Goal: Task Accomplishment & Management: Manage account settings

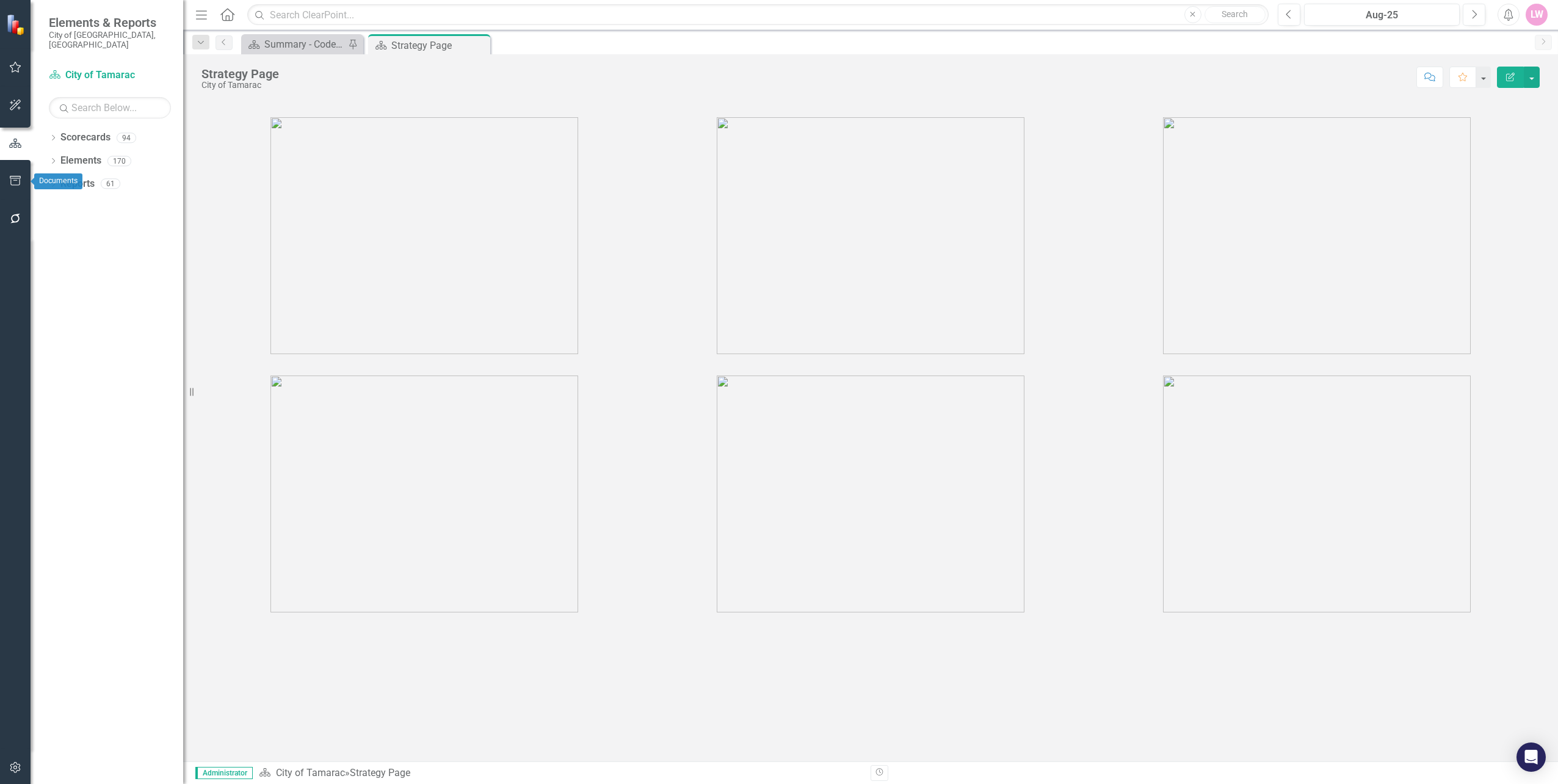
click at [12, 171] on button "button" at bounding box center [15, 182] width 27 height 26
click at [77, 111] on link "HTML Exports" at bounding box center [109, 117] width 122 height 14
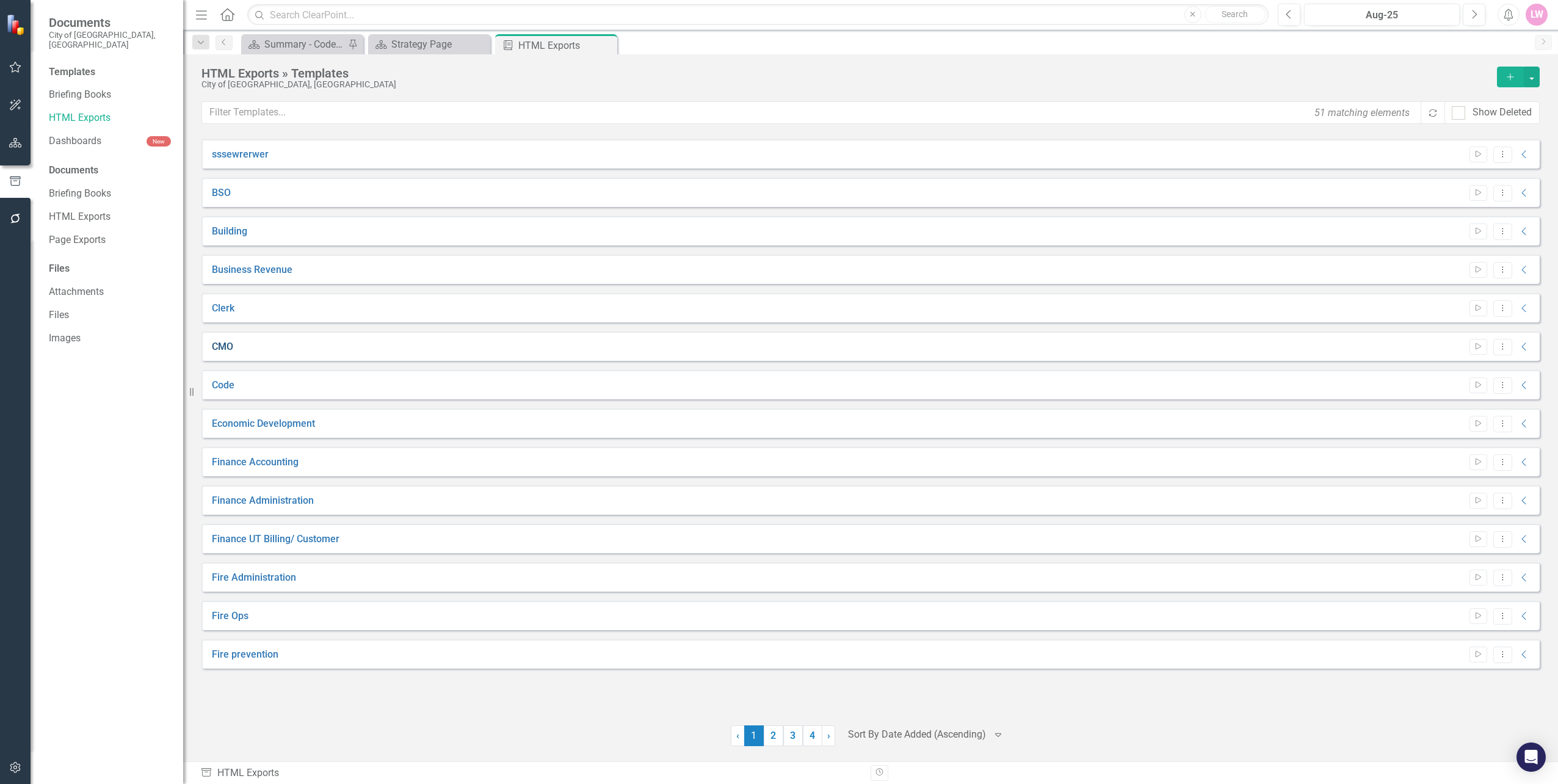
click at [228, 344] on link "CMO" at bounding box center [222, 347] width 21 height 14
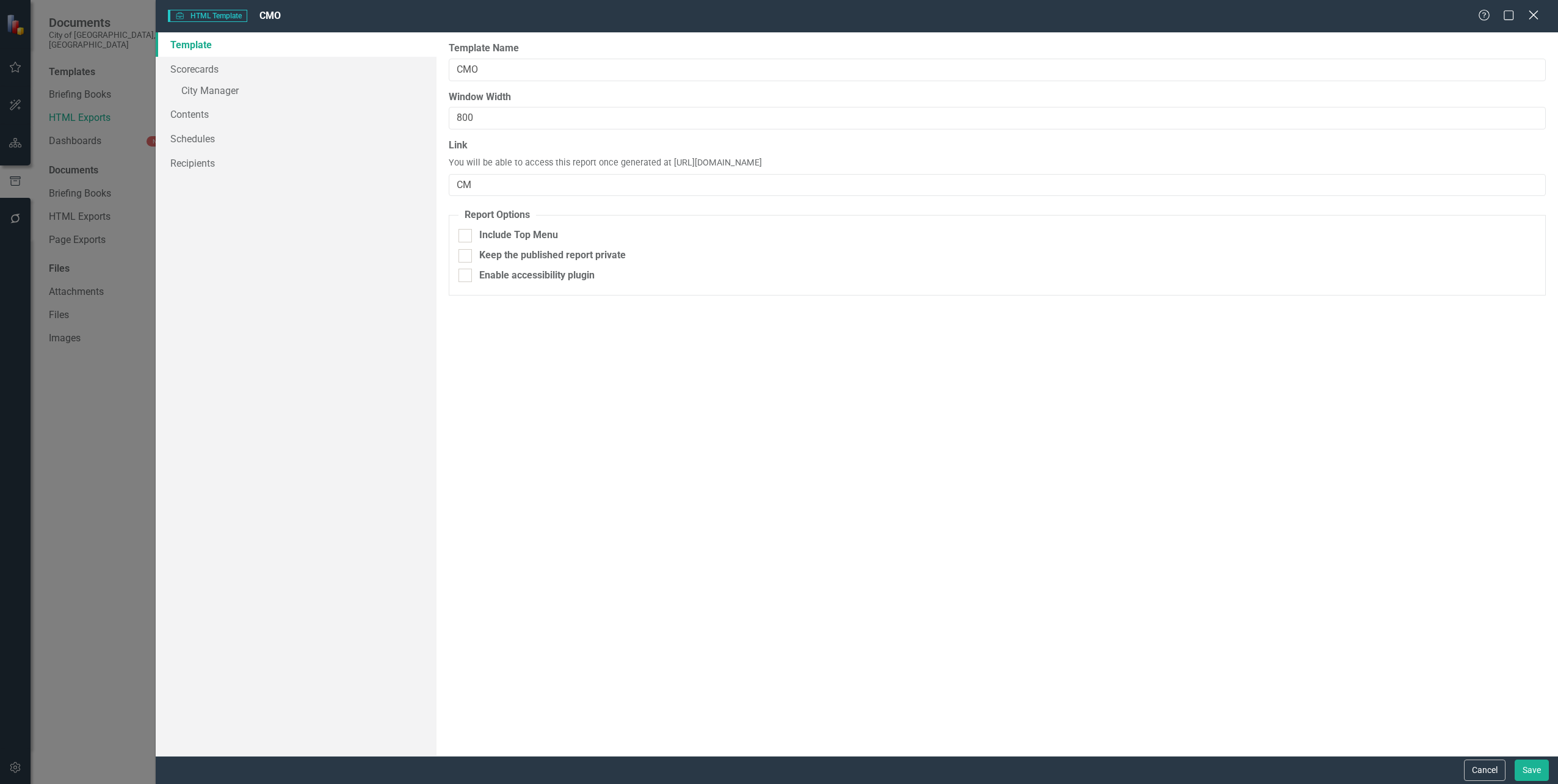
click at [1527, 12] on icon "Close" at bounding box center [1533, 15] width 15 height 11
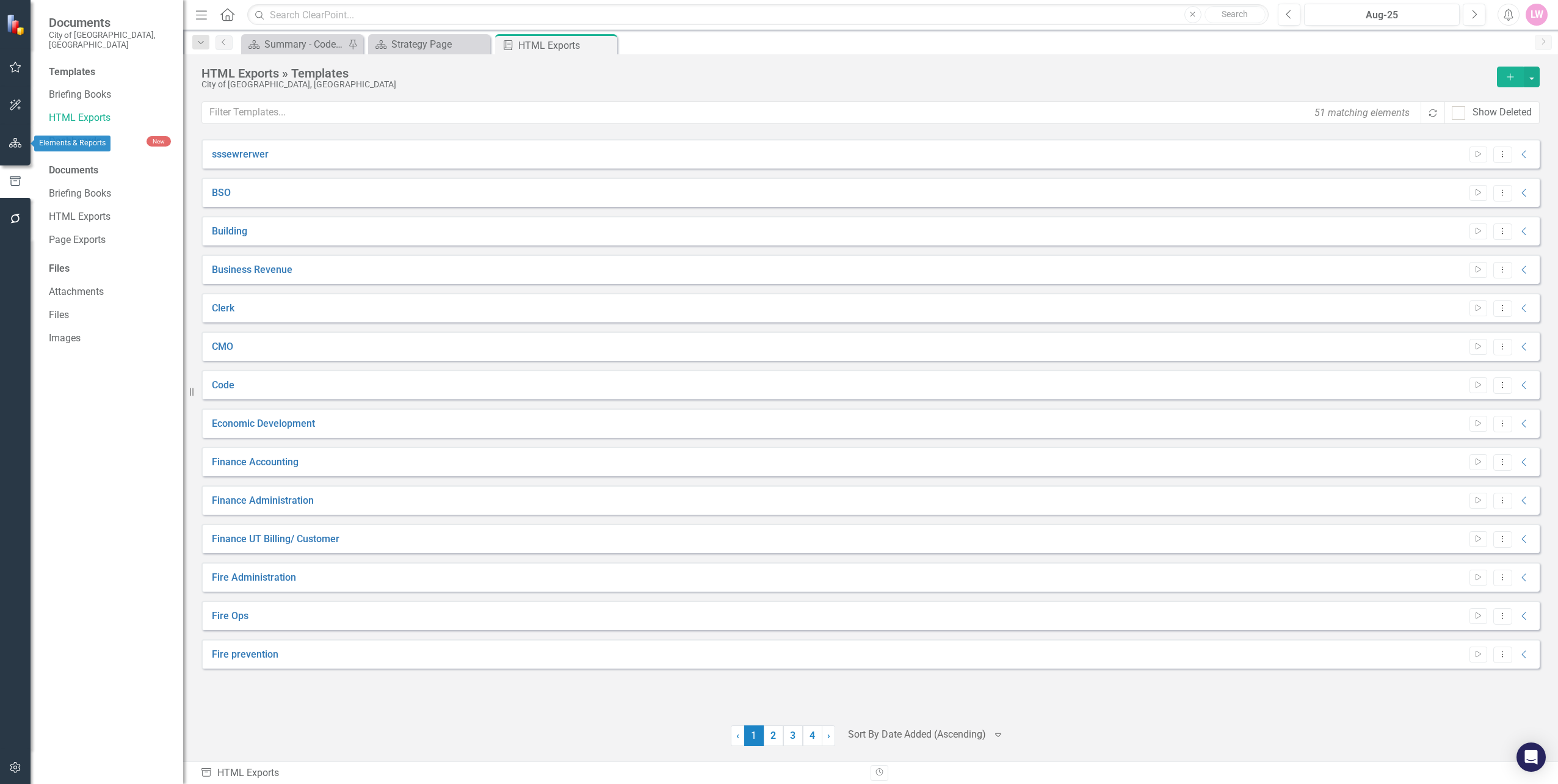
click at [9, 150] on button "button" at bounding box center [15, 144] width 27 height 26
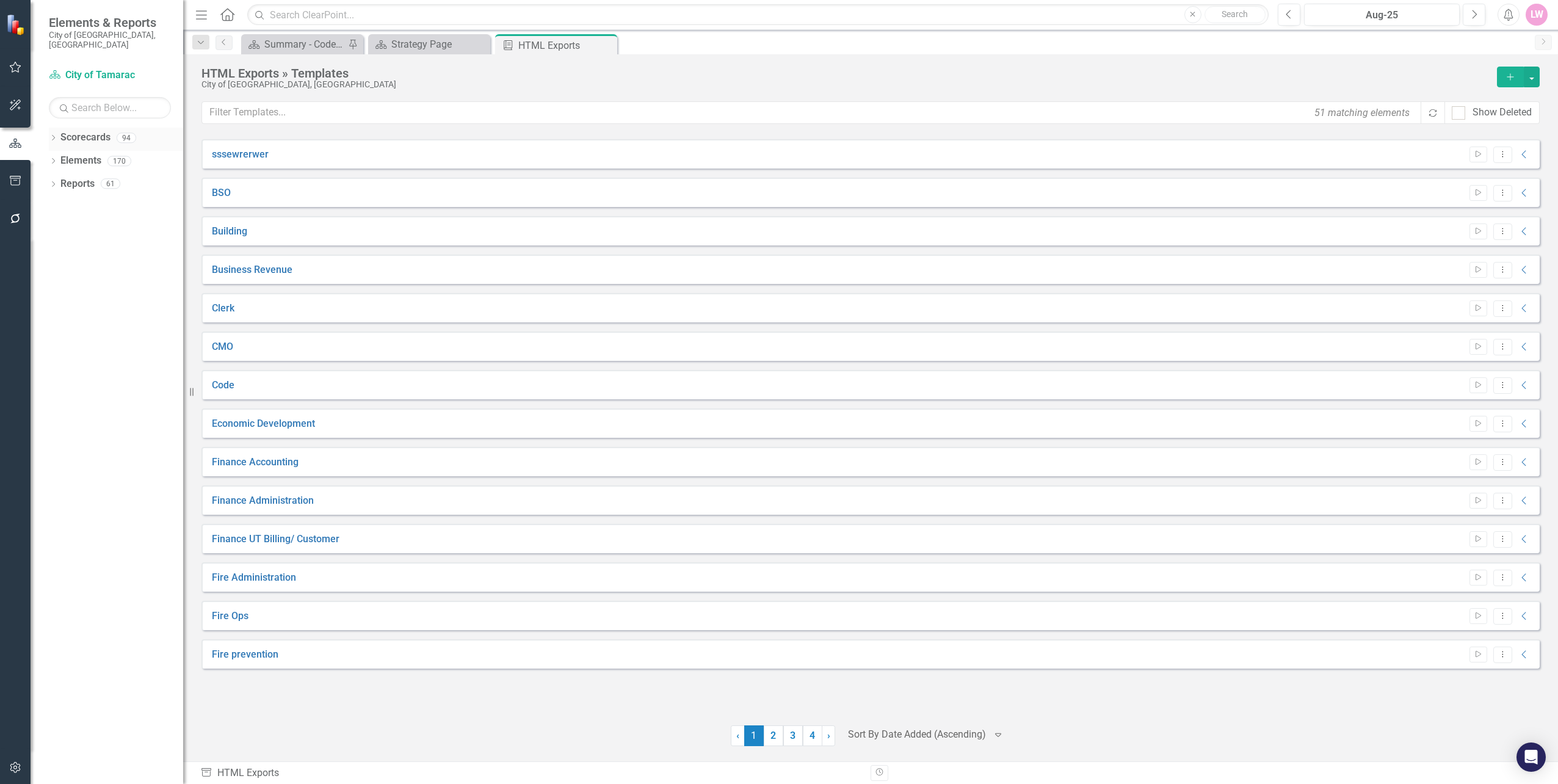
click at [48, 135] on icon "Dropdown" at bounding box center [52, 138] width 8 height 7
click at [66, 156] on div "Dropdown" at bounding box center [61, 160] width 12 height 10
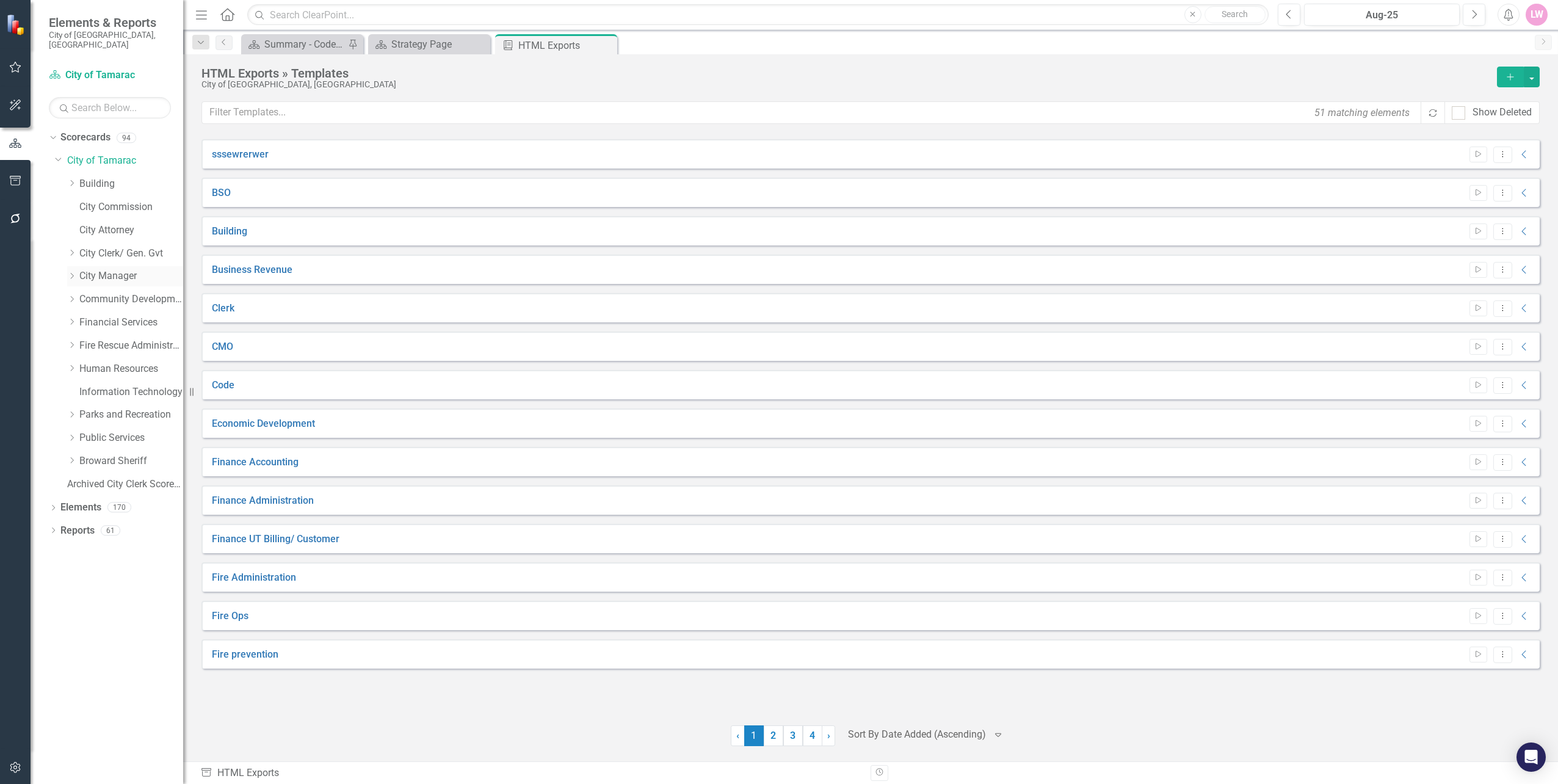
click at [109, 269] on link "City Manager" at bounding box center [131, 276] width 103 height 14
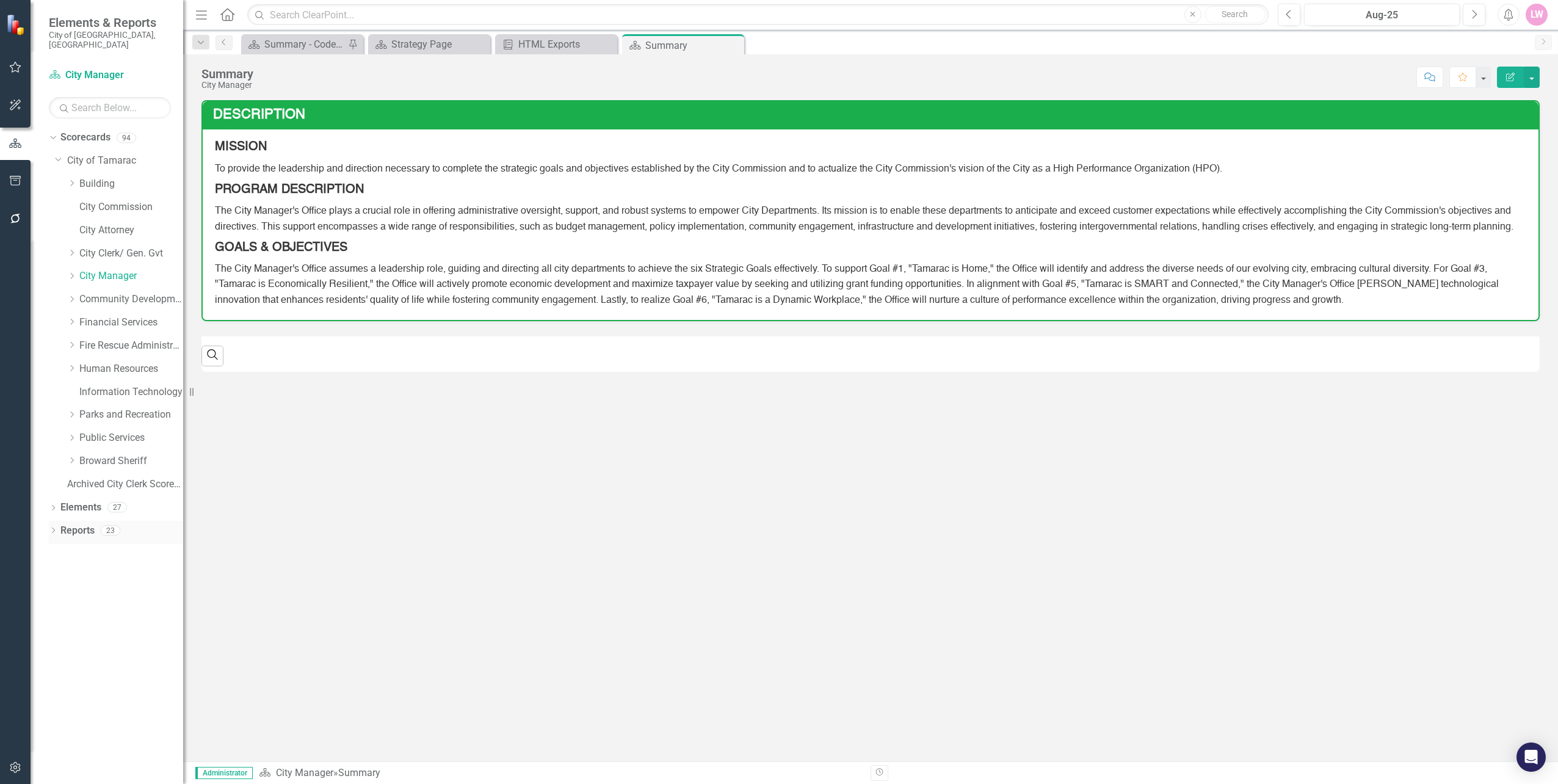
click at [55, 521] on div "Dropdown Reports 23" at bounding box center [116, 532] width 134 height 23
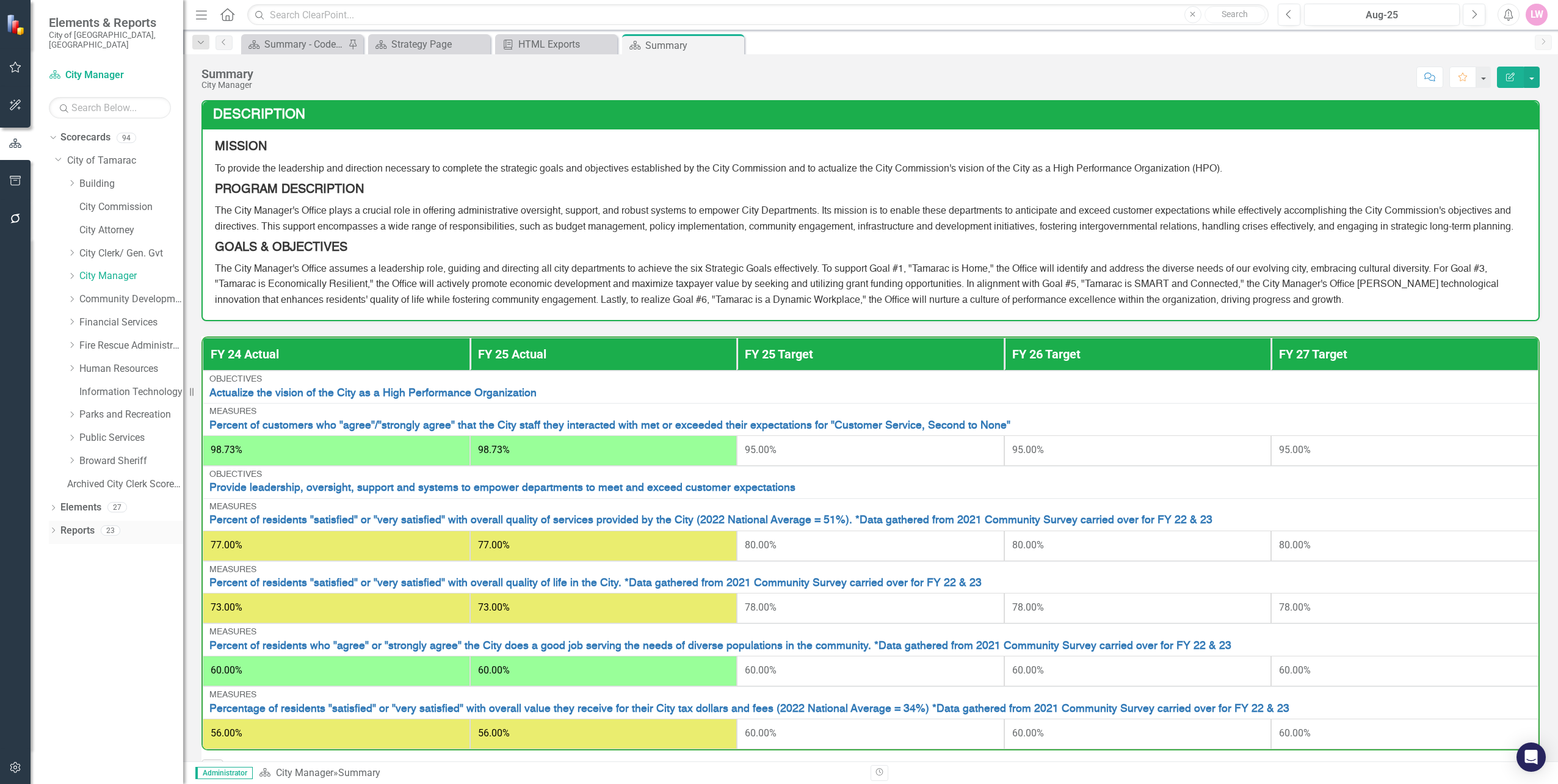
click at [52, 528] on icon "Dropdown" at bounding box center [52, 530] width 8 height 7
click at [74, 271] on div "Dropdown" at bounding box center [72, 276] width 9 height 10
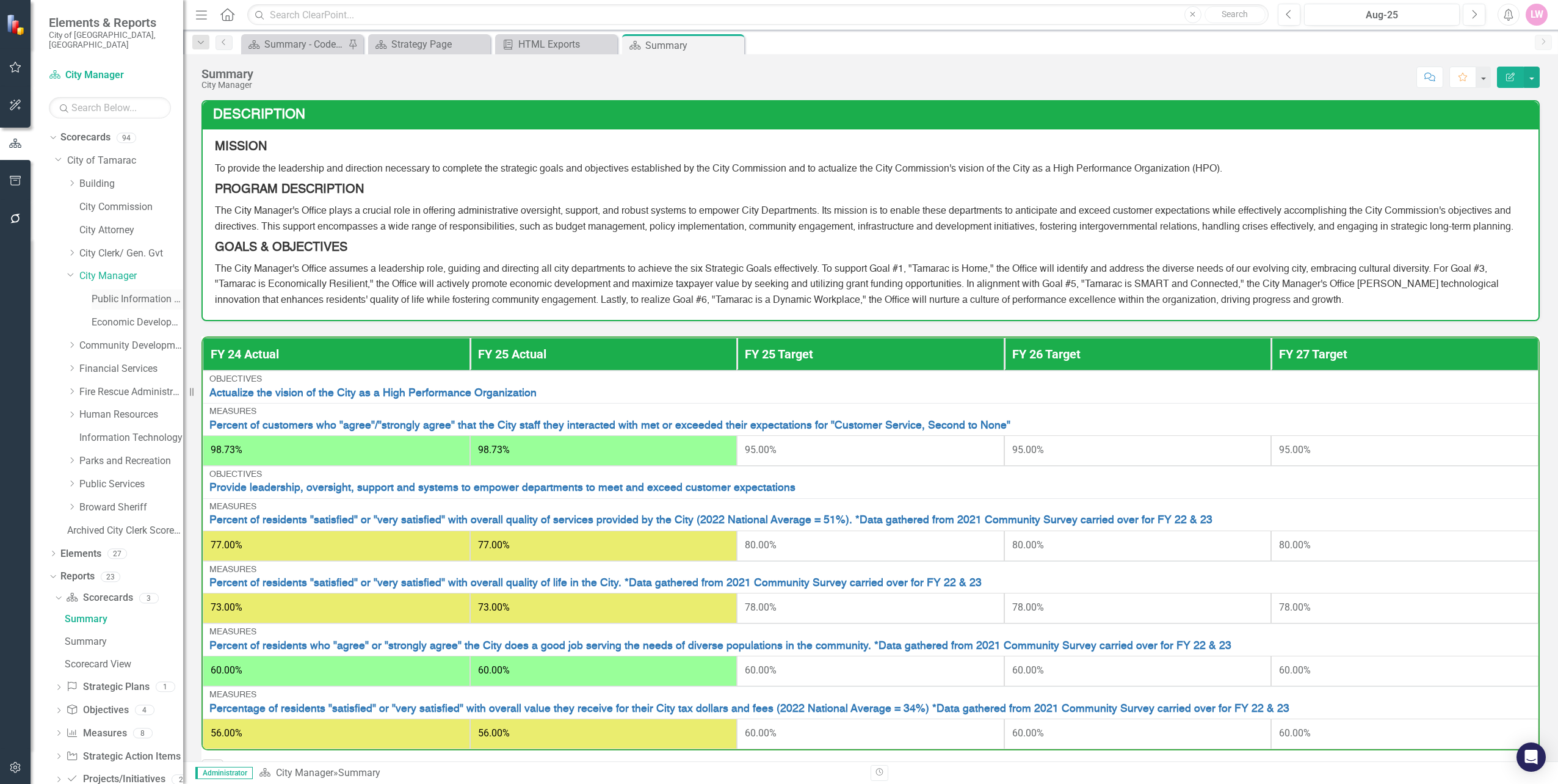
click at [135, 293] on link "Public Information Office" at bounding box center [137, 299] width 91 height 14
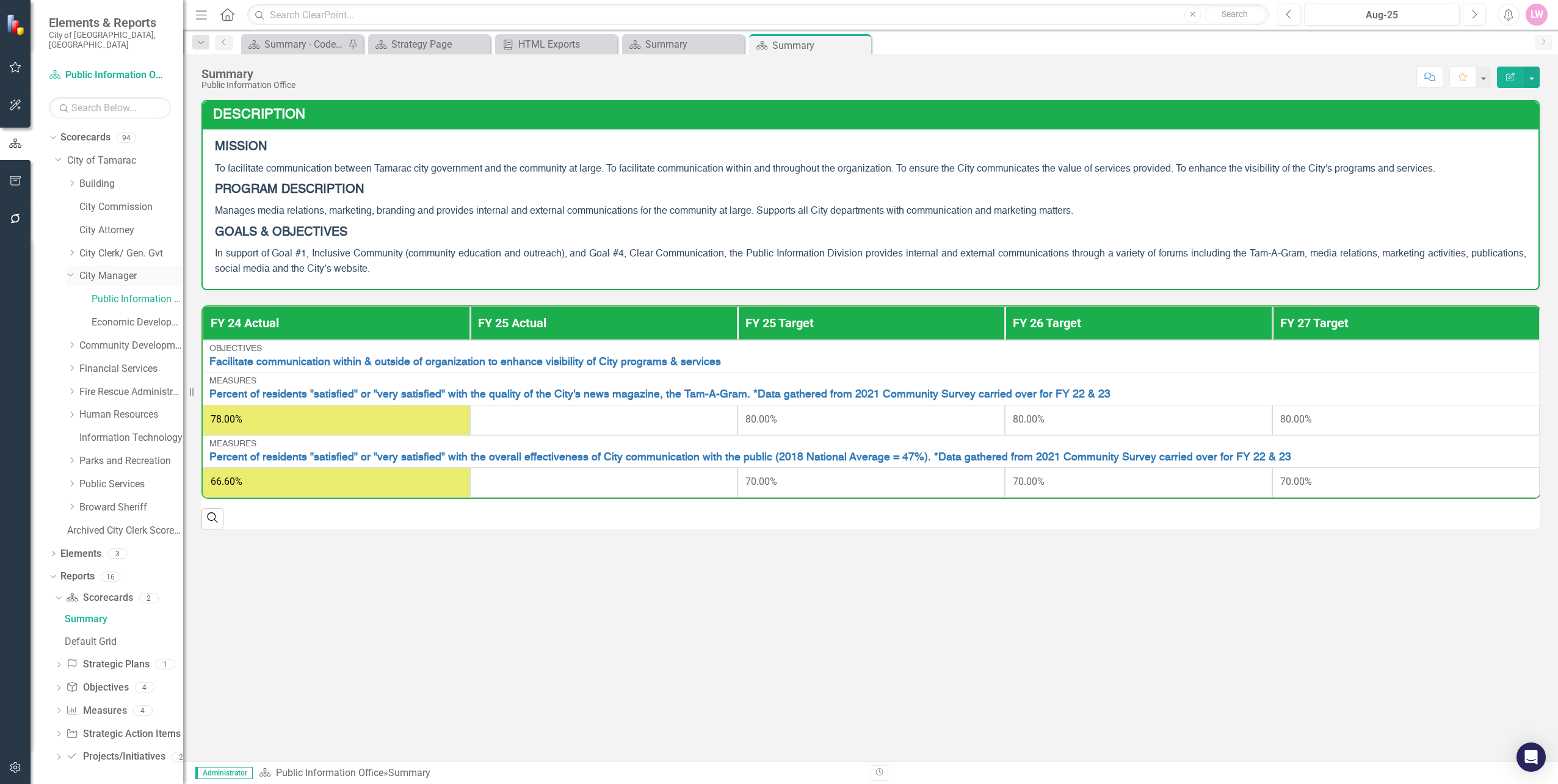
click at [76, 269] on div "Dropdown" at bounding box center [69, 274] width 10 height 9
click at [84, 177] on link "Building" at bounding box center [131, 184] width 103 height 14
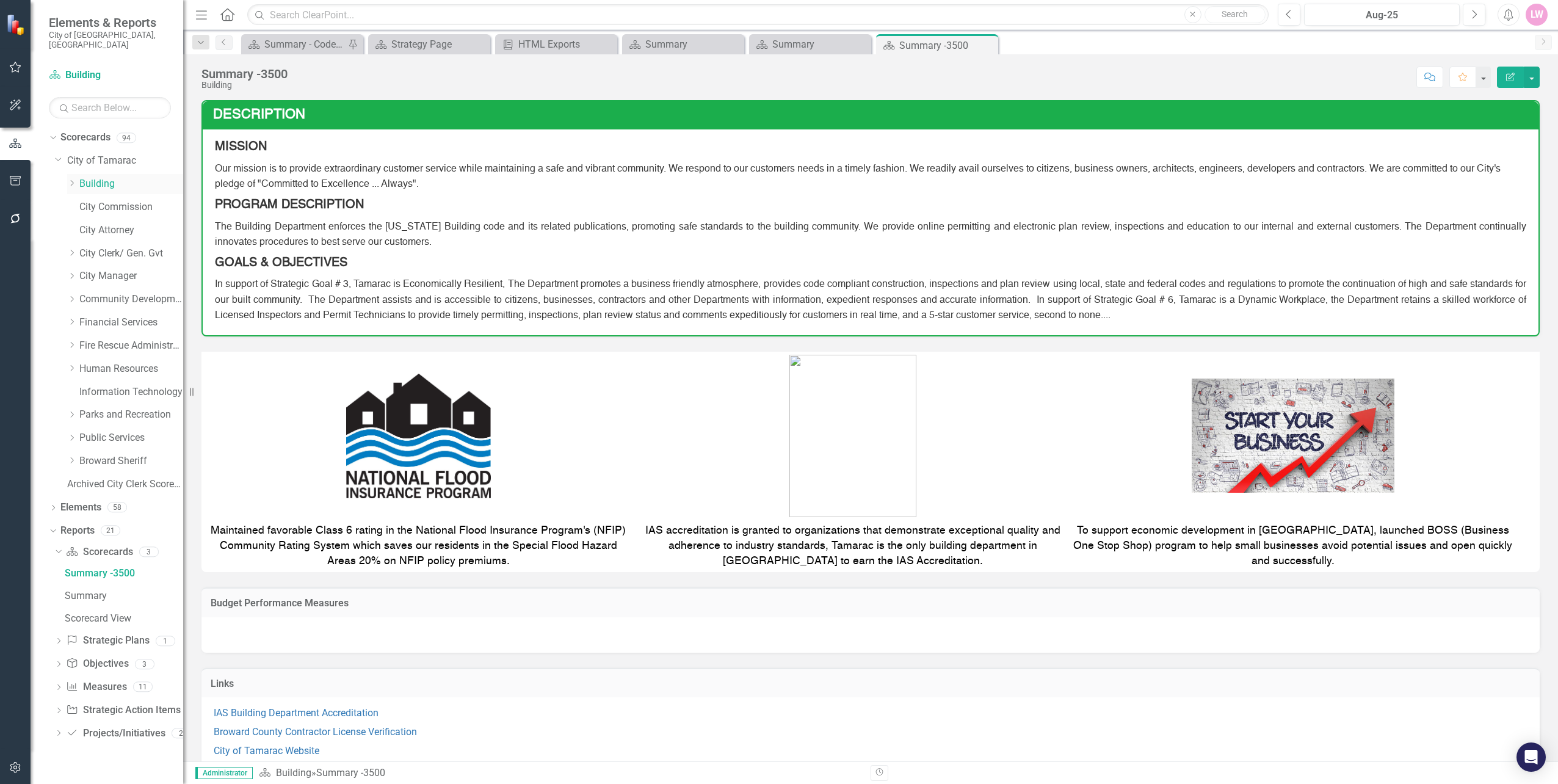
click at [73, 180] on icon "Dropdown" at bounding box center [72, 184] width 9 height 7
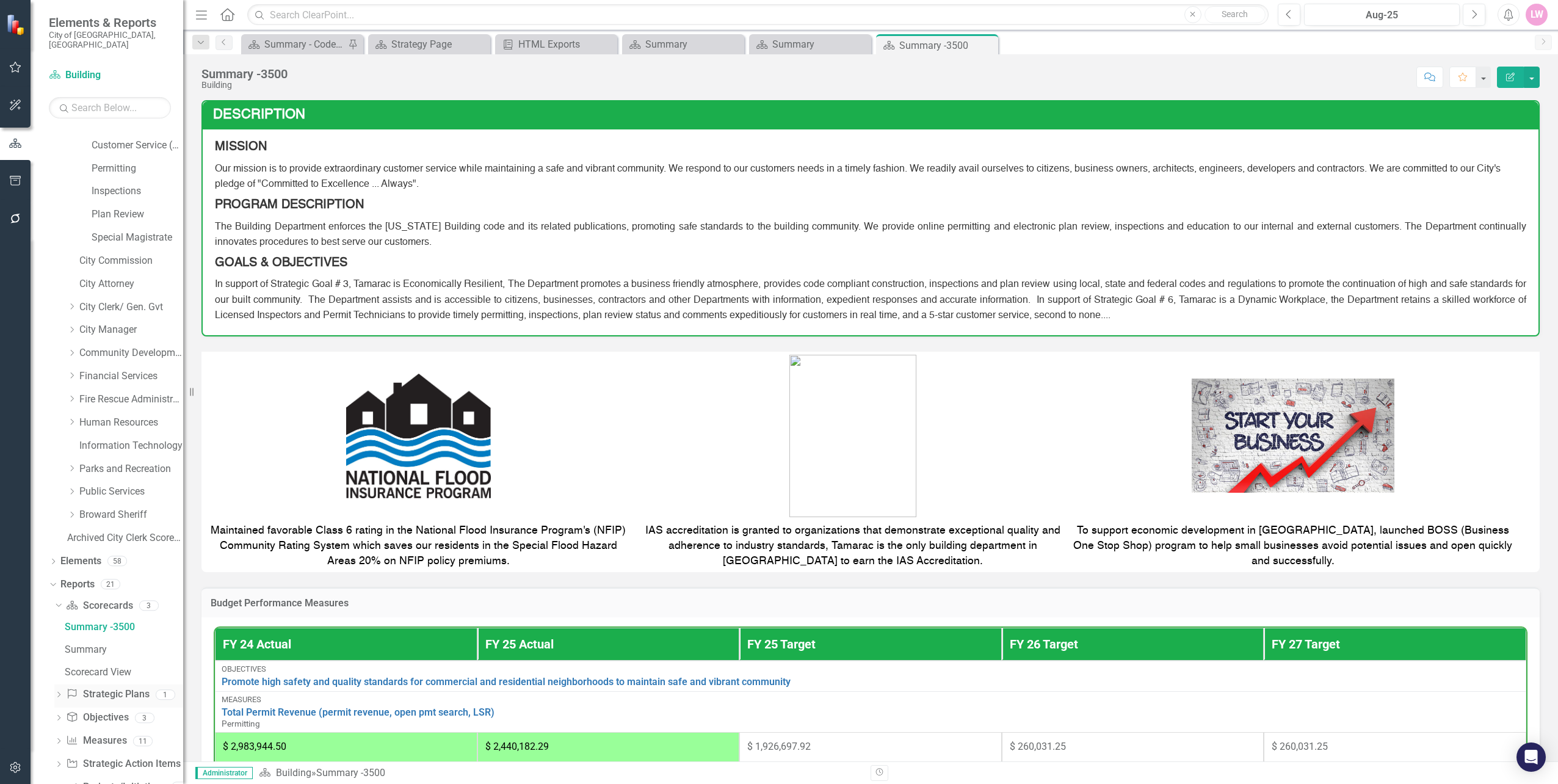
scroll to position [109, 0]
click at [101, 620] on div "Summary" at bounding box center [123, 626] width 118 height 11
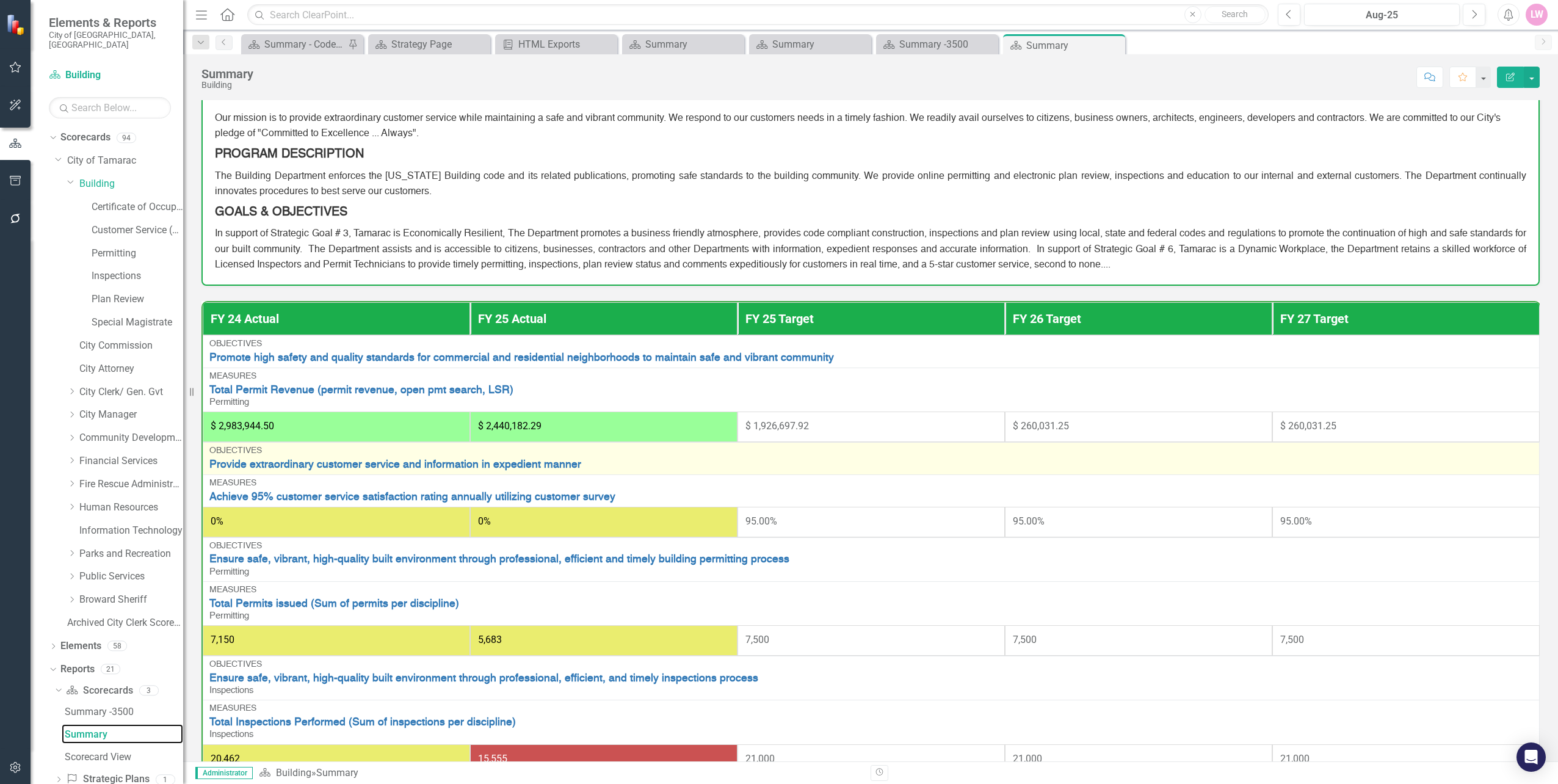
scroll to position [119, 0]
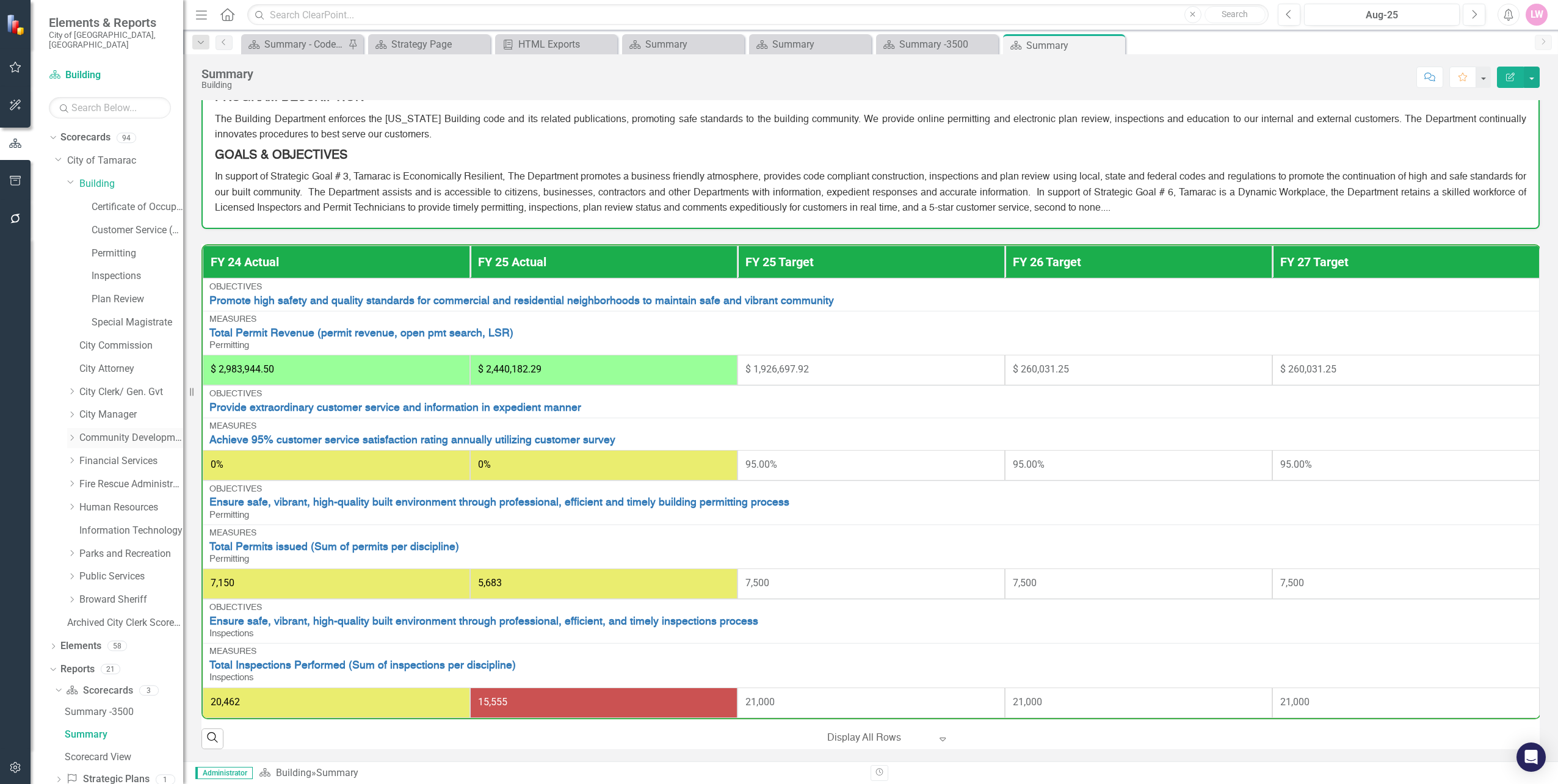
click at [128, 431] on link "Community Development" at bounding box center [131, 437] width 103 height 14
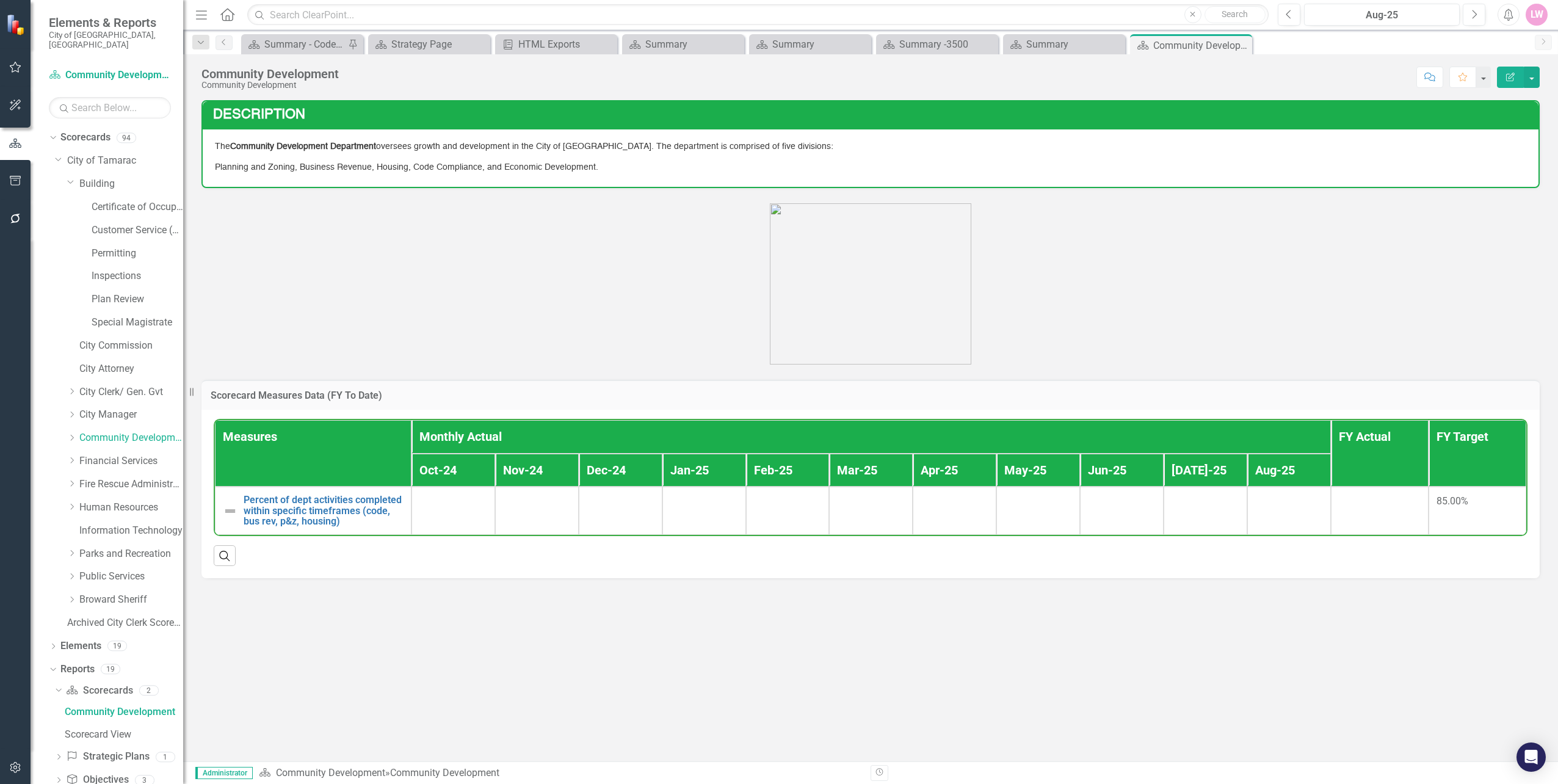
click at [64, 428] on div "Dropdown Community Development" at bounding box center [119, 439] width 129 height 23
click at [72, 434] on icon "Dropdown" at bounding box center [72, 438] width 9 height 7
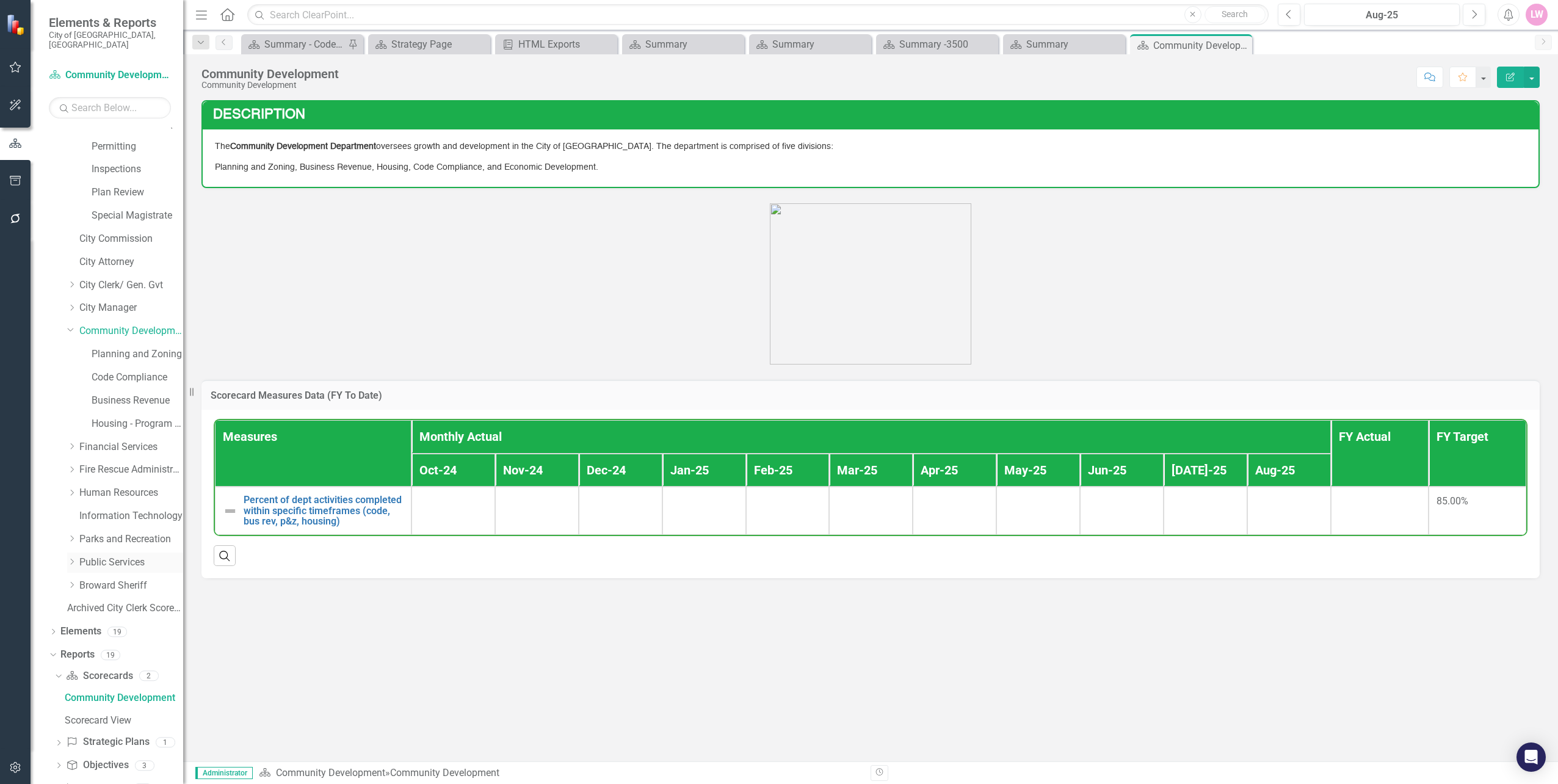
scroll to position [122, 0]
click at [125, 332] on link "Planning and Zoning" at bounding box center [137, 338] width 91 height 14
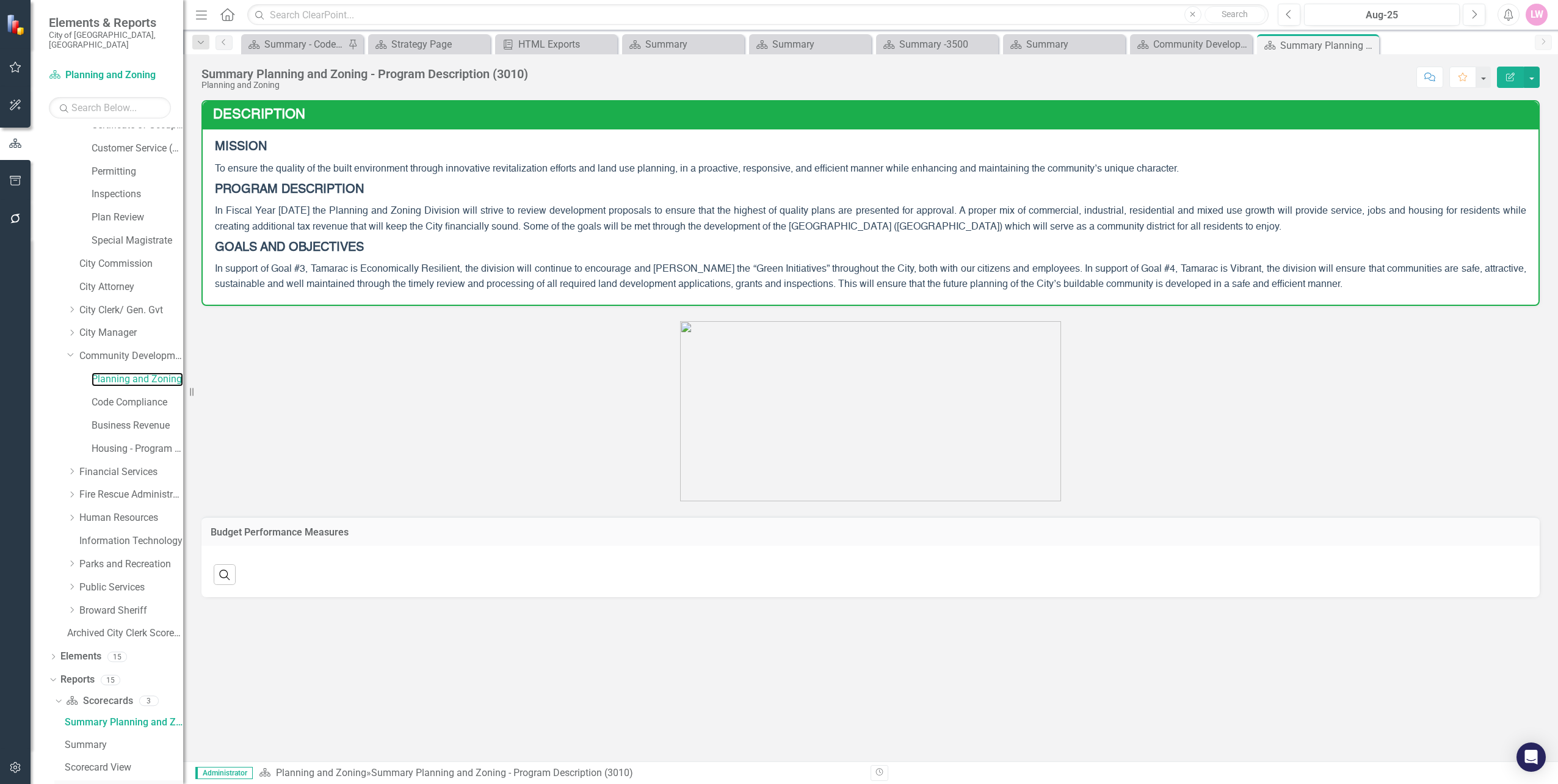
scroll to position [202, 0]
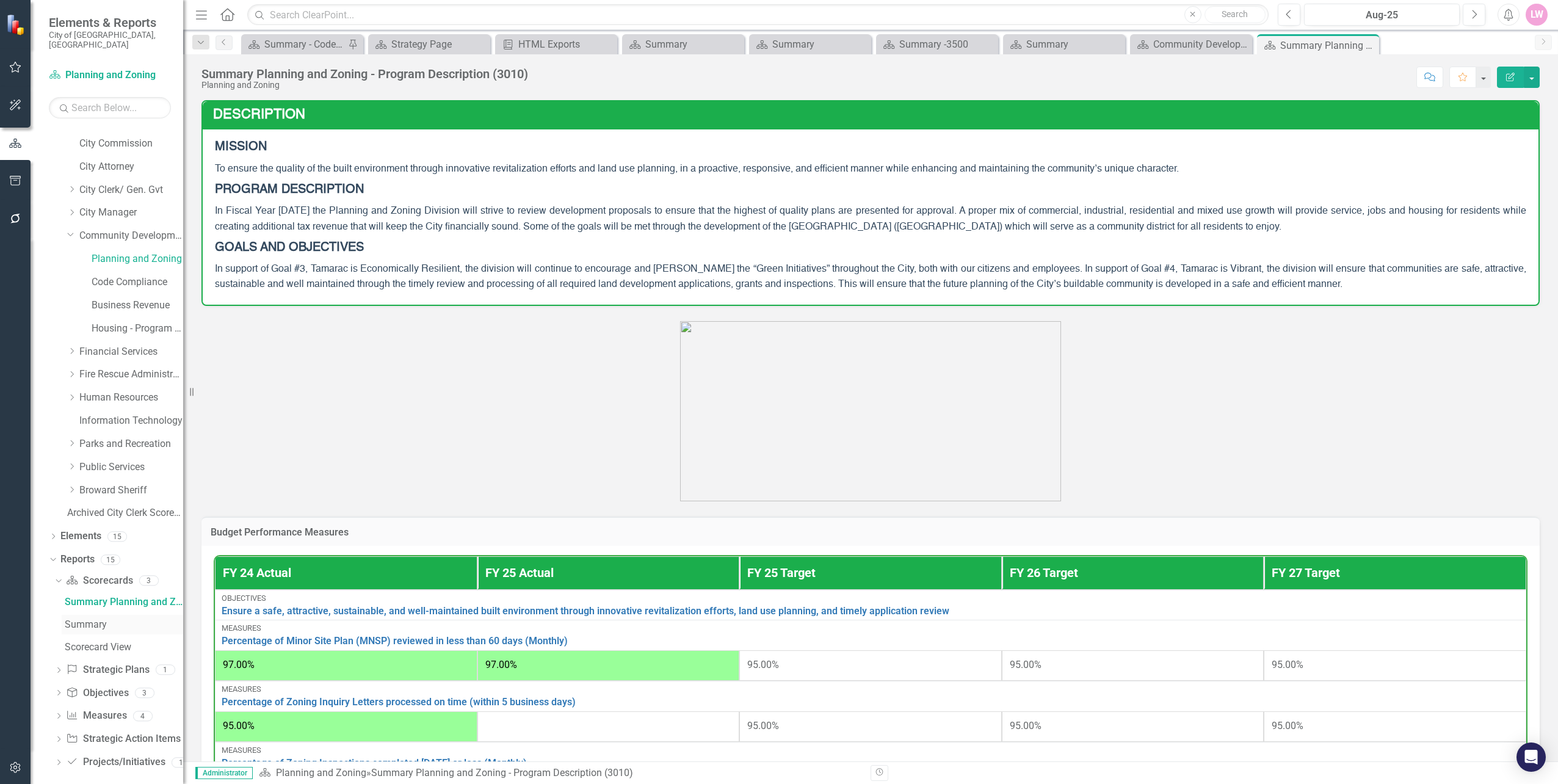
click at [93, 619] on div "Summary" at bounding box center [123, 625] width 118 height 11
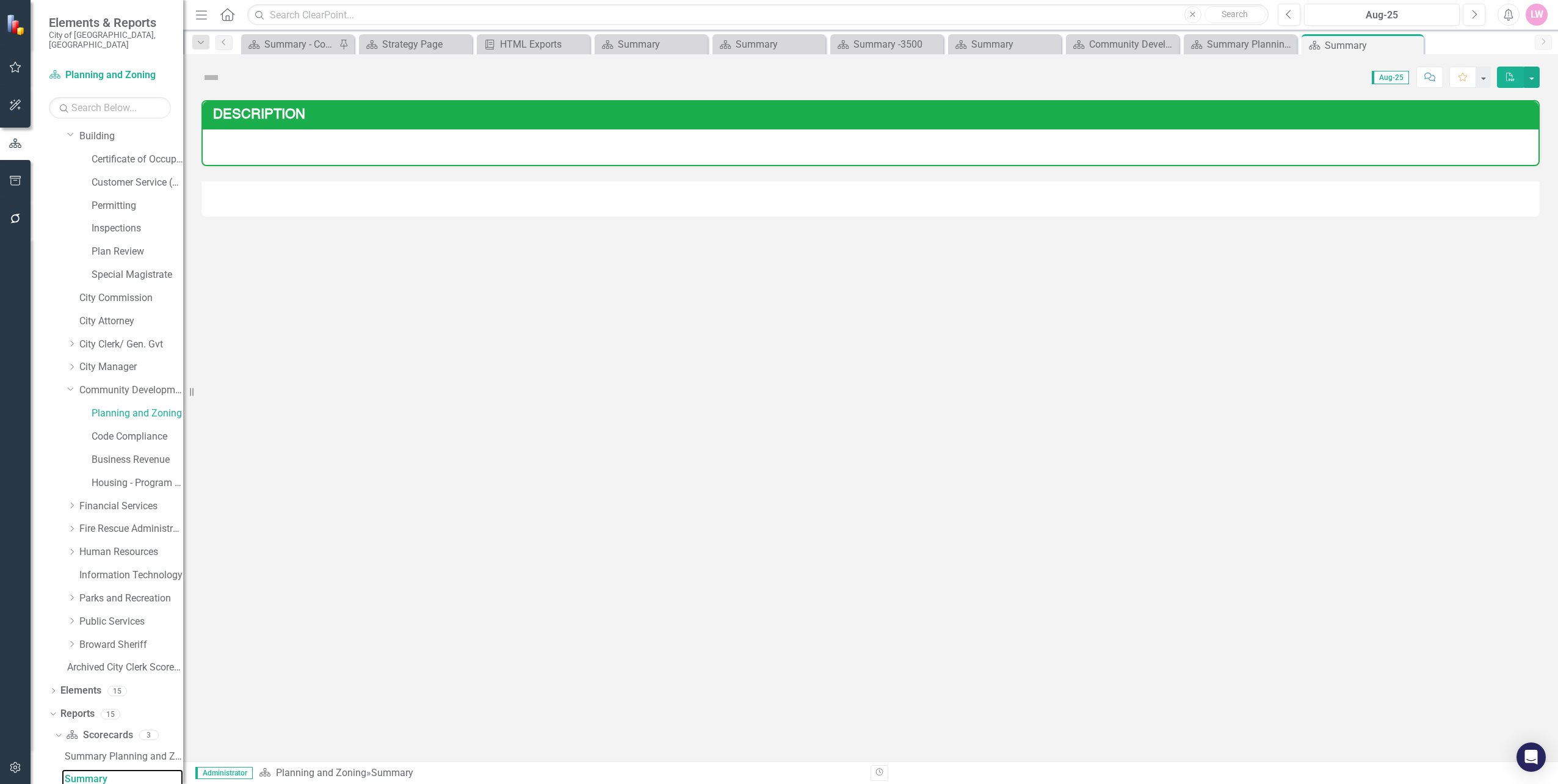
scroll to position [42, 0]
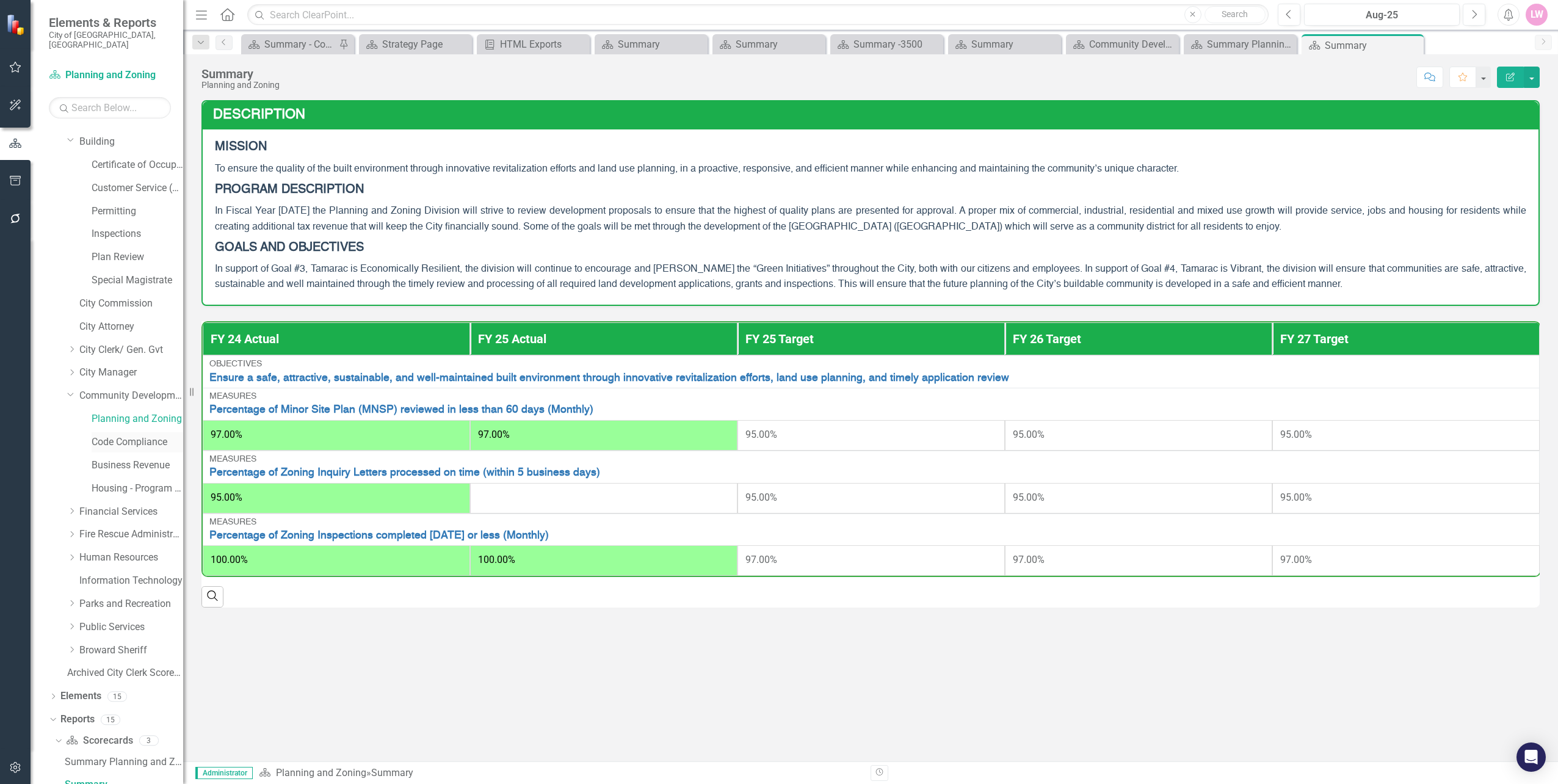
click at [123, 435] on link "Code Compliance" at bounding box center [137, 442] width 91 height 14
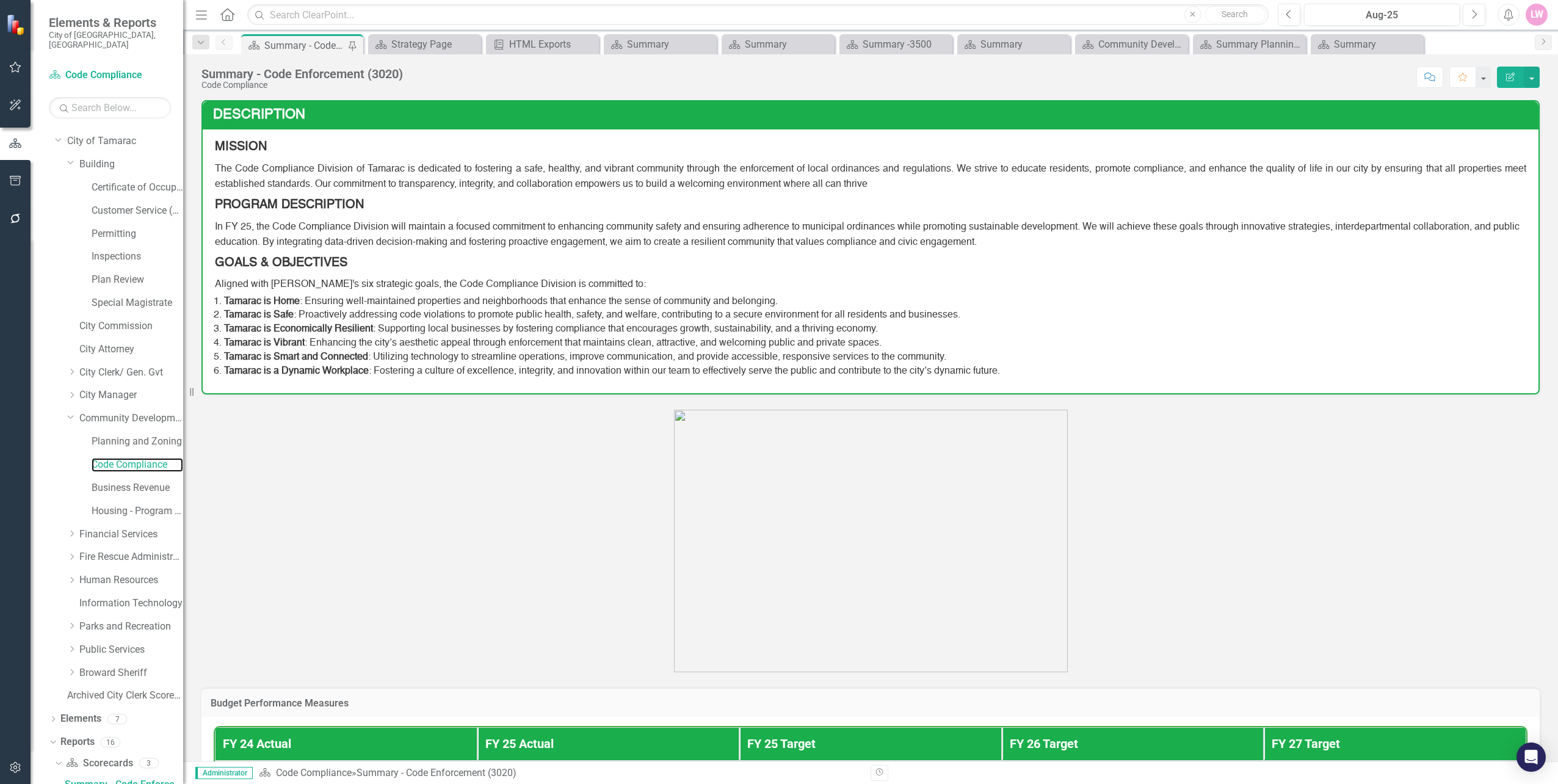
scroll to position [80, 0]
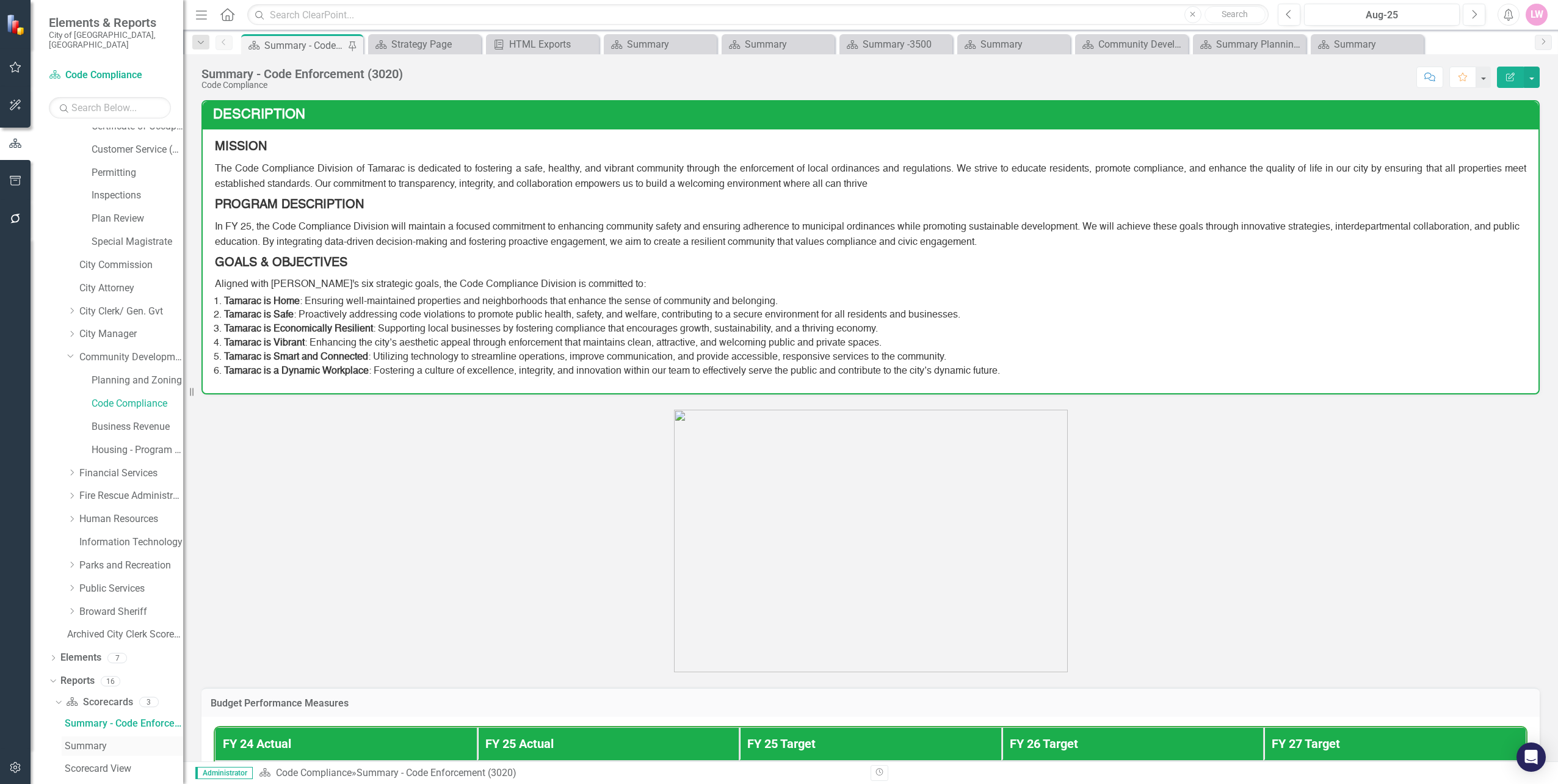
click at [92, 740] on div "Summary" at bounding box center [123, 746] width 118 height 11
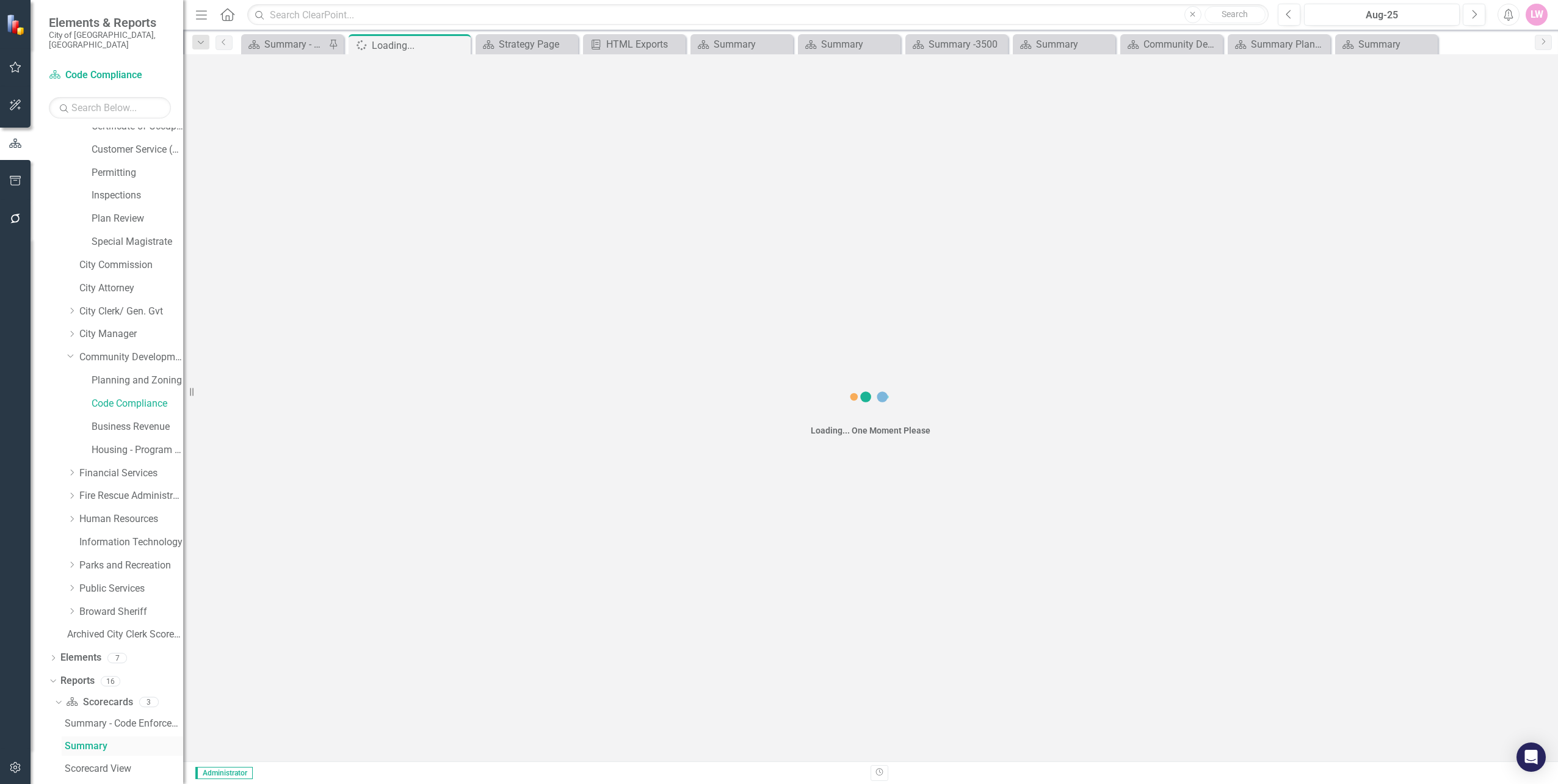
scroll to position [42, 0]
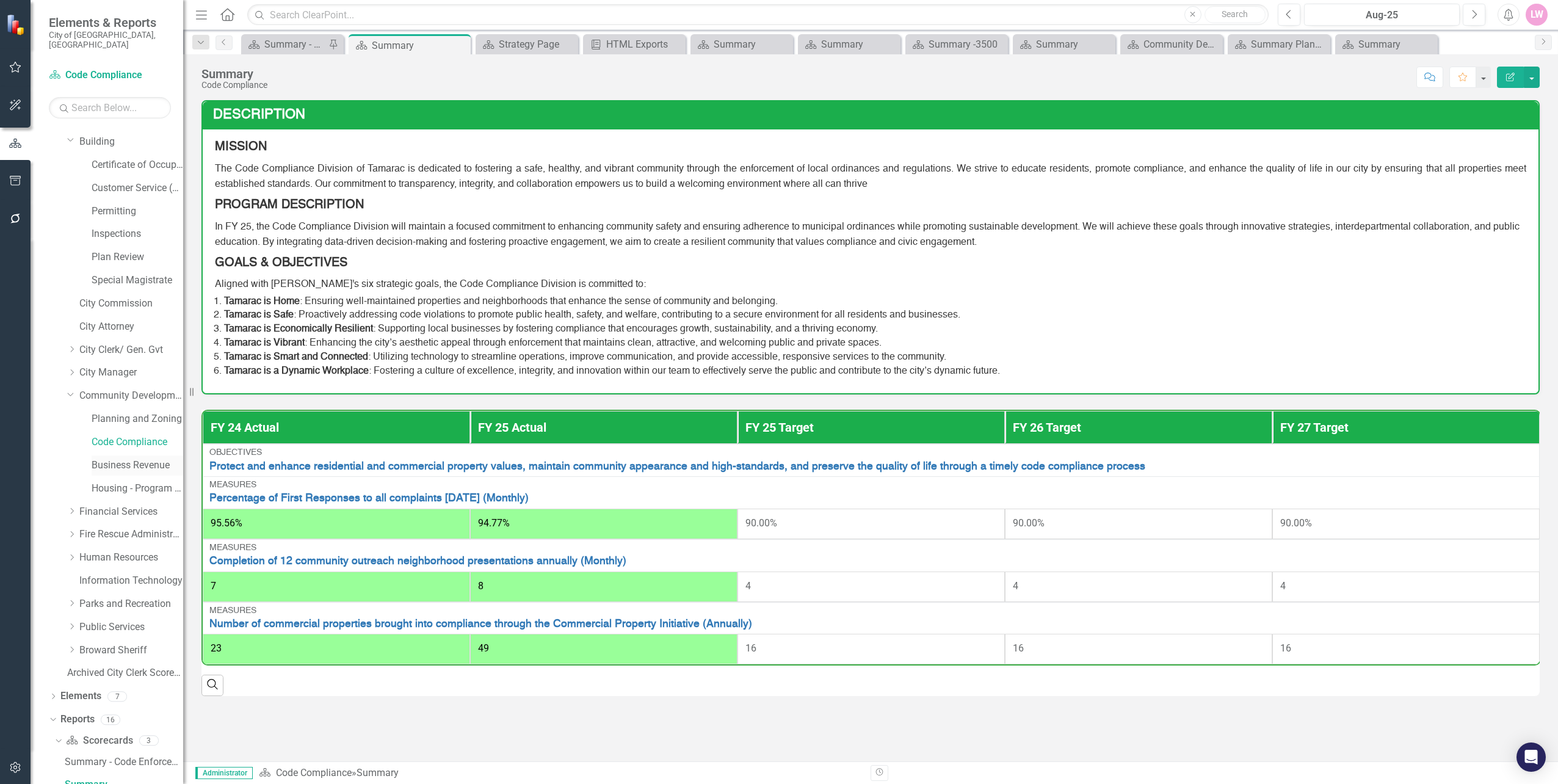
click at [117, 459] on link "Business Revenue" at bounding box center [137, 465] width 91 height 14
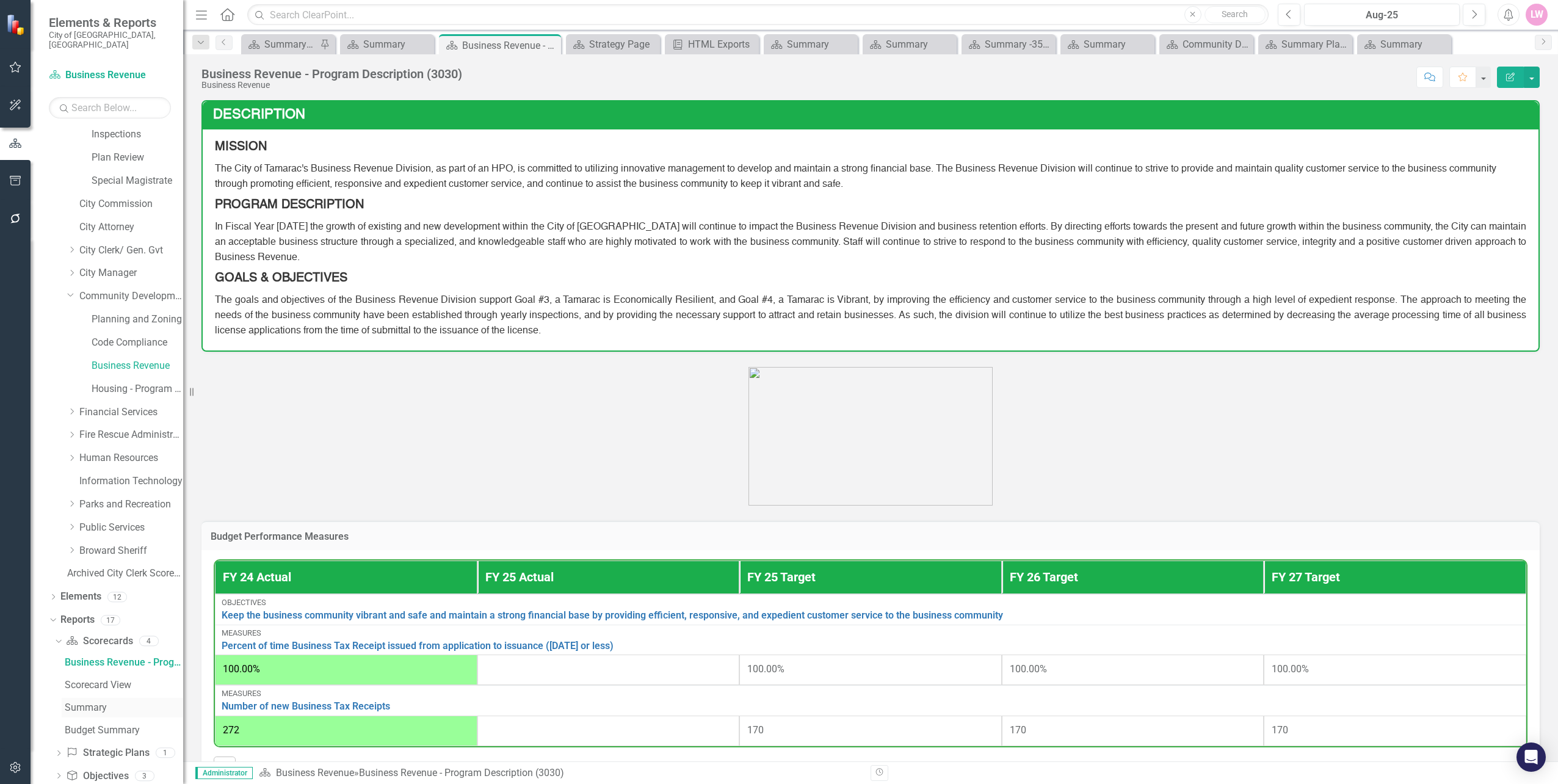
click at [102, 702] on div "Summary" at bounding box center [123, 708] width 118 height 11
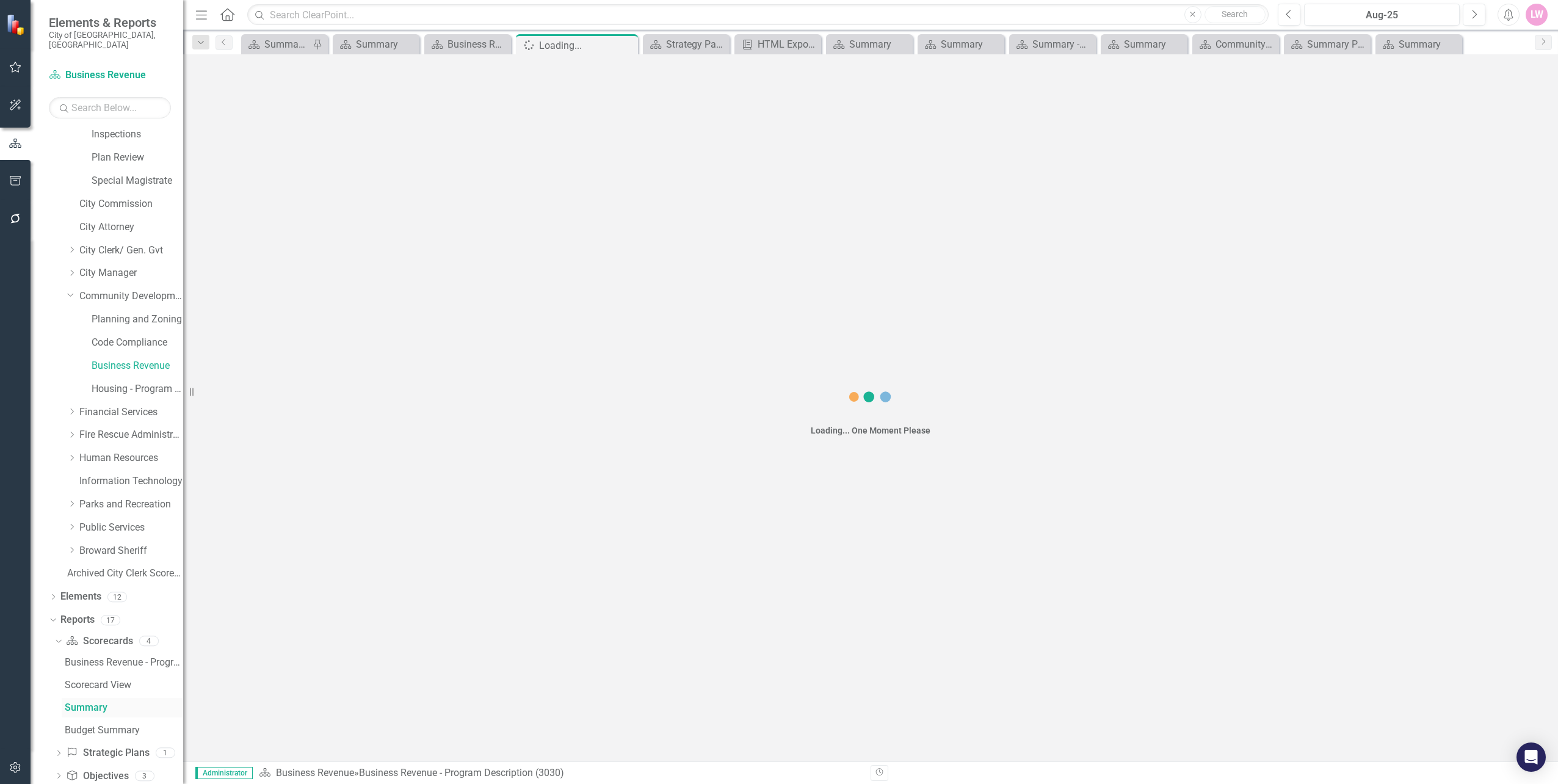
scroll to position [64, 0]
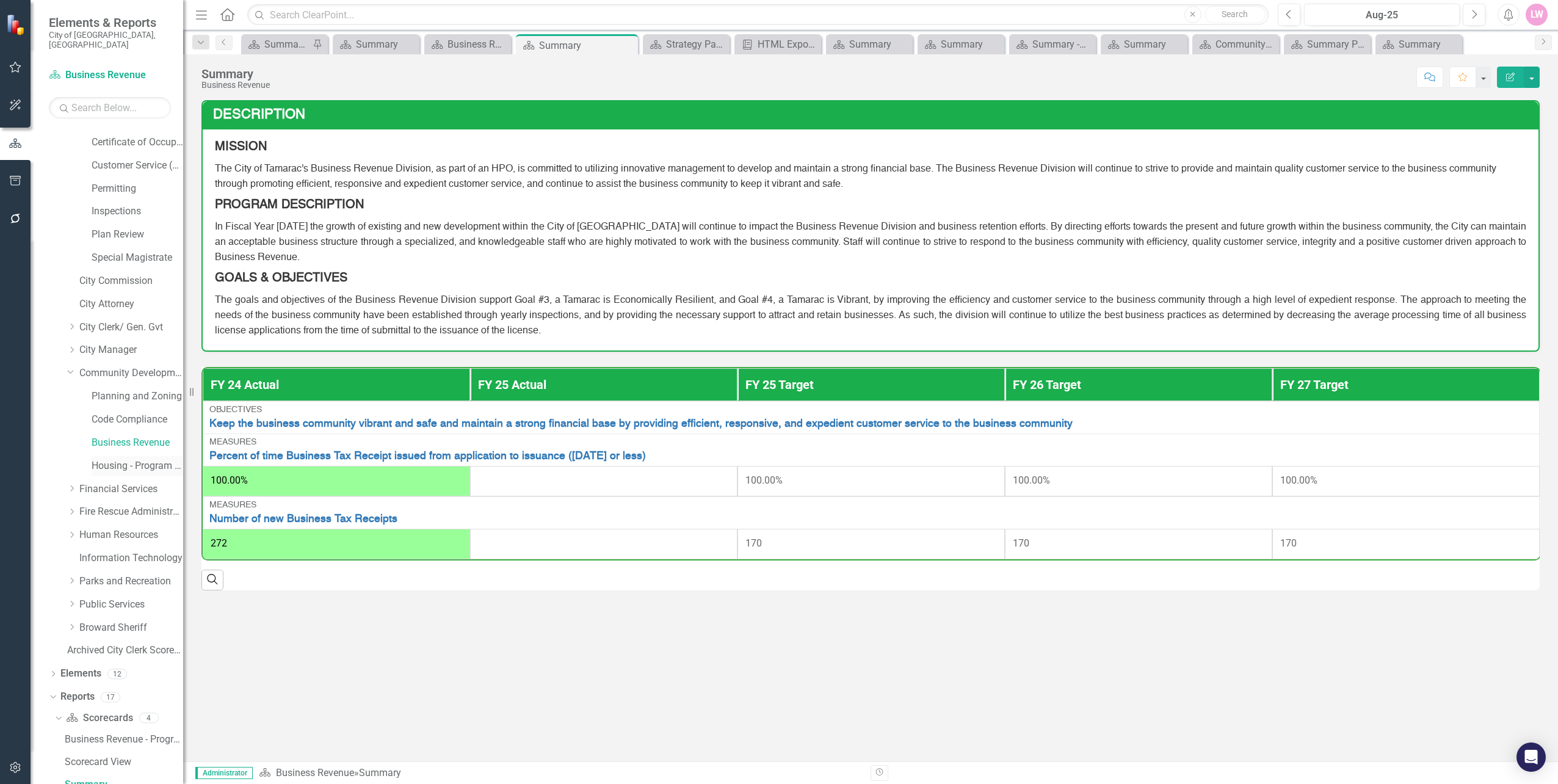
click at [128, 459] on link "Housing - Program Description (CDBG/SHIP/NSP/HOME)" at bounding box center [137, 465] width 91 height 14
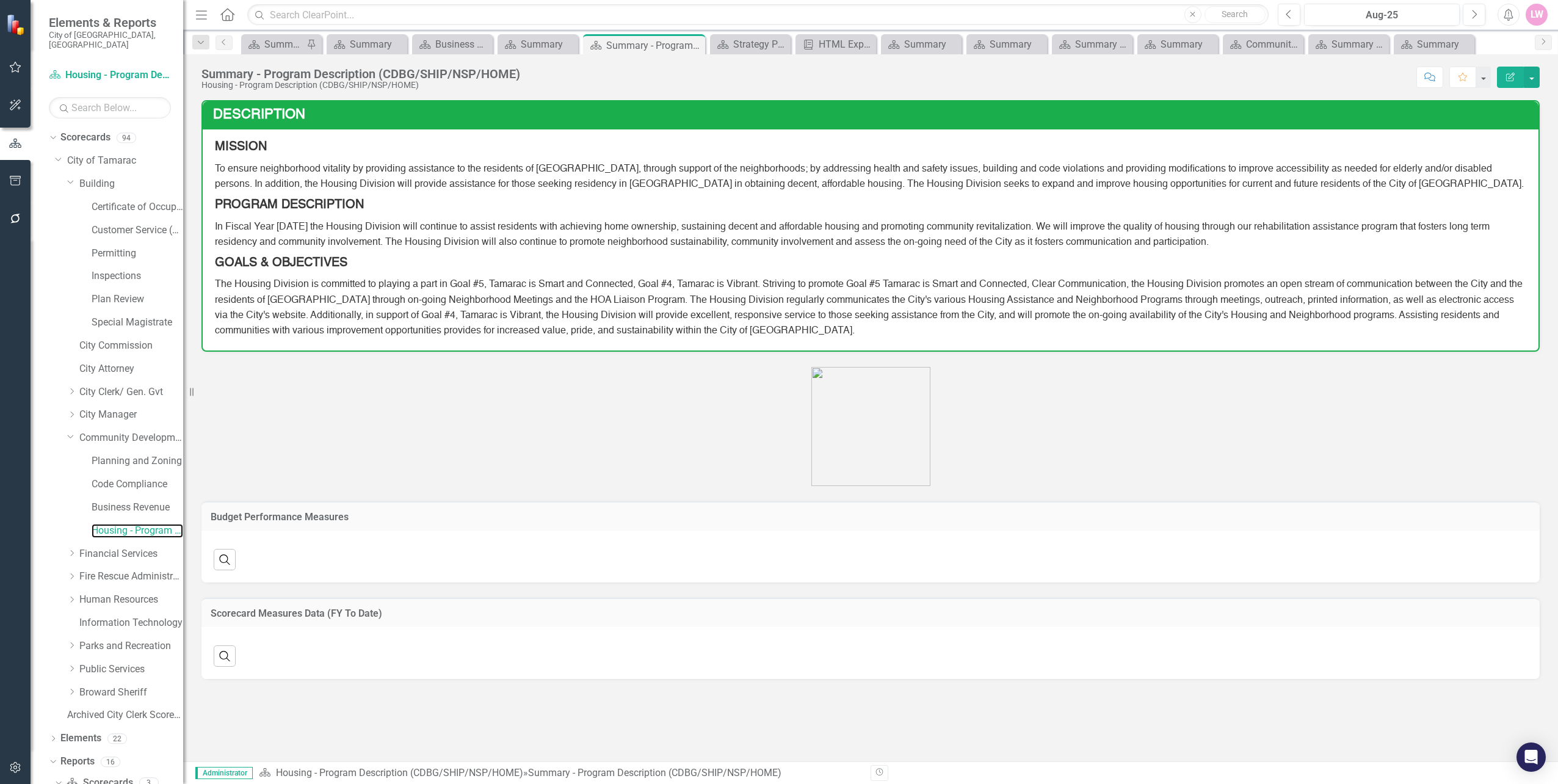
scroll to position [20, 0]
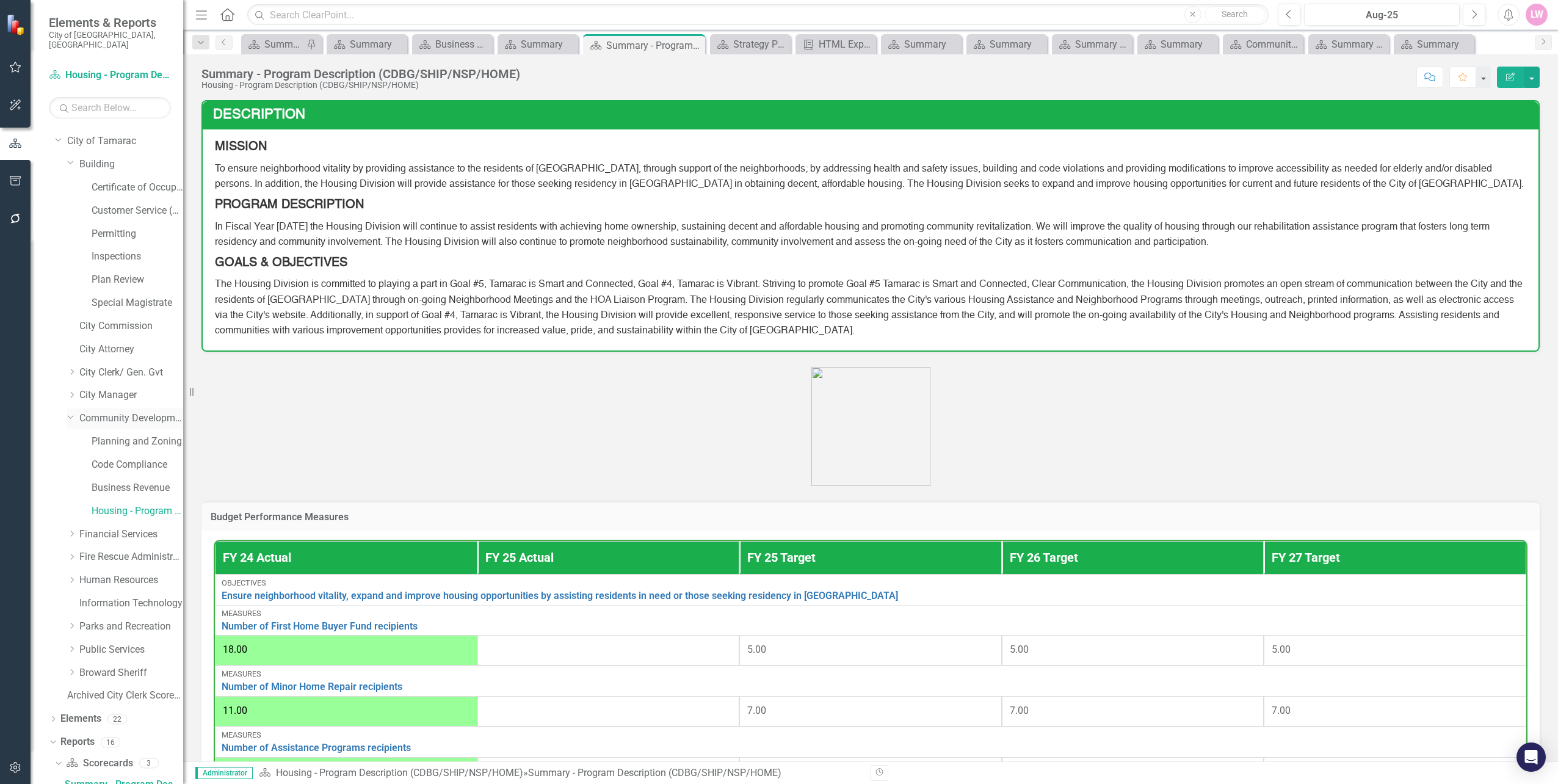
click at [92, 408] on div "Dropdown Community Development" at bounding box center [125, 419] width 116 height 21
click at [112, 528] on link "Financial Services" at bounding box center [131, 534] width 103 height 14
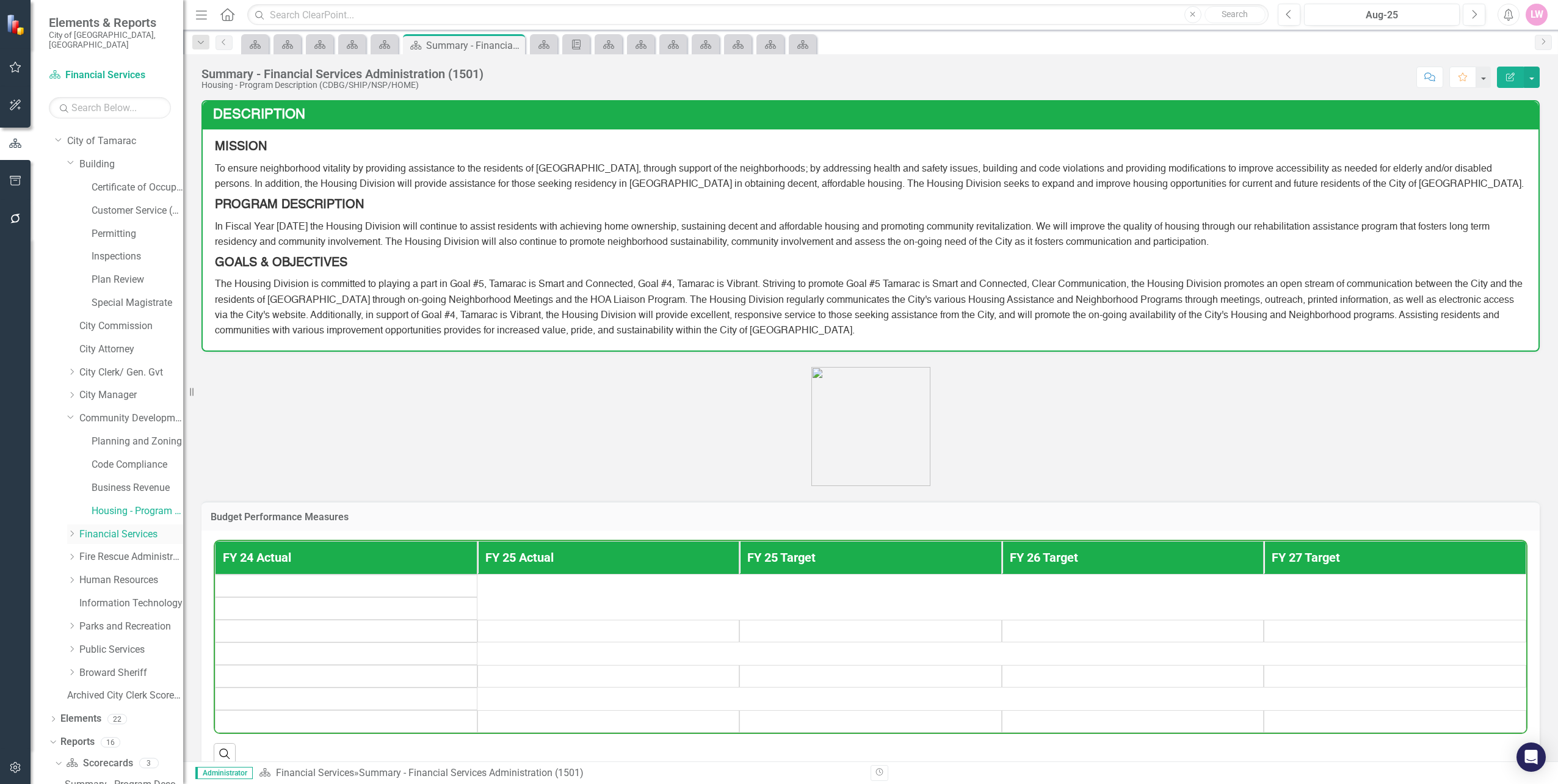
click at [72, 530] on icon "Dropdown" at bounding box center [72, 533] width 9 height 7
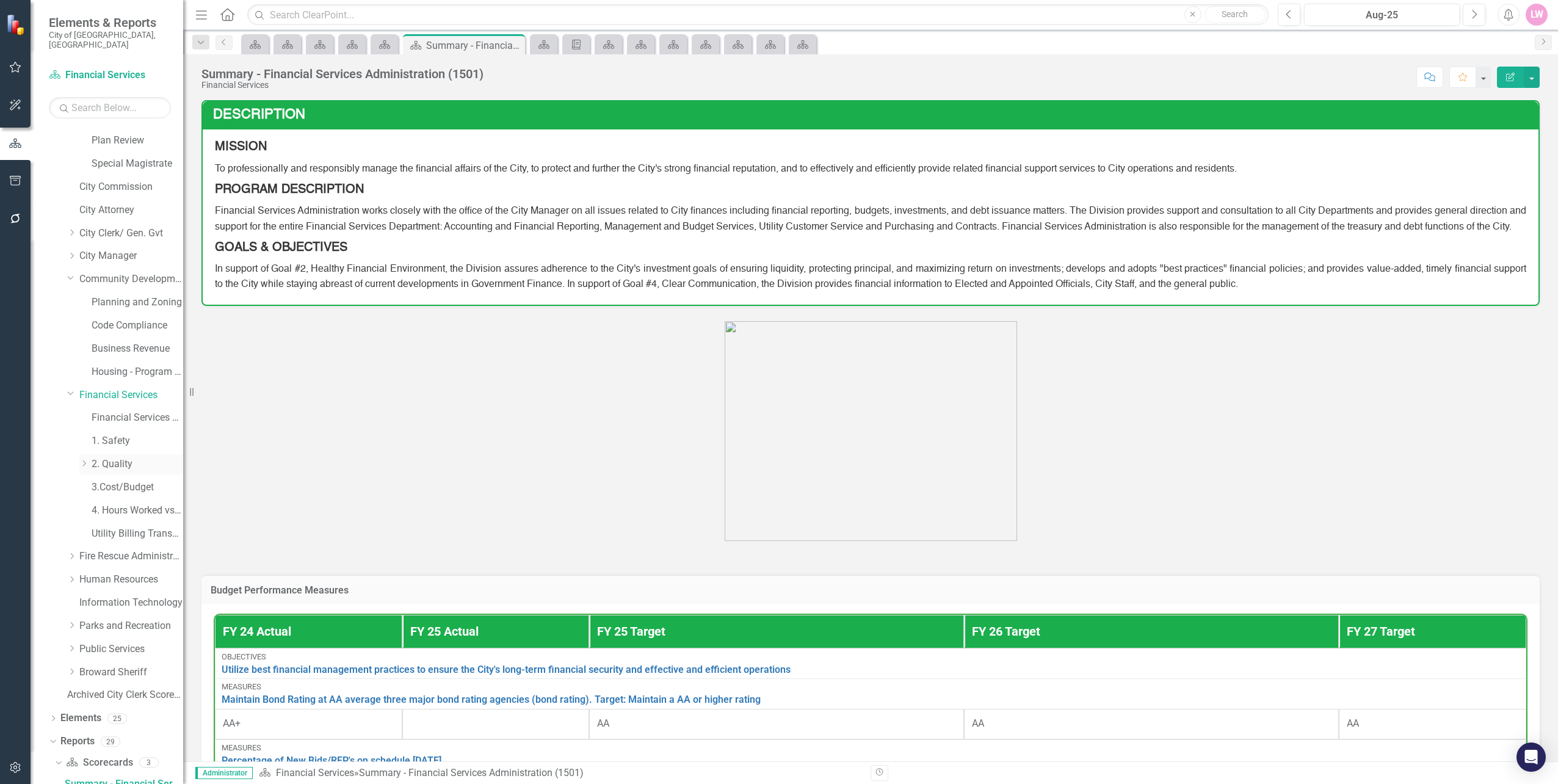
scroll to position [223, 0]
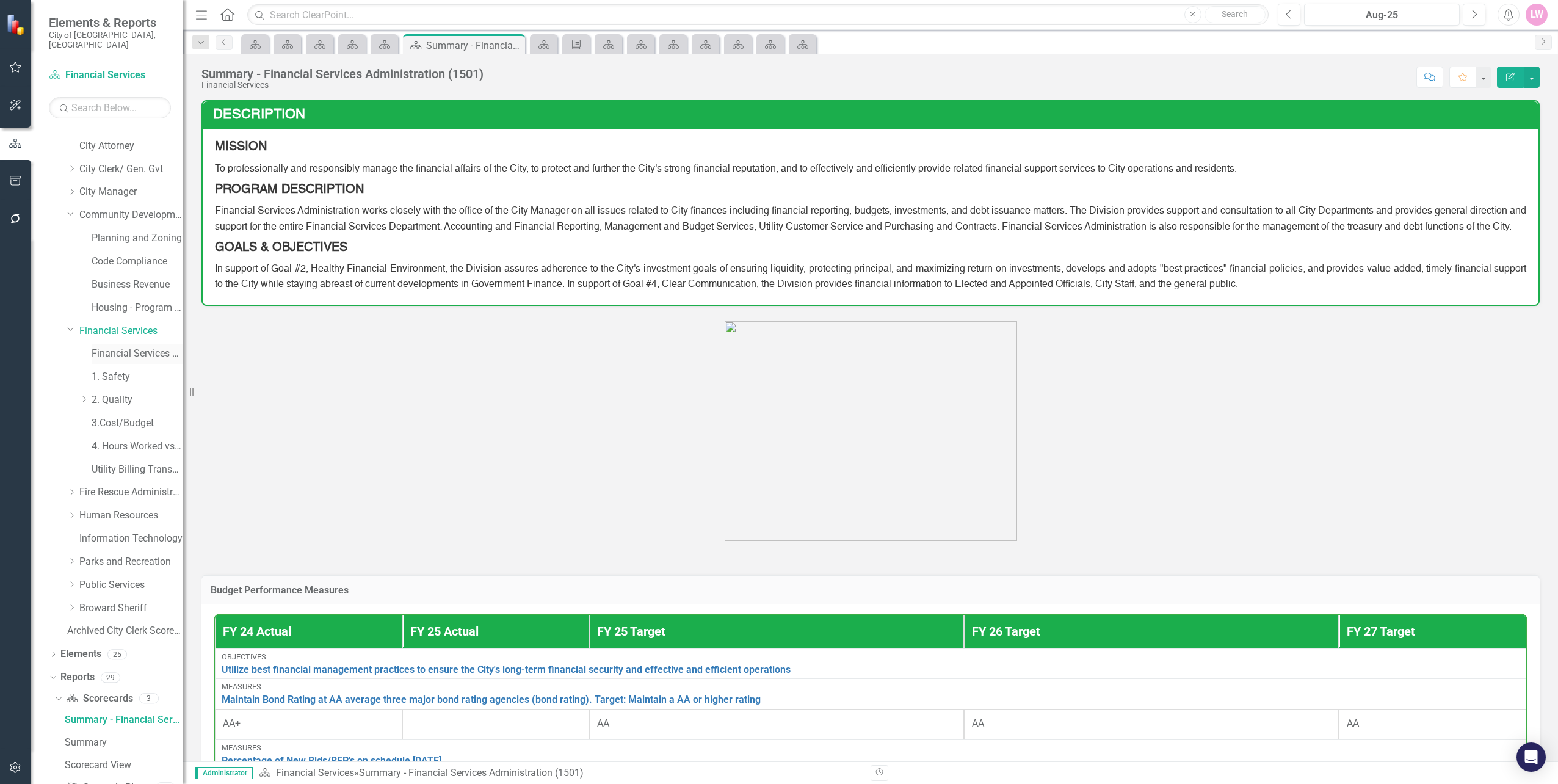
click at [124, 347] on link "Financial Services Scorecard" at bounding box center [137, 353] width 91 height 14
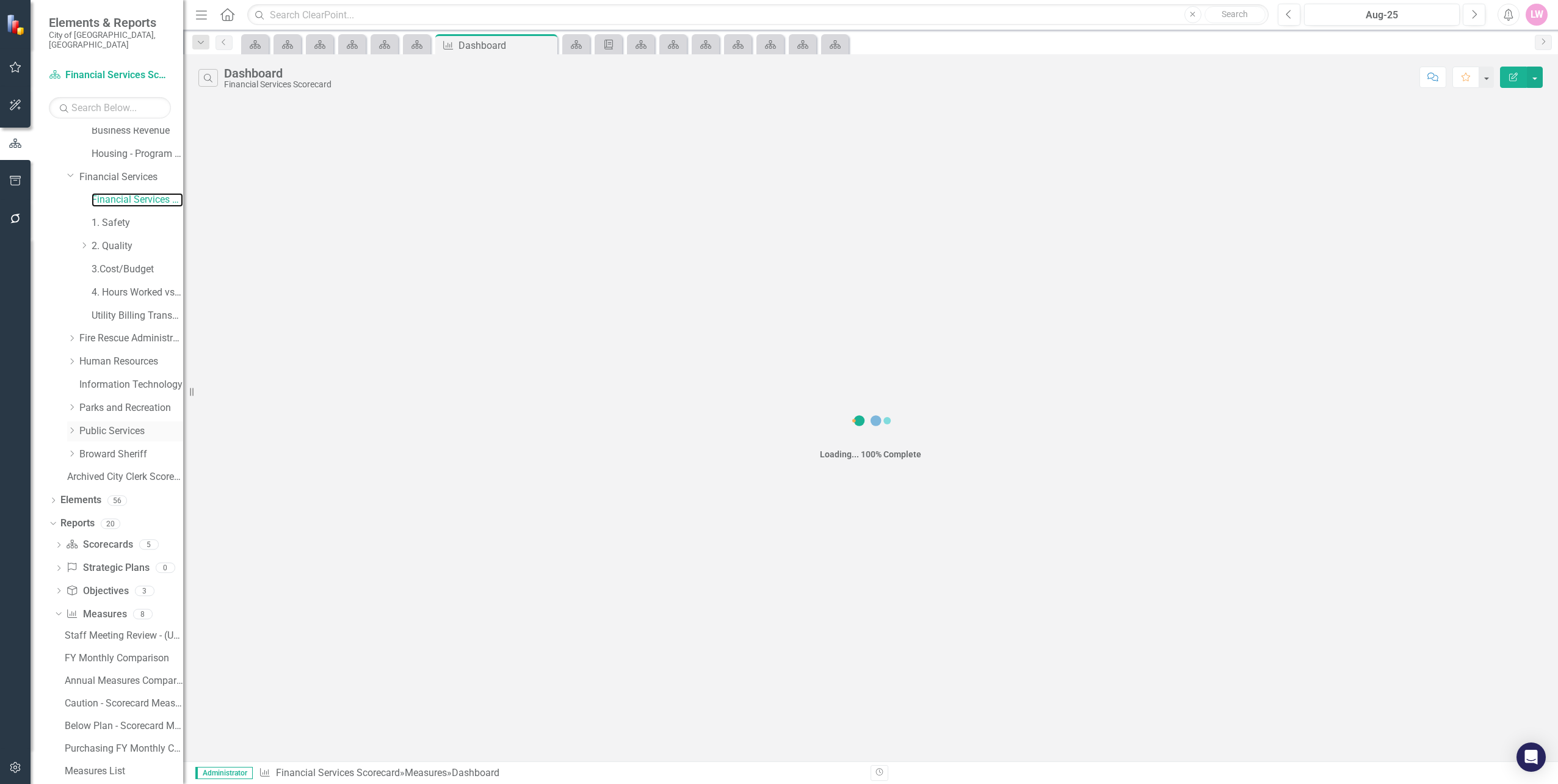
scroll to position [386, 0]
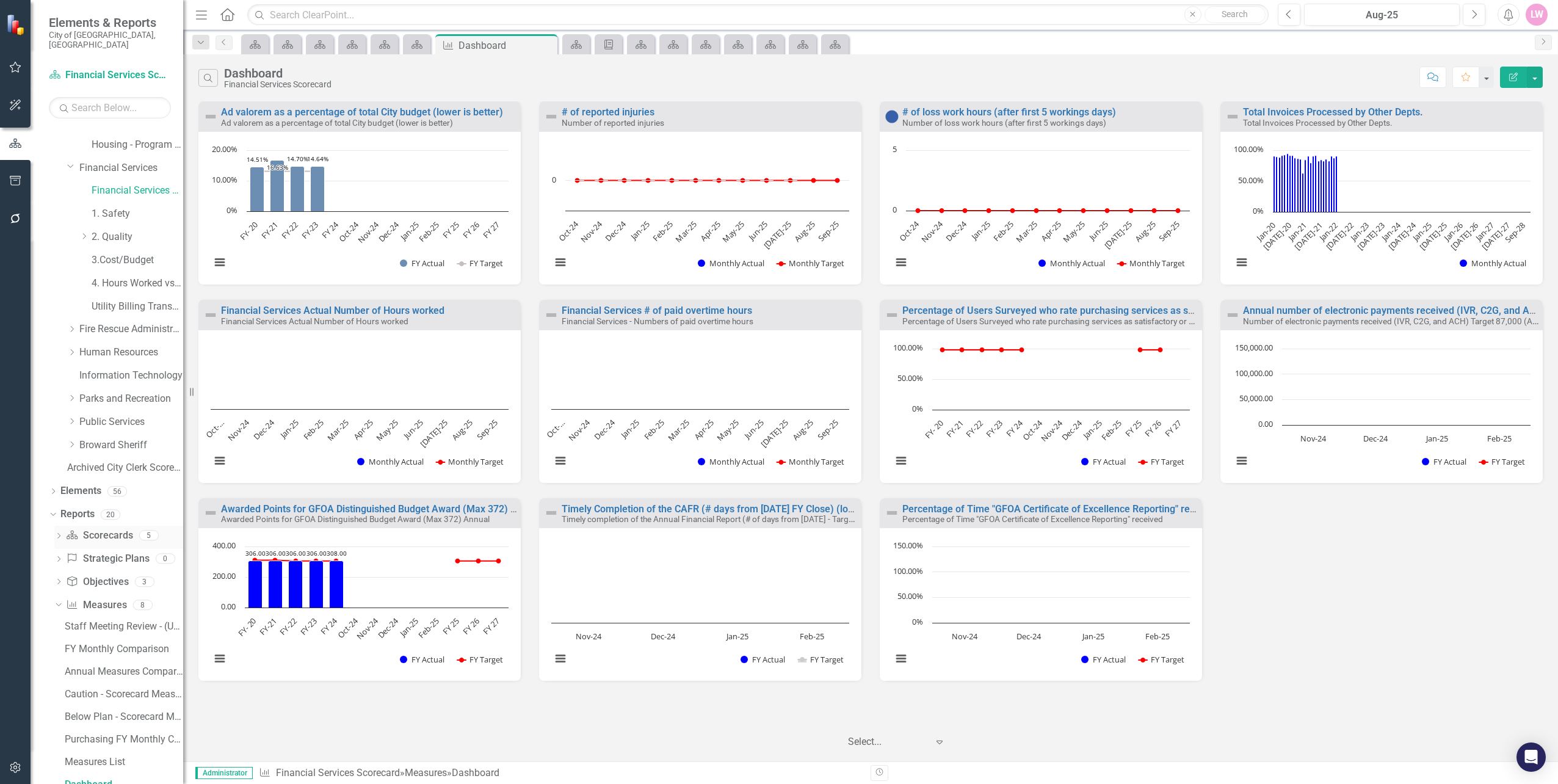
click at [59, 531] on div "Dropdown" at bounding box center [58, 536] width 8 height 10
click at [86, 574] on div "Summary" at bounding box center [123, 580] width 118 height 11
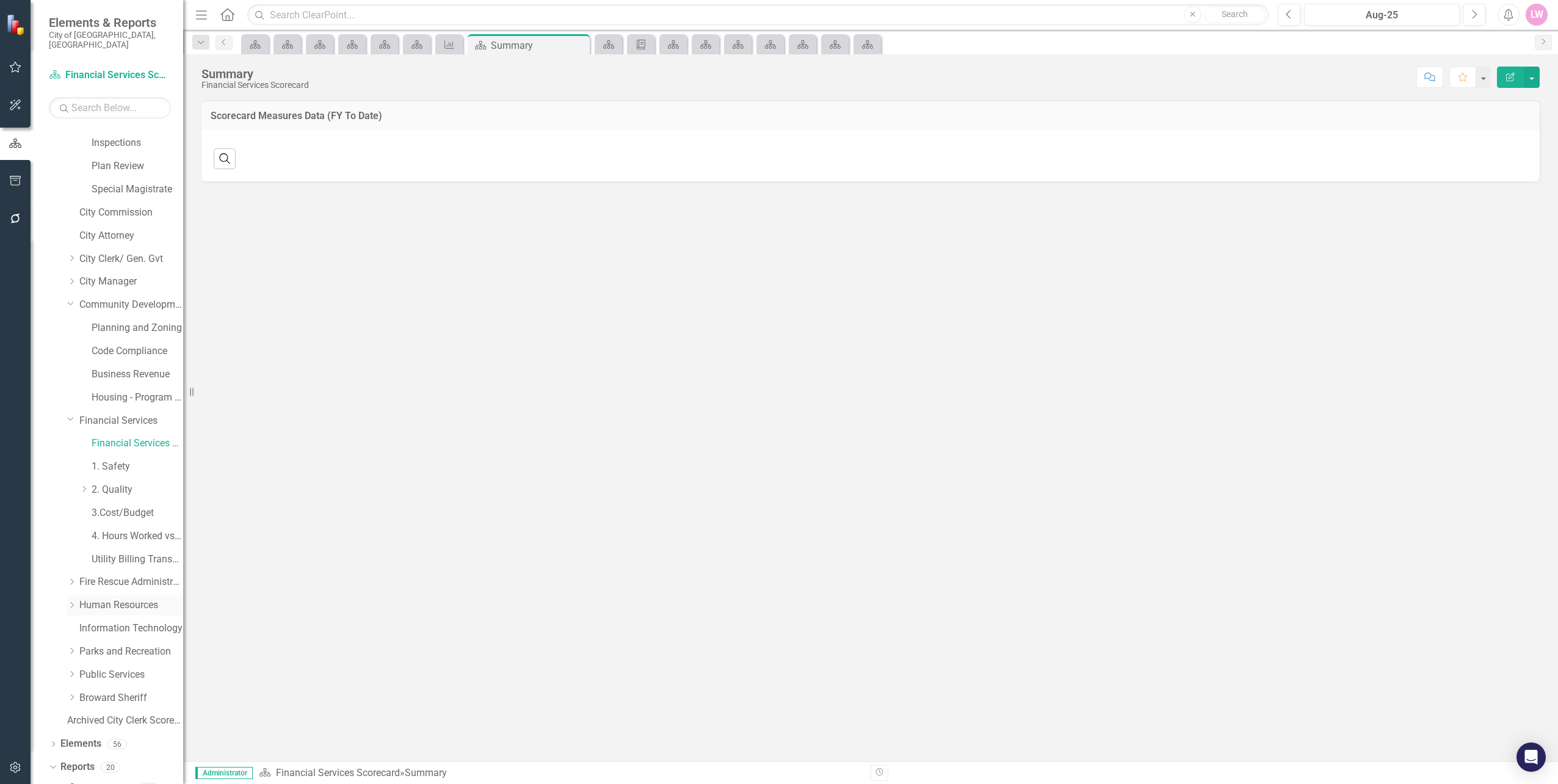
scroll to position [120, 0]
click at [115, 427] on link "Financial Services" at bounding box center [131, 433] width 103 height 14
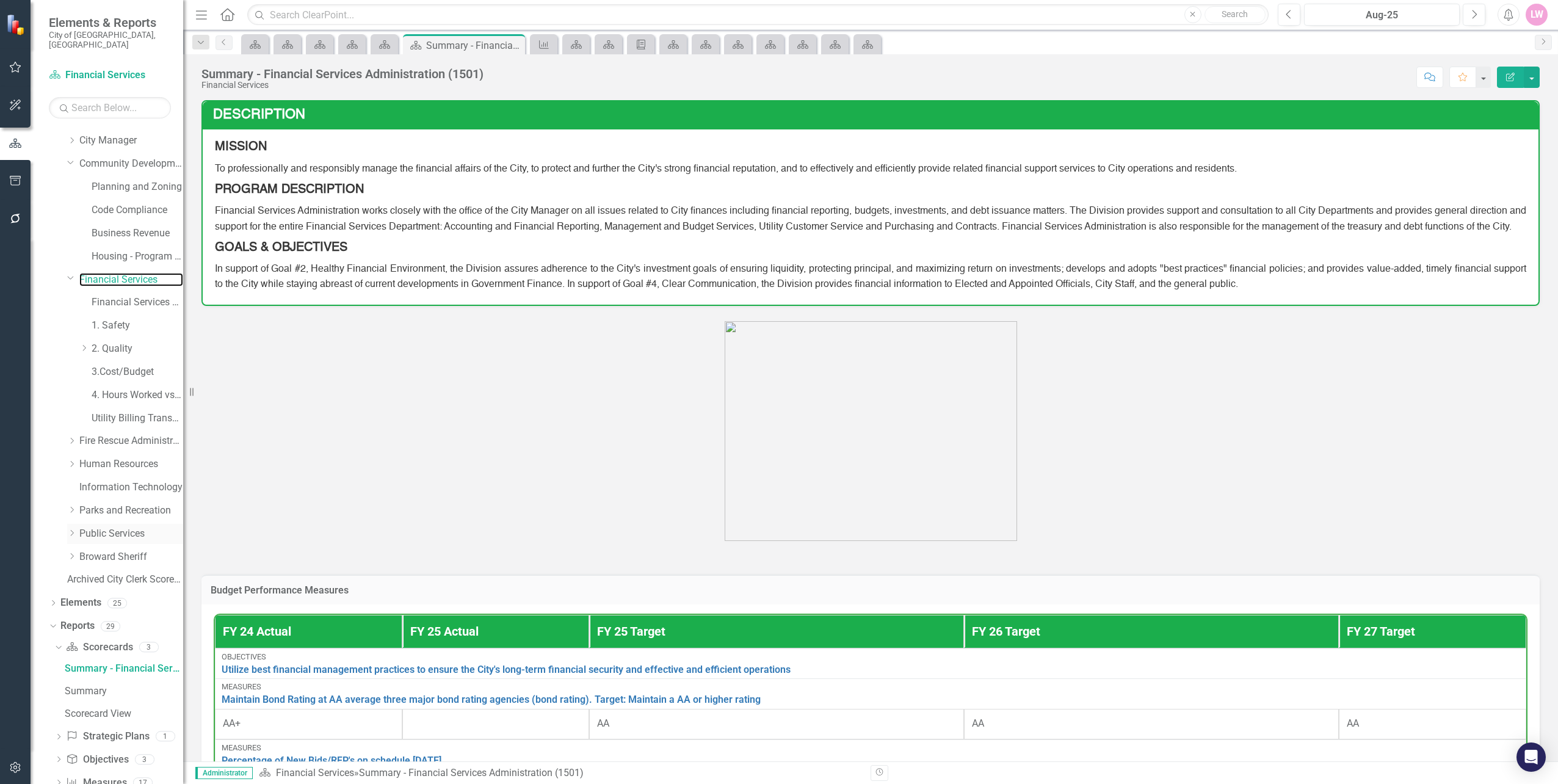
scroll to position [340, 0]
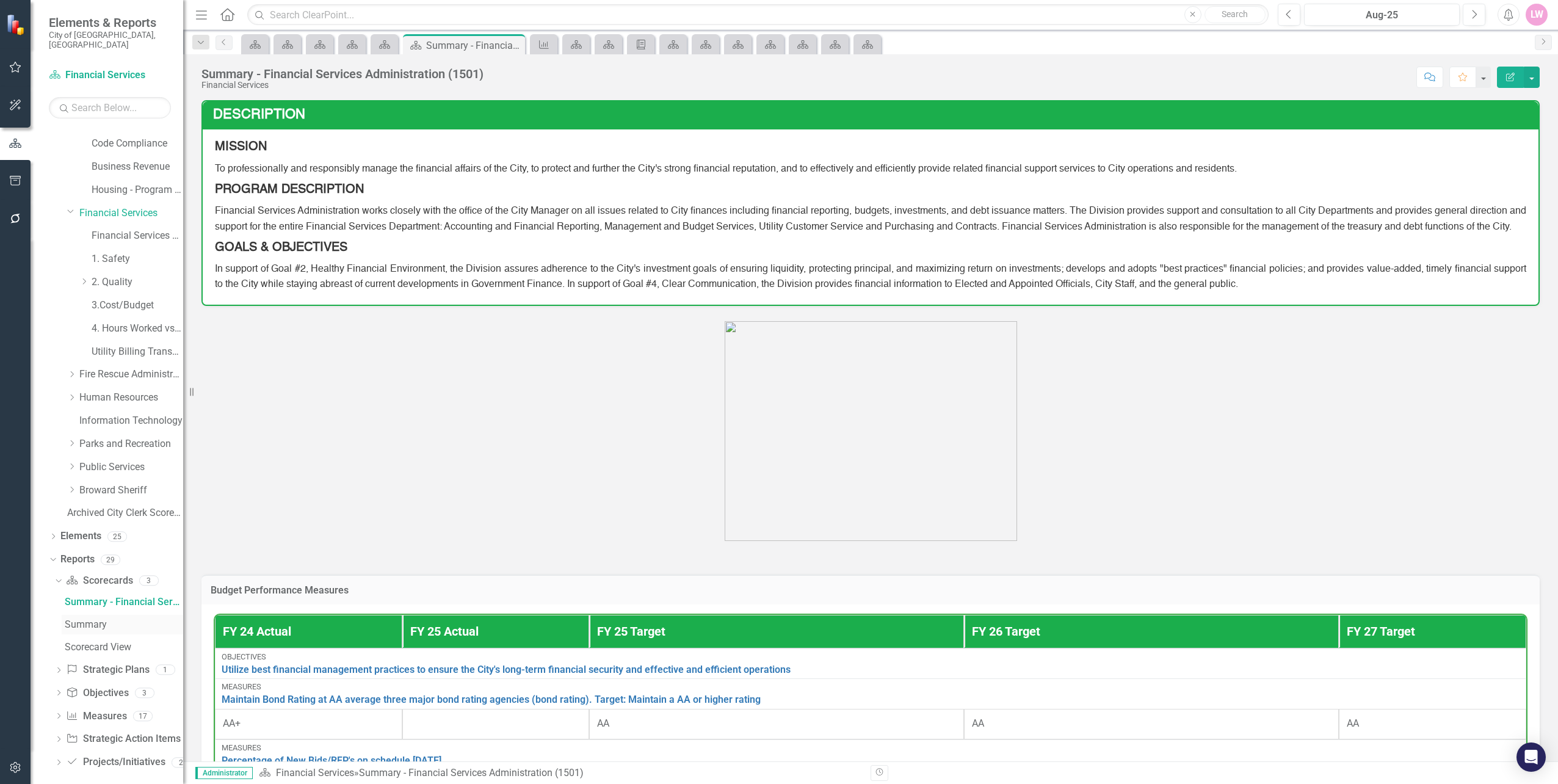
click at [115, 619] on div "Summary" at bounding box center [123, 625] width 118 height 11
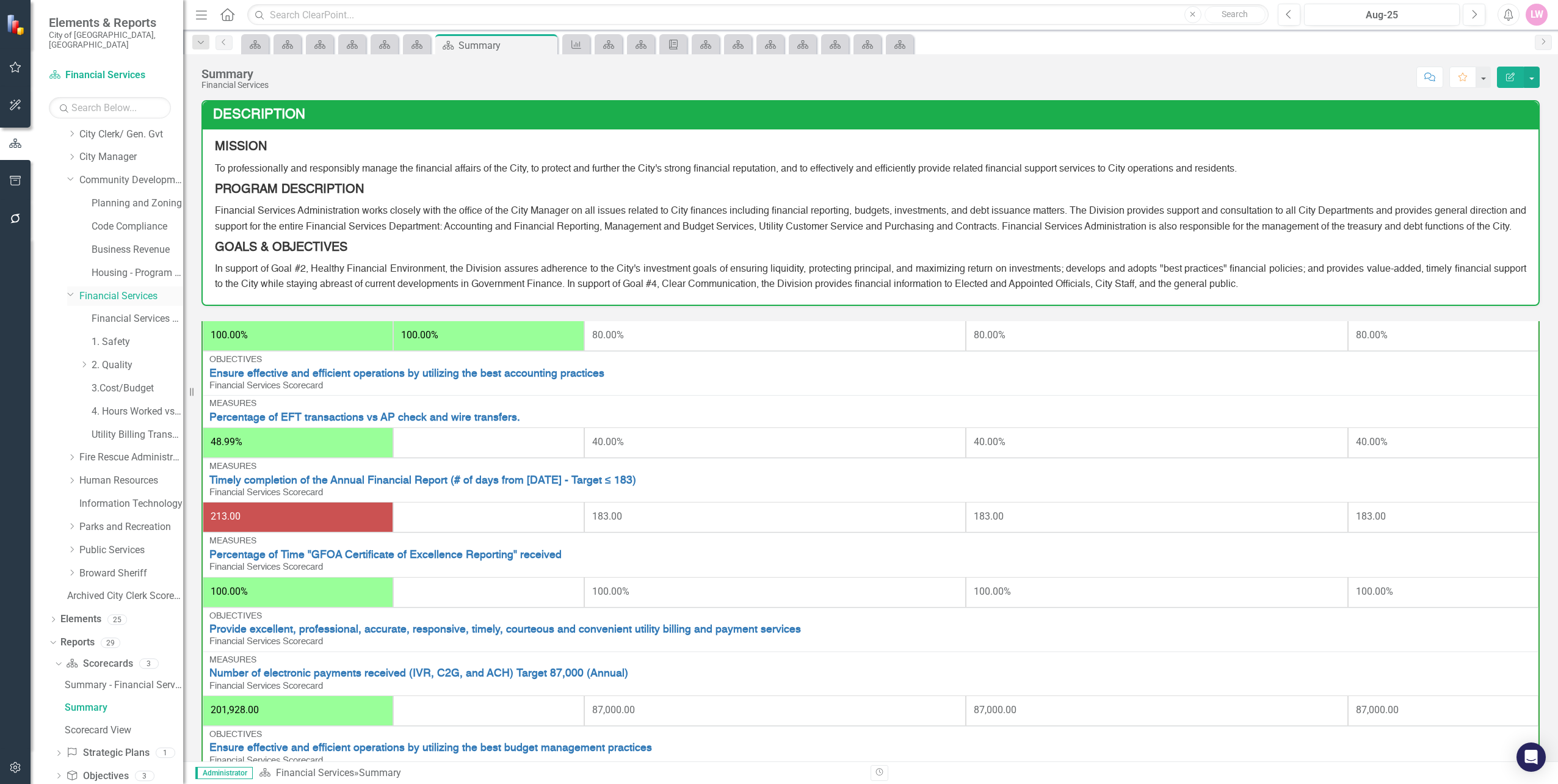
scroll to position [242, 0]
click at [105, 351] on link "1. Safety" at bounding box center [137, 357] width 91 height 14
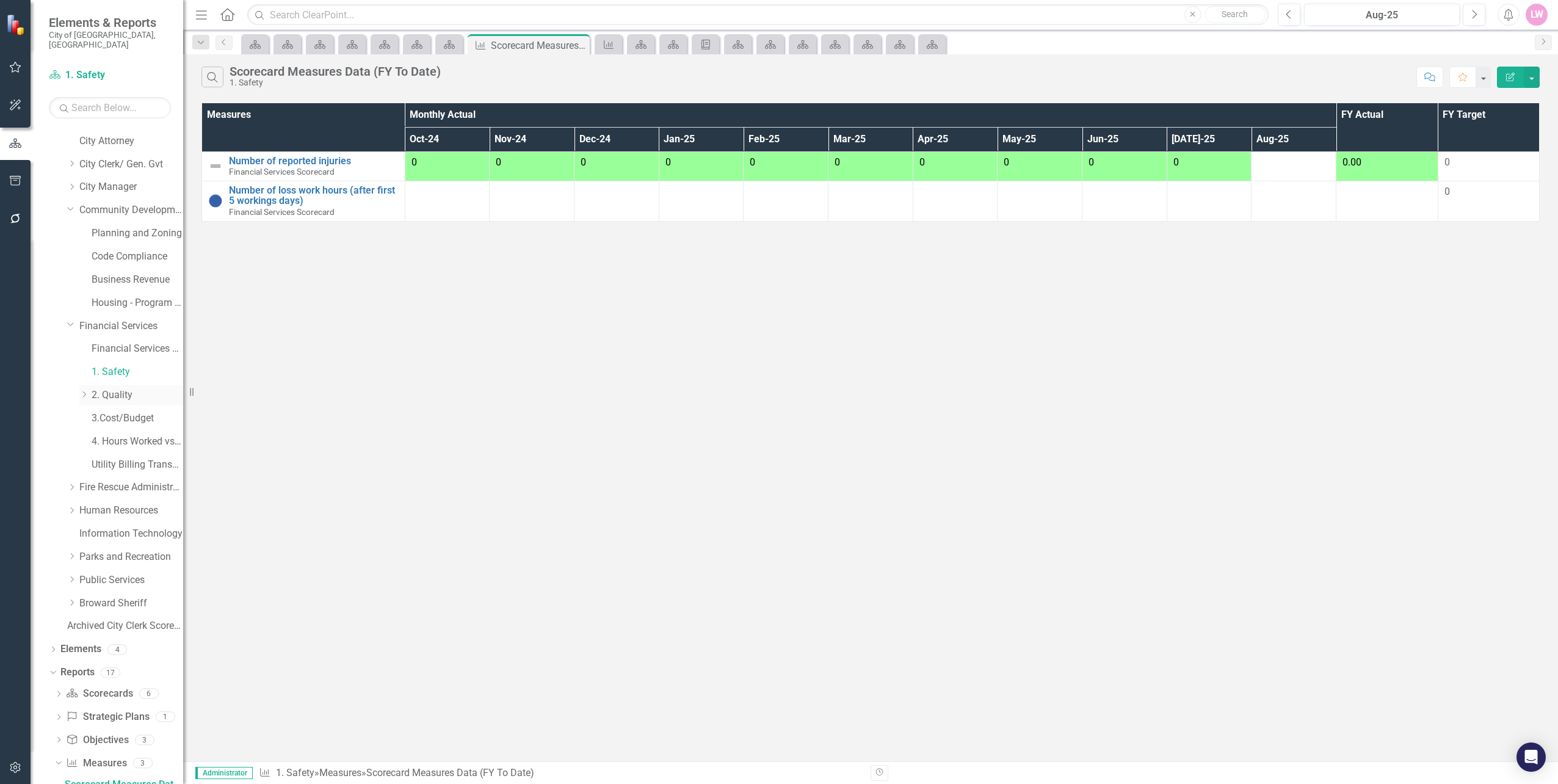
click at [111, 388] on link "2. Quality" at bounding box center [137, 394] width 91 height 14
click at [117, 365] on link "1. Safety" at bounding box center [137, 372] width 91 height 14
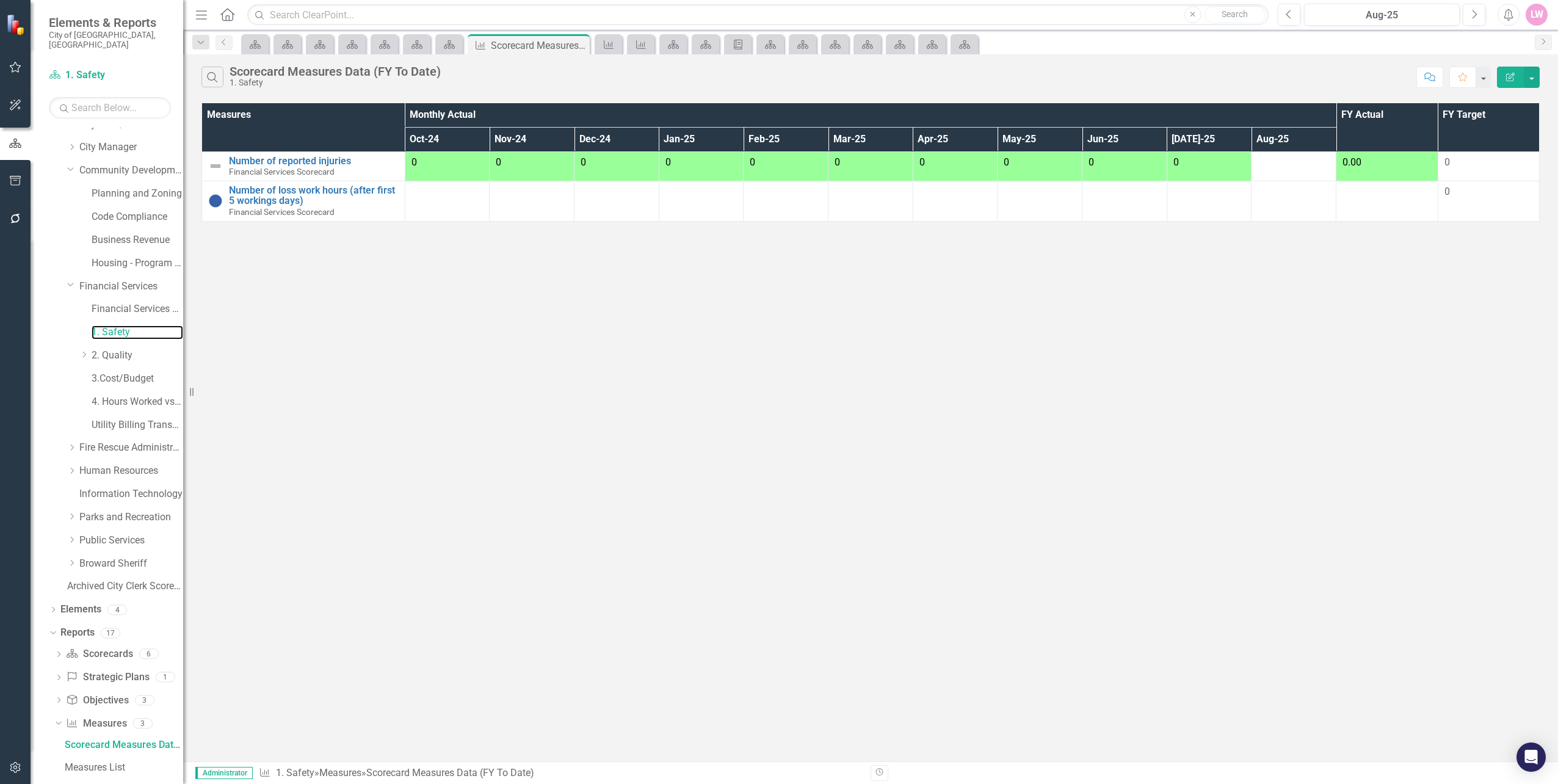
scroll to position [227, 0]
click at [55, 692] on icon "Dropdown" at bounding box center [58, 695] width 8 height 7
click at [117, 736] on link "Summary" at bounding box center [122, 737] width 121 height 20
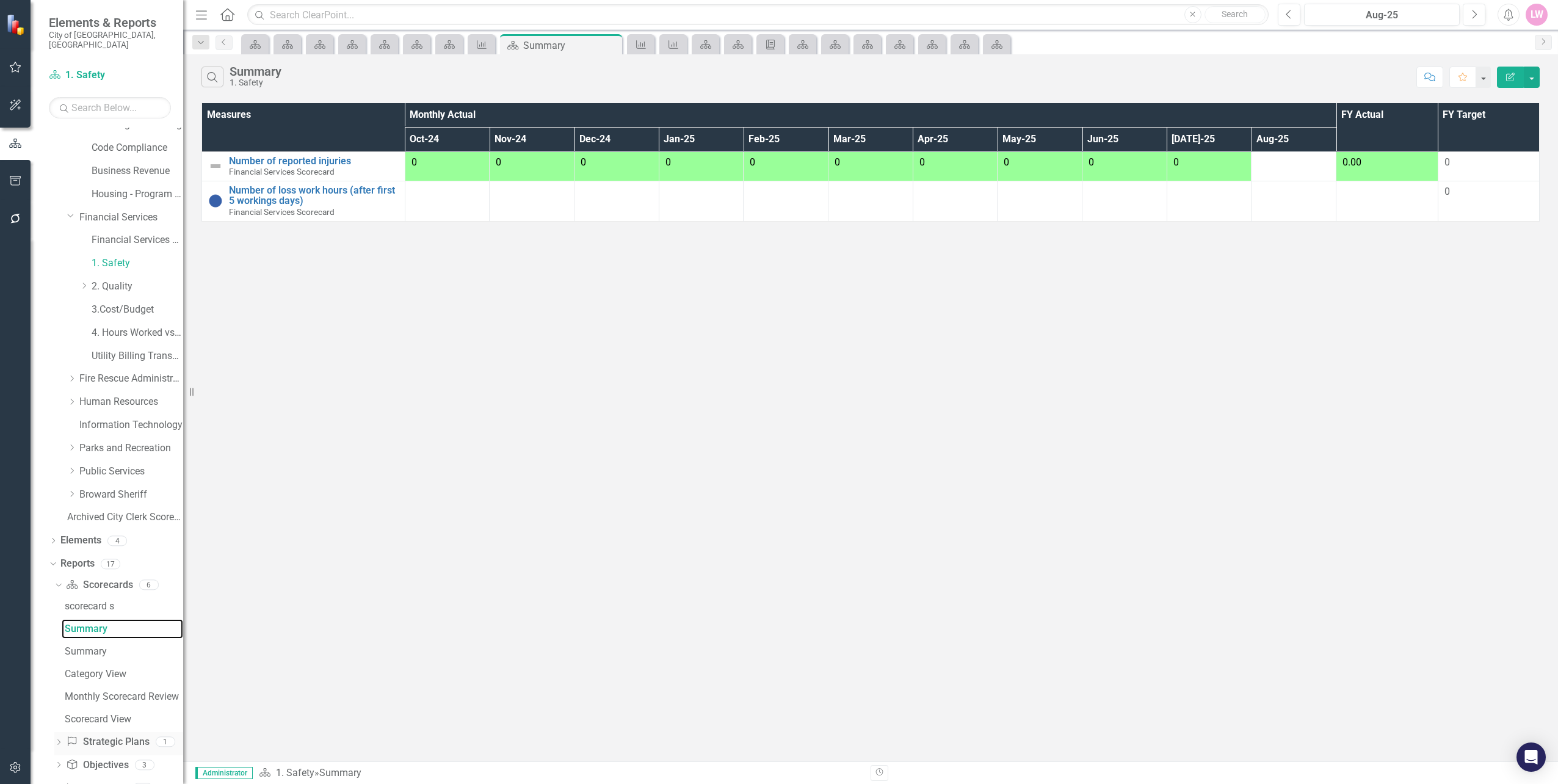
scroll to position [364, 0]
click at [102, 618] on div "Summary" at bounding box center [123, 624] width 118 height 11
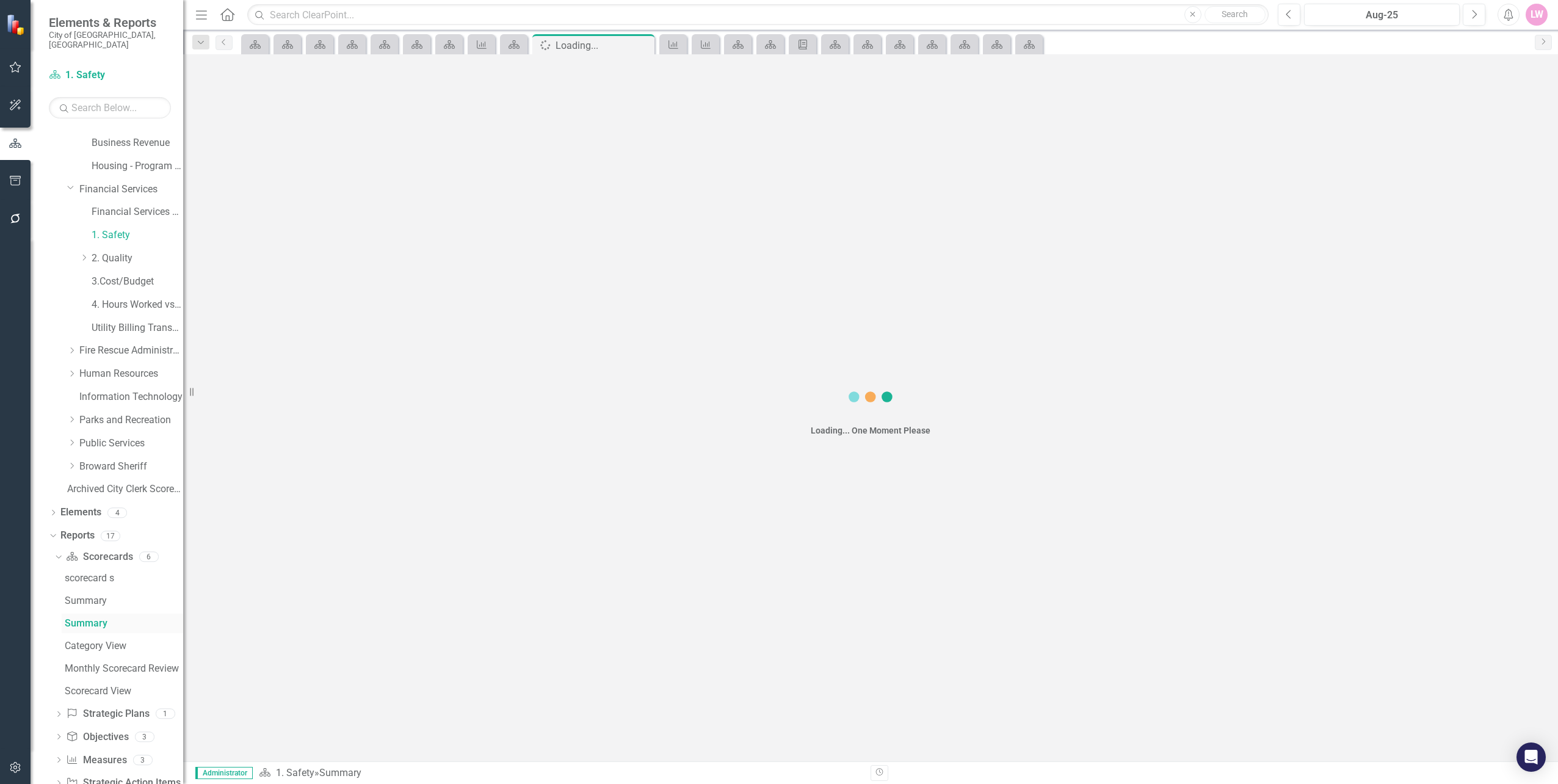
scroll to position [204, 0]
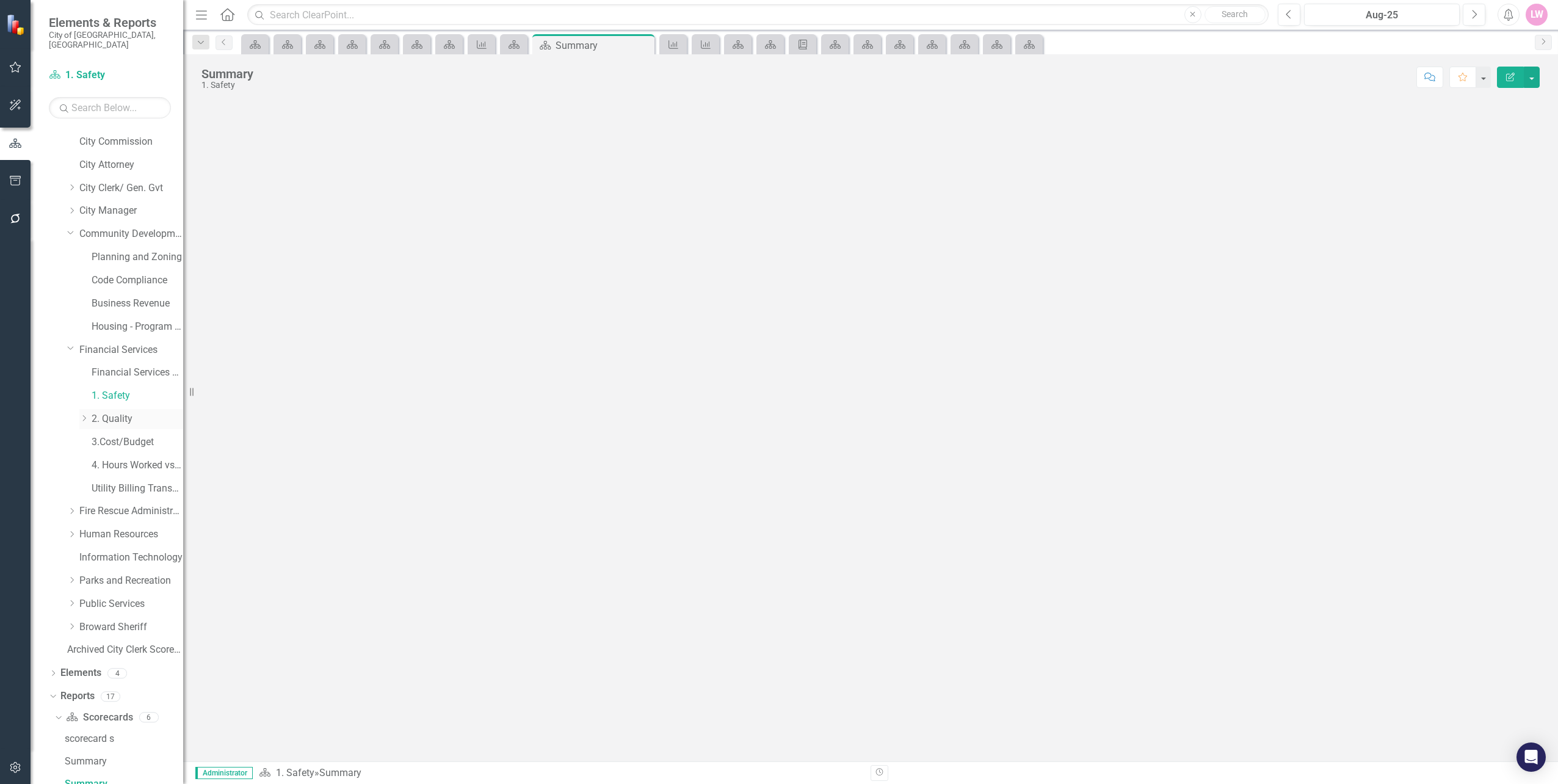
click at [100, 412] on link "2. Quality" at bounding box center [137, 419] width 91 height 14
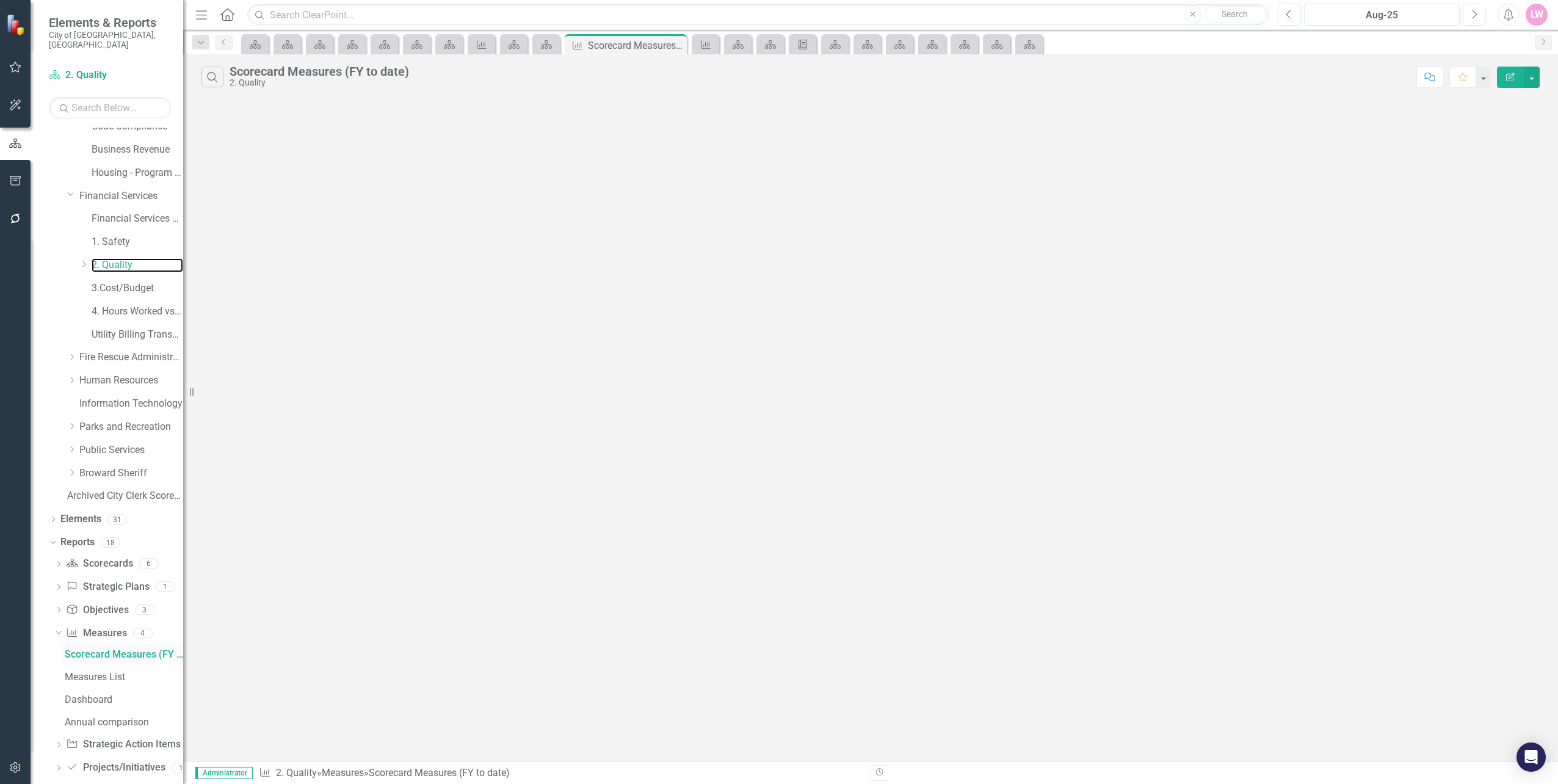
scroll to position [364, 0]
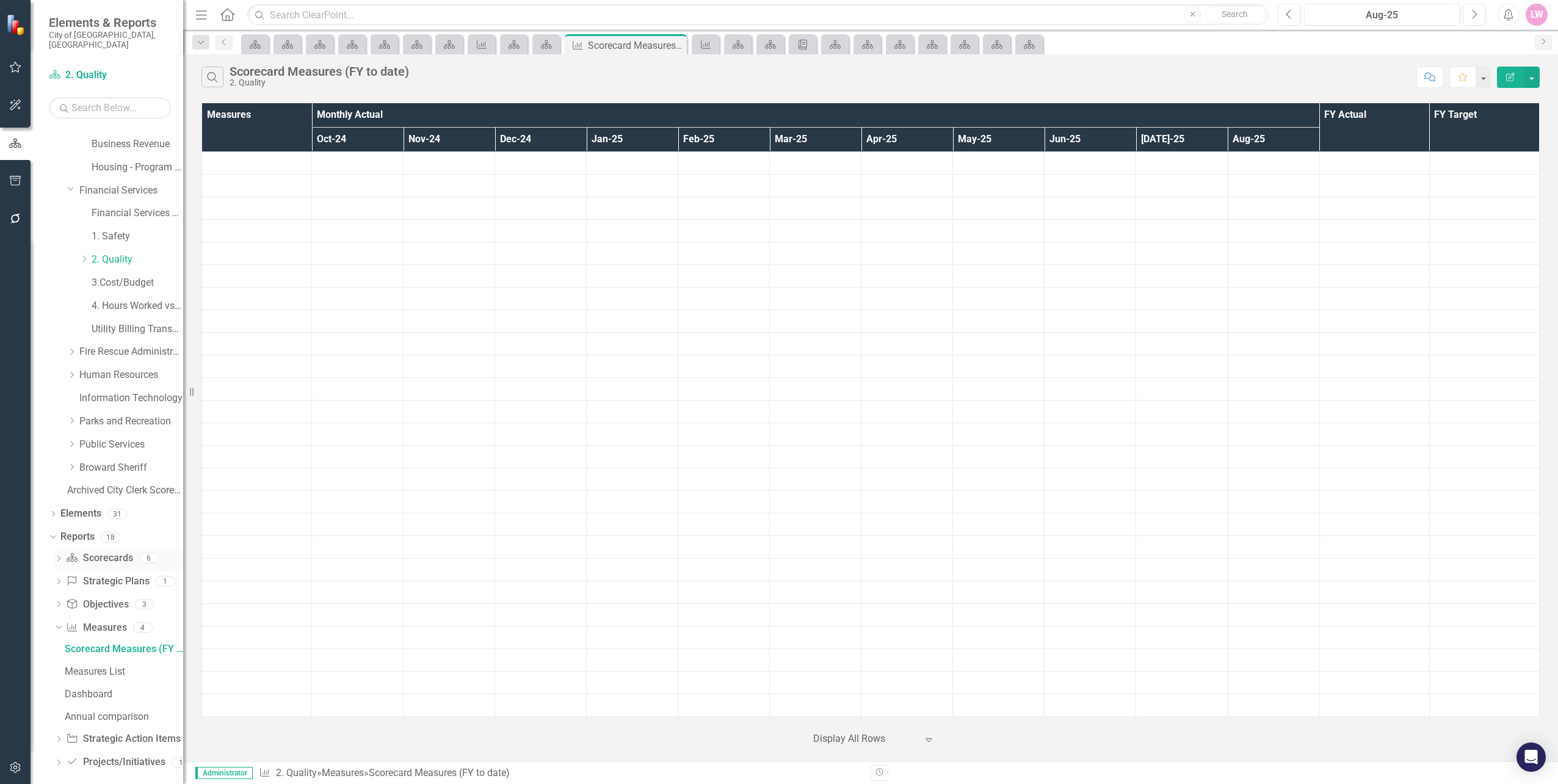
click at [103, 551] on link "Scorecard Scorecards" at bounding box center [99, 557] width 66 height 14
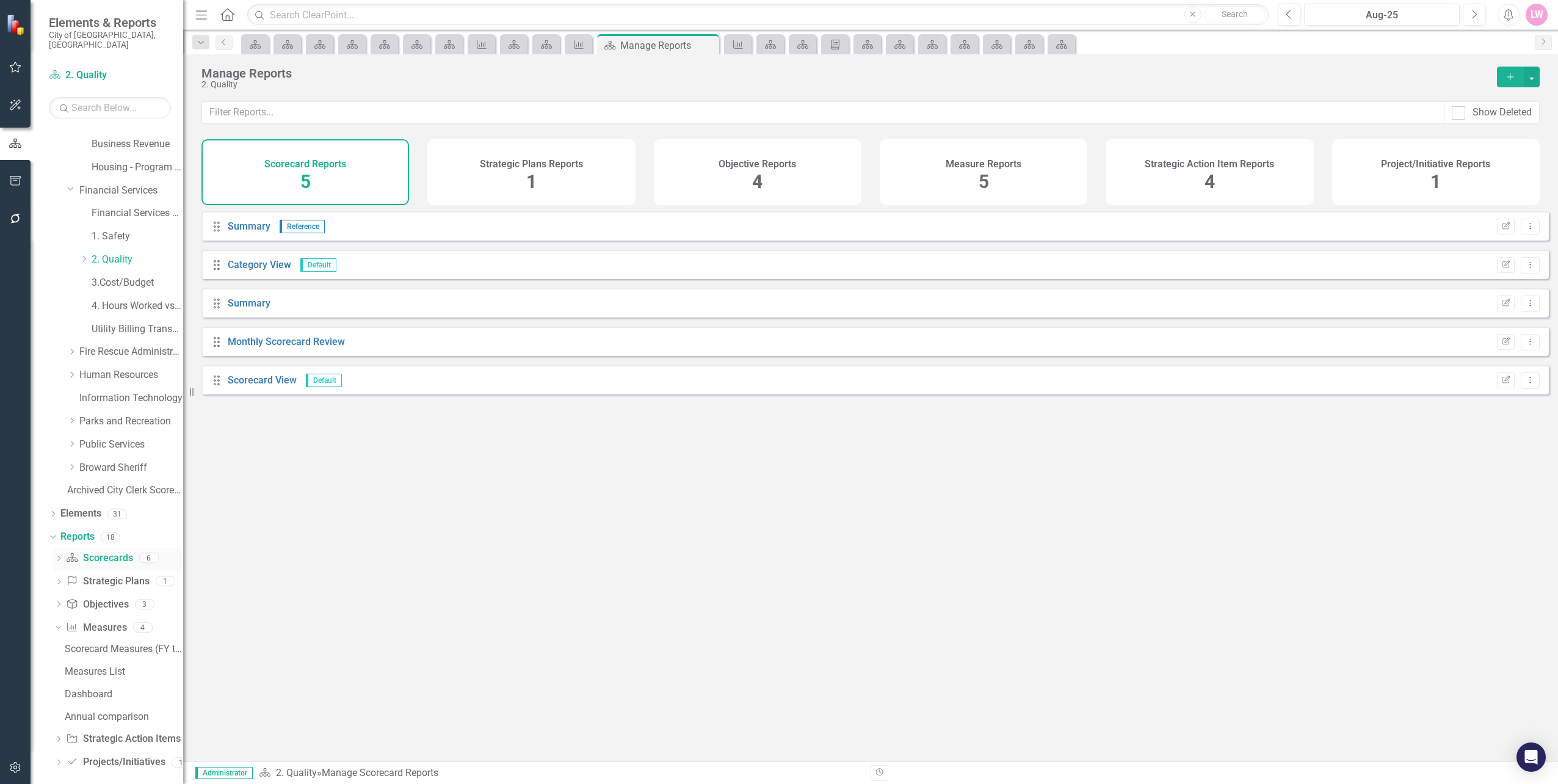
click at [61, 557] on icon "Dropdown" at bounding box center [58, 559] width 8 height 7
click at [89, 597] on div "Summary" at bounding box center [123, 602] width 118 height 11
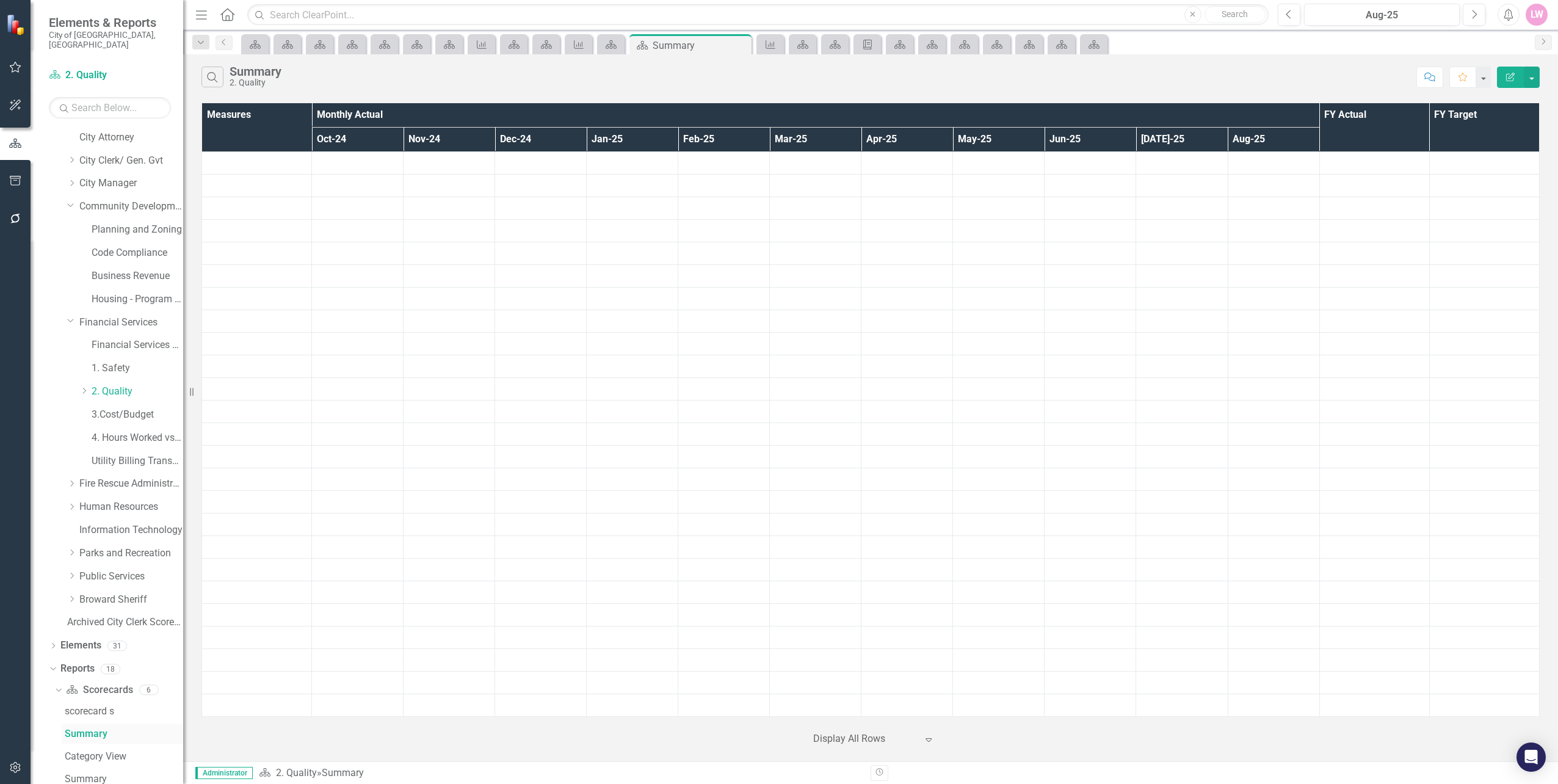
scroll to position [181, 0]
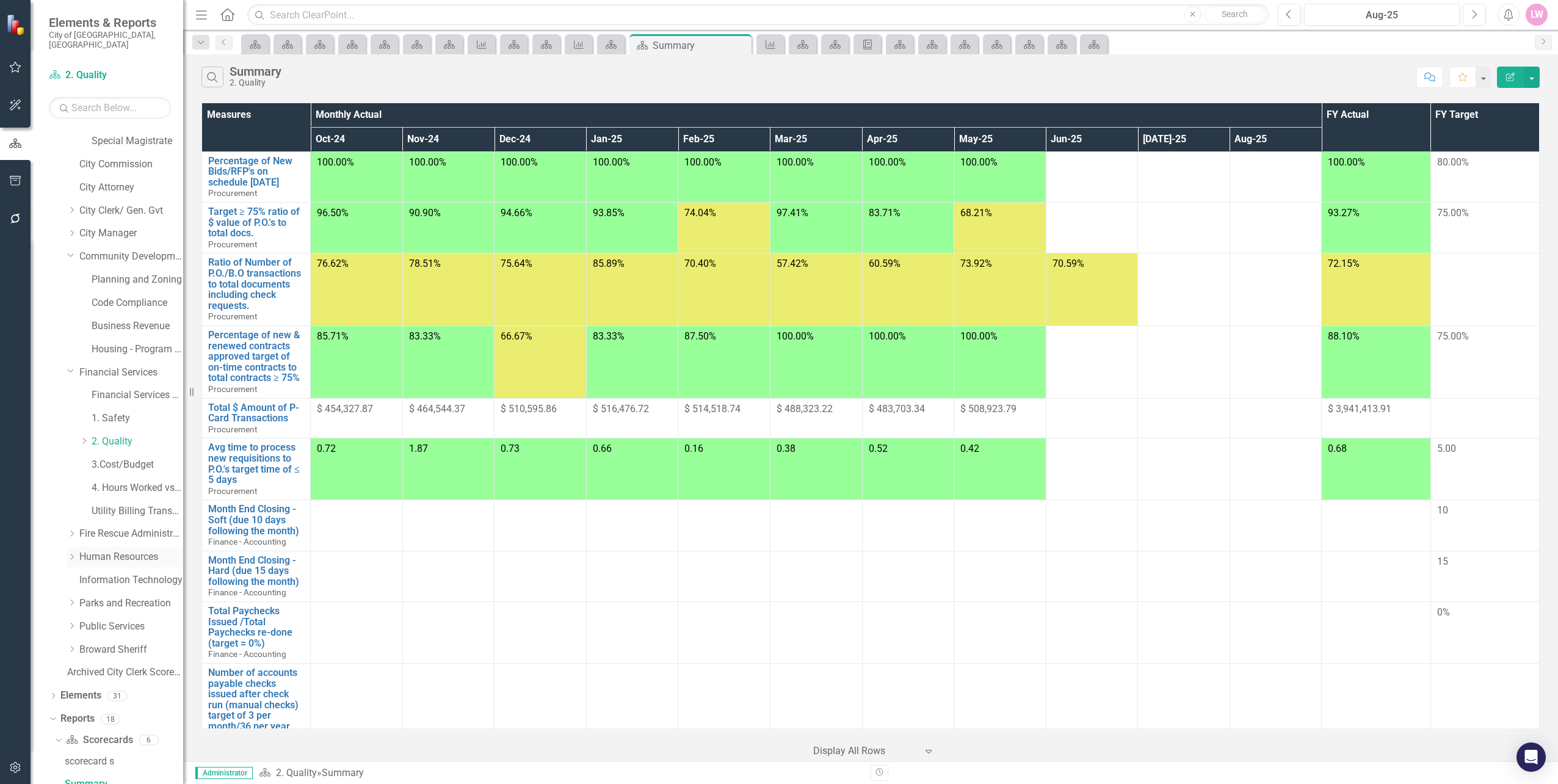
click at [70, 553] on icon "Dropdown" at bounding box center [72, 557] width 9 height 7
click at [129, 428] on link "Human Resources" at bounding box center [131, 434] width 103 height 14
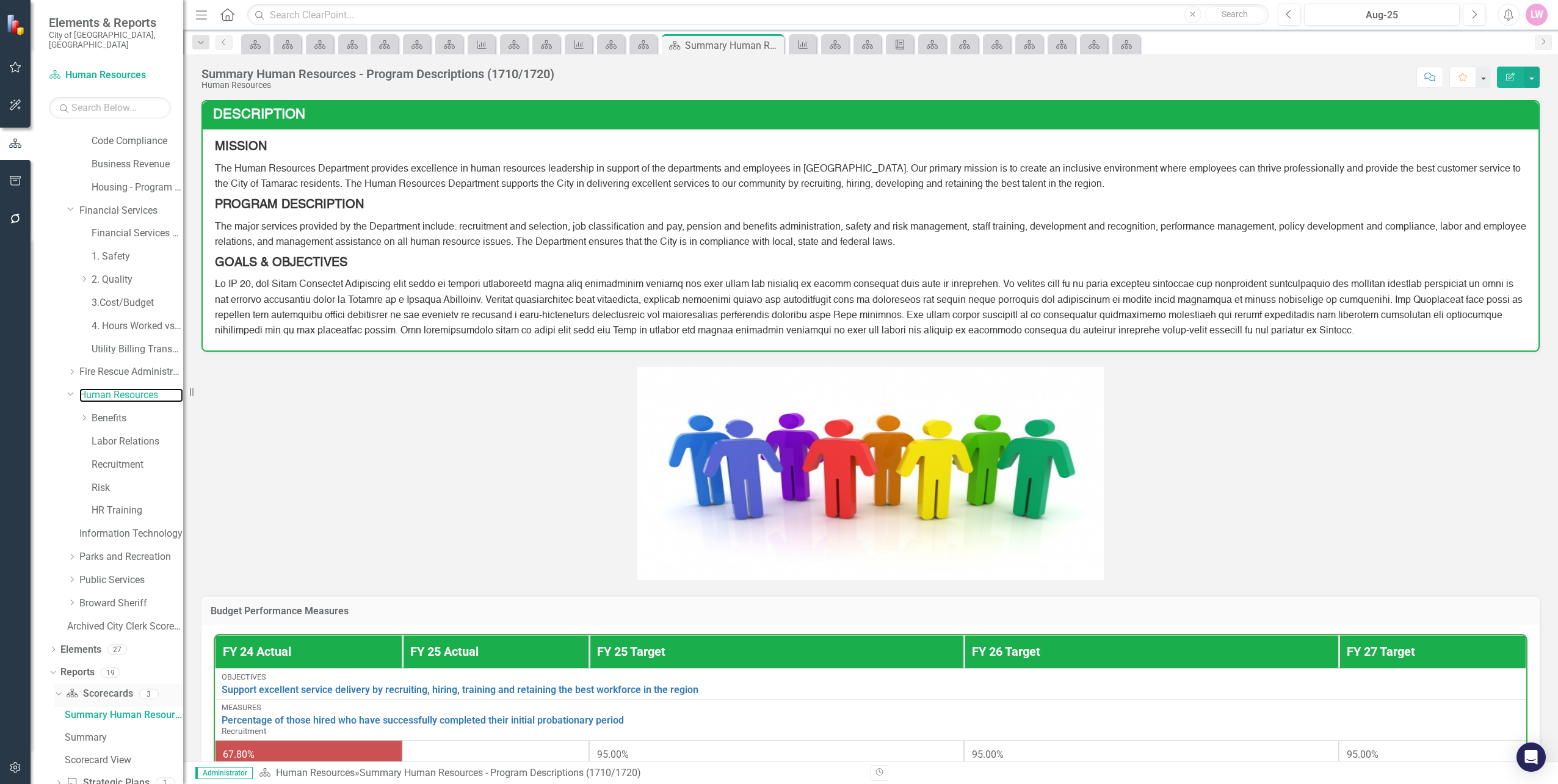
scroll to position [456, 0]
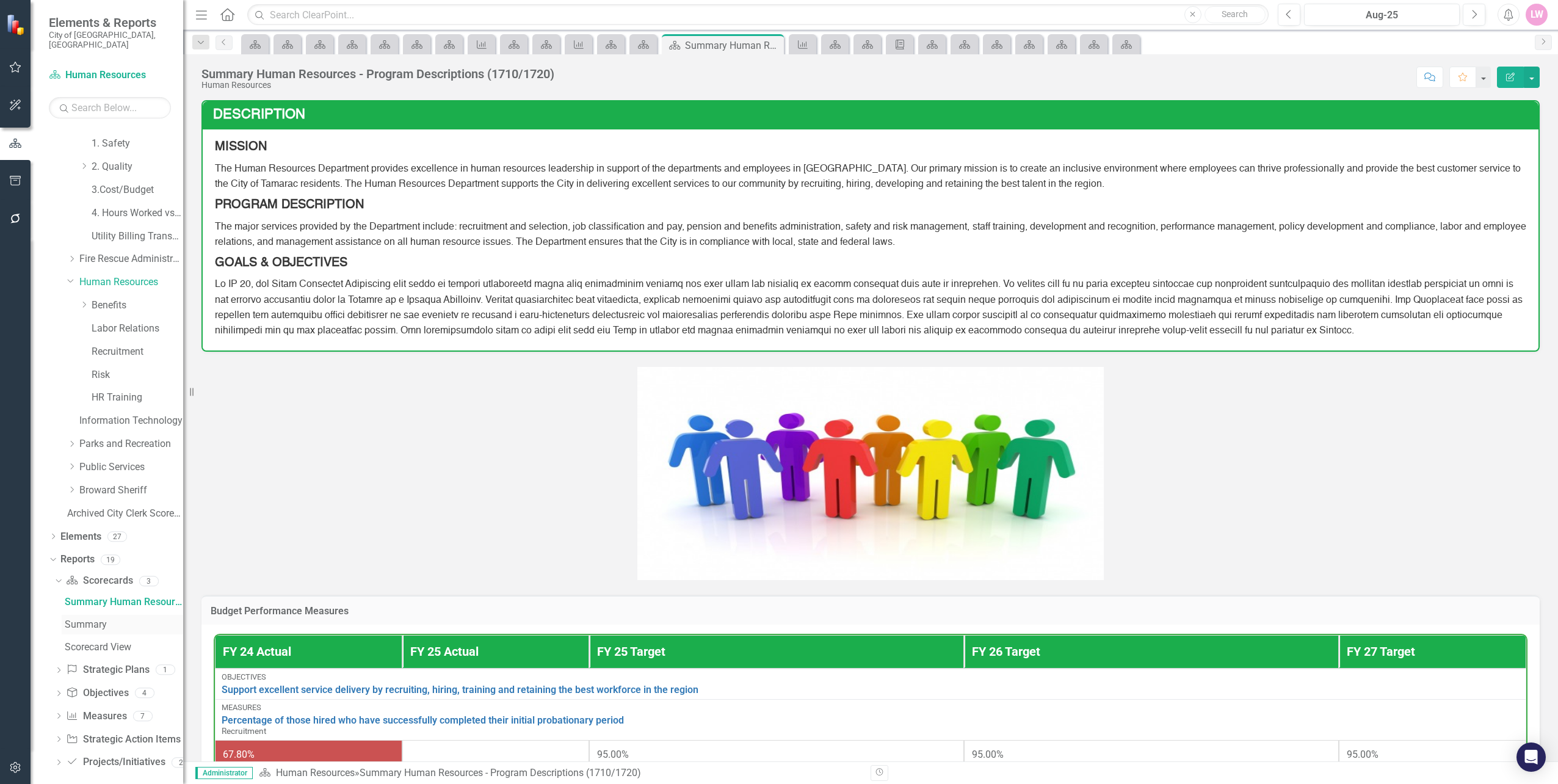
click at [90, 619] on div "Summary" at bounding box center [123, 625] width 118 height 11
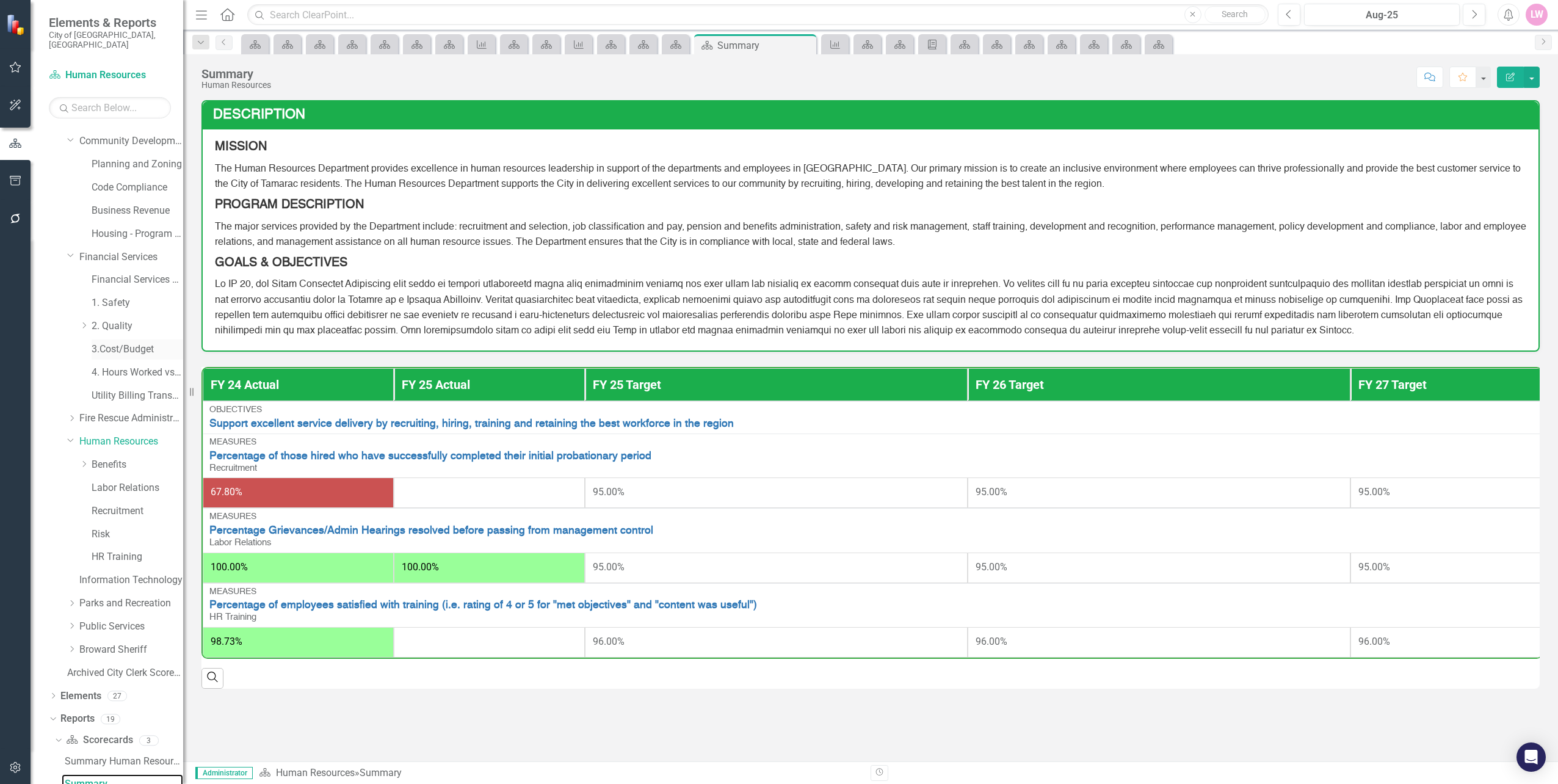
scroll to position [52, 0]
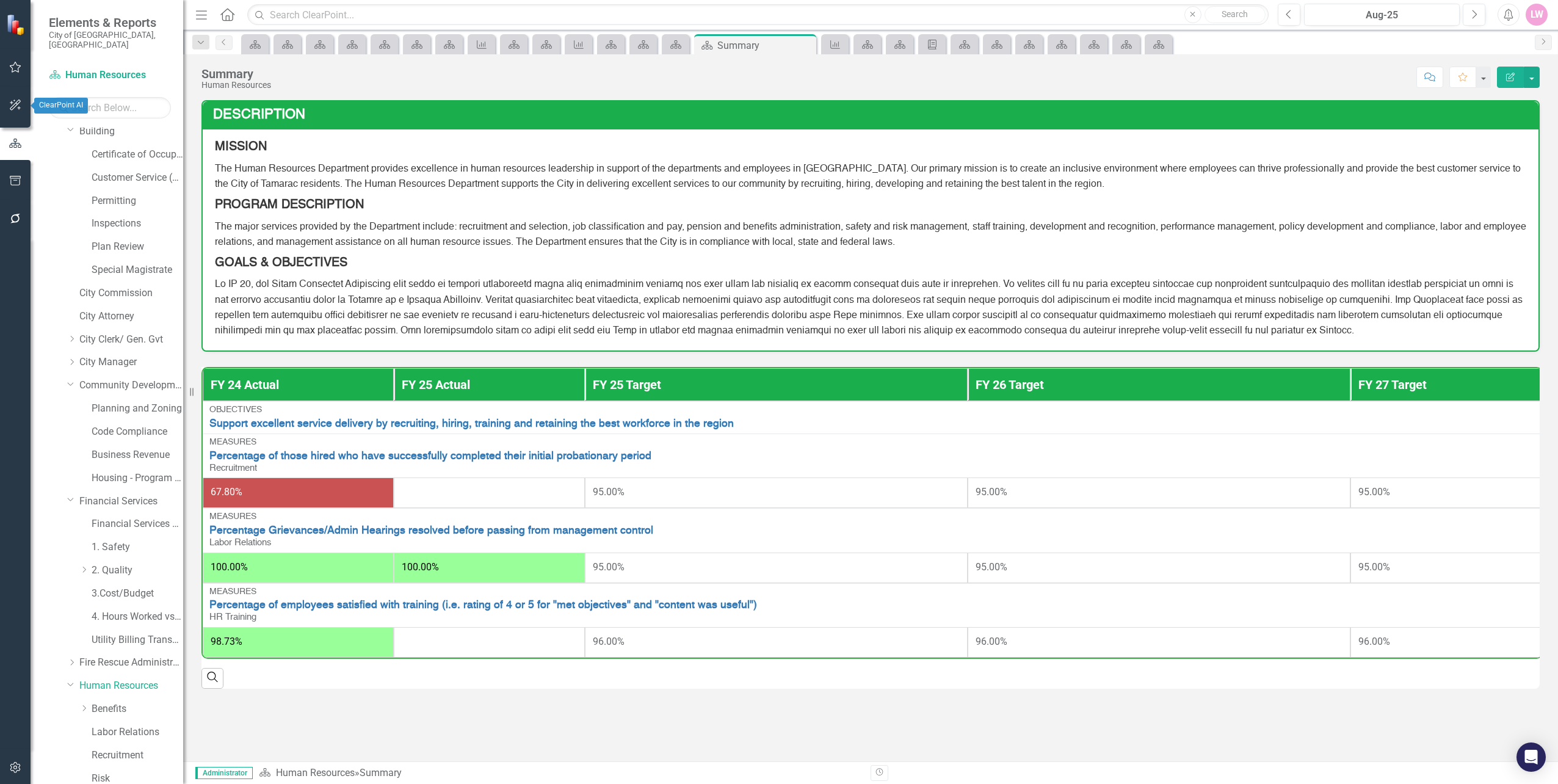
click at [22, 109] on button "button" at bounding box center [15, 106] width 27 height 26
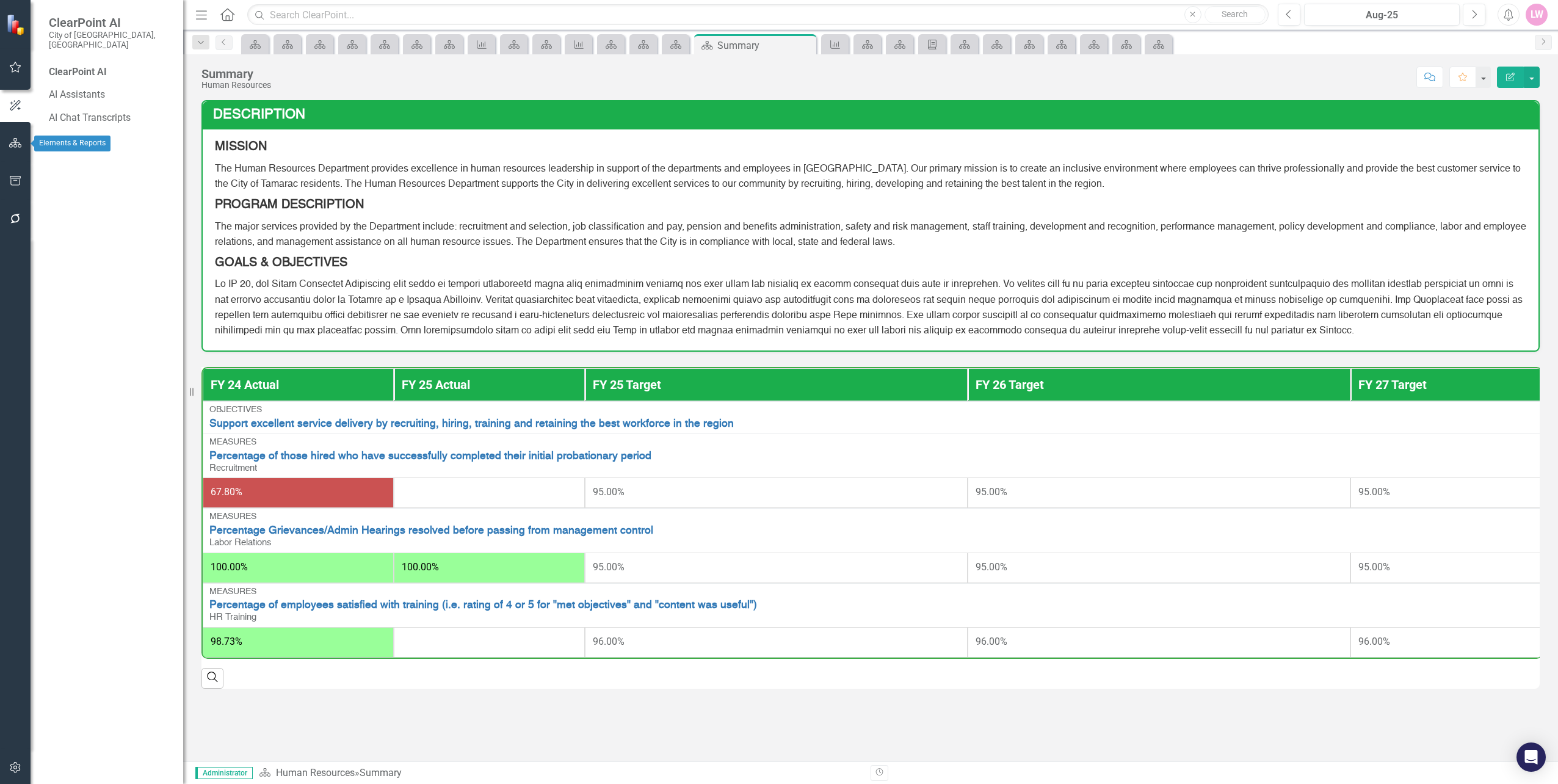
click at [0, 141] on html "ClearPoint AI City of Tamarac, FL ClearPoint AI AI Assistants AI Chat Transcrip…" at bounding box center [779, 392] width 1558 height 784
click at [2, 141] on button "button" at bounding box center [15, 144] width 27 height 26
click at [9, 181] on icon "button" at bounding box center [16, 181] width 13 height 9
click at [72, 108] on div "HTML Exports" at bounding box center [109, 118] width 122 height 21
click at [70, 111] on link "HTML Exports" at bounding box center [109, 117] width 122 height 14
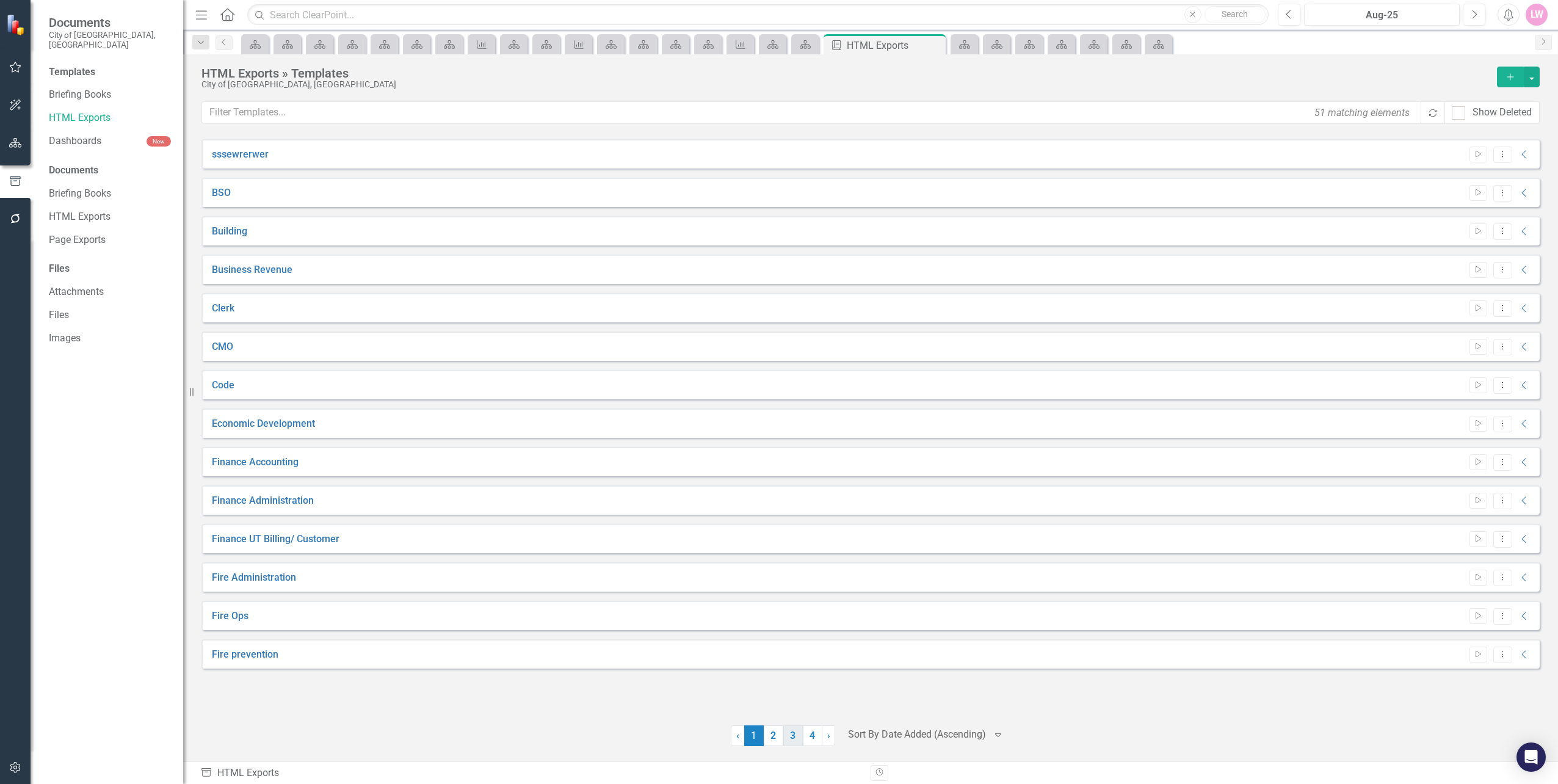
click at [788, 739] on link "3" at bounding box center [793, 736] width 20 height 21
click at [219, 350] on link "Risk" at bounding box center [221, 347] width 19 height 14
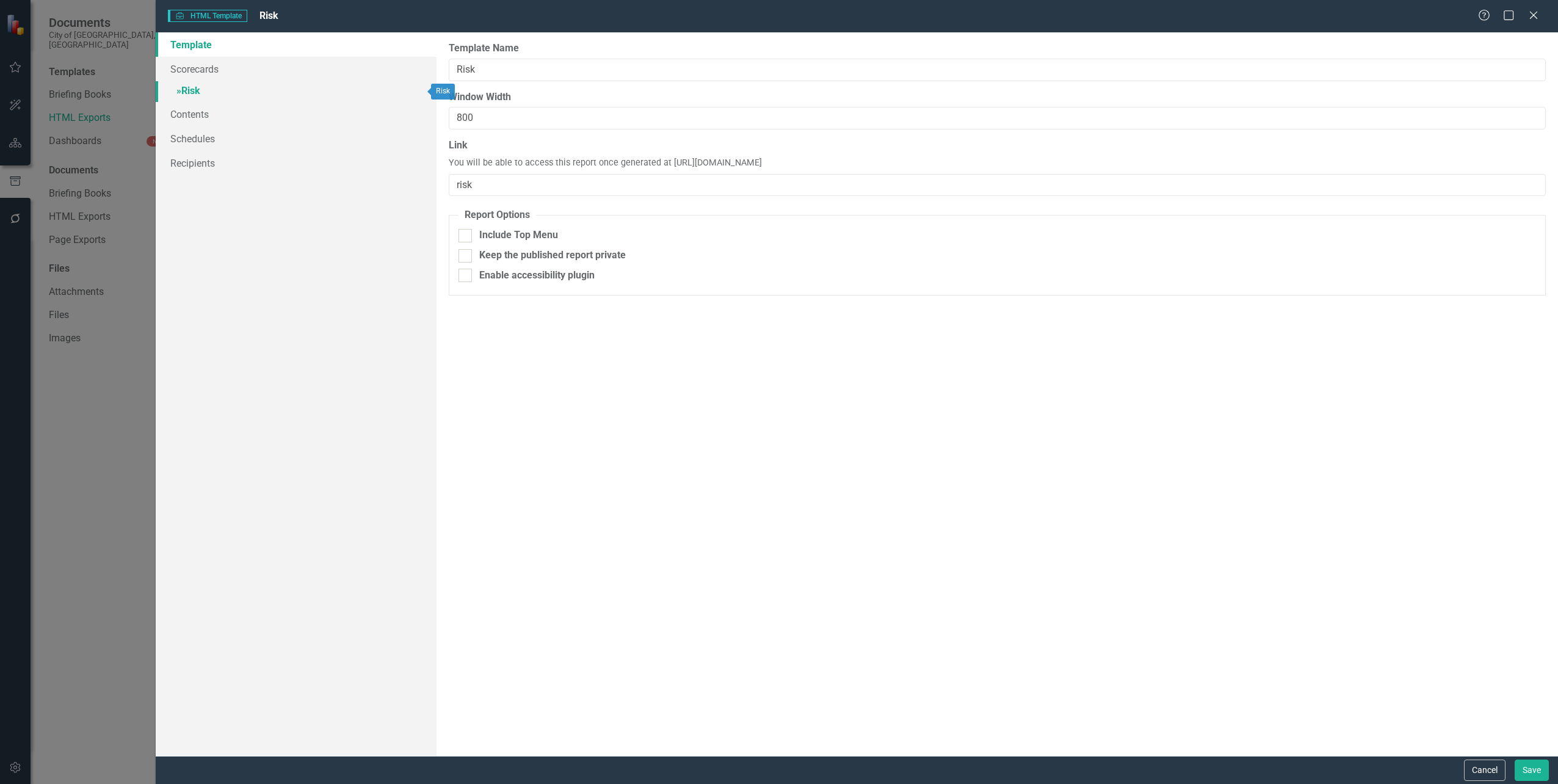
click at [246, 92] on link "» Risk" at bounding box center [296, 91] width 281 height 21
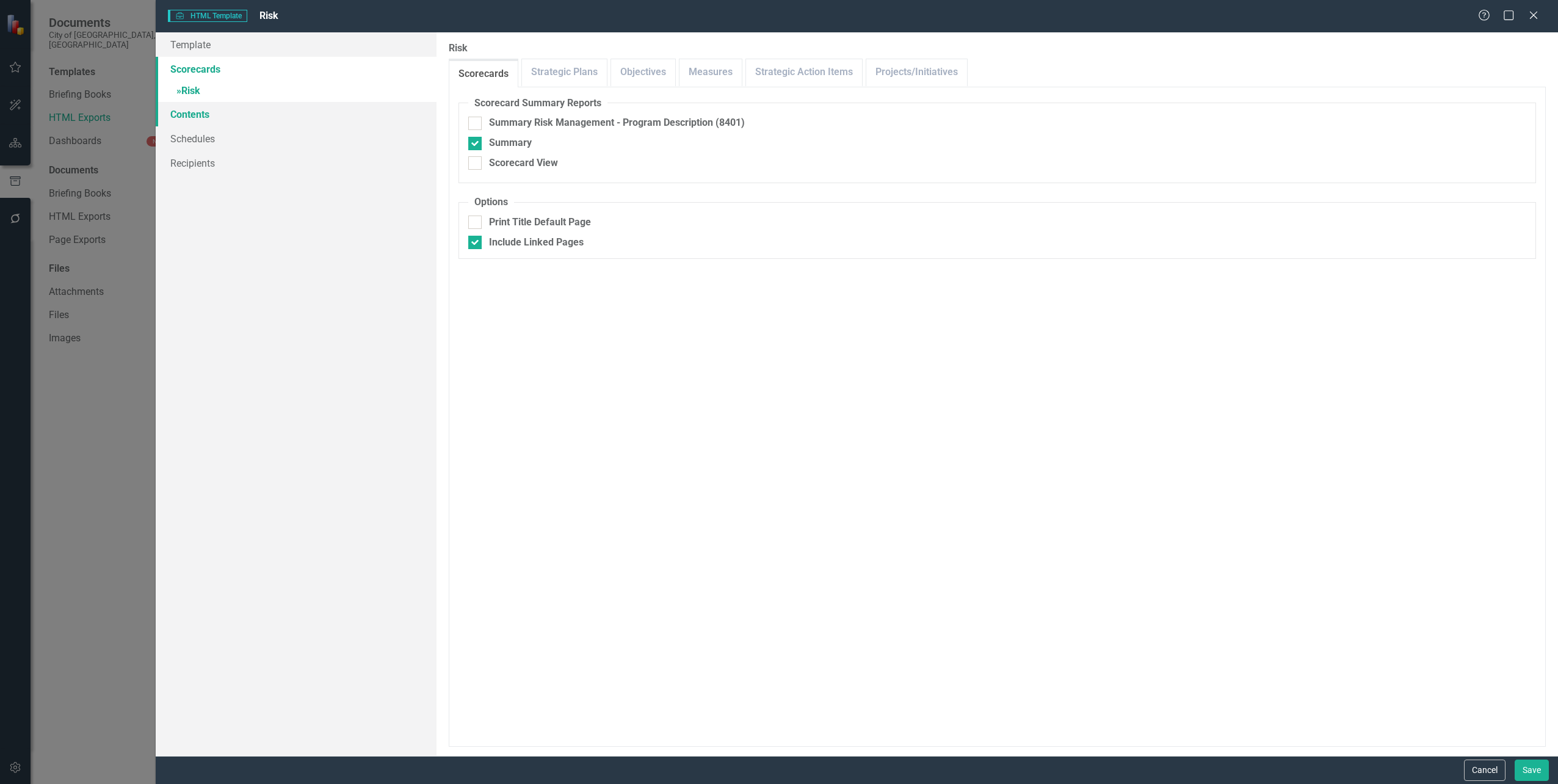
click at [206, 121] on link "Contents" at bounding box center [296, 114] width 281 height 24
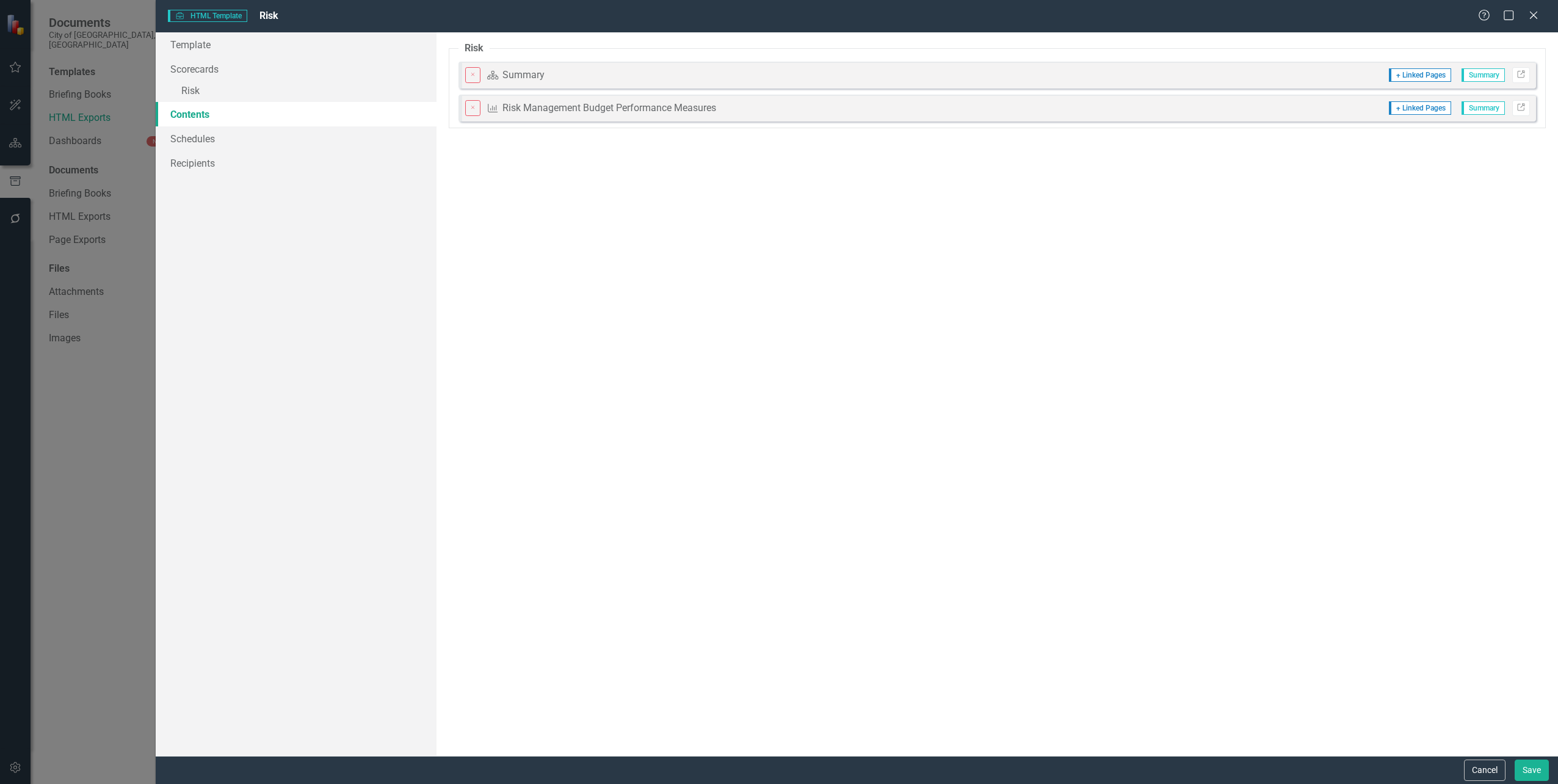
click at [544, 75] on div "Summary" at bounding box center [523, 75] width 42 height 14
click at [1485, 76] on span "Summary" at bounding box center [1483, 75] width 43 height 13
click at [1529, 70] on link "Link" at bounding box center [1521, 75] width 18 height 16
click at [1487, 774] on button "Cancel" at bounding box center [1484, 770] width 42 height 21
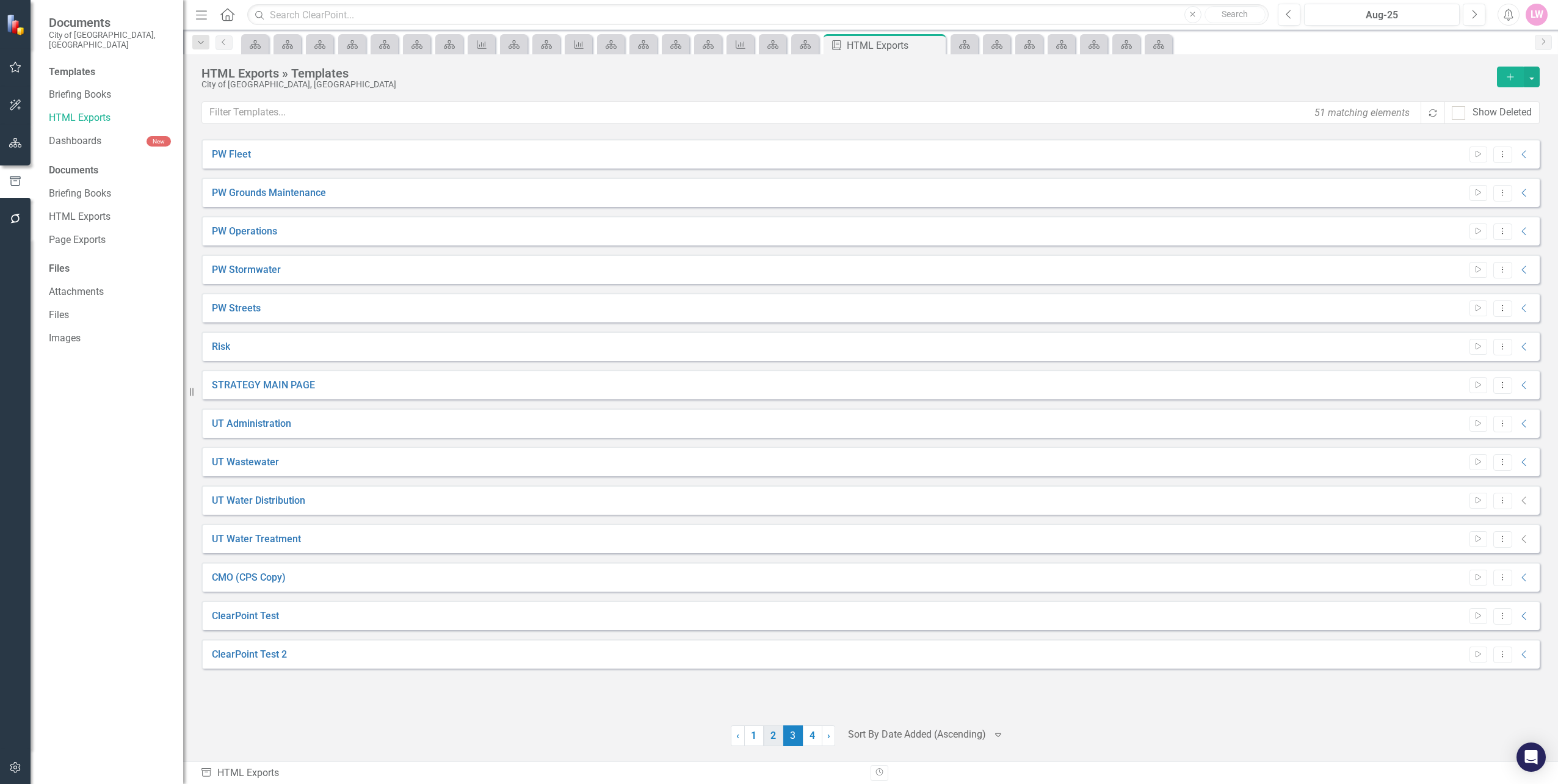
click at [778, 740] on link "2" at bounding box center [773, 736] width 20 height 21
click at [216, 188] on link "HR" at bounding box center [218, 193] width 13 height 14
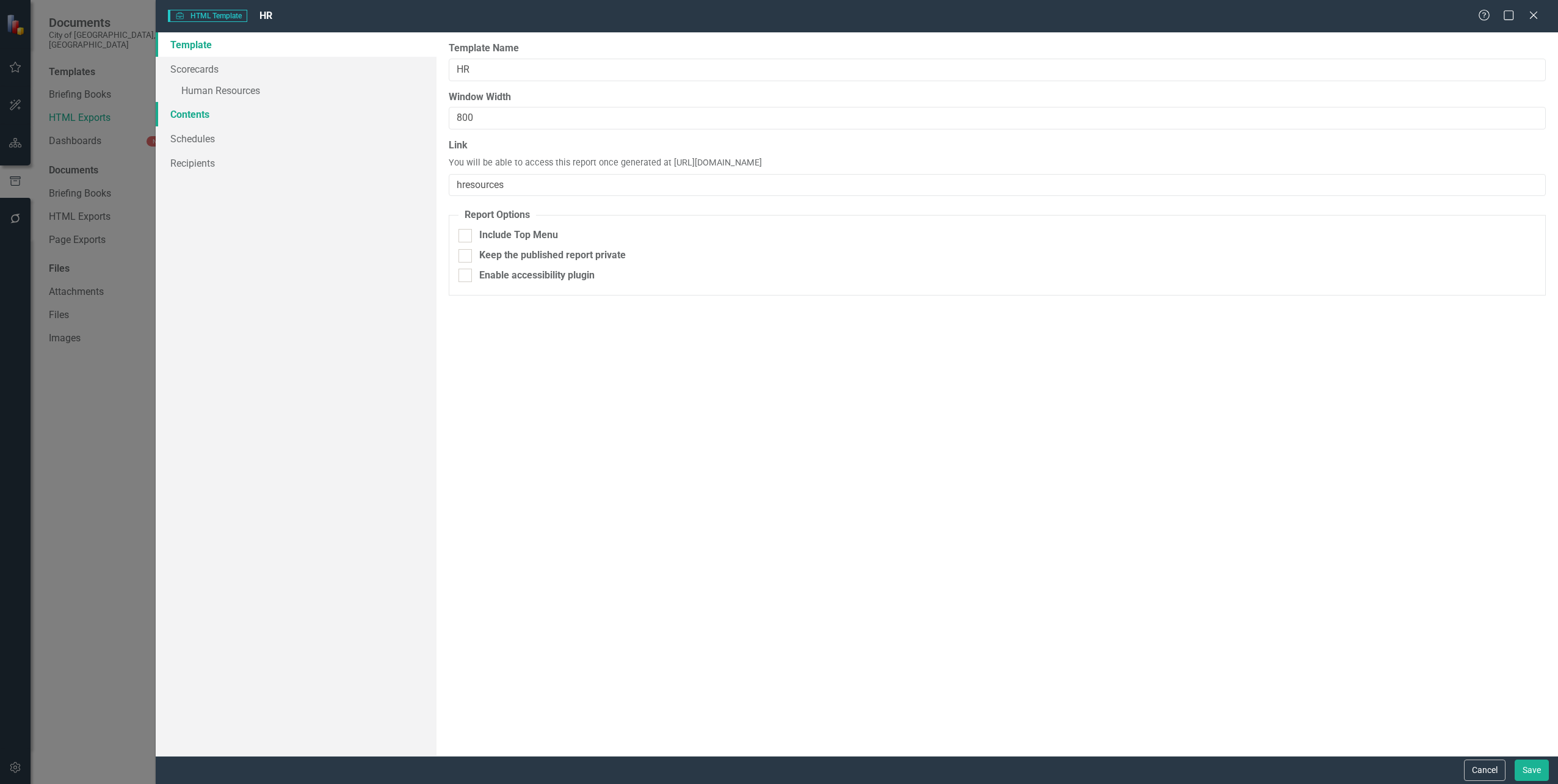
click at [201, 111] on link "Contents" at bounding box center [296, 114] width 281 height 24
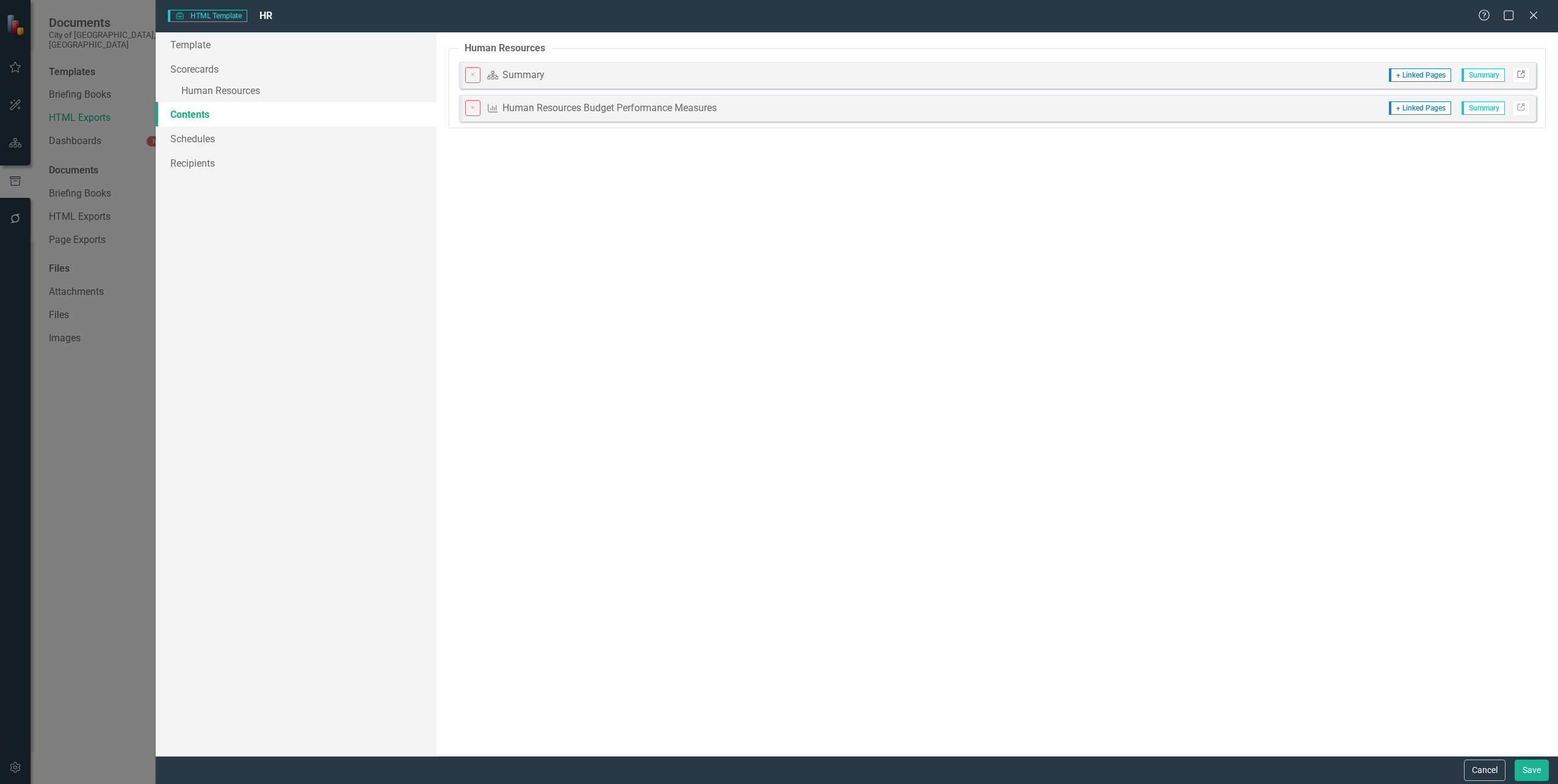
click at [1517, 77] on icon "Link" at bounding box center [1522, 76] width 9 height 7
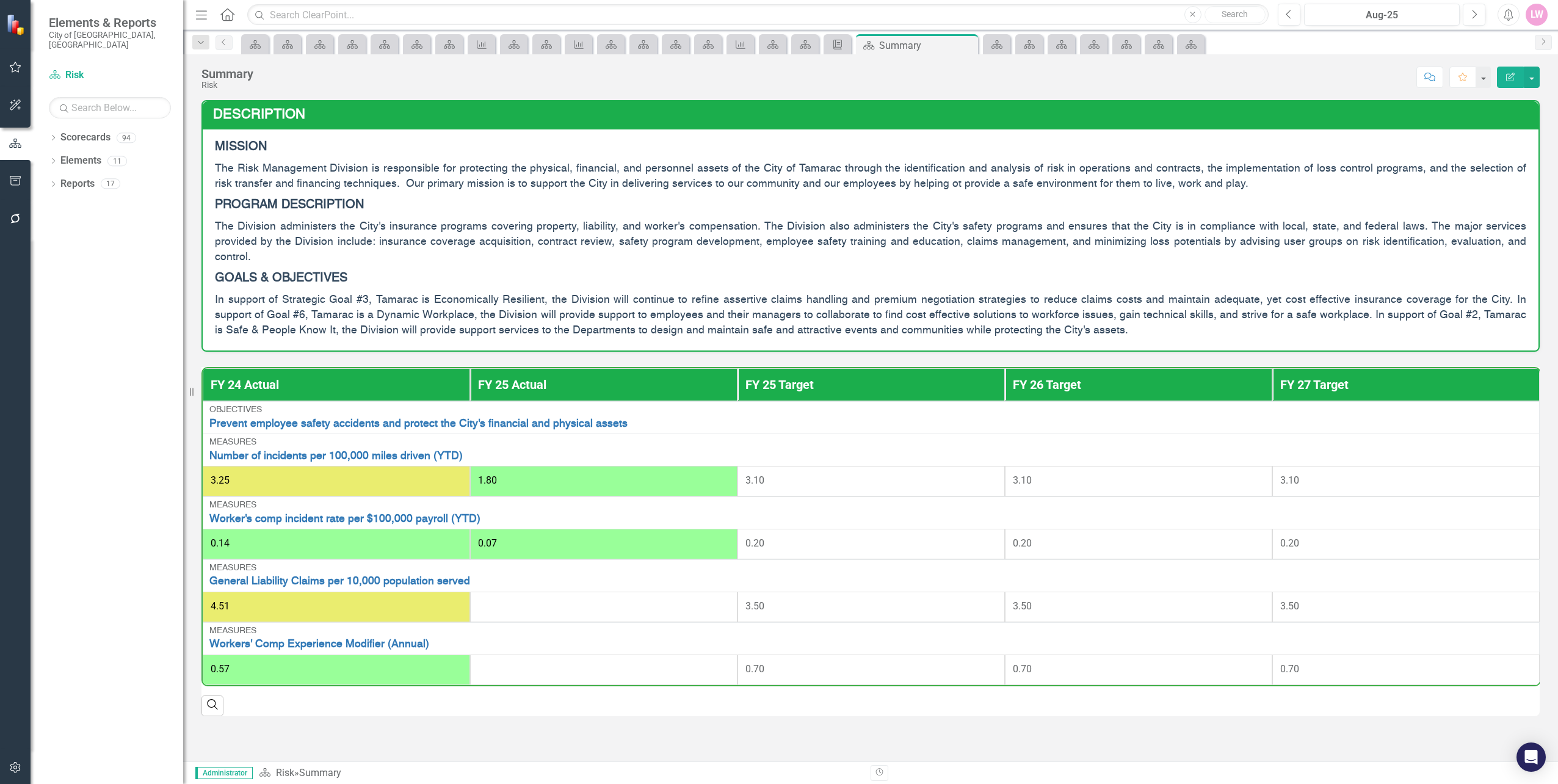
click at [1041, 175] on p "The Risk Management Division is responsible for protecting the physical, financ…" at bounding box center [871, 176] width 1312 height 35
click at [1535, 79] on button "button" at bounding box center [1531, 76] width 16 height 21
click at [1520, 96] on link "Edit Edit Scorecard" at bounding box center [1490, 100] width 99 height 22
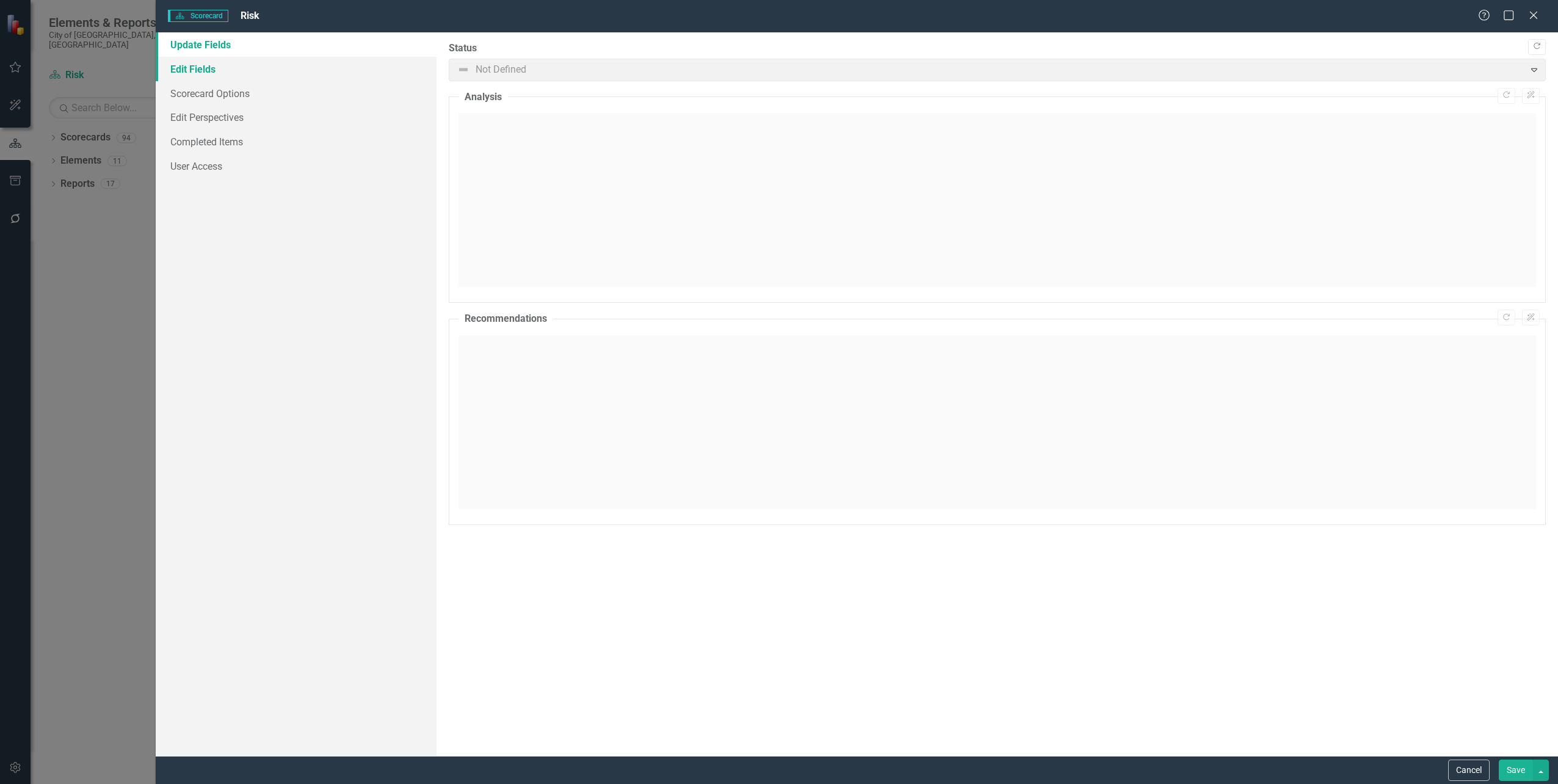
click at [218, 77] on link "Edit Fields" at bounding box center [296, 69] width 281 height 24
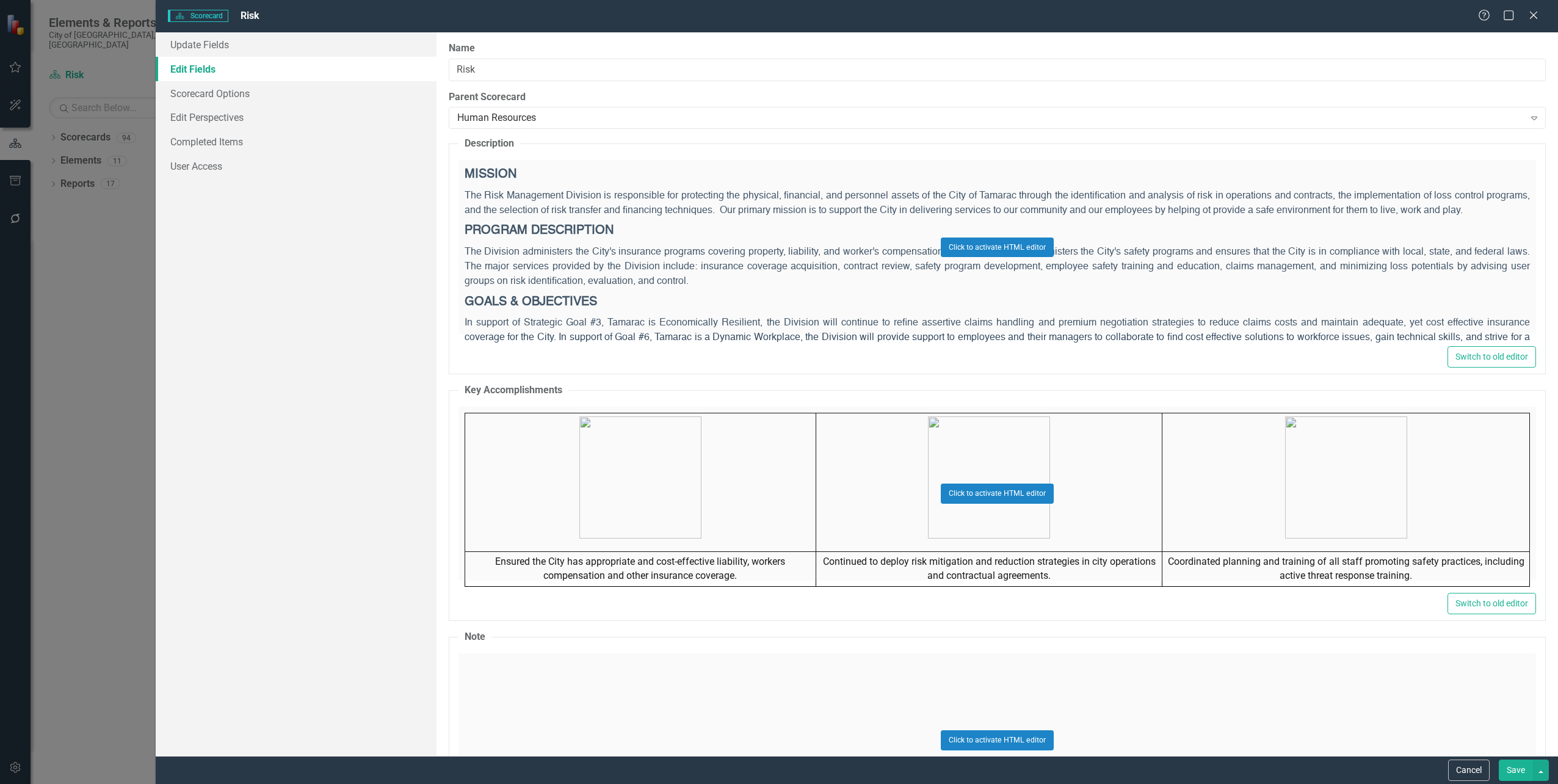
click at [872, 224] on div "Click to activate HTML editor" at bounding box center [998, 247] width 1078 height 174
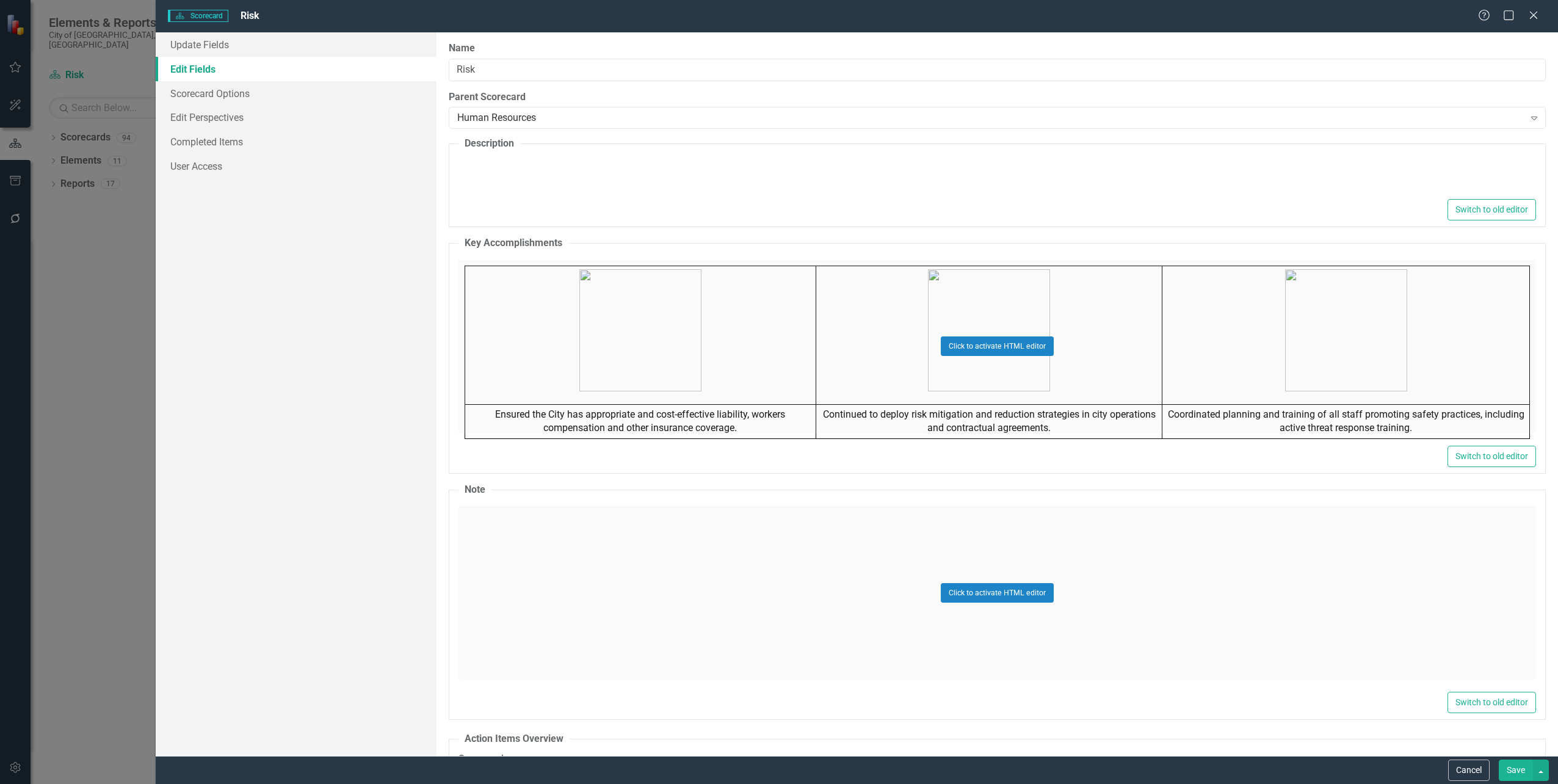
type textarea "<p style="text-align: left;"><span style="font-family: helvetica; font-size: 20…"
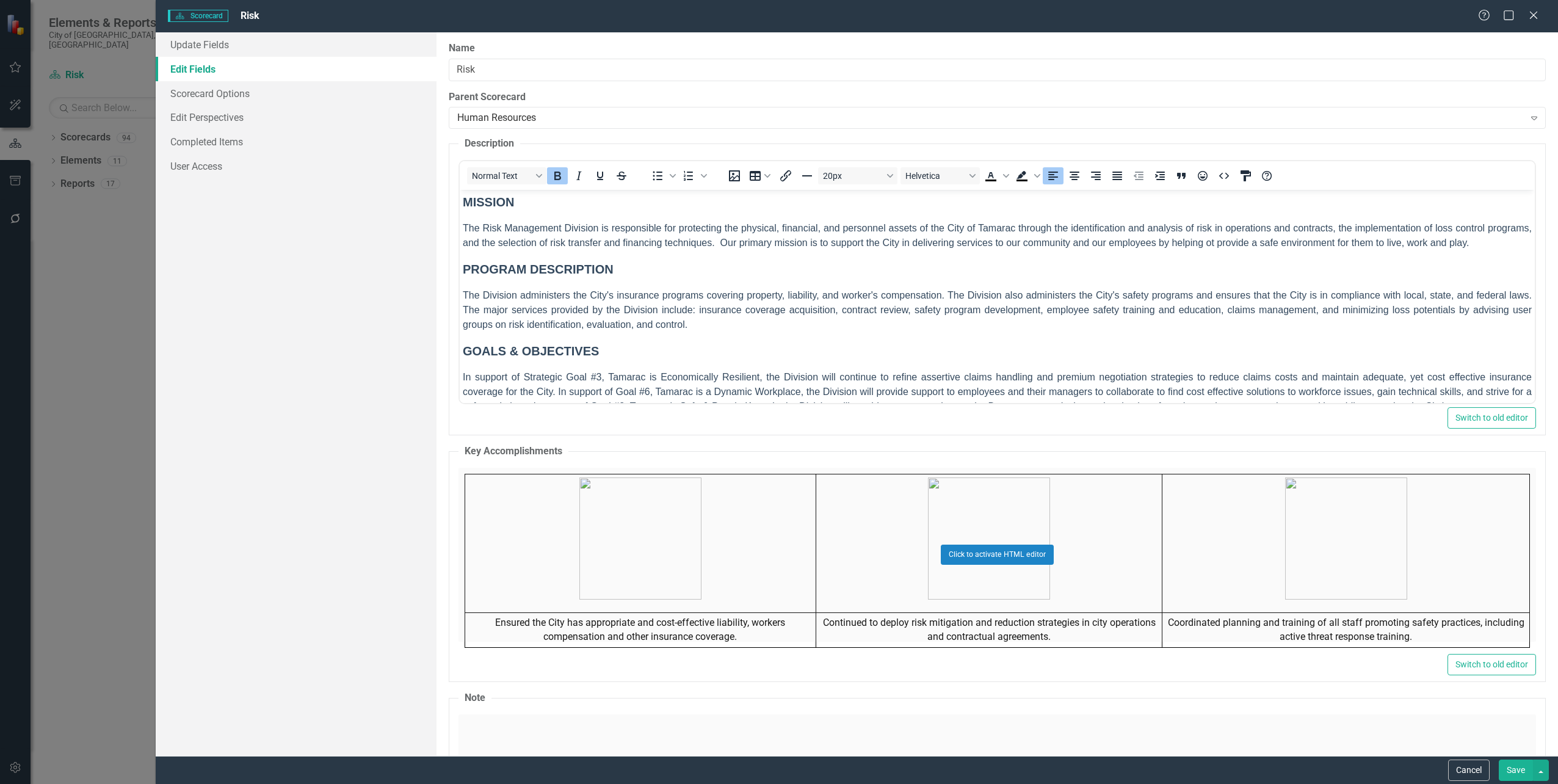
click at [751, 213] on body "MISSION The Risk Management Division is responsible for protecting the physical…" at bounding box center [996, 309] width 1075 height 237
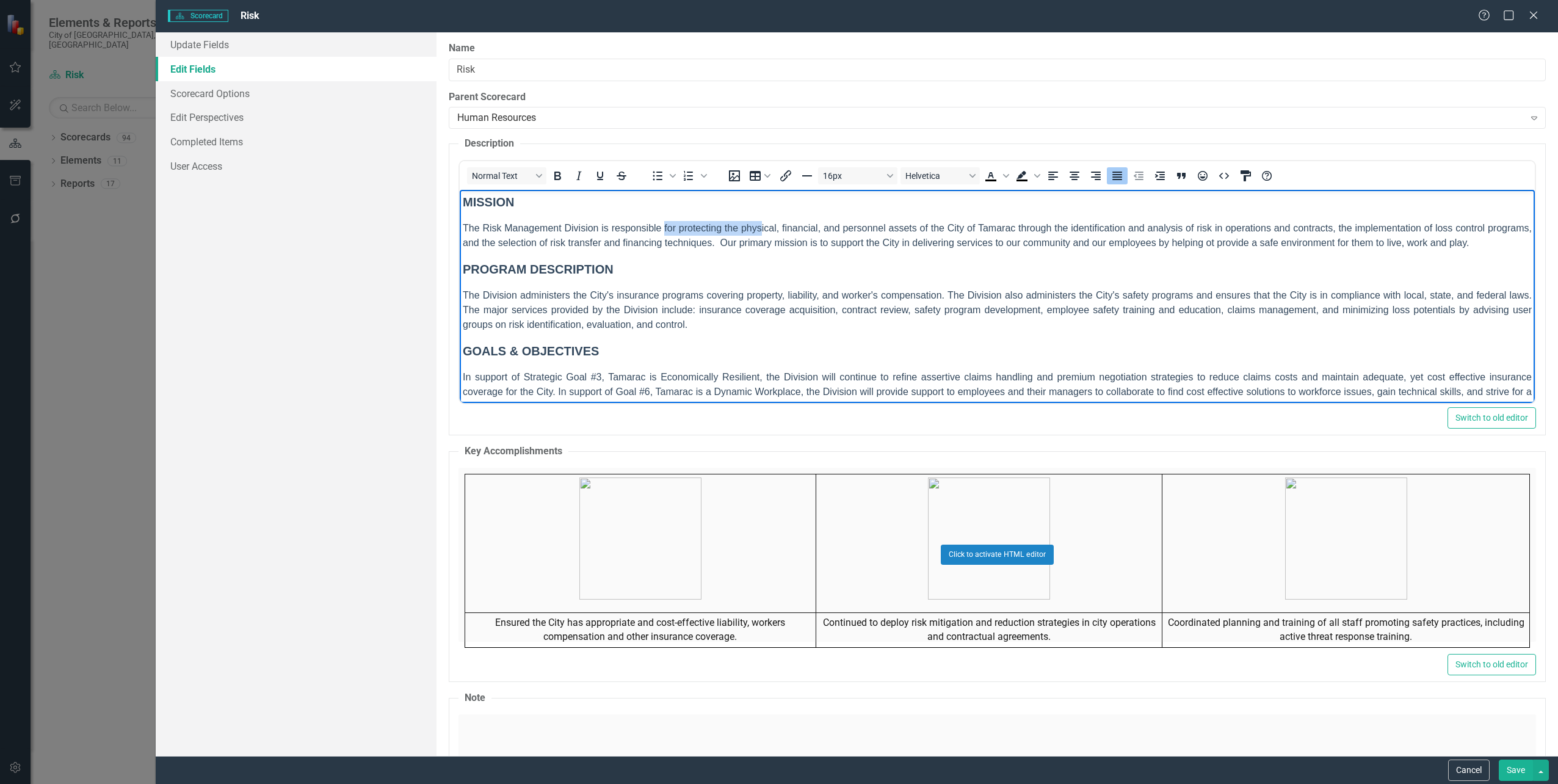
drag, startPoint x: 766, startPoint y: 222, endPoint x: 669, endPoint y: 229, distance: 97.3
click at [669, 229] on p "The Risk Management Division is responsible for protecting the physical, financ…" at bounding box center [997, 235] width 1069 height 29
drag, startPoint x: 723, startPoint y: 327, endPoint x: 643, endPoint y: 326, distance: 80.0
click at [643, 326] on span "The Division administers the City's insurance programs covering property, liabi…" at bounding box center [997, 309] width 1069 height 40
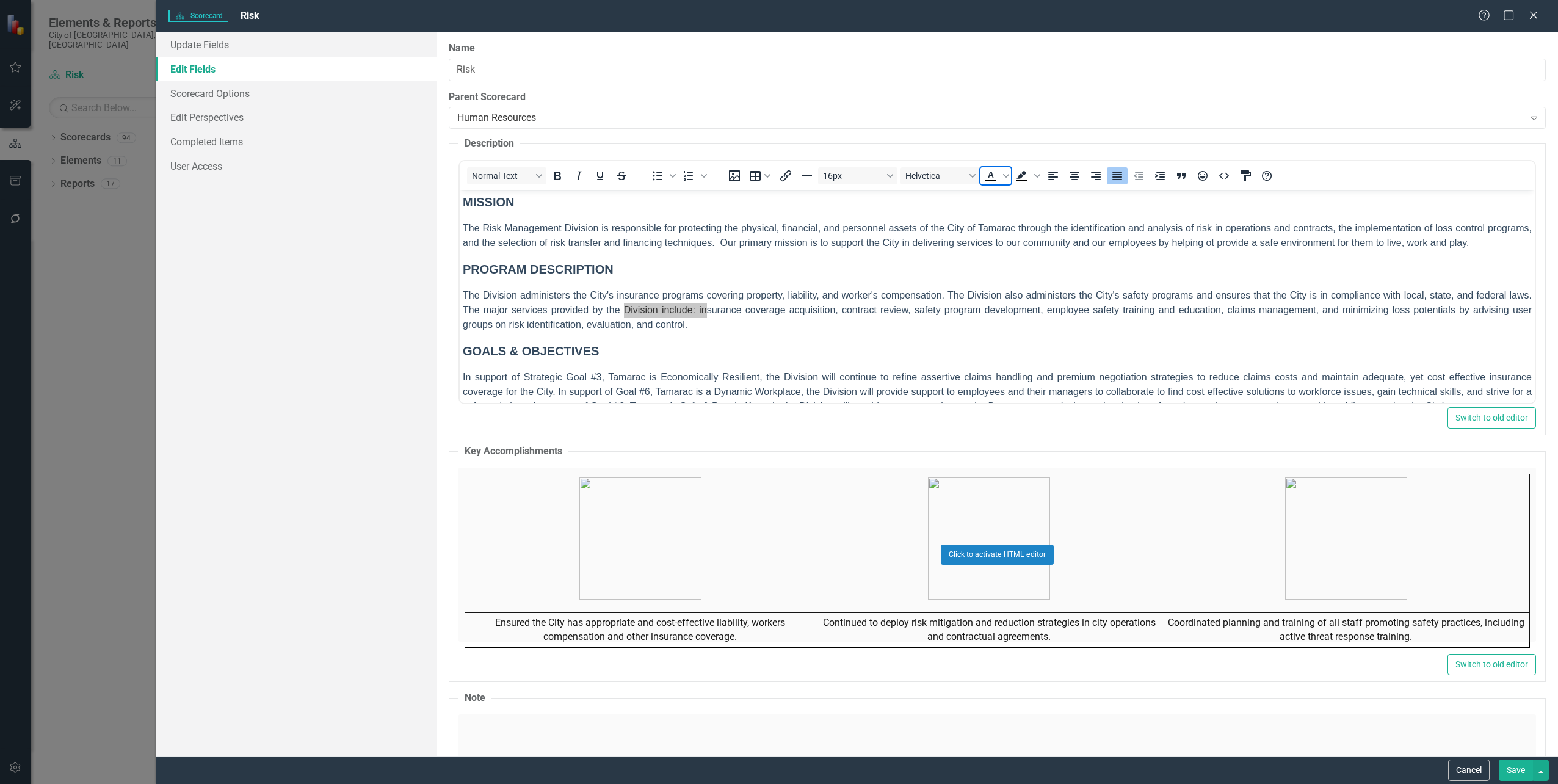
click at [986, 176] on icon "Text color Black" at bounding box center [991, 176] width 15 height 15
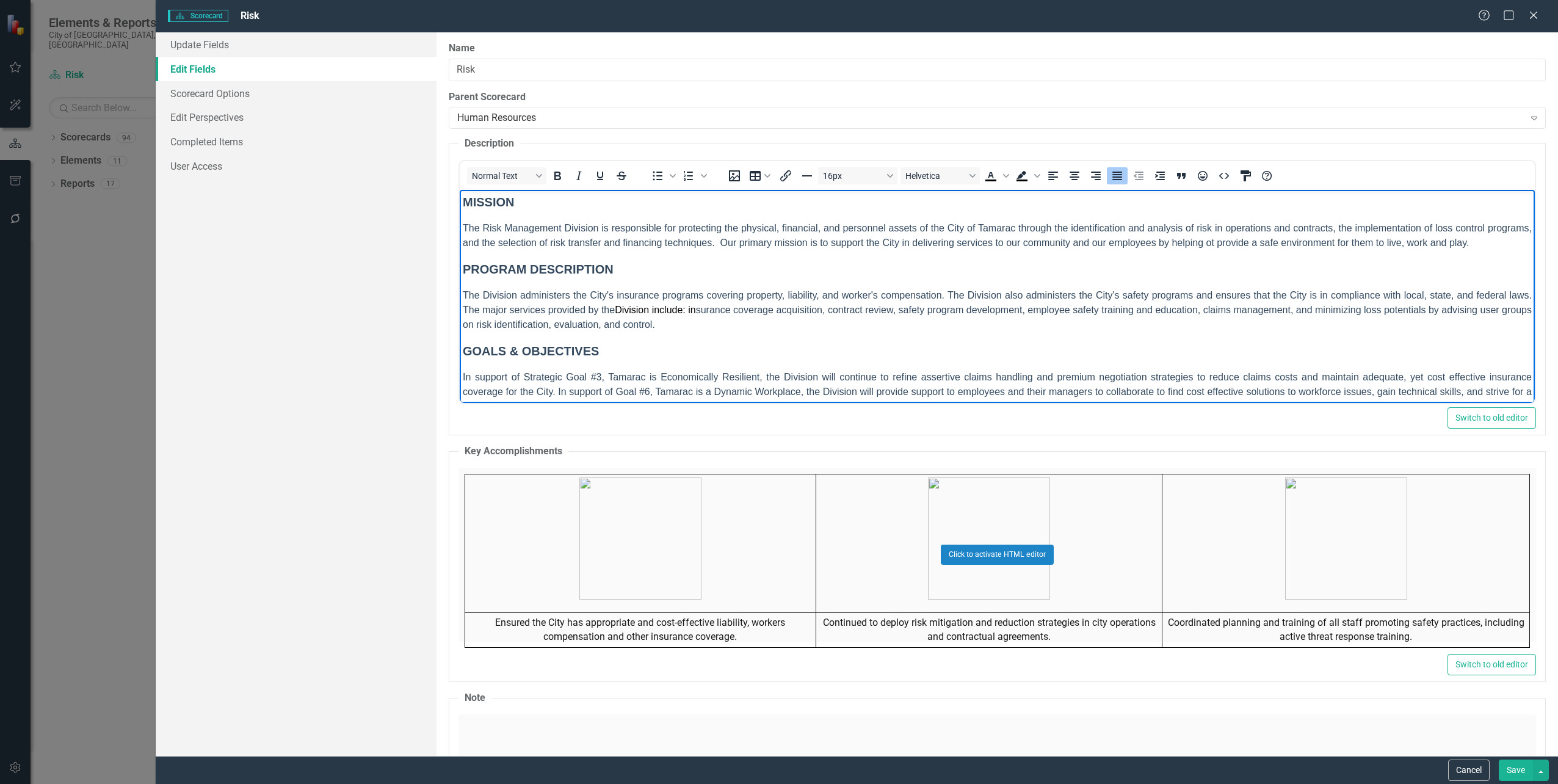
click at [844, 330] on p "The Division administers the City's insurance programs covering property, liabi…" at bounding box center [997, 309] width 1069 height 44
drag, startPoint x: 715, startPoint y: 323, endPoint x: 640, endPoint y: 325, distance: 75.0
click at [640, 325] on span "The Division administers the City's insurance programs covering property, liabi…" at bounding box center [997, 309] width 1069 height 40
click at [1011, 174] on span "Text color Black" at bounding box center [1006, 175] width 9 height 17
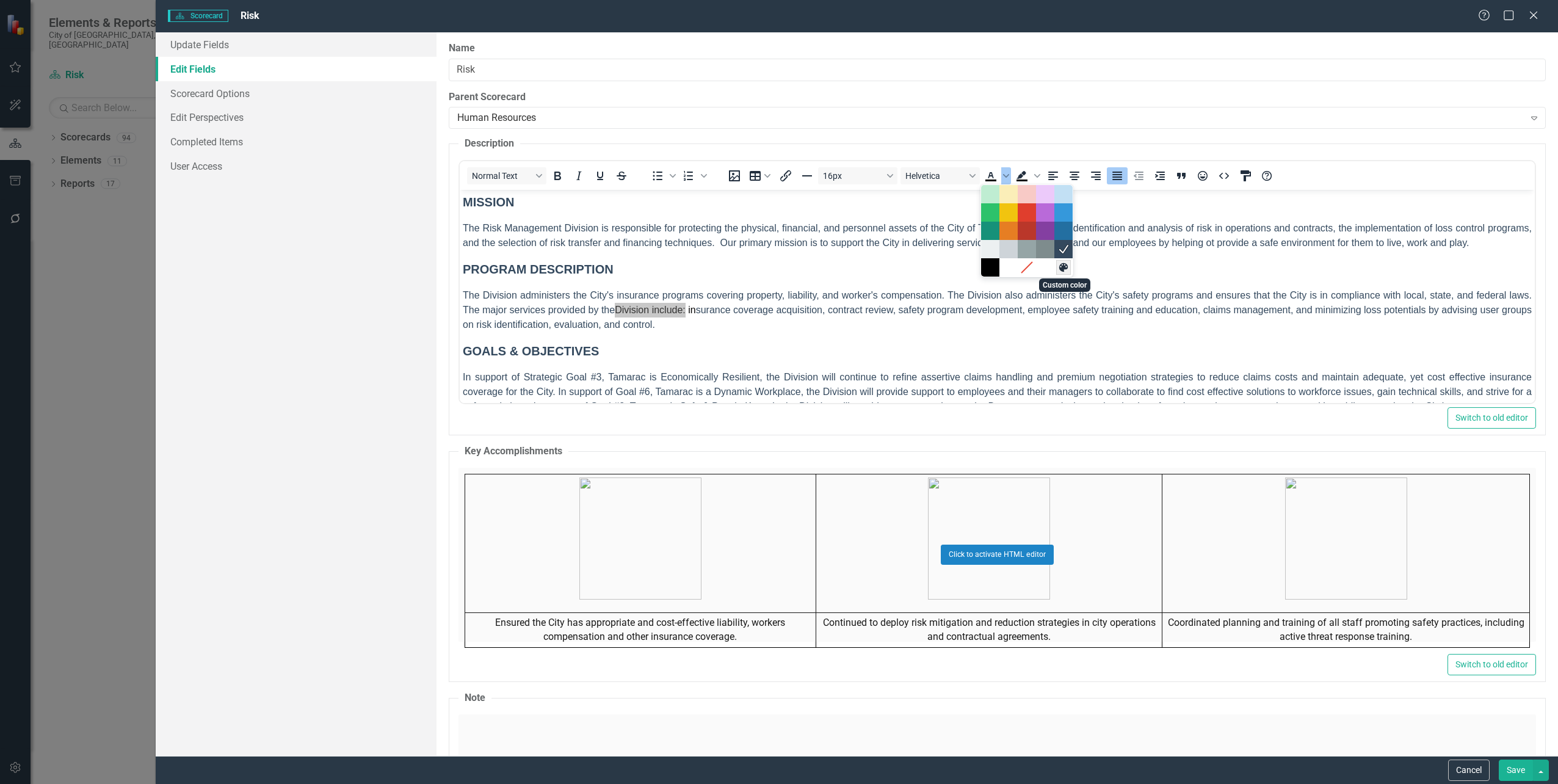
click at [1065, 273] on button "Custom color" at bounding box center [1064, 268] width 15 height 15
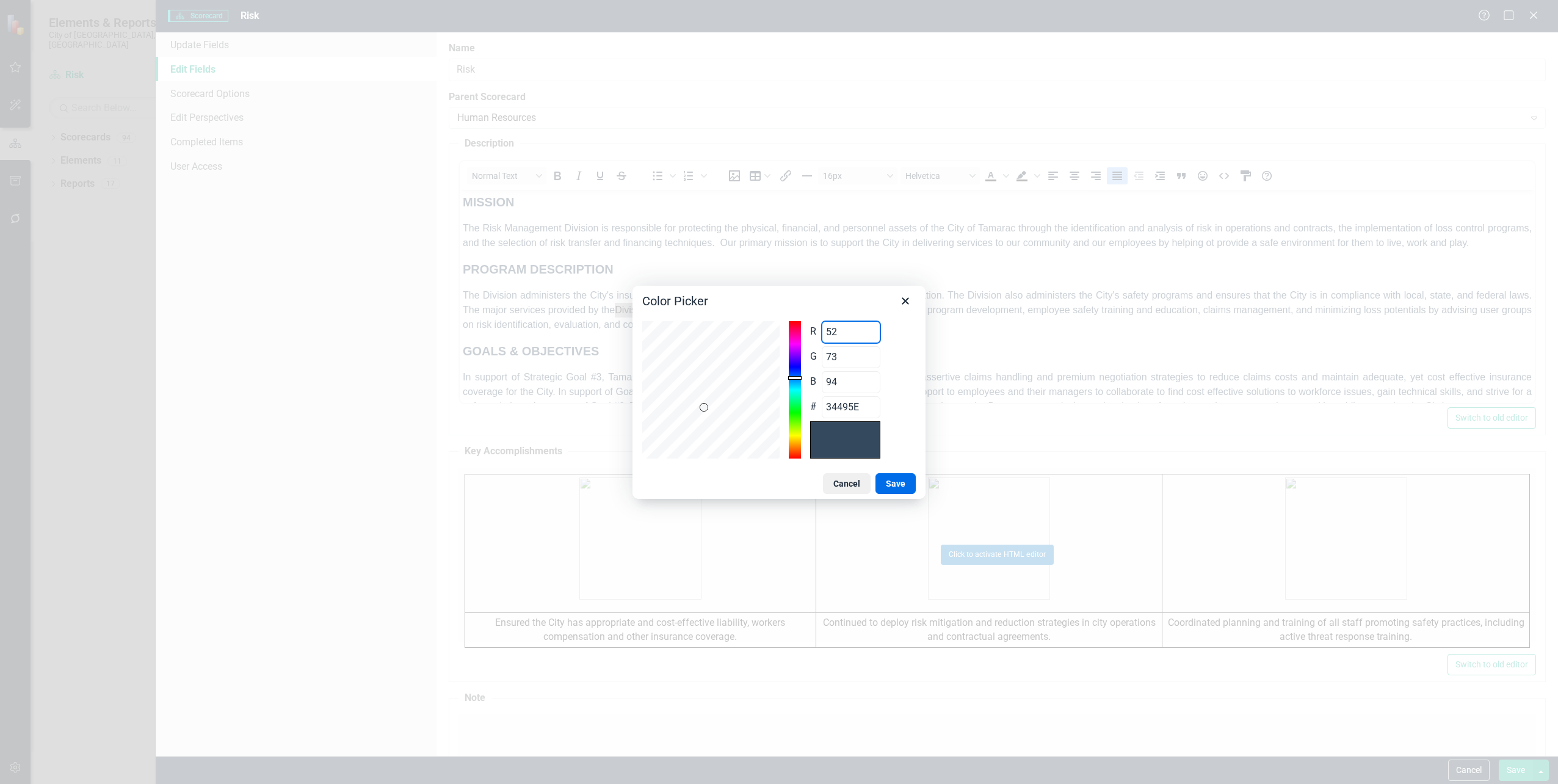
drag, startPoint x: 845, startPoint y: 332, endPoint x: 800, endPoint y: 330, distance: 45.0
click at [800, 330] on div "R 52 Range 0 to 255 G 73 Range 0 to 255 B 94 Range 0 to 255 # 34495E" at bounding box center [779, 389] width 273 height 137
type input "3"
type input "03495E"
type input "38"
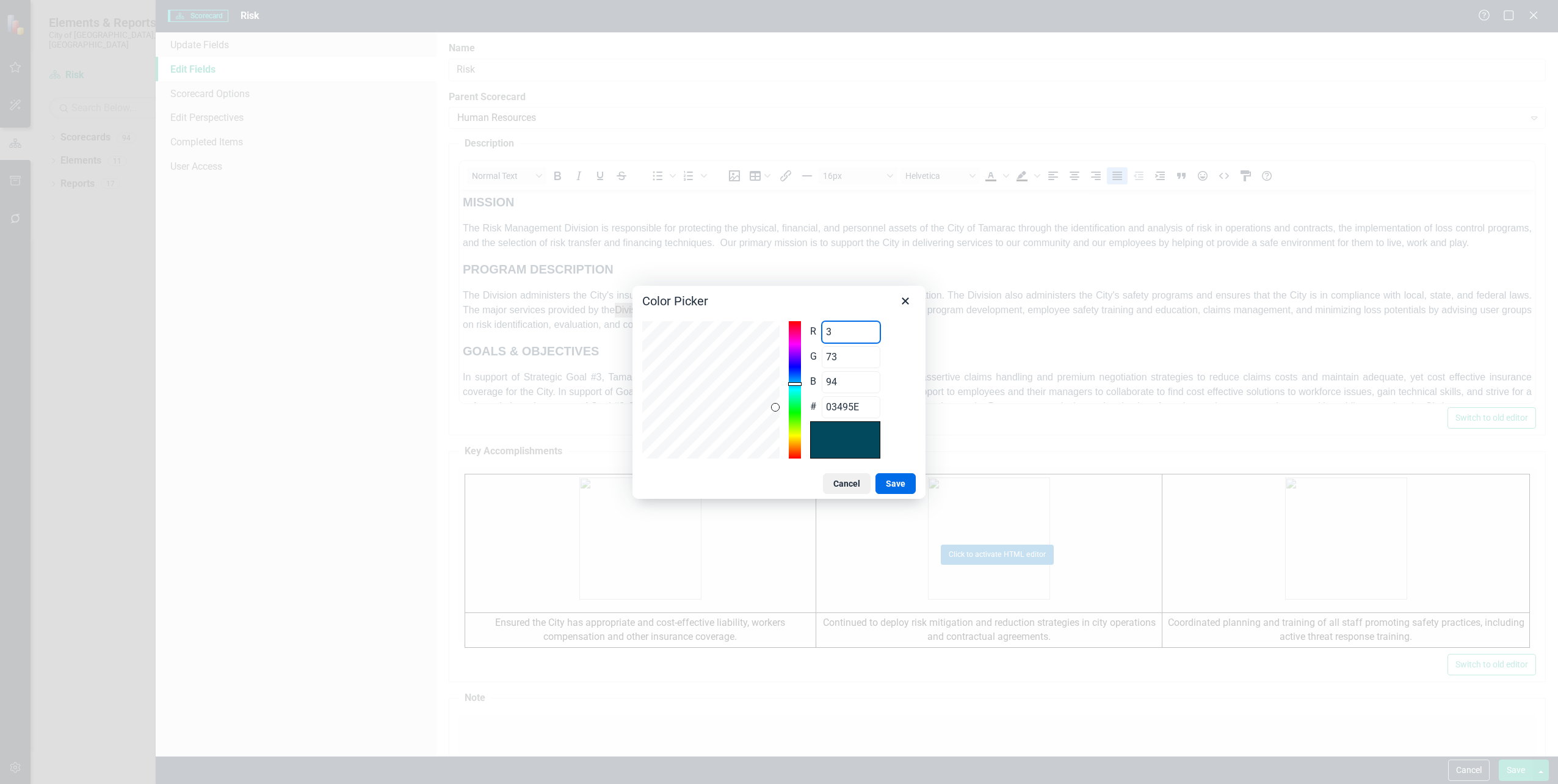
type input "26495E"
type input "38"
drag, startPoint x: 844, startPoint y: 358, endPoint x: 781, endPoint y: 360, distance: 63.0
click at [781, 360] on div "R 38 Range 0 to 255 G 73 Range 0 to 255 B 94 Range 0 to 255 # 26495E" at bounding box center [779, 389] width 273 height 137
type input "3"
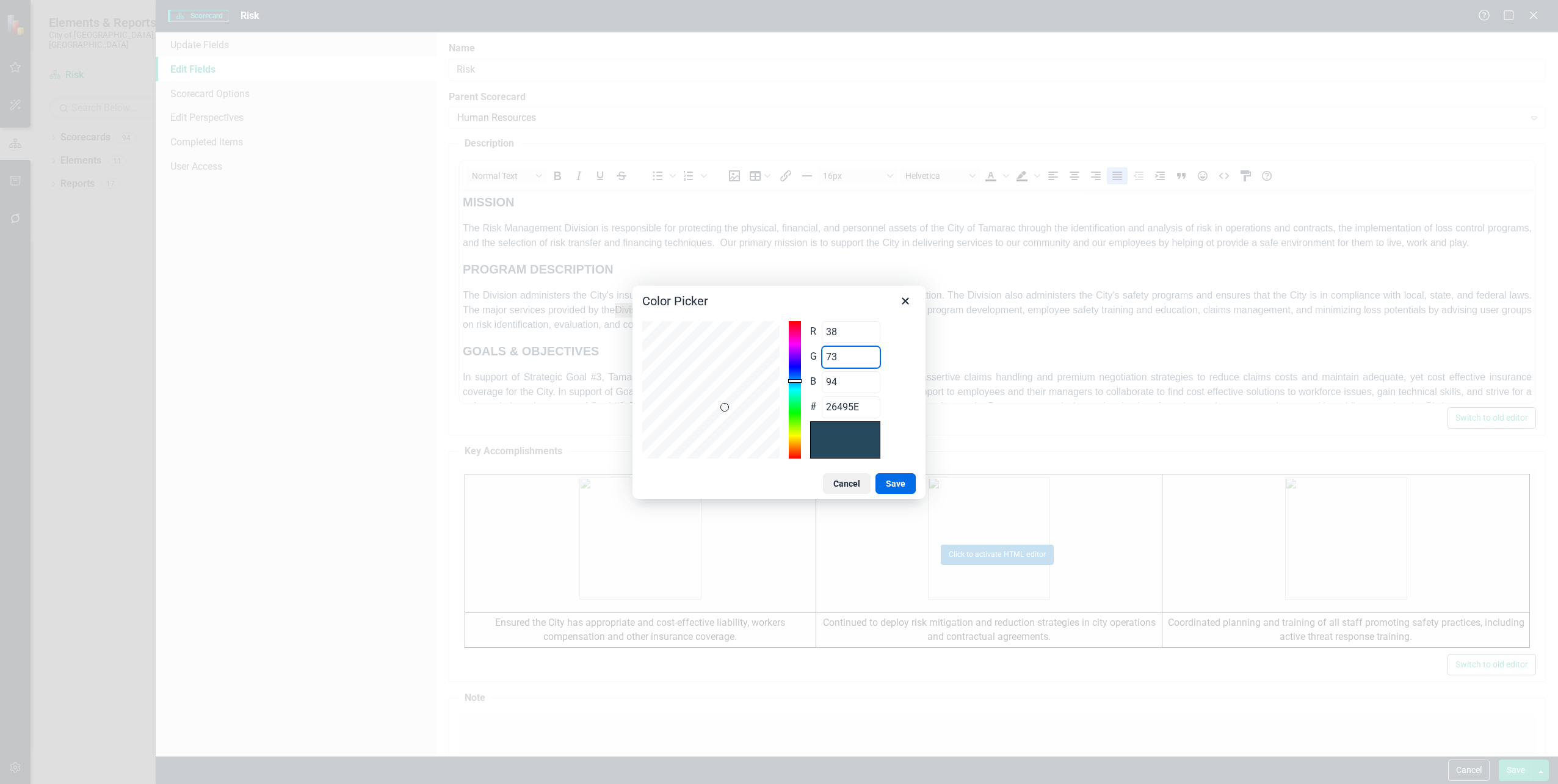
type input "26035E"
type input "38"
type input "26265E"
type input "38"
drag, startPoint x: 843, startPoint y: 377, endPoint x: 811, endPoint y: 380, distance: 32.1
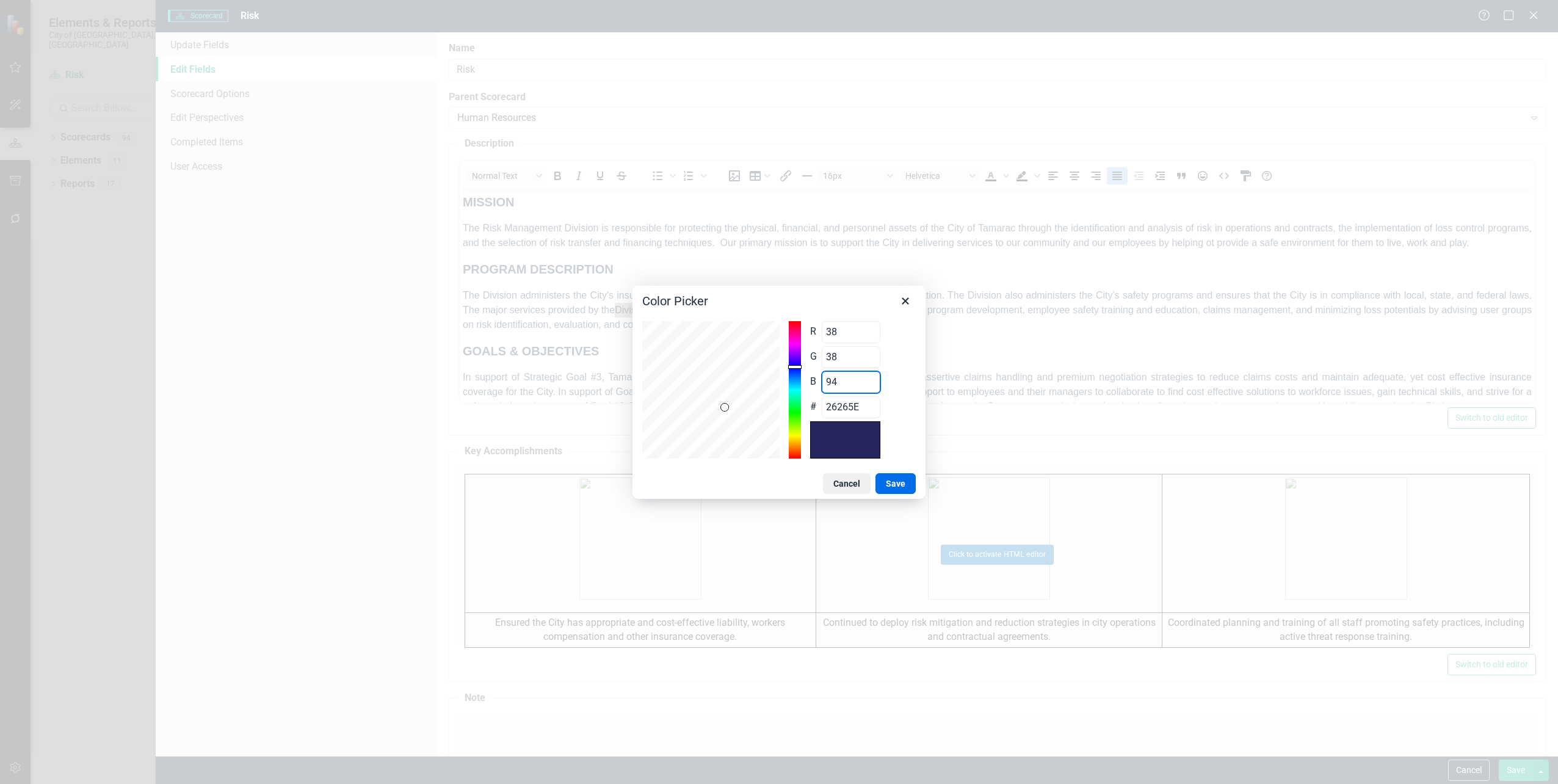
click at [811, 380] on div "B 94 Range 0 to 255" at bounding box center [845, 382] width 70 height 22
type input "3"
type input "262603"
type input "38"
type input "262626"
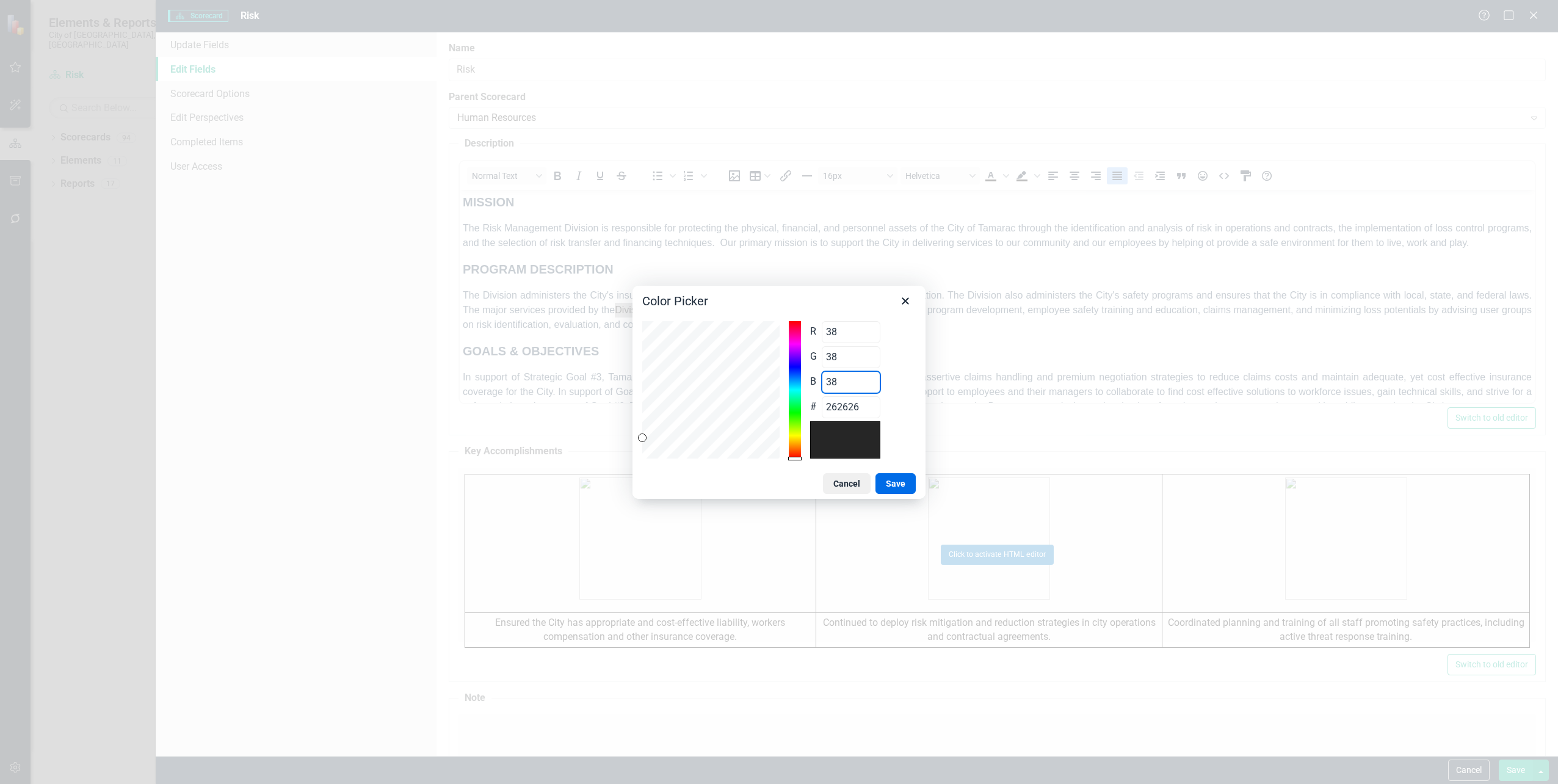
type input "38"
click at [768, 406] on div "R 38 Range 0 to 255 G 38 Range 0 to 255 B 38 Range 0 to 255 # 262626" at bounding box center [779, 389] width 273 height 137
type input "38"
type input "51"
type input "136"
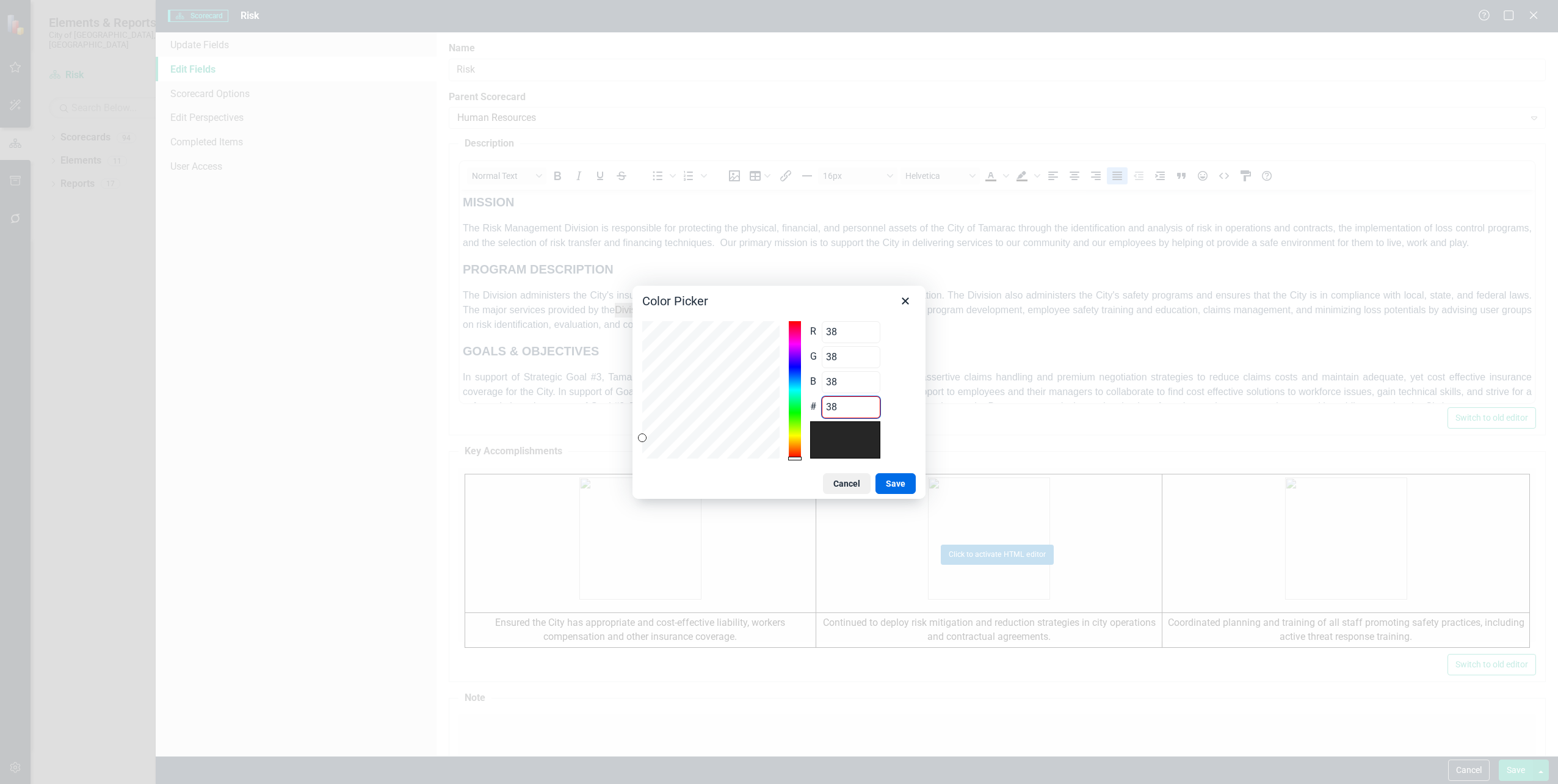
type input "51"
type input "38383"
type input "56"
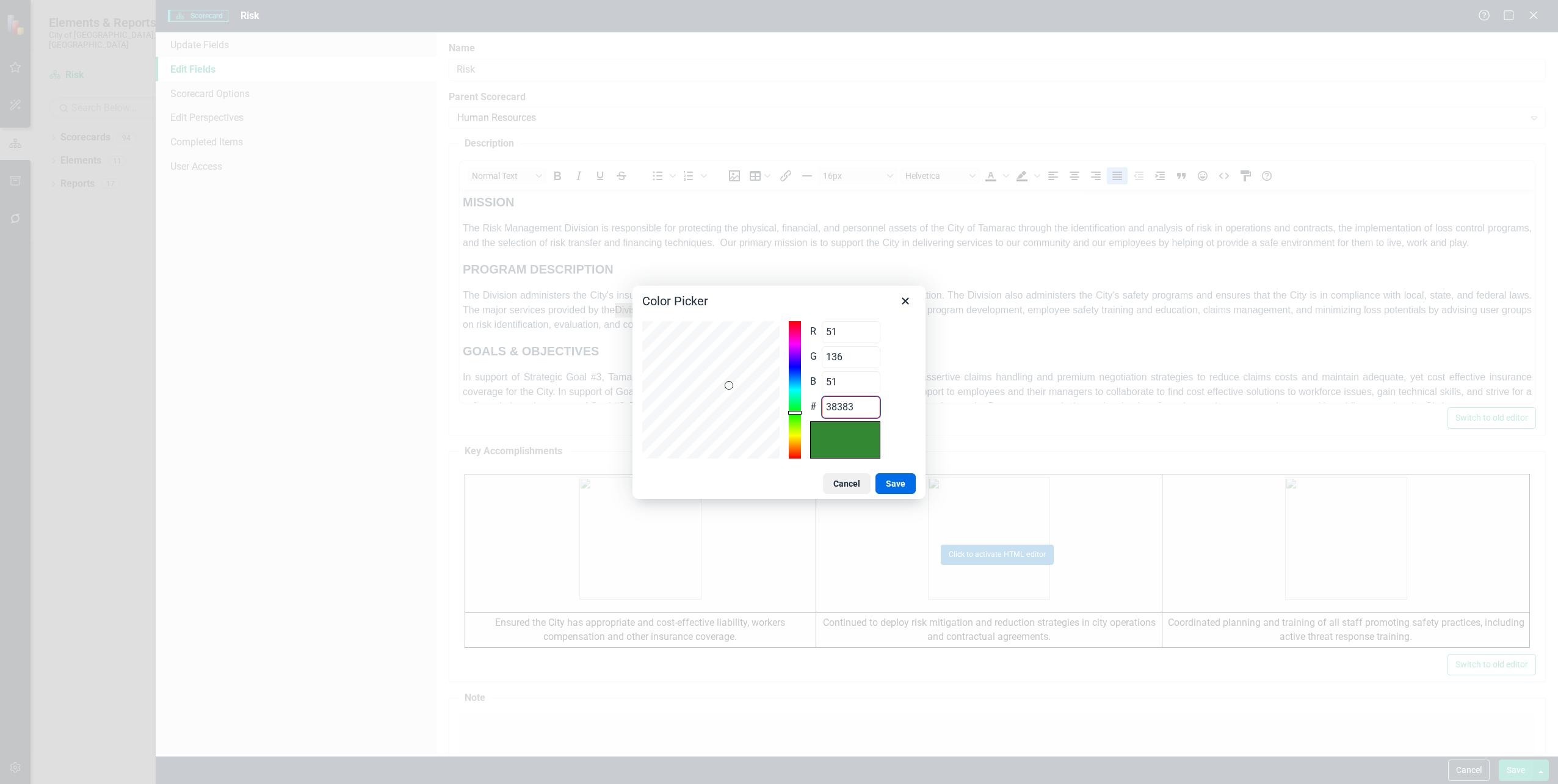
type input "383838"
click at [900, 488] on button "Save" at bounding box center [895, 484] width 40 height 21
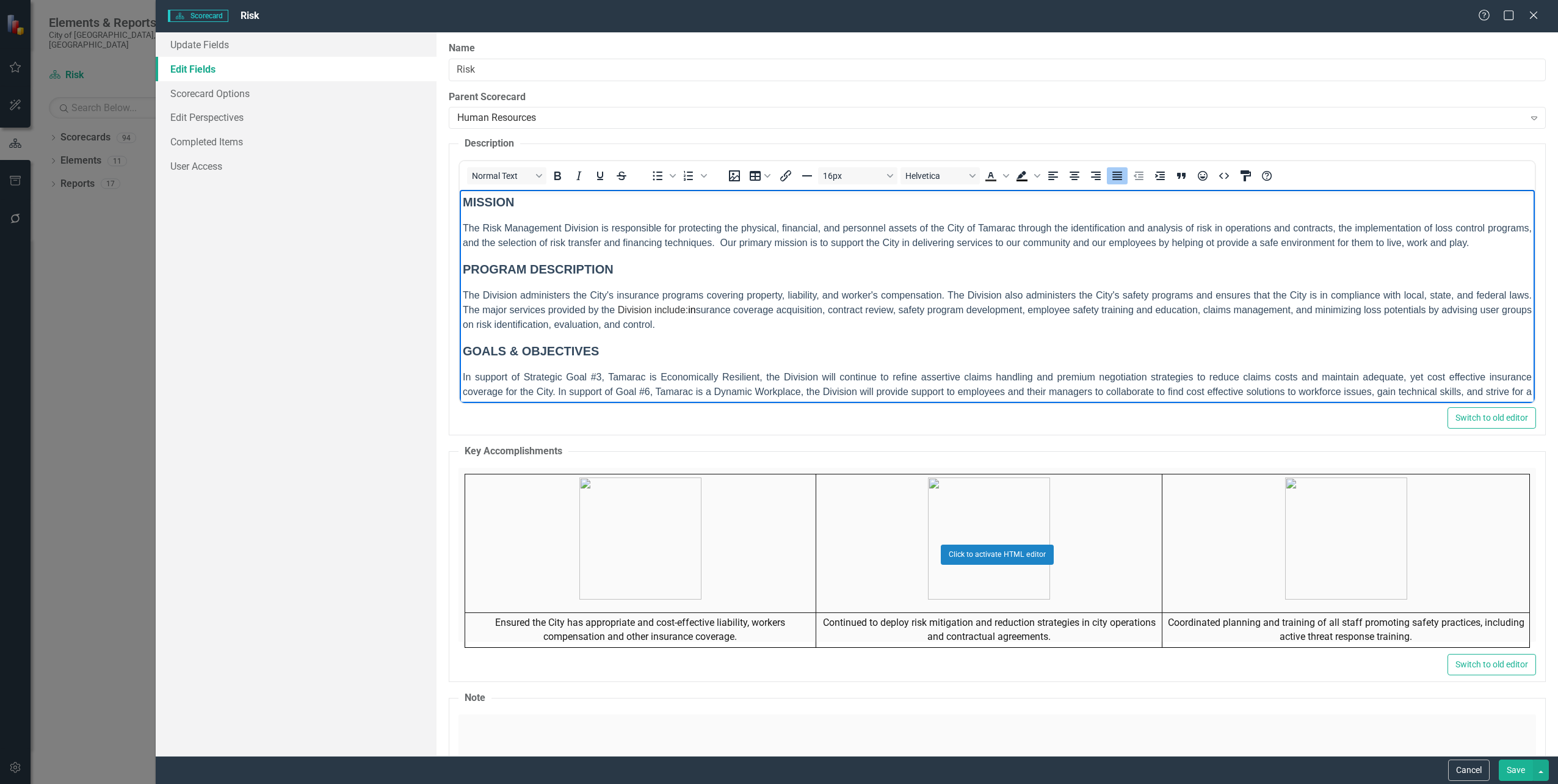
click at [770, 306] on span "The Division administers the City's insurance programs covering property, liabi…" at bounding box center [997, 309] width 1069 height 40
click at [988, 332] on p "The Division administers the City's insurance programs covering property, liabi…" at bounding box center [997, 309] width 1069 height 44
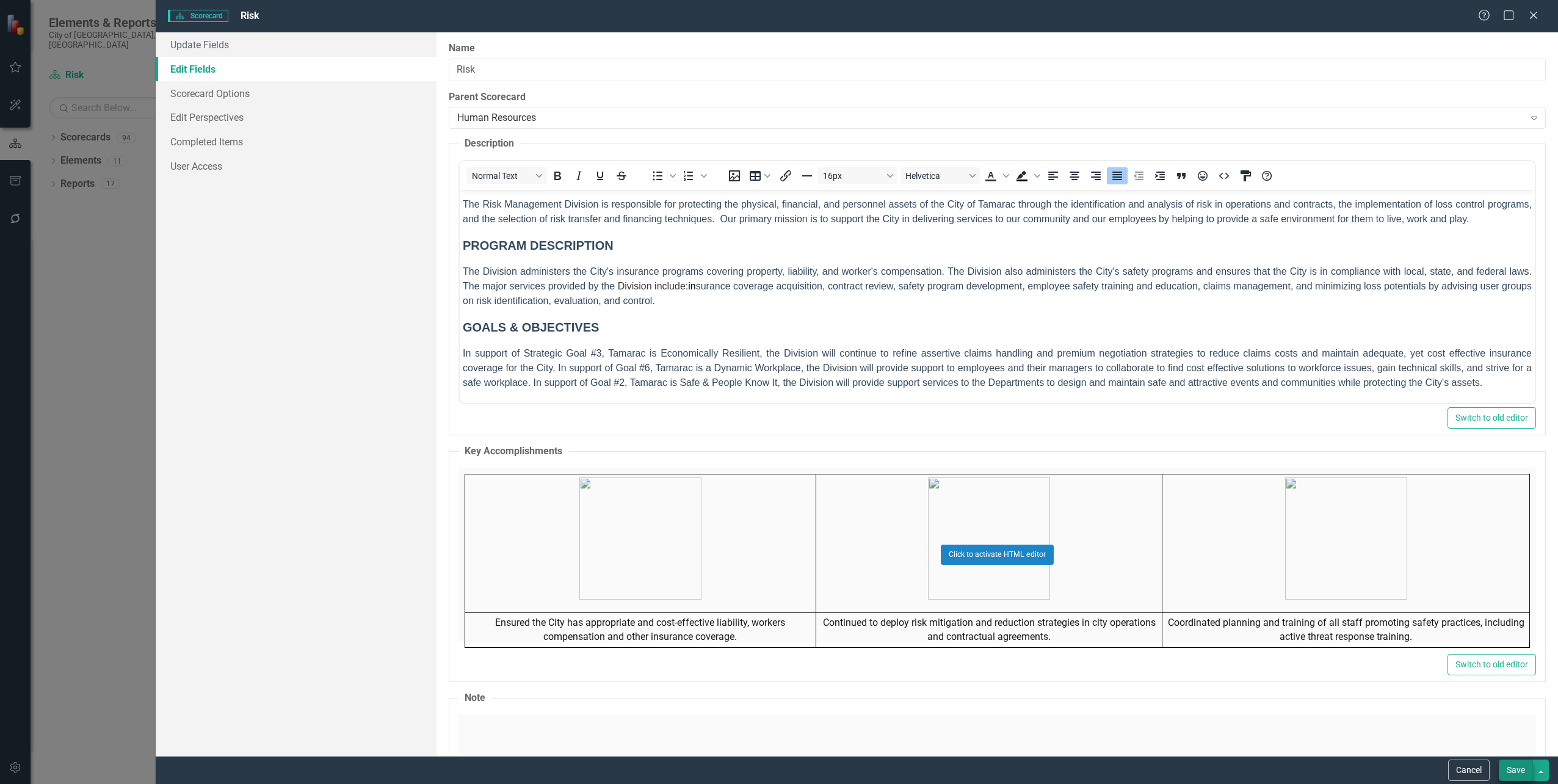
click at [1510, 763] on button "Save" at bounding box center [1516, 770] width 34 height 21
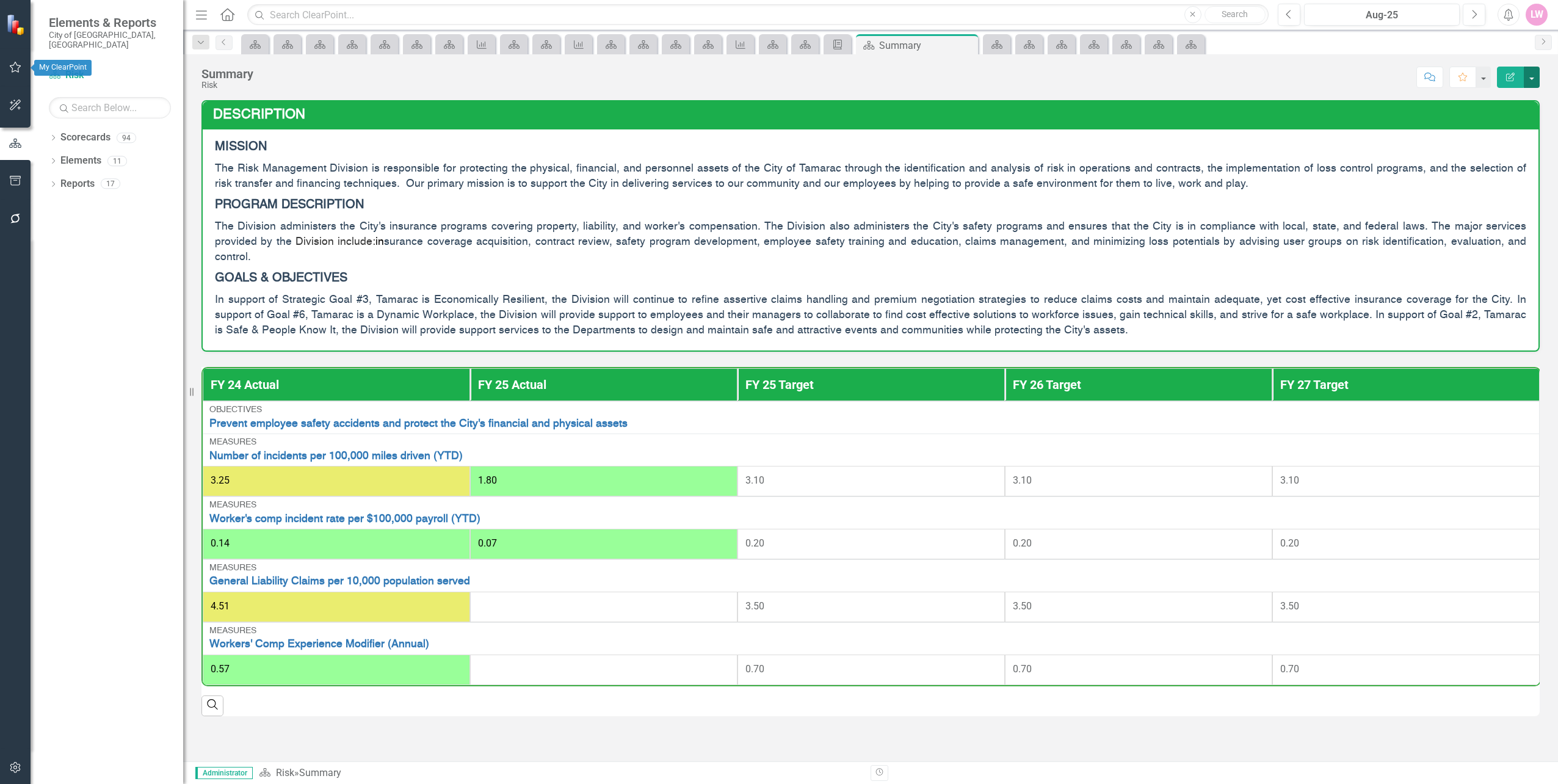
click at [1531, 77] on button "button" at bounding box center [1531, 76] width 16 height 21
click at [1477, 100] on link "Edit Edit Scorecard" at bounding box center [1490, 100] width 99 height 22
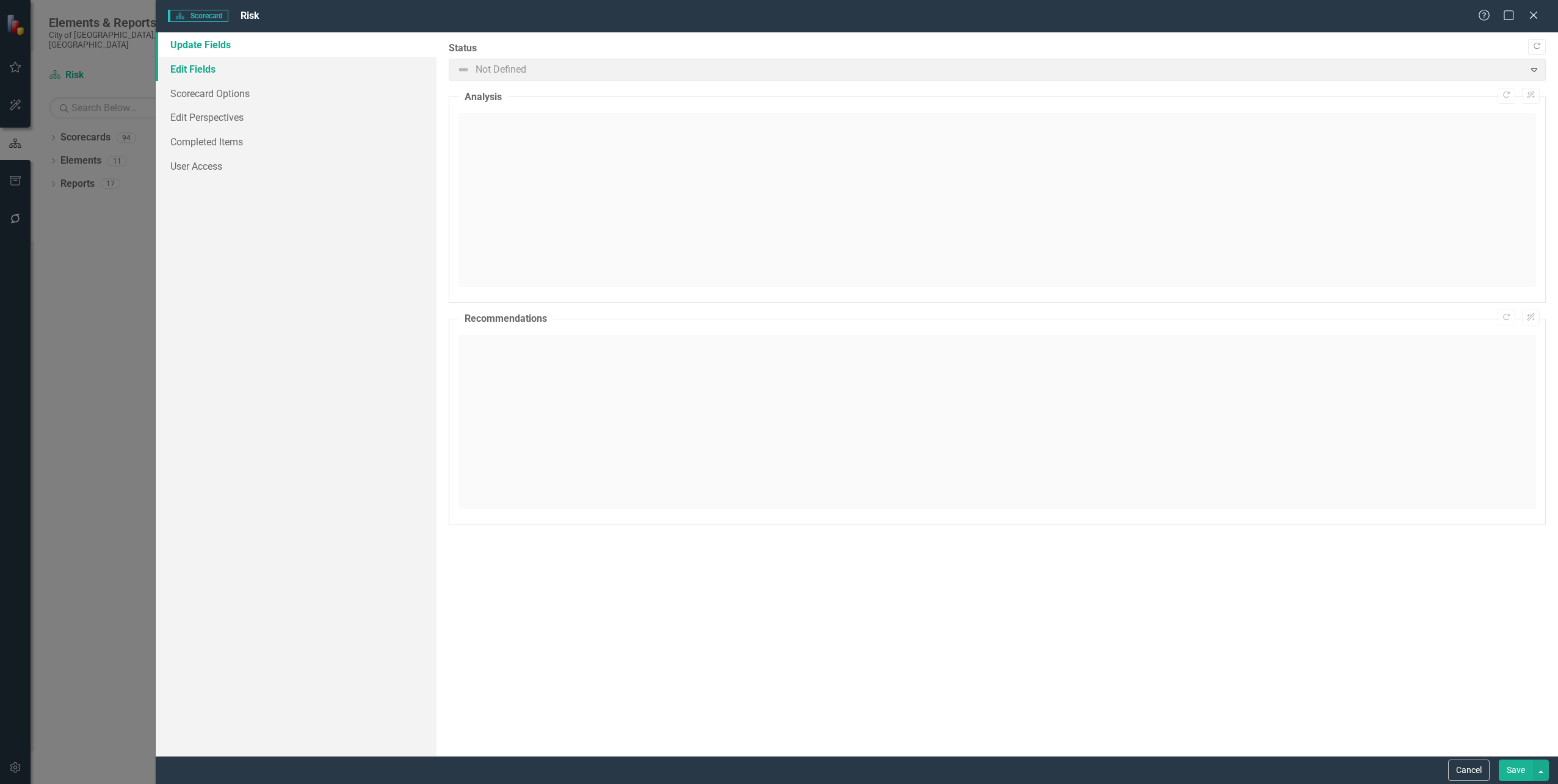
click at [212, 72] on link "Edit Fields" at bounding box center [296, 69] width 281 height 24
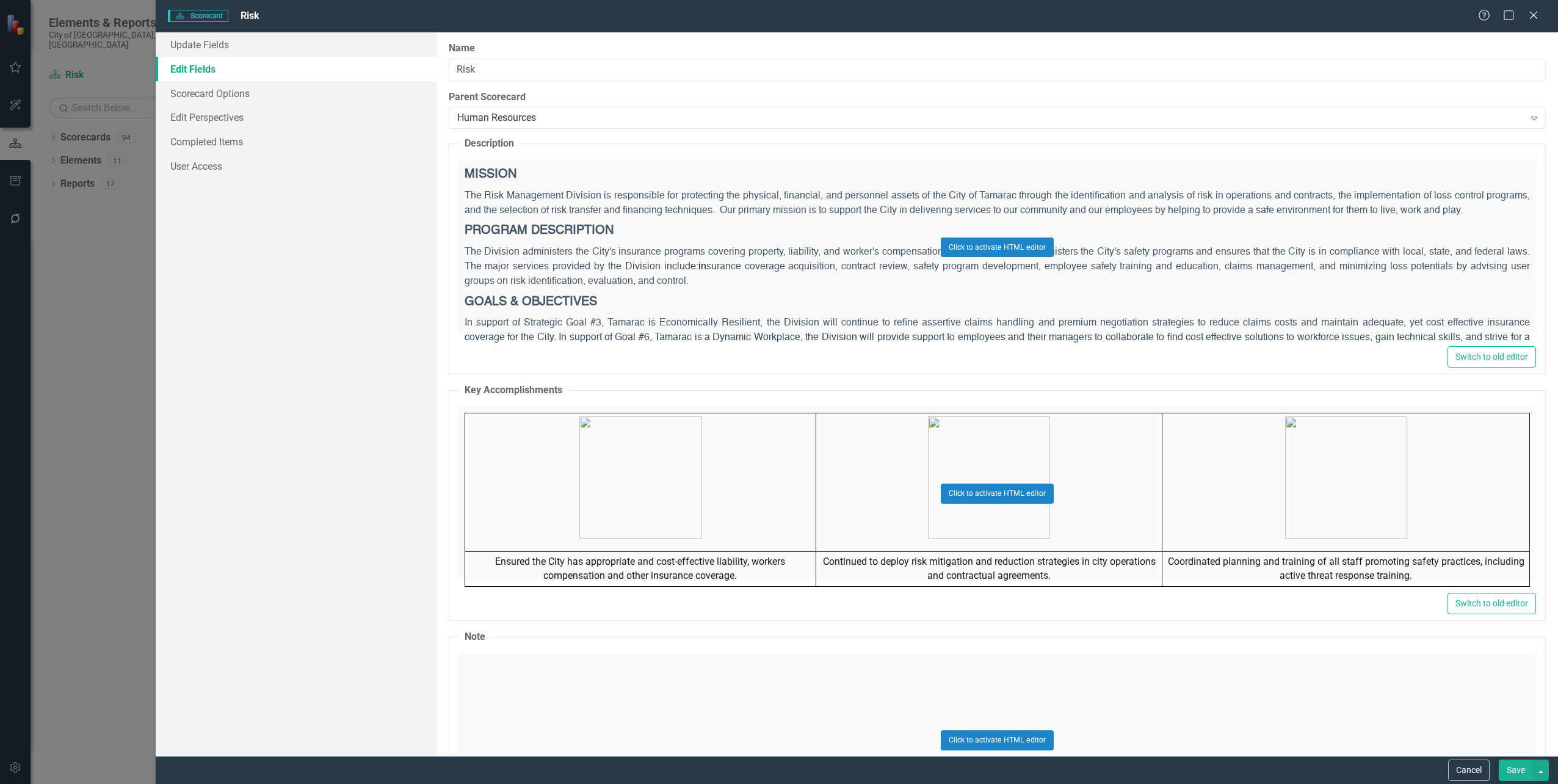
click at [494, 215] on div "Click to activate HTML editor" at bounding box center [998, 247] width 1078 height 174
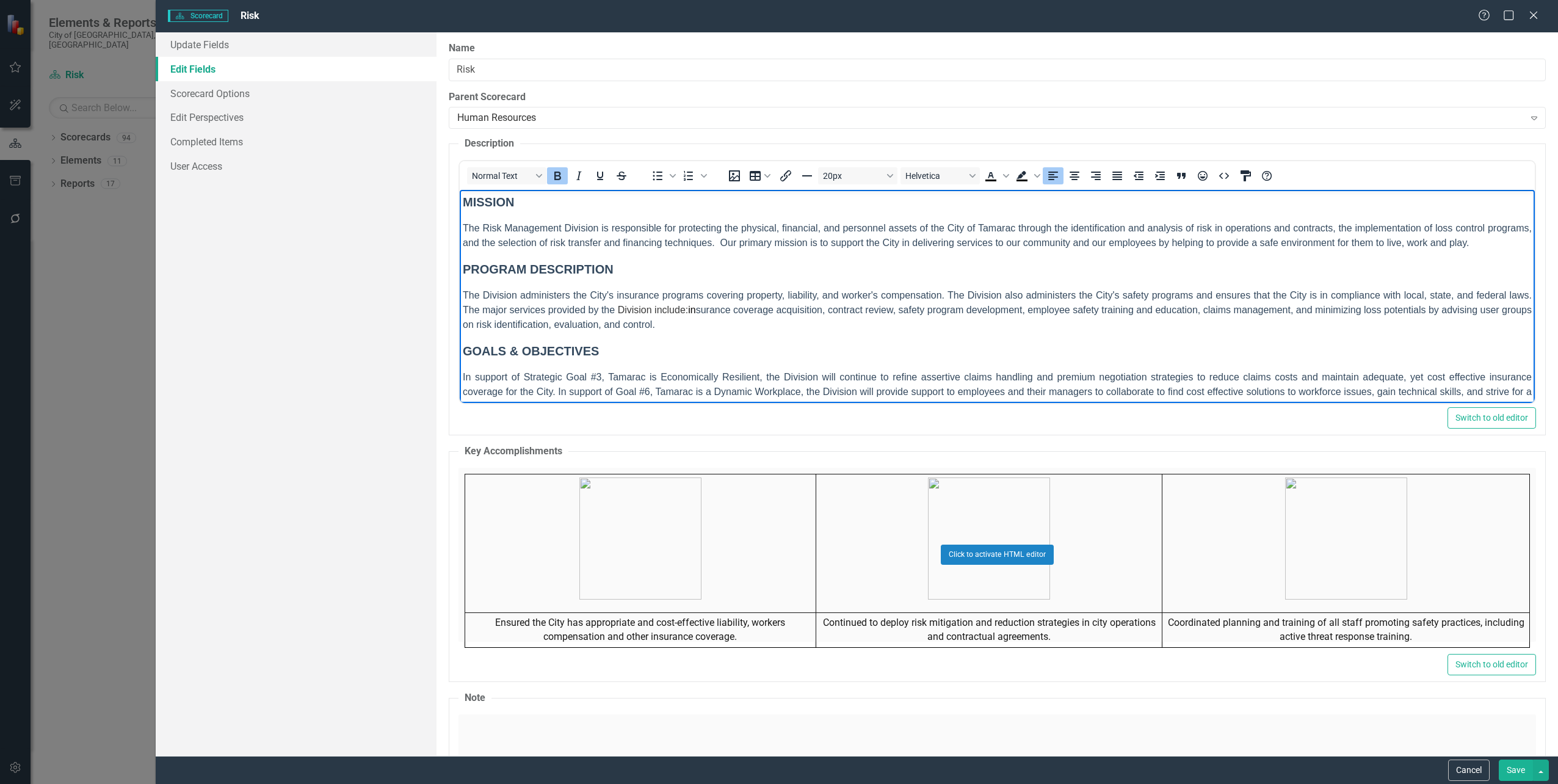
drag, startPoint x: 1518, startPoint y: 243, endPoint x: 325, endPoint y: 180, distance: 1194.7
click at [459, 190] on html "MISSION The Risk Management Division is responsible for protecting the physical…" at bounding box center [996, 309] width 1075 height 237
click at [1223, 181] on icon "HTML Editor" at bounding box center [1224, 176] width 15 height 15
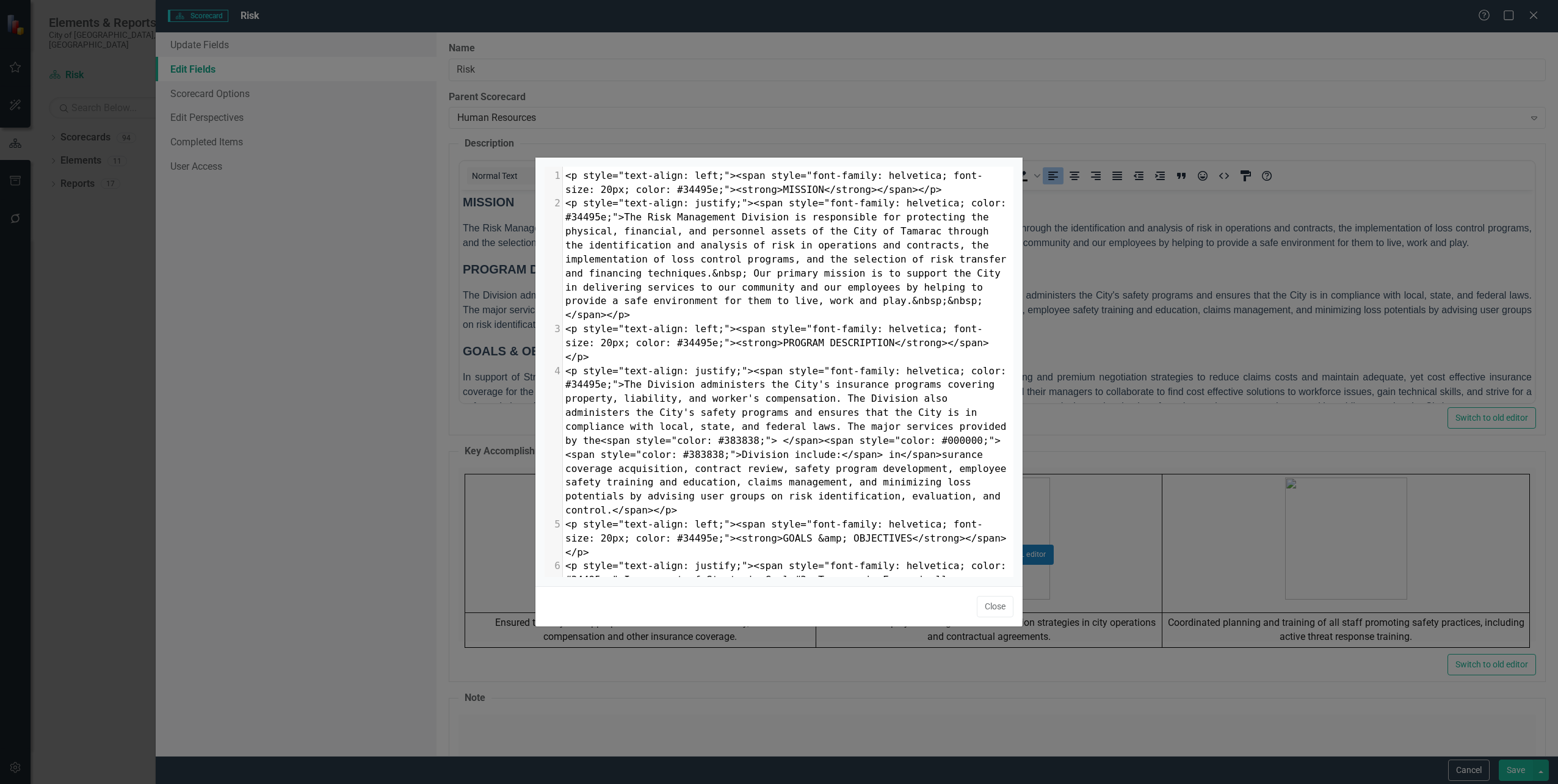
scroll to position [1, 0]
click at [997, 610] on button "Close" at bounding box center [995, 606] width 36 height 21
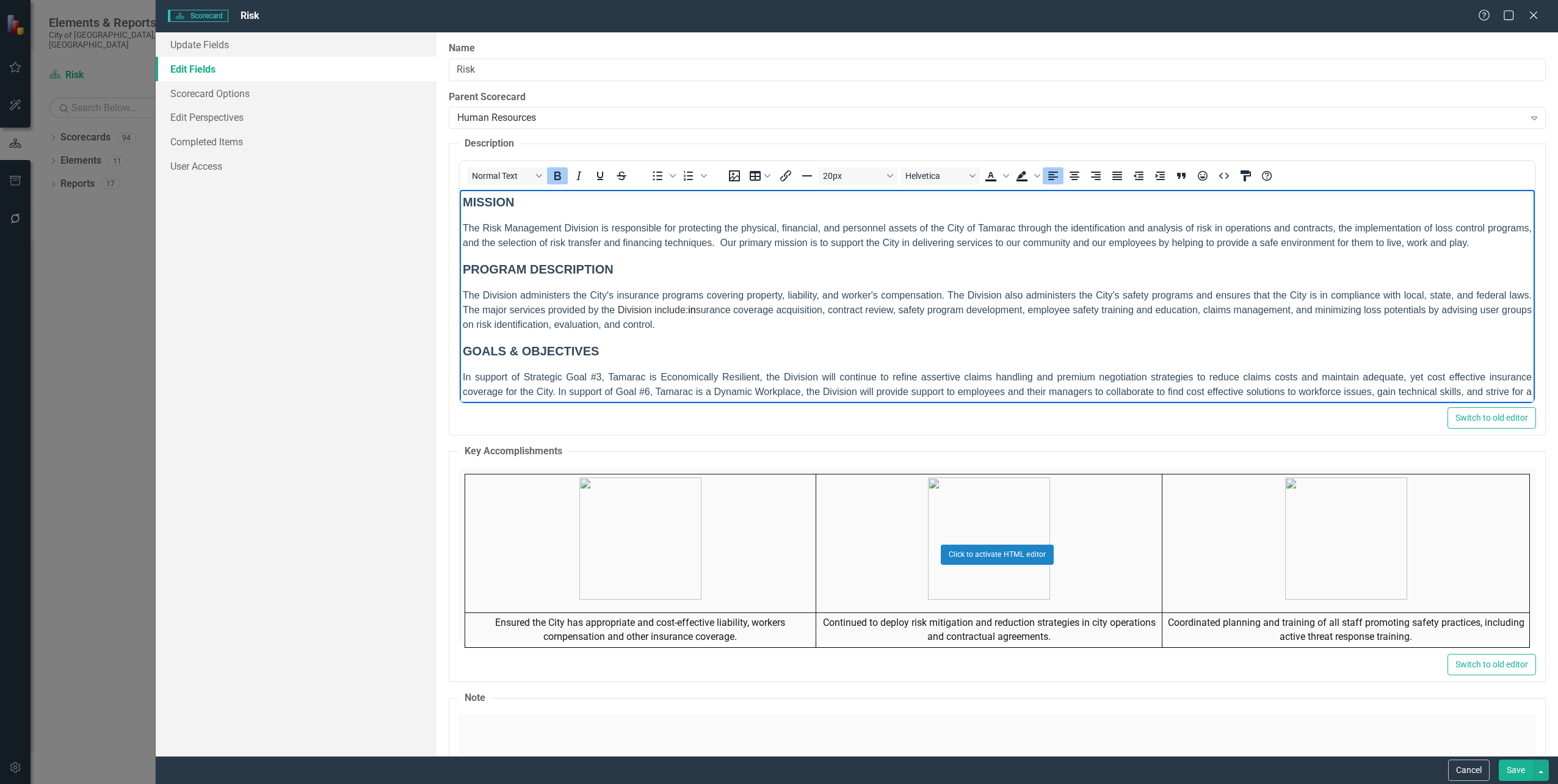
click at [627, 244] on span "The Risk Management Division is responsible for protecting the physical, financ…" at bounding box center [997, 235] width 1069 height 25
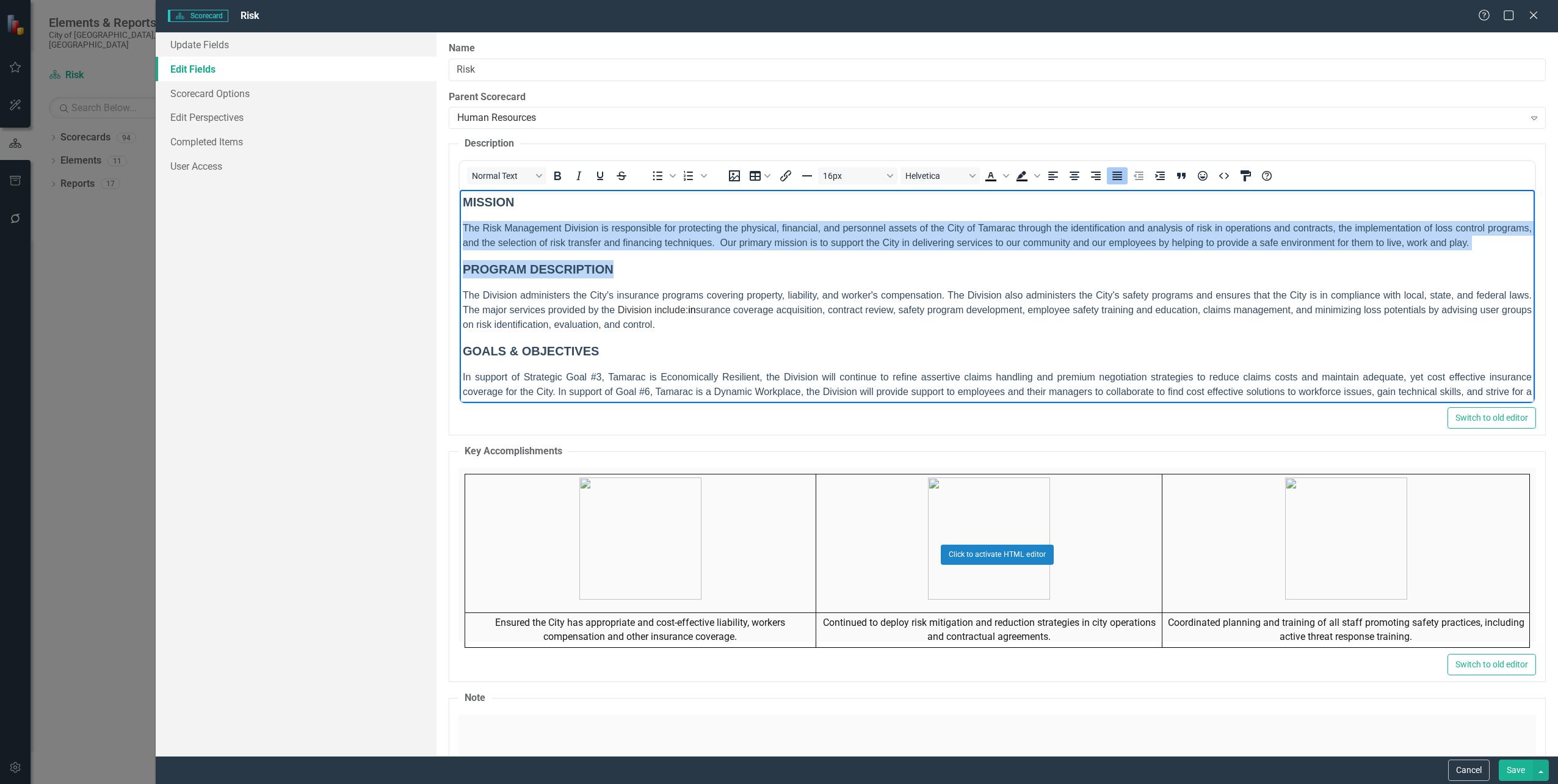
drag, startPoint x: 464, startPoint y: 224, endPoint x: 1598, endPoint y: 253, distance: 1134.4
click at [1535, 253] on html "MISSION The Risk Management Division is responsible for protecting the physical…" at bounding box center [996, 309] width 1075 height 237
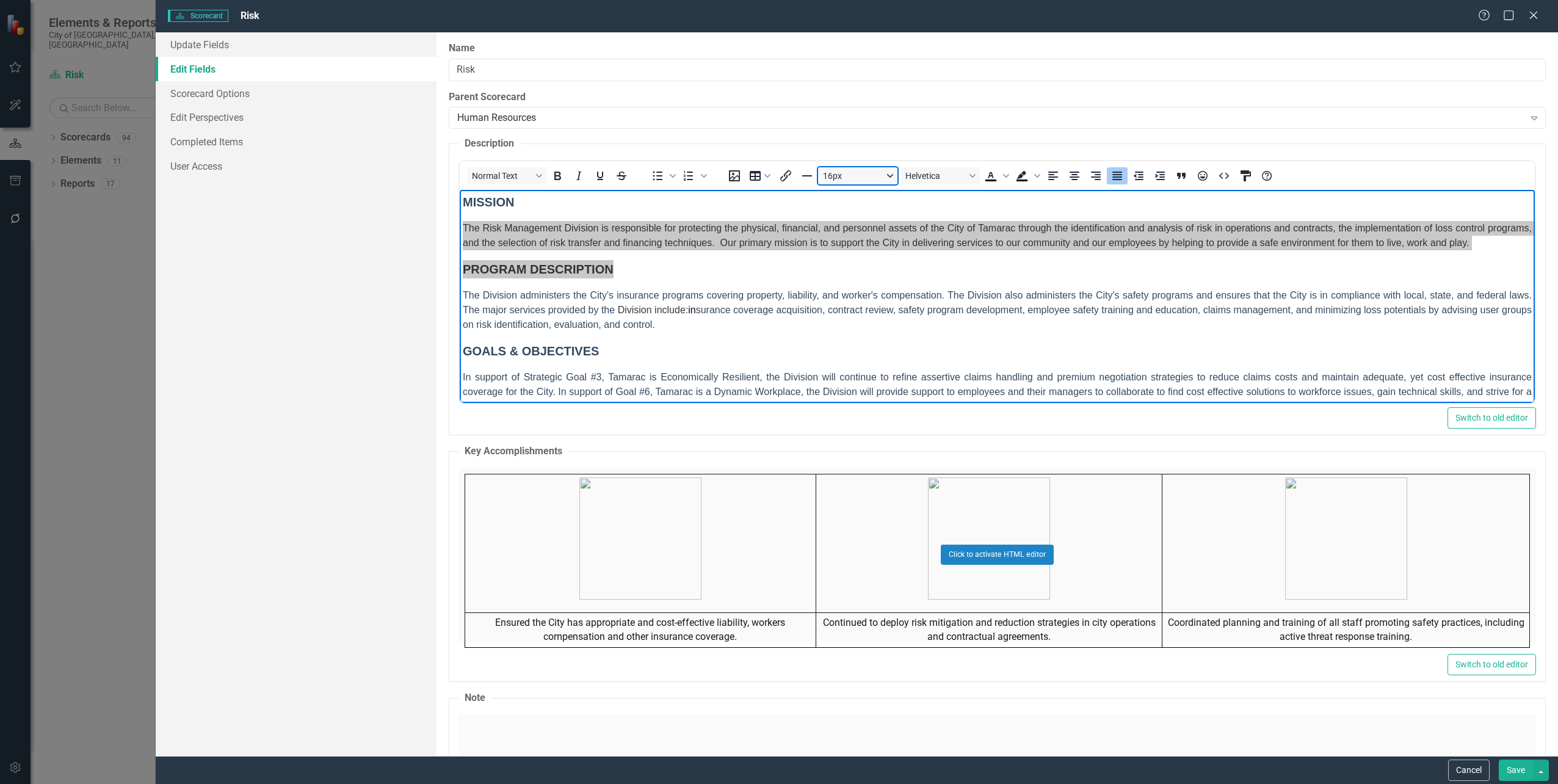
click at [890, 180] on button "16px" at bounding box center [857, 175] width 79 height 17
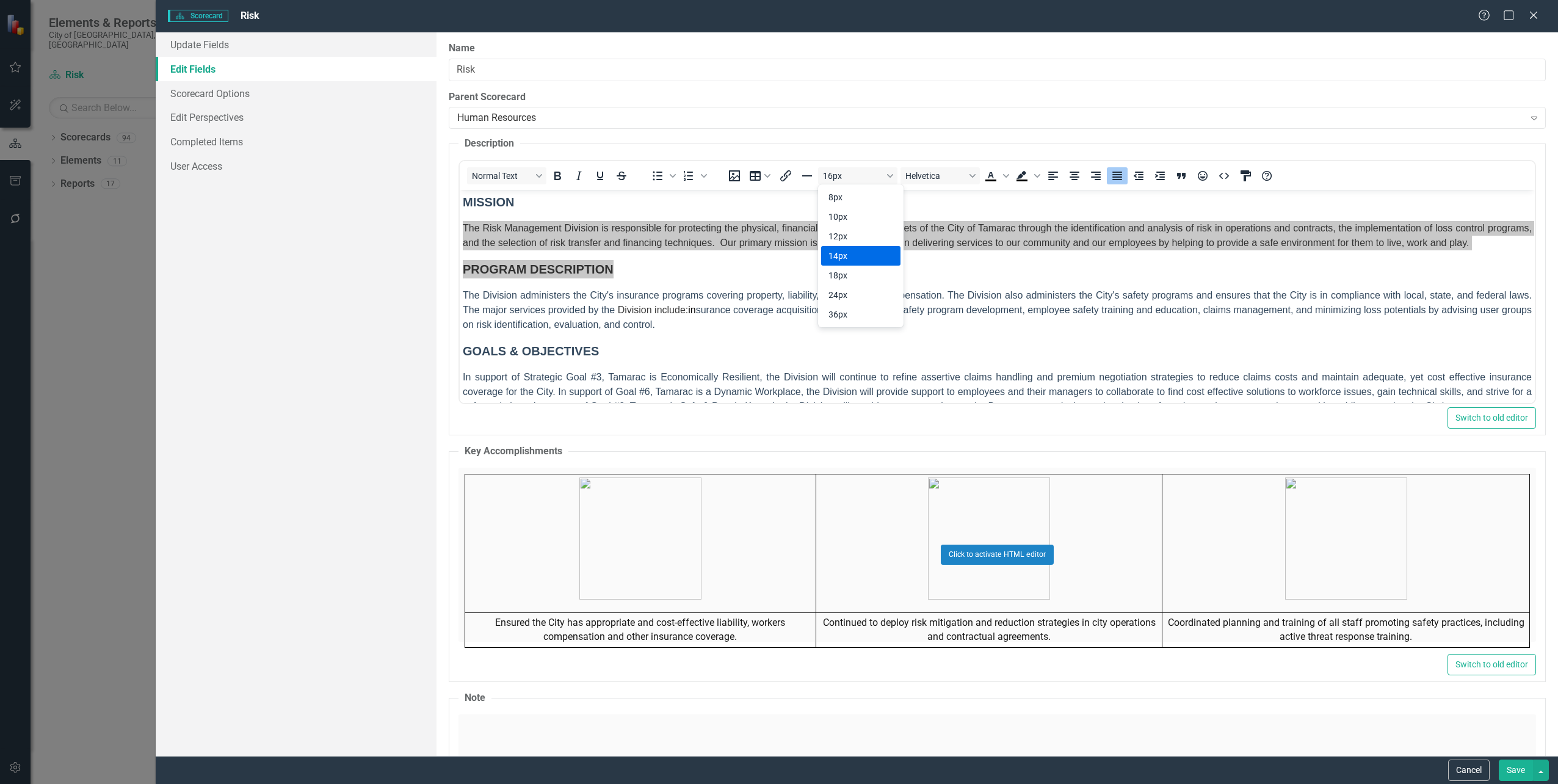
click at [868, 253] on div "14px" at bounding box center [852, 256] width 48 height 15
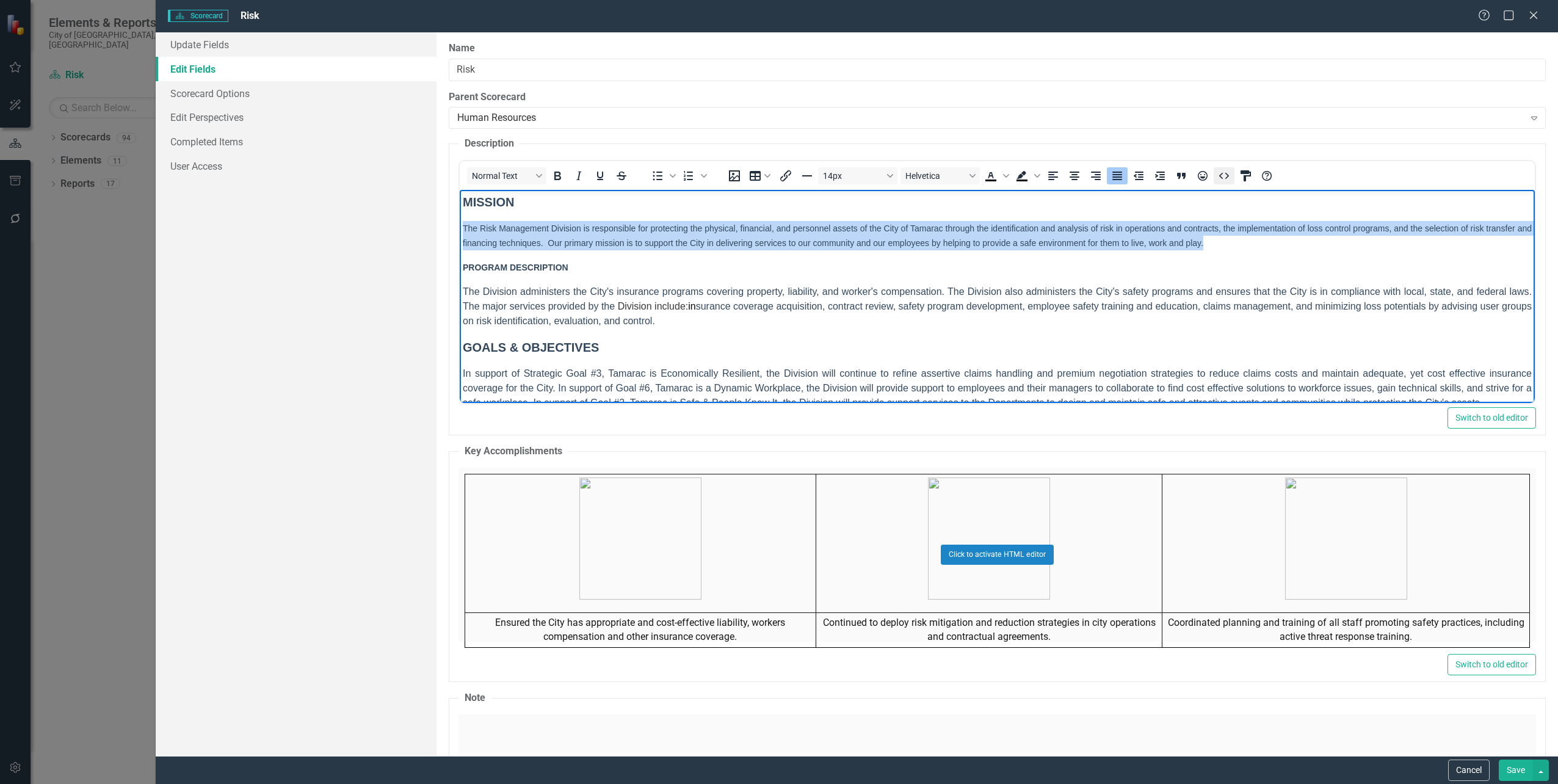
click at [1221, 176] on icon "HTML Editor" at bounding box center [1224, 176] width 15 height 15
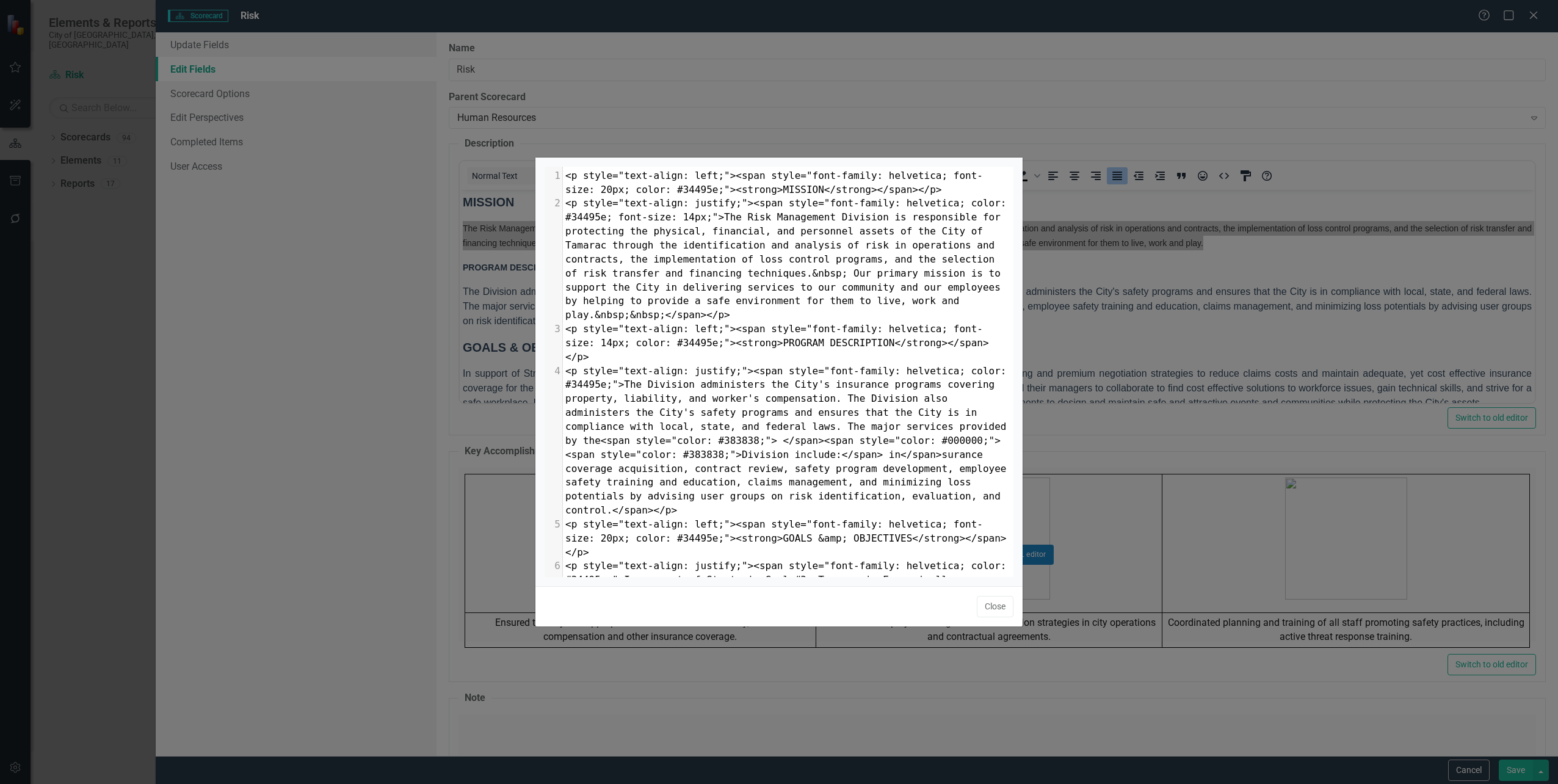
scroll to position [5, 0]
click at [682, 216] on span "<p style="text-align: justify;"><span style="font-family: helvetica; color: #34…" at bounding box center [788, 259] width 447 height 123
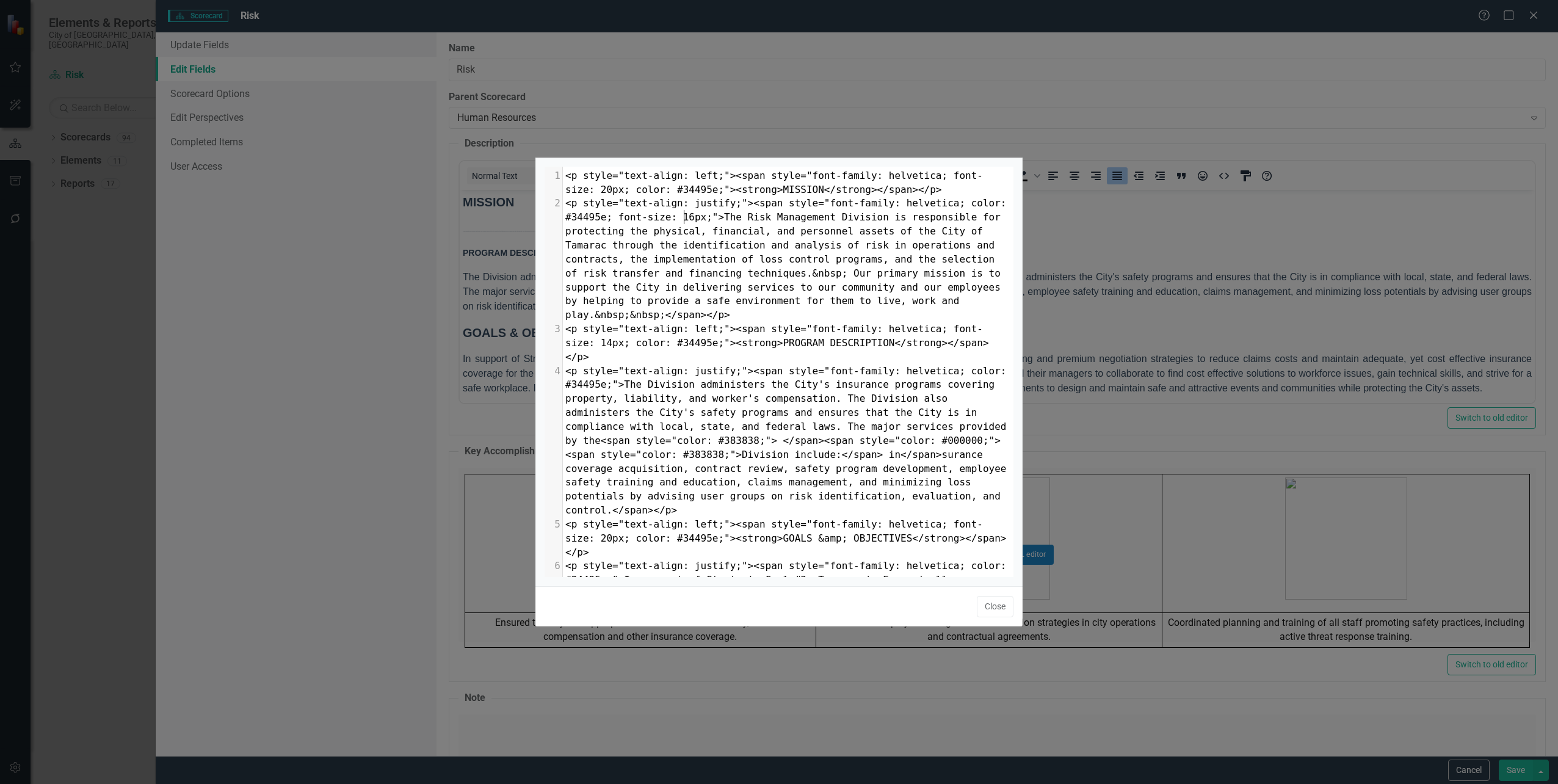
scroll to position [5, 5]
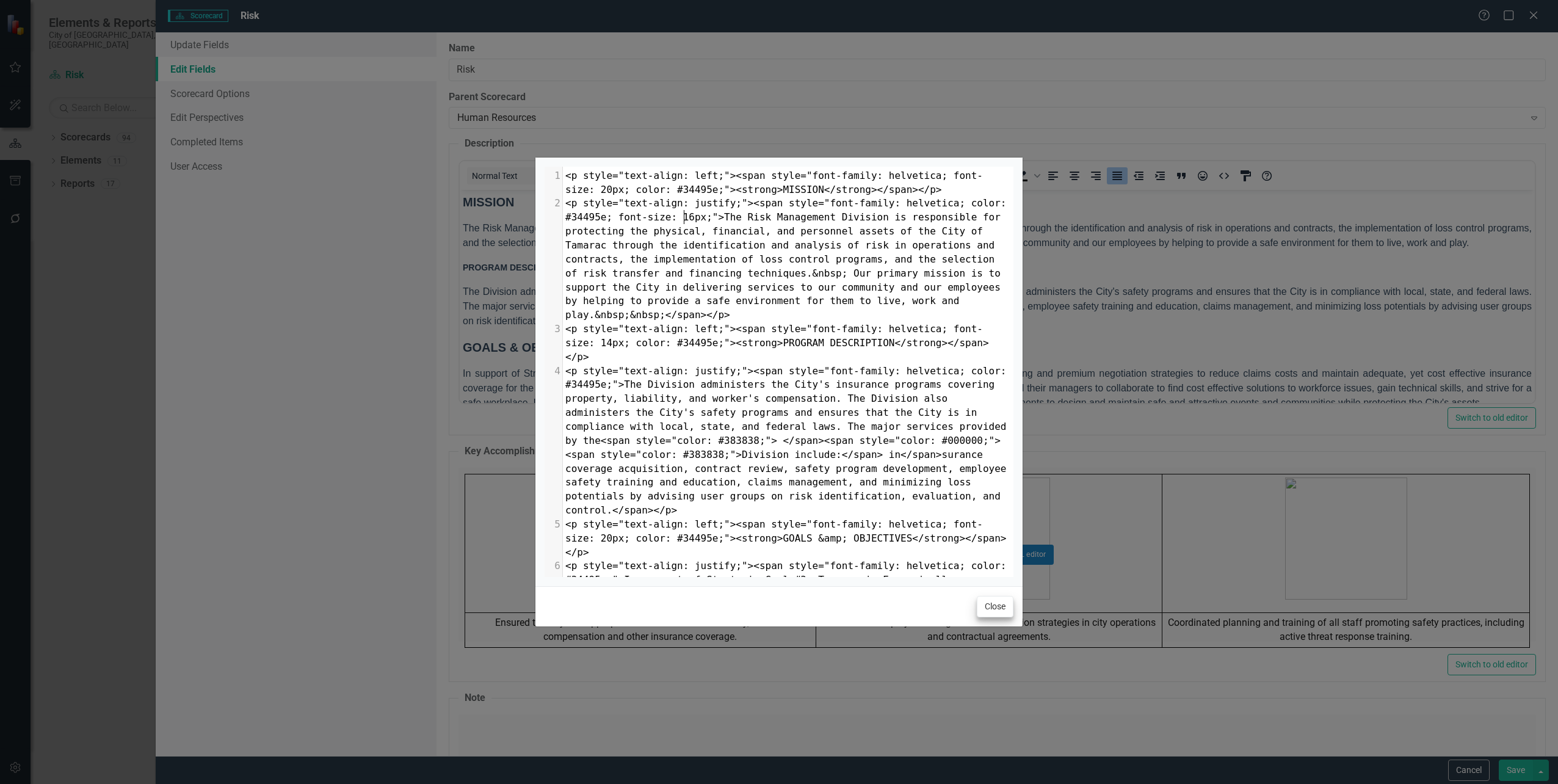
type textarea "6"
click at [988, 611] on button "Close" at bounding box center [995, 606] width 36 height 21
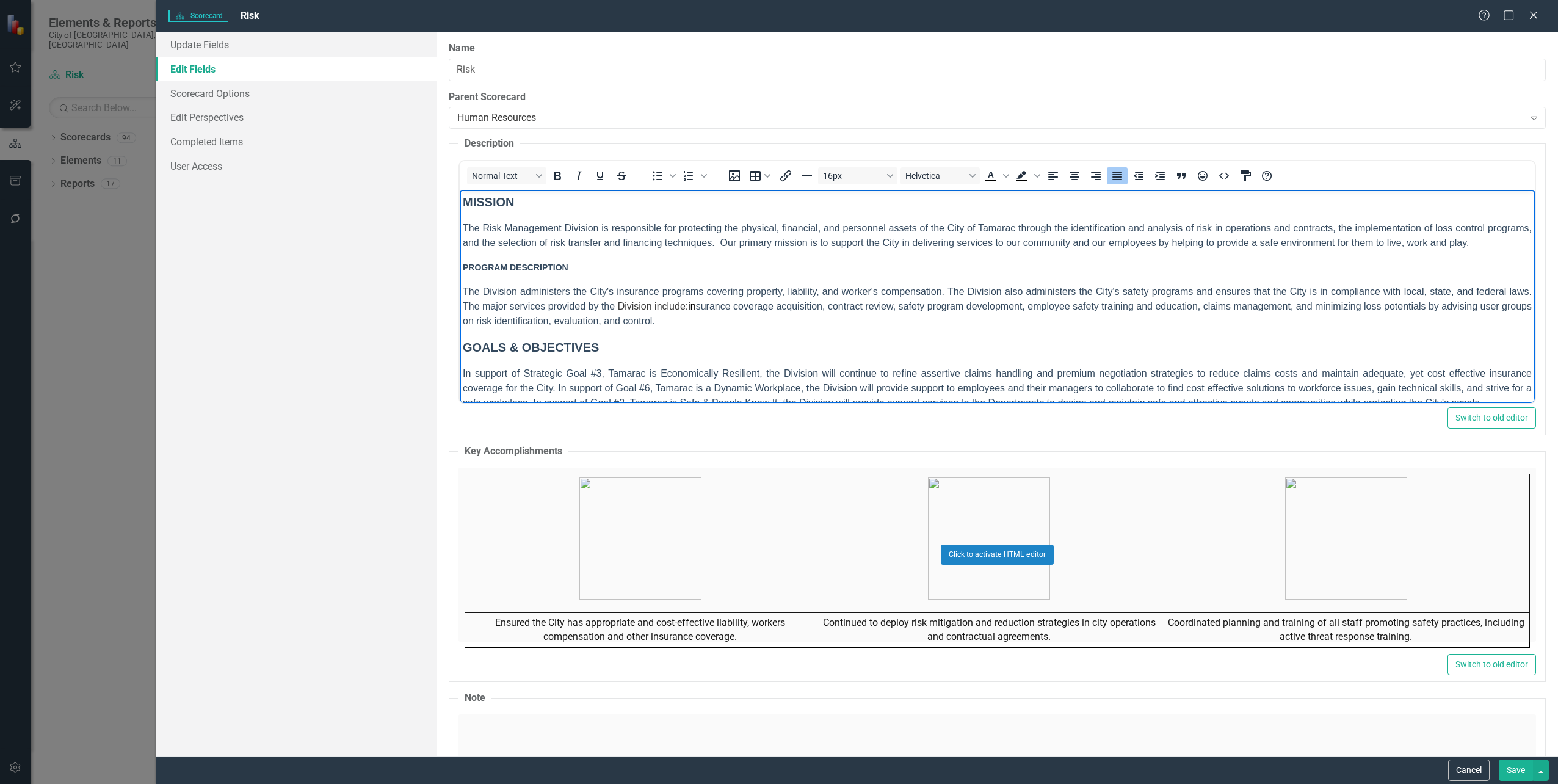
click at [600, 296] on p "The Division administers the City's insurance programs covering property, liabi…" at bounding box center [997, 306] width 1069 height 44
drag, startPoint x: 579, startPoint y: 267, endPoint x: 397, endPoint y: 251, distance: 182.7
click at [459, 251] on html "MISSION The Risk Management Division is responsible for protecting the physical…" at bounding box center [996, 307] width 1075 height 233
click at [890, 175] on button "14px" at bounding box center [857, 175] width 79 height 17
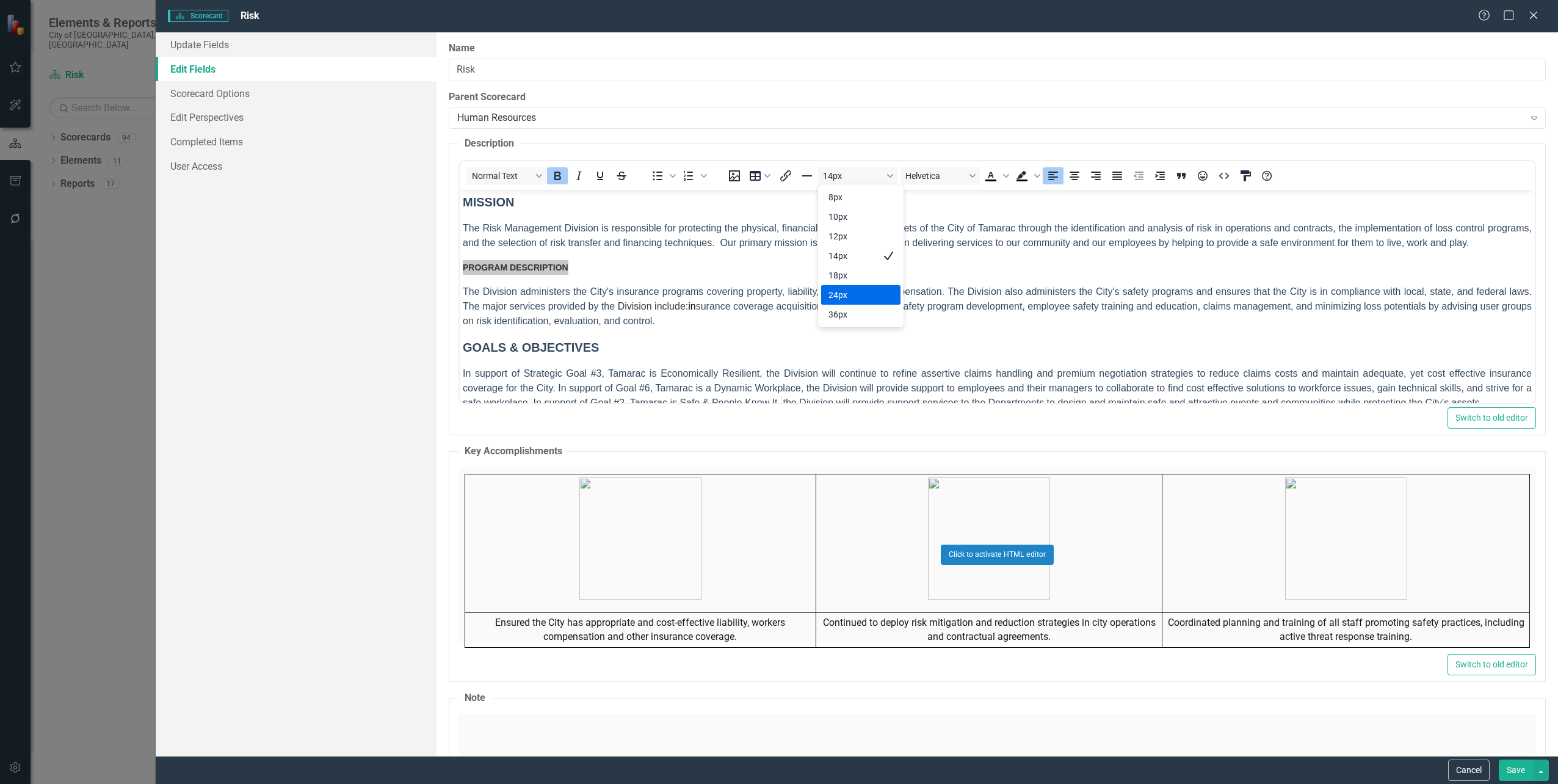
click at [863, 289] on div "24px" at bounding box center [852, 295] width 48 height 15
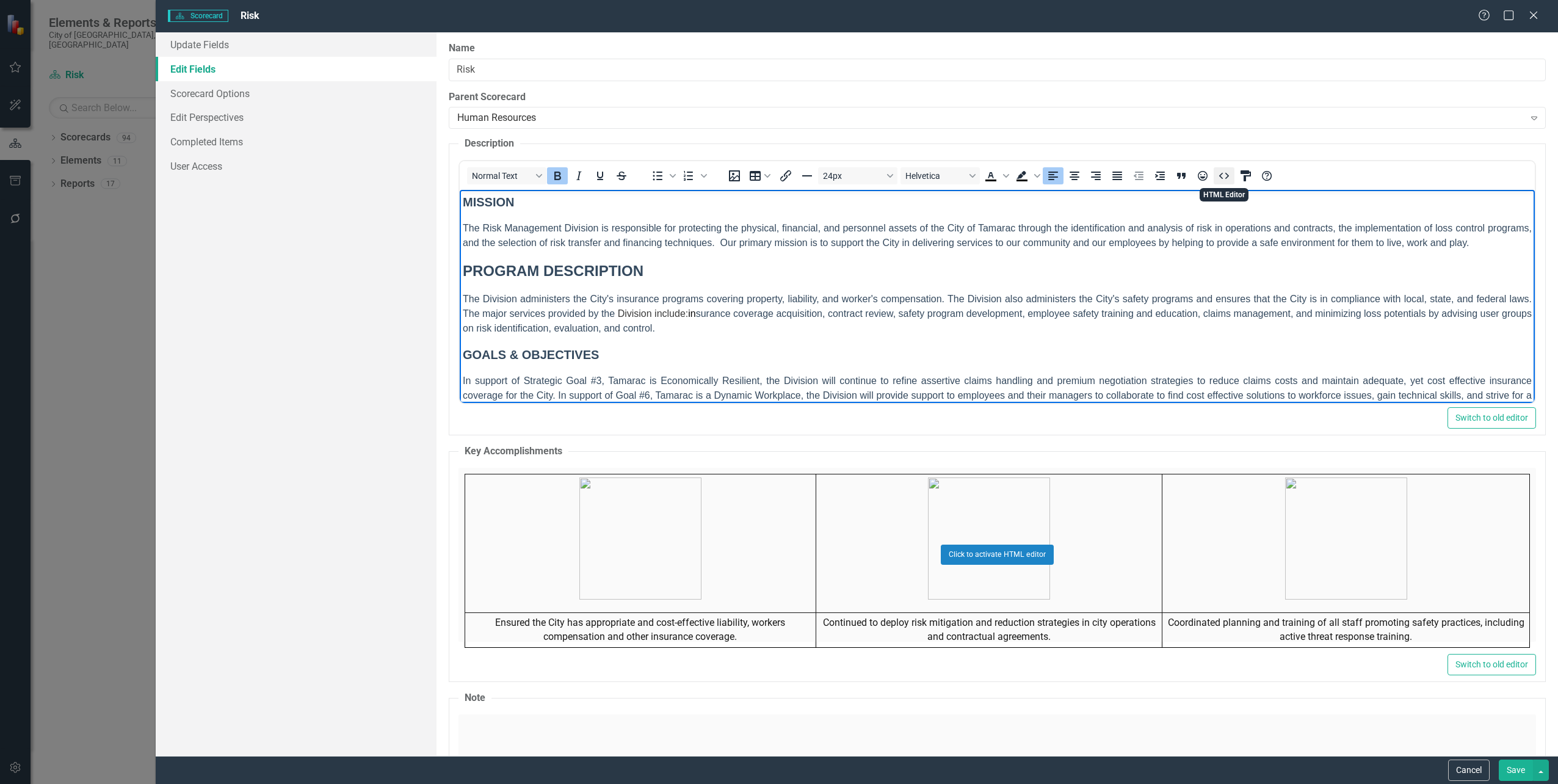
click at [1221, 178] on icon "HTML Editor" at bounding box center [1223, 175] width 9 height 7
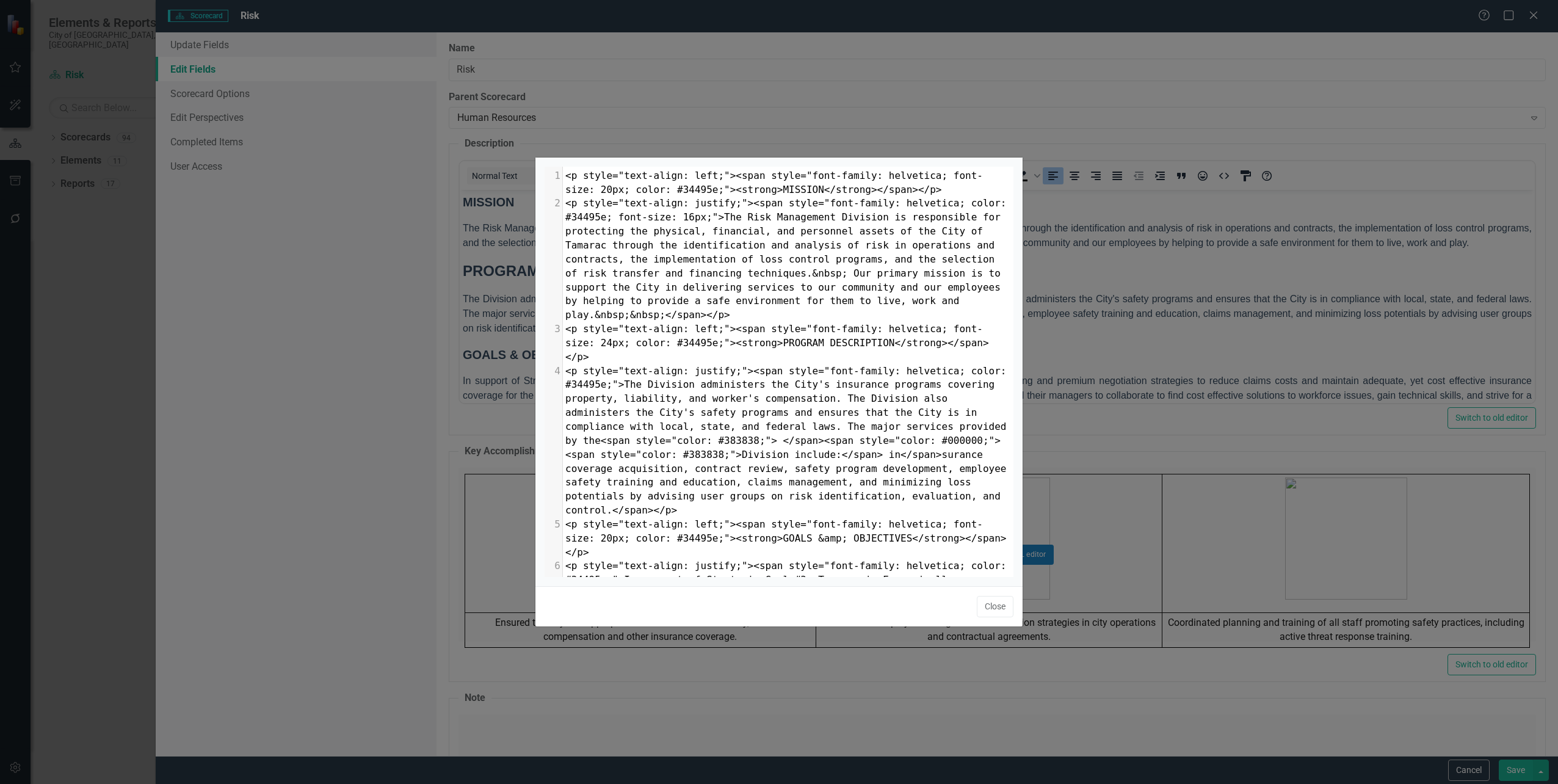
scroll to position [5, 0]
click at [570, 330] on span "<p style="text-align: left;"><span style="font-family: helvetica; font-size: 24…" at bounding box center [777, 342] width 423 height 40
type textarea "0"
click at [994, 601] on button "Close" at bounding box center [995, 606] width 36 height 21
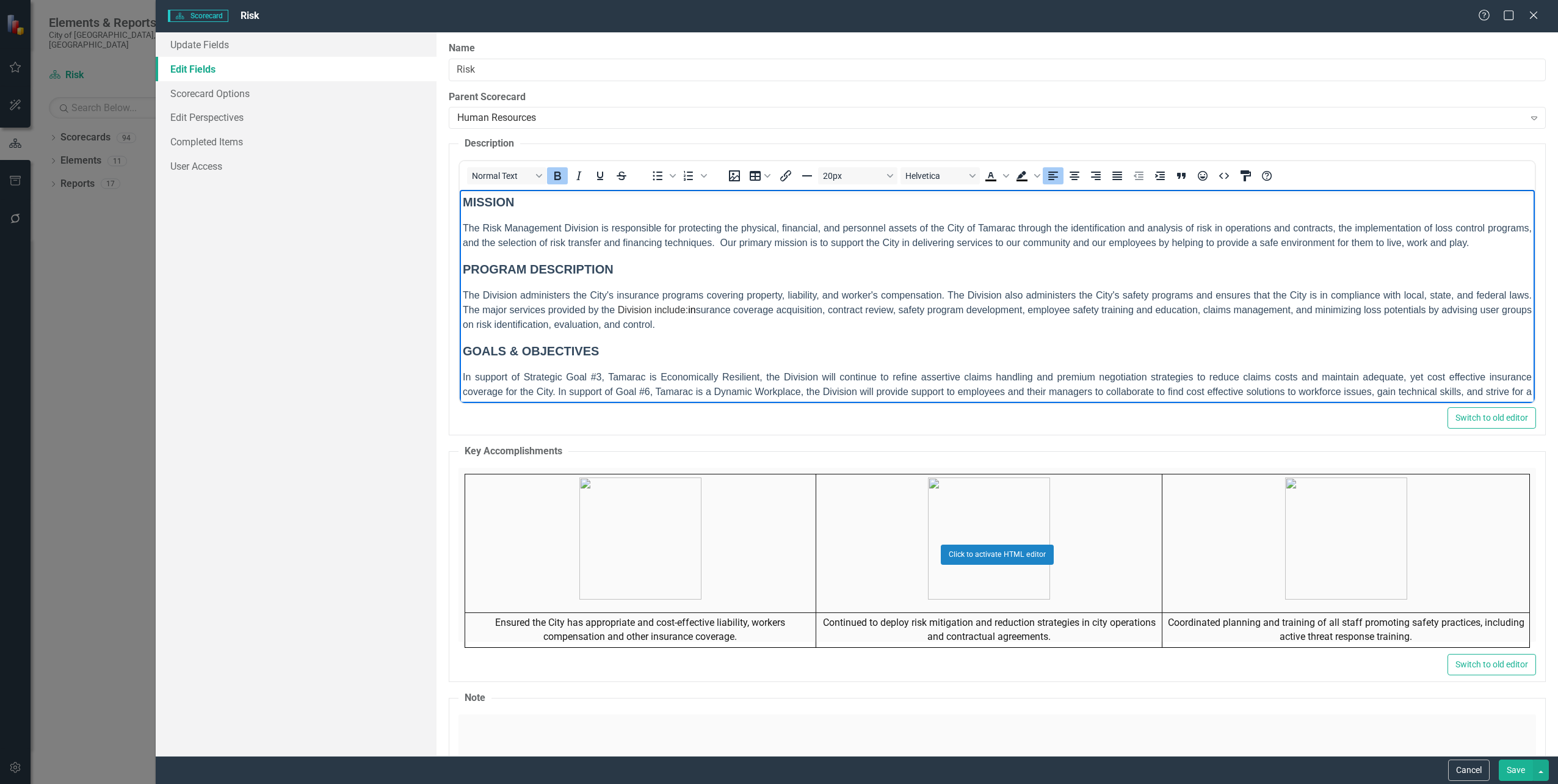
click at [762, 292] on span "The Division administers the City's insurance programs covering property, liabi…" at bounding box center [997, 309] width 1069 height 40
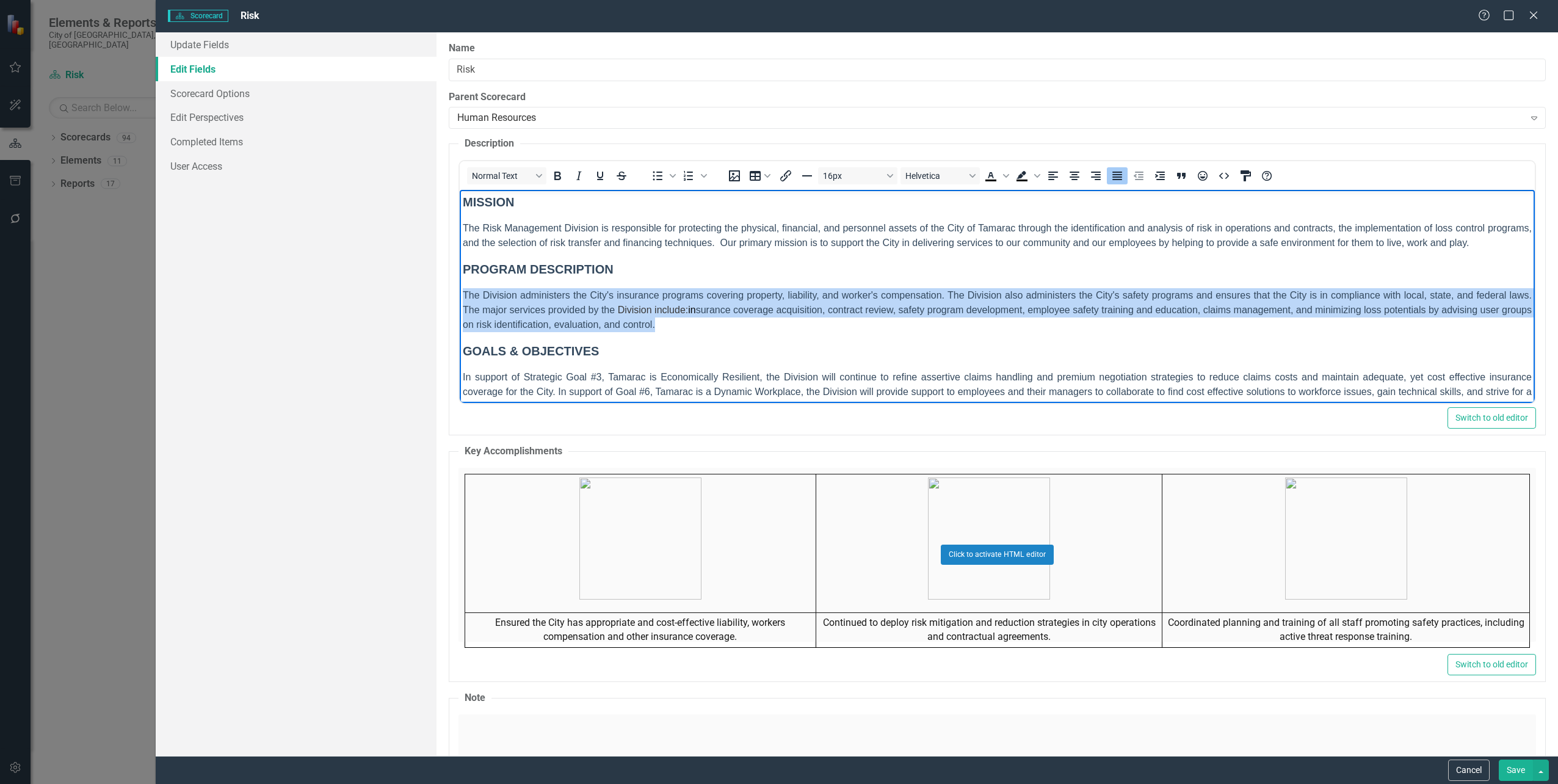
drag, startPoint x: 715, startPoint y: 323, endPoint x: 407, endPoint y: 282, distance: 310.7
click at [459, 282] on html "MISSION The Risk Management Division is responsible for protecting the physical…" at bounding box center [996, 309] width 1075 height 237
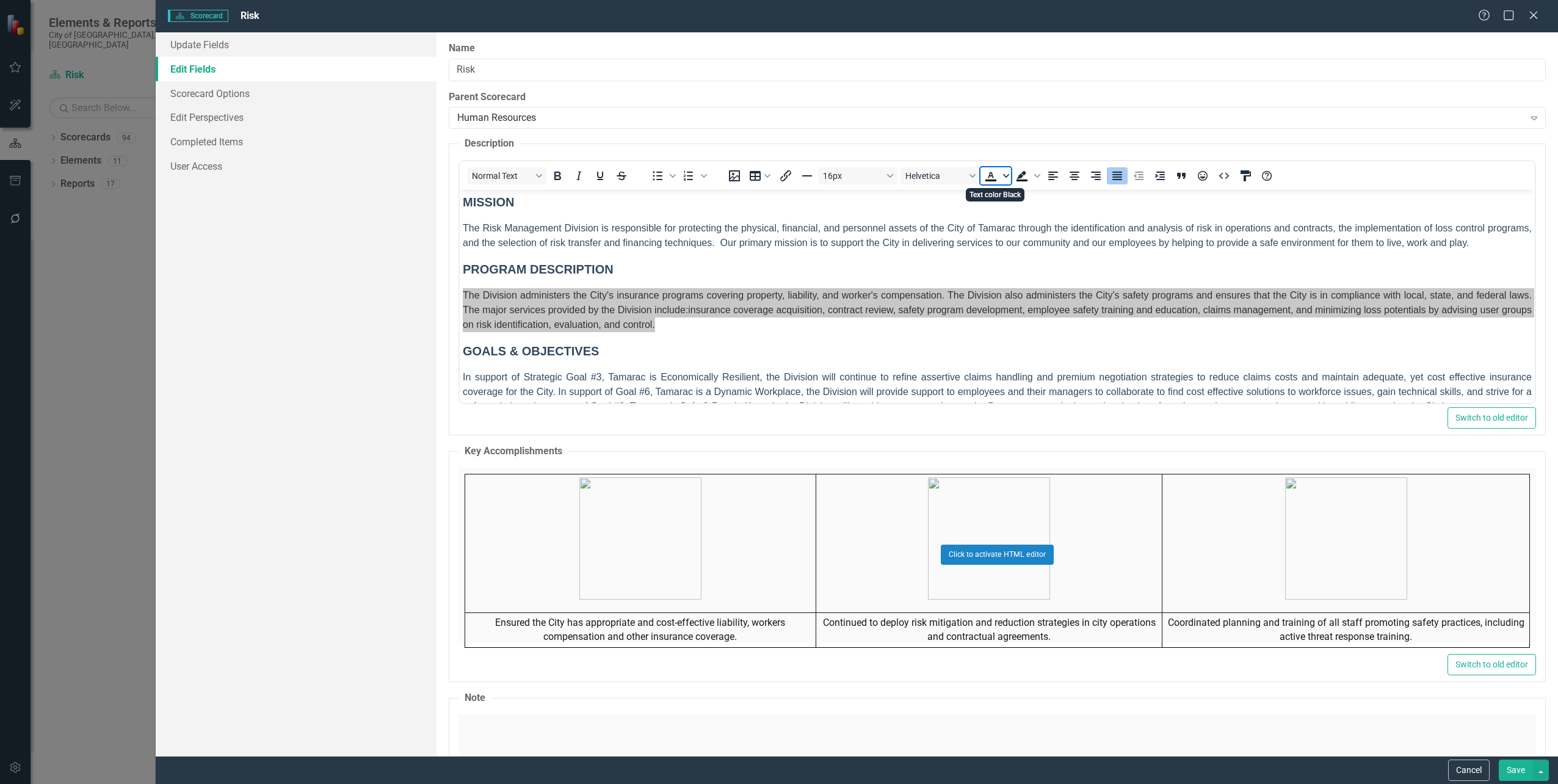
click at [1004, 173] on icon "Text color Black" at bounding box center [1006, 175] width 7 height 7
click at [1058, 267] on icon "Custom color" at bounding box center [1063, 268] width 11 height 11
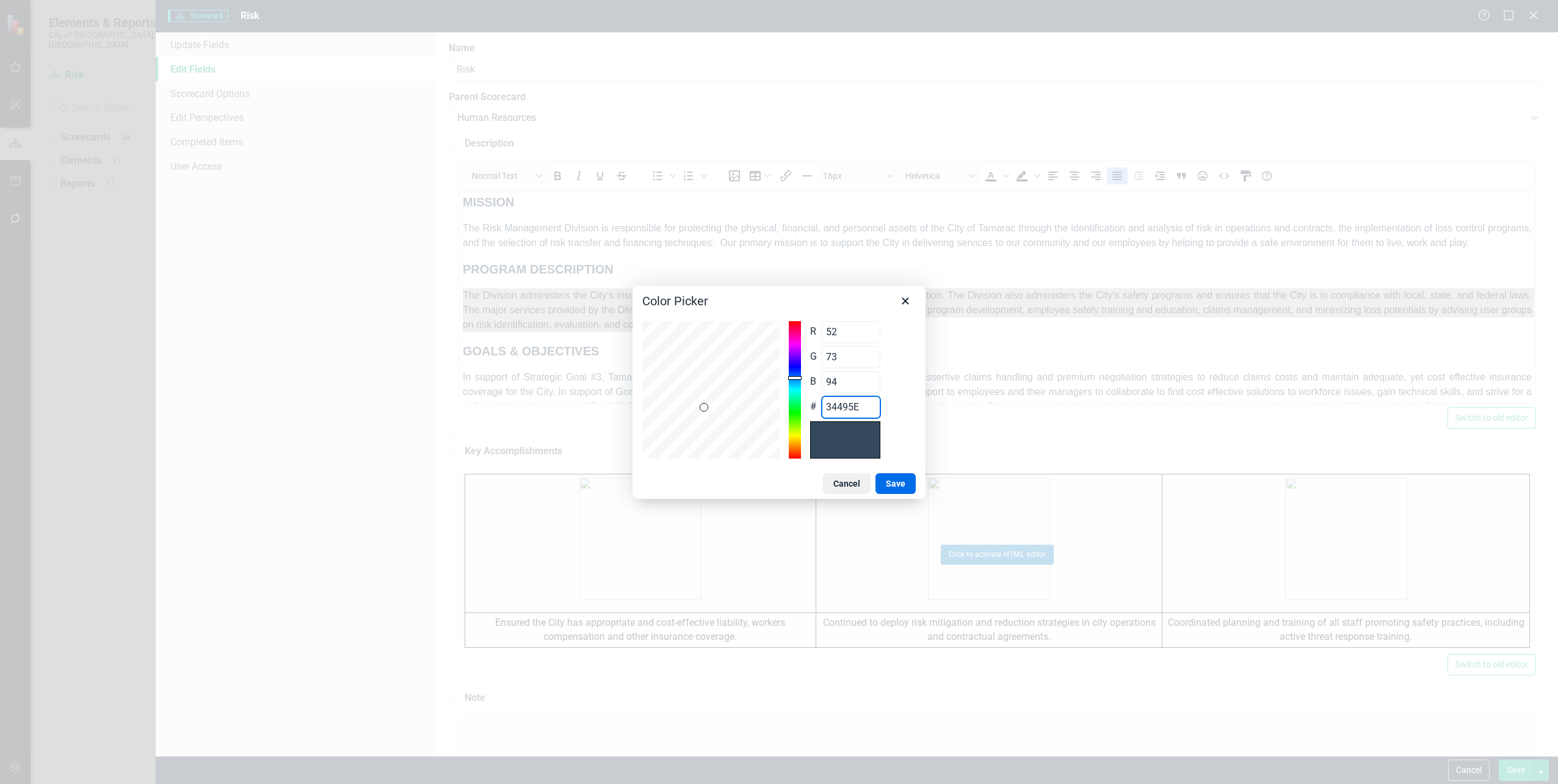
click at [697, 405] on div "R 52 Range 0 to 255 G 73 Range 0 to 255 B 94 Range 0 to 255 # 34495E" at bounding box center [779, 389] width 273 height 137
type input "38"
type input "51"
type input "136"
type input "51"
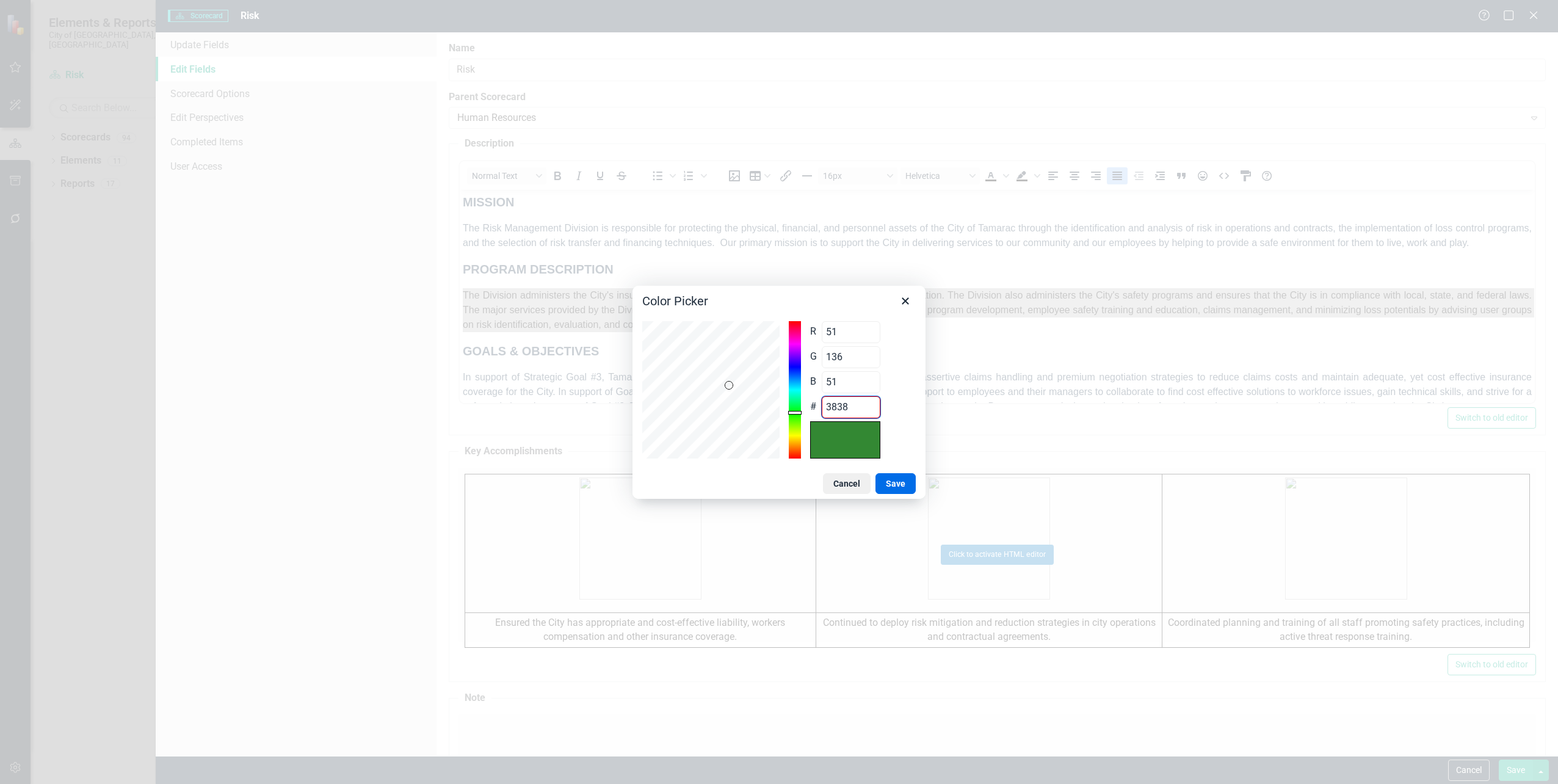
type input "38383"
type input "56"
type input "383838"
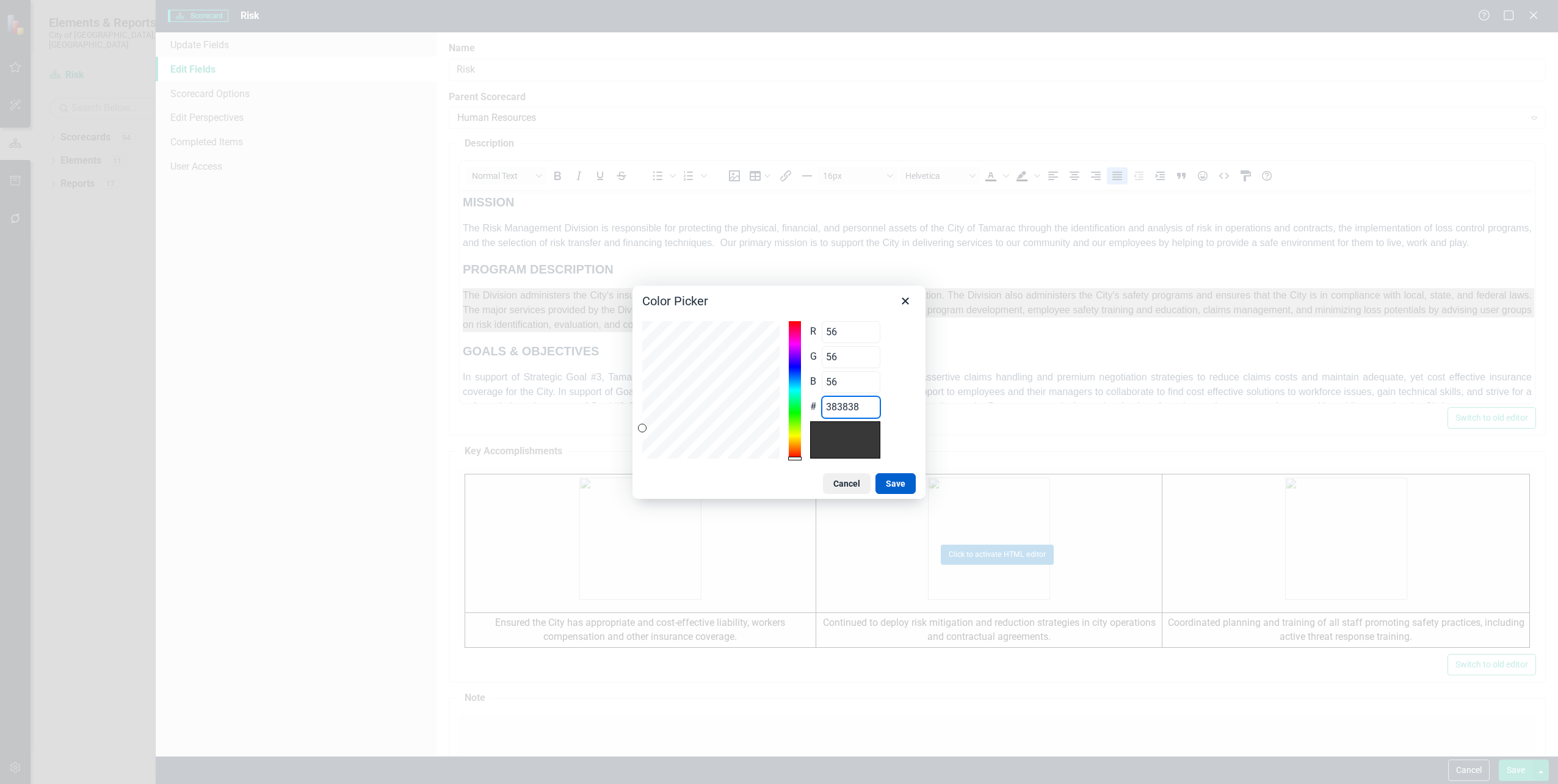
click at [897, 484] on button "Save" at bounding box center [895, 484] width 40 height 21
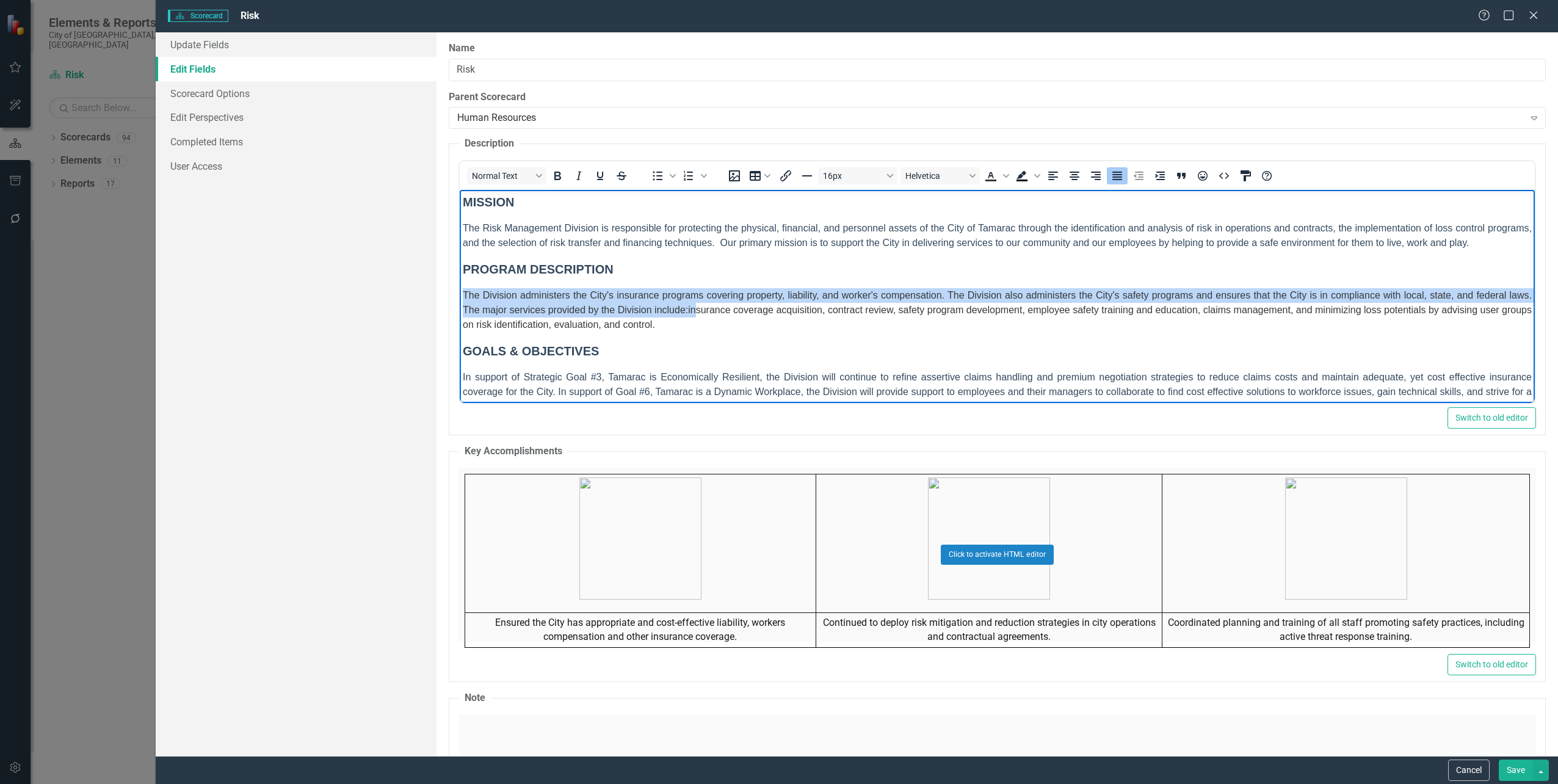
click at [812, 310] on span "The Division administers the City's insurance programs covering property, liabi…" at bounding box center [997, 309] width 1069 height 40
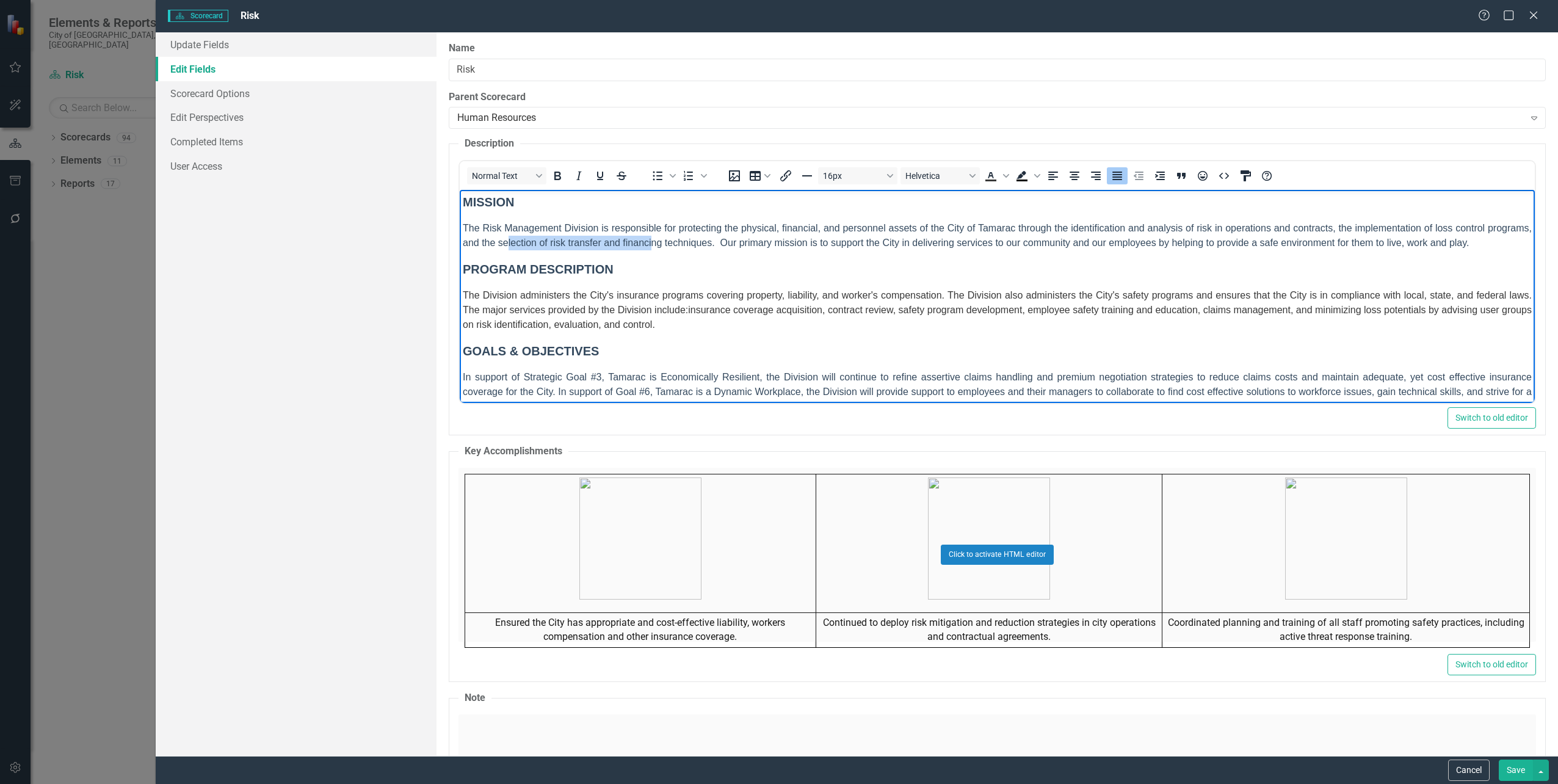
drag, startPoint x: 697, startPoint y: 240, endPoint x: 553, endPoint y: 245, distance: 144.1
click at [553, 245] on span "The Risk Management Division is responsible for protecting the physical, financ…" at bounding box center [997, 235] width 1069 height 25
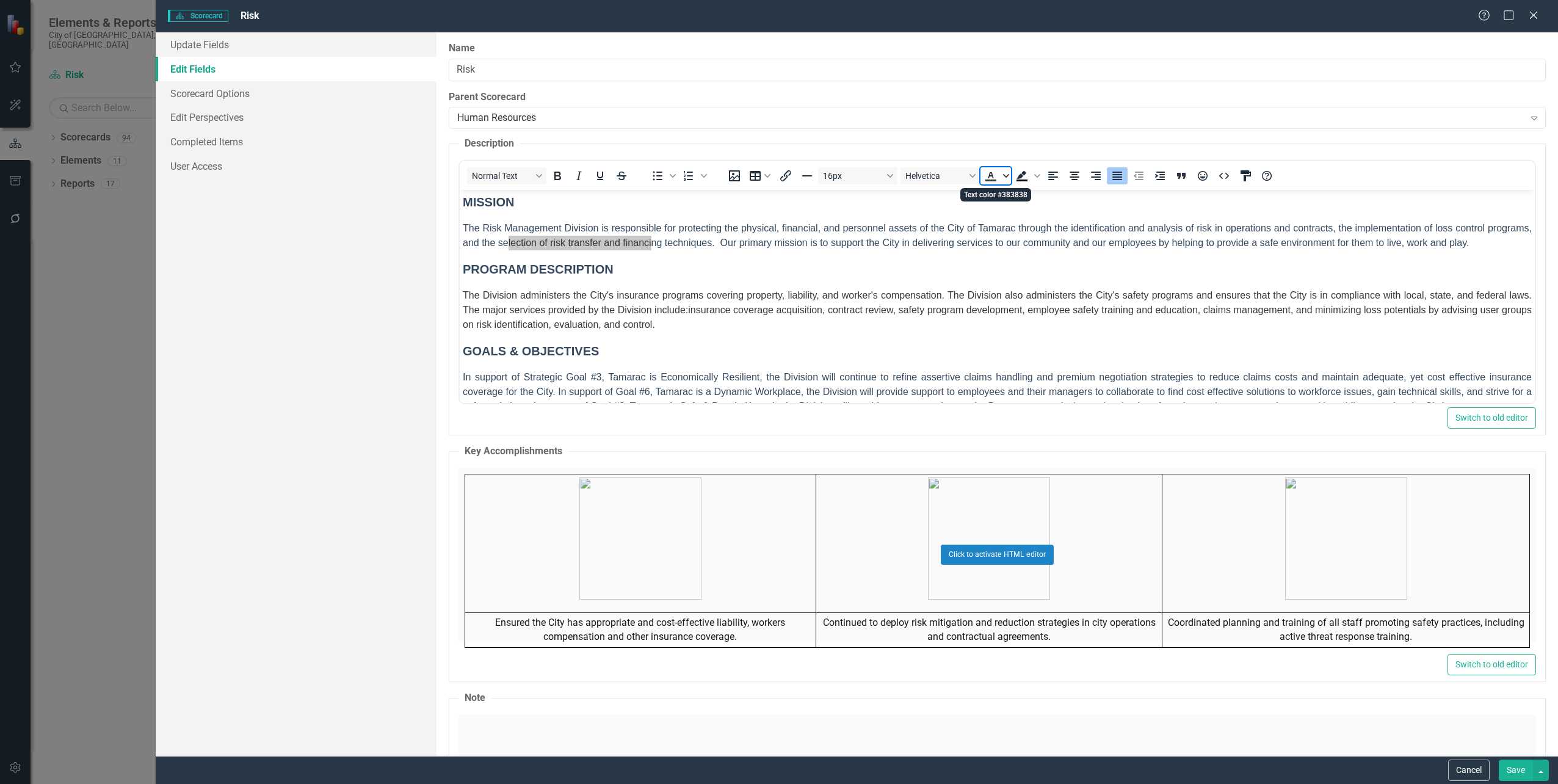
click at [1003, 176] on icon "Text color #383838" at bounding box center [1006, 175] width 7 height 7
click at [1064, 268] on icon "Custom color" at bounding box center [1062, 267] width 8 height 8
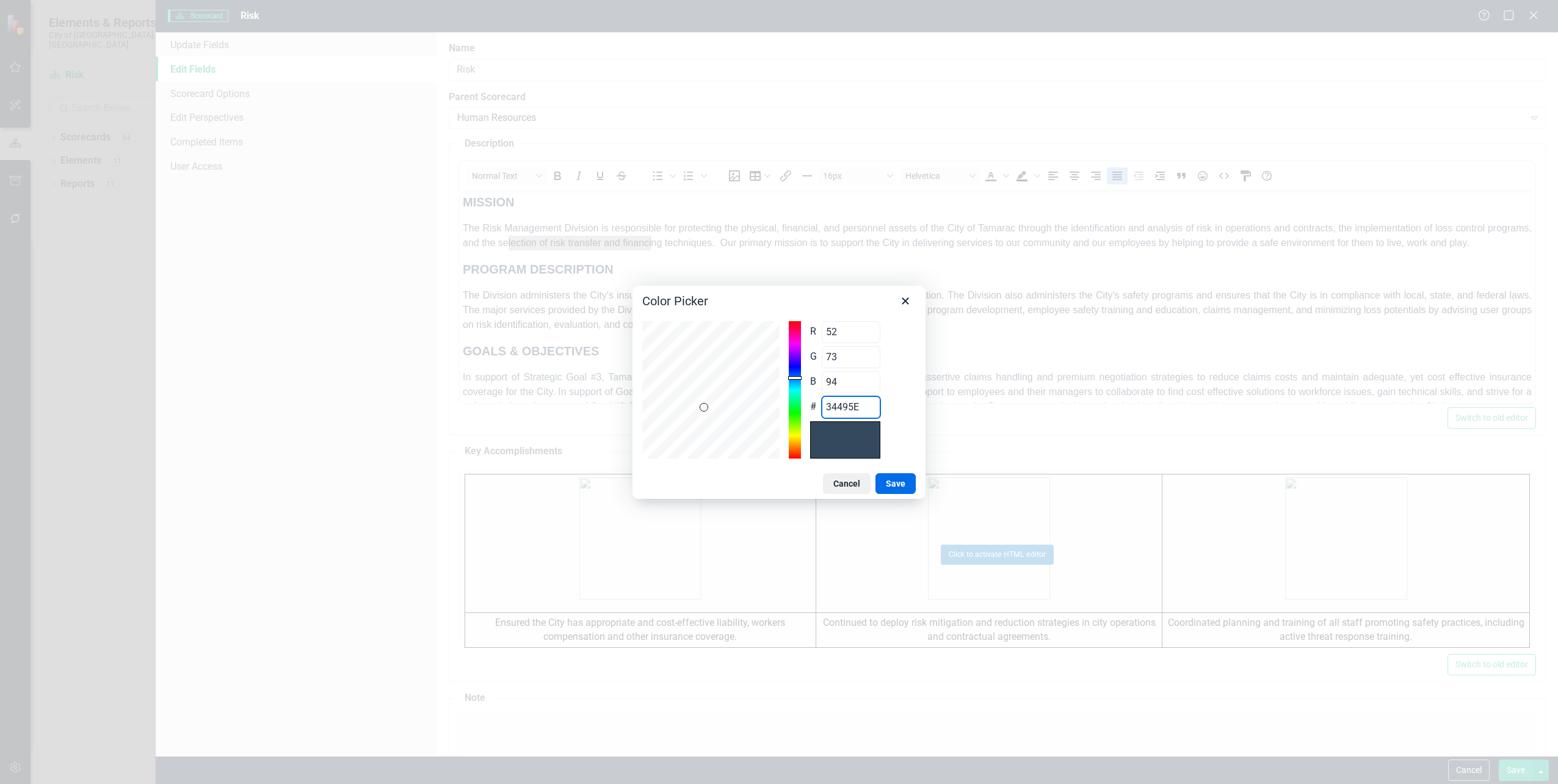
drag, startPoint x: 865, startPoint y: 406, endPoint x: 786, endPoint y: 406, distance: 79.0
click at [786, 406] on div "R 52 Range 0 to 255 G 73 Range 0 to 255 B 94 Range 0 to 255 # 34495E" at bounding box center [779, 389] width 273 height 137
click at [859, 483] on button "Cancel" at bounding box center [847, 484] width 48 height 21
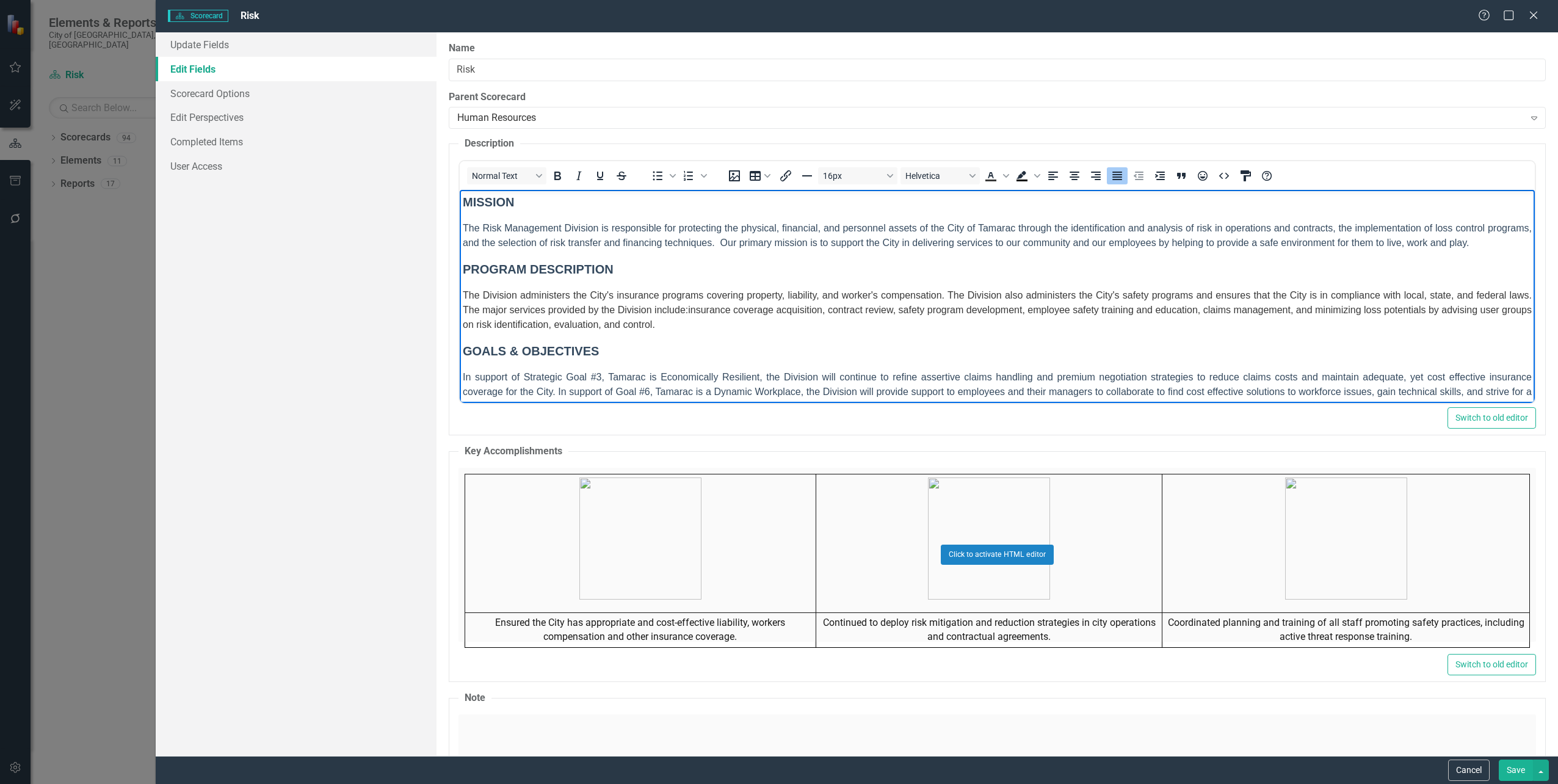
click at [687, 322] on p "The Division administers the City's insurance programs covering property, liabi…" at bounding box center [997, 309] width 1069 height 44
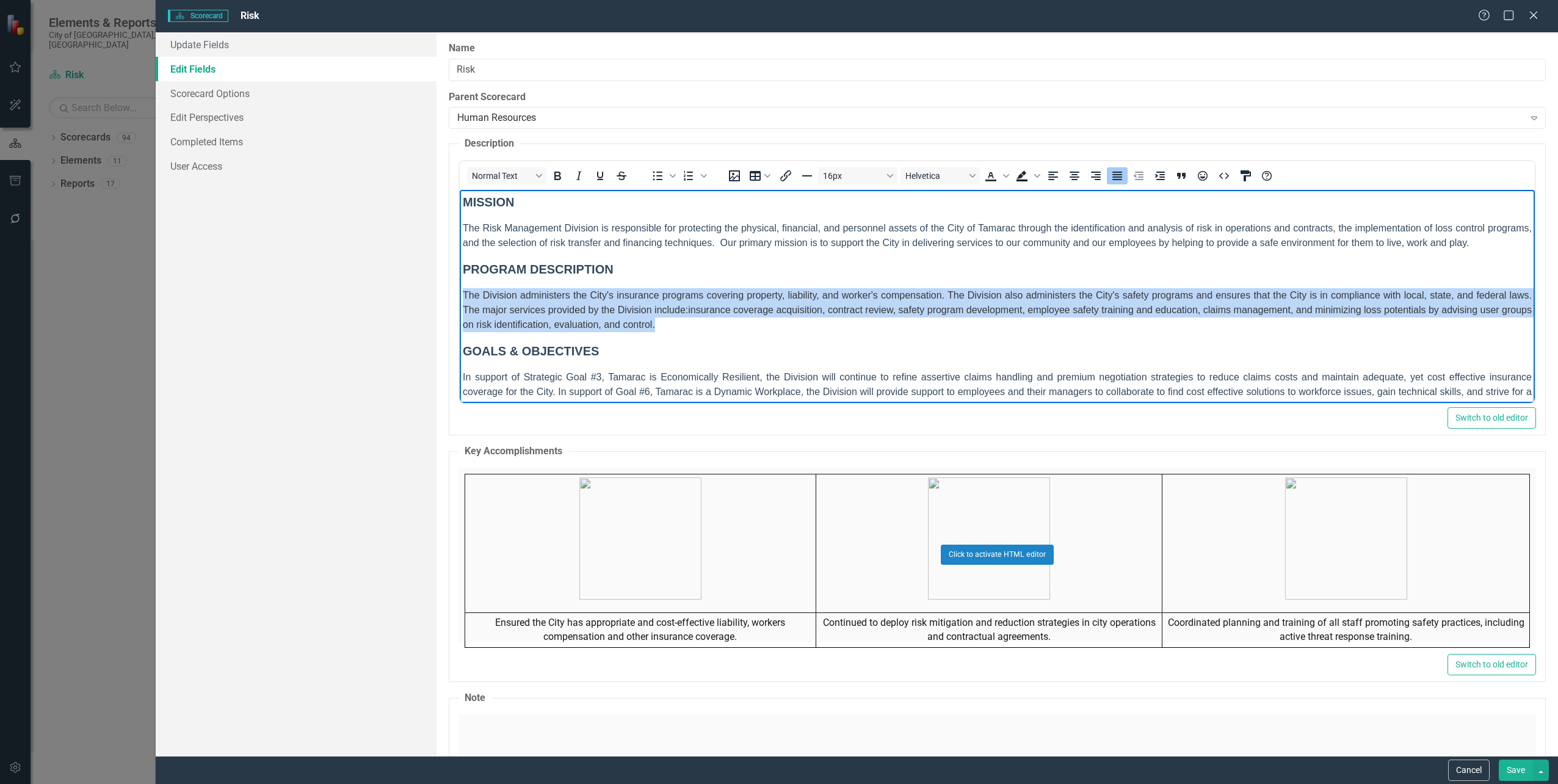
drag, startPoint x: 663, startPoint y: 319, endPoint x: 873, endPoint y: 468, distance: 257.5
click at [459, 284] on html "MISSION The Risk Management Division is responsible for protecting the physical…" at bounding box center [996, 309] width 1075 height 237
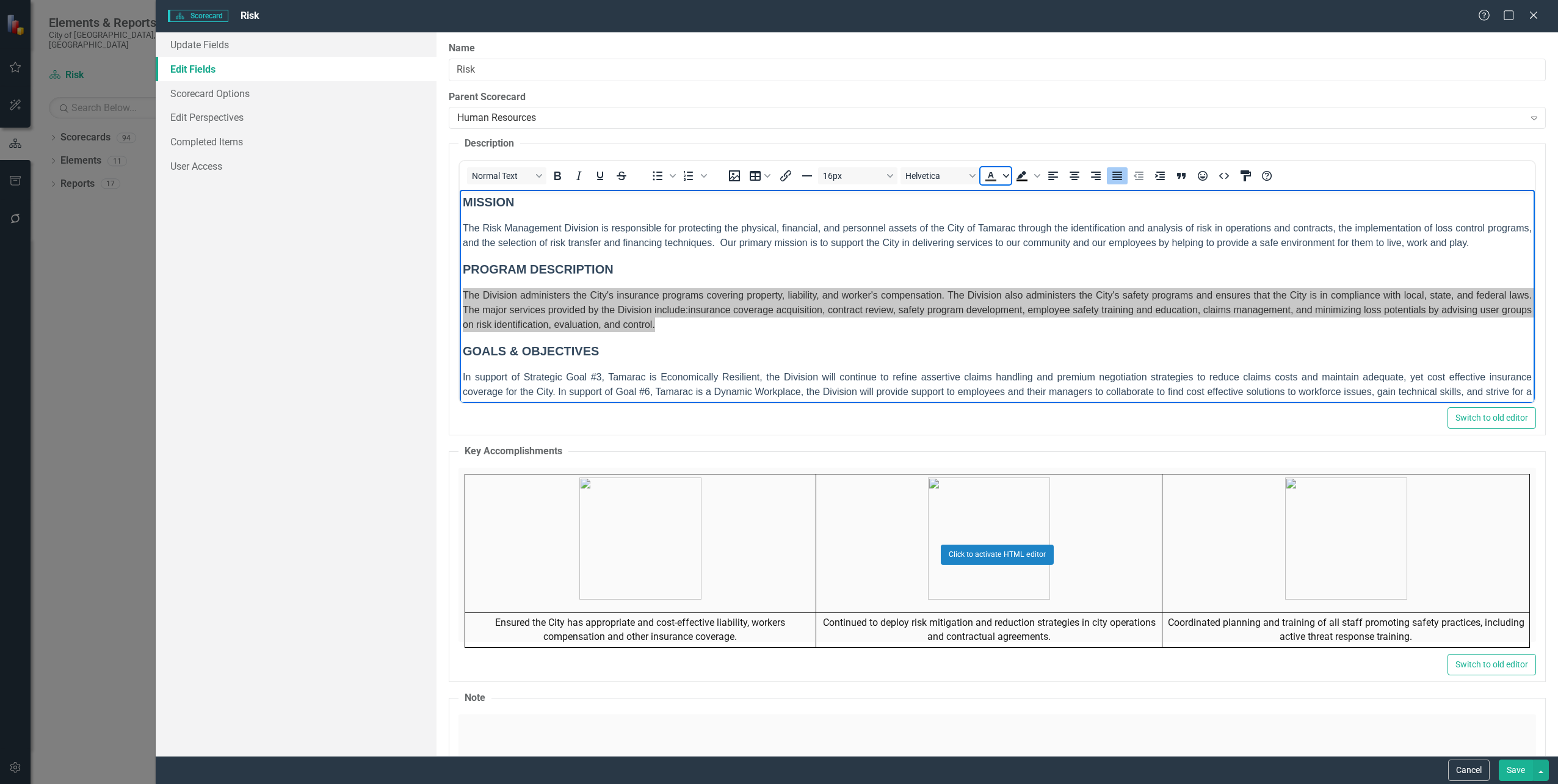
click at [1007, 171] on span "Text color #383838" at bounding box center [1006, 175] width 9 height 17
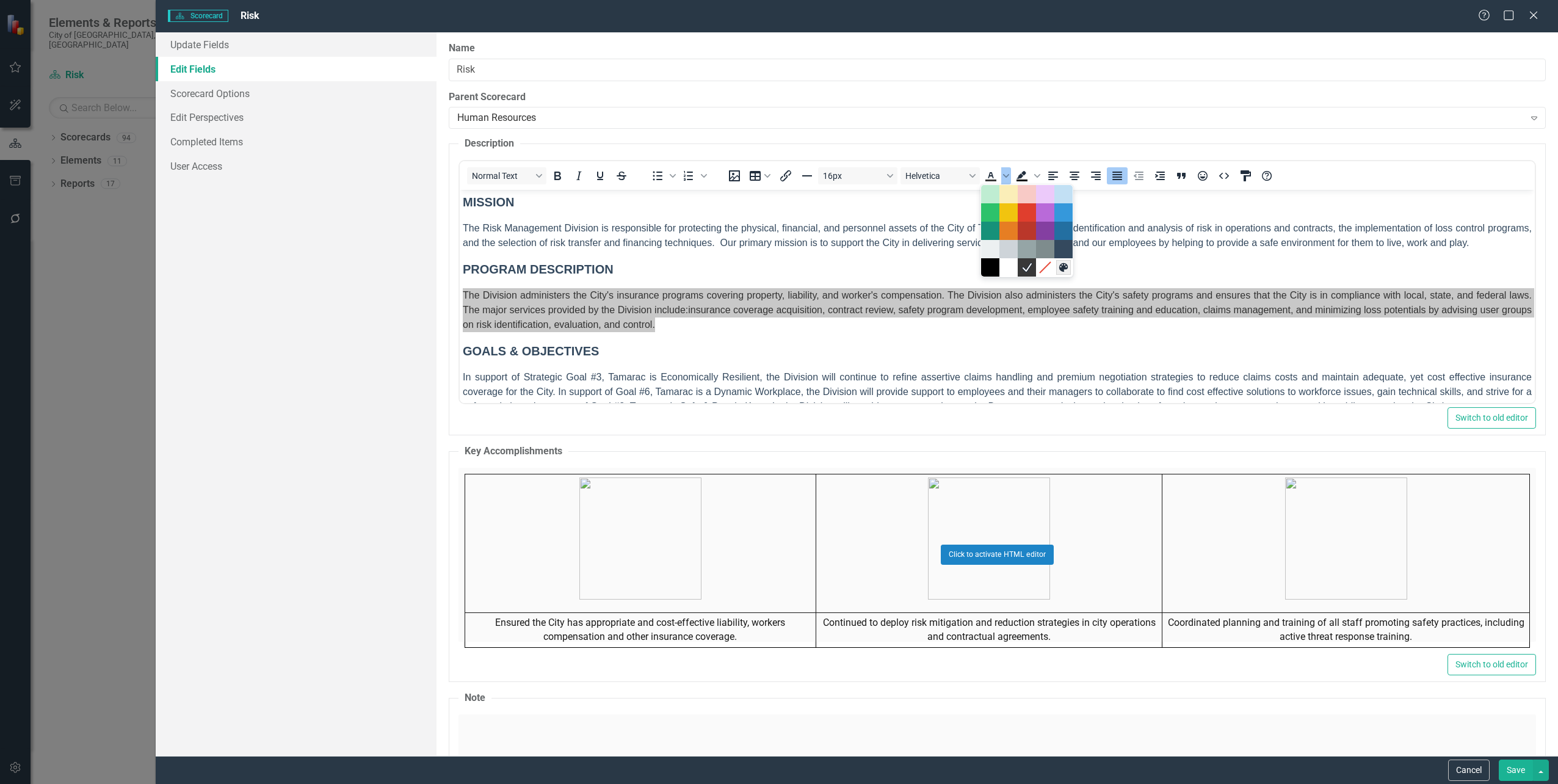
click at [1062, 269] on icon "Custom color" at bounding box center [1062, 267] width 8 height 8
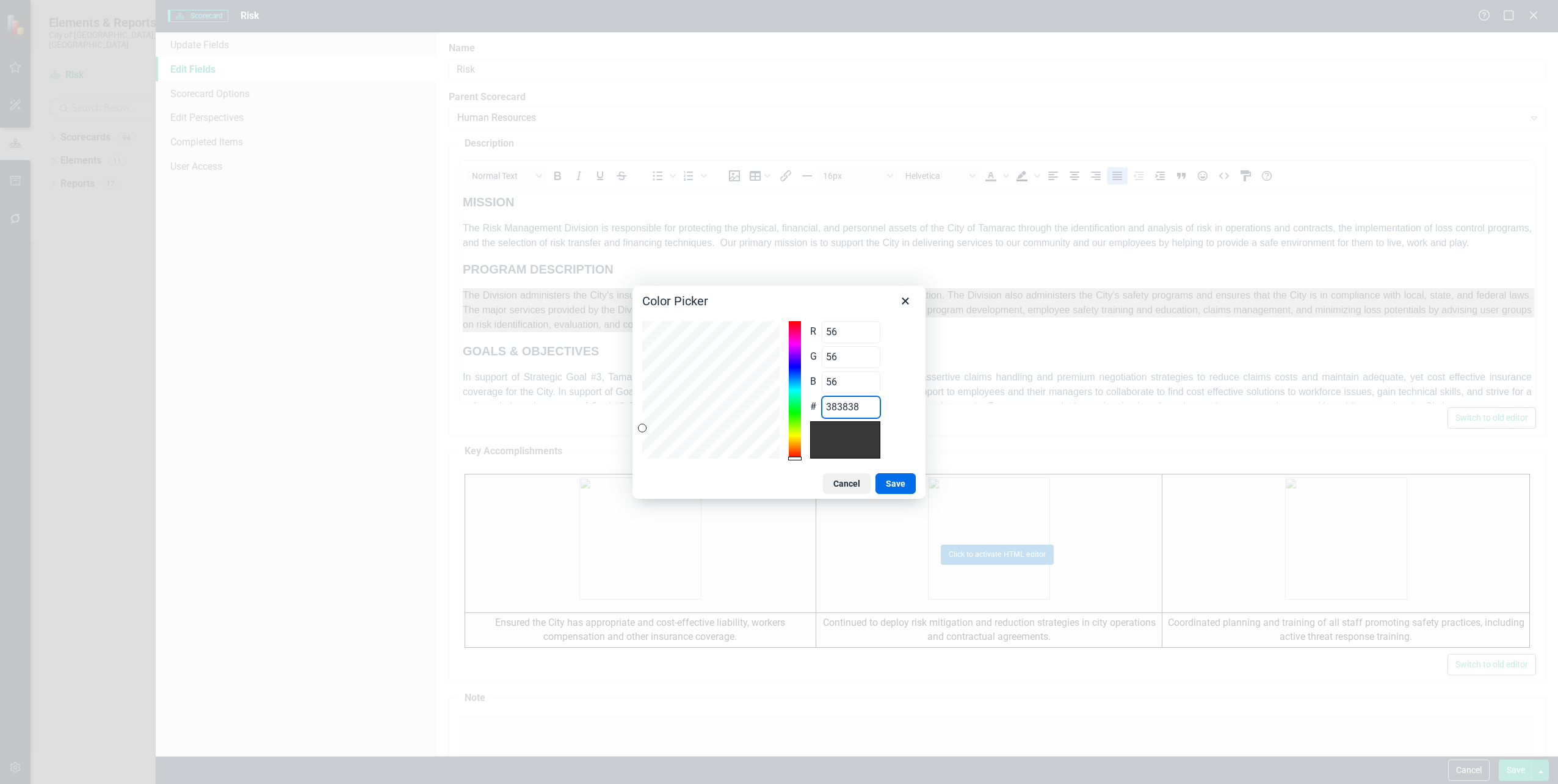
click at [750, 406] on div "R 56 Range 0 to 255 G 56 Range 0 to 255 B 56 Range 0 to 255 # 383838" at bounding box center [779, 389] width 273 height 137
paste input "4495E"
type input "52"
type input "73"
type input "94"
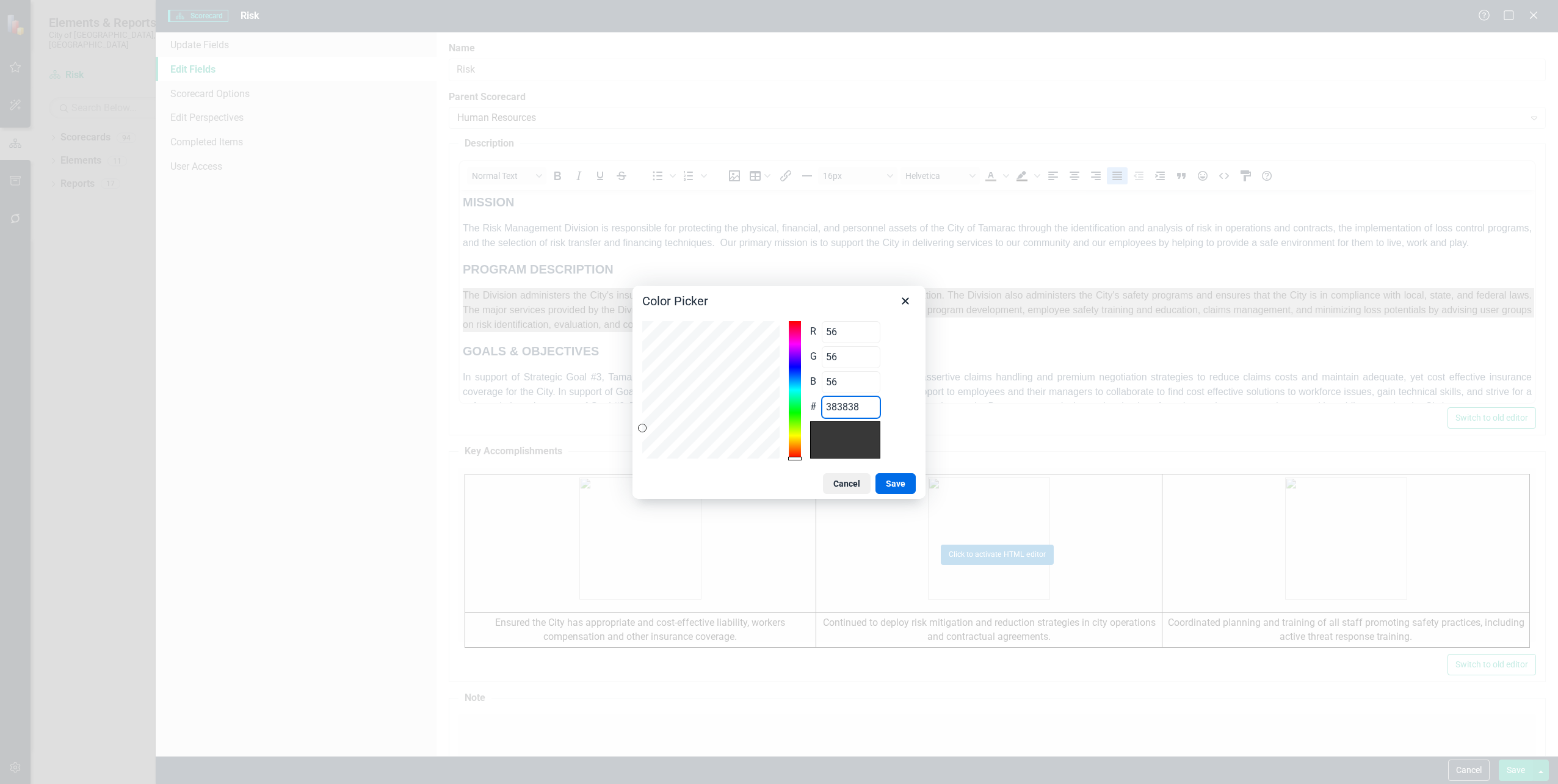
type input "34495E"
click at [886, 485] on button "Save" at bounding box center [895, 484] width 40 height 21
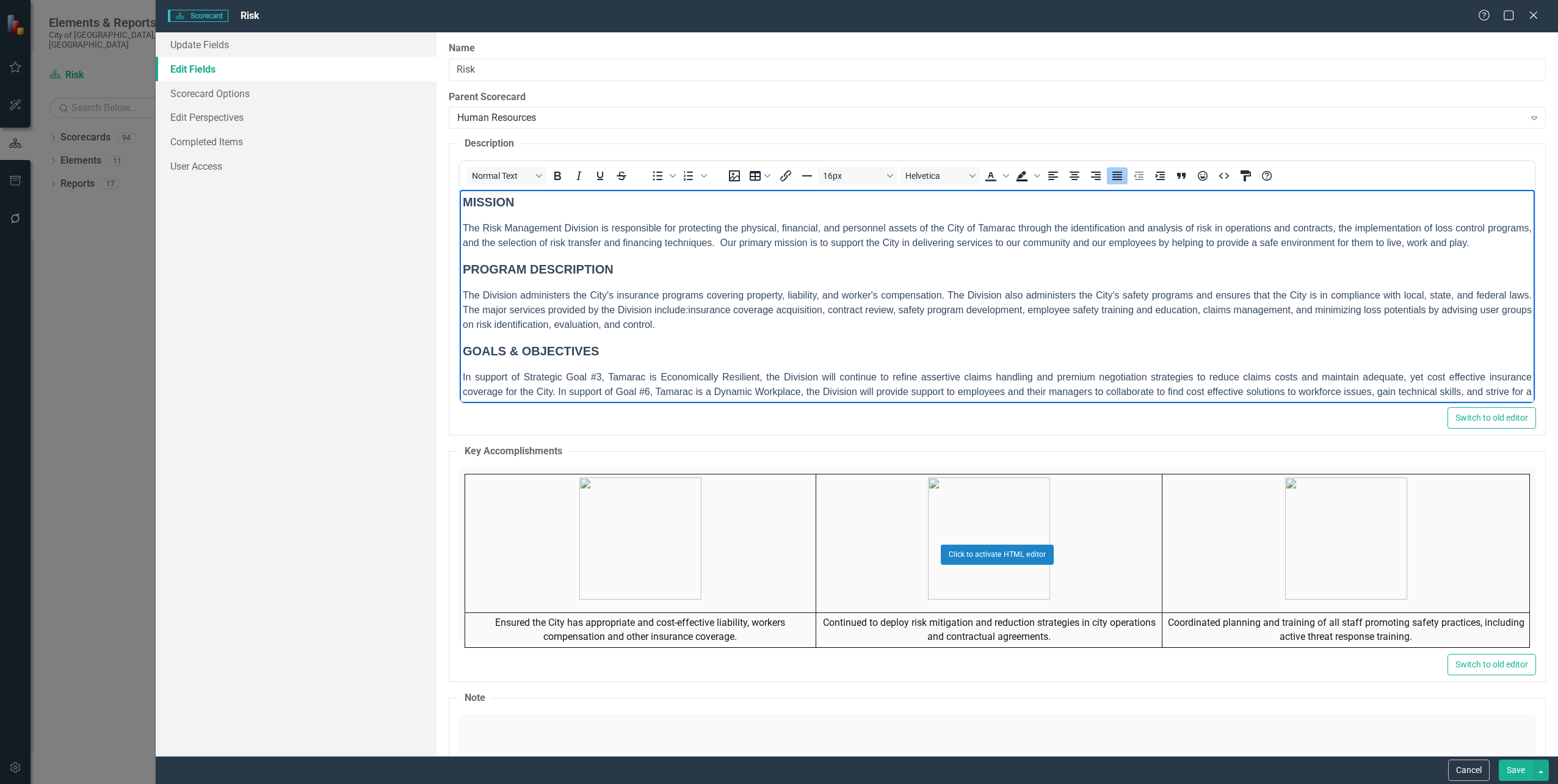
click at [697, 336] on body "MISSION The Risk Management Division is responsible for protecting the physical…" at bounding box center [996, 309] width 1075 height 237
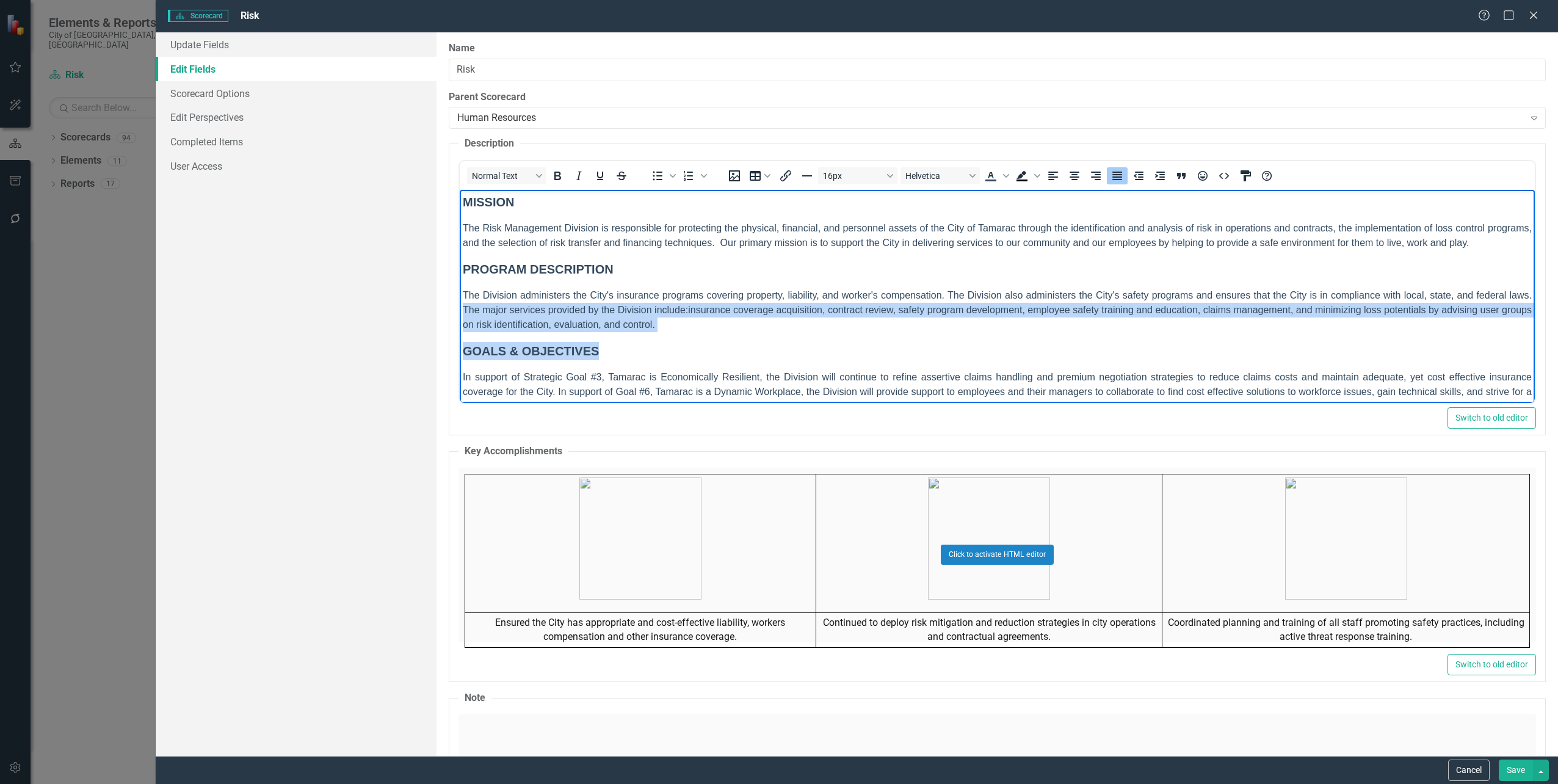
drag, startPoint x: 703, startPoint y: 333, endPoint x: 871, endPoint y: 501, distance: 237.6
click at [459, 310] on html "MISSION The Risk Management Division is responsible for protecting the physical…" at bounding box center [996, 309] width 1075 height 237
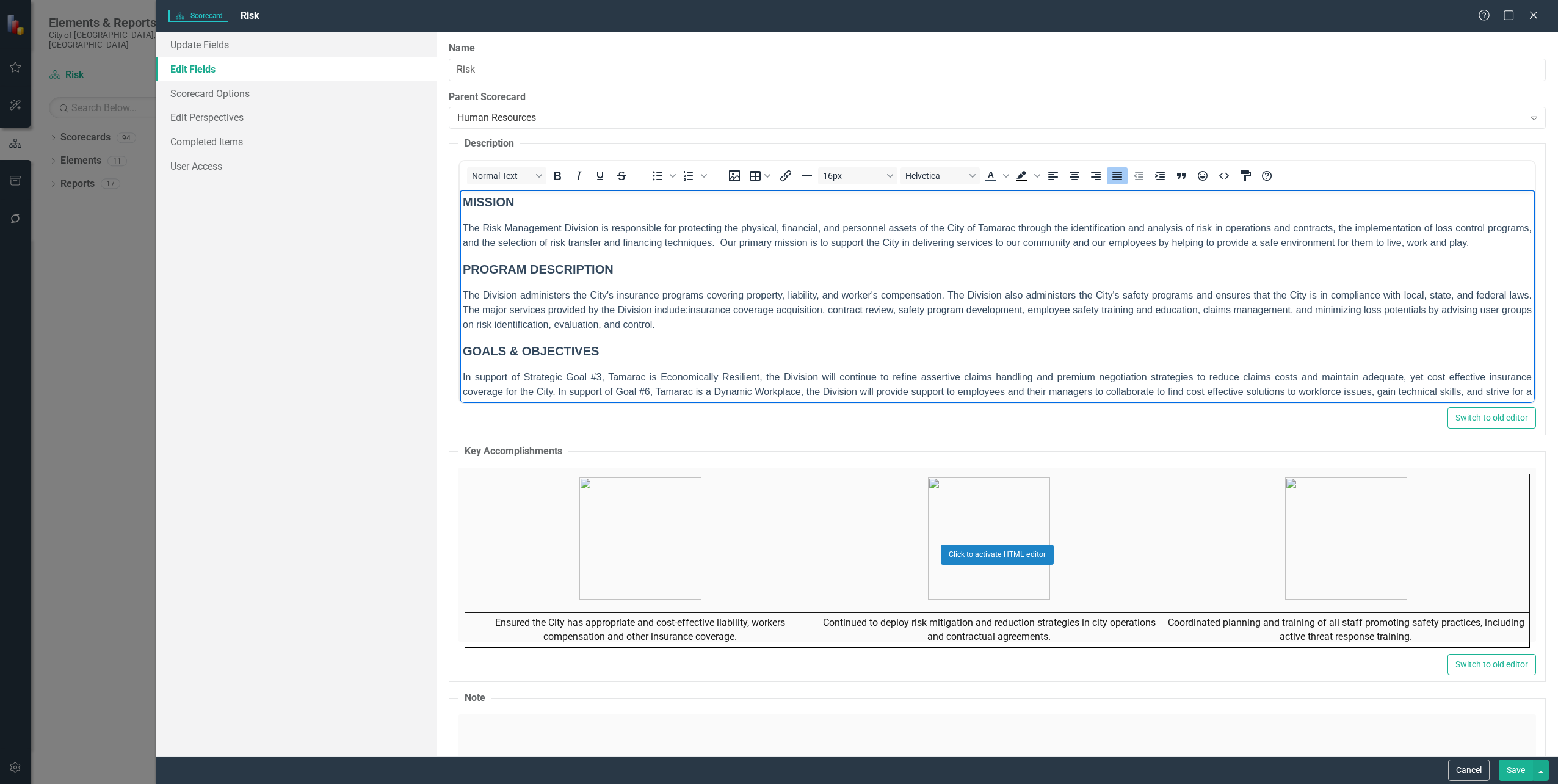
click at [734, 362] on body "MISSION The Risk Management Division is responsible for protecting the physical…" at bounding box center [996, 309] width 1075 height 237
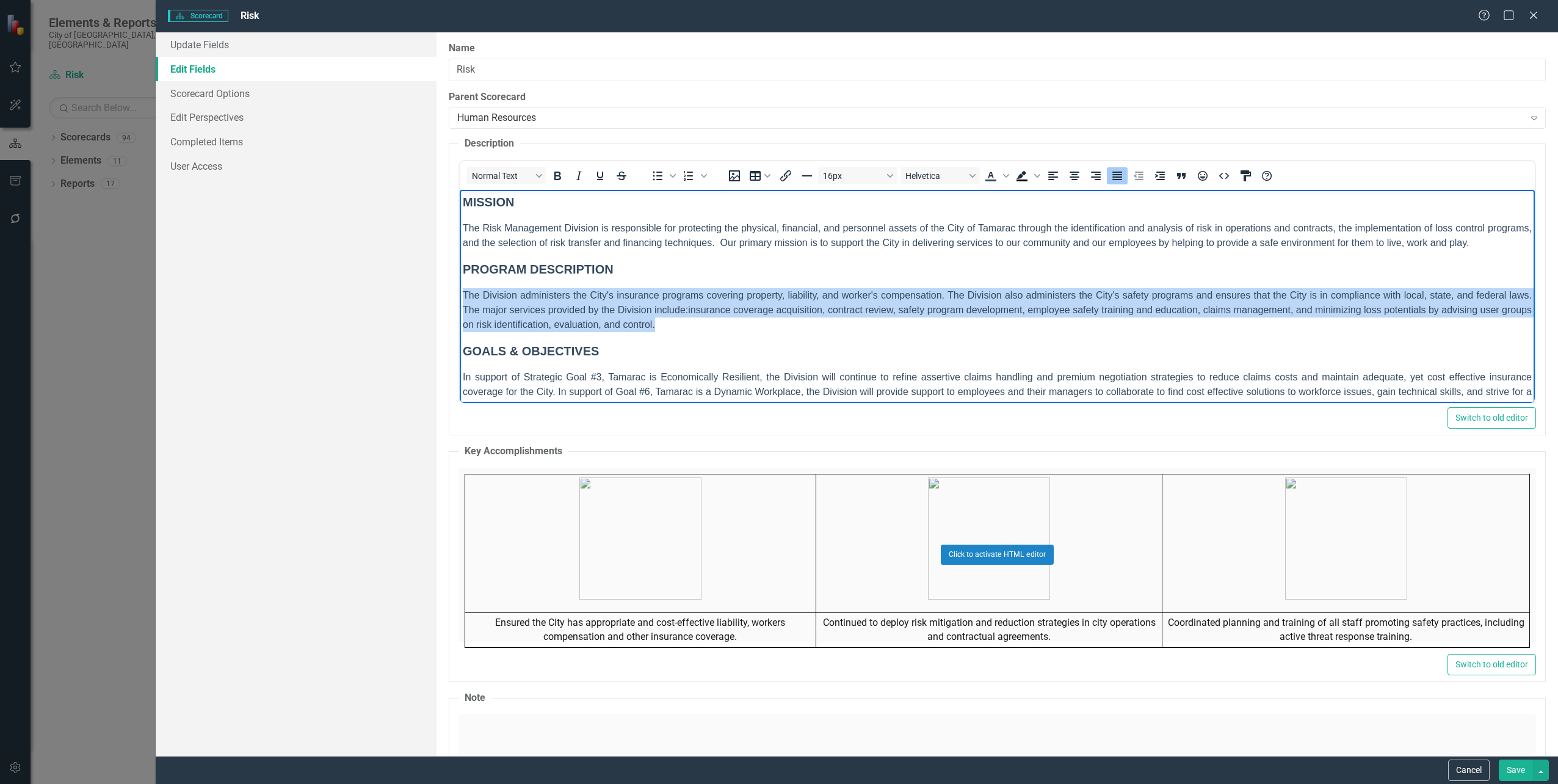
drag, startPoint x: 707, startPoint y: 328, endPoint x: 909, endPoint y: 482, distance: 254.0
click at [459, 291] on html "MISSION The Risk Management Division is responsible for protecting the physical…" at bounding box center [996, 309] width 1075 height 237
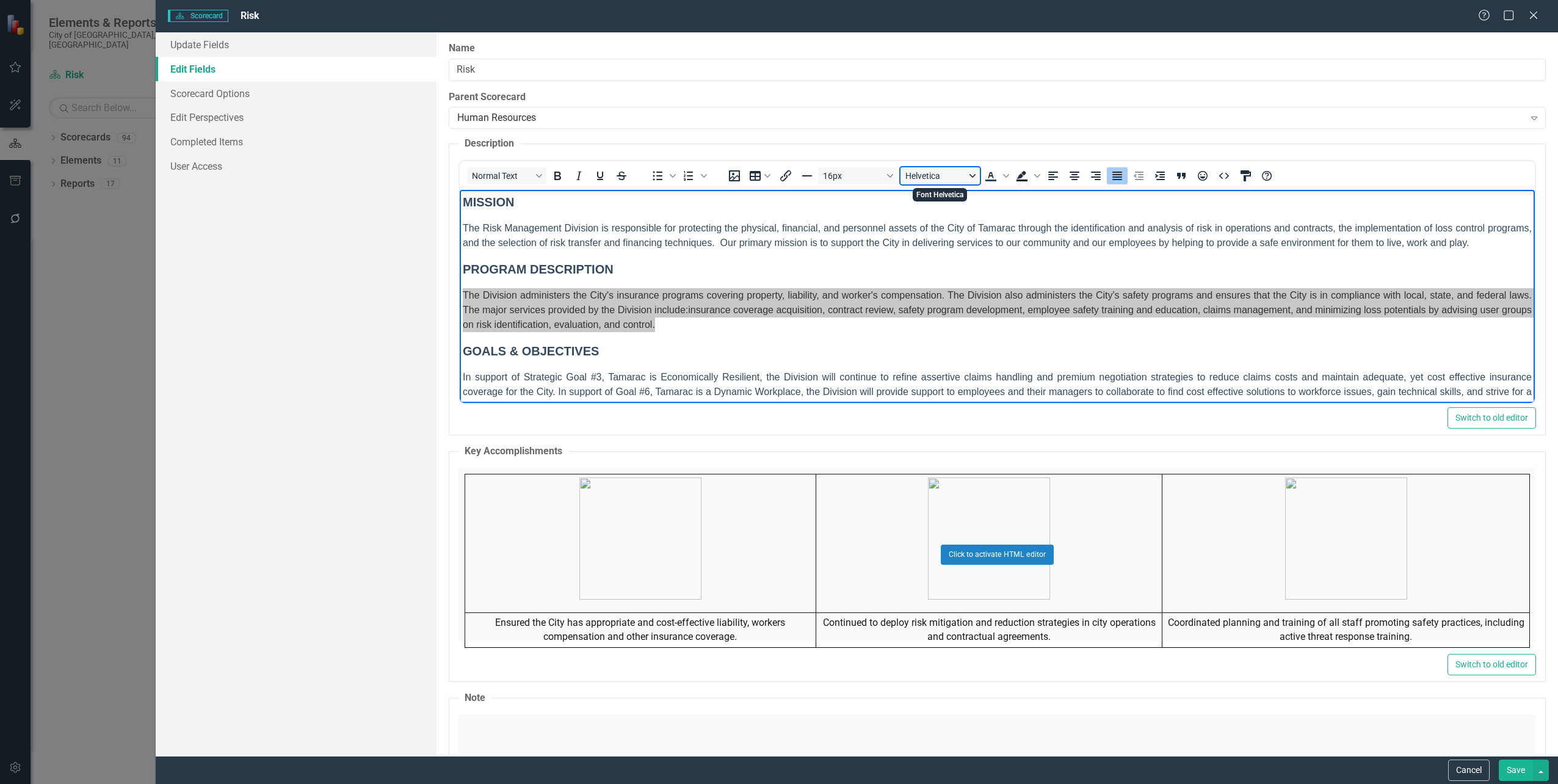
click at [974, 173] on button "Helvetica" at bounding box center [940, 175] width 79 height 17
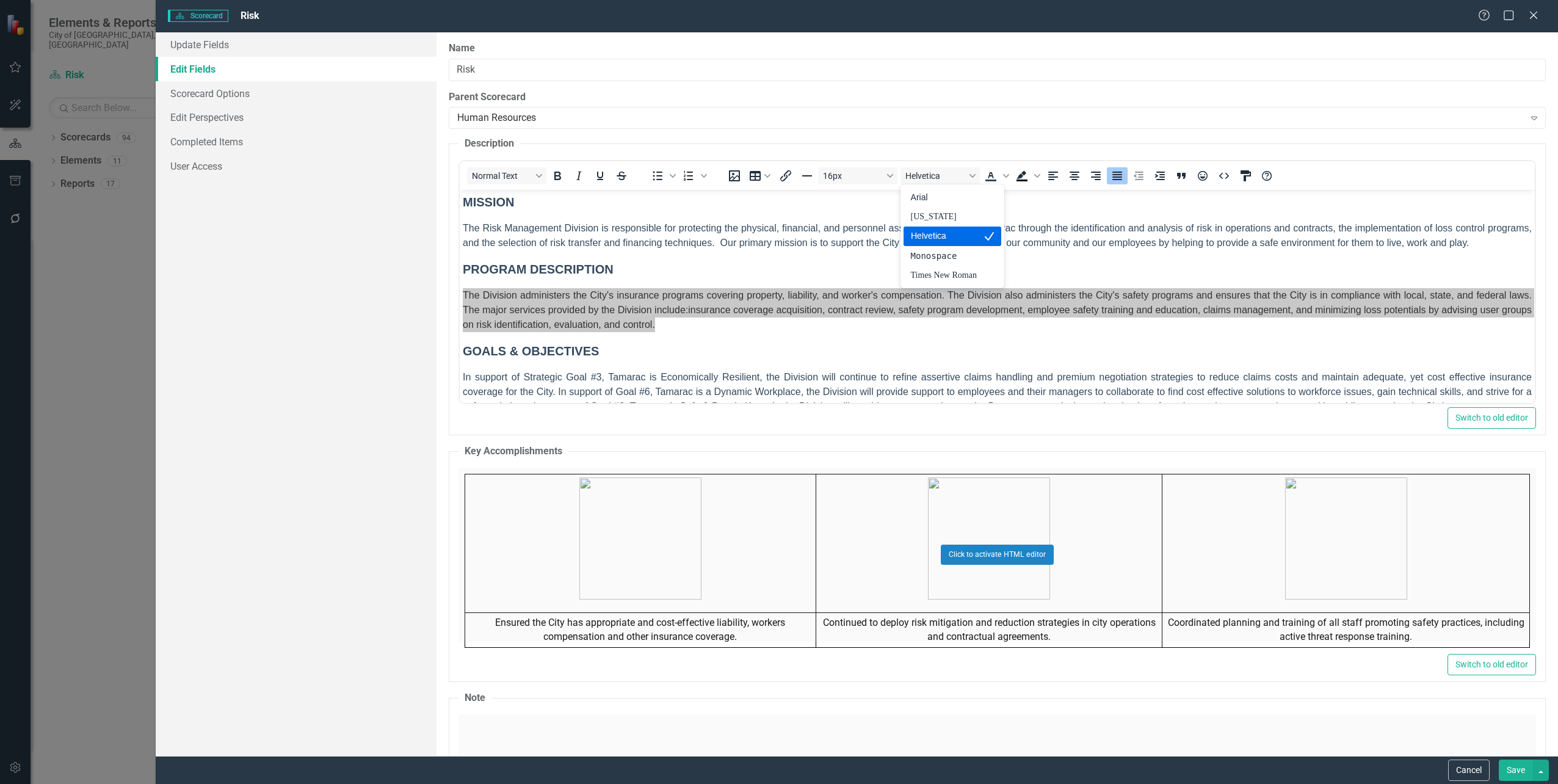
click at [949, 237] on div "Helvetica" at bounding box center [944, 237] width 66 height 15
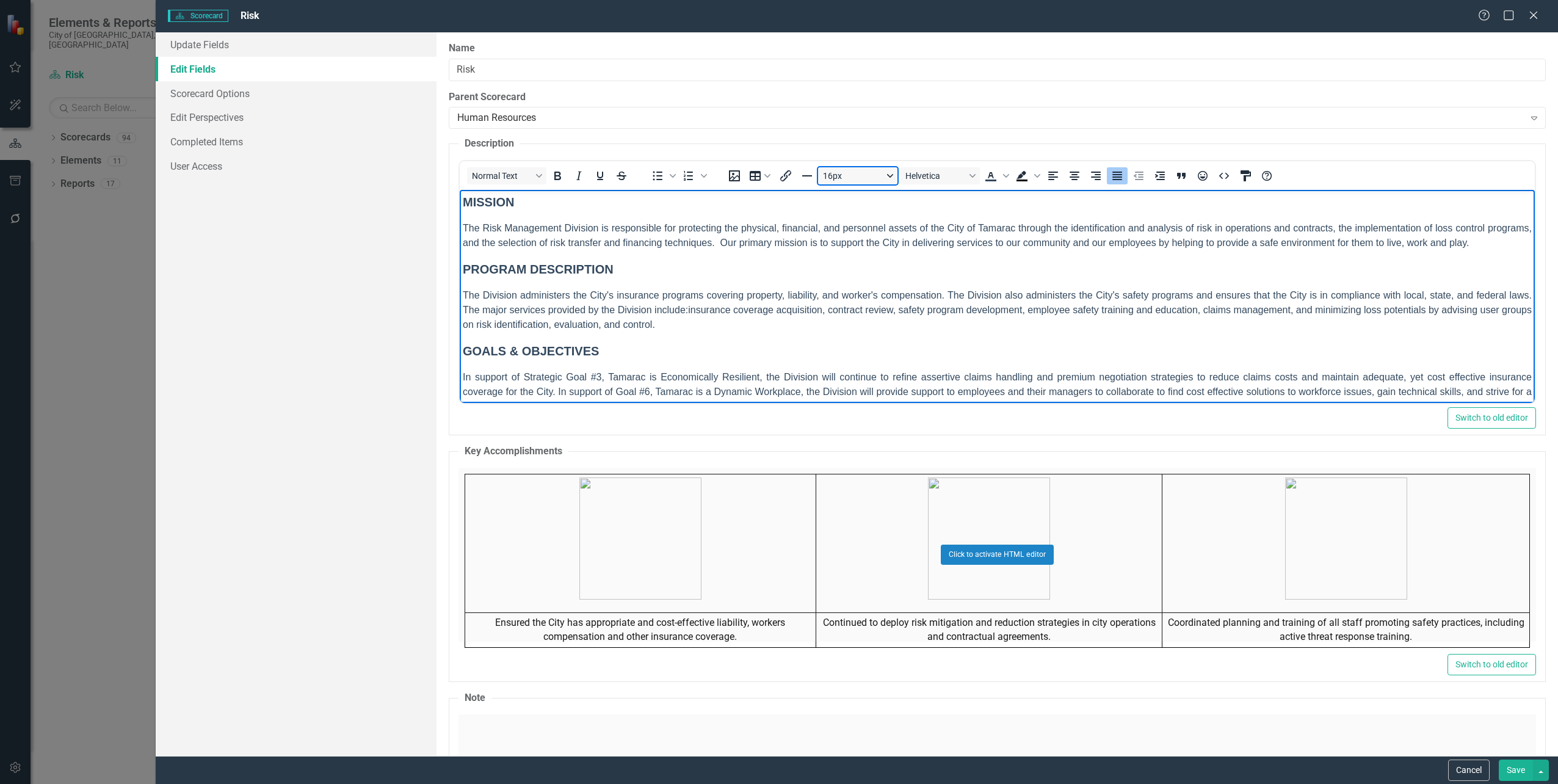
click at [848, 184] on button "16px" at bounding box center [857, 175] width 79 height 17
click at [988, 254] on body "MISSION The Risk Management Division is responsible for protecting the physical…" at bounding box center [996, 309] width 1075 height 237
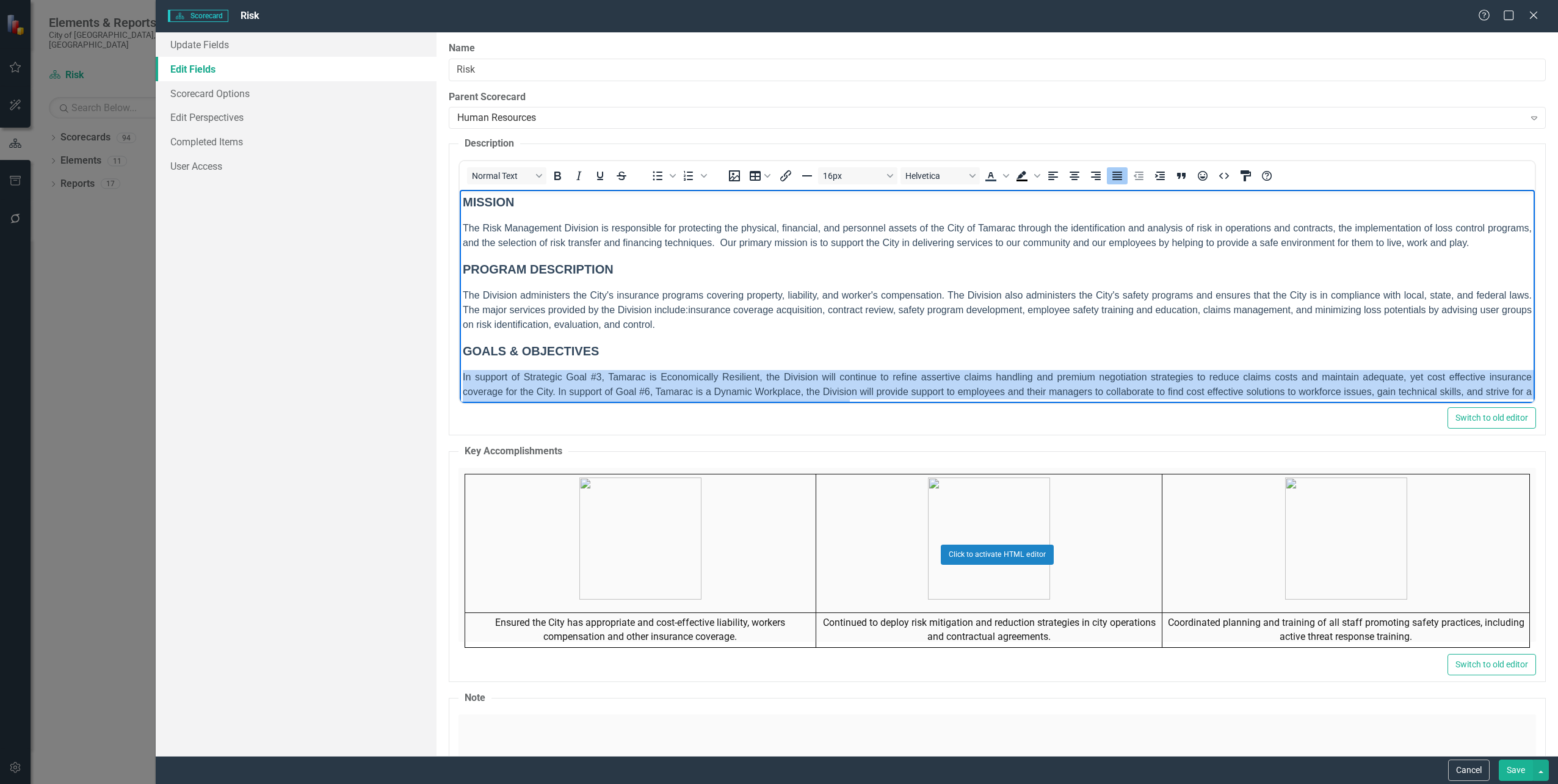
scroll to position [24, 0]
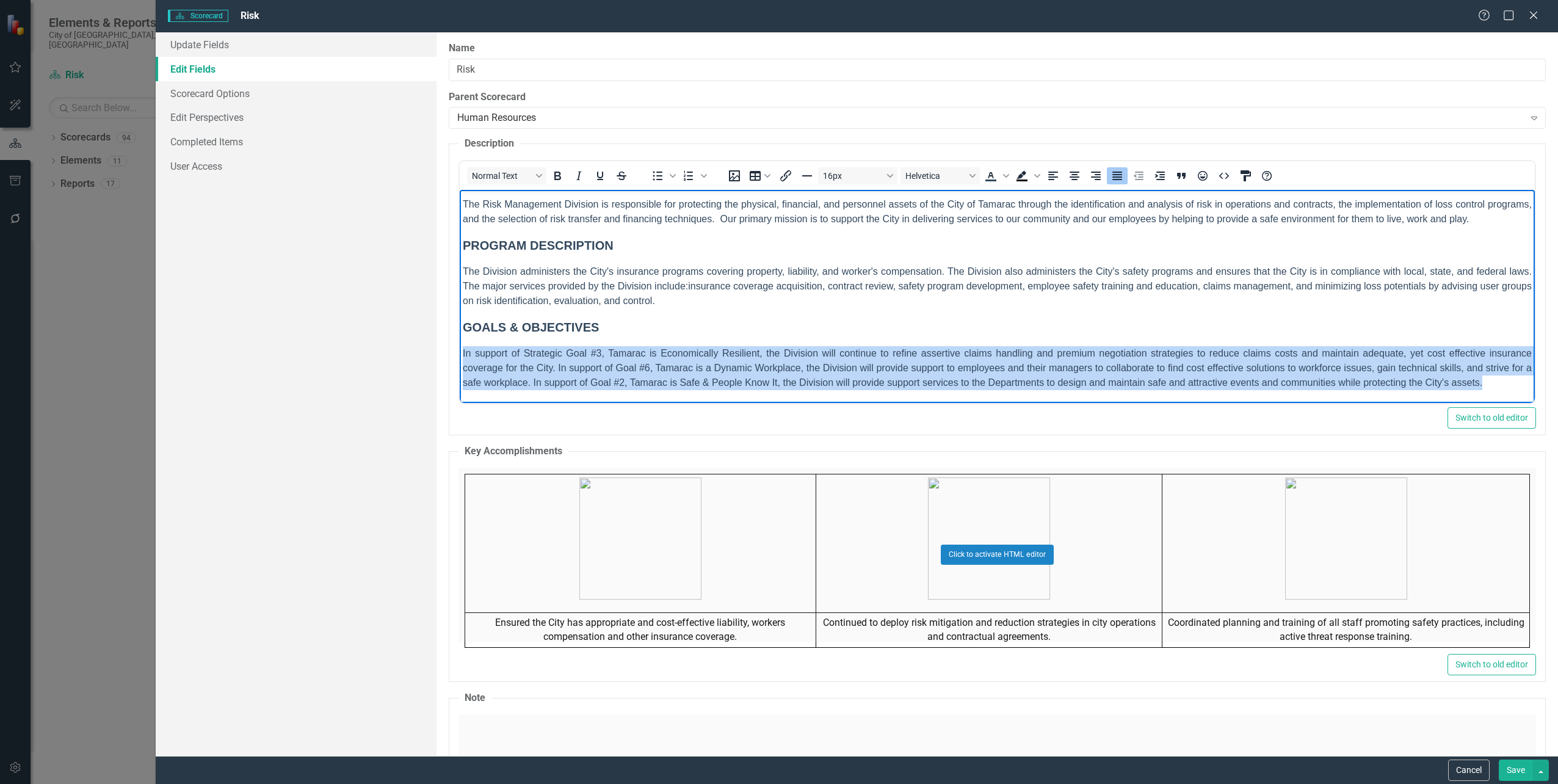
drag, startPoint x: 459, startPoint y: 375, endPoint x: 1659, endPoint y: 452, distance: 1202.5
click at [1535, 403] on html "MISSION The Risk Management Division is responsible for protecting the physical…" at bounding box center [996, 284] width 1075 height 237
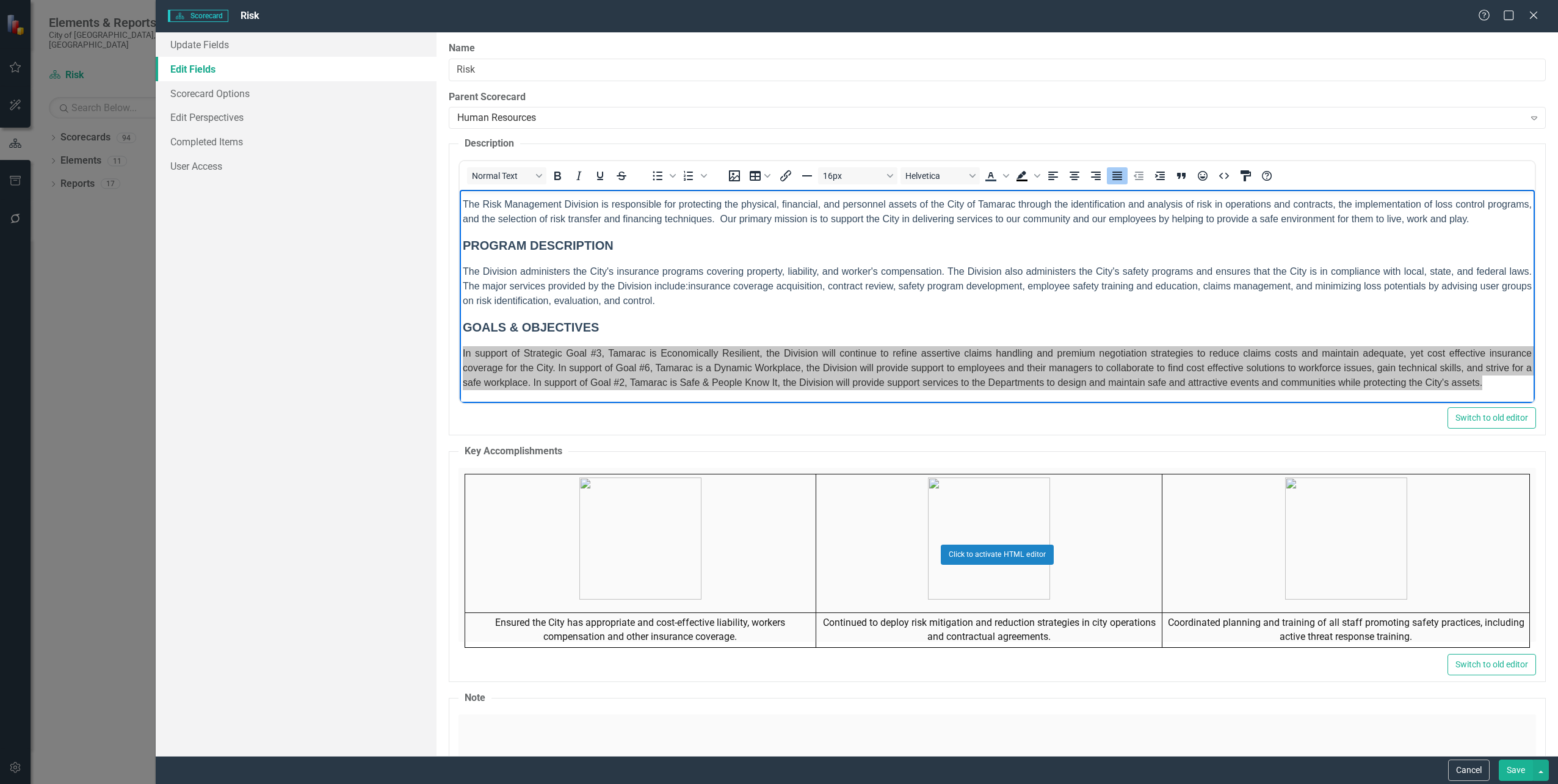
click at [1526, 776] on button "Save" at bounding box center [1516, 770] width 34 height 21
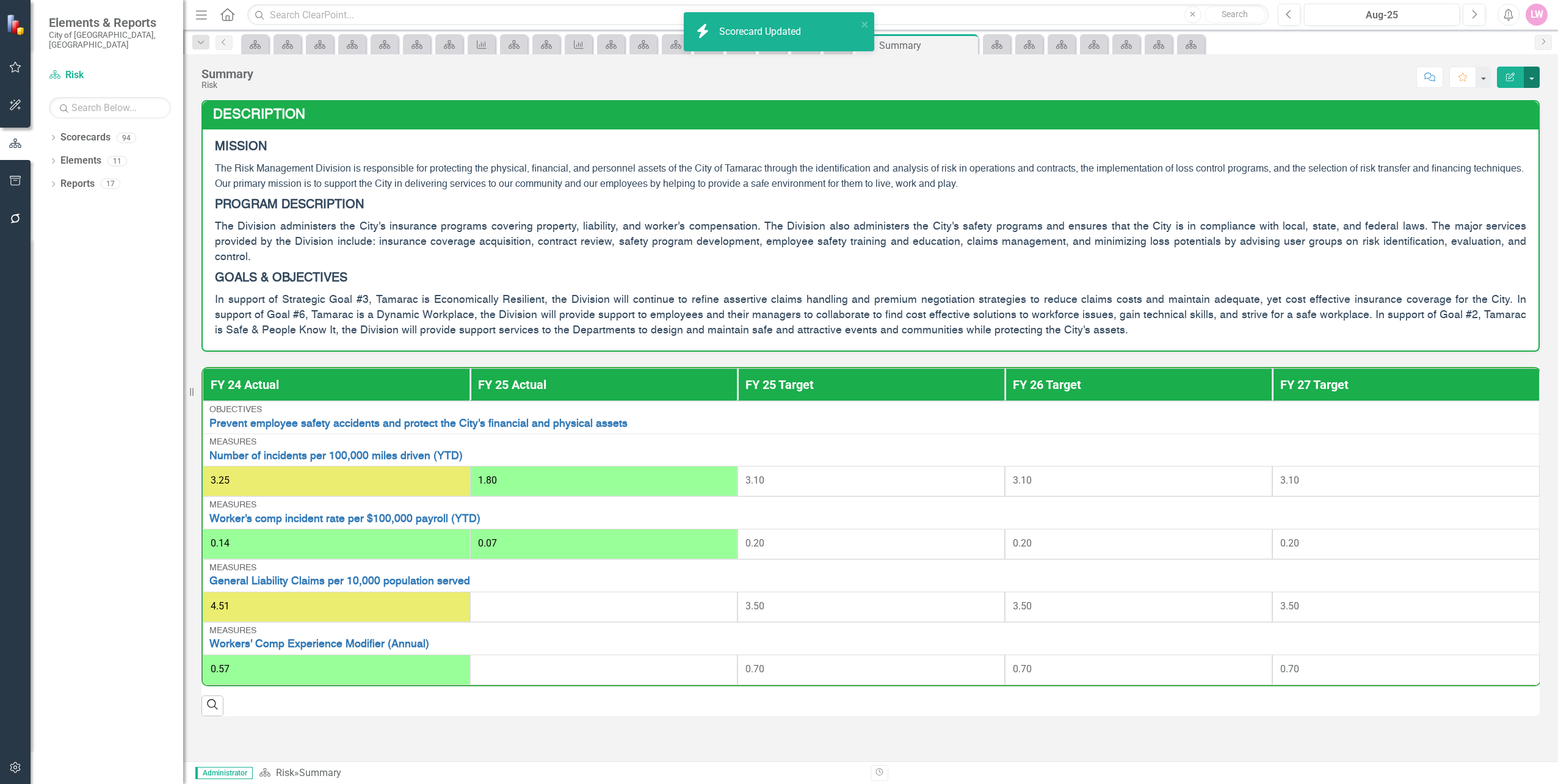
click at [1532, 76] on button "button" at bounding box center [1531, 76] width 16 height 21
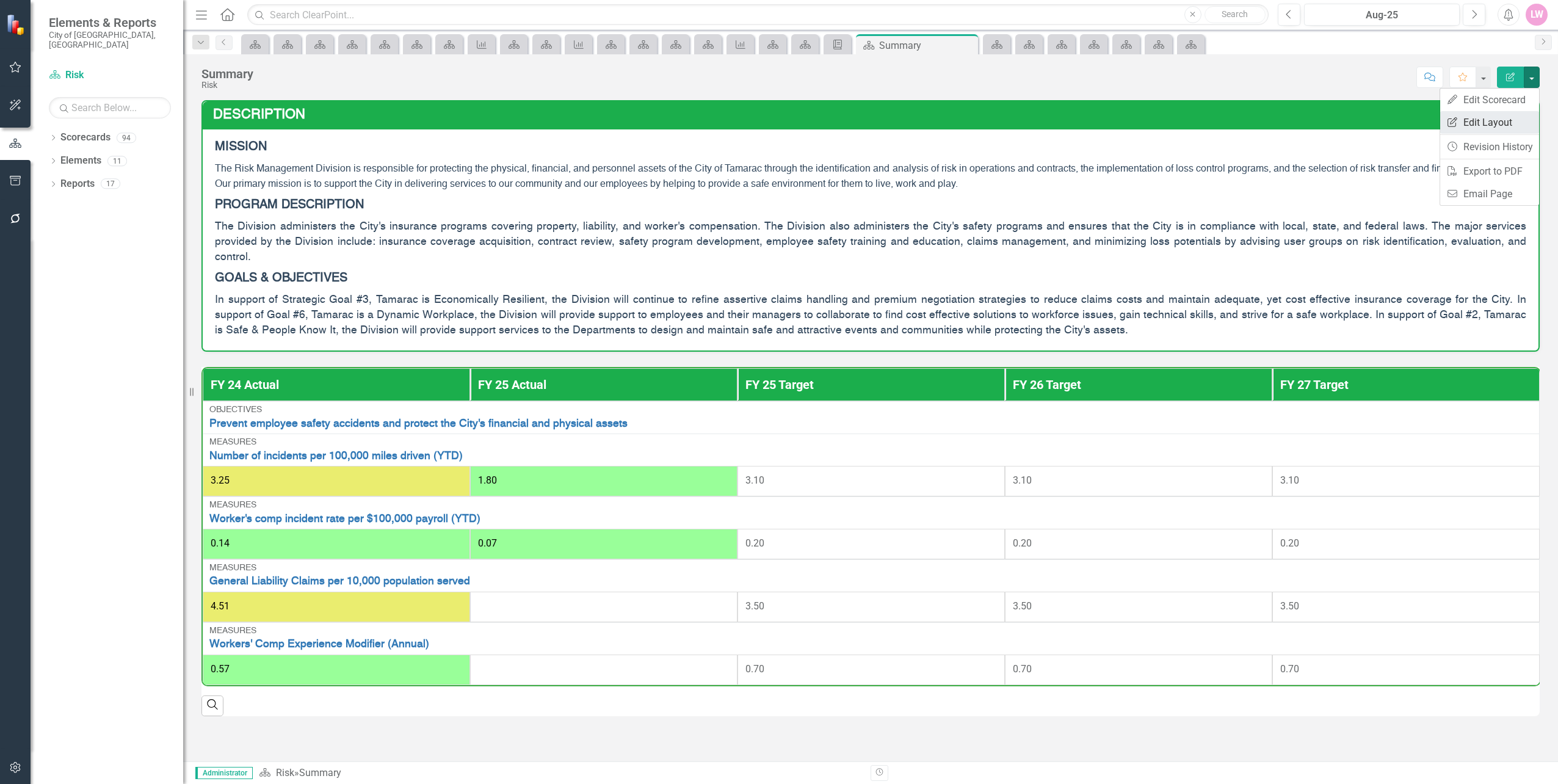
click at [1497, 131] on link "Edit Report Edit Layout" at bounding box center [1490, 122] width 99 height 22
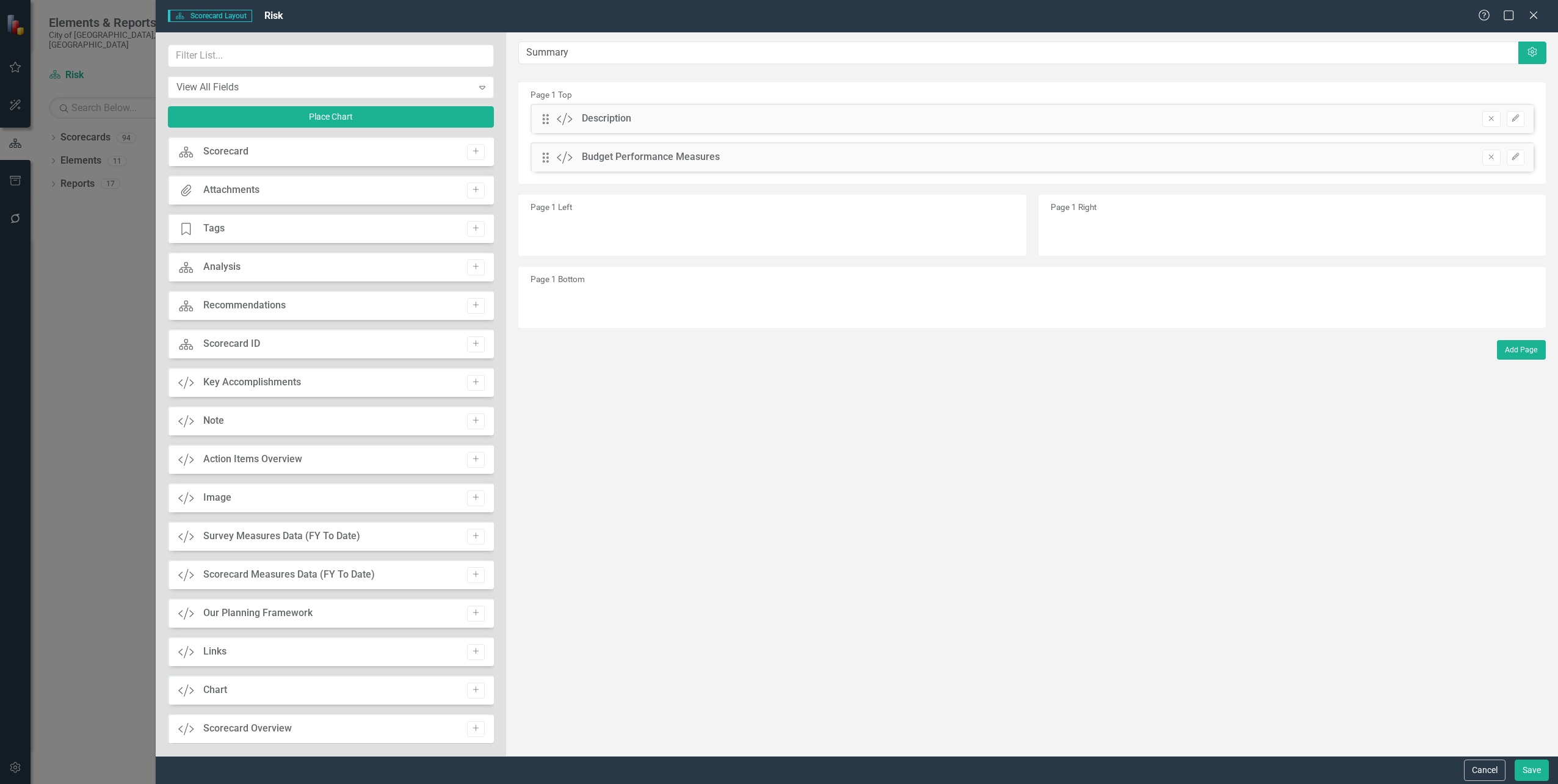
click at [778, 114] on div "Drag Custom Description Remove Edit" at bounding box center [1032, 117] width 1003 height 29
click at [590, 129] on div "Drag Custom Description Remove Edit" at bounding box center [1032, 117] width 1003 height 29
click at [555, 125] on div "The fields (or pods) that are available for you to include on the detail page a…" at bounding box center [1032, 394] width 1052 height 723
click at [1510, 127] on div "Drag Custom Description Remove Edit" at bounding box center [1032, 117] width 1003 height 29
click at [1511, 124] on button "Edit" at bounding box center [1515, 118] width 18 height 16
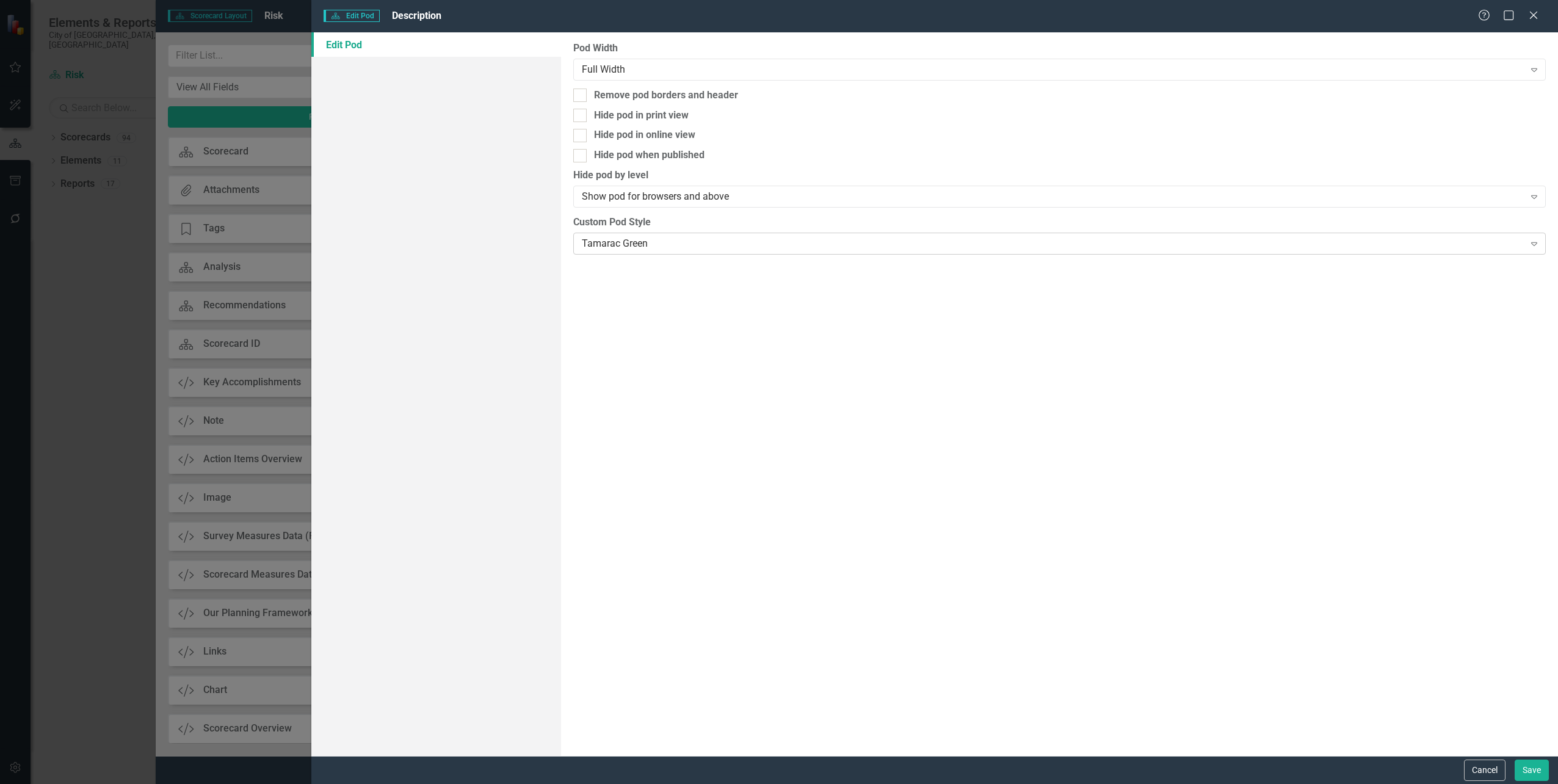
click at [611, 245] on div "Tamarac Green" at bounding box center [1053, 242] width 943 height 14
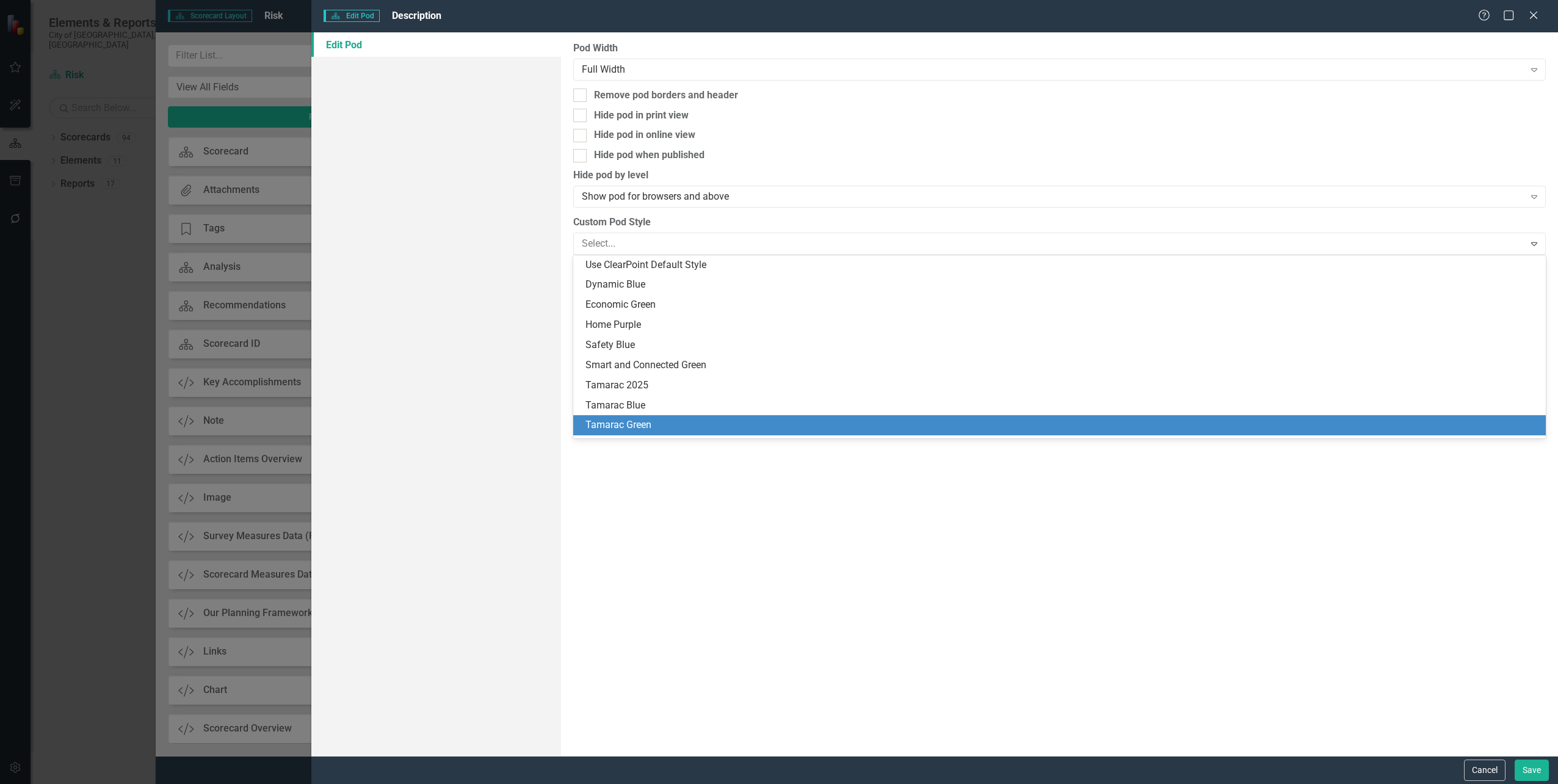
scroll to position [137, 0]
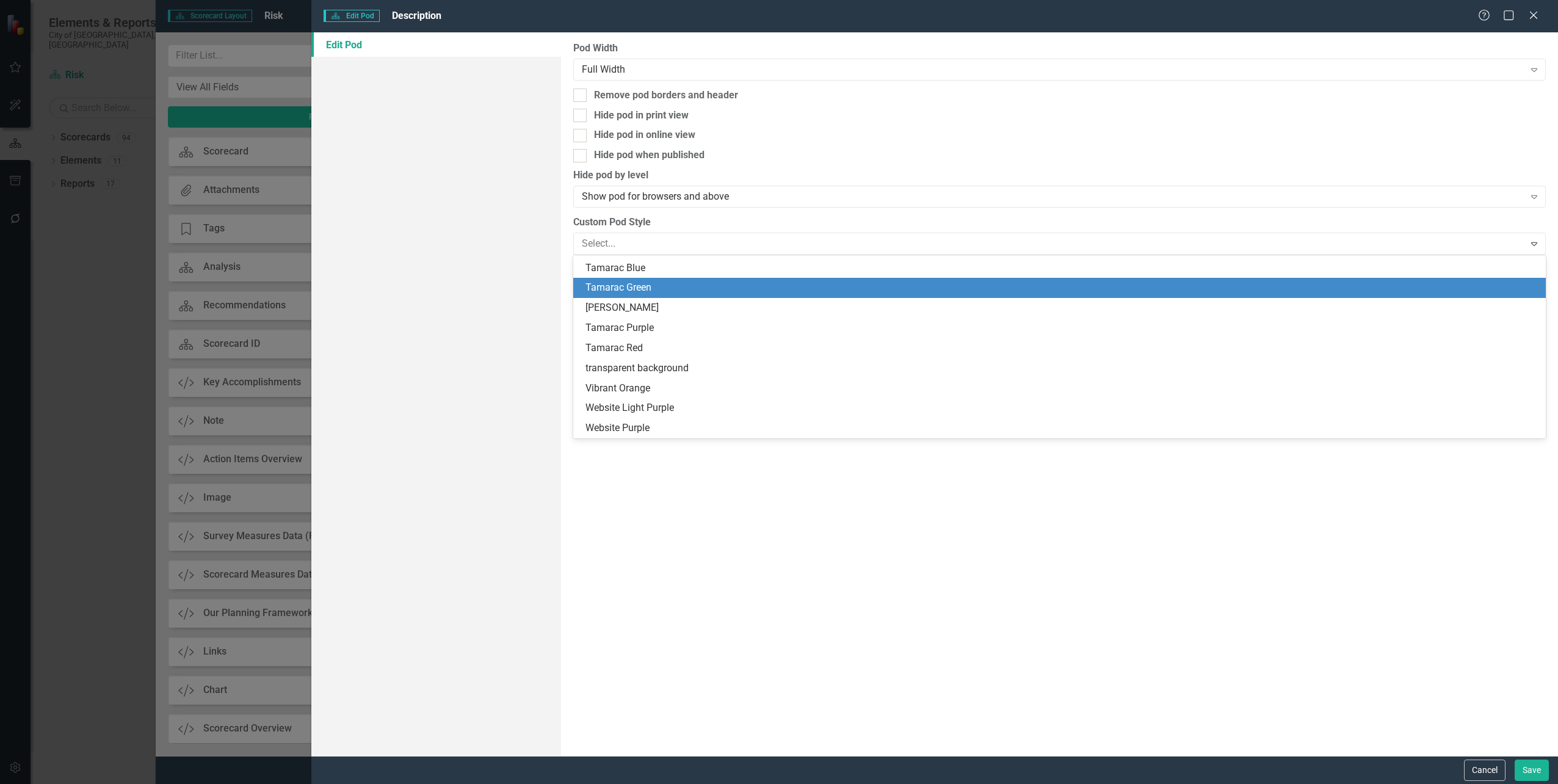
click at [622, 287] on div "Tamarac Green" at bounding box center [1062, 287] width 953 height 14
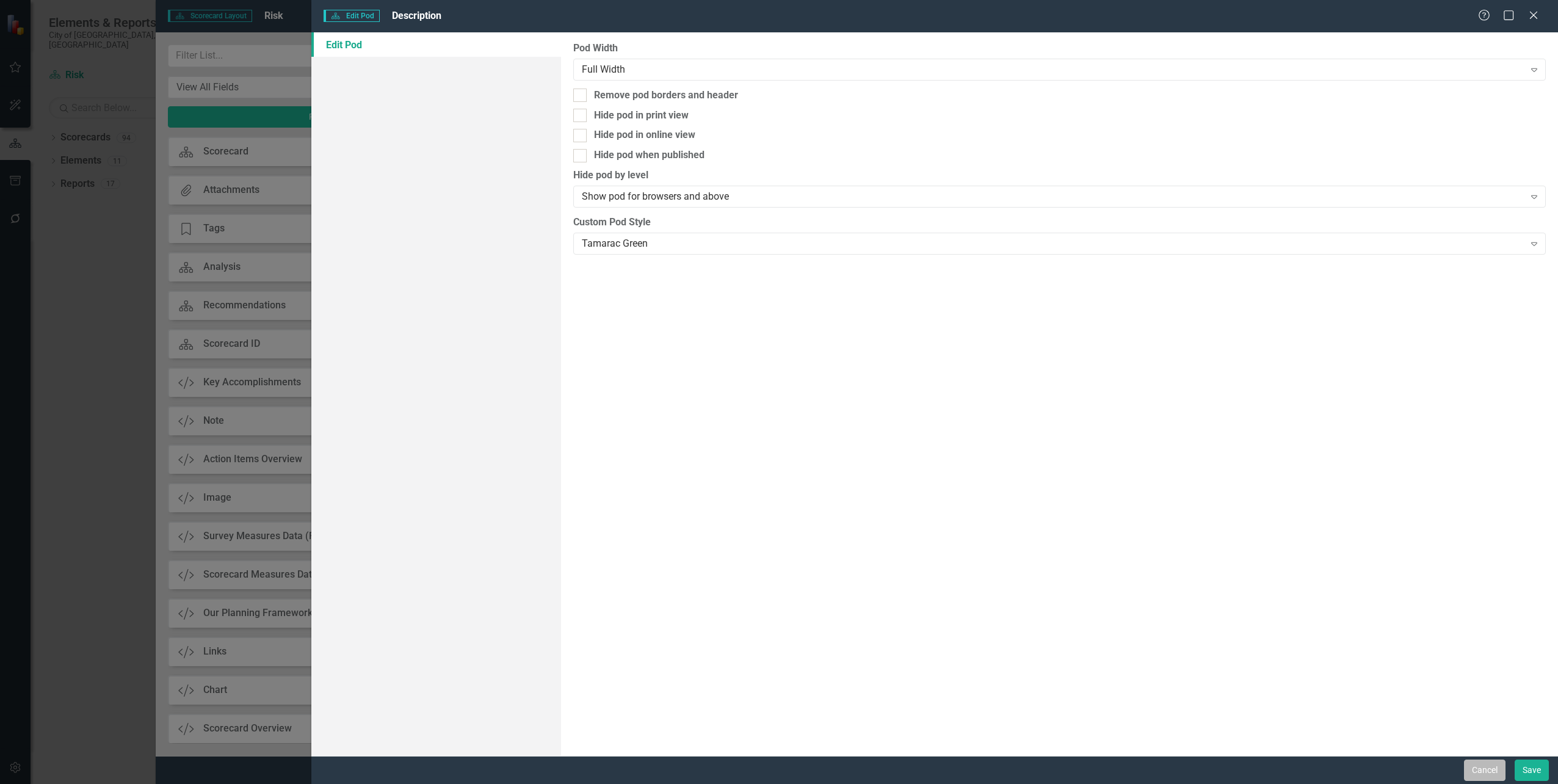
click at [1483, 771] on button "Cancel" at bounding box center [1484, 770] width 42 height 21
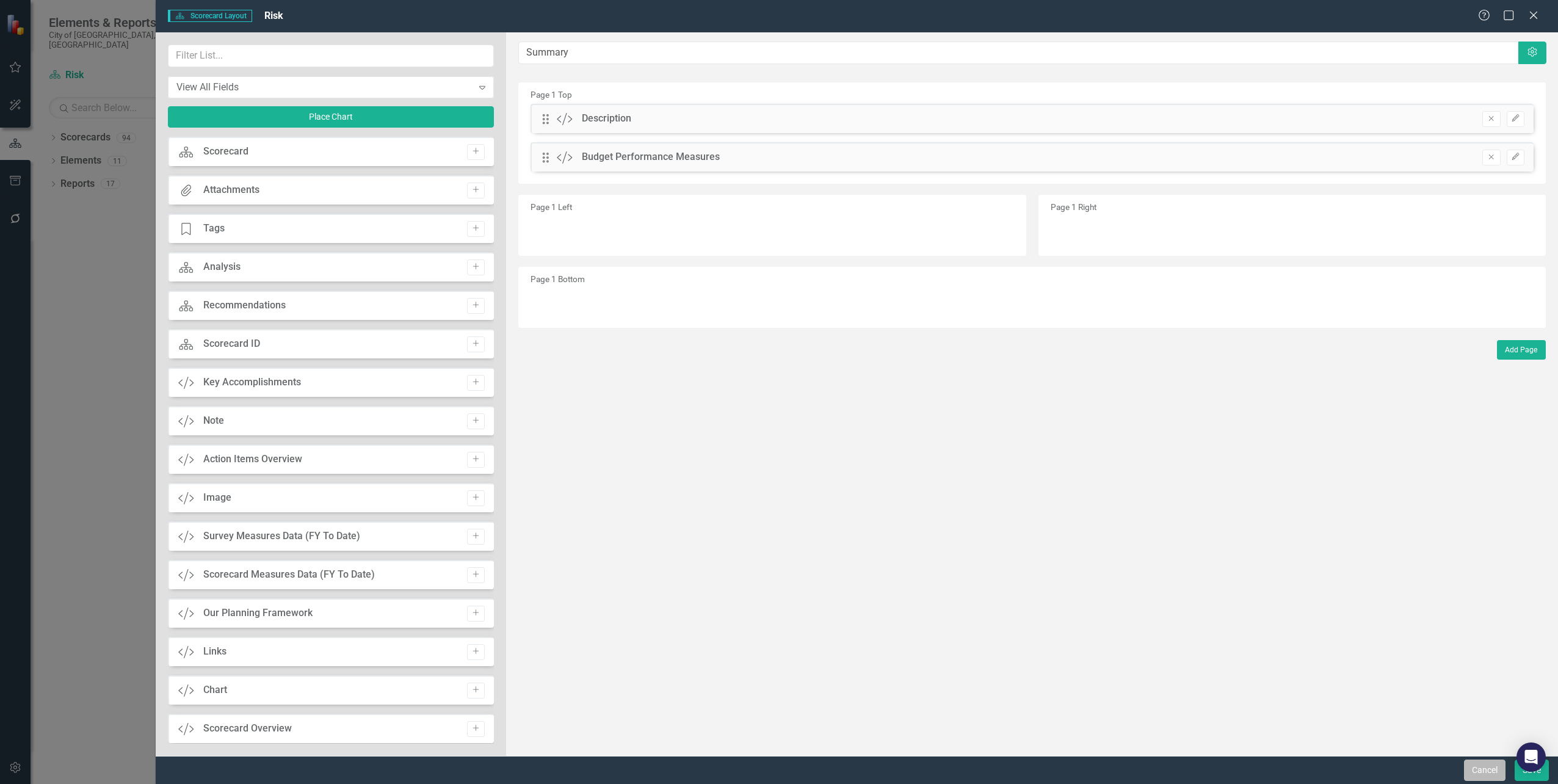
click at [1487, 768] on button "Cancel" at bounding box center [1484, 770] width 42 height 21
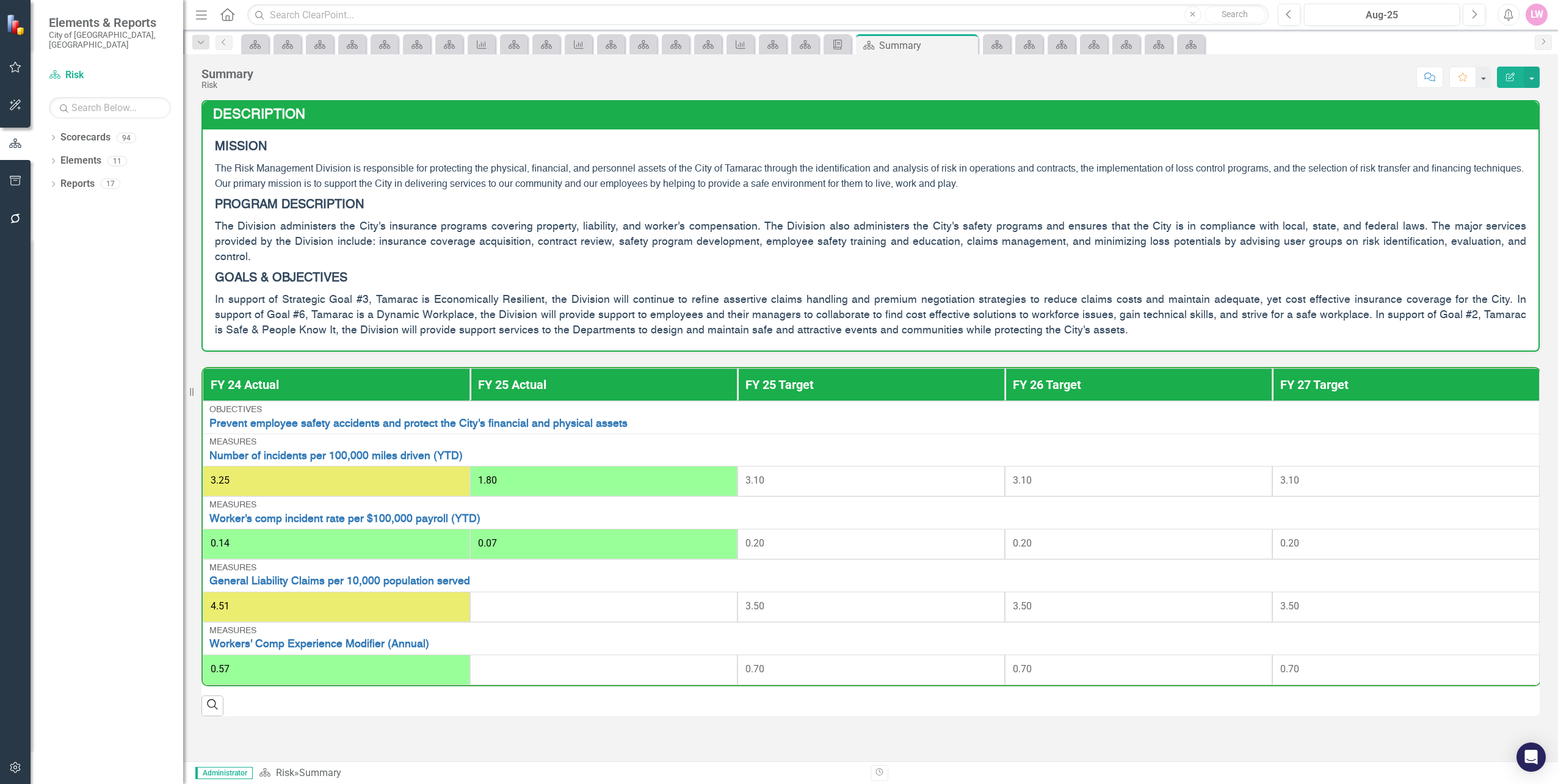
click at [1249, 157] on p "MISSION" at bounding box center [871, 149] width 1312 height 21
click at [1234, 197] on p "PROGRAM DESCRIPTION" at bounding box center [871, 205] width 1312 height 22
click at [1537, 80] on button "button" at bounding box center [1531, 76] width 16 height 21
click at [1495, 114] on link "Edit Report Edit Layout" at bounding box center [1490, 122] width 99 height 22
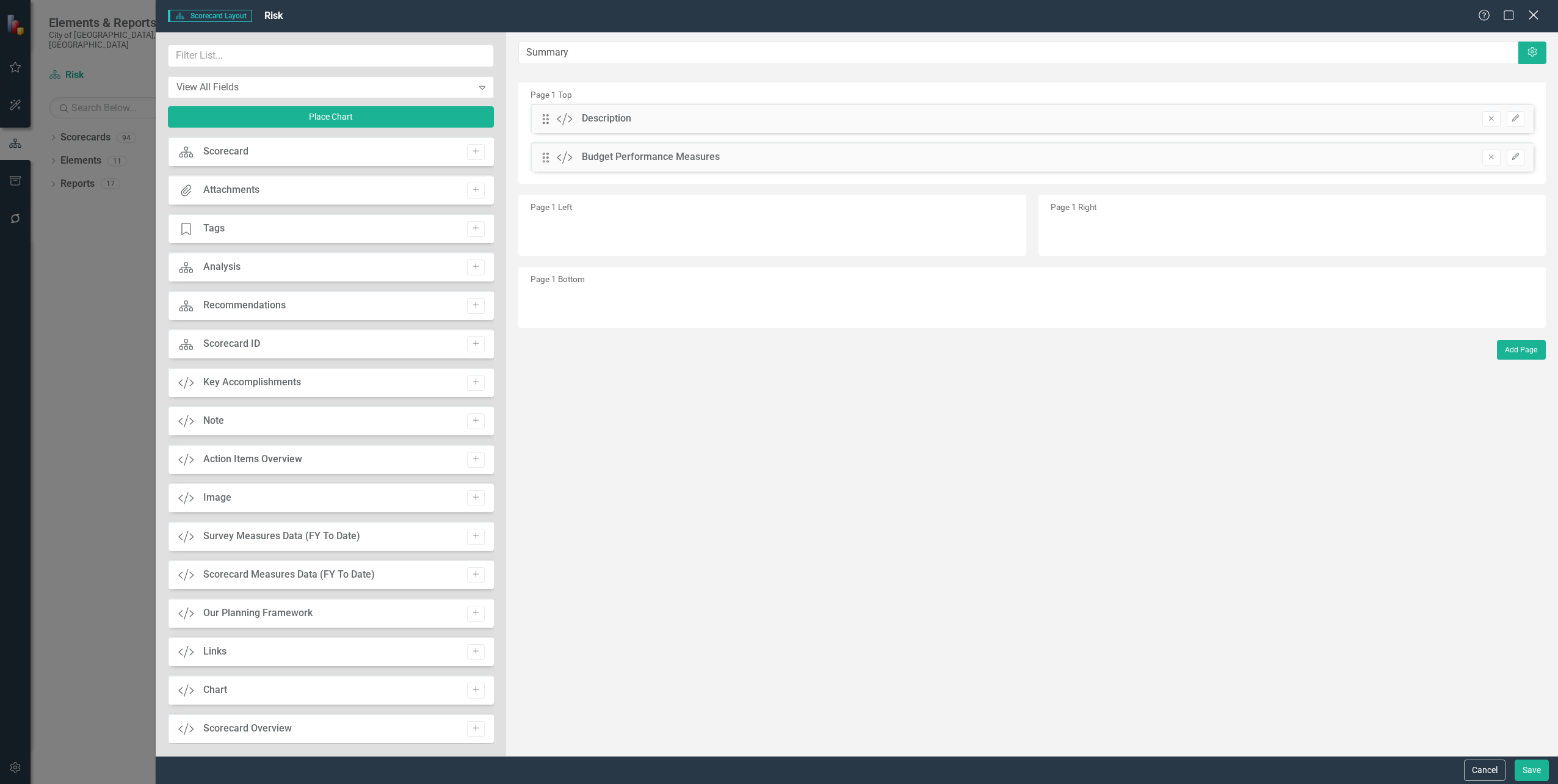
click at [1535, 19] on icon "Close" at bounding box center [1533, 15] width 15 height 11
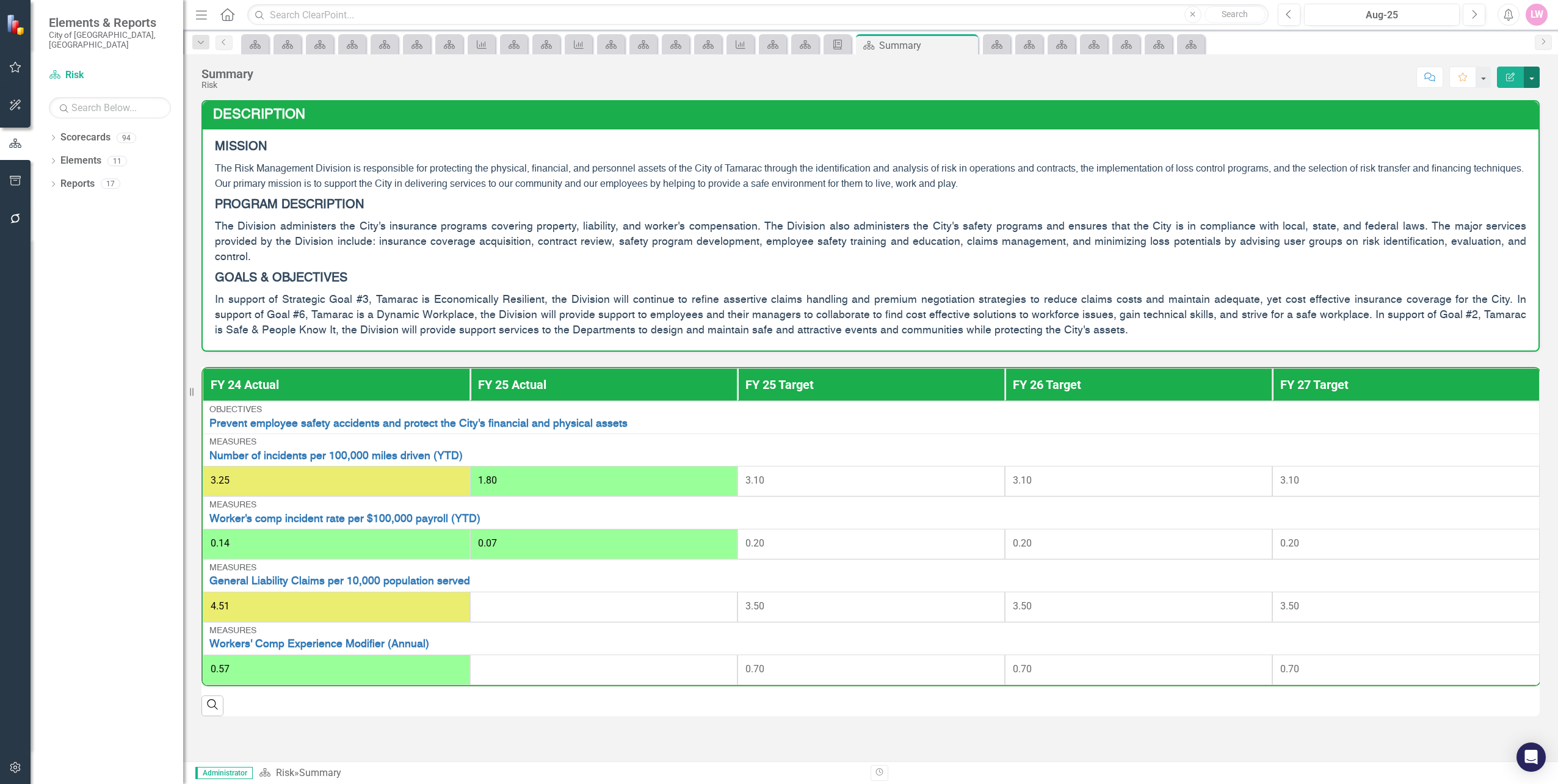
click at [1534, 76] on button "button" at bounding box center [1531, 76] width 16 height 21
click at [1480, 96] on link "Edit Edit Scorecard" at bounding box center [1490, 100] width 99 height 22
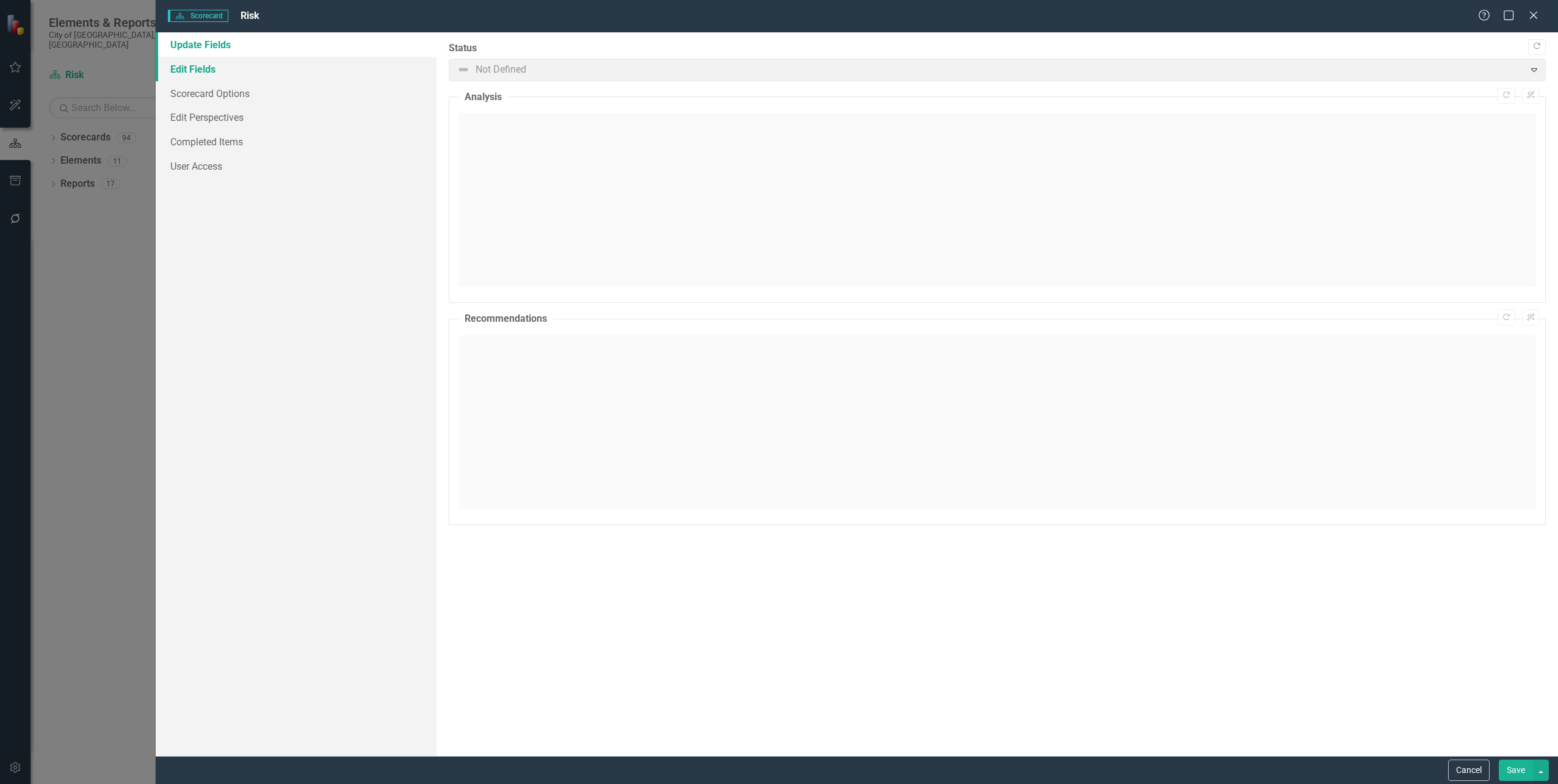
click at [196, 71] on link "Edit Fields" at bounding box center [296, 69] width 281 height 24
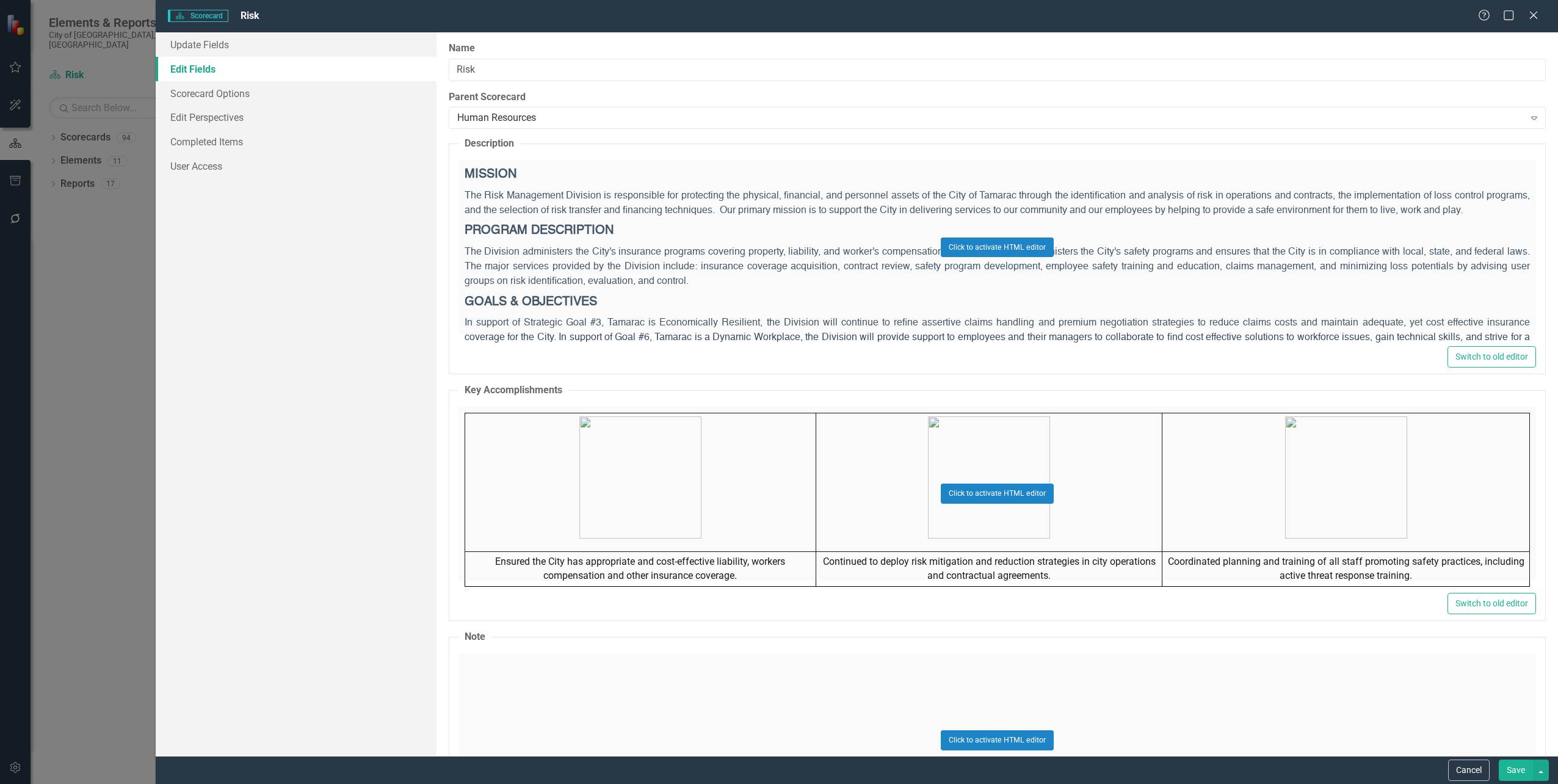
click at [728, 262] on div "Click to activate HTML editor" at bounding box center [998, 247] width 1078 height 174
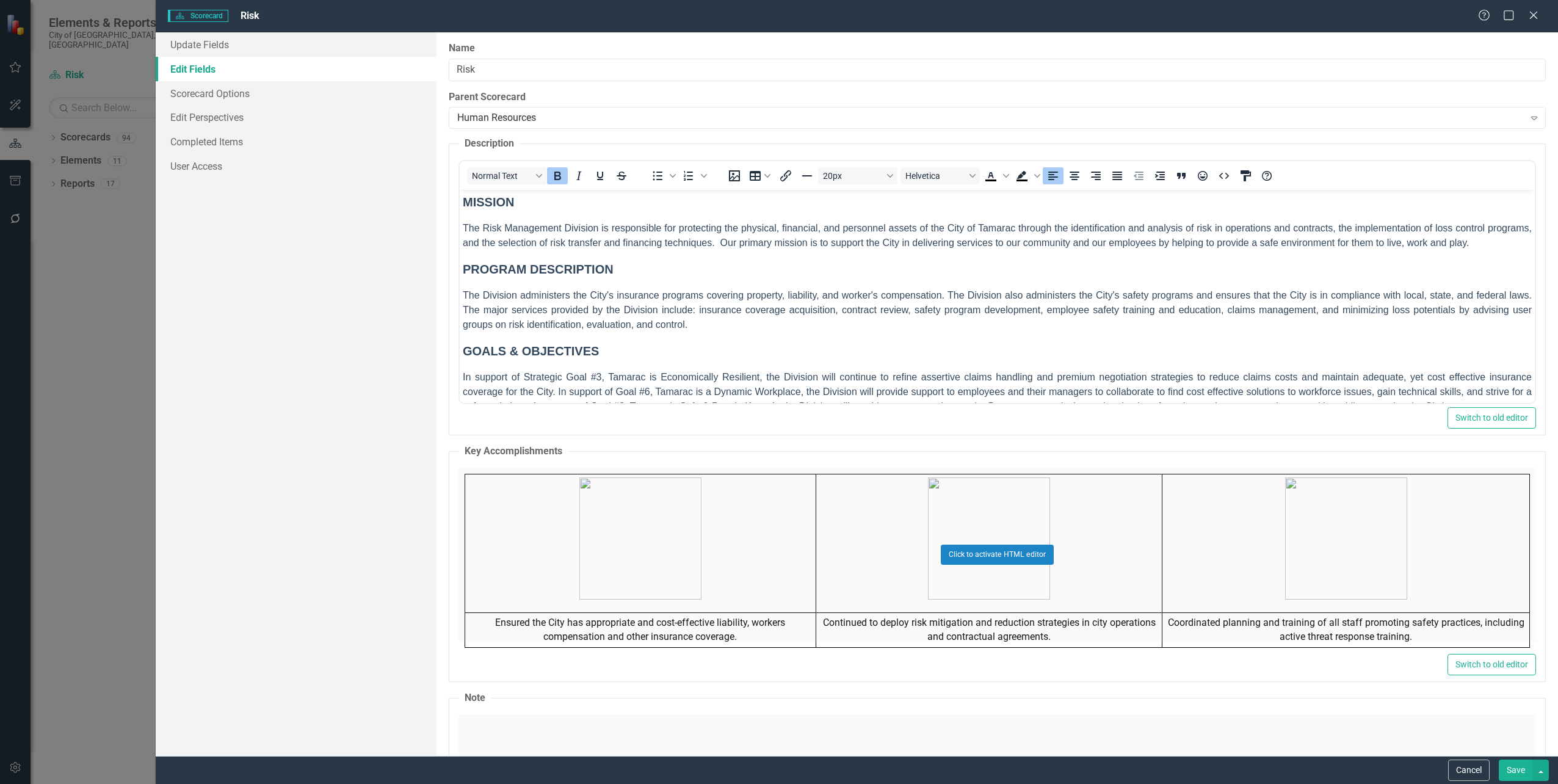
scroll to position [0, 0]
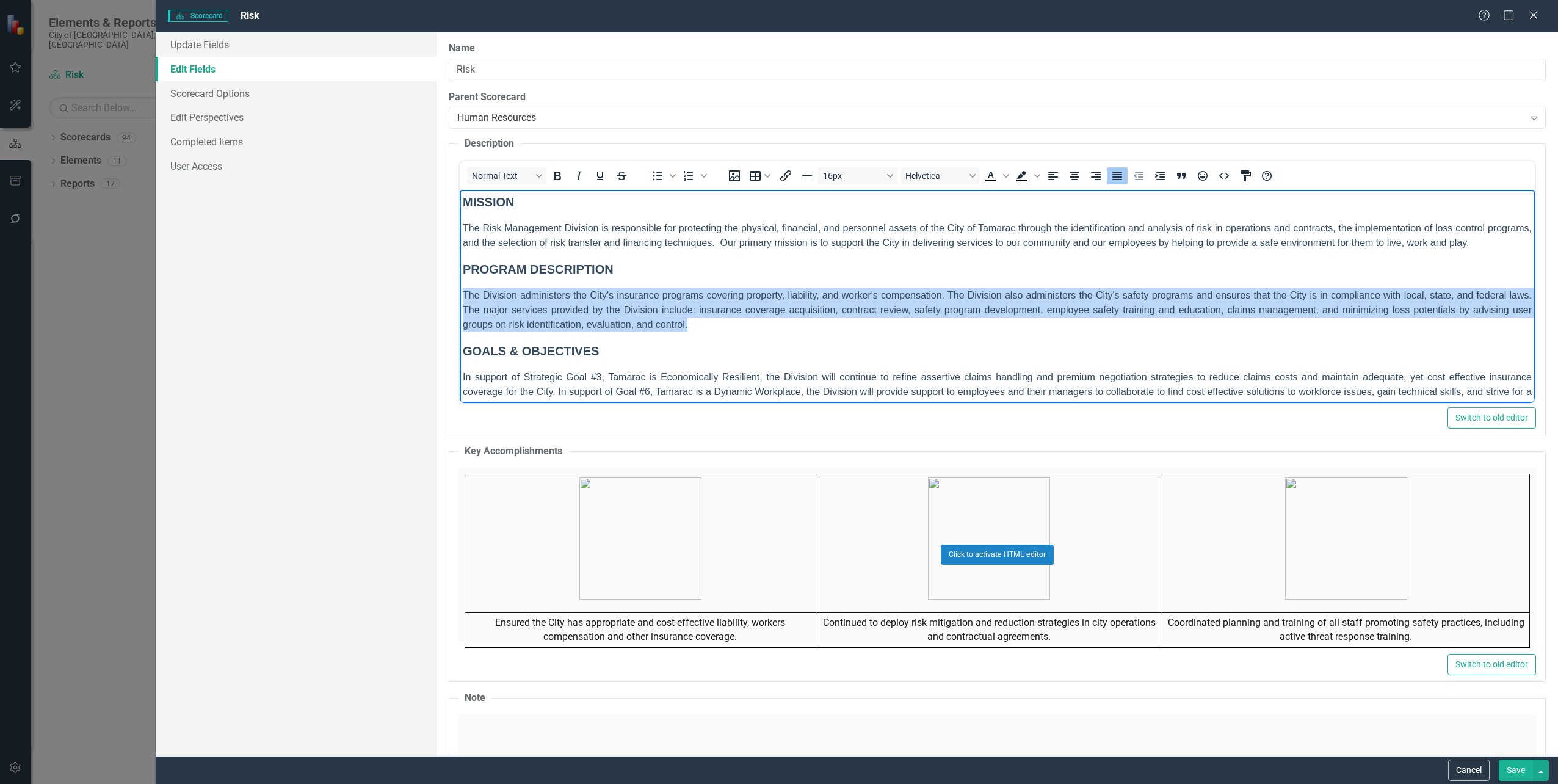
drag, startPoint x: 707, startPoint y: 324, endPoint x: 434, endPoint y: 290, distance: 275.1
click at [459, 290] on html "MISSION The Risk Management Division is responsible for protecting the physical…" at bounding box center [996, 309] width 1075 height 237
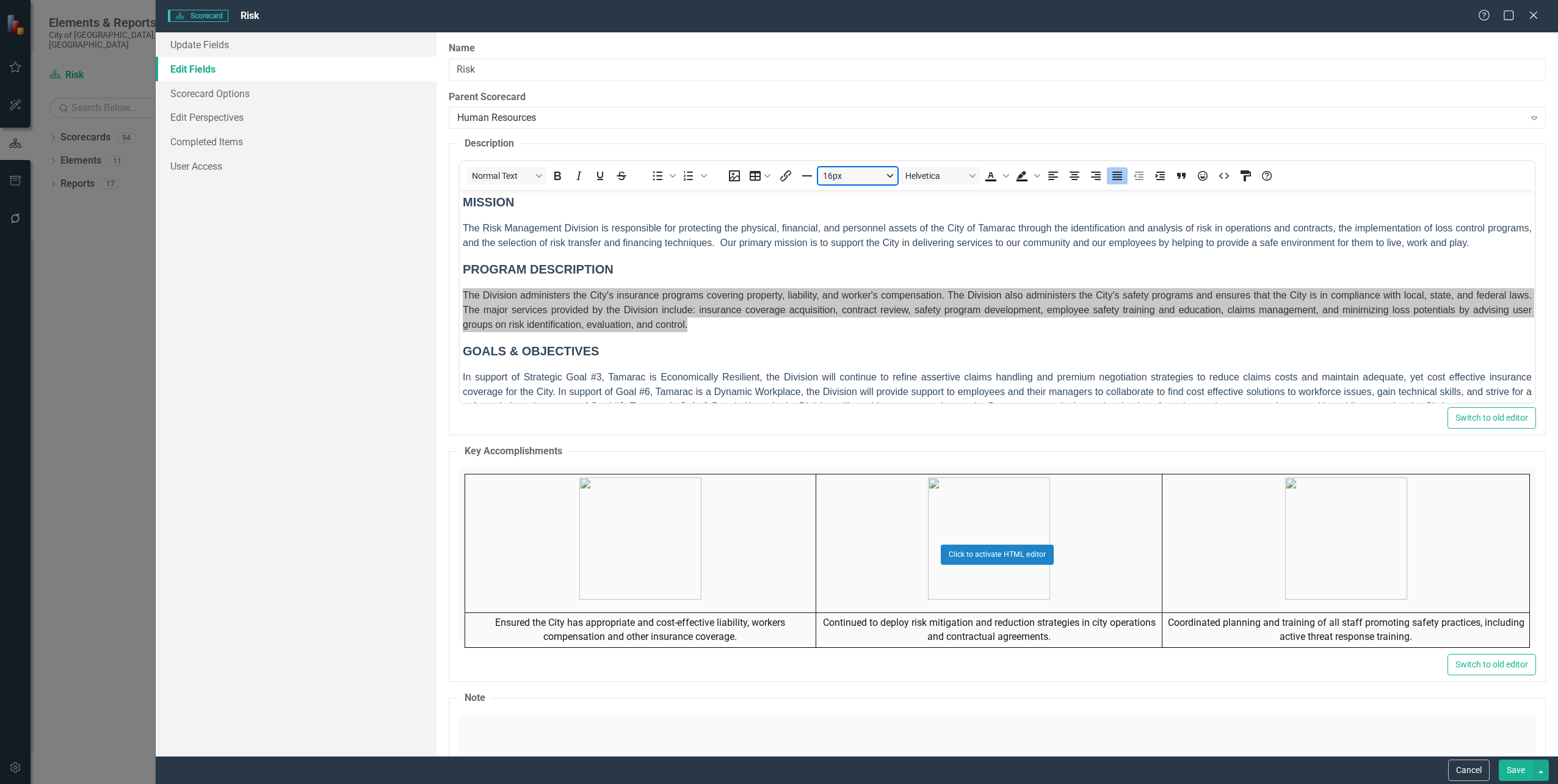
click at [862, 173] on button "16px" at bounding box center [857, 175] width 79 height 17
click at [853, 215] on div "10px" at bounding box center [852, 217] width 48 height 15
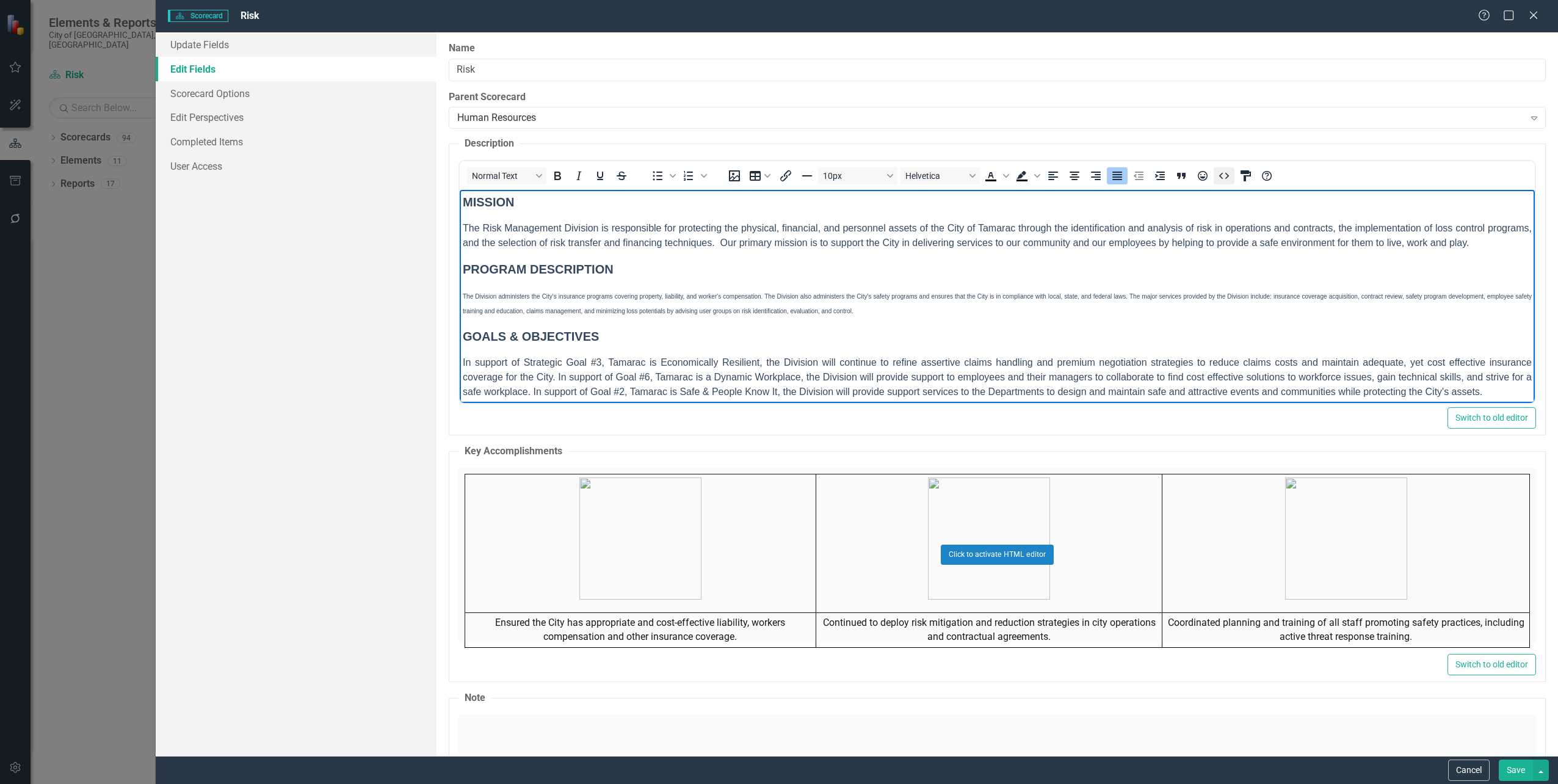
click at [1217, 178] on icon "HTML Editor" at bounding box center [1224, 176] width 15 height 15
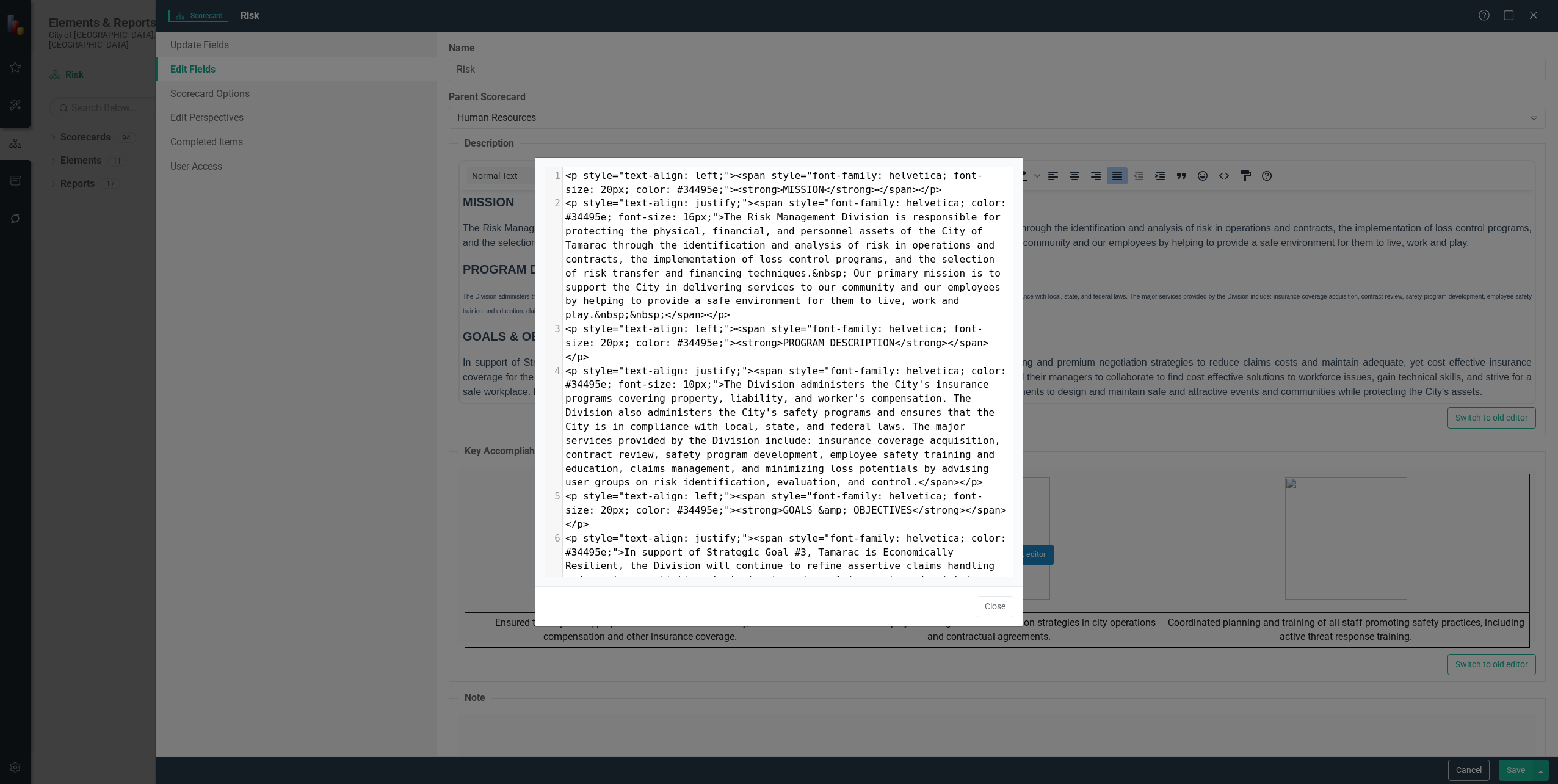
scroll to position [5, 0]
drag, startPoint x: 685, startPoint y: 358, endPoint x: 677, endPoint y: 359, distance: 8.1
click at [677, 365] on span "<p style="text-align: justify;"><span style="font-family: helvetica; color: #34…" at bounding box center [788, 427] width 447 height 123
type textarea "6"
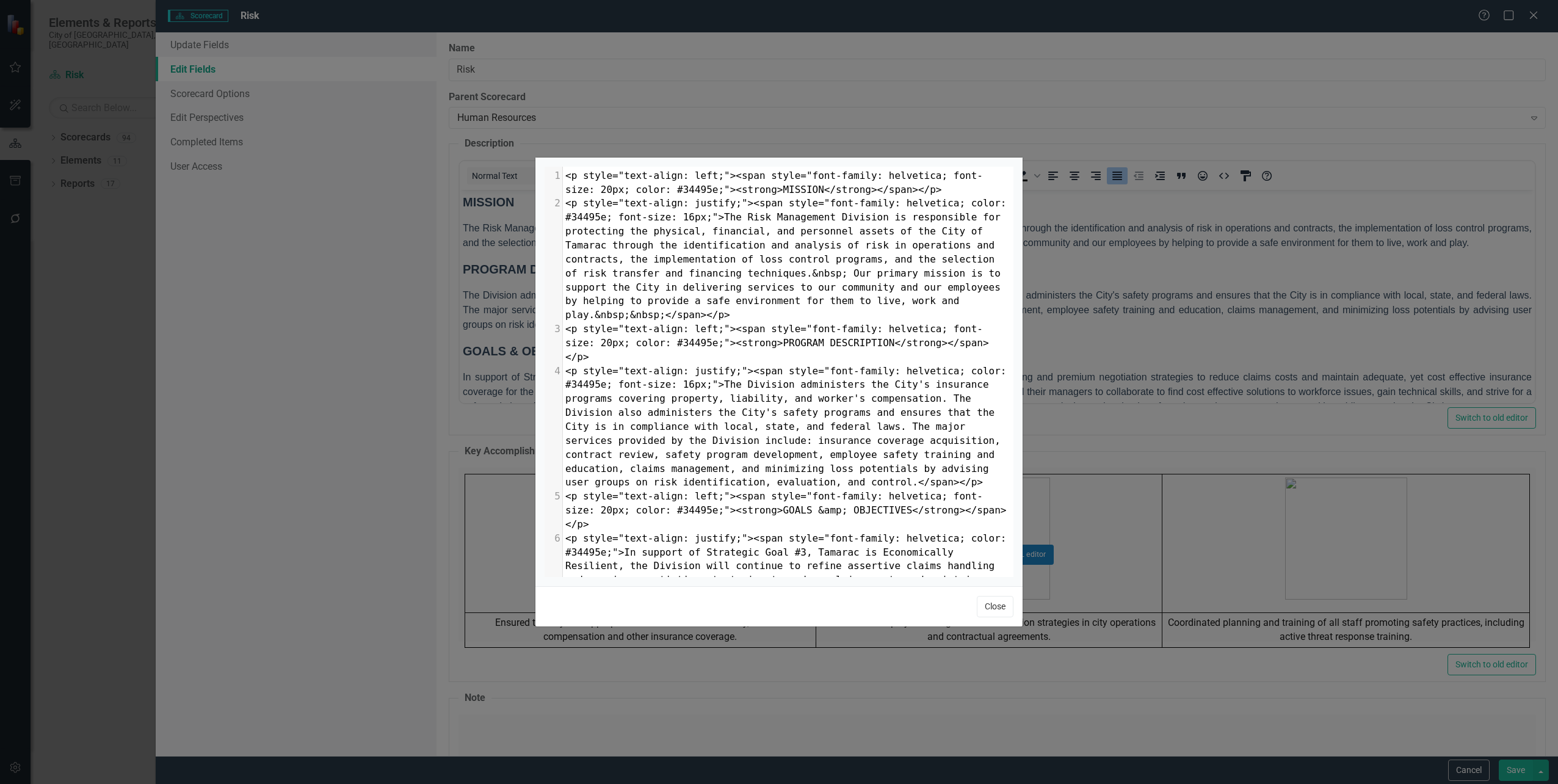
click at [993, 610] on button "Close" at bounding box center [995, 606] width 36 height 21
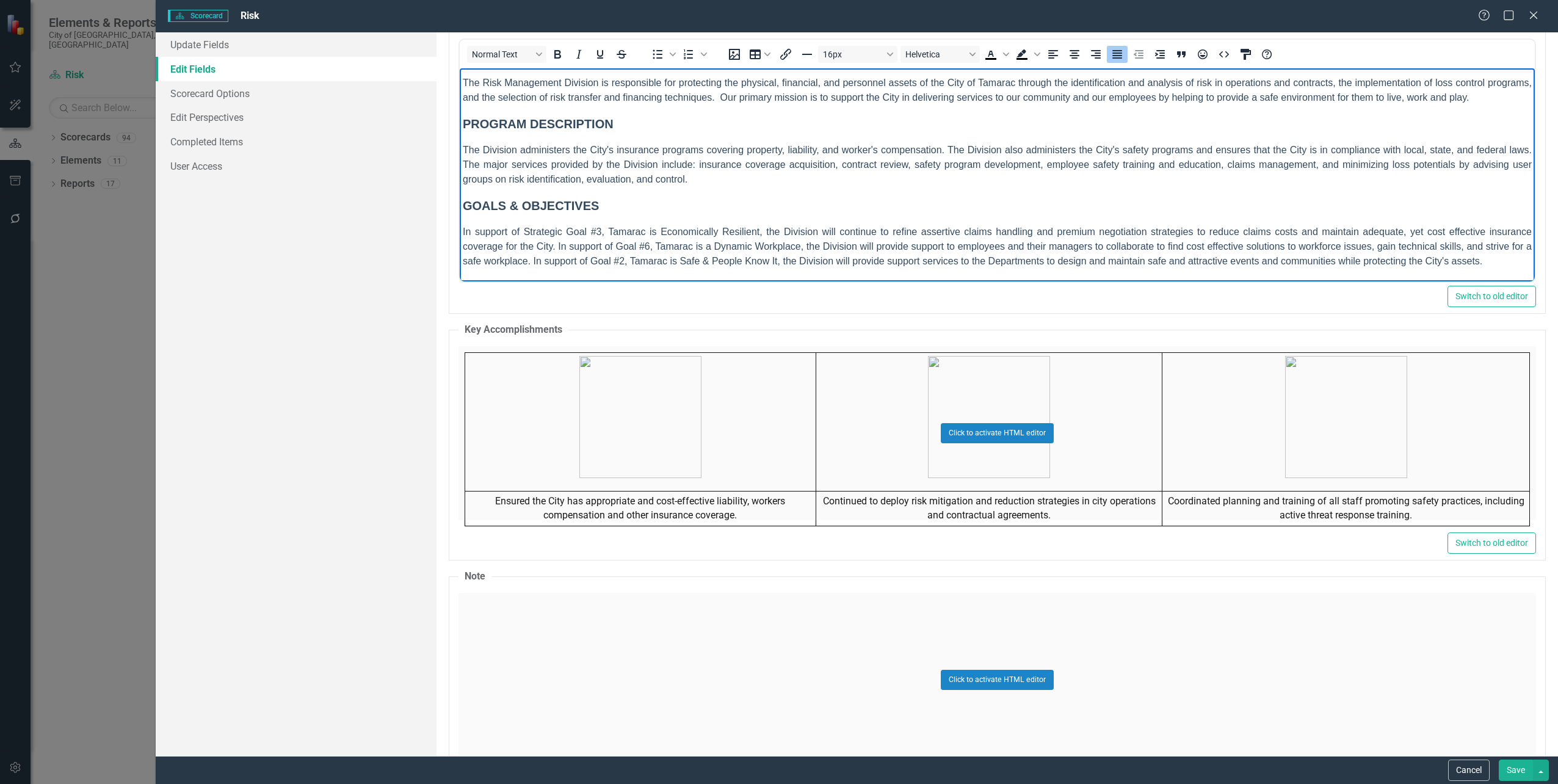
scroll to position [122, 0]
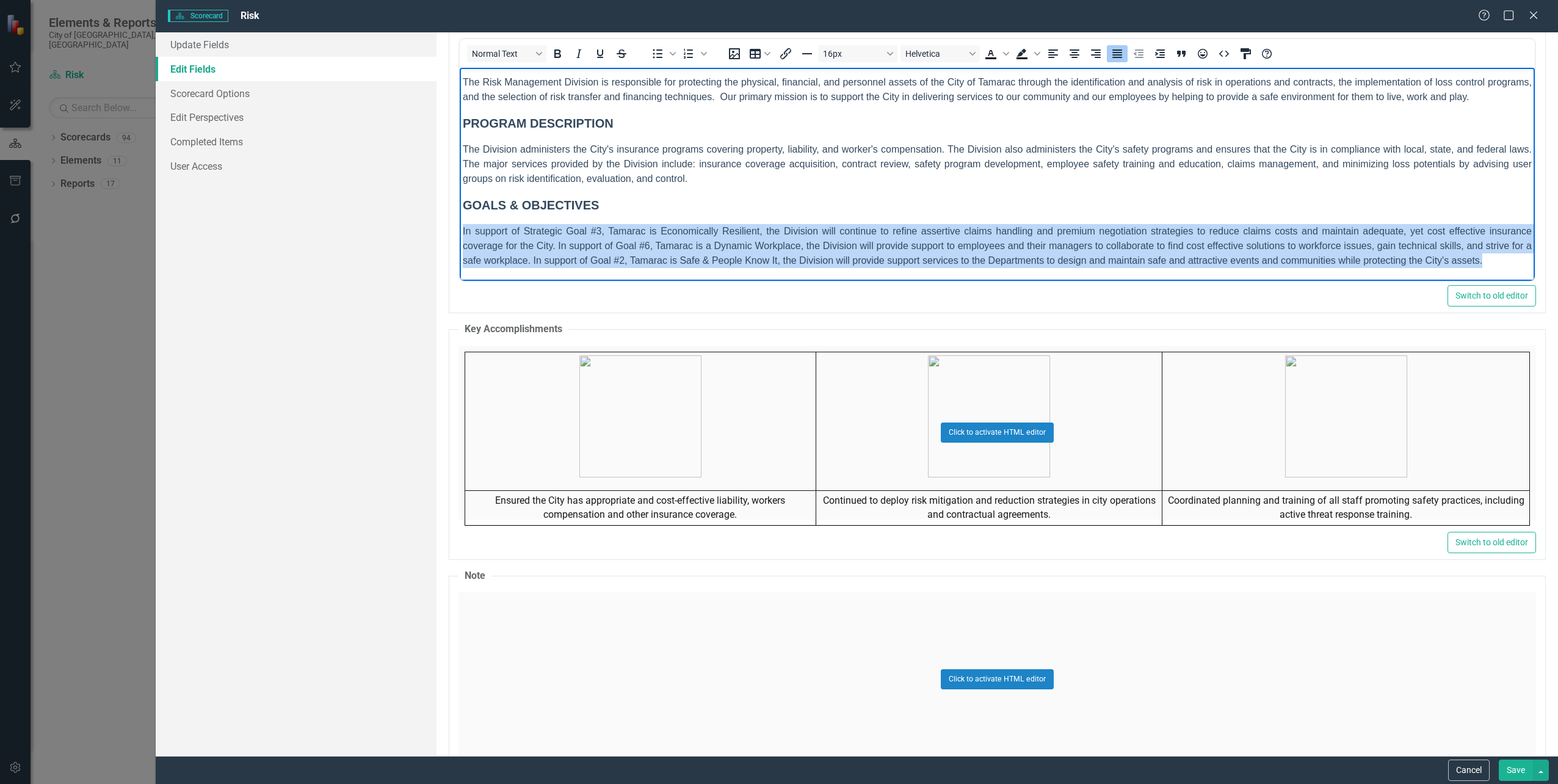
drag, startPoint x: 462, startPoint y: 227, endPoint x: 1635, endPoint y: 343, distance: 1178.7
click at [1535, 281] on html "MISSION The Risk Management Division is responsible for protecting the physical…" at bounding box center [996, 162] width 1075 height 237
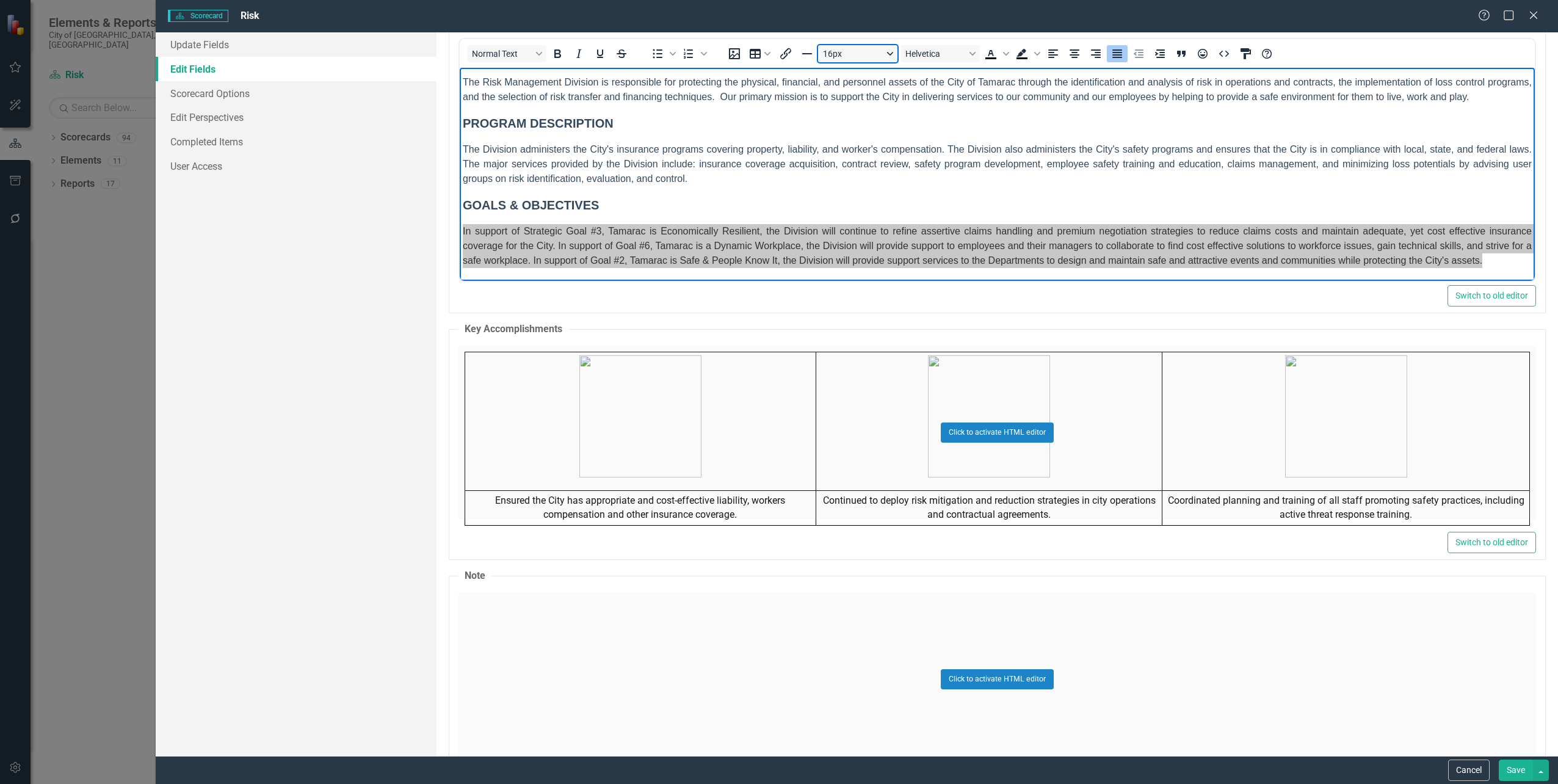
click at [891, 48] on button "16px" at bounding box center [857, 53] width 79 height 17
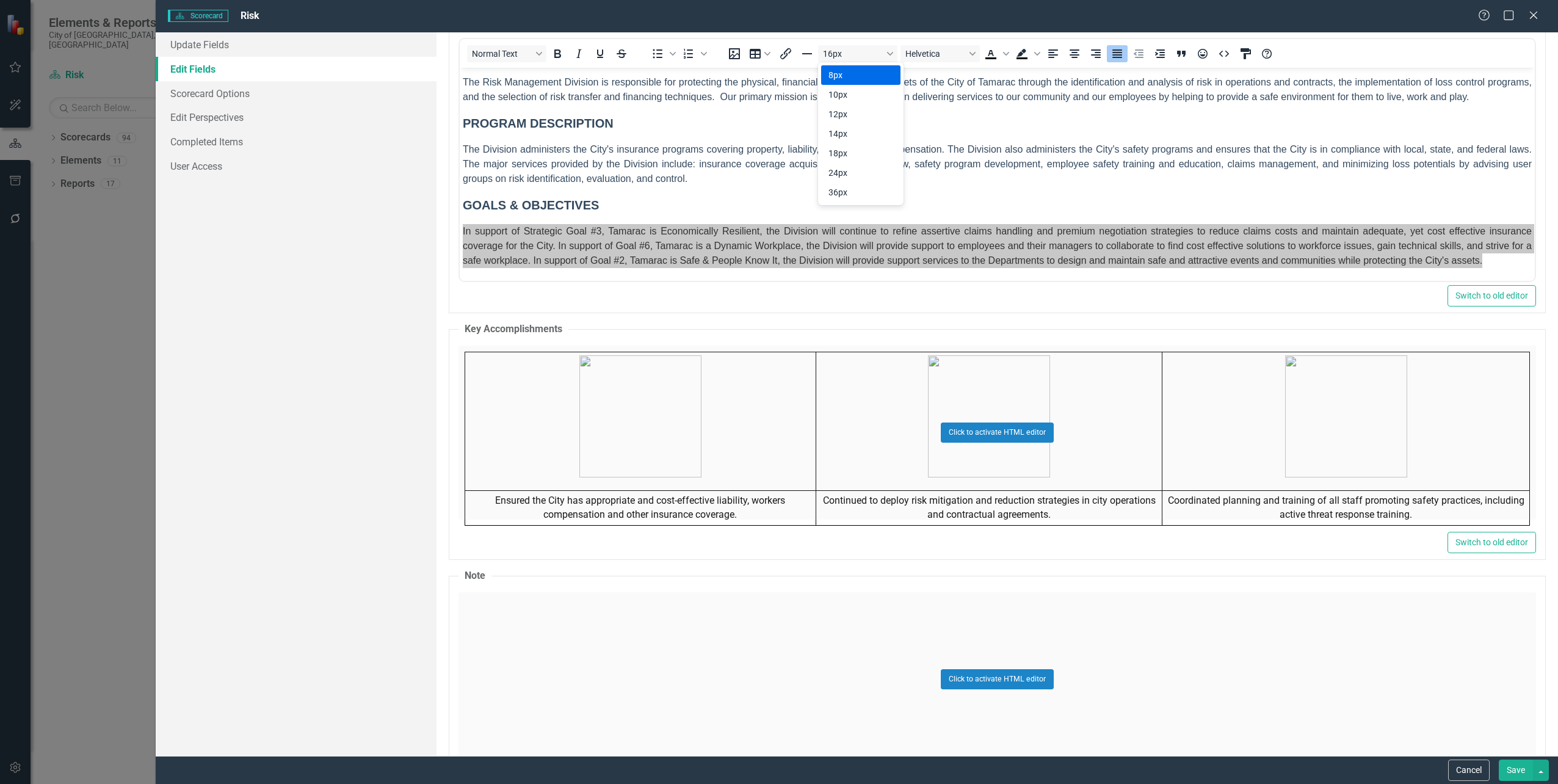
drag, startPoint x: 860, startPoint y: 76, endPoint x: 455, endPoint y: 1, distance: 411.9
click at [860, 76] on div "8px" at bounding box center [852, 76] width 48 height 15
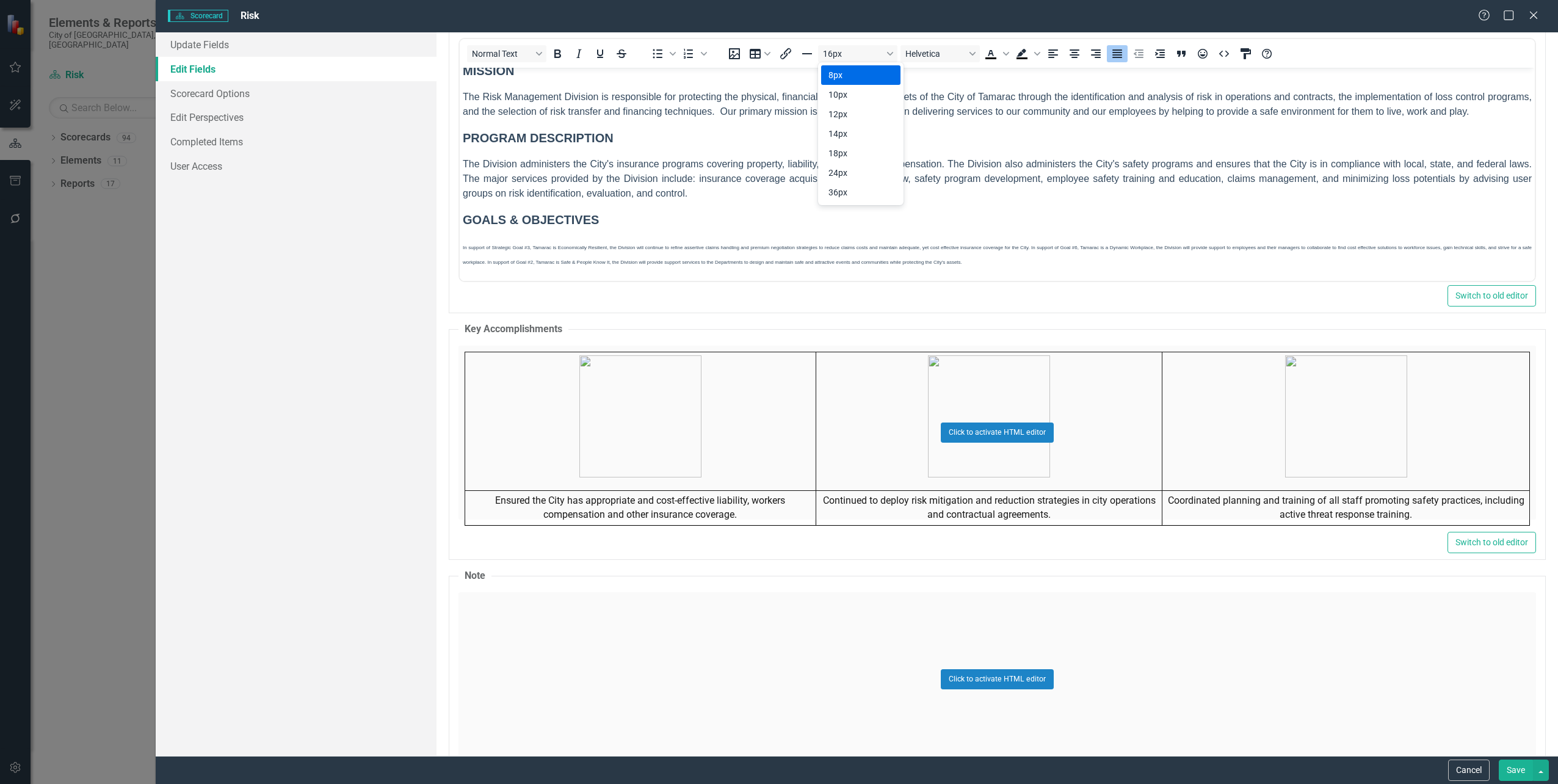
scroll to position [9, 0]
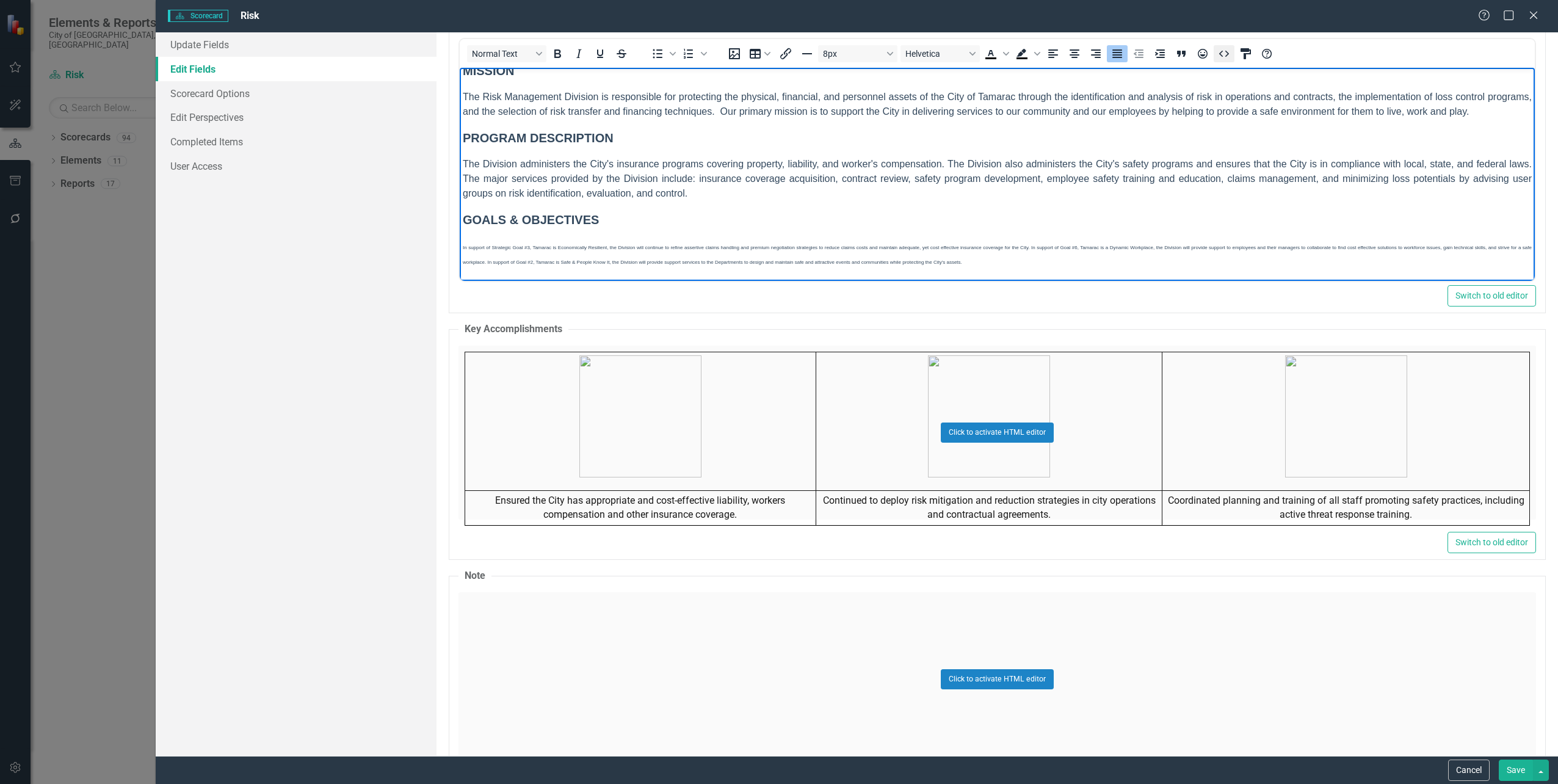
click at [1221, 55] on icon "HTML Editor" at bounding box center [1223, 53] width 9 height 7
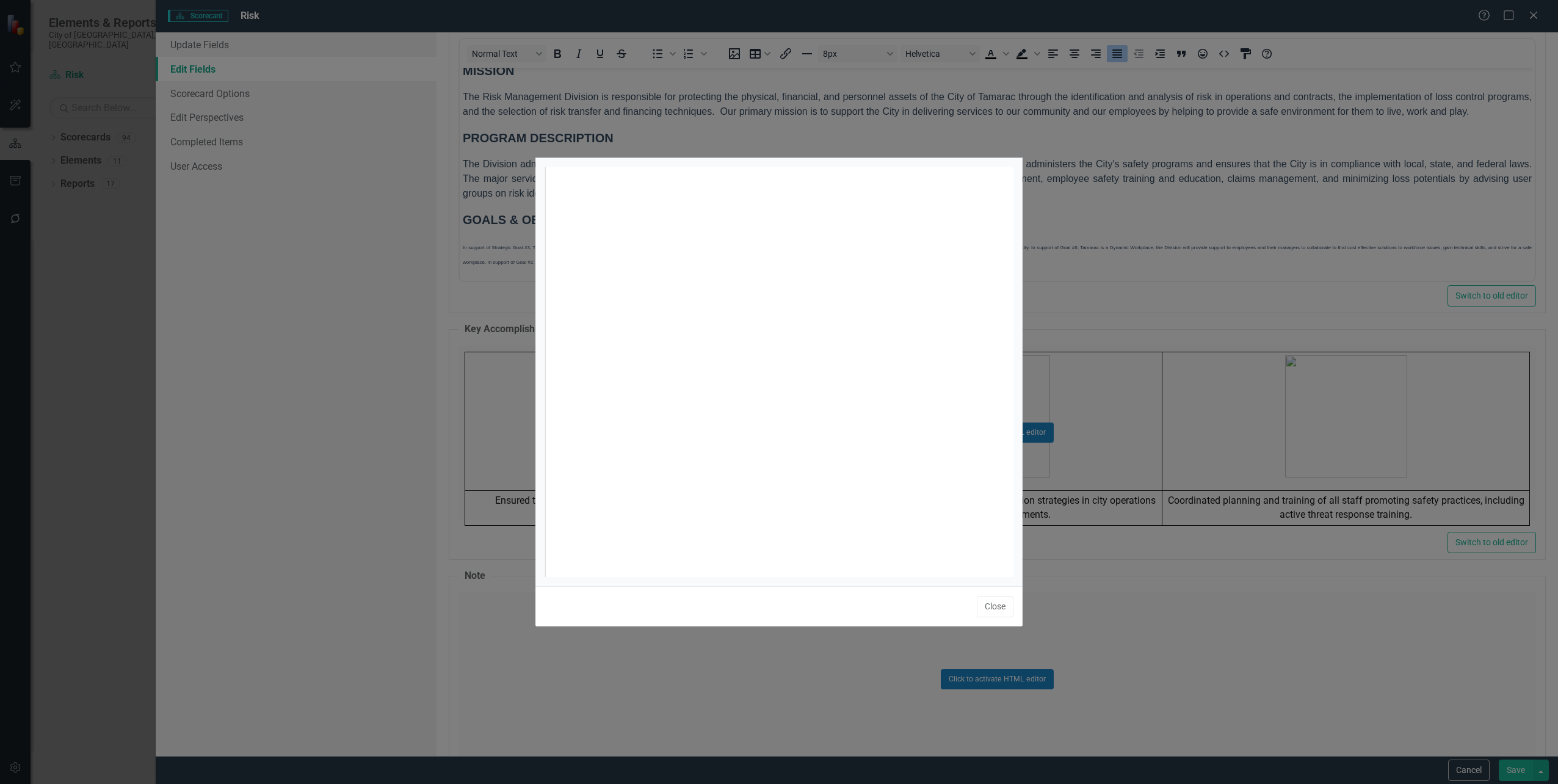
scroll to position [5, 0]
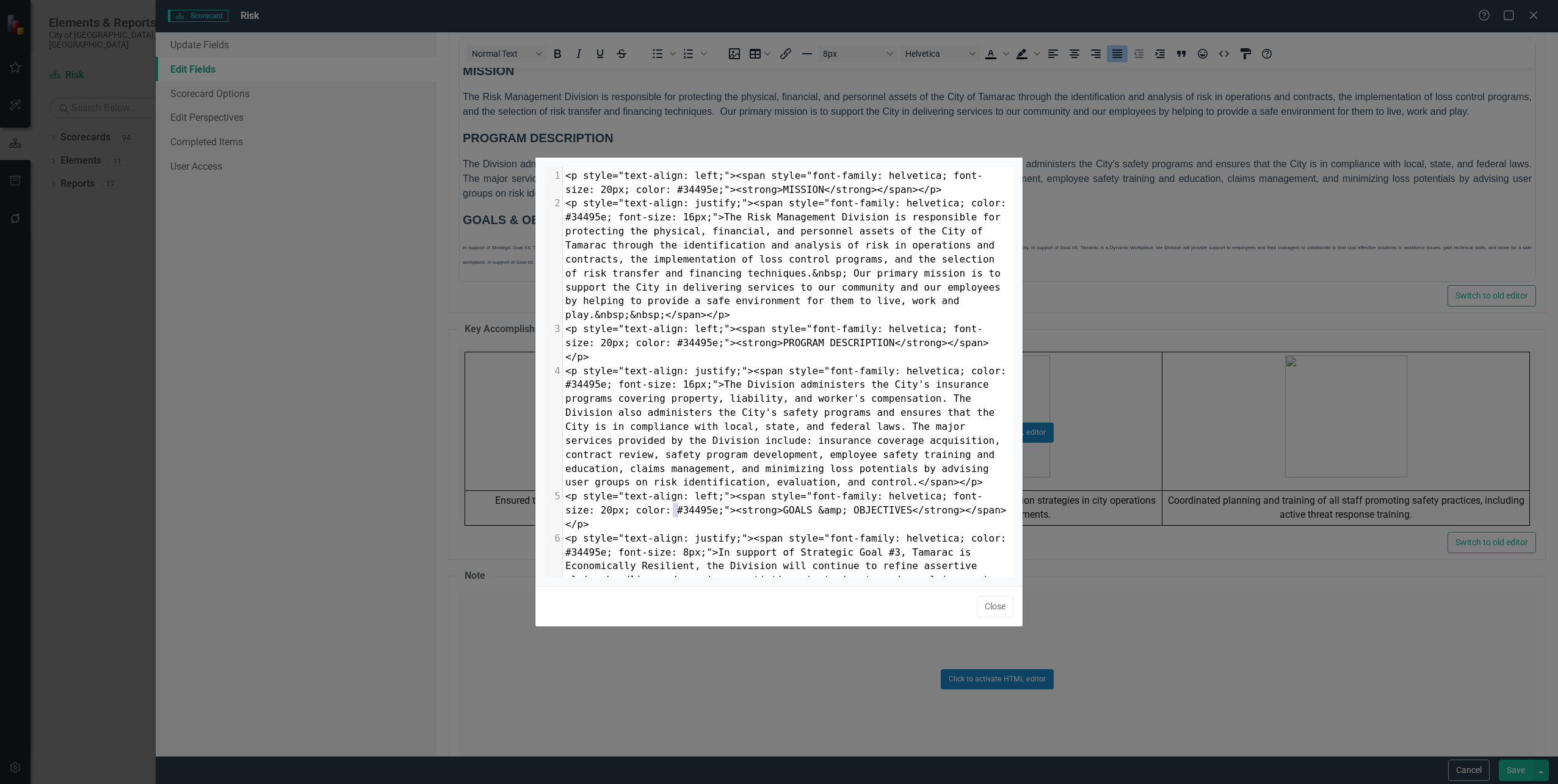
click at [671, 532] on span "<p style="text-align: justify;"><span style="font-family: helvetica; color: #34…" at bounding box center [788, 614] width 447 height 165
type textarea "16"
click at [998, 608] on button "Close" at bounding box center [995, 606] width 36 height 21
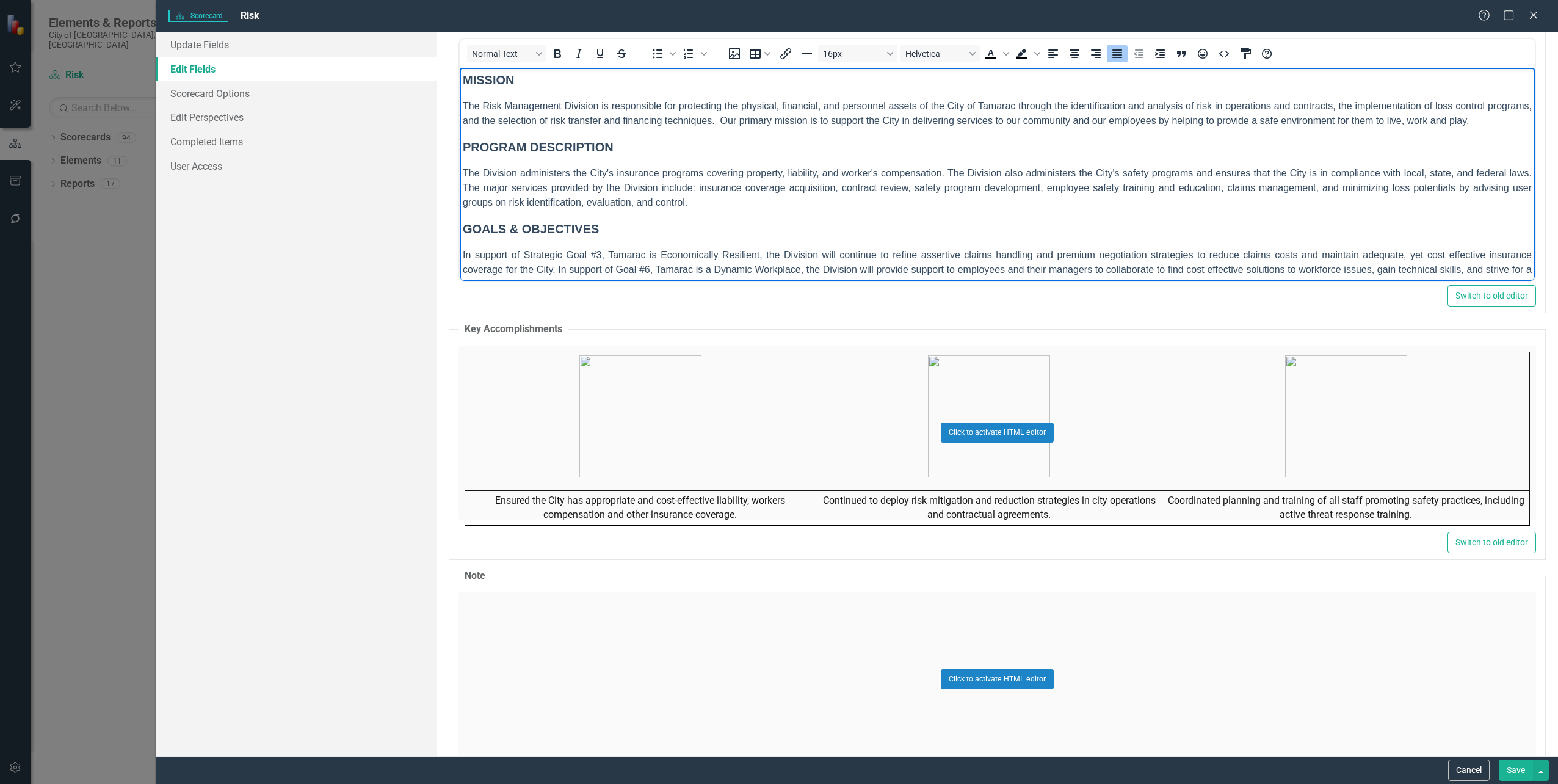
click at [1521, 769] on button "Save" at bounding box center [1516, 770] width 34 height 21
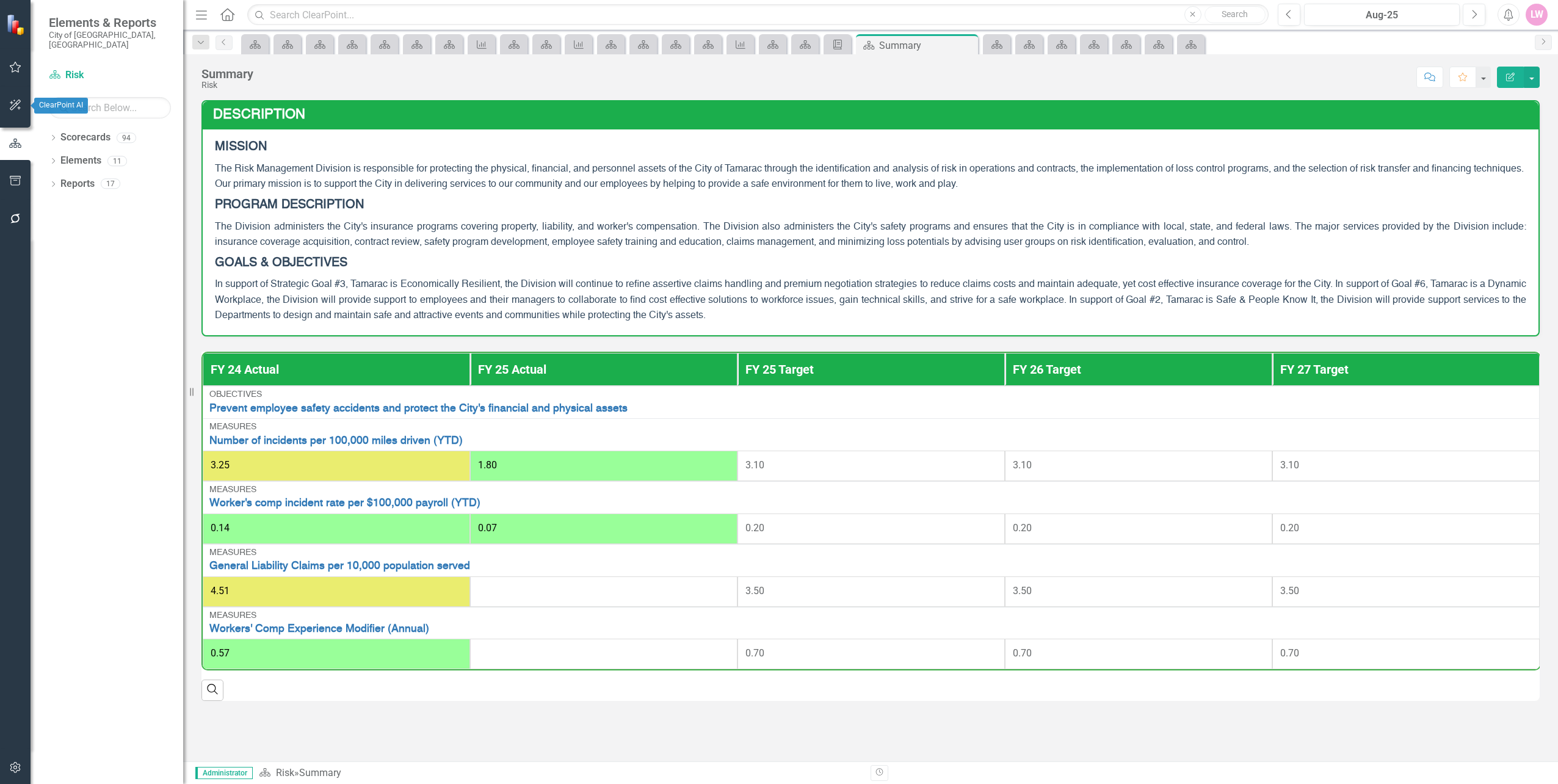
click at [6, 119] on div at bounding box center [15, 121] width 31 height 7
click at [8, 111] on button "button" at bounding box center [15, 106] width 27 height 26
click at [9, 147] on icon "button" at bounding box center [16, 143] width 13 height 9
click at [17, 180] on icon "button" at bounding box center [16, 181] width 13 height 9
click at [91, 111] on link "HTML Exports" at bounding box center [109, 117] width 122 height 14
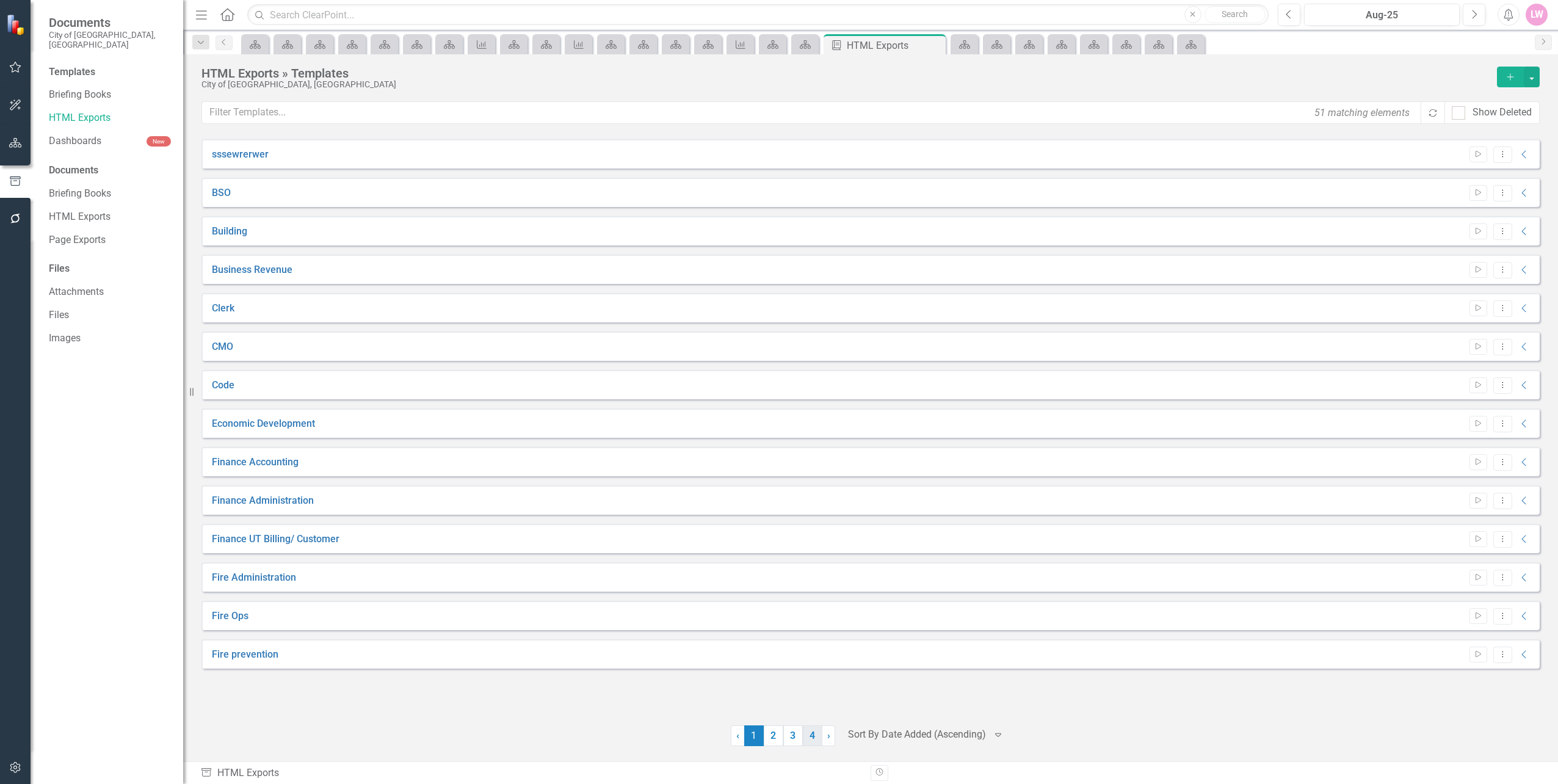
click at [805, 736] on link "4" at bounding box center [812, 736] width 20 height 21
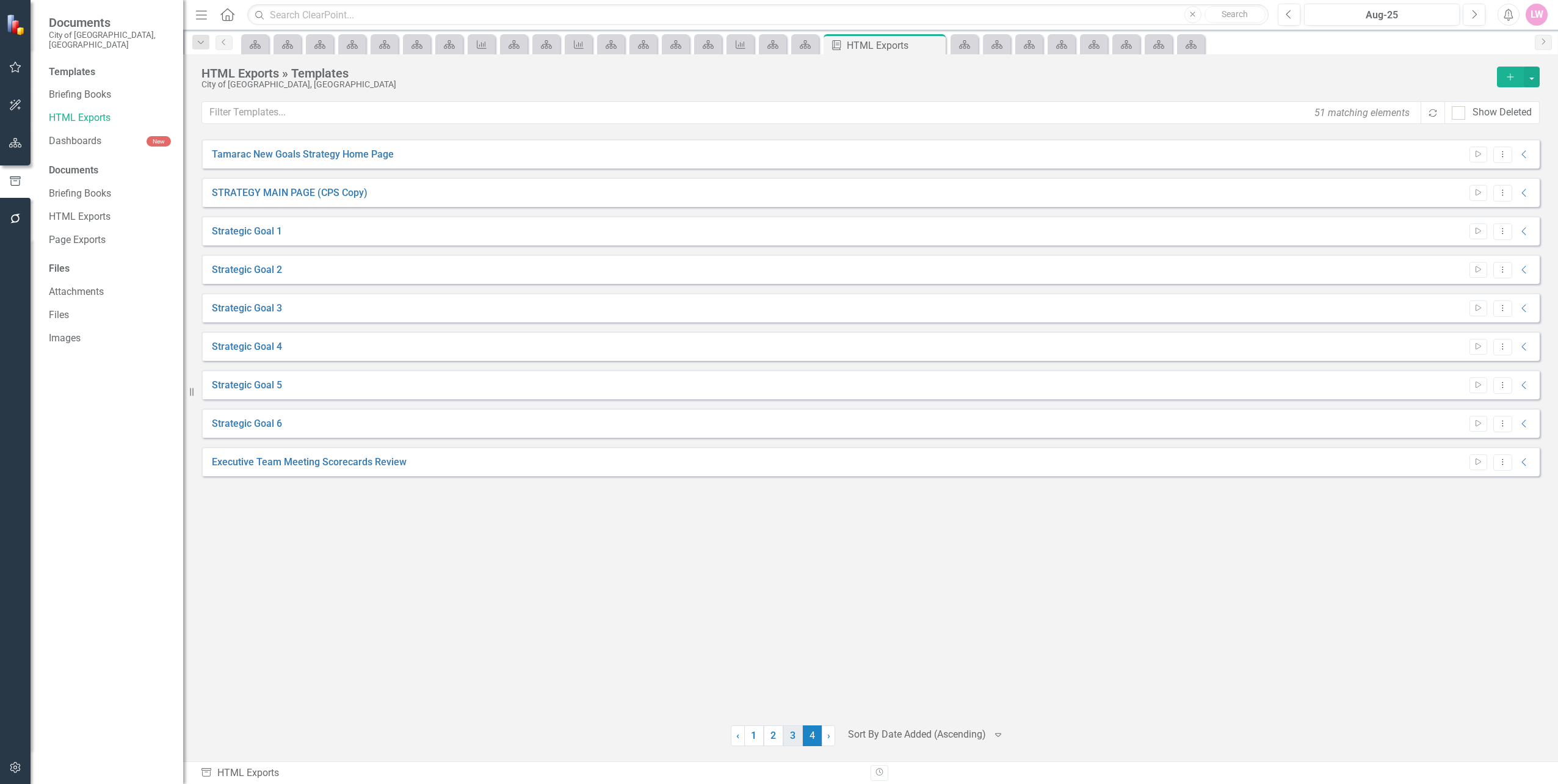
click at [794, 733] on link "3" at bounding box center [793, 736] width 20 height 21
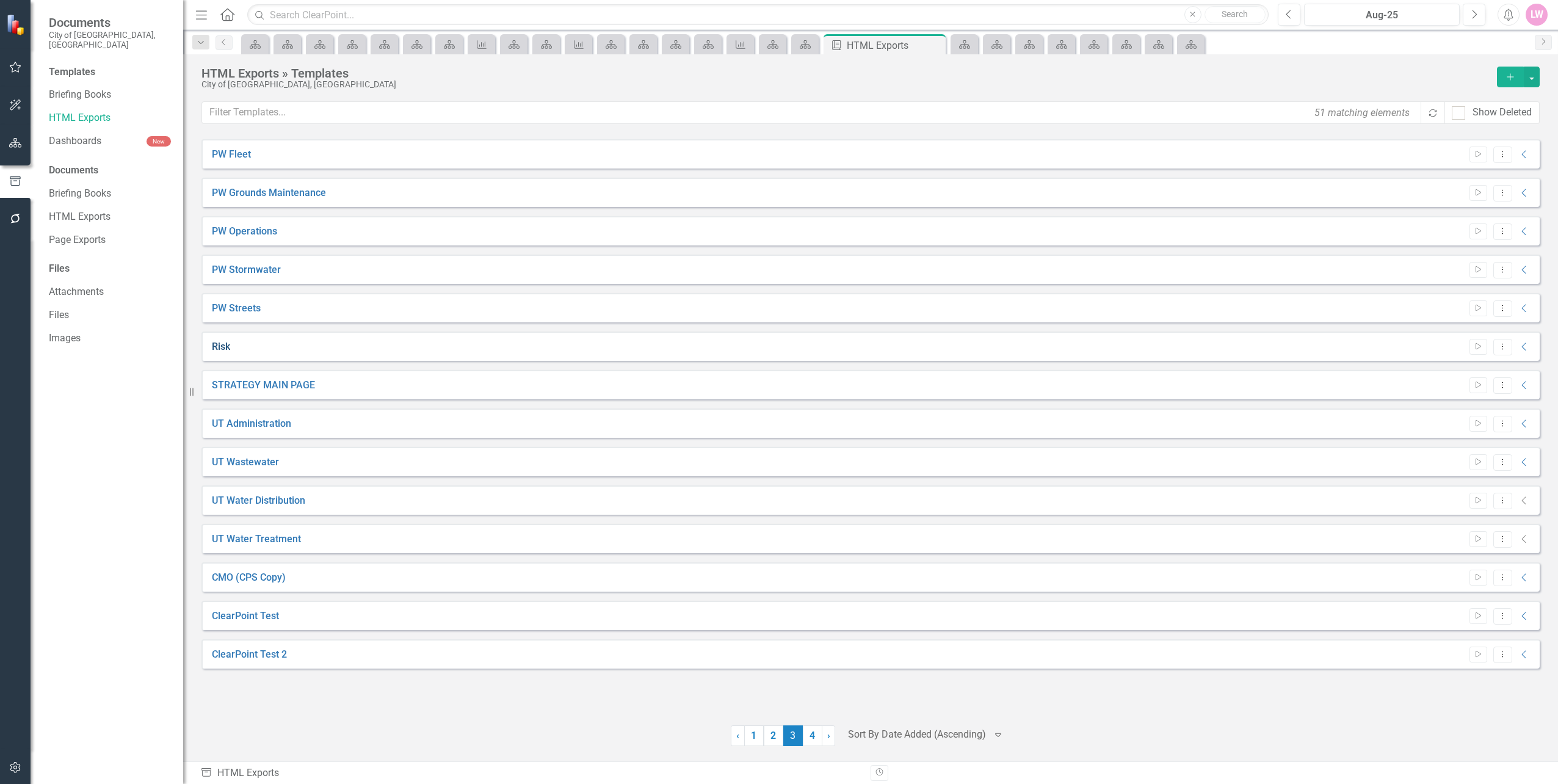
click at [214, 347] on link "Risk" at bounding box center [221, 347] width 19 height 14
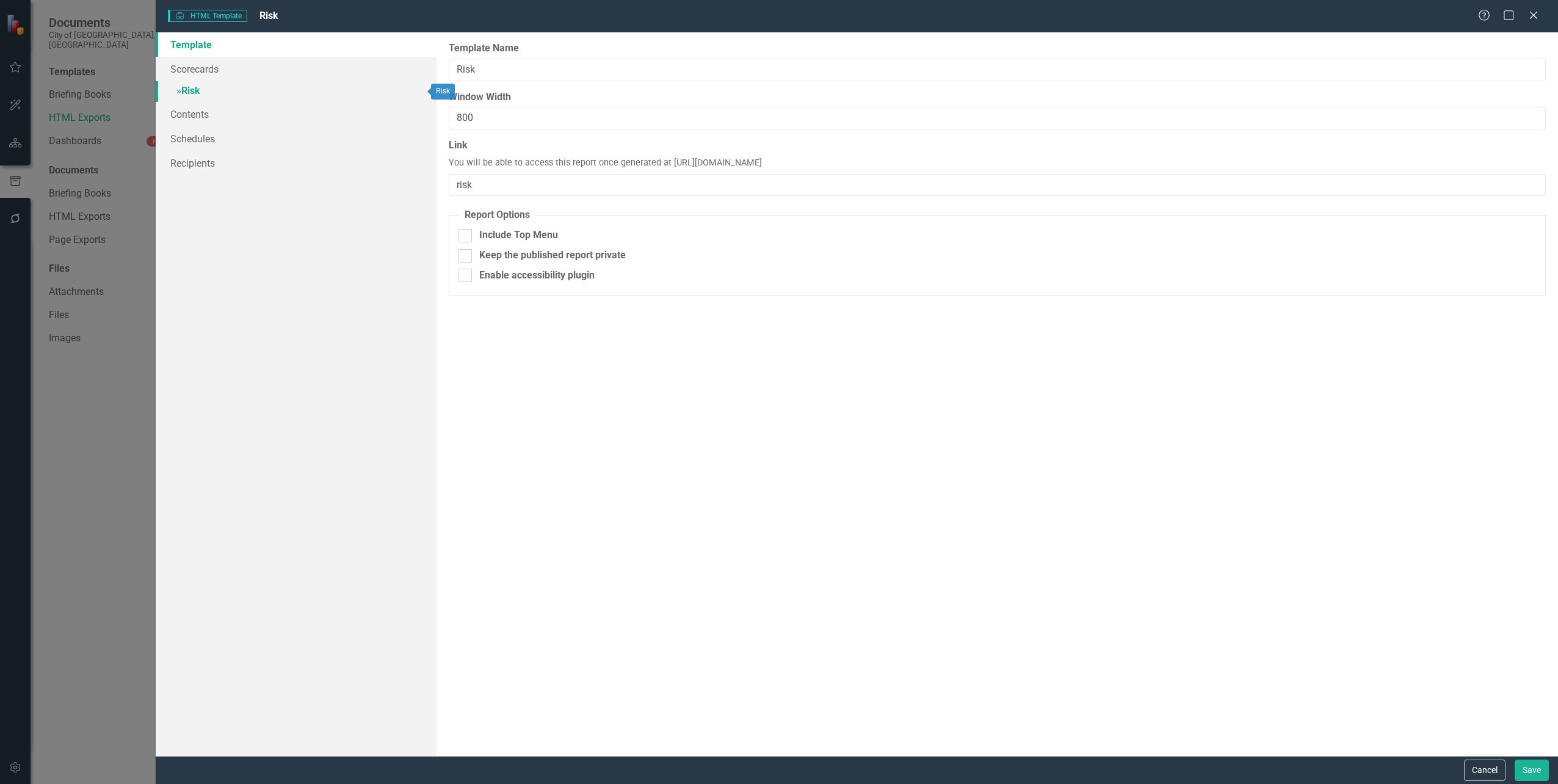
click at [194, 88] on link "» Risk" at bounding box center [296, 91] width 281 height 21
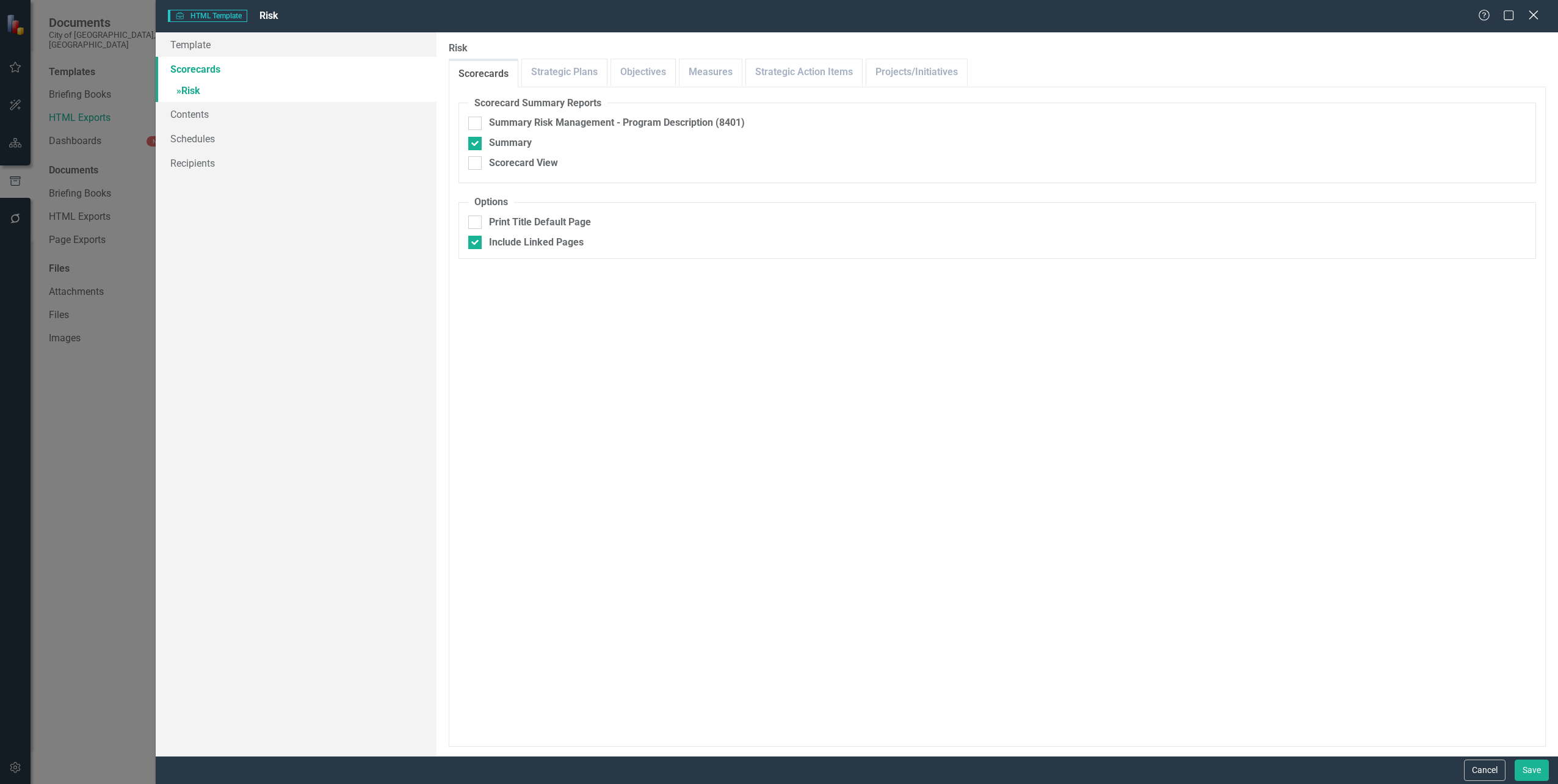
click at [1535, 19] on icon "Close" at bounding box center [1533, 15] width 15 height 11
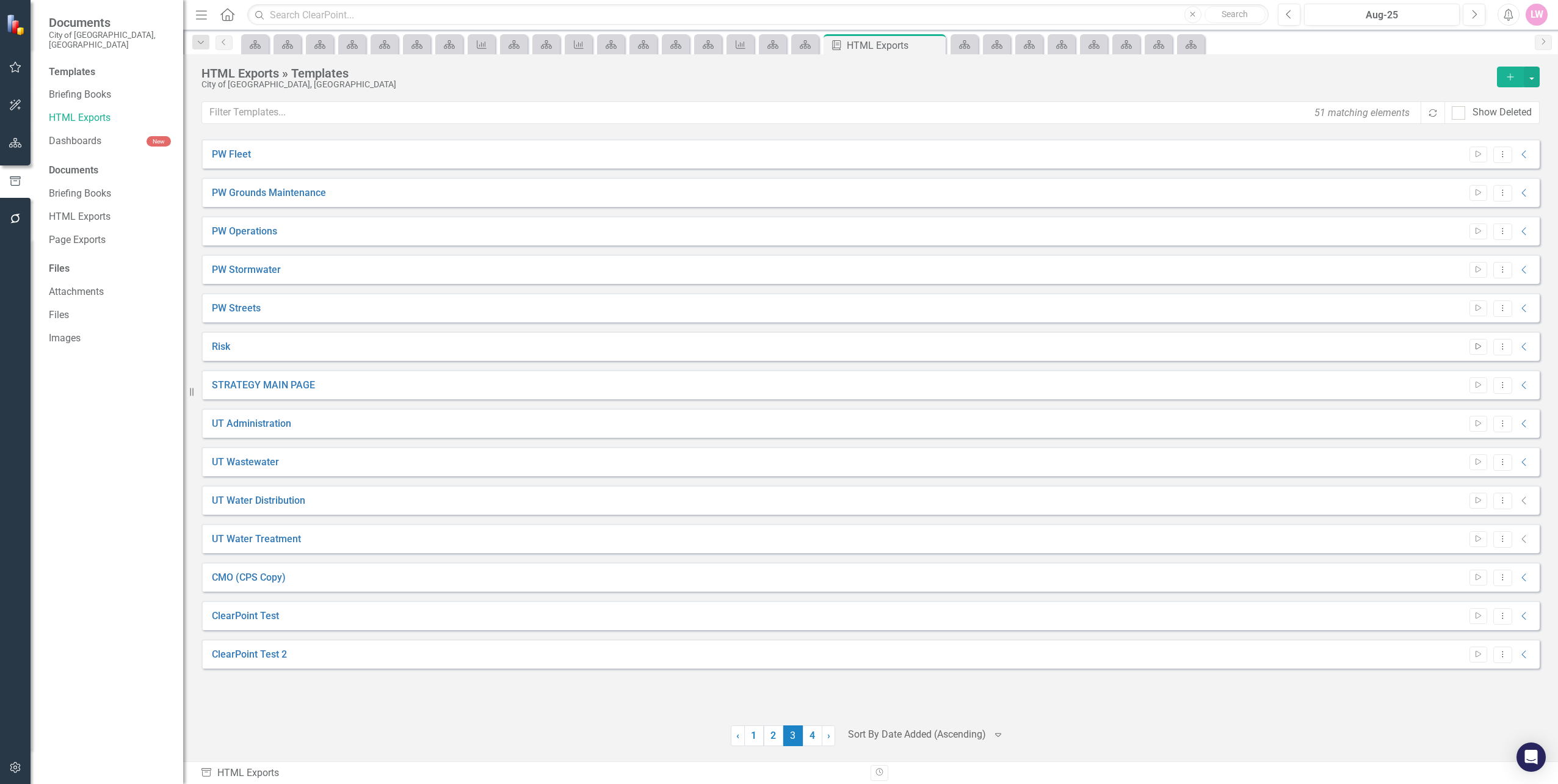
click at [1471, 346] on button "Start" at bounding box center [1478, 346] width 18 height 16
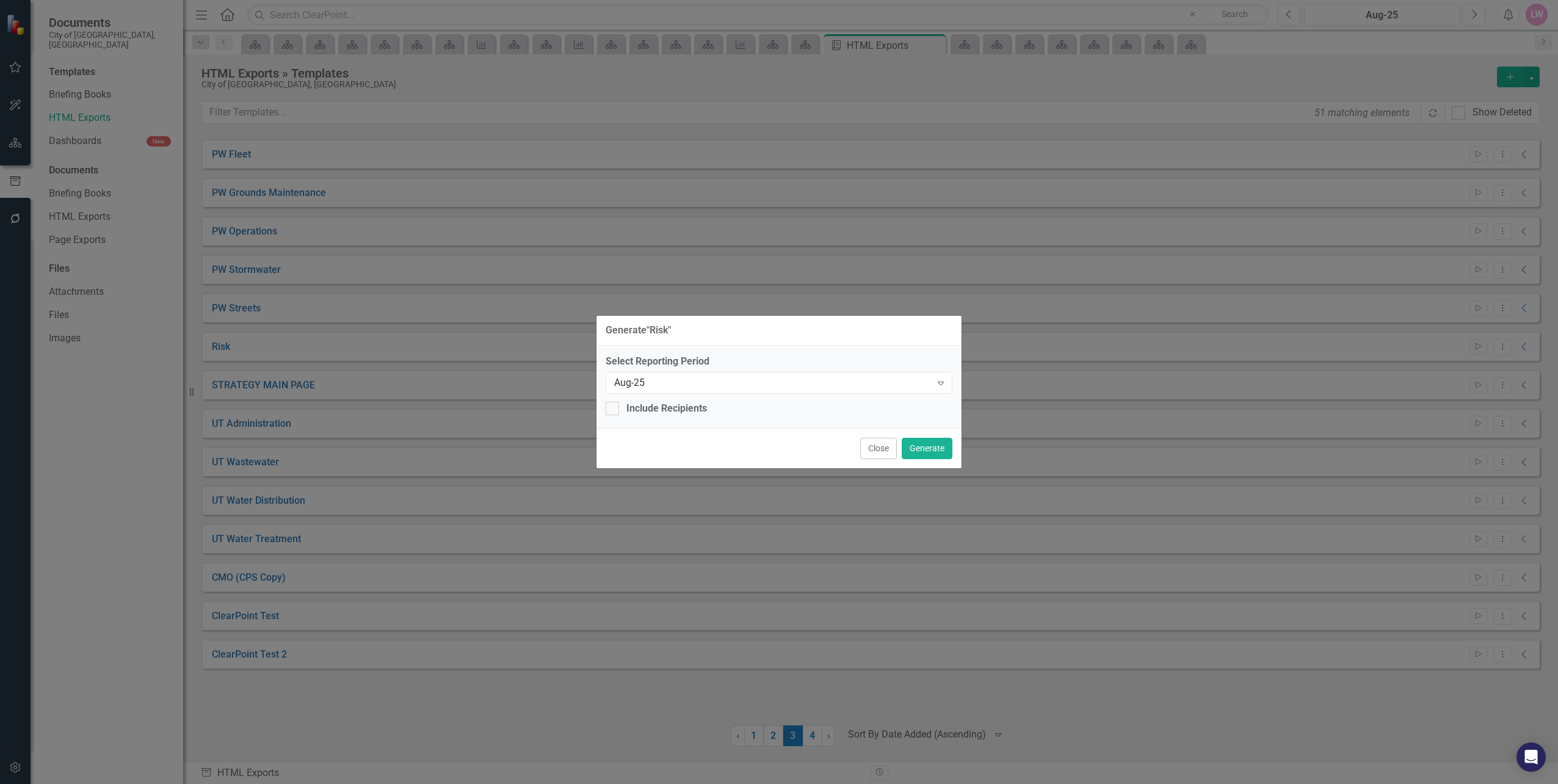
click at [953, 382] on div "Select Reporting Period Aug-25 Expand Include Recipients" at bounding box center [779, 387] width 365 height 82
click at [946, 383] on div "Expand" at bounding box center [941, 382] width 22 height 20
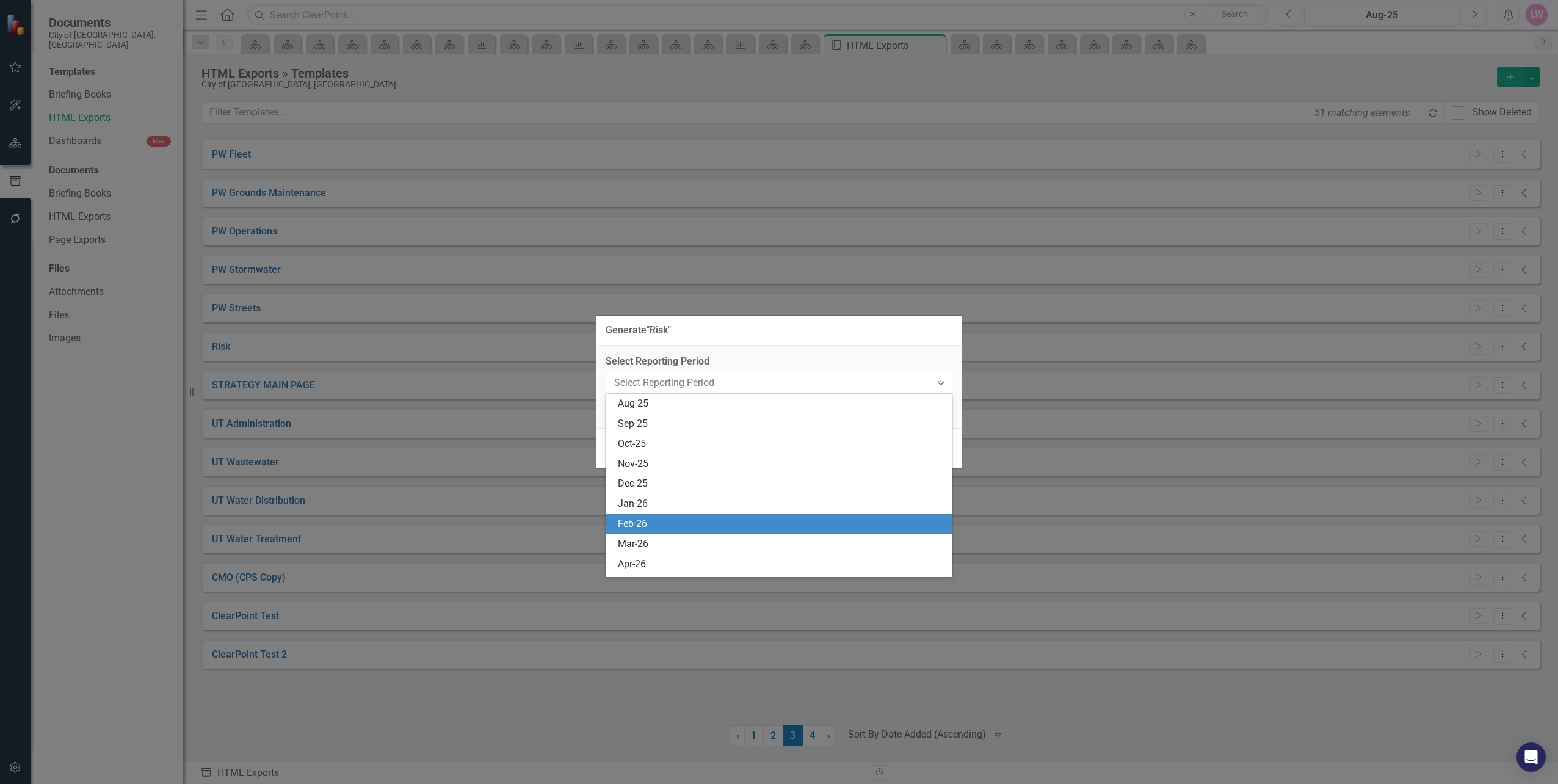
scroll to position [1405, 0]
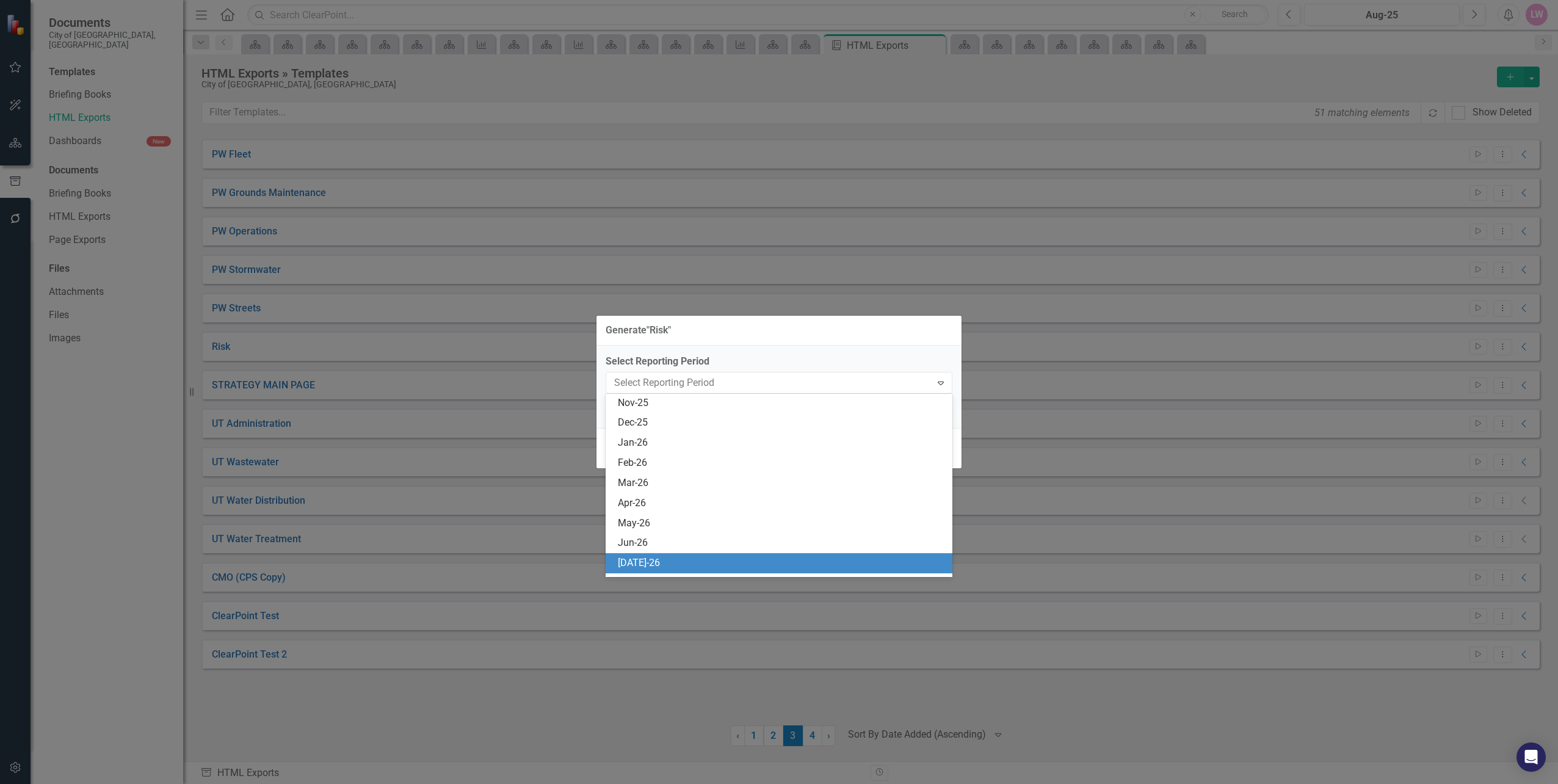
click at [655, 562] on div "Jul-26" at bounding box center [781, 563] width 327 height 14
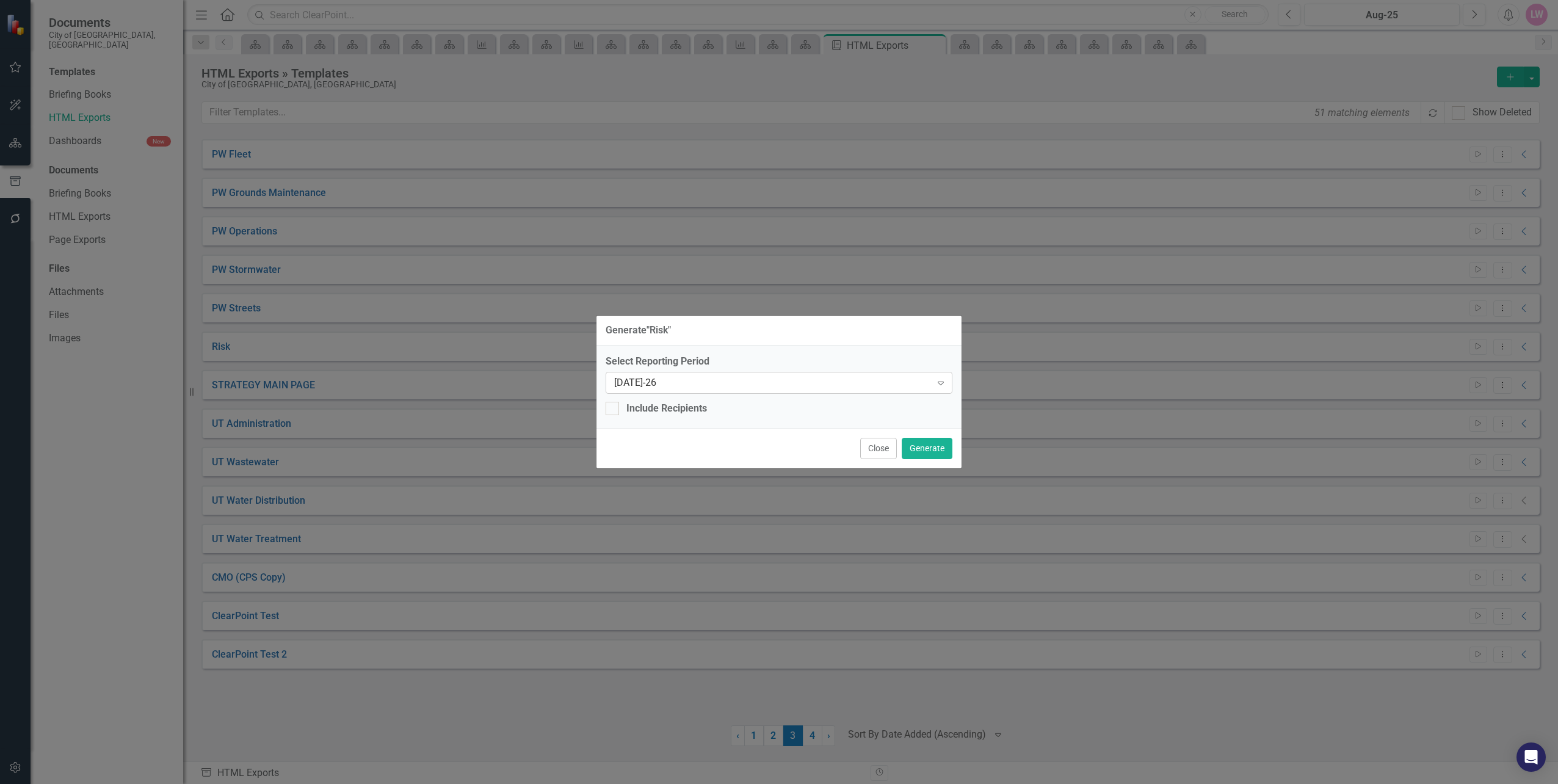
click at [945, 388] on div "Expand" at bounding box center [941, 382] width 22 height 20
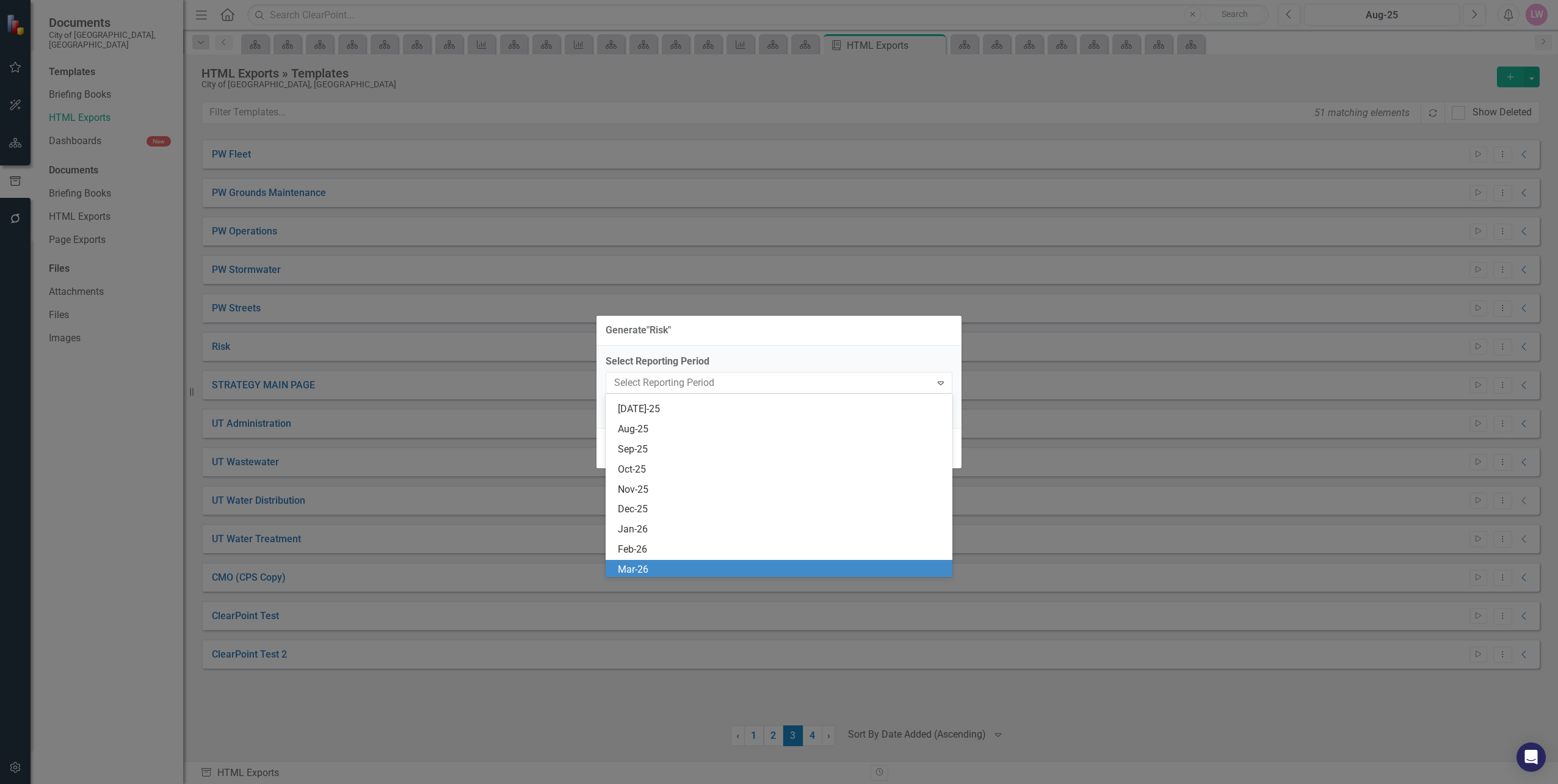
scroll to position [1259, 0]
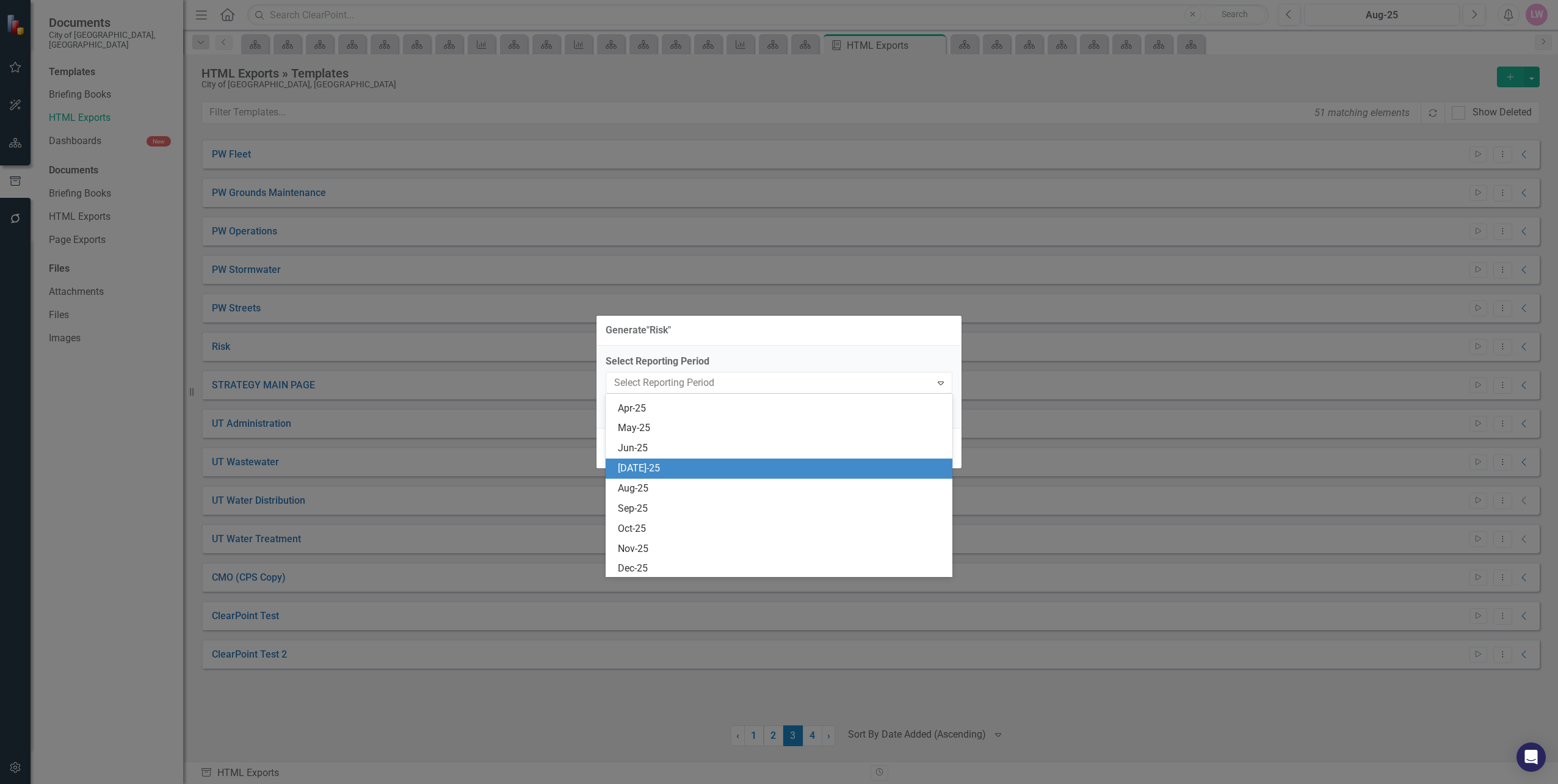
click at [652, 469] on div "[DATE]-25" at bounding box center [781, 468] width 327 height 14
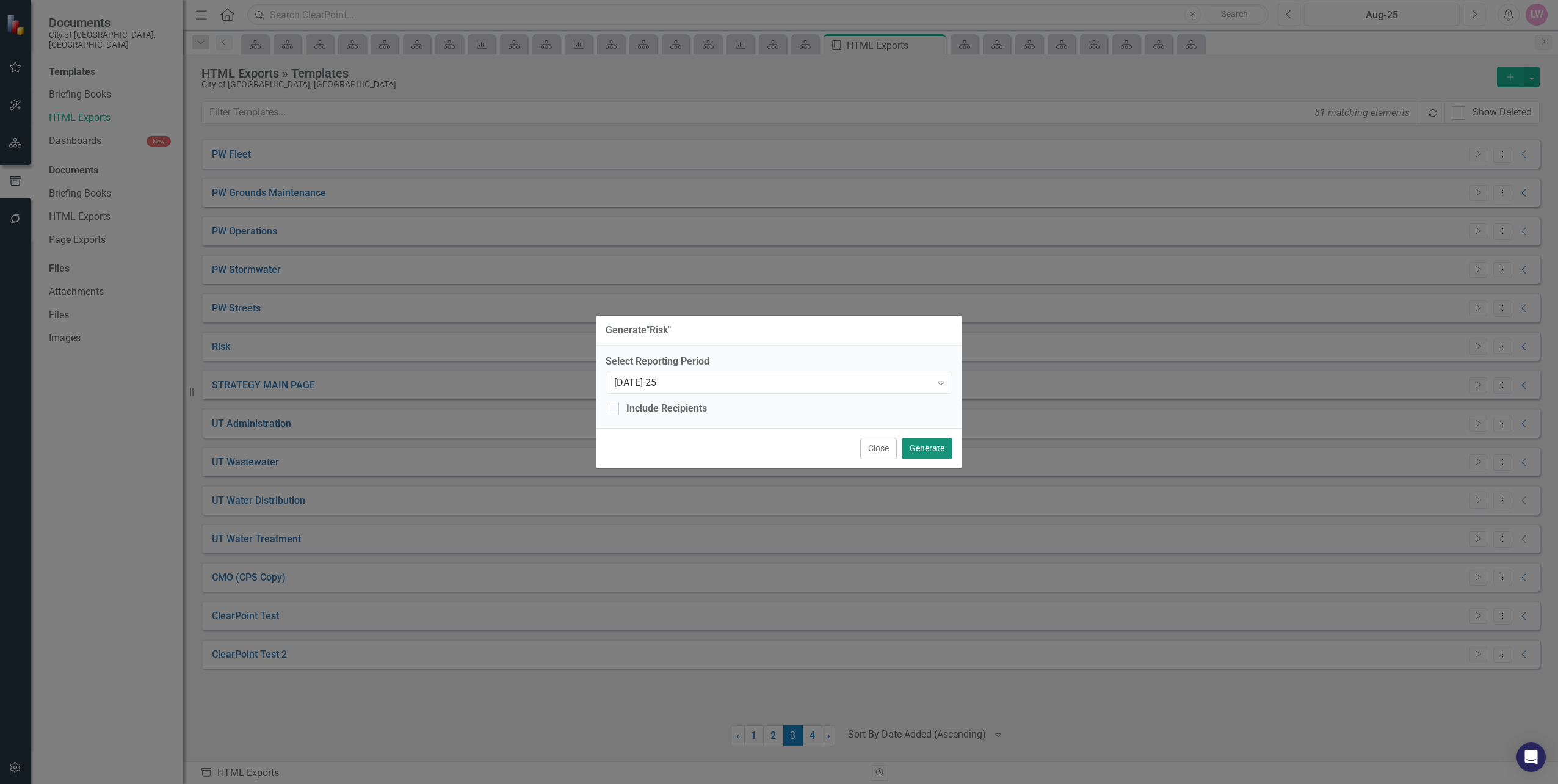
click at [924, 450] on button "Generate" at bounding box center [927, 448] width 50 height 21
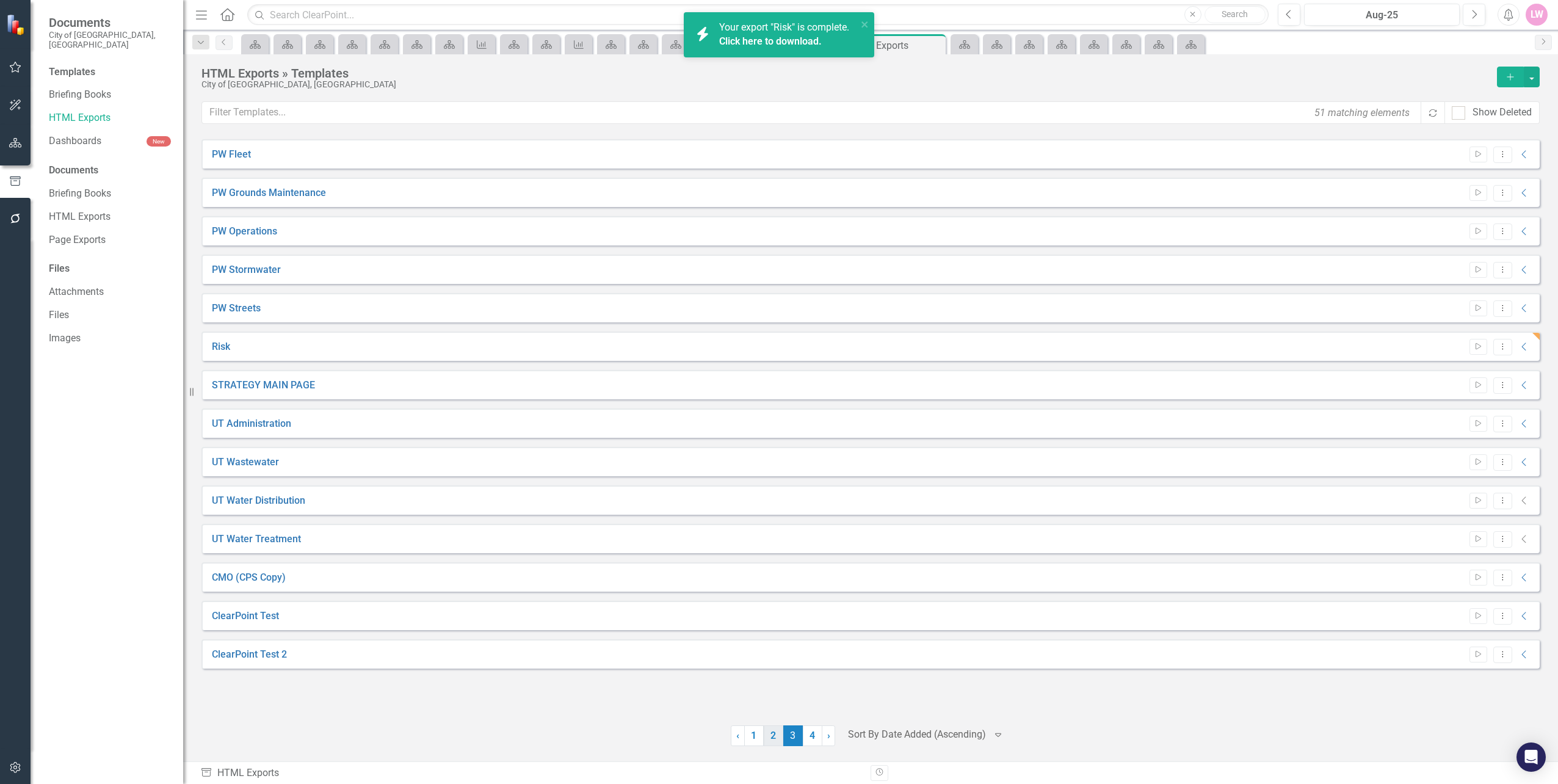
click at [772, 740] on link "2" at bounding box center [773, 736] width 20 height 21
click at [757, 730] on link "1" at bounding box center [753, 736] width 20 height 21
click at [214, 188] on link "BSO" at bounding box center [221, 193] width 19 height 14
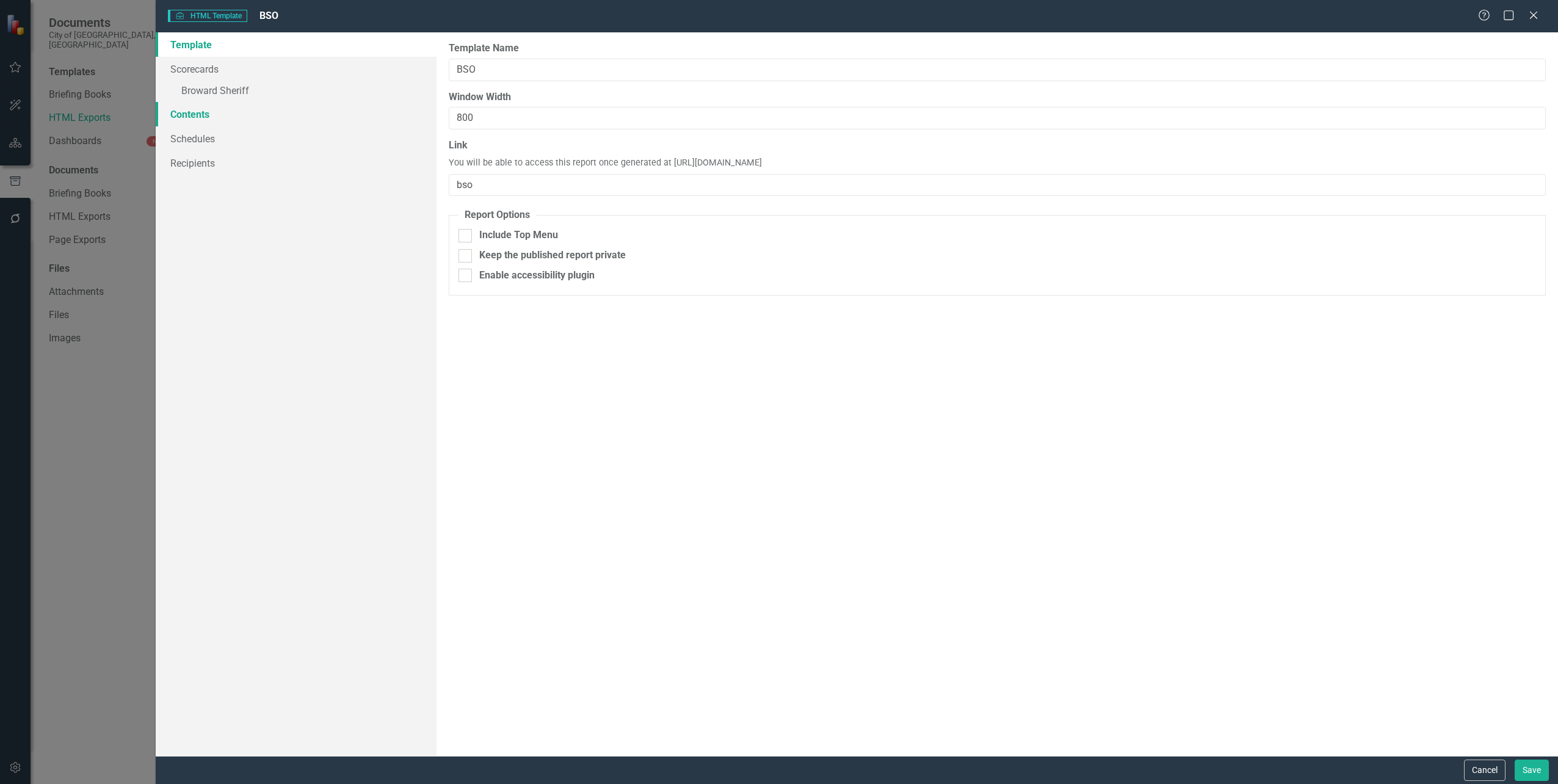
click at [198, 120] on link "Contents" at bounding box center [296, 114] width 281 height 24
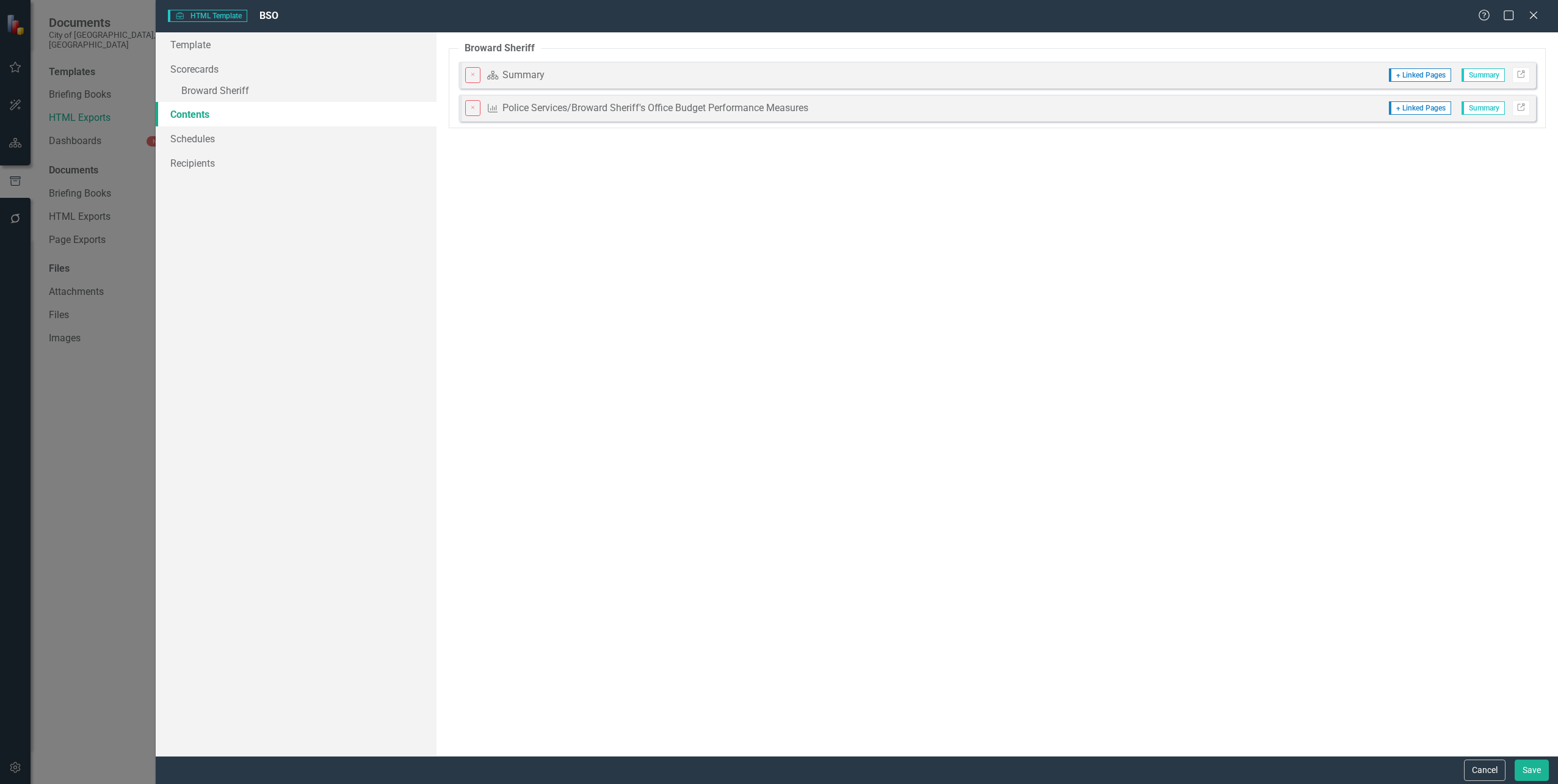
click at [1481, 81] on span "Summary" at bounding box center [1483, 75] width 43 height 13
click at [1482, 76] on span "Summary" at bounding box center [1483, 75] width 43 height 13
click at [1485, 74] on span "Summary" at bounding box center [1483, 75] width 43 height 13
click at [1524, 76] on icon at bounding box center [1521, 74] width 7 height 7
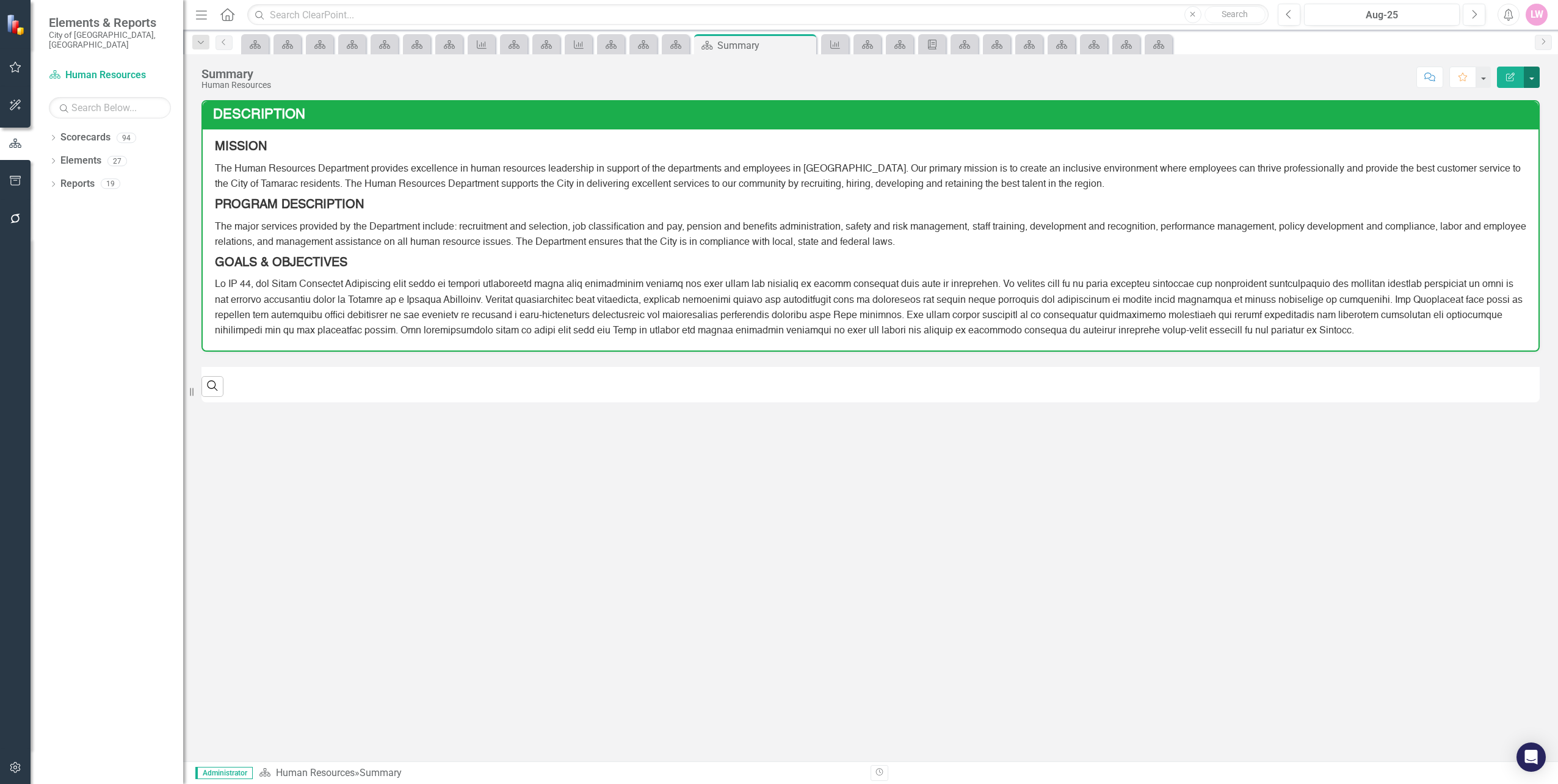
click at [1527, 77] on button "button" at bounding box center [1531, 76] width 16 height 21
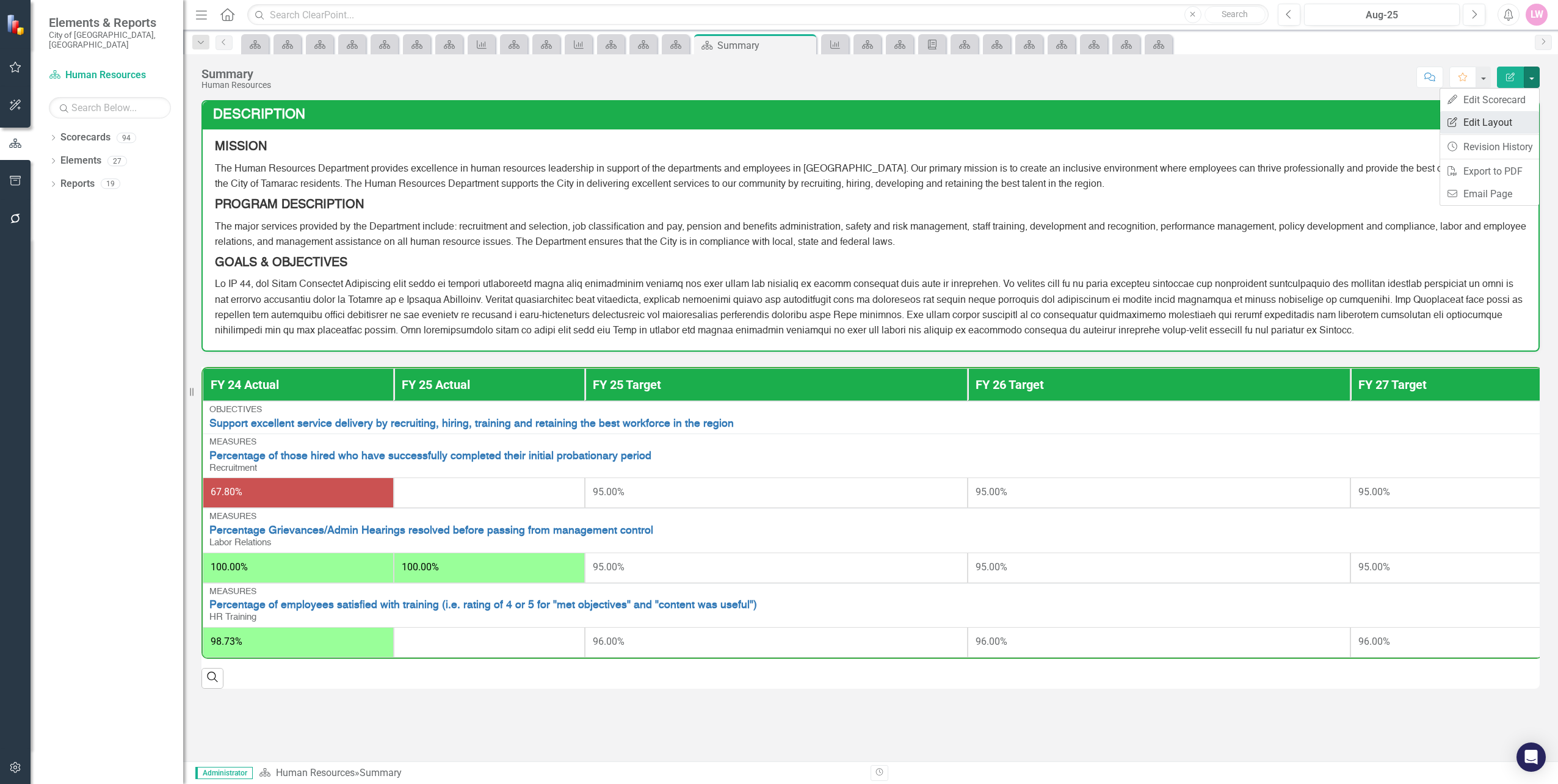
click at [1491, 122] on link "Edit Report Edit Layout" at bounding box center [1490, 122] width 99 height 22
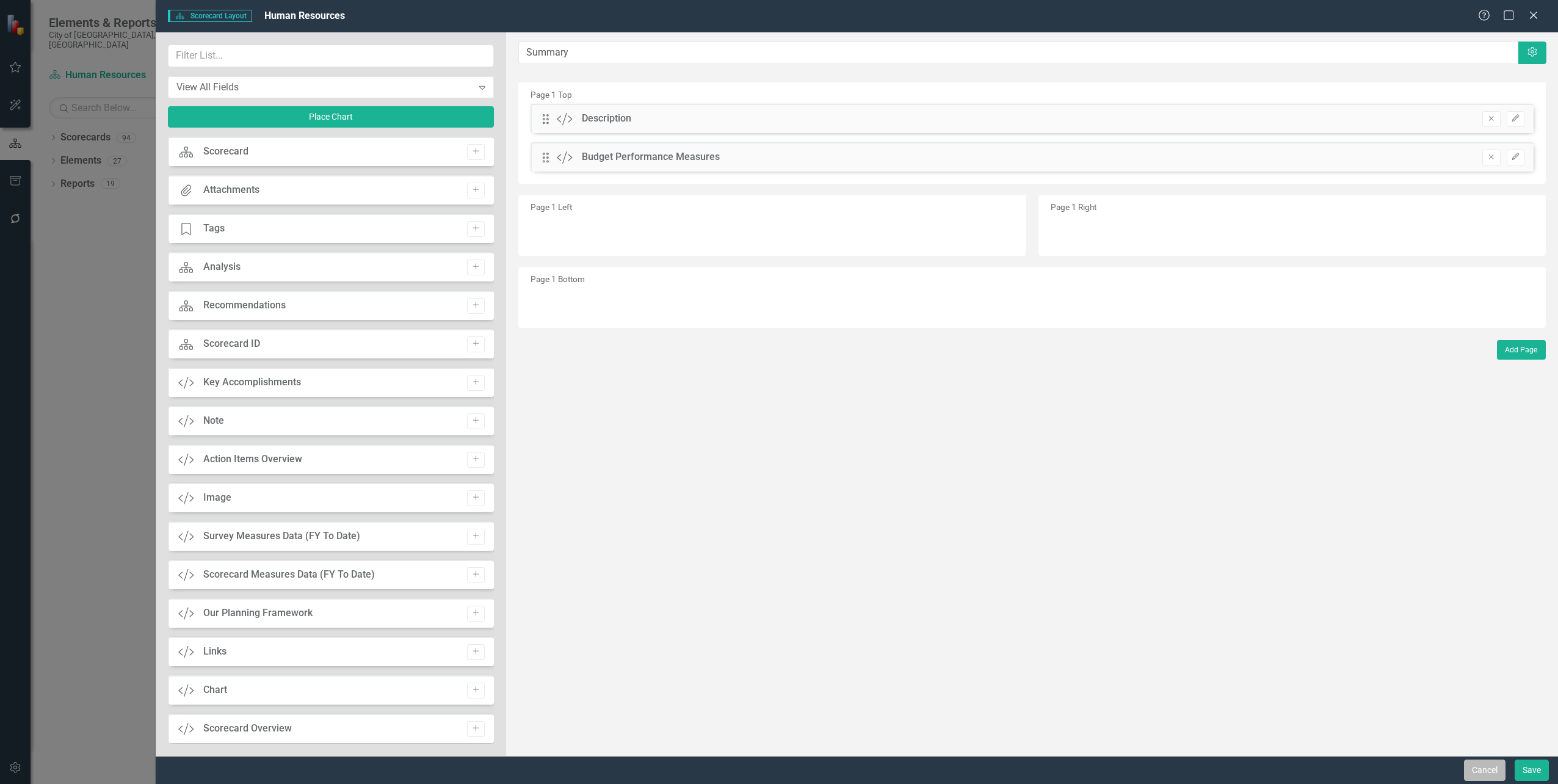
click at [1482, 773] on button "Cancel" at bounding box center [1484, 770] width 42 height 21
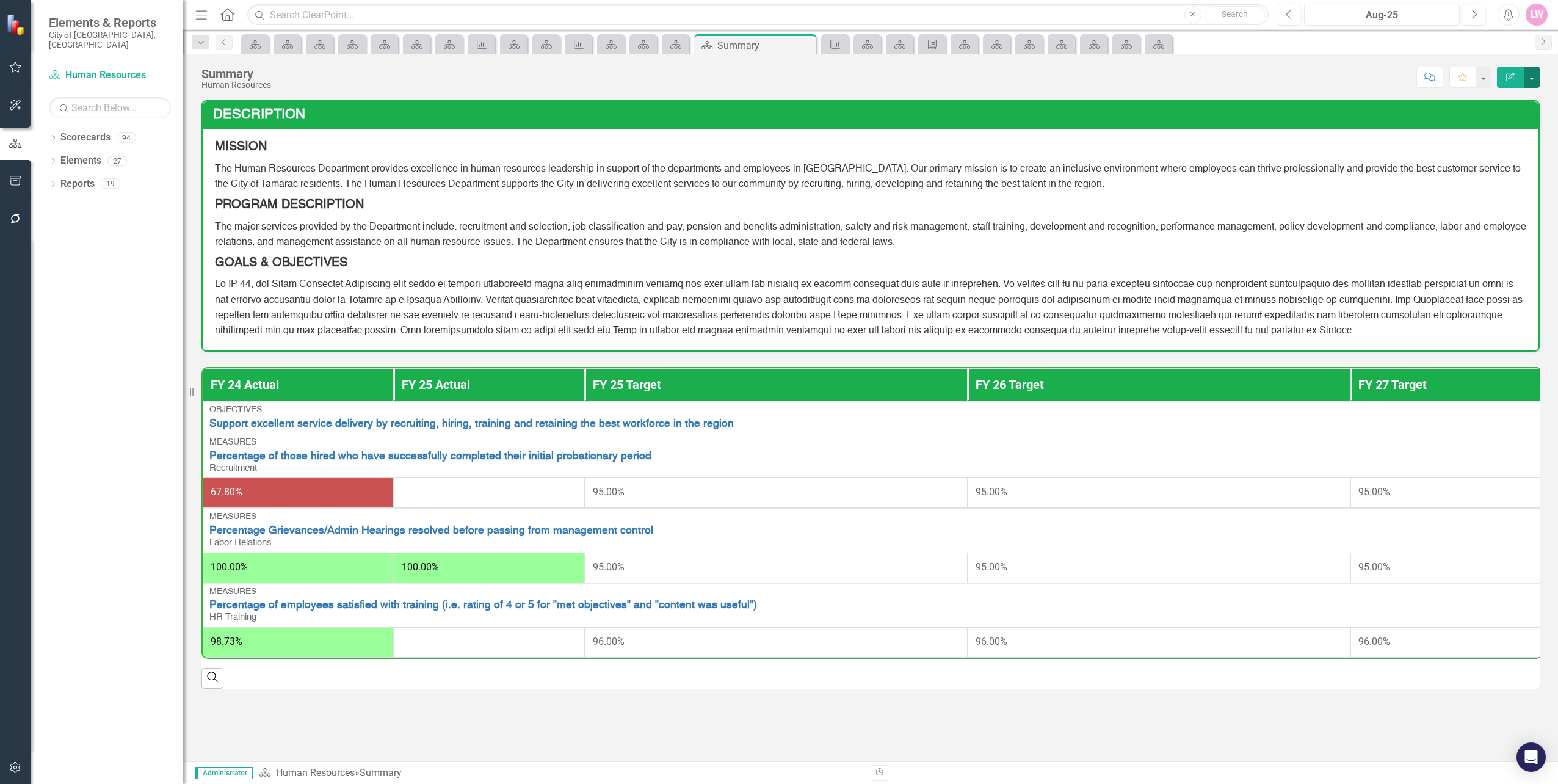
click at [1533, 77] on button "button" at bounding box center [1531, 76] width 16 height 21
click at [1469, 107] on link "Edit Edit Scorecard" at bounding box center [1490, 100] width 99 height 22
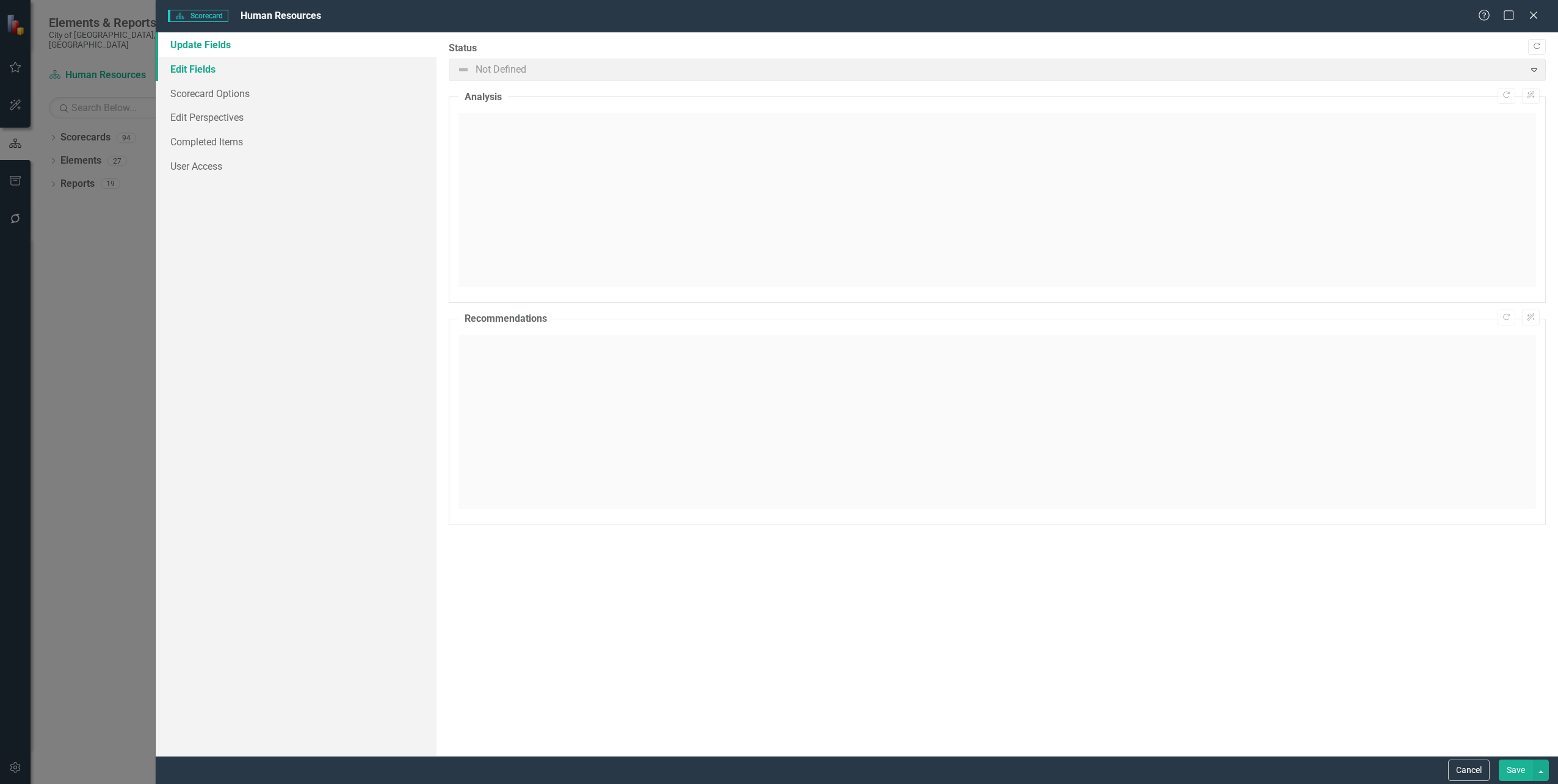
click at [212, 67] on link "Edit Fields" at bounding box center [296, 69] width 281 height 24
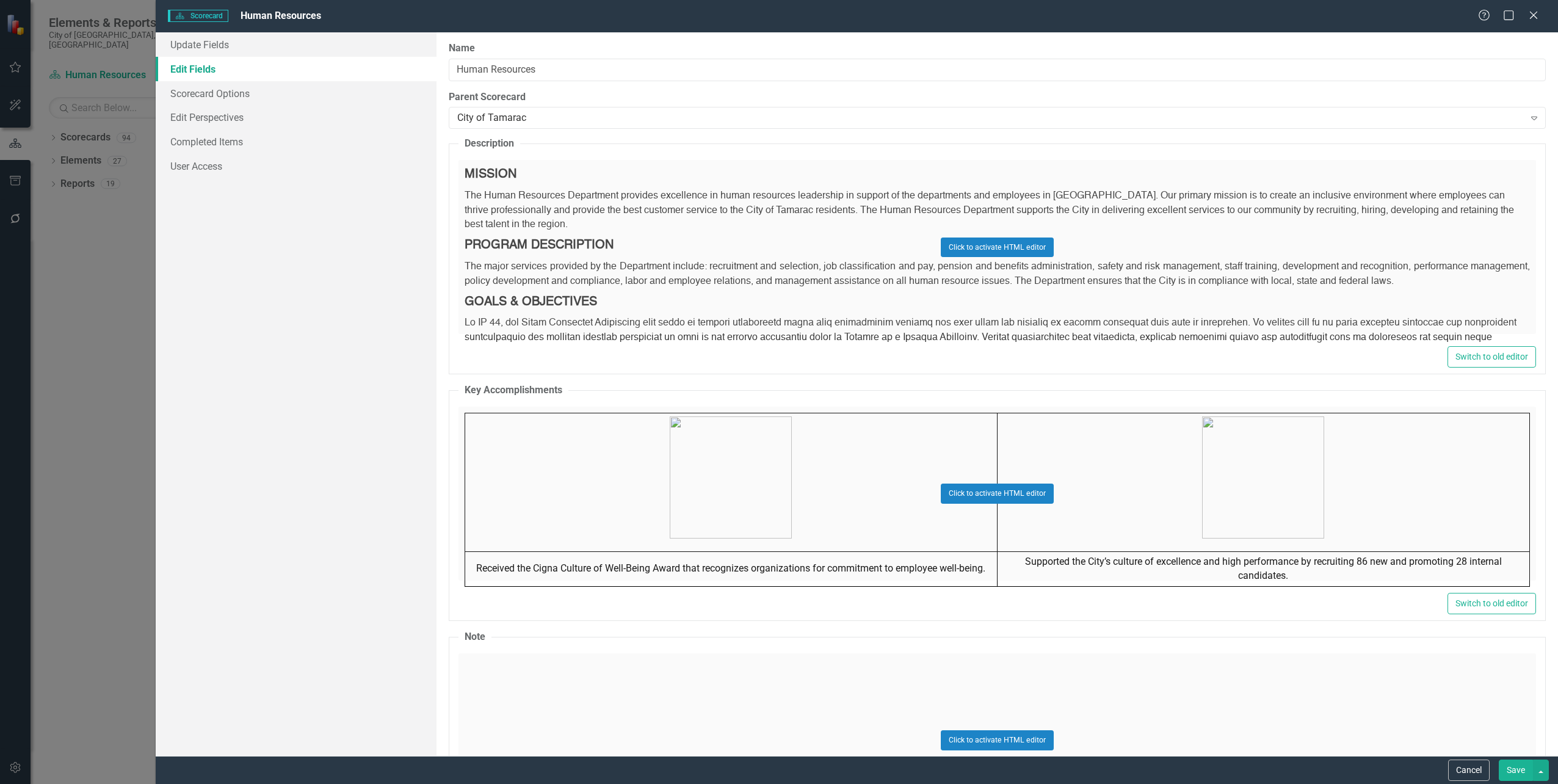
click at [986, 194] on div "Click to activate HTML editor" at bounding box center [998, 247] width 1078 height 174
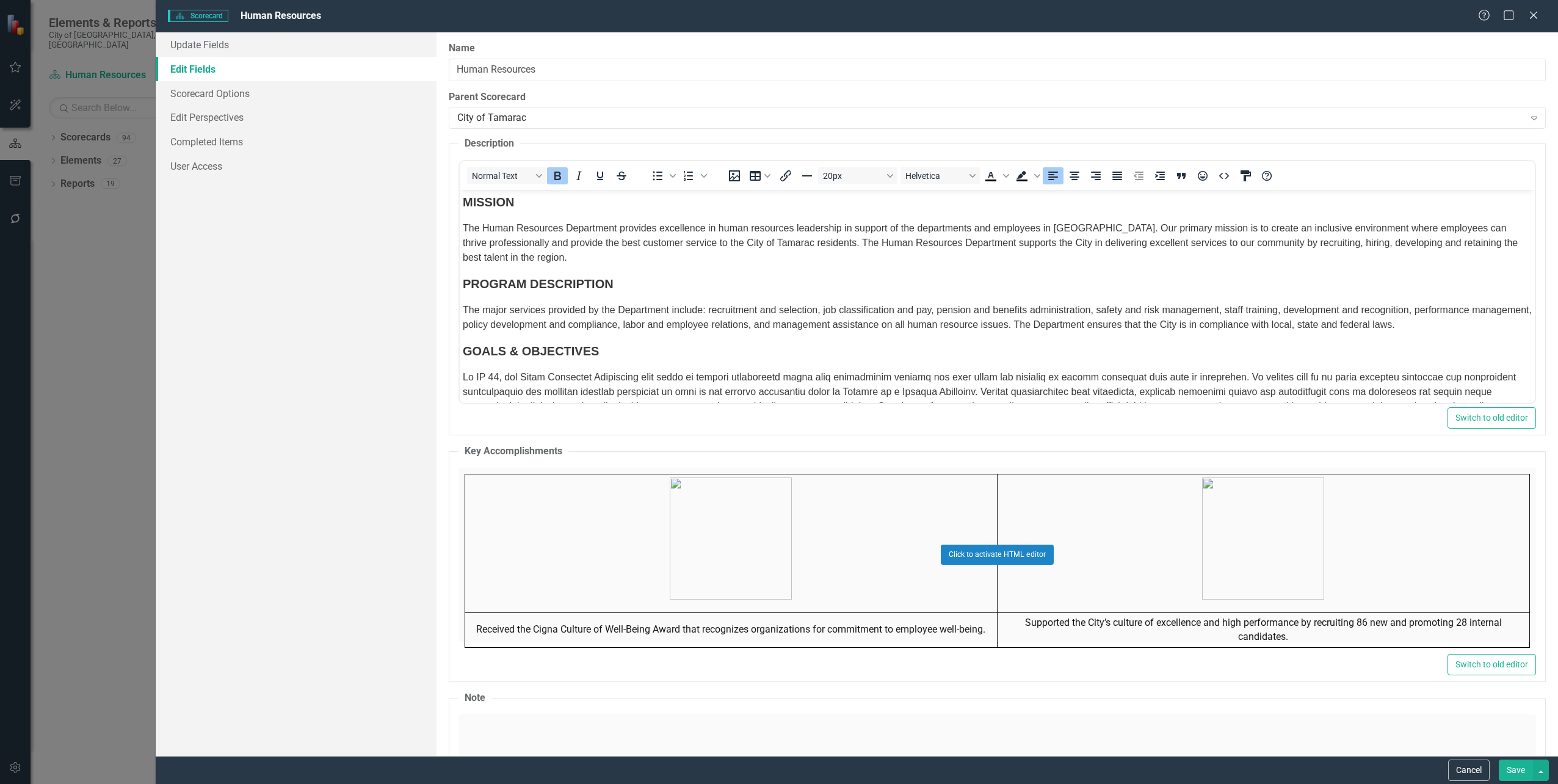
click at [896, 231] on span "The Human Resources Department provides excellence in human resources leadershi…" at bounding box center [990, 242] width 1055 height 40
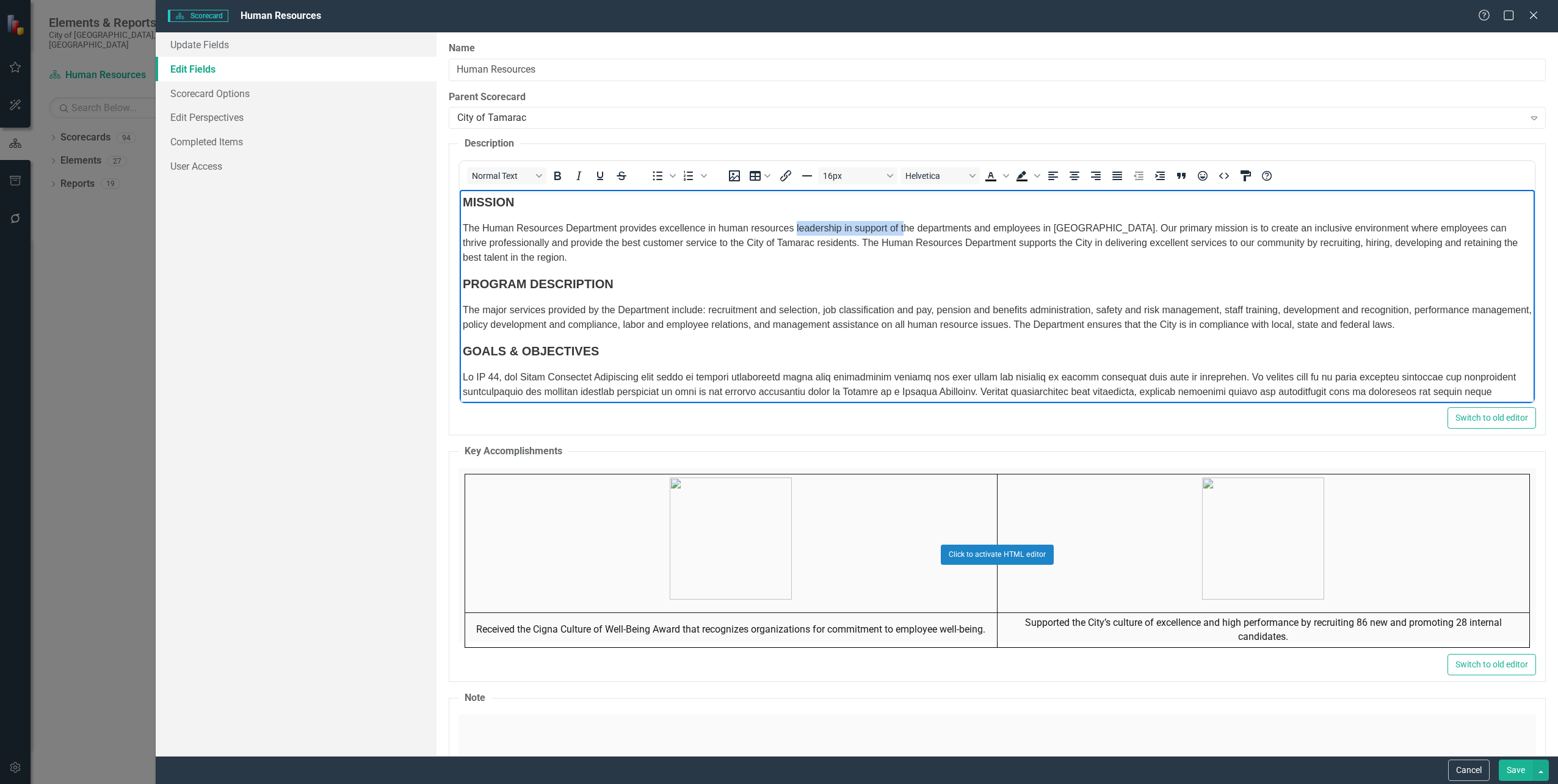
drag, startPoint x: 903, startPoint y: 227, endPoint x: 795, endPoint y: 227, distance: 108.0
click at [795, 227] on span "The Human Resources Department provides excellence in human resources leadershi…" at bounding box center [990, 242] width 1055 height 40
drag, startPoint x: 910, startPoint y: 249, endPoint x: 832, endPoint y: 249, distance: 78.0
click at [832, 249] on p "The Human Resources Department provides excellence in human resources leadershi…" at bounding box center [997, 242] width 1069 height 44
click at [1004, 175] on icon "Text color Black" at bounding box center [1005, 176] width 7 height 4
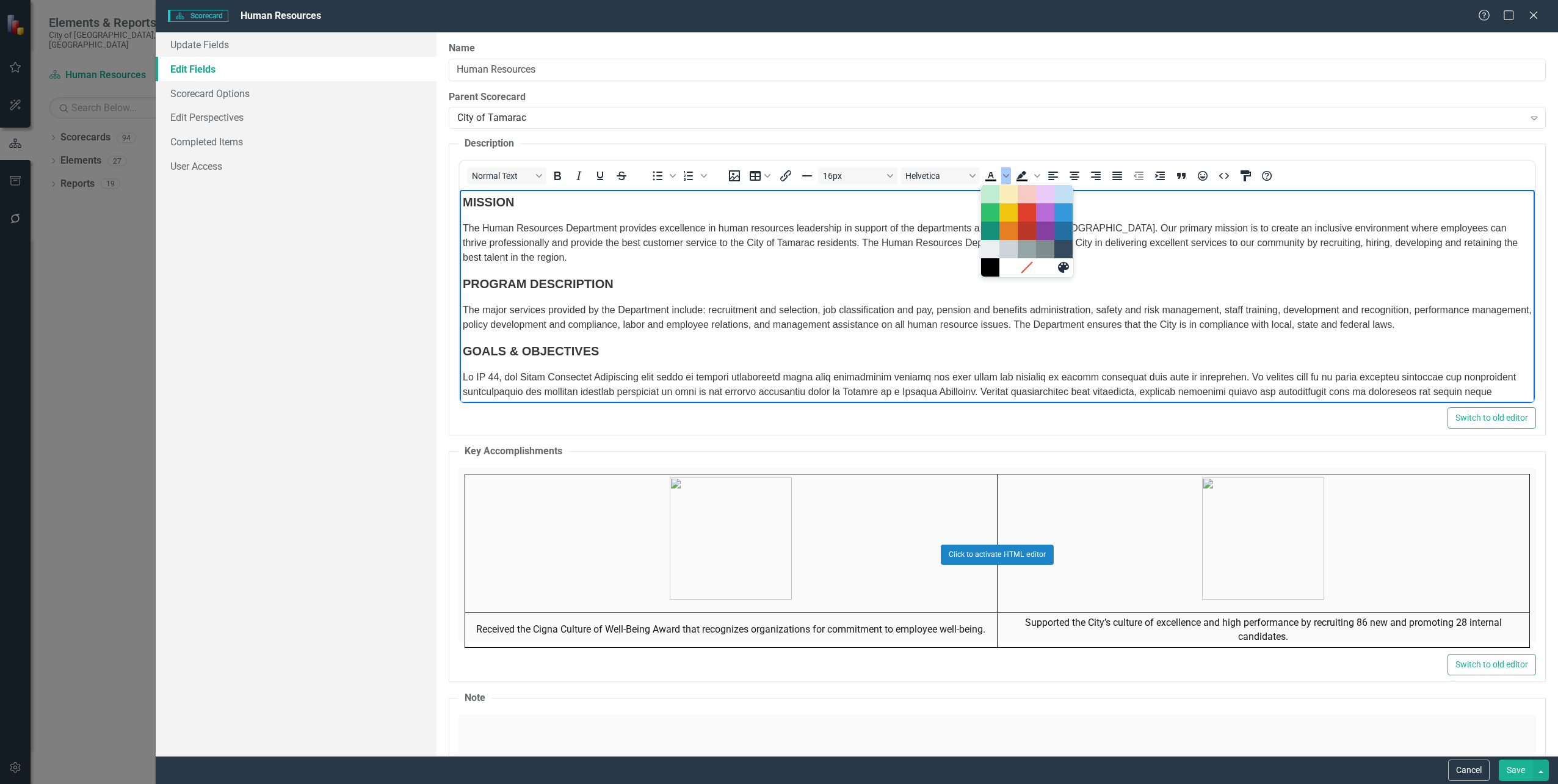
click at [1174, 238] on span "The Human Resources Department provides excellence in human resources leadershi…" at bounding box center [990, 242] width 1055 height 40
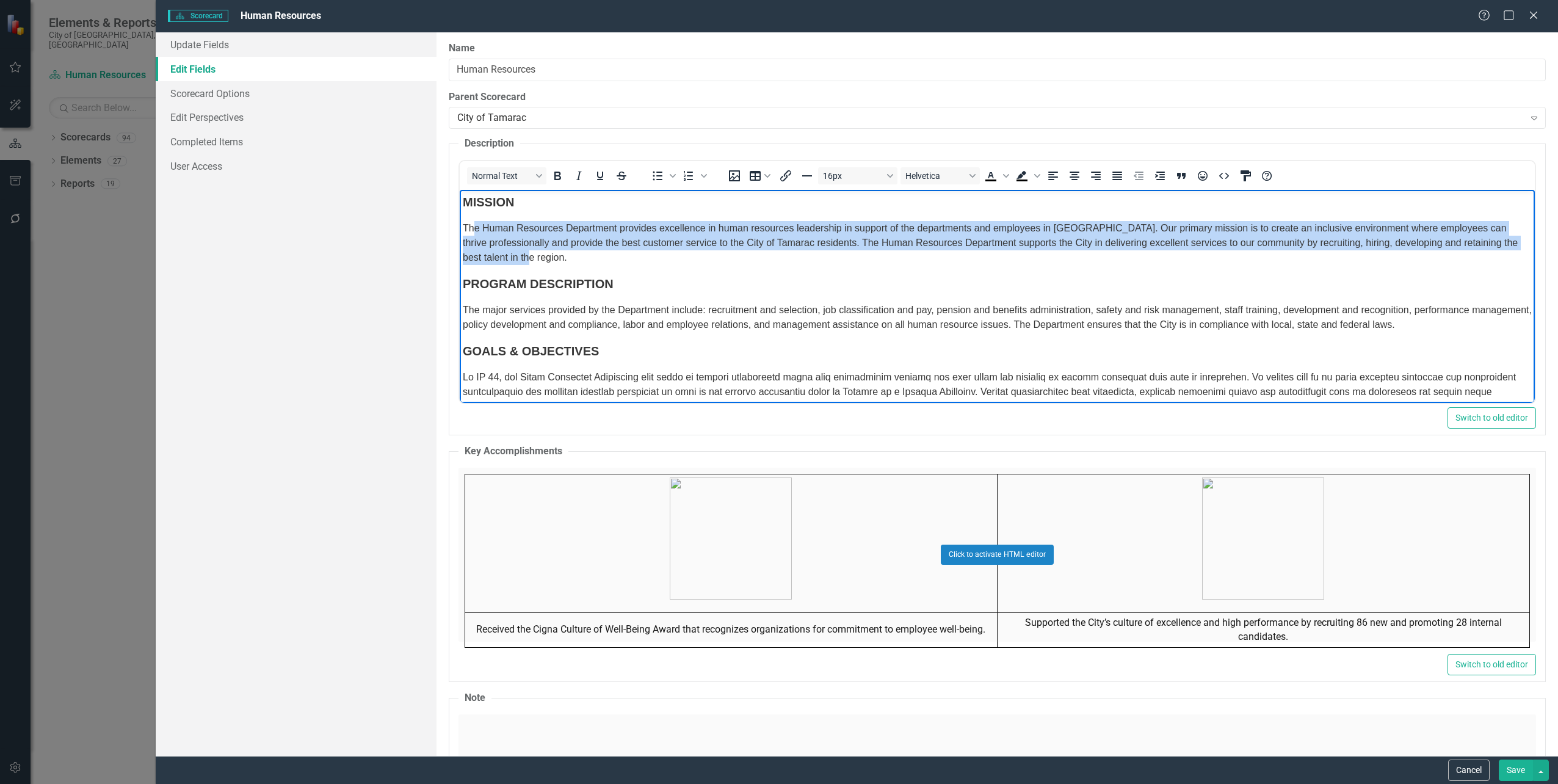
drag, startPoint x: 480, startPoint y: 224, endPoint x: 1249, endPoint y: 264, distance: 770.0
click at [1249, 264] on p "The Human Resources Department provides excellence in human resources leadershi…" at bounding box center [997, 242] width 1069 height 44
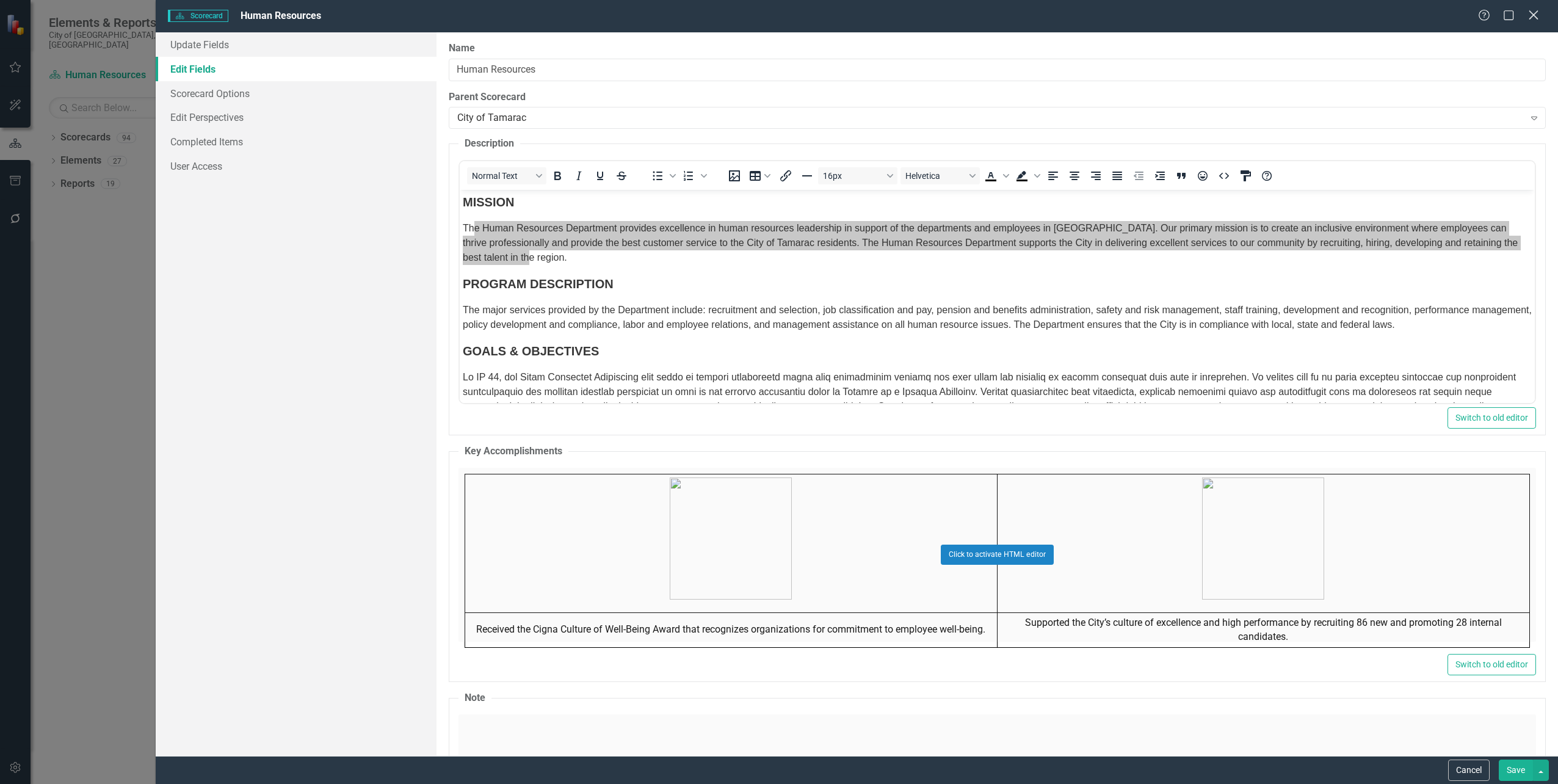
click at [1537, 19] on icon at bounding box center [1534, 15] width 9 height 9
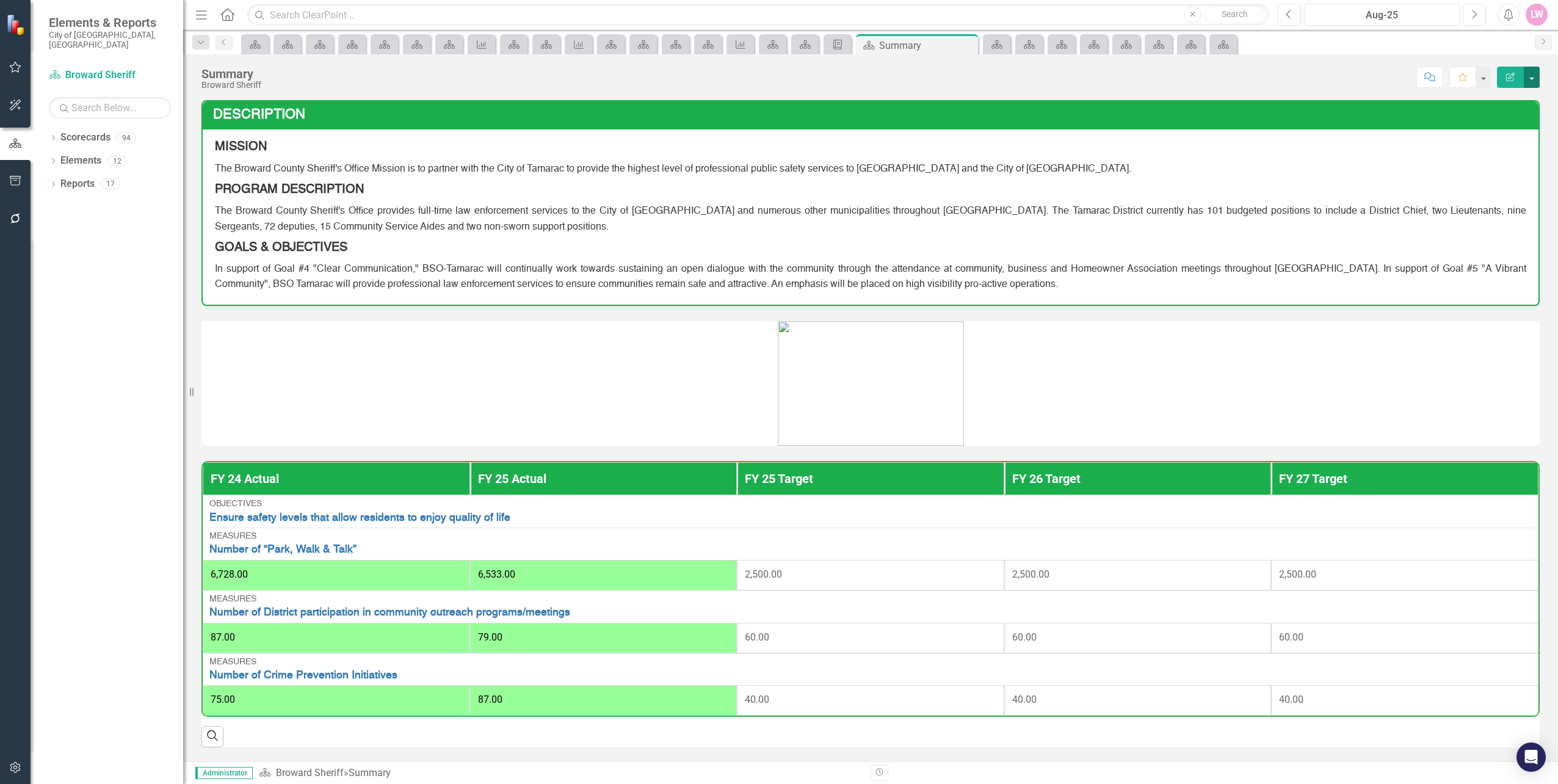
click at [1537, 76] on button "button" at bounding box center [1531, 76] width 16 height 21
click at [1501, 117] on link "Edit Report Edit Layout" at bounding box center [1490, 122] width 99 height 22
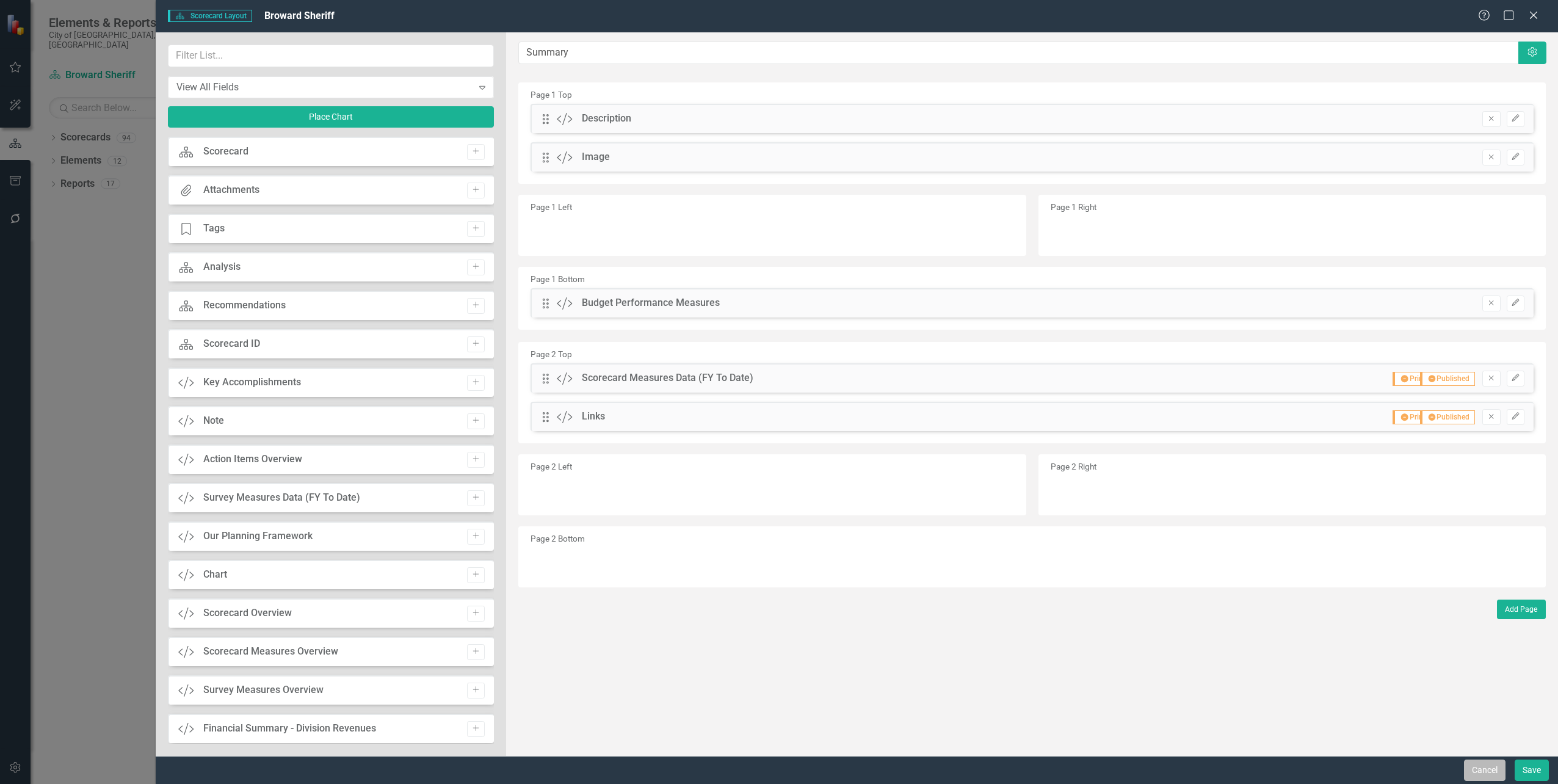
click at [1485, 770] on button "Cancel" at bounding box center [1484, 770] width 42 height 21
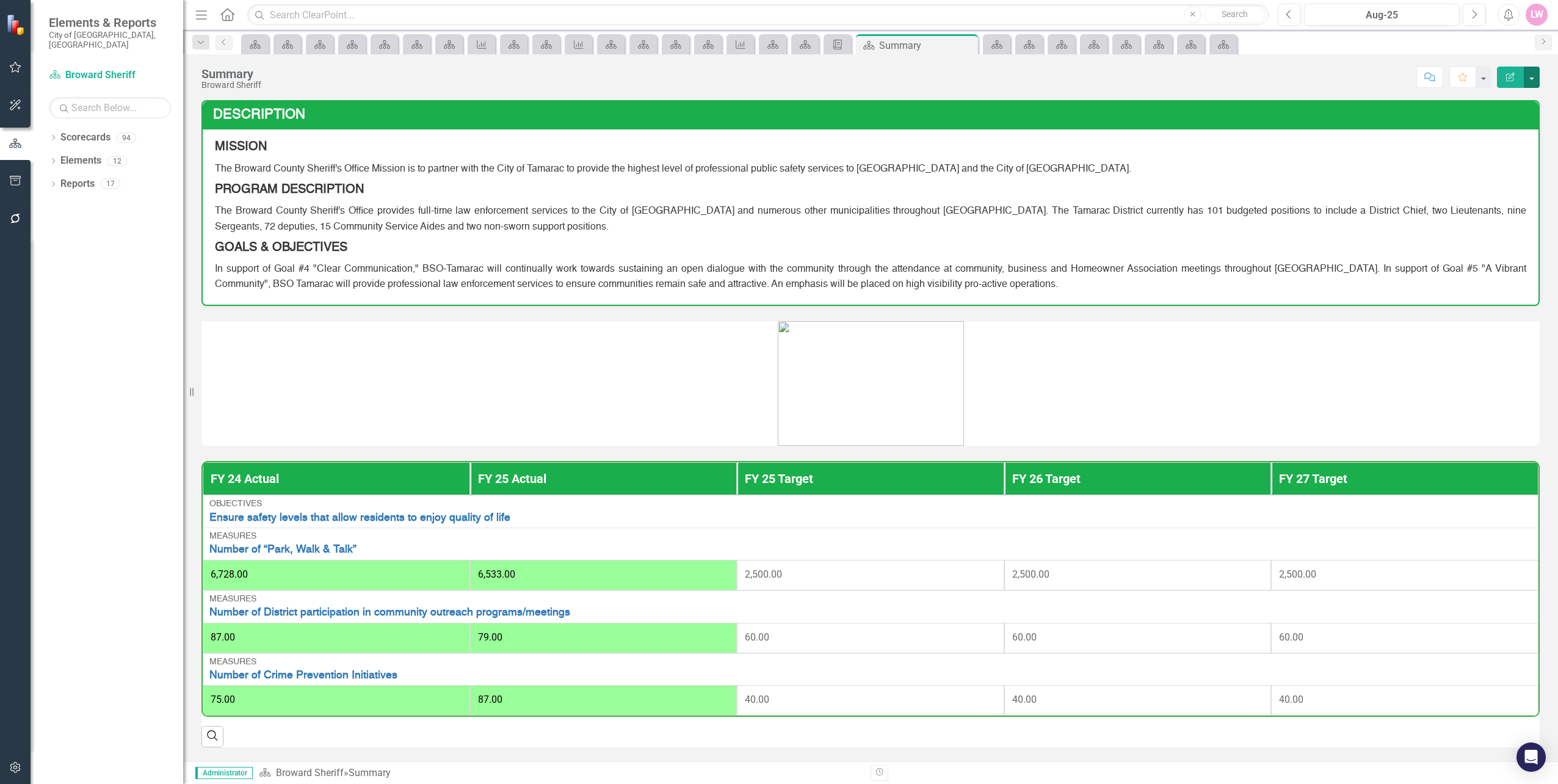
click at [1538, 76] on button "button" at bounding box center [1531, 76] width 16 height 21
click at [1520, 115] on link "Edit Report Edit Layout" at bounding box center [1490, 122] width 99 height 22
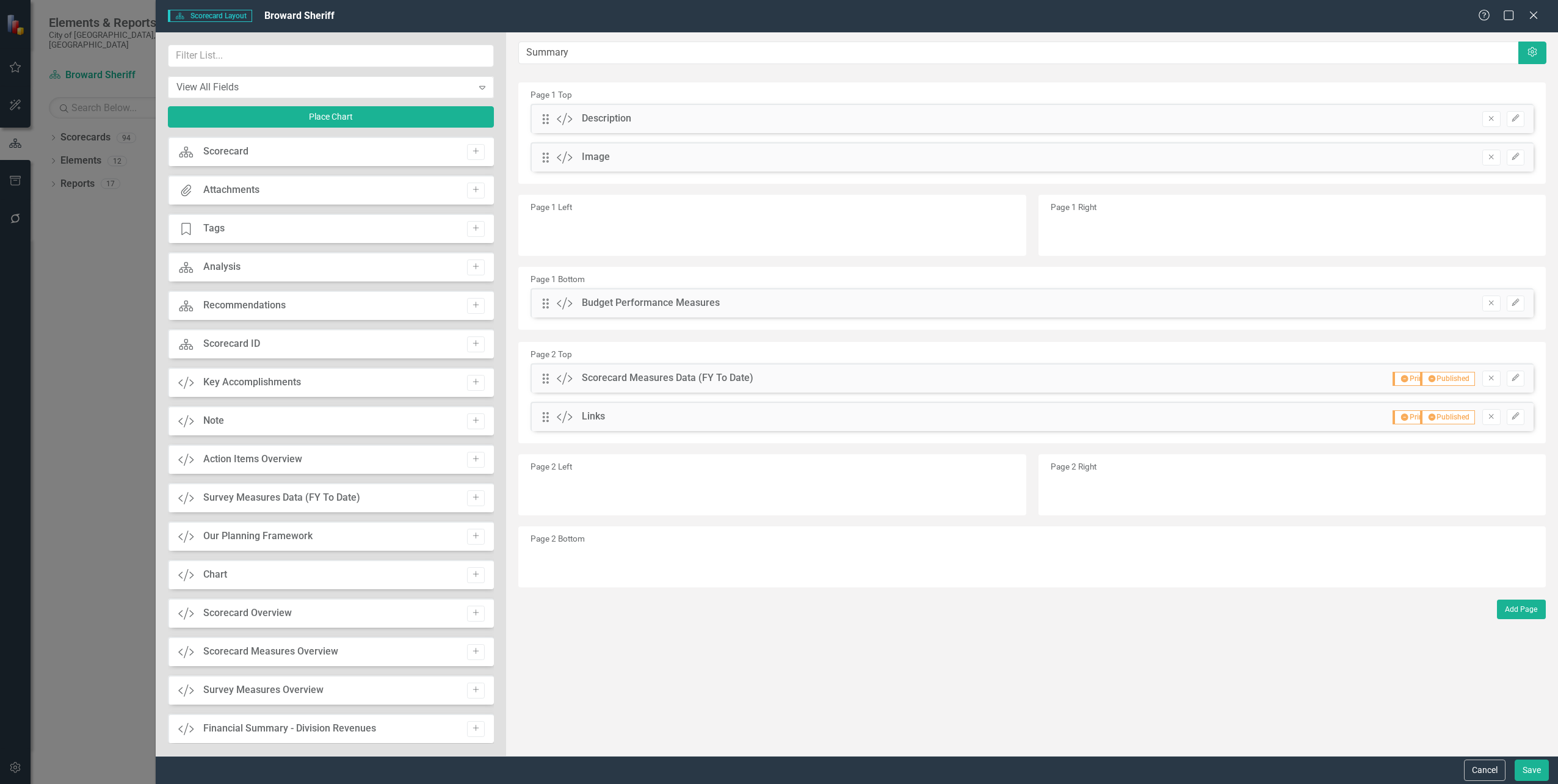
click at [1392, 161] on div "Drag Custom Image Remove Edit" at bounding box center [1032, 157] width 1003 height 29
click at [1519, 158] on icon "Edit" at bounding box center [1516, 157] width 9 height 7
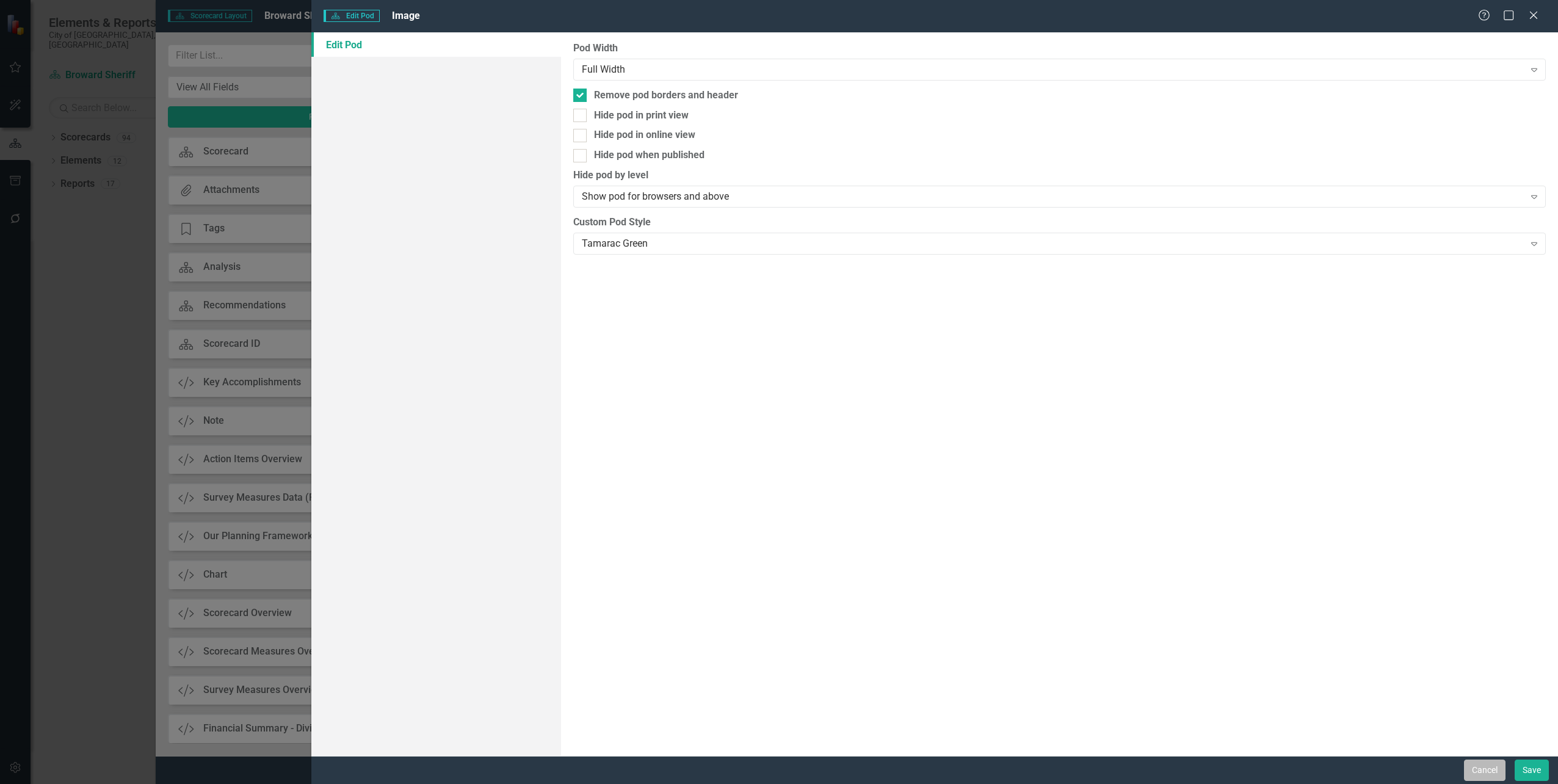
click at [1494, 770] on button "Cancel" at bounding box center [1484, 770] width 42 height 21
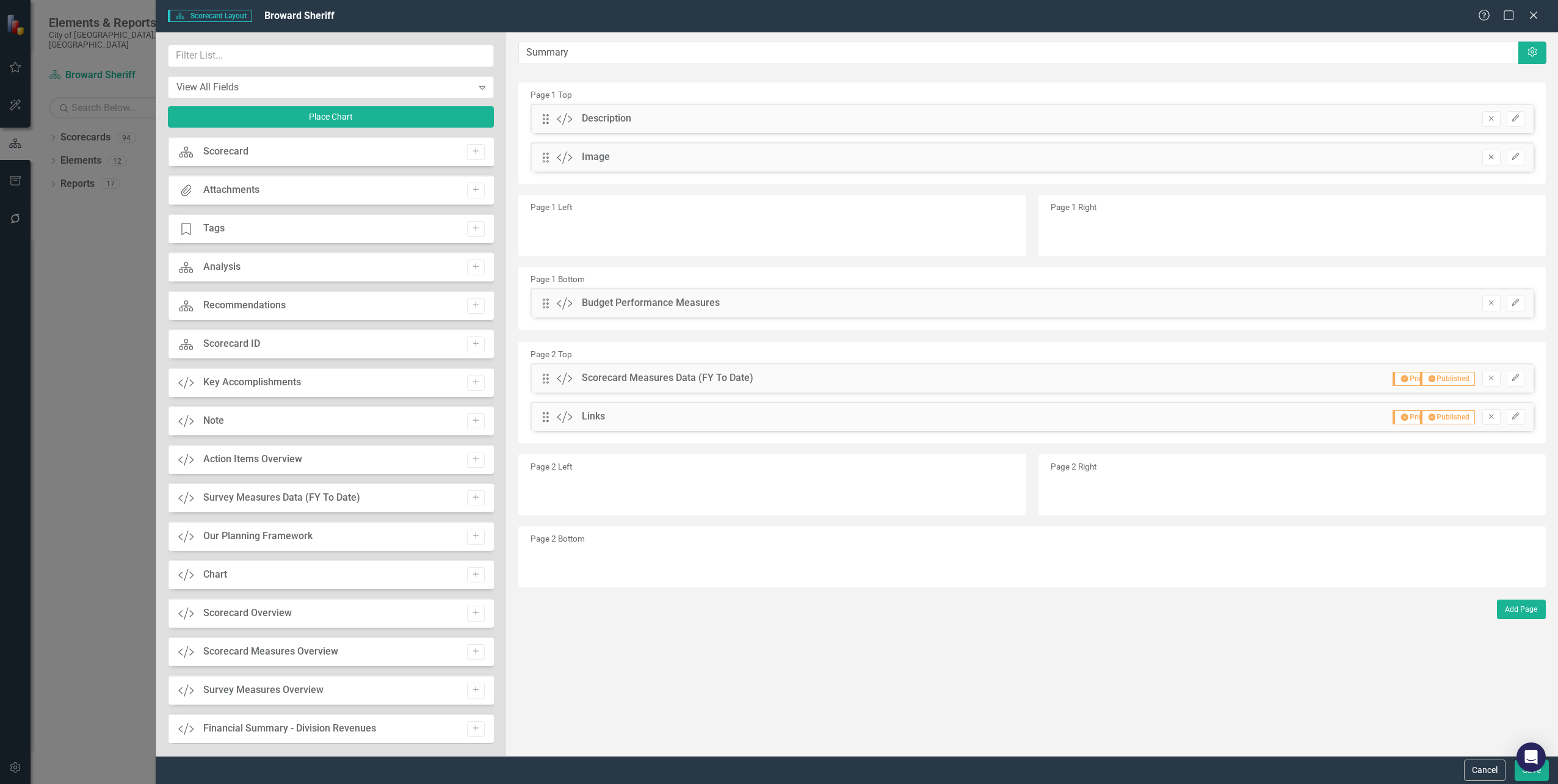
click at [1484, 153] on button "Remove" at bounding box center [1491, 157] width 18 height 16
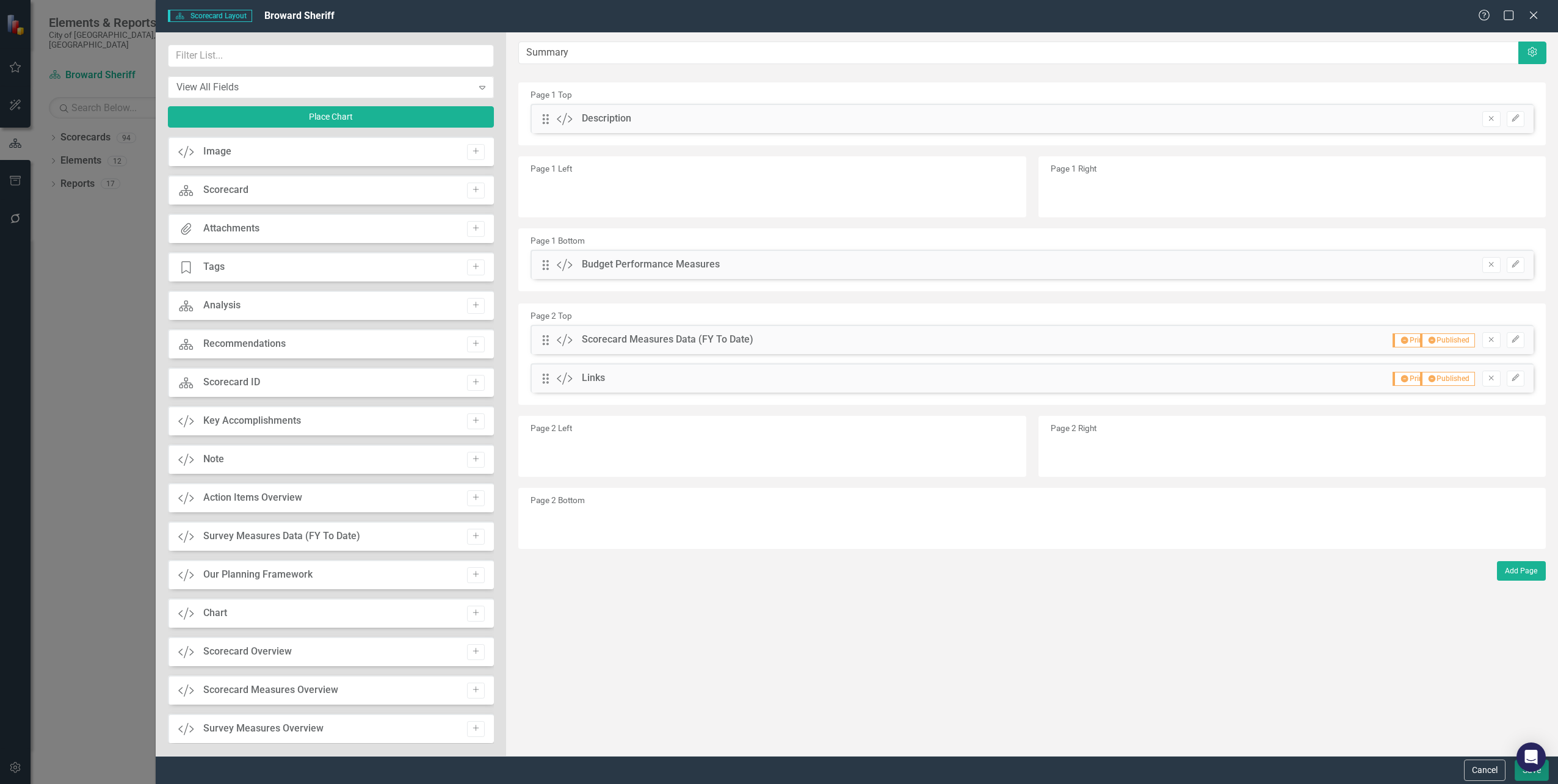
click at [1524, 773] on button "Save" at bounding box center [1532, 770] width 34 height 21
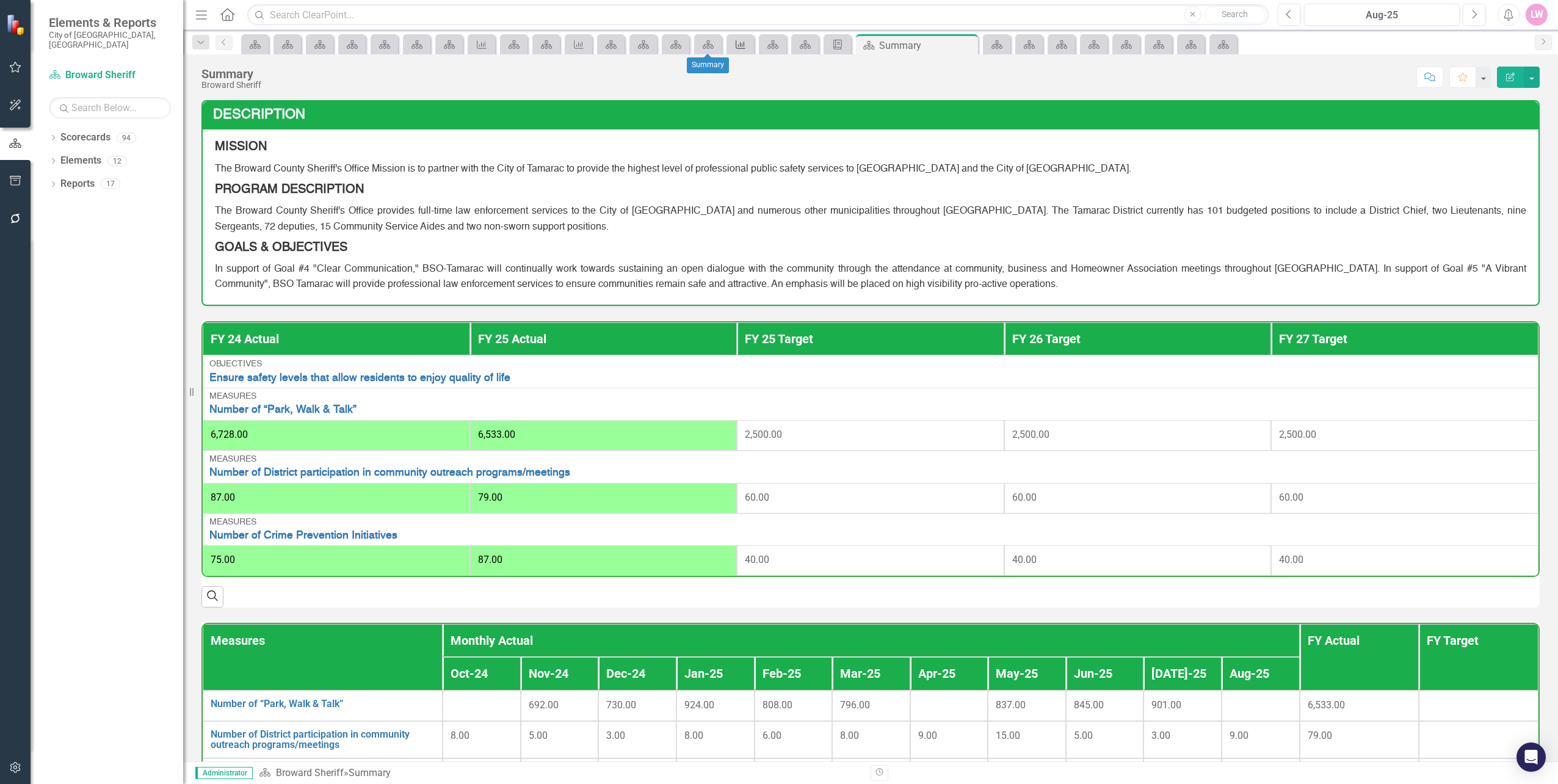
click at [735, 48] on icon "Measure" at bounding box center [740, 45] width 12 height 9
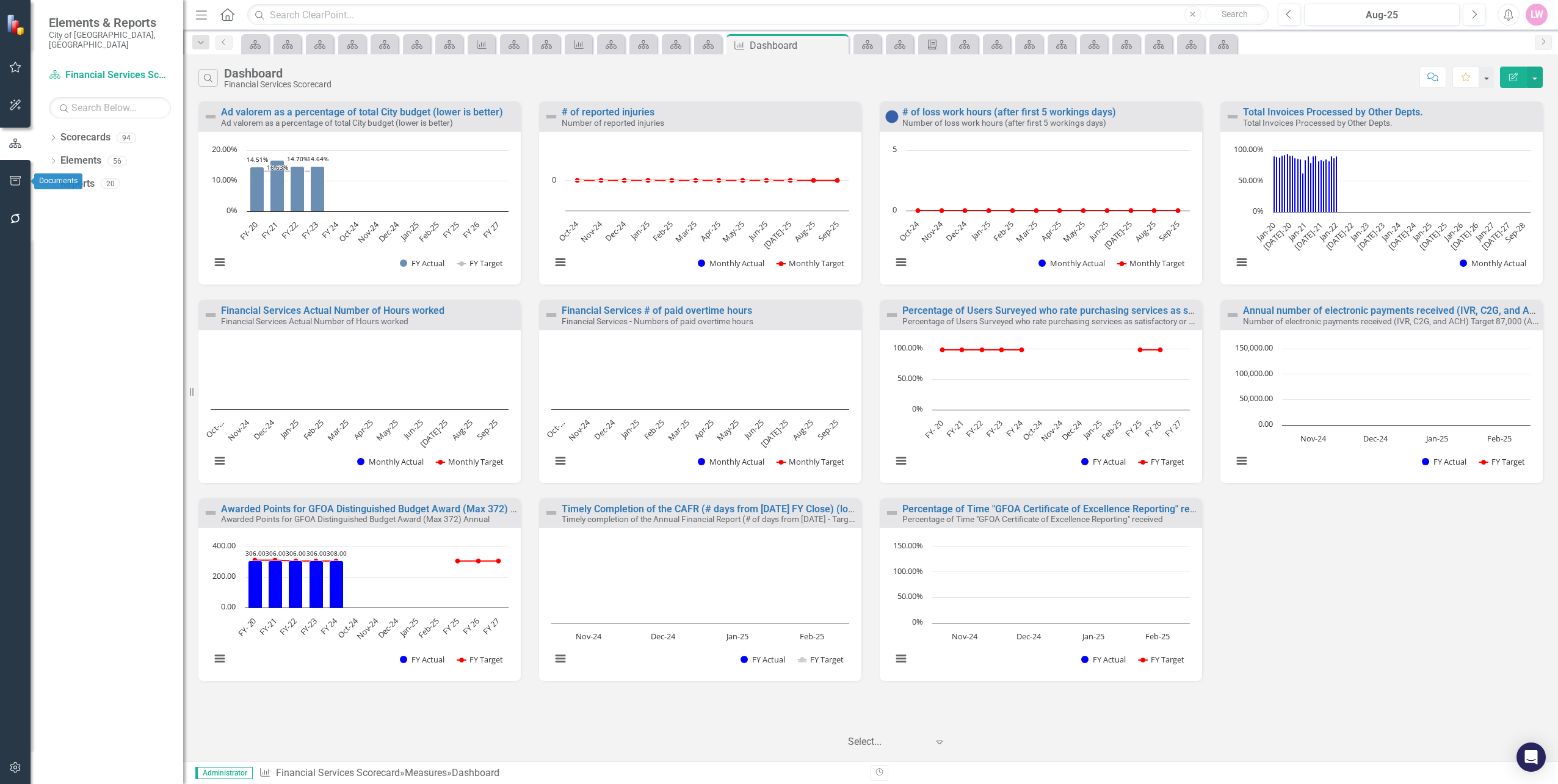
click at [7, 182] on button "button" at bounding box center [15, 182] width 27 height 26
click at [56, 111] on link "HTML Exports" at bounding box center [109, 117] width 122 height 14
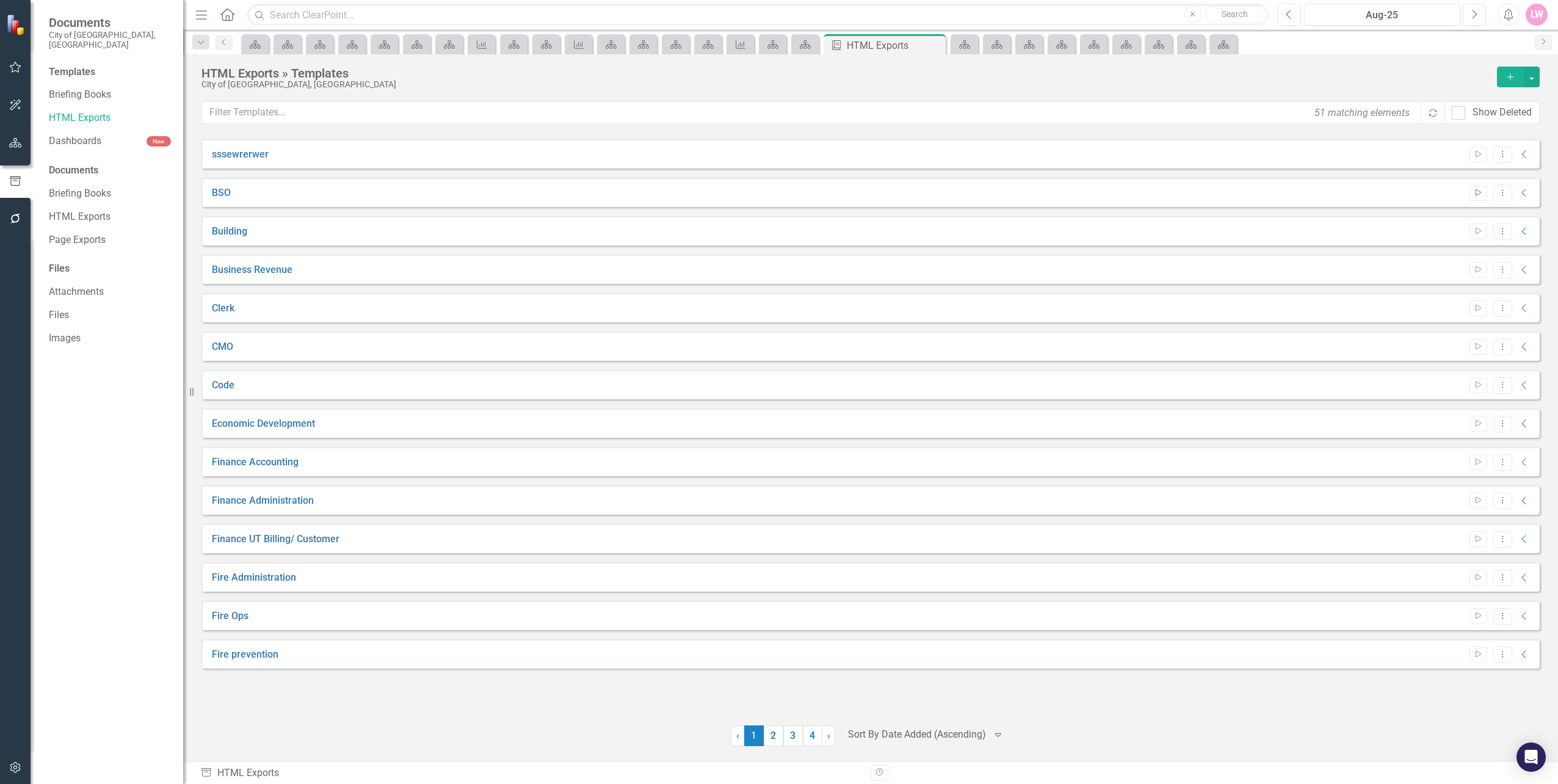
click at [1475, 192] on icon "Start" at bounding box center [1479, 193] width 9 height 7
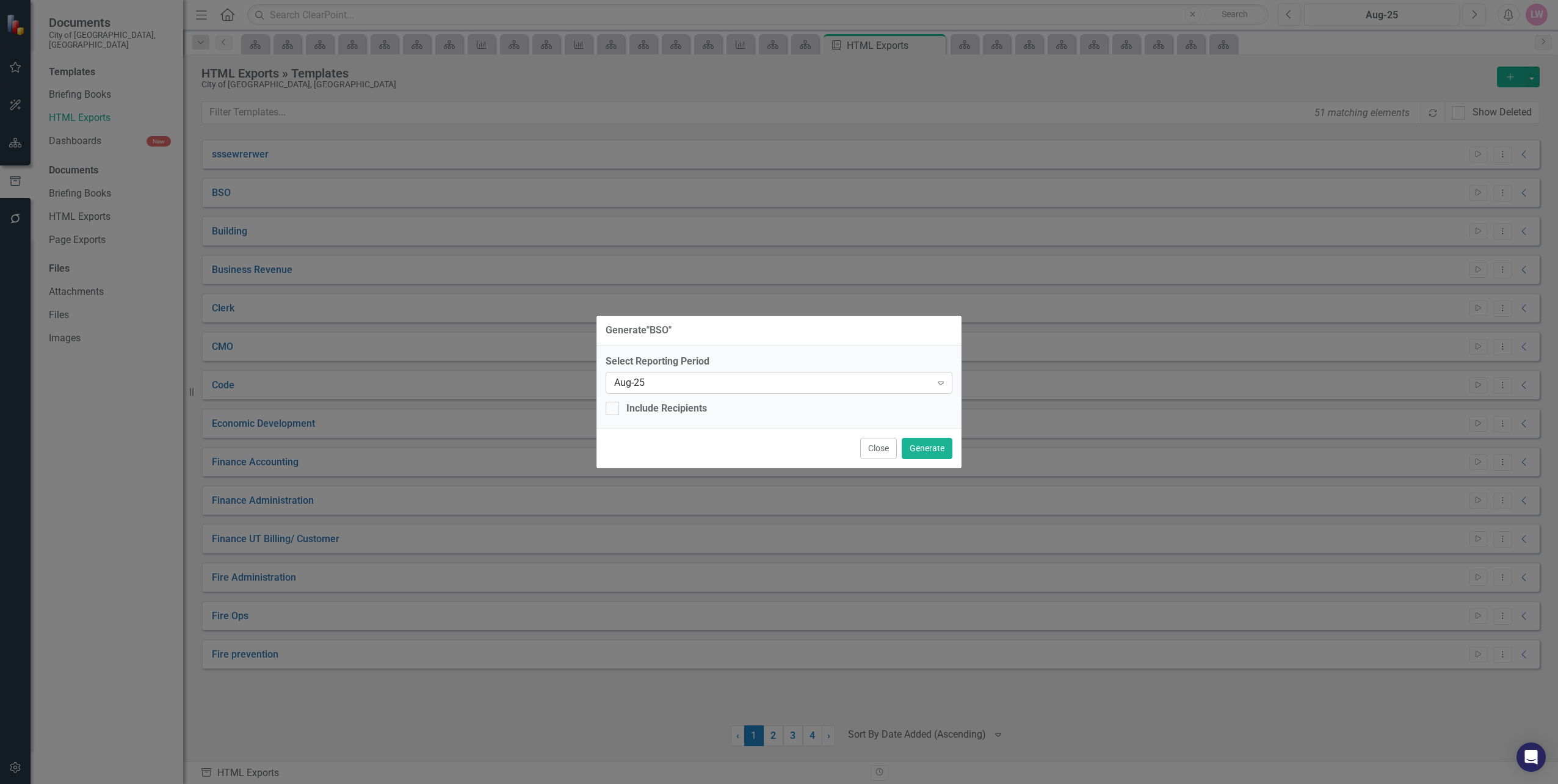
click at [939, 387] on icon "Expand" at bounding box center [941, 382] width 12 height 9
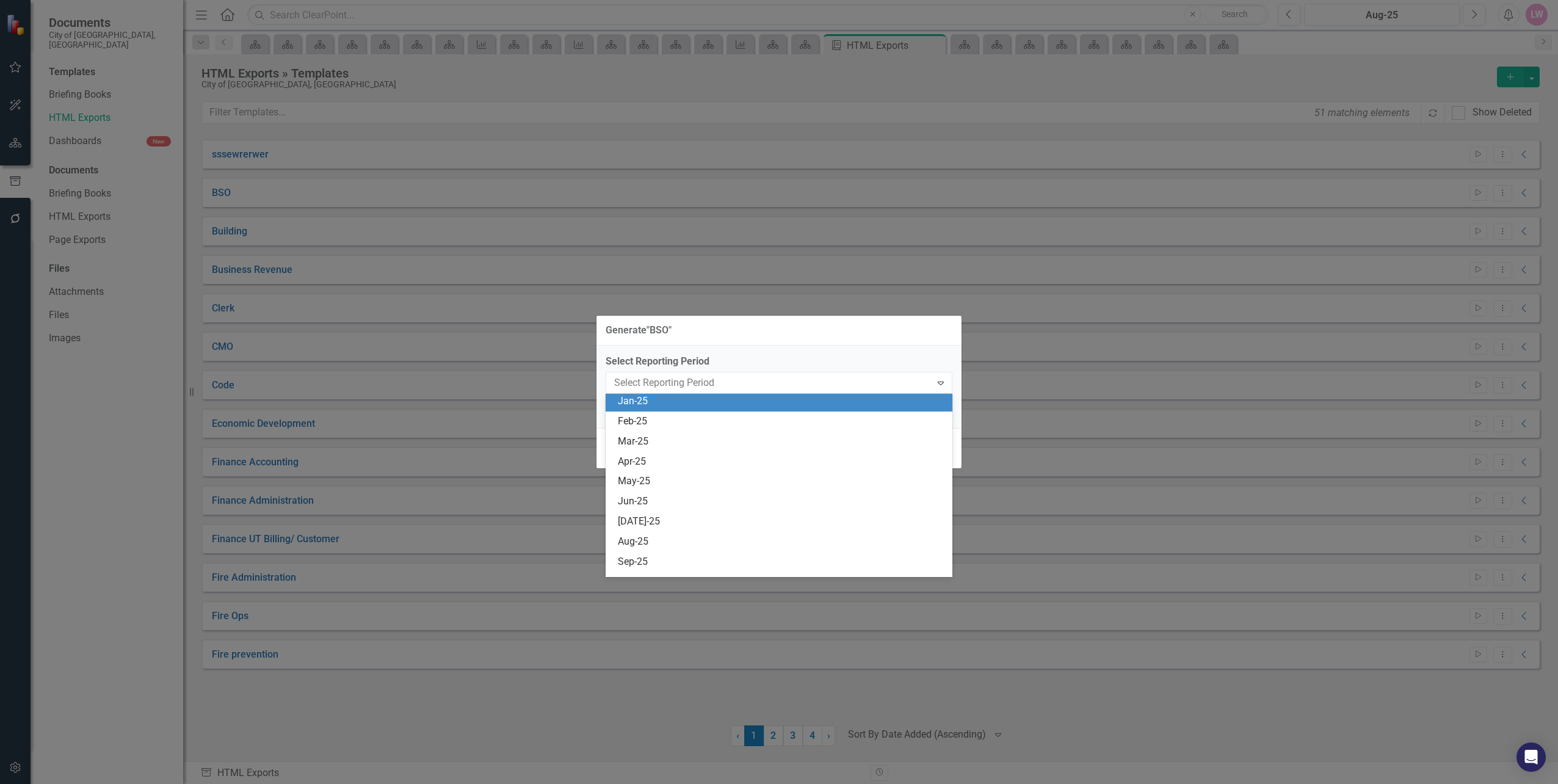
scroll to position [1221, 0]
click at [1290, 21] on div "Generate " BSO " Select Reporting Period 99 results available. Use Up and Down …" at bounding box center [779, 392] width 1558 height 784
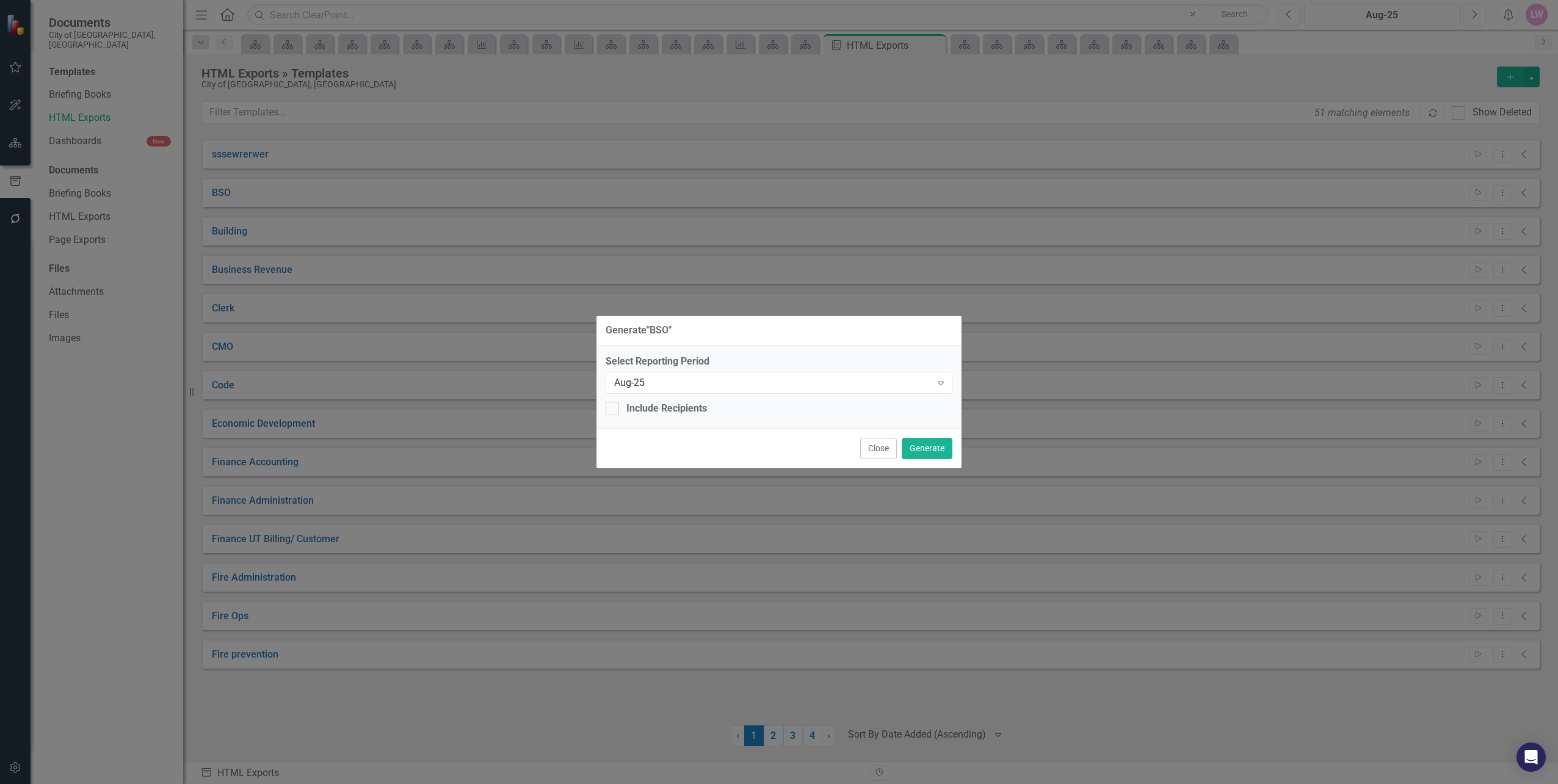
click at [1290, 18] on div "Generate " BSO " Select Reporting Period Aug-25 Expand Include Recipients Close…" at bounding box center [779, 392] width 1558 height 784
click at [890, 438] on button "Close" at bounding box center [878, 448] width 36 height 21
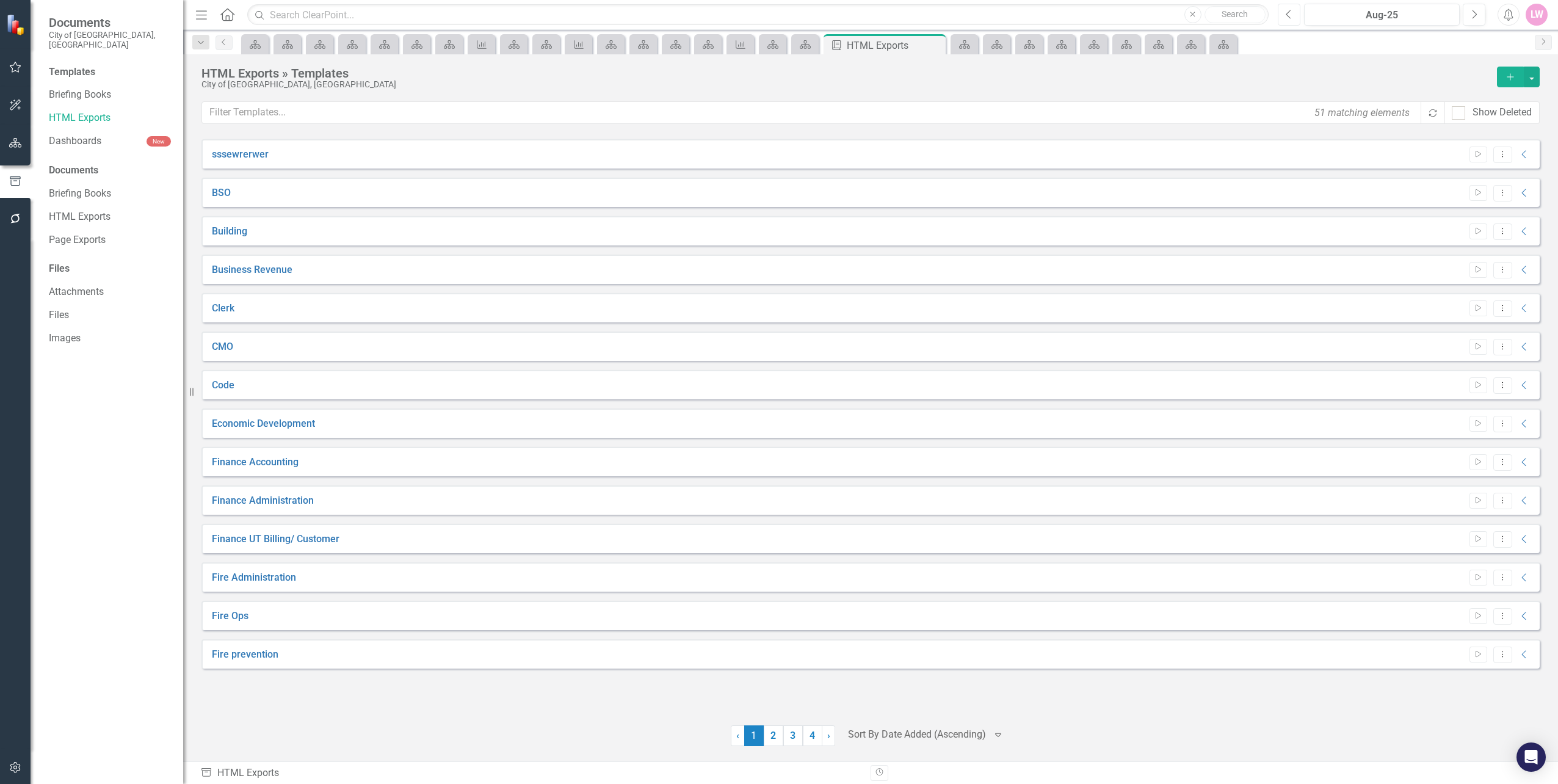
click at [1299, 17] on button "Previous" at bounding box center [1289, 15] width 22 height 22
click at [1482, 196] on icon "Start" at bounding box center [1479, 193] width 9 height 7
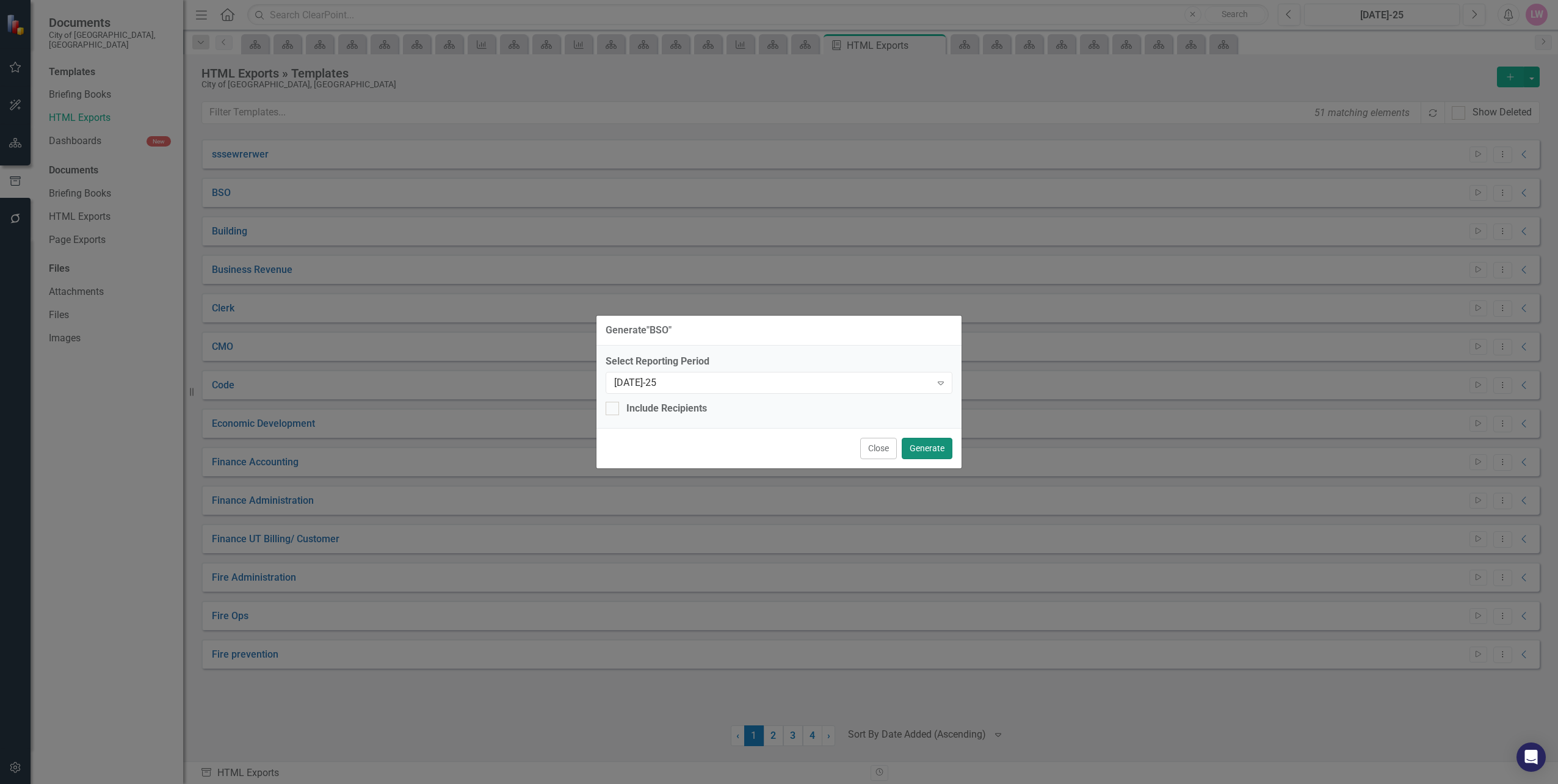
click at [921, 452] on button "Generate" at bounding box center [927, 448] width 50 height 21
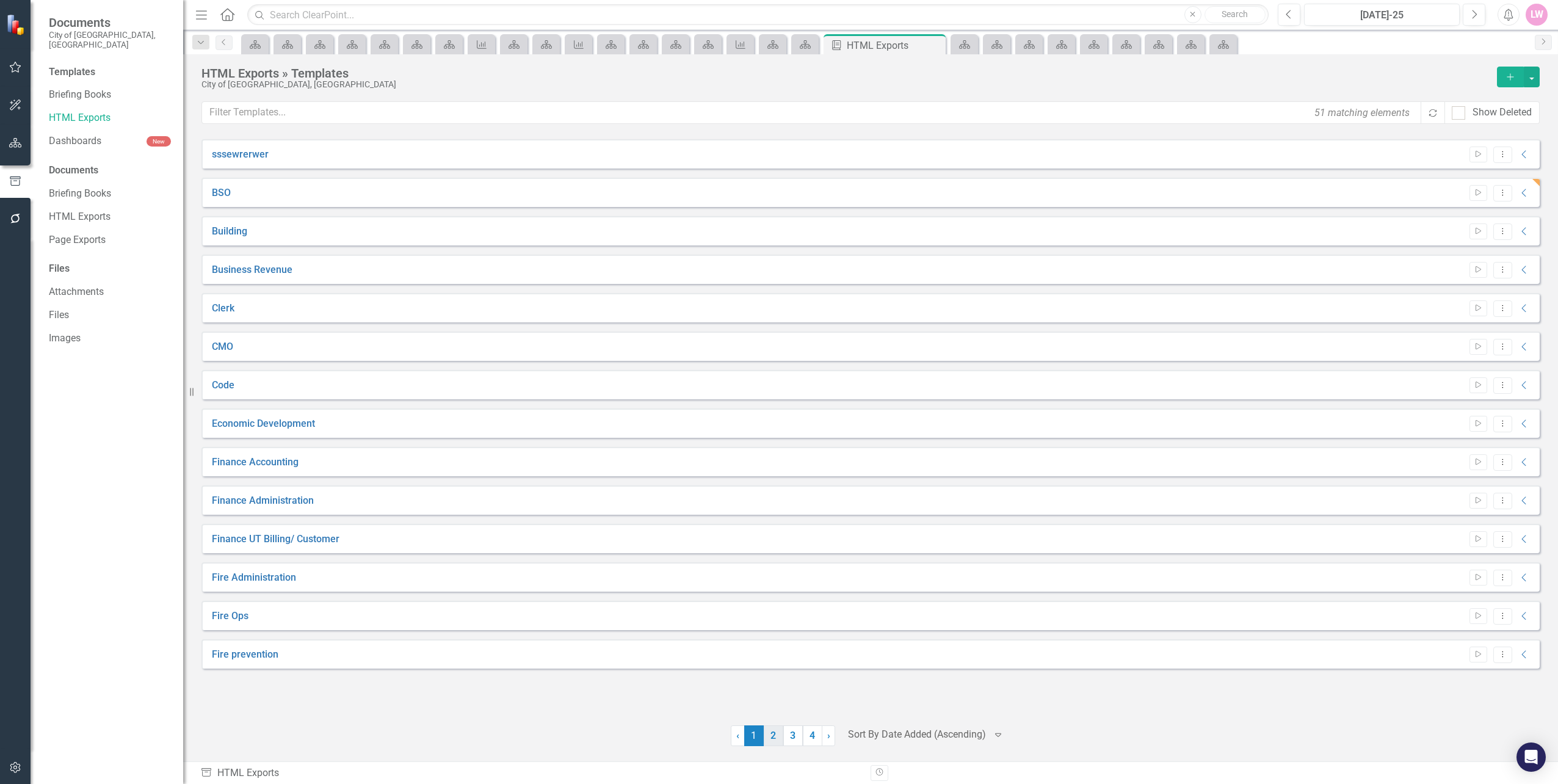
click at [774, 737] on link "2" at bounding box center [773, 736] width 20 height 21
click at [242, 306] on link "Parks and Rec" at bounding box center [242, 308] width 62 height 14
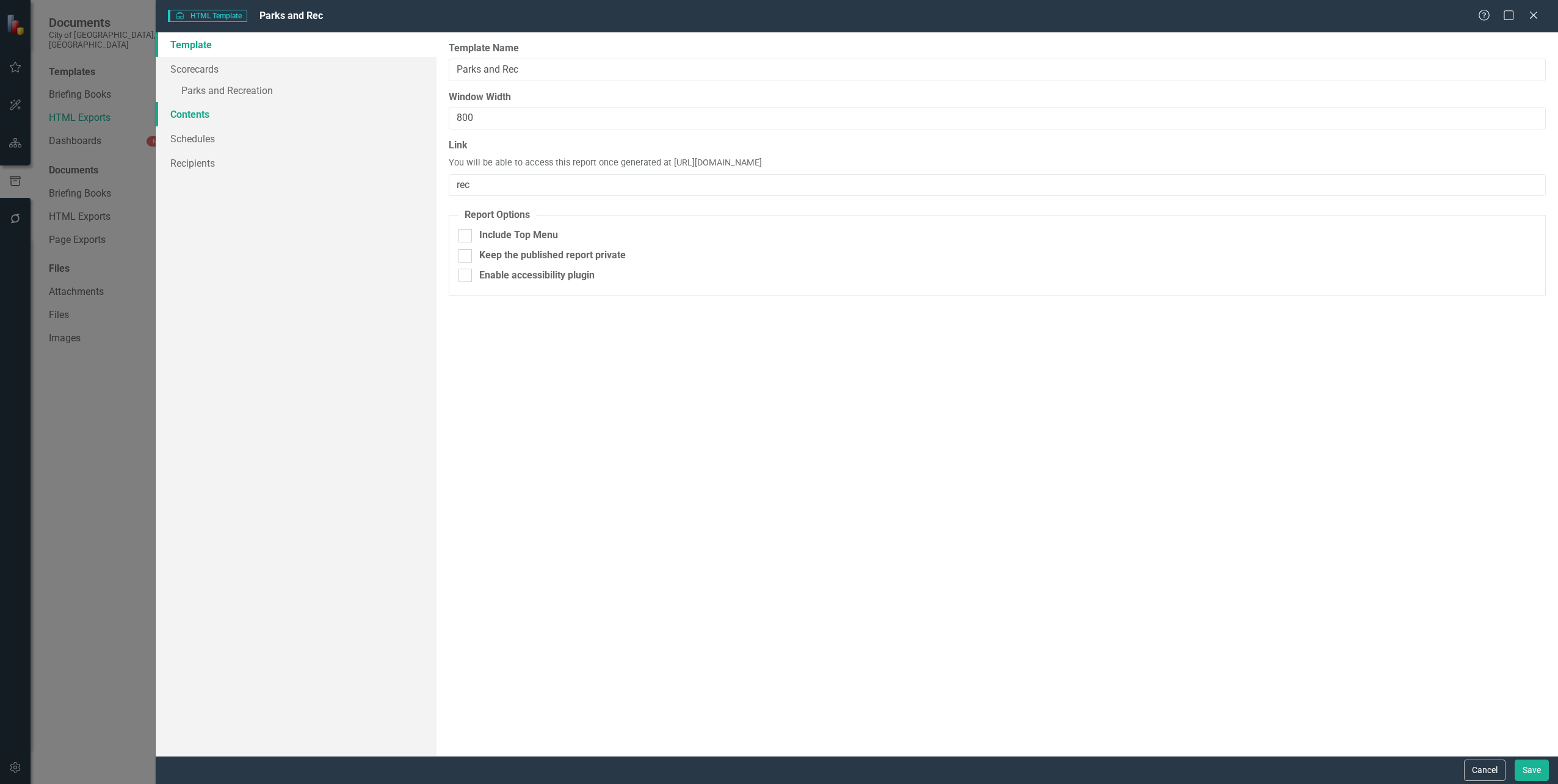
click at [216, 119] on link "Contents" at bounding box center [296, 114] width 281 height 24
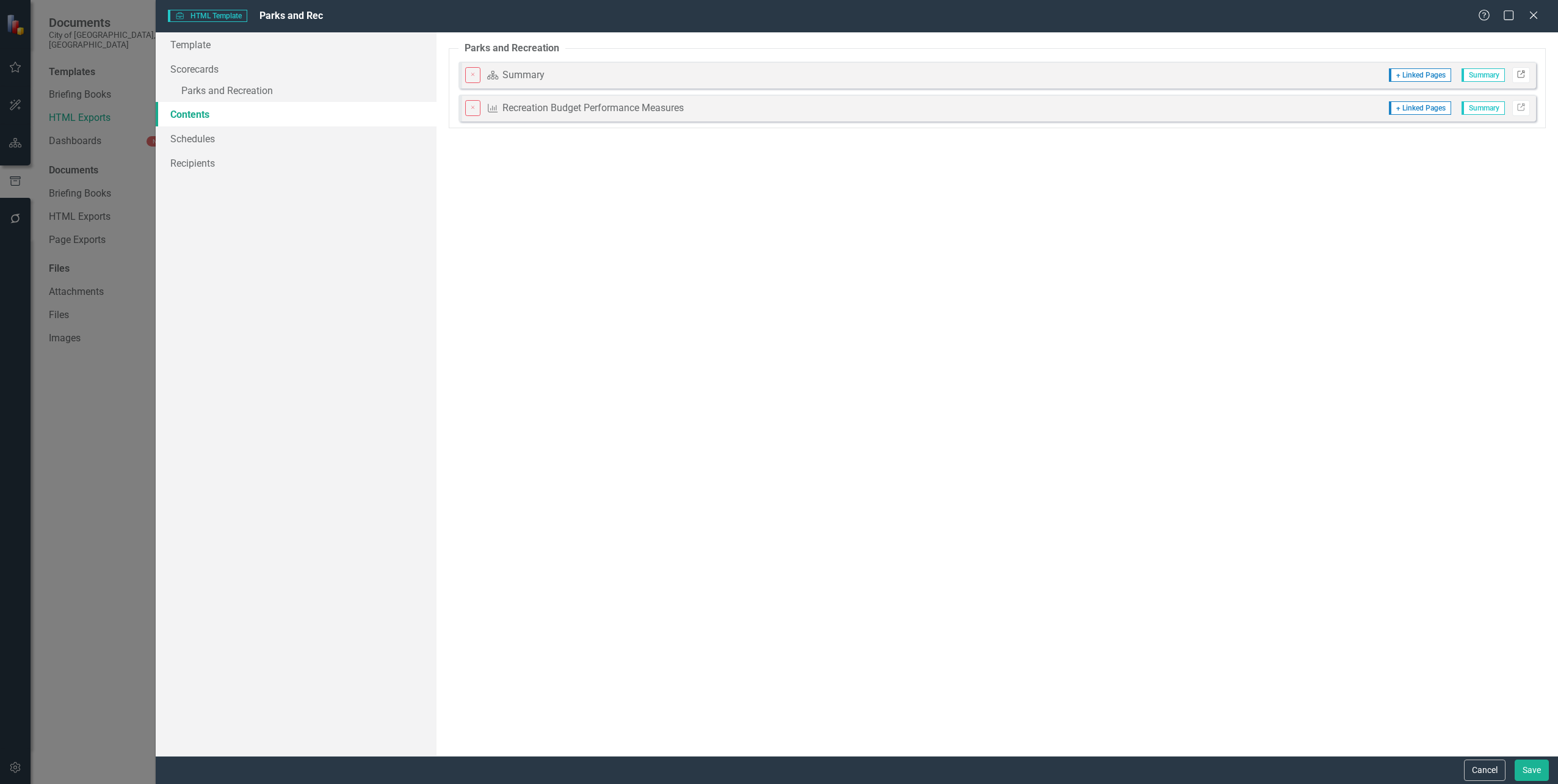
click at [1517, 76] on icon "Link" at bounding box center [1522, 76] width 9 height 7
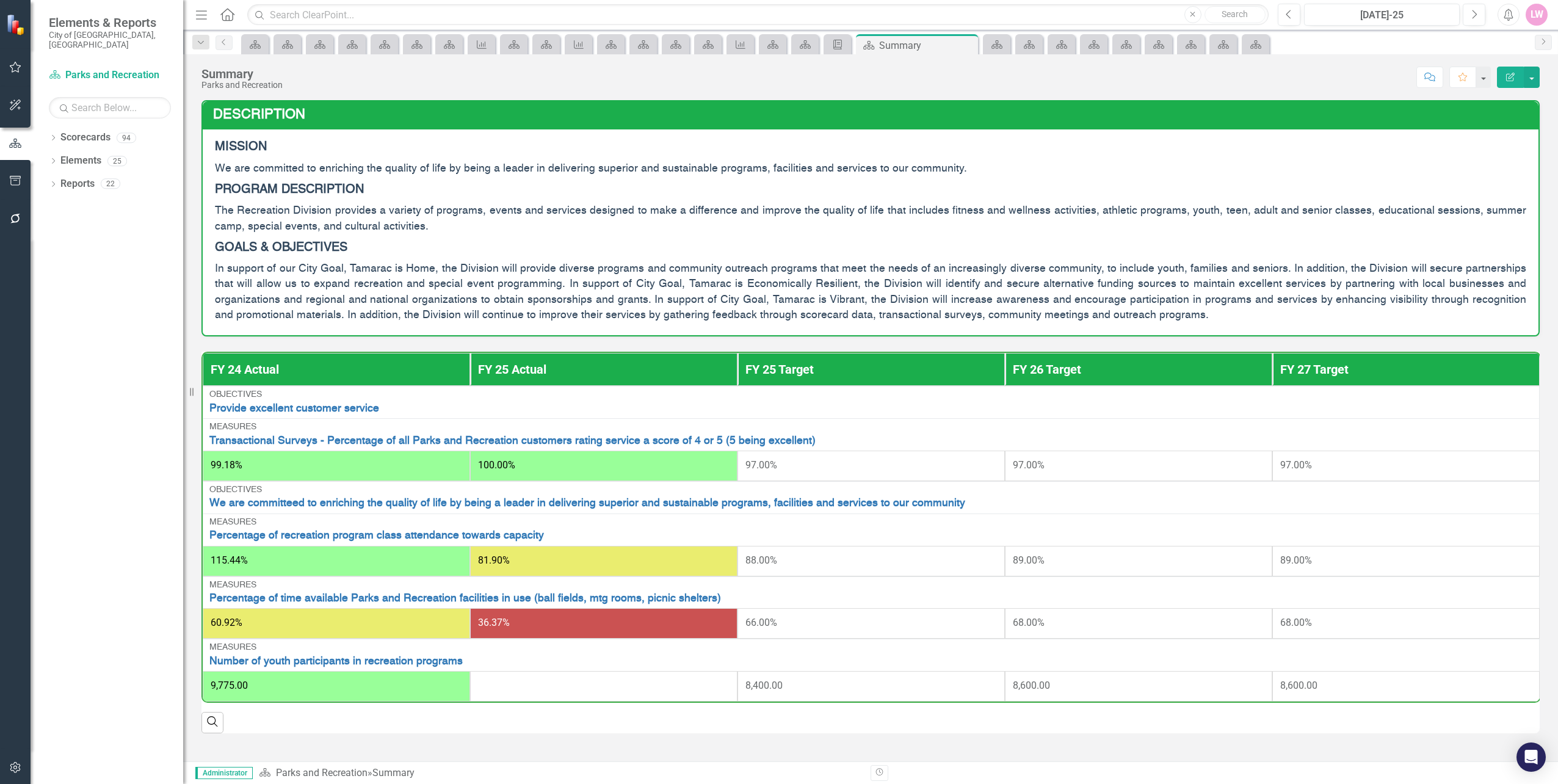
click at [450, 320] on span "In support of our City Goal, Tamarac is Home, the Division will provide diverse…" at bounding box center [871, 291] width 1312 height 57
click at [1534, 78] on button "button" at bounding box center [1531, 76] width 16 height 21
click at [1510, 104] on link "Edit Edit Scorecard" at bounding box center [1490, 100] width 99 height 22
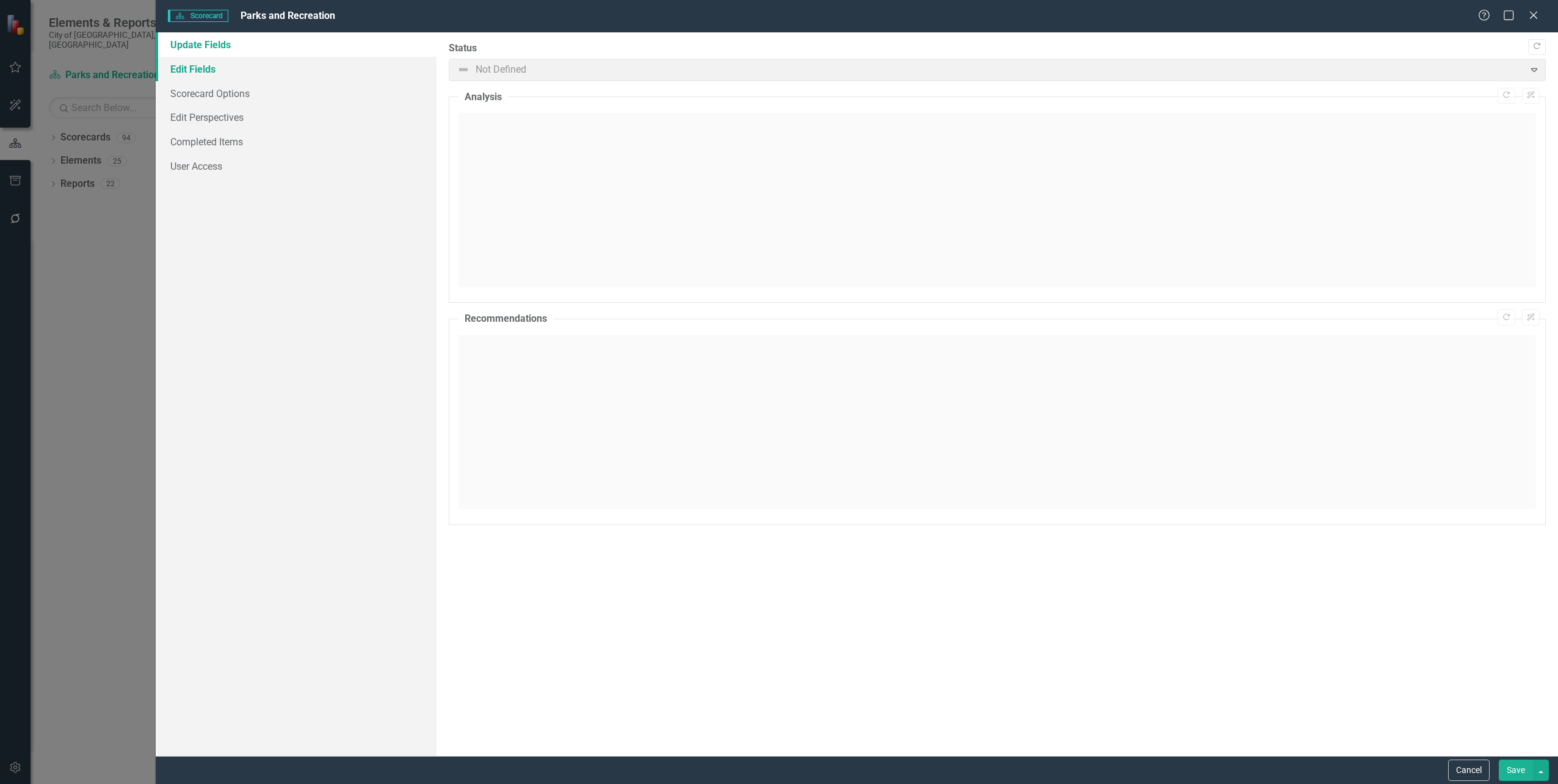
click at [206, 62] on link "Edit Fields" at bounding box center [296, 69] width 281 height 24
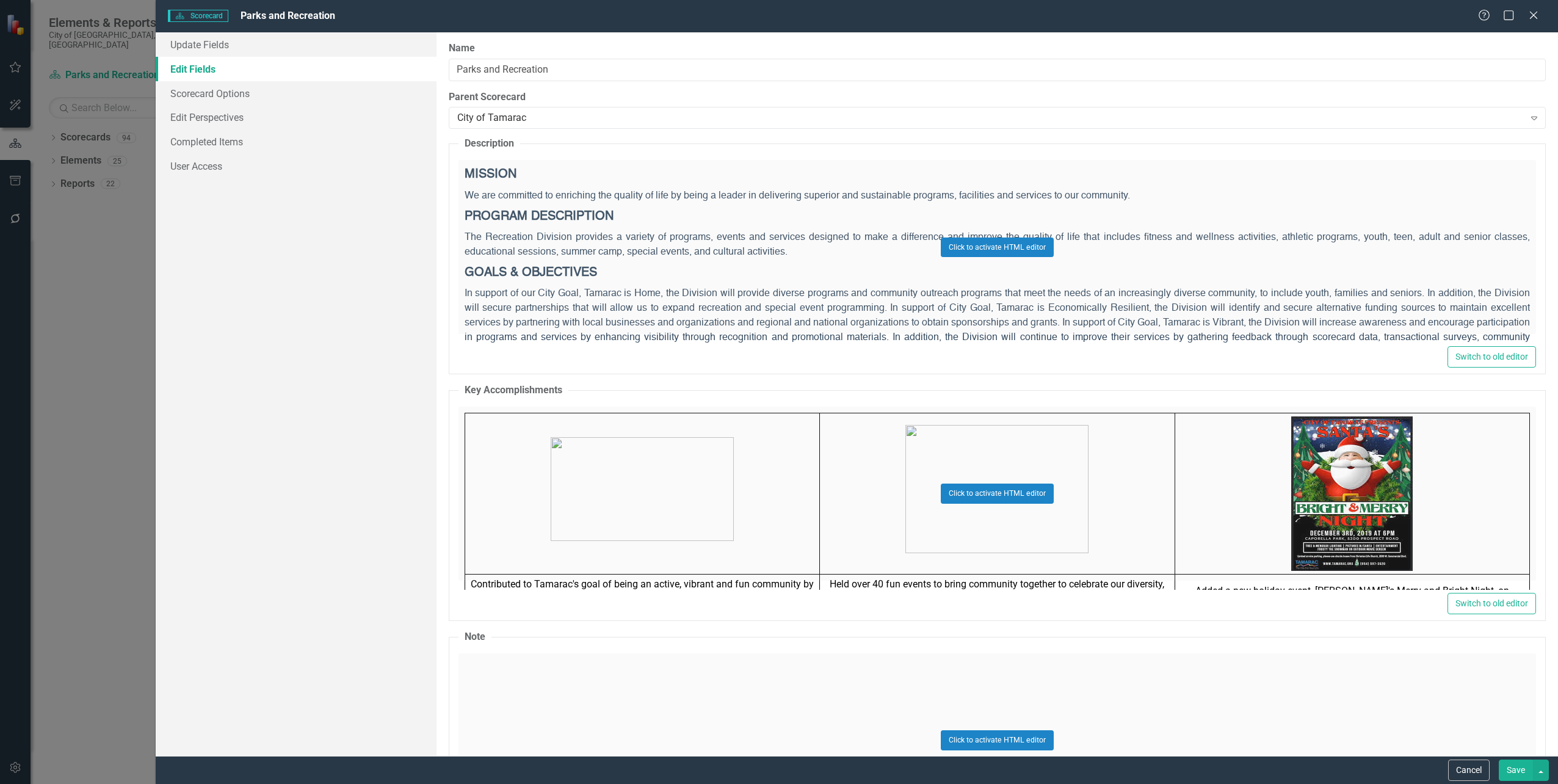
click at [983, 262] on div "Click to activate HTML editor" at bounding box center [998, 247] width 1078 height 174
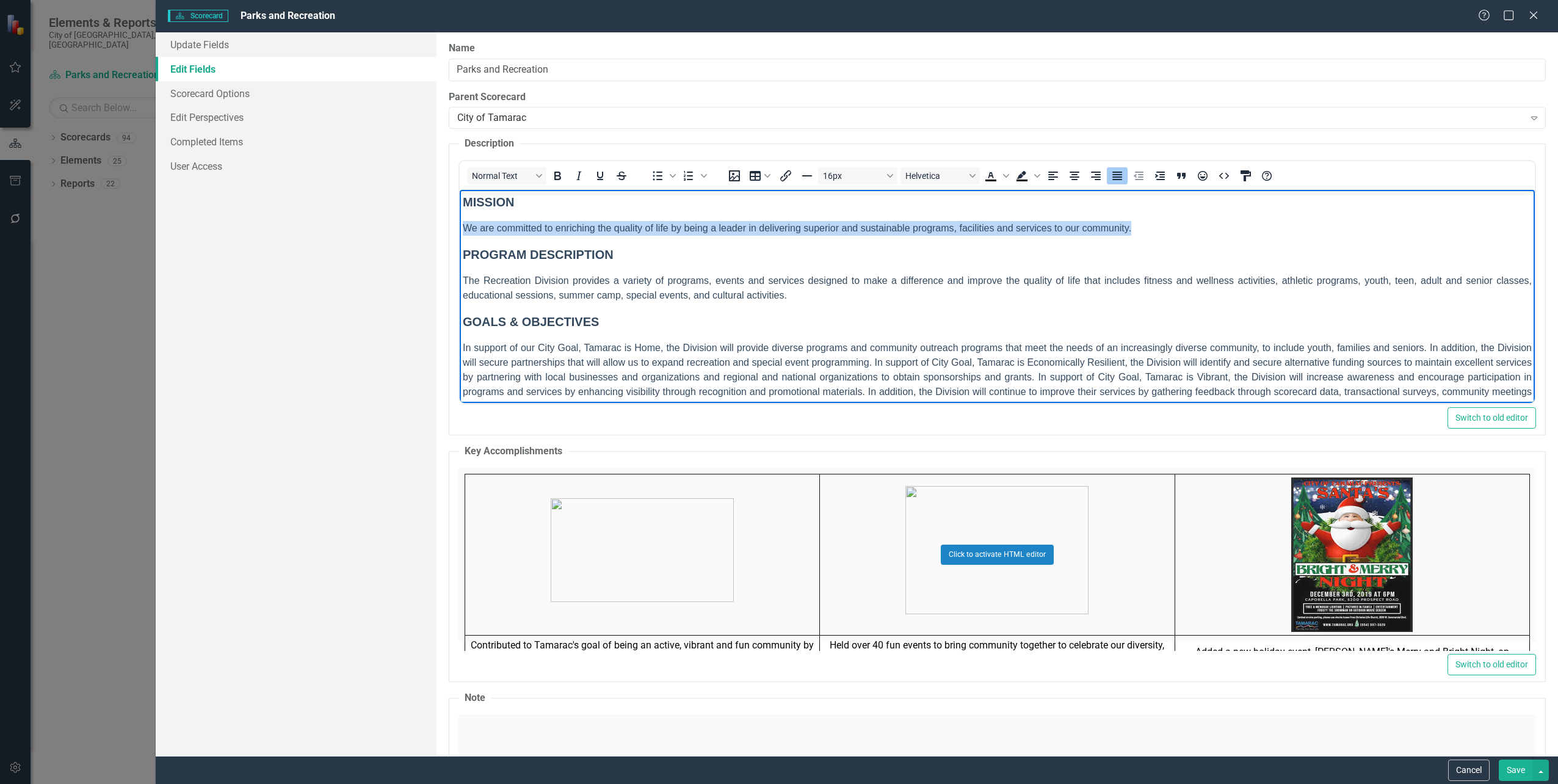
drag, startPoint x: 1191, startPoint y: 226, endPoint x: 887, endPoint y: 417, distance: 359.0
click at [459, 227] on html "MISSION We are committed to enriching the quality of life by being a leader in …" at bounding box center [996, 309] width 1075 height 237
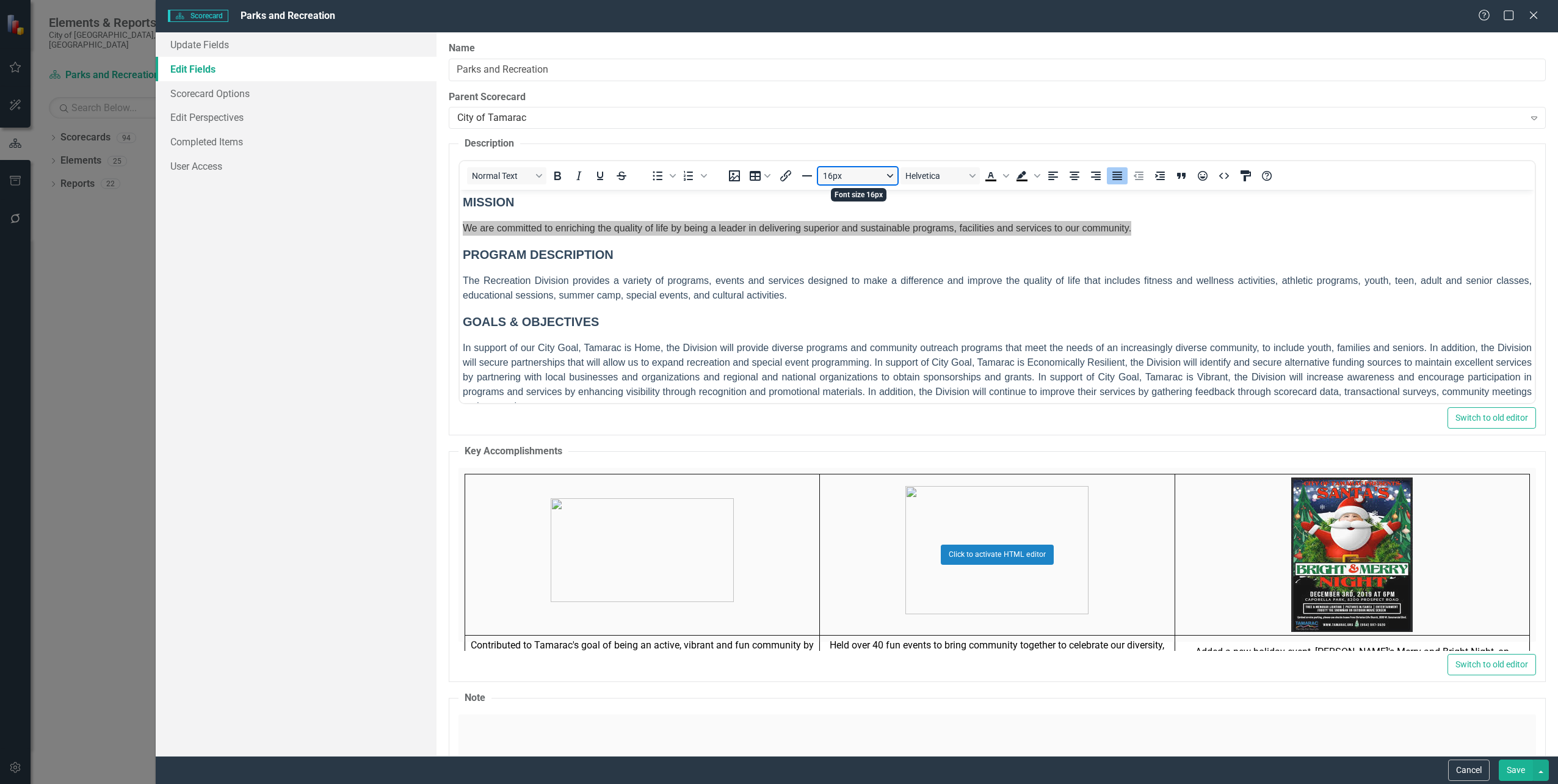
click at [889, 172] on button "16px" at bounding box center [857, 175] width 79 height 17
click at [853, 216] on div "10px" at bounding box center [852, 217] width 48 height 15
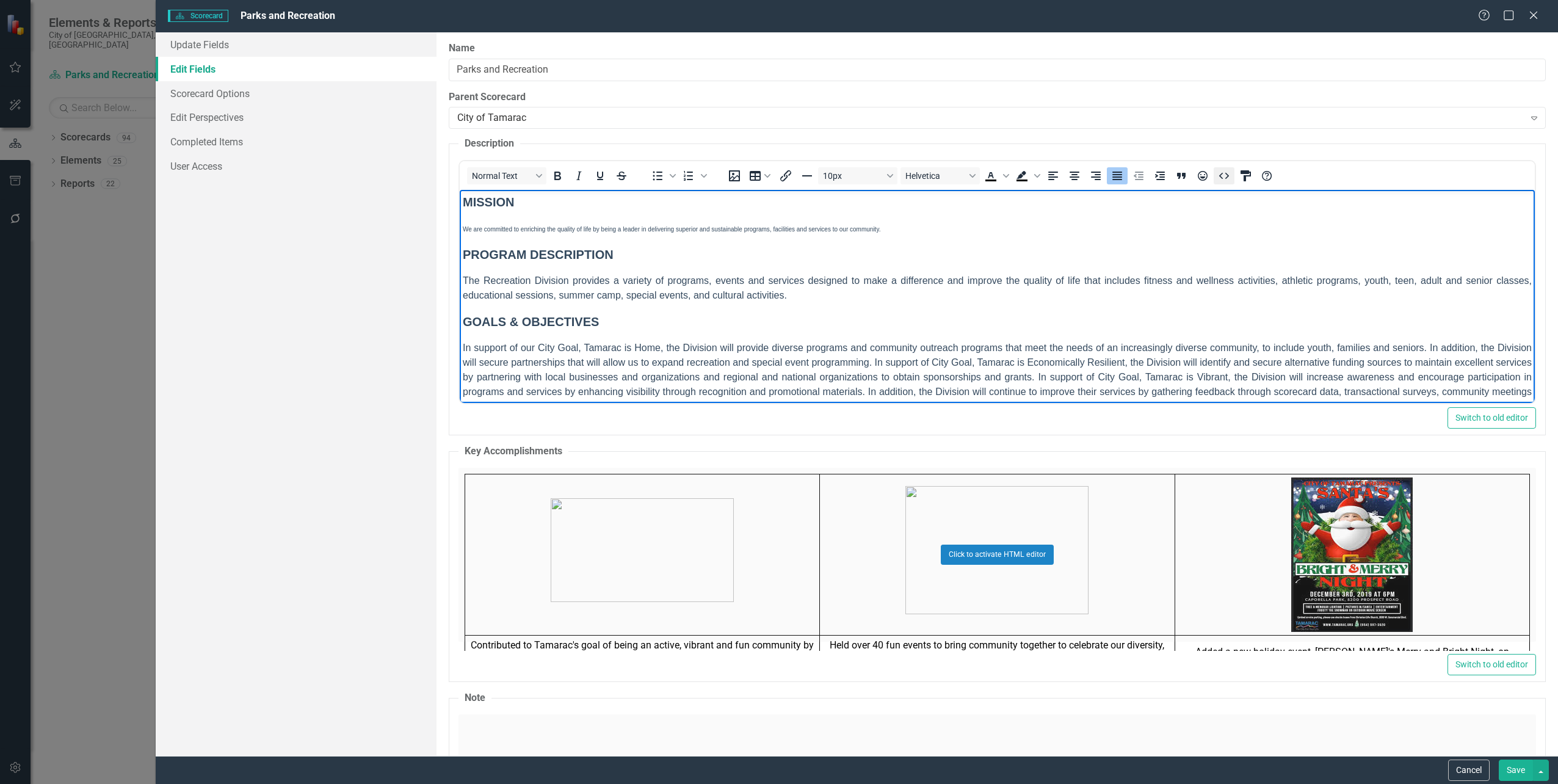
click at [1232, 174] on button "HTML Editor" at bounding box center [1224, 175] width 21 height 17
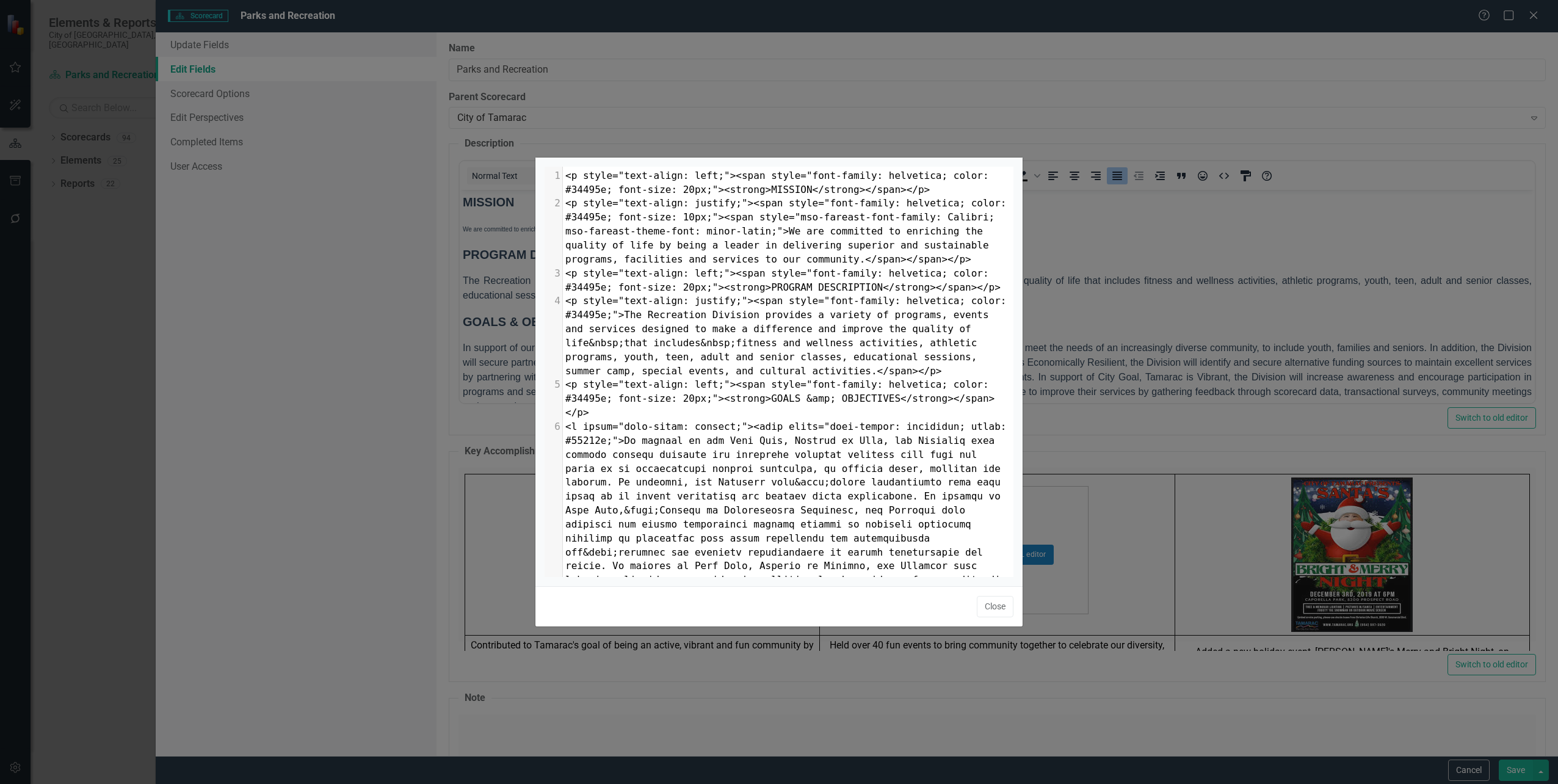
scroll to position [1, 0]
drag, startPoint x: 683, startPoint y: 216, endPoint x: 677, endPoint y: 215, distance: 6.1
click at [677, 215] on span "<p style="text-align: justify;"><span style="font-family: helvetica; color: #34…" at bounding box center [788, 231] width 447 height 67
type textarea "6"
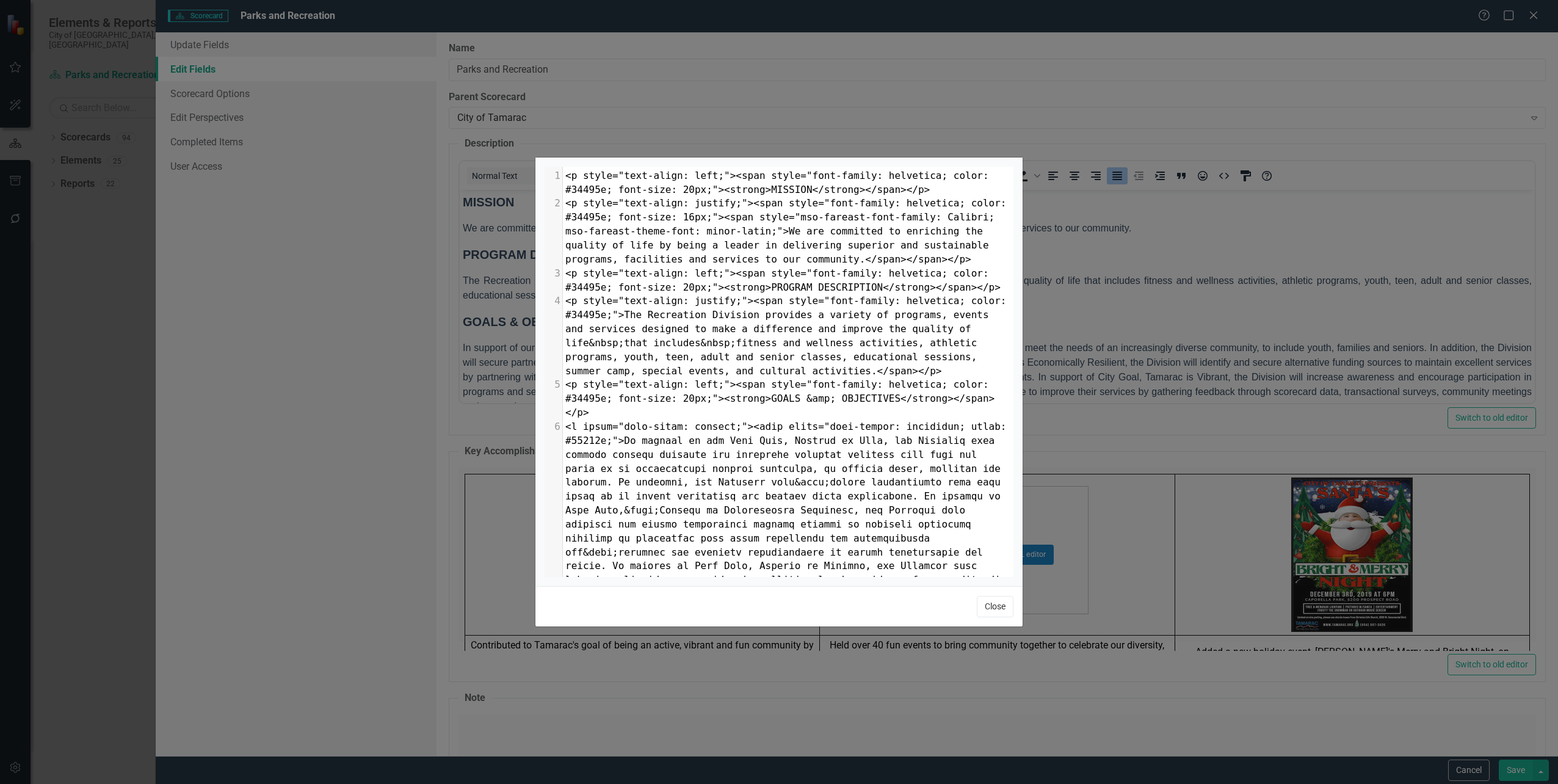
click at [1003, 612] on button "Close" at bounding box center [995, 606] width 36 height 21
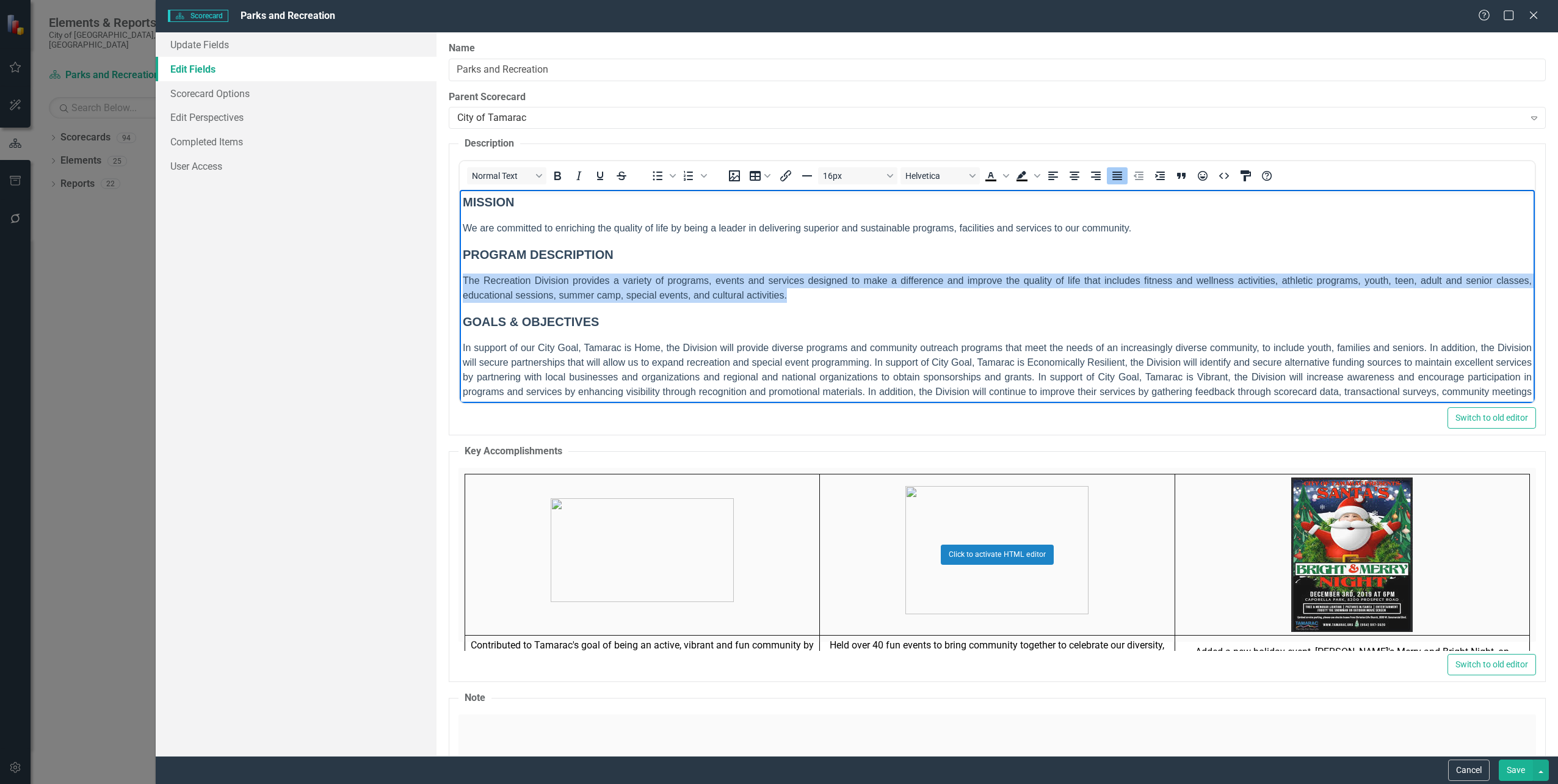
drag, startPoint x: 795, startPoint y: 296, endPoint x: 425, endPoint y: 271, distance: 370.8
click at [459, 271] on html "MISSION We are committed to enriching the quality of life by being a leader in …" at bounding box center [996, 309] width 1075 height 237
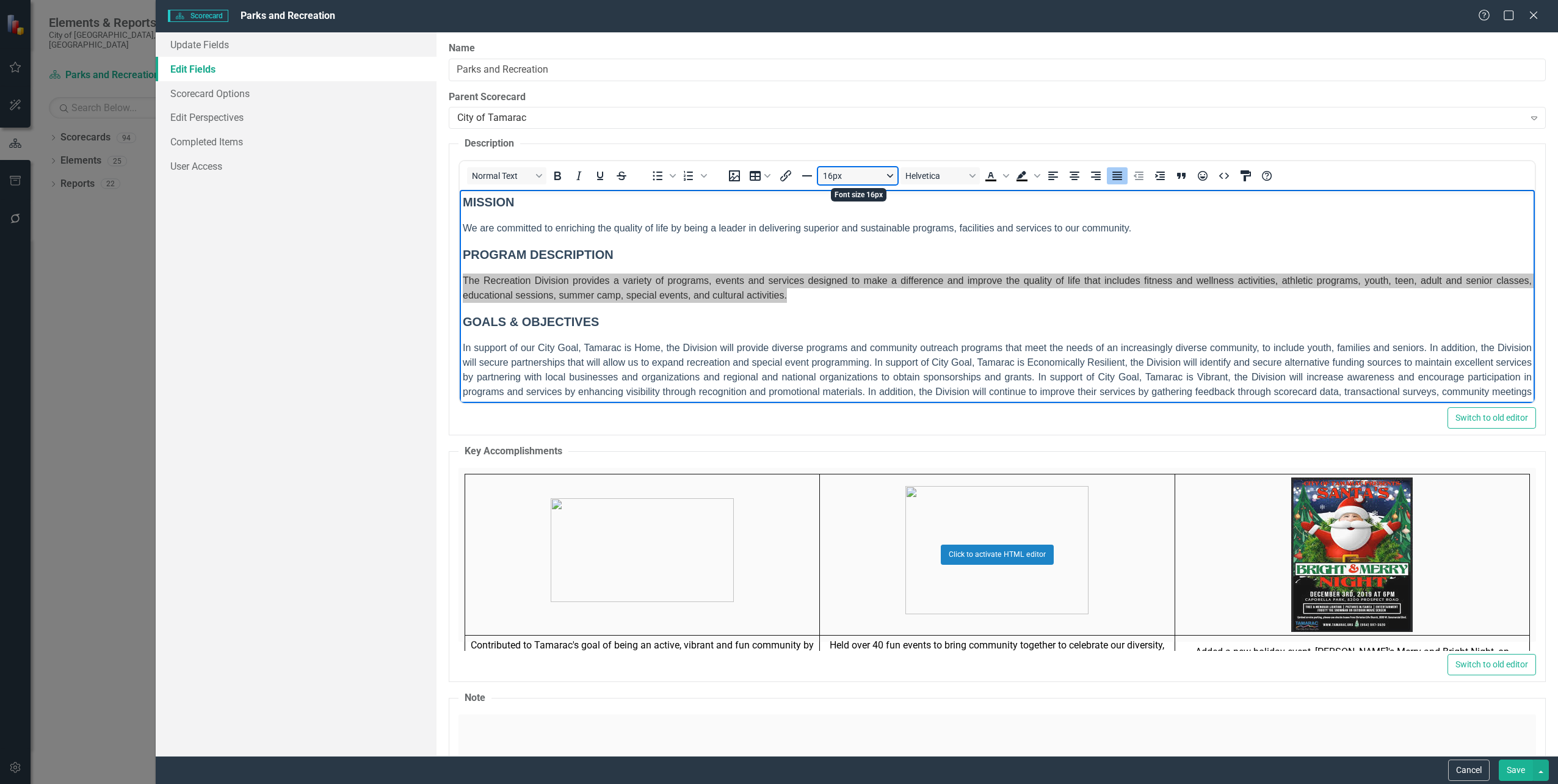
click at [890, 174] on button "16px" at bounding box center [857, 175] width 79 height 17
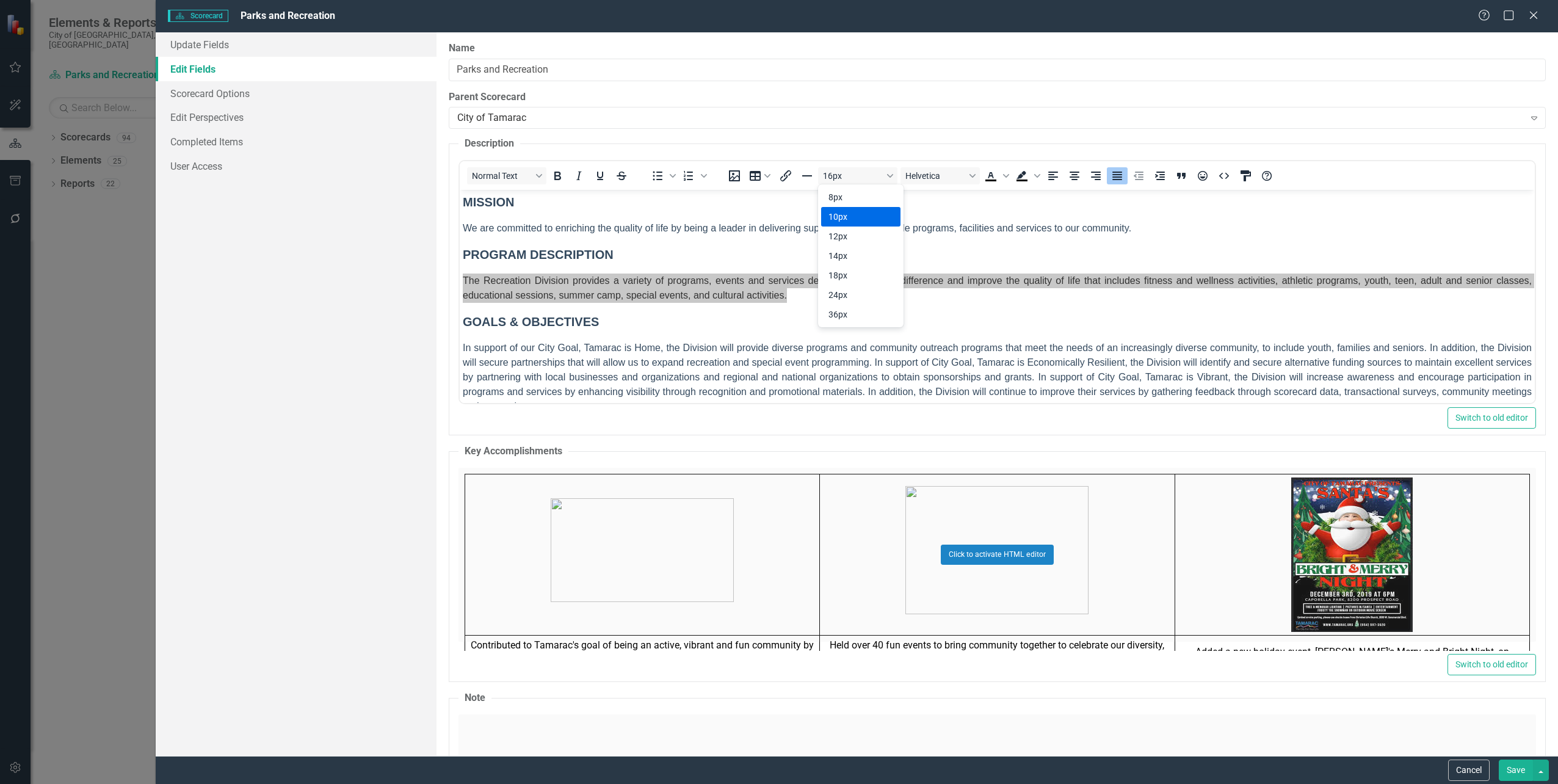
click at [861, 216] on div "10px" at bounding box center [852, 217] width 48 height 15
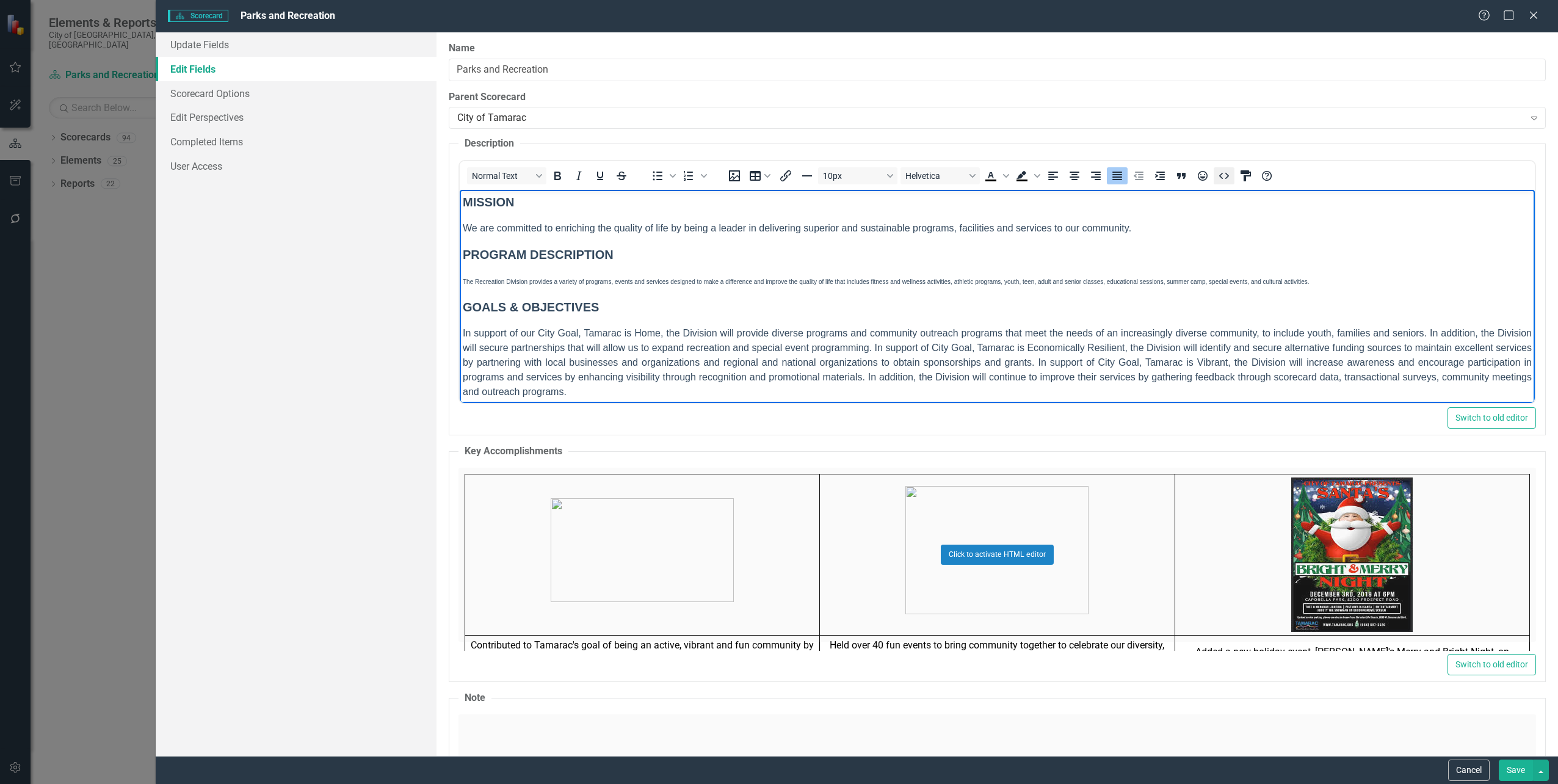
click at [1220, 175] on icon "HTML Editor" at bounding box center [1223, 175] width 9 height 7
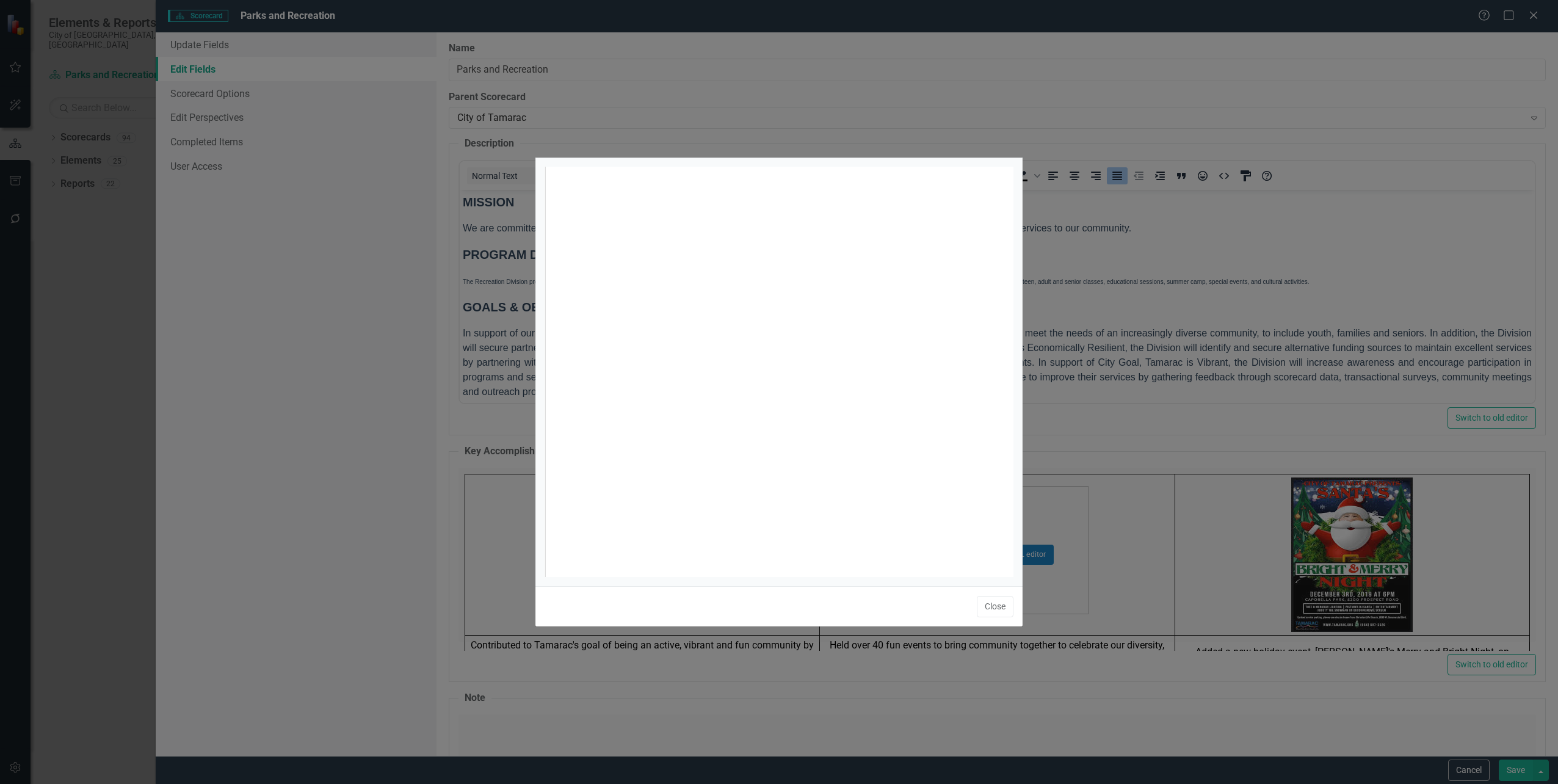
scroll to position [5, 0]
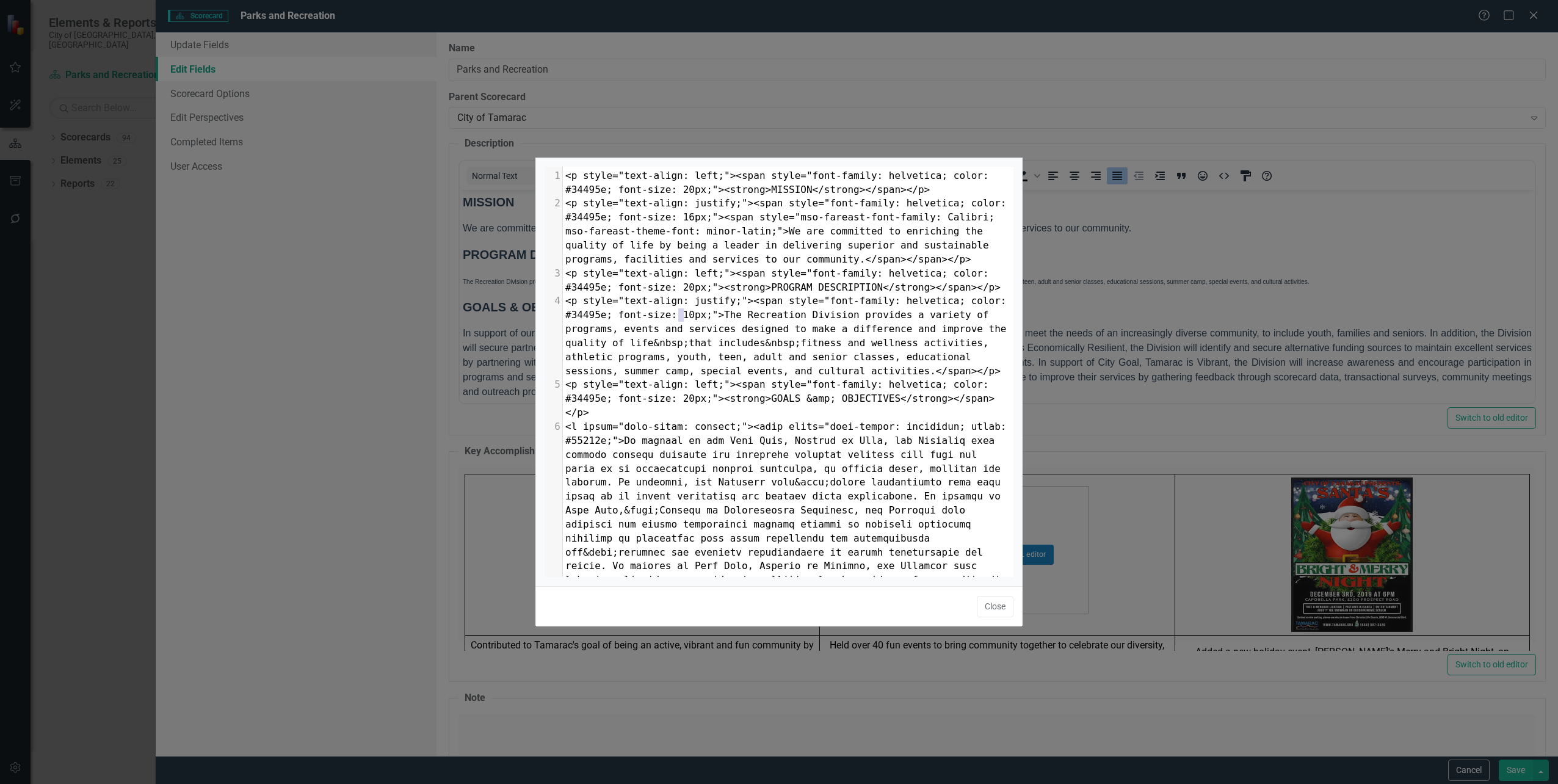
click at [682, 312] on span "<p style="text-align: justify;"><span style="font-family: helvetica; color: #34…" at bounding box center [788, 335] width 447 height 81
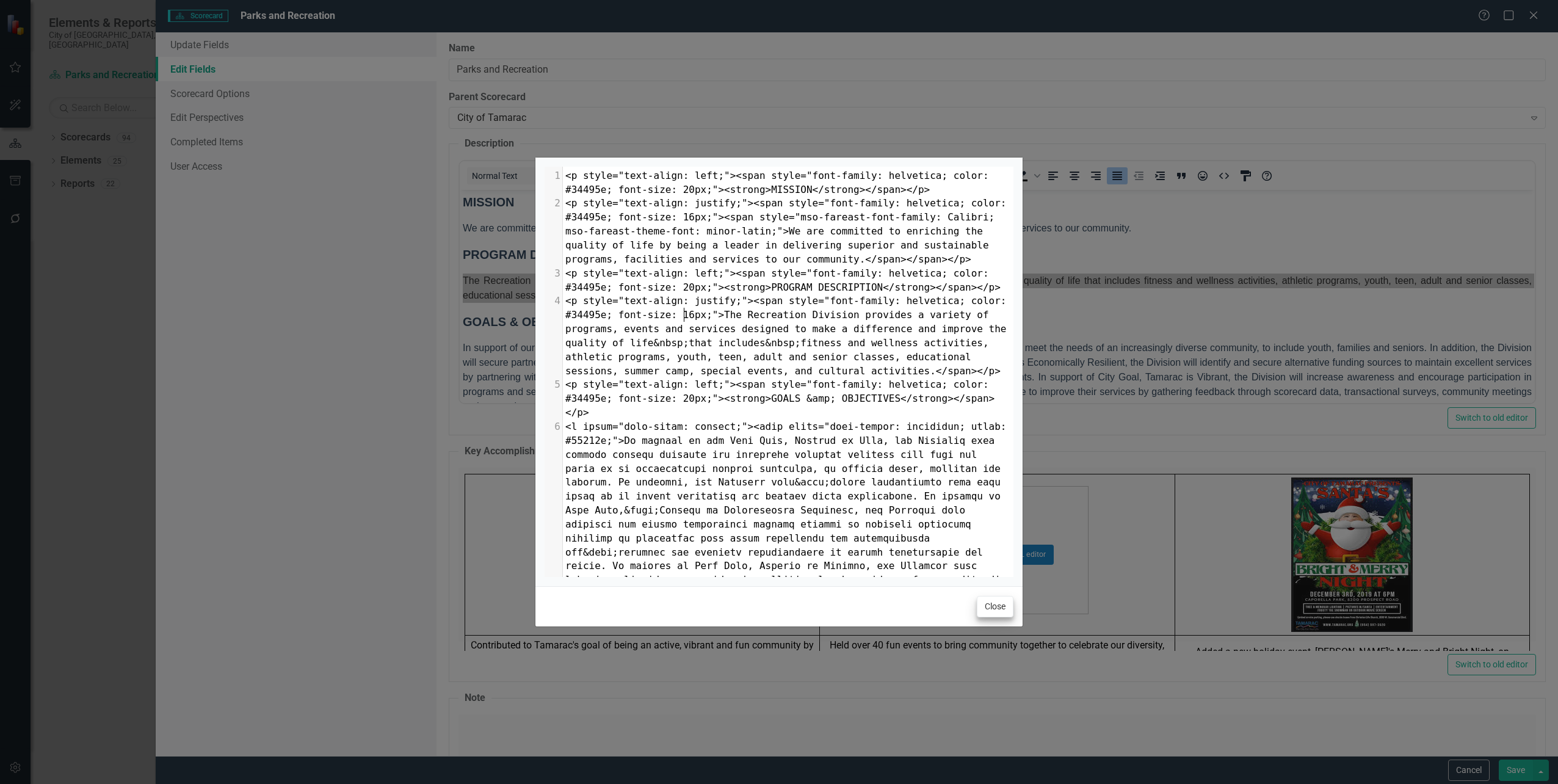
type textarea "6"
click at [989, 611] on button "Close" at bounding box center [995, 606] width 36 height 21
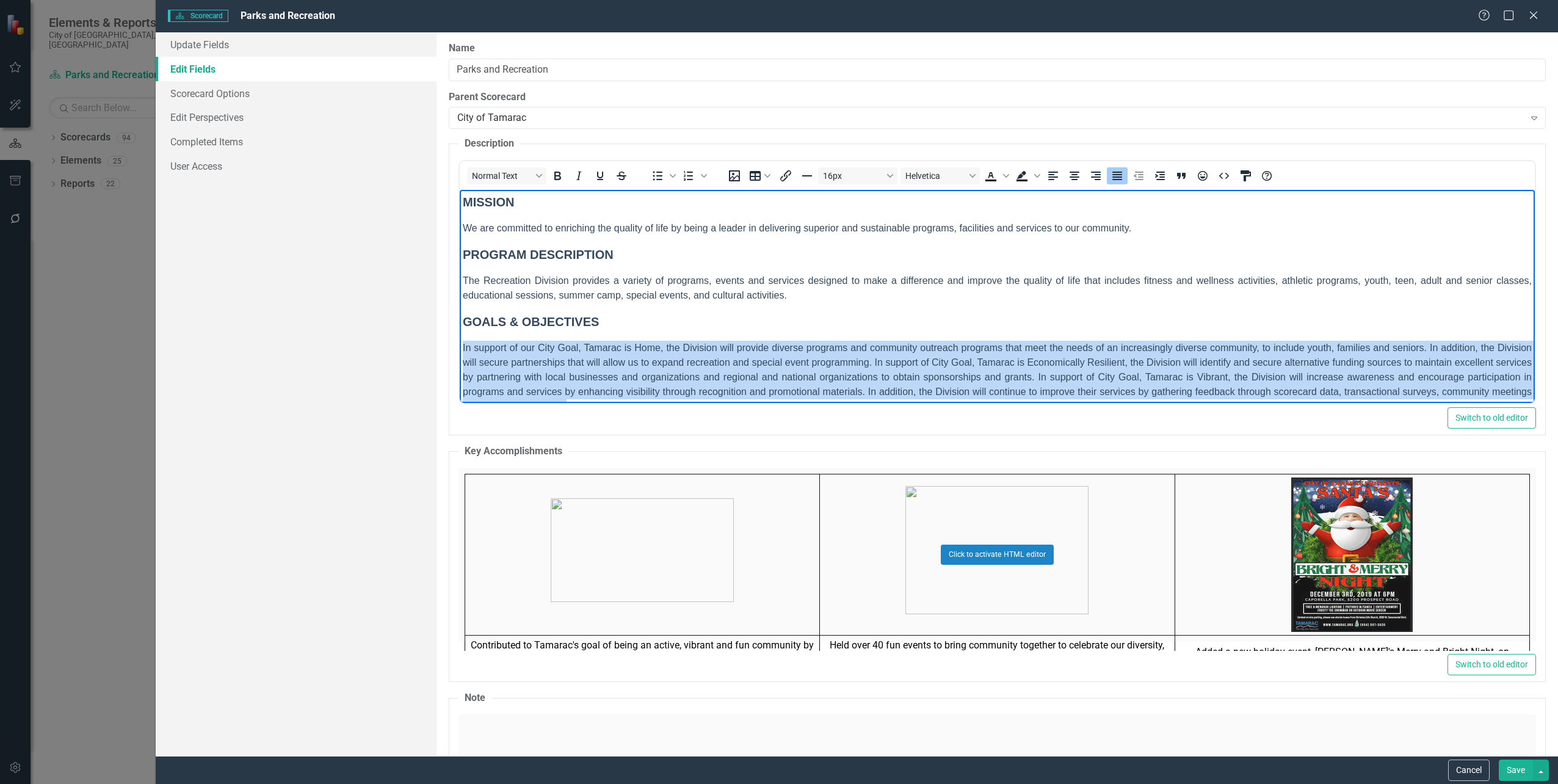
scroll to position [24, 0]
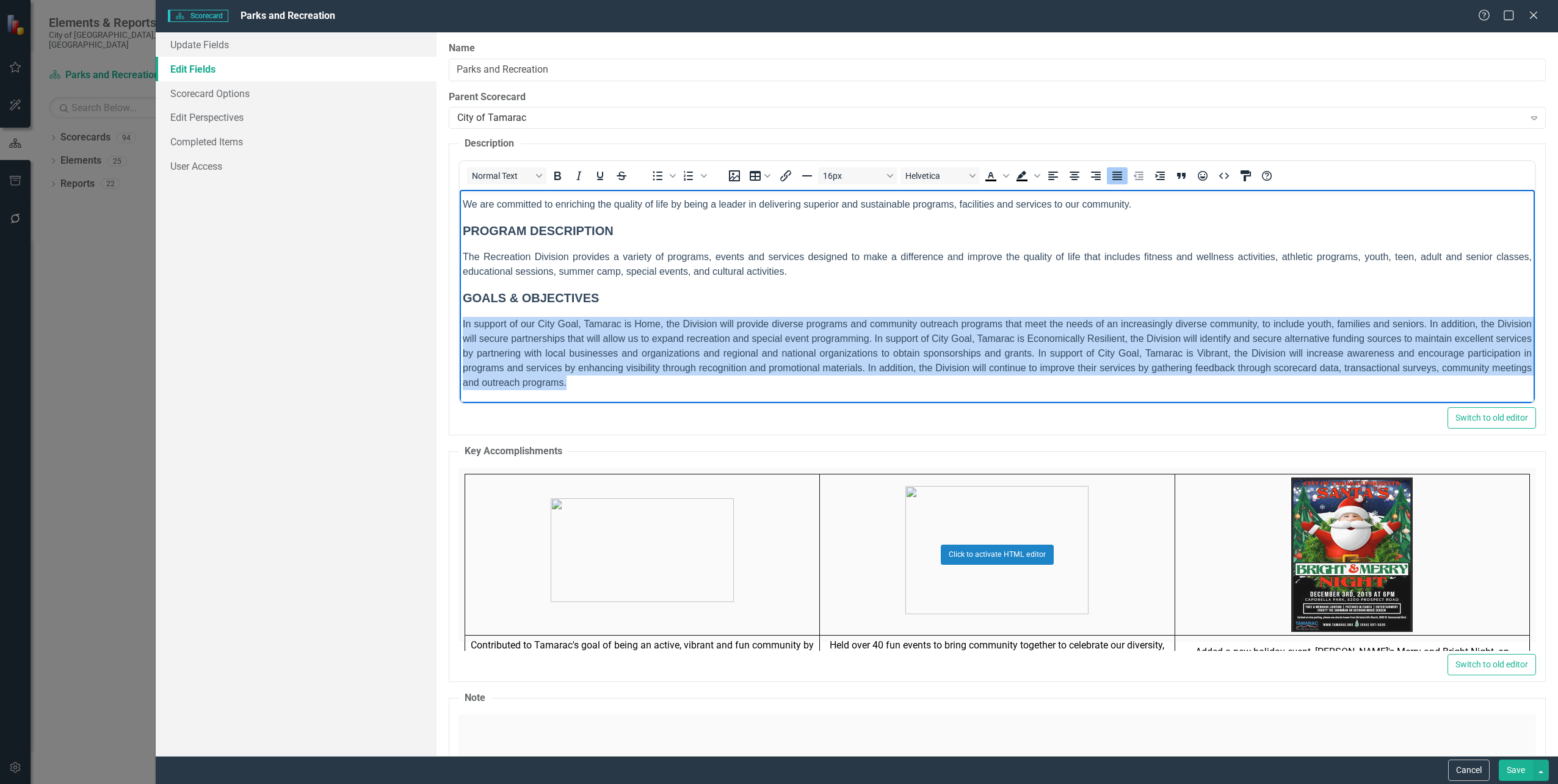
drag, startPoint x: 461, startPoint y: 347, endPoint x: 1543, endPoint y: 636, distance: 1119.9
click at [1083, 403] on html "MISSION We are committed to enriching the quality of life by being a leader in …" at bounding box center [996, 284] width 1075 height 237
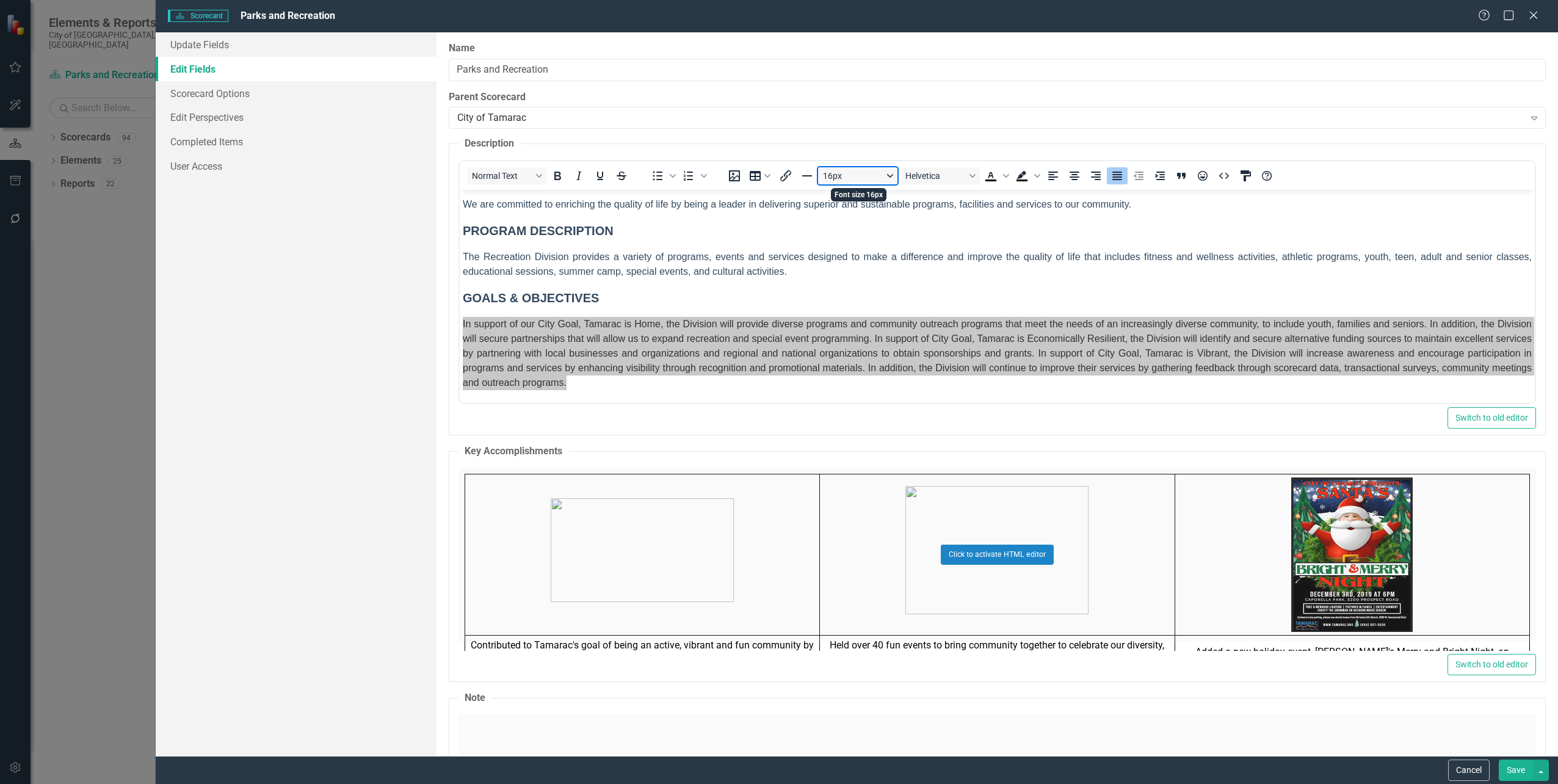
click at [892, 180] on button "16px" at bounding box center [857, 175] width 79 height 17
click at [863, 215] on div "10px" at bounding box center [852, 217] width 48 height 15
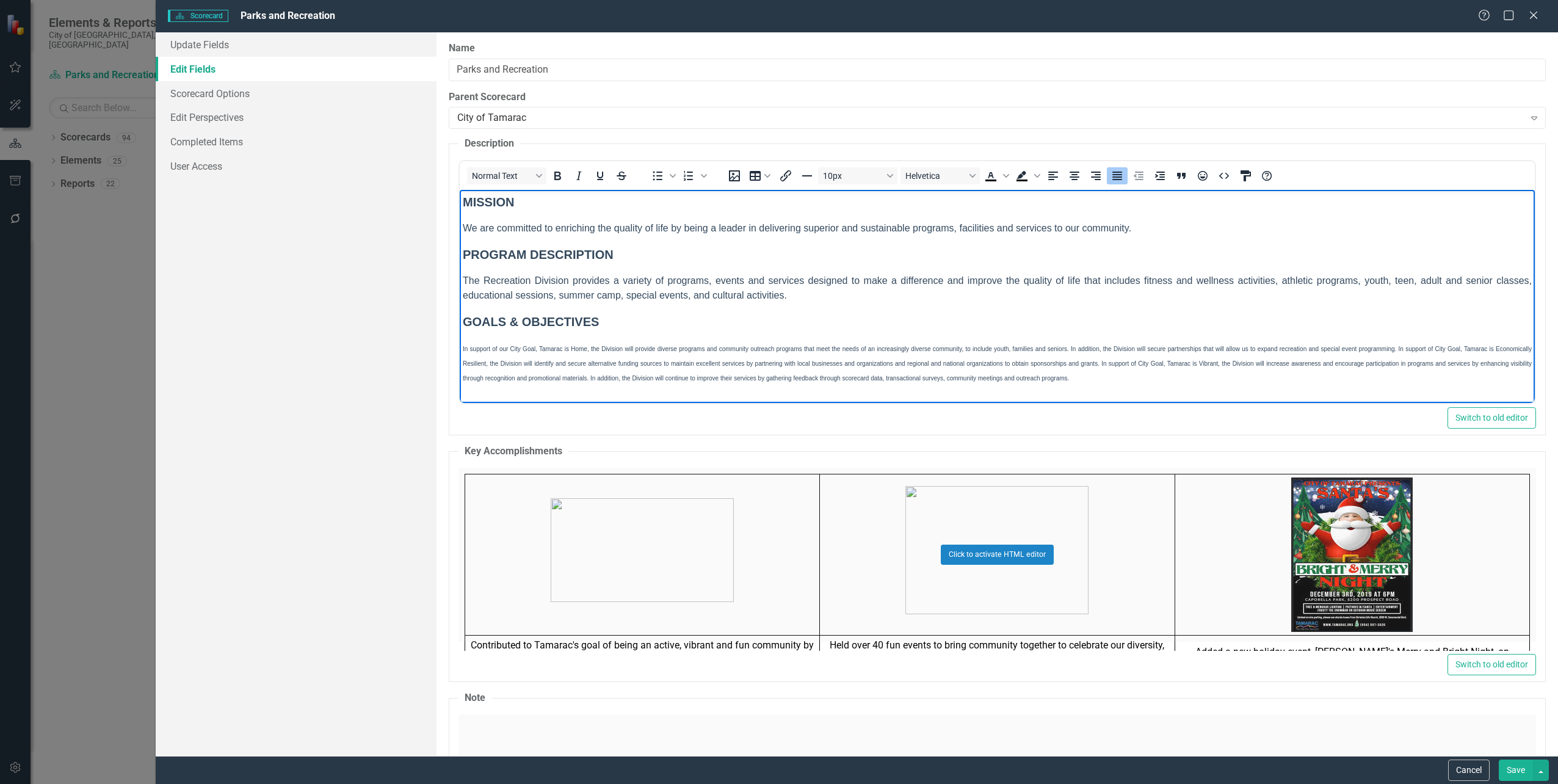
scroll to position [0, 0]
click at [1225, 176] on icon "HTML Editor" at bounding box center [1224, 176] width 15 height 15
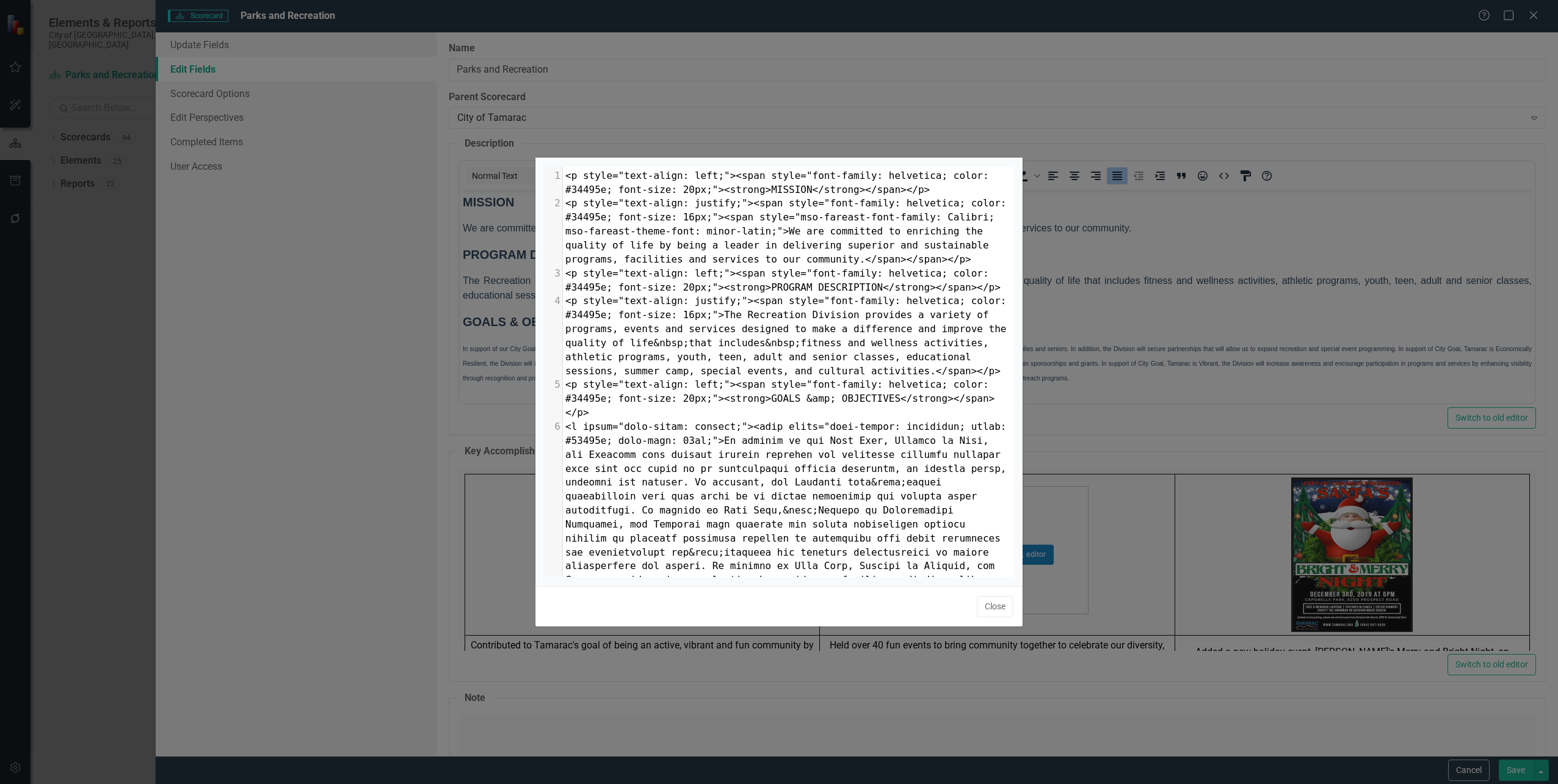
scroll to position [5, 0]
click at [682, 425] on span at bounding box center [788, 538] width 447 height 235
type textarea "6"
click at [991, 606] on button "Close" at bounding box center [995, 606] width 36 height 21
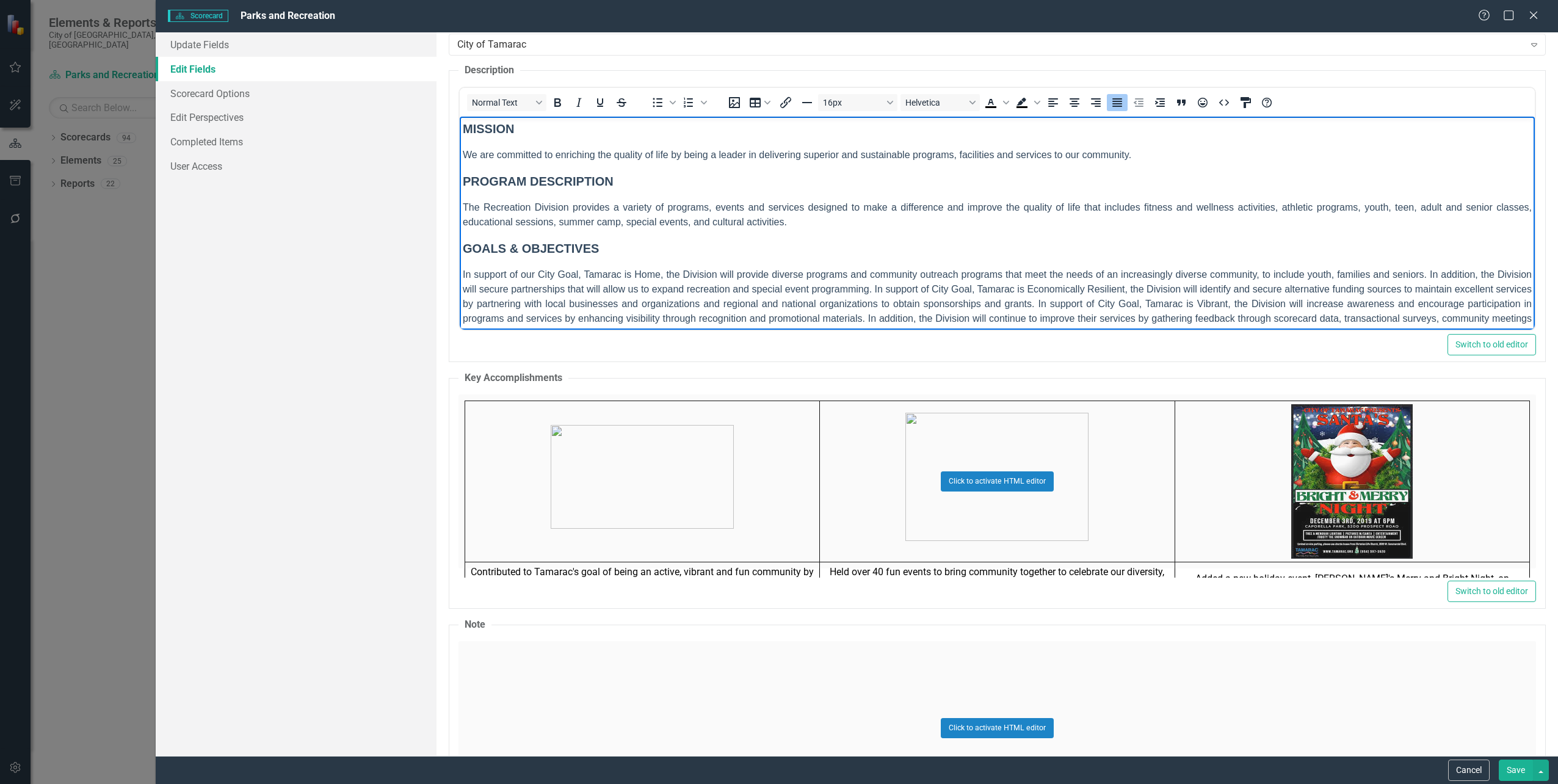
scroll to position [183, 0]
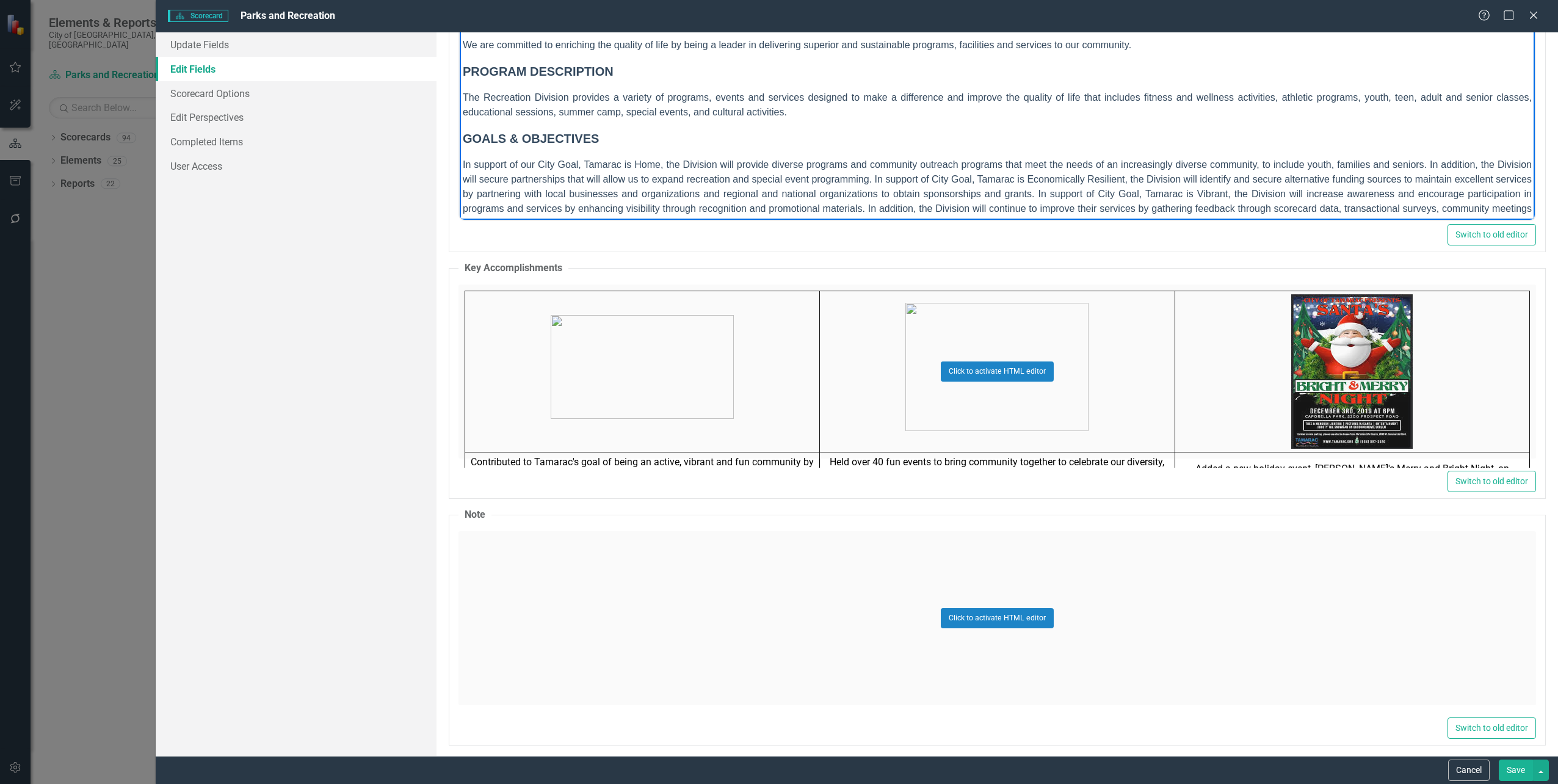
click at [729, 107] on span "The Recreation Division provides a variety of programs, events and services des…" at bounding box center [997, 104] width 1069 height 25
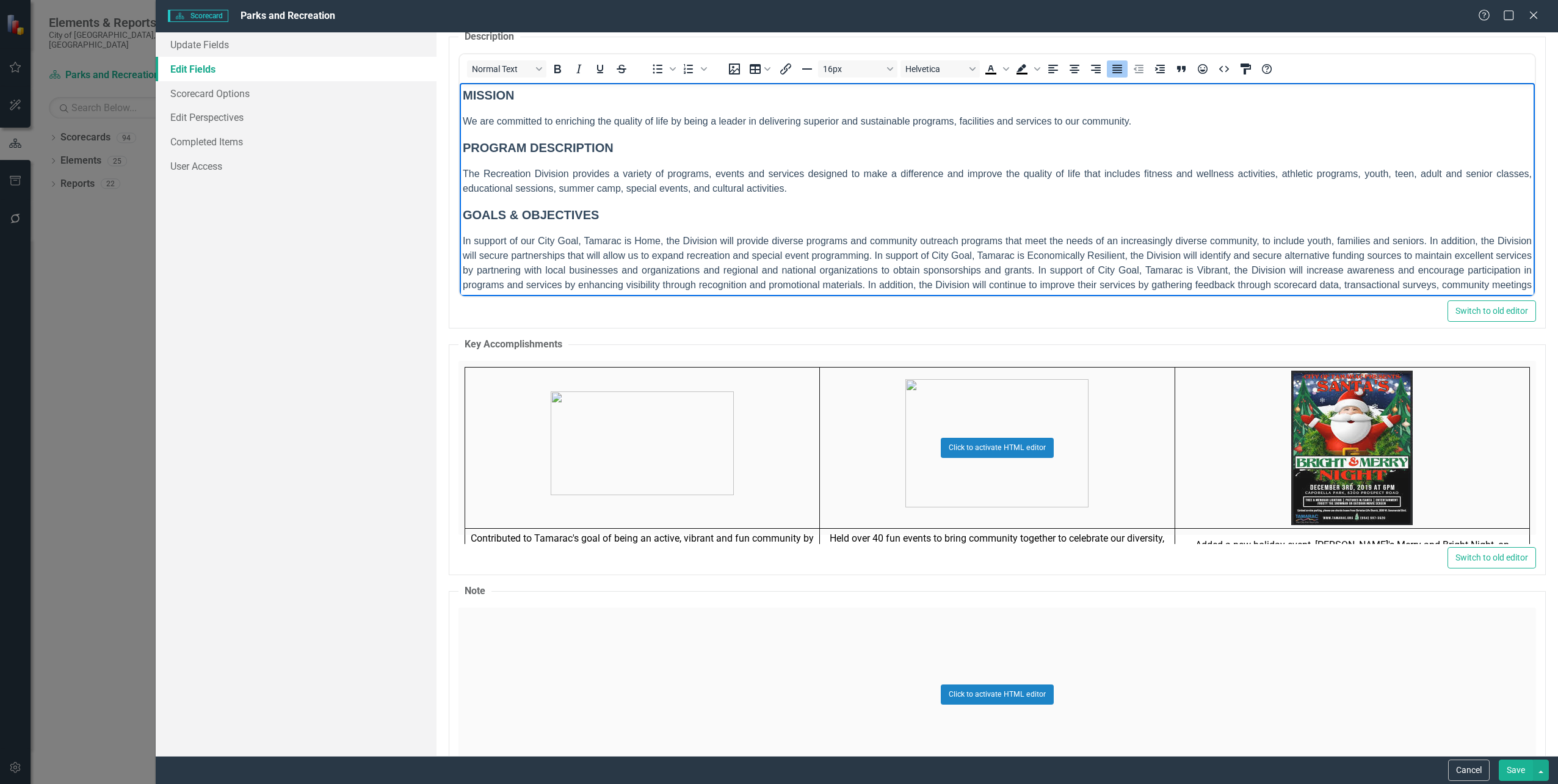
scroll to position [0, 0]
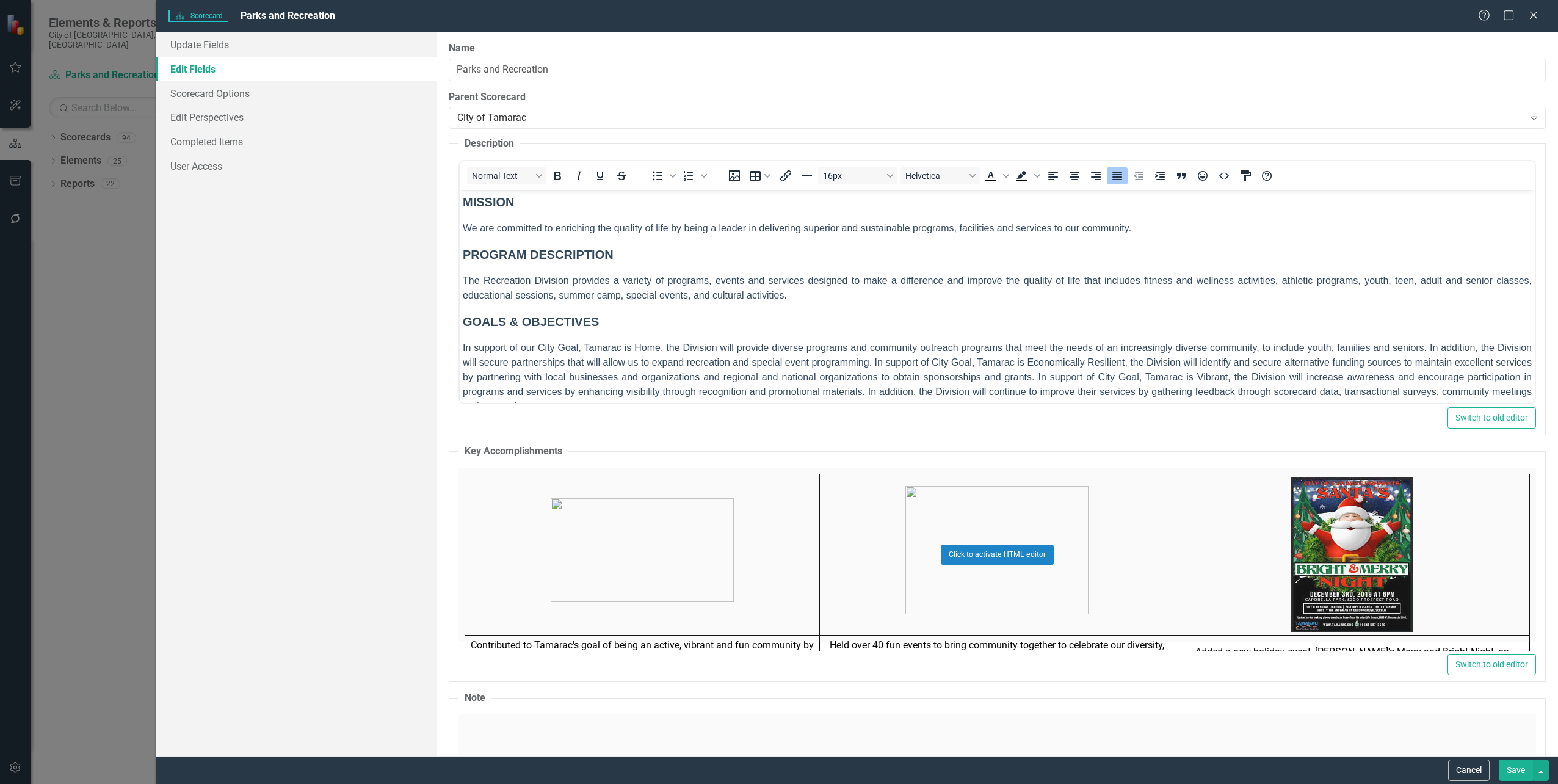
click at [1512, 764] on button "Save" at bounding box center [1516, 770] width 34 height 21
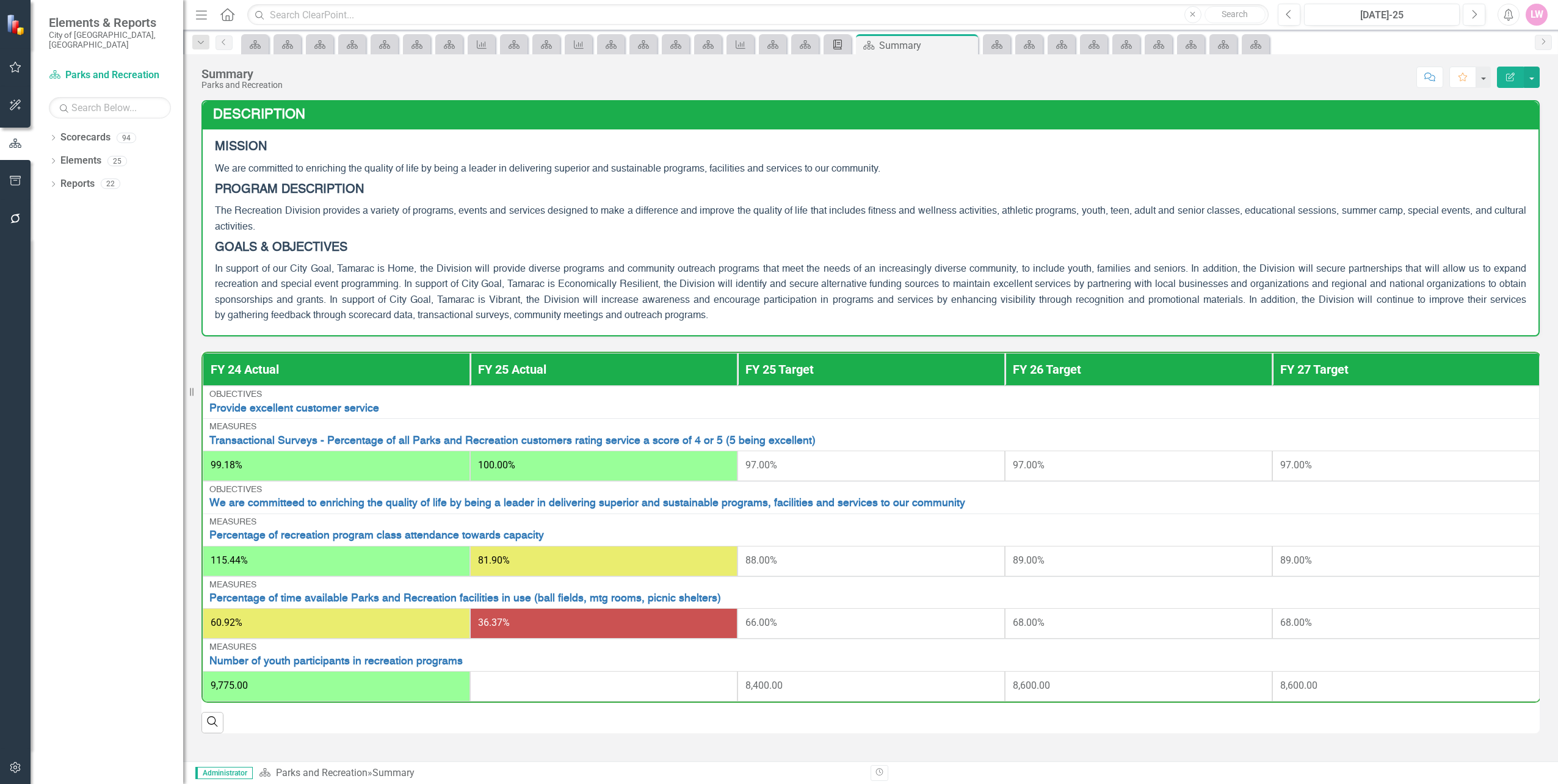
click at [831, 44] on div "Briefing Book Template" at bounding box center [835, 44] width 17 height 15
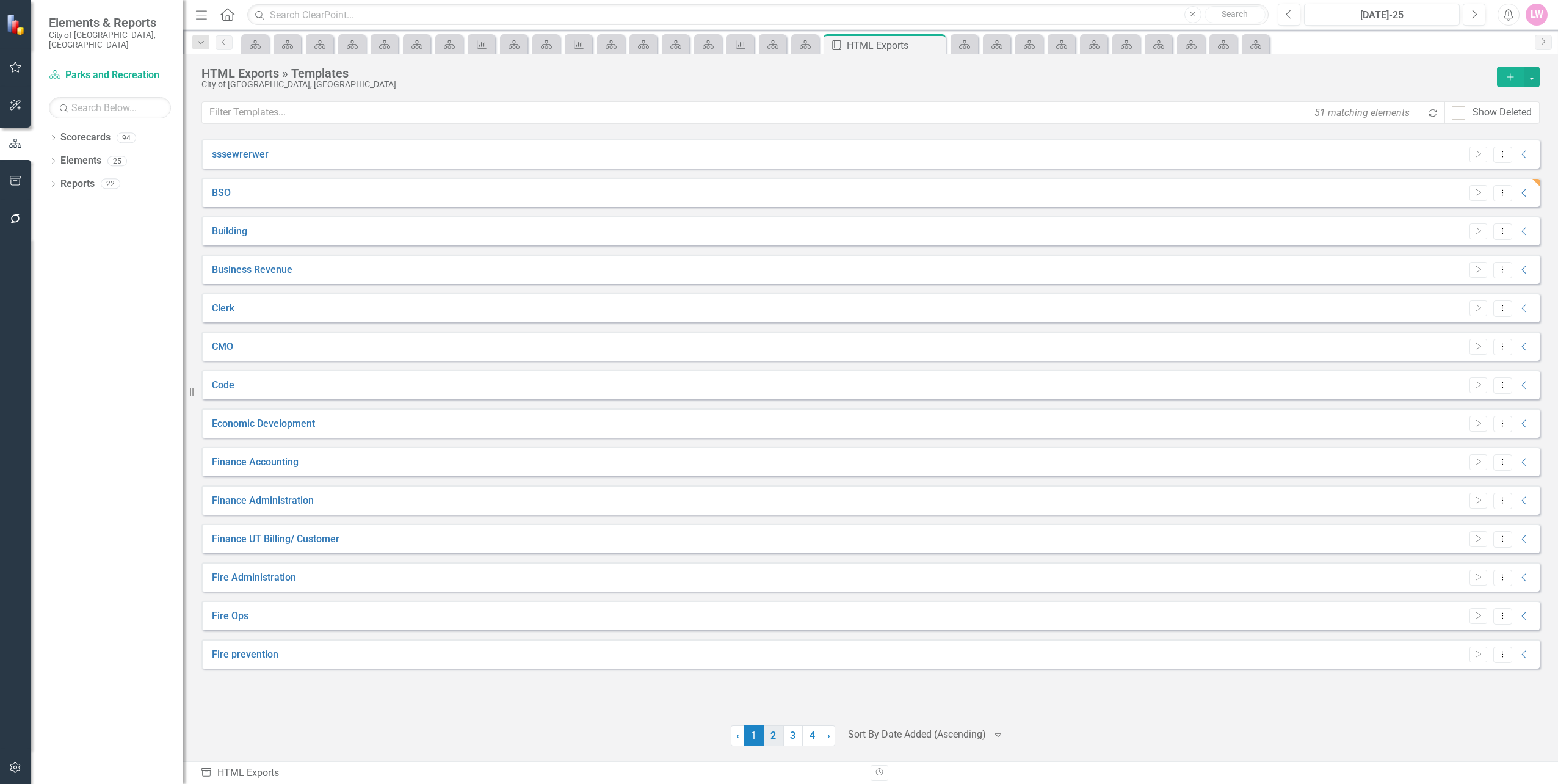
click at [775, 739] on link "2" at bounding box center [773, 736] width 20 height 21
click at [1482, 303] on button "Start" at bounding box center [1478, 308] width 18 height 16
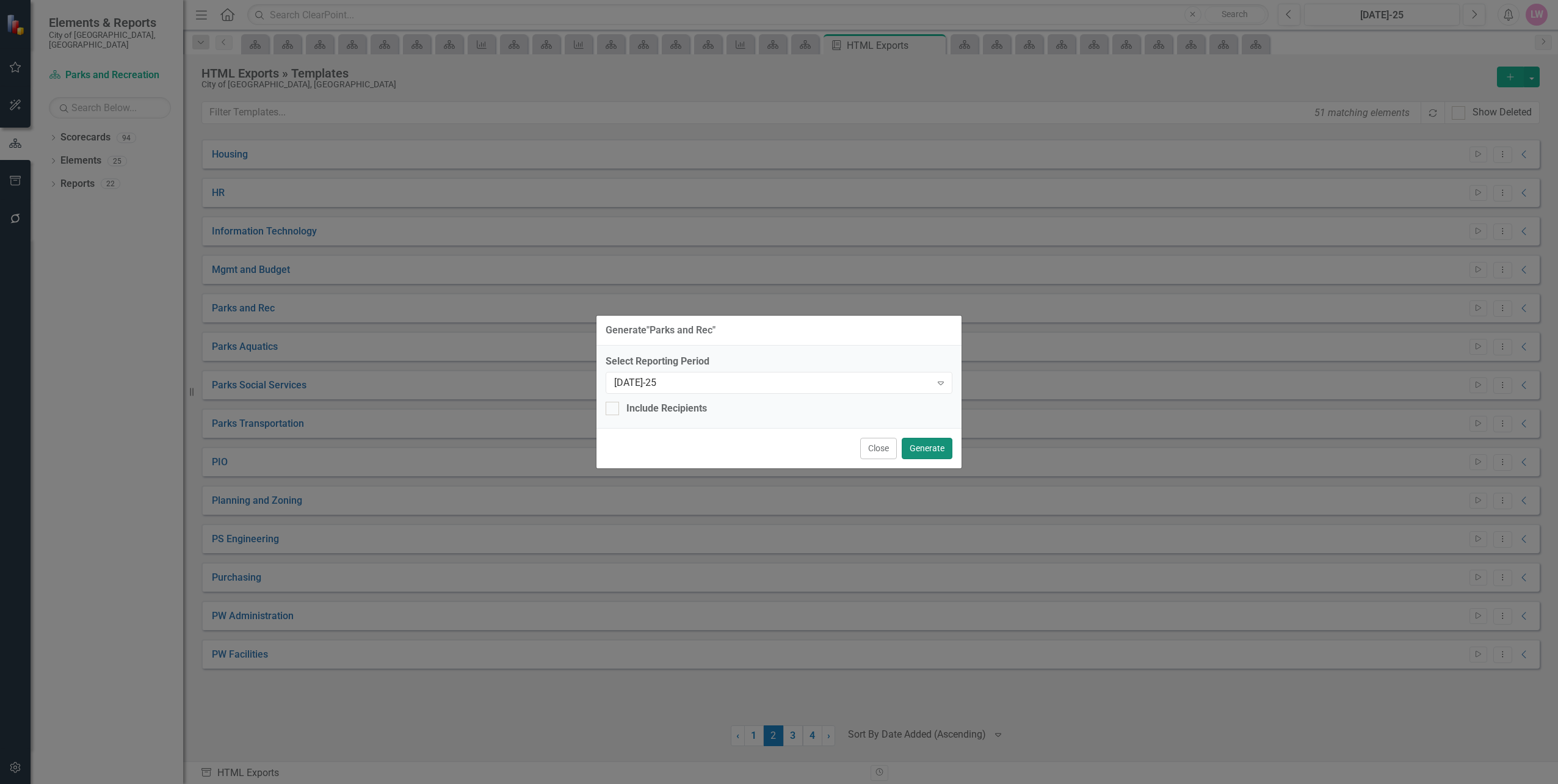
click at [932, 454] on button "Generate" at bounding box center [927, 448] width 50 height 21
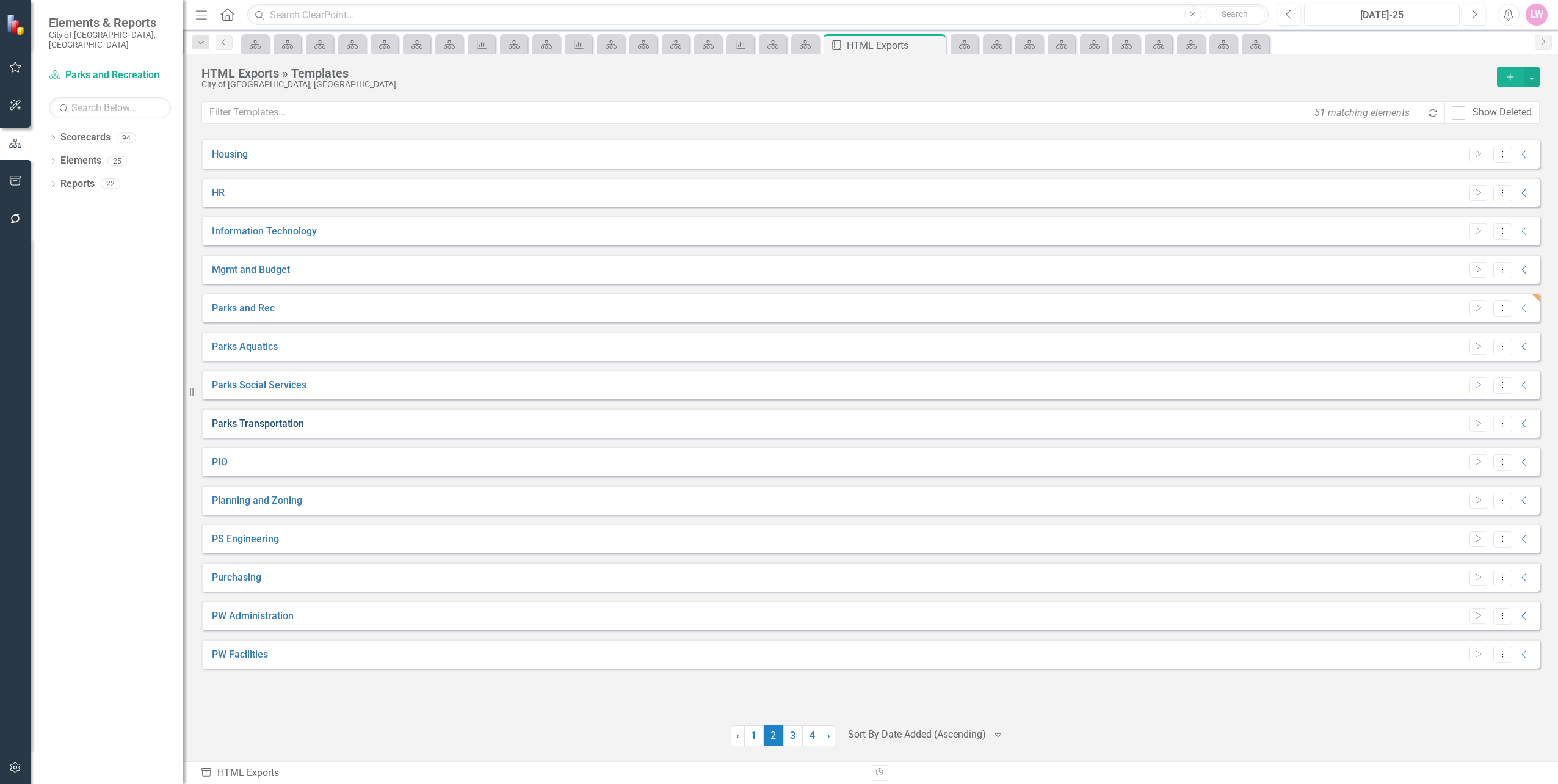
click at [286, 422] on link "Parks Transportation" at bounding box center [257, 423] width 92 height 14
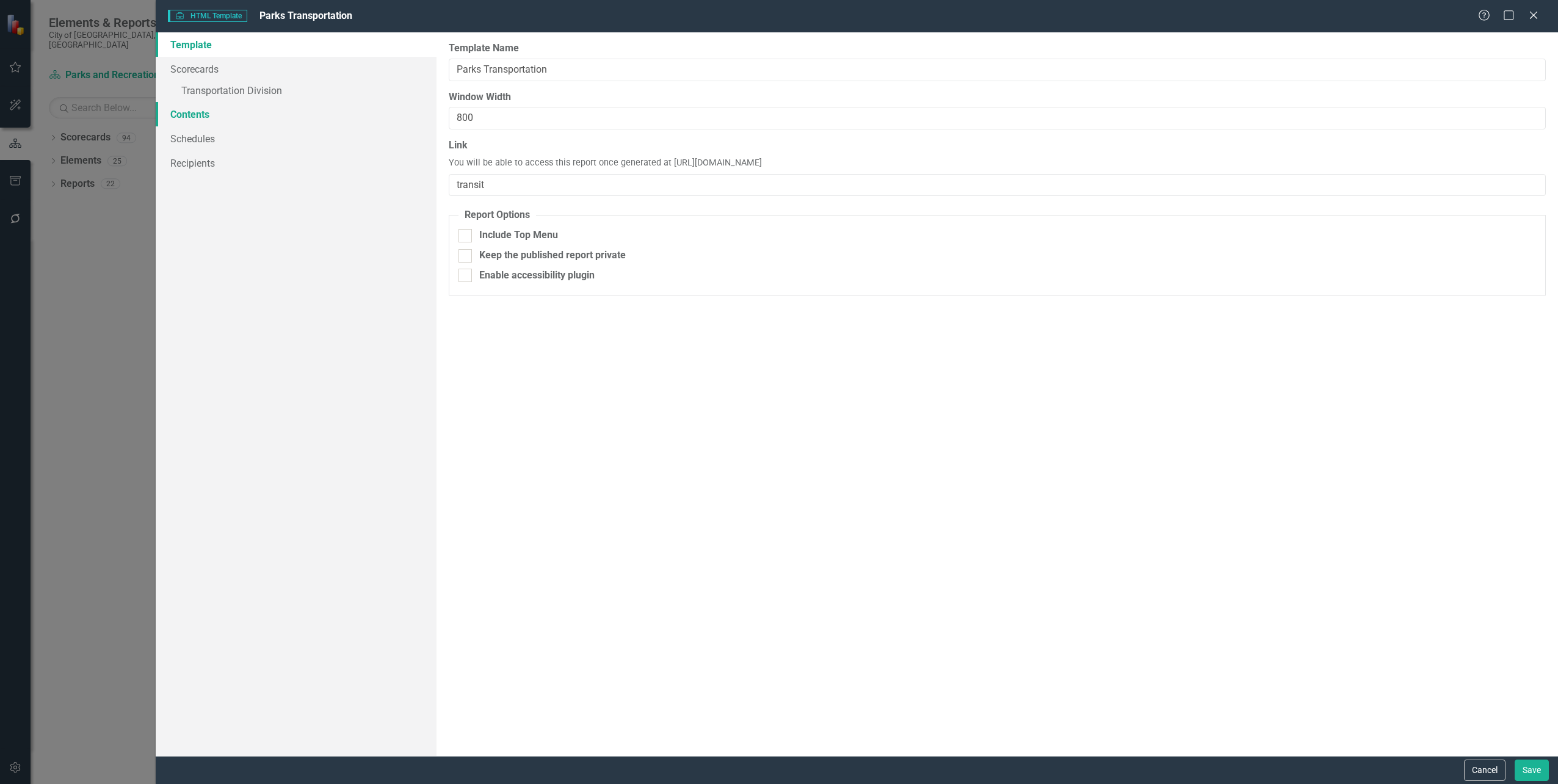
click at [178, 121] on link "Contents" at bounding box center [296, 114] width 281 height 24
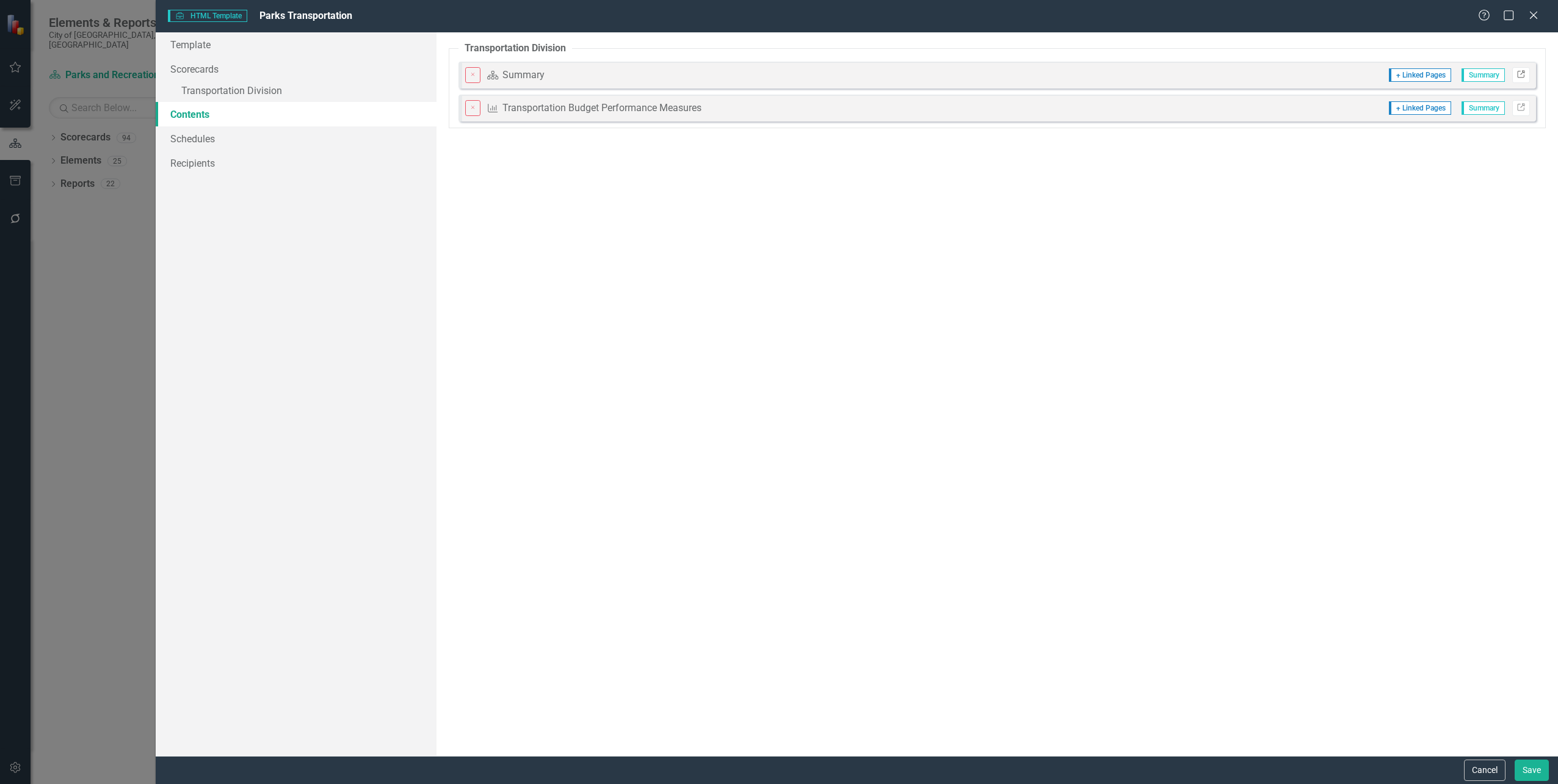
click at [1522, 74] on icon at bounding box center [1521, 74] width 7 height 7
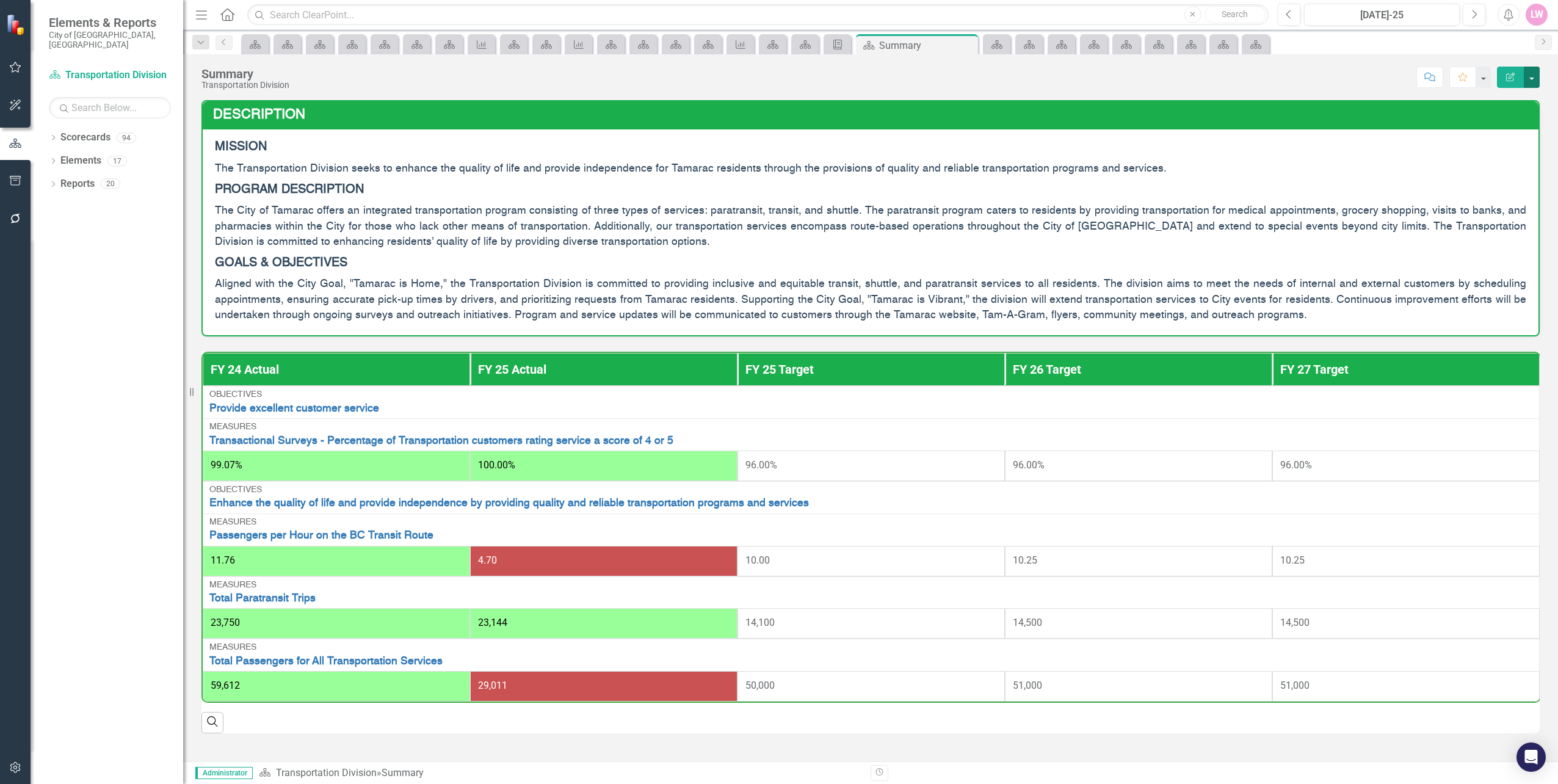
click at [1531, 77] on button "button" at bounding box center [1531, 76] width 16 height 21
click at [1496, 103] on link "Edit Edit Scorecard" at bounding box center [1490, 100] width 99 height 22
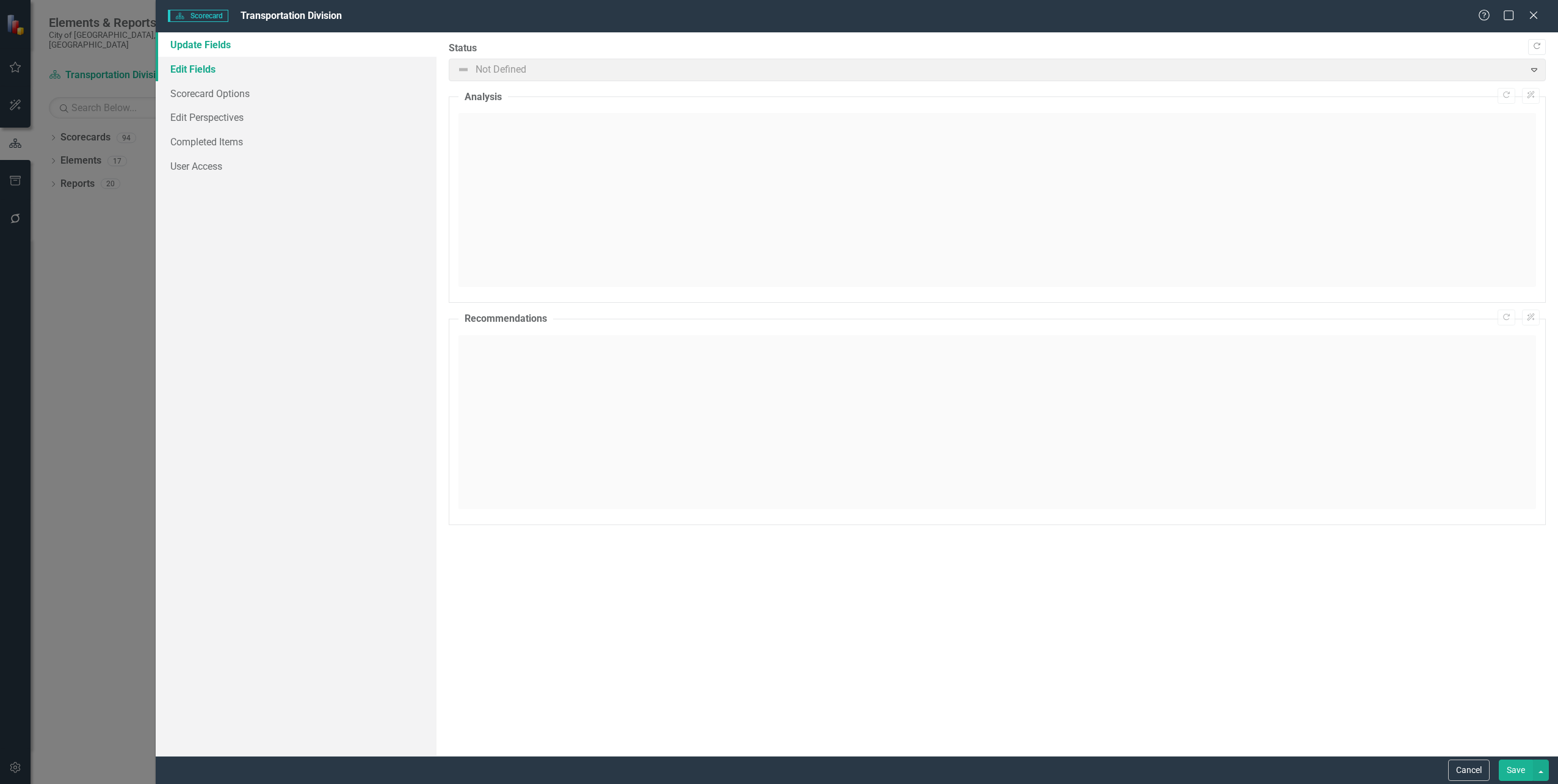
click at [164, 70] on link "Edit Fields" at bounding box center [296, 69] width 281 height 24
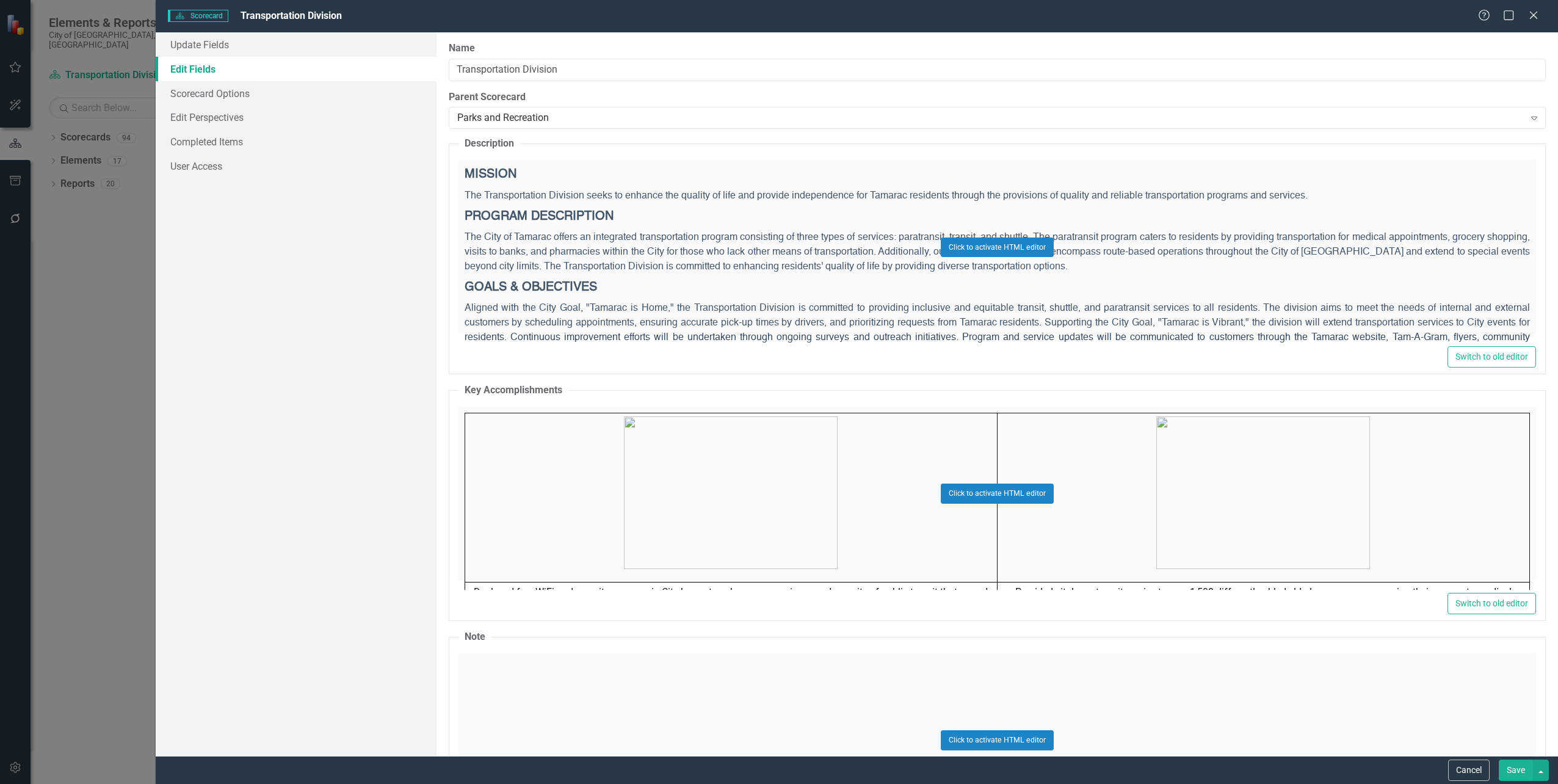
click at [862, 220] on div "Click to activate HTML editor" at bounding box center [998, 247] width 1078 height 174
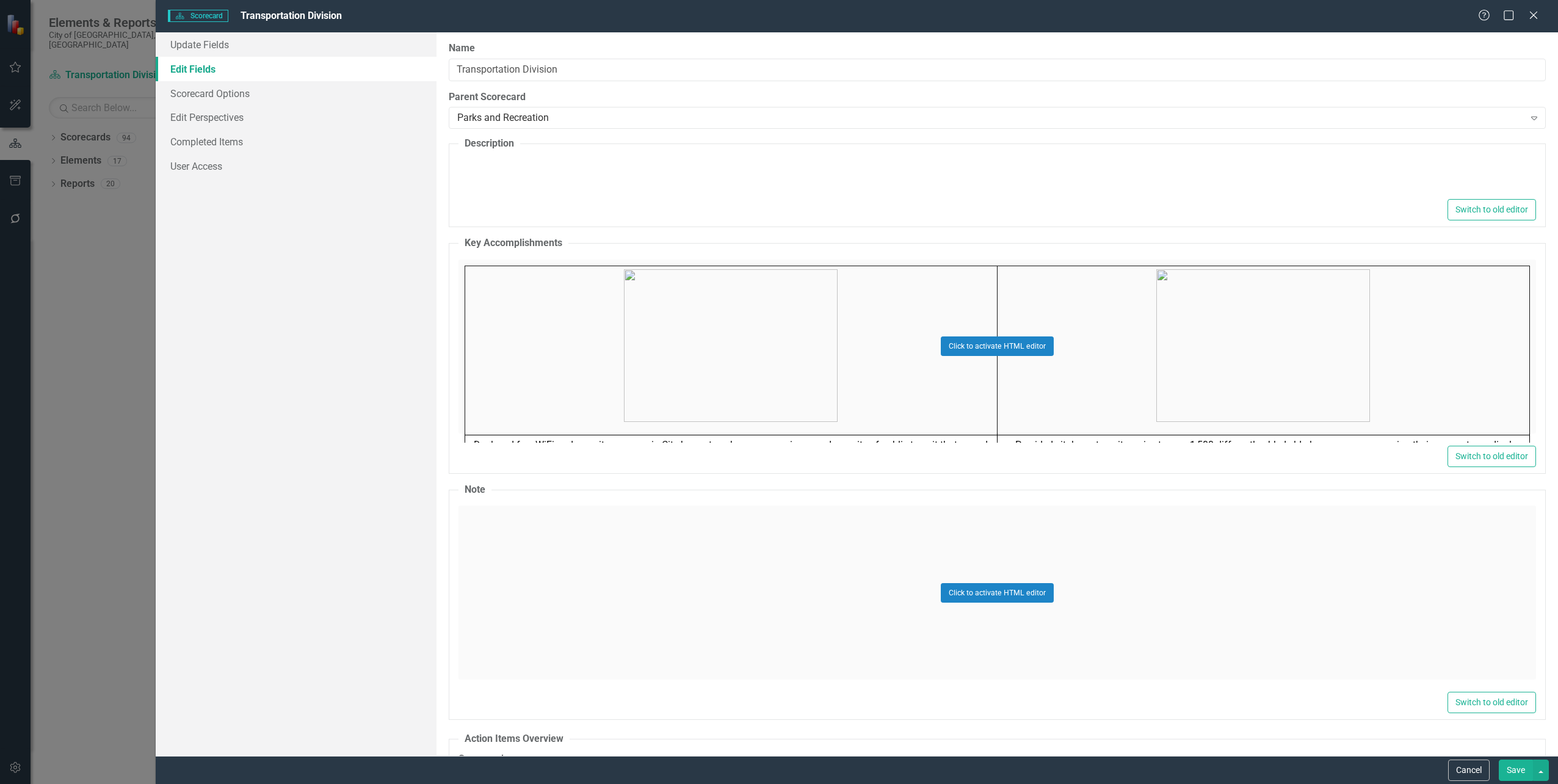
type textarea "<p style="text-align: left;"><span style="font-family: helvetica; color: #34495…"
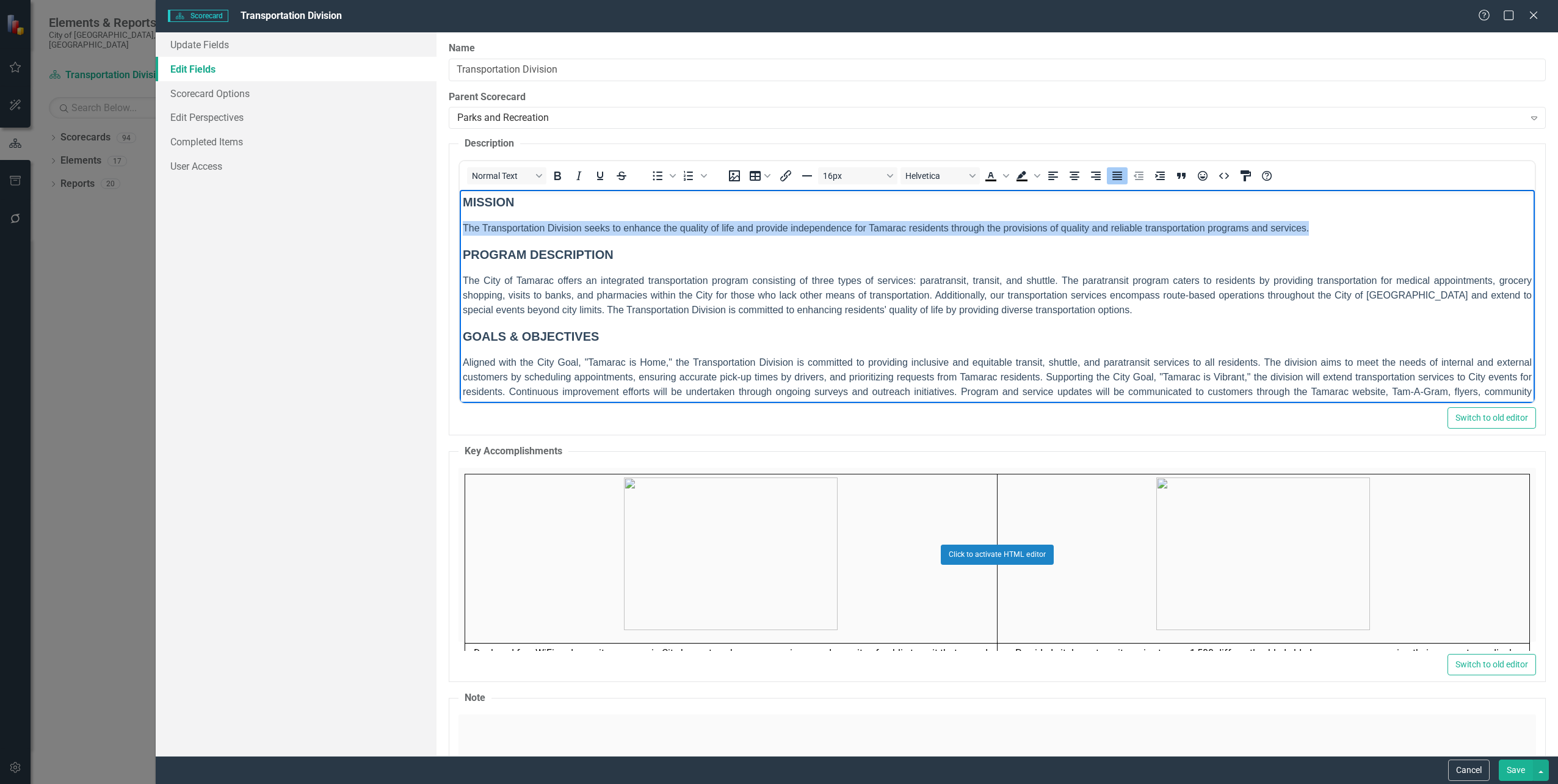
drag, startPoint x: 1342, startPoint y: 234, endPoint x: 1207, endPoint y: 365, distance: 188.1
click at [459, 217] on html "MISSION The Transportation Division seeks to enhance the quality of life and pr…" at bounding box center [996, 309] width 1075 height 237
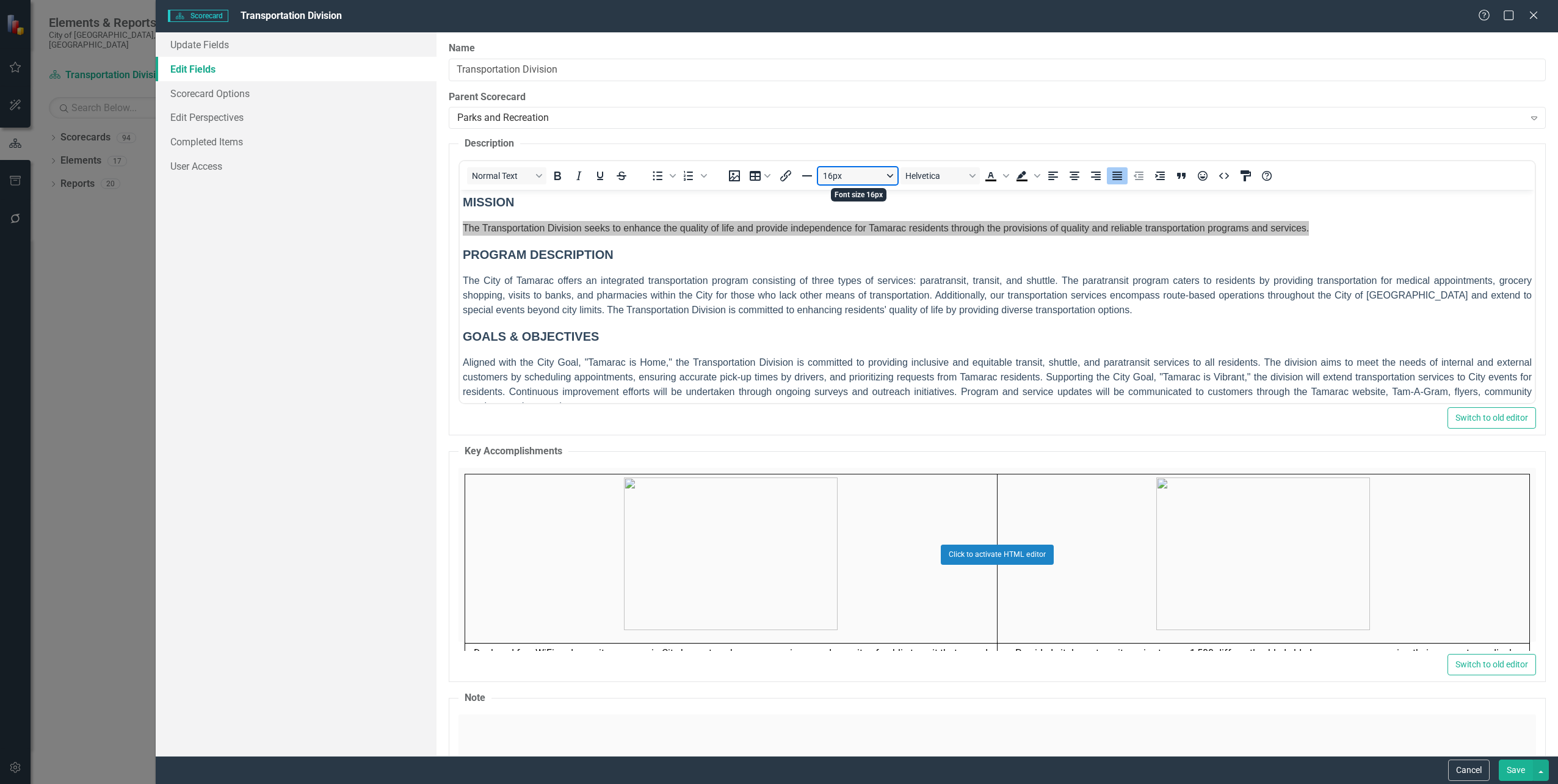
click at [884, 172] on button "16px" at bounding box center [857, 175] width 79 height 17
click at [852, 213] on div "10px" at bounding box center [852, 217] width 48 height 15
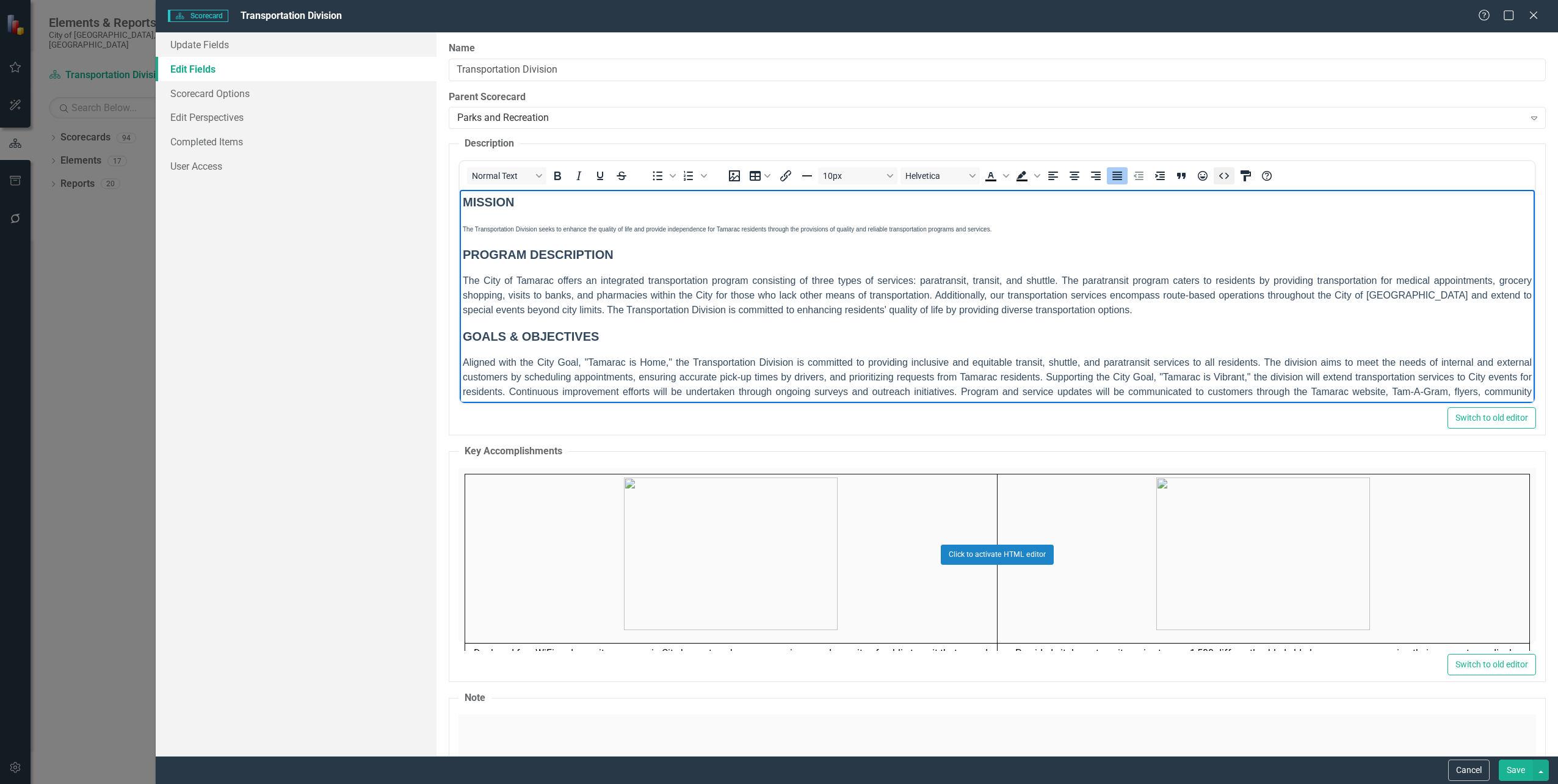
click at [1218, 176] on icon "HTML Editor" at bounding box center [1224, 176] width 15 height 15
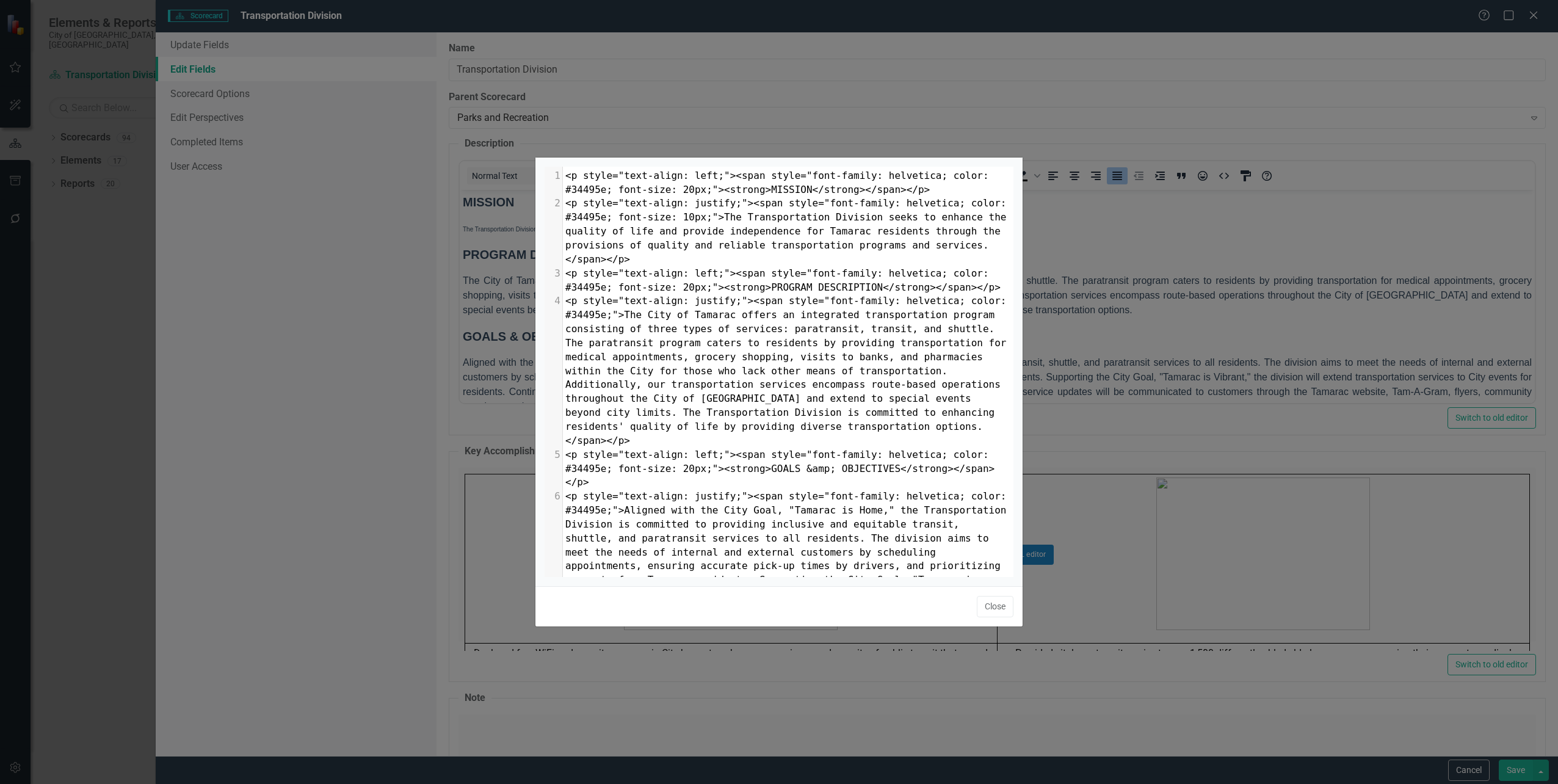
scroll to position [1, 0]
drag, startPoint x: 685, startPoint y: 214, endPoint x: 679, endPoint y: 217, distance: 6.7
click at [679, 217] on span "<p style="text-align: justify;"><span style="font-family: helvetica; color: #34…" at bounding box center [788, 231] width 447 height 67
type textarea "6"
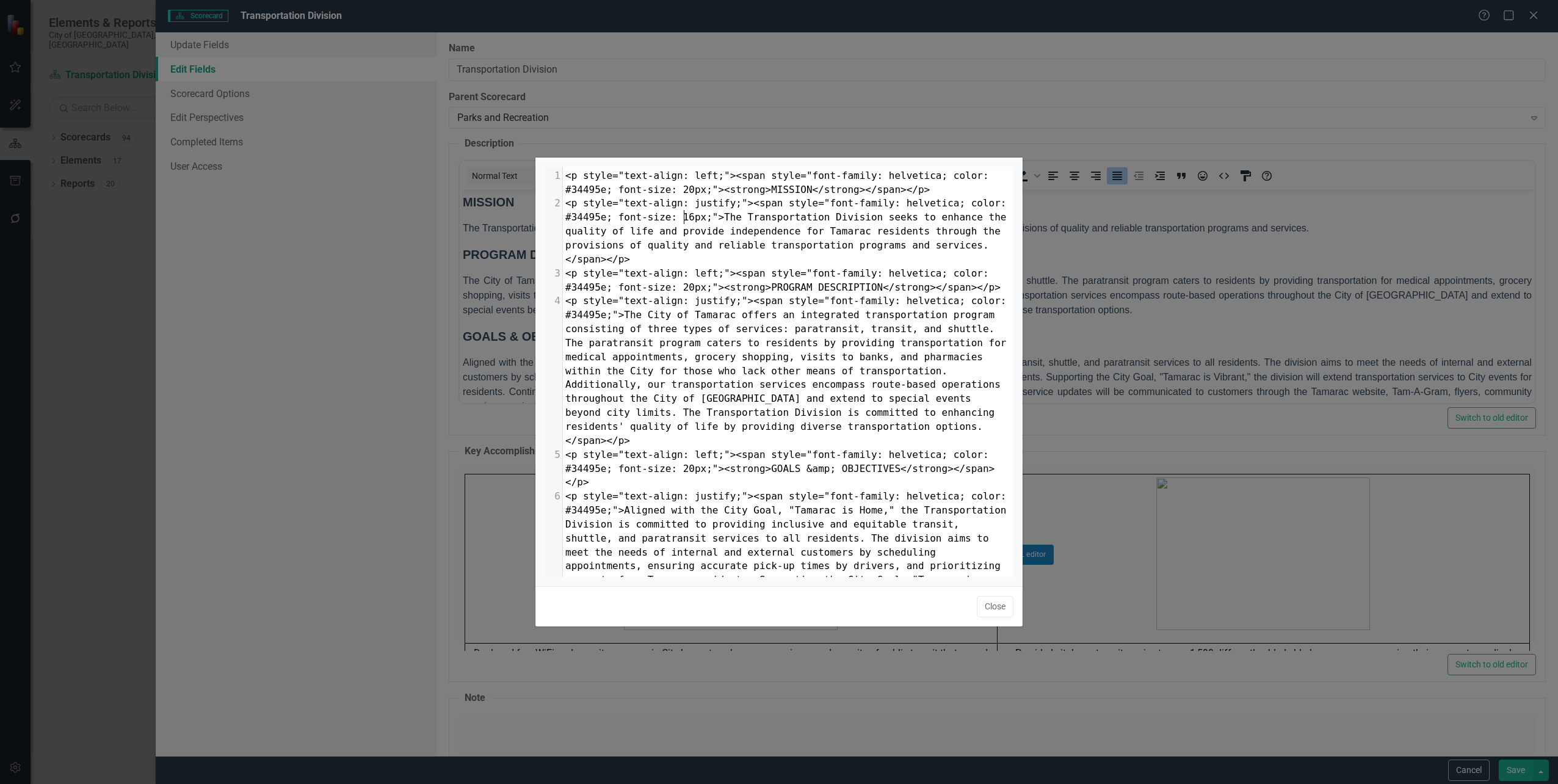
click at [988, 612] on button "Close" at bounding box center [995, 606] width 36 height 21
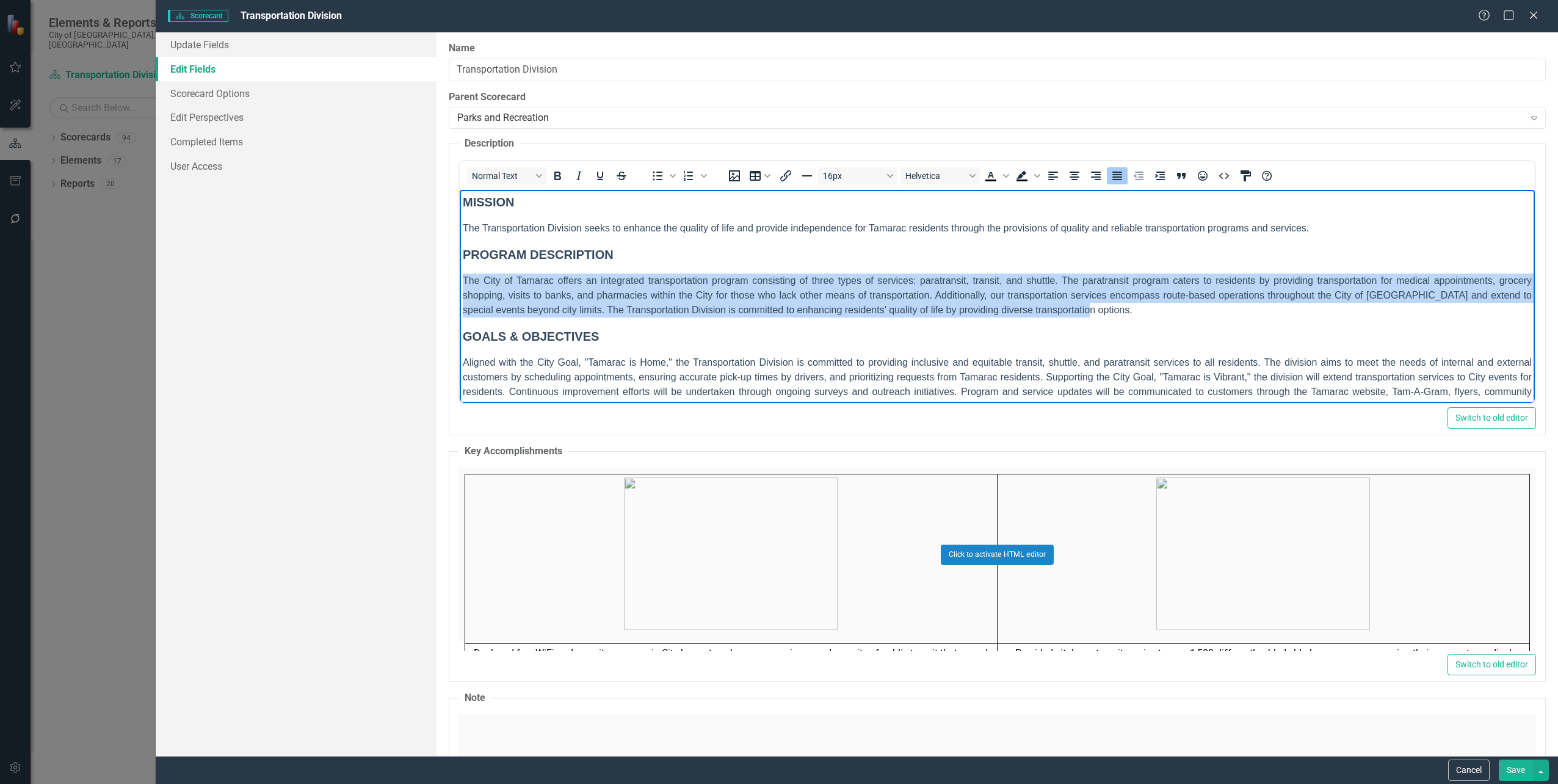
drag, startPoint x: 1052, startPoint y: 310, endPoint x: 367, endPoint y: 274, distance: 685.9
click at [459, 274] on html "MISSION The Transportation Division seeks to enhance the quality of life and pr…" at bounding box center [996, 309] width 1075 height 237
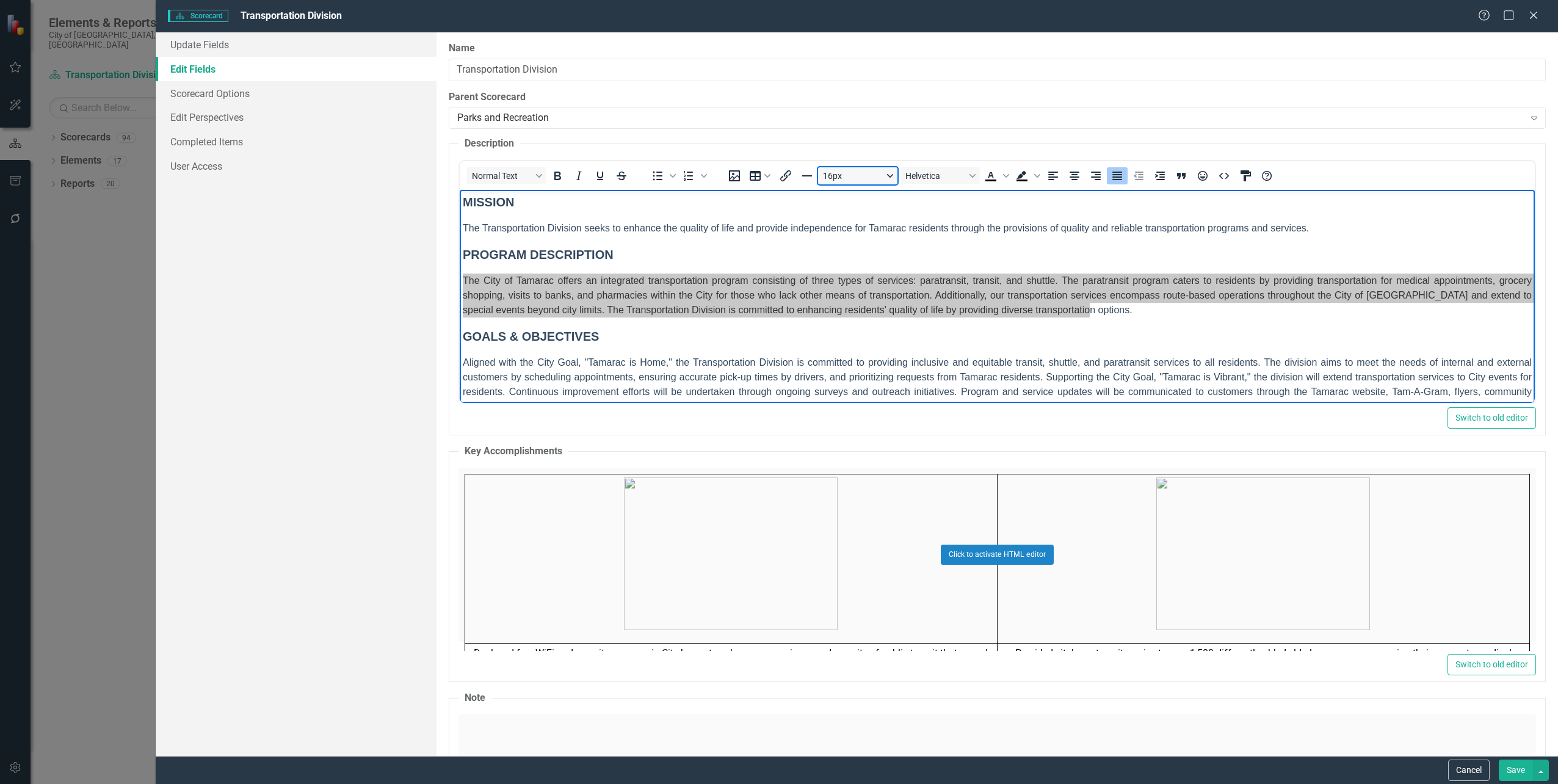
click at [896, 176] on button "16px" at bounding box center [857, 175] width 79 height 17
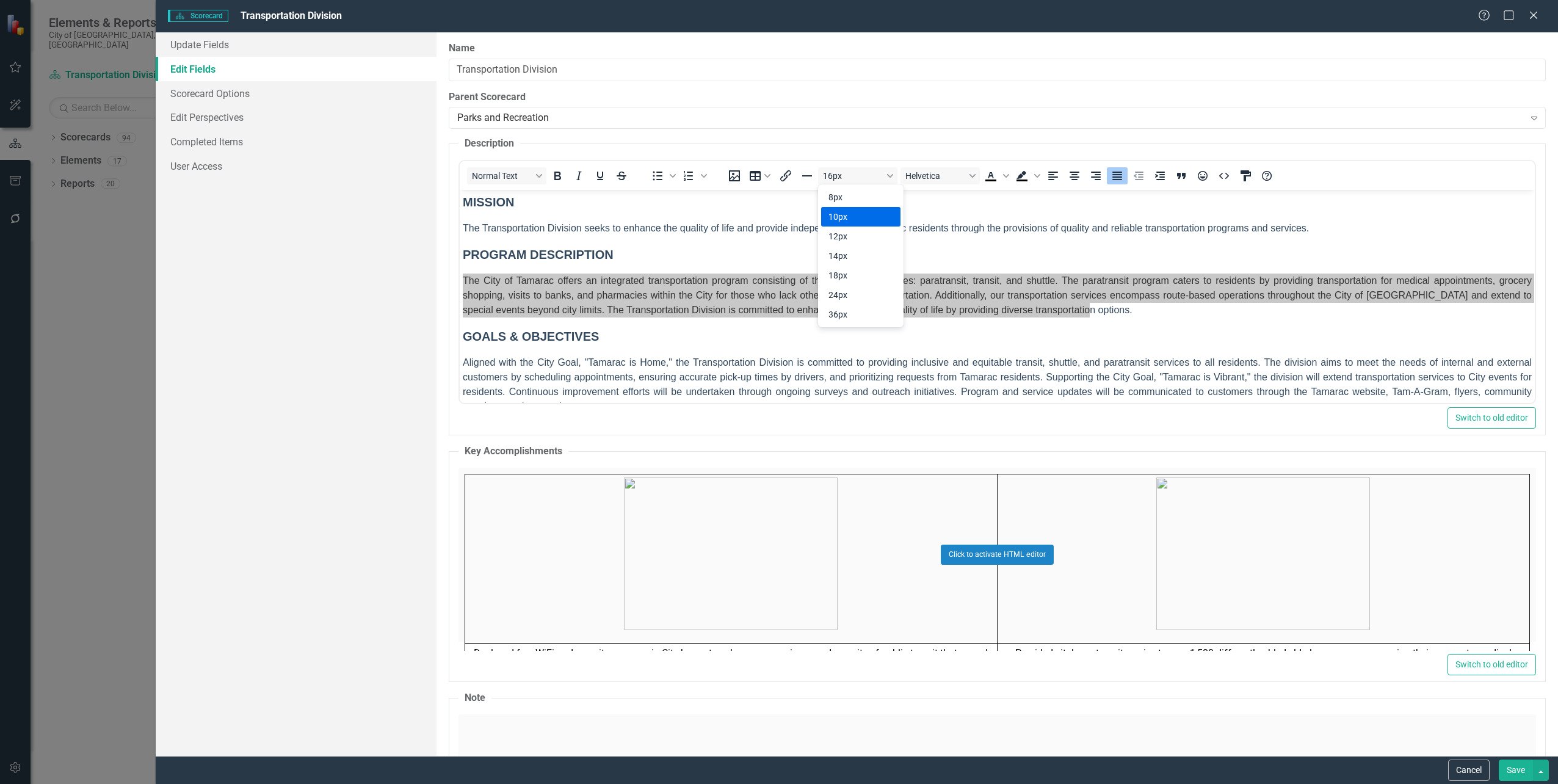
click at [860, 221] on div "10px" at bounding box center [852, 217] width 48 height 15
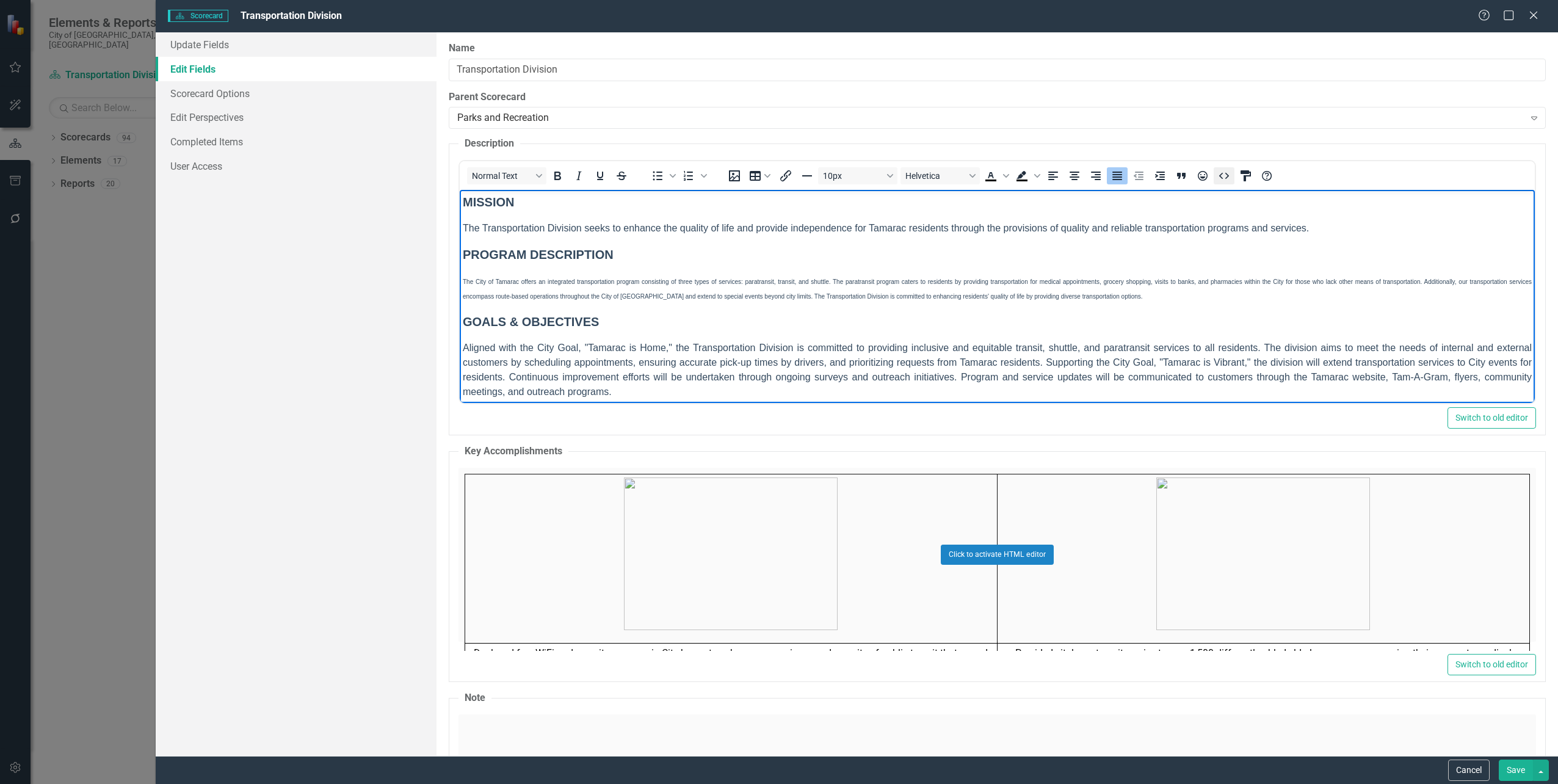
click at [1221, 175] on icon "HTML Editor" at bounding box center [1224, 176] width 15 height 15
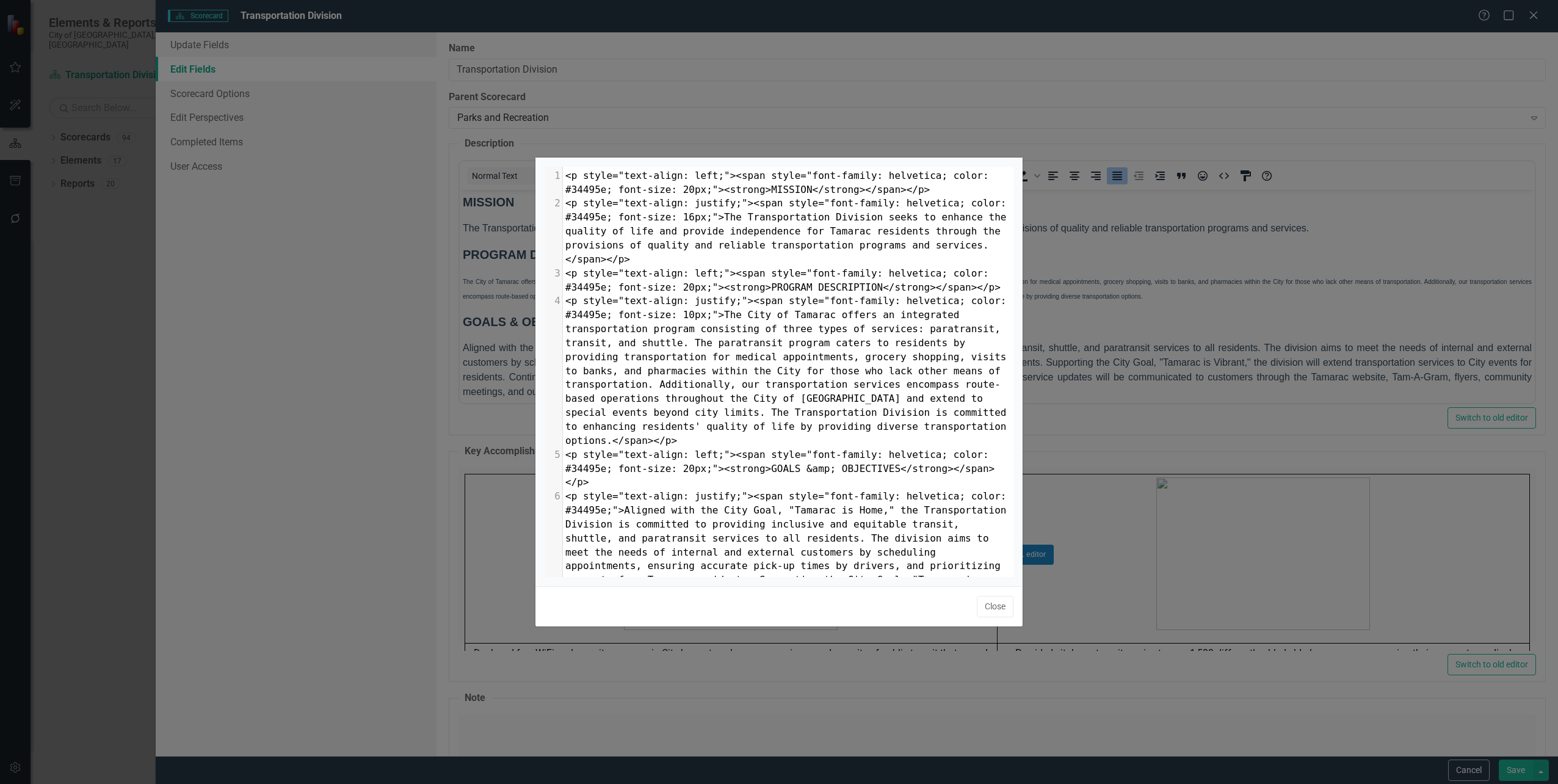
scroll to position [5, 0]
click at [685, 314] on span "<p style="text-align: justify;"><span style="font-family: helvetica; color: #34…" at bounding box center [788, 370] width 447 height 151
type textarea "6"
click at [991, 605] on button "Close" at bounding box center [995, 606] width 36 height 21
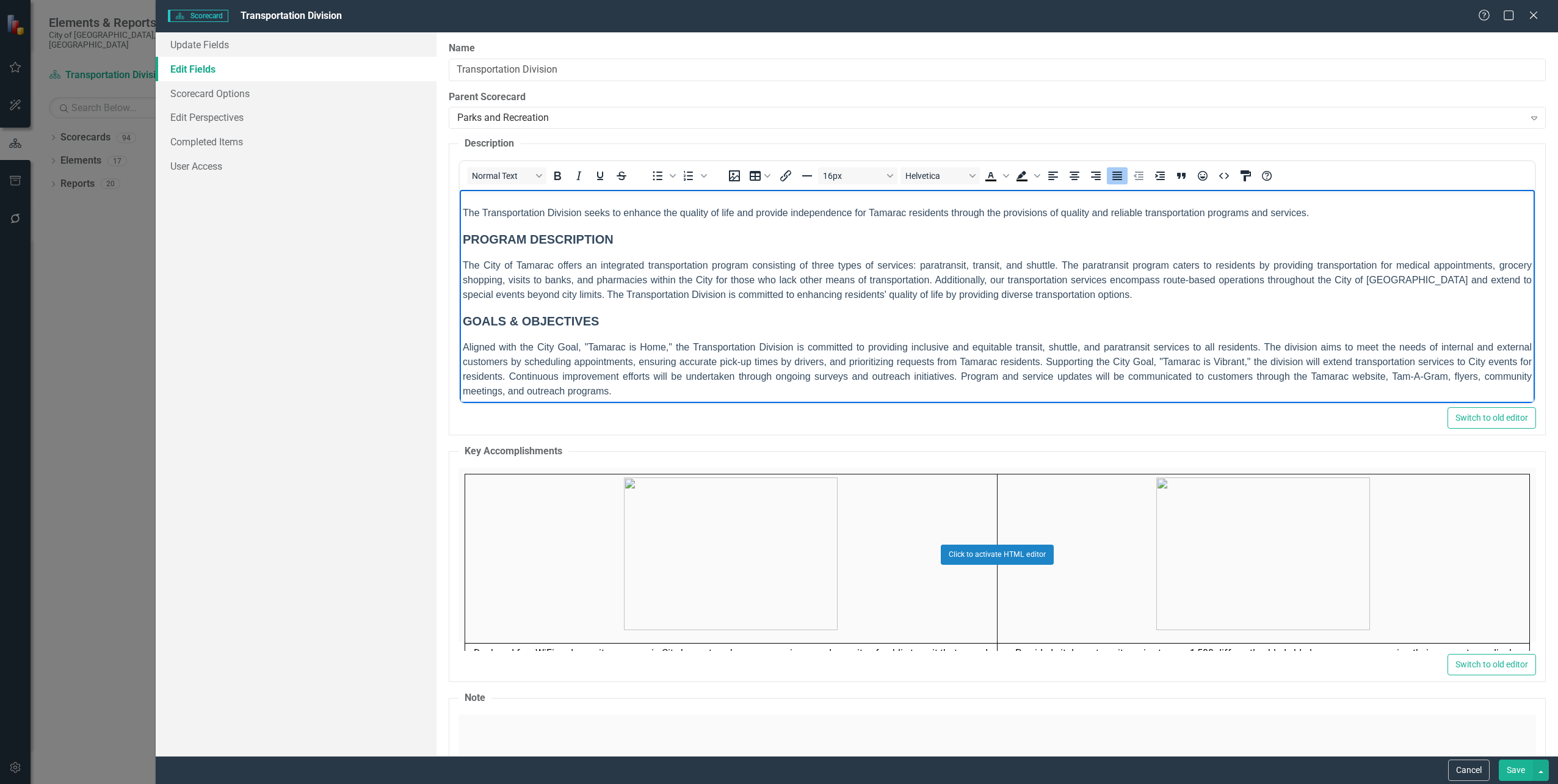
scroll to position [24, 0]
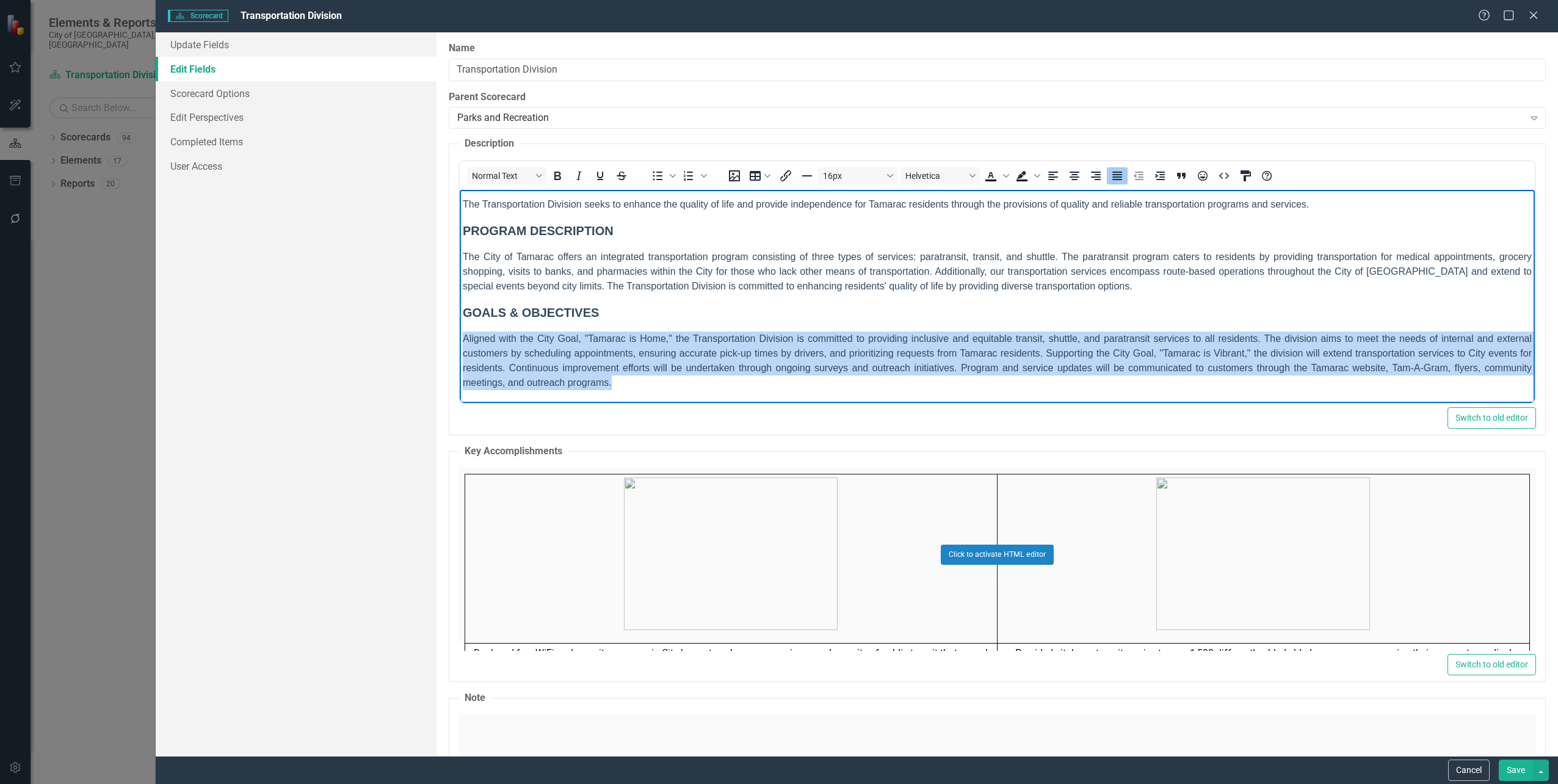
drag, startPoint x: 622, startPoint y: 380, endPoint x: 423, endPoint y: 337, distance: 203.6
click at [459, 337] on html "MISSION The Transportation Division seeks to enhance the quality of life and pr…" at bounding box center [996, 284] width 1075 height 237
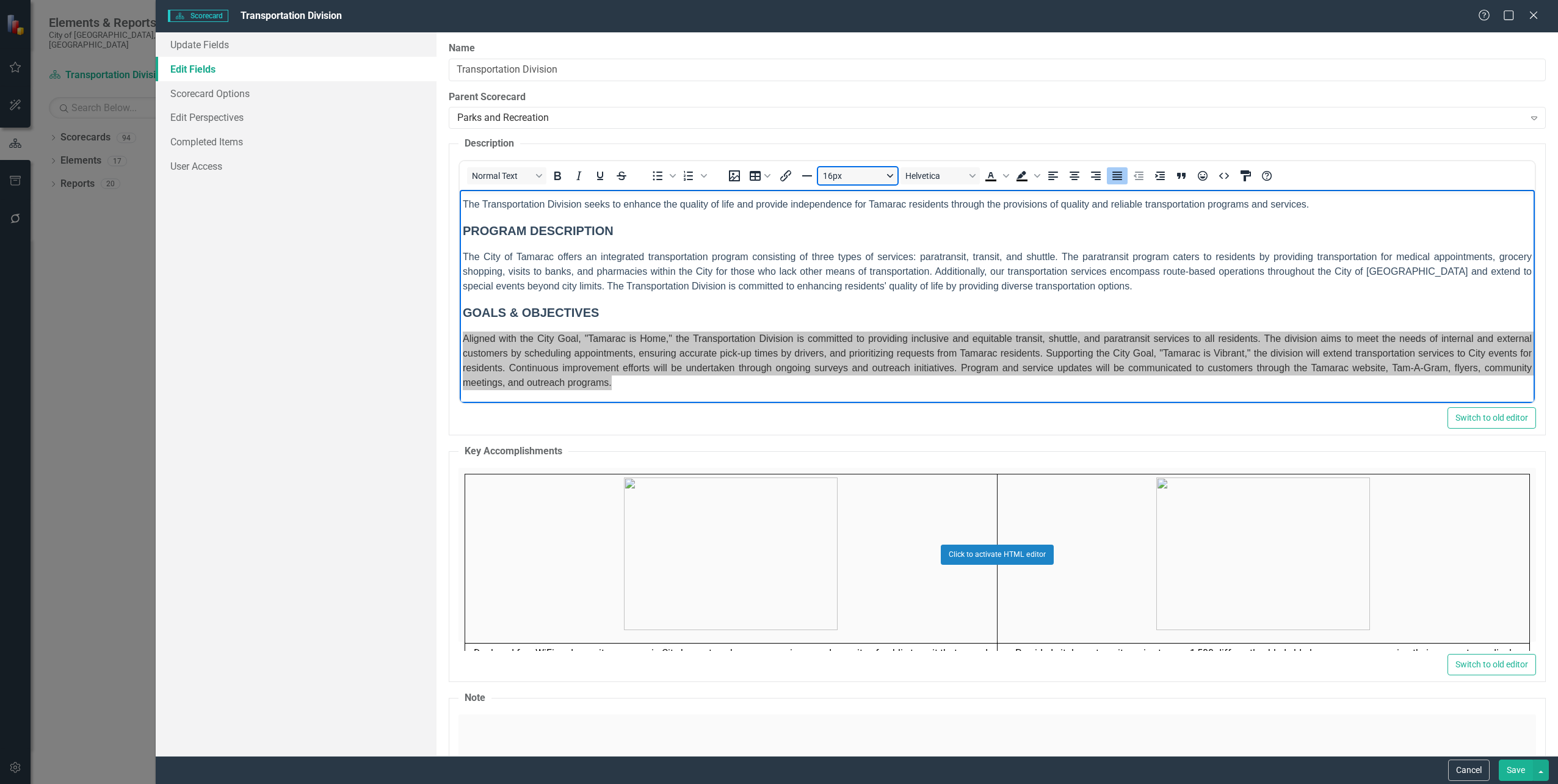
click at [892, 178] on button "16px" at bounding box center [857, 175] width 79 height 17
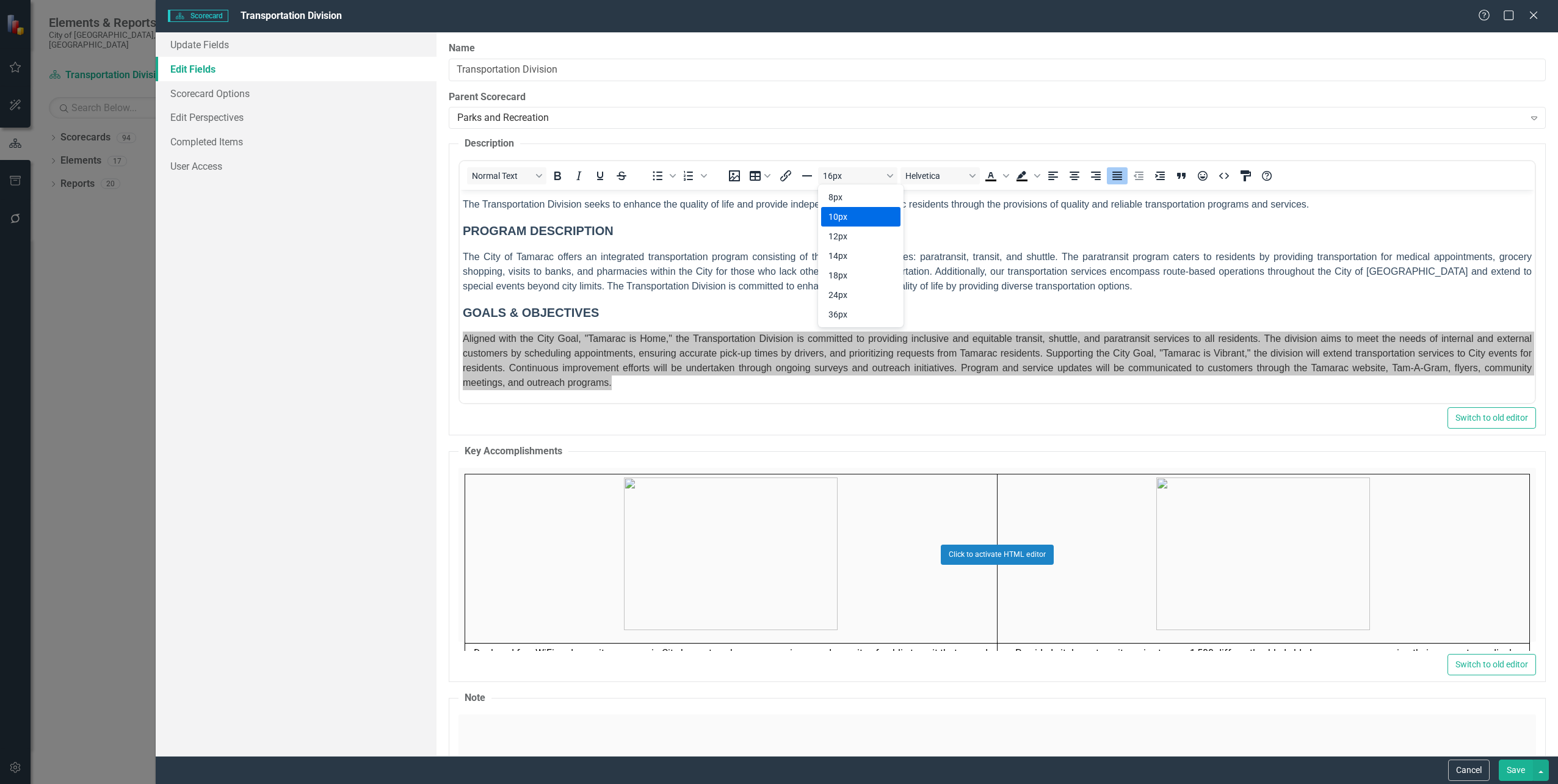
drag, startPoint x: 862, startPoint y: 222, endPoint x: 559, endPoint y: 0, distance: 375.6
click at [862, 222] on div "10px" at bounding box center [852, 217] width 48 height 15
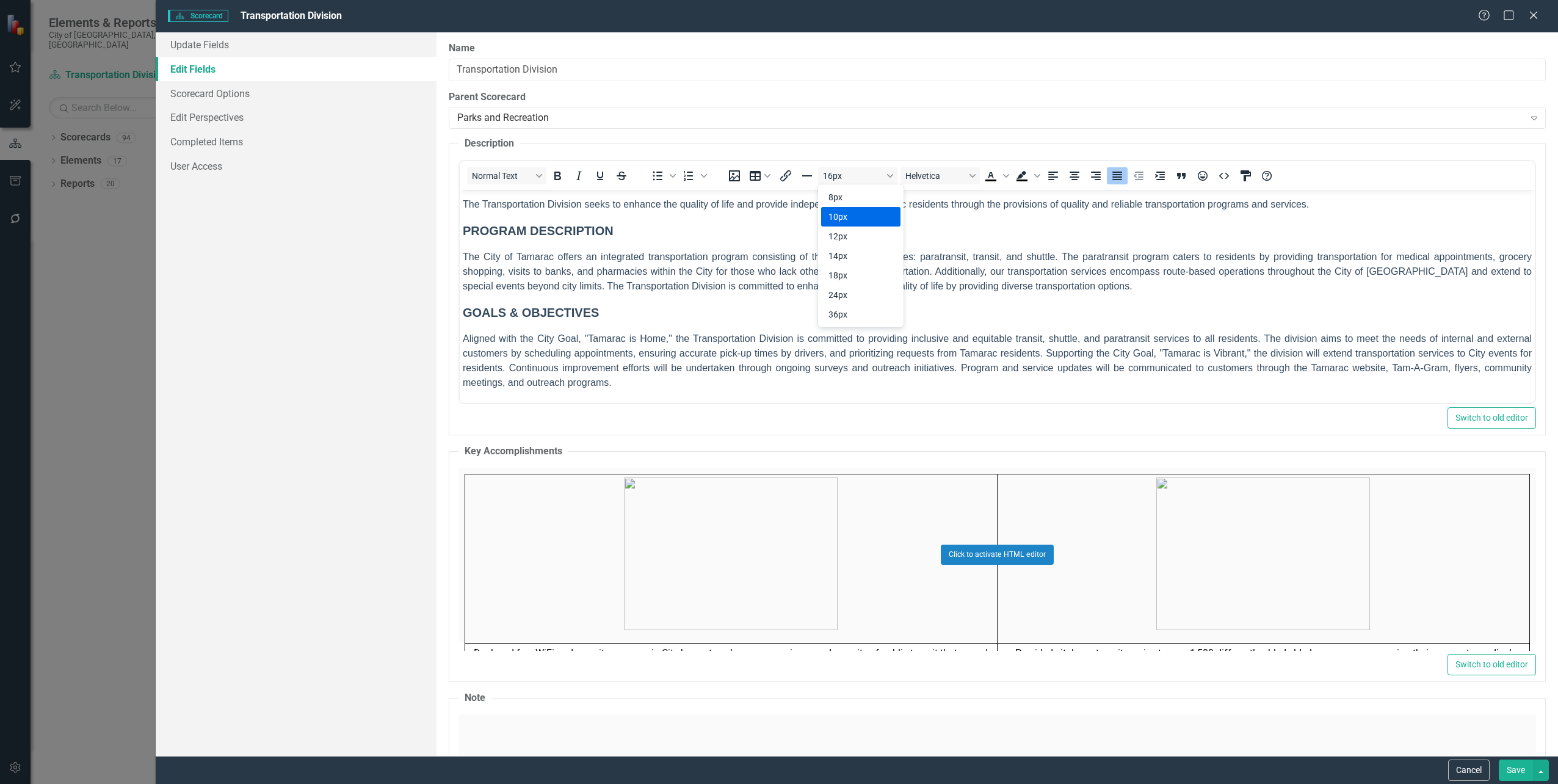
scroll to position [0, 0]
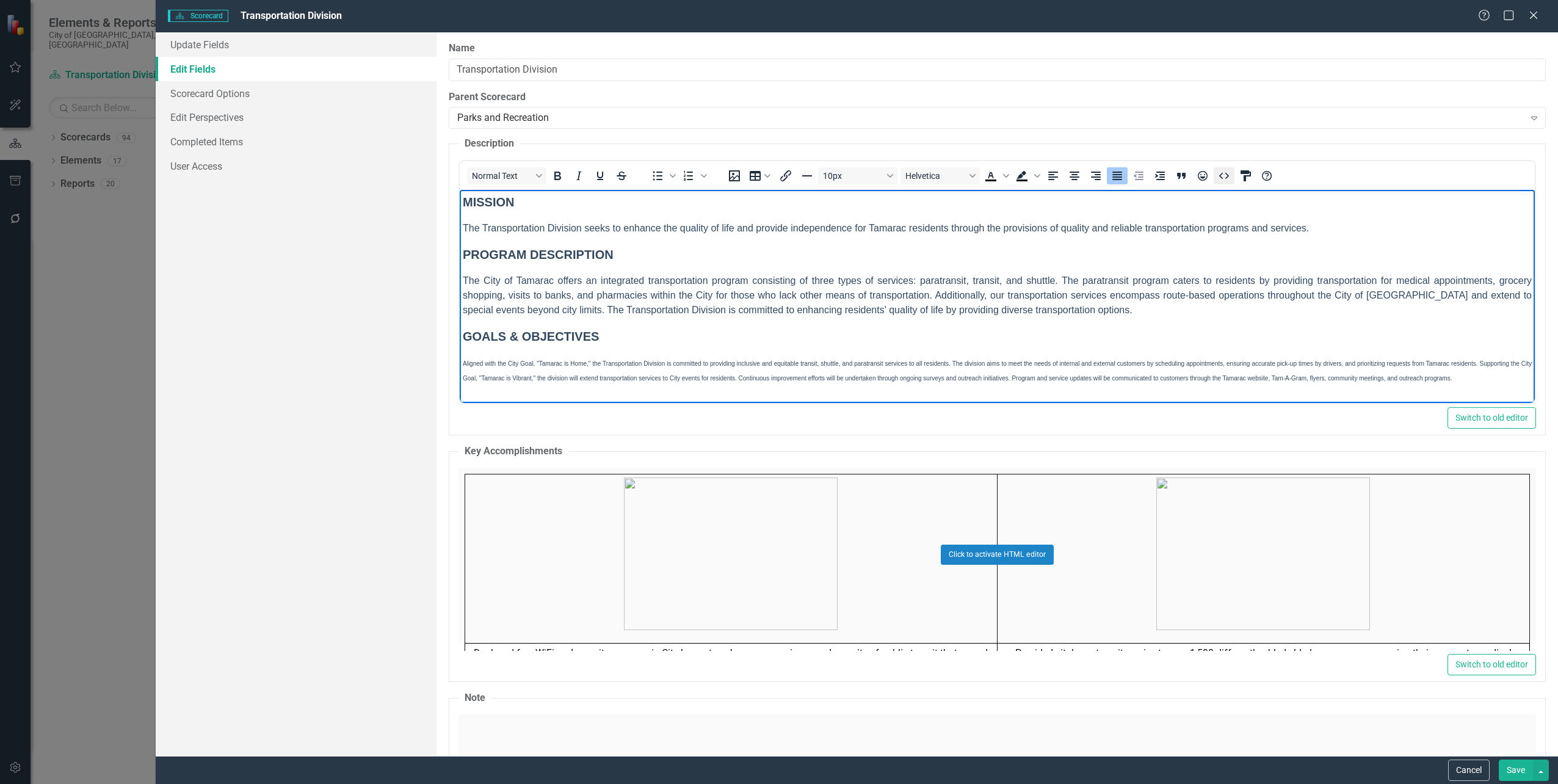
click at [1218, 176] on icon "HTML Editor" at bounding box center [1224, 176] width 15 height 15
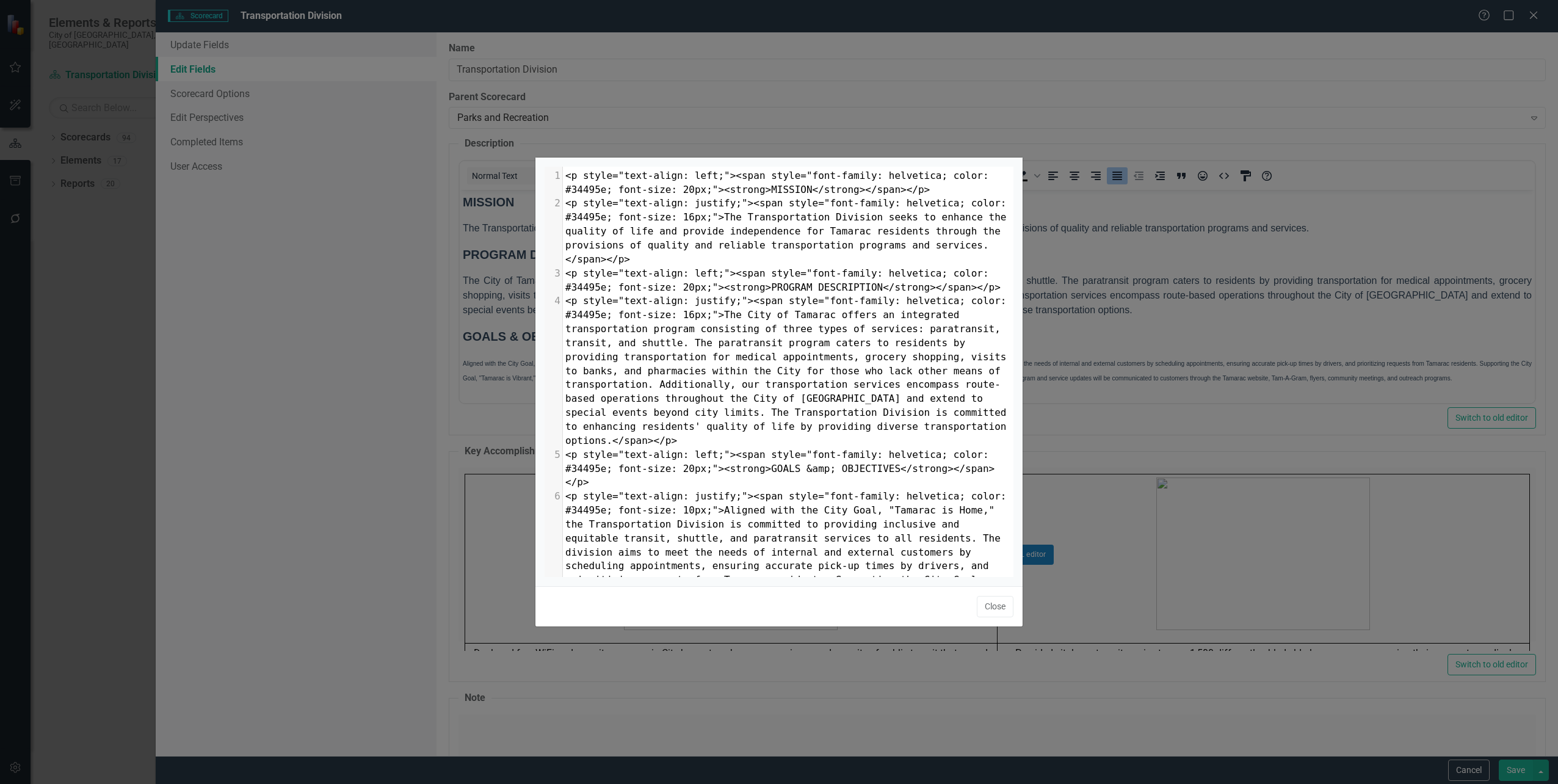
scroll to position [5, 0]
click at [681, 314] on span "<p style="text-align: justify;"><span style="font-family: helvetica; color: #34…" at bounding box center [788, 370] width 447 height 151
click at [682, 490] on span "<p style="text-align: justify;"><span style="font-family: helvetica; color: #34…" at bounding box center [788, 580] width 447 height 179
type textarea "6"
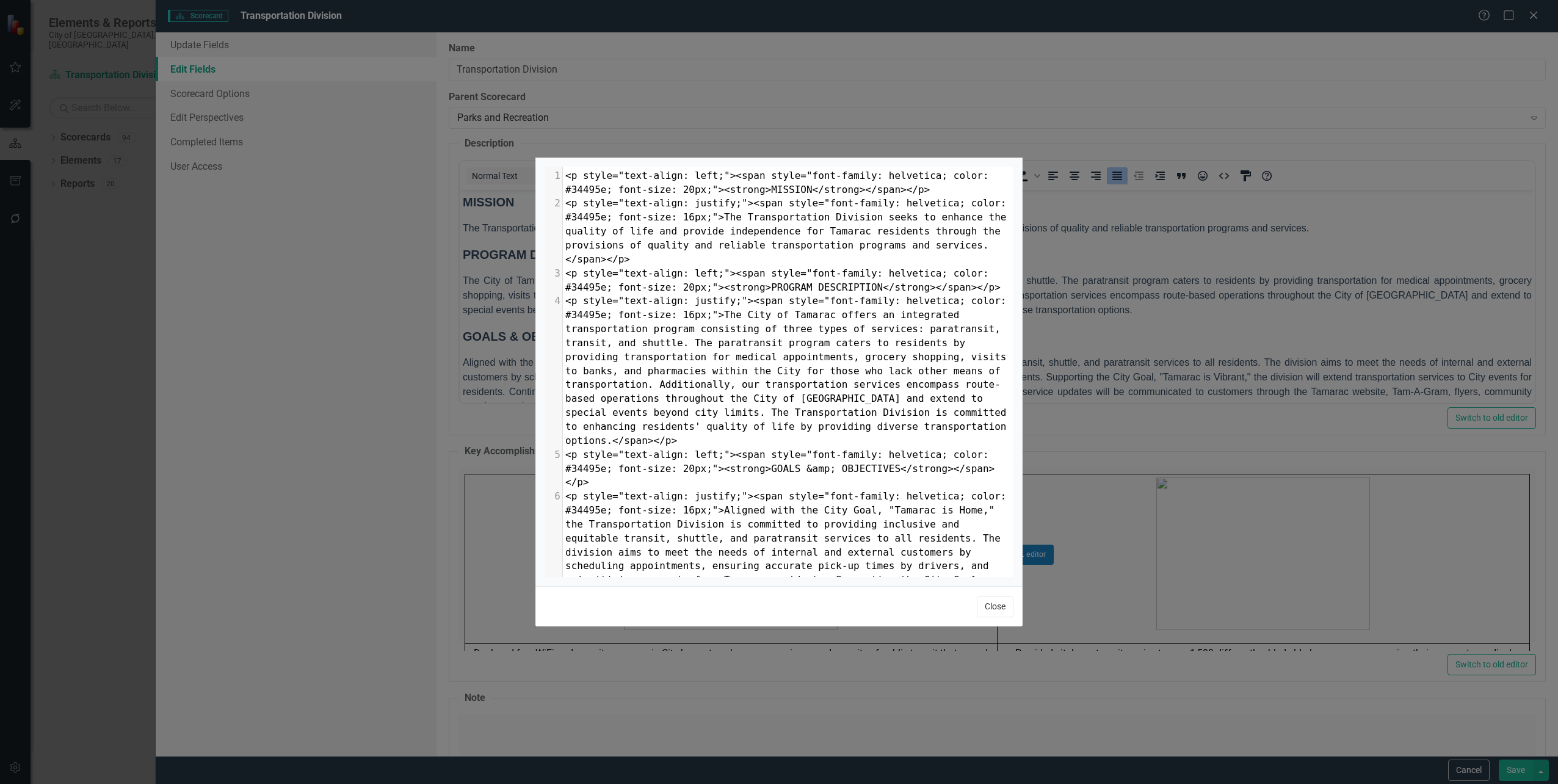
click at [986, 604] on button "Close" at bounding box center [995, 606] width 36 height 21
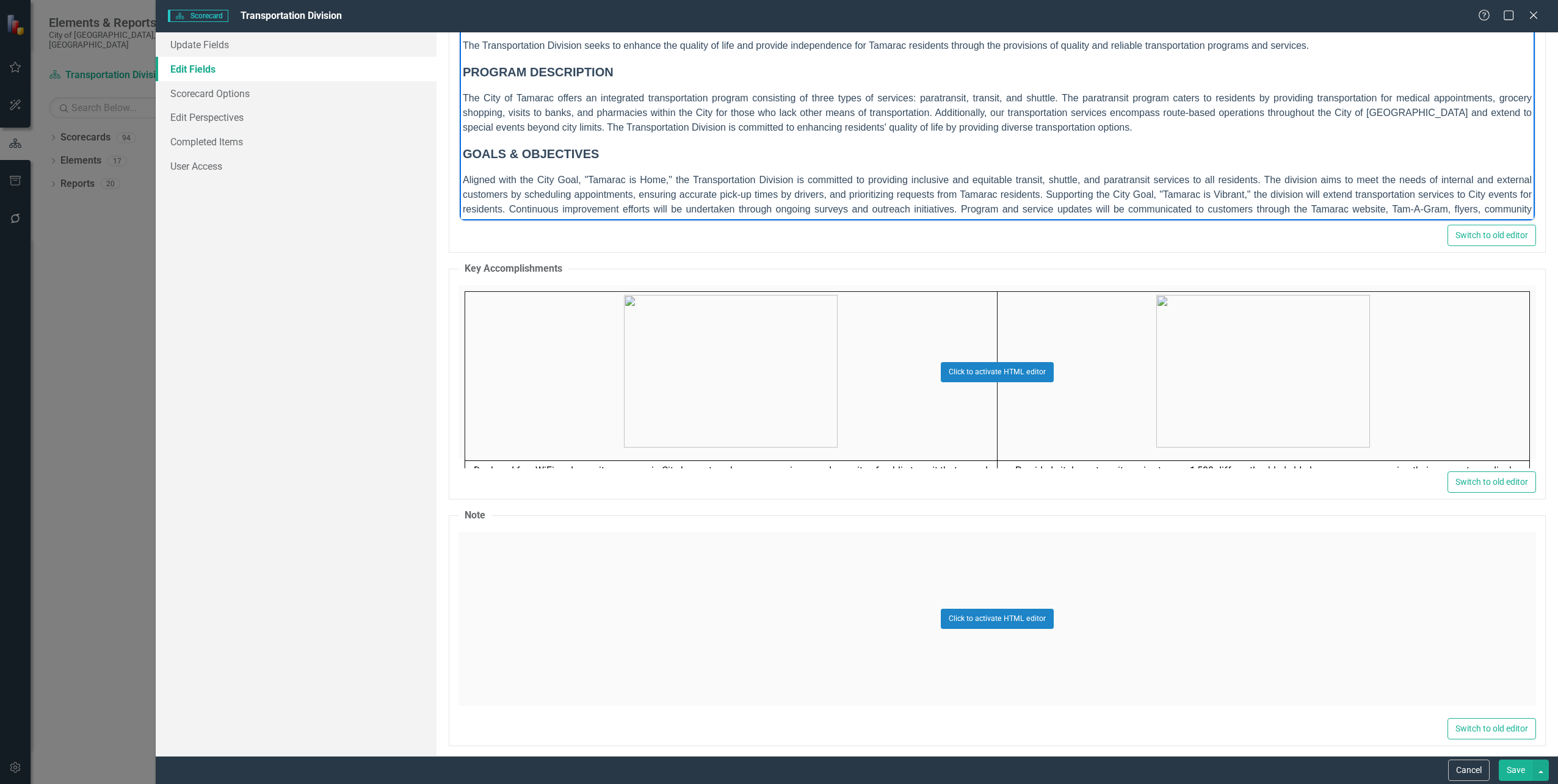
scroll to position [183, 0]
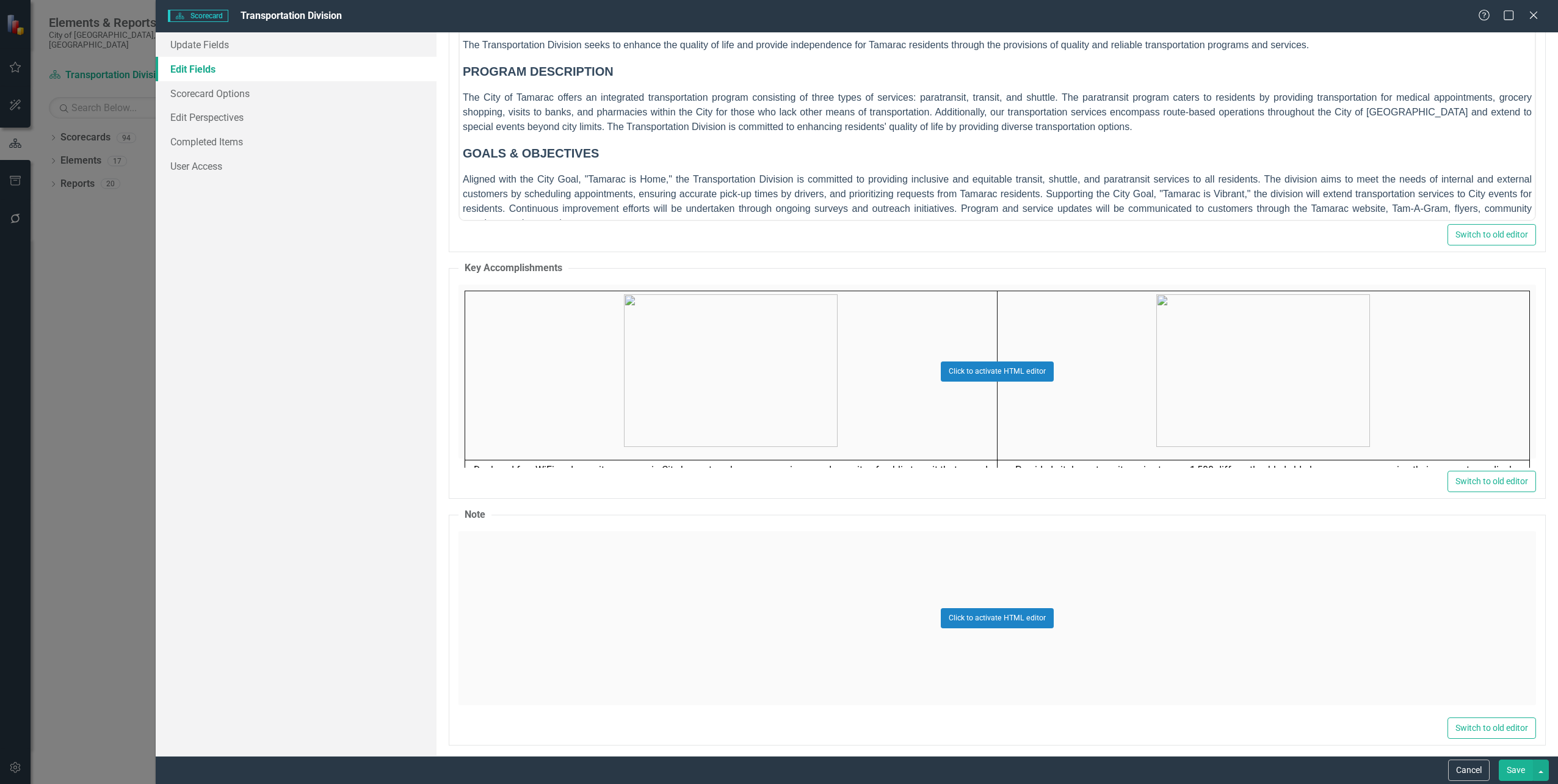
click at [1513, 763] on button "Save" at bounding box center [1516, 770] width 34 height 21
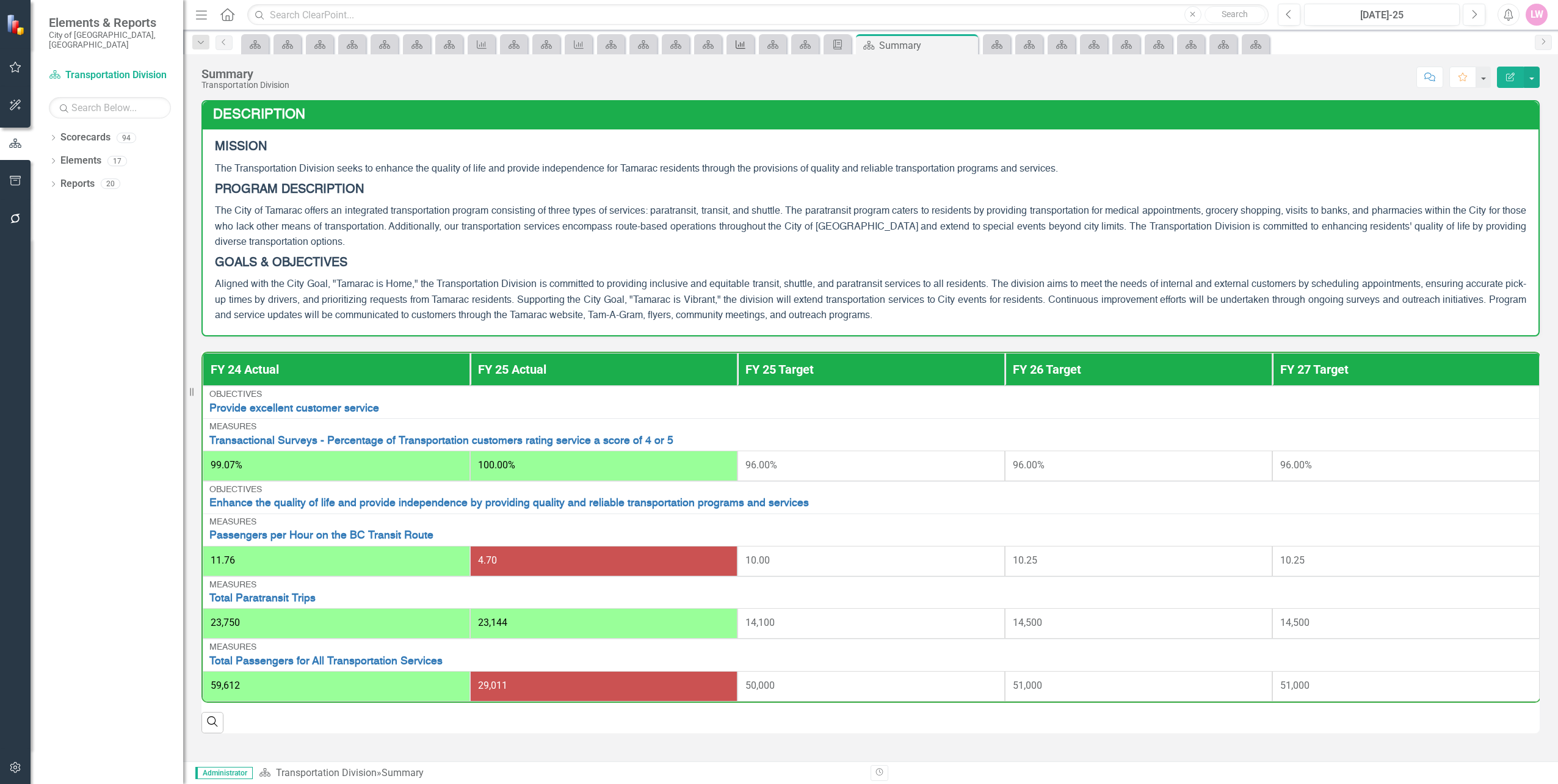
click at [744, 49] on div "Measure" at bounding box center [738, 44] width 17 height 15
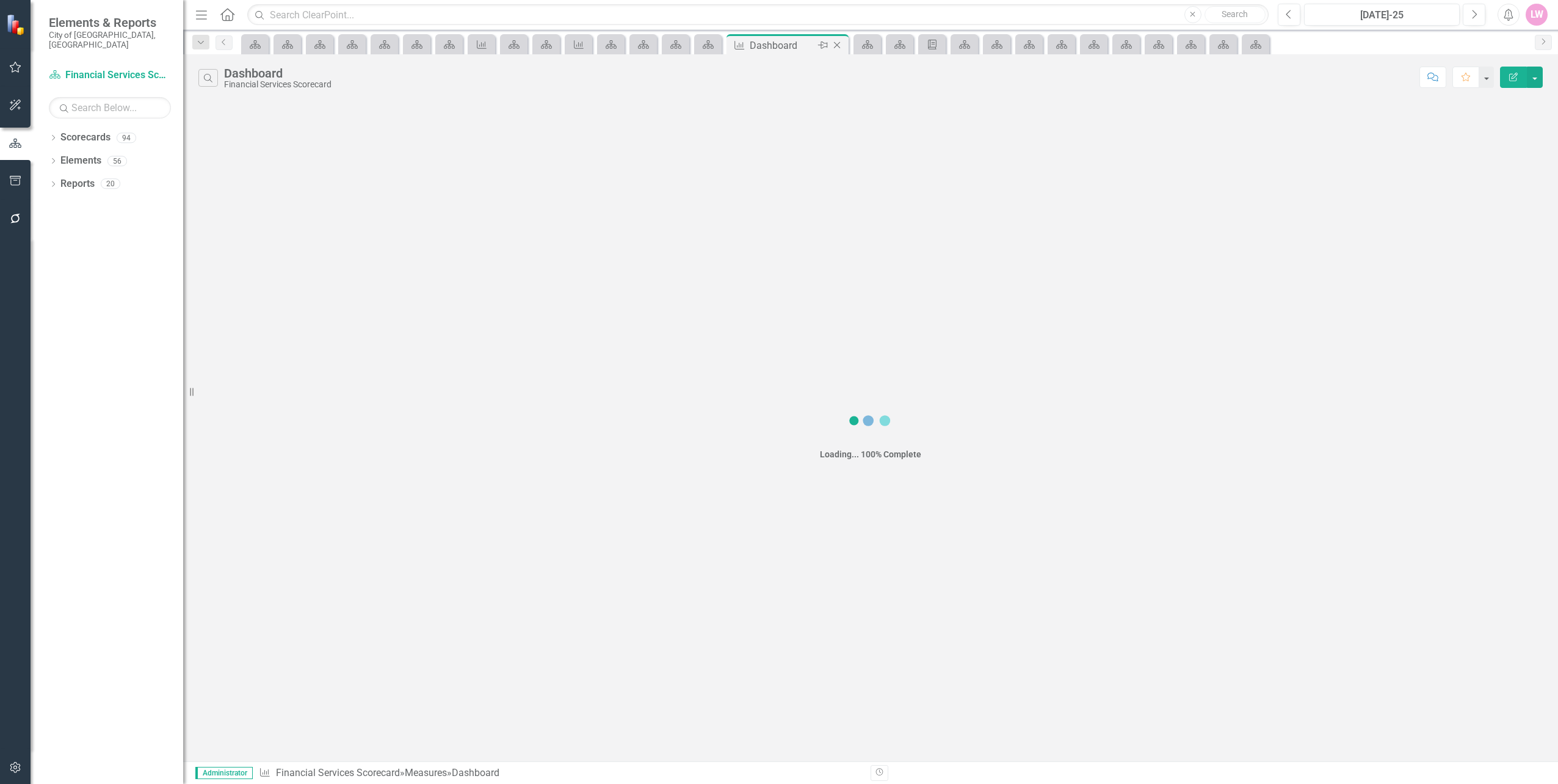
click at [839, 47] on icon at bounding box center [837, 45] width 7 height 7
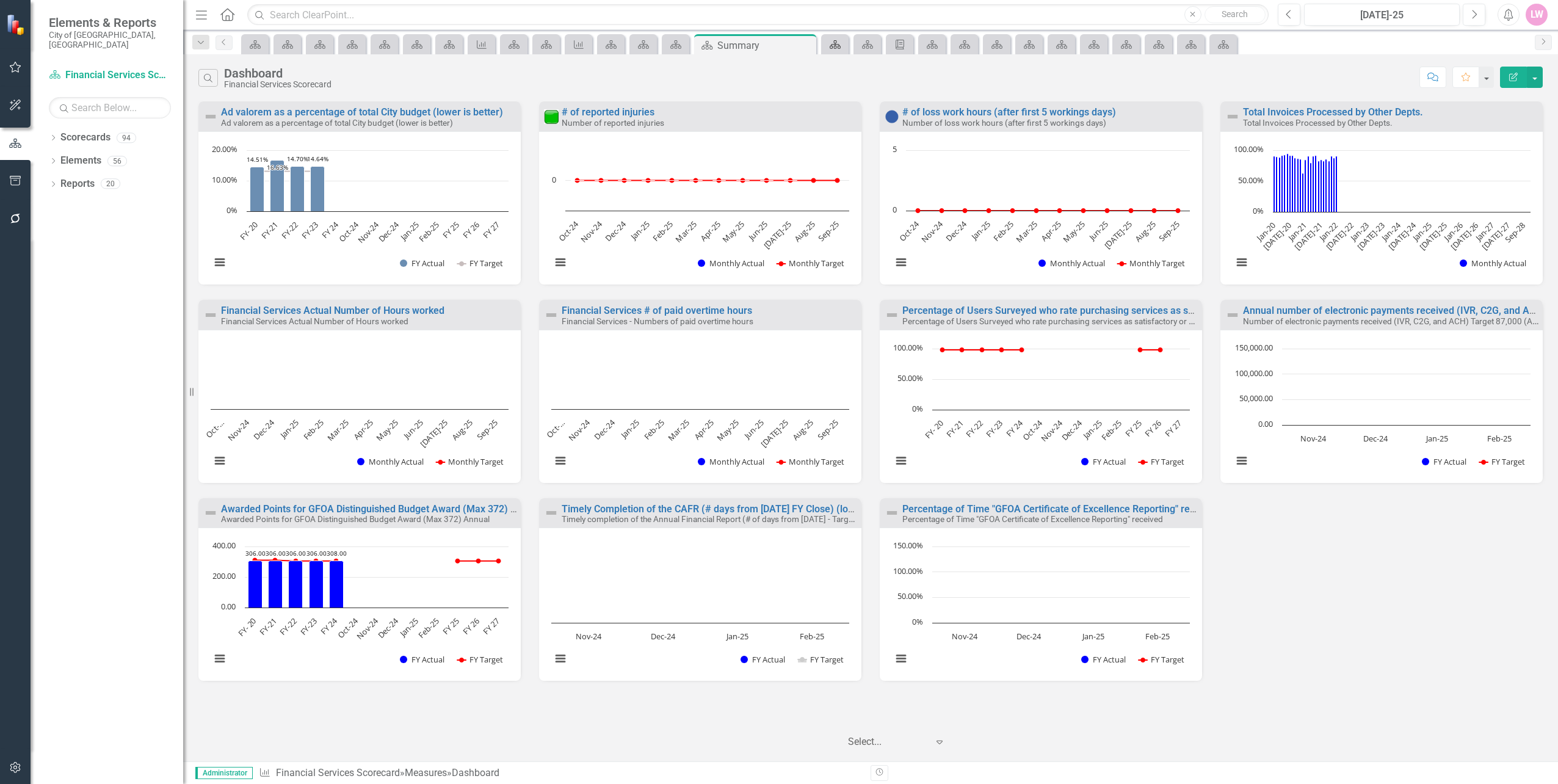
click at [831, 48] on icon at bounding box center [835, 44] width 11 height 8
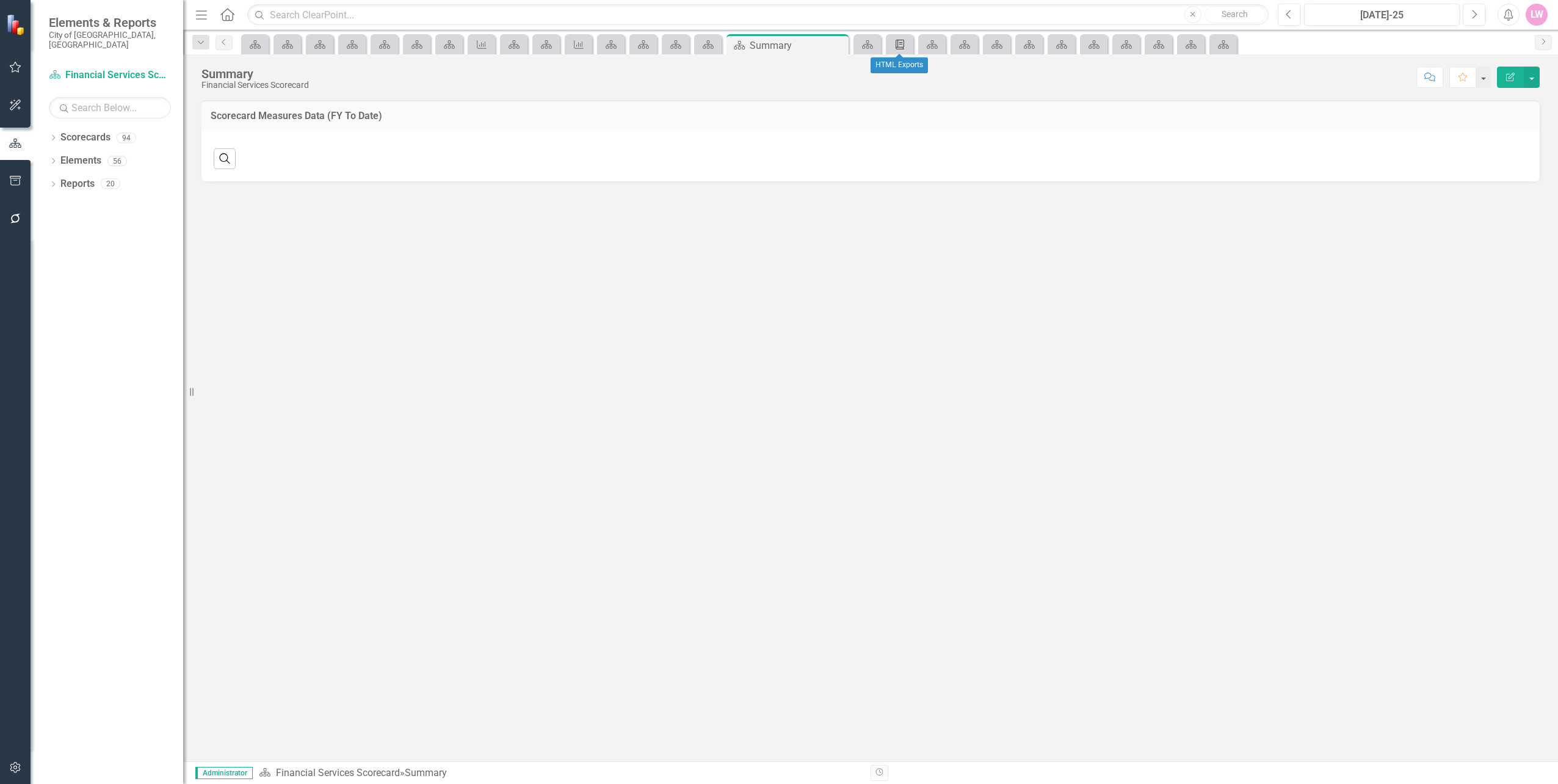
click at [890, 46] on div "Briefing Book Template" at bounding box center [897, 44] width 17 height 15
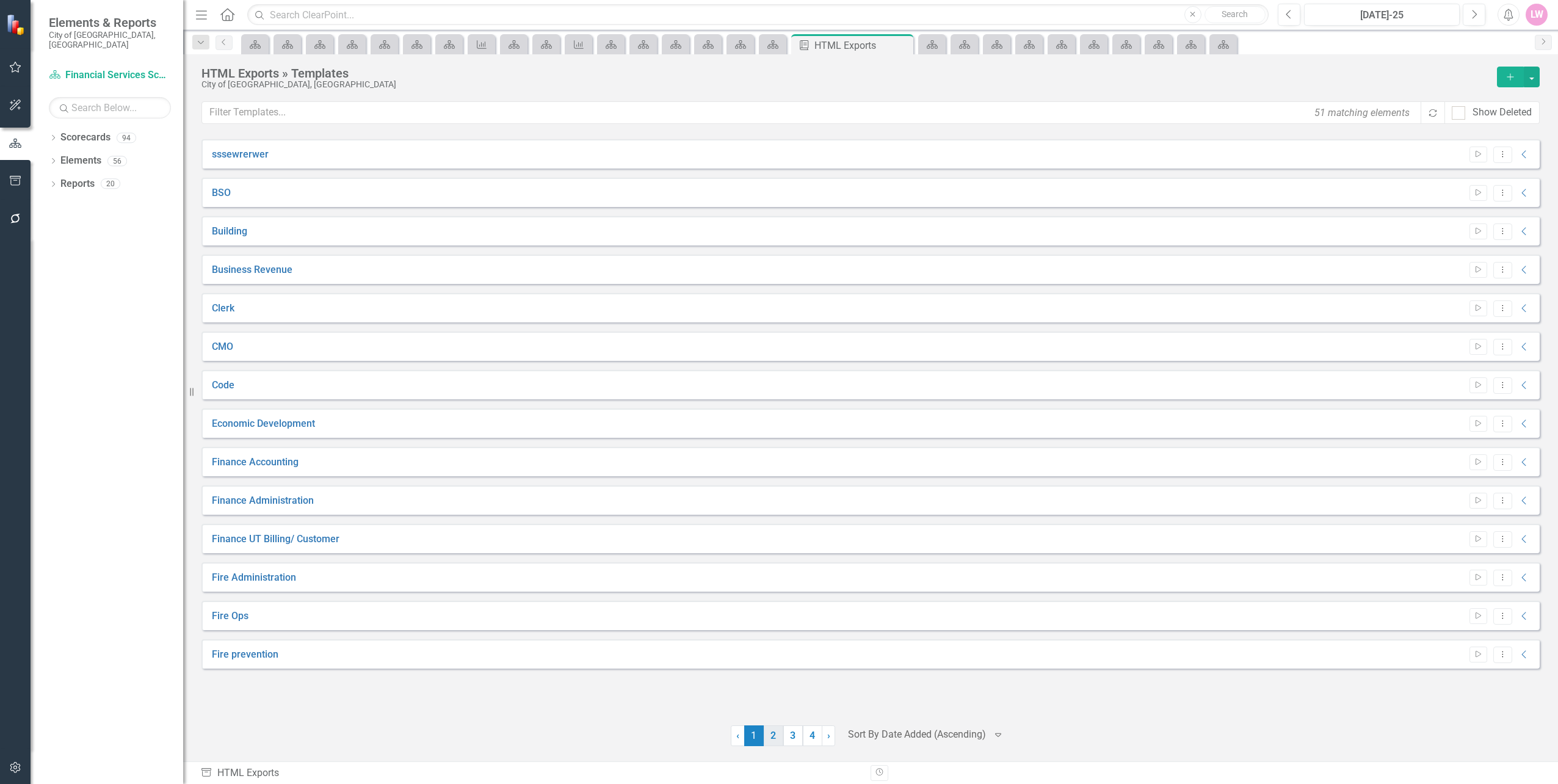
click at [772, 742] on link "2" at bounding box center [773, 736] width 20 height 21
click at [250, 418] on link "Parks Transportation" at bounding box center [257, 423] width 92 height 14
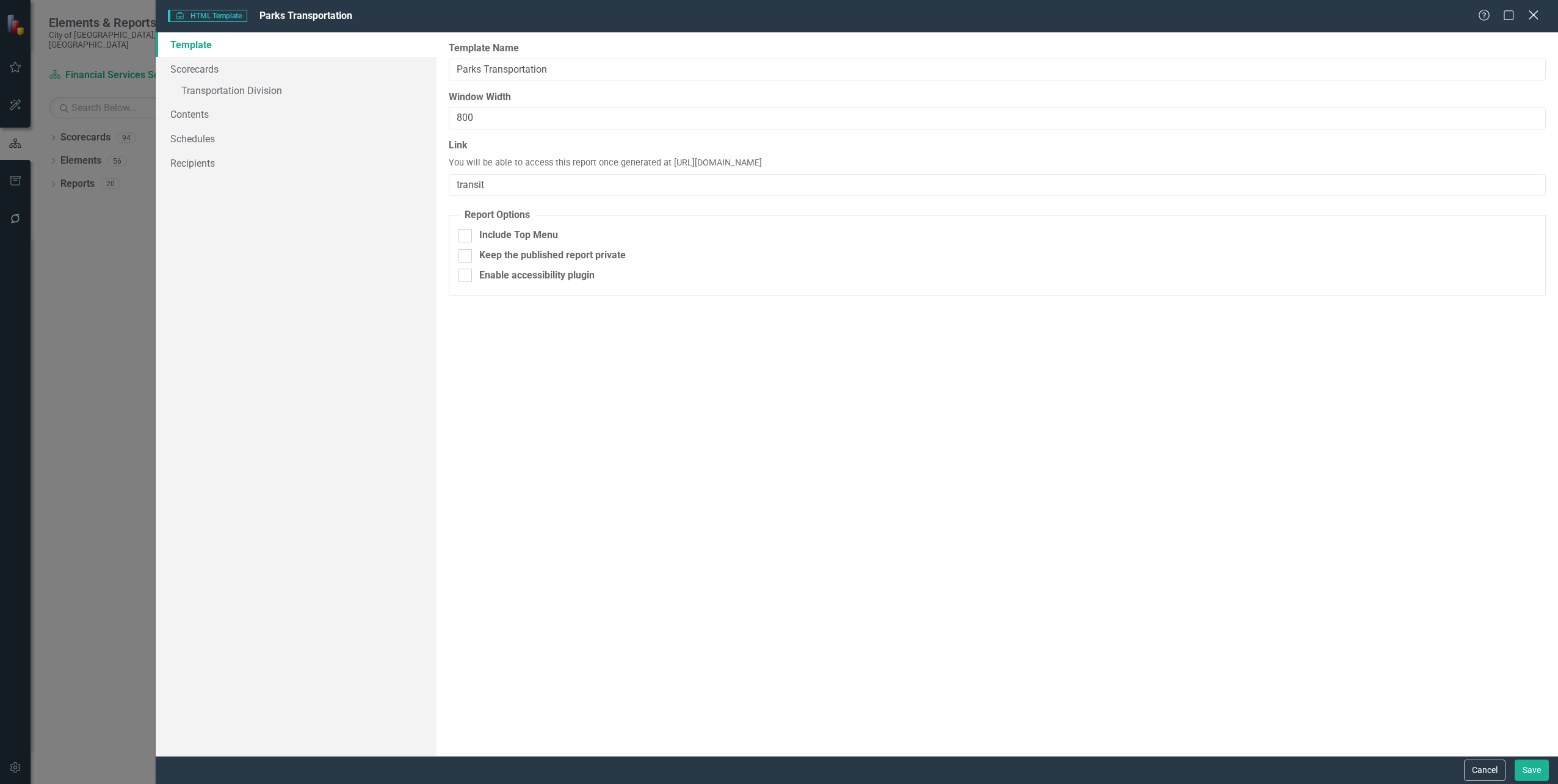
click at [1538, 19] on icon "Close" at bounding box center [1533, 15] width 15 height 11
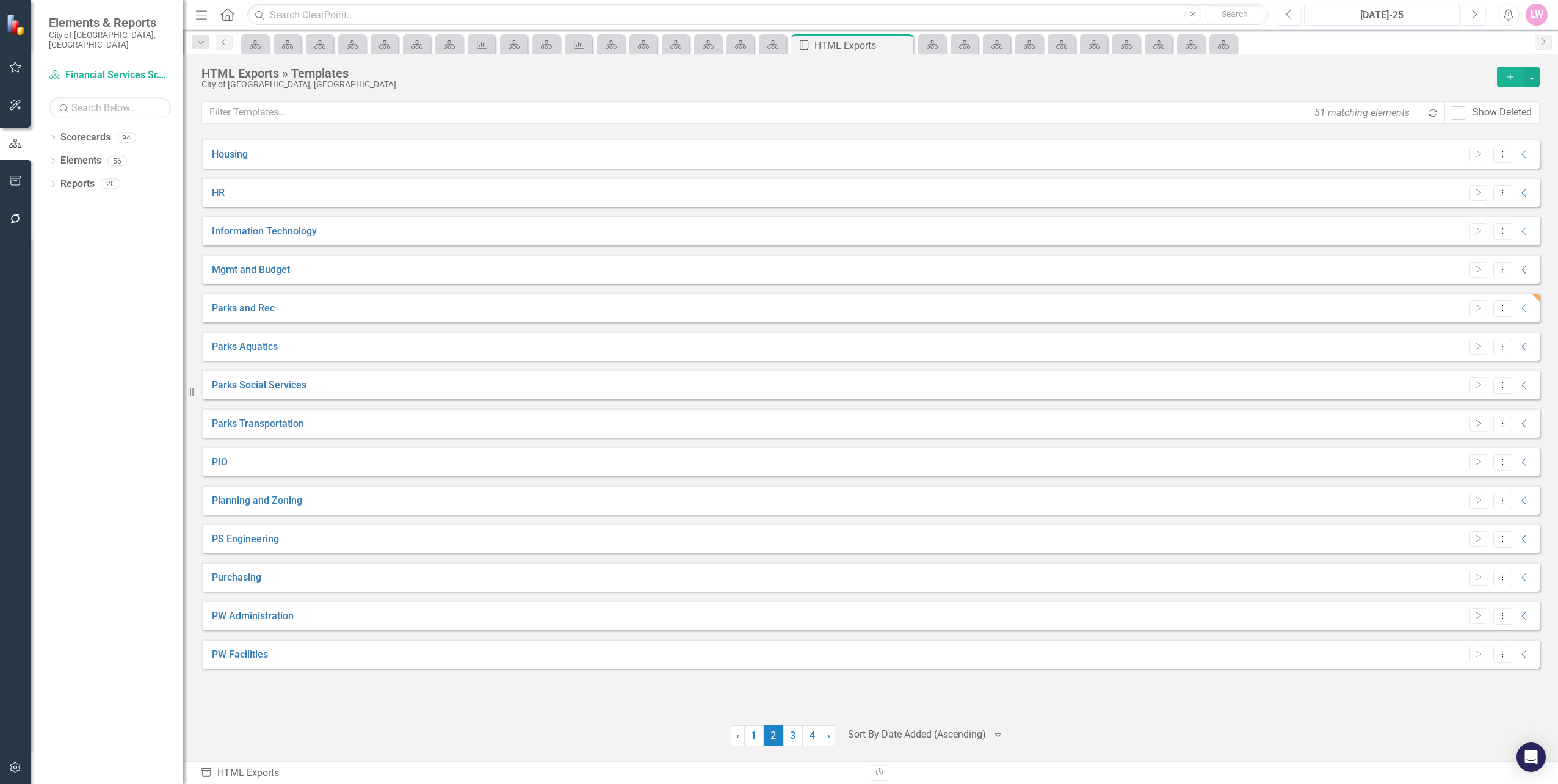
click at [1483, 425] on button "Start" at bounding box center [1478, 423] width 18 height 16
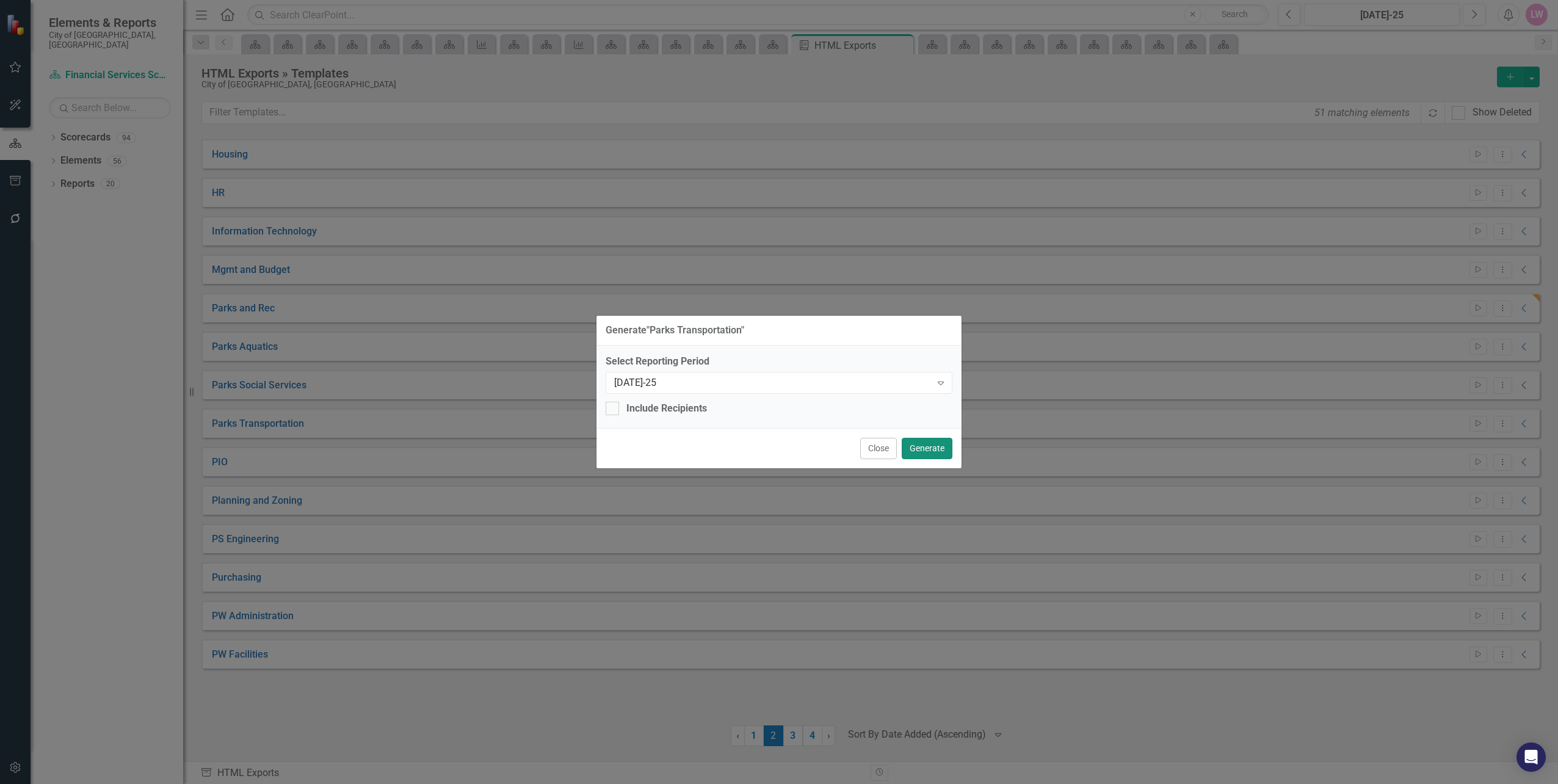
click at [944, 453] on button "Generate" at bounding box center [927, 448] width 50 height 21
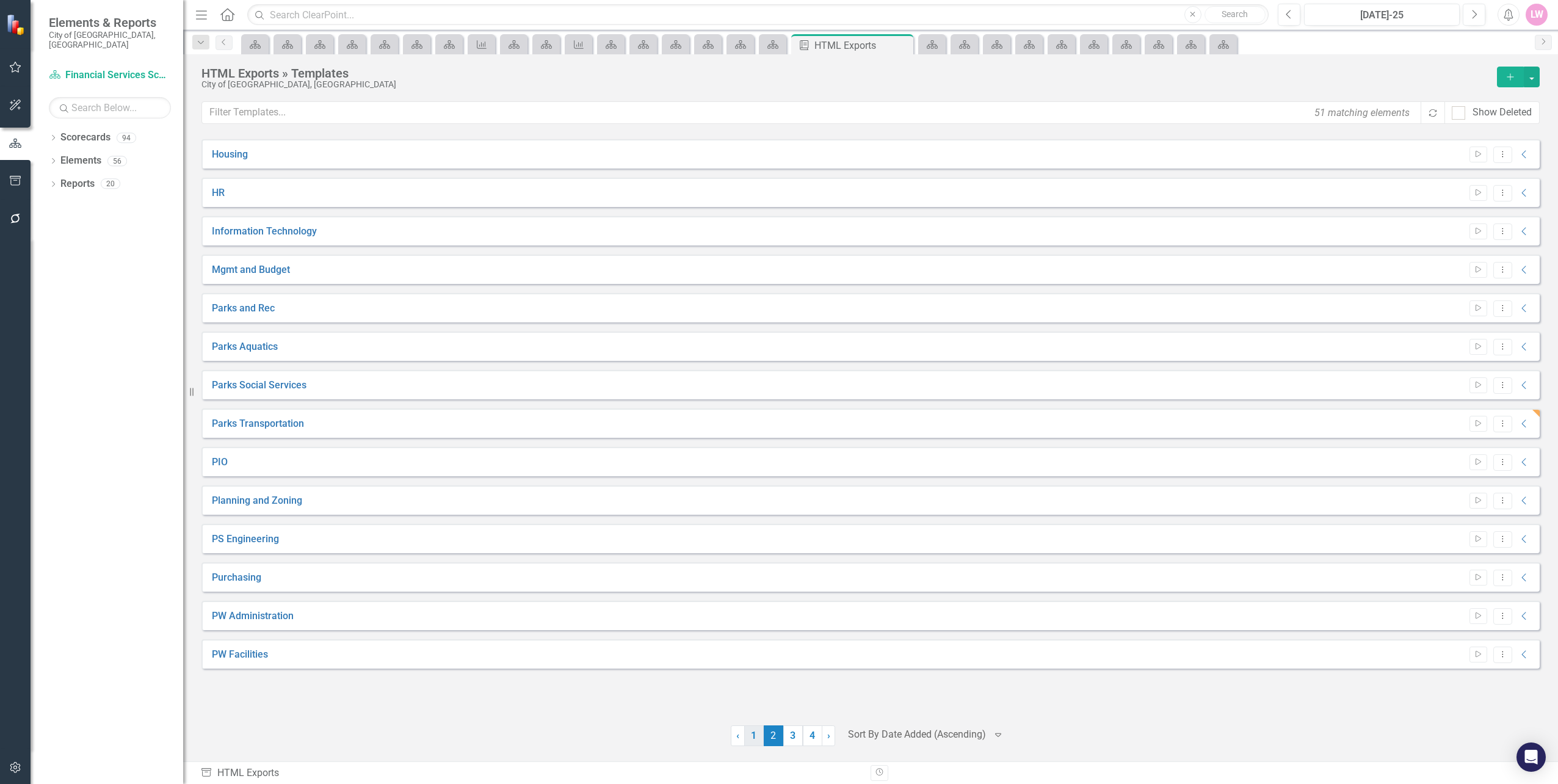
click at [748, 735] on link "1" at bounding box center [753, 736] width 20 height 21
click at [255, 460] on link "Finance Accounting" at bounding box center [255, 462] width 87 height 14
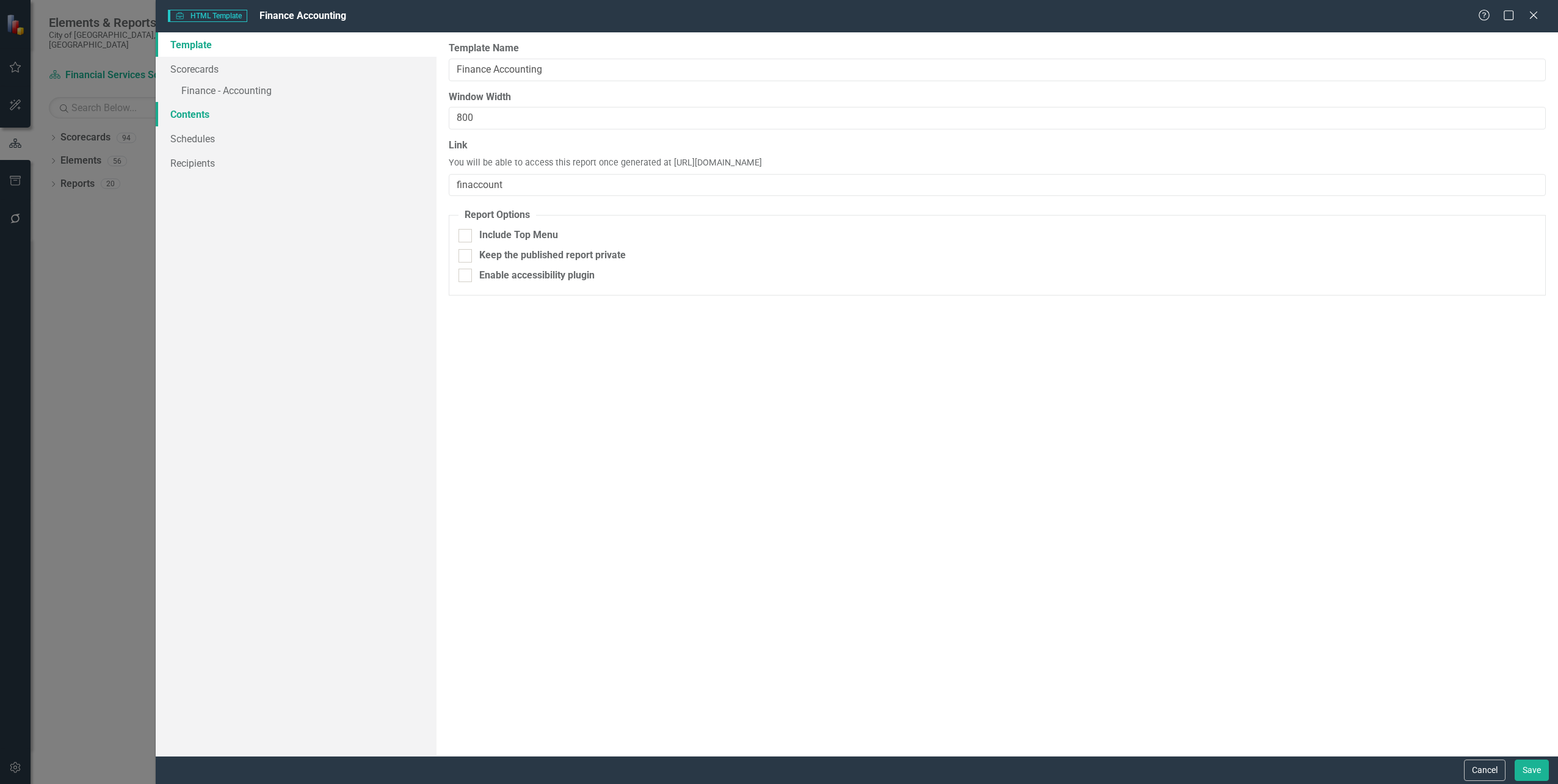
click at [215, 119] on link "Contents" at bounding box center [296, 114] width 281 height 24
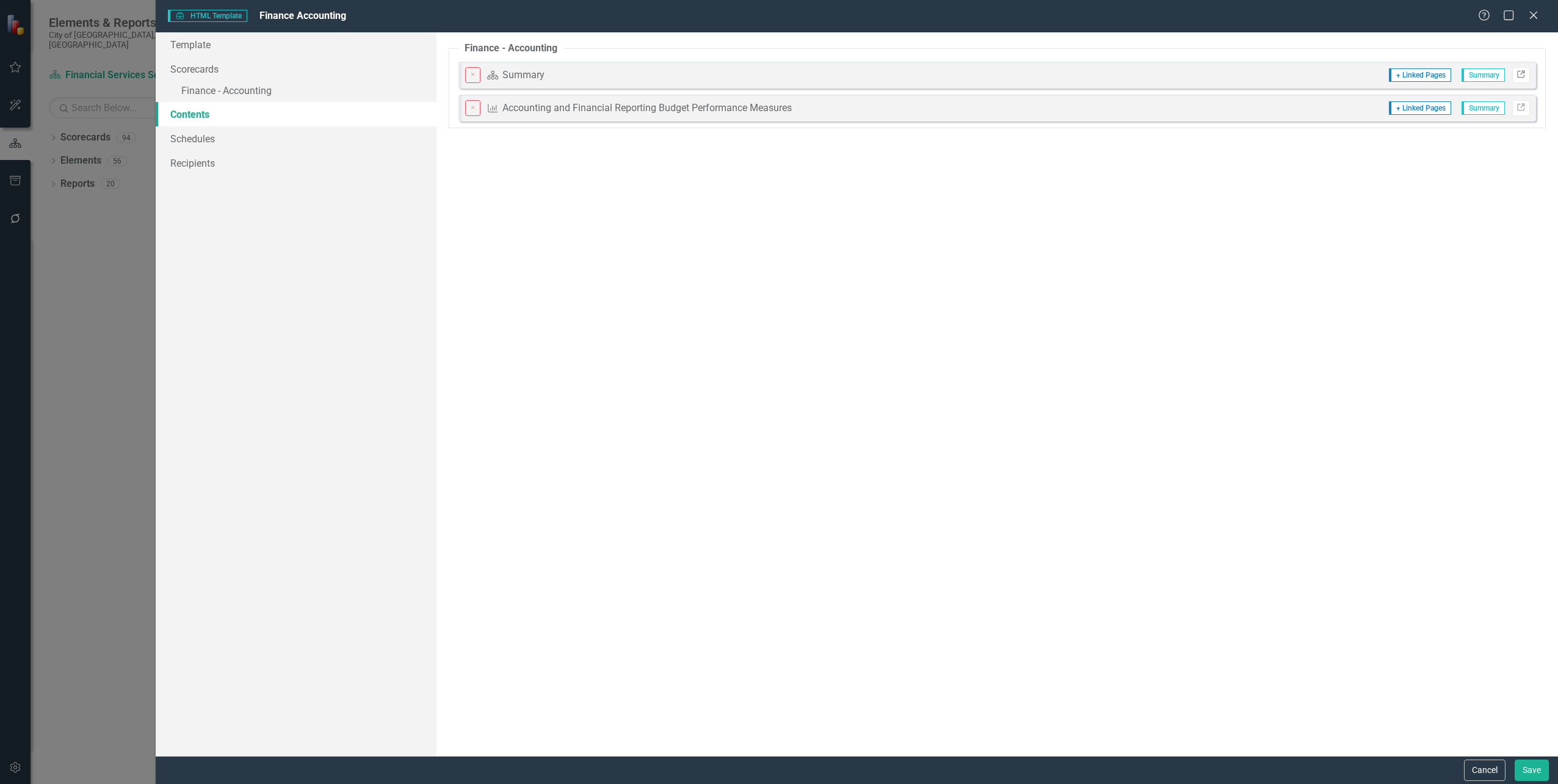
click at [1517, 74] on icon "Link" at bounding box center [1522, 76] width 9 height 7
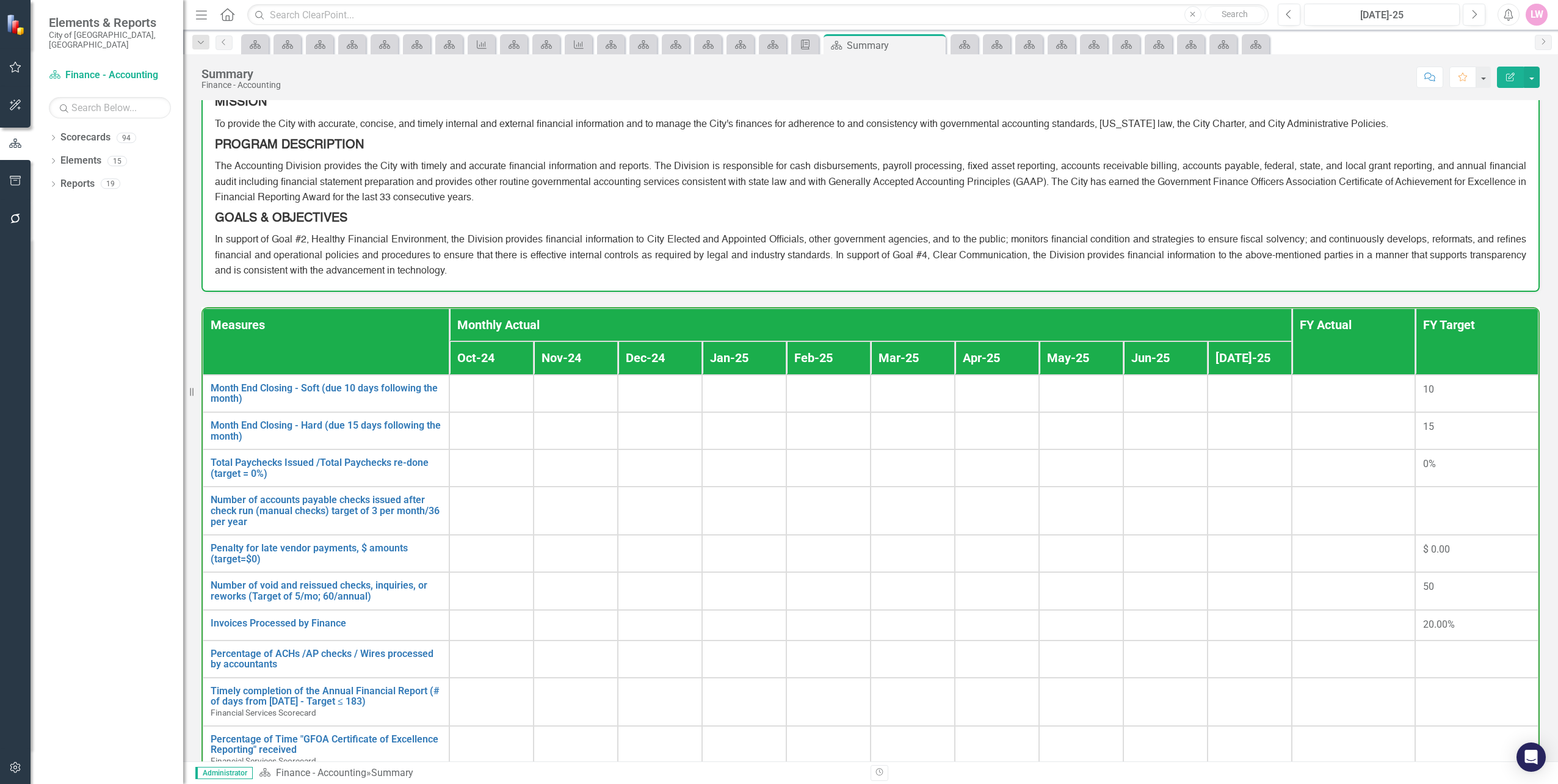
scroll to position [103, 0]
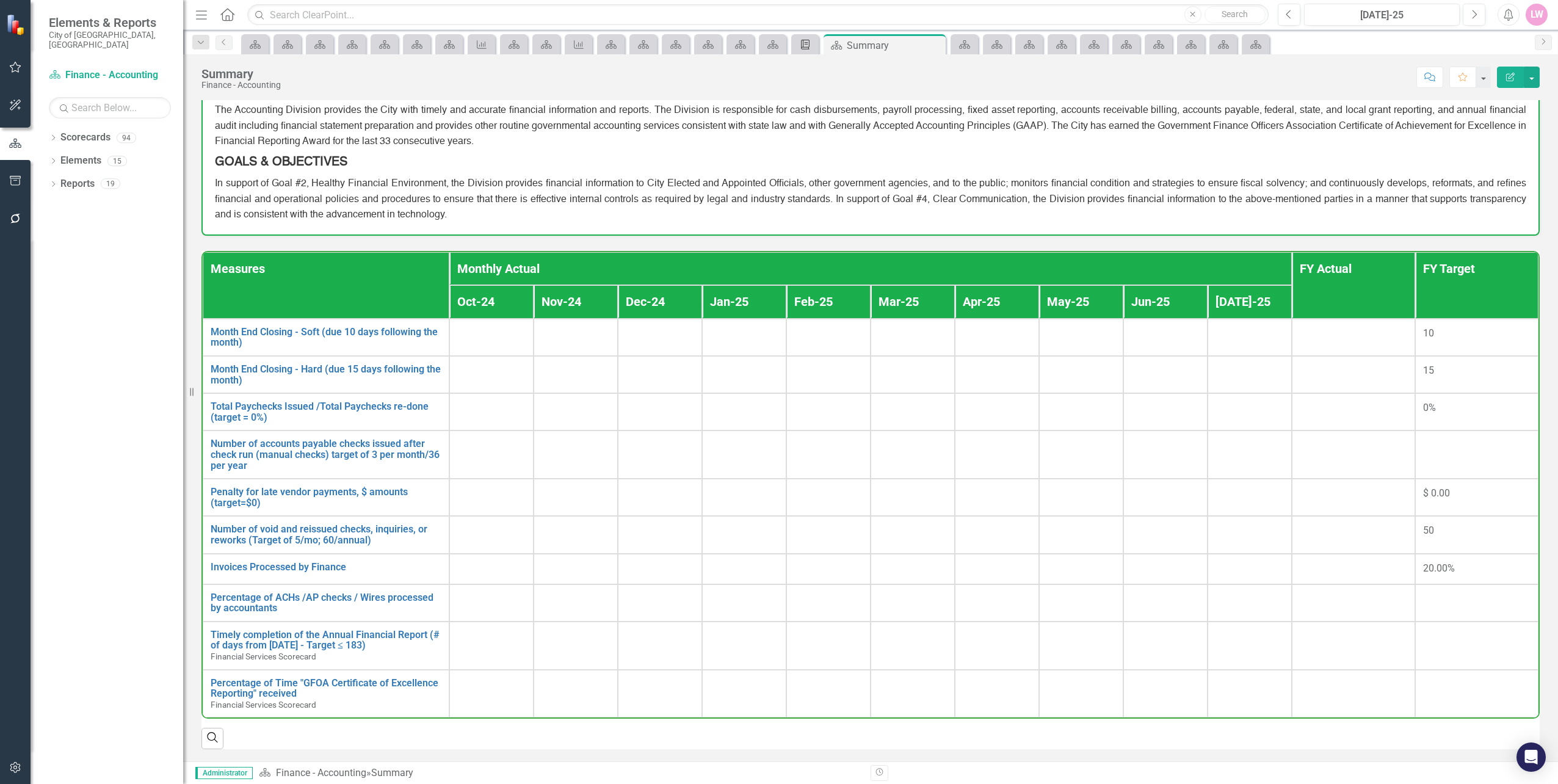
click at [801, 45] on icon "Briefing Book Template" at bounding box center [805, 45] width 12 height 9
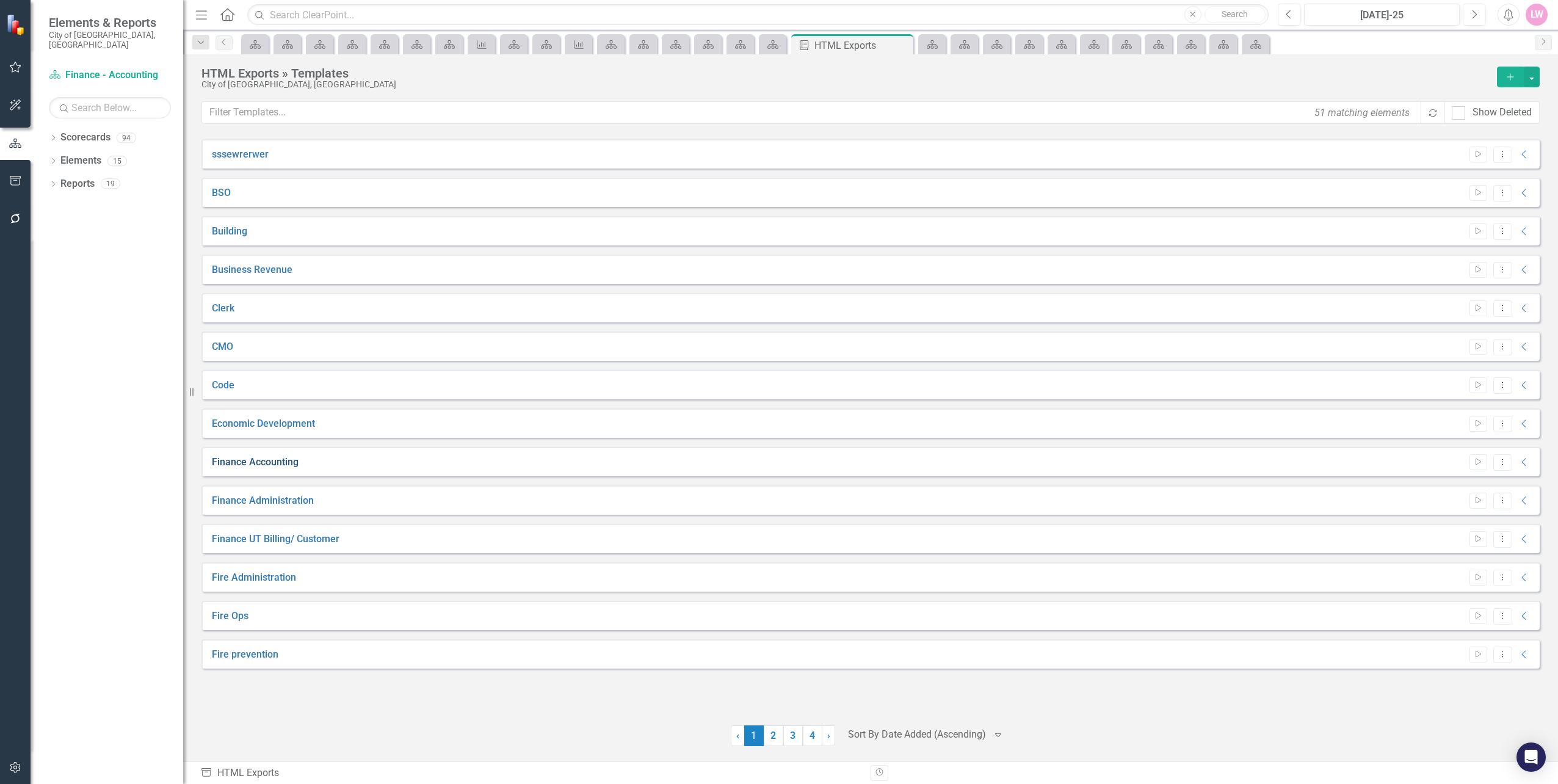
click at [279, 459] on link "Finance Accounting" at bounding box center [255, 462] width 87 height 14
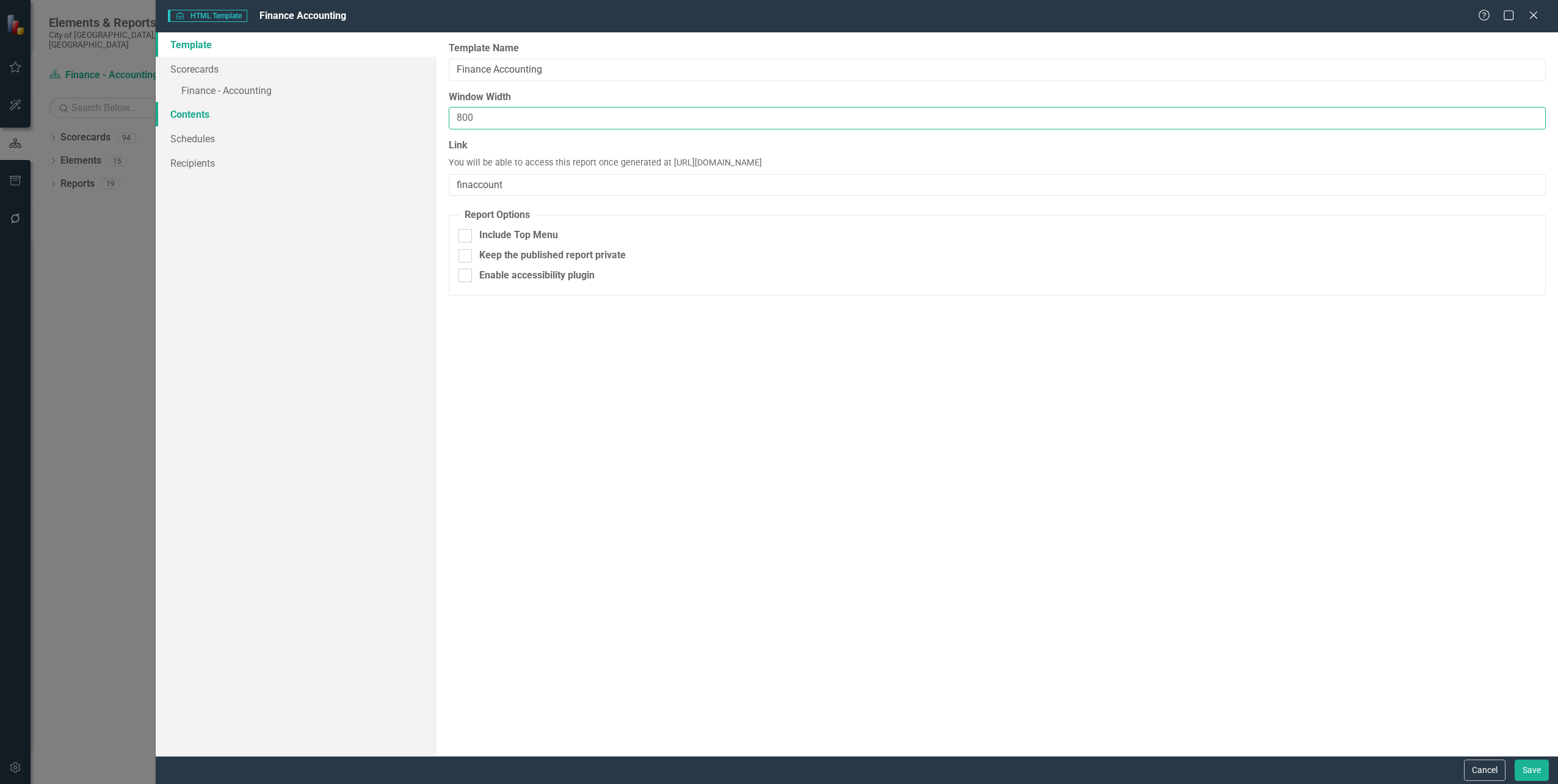
drag, startPoint x: 509, startPoint y: 125, endPoint x: 291, endPoint y: 102, distance: 219.2
click at [291, 102] on div "Template Scorecards » Finance - Accounting Contents Schedules Recipients Report…" at bounding box center [857, 394] width 1402 height 723
type input "1000"
click at [1531, 774] on button "Save" at bounding box center [1532, 770] width 34 height 21
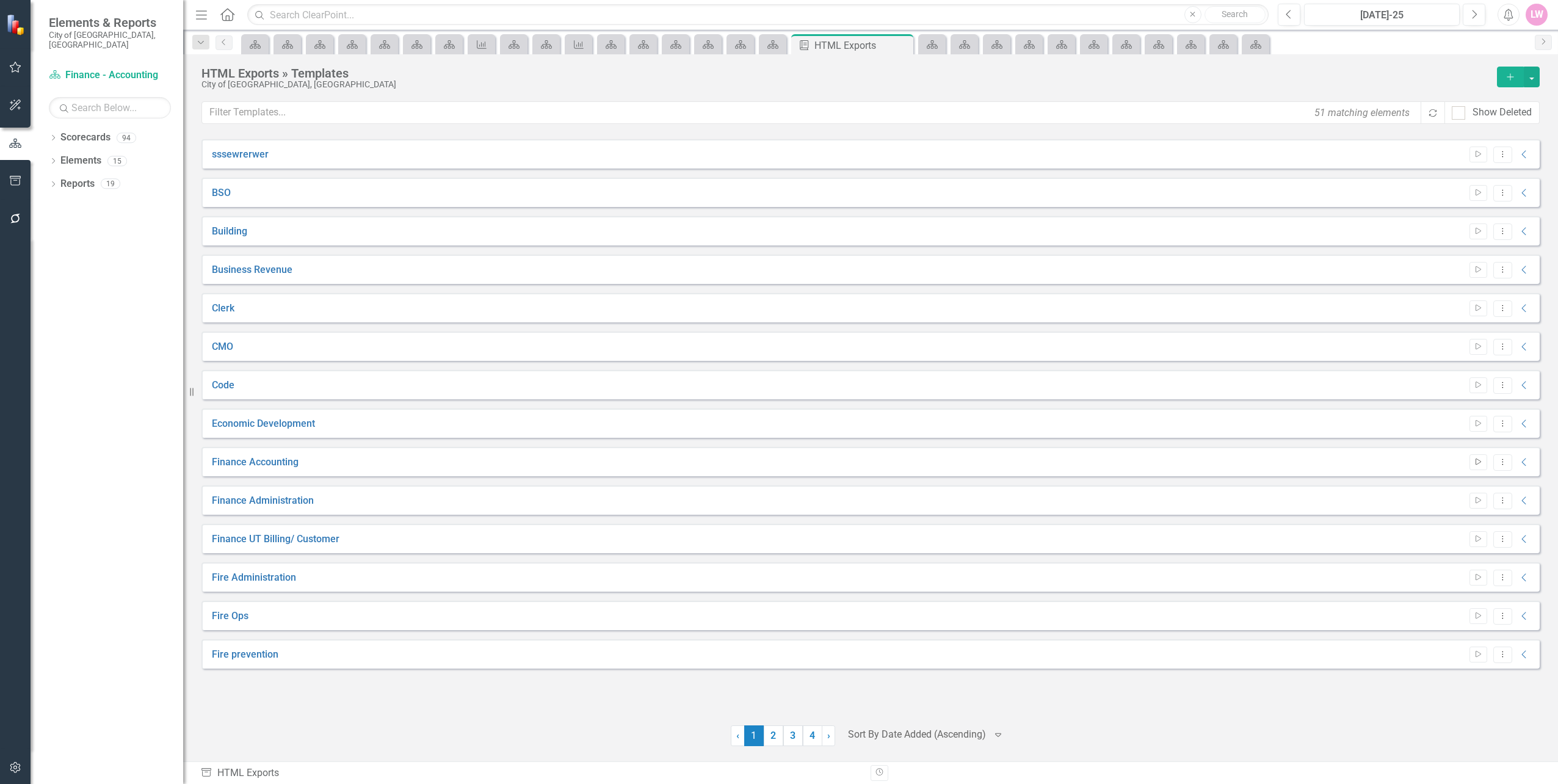
click at [1469, 459] on button "Start" at bounding box center [1478, 461] width 18 height 16
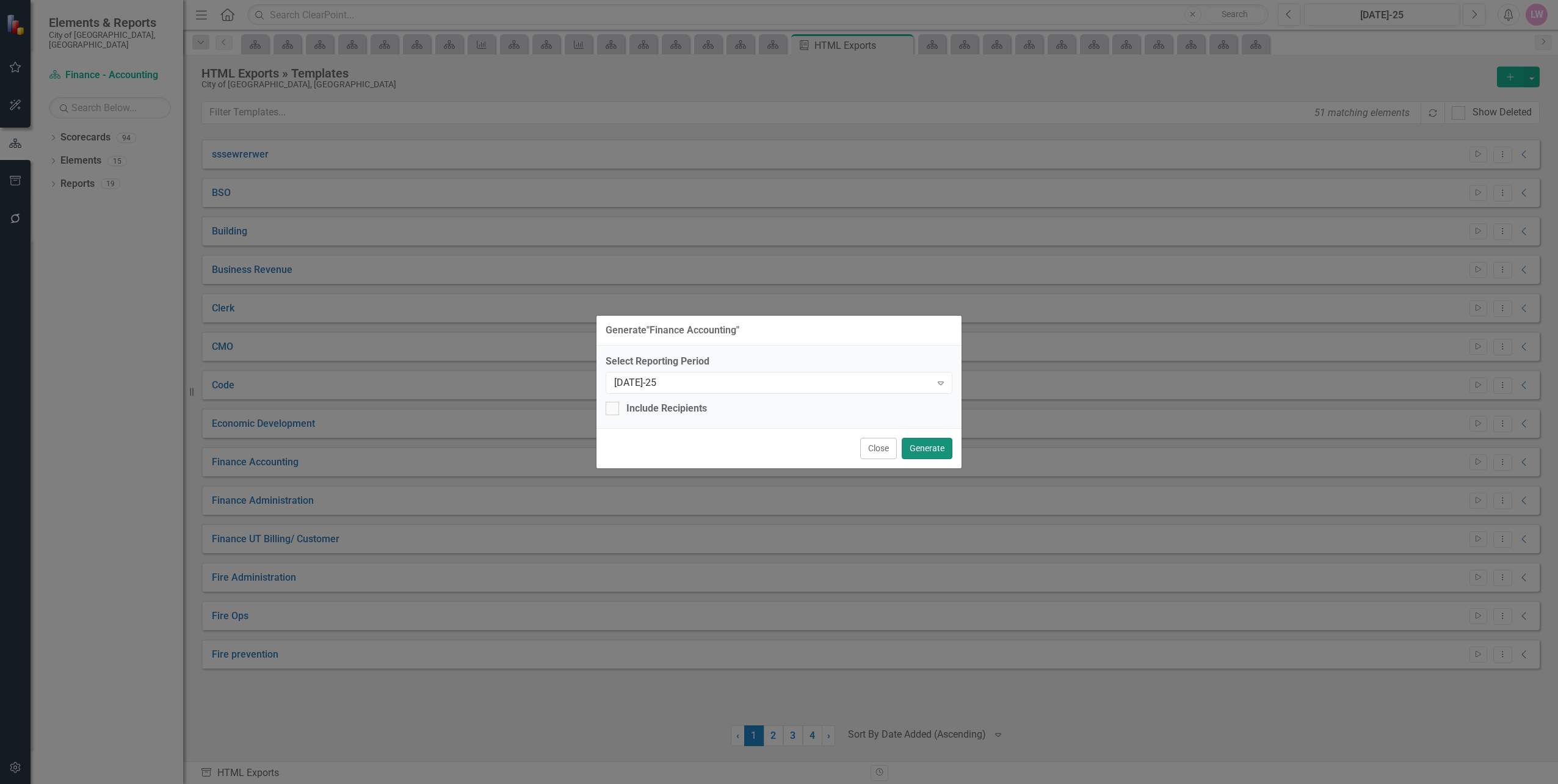
click at [922, 454] on button "Generate" at bounding box center [927, 448] width 50 height 21
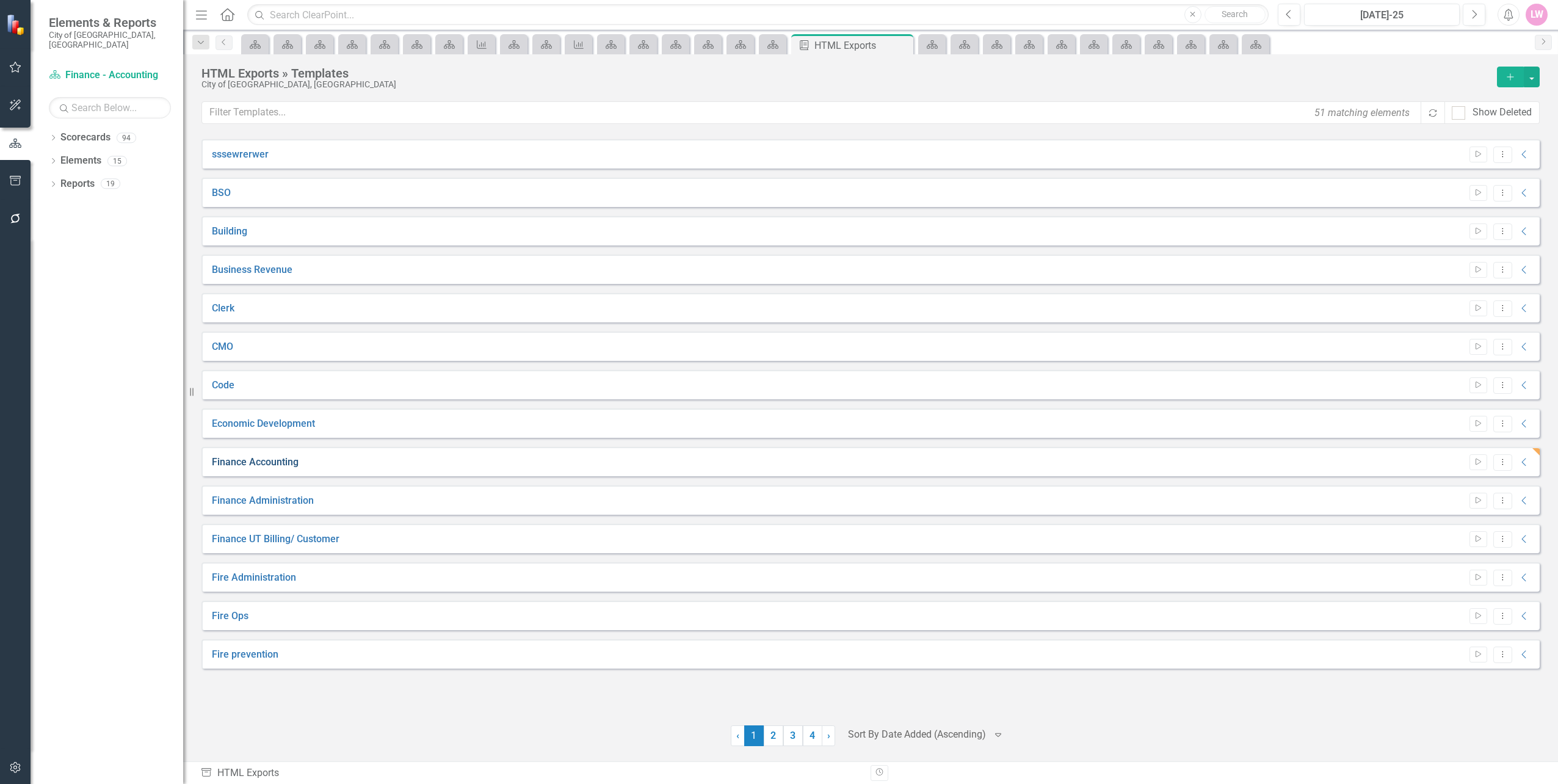
click at [275, 462] on link "Finance Accounting" at bounding box center [255, 462] width 87 height 14
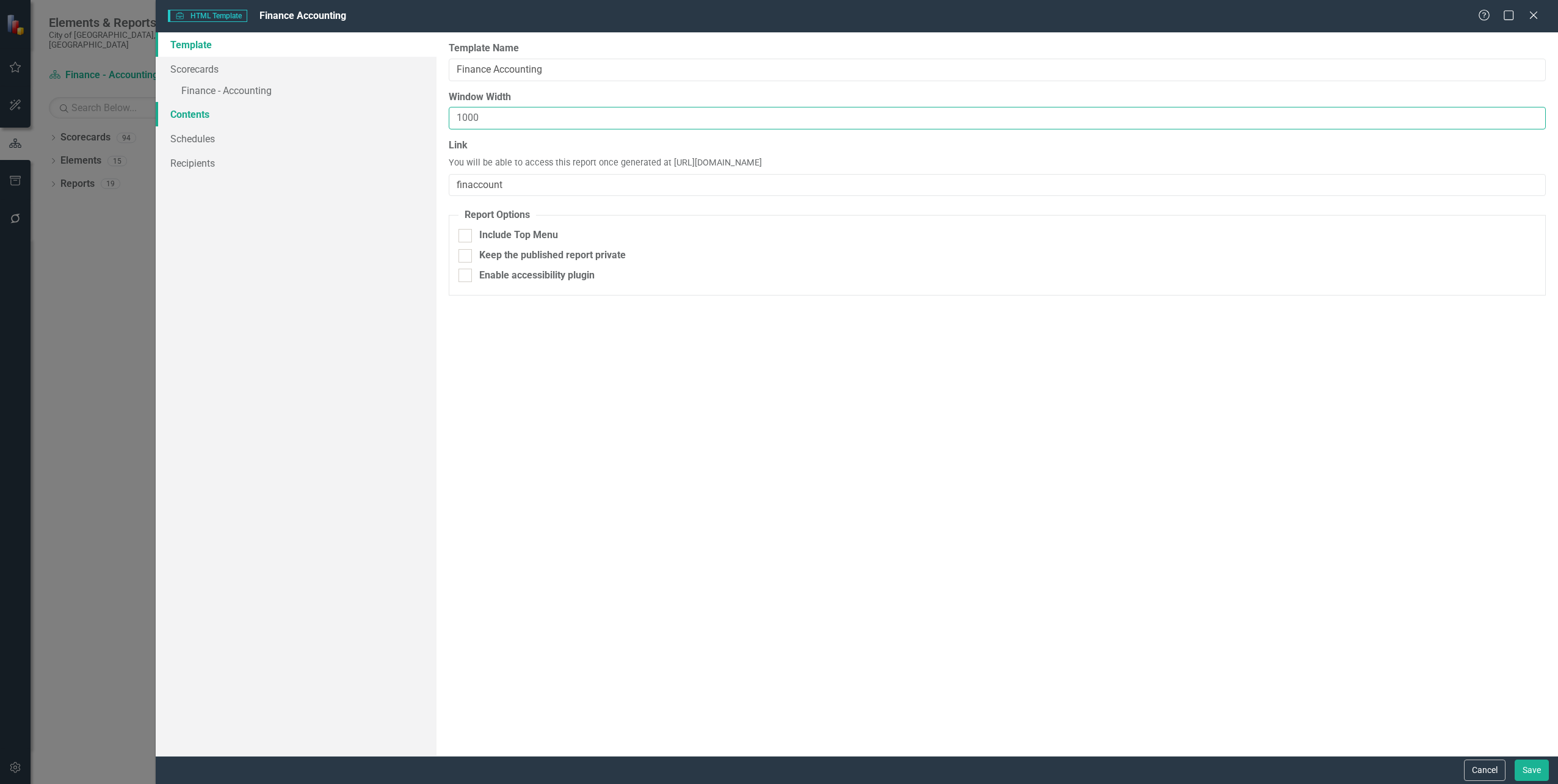
drag, startPoint x: 509, startPoint y: 121, endPoint x: 411, endPoint y: 115, distance: 98.2
click at [411, 115] on div "Template Scorecards » Finance - Accounting Contents Schedules Recipients Report…" at bounding box center [857, 394] width 1402 height 723
type input "1300"
click at [1529, 765] on button "Save" at bounding box center [1532, 770] width 34 height 21
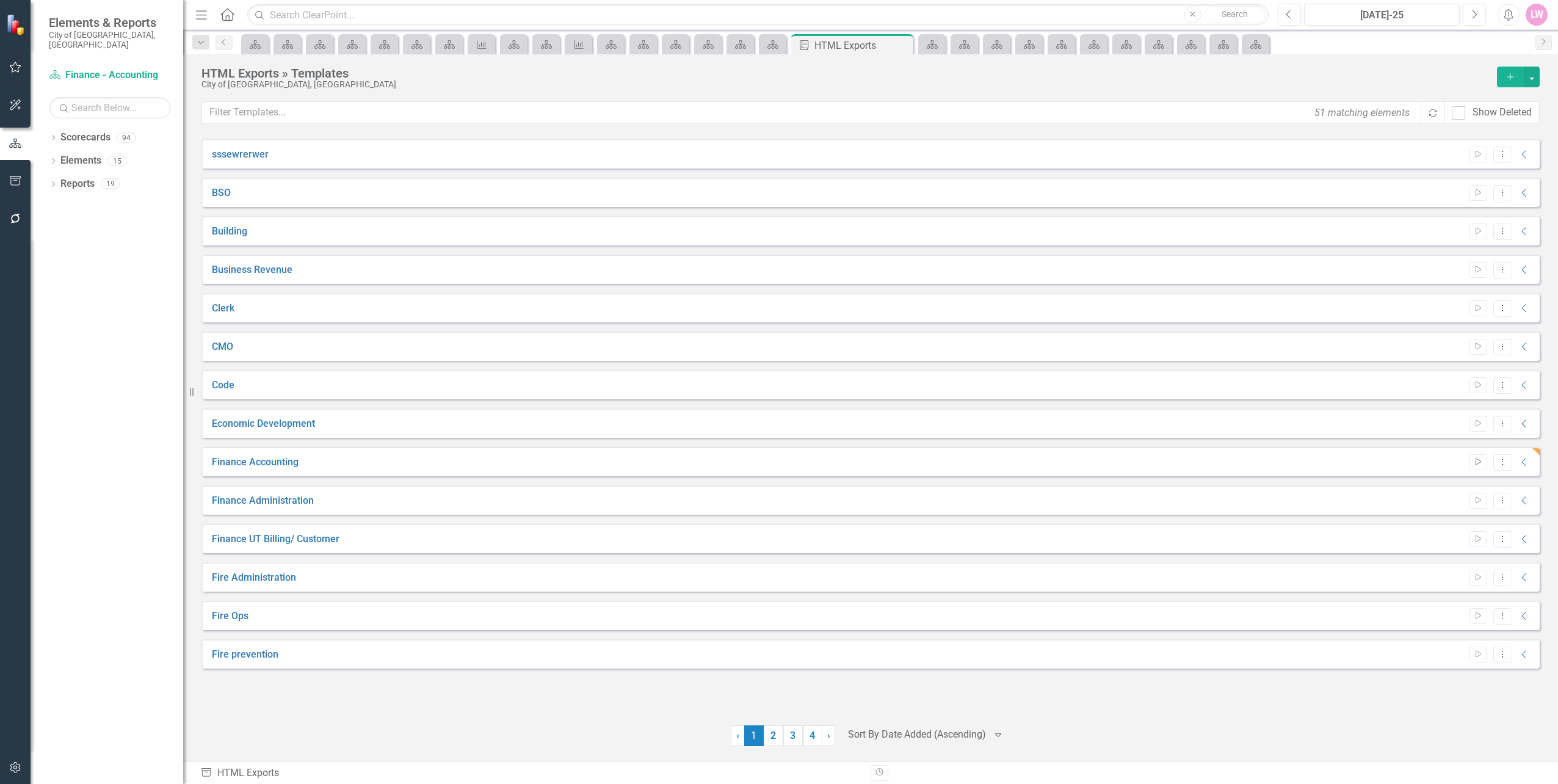
click at [1482, 466] on button "Start" at bounding box center [1478, 461] width 18 height 16
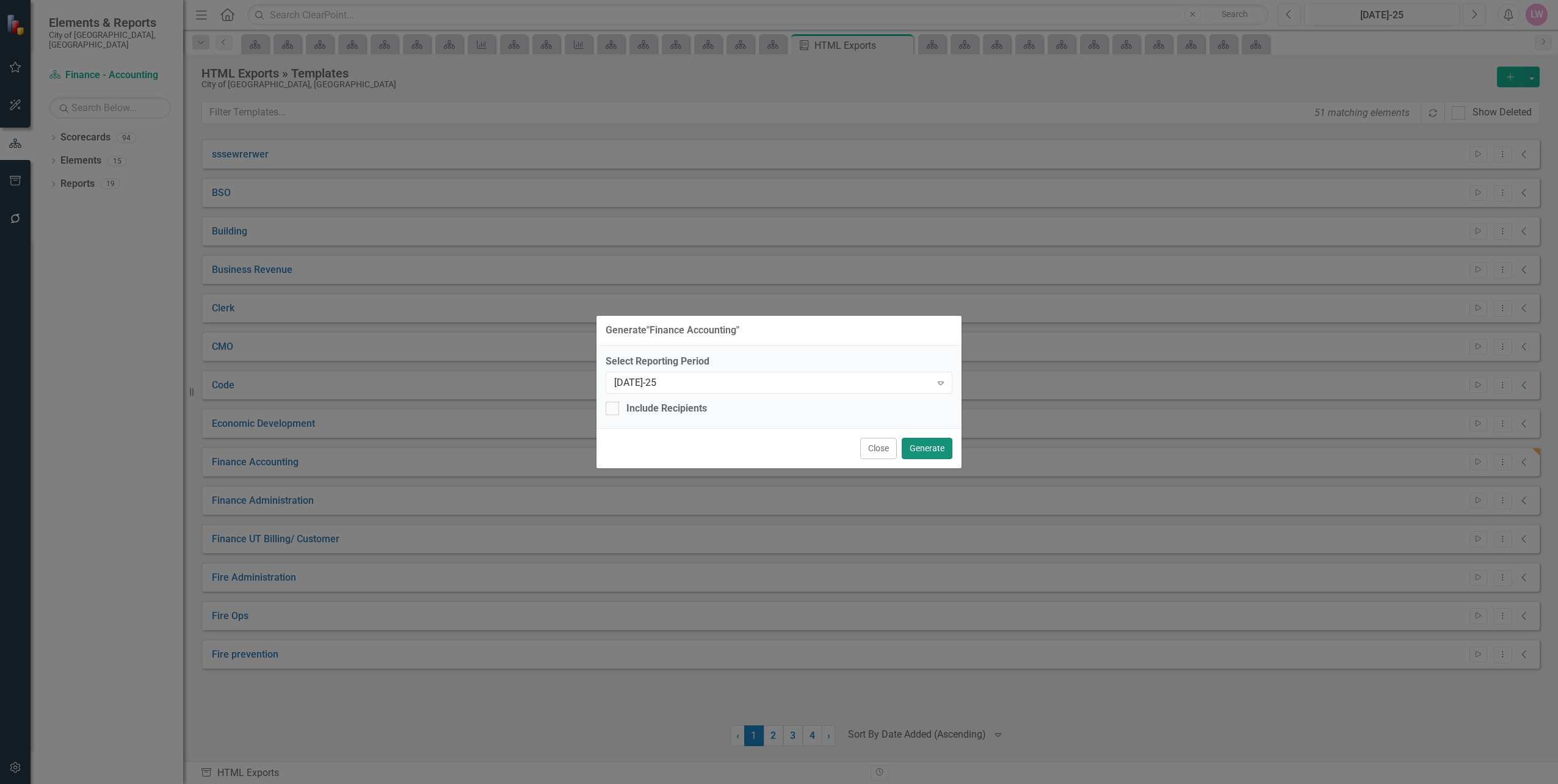
click at [937, 452] on button "Generate" at bounding box center [927, 448] width 50 height 21
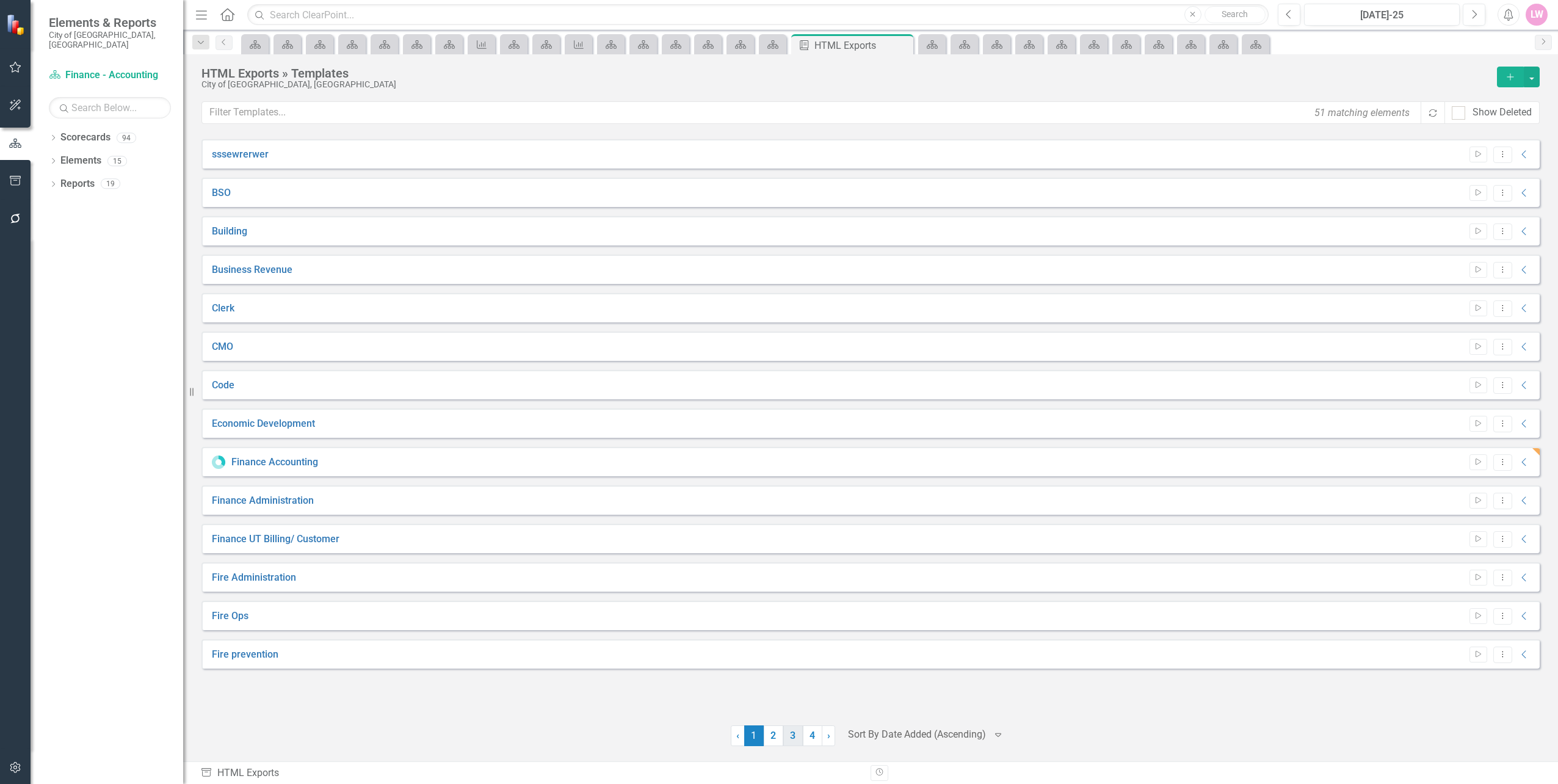
click at [799, 736] on link "3" at bounding box center [793, 736] width 20 height 21
click at [779, 741] on link "2" at bounding box center [773, 736] width 20 height 21
click at [257, 274] on link "Mgmt and Budget" at bounding box center [251, 269] width 78 height 14
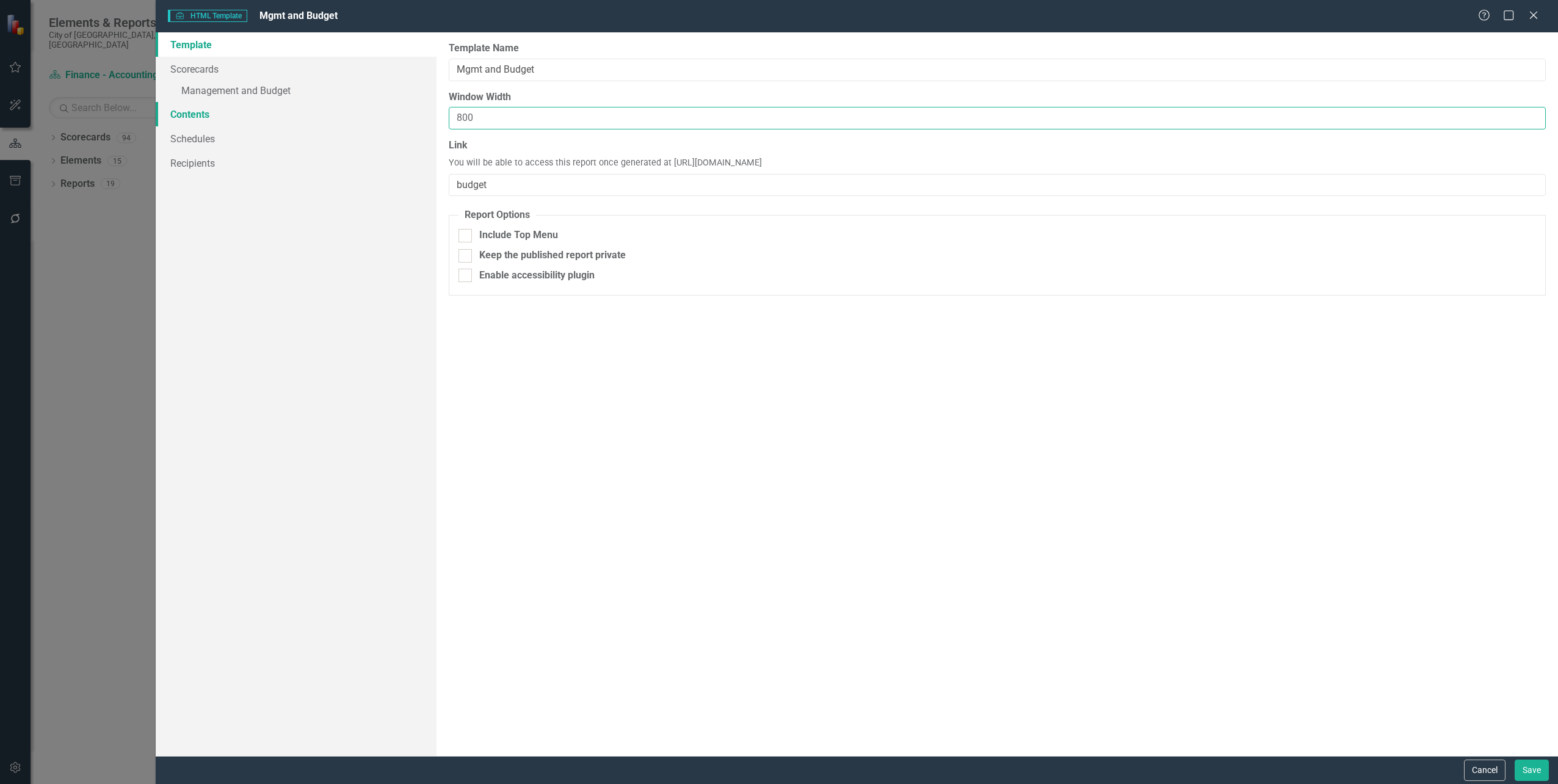
drag, startPoint x: 509, startPoint y: 122, endPoint x: 342, endPoint y: 115, distance: 167.1
click at [342, 115] on div "Template Scorecards » Management and Budget Contents Schedules Recipients Repor…" at bounding box center [857, 394] width 1402 height 723
type input "1000"
click at [1544, 774] on button "Save" at bounding box center [1532, 770] width 34 height 21
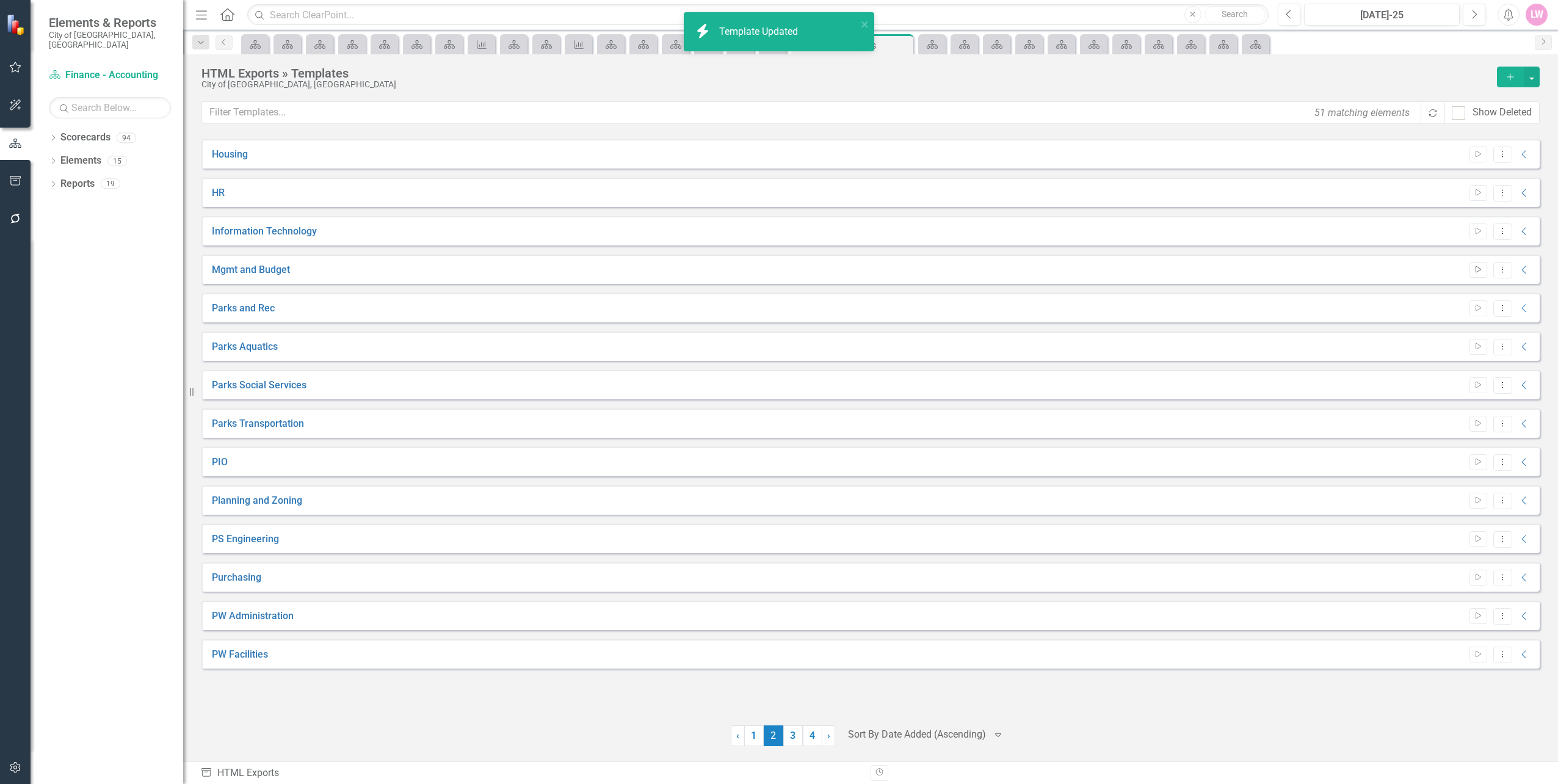
click at [1484, 271] on button "Start" at bounding box center [1478, 269] width 18 height 16
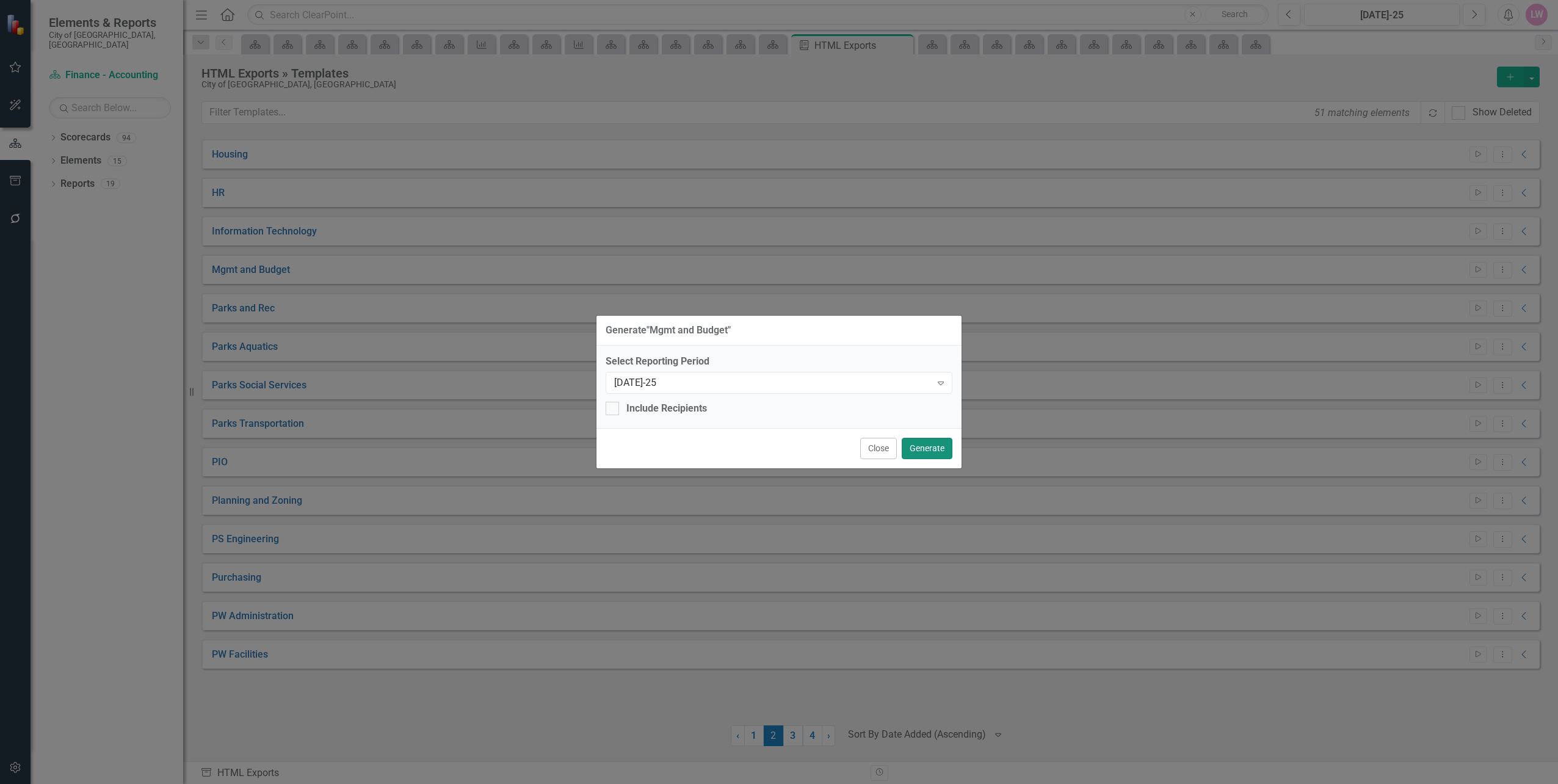
click at [935, 452] on button "Generate" at bounding box center [927, 448] width 50 height 21
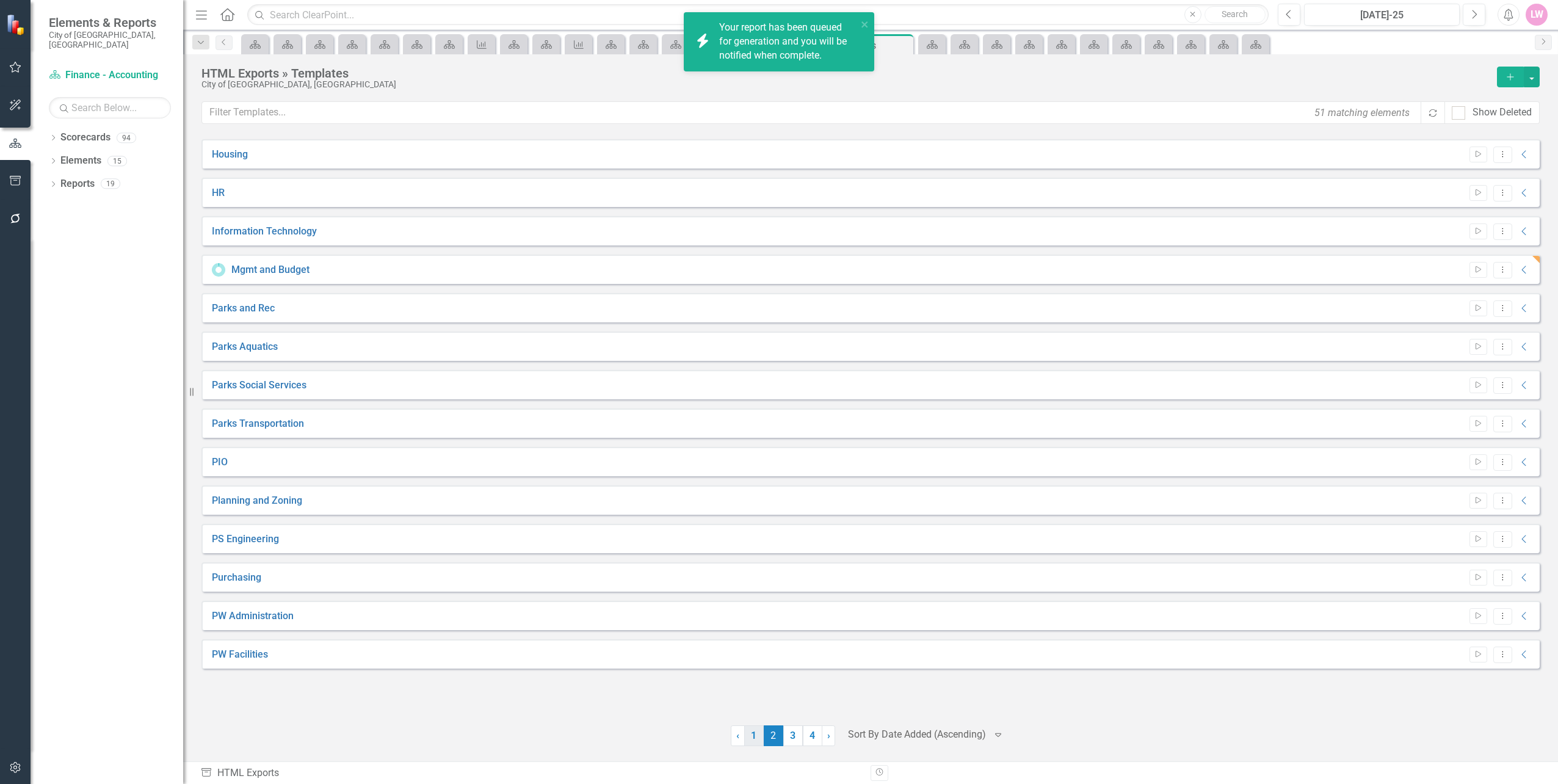
click at [754, 734] on link "1" at bounding box center [753, 736] width 20 height 21
click at [770, 733] on link "2" at bounding box center [773, 736] width 20 height 21
click at [241, 576] on link "Purchasing" at bounding box center [236, 577] width 49 height 14
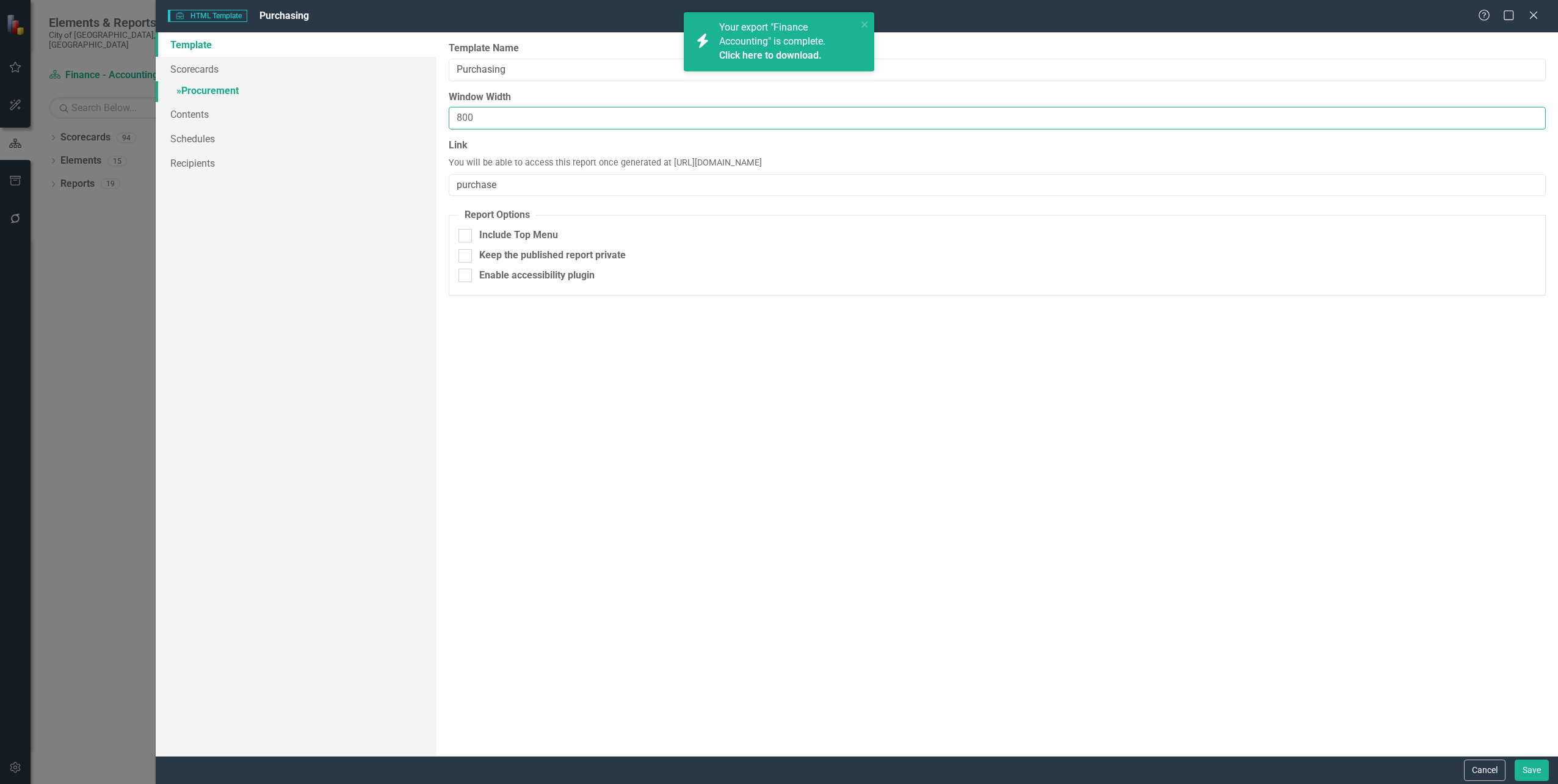
drag, startPoint x: 494, startPoint y: 116, endPoint x: 298, endPoint y: 93, distance: 197.3
click at [298, 93] on div "Template Scorecards » Procurement Contents Schedules Recipients Report template…" at bounding box center [857, 394] width 1402 height 723
type input "1000"
click at [1535, 766] on button "Save" at bounding box center [1532, 770] width 34 height 21
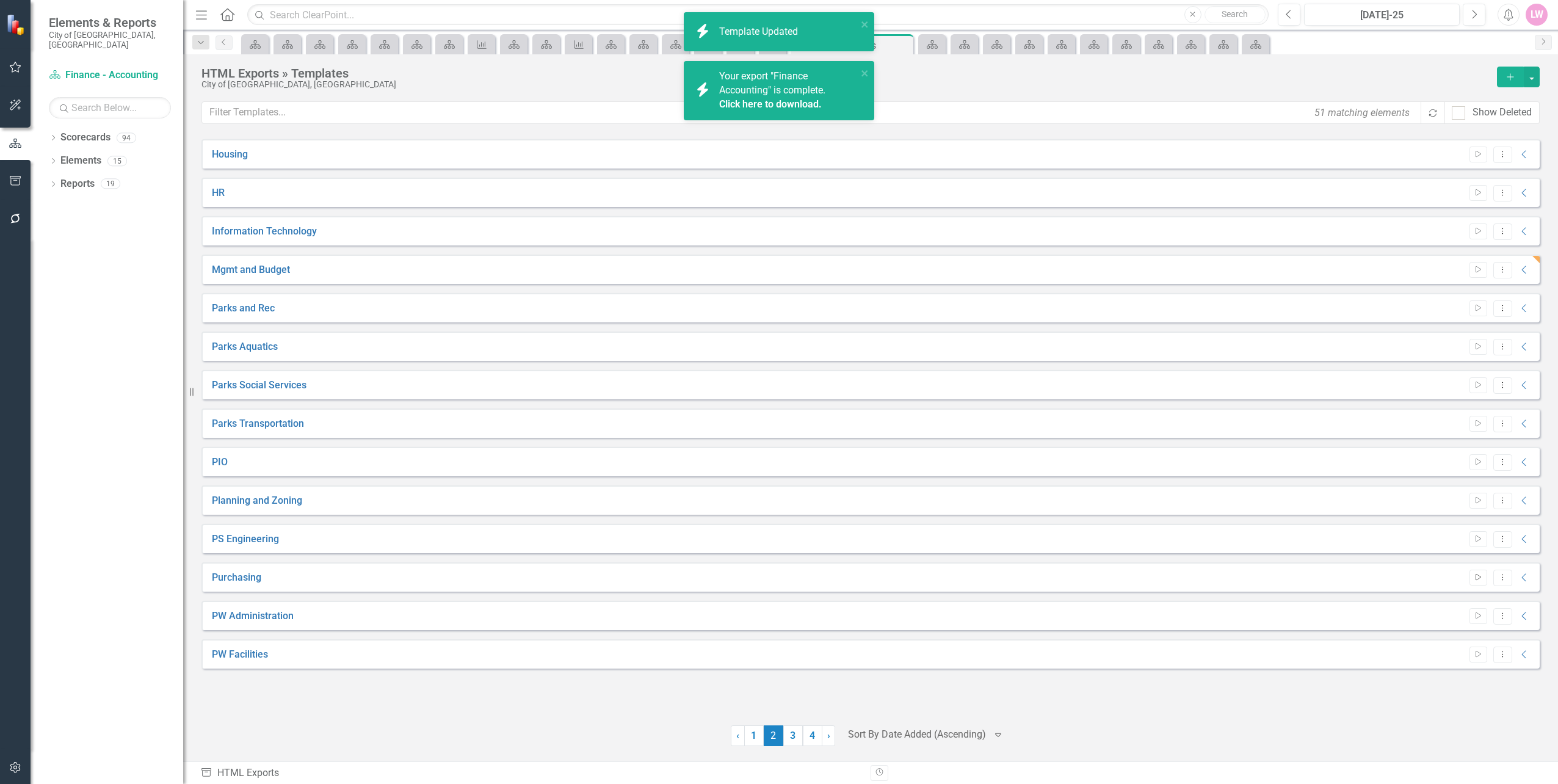
click at [1482, 583] on button "Start" at bounding box center [1478, 577] width 18 height 16
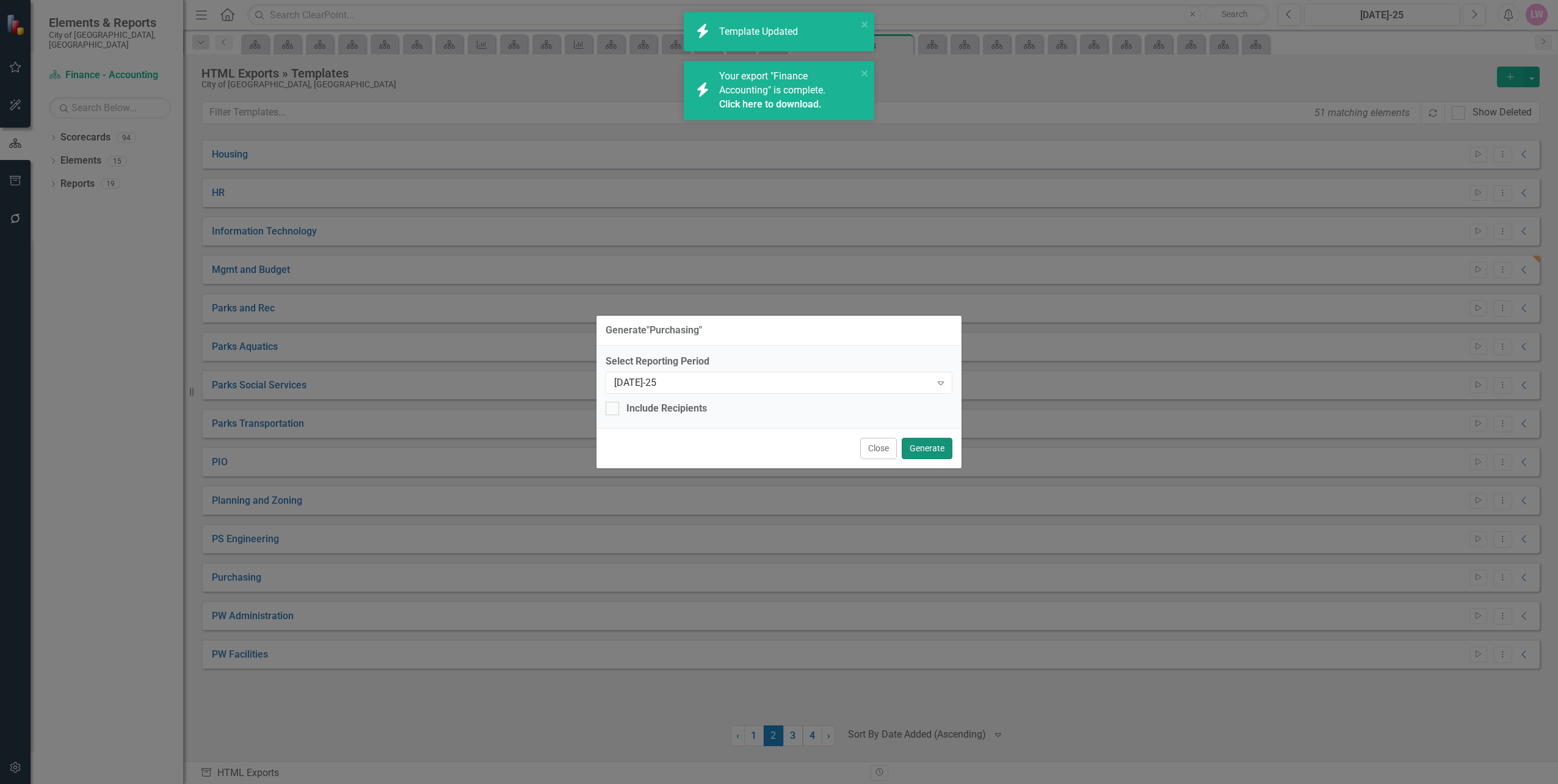
click at [925, 448] on button "Generate" at bounding box center [927, 448] width 50 height 21
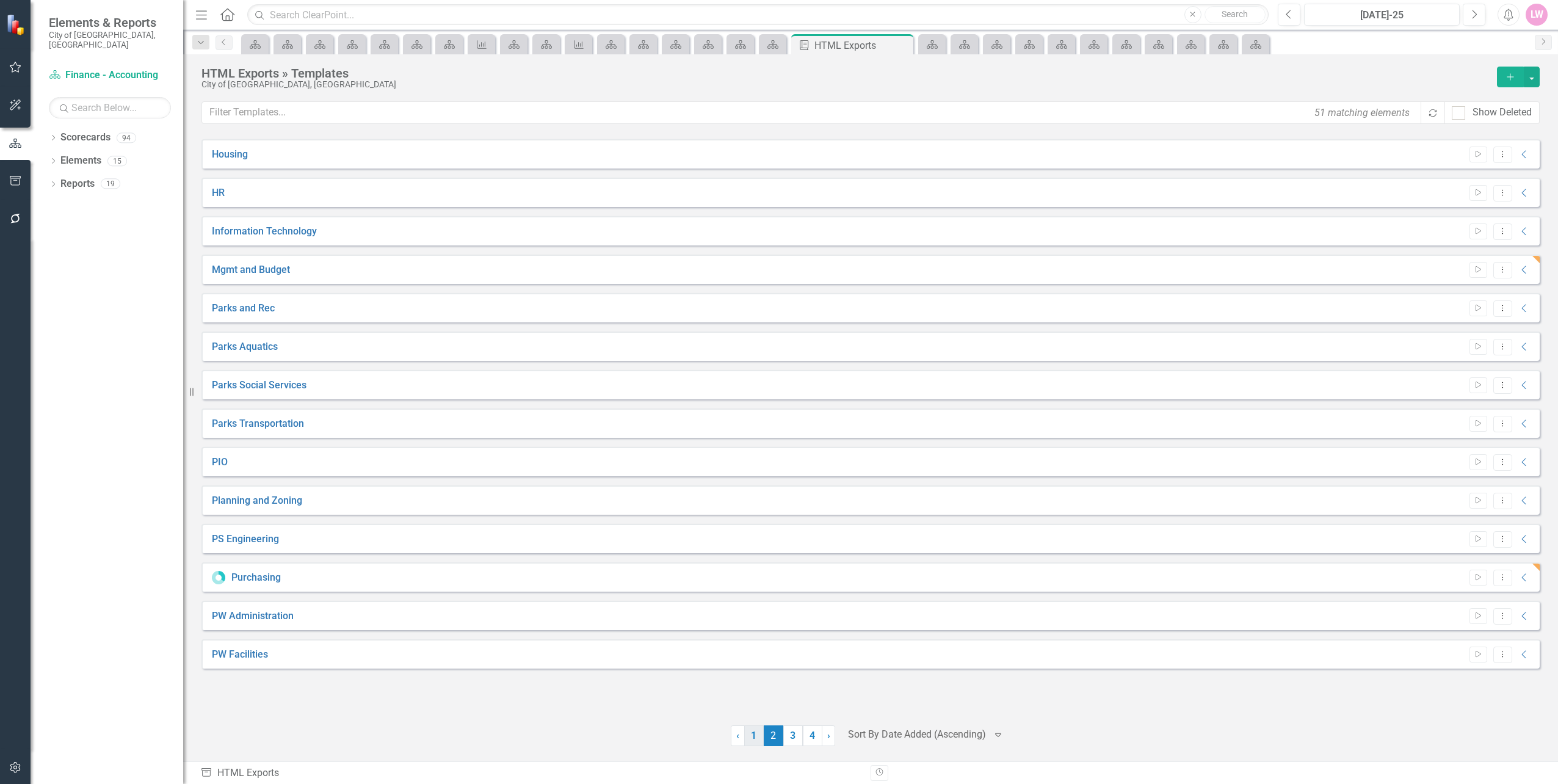
click at [759, 738] on link "1" at bounding box center [753, 736] width 20 height 21
click at [250, 543] on link "Finance UT Billing/ Customer" at bounding box center [275, 539] width 128 height 14
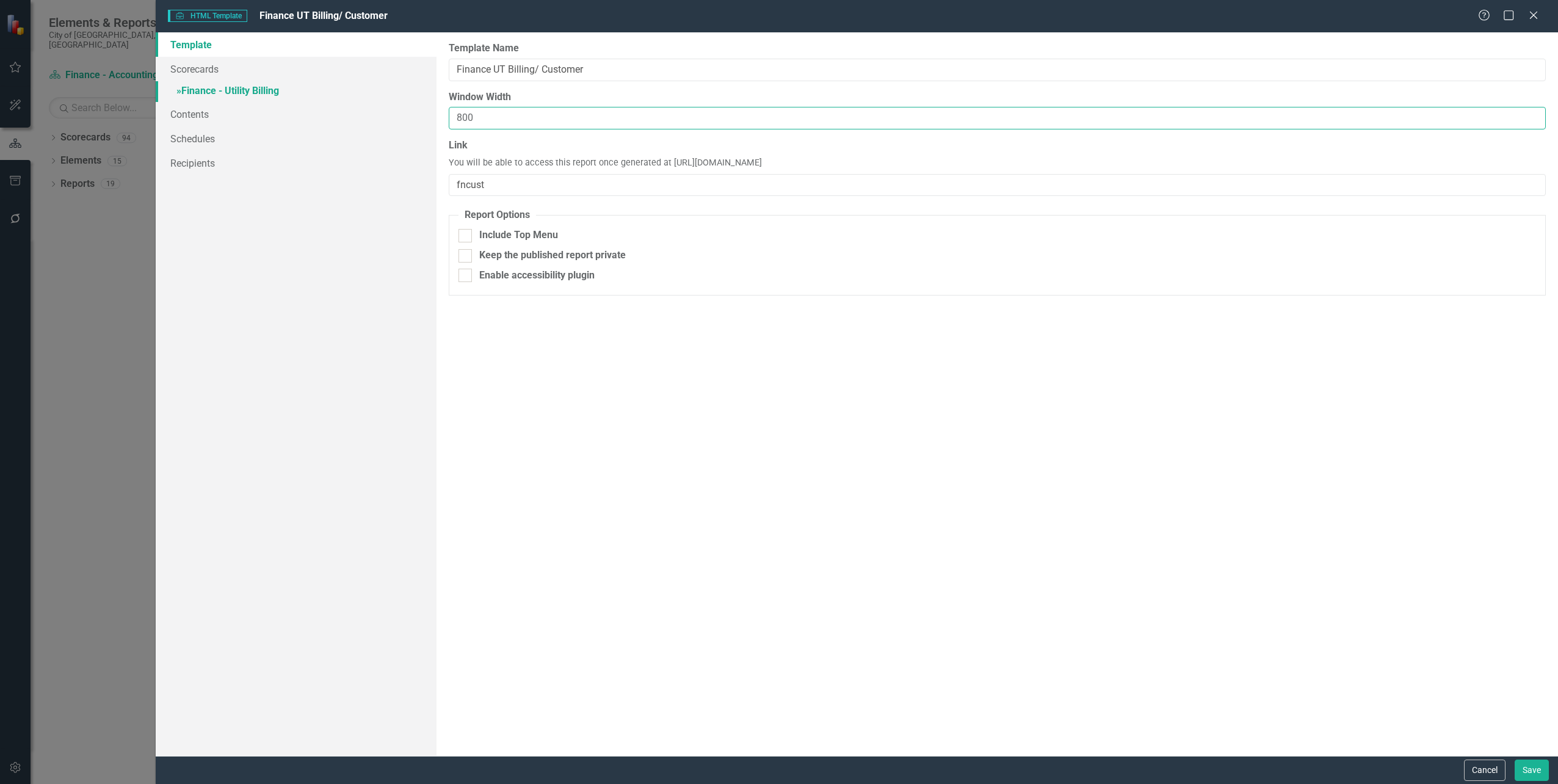
drag, startPoint x: 492, startPoint y: 117, endPoint x: 312, endPoint y: 100, distance: 180.8
click at [312, 100] on div "Template Scorecards » Finance - Utility Billing Contents Schedules Recipients R…" at bounding box center [857, 394] width 1402 height 723
type input "1000"
click at [1532, 775] on button "Save" at bounding box center [1532, 770] width 34 height 21
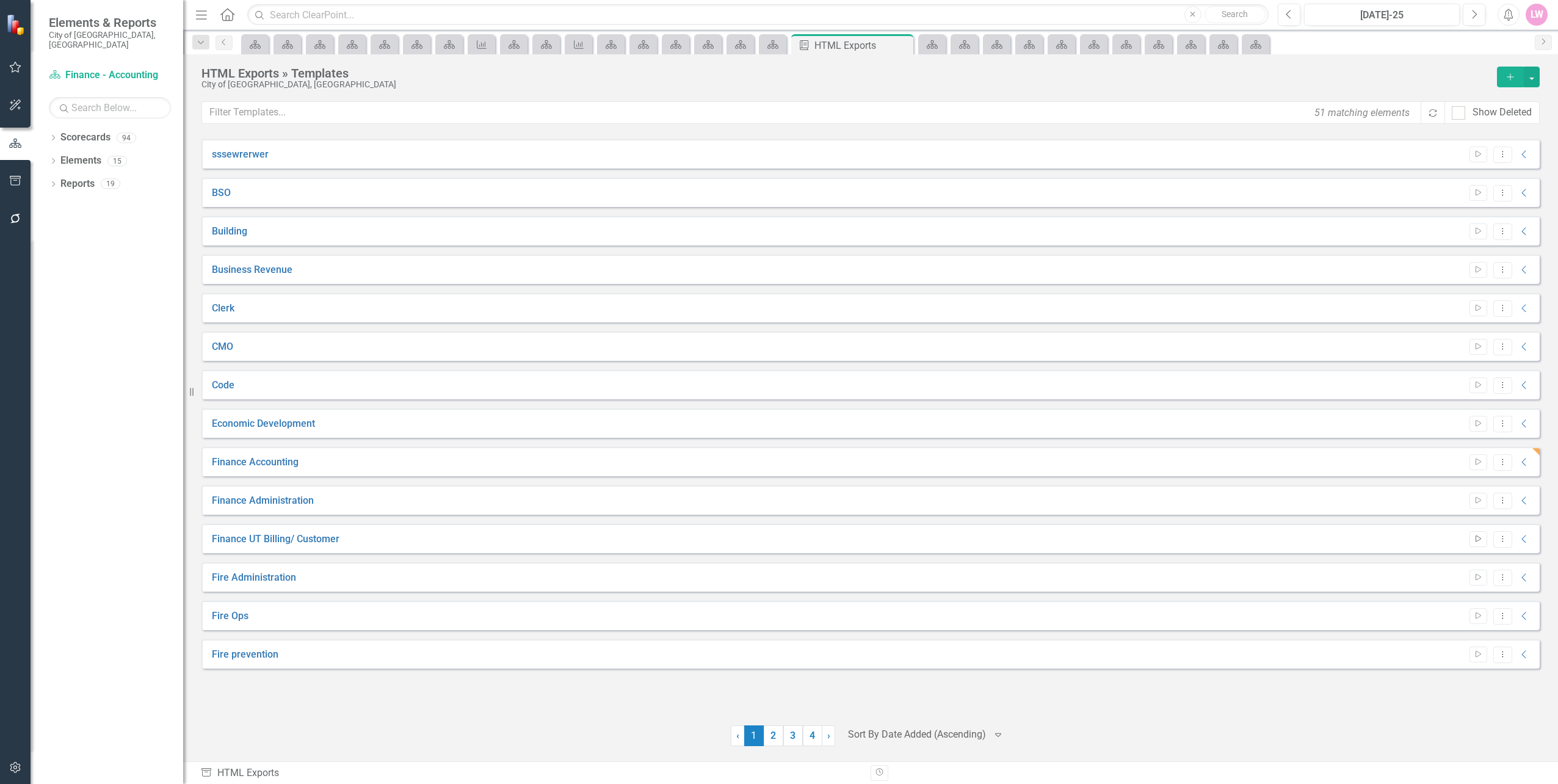
click at [1474, 542] on icon "Start" at bounding box center [1479, 539] width 9 height 7
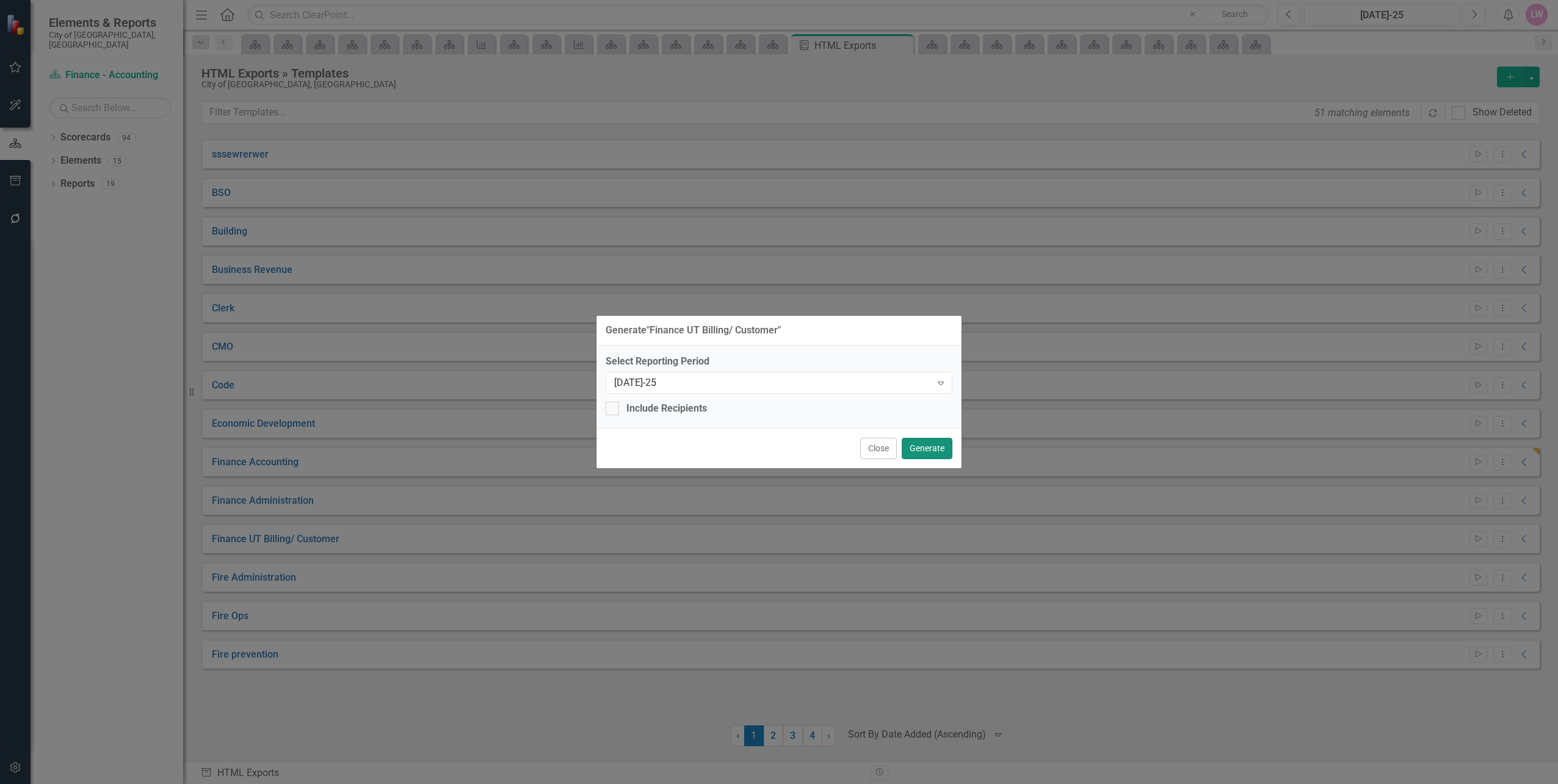
click at [919, 456] on button "Generate" at bounding box center [927, 448] width 50 height 21
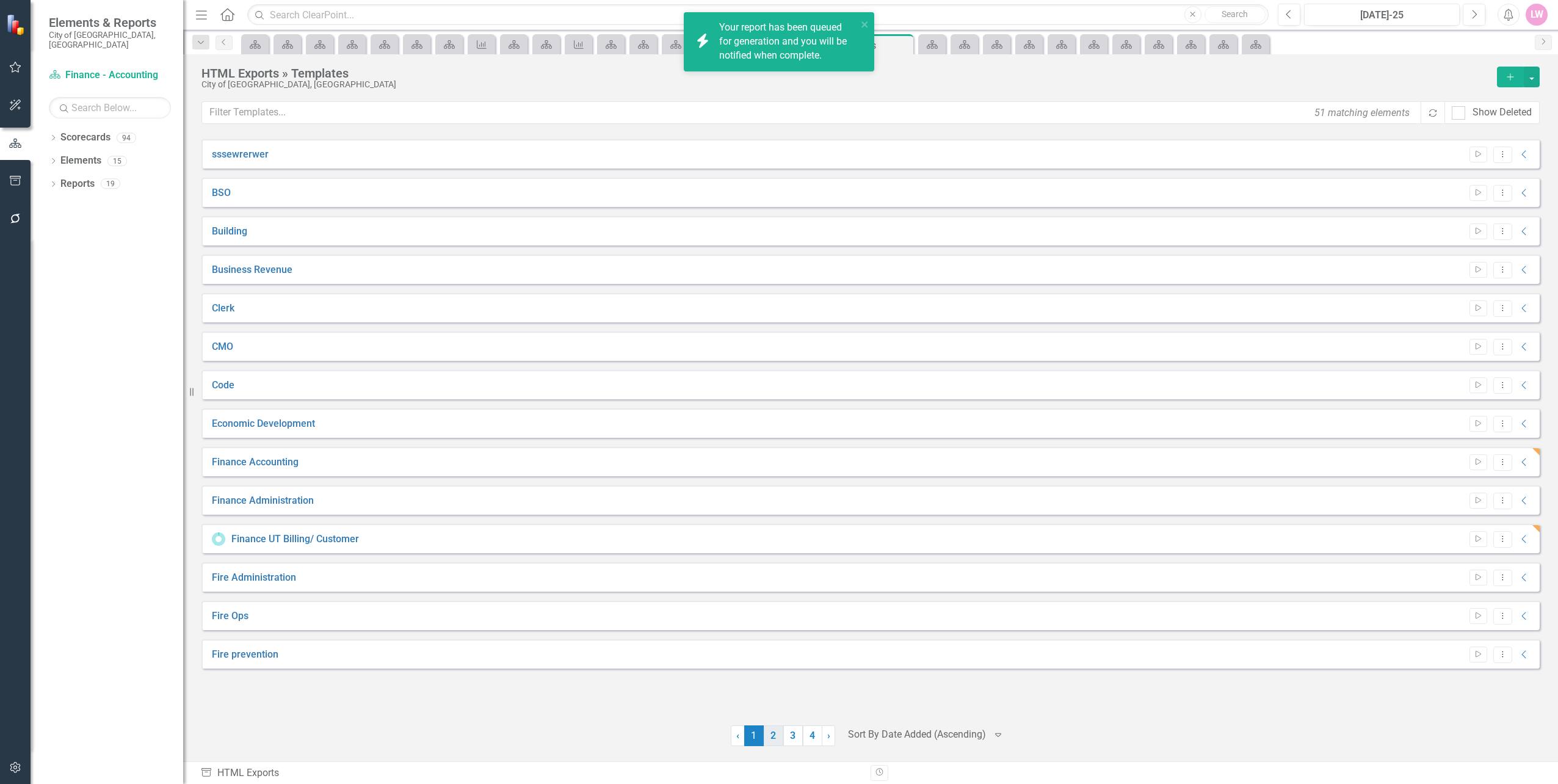
click at [772, 734] on link "2" at bounding box center [773, 736] width 20 height 21
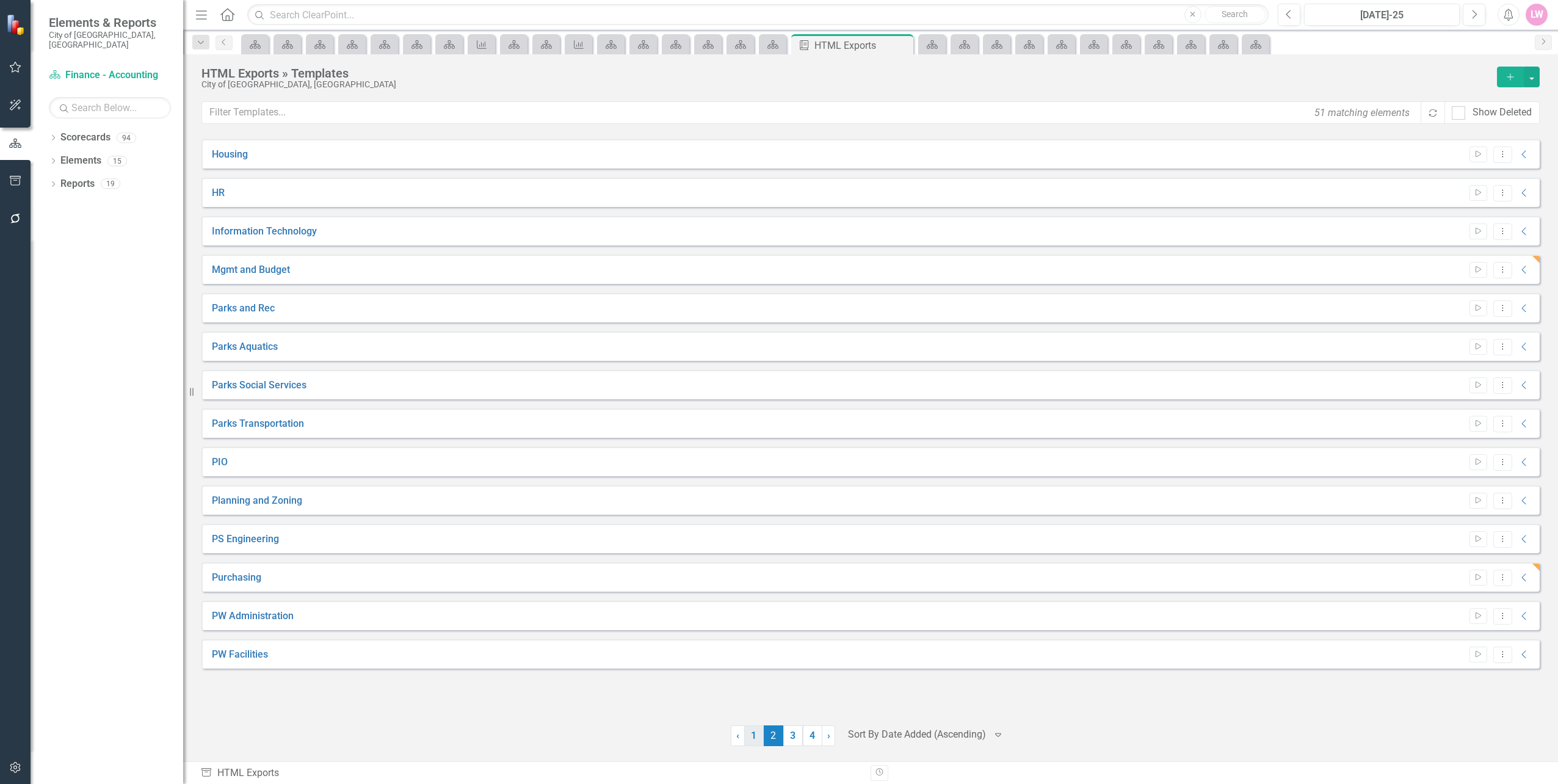
click at [760, 745] on link "1" at bounding box center [753, 736] width 20 height 21
click at [250, 464] on link "Finance Accounting" at bounding box center [255, 462] width 87 height 14
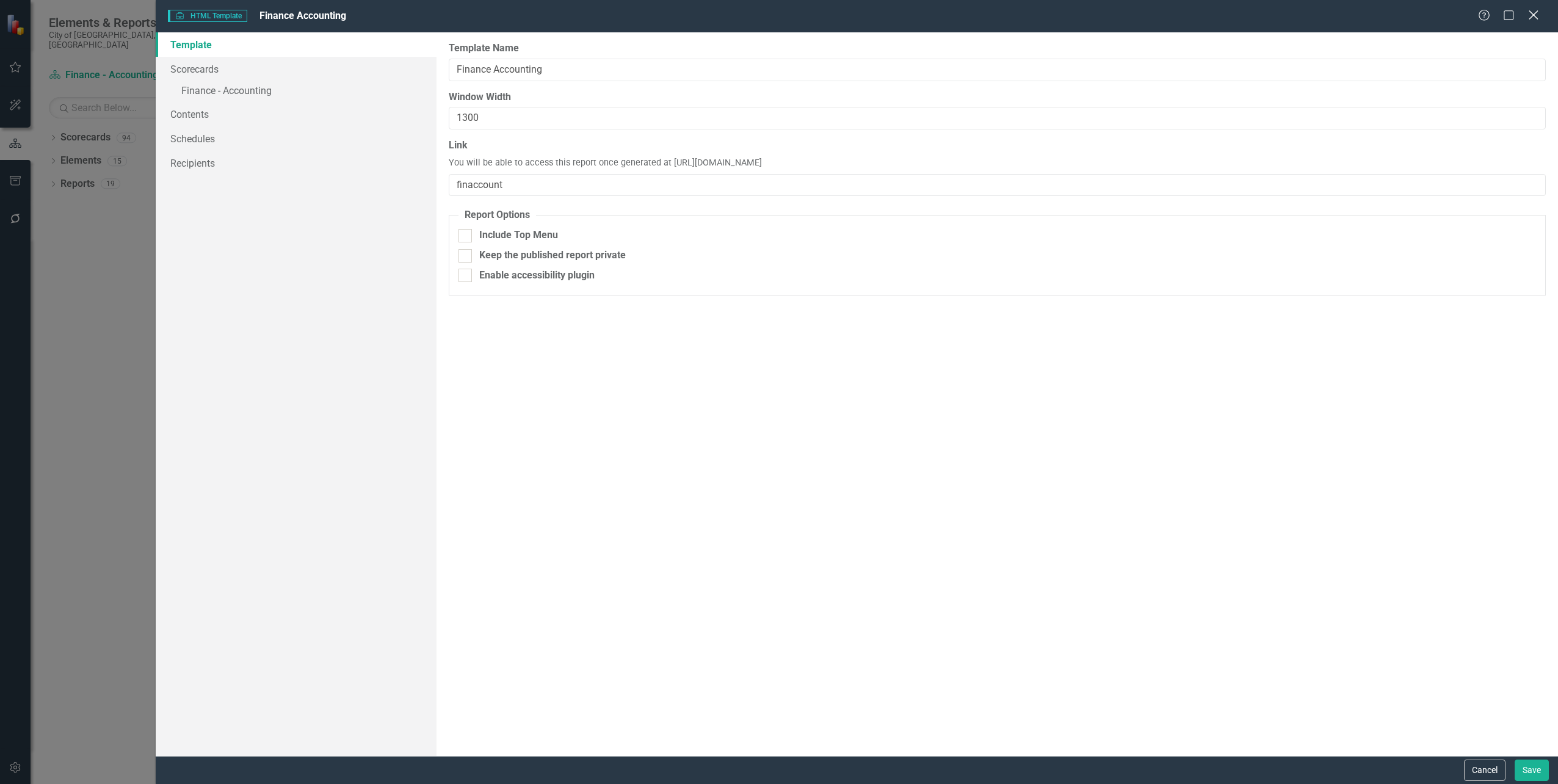
click at [1538, 13] on icon "Close" at bounding box center [1533, 15] width 15 height 11
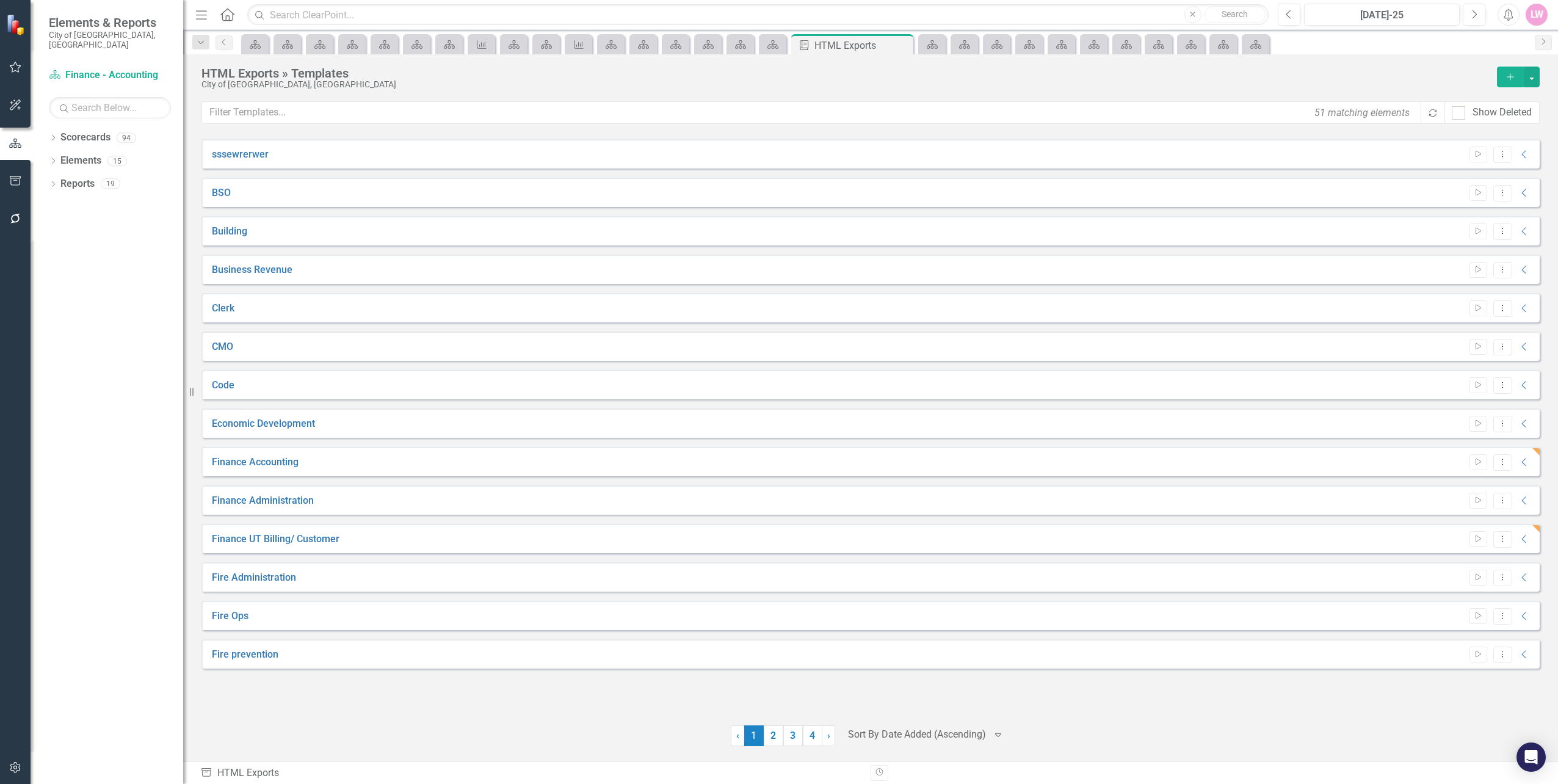
click at [21, 181] on icon "button" at bounding box center [16, 181] width 13 height 9
click at [776, 737] on link "2" at bounding box center [773, 736] width 20 height 21
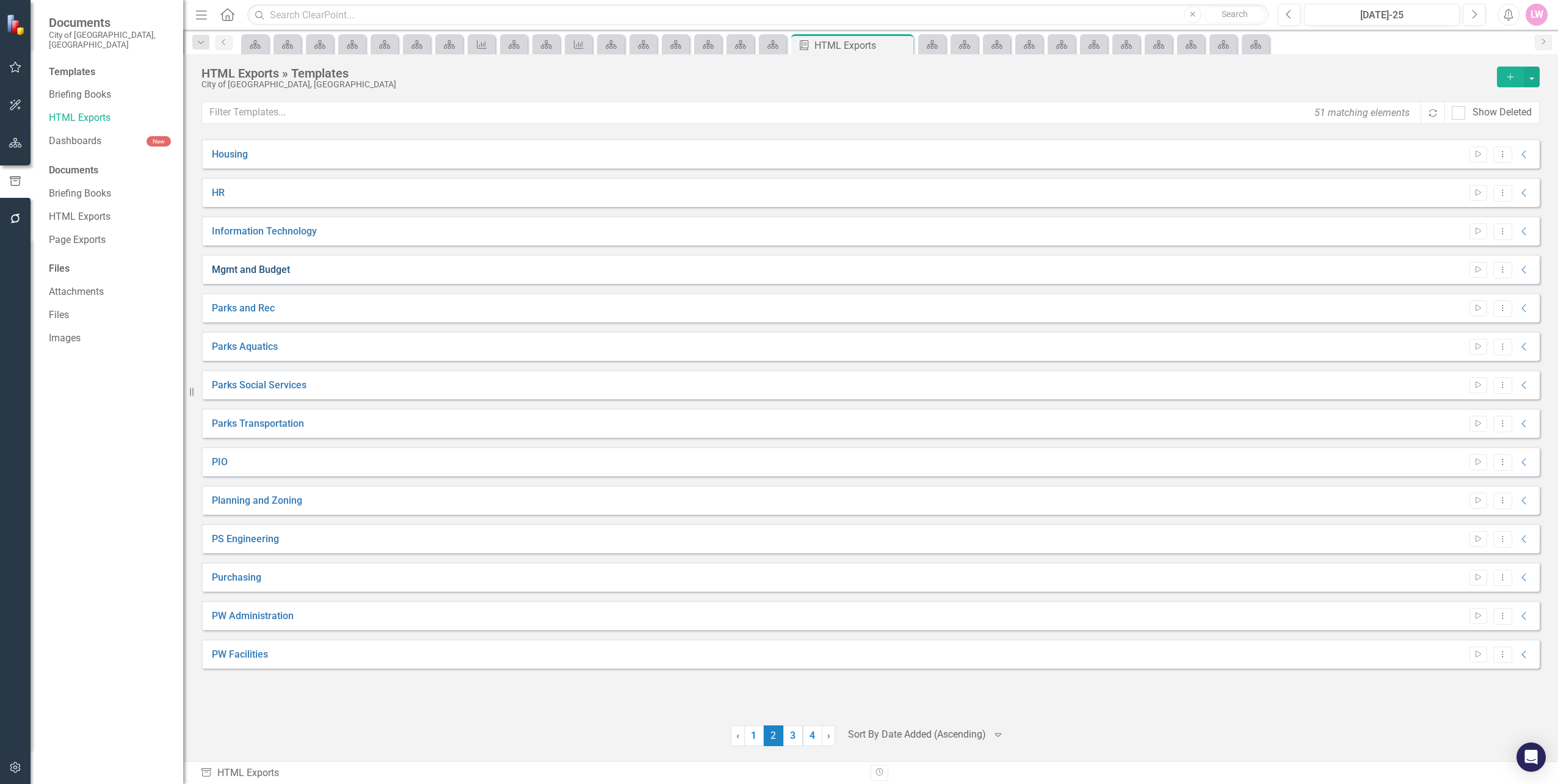
click at [229, 271] on link "Mgmt and Budget" at bounding box center [251, 269] width 78 height 14
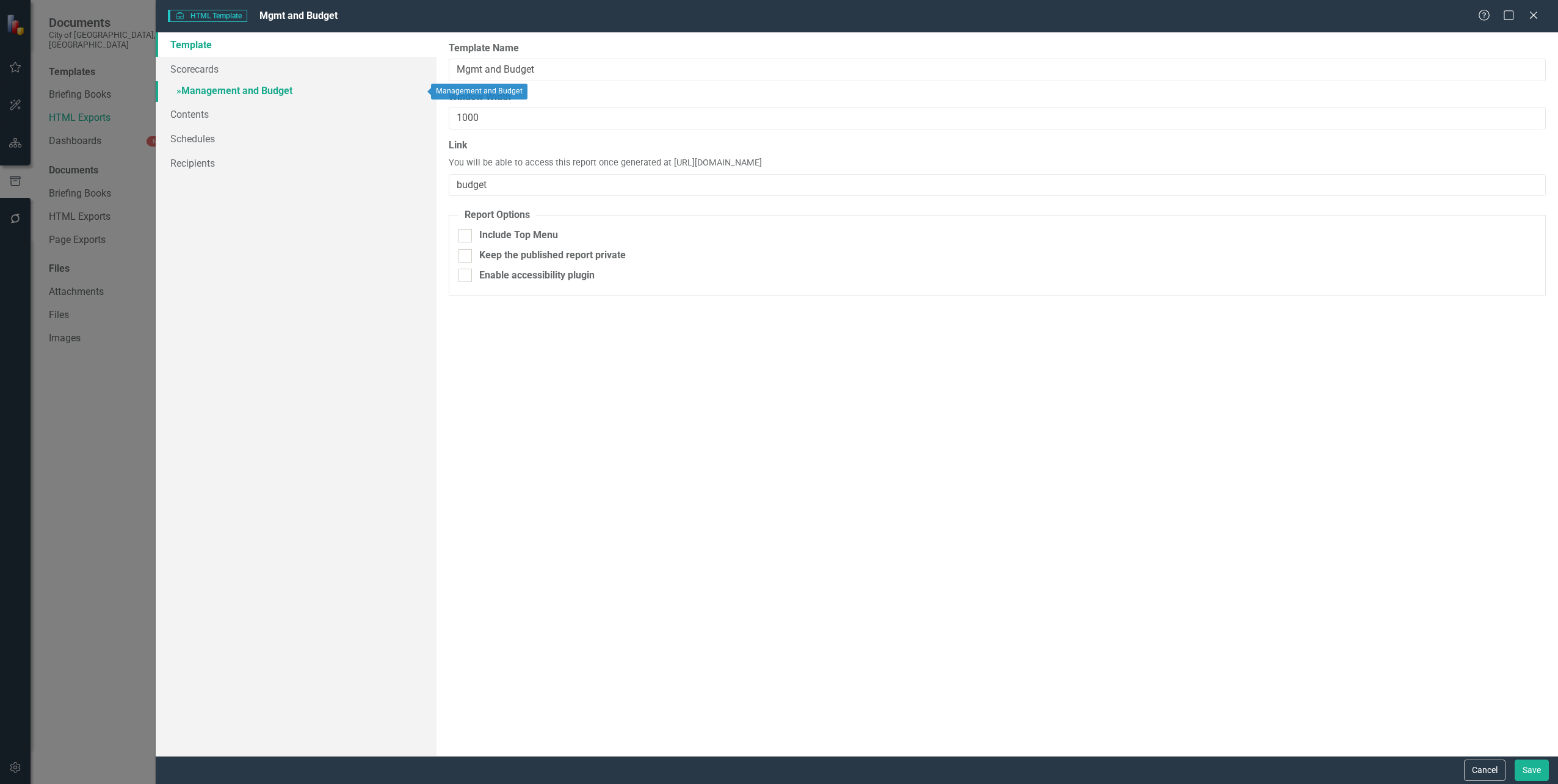
click at [231, 97] on link "» Management and Budget" at bounding box center [296, 91] width 281 height 21
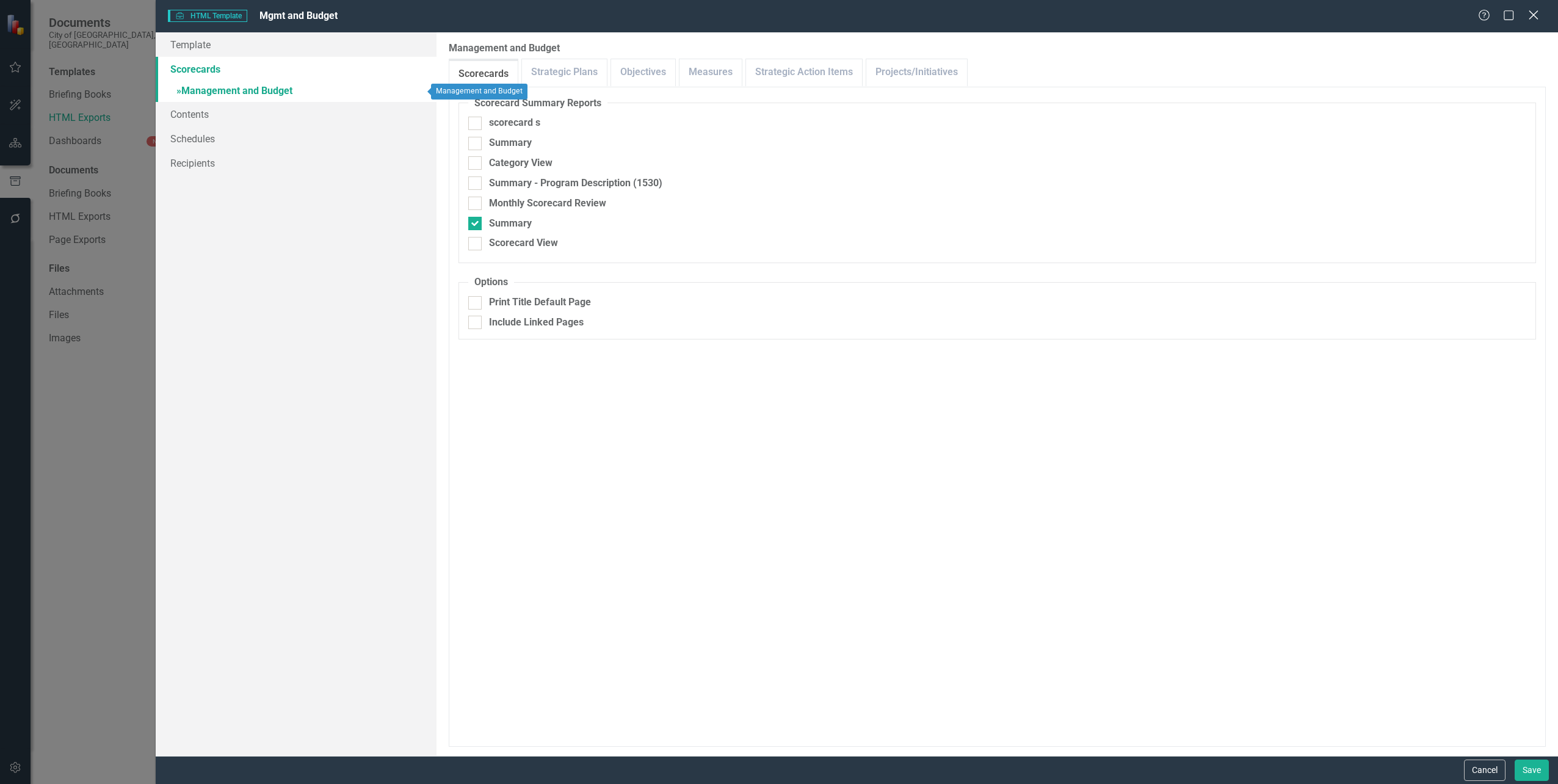
click at [1530, 18] on icon "Close" at bounding box center [1533, 15] width 15 height 11
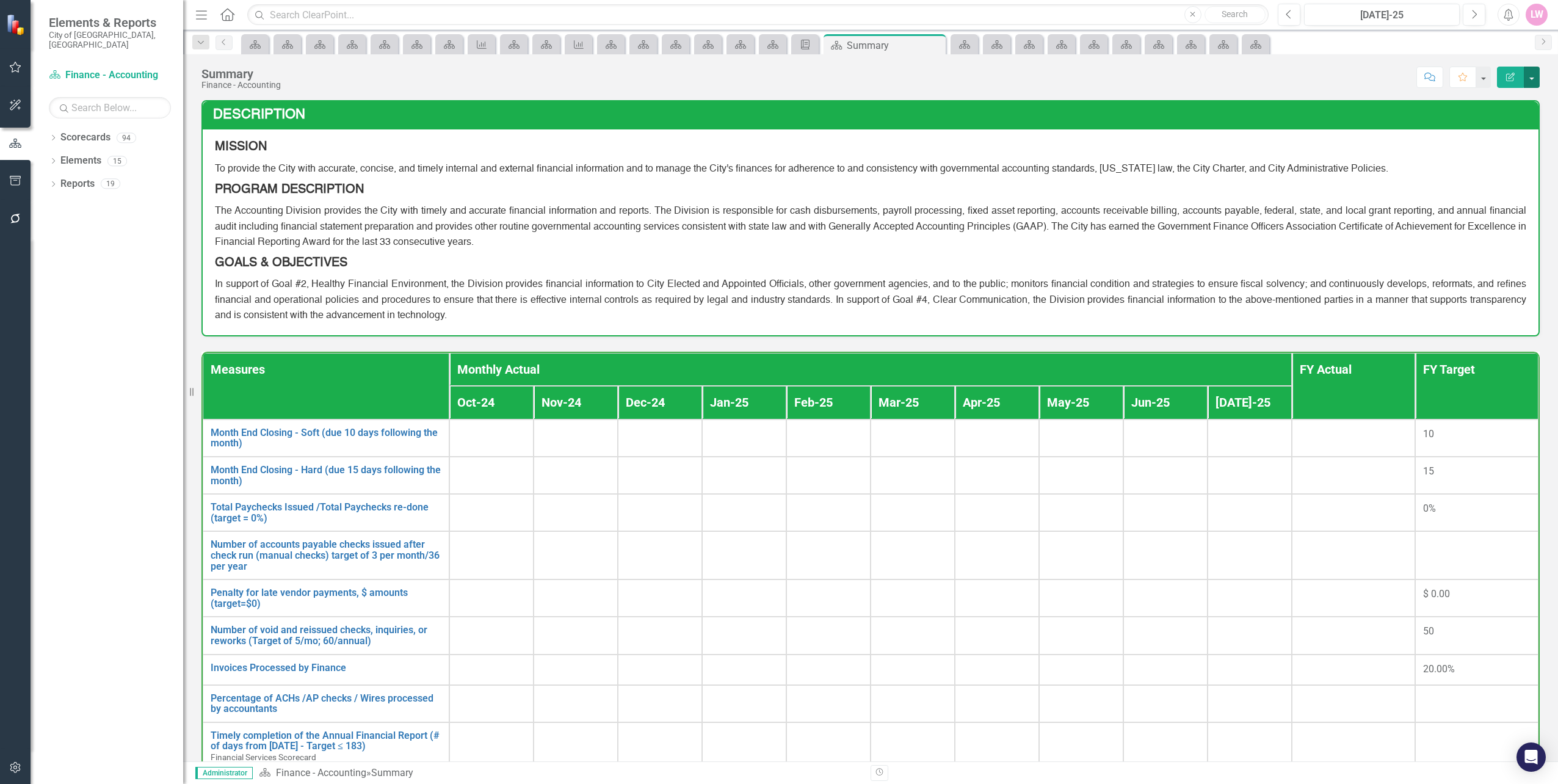
click at [1529, 80] on button "button" at bounding box center [1531, 76] width 16 height 21
click at [1510, 121] on link "Edit Report Edit Layout" at bounding box center [1490, 122] width 99 height 22
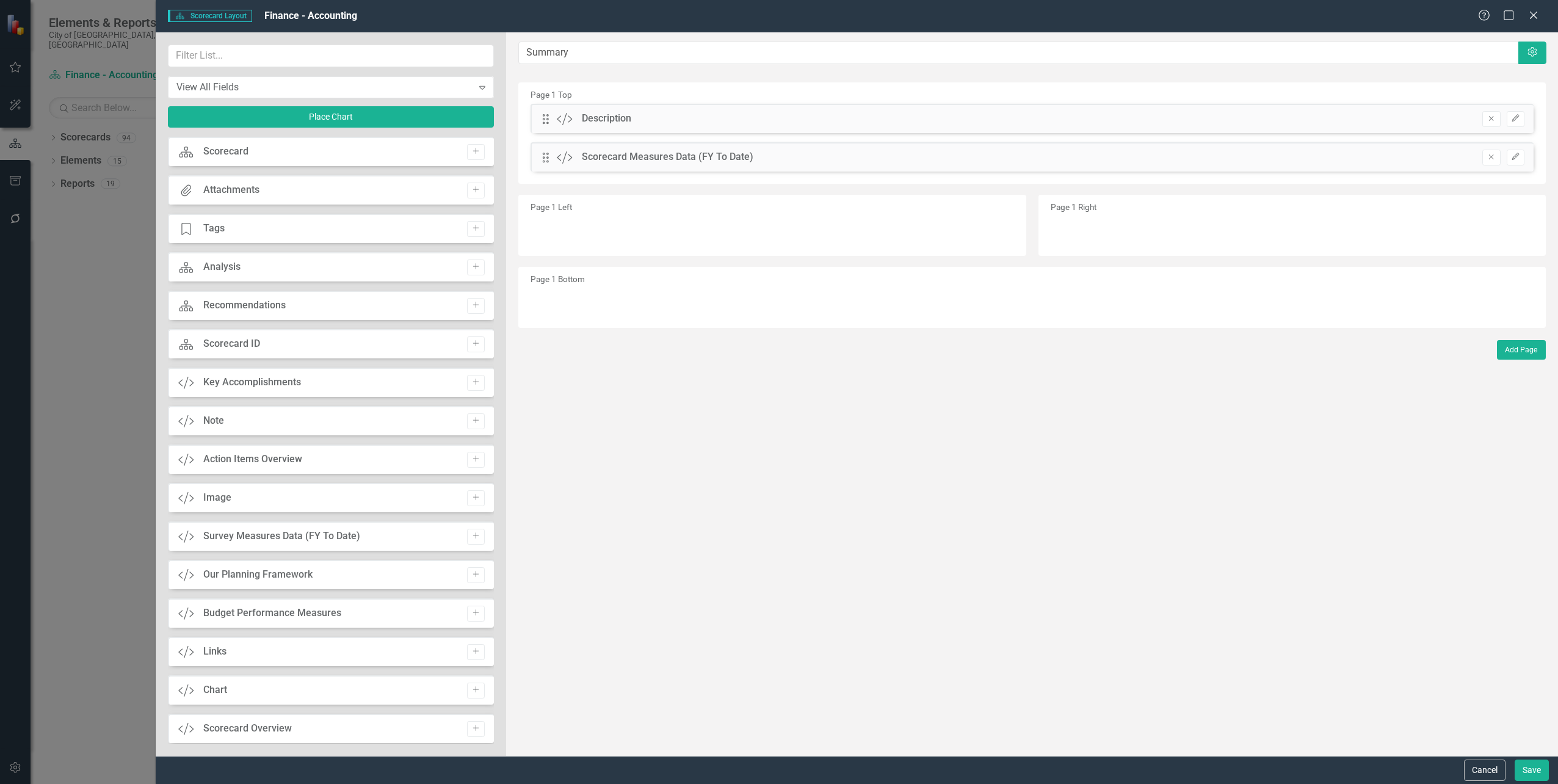
click at [635, 161] on div "Scorecard Measures Data (FY To Date)" at bounding box center [668, 157] width 172 height 14
click at [751, 158] on div "Drag Custom Scorecard Measures Data (FY To Date) Remove Edit" at bounding box center [1032, 157] width 1003 height 29
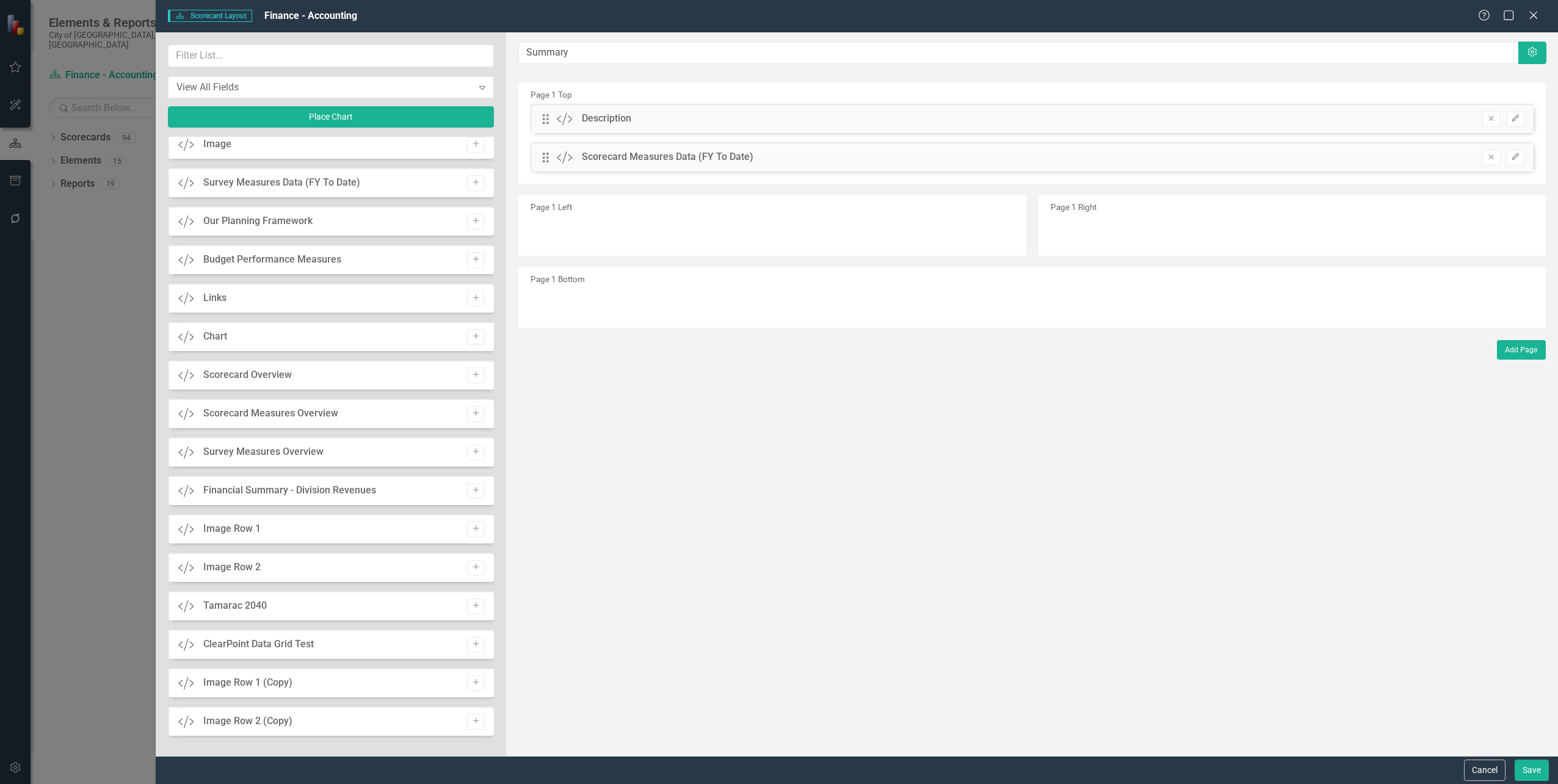
scroll to position [366, 0]
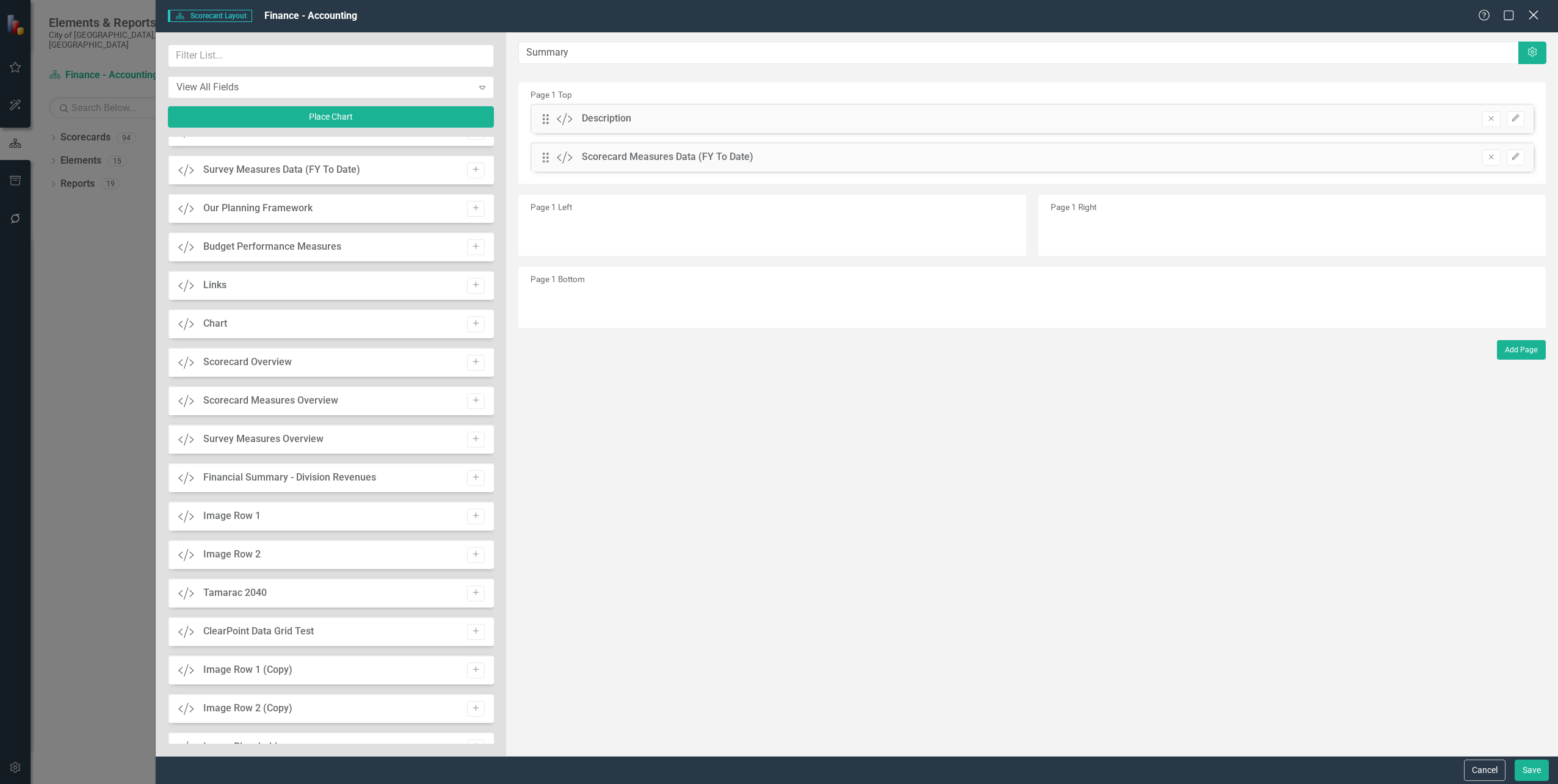
click at [1536, 19] on icon "Close" at bounding box center [1533, 15] width 15 height 11
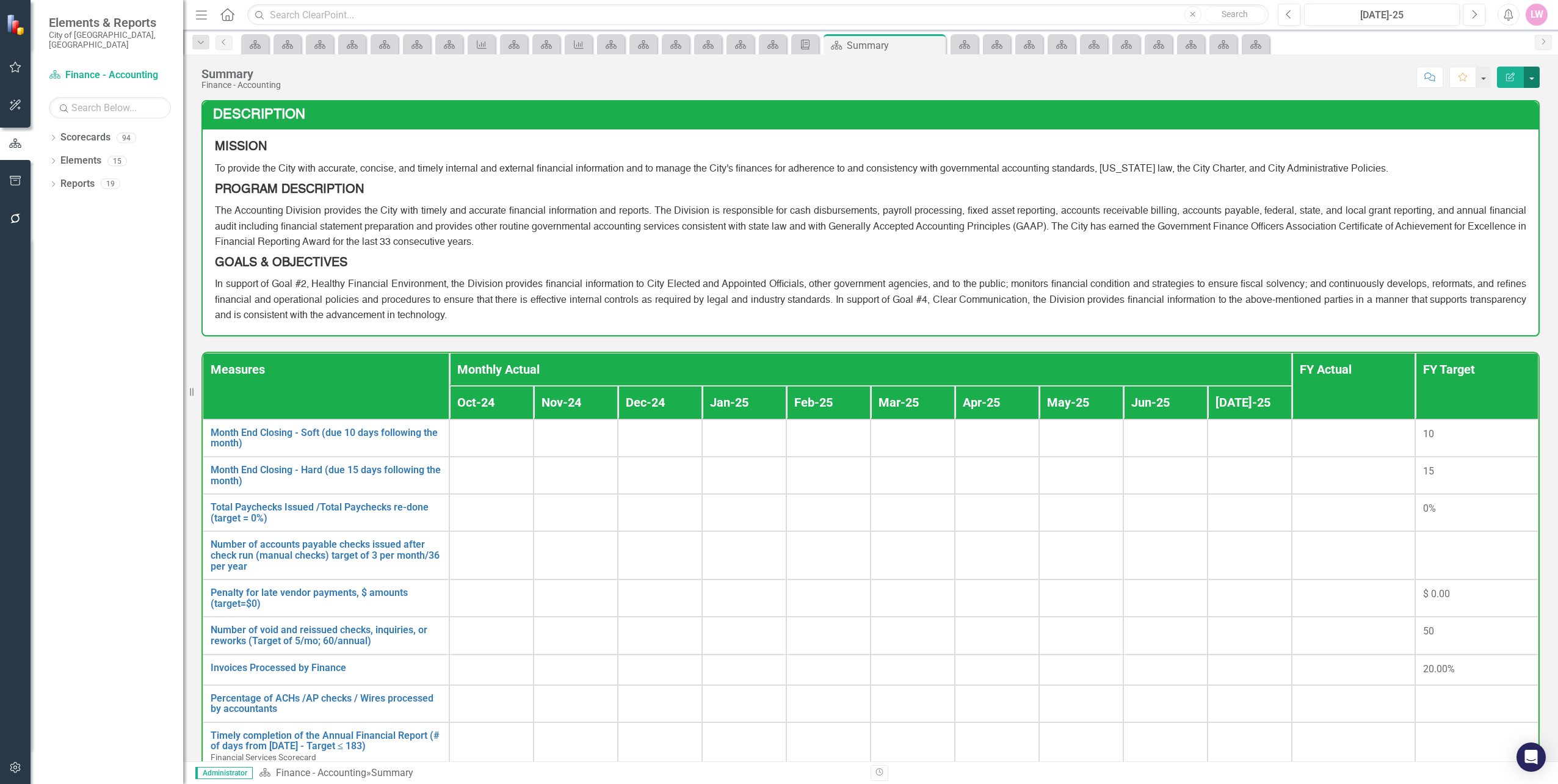
click at [1537, 80] on button "button" at bounding box center [1531, 76] width 16 height 21
click at [1510, 119] on link "Edit Report Edit Layout" at bounding box center [1490, 122] width 99 height 22
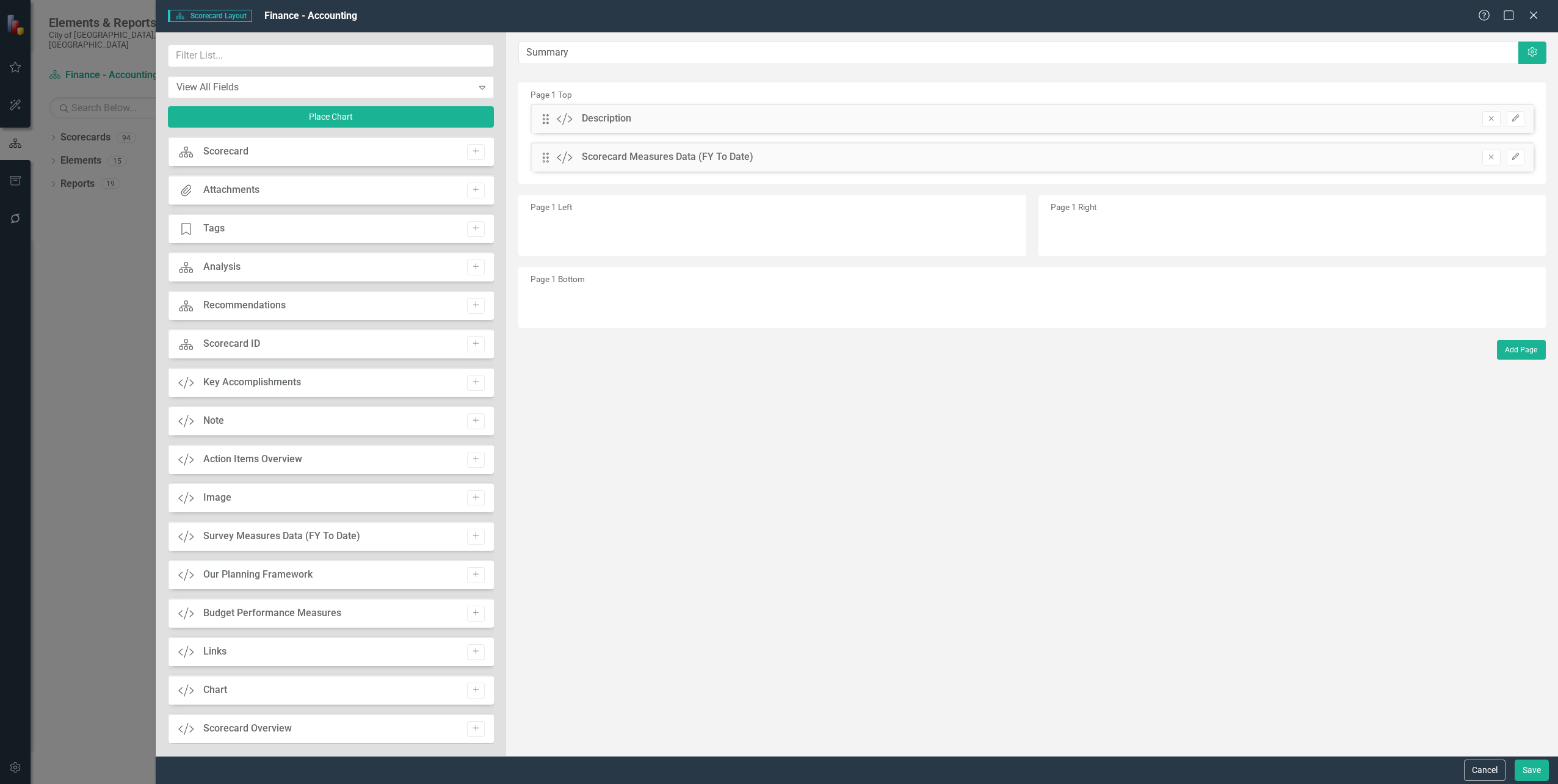
click at [476, 616] on icon "Add" at bounding box center [476, 613] width 9 height 7
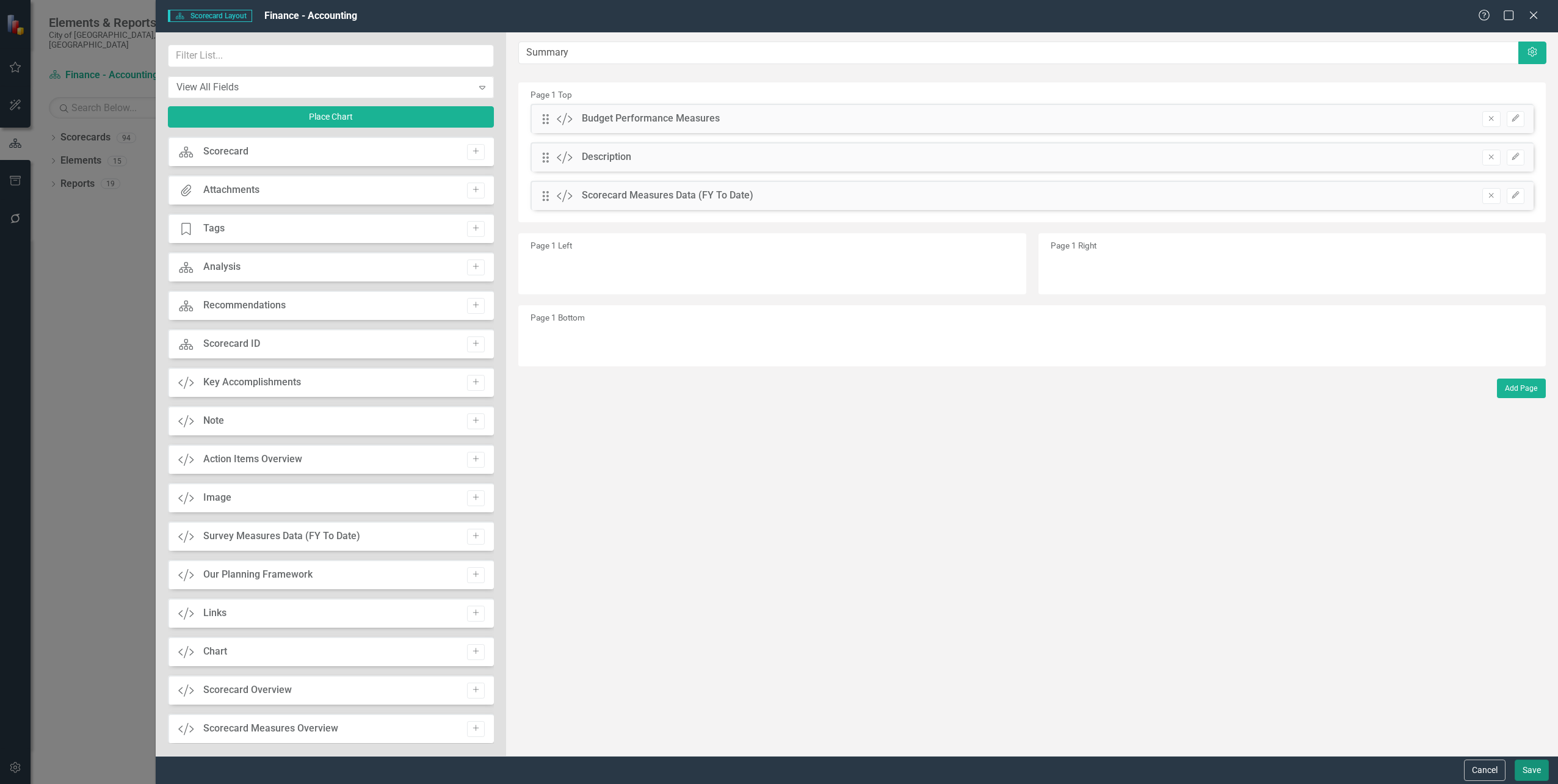
click at [1532, 763] on button "Save" at bounding box center [1532, 770] width 34 height 21
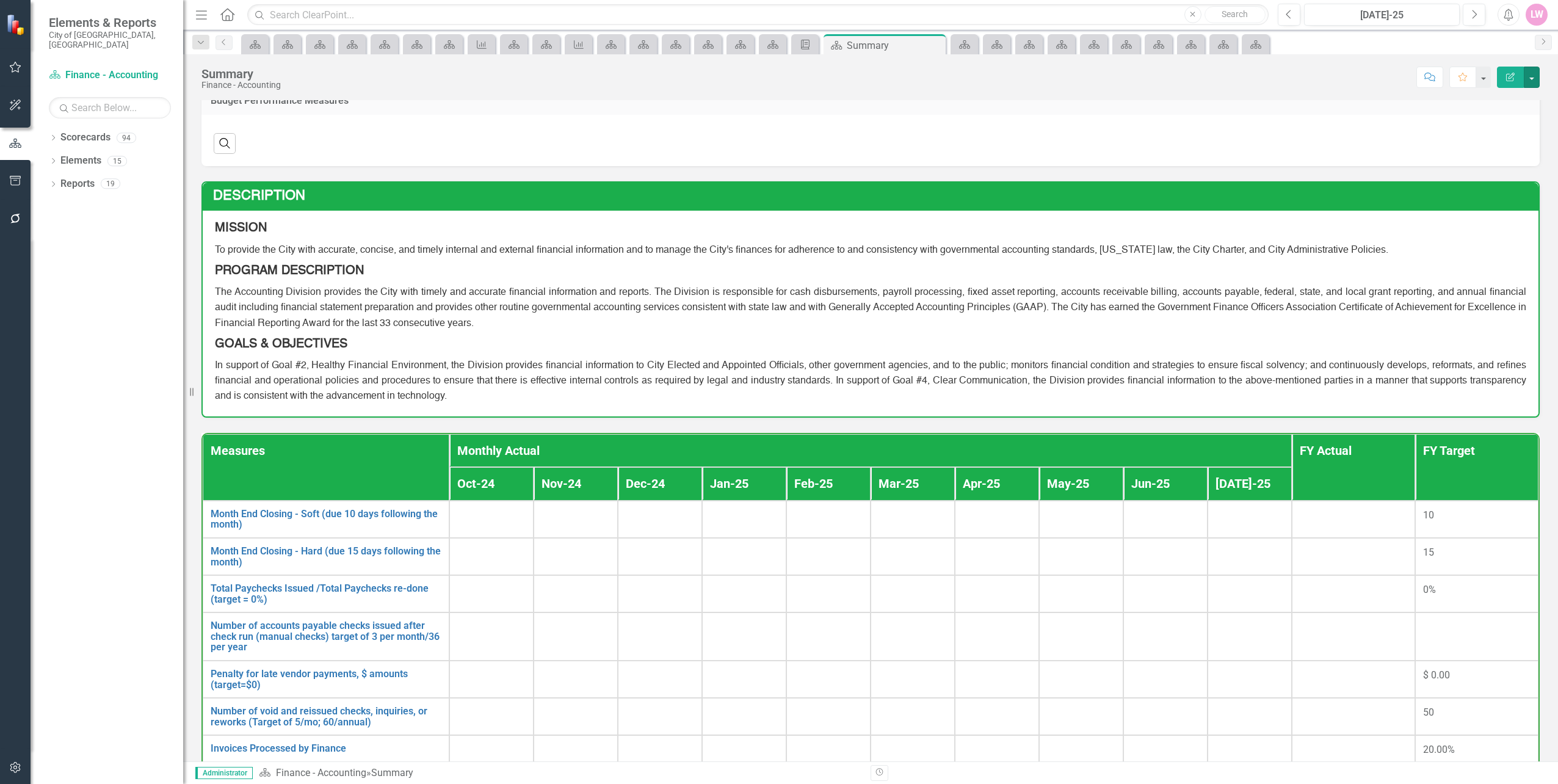
scroll to position [0, 0]
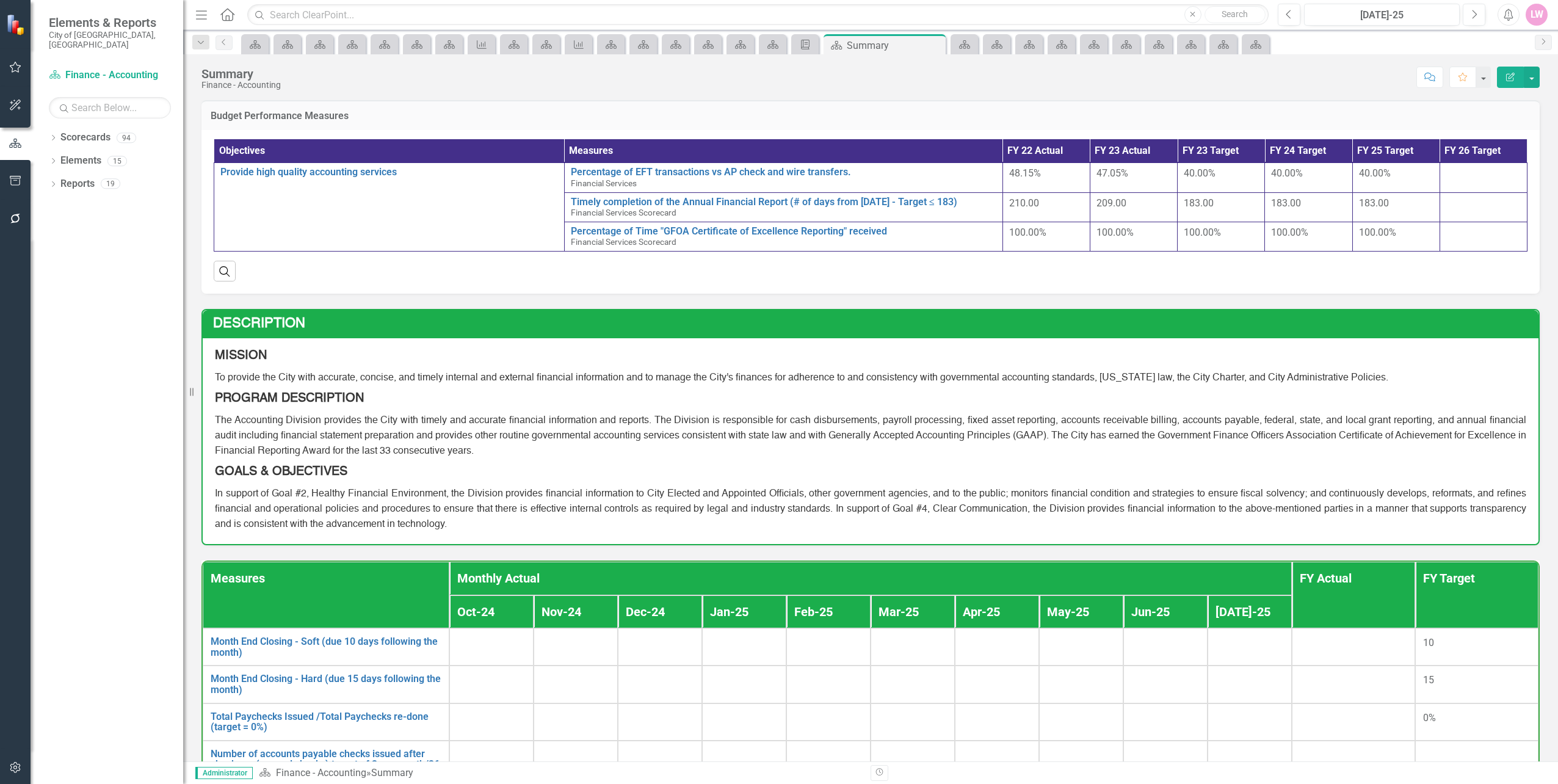
click at [1488, 117] on h3 "Budget Performance Measures" at bounding box center [871, 117] width 1320 height 11
click at [1477, 131] on div "Objectives Measures FY 22 Actual FY 23 Actual FY 23 Target FY 24 Target FY 25 T…" at bounding box center [870, 212] width 1338 height 164
click at [321, 277] on div "Search" at bounding box center [870, 267] width 1314 height 30
click at [1028, 172] on span "48.15%" at bounding box center [1025, 172] width 32 height 11
click at [1529, 77] on button "button" at bounding box center [1531, 76] width 16 height 21
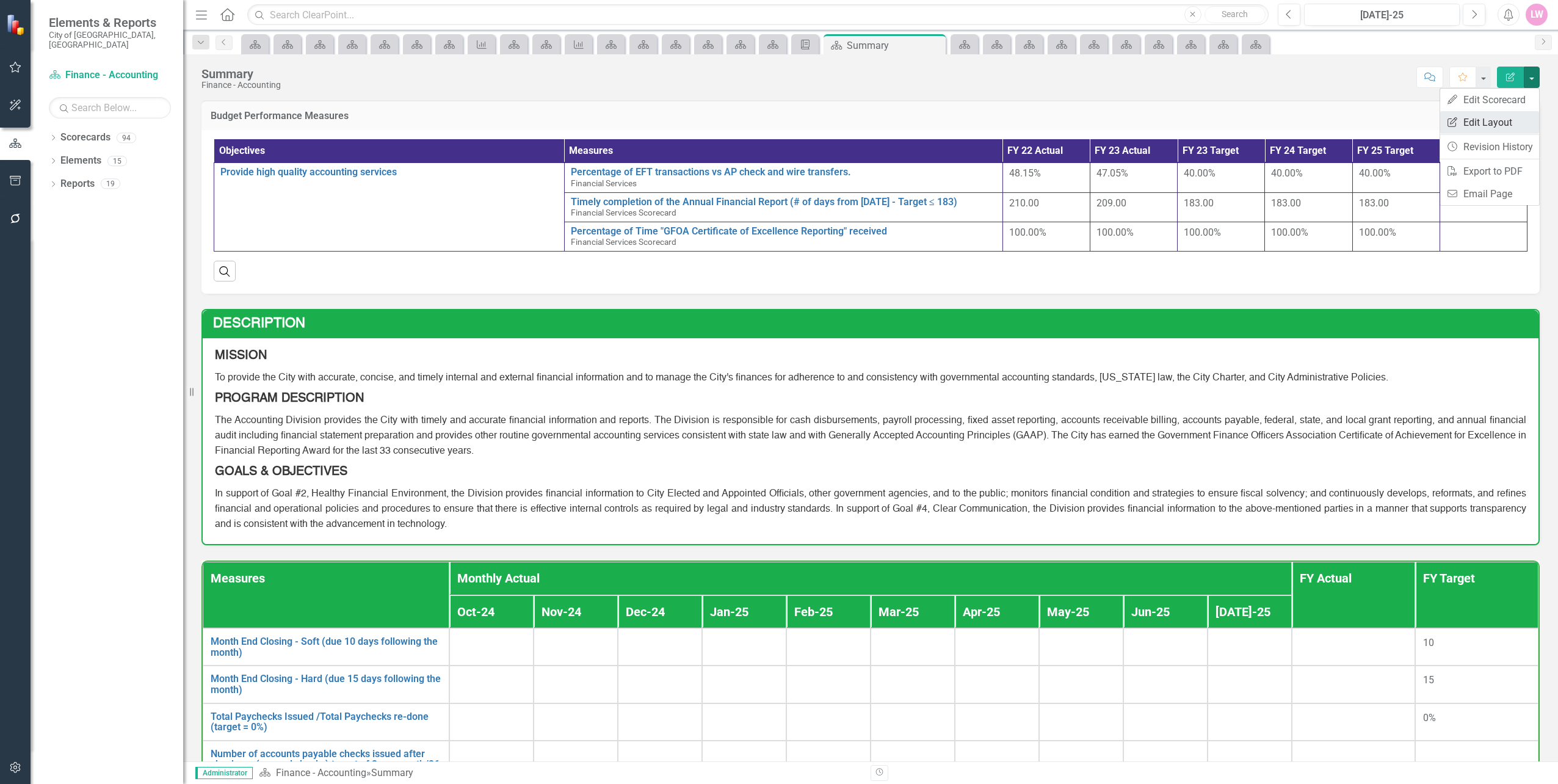
click at [1510, 126] on link "Edit Report Edit Layout" at bounding box center [1490, 122] width 99 height 22
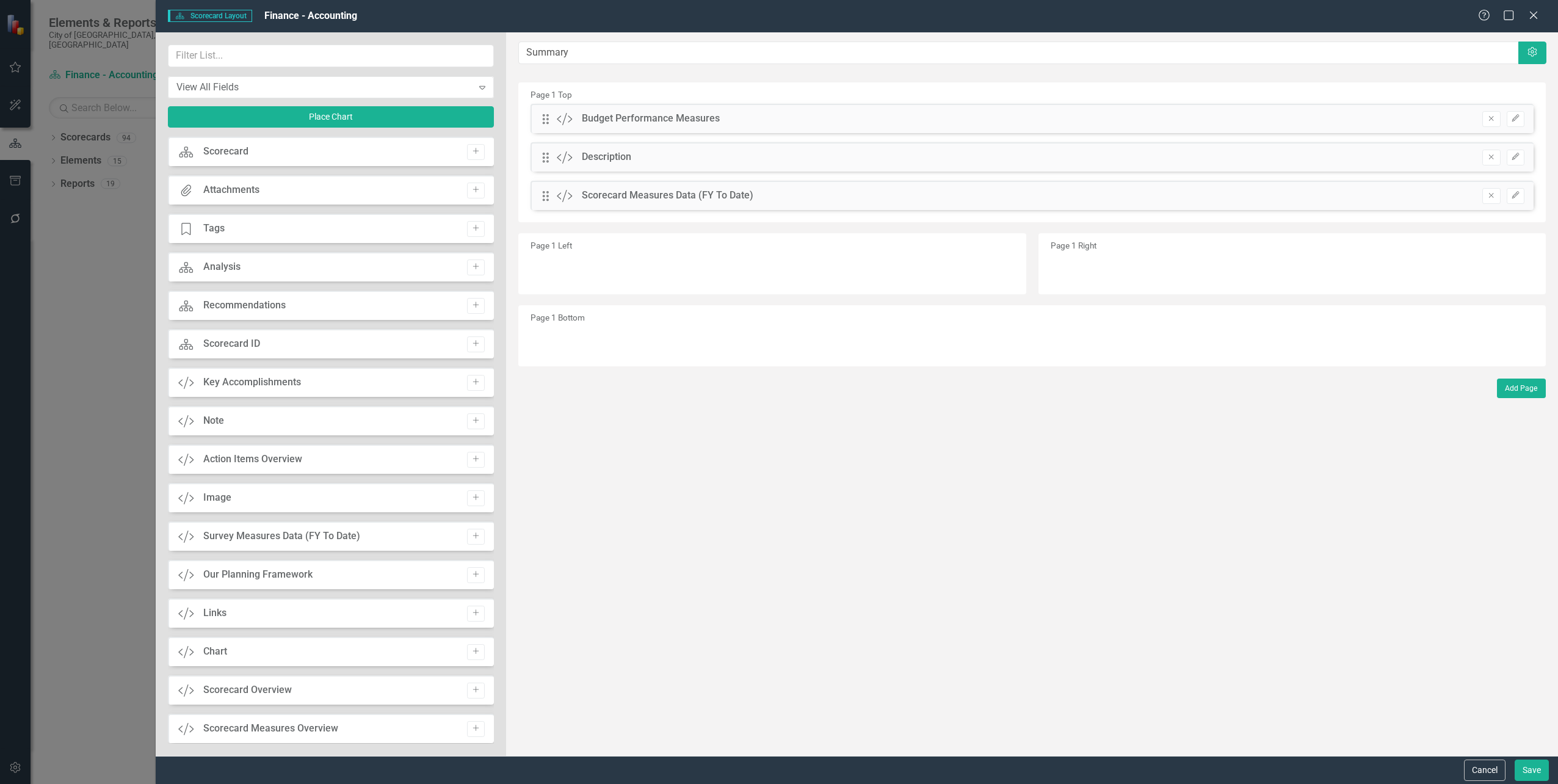
click at [659, 198] on div "Scorecard Measures Data (FY To Date)" at bounding box center [668, 195] width 172 height 14
click at [1521, 116] on button "Edit" at bounding box center [1515, 118] width 18 height 16
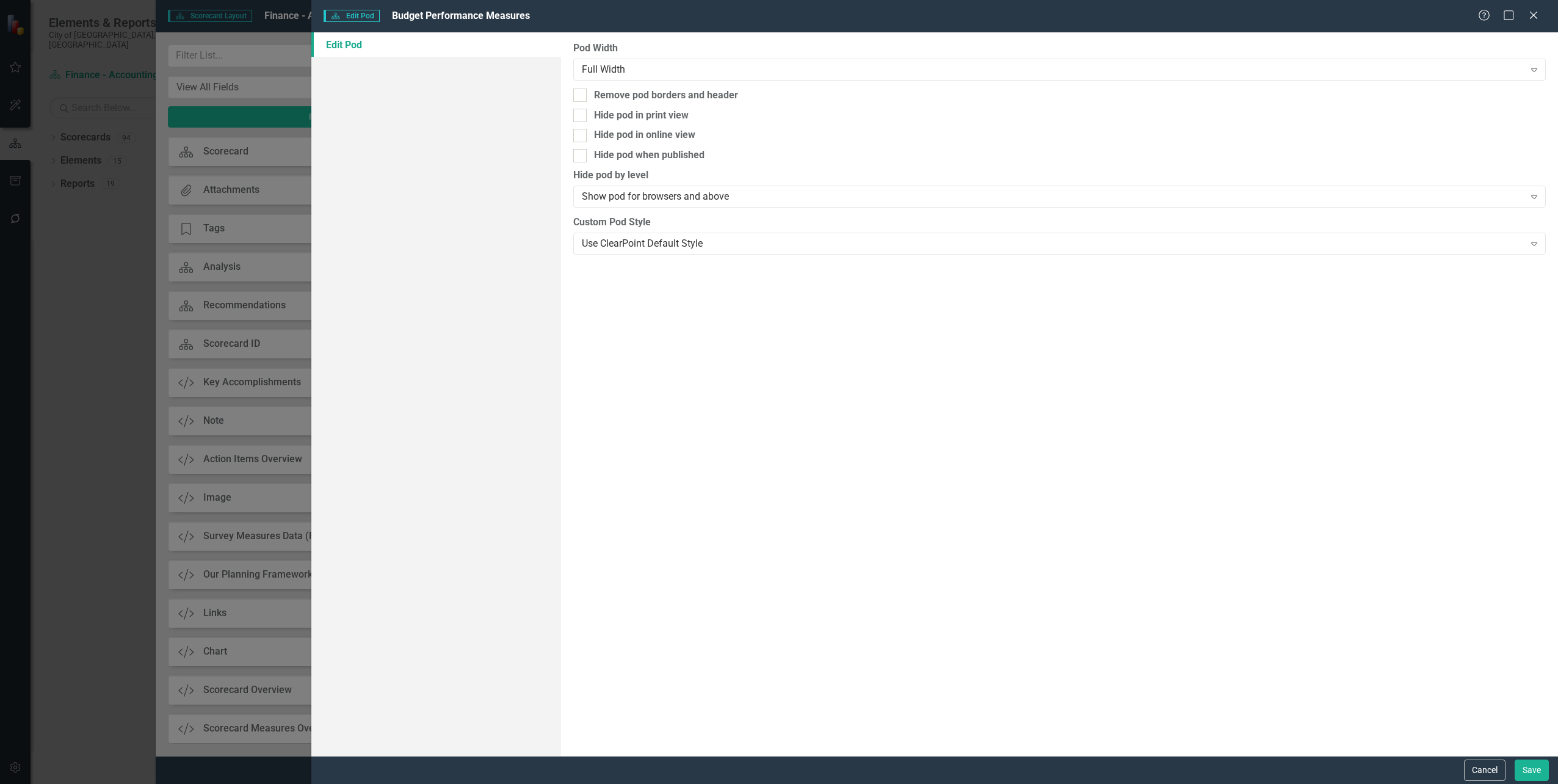
click at [1529, 23] on div "Scorecard Edit Pod Budget Performance Measures Help Maximize Close" at bounding box center [934, 16] width 1247 height 33
click at [1533, 17] on icon at bounding box center [1534, 15] width 9 height 9
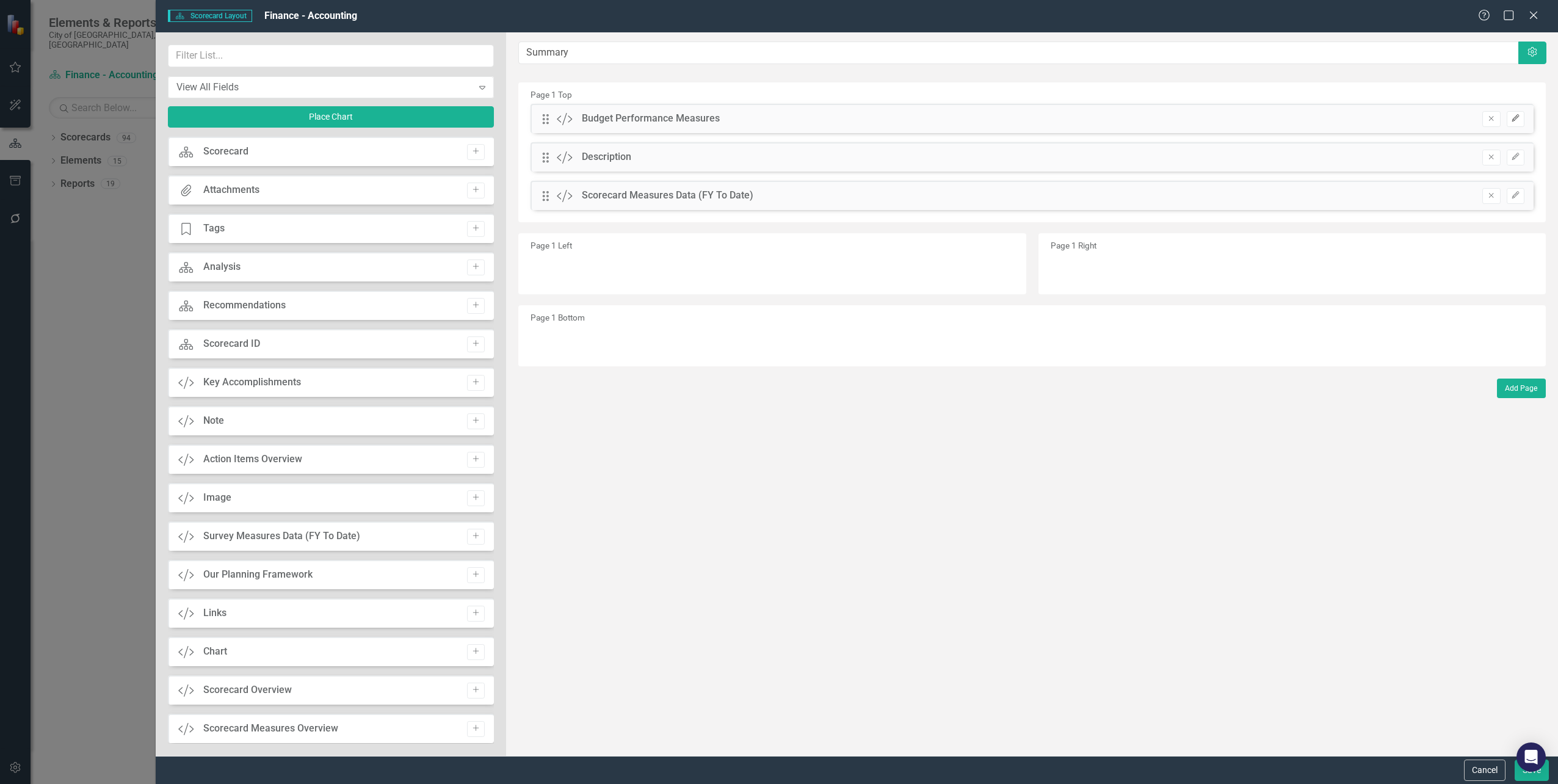
click at [1517, 121] on icon "Edit" at bounding box center [1516, 118] width 9 height 7
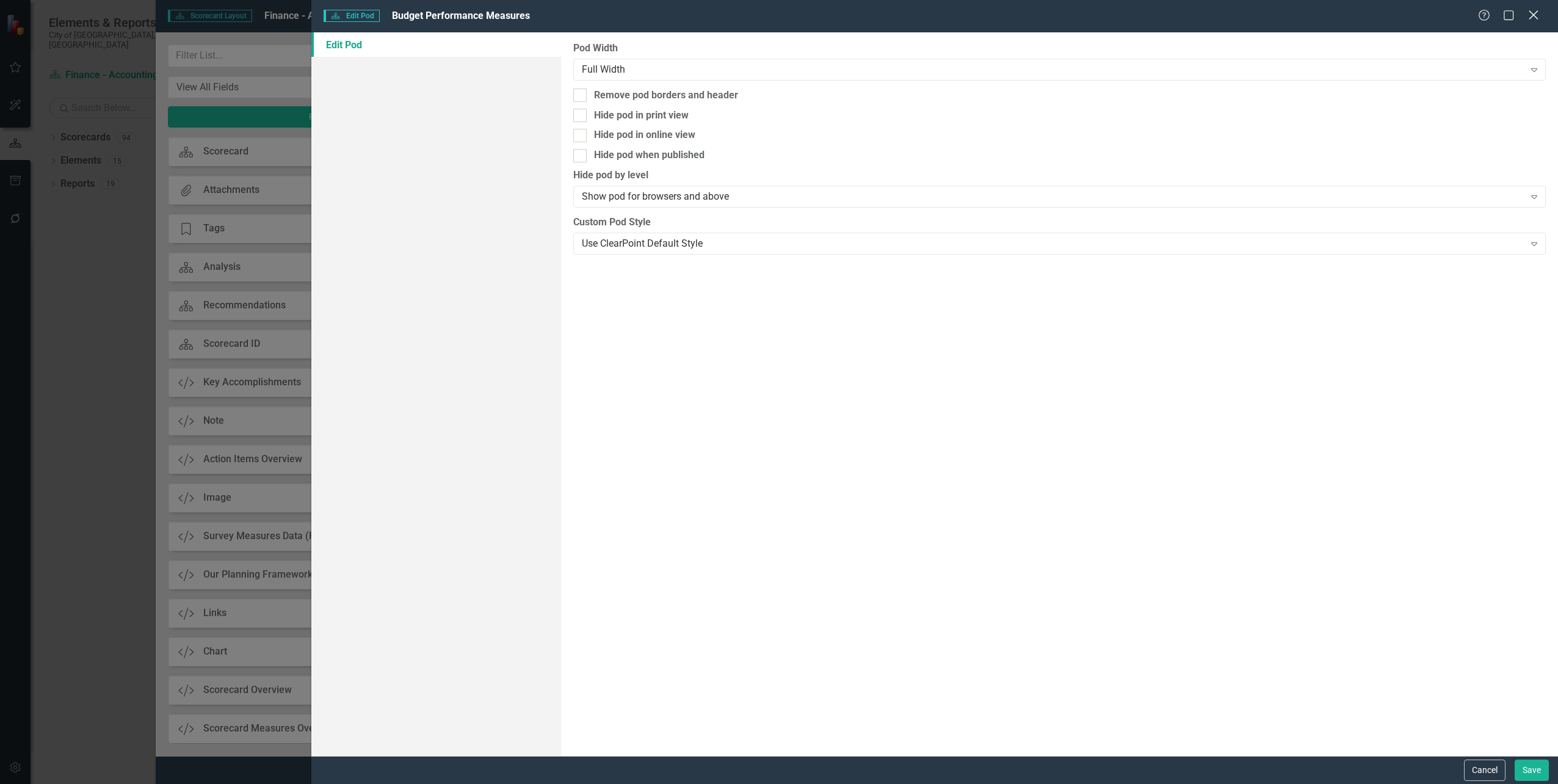
click at [1534, 14] on icon "Close" at bounding box center [1533, 15] width 15 height 11
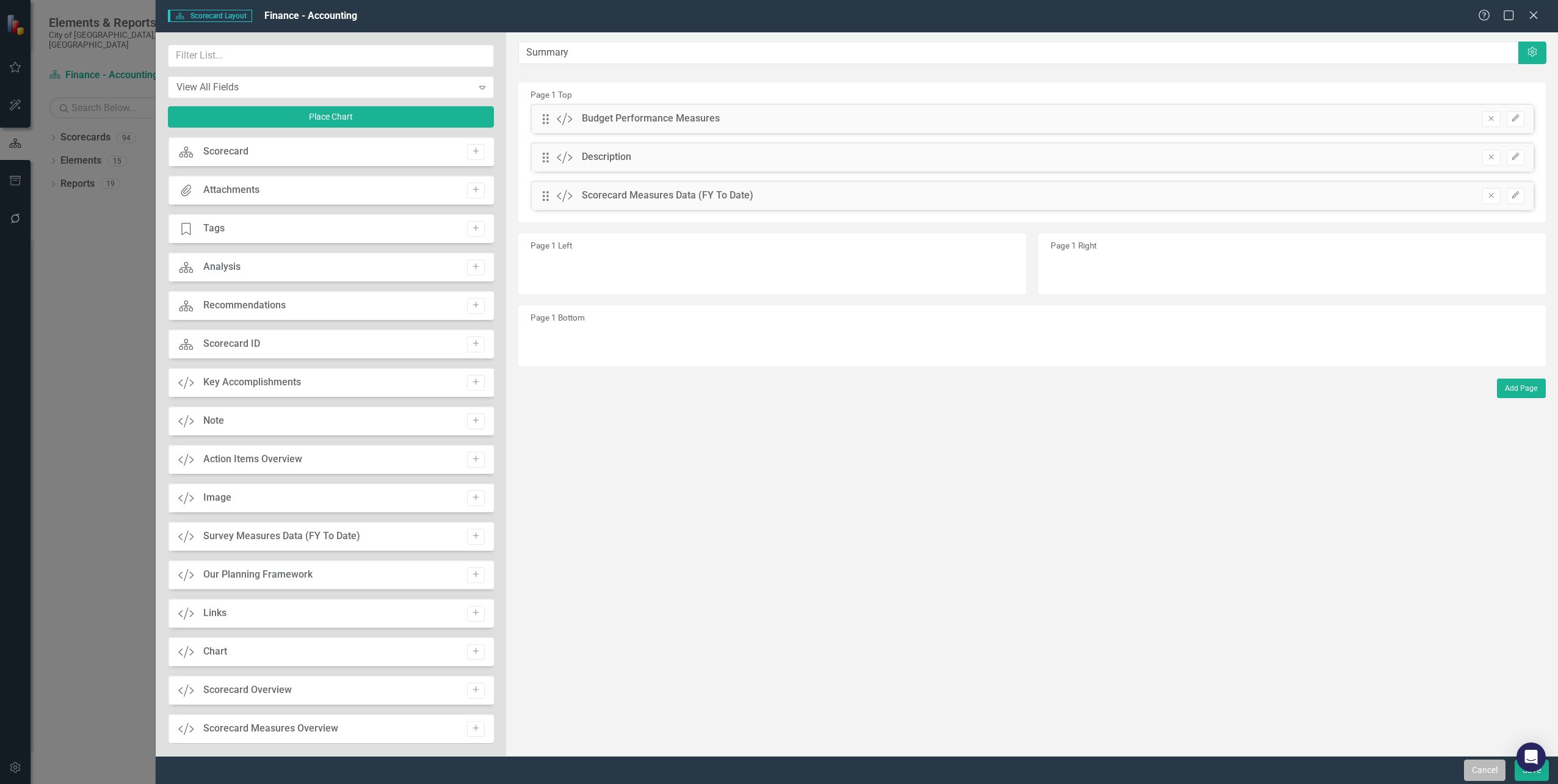
click at [1476, 774] on button "Cancel" at bounding box center [1484, 770] width 42 height 21
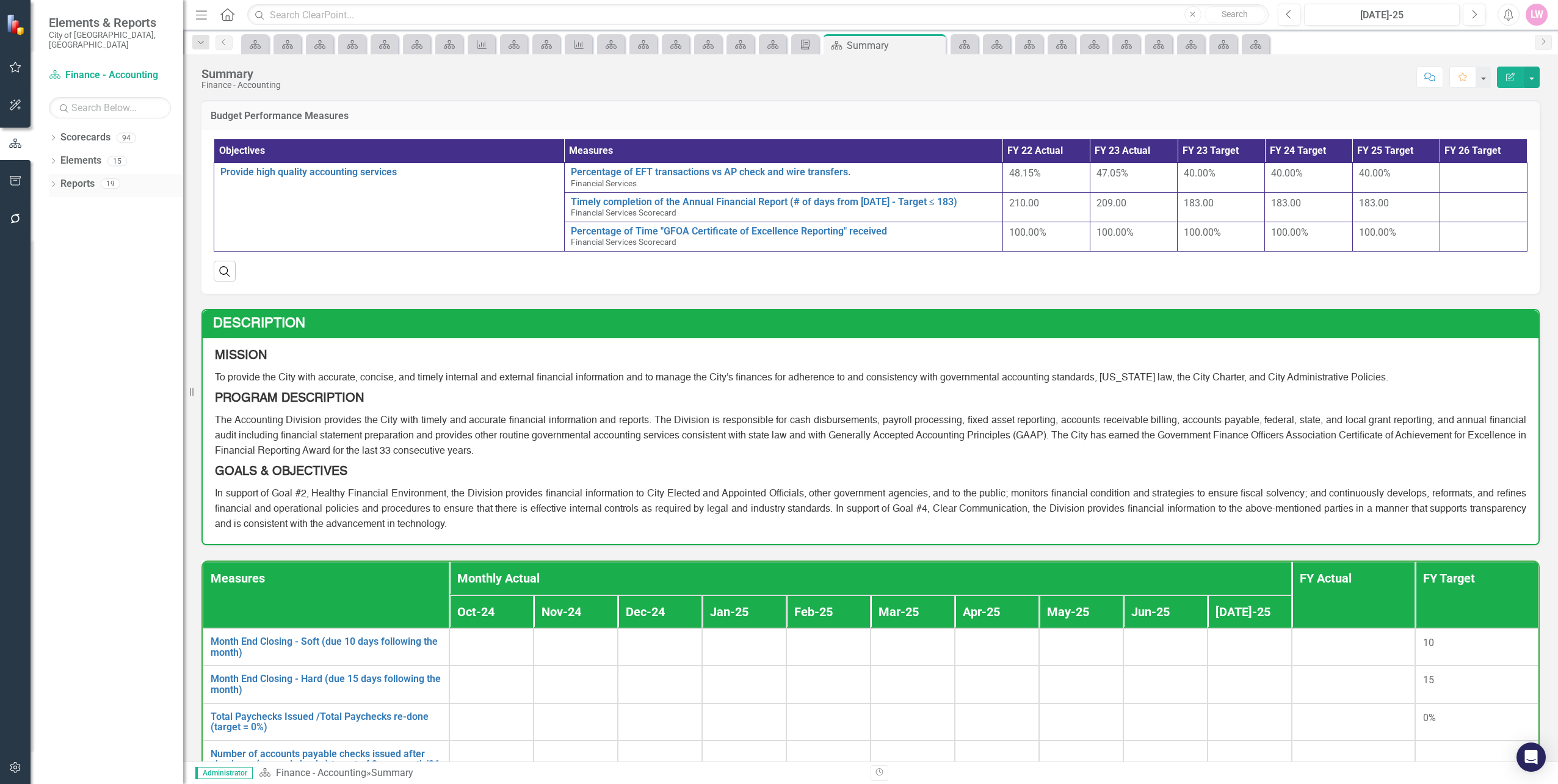
click at [58, 174] on div "Dropdown Reports 19" at bounding box center [116, 186] width 134 height 23
click at [54, 181] on icon at bounding box center [53, 184] width 3 height 6
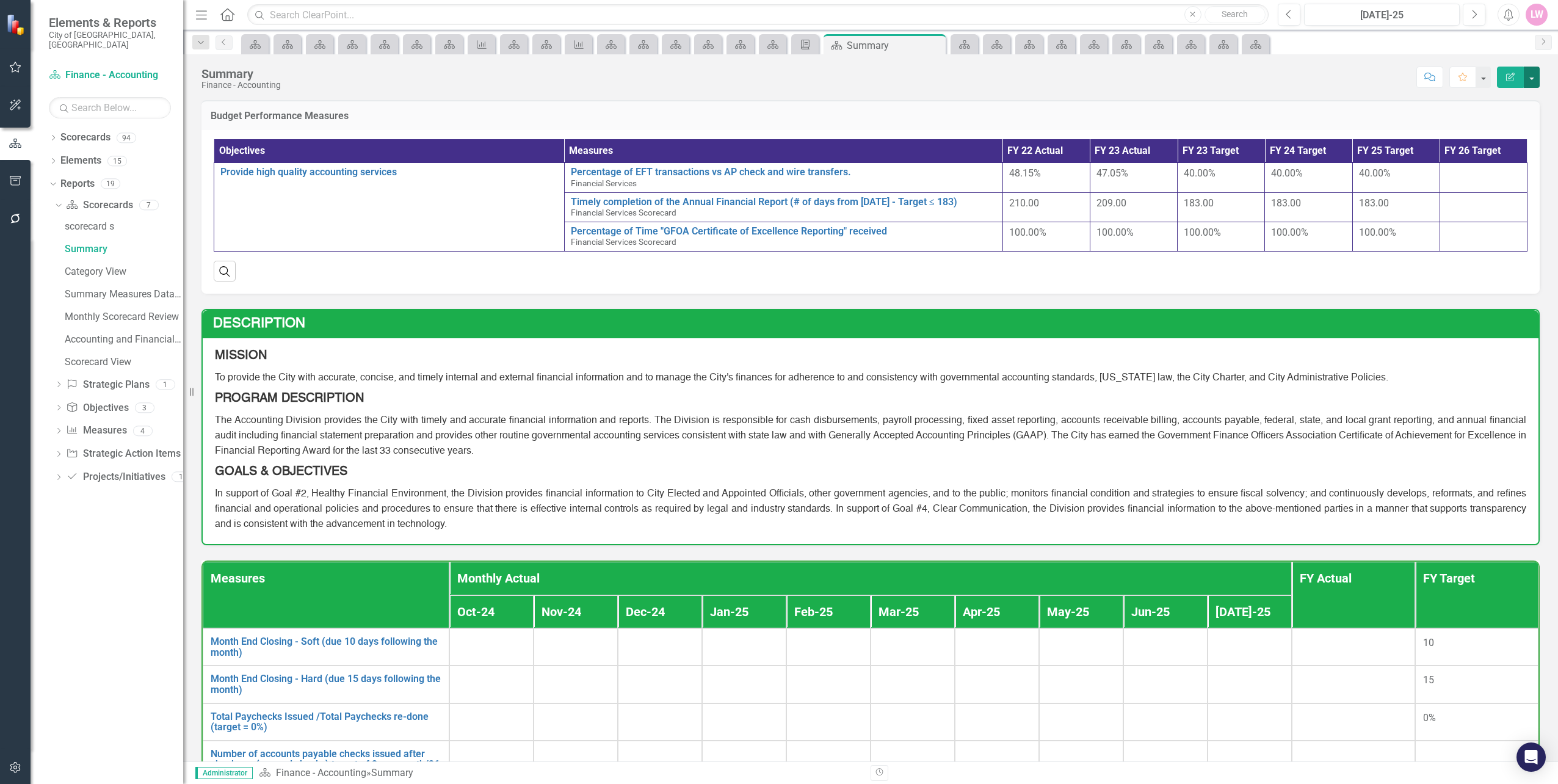
click at [1533, 86] on button "button" at bounding box center [1531, 76] width 16 height 21
click at [1499, 121] on link "Edit Report Edit Layout" at bounding box center [1490, 122] width 99 height 22
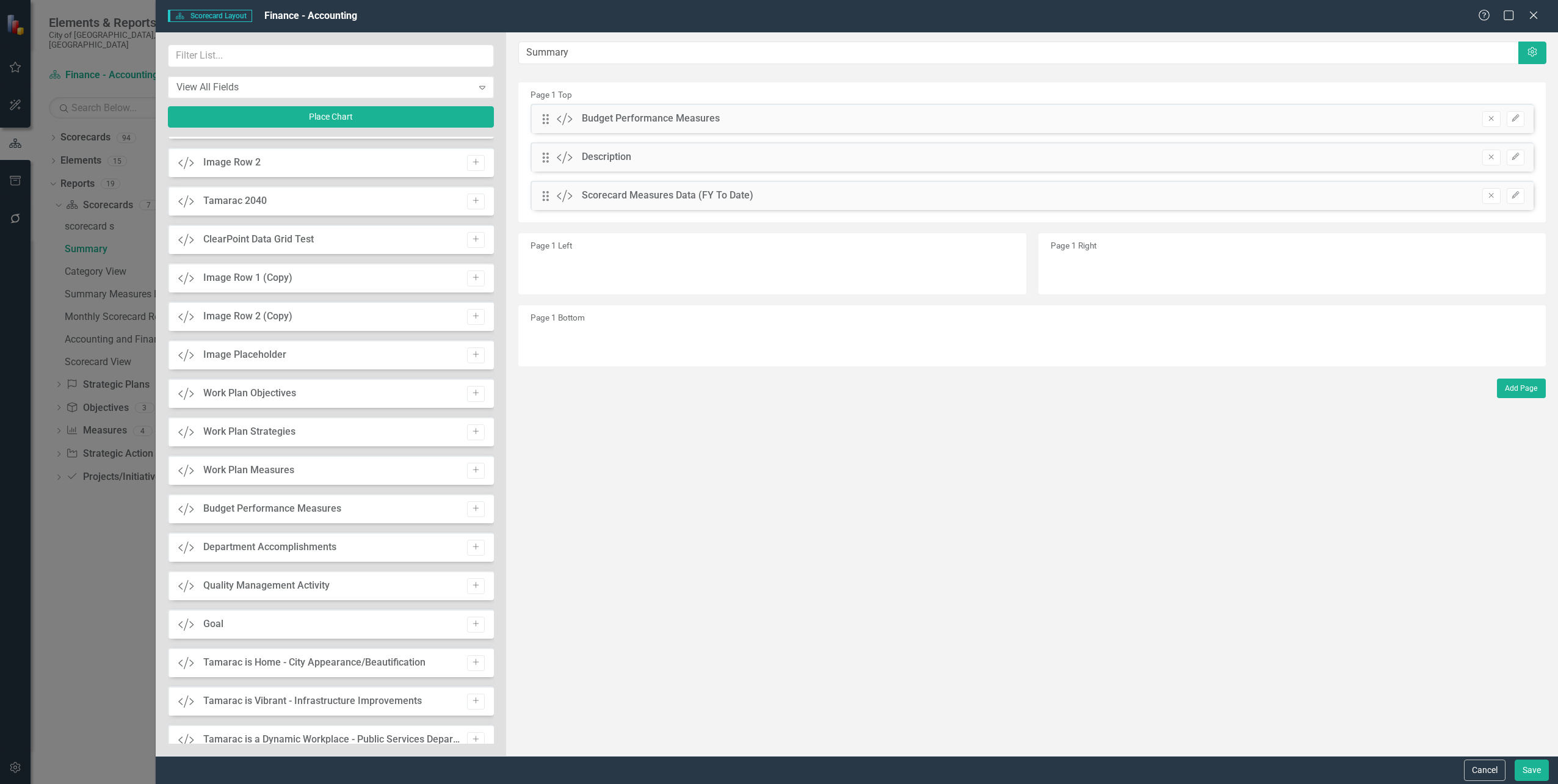
scroll to position [733, 0]
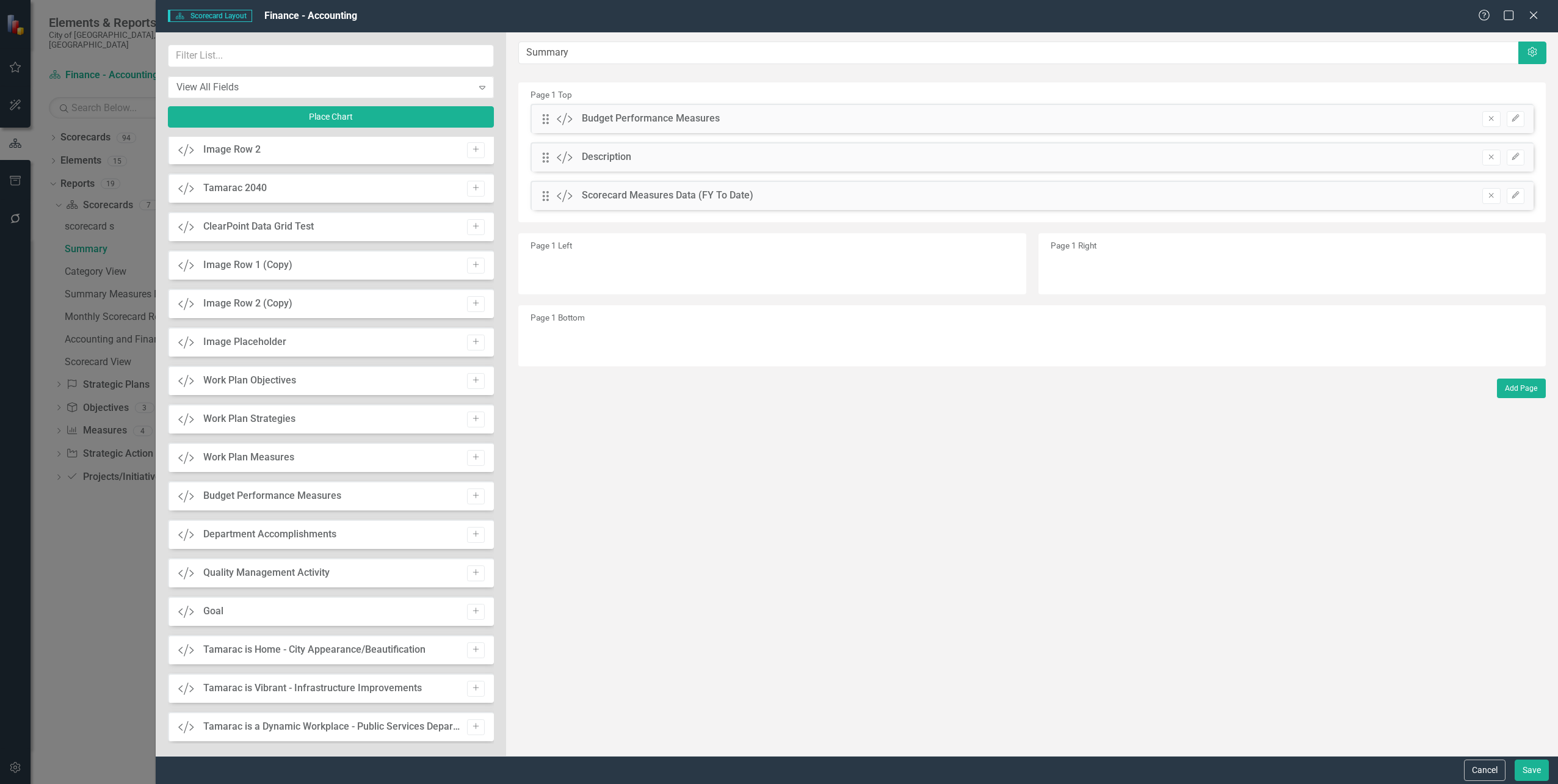
click at [293, 500] on div "Budget Performance Measures" at bounding box center [272, 496] width 138 height 14
click at [472, 499] on icon "Add" at bounding box center [476, 496] width 9 height 7
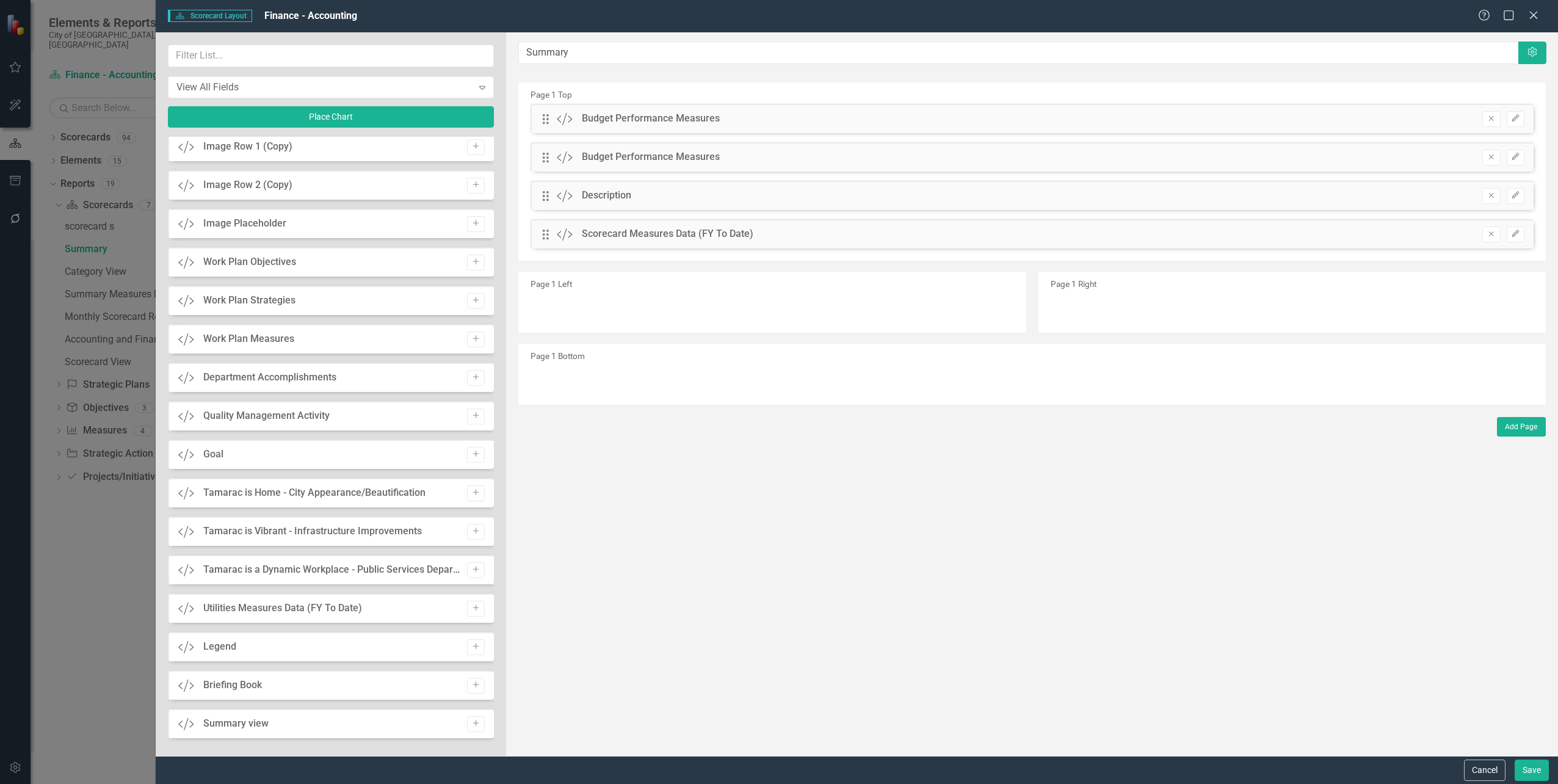
scroll to position [855, 0]
click at [1533, 765] on button "Save" at bounding box center [1532, 770] width 34 height 21
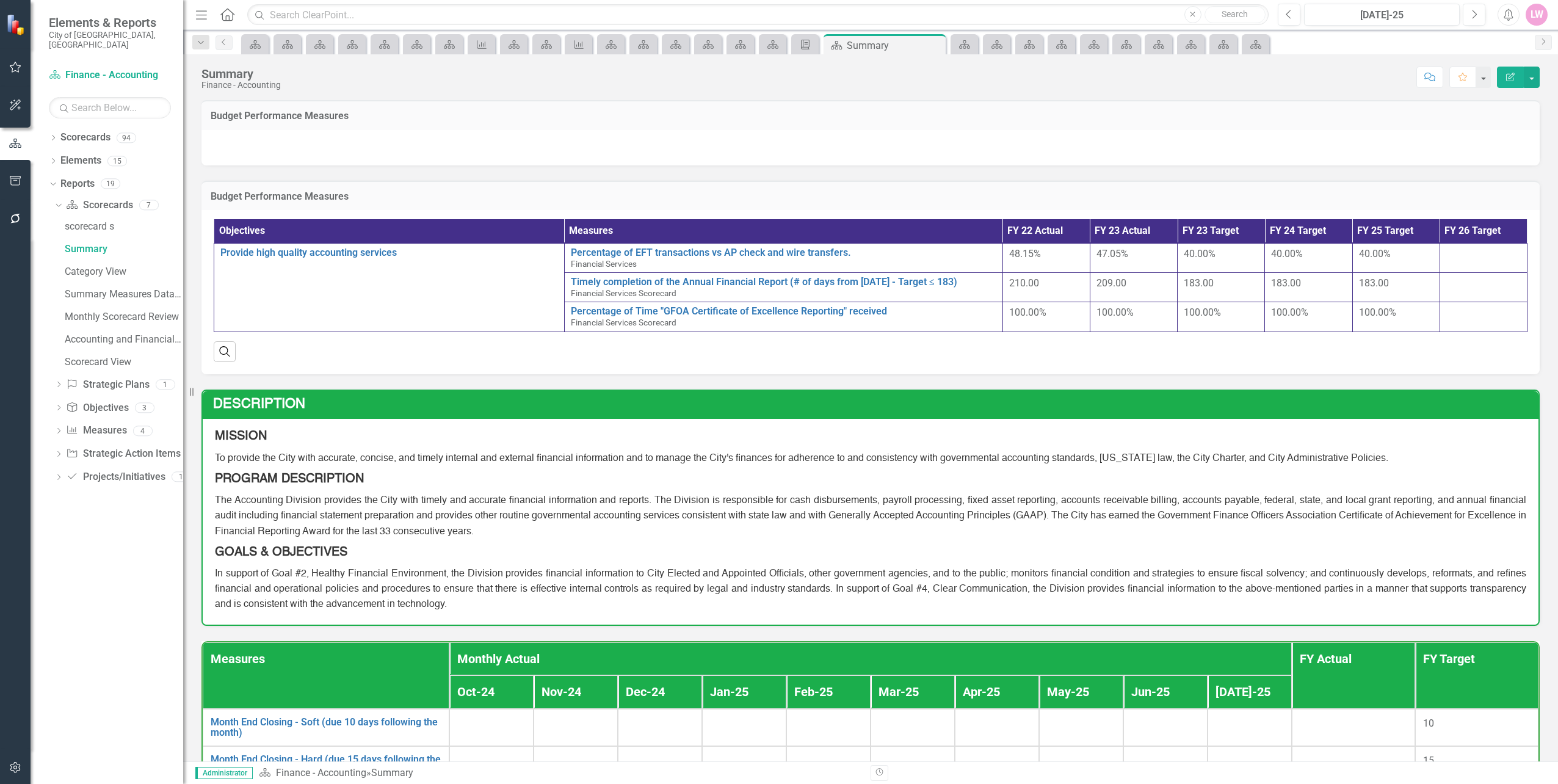
click at [949, 139] on div at bounding box center [870, 147] width 1338 height 35
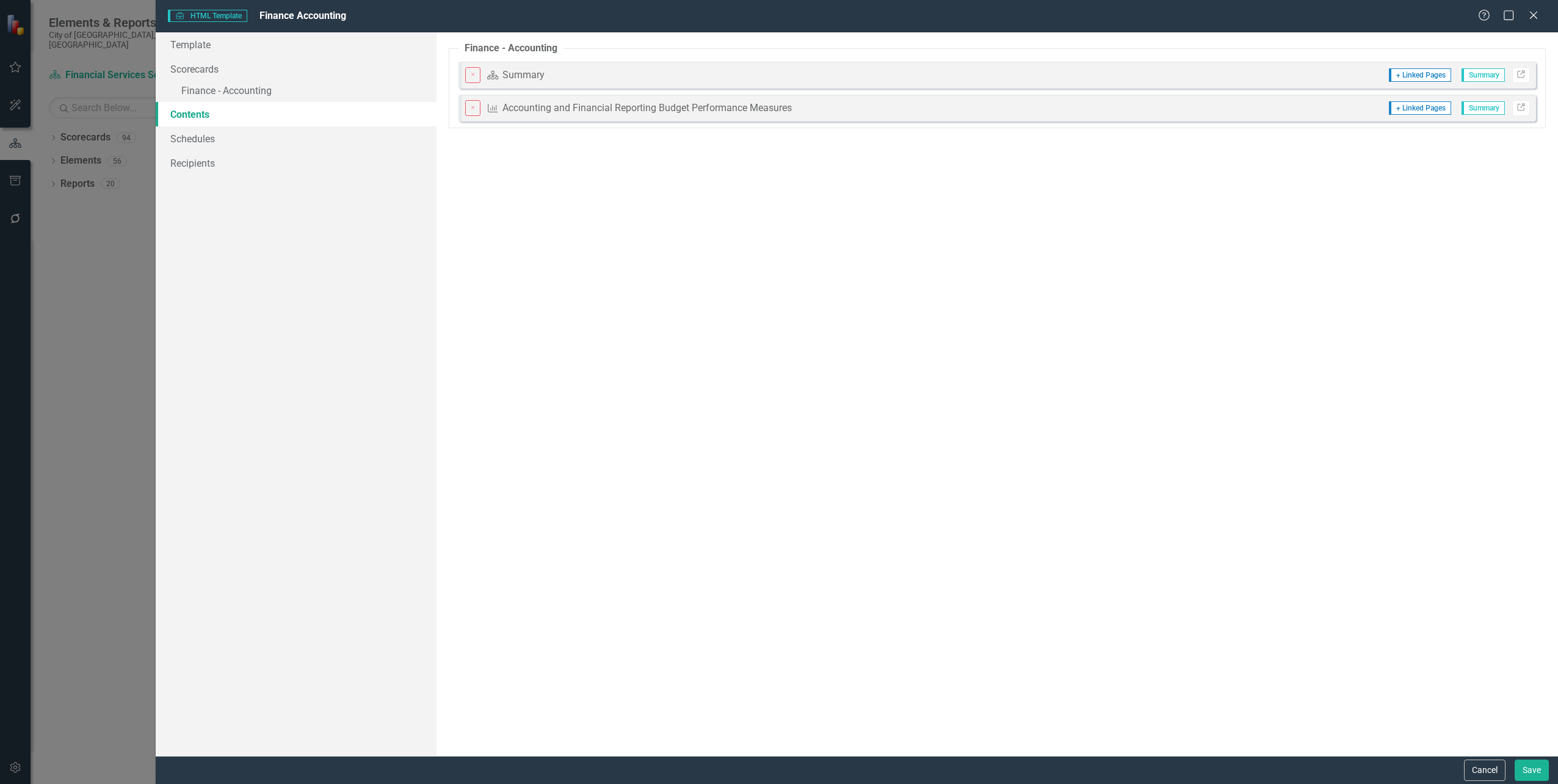
click at [62, 263] on div "HTML HTML Template Finance Accounting Help Maximize Close Template Scorecards »…" at bounding box center [779, 392] width 1558 height 784
click at [1482, 775] on button "Cancel" at bounding box center [1484, 770] width 42 height 21
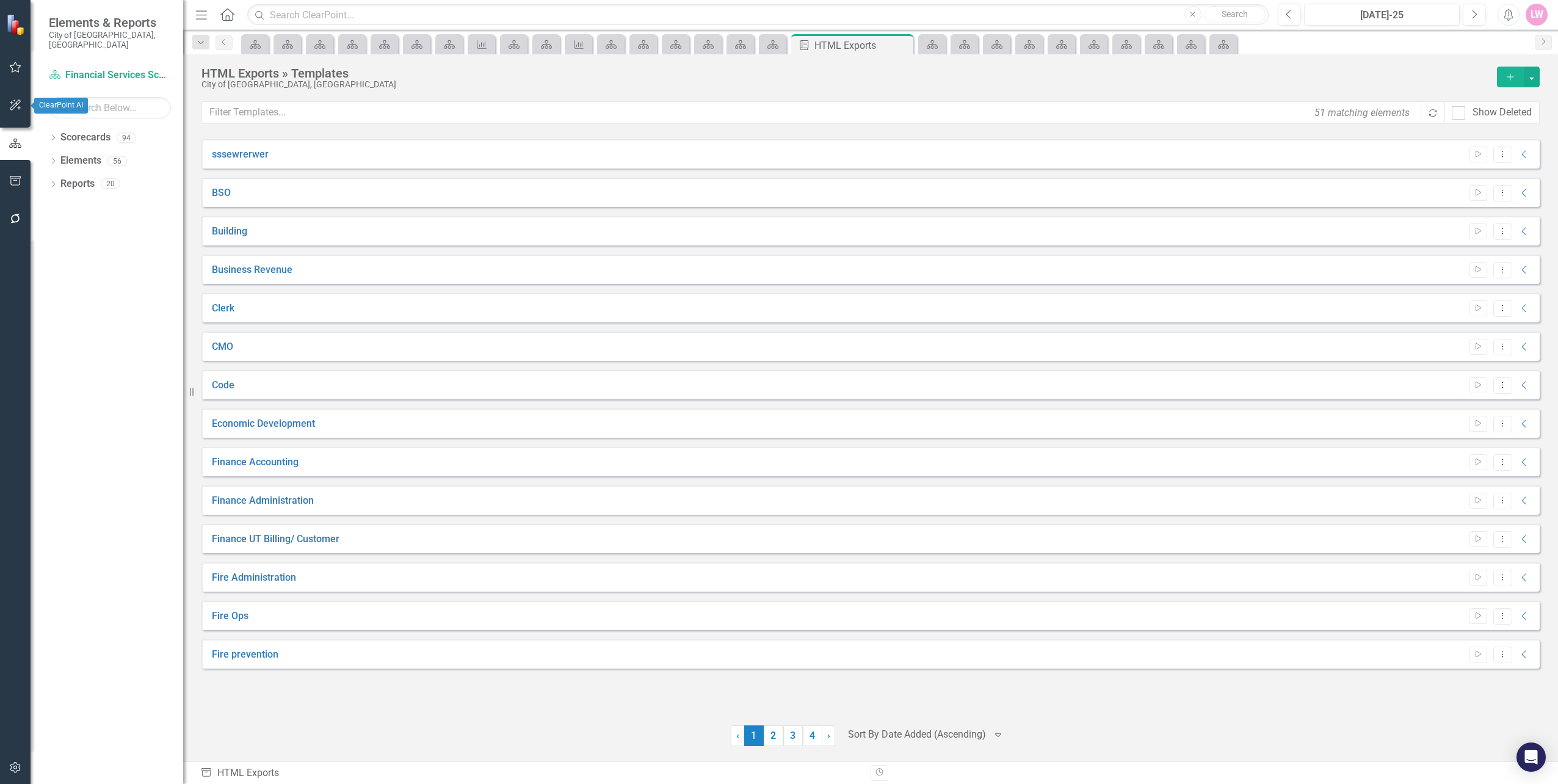
click at [17, 109] on icon "button" at bounding box center [16, 104] width 13 height 9
click at [13, 144] on icon "button" at bounding box center [16, 143] width 13 height 9
click at [13, 180] on icon "button" at bounding box center [16, 181] width 13 height 9
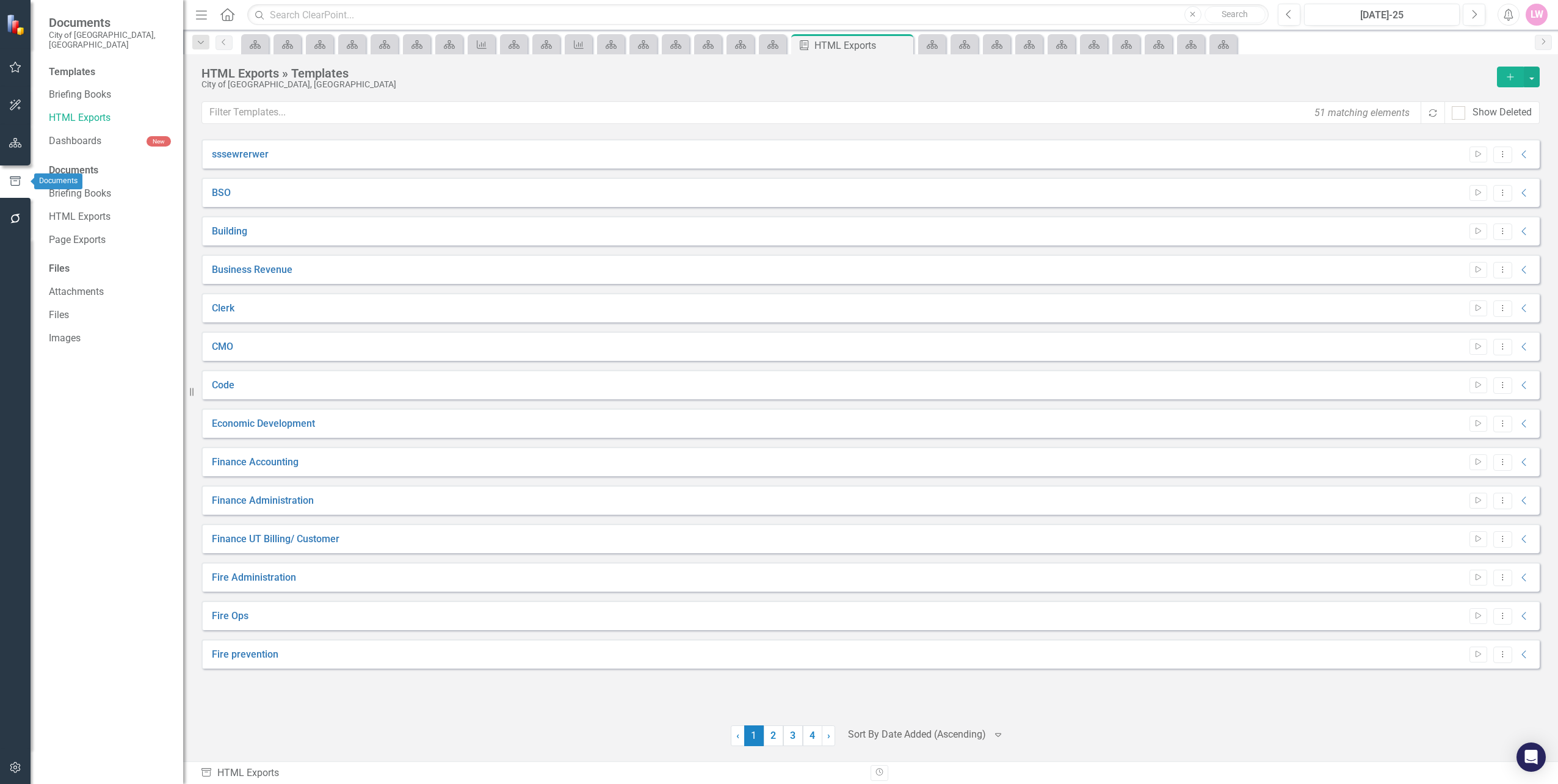
click at [13, 149] on button "button" at bounding box center [15, 144] width 27 height 26
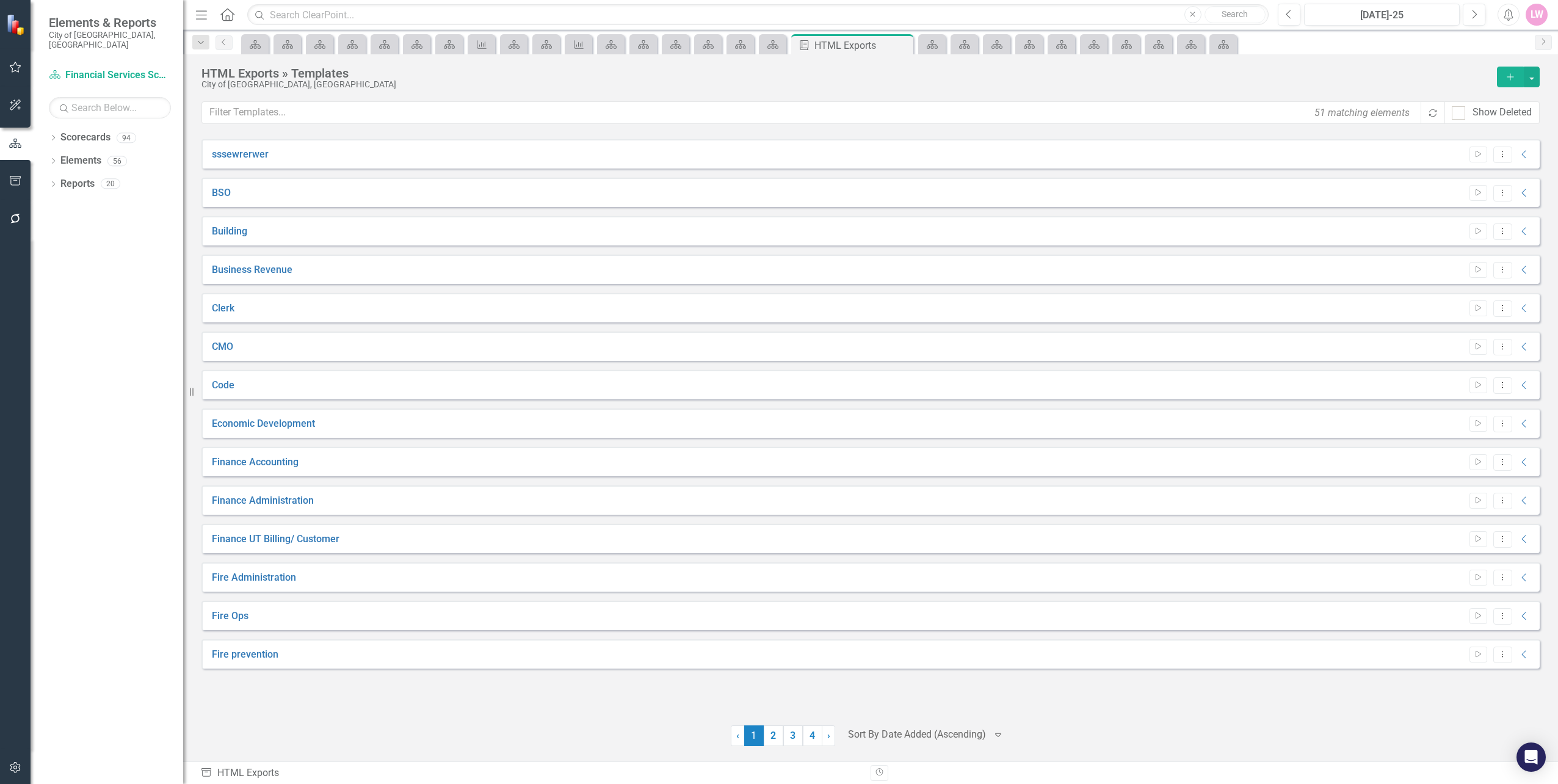
click at [8, 188] on button "button" at bounding box center [15, 182] width 27 height 26
click at [11, 121] on div at bounding box center [15, 121] width 31 height 7
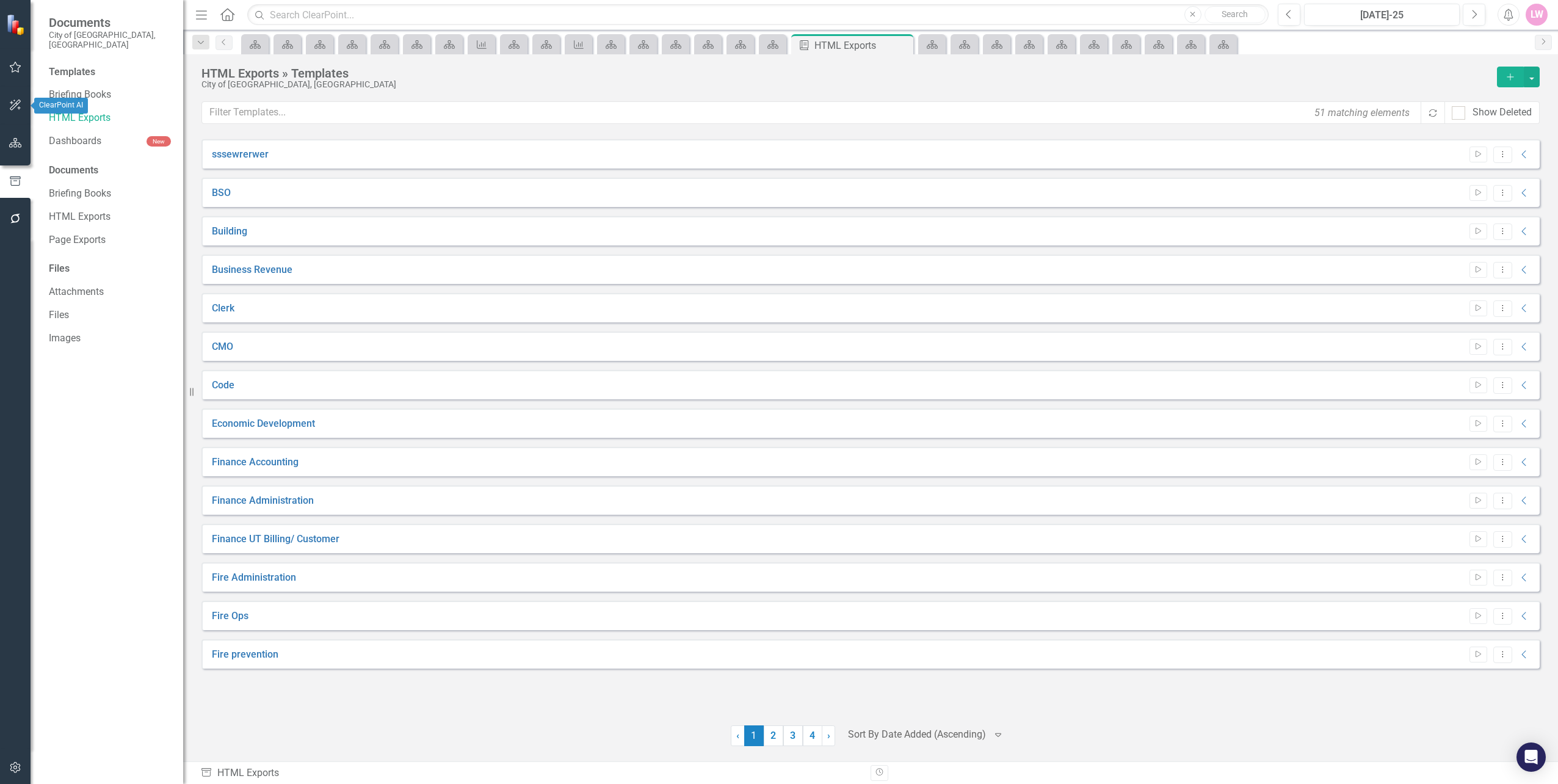
click at [19, 103] on icon "button" at bounding box center [16, 104] width 13 height 9
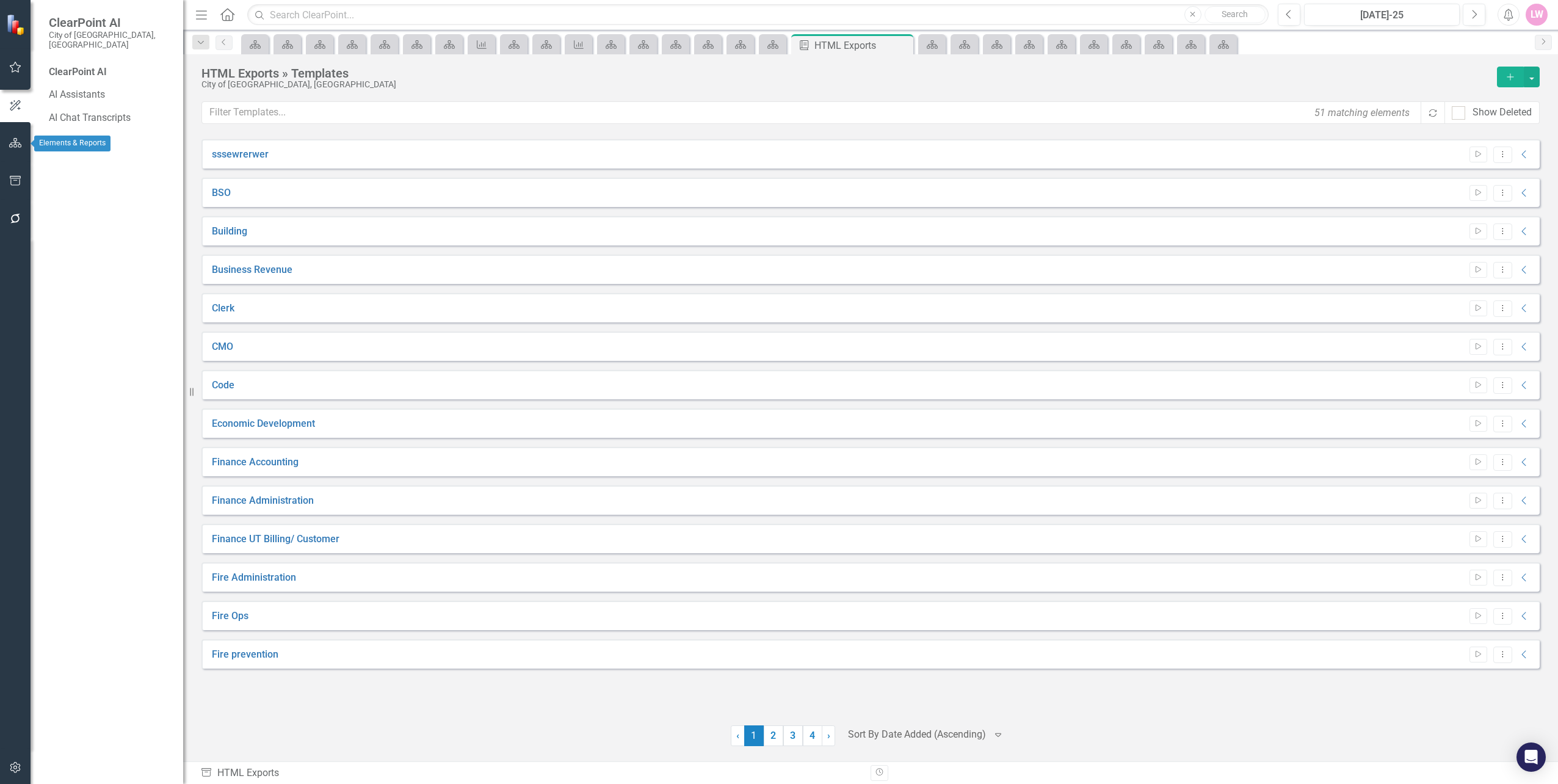
click at [22, 138] on button "button" at bounding box center [15, 144] width 27 height 26
click at [64, 131] on link "Scorecards" at bounding box center [86, 137] width 50 height 14
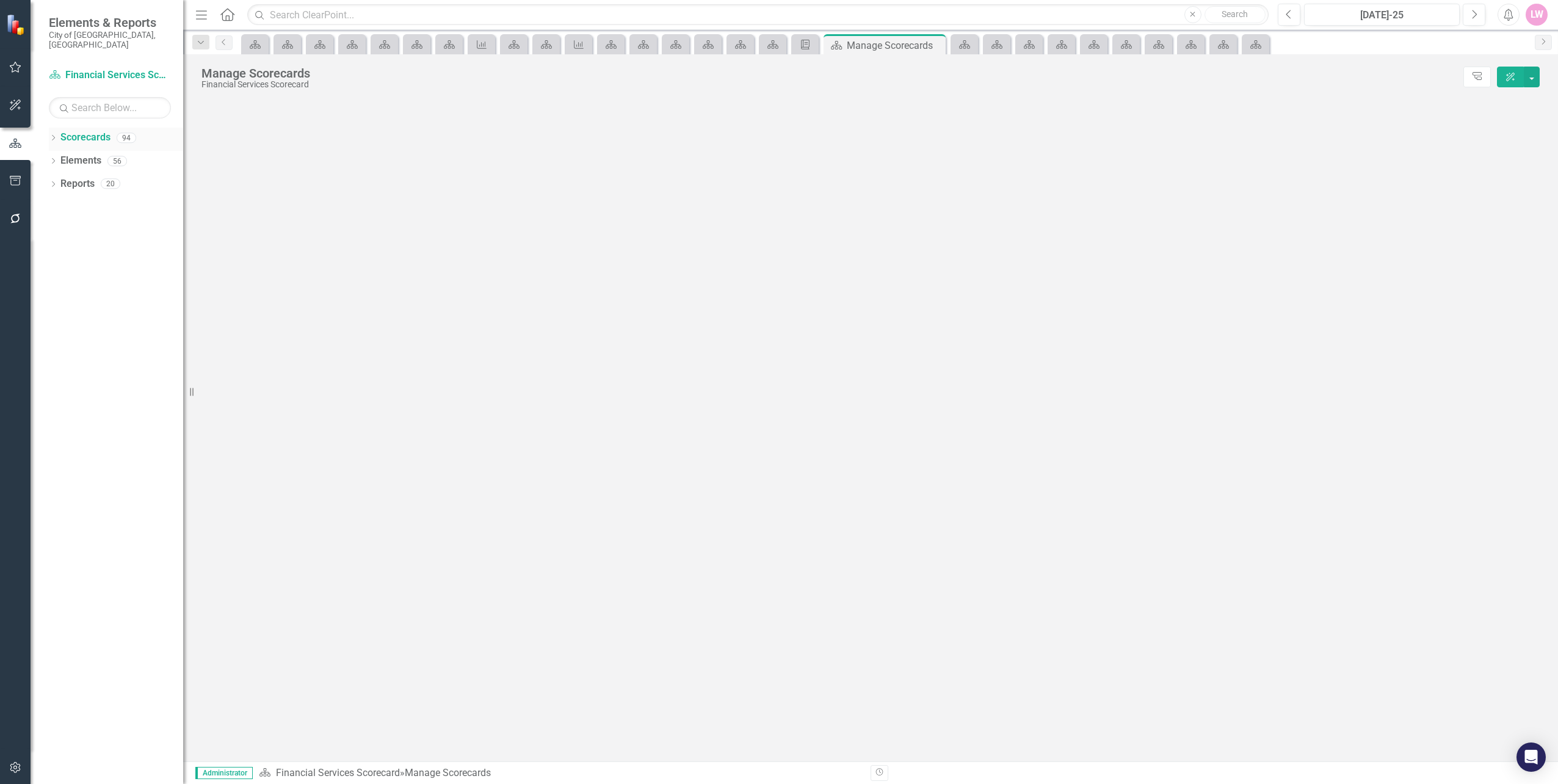
click at [60, 129] on div "Dropdown Scorecards 94" at bounding box center [116, 139] width 134 height 23
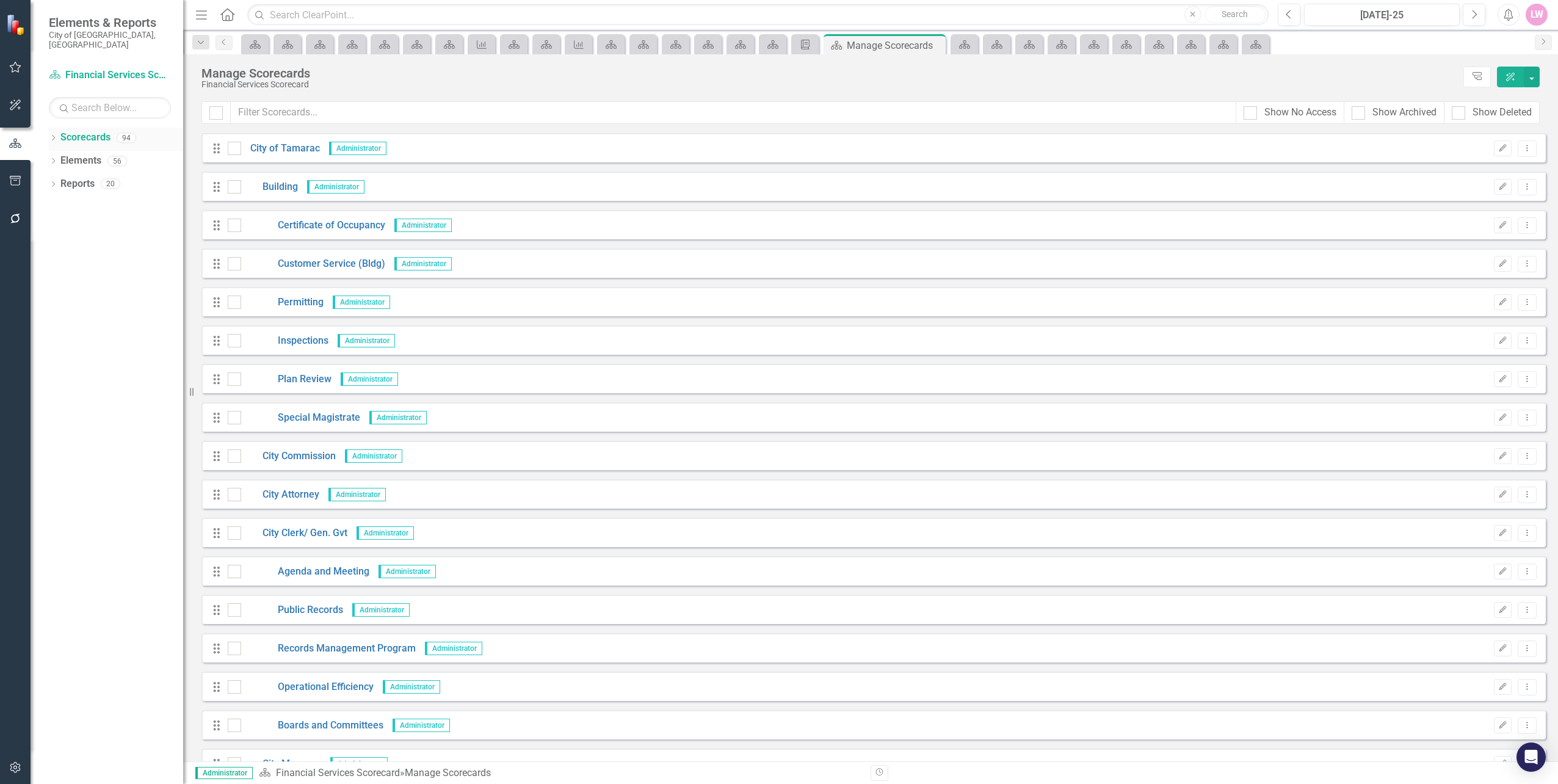
click at [54, 135] on icon at bounding box center [53, 138] width 3 height 6
click at [86, 154] on link "City of Tamarac" at bounding box center [125, 160] width 116 height 14
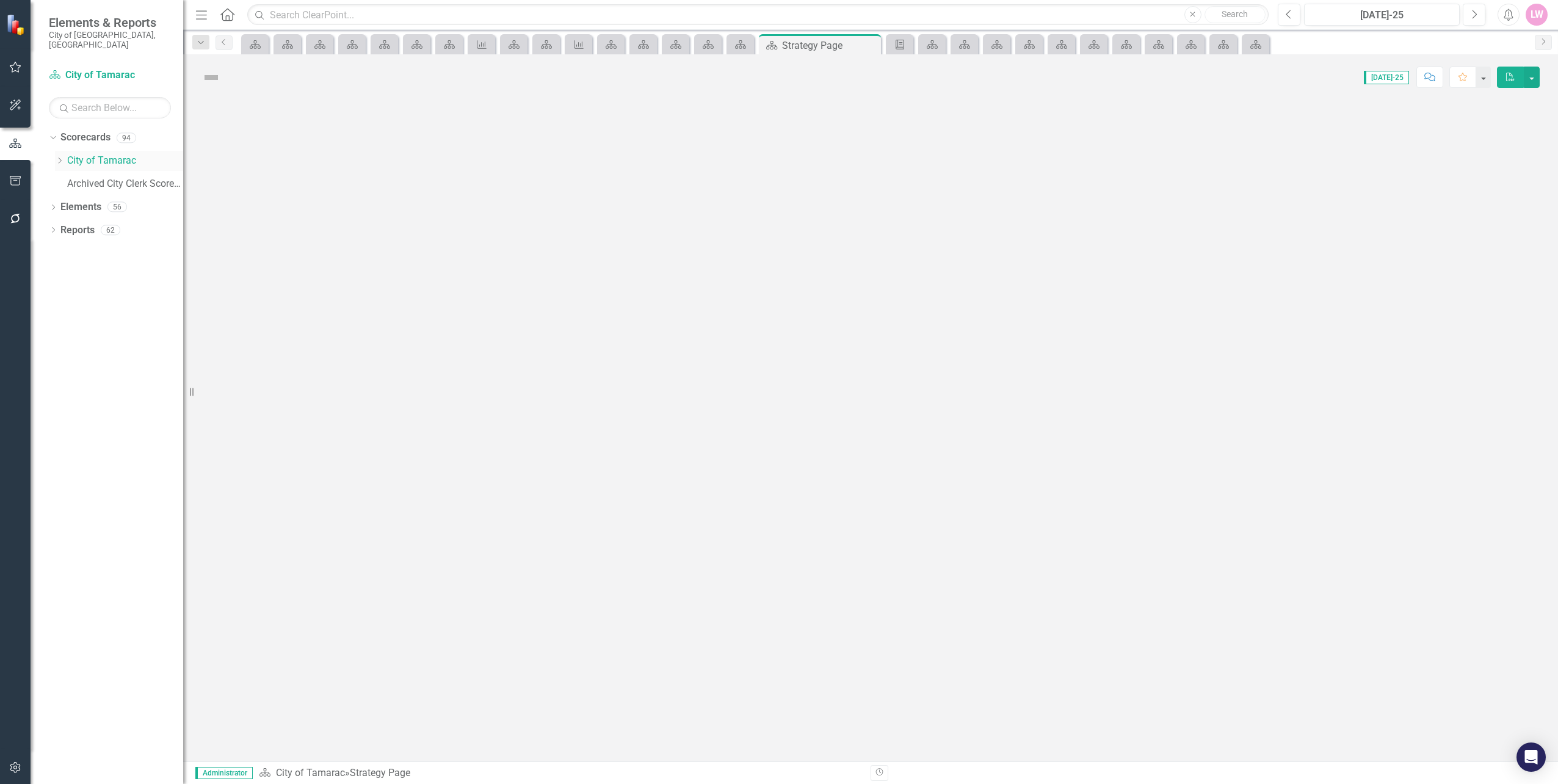
click at [65, 156] on div "Dropdown" at bounding box center [61, 160] width 12 height 10
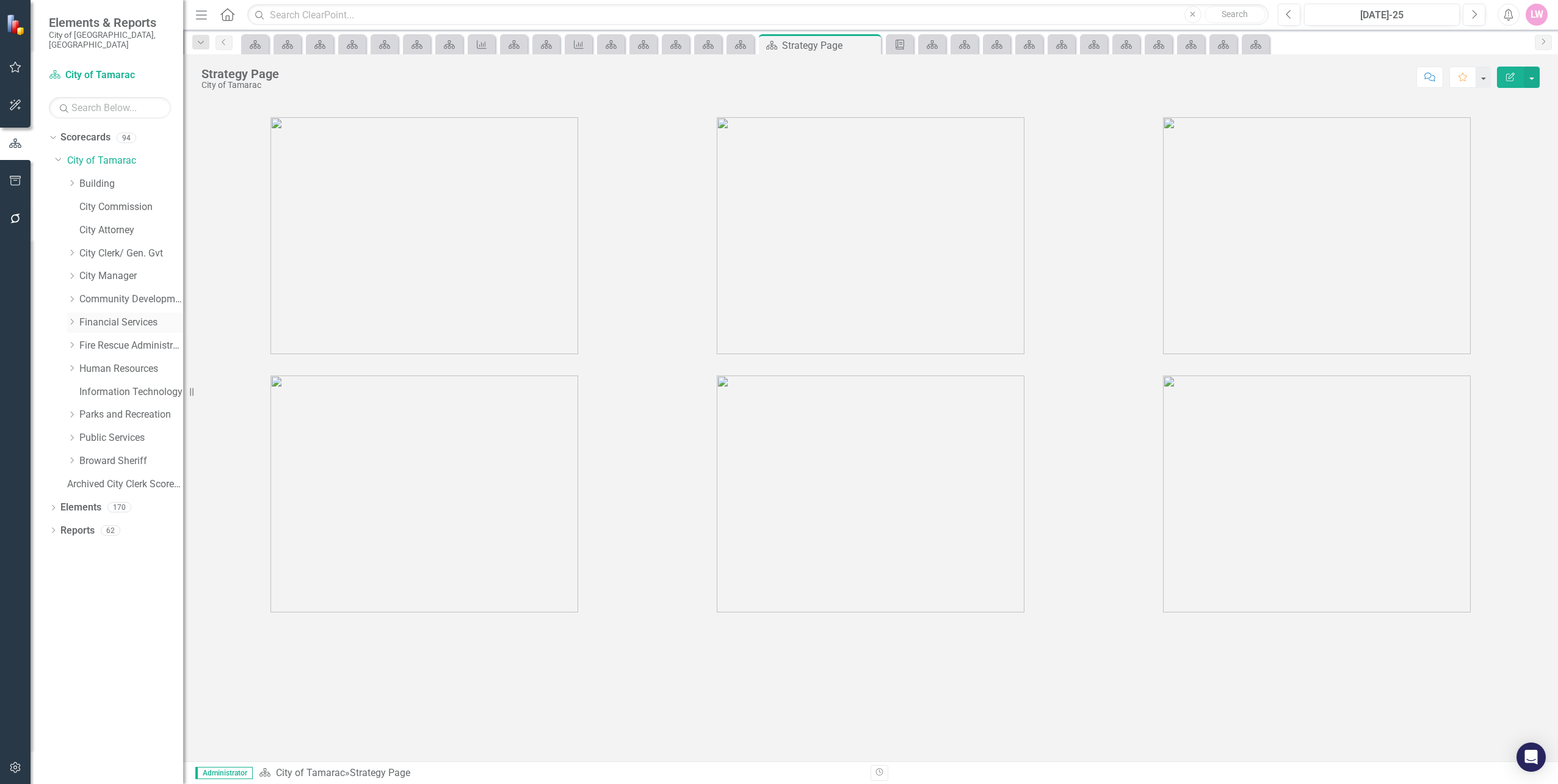
click at [68, 318] on icon "Dropdown" at bounding box center [72, 322] width 9 height 7
click at [102, 316] on link "Financial Services" at bounding box center [131, 323] width 103 height 14
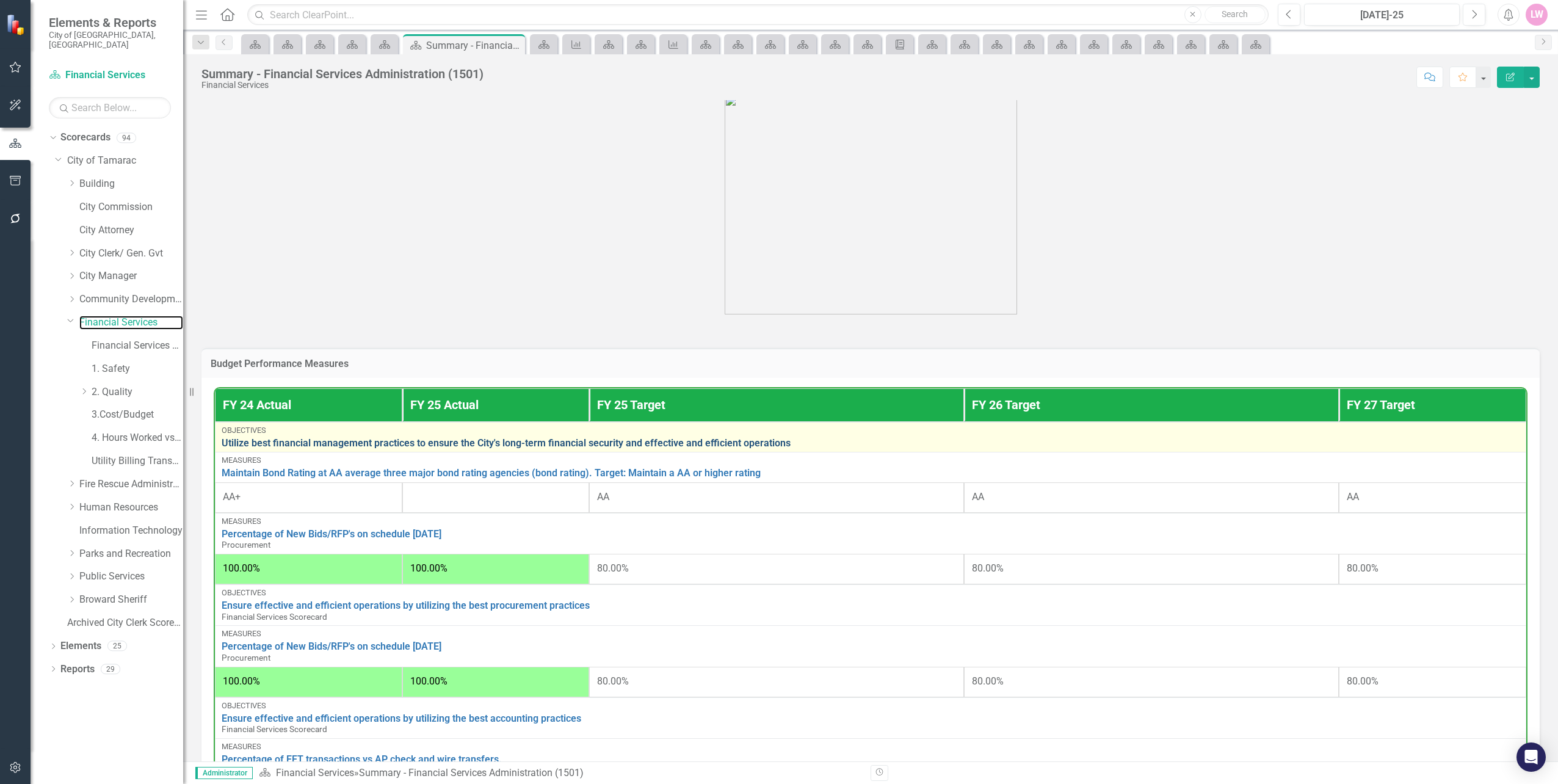
scroll to position [244, 0]
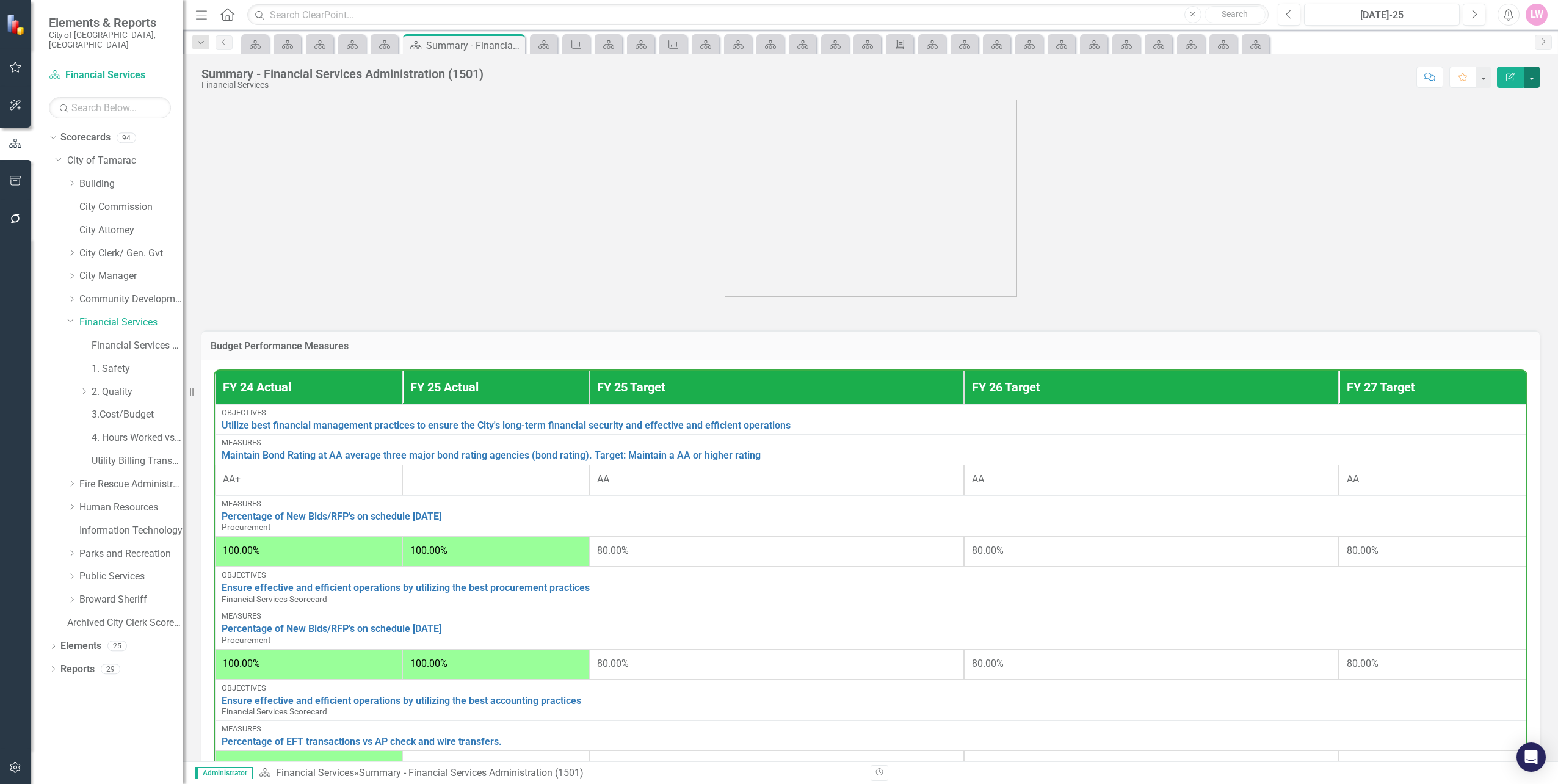
click at [1537, 73] on button "button" at bounding box center [1531, 76] width 16 height 21
click at [1510, 127] on link "Edit Report Edit Layout" at bounding box center [1490, 122] width 99 height 22
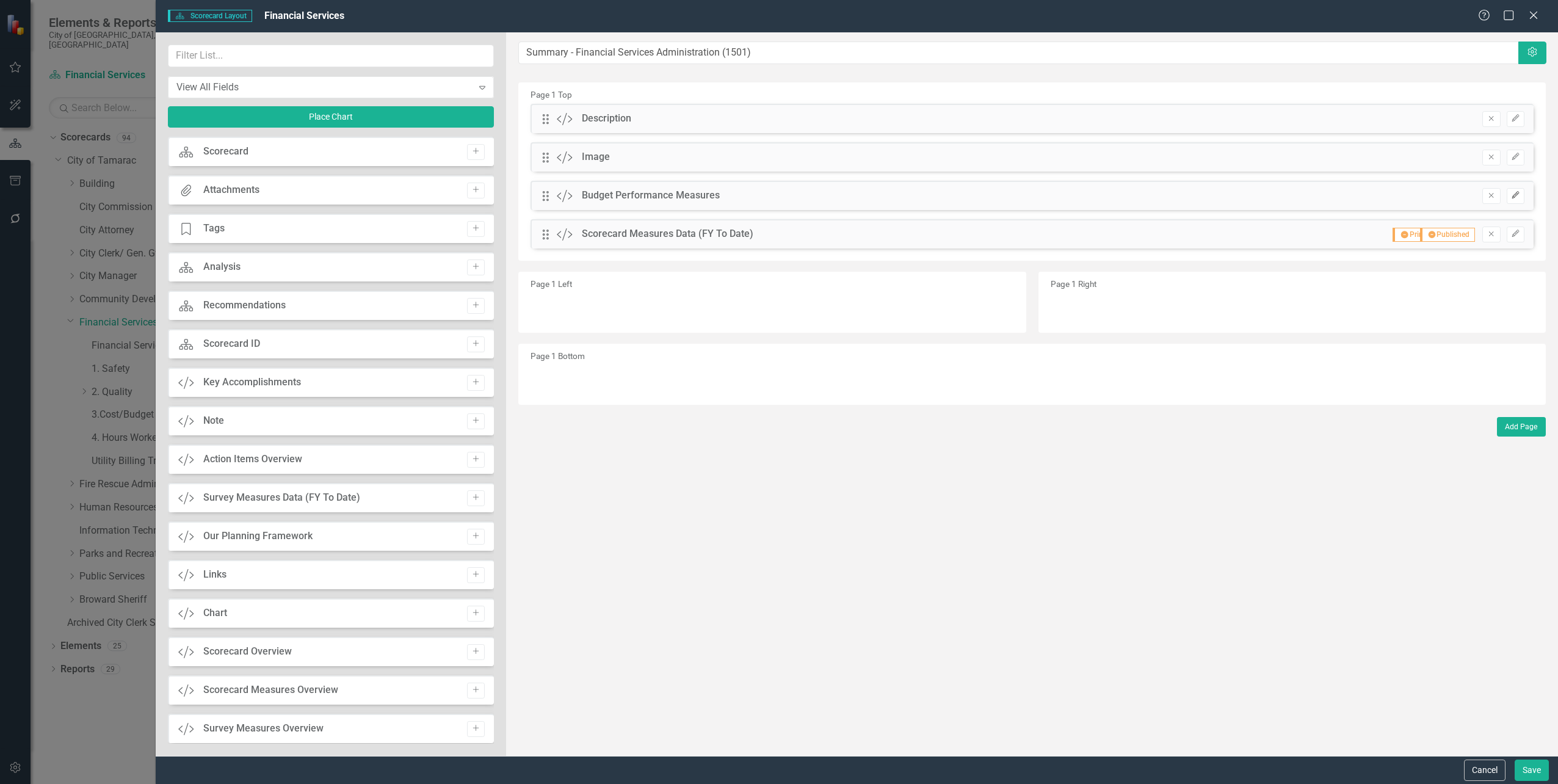
click at [1519, 199] on icon "Edit" at bounding box center [1516, 196] width 9 height 7
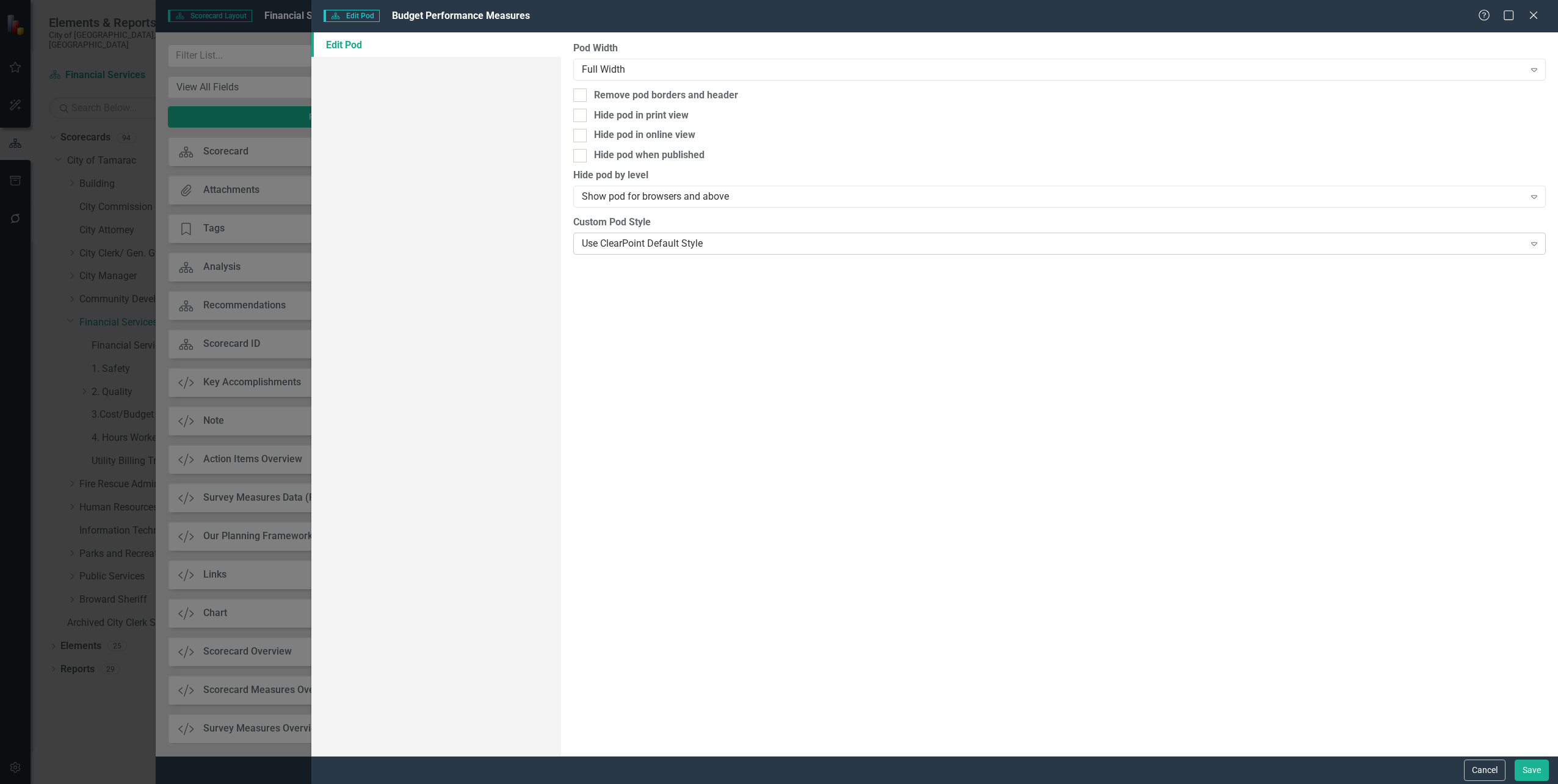
click at [659, 247] on div "Use ClearPoint Default Style" at bounding box center [1053, 242] width 943 height 14
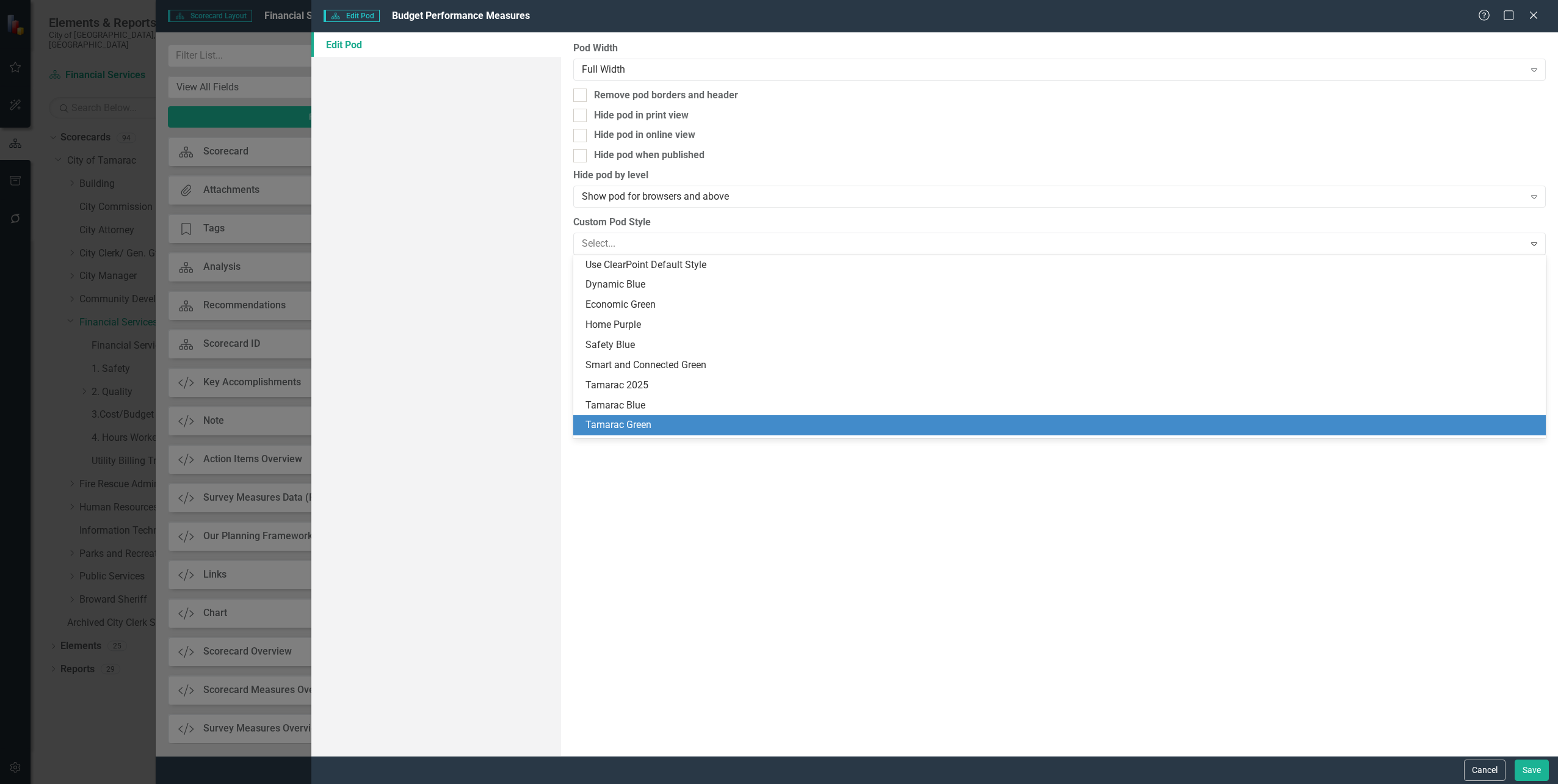
click at [644, 427] on div "Tamarac Green" at bounding box center [1062, 425] width 953 height 14
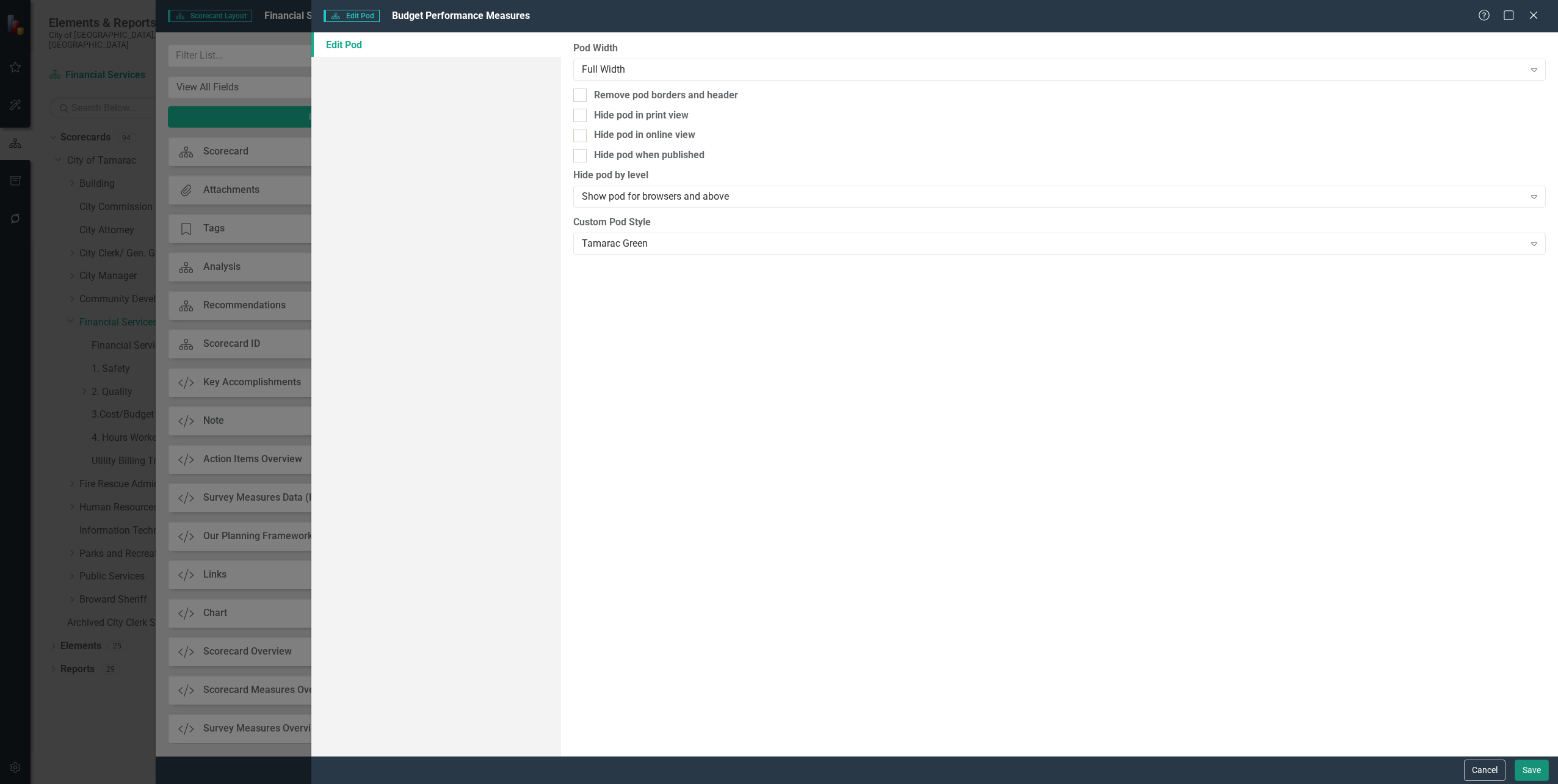
click at [1545, 763] on button "Save" at bounding box center [1532, 770] width 34 height 21
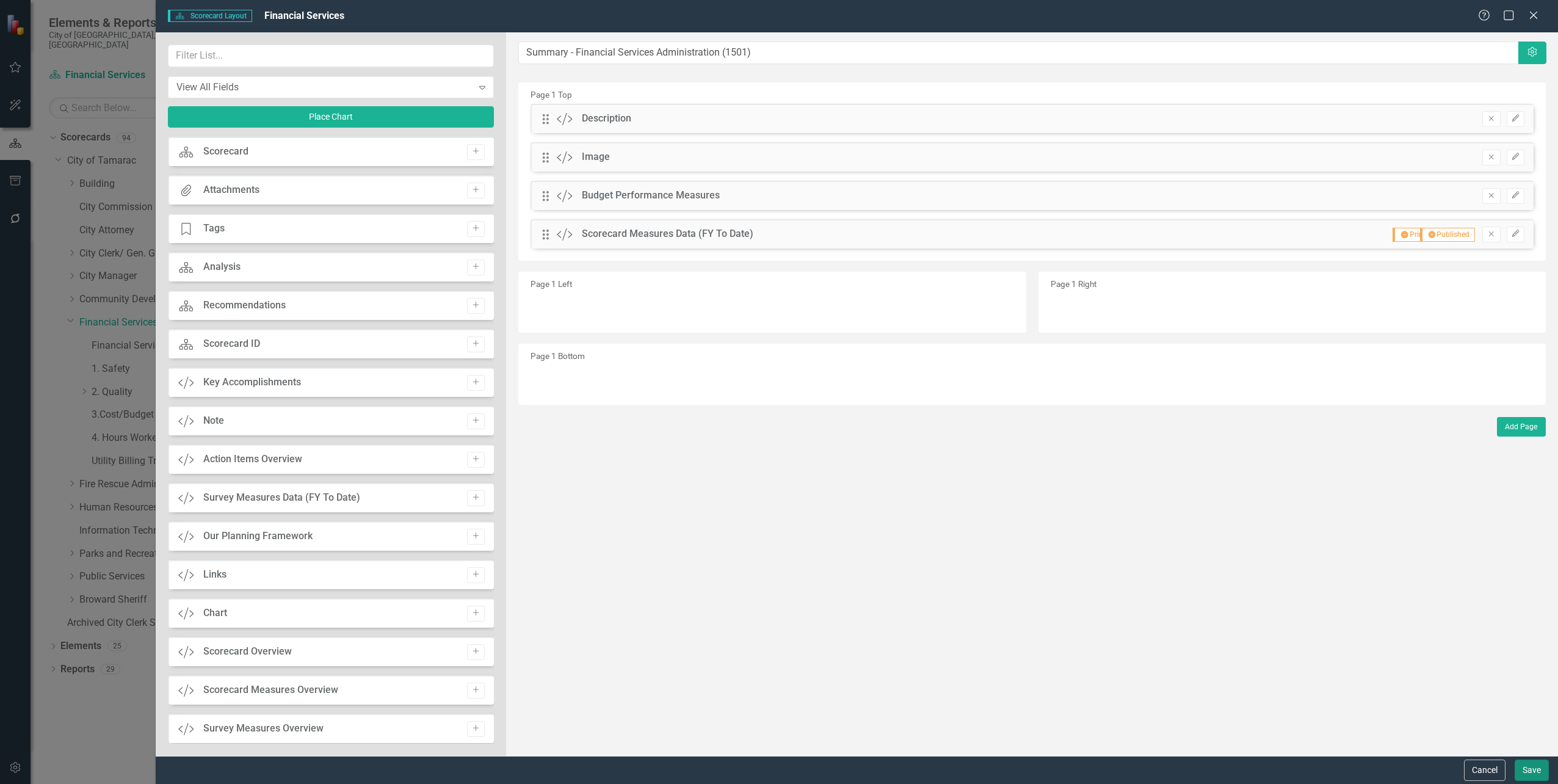
click at [1538, 772] on button "Save" at bounding box center [1532, 770] width 34 height 21
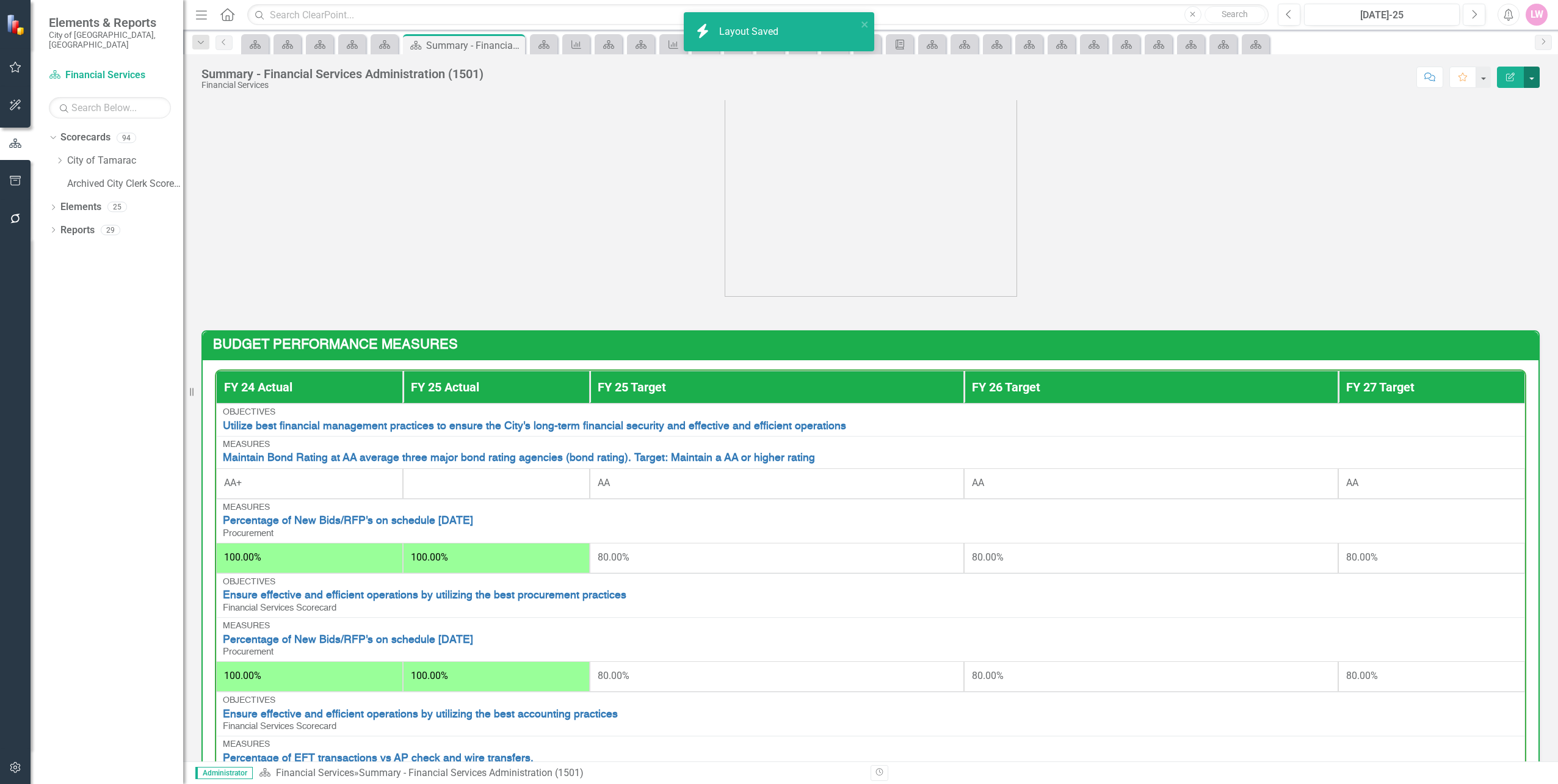
scroll to position [122, 0]
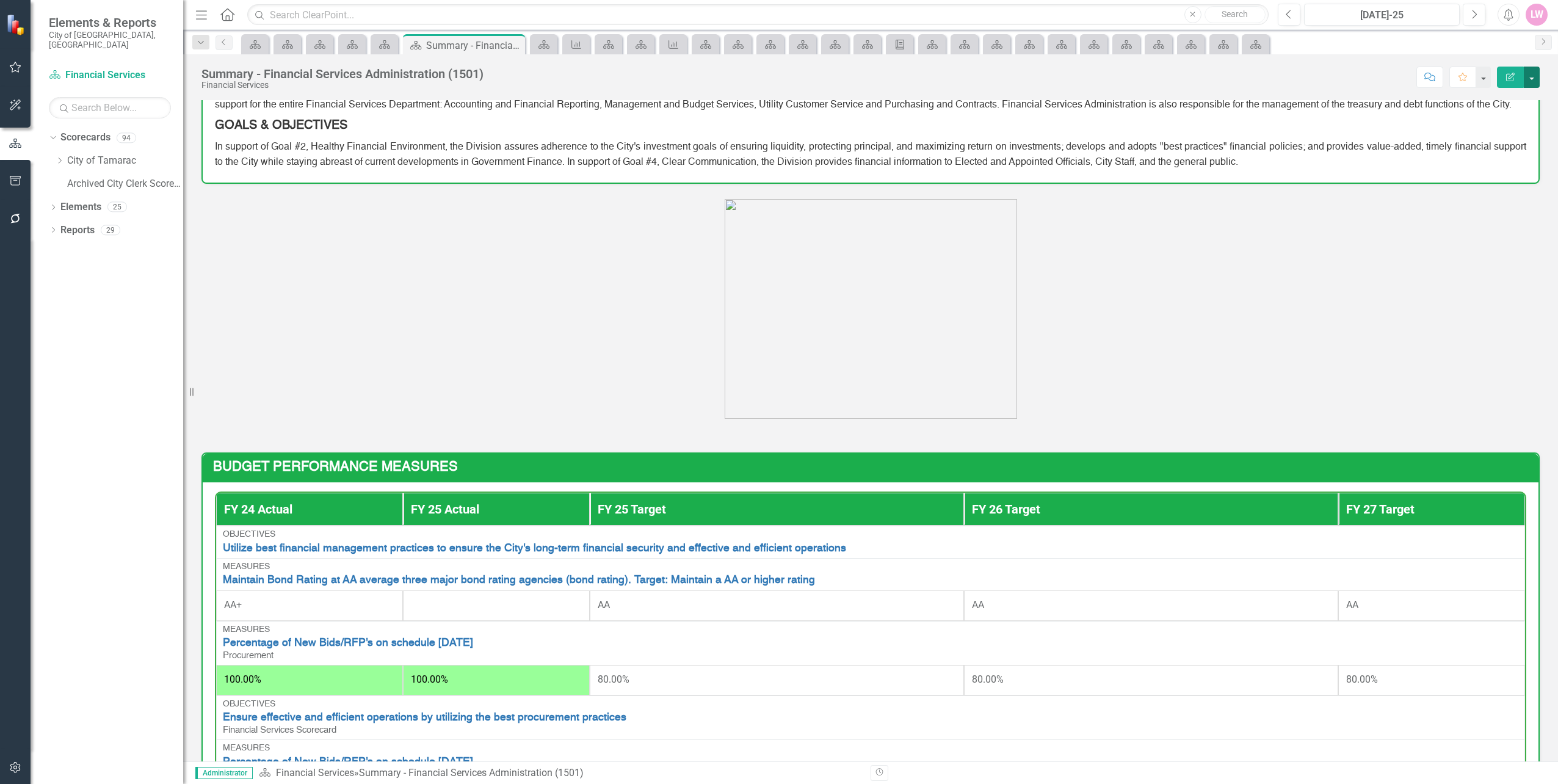
click at [1537, 76] on button "button" at bounding box center [1531, 76] width 16 height 21
click at [1522, 129] on link "Edit Report Edit Layout" at bounding box center [1490, 122] width 99 height 22
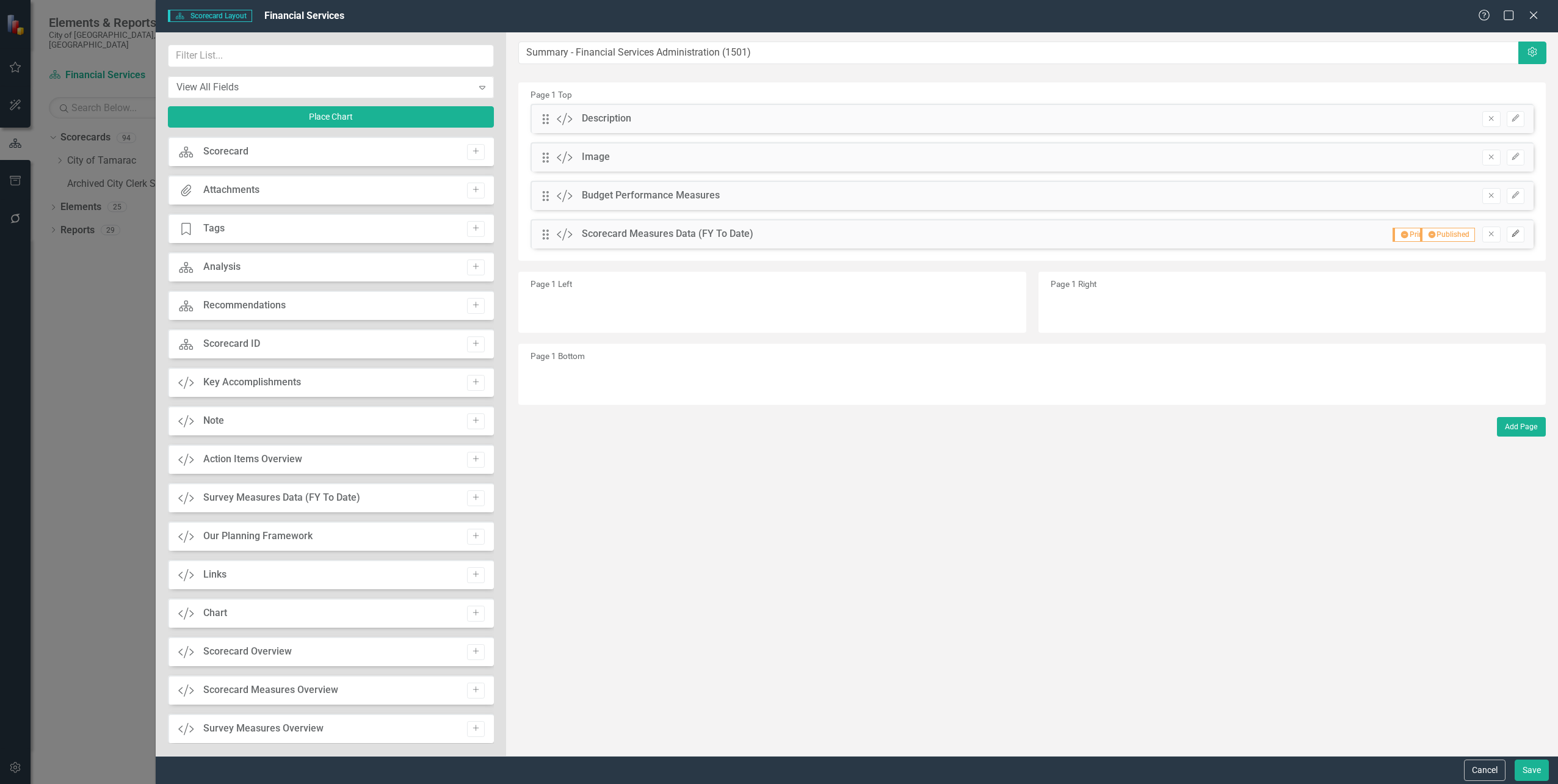
click at [1524, 235] on button "Edit" at bounding box center [1515, 234] width 18 height 16
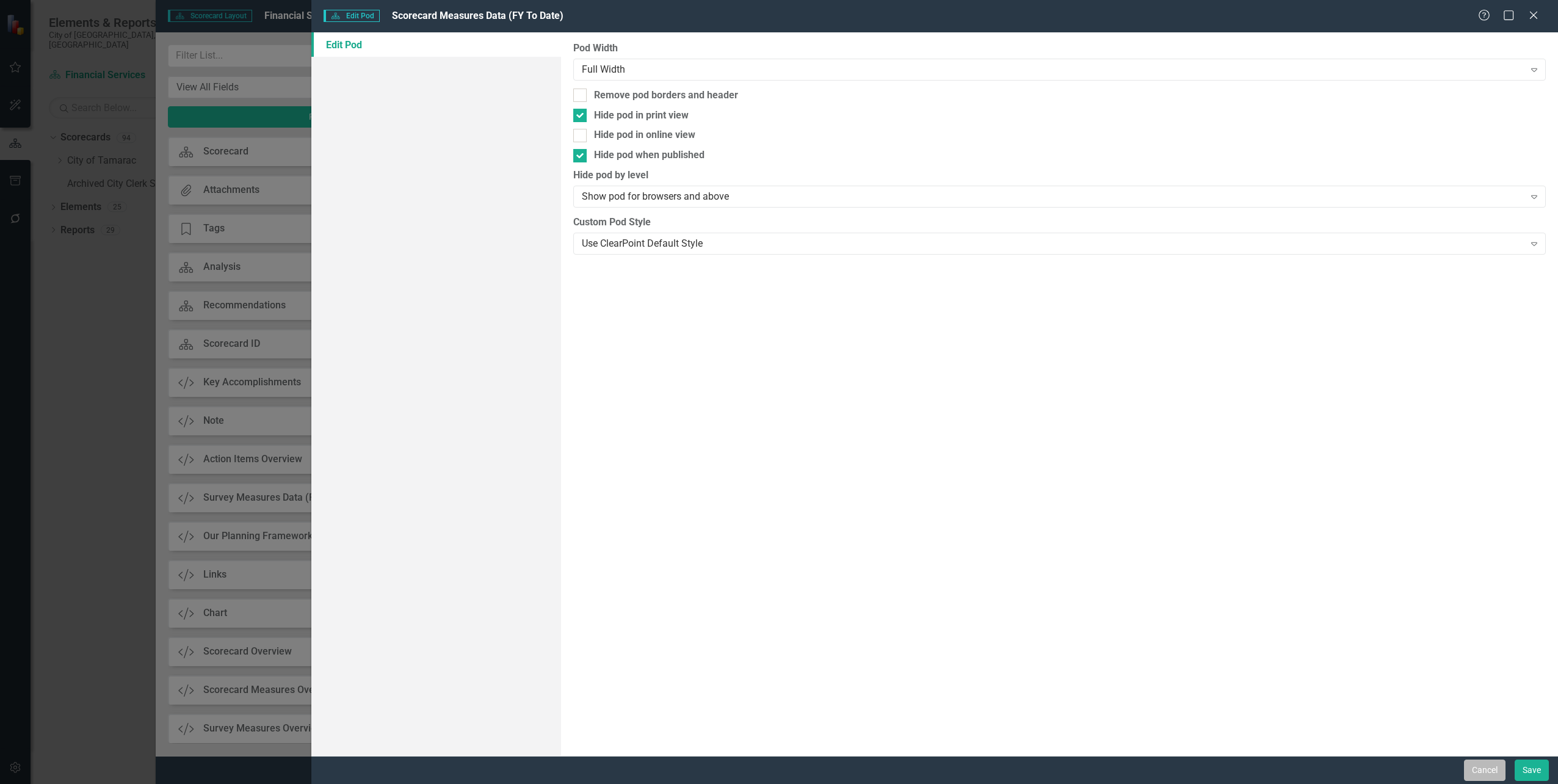
click at [1487, 765] on button "Cancel" at bounding box center [1484, 770] width 42 height 21
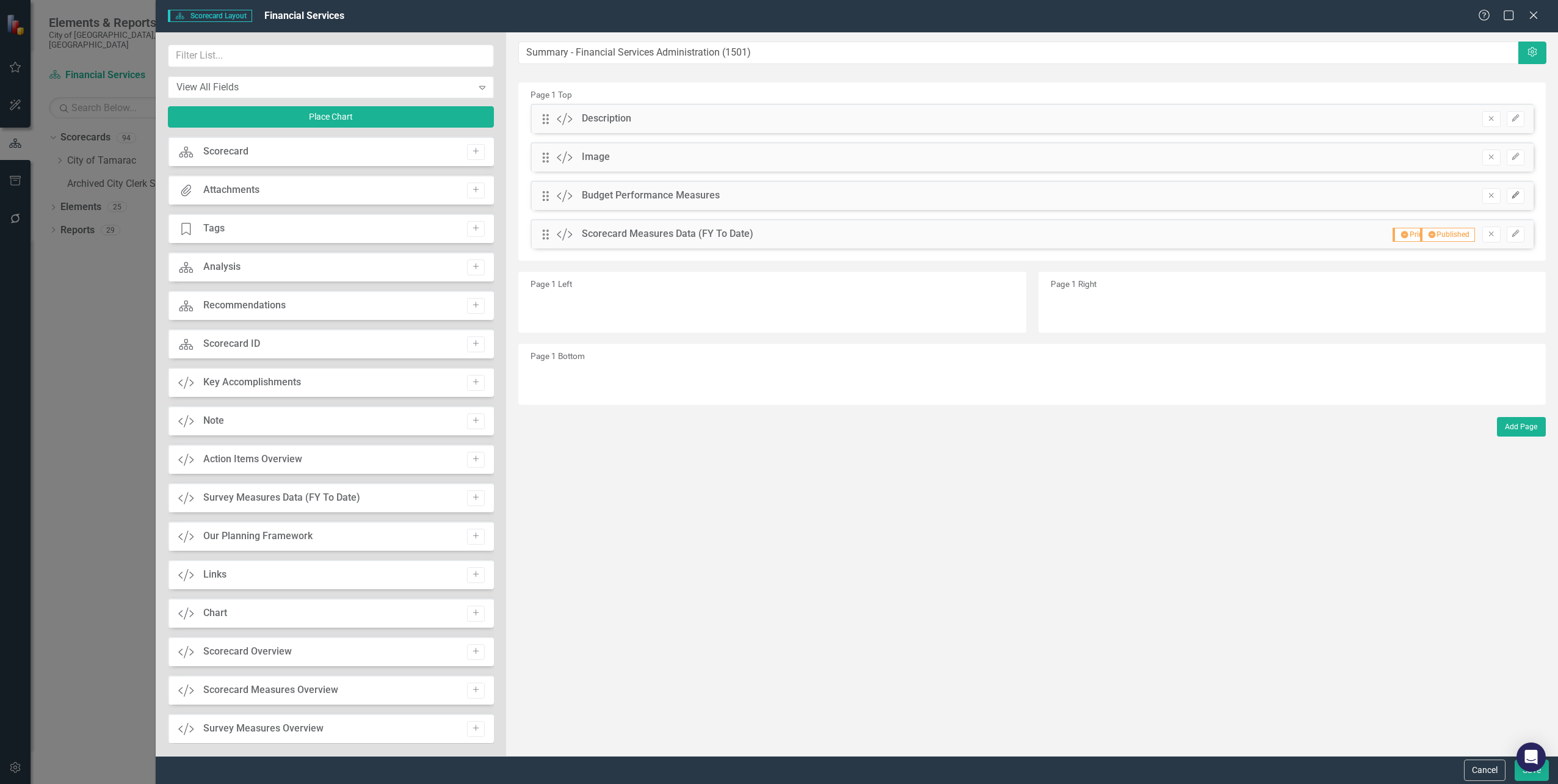
click at [1516, 196] on icon "Edit" at bounding box center [1516, 196] width 9 height 7
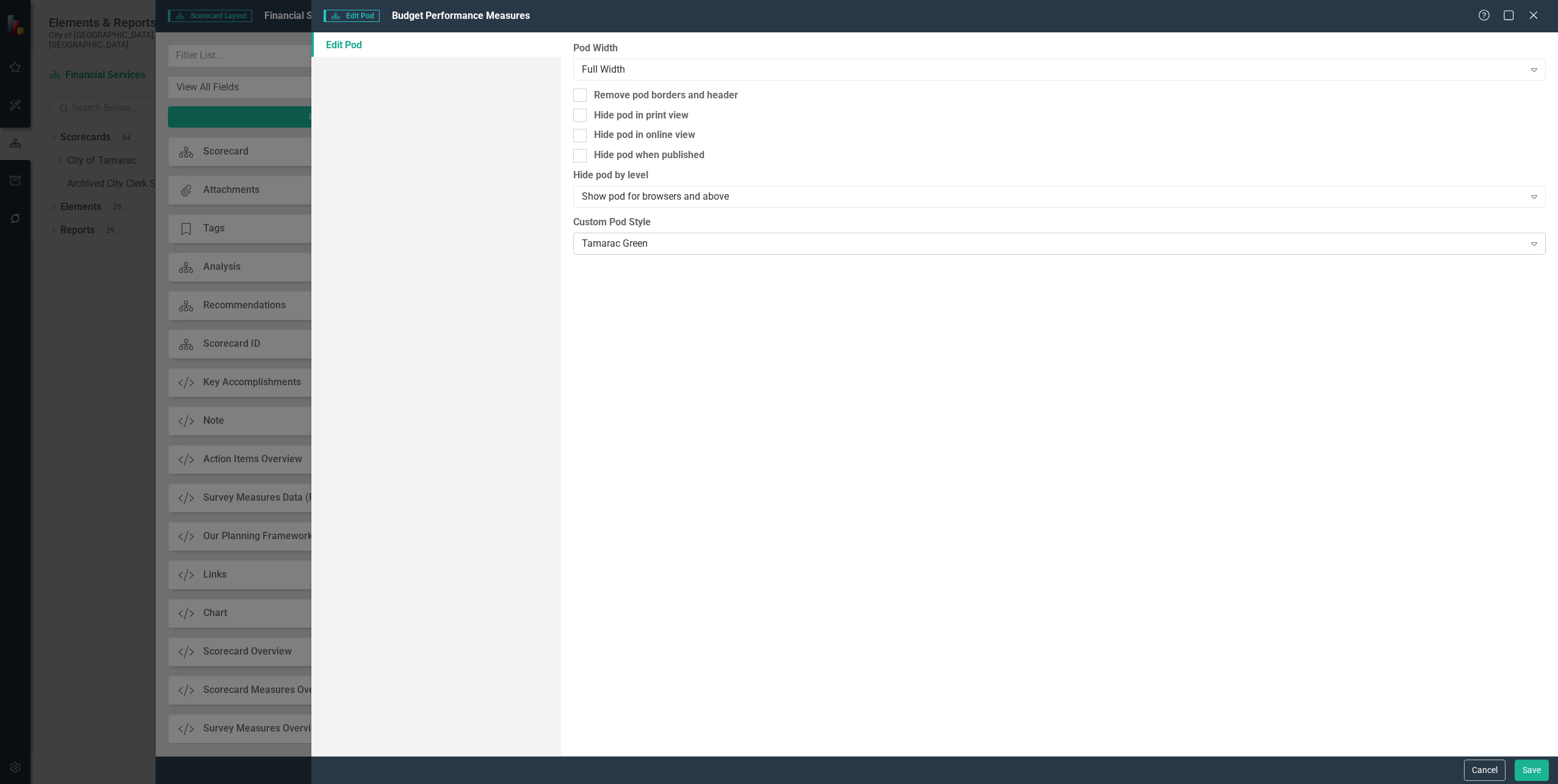
click at [637, 243] on div "Tamarac Green" at bounding box center [1053, 242] width 943 height 14
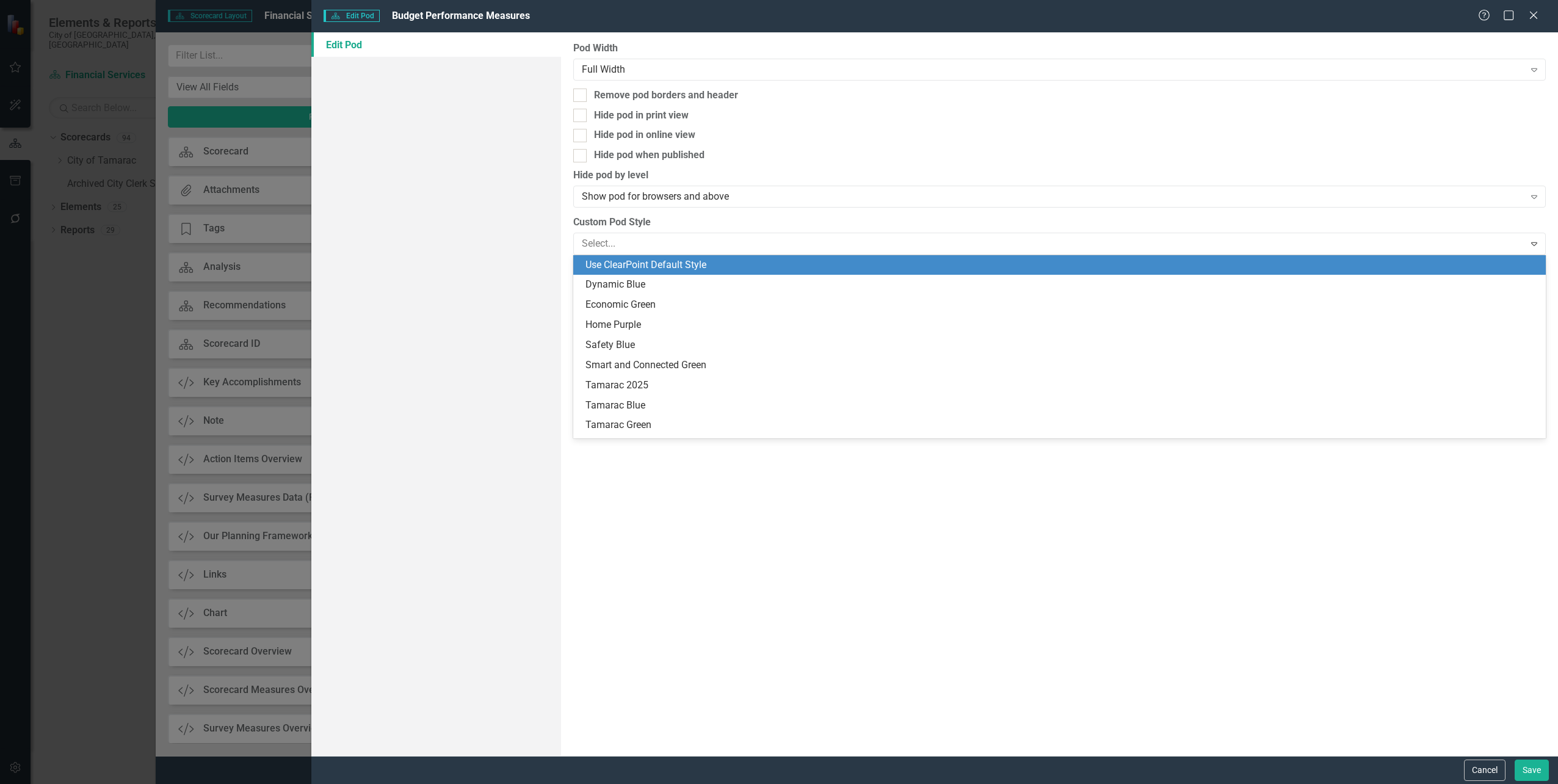
click at [641, 256] on div "Use ClearPoint Default Style" at bounding box center [1059, 266] width 972 height 21
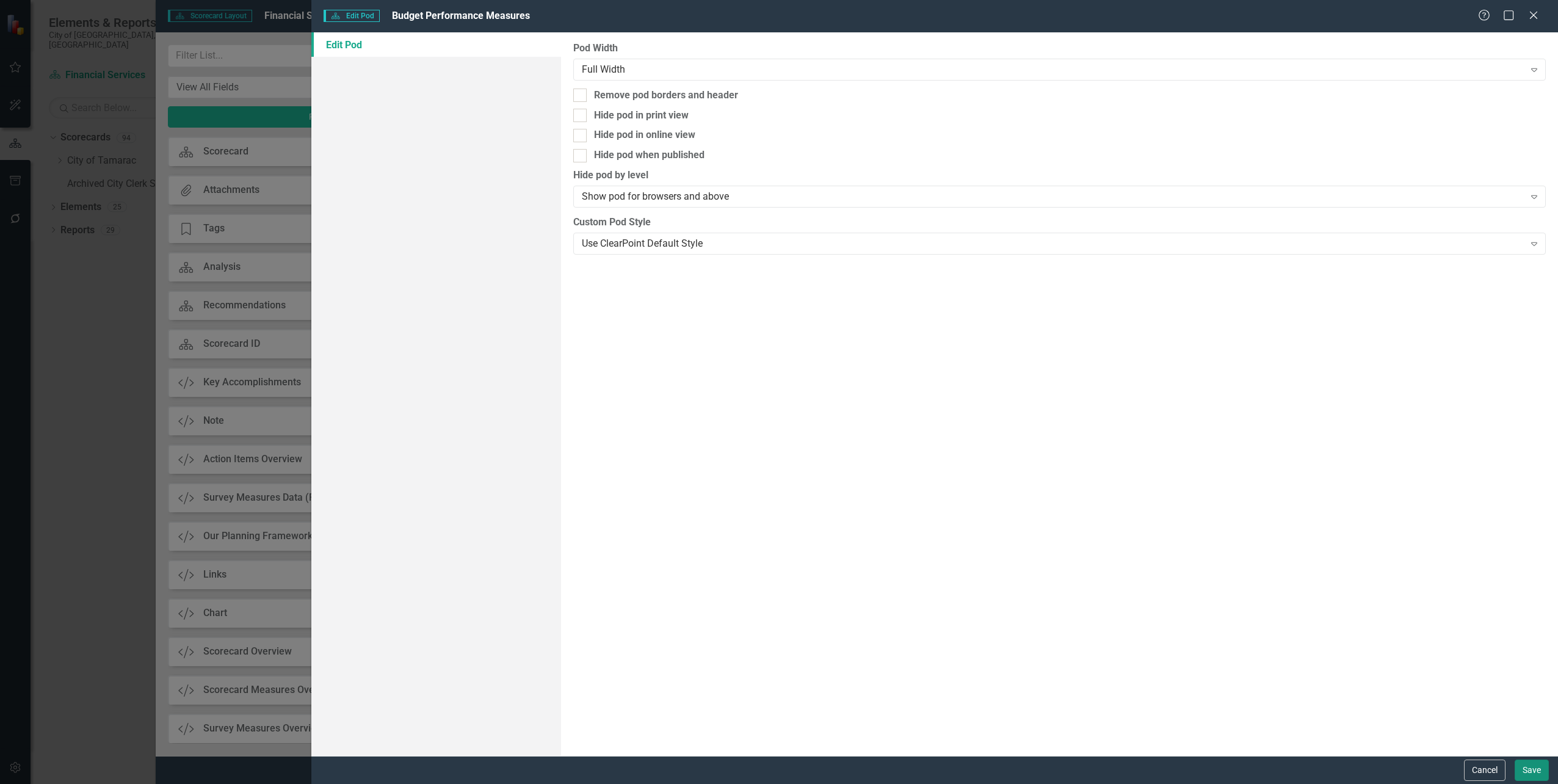
click at [1529, 768] on button "Save" at bounding box center [1532, 770] width 34 height 21
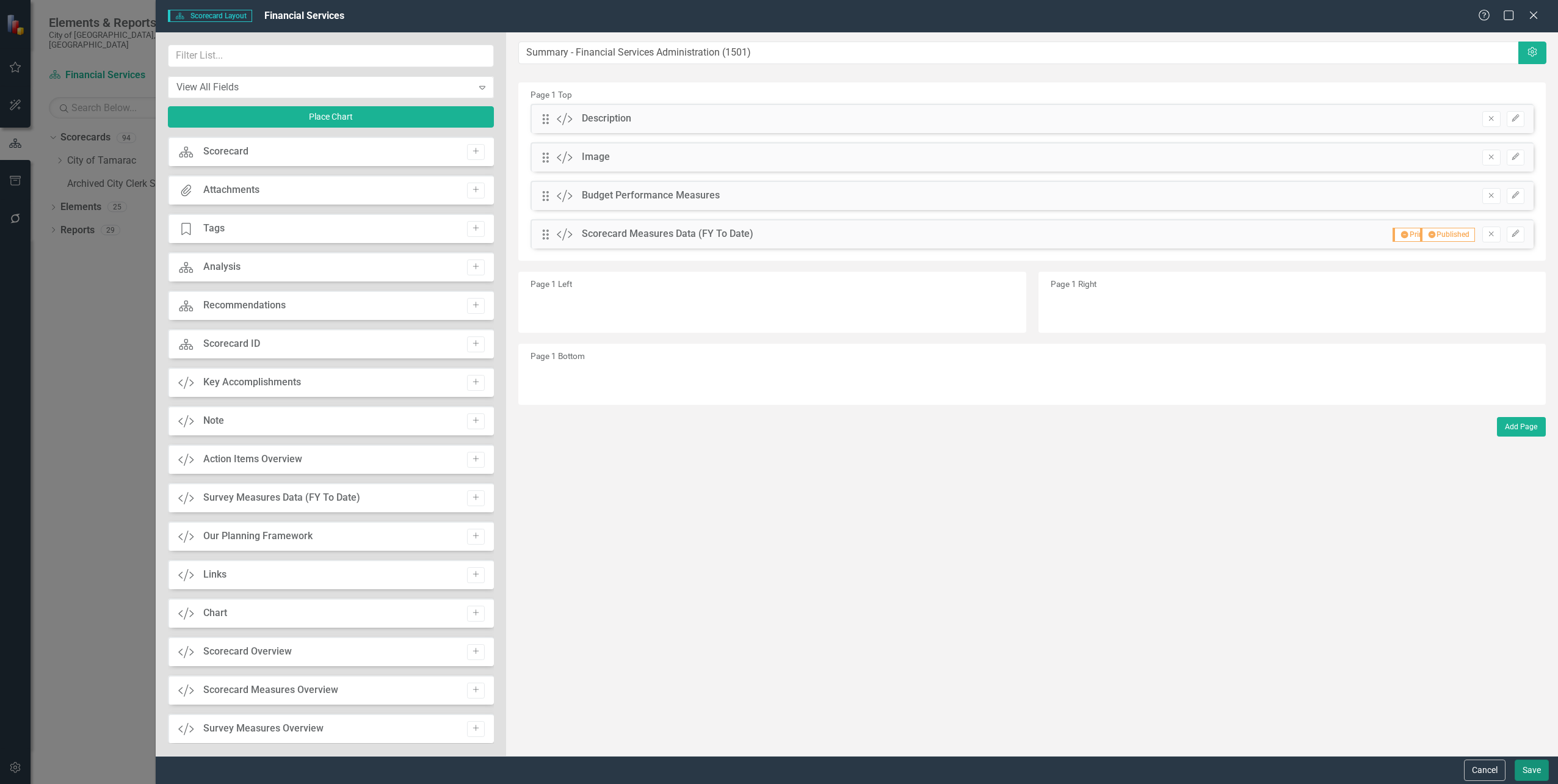
click at [1531, 776] on button "Save" at bounding box center [1532, 770] width 34 height 21
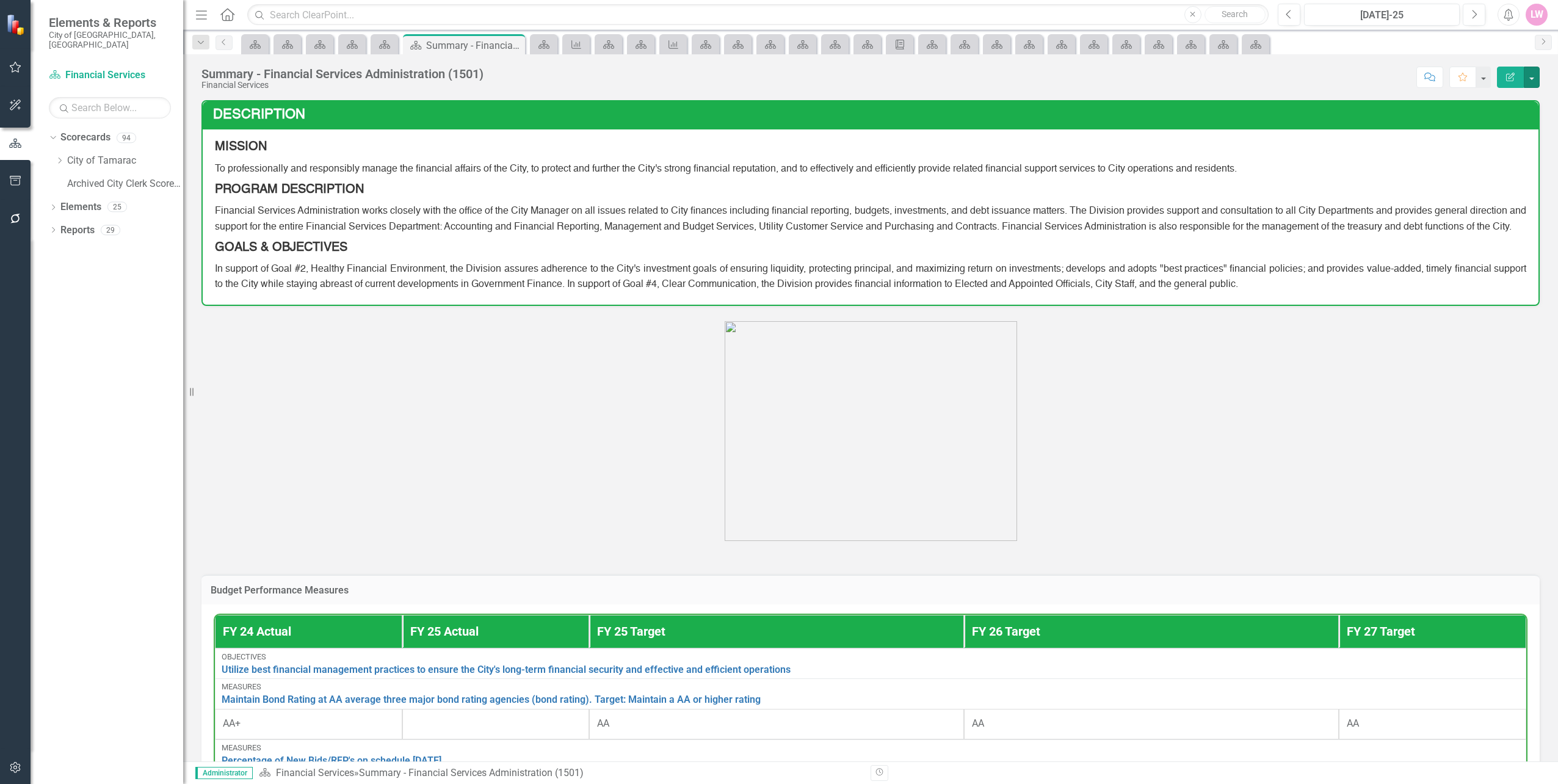
scroll to position [305, 0]
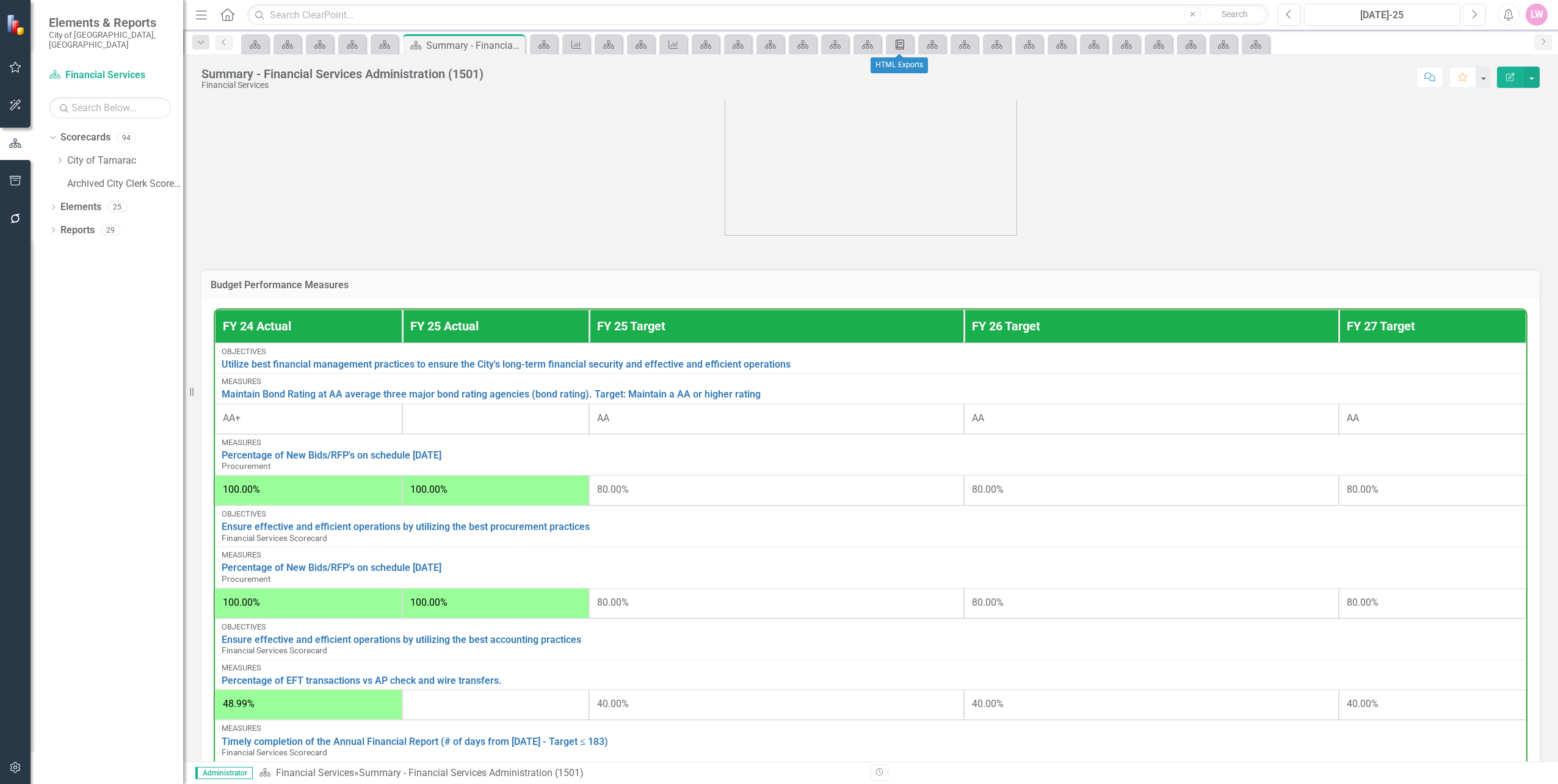
click at [901, 48] on icon "Briefing Book Template" at bounding box center [900, 45] width 12 height 9
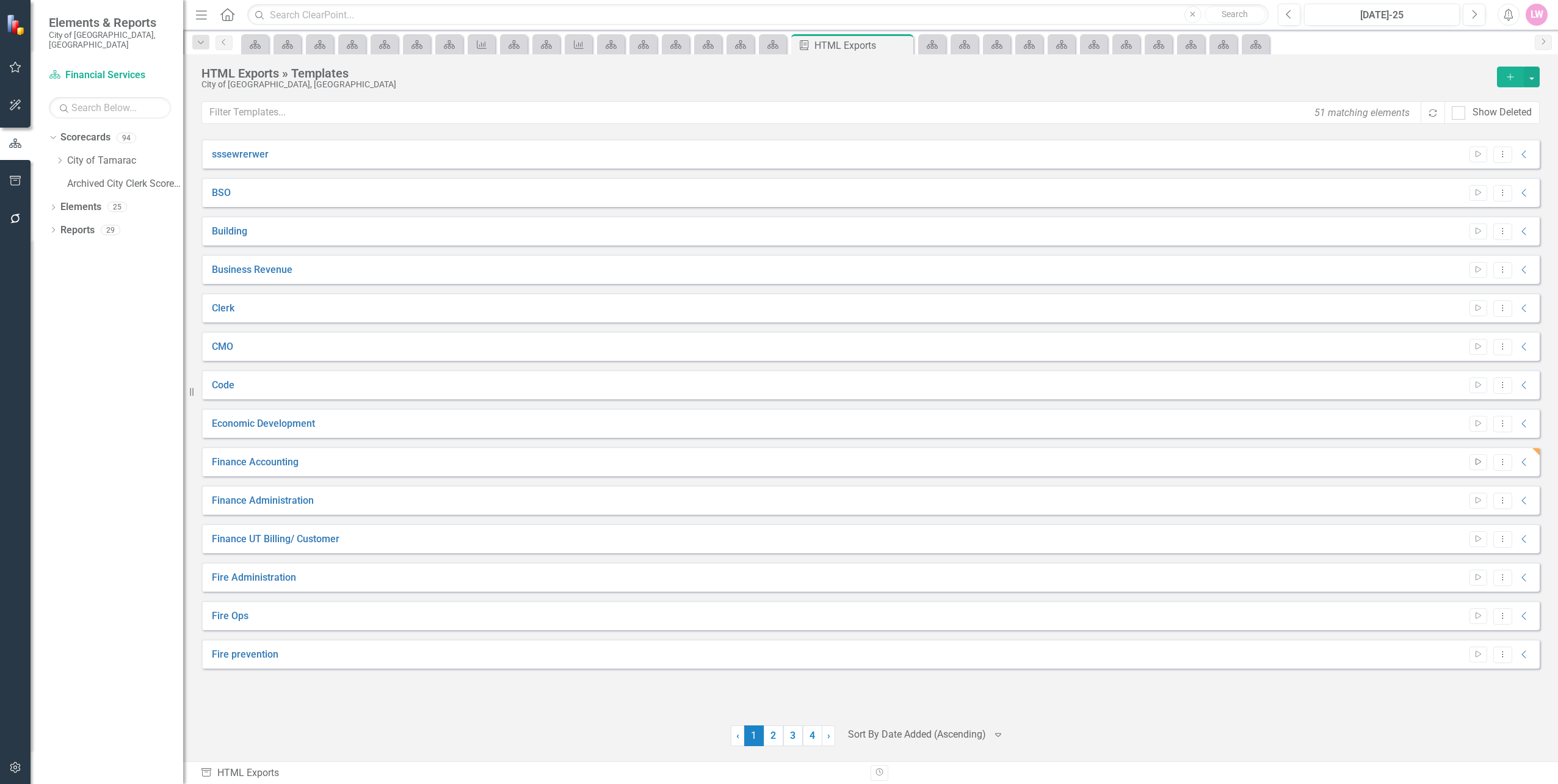
click at [1478, 462] on icon "Start" at bounding box center [1479, 462] width 9 height 7
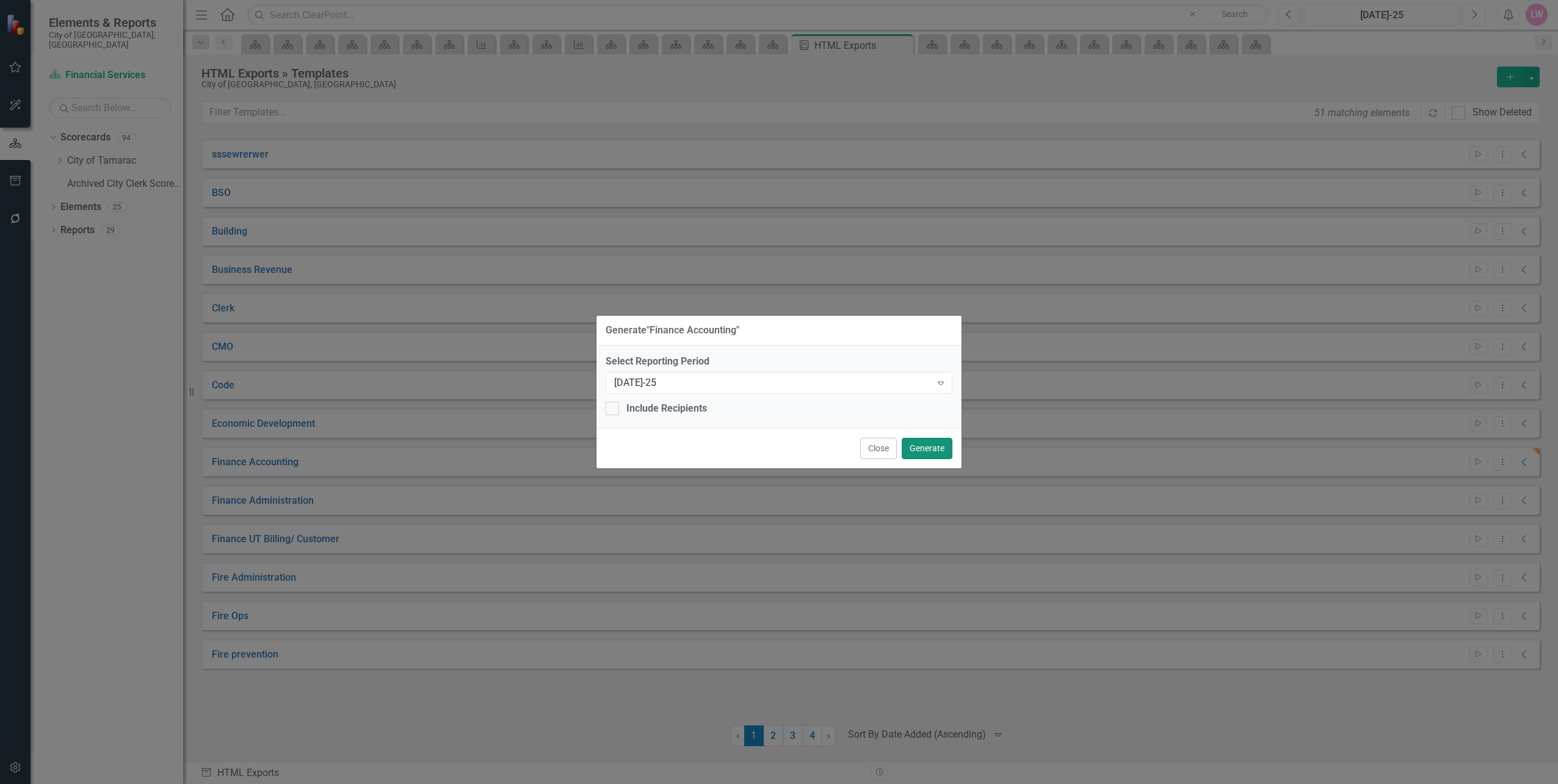
click at [930, 448] on button "Generate" at bounding box center [927, 448] width 50 height 21
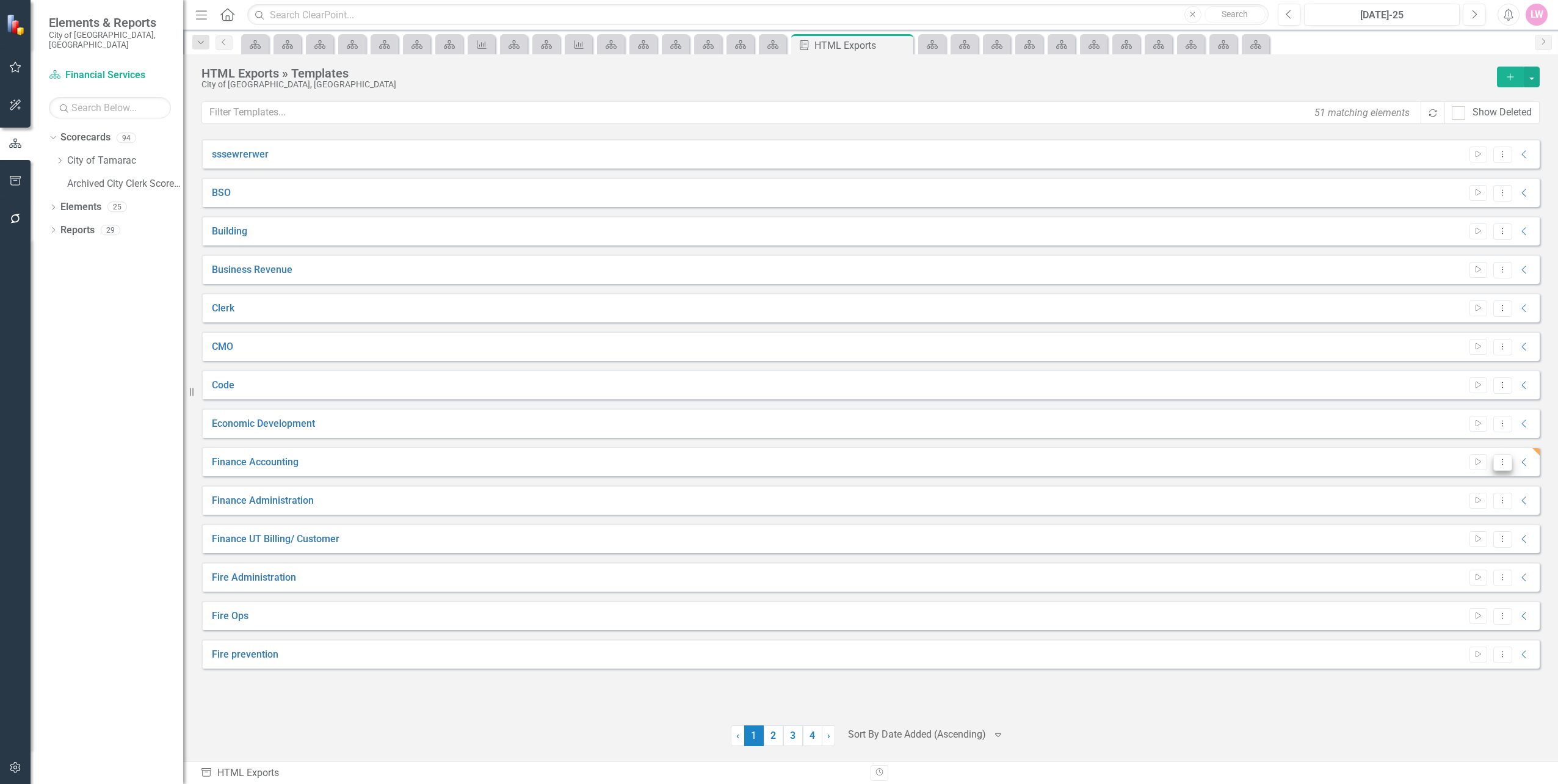
click at [1505, 464] on icon "Dropdown Menu" at bounding box center [1502, 461] width 10 height 8
click at [1486, 523] on link "Edit Edit Template" at bounding box center [1455, 528] width 113 height 22
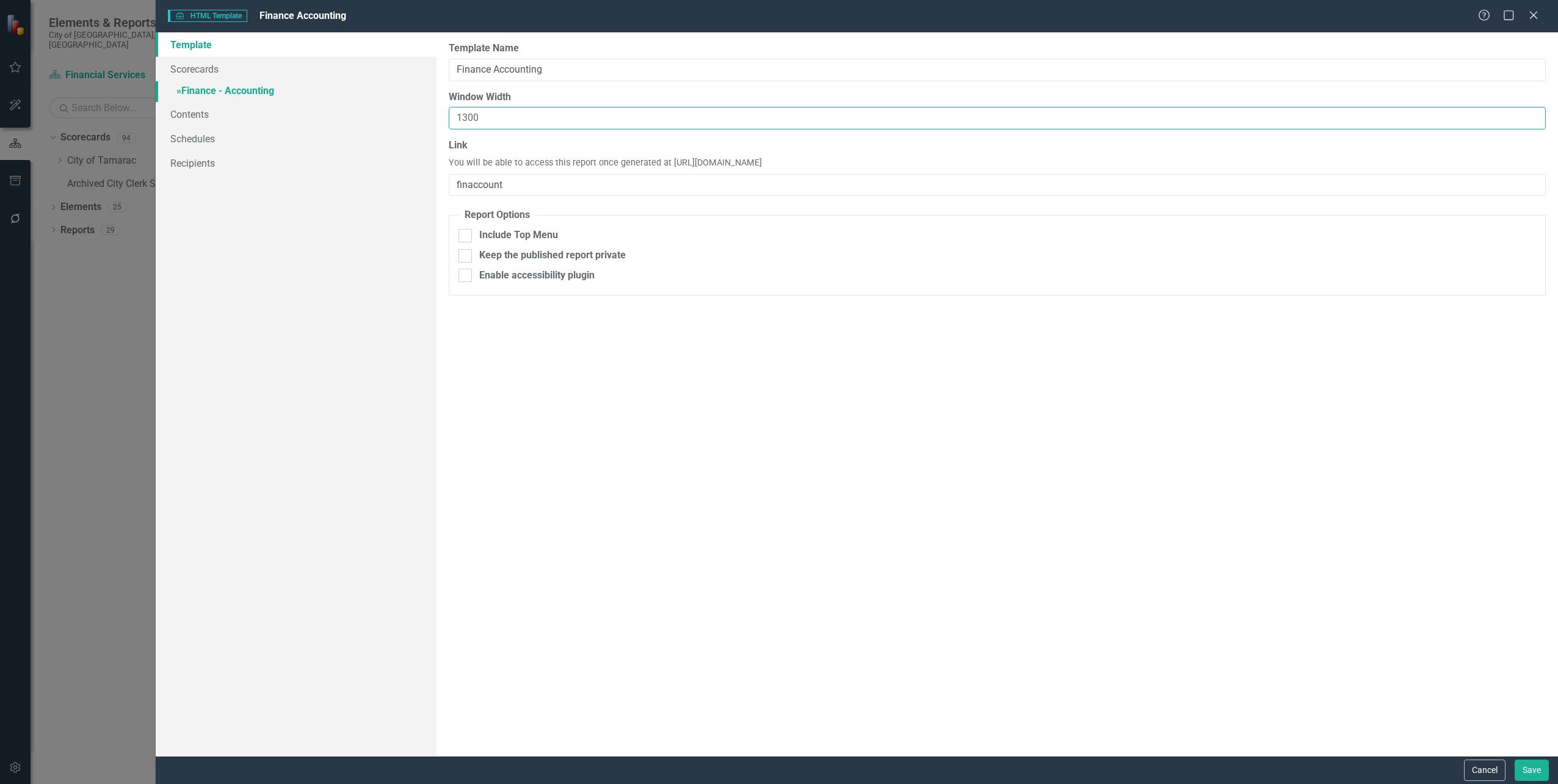
drag, startPoint x: 507, startPoint y: 112, endPoint x: 186, endPoint y: 100, distance: 321.2
click div "Template Scorecards » Finance - Accounting Contents Schedules Recipients Report…"
type input "800"
click div "Cancel Save"
click button "Save"
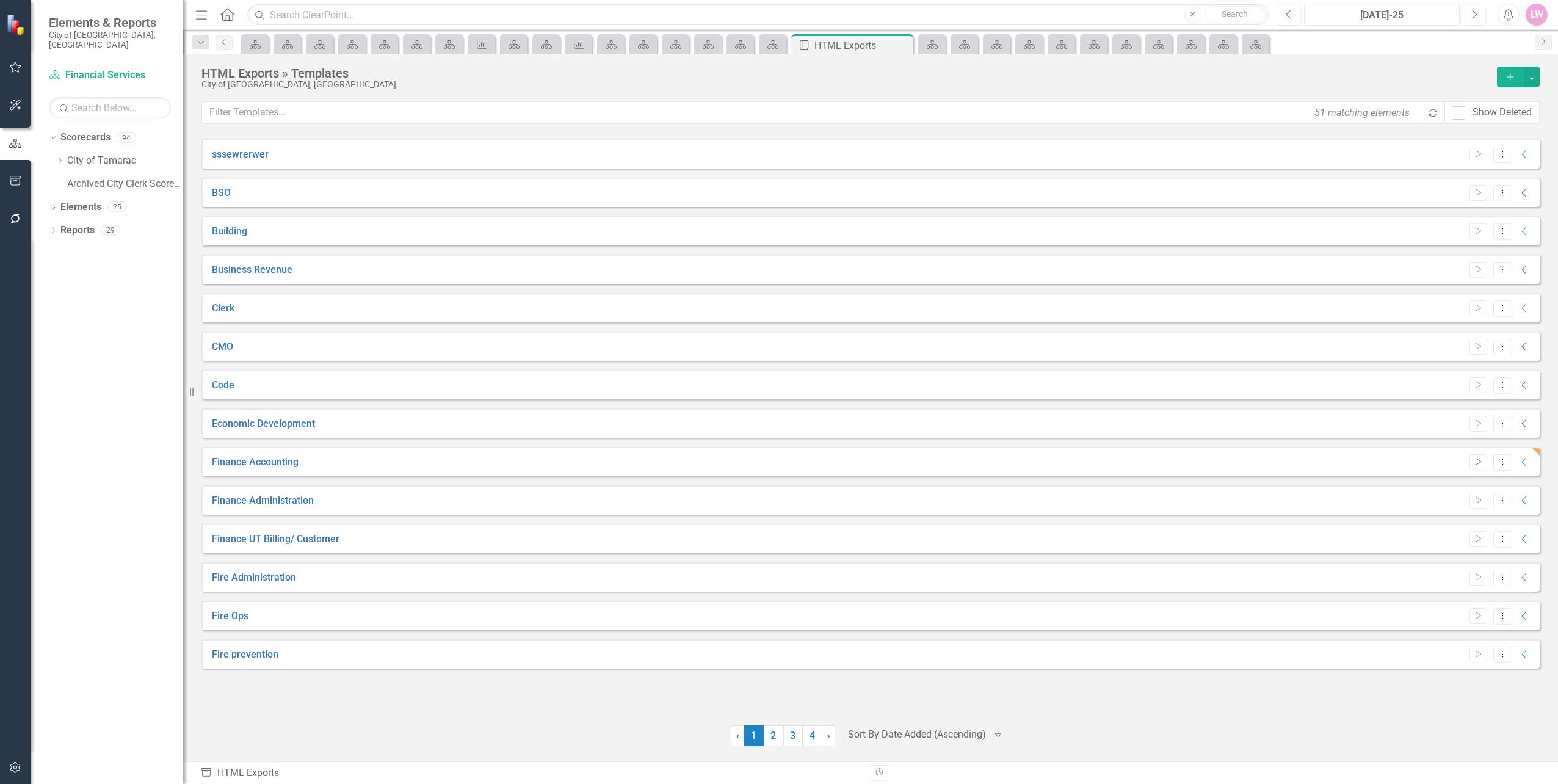
click icon "Start"
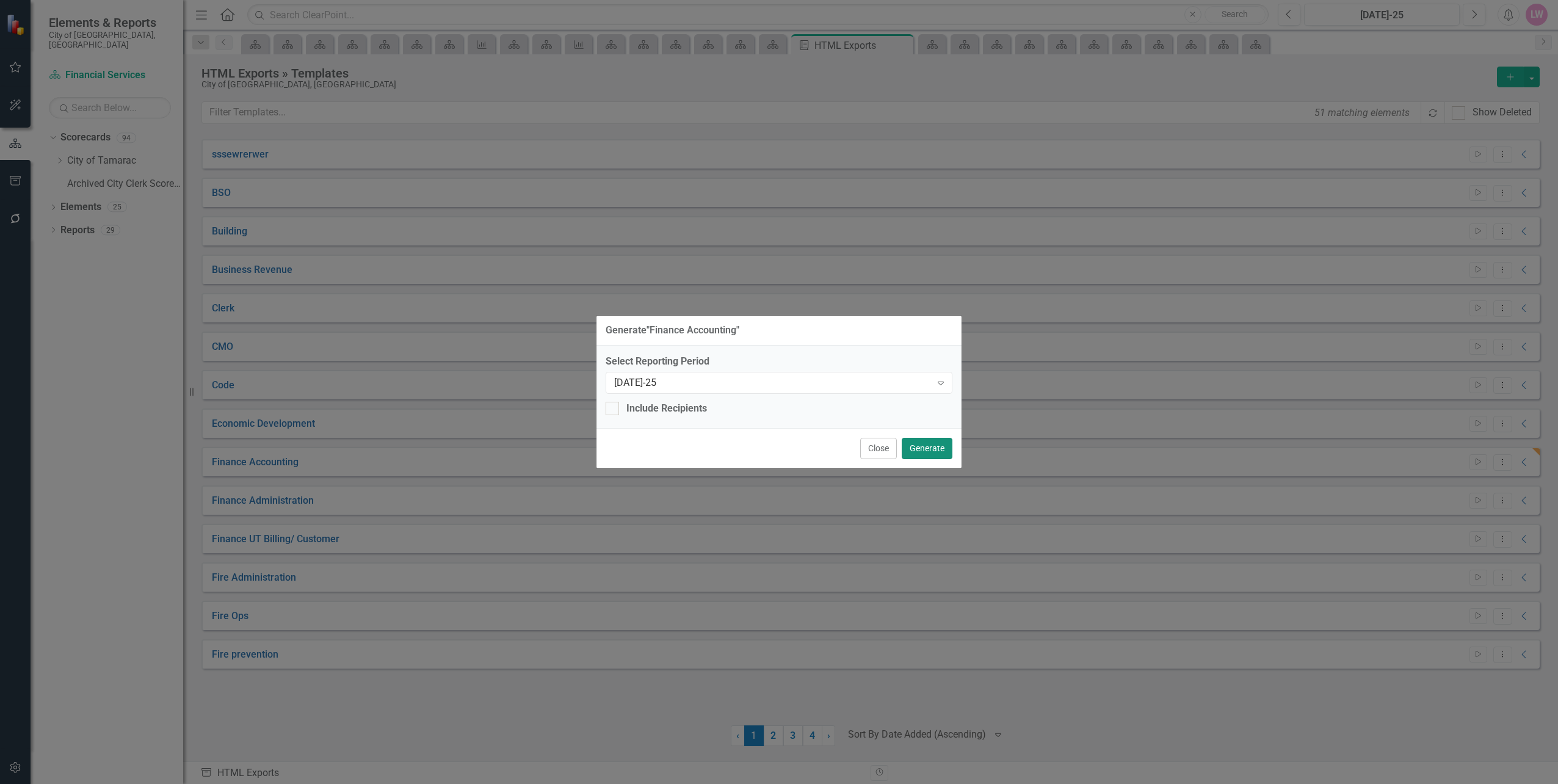
click button "Generate"
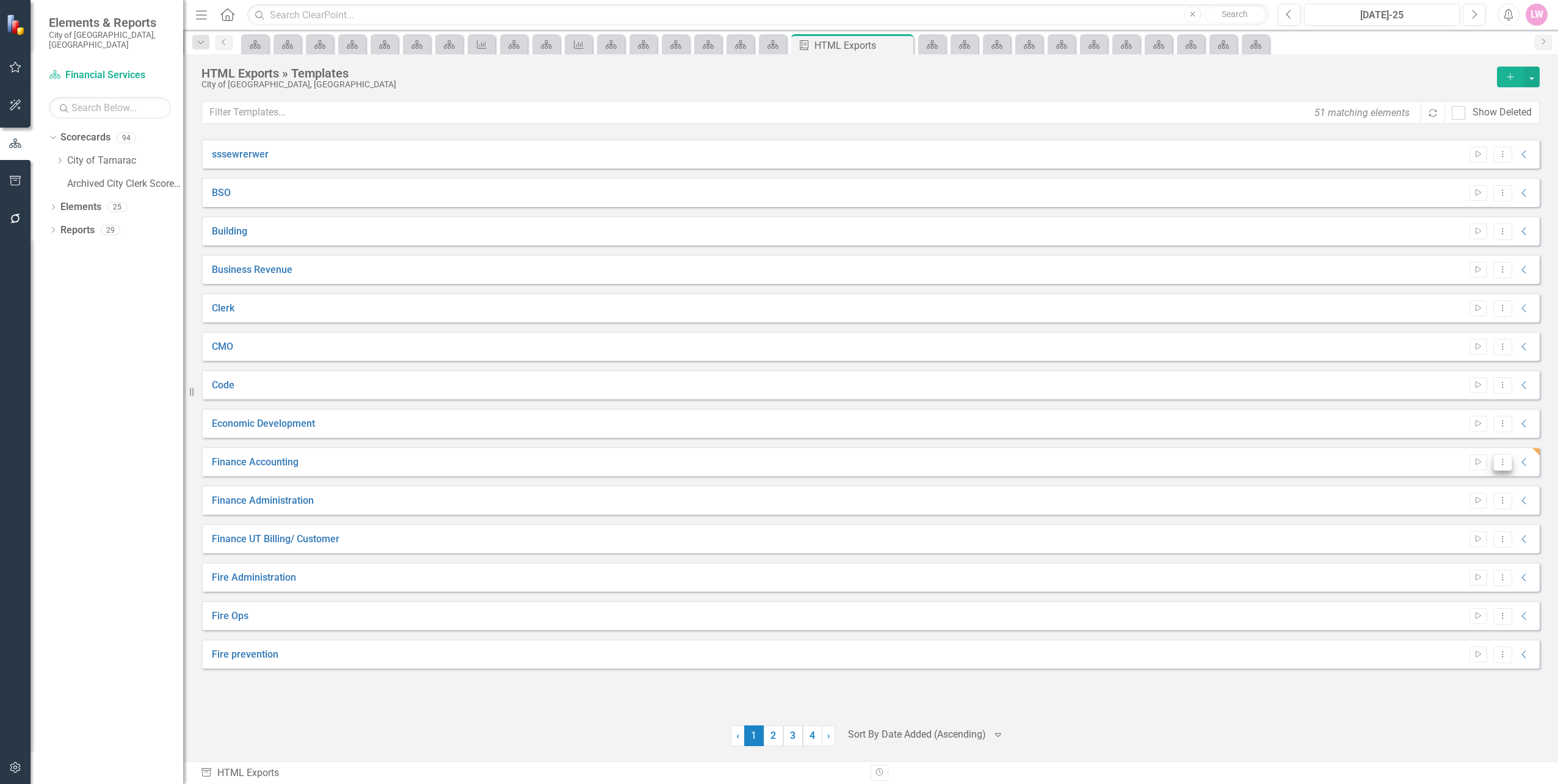
click button "Dropdown Menu"
click link "Preview Preview Template"
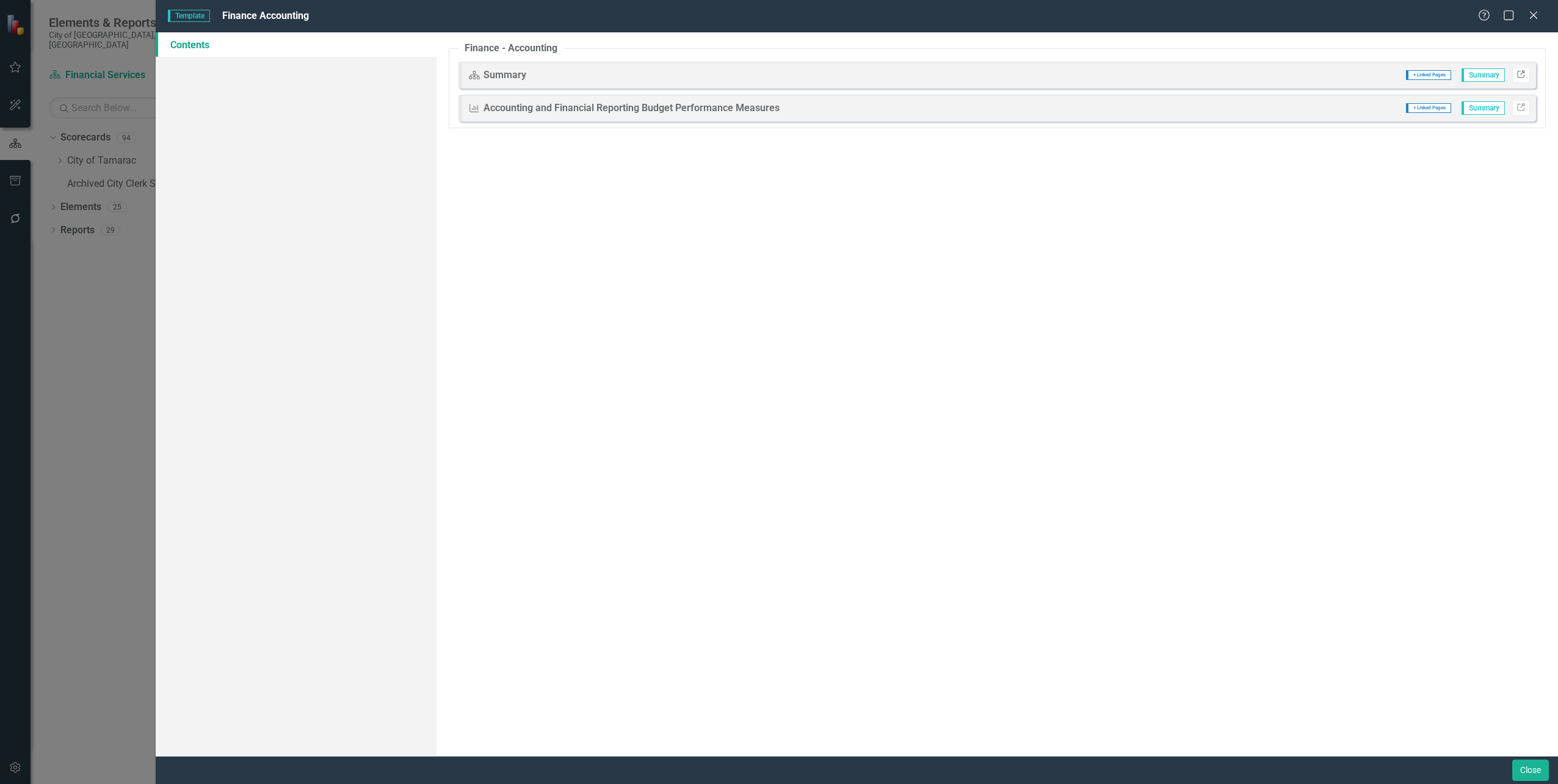
click icon "Link"
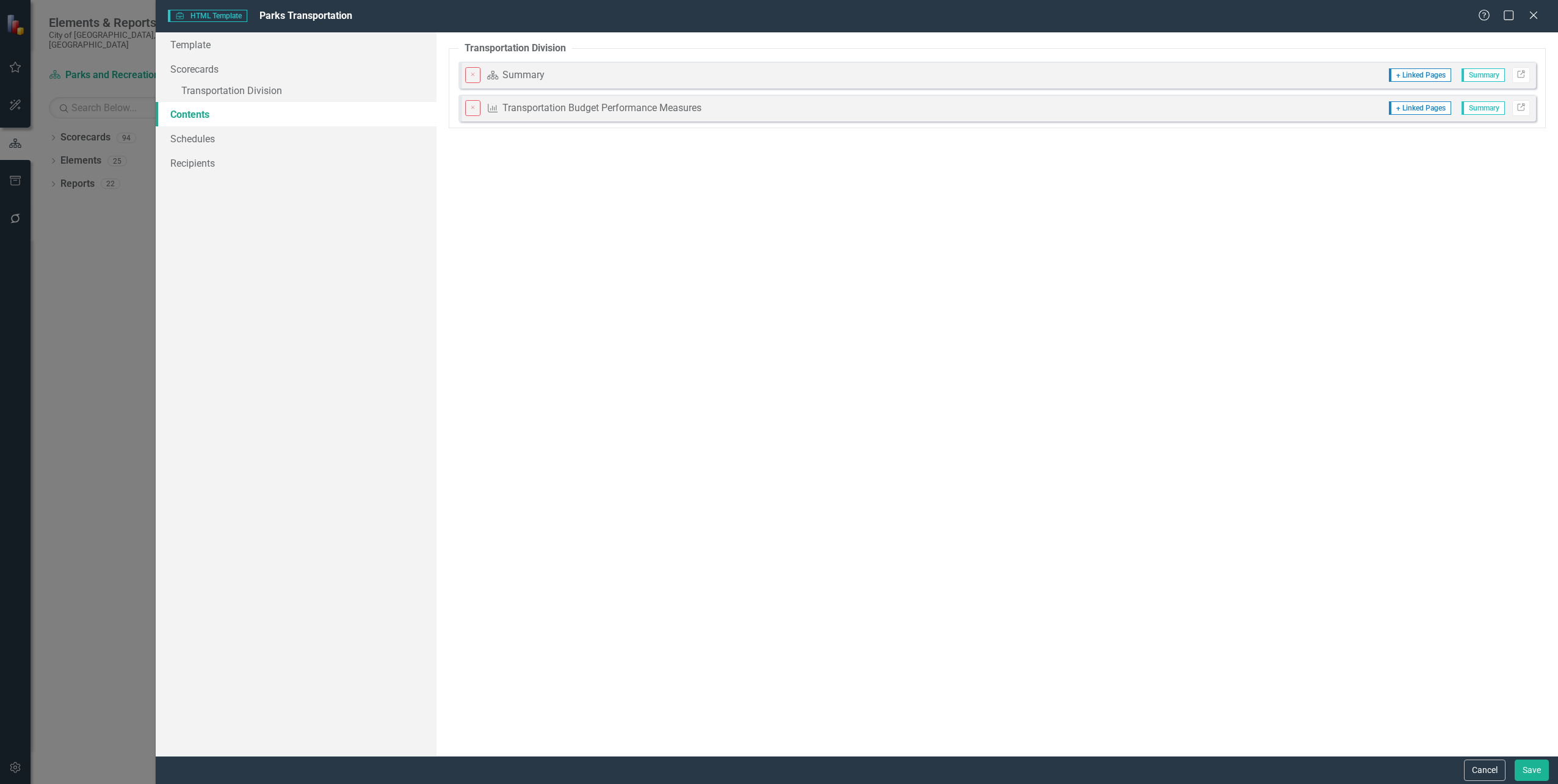
click at [1541, 17] on div "Help Maximize Close" at bounding box center [1511, 16] width 68 height 14
click at [1537, 13] on icon at bounding box center [1534, 15] width 9 height 9
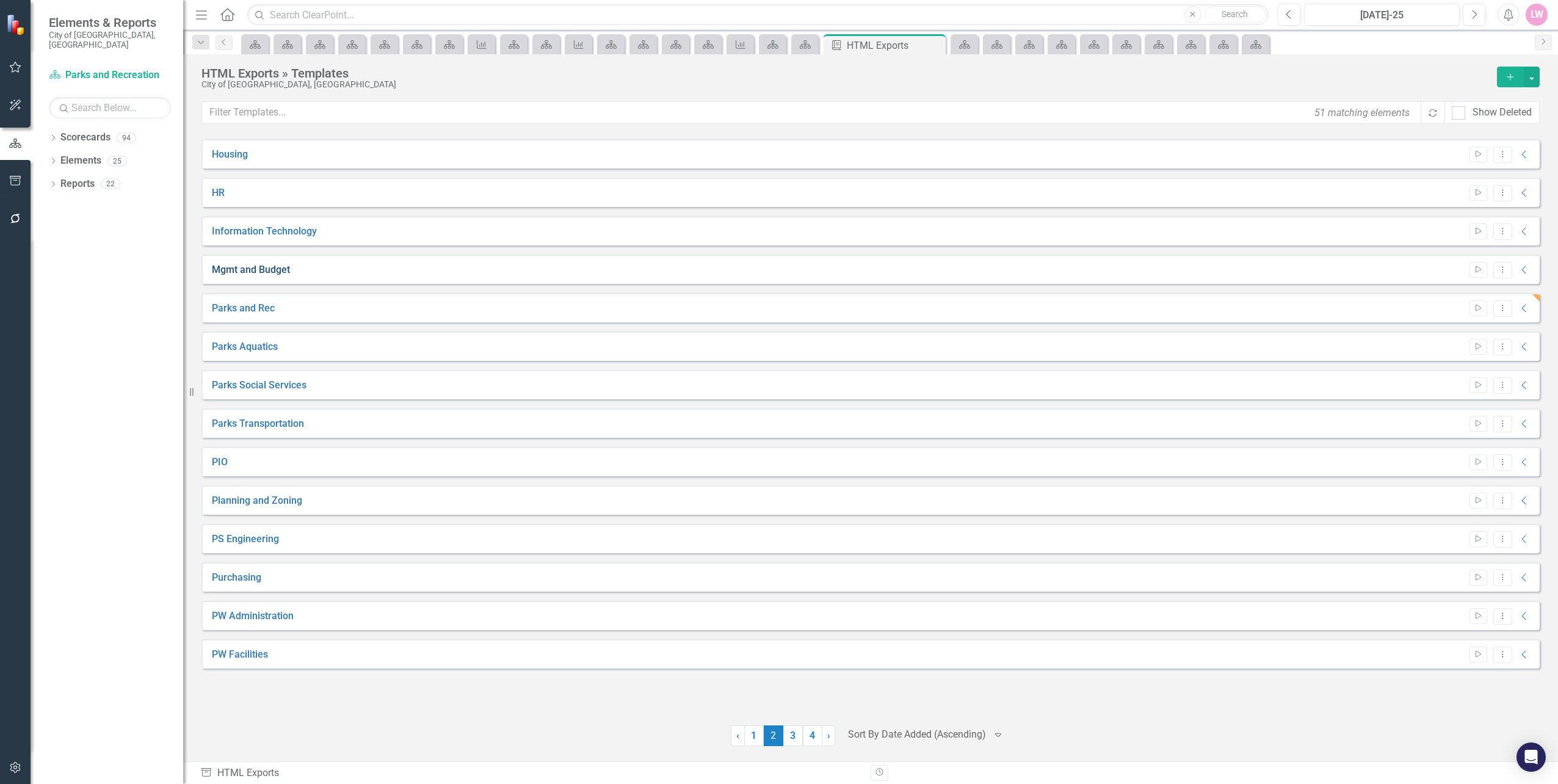
click at [272, 272] on link "Mgmt and Budget" at bounding box center [251, 269] width 78 height 14
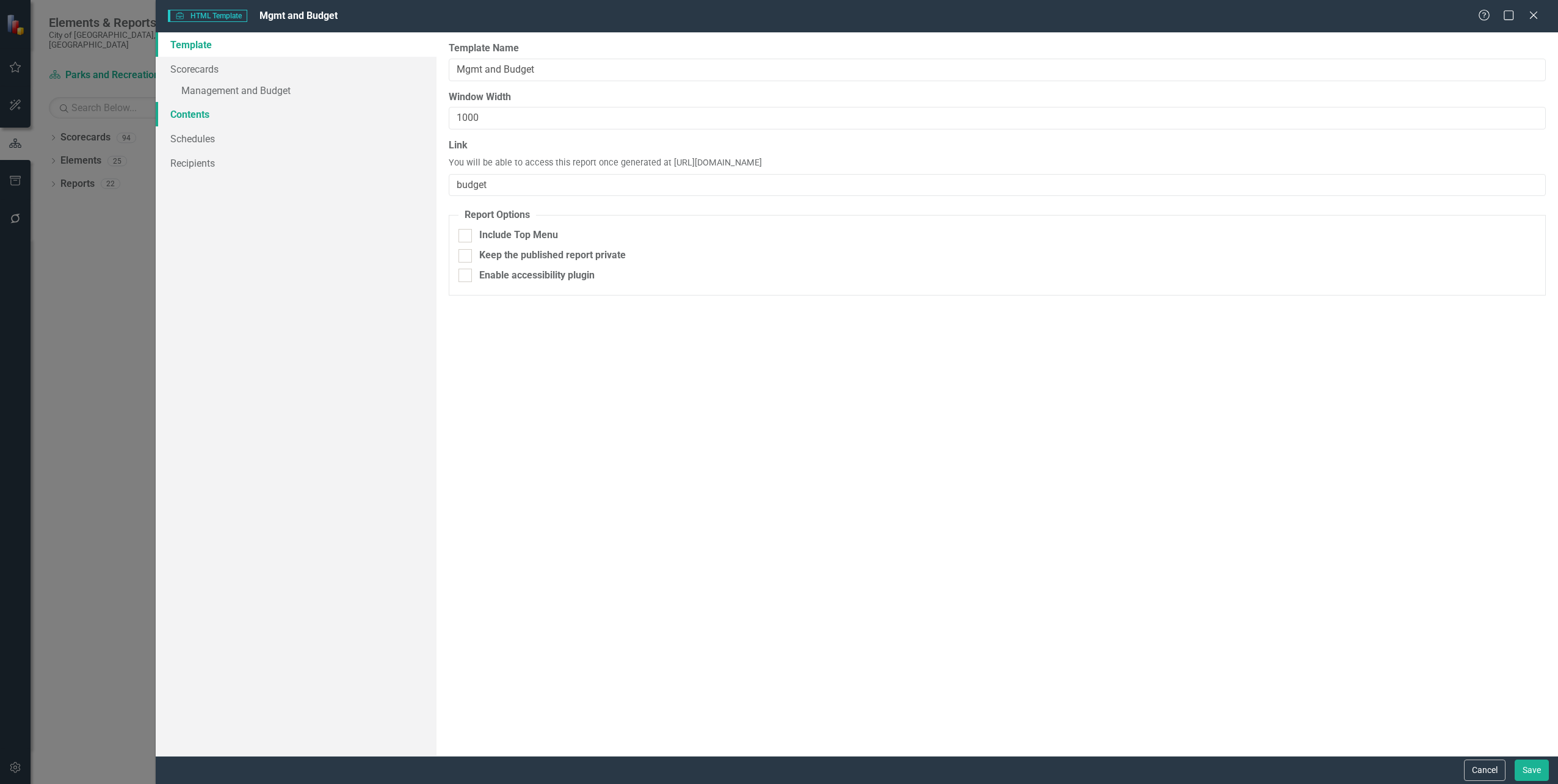
click at [195, 116] on link "Contents" at bounding box center [296, 114] width 281 height 24
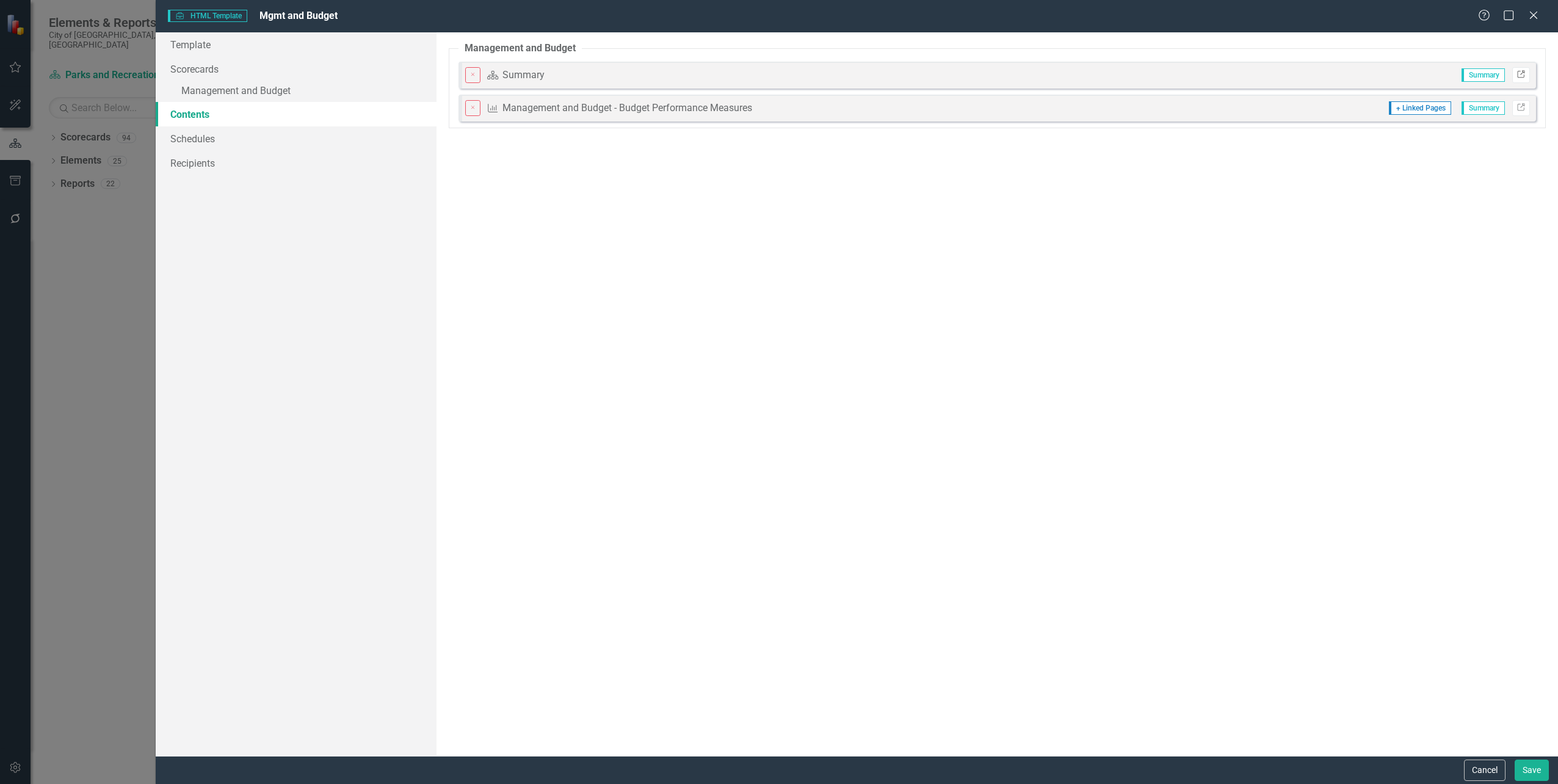
click at [1524, 75] on icon "Link" at bounding box center [1522, 76] width 9 height 7
click at [1525, 77] on link "Link" at bounding box center [1521, 75] width 18 height 16
click at [1526, 109] on link "Link" at bounding box center [1521, 107] width 18 height 16
click at [1492, 776] on button "Cancel" at bounding box center [1484, 770] width 42 height 21
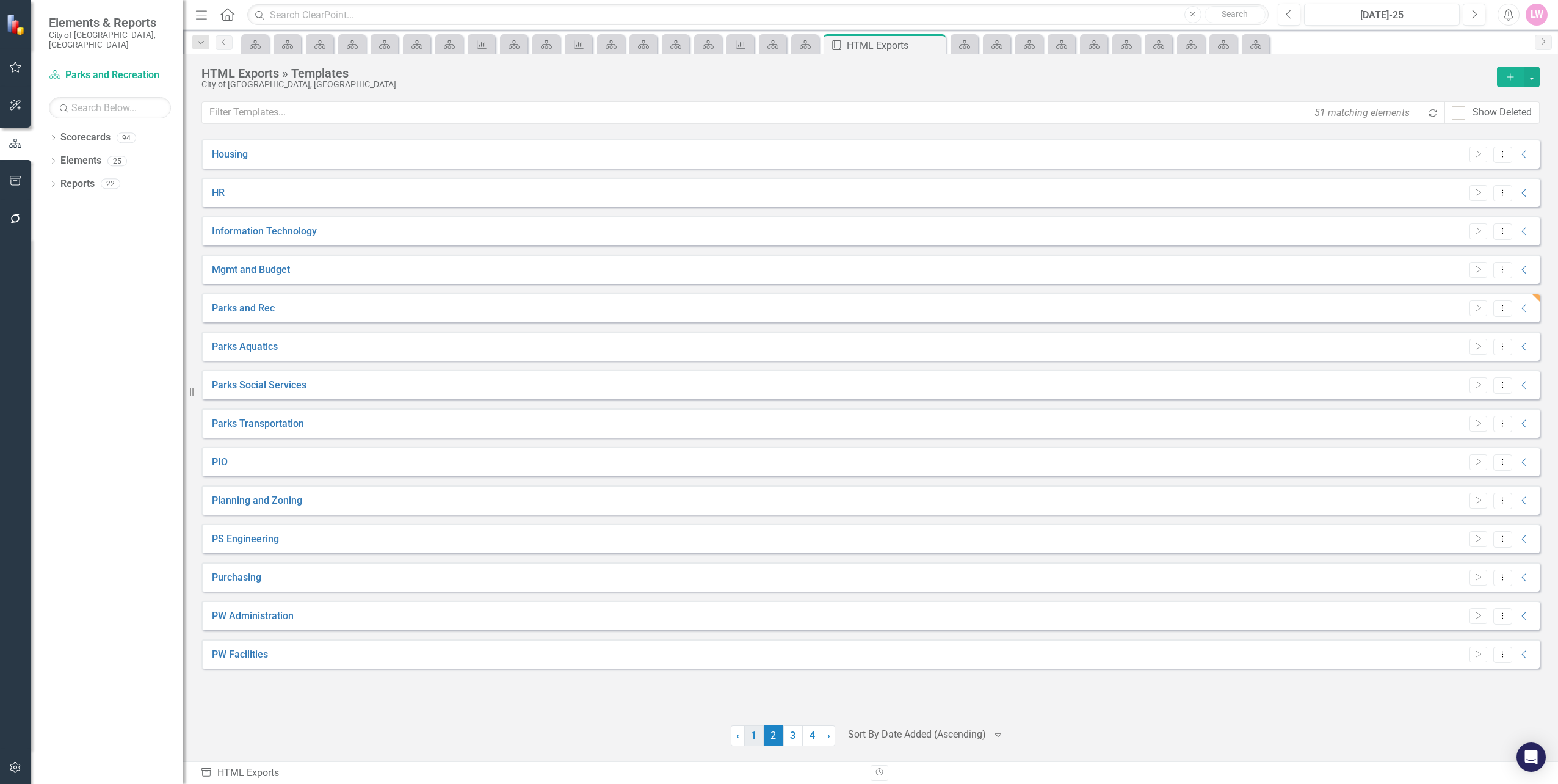
click at [760, 738] on link "1" at bounding box center [753, 736] width 20 height 21
click at [261, 463] on link "Finance Accounting" at bounding box center [255, 462] width 87 height 14
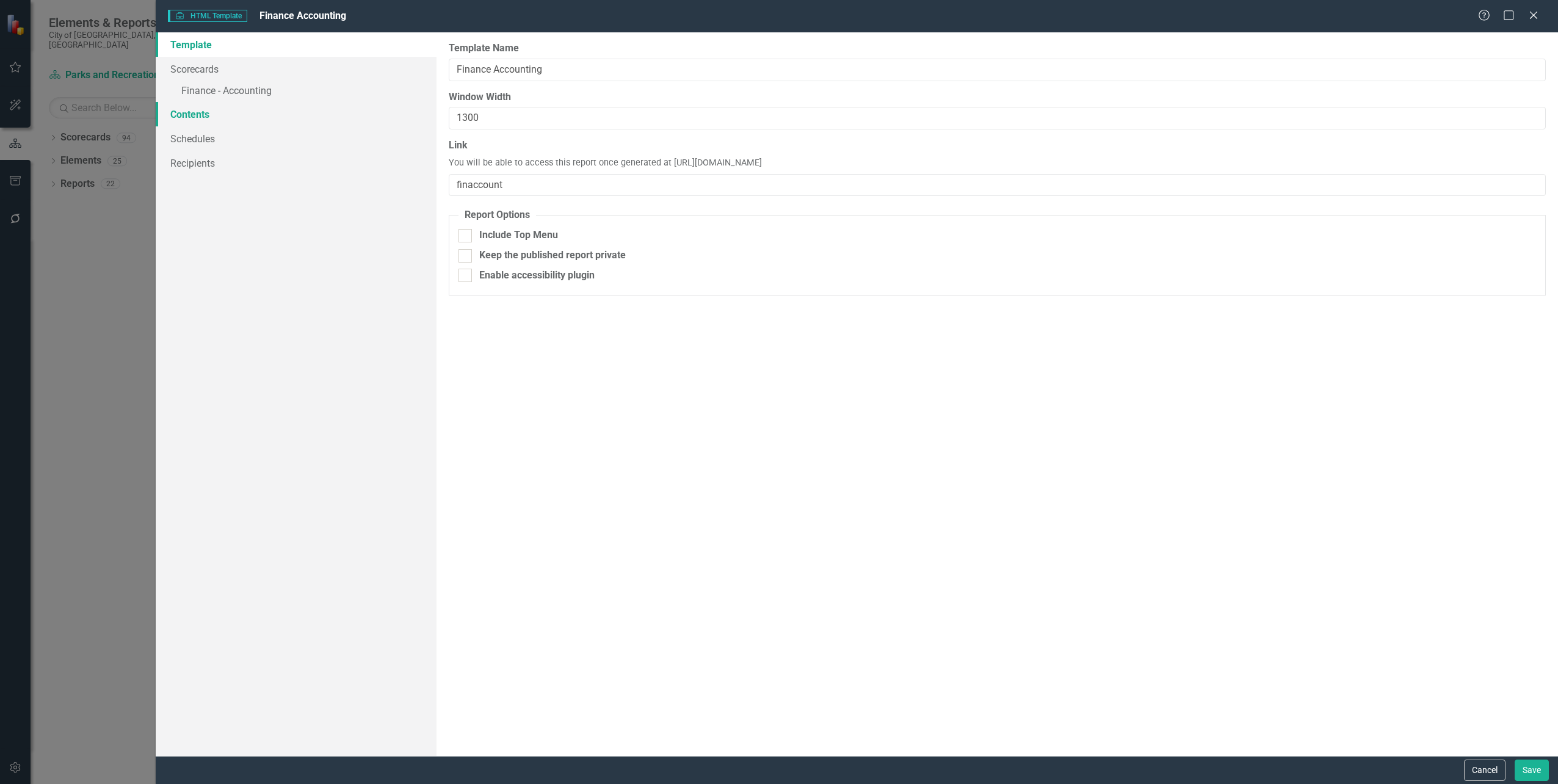
click at [215, 119] on link "Contents" at bounding box center [296, 114] width 281 height 24
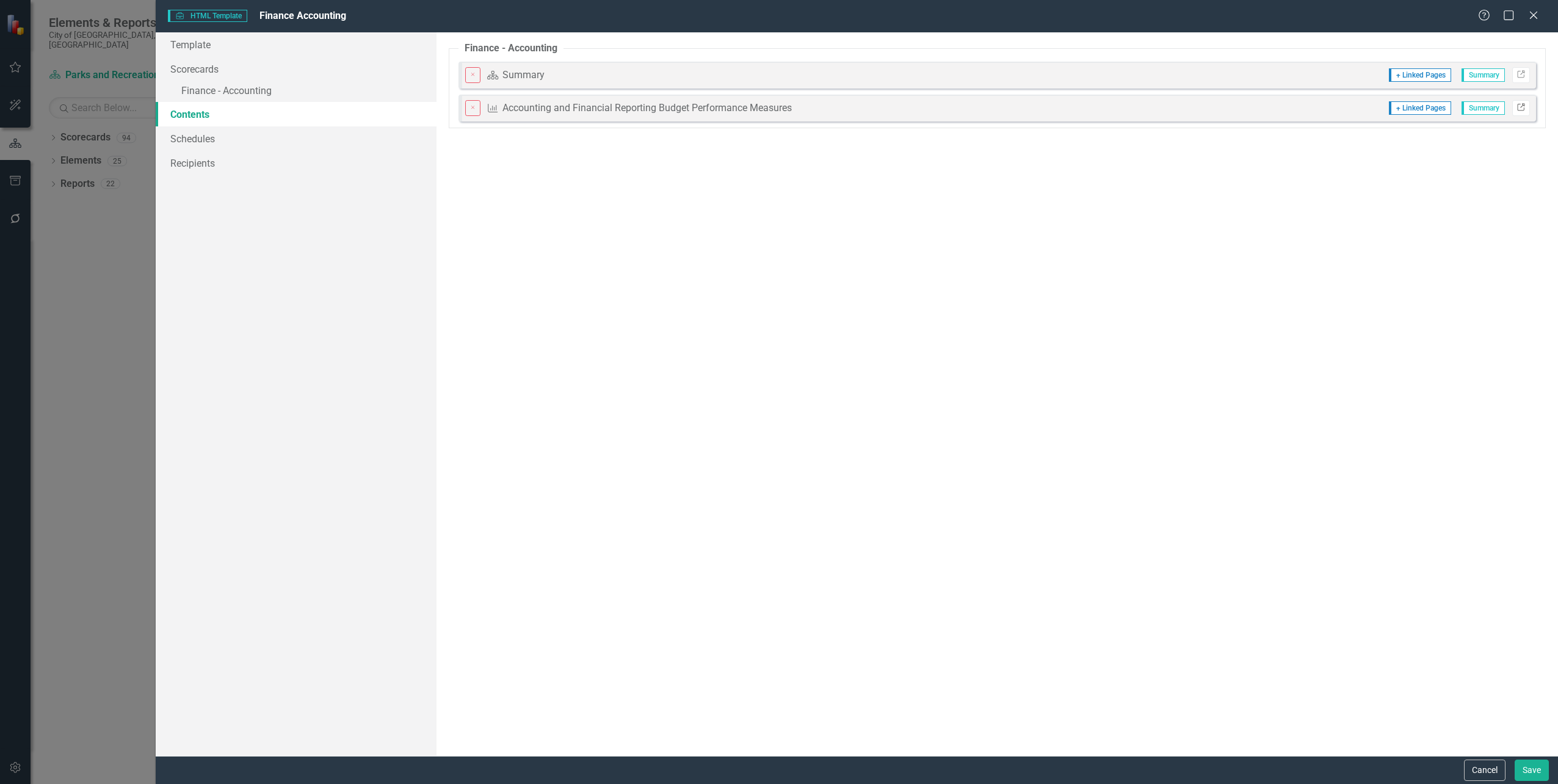
click at [1521, 107] on icon "Link" at bounding box center [1522, 108] width 9 height 7
click at [1522, 76] on icon "Link" at bounding box center [1522, 76] width 9 height 7
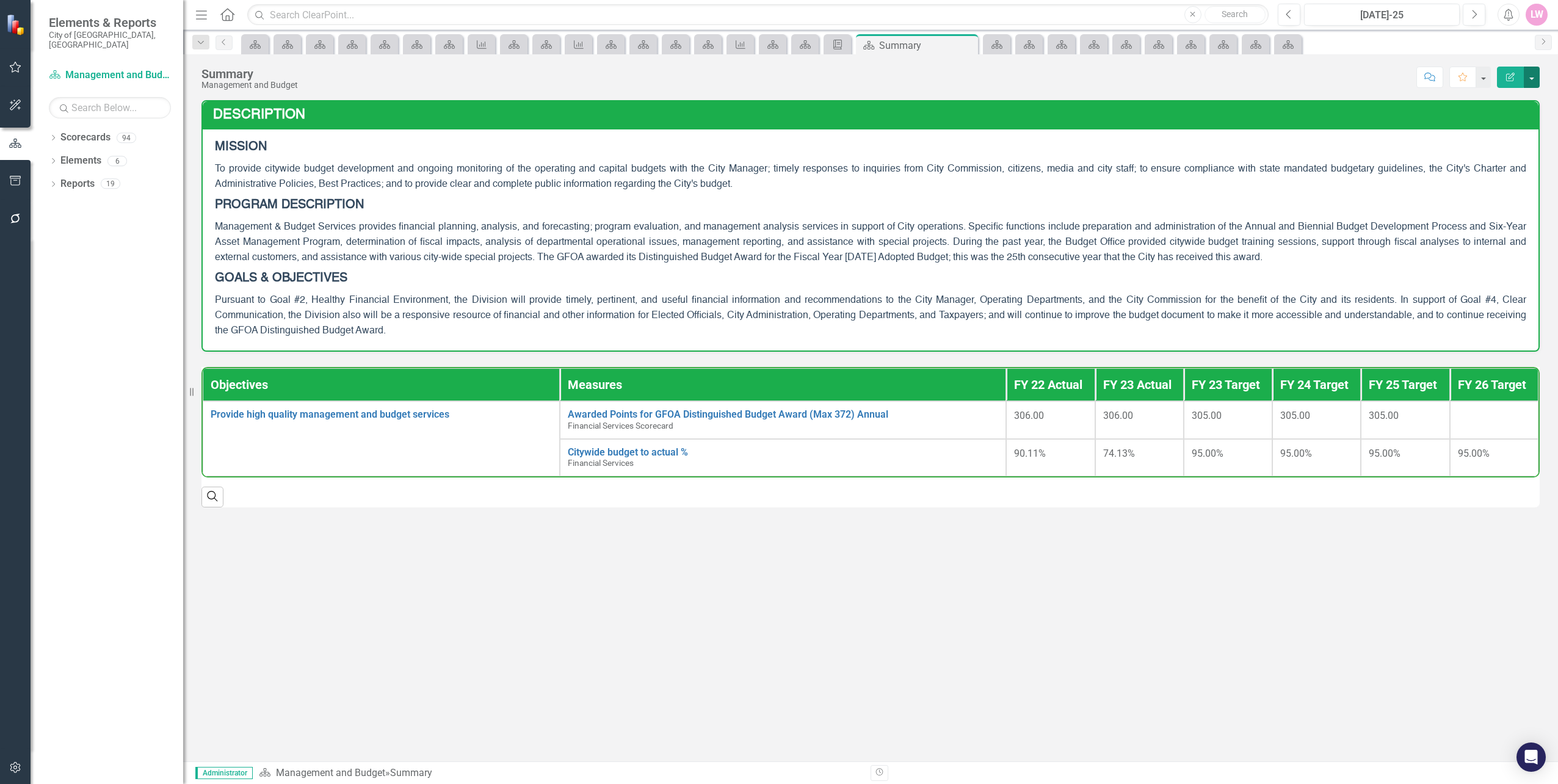
click at [1539, 78] on button "button" at bounding box center [1531, 76] width 16 height 21
click at [52, 182] on icon "Dropdown" at bounding box center [52, 185] width 8 height 7
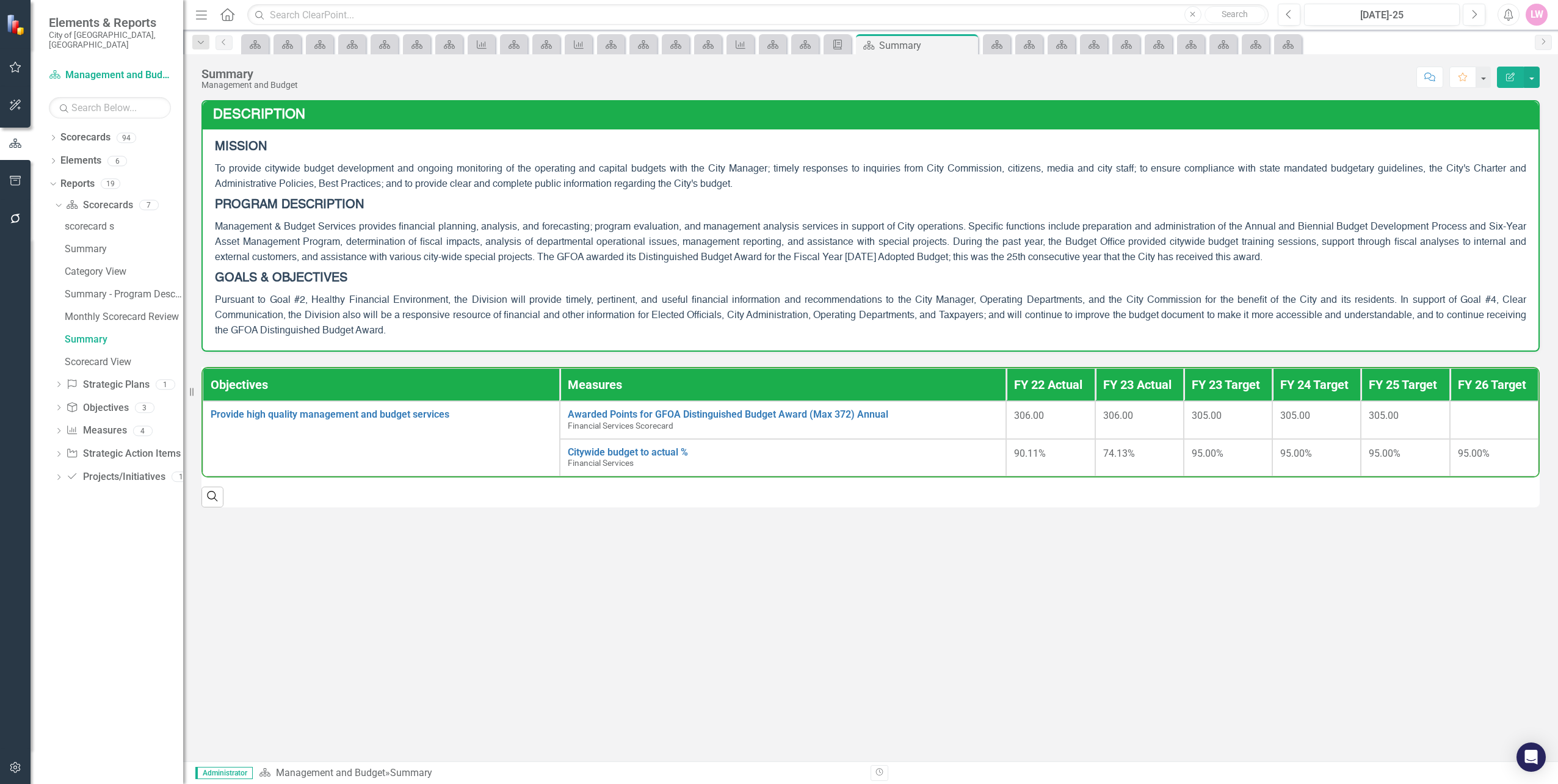
click at [54, 377] on div "Dropdown Scorecard Scorecards 7 scorecard s Summary Category View Summary - Pro…" at bounding box center [116, 343] width 134 height 295
click at [56, 382] on icon "Dropdown" at bounding box center [58, 385] width 8 height 7
click at [51, 179] on icon "Dropdown" at bounding box center [51, 183] width 7 height 8
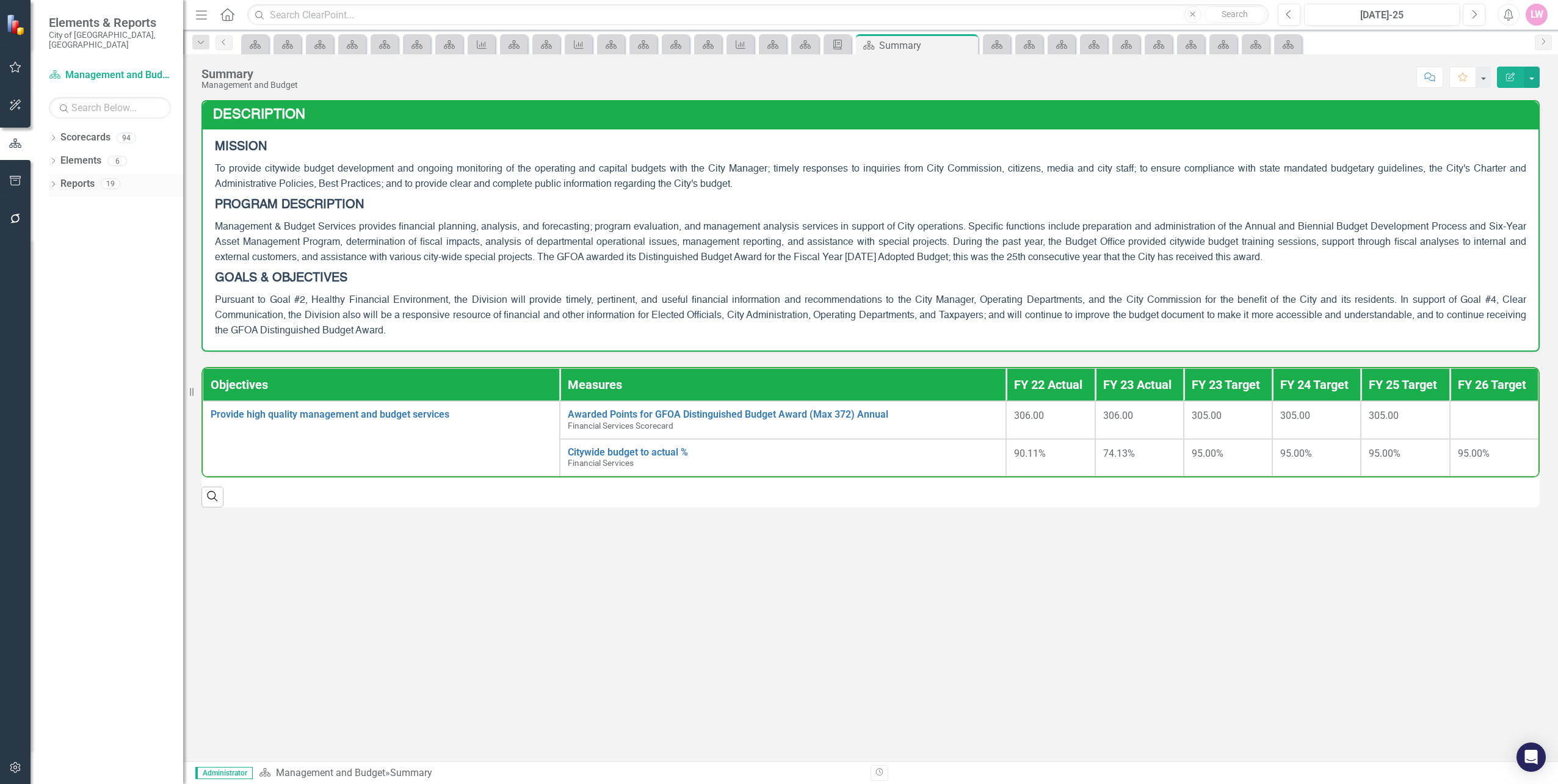
click at [51, 182] on icon "Dropdown" at bounding box center [52, 185] width 8 height 7
drag, startPoint x: 304, startPoint y: 86, endPoint x: 185, endPoint y: 81, distance: 119.1
click at [185, 81] on div "Elements & Reports City of [GEOGRAPHIC_DATA], [GEOGRAPHIC_DATA] Scorecard Manag…" at bounding box center [779, 392] width 1558 height 784
click at [1529, 82] on button "button" at bounding box center [1531, 76] width 16 height 21
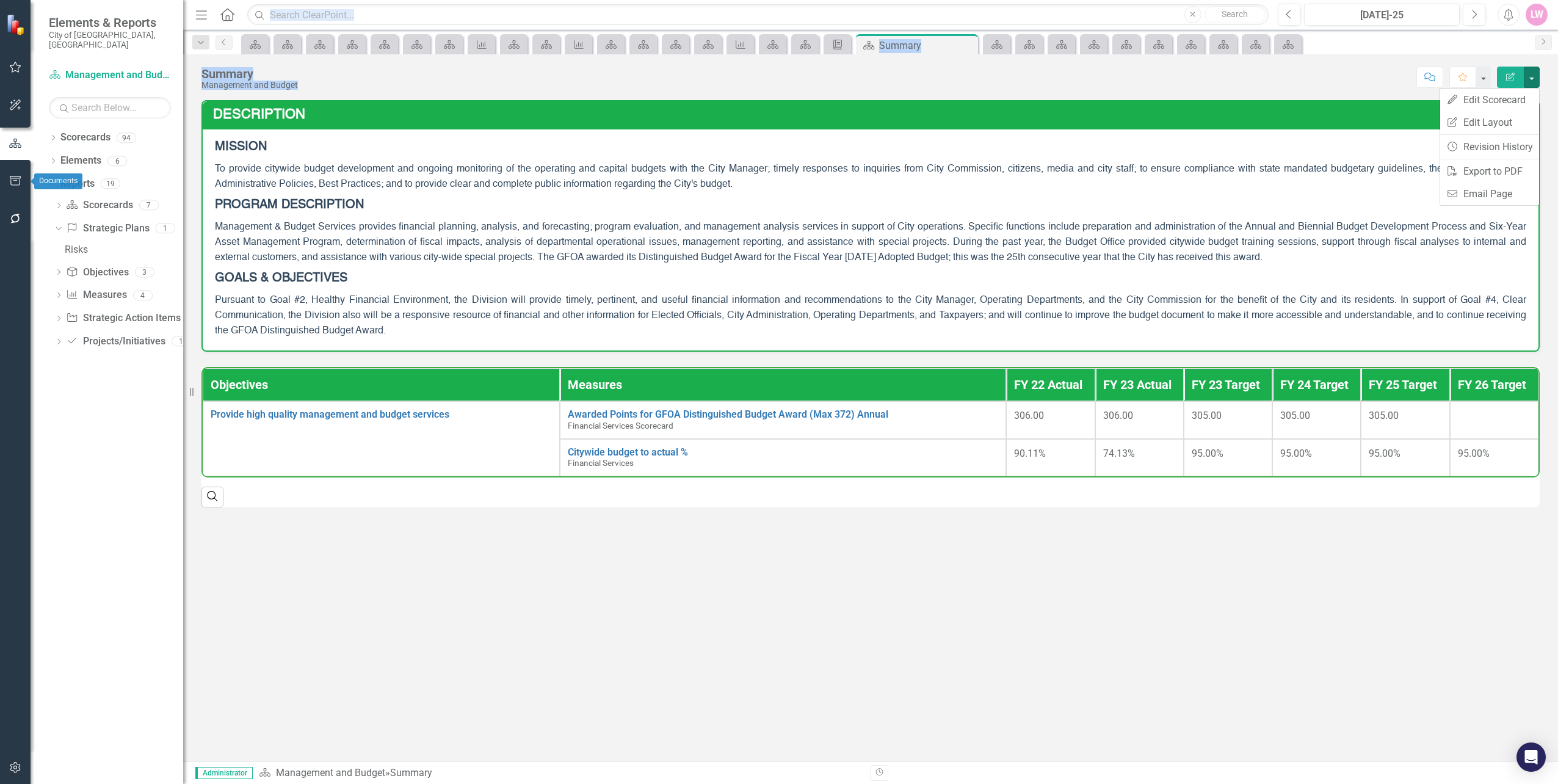
click at [13, 172] on button "button" at bounding box center [15, 182] width 27 height 26
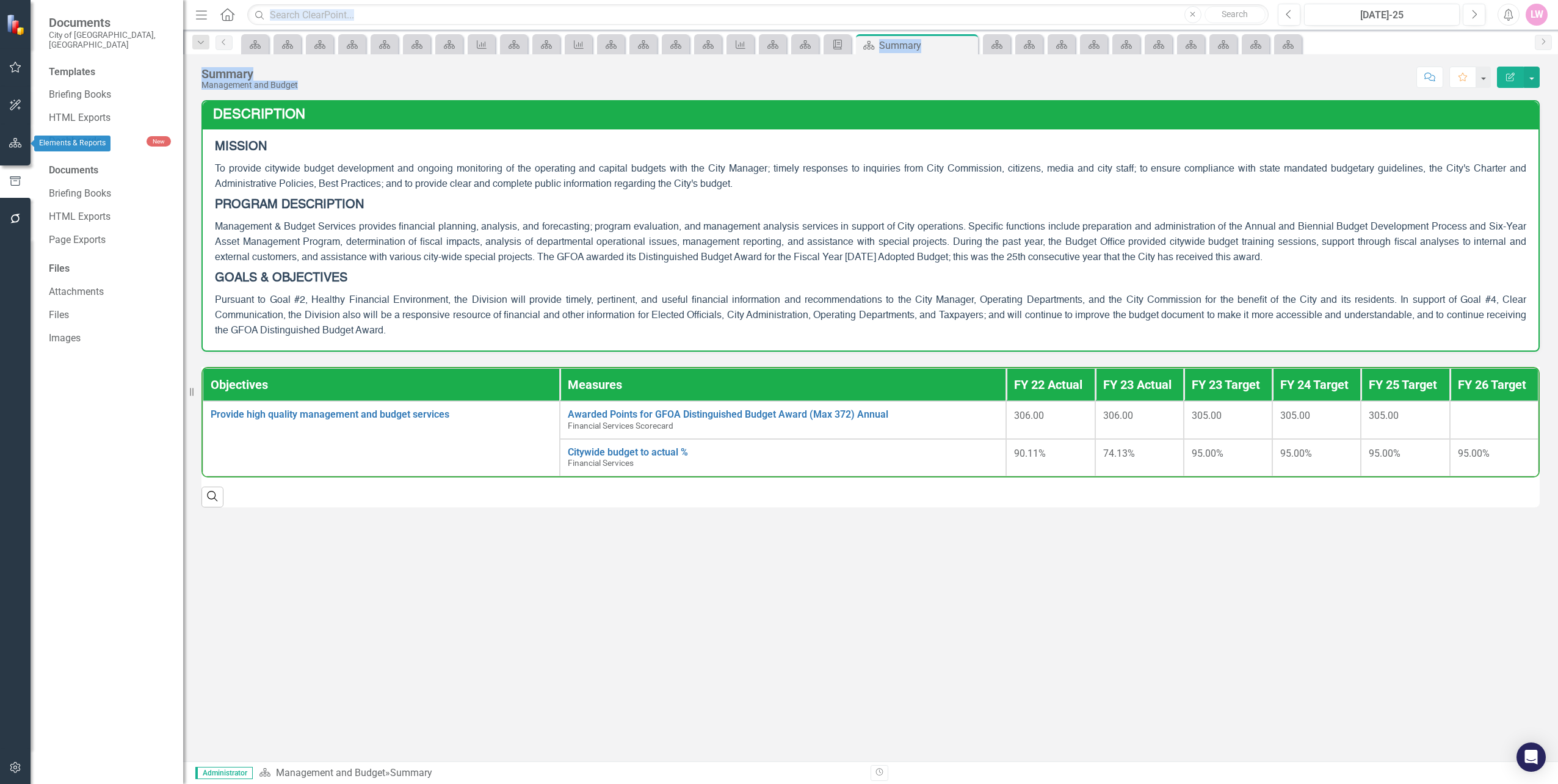
click at [16, 151] on button "button" at bounding box center [15, 144] width 27 height 26
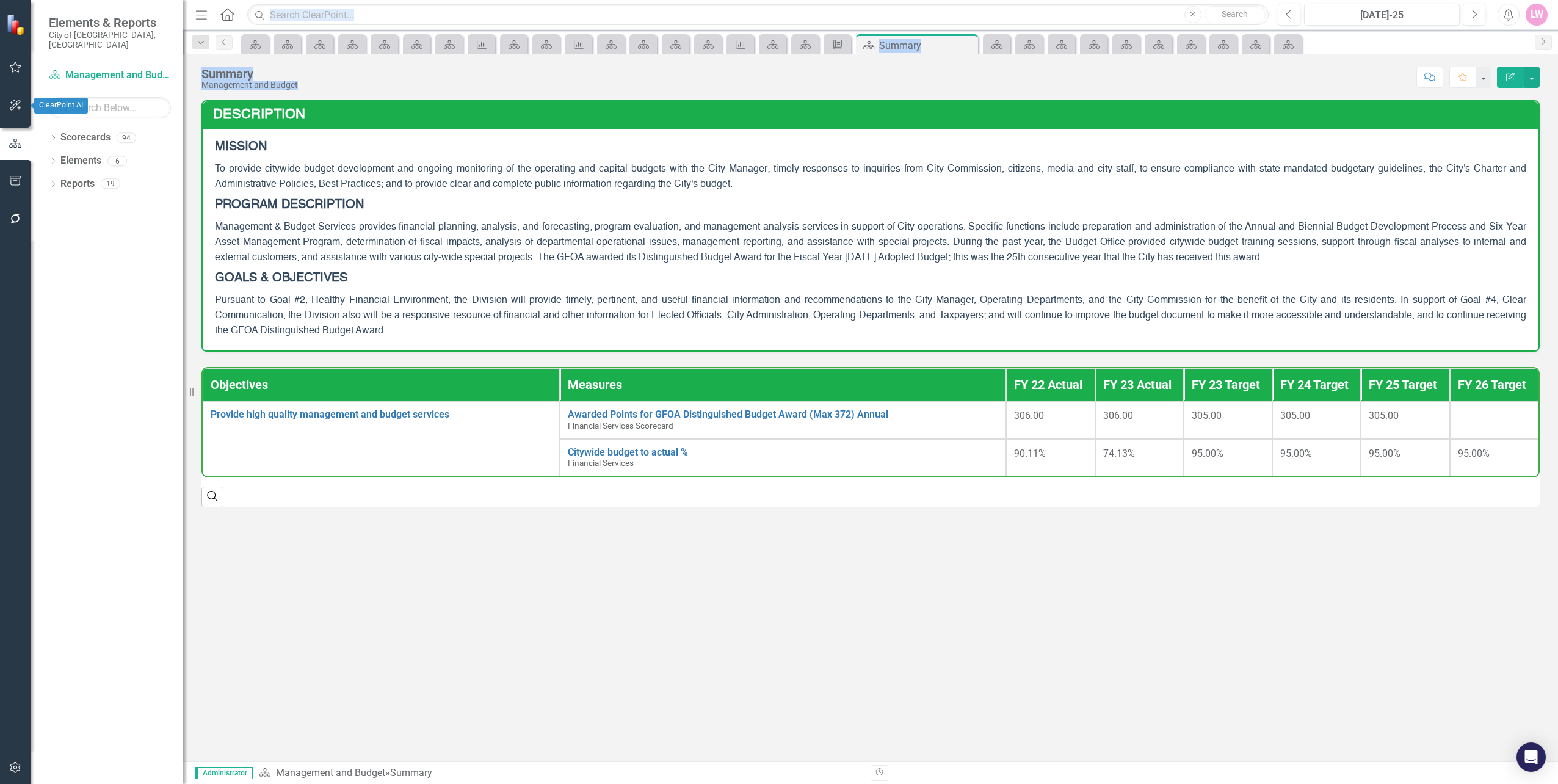
click at [15, 112] on button "button" at bounding box center [15, 106] width 27 height 26
click at [20, 144] on icon "button" at bounding box center [16, 143] width 13 height 9
click at [48, 128] on div "Dropdown Scorecards 94 Dropdown City of Tamarac Dropdown Building Certificate o…" at bounding box center [107, 456] width 153 height 656
click at [54, 135] on icon "Dropdown" at bounding box center [52, 138] width 8 height 7
click at [60, 157] on icon "Dropdown" at bounding box center [60, 160] width 9 height 7
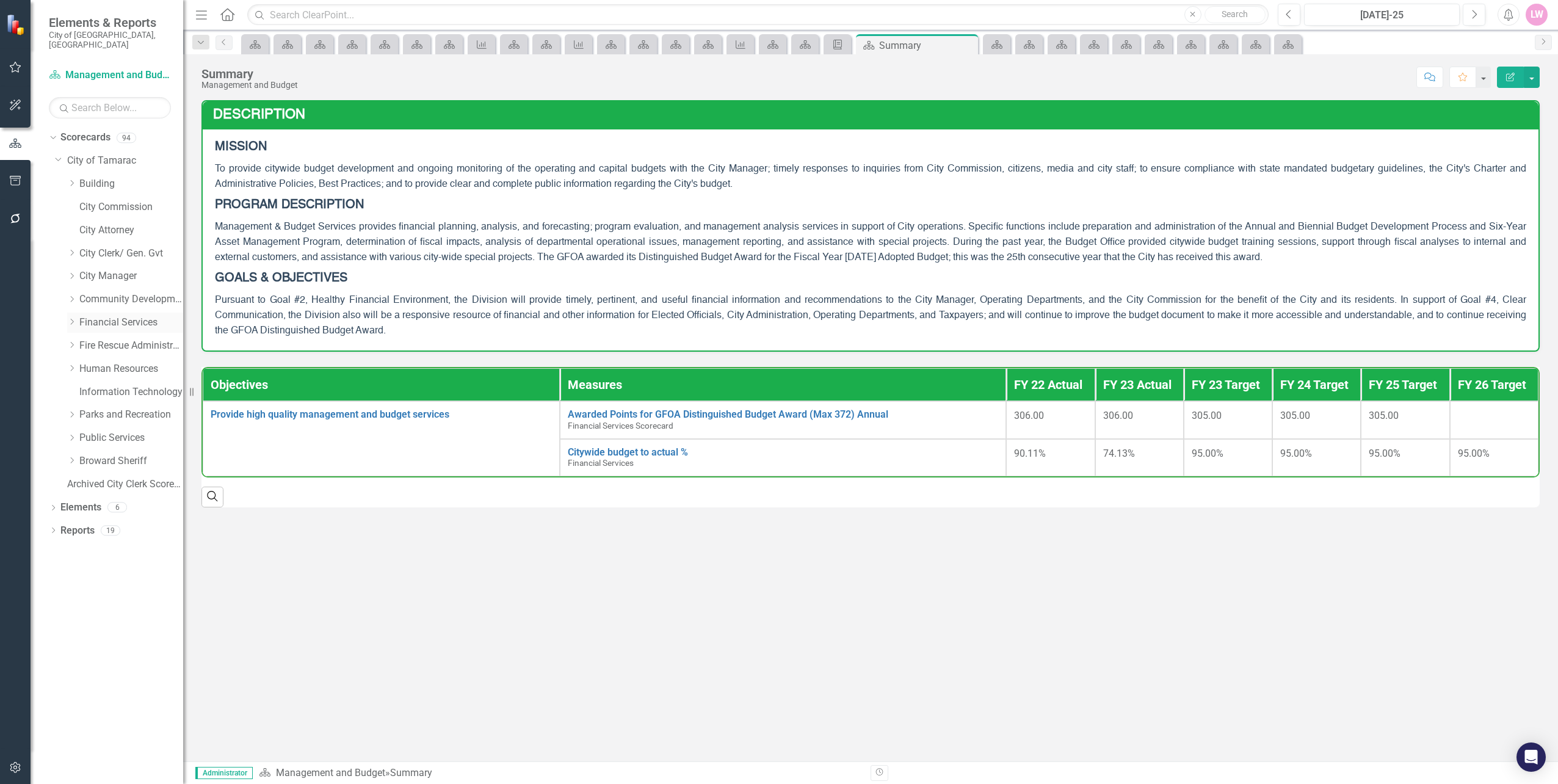
click at [77, 318] on div "Dropdown" at bounding box center [73, 323] width 12 height 10
click at [125, 385] on link "2. Quality" at bounding box center [137, 392] width 91 height 14
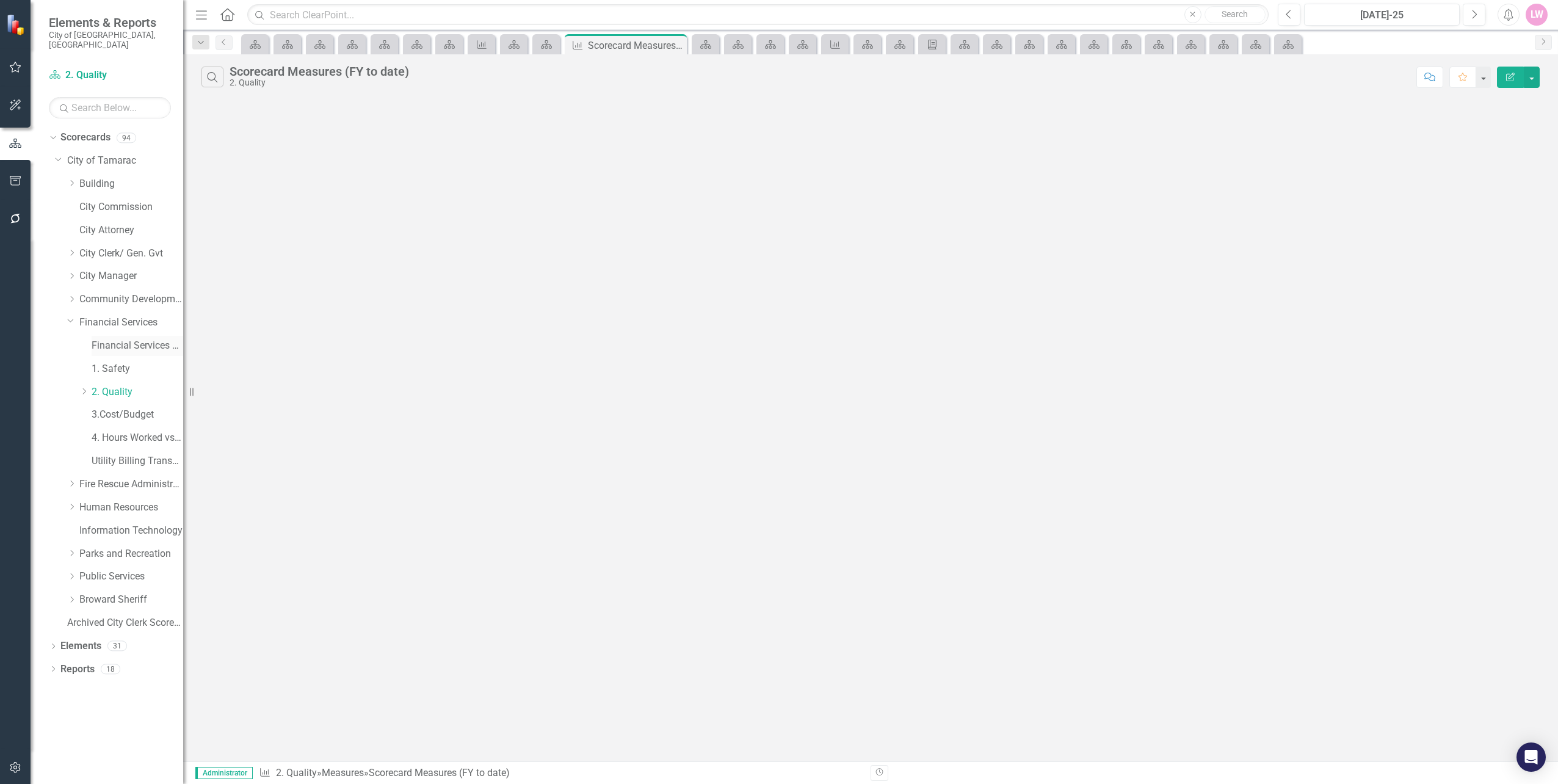
click at [117, 338] on link "Financial Services Scorecard" at bounding box center [137, 345] width 91 height 14
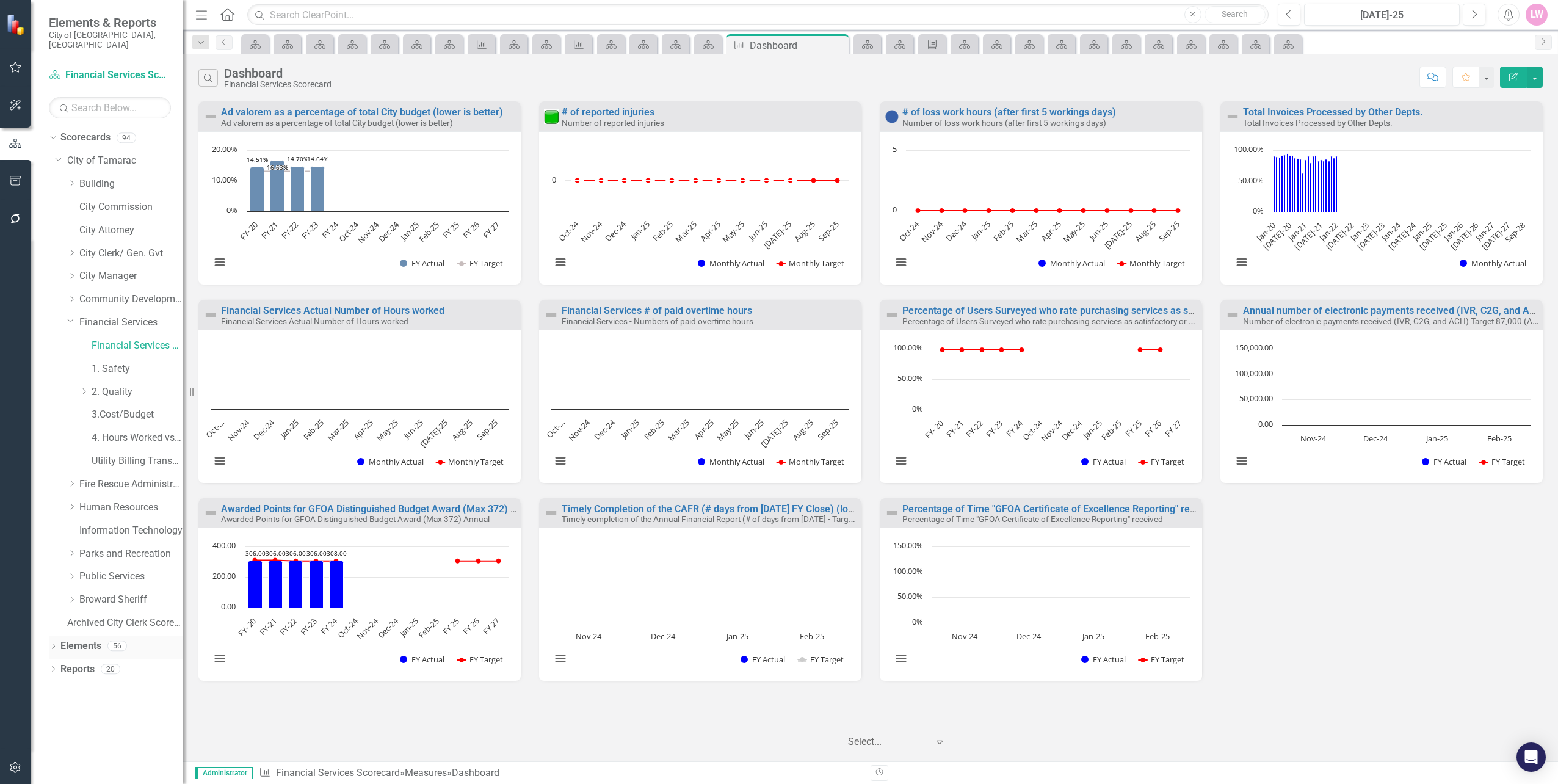
click at [52, 644] on icon "Dropdown" at bounding box center [52, 647] width 8 height 7
click at [52, 641] on icon "Dropdown" at bounding box center [51, 645] width 7 height 8
click at [60, 659] on div "Dropdown Reports 20" at bounding box center [116, 670] width 134 height 23
click at [54, 667] on icon "Dropdown" at bounding box center [52, 669] width 8 height 7
click at [141, 316] on link "Financial Services" at bounding box center [131, 323] width 103 height 14
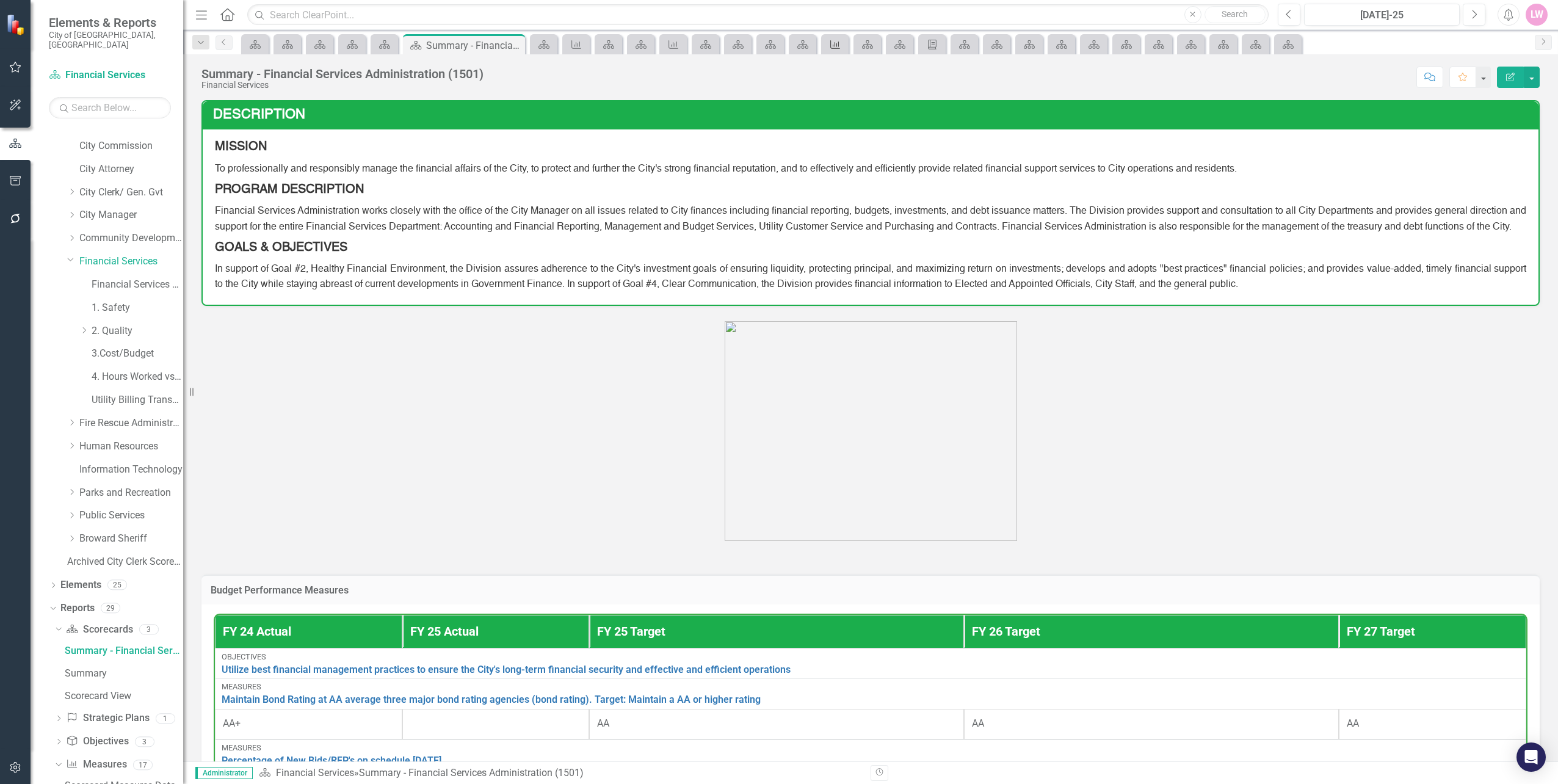
click at [832, 45] on icon "Measure" at bounding box center [834, 45] width 12 height 9
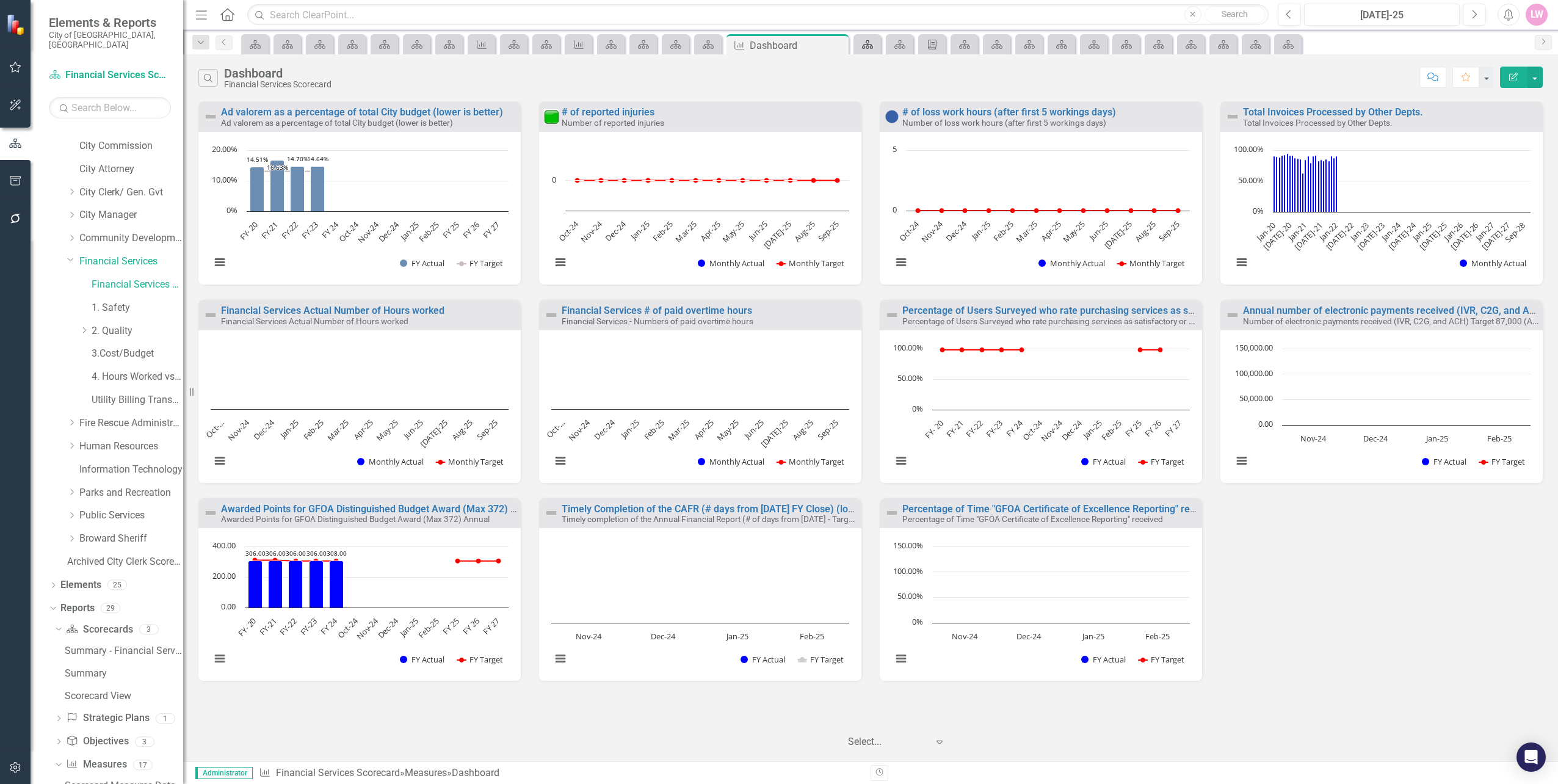
click at [874, 41] on icon "Scorecard" at bounding box center [867, 45] width 12 height 9
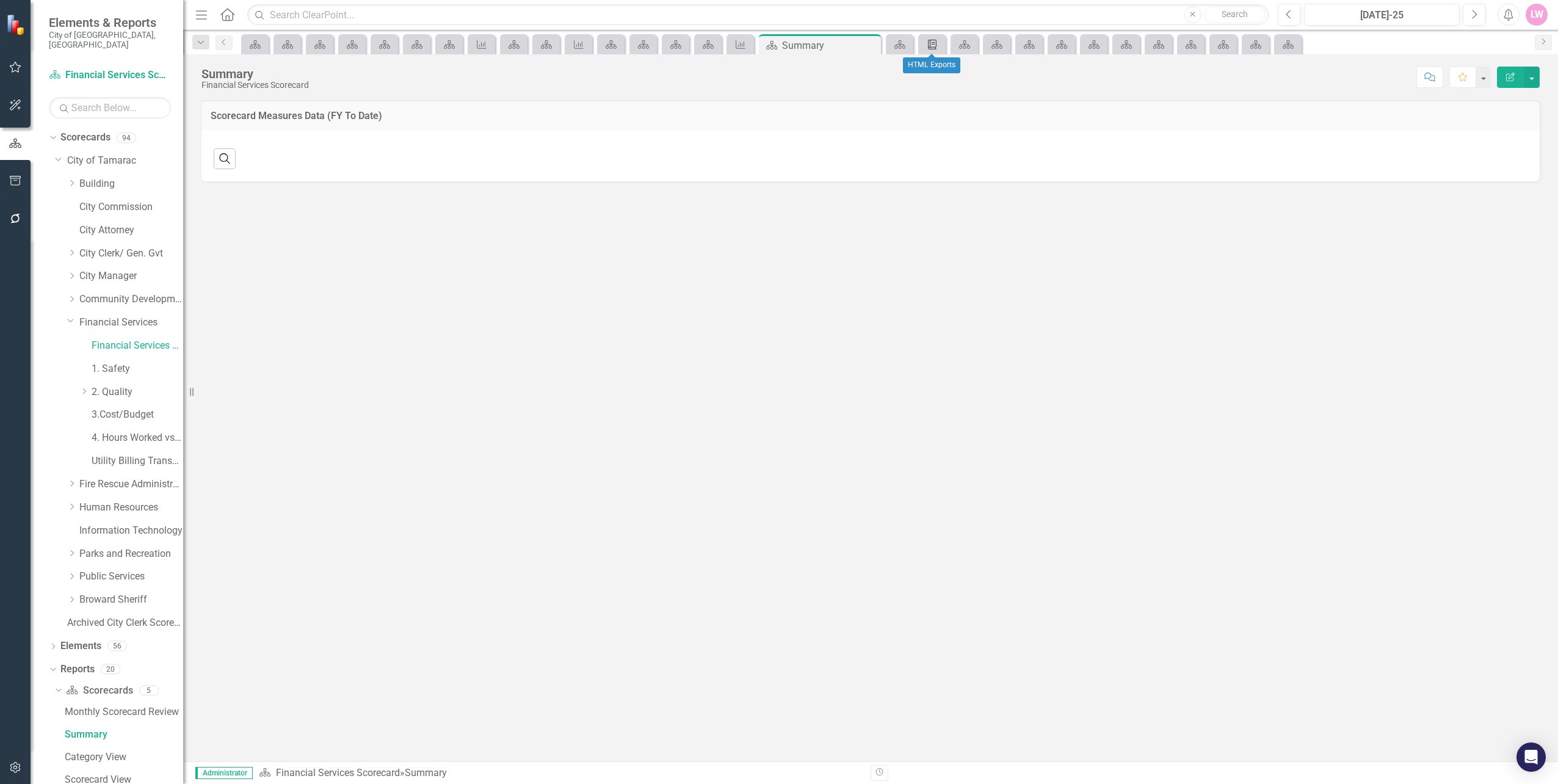
click at [930, 47] on icon at bounding box center [931, 45] width 8 height 9
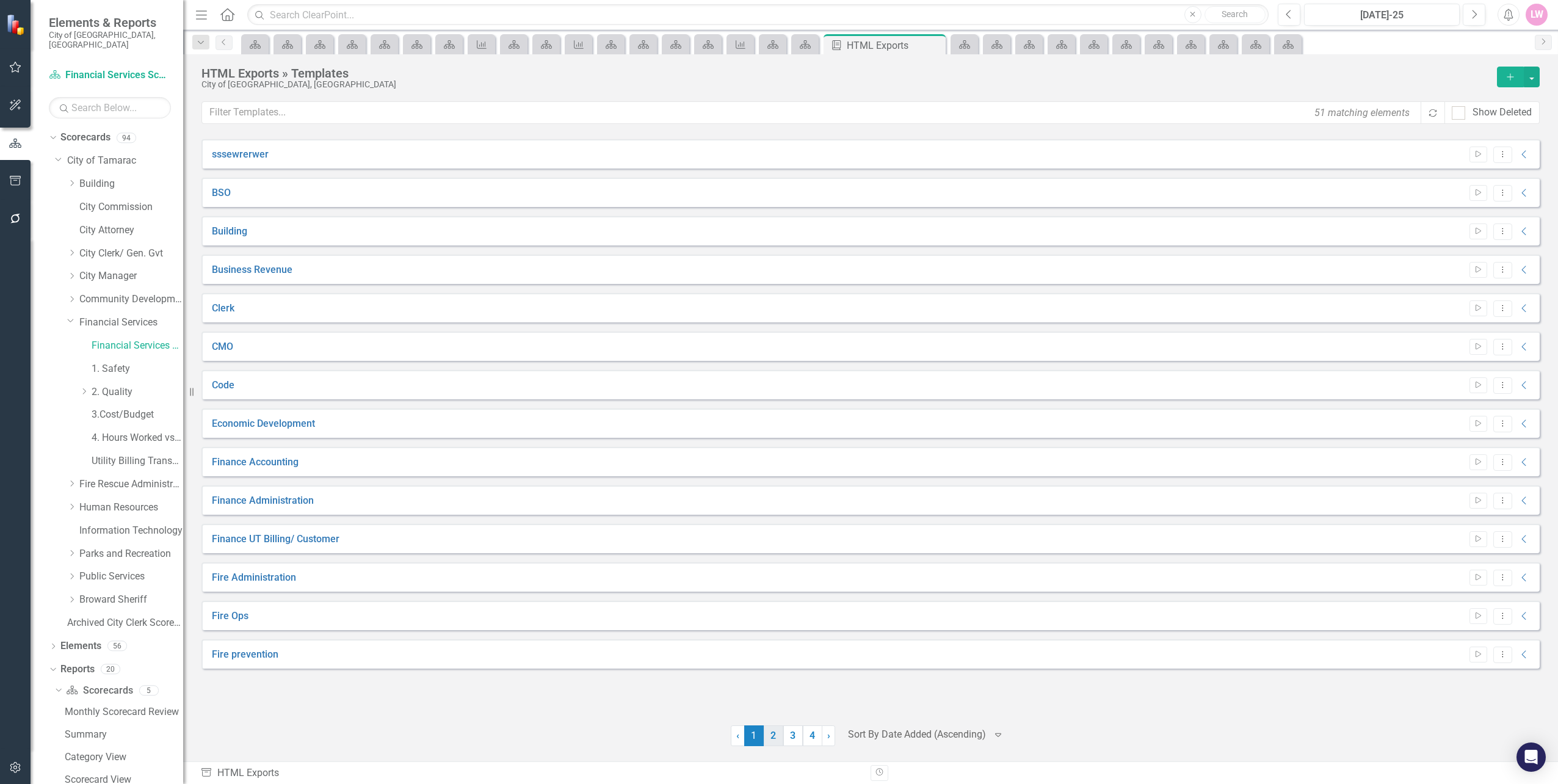
click at [778, 744] on link "2" at bounding box center [773, 736] width 20 height 21
click at [269, 269] on link "Mgmt and Budget" at bounding box center [251, 269] width 78 height 14
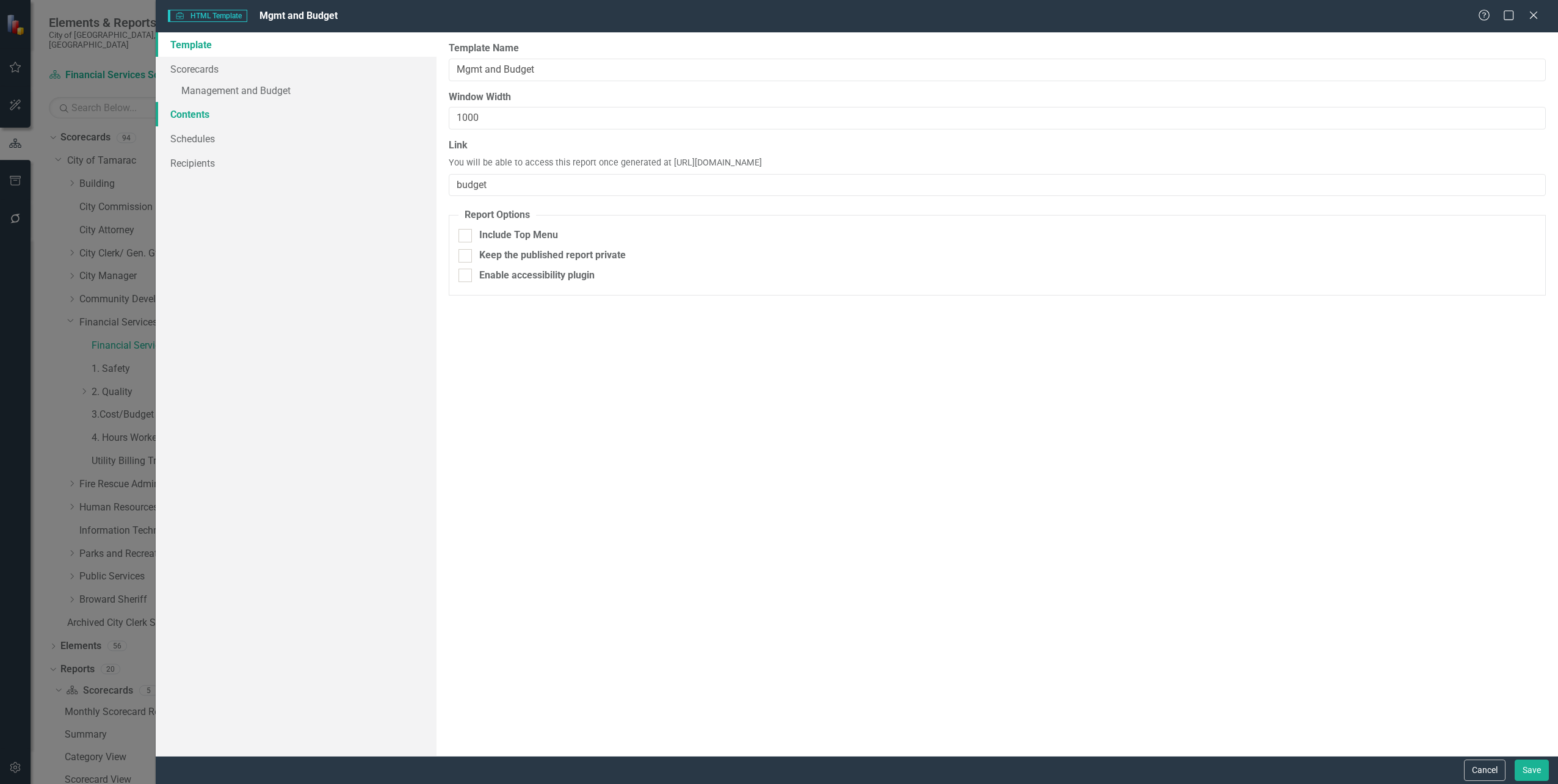
click at [200, 117] on link "Contents" at bounding box center [296, 114] width 281 height 24
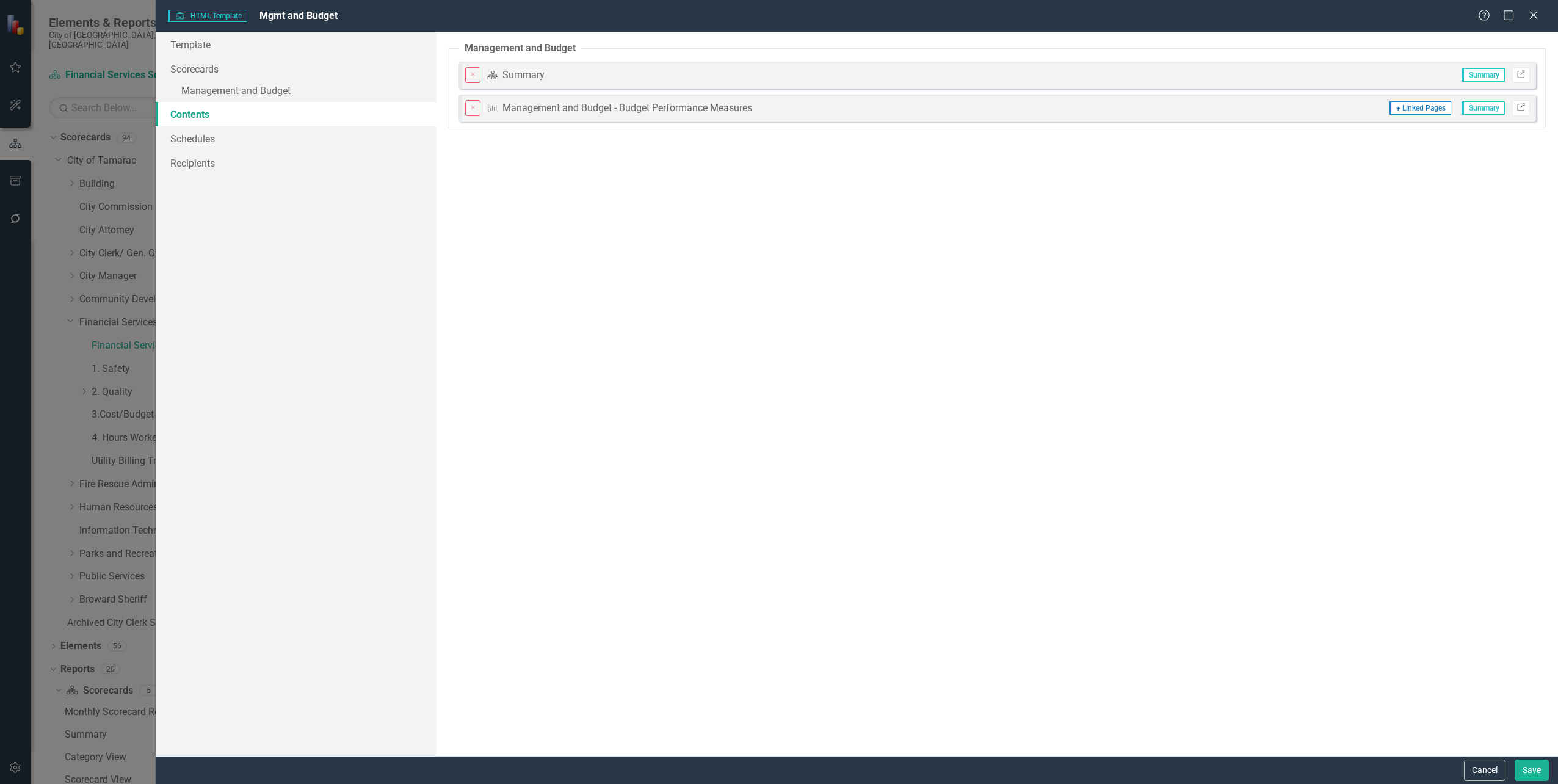
click at [1526, 108] on link "Link" at bounding box center [1521, 107] width 18 height 16
click at [1537, 20] on icon "Close" at bounding box center [1533, 15] width 15 height 11
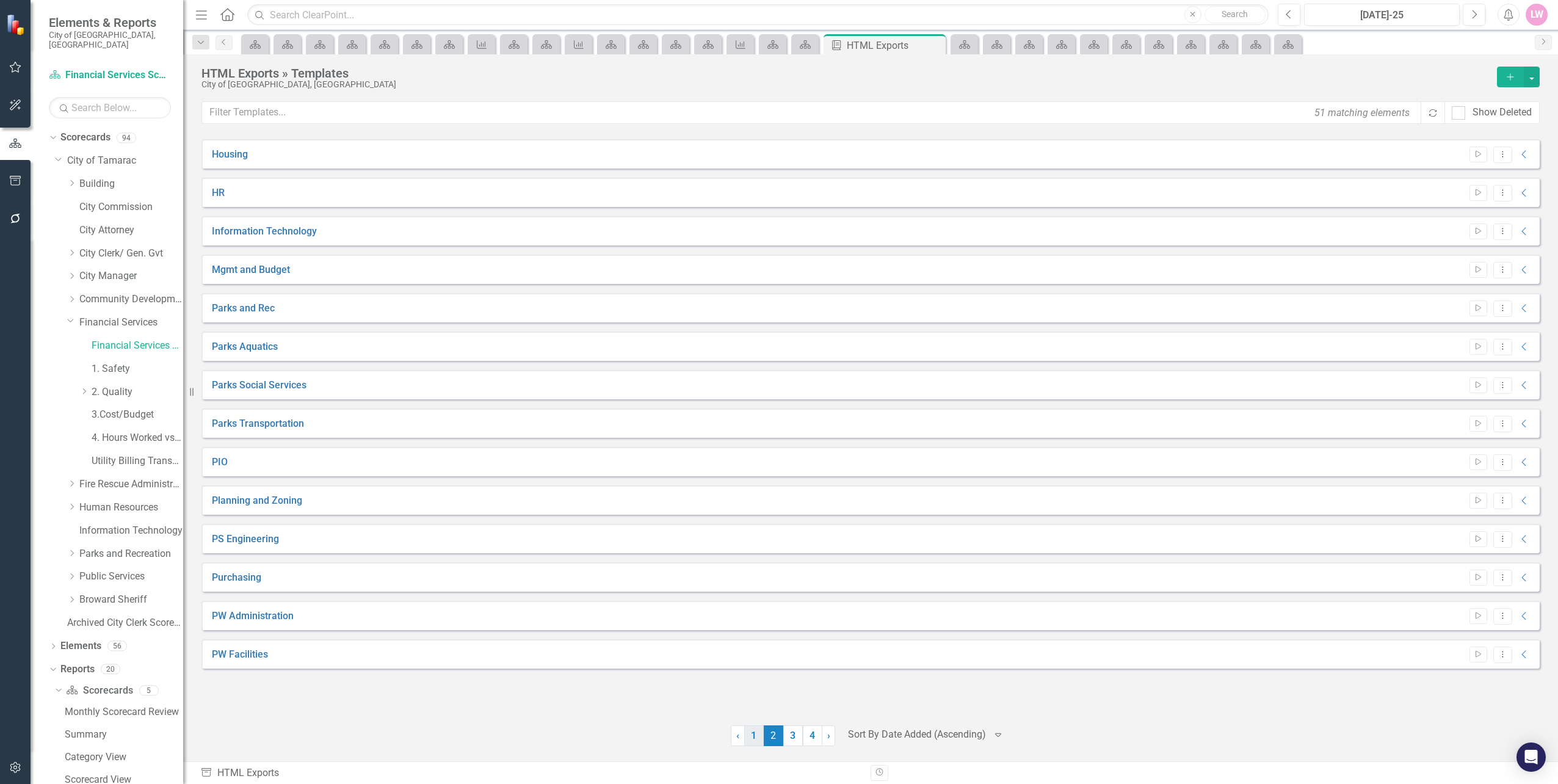
click at [752, 739] on link "1" at bounding box center [753, 736] width 20 height 21
click at [241, 463] on link "Finance Accounting" at bounding box center [255, 462] width 87 height 14
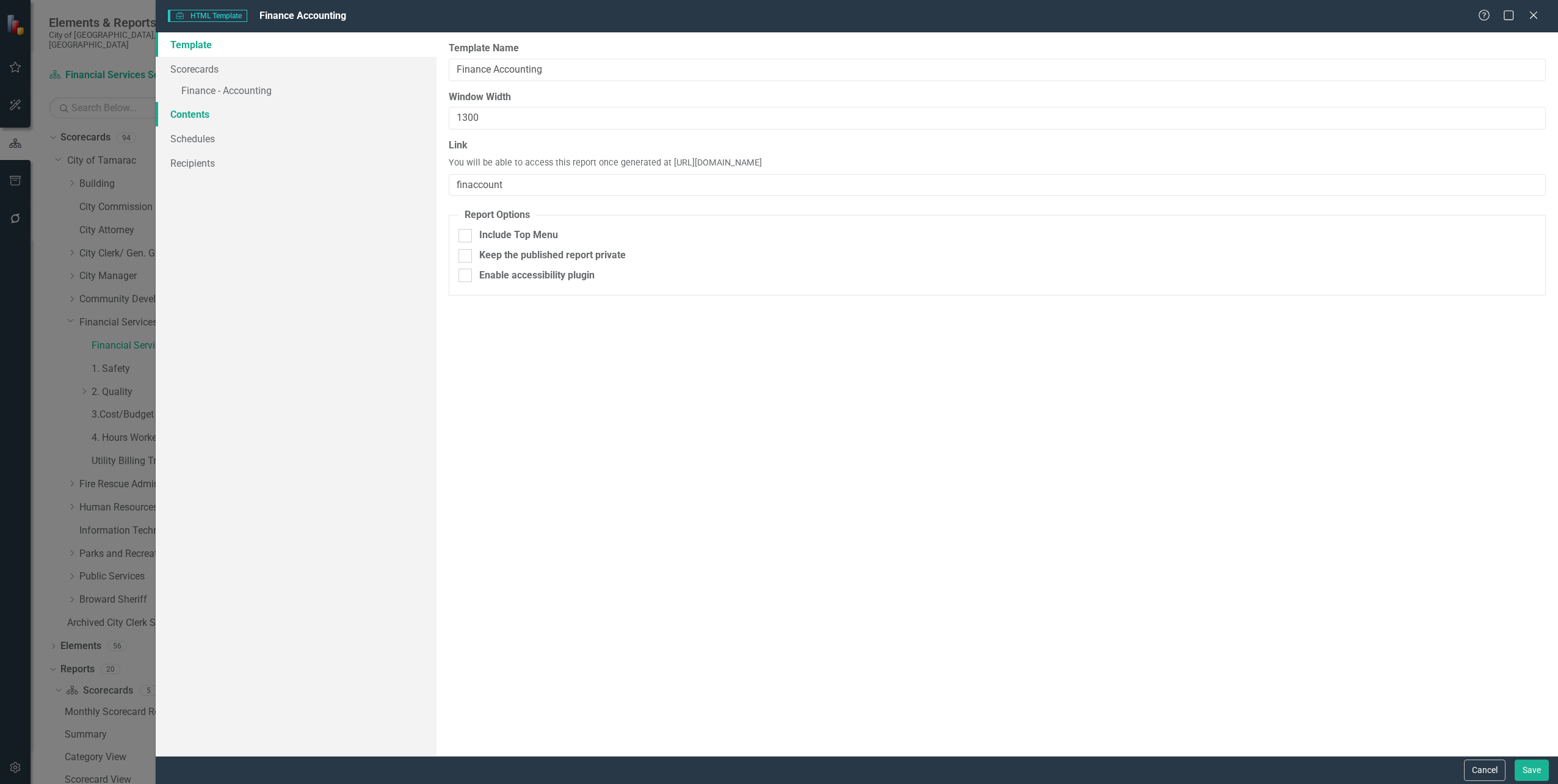
click at [208, 107] on link "Contents" at bounding box center [296, 114] width 281 height 24
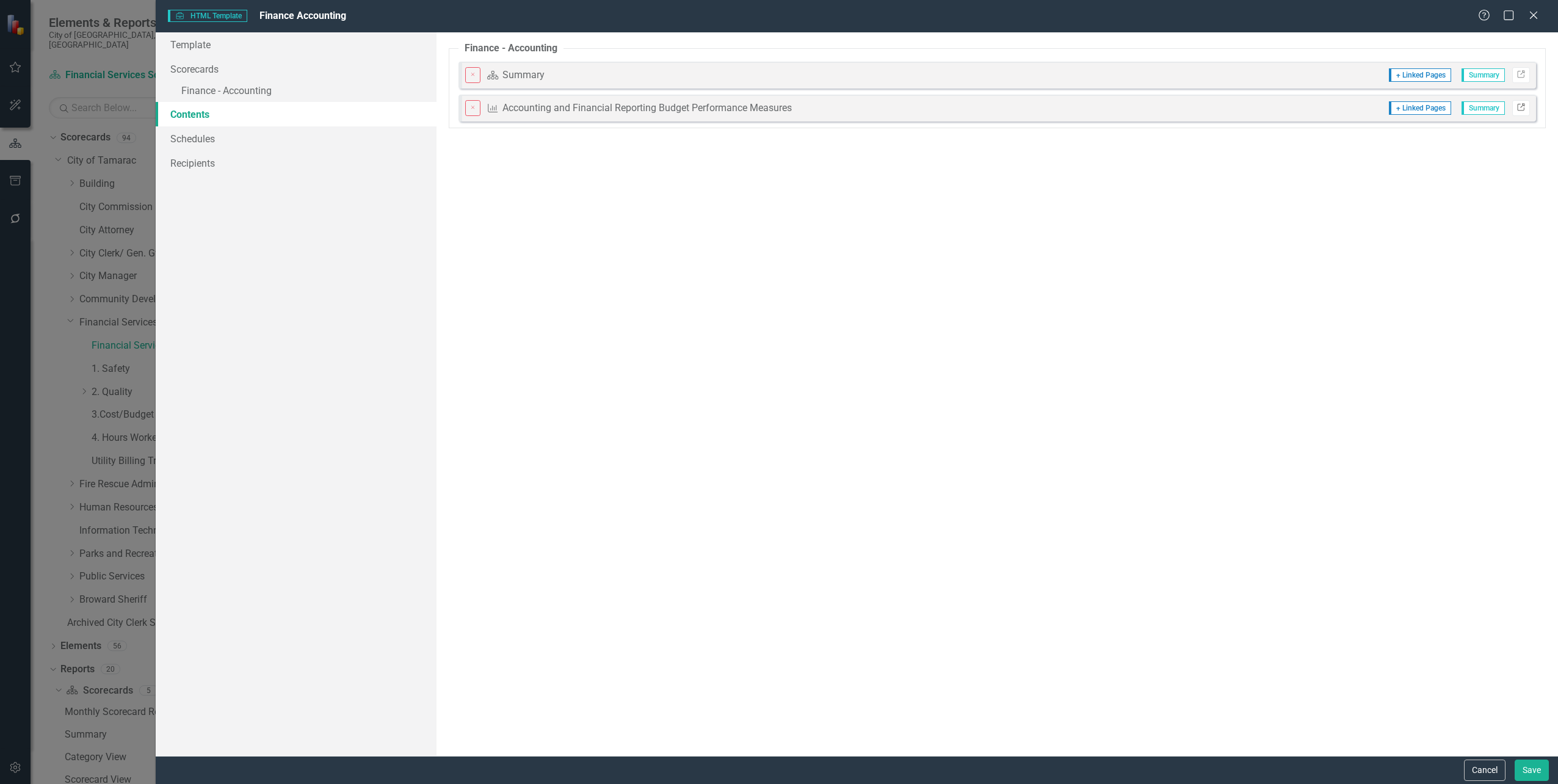
click at [1523, 108] on icon "Link" at bounding box center [1522, 108] width 9 height 7
click at [1544, 19] on div "Help Maximize Close" at bounding box center [1511, 16] width 68 height 14
click at [1534, 15] on icon at bounding box center [1534, 15] width 9 height 9
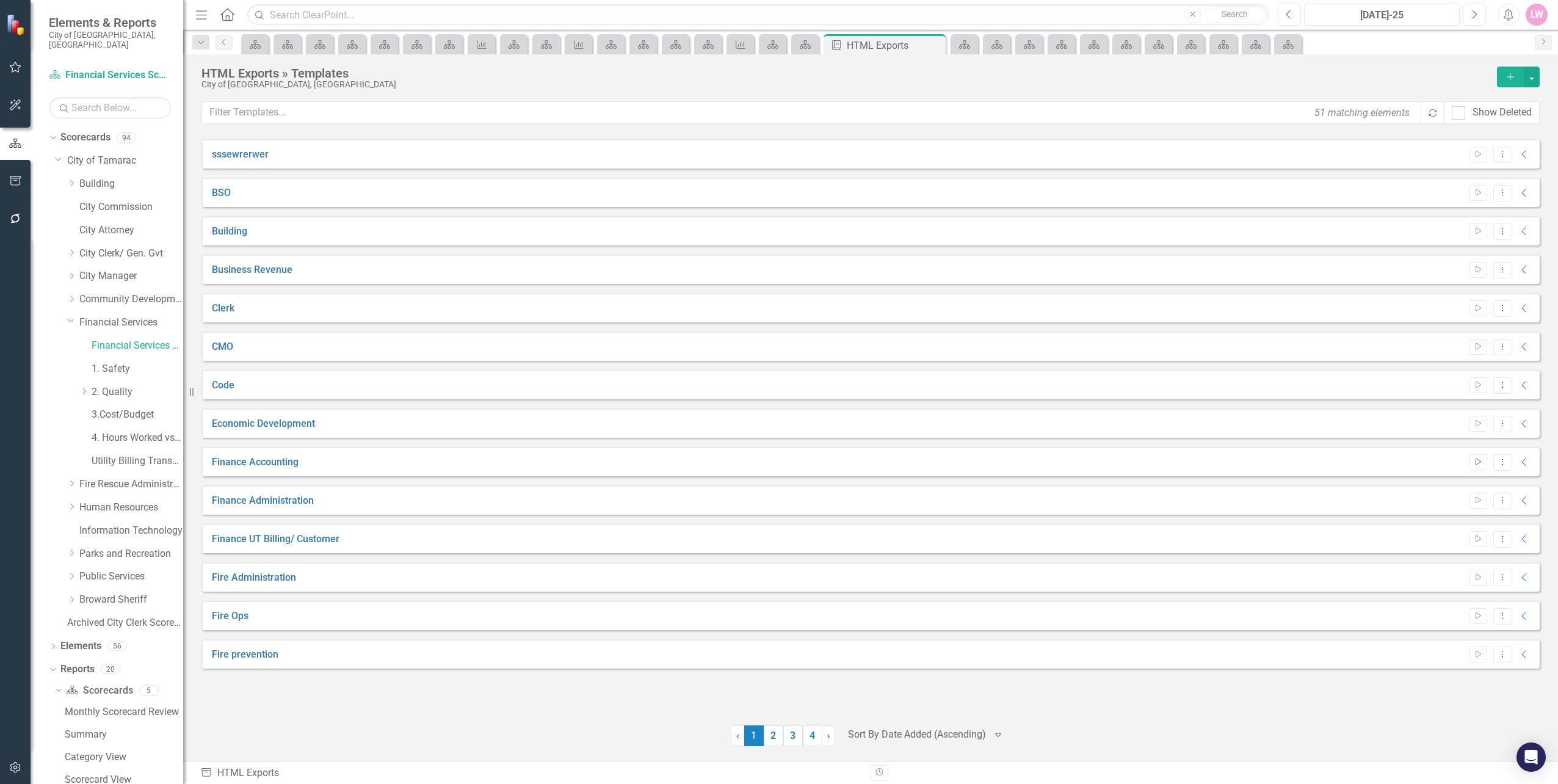
click at [1484, 464] on button "Start" at bounding box center [1478, 461] width 18 height 16
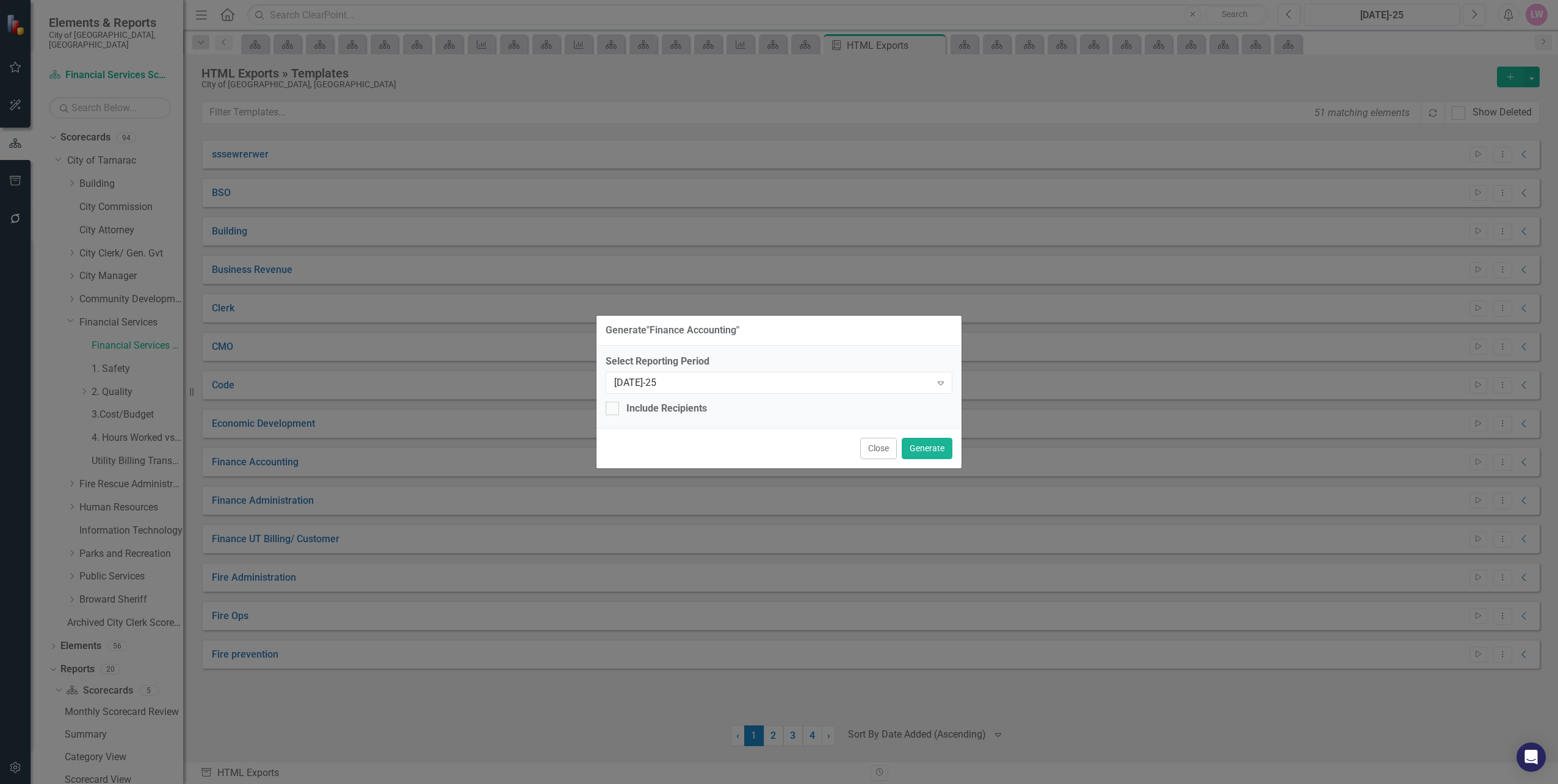
drag, startPoint x: 883, startPoint y: 456, endPoint x: 875, endPoint y: 455, distance: 8.1
click at [882, 456] on button "Close" at bounding box center [878, 448] width 36 height 21
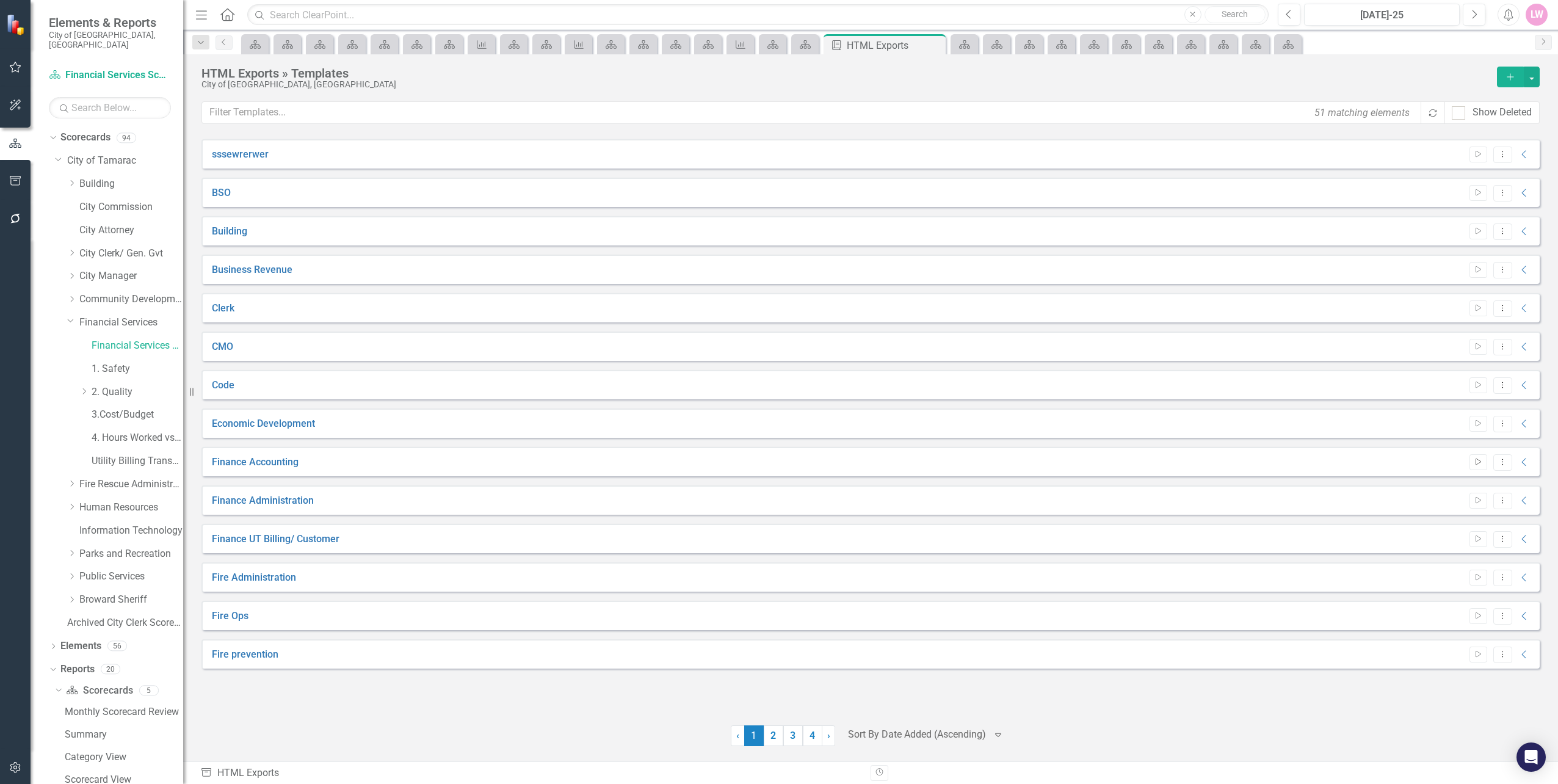
click at [1480, 462] on icon "Start" at bounding box center [1479, 462] width 9 height 7
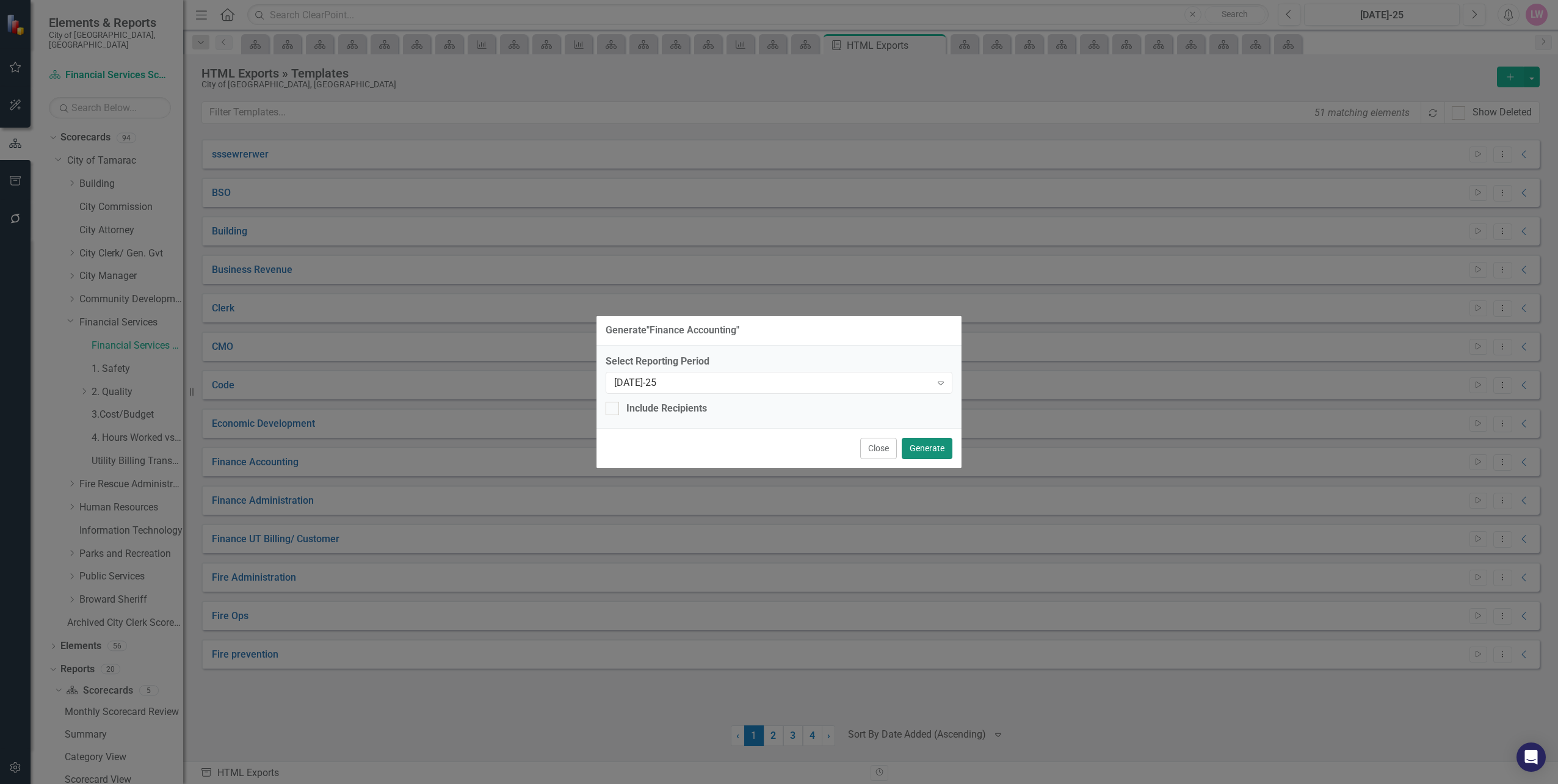
click at [937, 454] on button "Generate" at bounding box center [927, 448] width 50 height 21
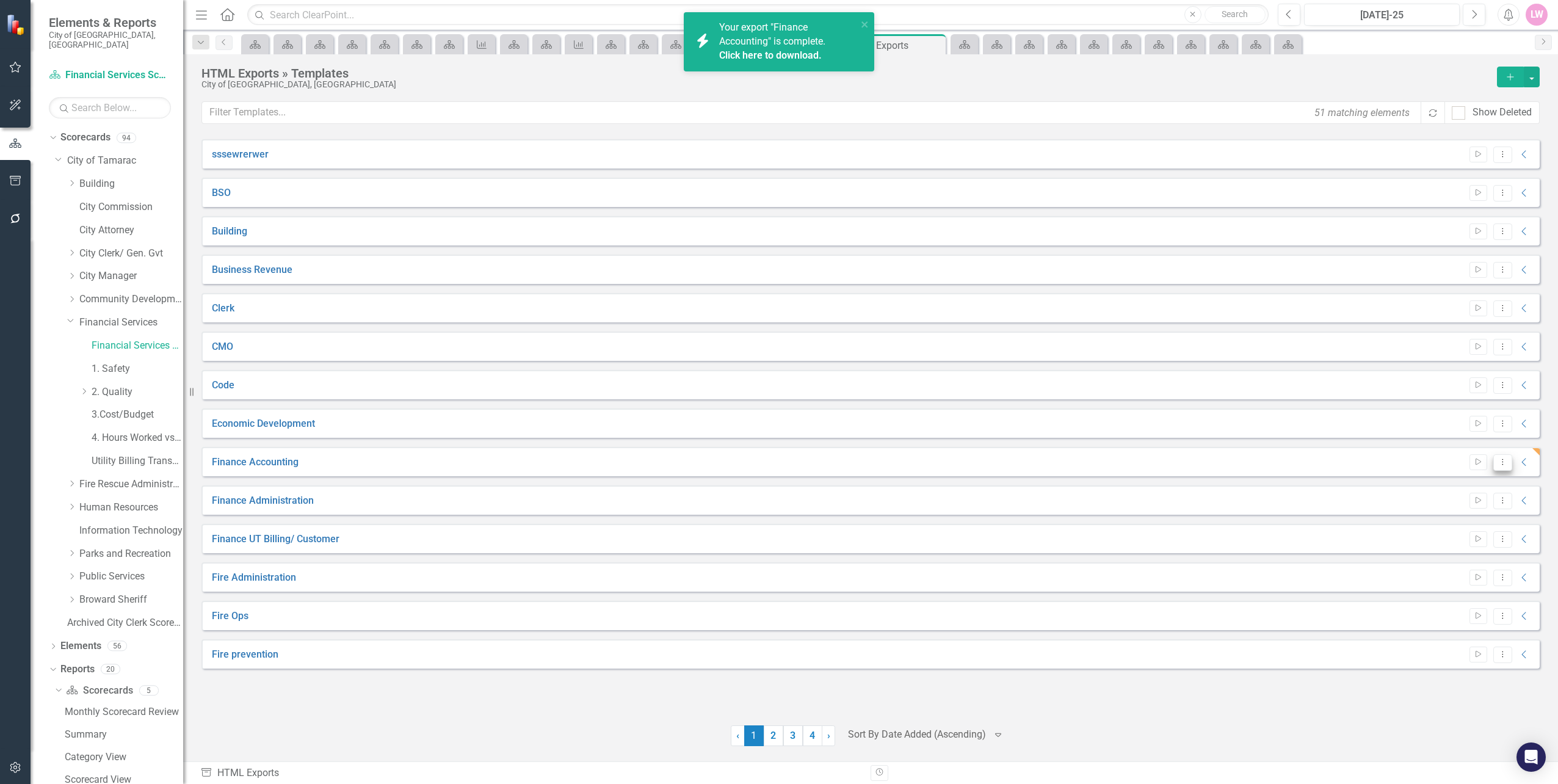
click at [1505, 462] on icon "Dropdown Menu" at bounding box center [1502, 461] width 10 height 8
click at [1488, 506] on link "Preview Preview Template" at bounding box center [1455, 505] width 113 height 22
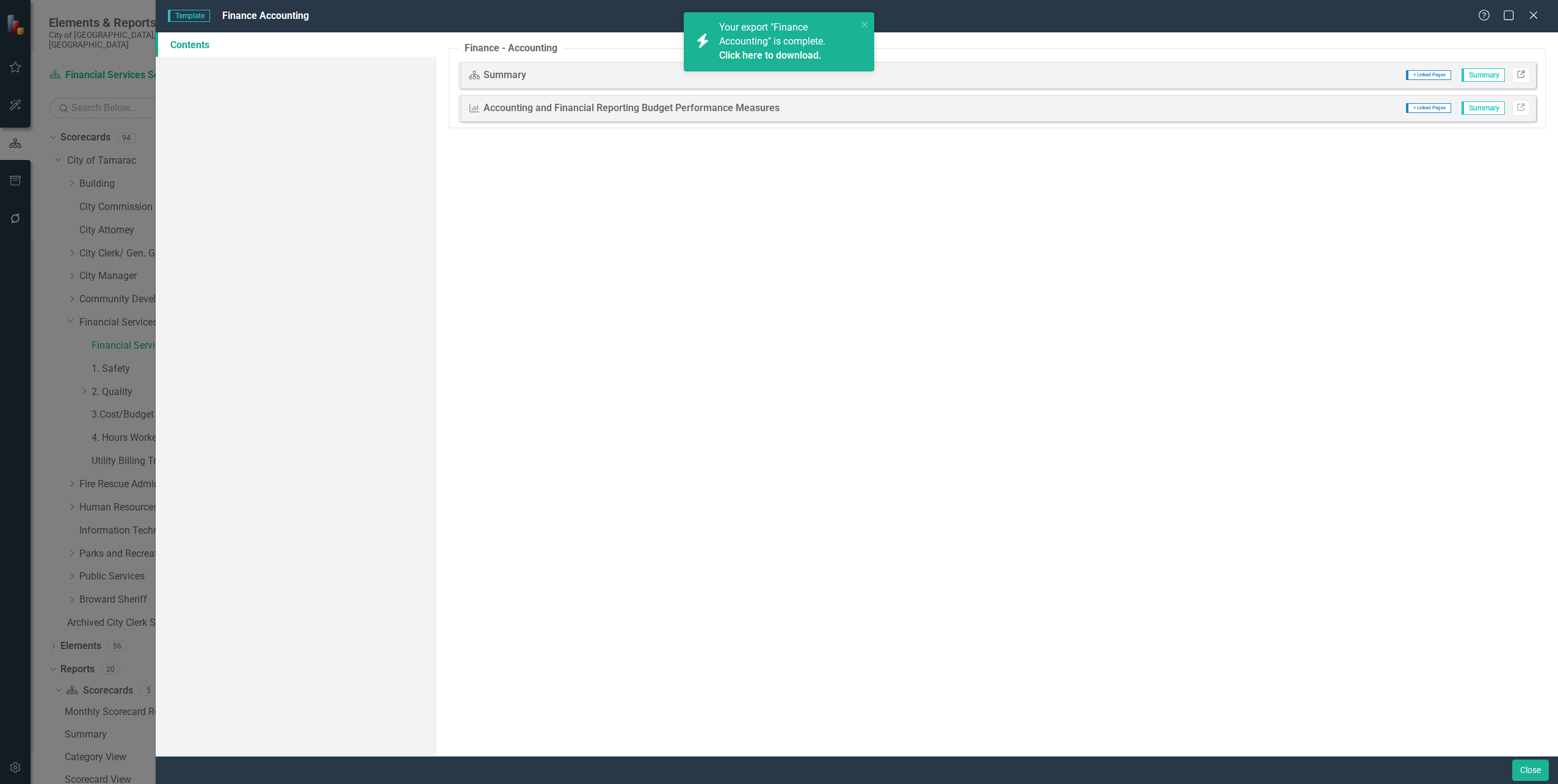
click at [1525, 72] on icon "Link" at bounding box center [1522, 76] width 9 height 7
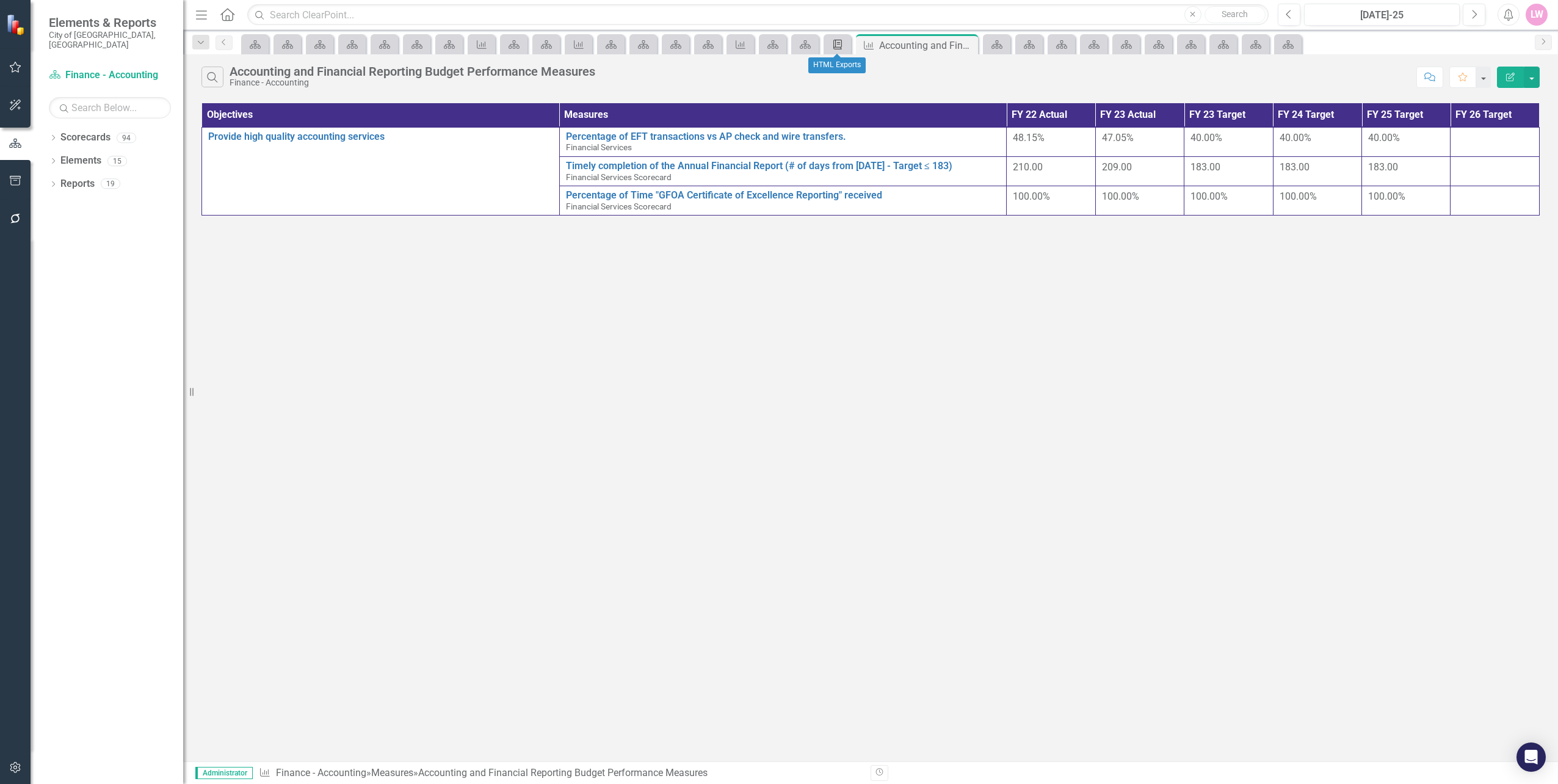
click at [839, 45] on icon "Briefing Book Template" at bounding box center [837, 45] width 12 height 9
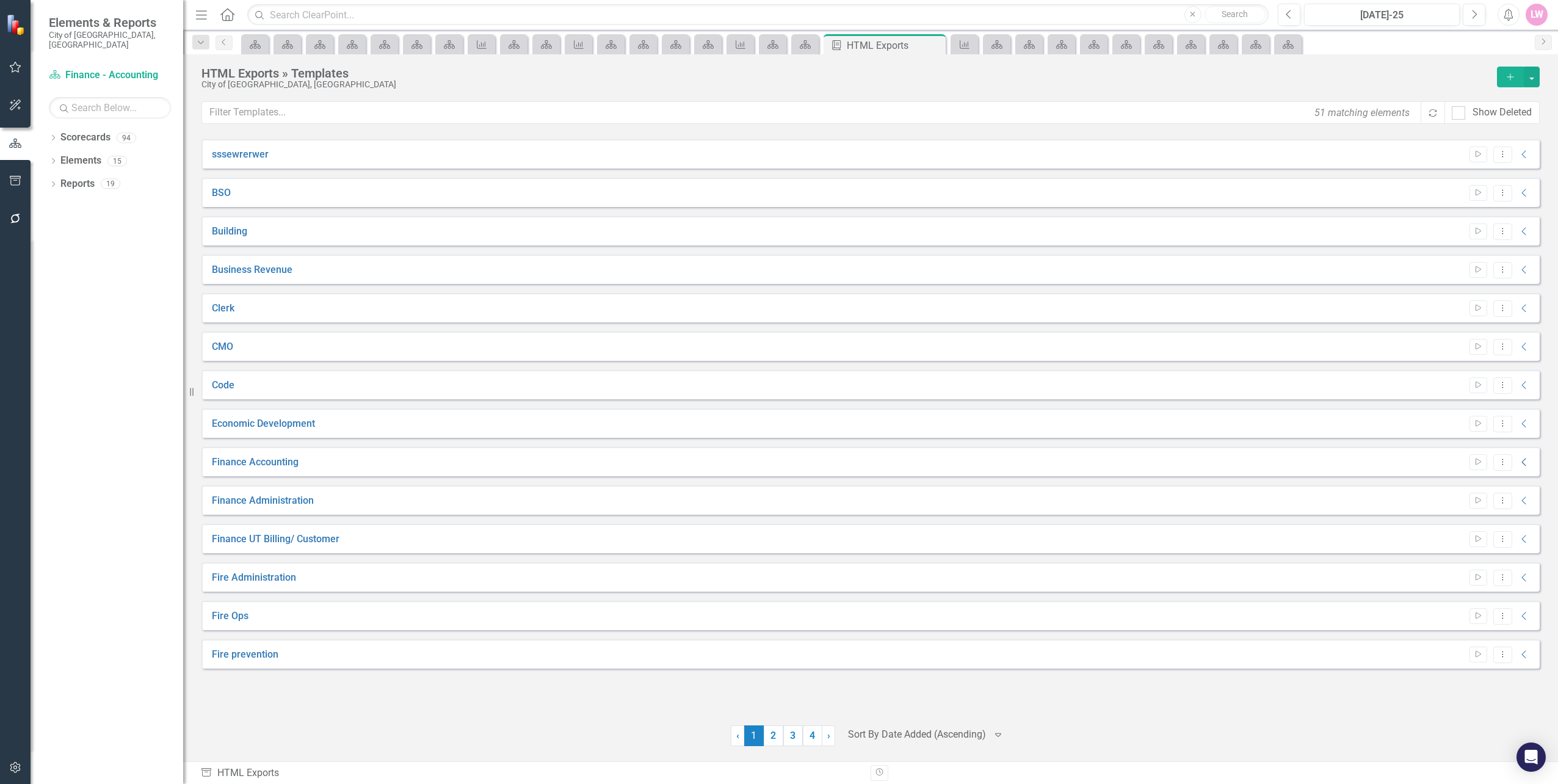
click at [1524, 462] on icon "Collapse" at bounding box center [1524, 461] width 12 height 9
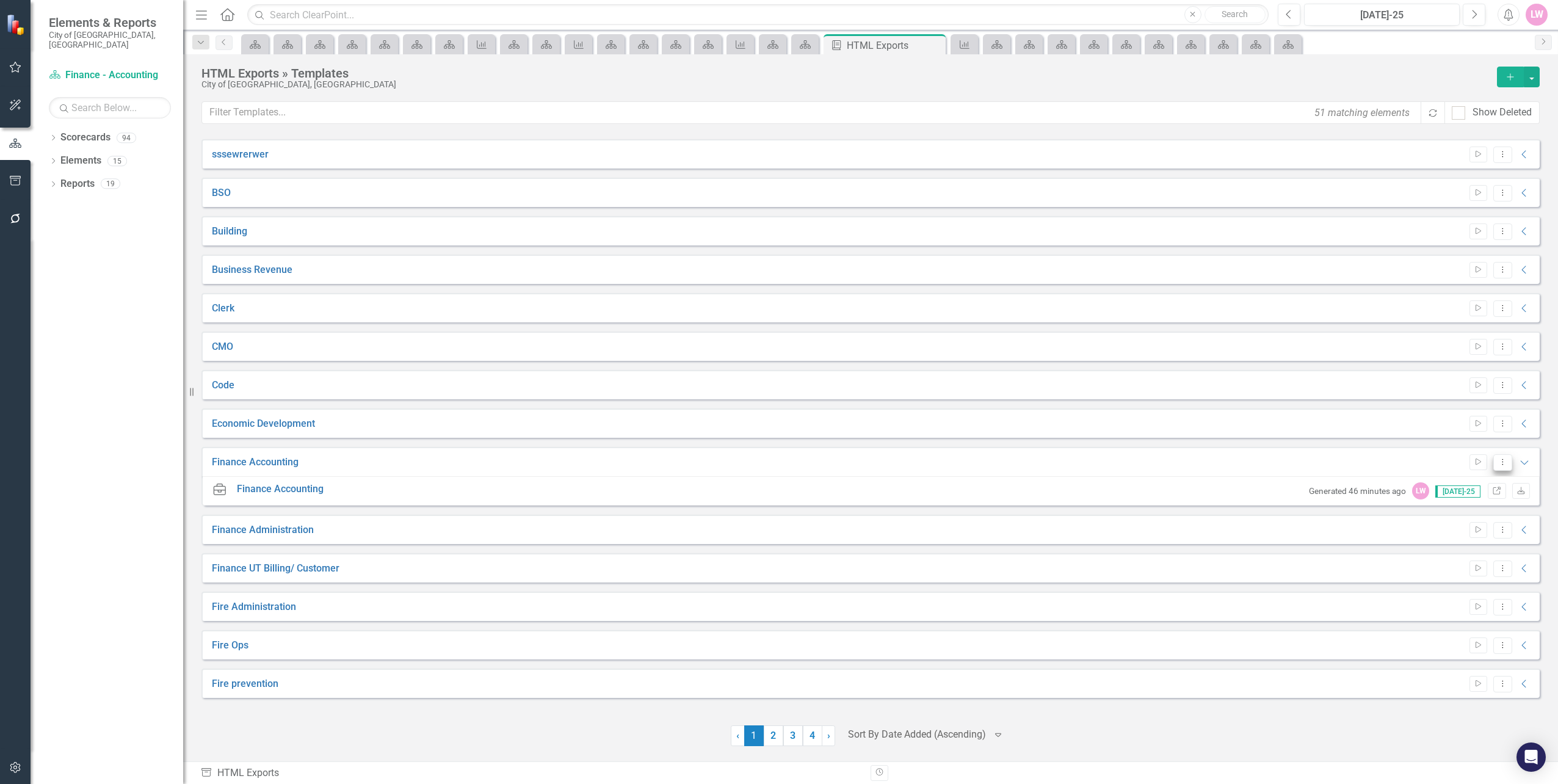
click at [1508, 462] on button "Dropdown Menu" at bounding box center [1503, 462] width 19 height 17
click at [1488, 503] on link "Preview Preview Template" at bounding box center [1455, 505] width 113 height 22
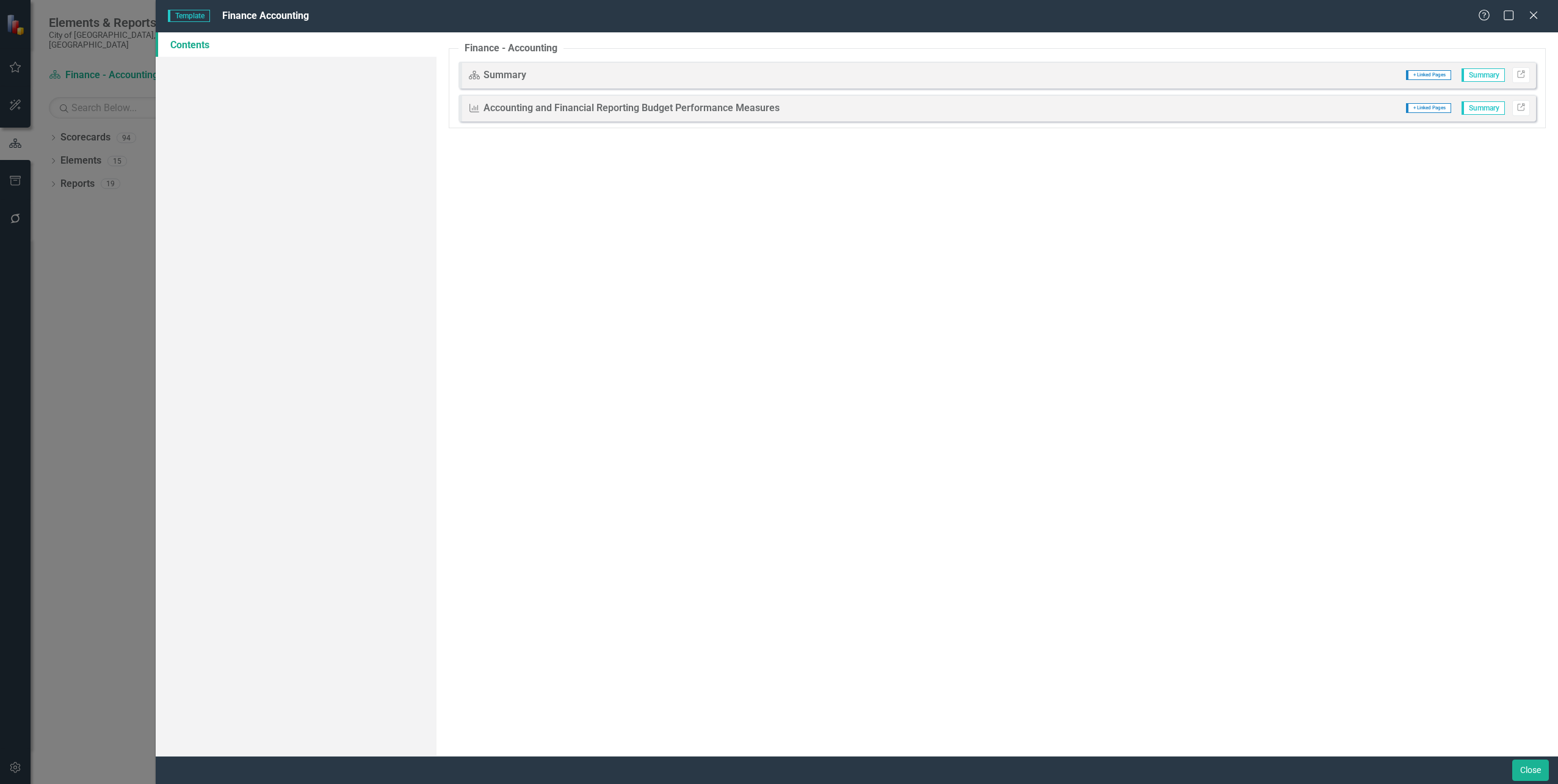
click at [1530, 78] on div "Scorecard Summary + Linked Pages Summary Link" at bounding box center [998, 75] width 1078 height 27
click at [1526, 74] on link "Link" at bounding box center [1521, 75] width 18 height 16
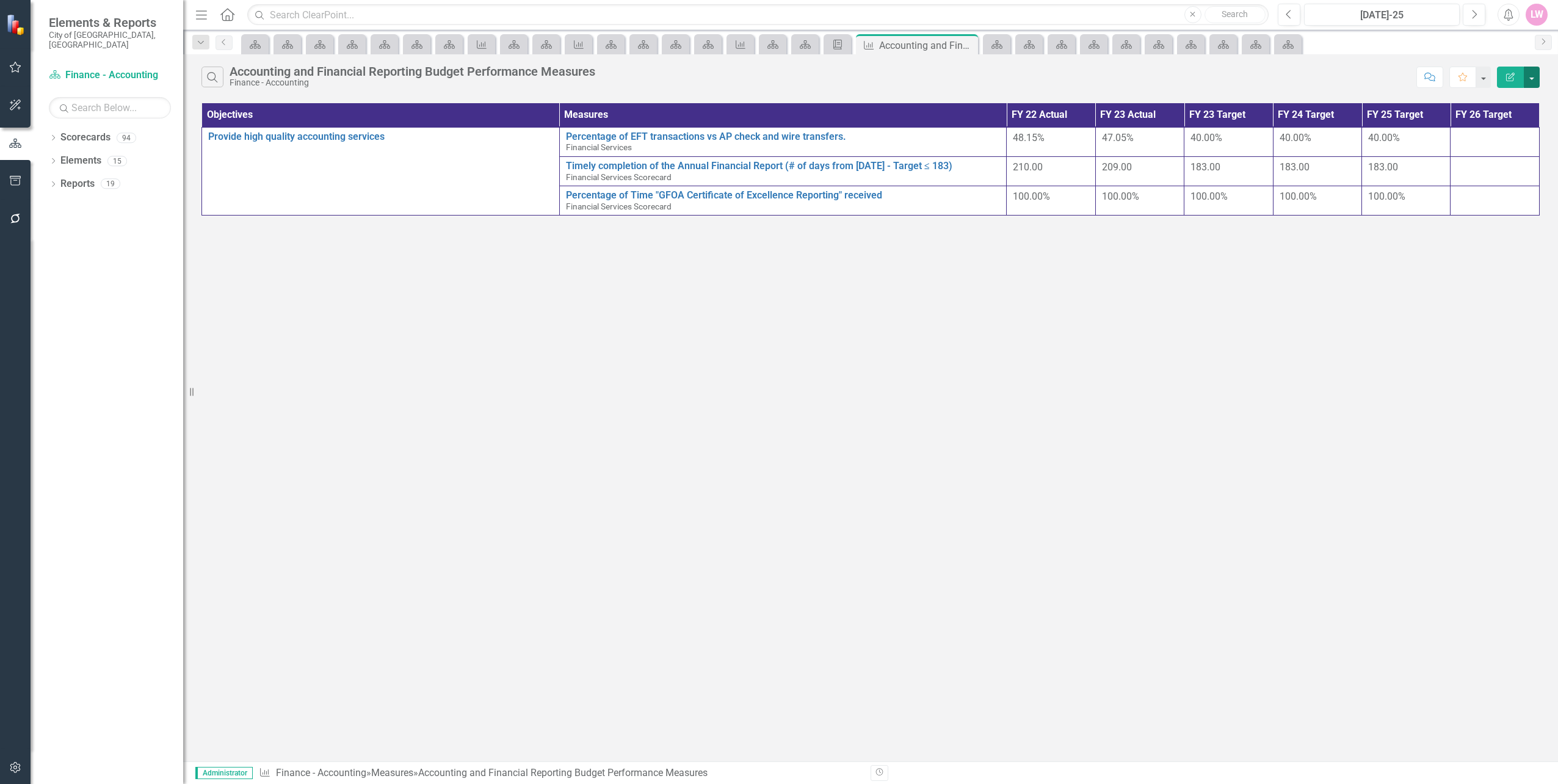
click at [1536, 80] on button "button" at bounding box center [1531, 76] width 16 height 21
click at [1531, 96] on link "Edit Report Edit Report" at bounding box center [1490, 100] width 96 height 22
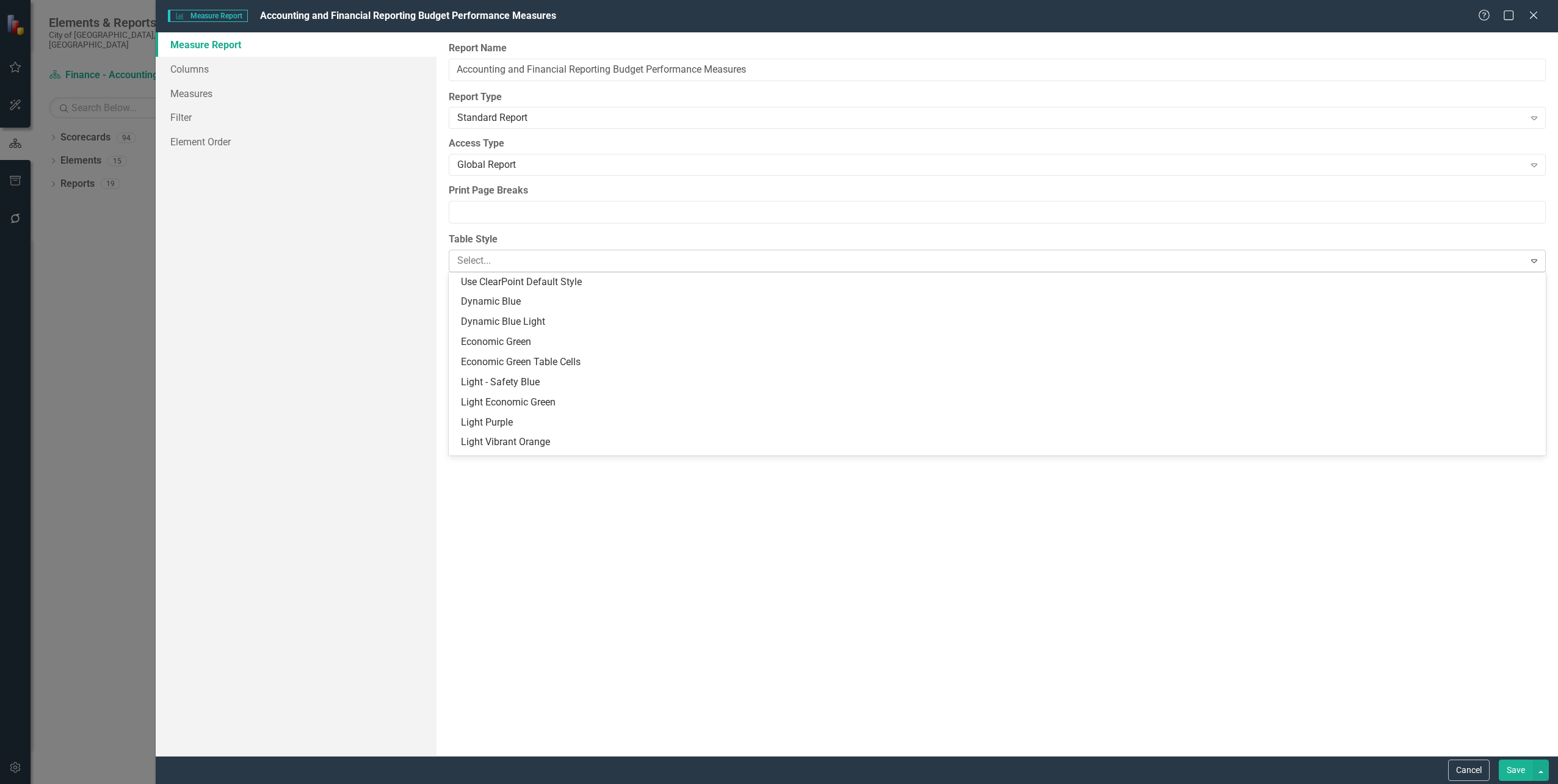
click at [545, 269] on div "Select..." at bounding box center [987, 260] width 1072 height 21
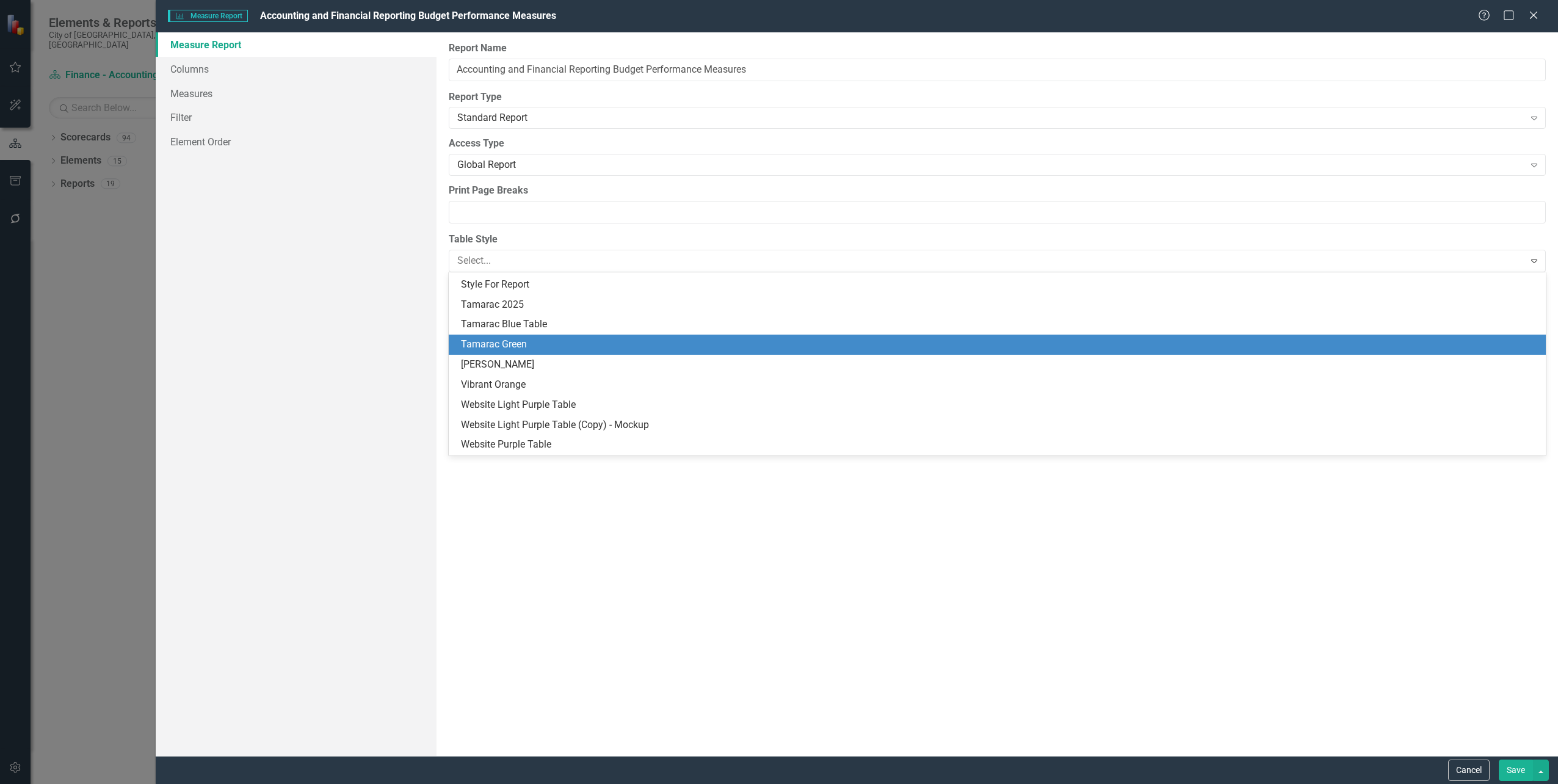
click at [529, 343] on div "Tamarac Green" at bounding box center [1000, 344] width 1078 height 14
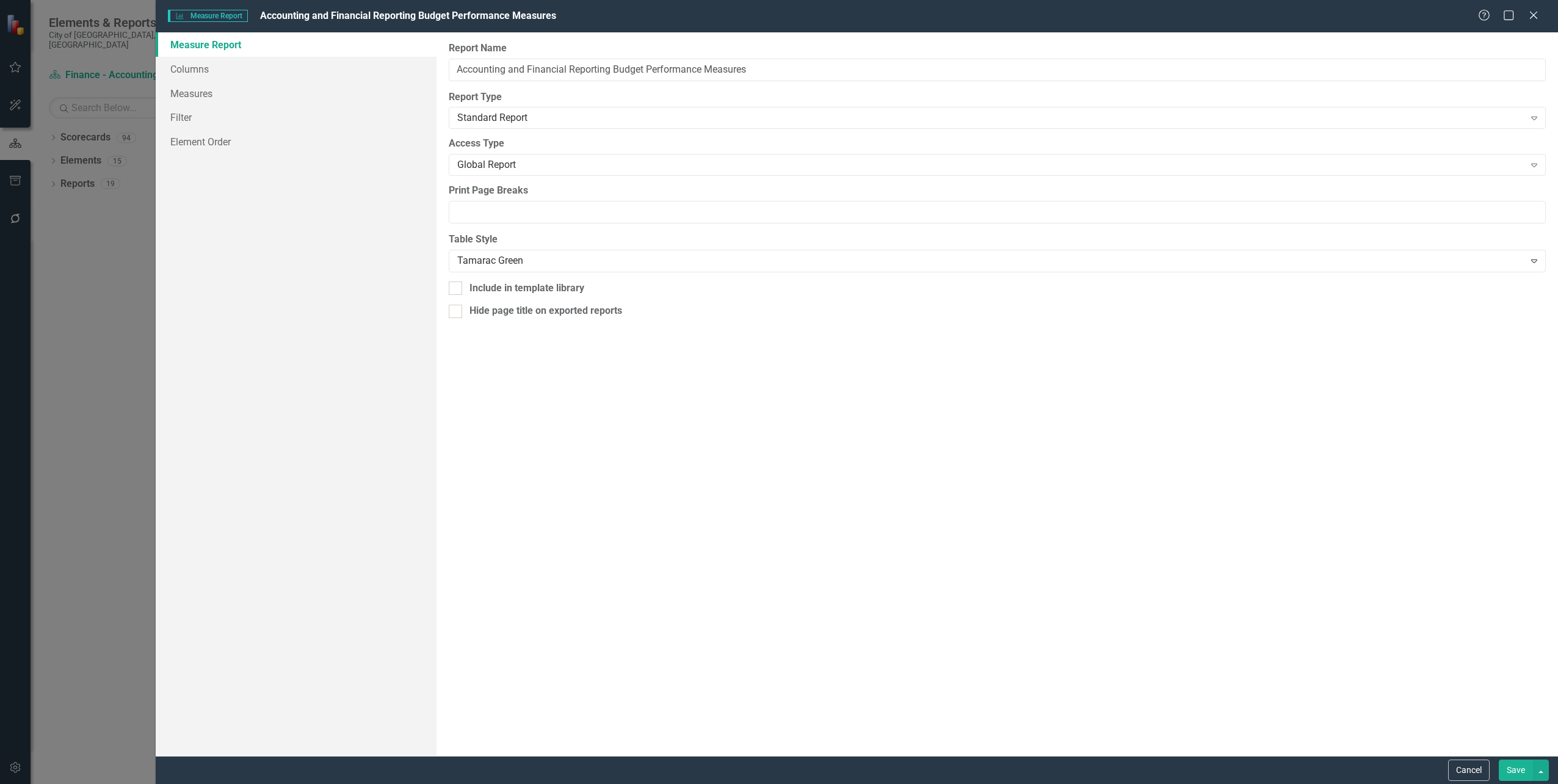
click at [1510, 768] on button "Save" at bounding box center [1516, 770] width 34 height 21
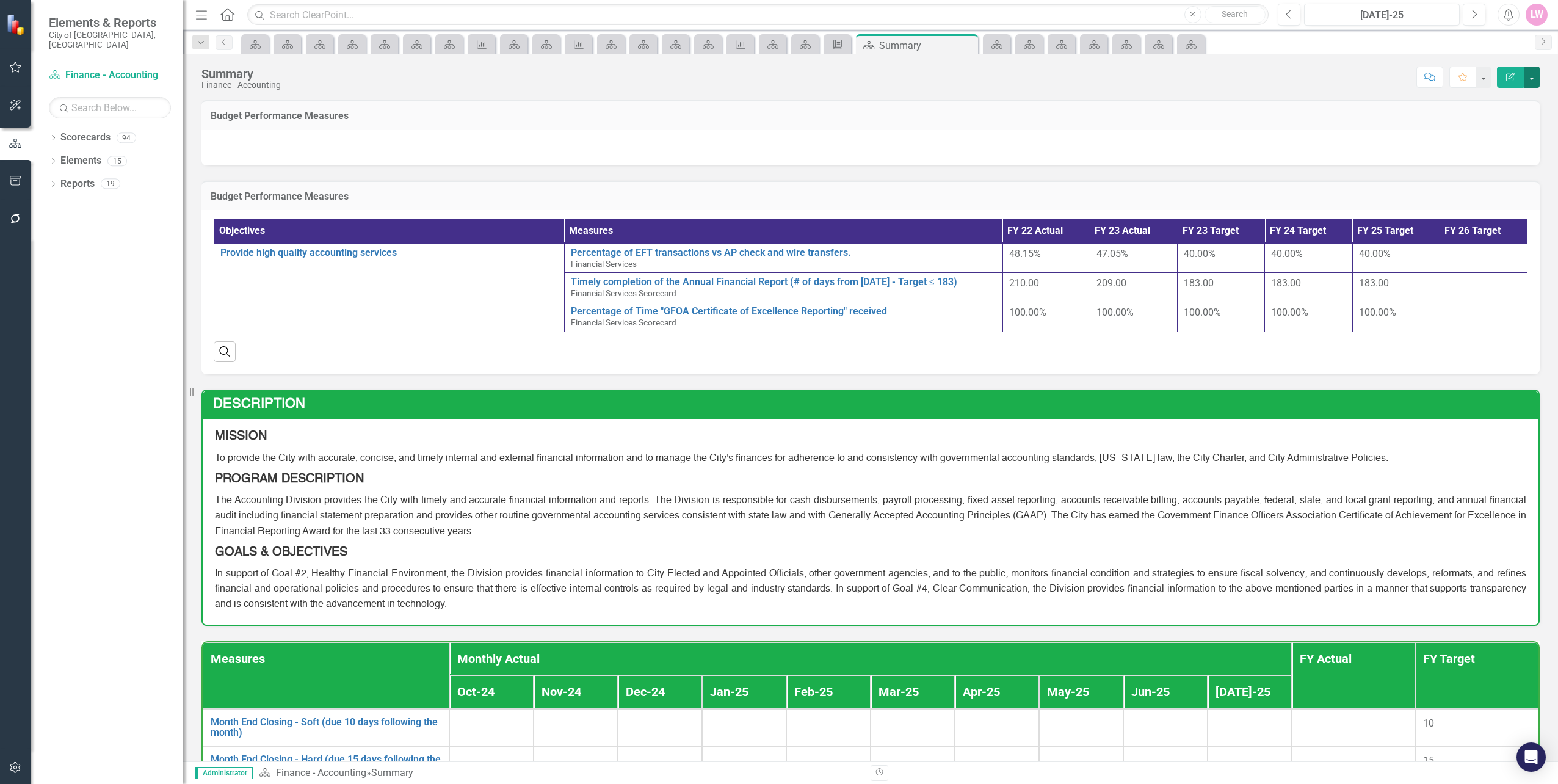
click at [1530, 80] on button "button" at bounding box center [1531, 76] width 16 height 21
click at [1504, 121] on link "Edit Report Edit Layout" at bounding box center [1490, 122] width 99 height 22
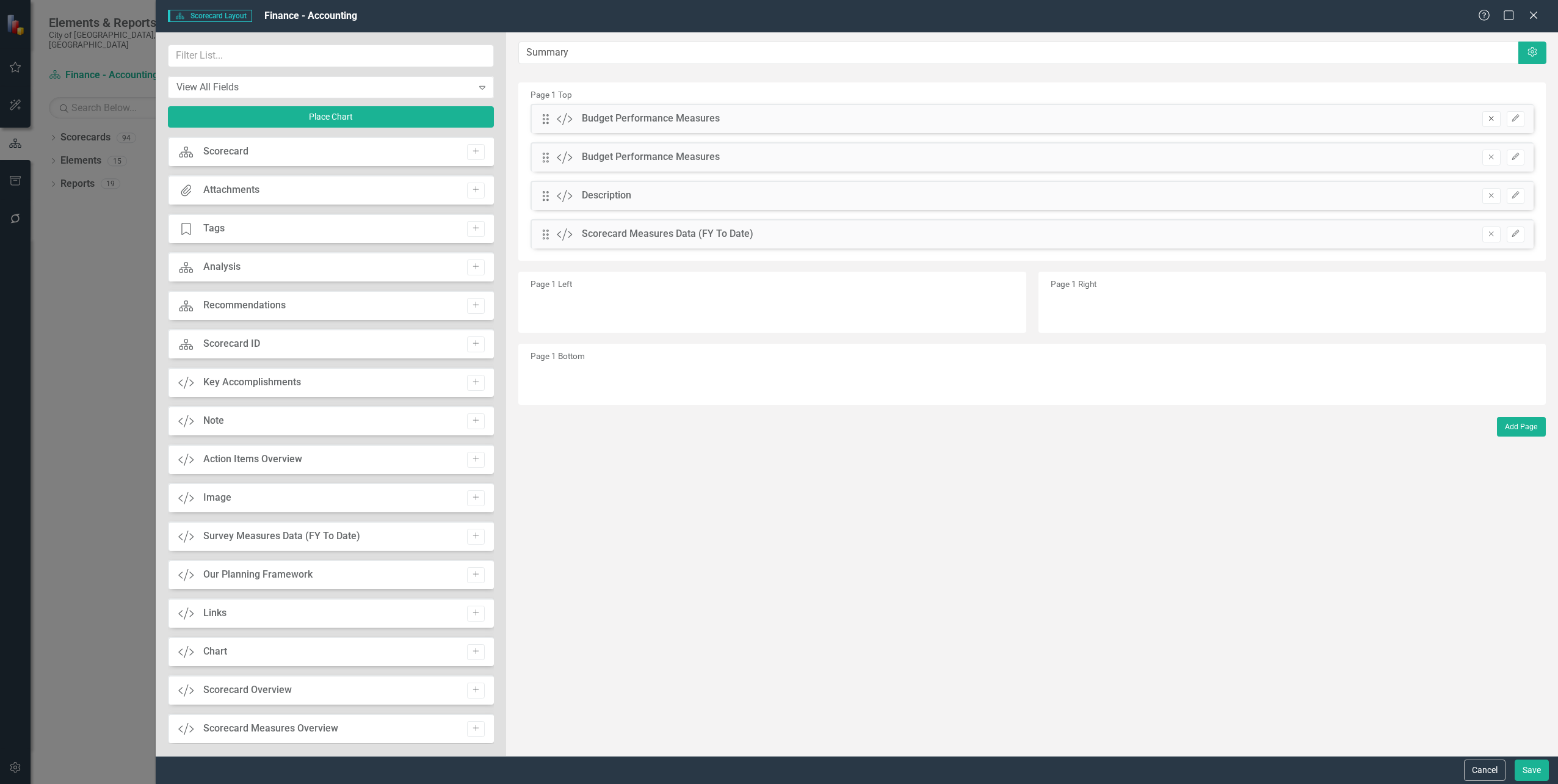
click at [1485, 117] on button "Remove" at bounding box center [1491, 118] width 18 height 16
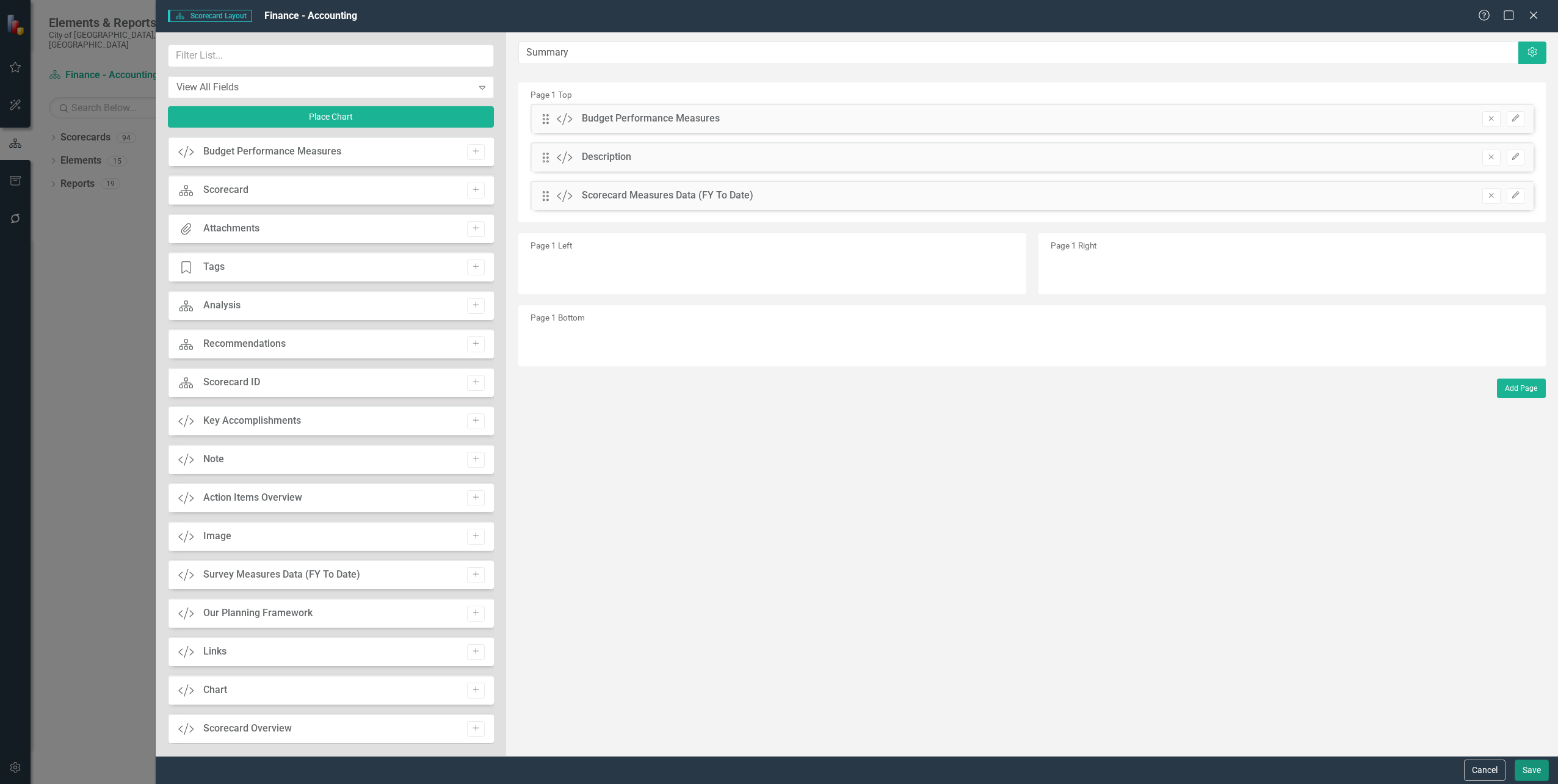
click at [1530, 770] on button "Save" at bounding box center [1532, 770] width 34 height 21
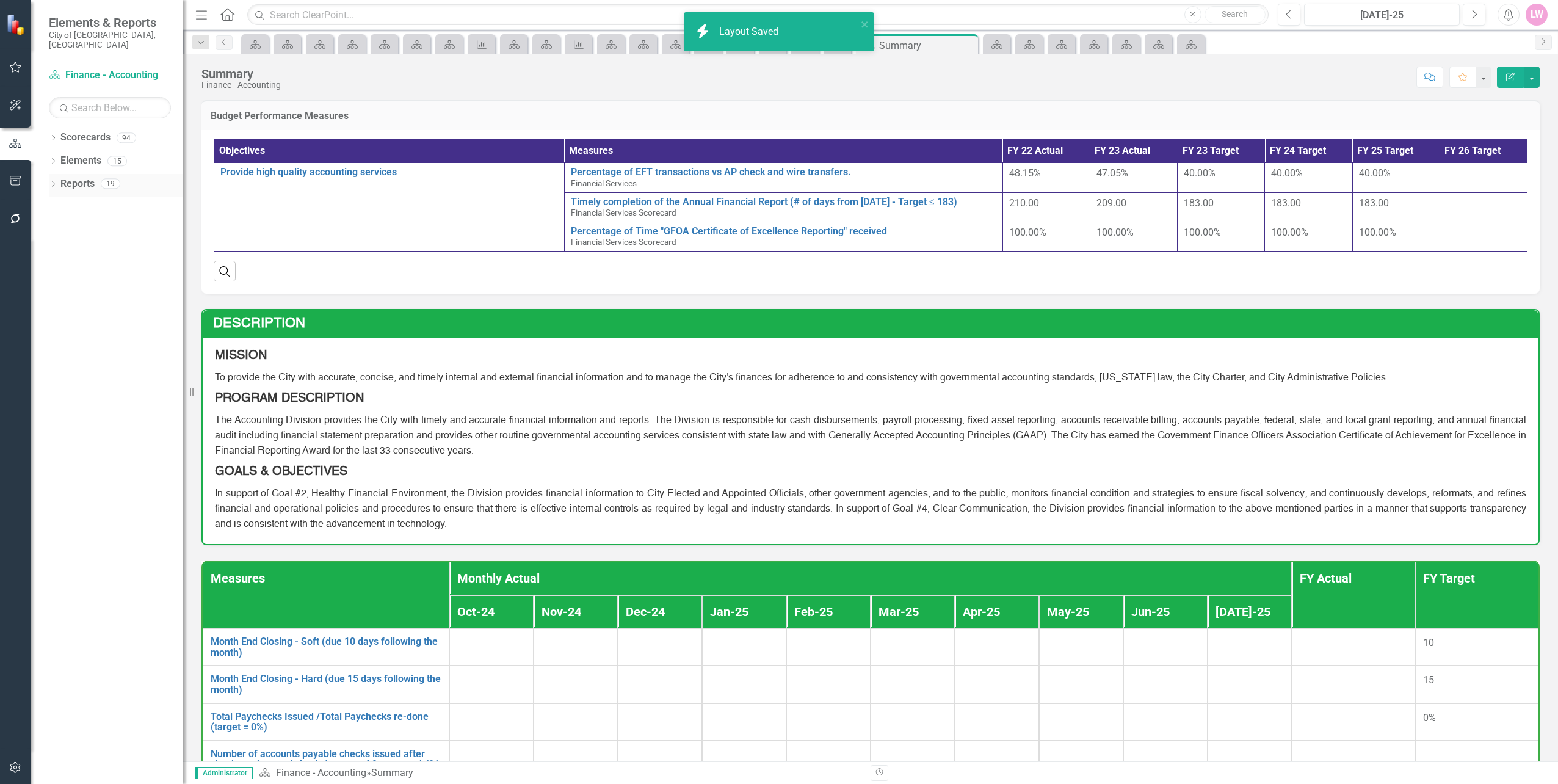
click at [55, 182] on icon "Dropdown" at bounding box center [52, 185] width 8 height 7
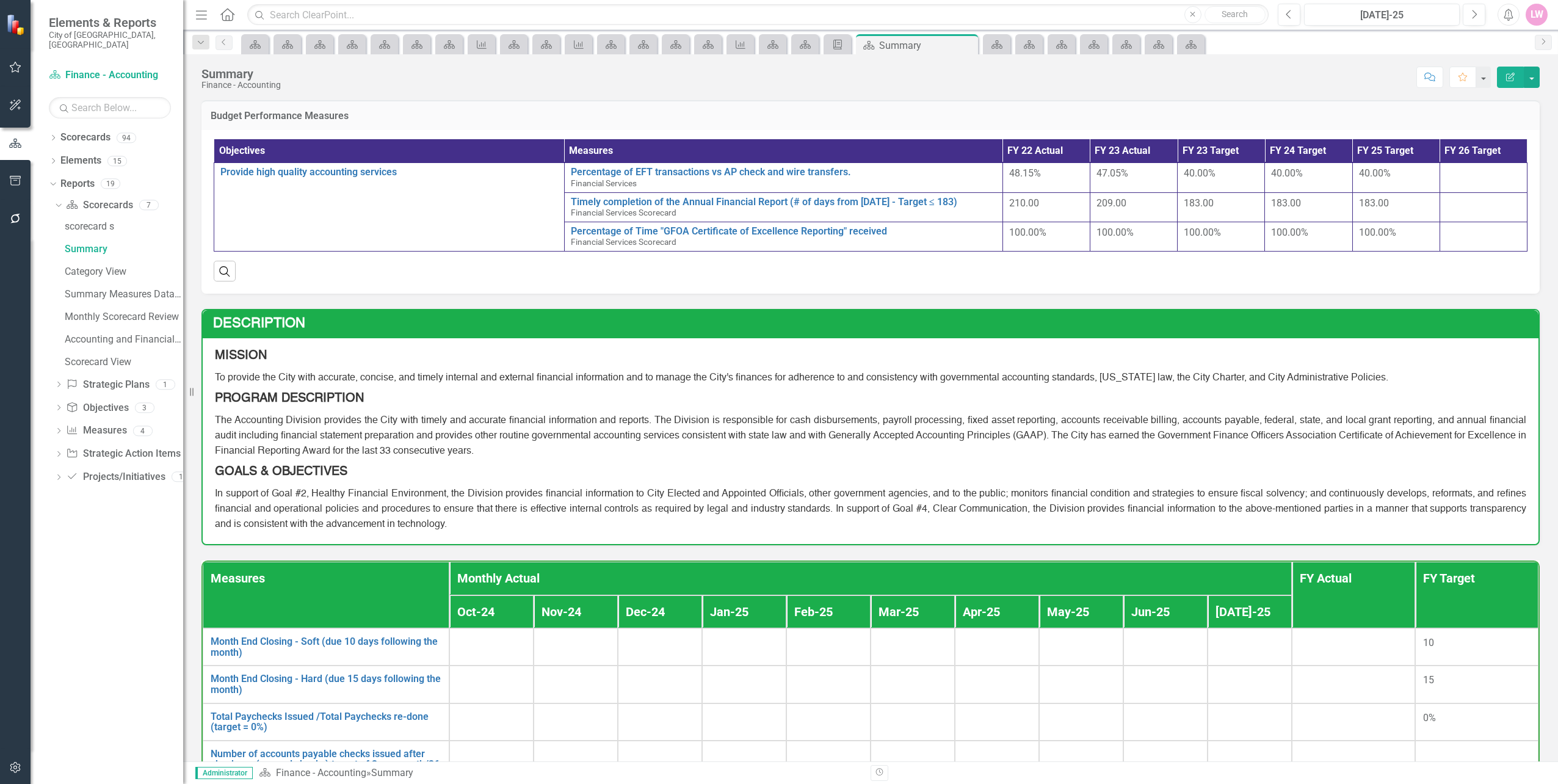
click at [510, 298] on div "Description MISSION To provide the City with accurate, concise, and timely inte…" at bounding box center [870, 420] width 1357 height 252
click at [1283, 17] on button "Previous" at bounding box center [1289, 15] width 22 height 22
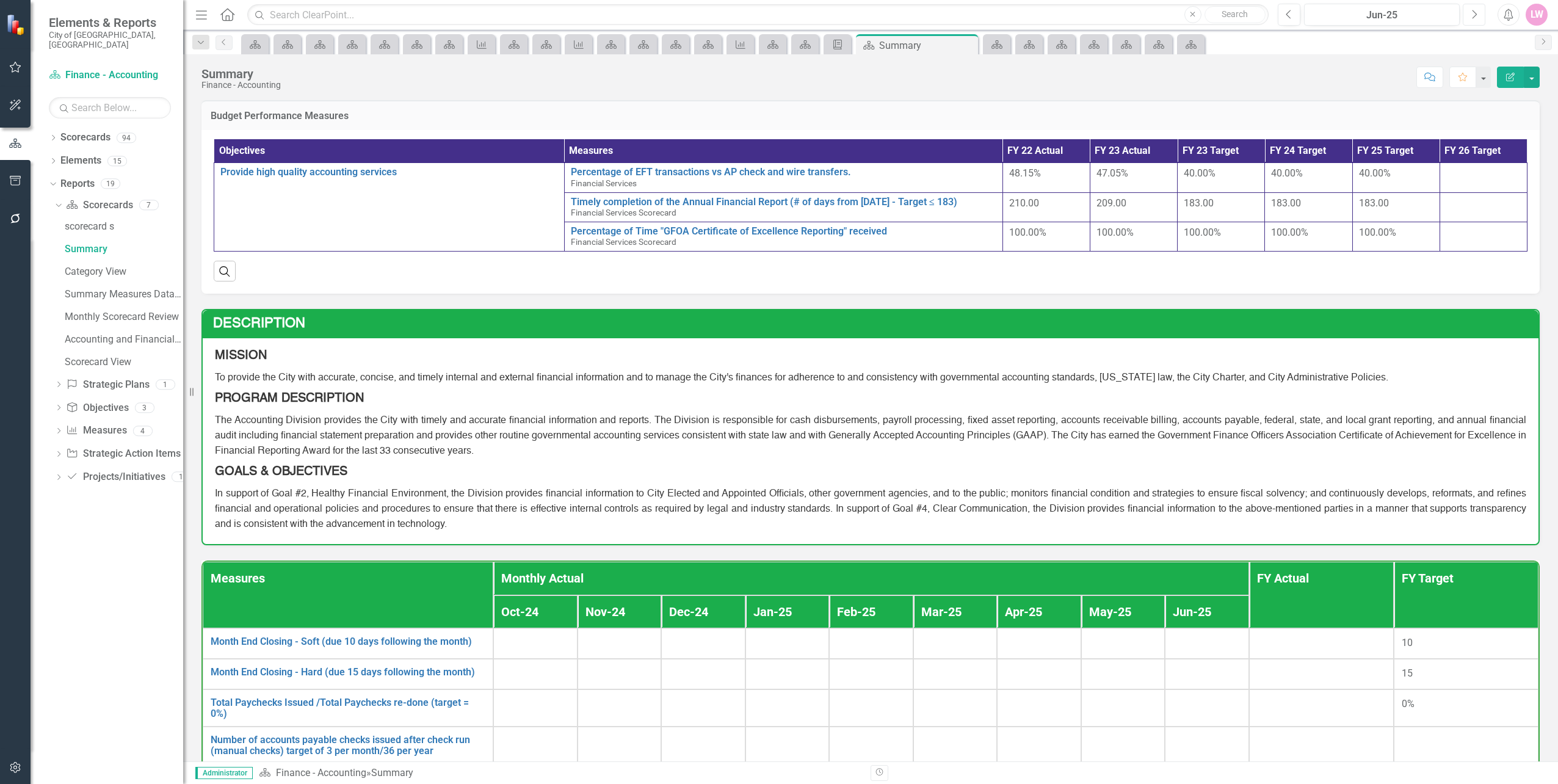
click at [1472, 18] on icon "Next" at bounding box center [1474, 15] width 7 height 11
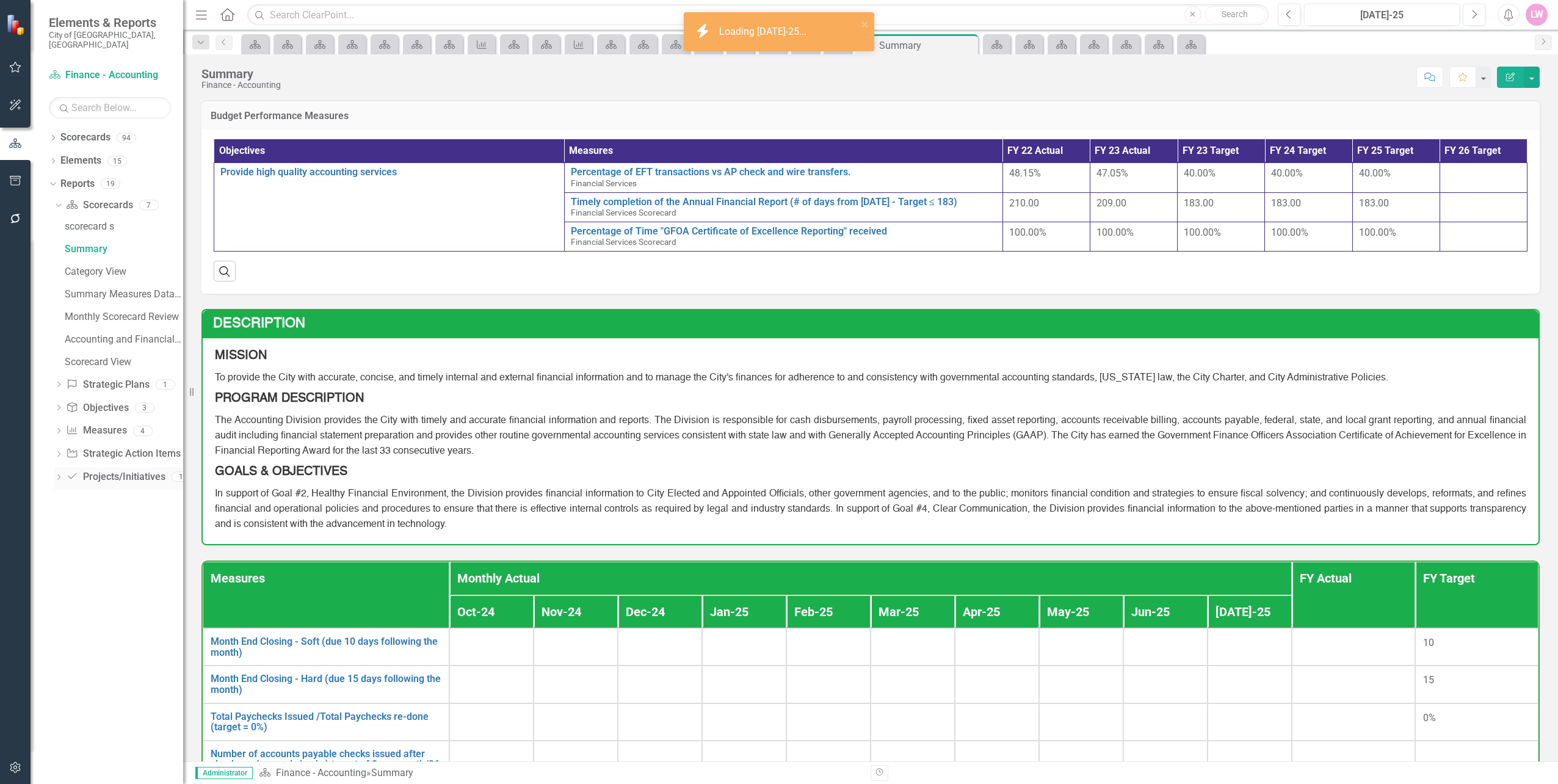
click at [62, 475] on icon "Dropdown" at bounding box center [58, 477] width 8 height 7
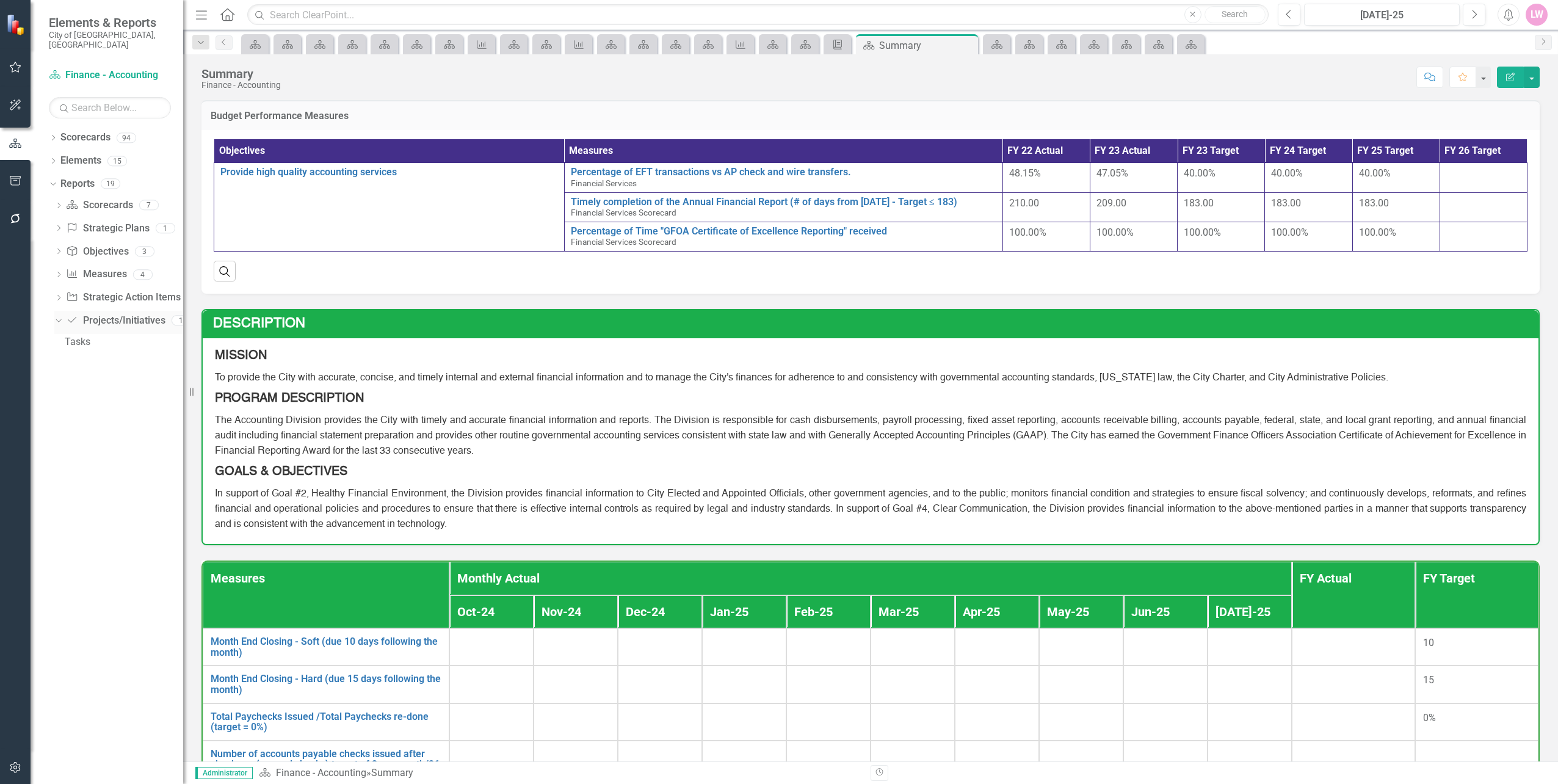
click at [61, 316] on icon "Dropdown" at bounding box center [57, 320] width 7 height 8
click at [55, 319] on icon "Dropdown" at bounding box center [58, 322] width 8 height 7
click at [56, 296] on icon "Dropdown" at bounding box center [58, 298] width 8 height 7
click at [56, 296] on div "Dropdown" at bounding box center [58, 299] width 8 height 7
click at [56, 272] on icon "Dropdown" at bounding box center [58, 275] width 8 height 7
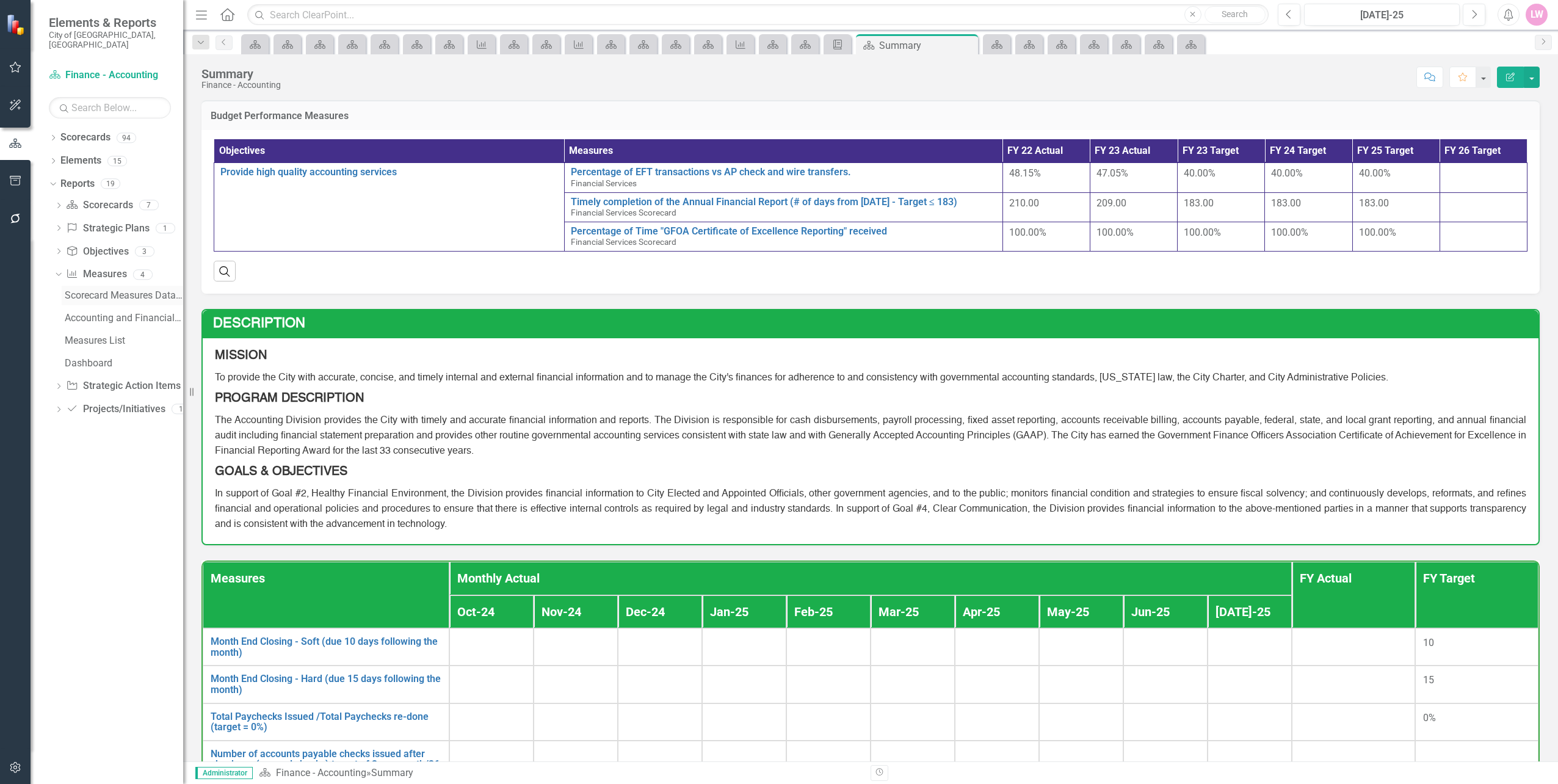
click at [95, 290] on div "Scorecard Measures Data (FY To Date)" at bounding box center [123, 296] width 118 height 11
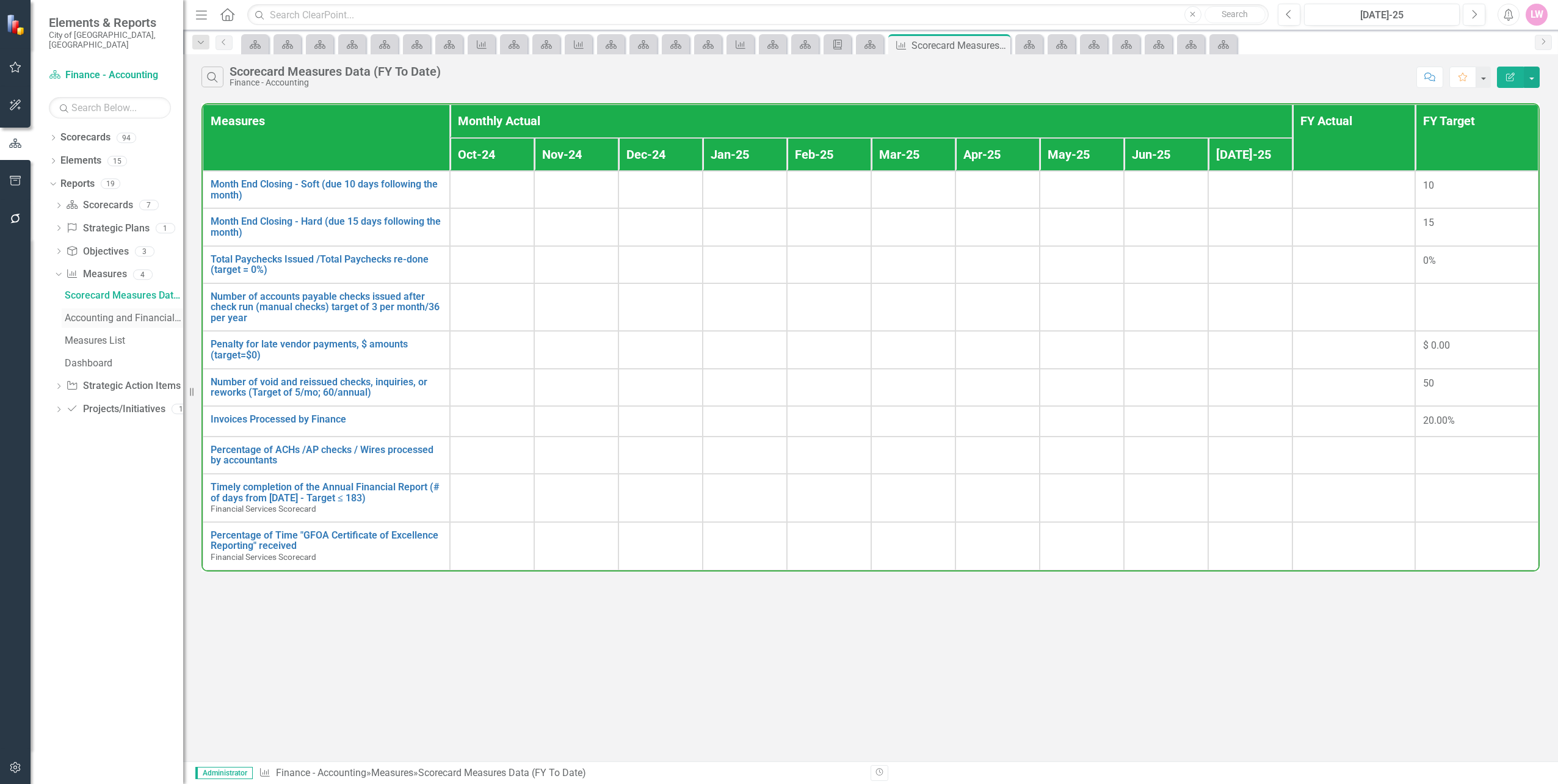
click at [93, 312] on div "Accounting and Financial Reporting Budget Performance Measures" at bounding box center [123, 318] width 118 height 11
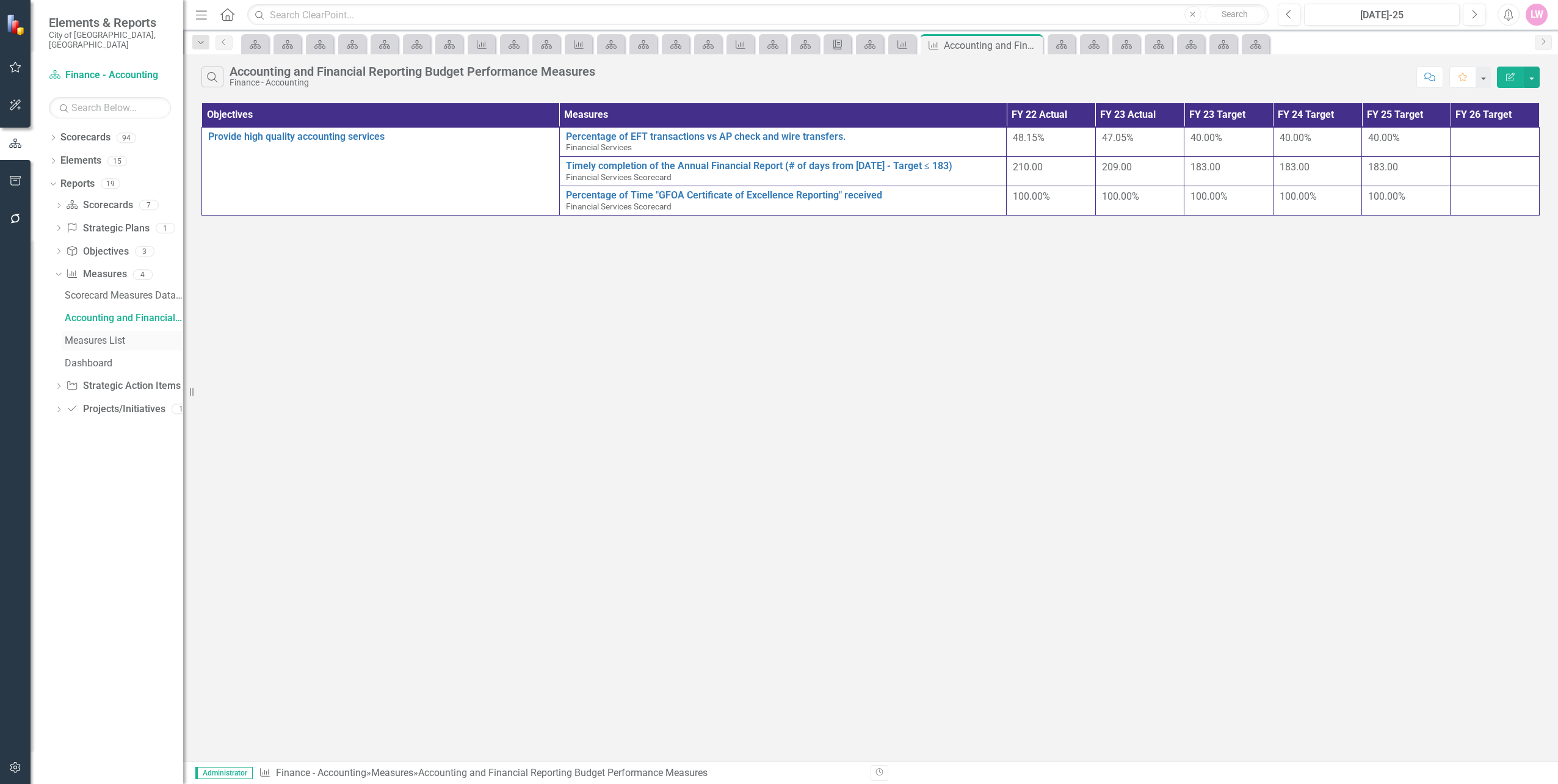
click at [110, 336] on div "Measures List" at bounding box center [123, 341] width 118 height 11
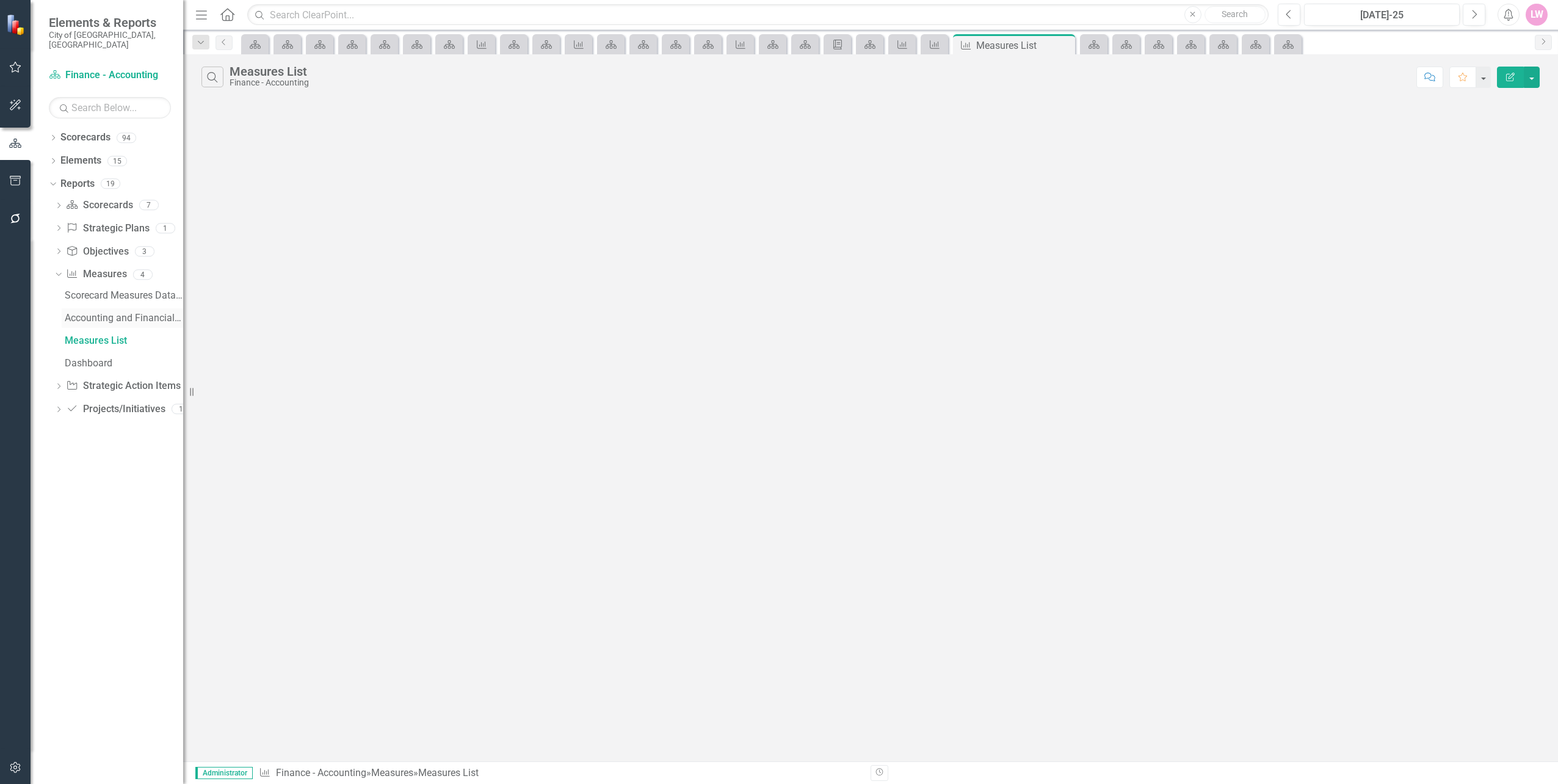
click at [113, 312] on div "Accounting and Financial Reporting Budget Performance Measures" at bounding box center [123, 318] width 118 height 11
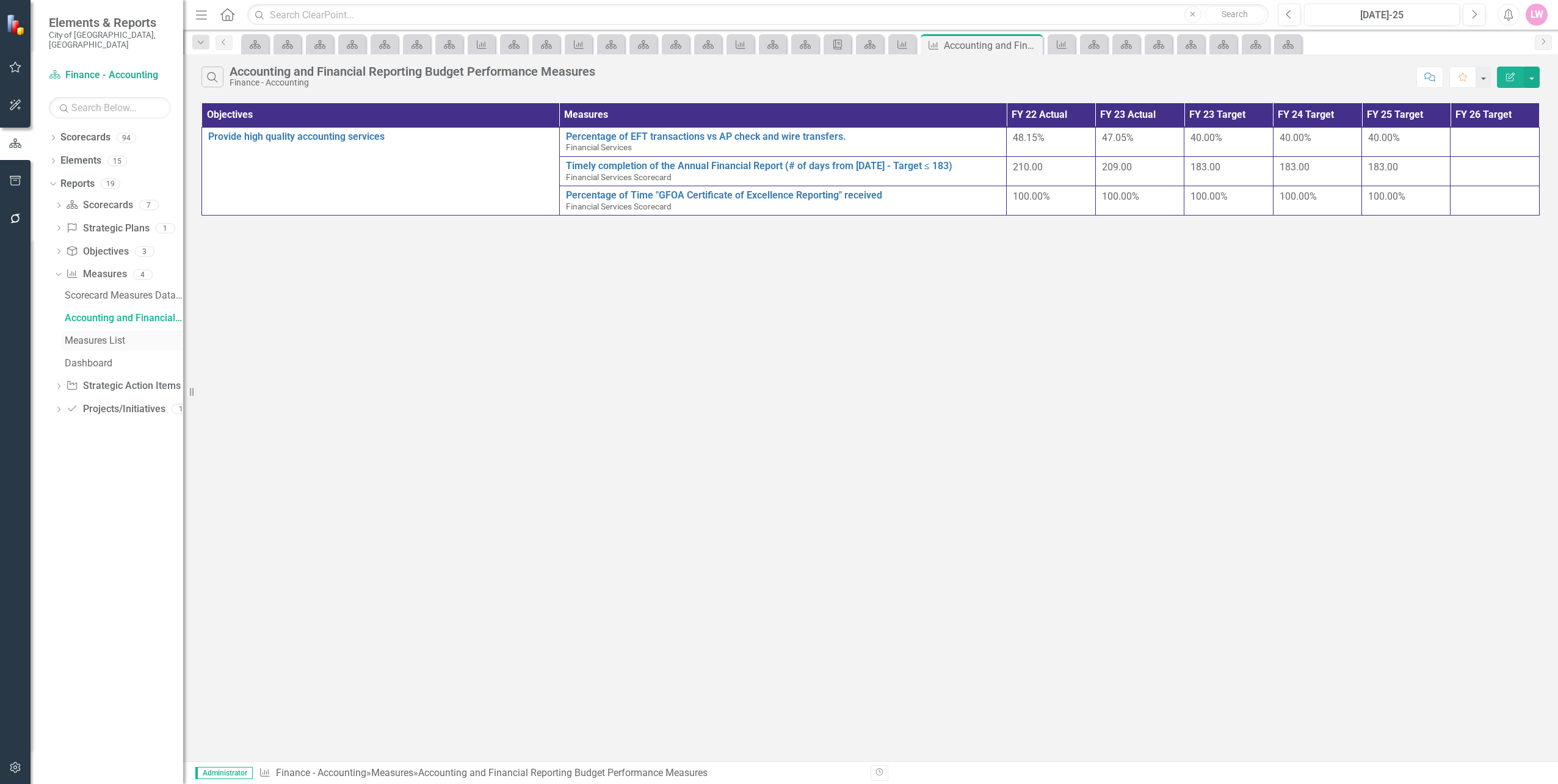
click at [112, 336] on div "Measures List" at bounding box center [123, 341] width 118 height 11
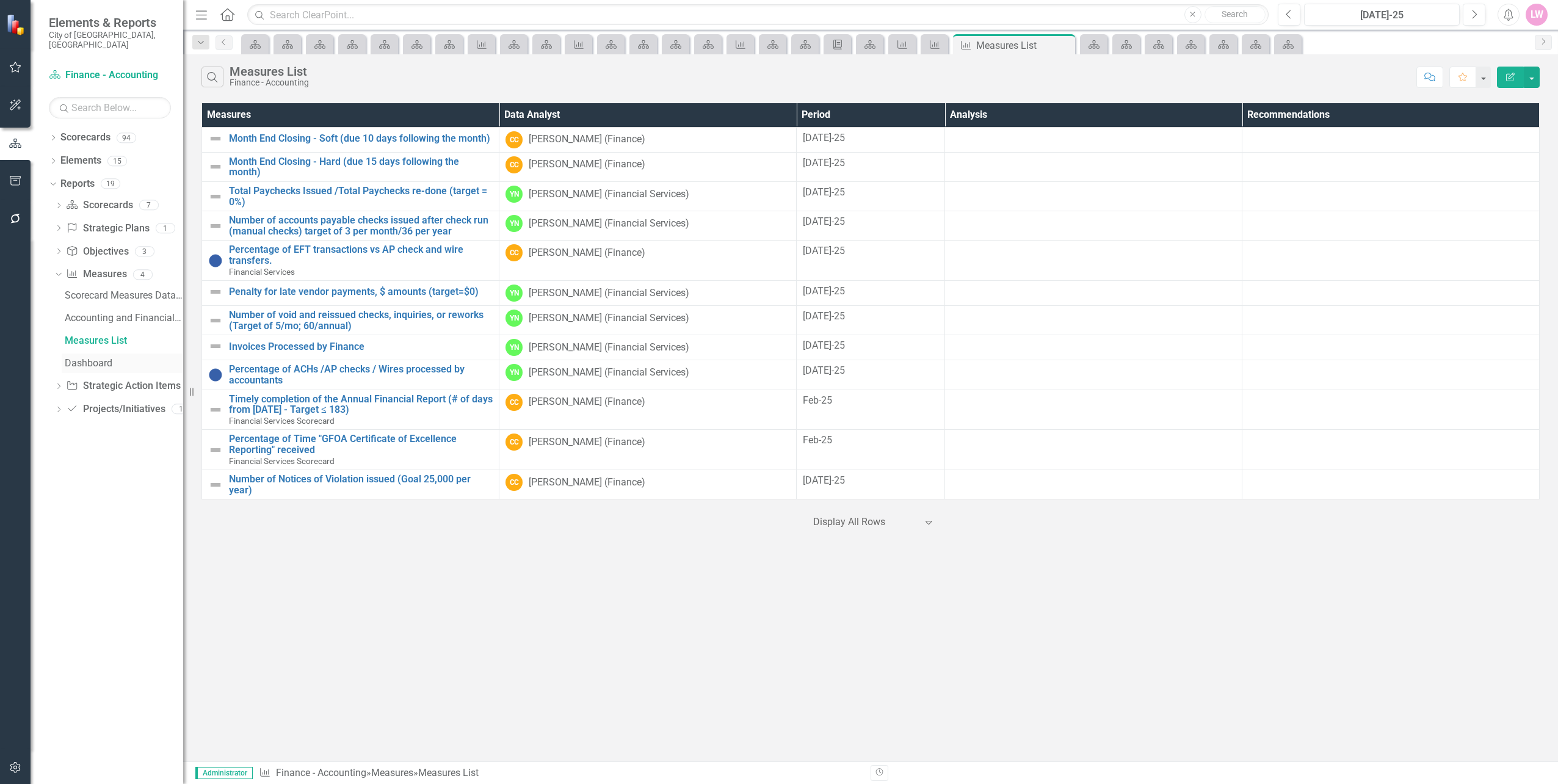
click at [105, 358] on div "Dashboard" at bounding box center [123, 364] width 118 height 11
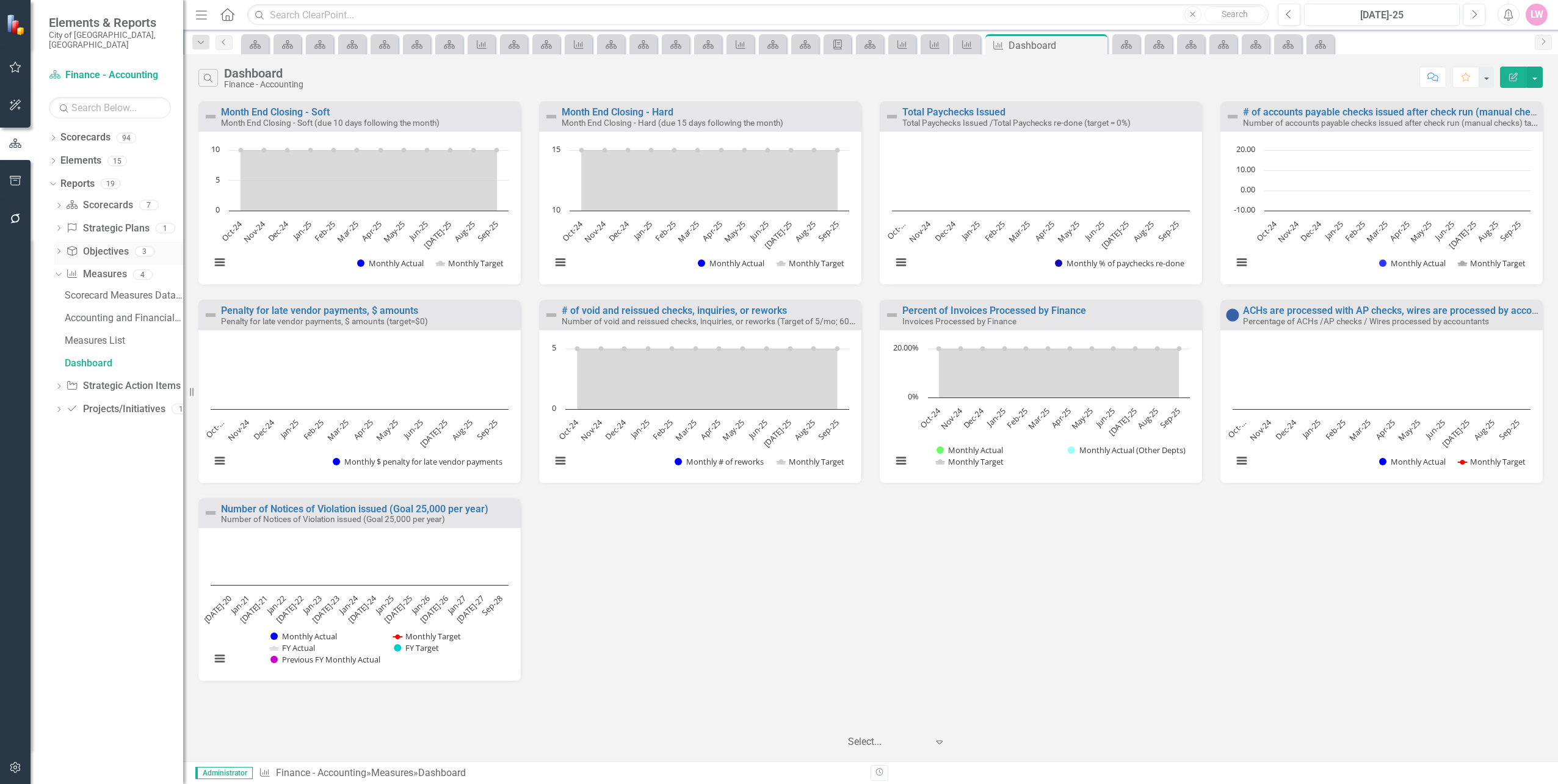
click at [54, 249] on icon "Dropdown" at bounding box center [58, 252] width 8 height 7
click at [134, 290] on div "Measure Alignment" at bounding box center [123, 296] width 118 height 11
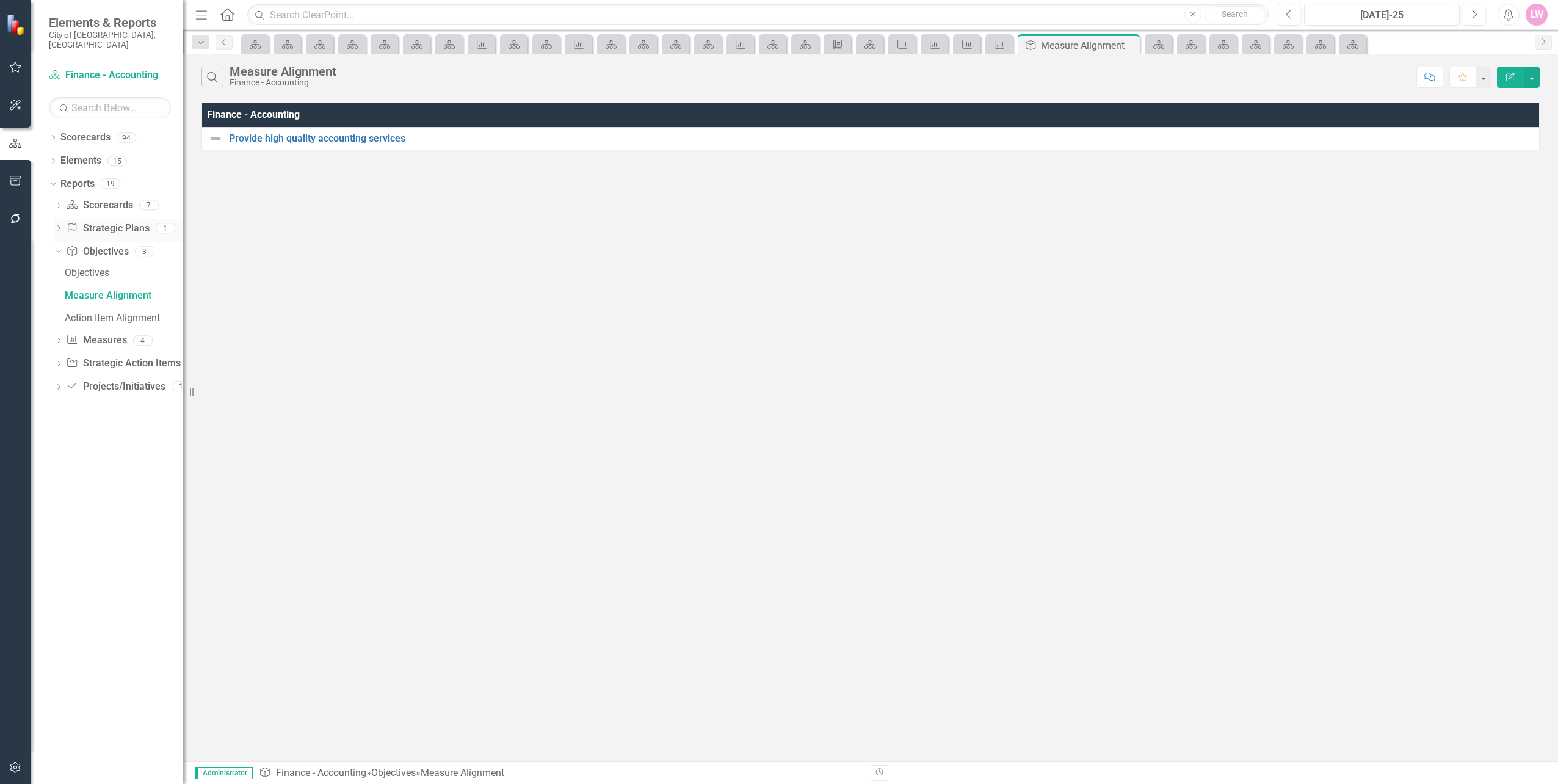
click at [62, 226] on icon "Dropdown" at bounding box center [58, 228] width 8 height 7
click at [84, 244] on div "Risks" at bounding box center [123, 250] width 118 height 11
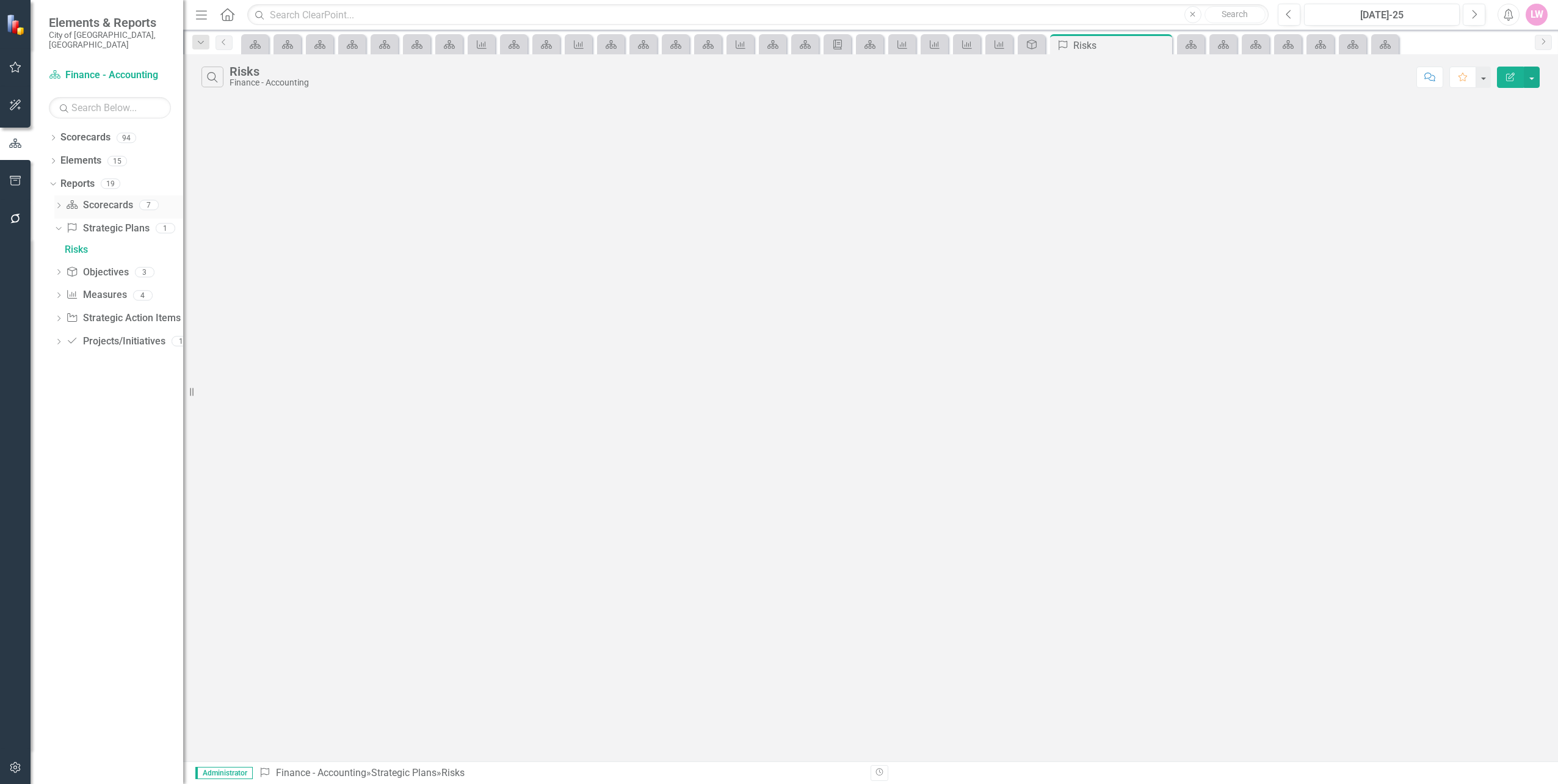
click at [61, 203] on icon "Dropdown" at bounding box center [58, 206] width 8 height 7
click at [112, 289] on div "Summary Measures Data (FY to Date)" at bounding box center [123, 295] width 118 height 11
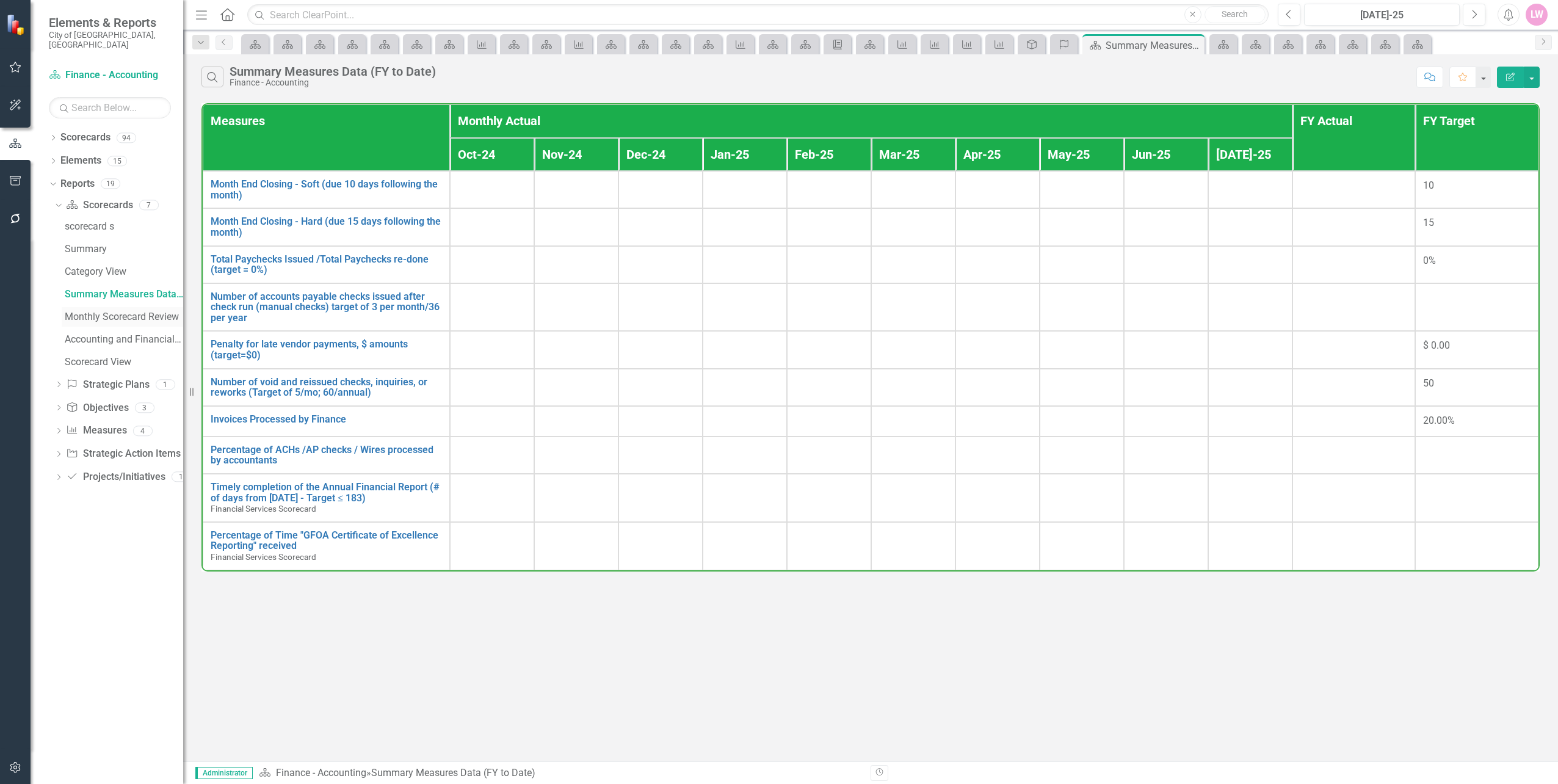
click at [117, 311] on div "Monthly Scorecard Review" at bounding box center [123, 317] width 118 height 11
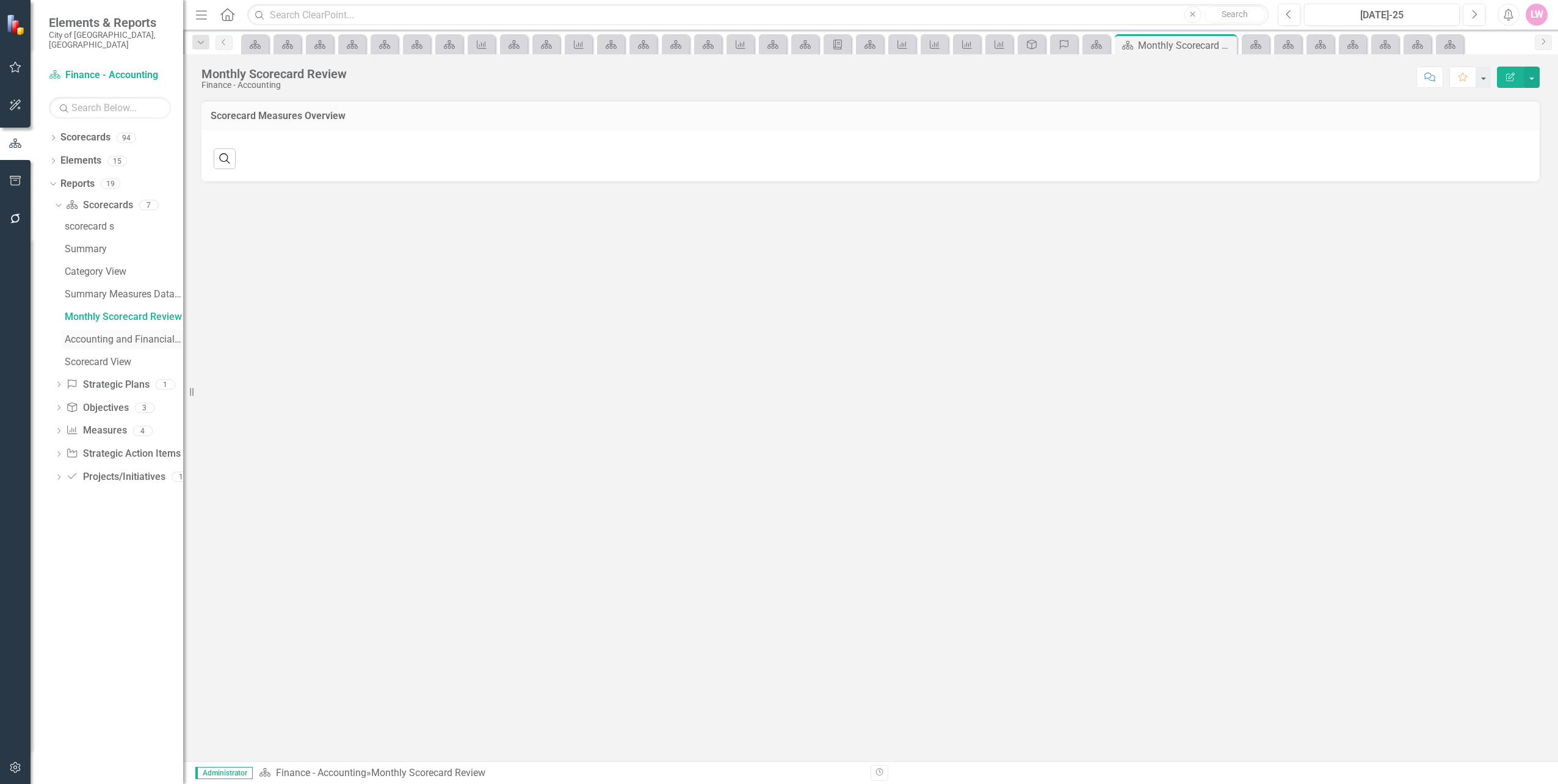
click at [117, 334] on div "Accounting and Financial Reporting - Program Description (1510)" at bounding box center [123, 339] width 118 height 11
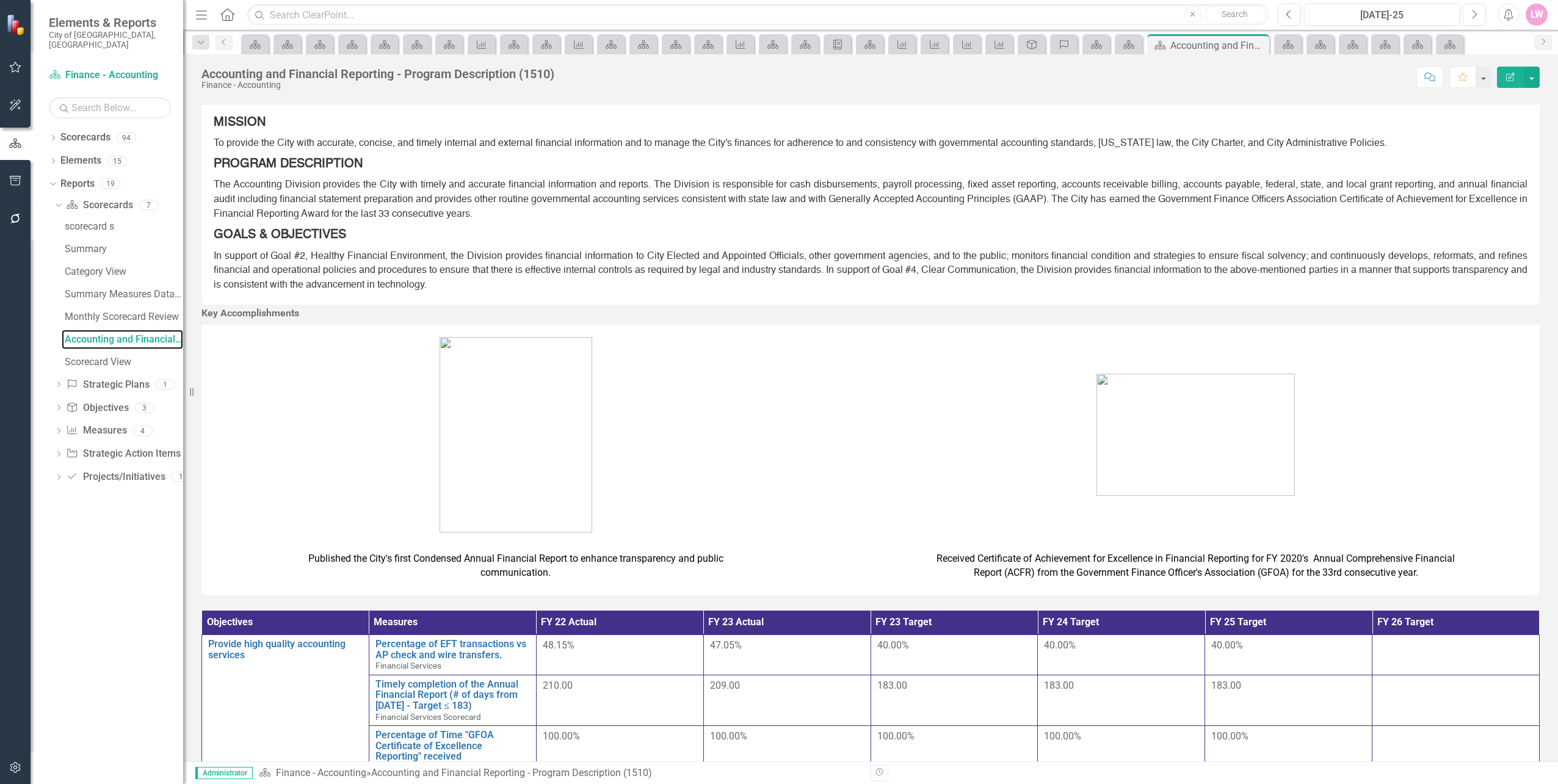
scroll to position [42, 0]
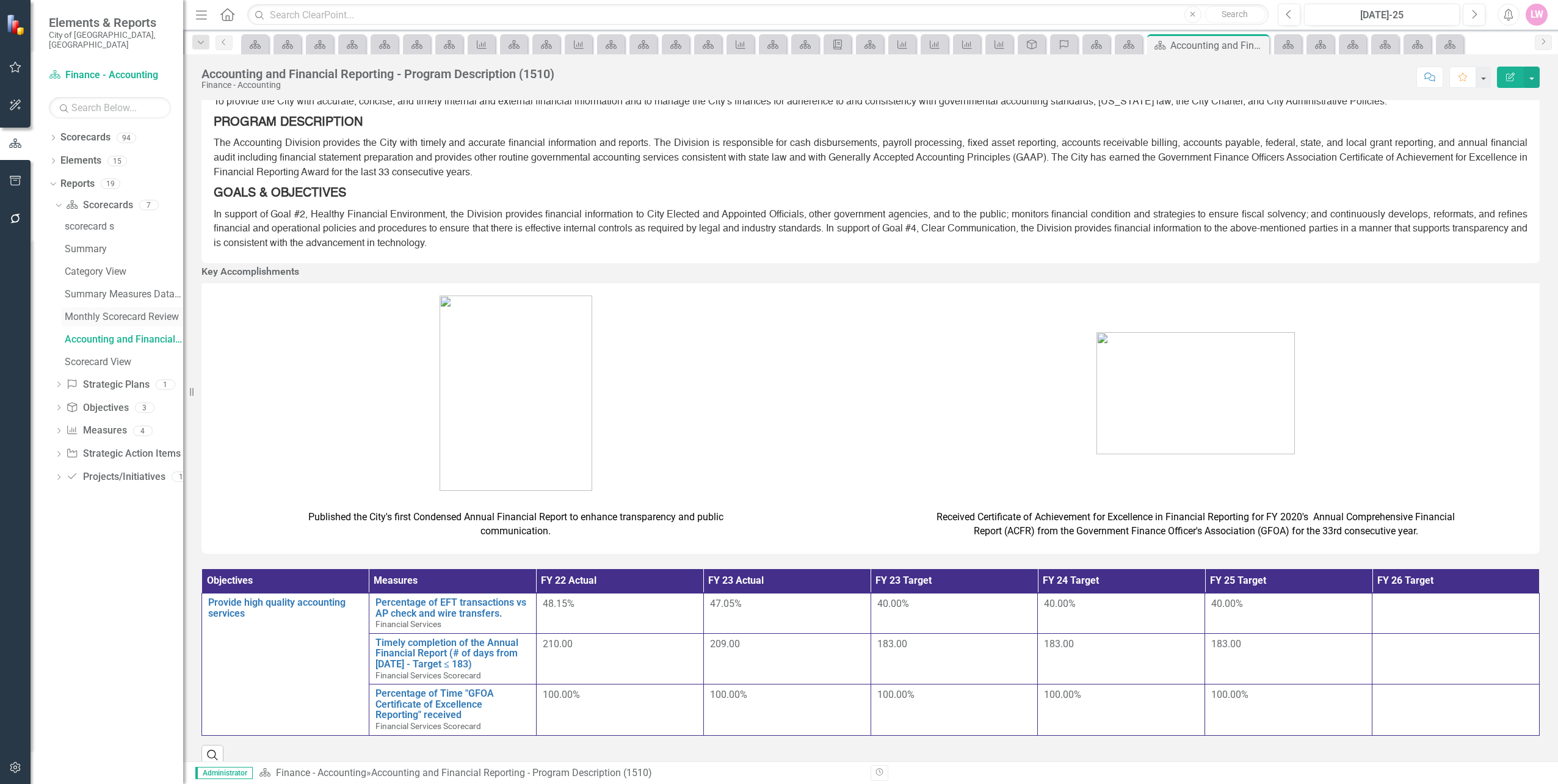
click at [90, 311] on div "Monthly Scorecard Review" at bounding box center [123, 317] width 118 height 11
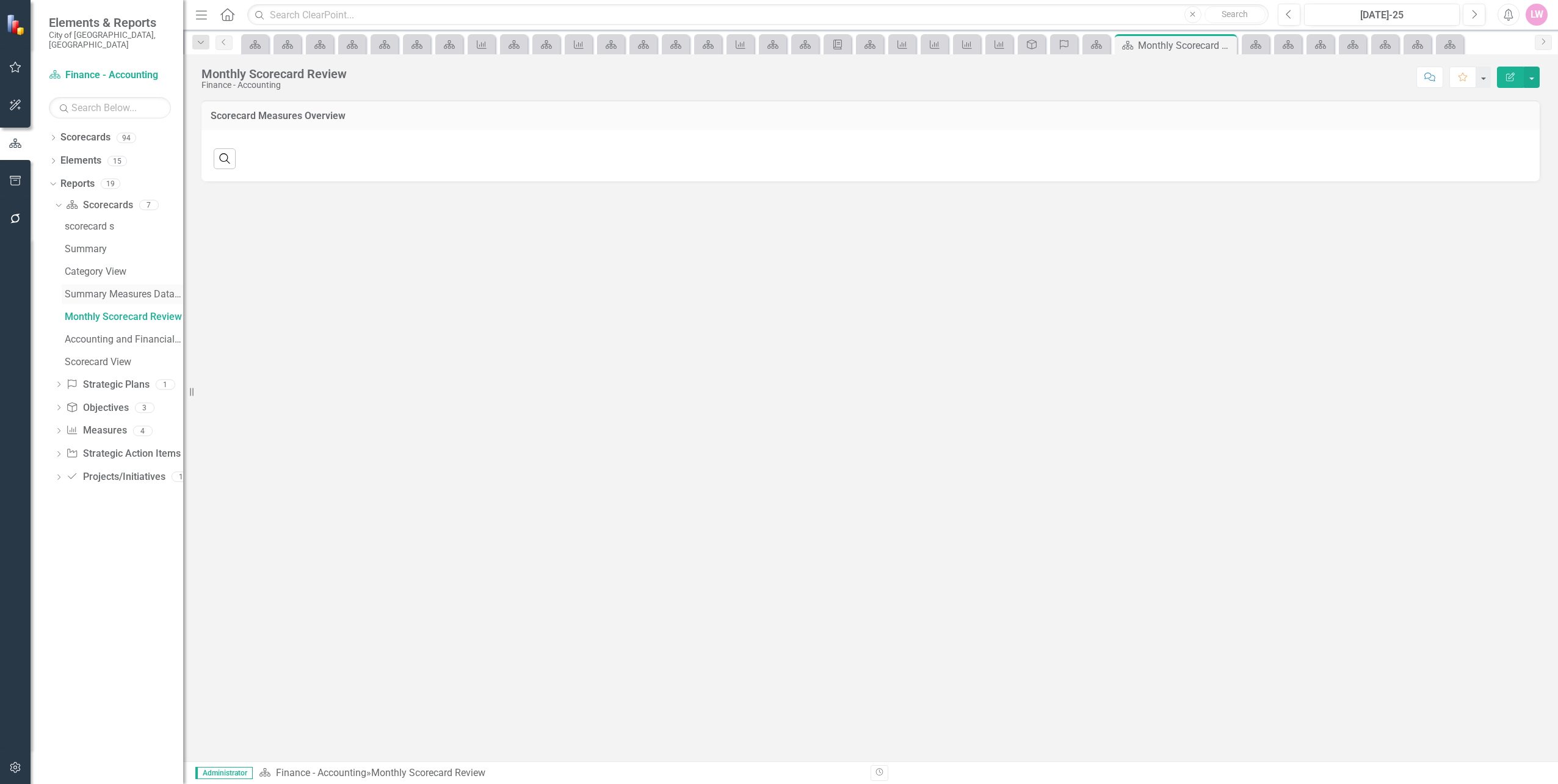
click at [95, 289] on div "Summary Measures Data (FY to Date)" at bounding box center [123, 295] width 118 height 11
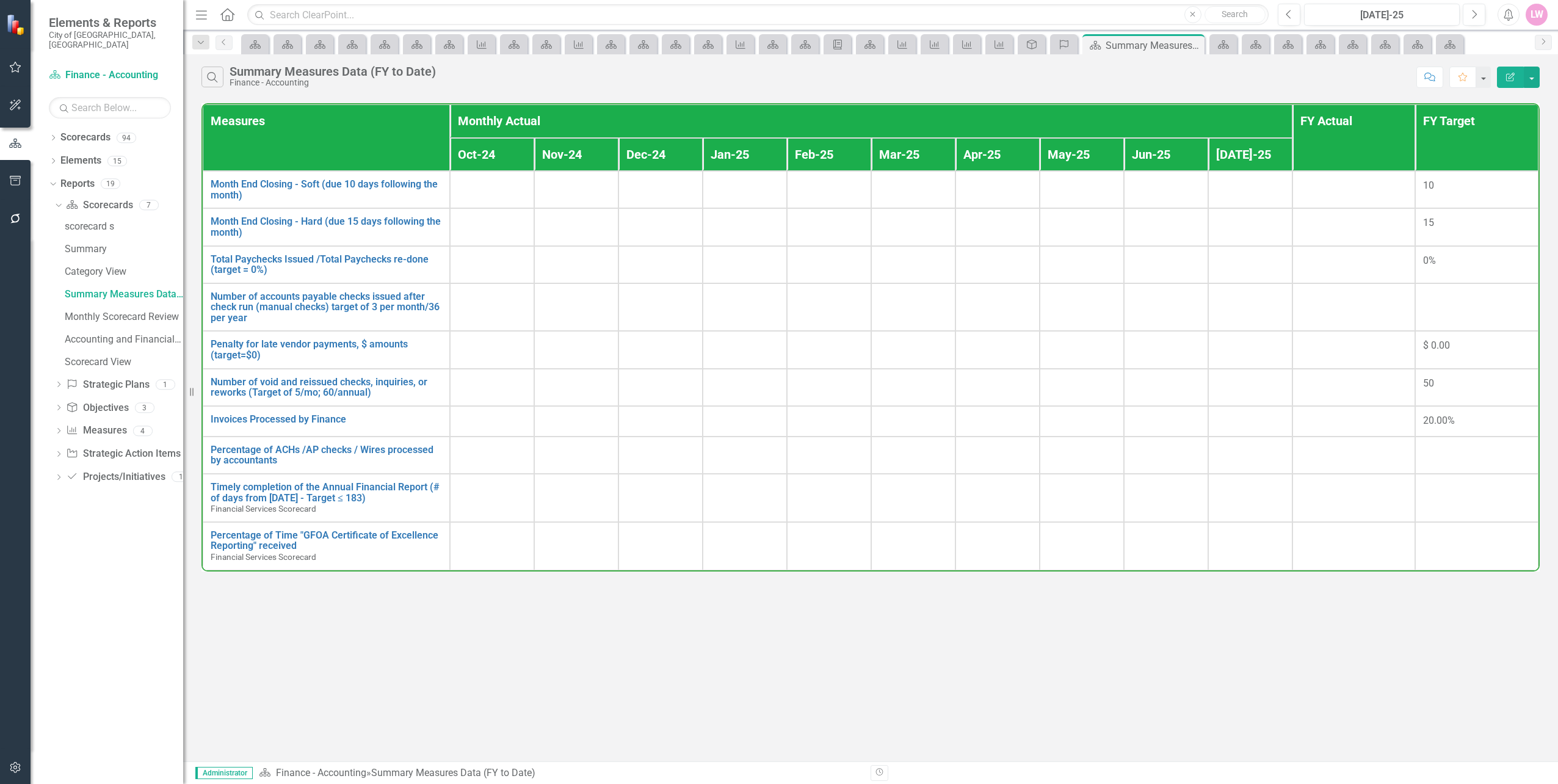
click at [48, 147] on div "Dropdown Scorecards 94 Dropdown City of Tamarac Dropdown Building Certificate o…" at bounding box center [107, 456] width 153 height 656
click at [51, 158] on icon "Dropdown" at bounding box center [52, 161] width 8 height 7
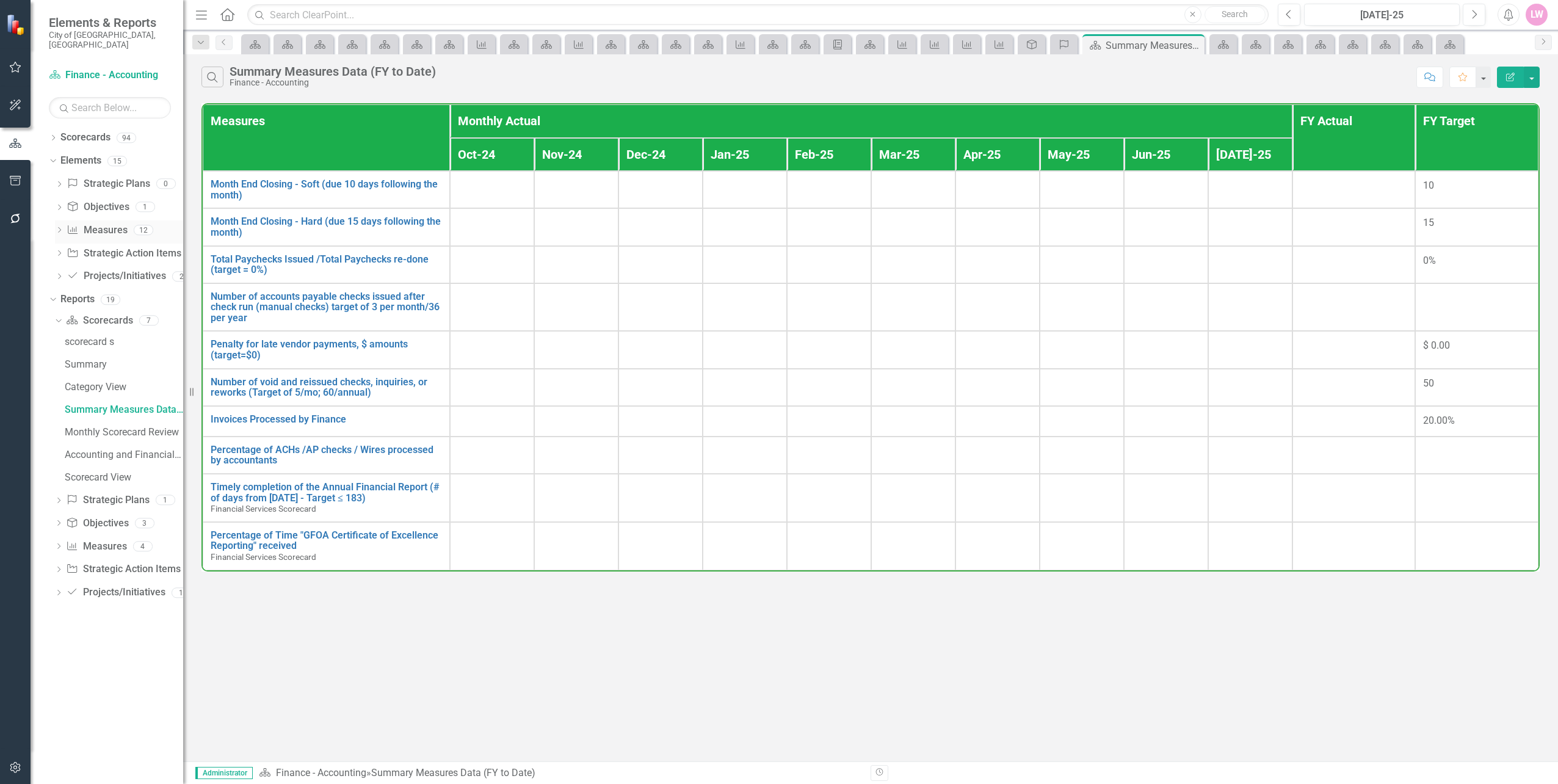
click at [87, 224] on link "Measure Measures" at bounding box center [96, 230] width 61 height 14
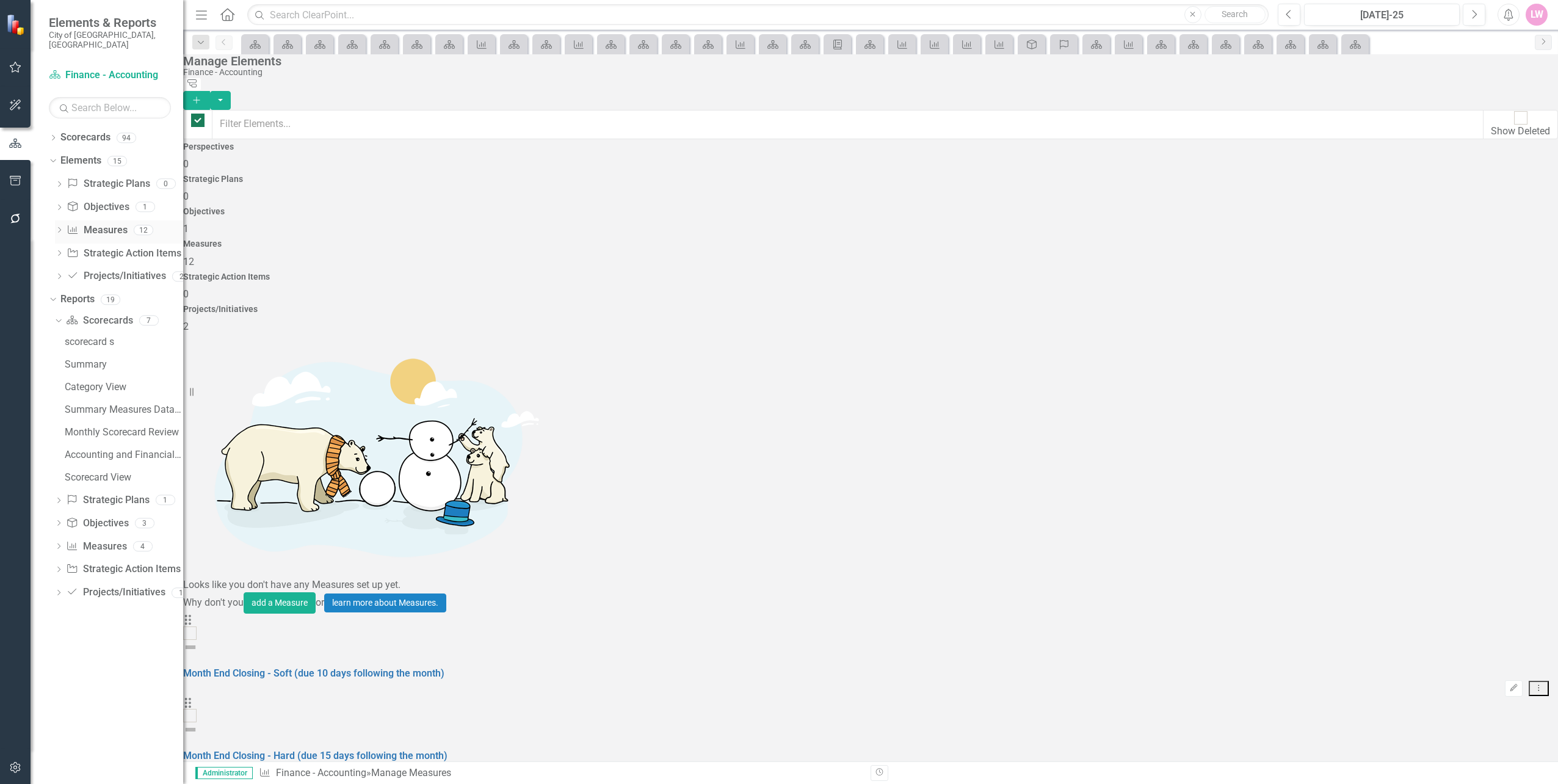
checkbox input "false"
click at [88, 247] on link "Strategic Action Item Strategic Action Items" at bounding box center [123, 254] width 114 height 14
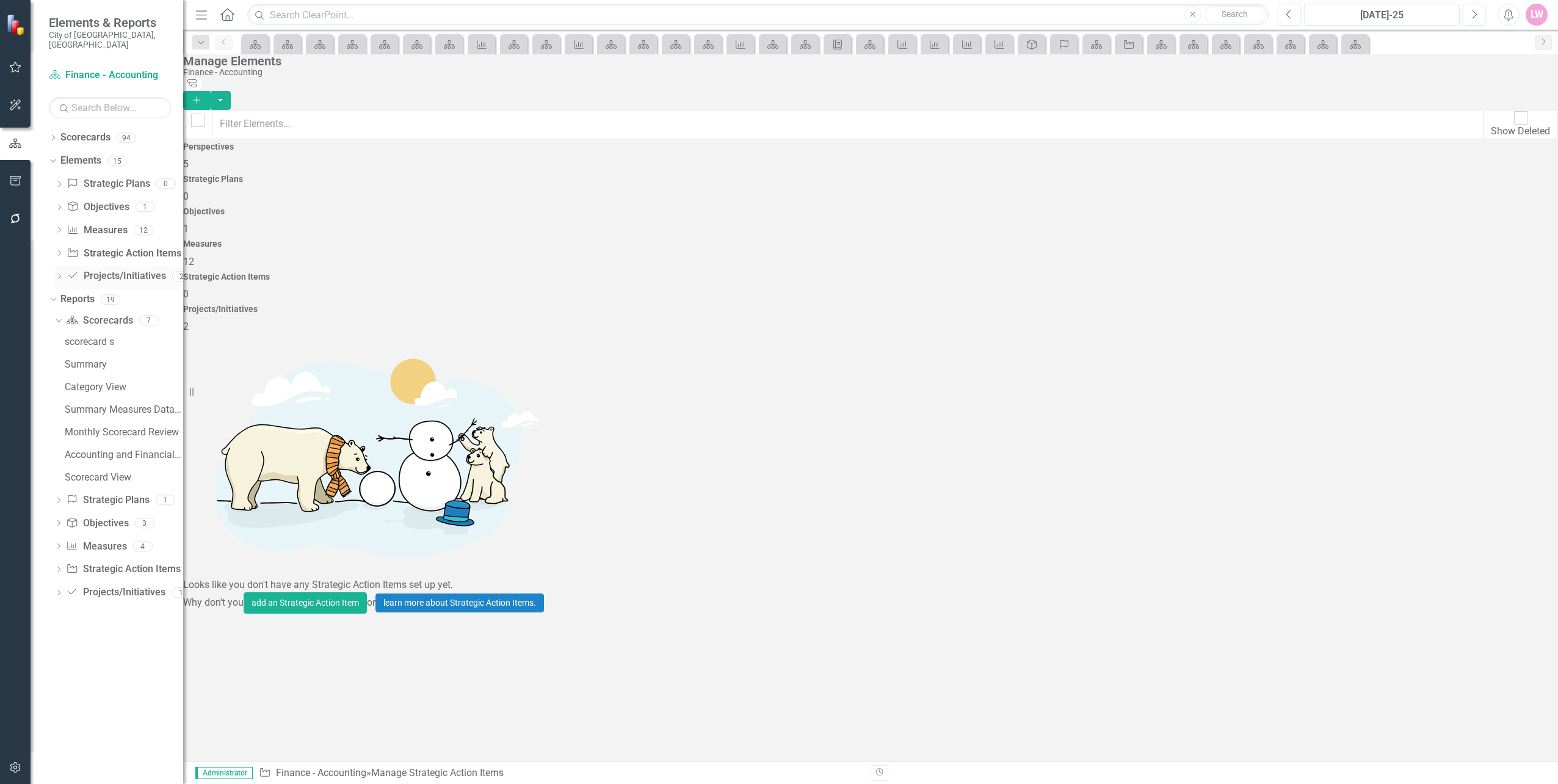
click at [93, 269] on link "Project/Initiative Projects/Initiatives" at bounding box center [116, 276] width 99 height 14
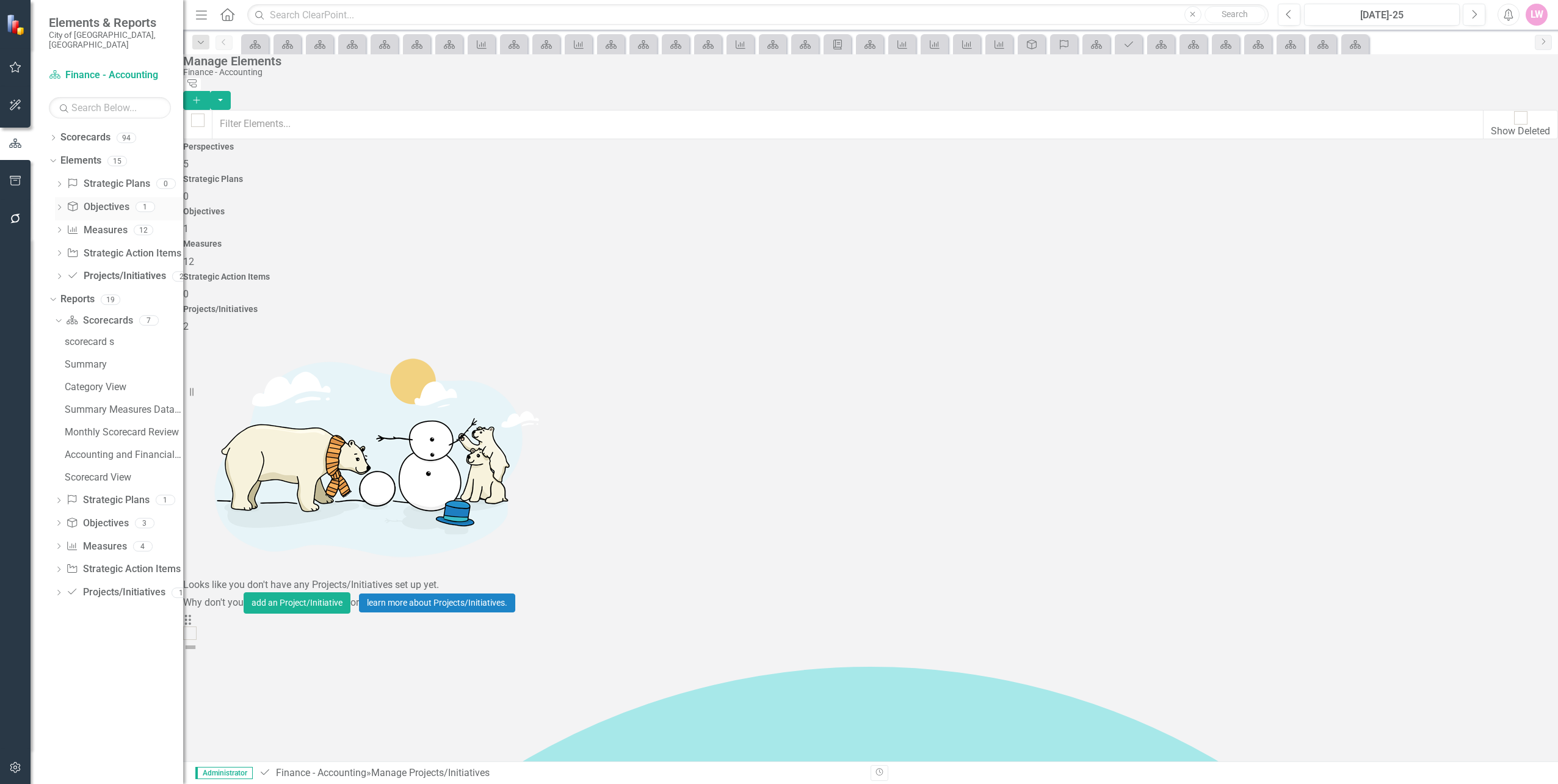
click at [105, 202] on link "Objective Objectives" at bounding box center [97, 207] width 62 height 14
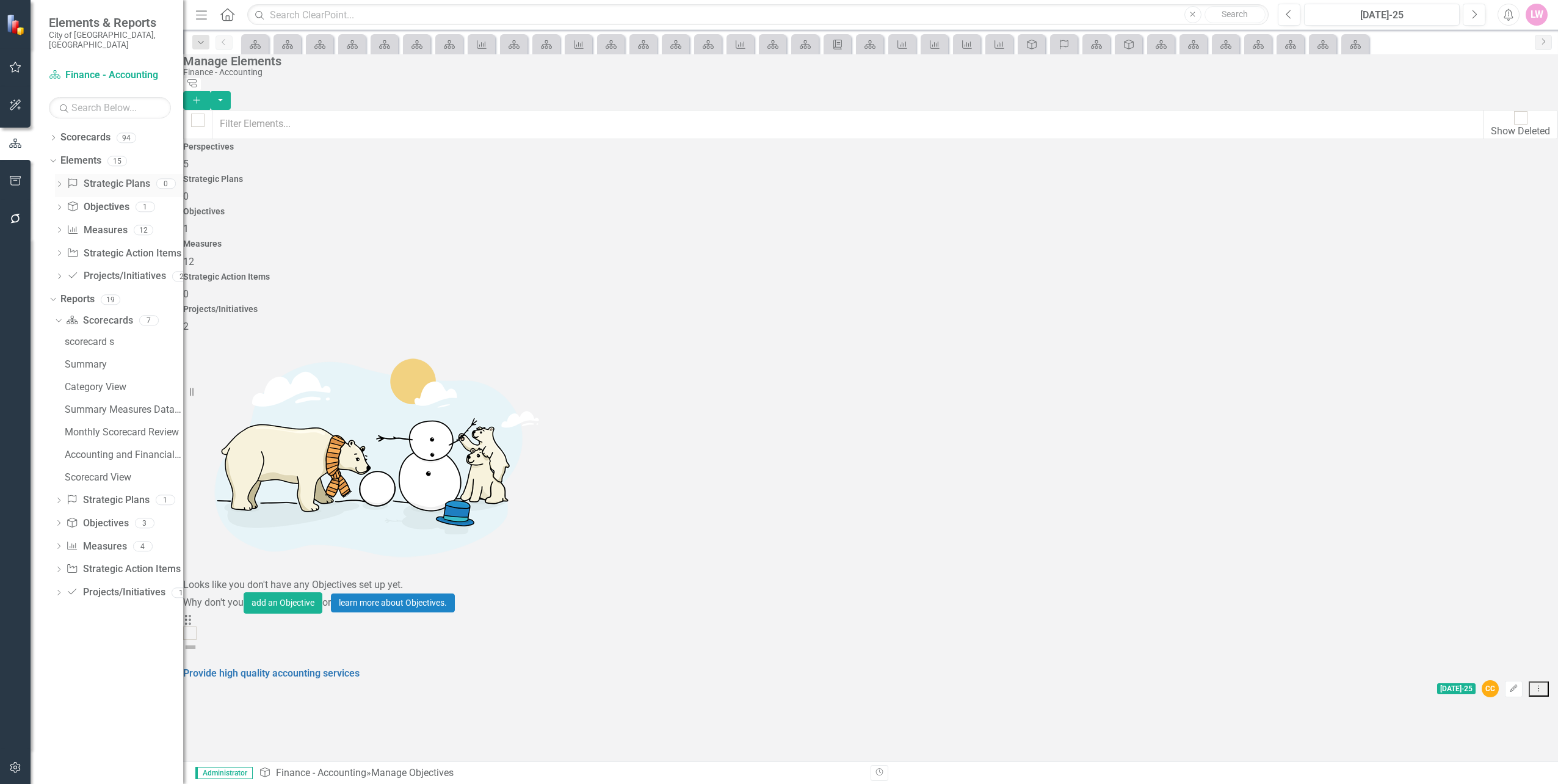
click at [110, 180] on link "Strategic Plans Strategic Plans" at bounding box center [107, 184] width 83 height 14
click at [136, 449] on div "Accounting and Financial Reporting - Program Description (1510)" at bounding box center [123, 455] width 118 height 11
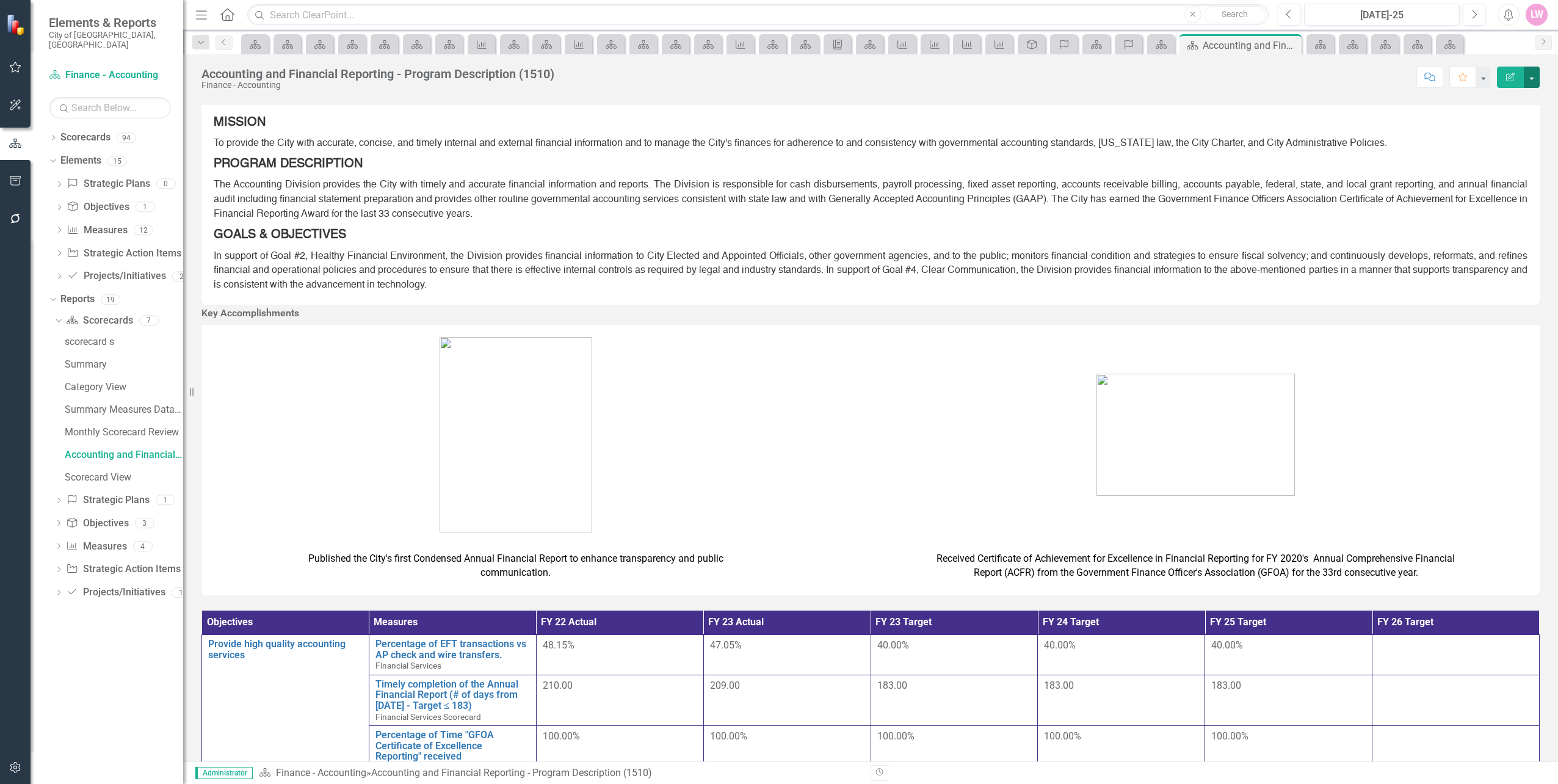
click at [1530, 82] on button "button" at bounding box center [1531, 76] width 16 height 21
click at [1496, 118] on link "Edit Report Edit Layout" at bounding box center [1490, 122] width 99 height 22
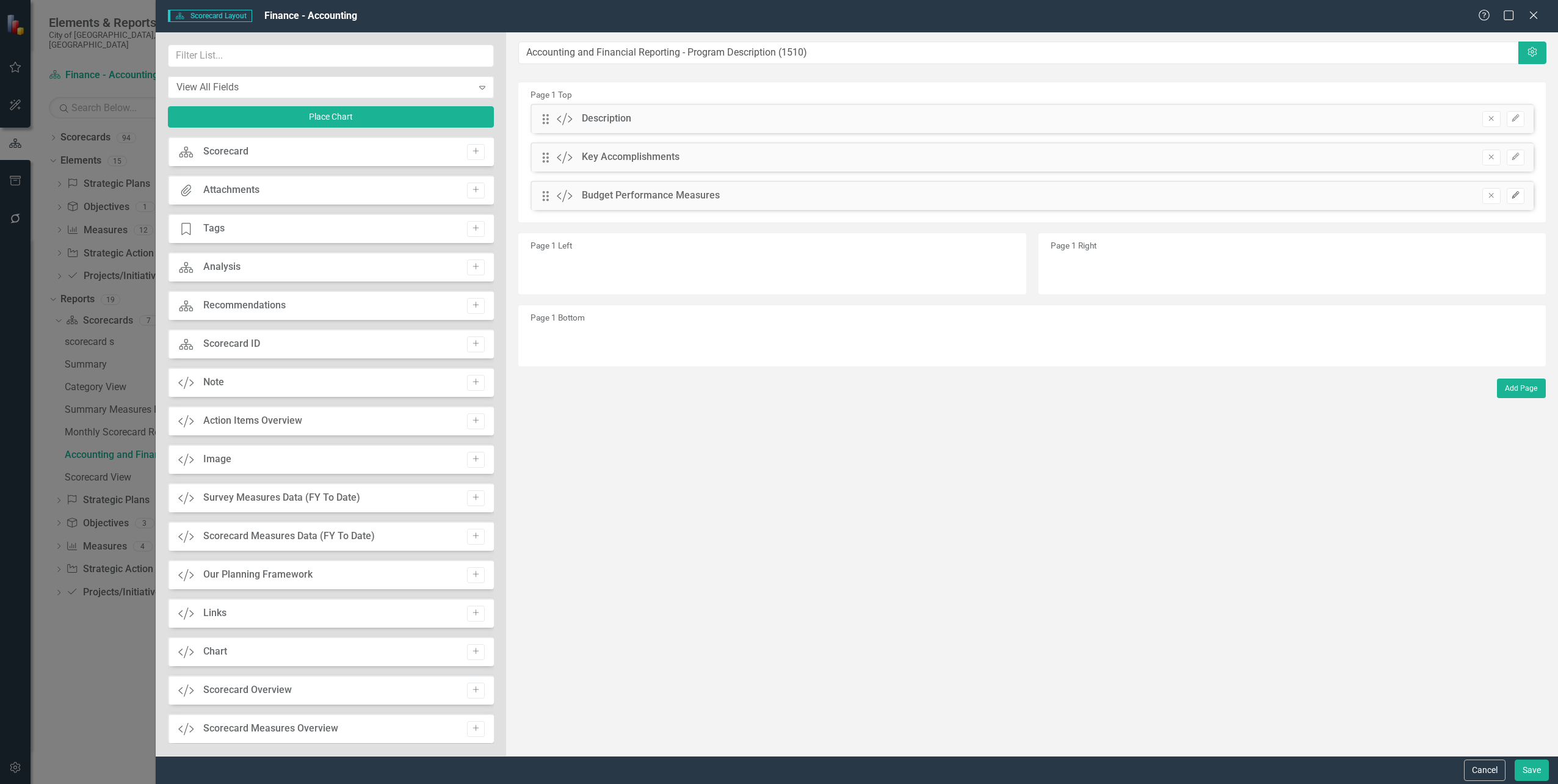
click at [1517, 199] on button "Edit" at bounding box center [1515, 196] width 18 height 16
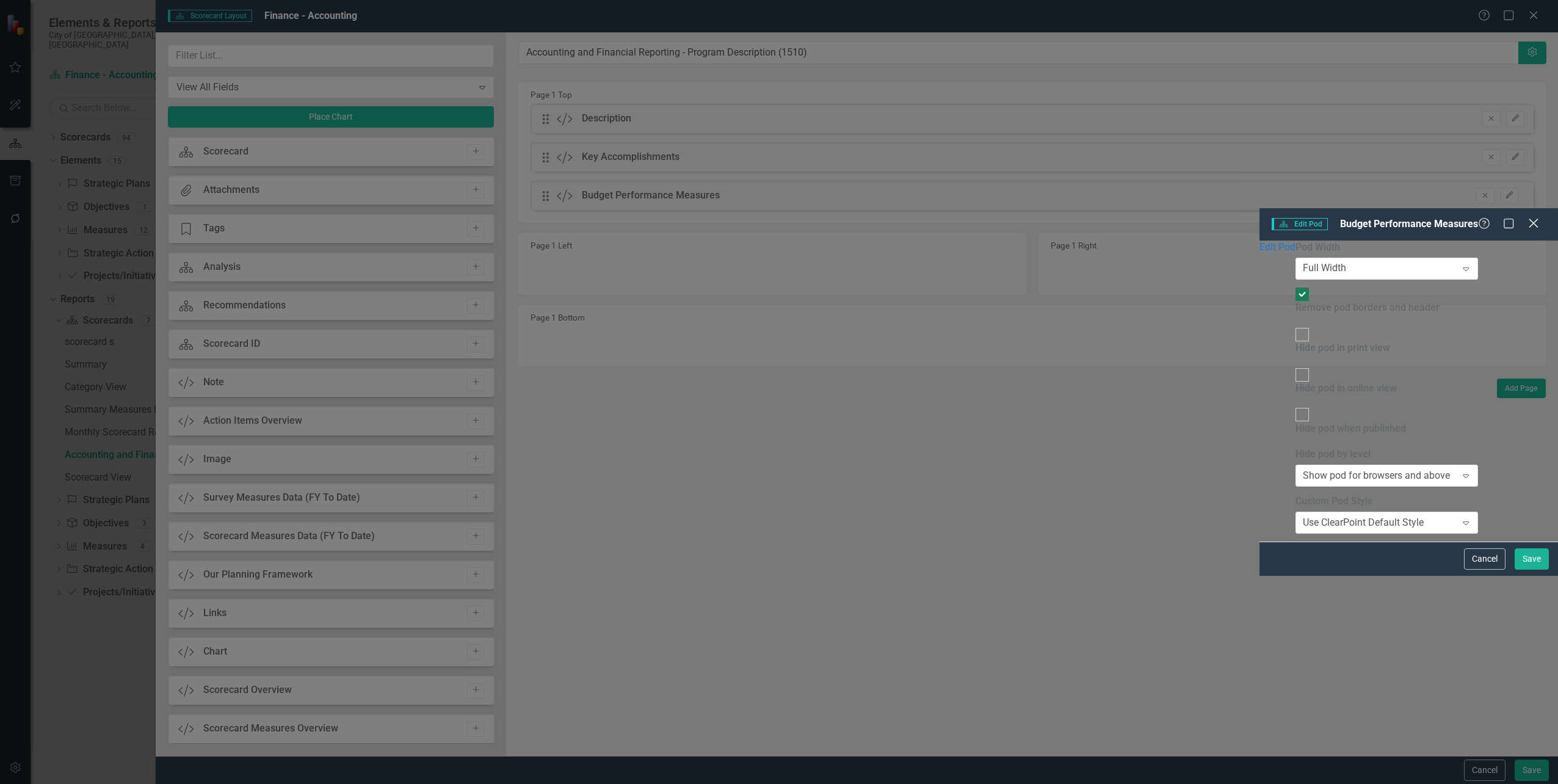
click at [1538, 217] on icon "Close" at bounding box center [1533, 223] width 15 height 11
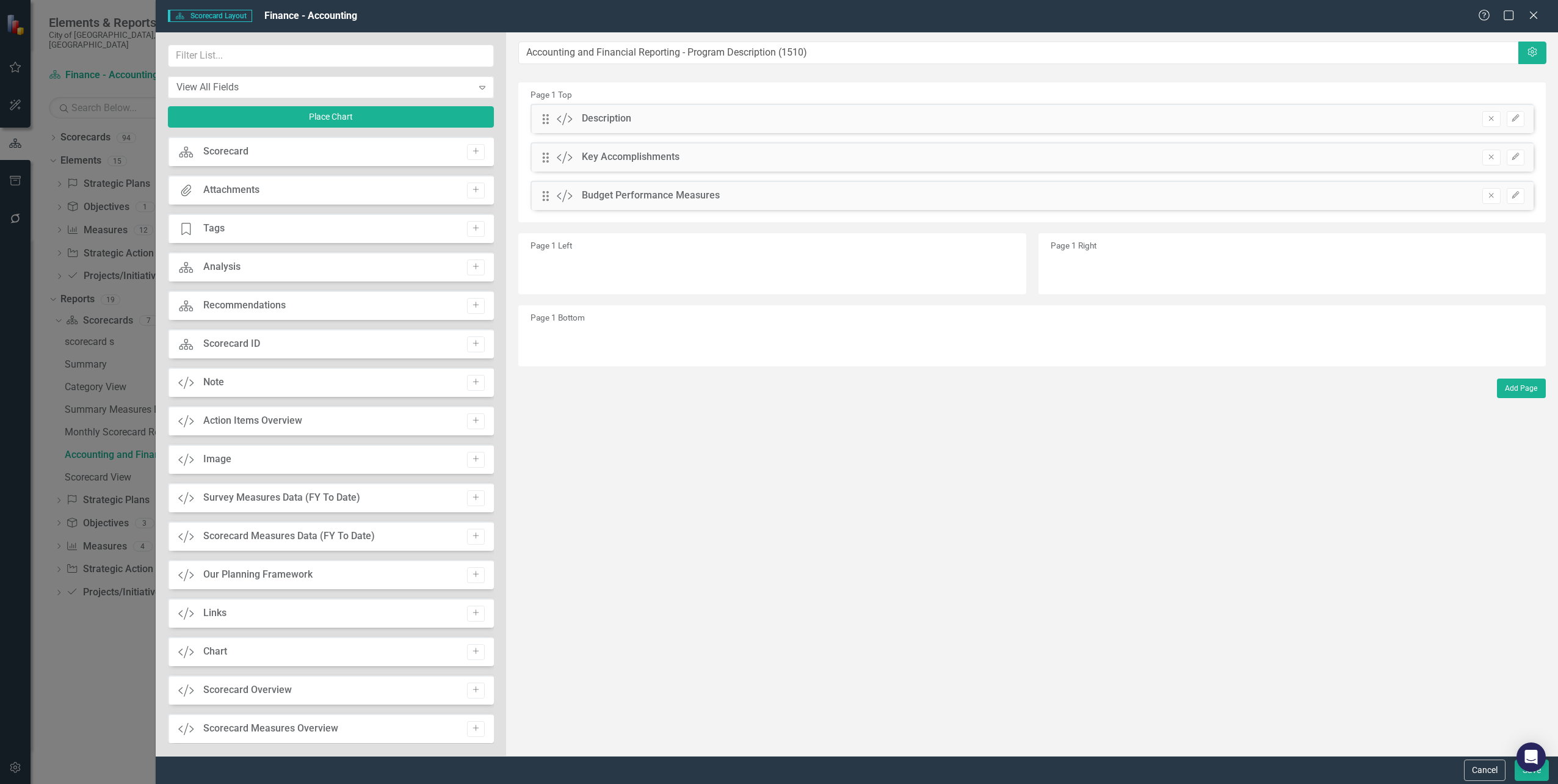
click at [1540, 18] on div "Help Maximize Close" at bounding box center [1511, 16] width 68 height 14
click at [1531, 11] on icon "Close" at bounding box center [1533, 15] width 15 height 11
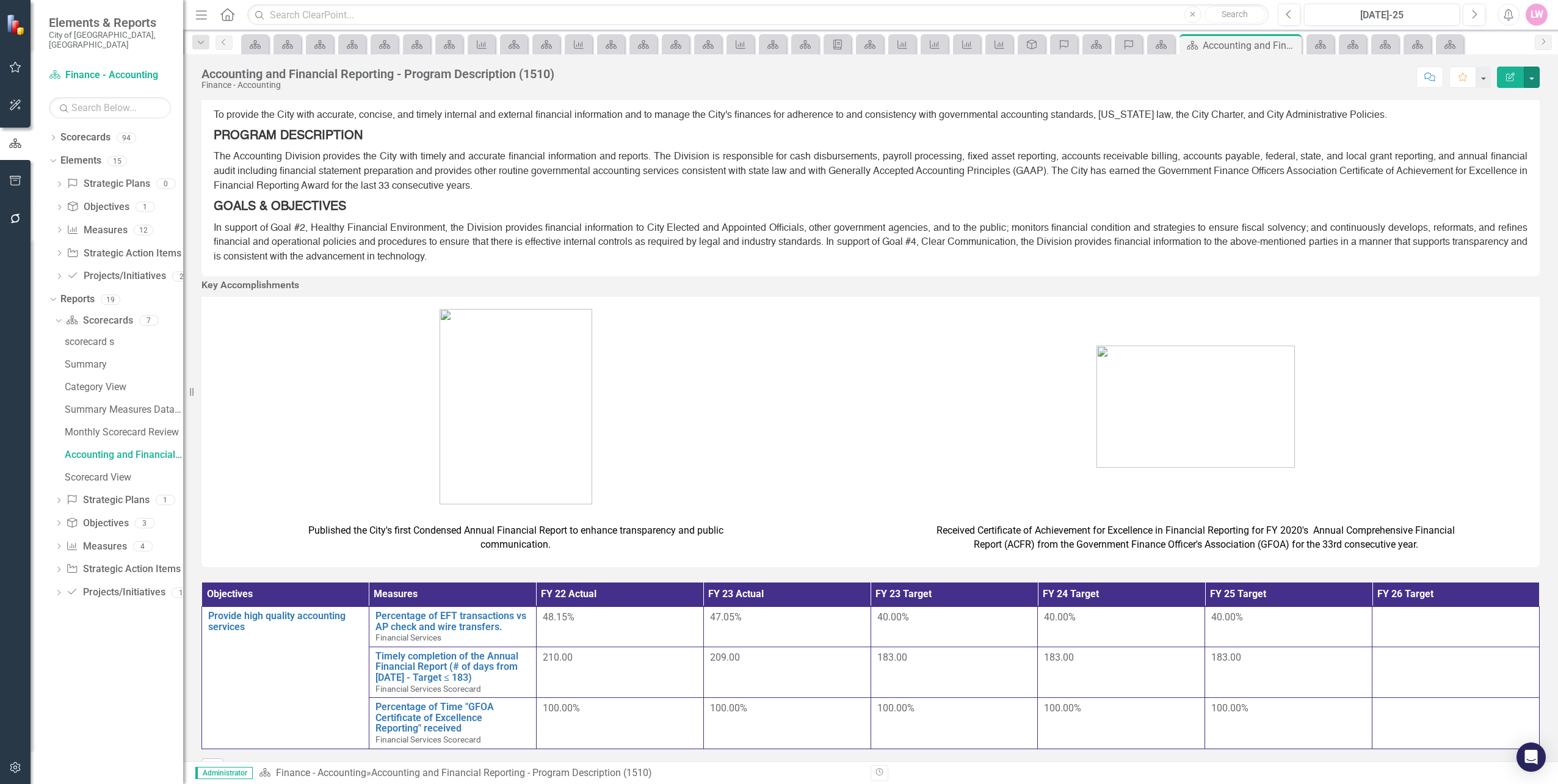
scroll to position [42, 0]
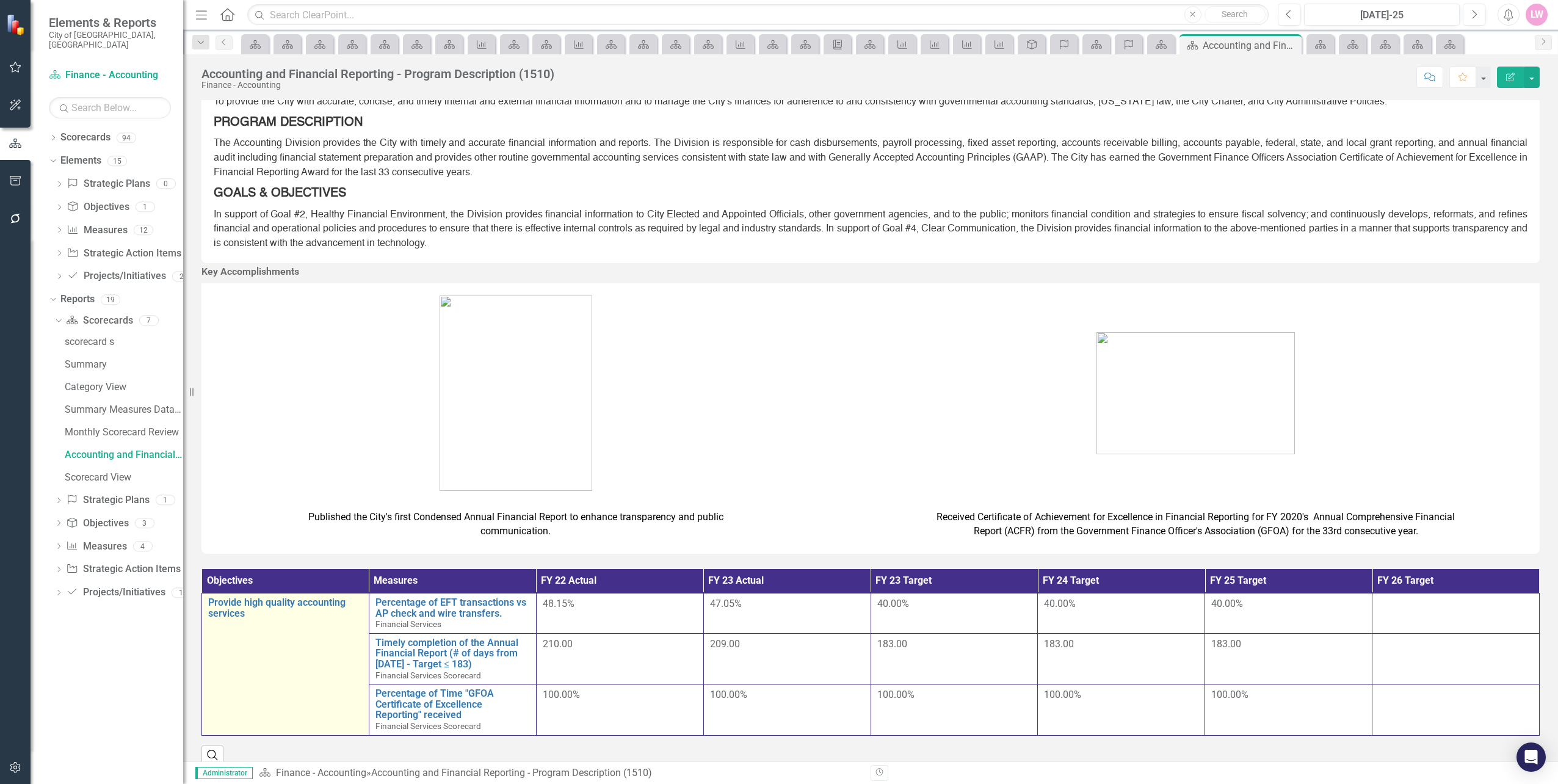
click at [0, 0] on link "Link Map View Link Map" at bounding box center [0, 0] width 0 height 0
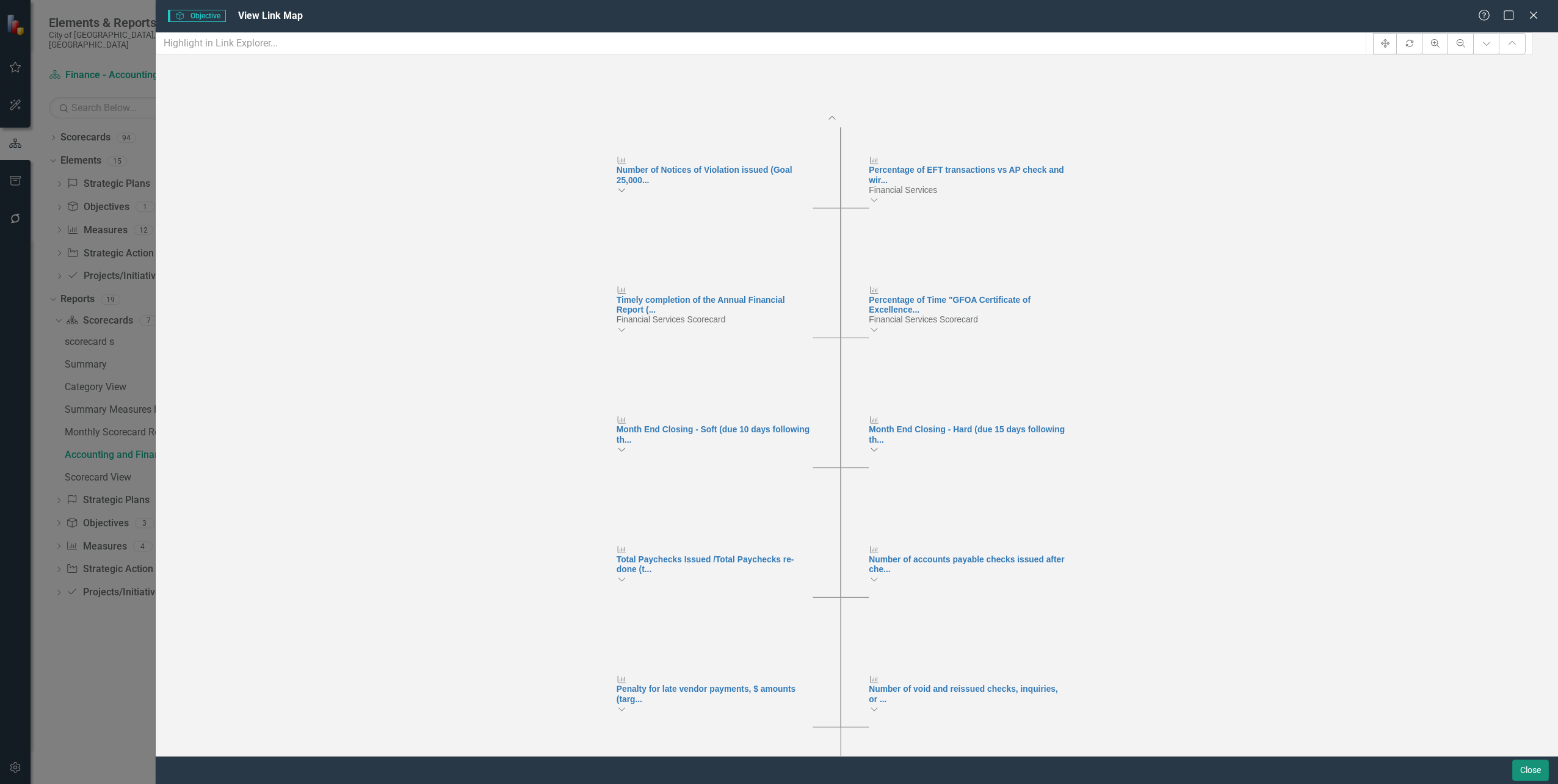
click at [1530, 768] on button "Close" at bounding box center [1530, 770] width 36 height 21
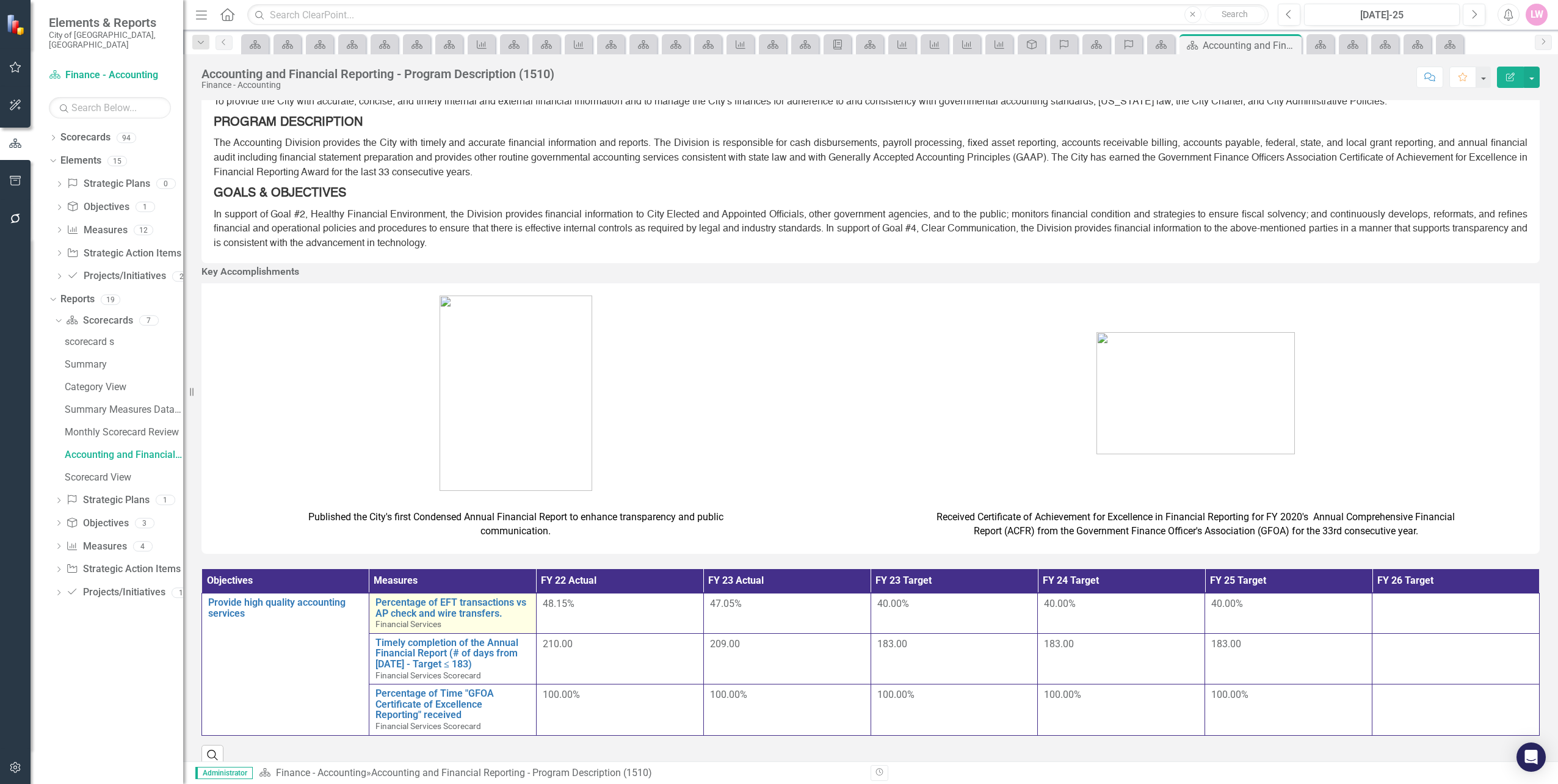
click at [0, 0] on link "Link Map View Link Map" at bounding box center [0, 0] width 0 height 0
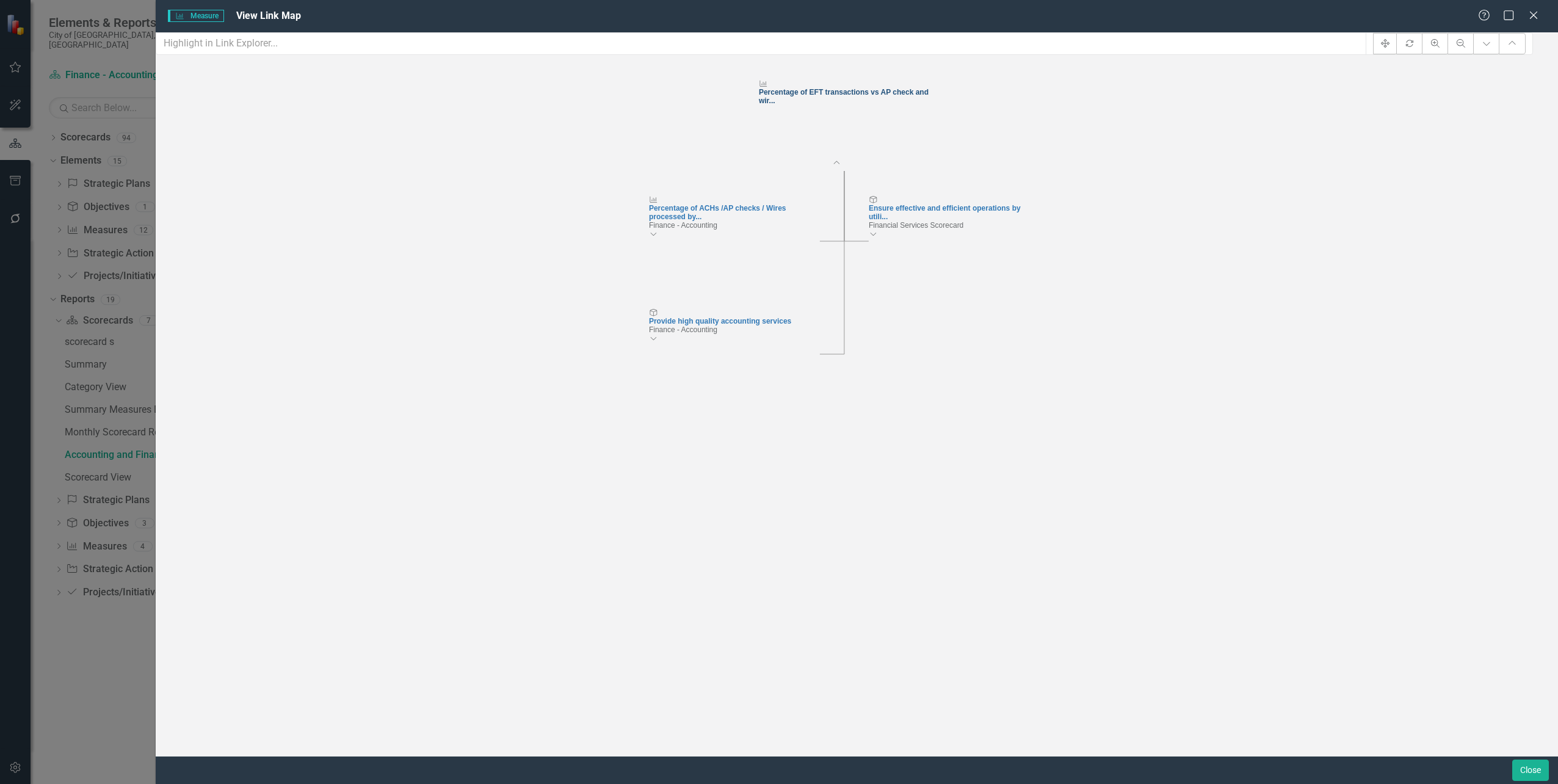
click at [877, 105] on div "Percentage of EFT transactions vs AP check and wir..." at bounding box center [844, 96] width 171 height 17
click at [1538, 16] on icon "Close" at bounding box center [1533, 15] width 15 height 11
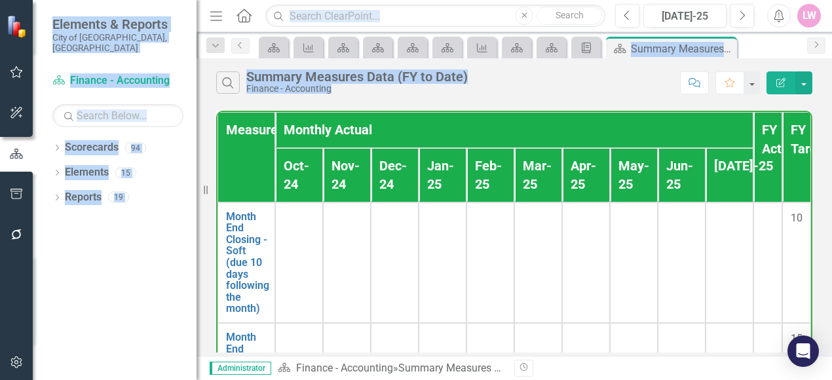
drag, startPoint x: 10, startPoint y: 312, endPoint x: 1385, endPoint y: 305, distance: 1374.5
click at [831, 305] on html "Elements & Reports City of [GEOGRAPHIC_DATA], [GEOGRAPHIC_DATA] Scorecard Finan…" at bounding box center [416, 190] width 832 height 380
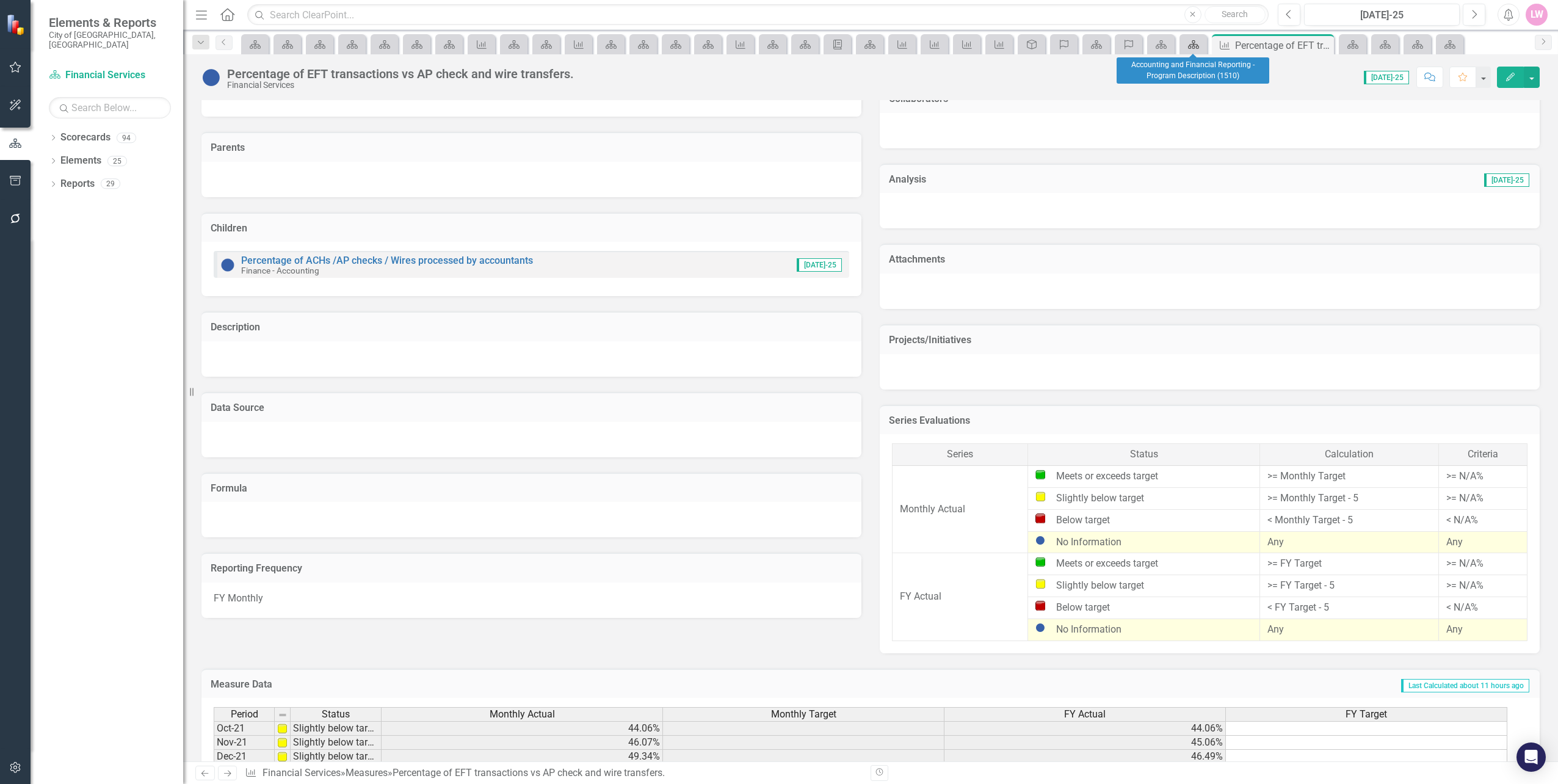
click at [1191, 46] on icon at bounding box center [1193, 44] width 11 height 8
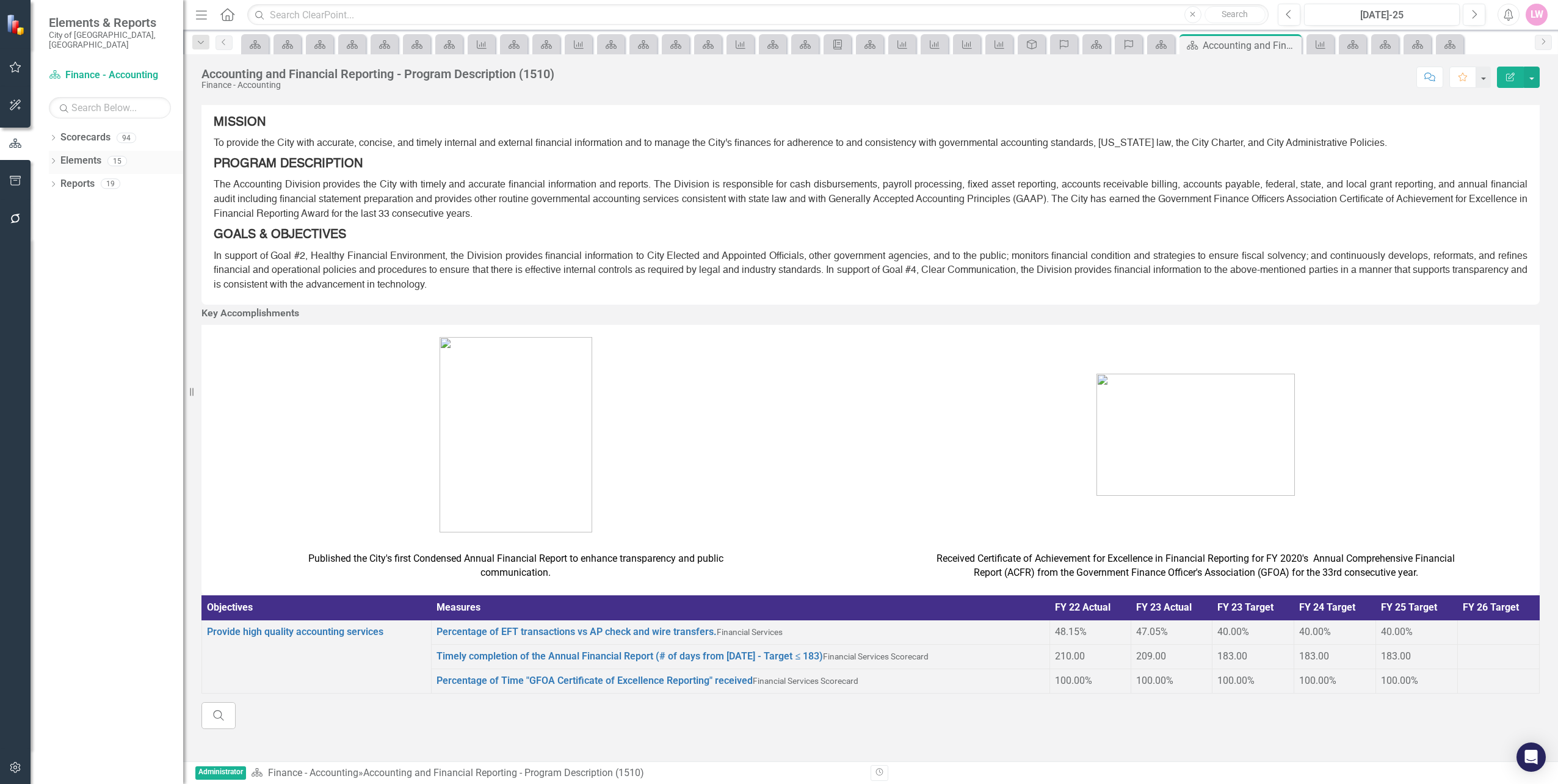
click at [54, 158] on icon "Dropdown" at bounding box center [52, 161] width 8 height 7
click at [43, 204] on icon at bounding box center [41, 207] width 3 height 6
click at [39, 206] on icon "Dropdown" at bounding box center [34, 209] width 8 height 7
click at [43, 181] on icon at bounding box center [41, 184] width 3 height 6
click at [39, 183] on icon "Dropdown" at bounding box center [34, 186] width 8 height 7
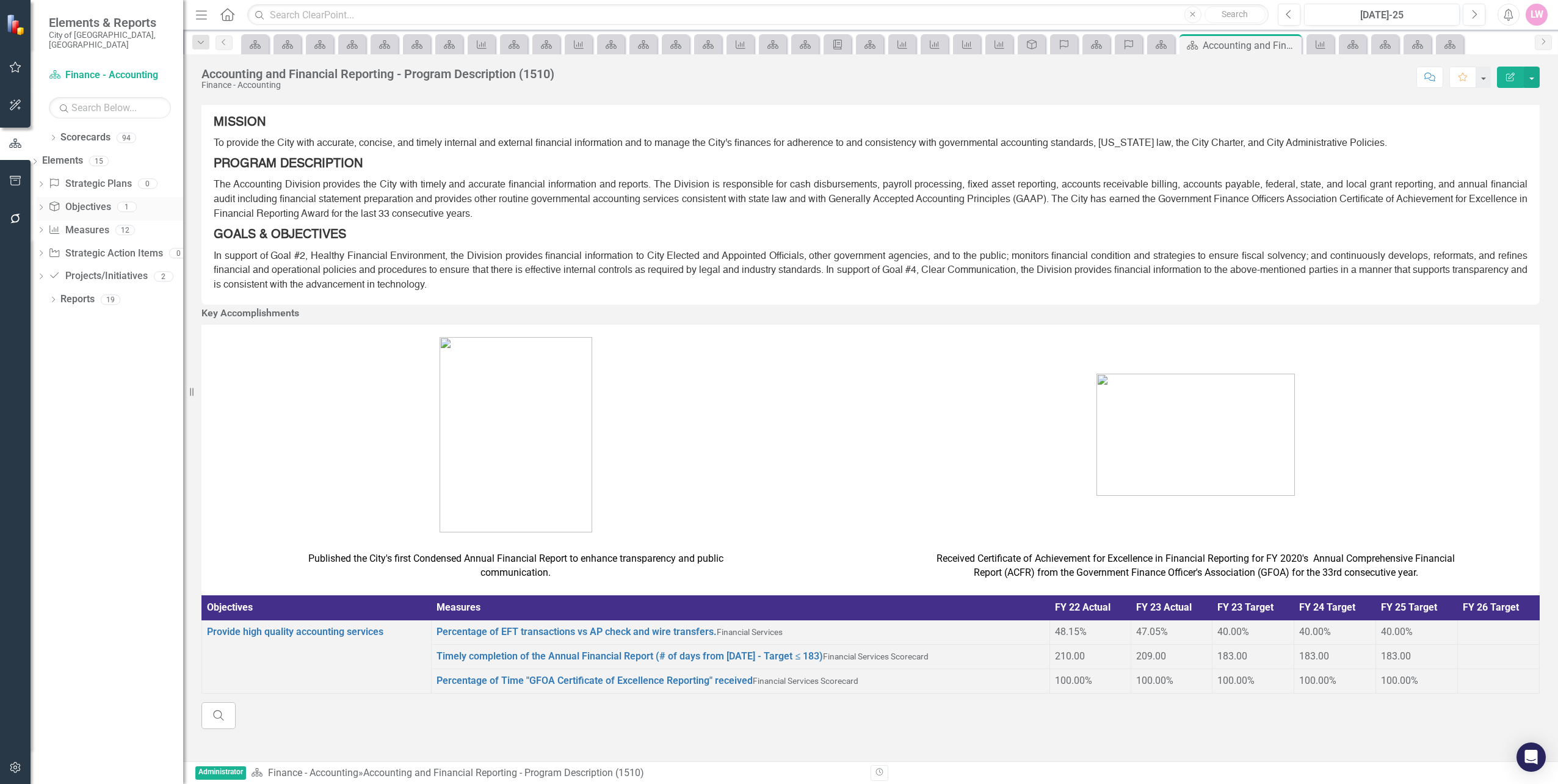
click at [45, 205] on icon "Dropdown" at bounding box center [40, 208] width 8 height 7
click at [39, 206] on icon "Dropdown" at bounding box center [34, 209] width 8 height 7
click at [54, 174] on div "Dropdown Strategic Plans Strategic Plans 0 Dropdown Objective Objectives 1 Prov…" at bounding box center [107, 232] width 153 height 116
click at [45, 182] on icon "Dropdown" at bounding box center [40, 185] width 8 height 7
click at [39, 183] on icon "Dropdown" at bounding box center [34, 186] width 8 height 7
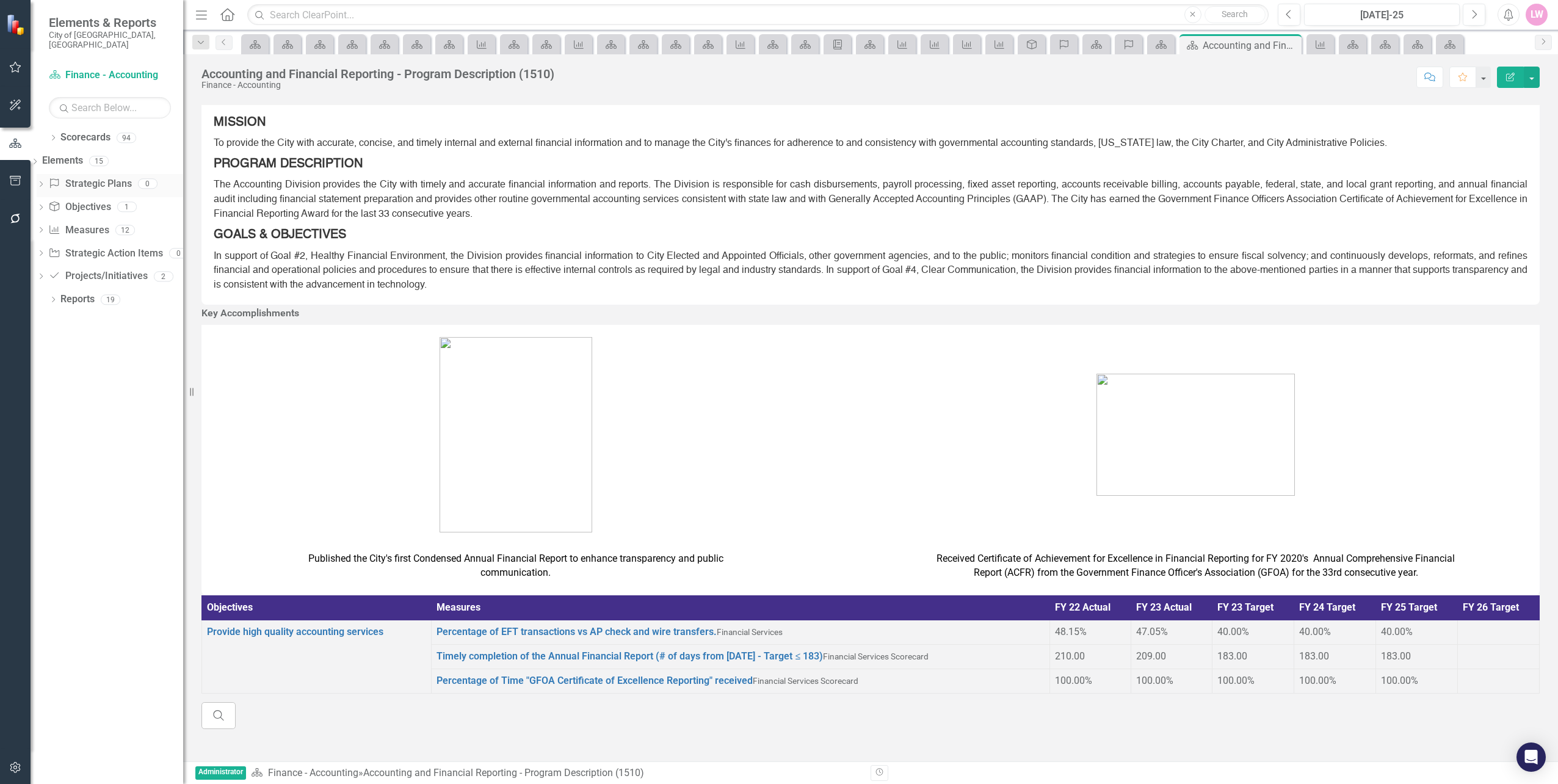
click at [45, 182] on icon "Dropdown" at bounding box center [40, 185] width 8 height 7
click at [742, 45] on icon at bounding box center [740, 44] width 9 height 8
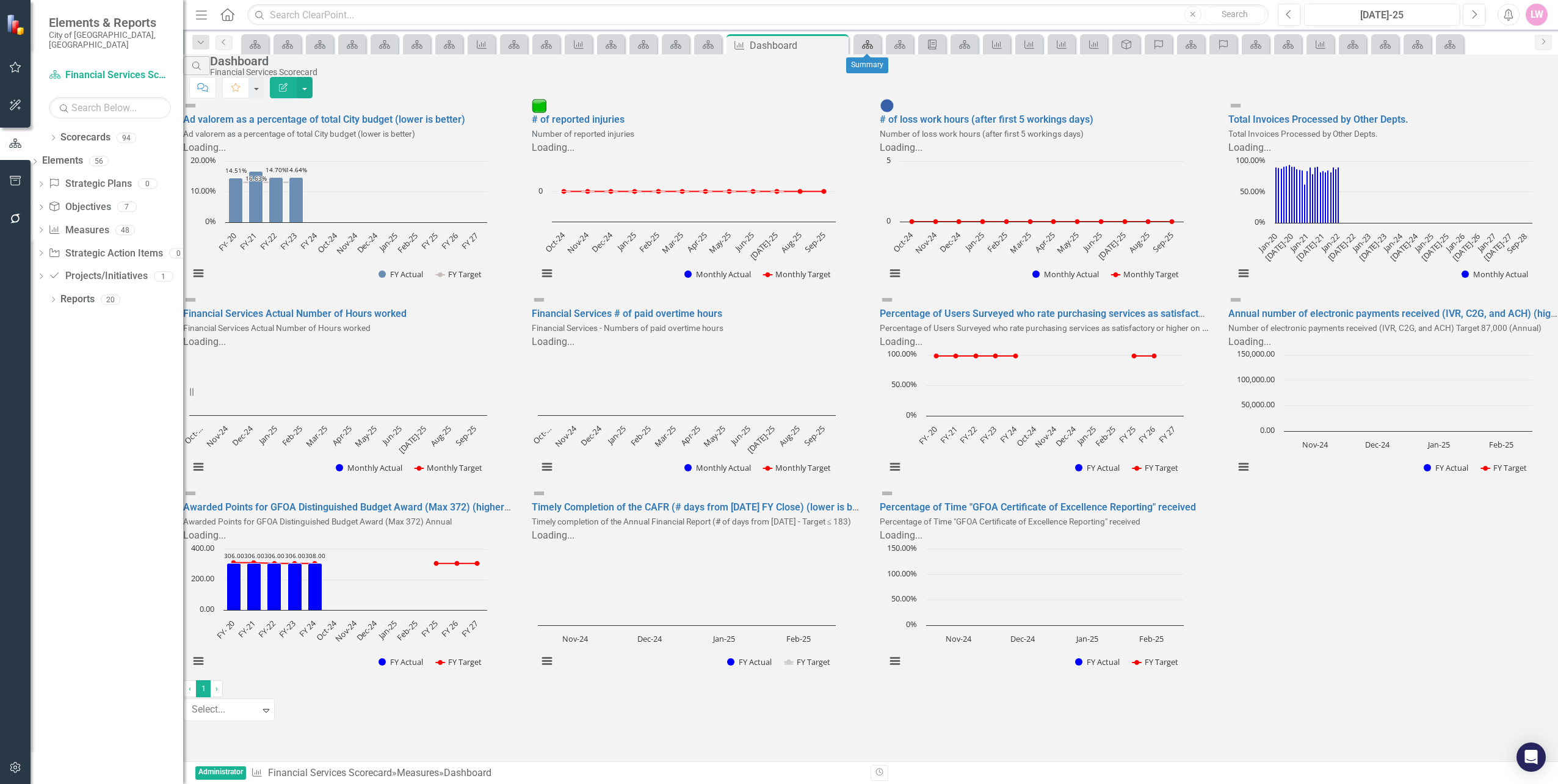
click at [872, 47] on icon "Scorecard" at bounding box center [867, 45] width 12 height 9
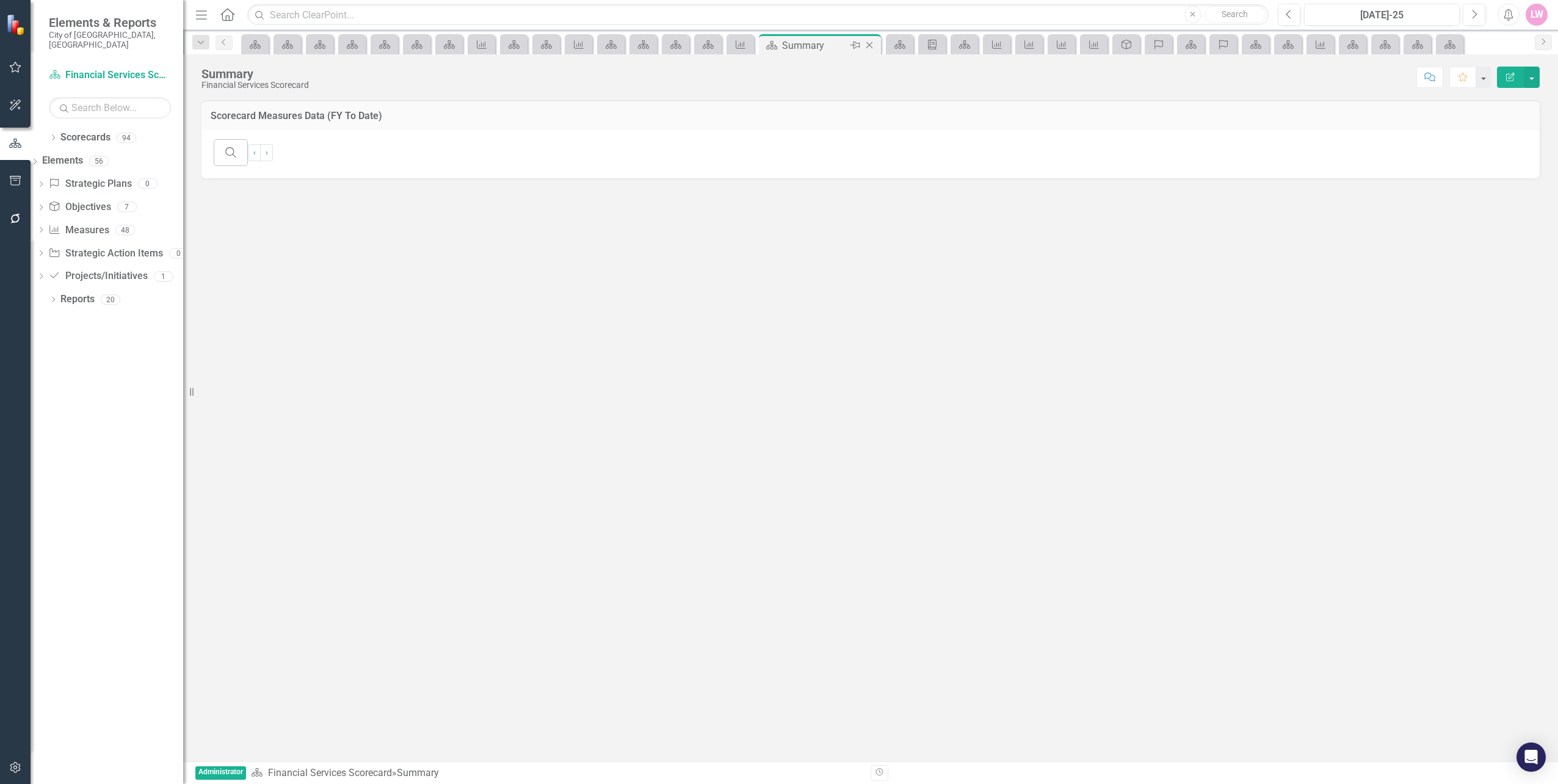
click at [873, 47] on icon "Close" at bounding box center [869, 45] width 12 height 9
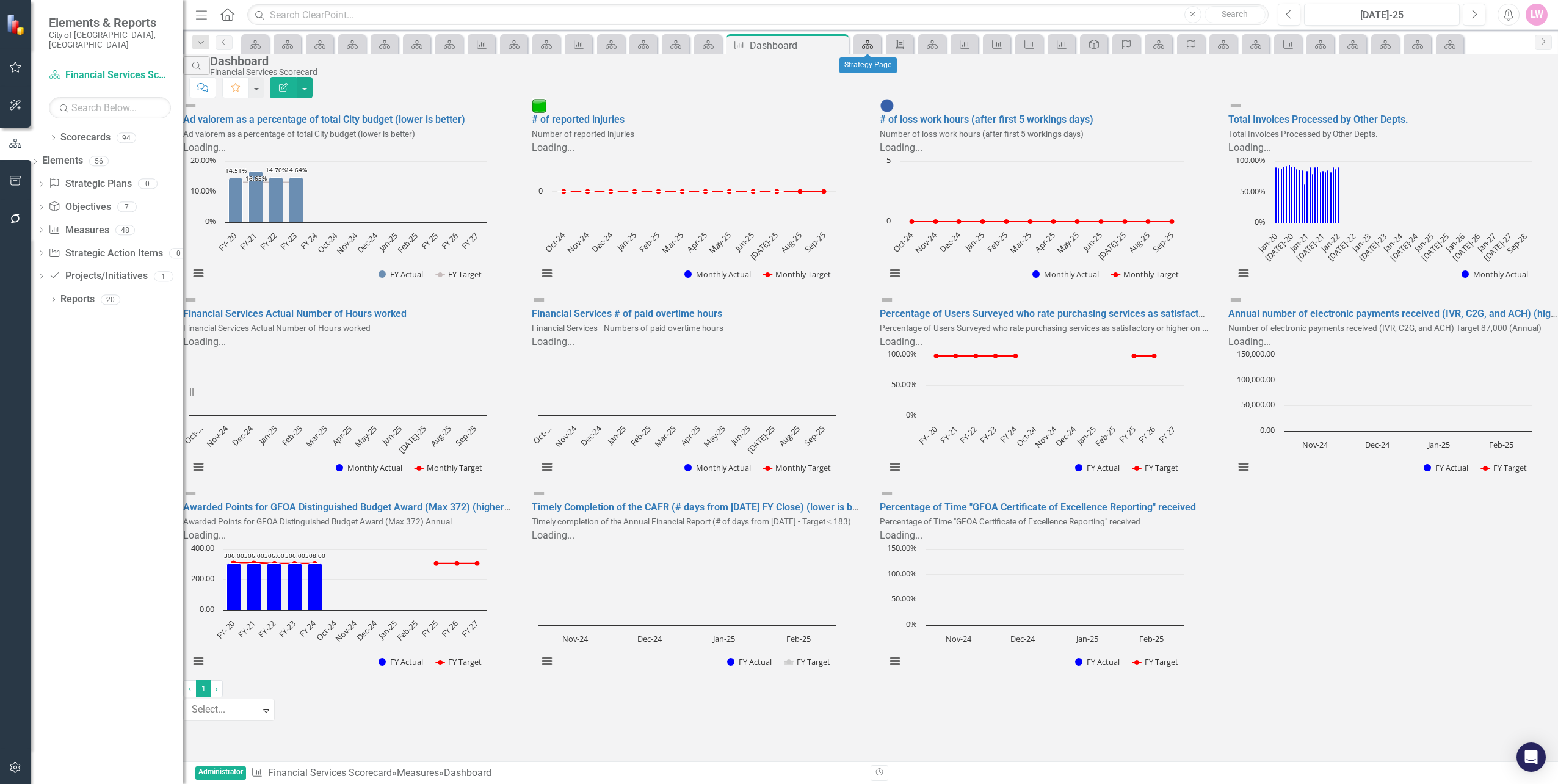
click at [873, 47] on icon at bounding box center [868, 44] width 11 height 8
click at [876, 45] on icon "Close" at bounding box center [869, 45] width 12 height 9
click at [864, 38] on div "Briefing Book Template" at bounding box center [865, 44] width 17 height 15
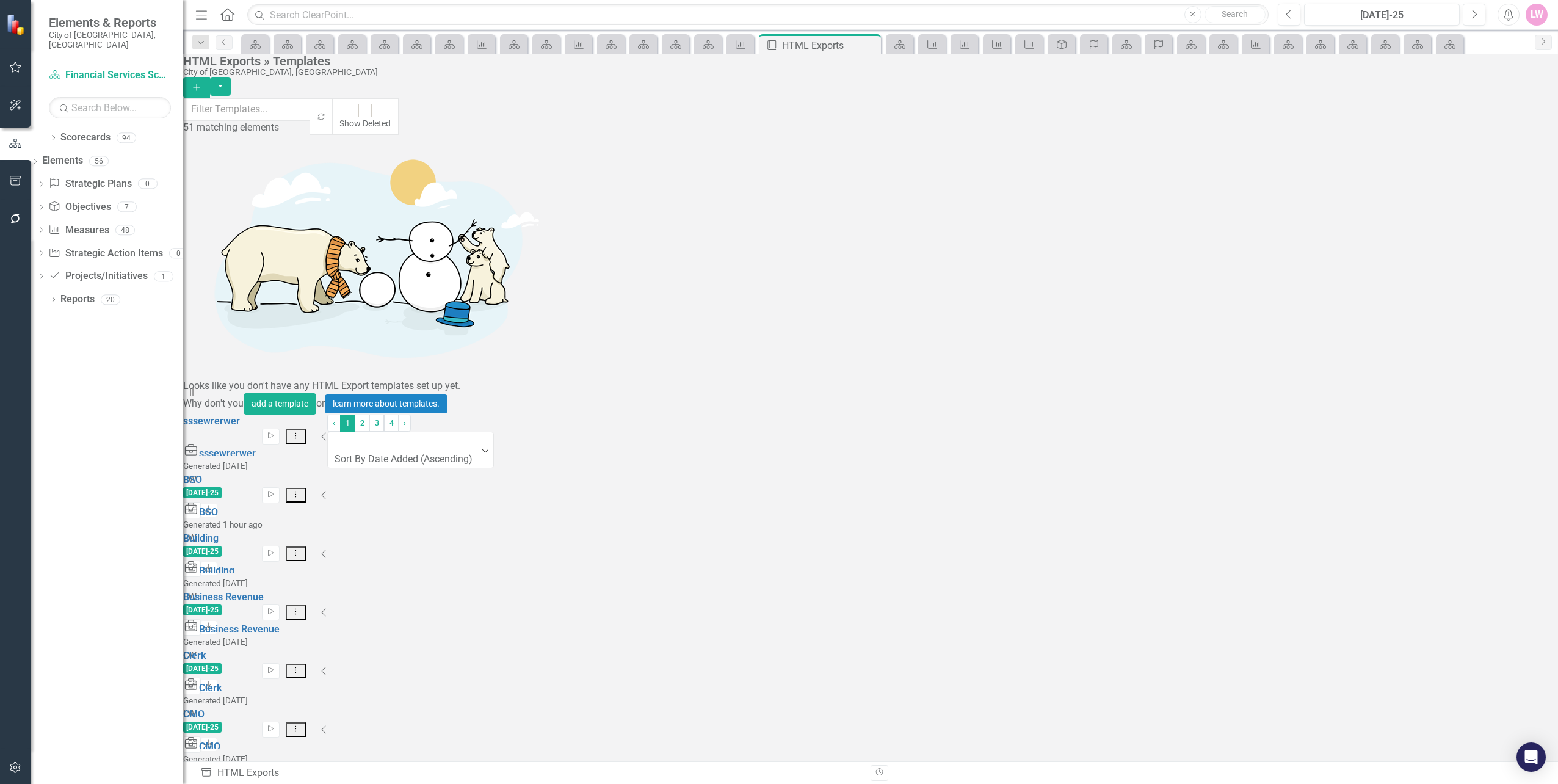
click at [1476, 547] on link "Preview Preview Template" at bounding box center [1455, 543] width 113 height 22
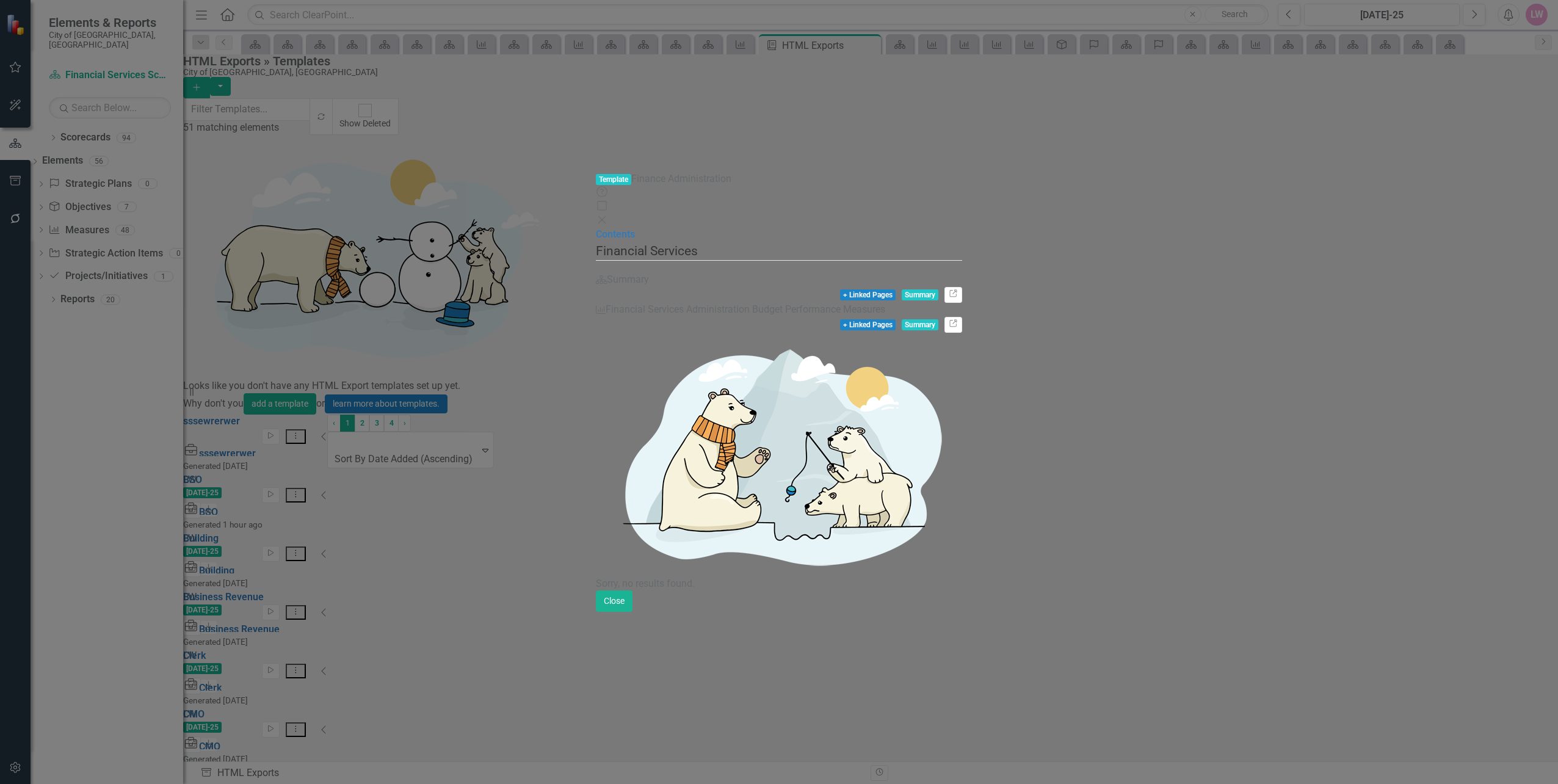
click at [608, 215] on icon "Close" at bounding box center [601, 220] width 12 height 9
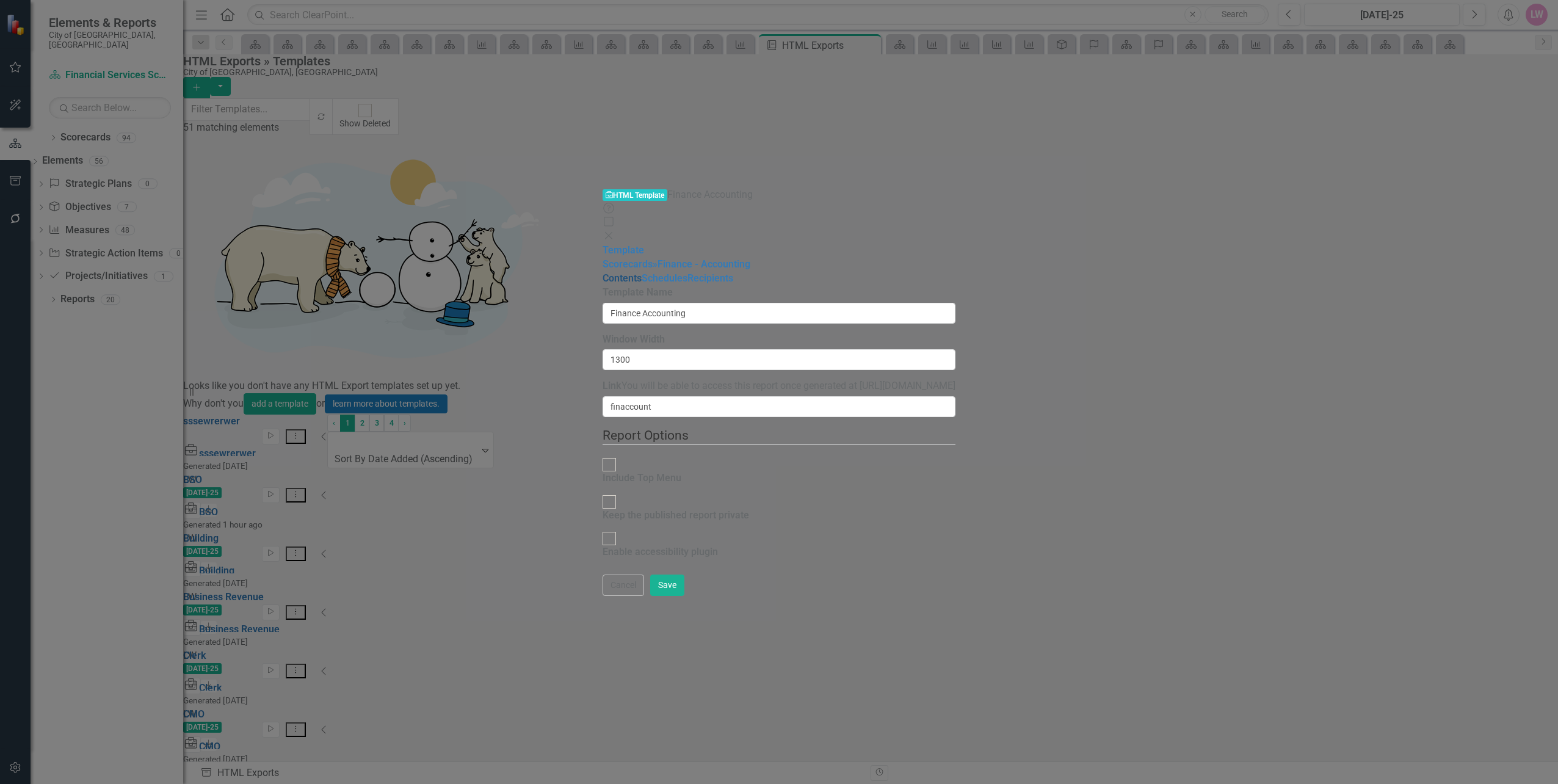
click at [602, 272] on link "Contents" at bounding box center [622, 278] width 39 height 11
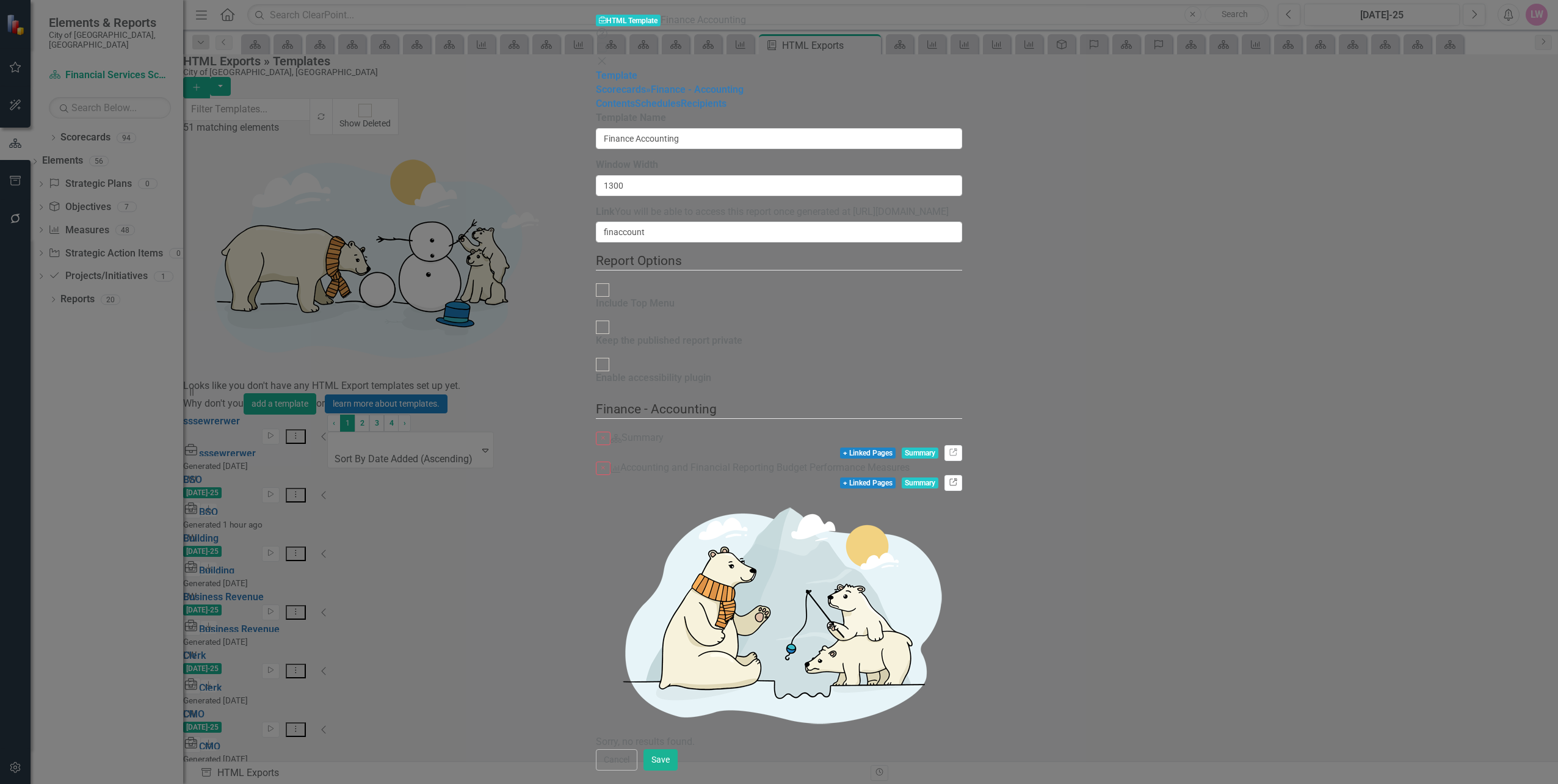
click at [962, 475] on link "Link" at bounding box center [953, 482] width 18 height 16
click at [606, 58] on icon at bounding box center [602, 62] width 7 height 7
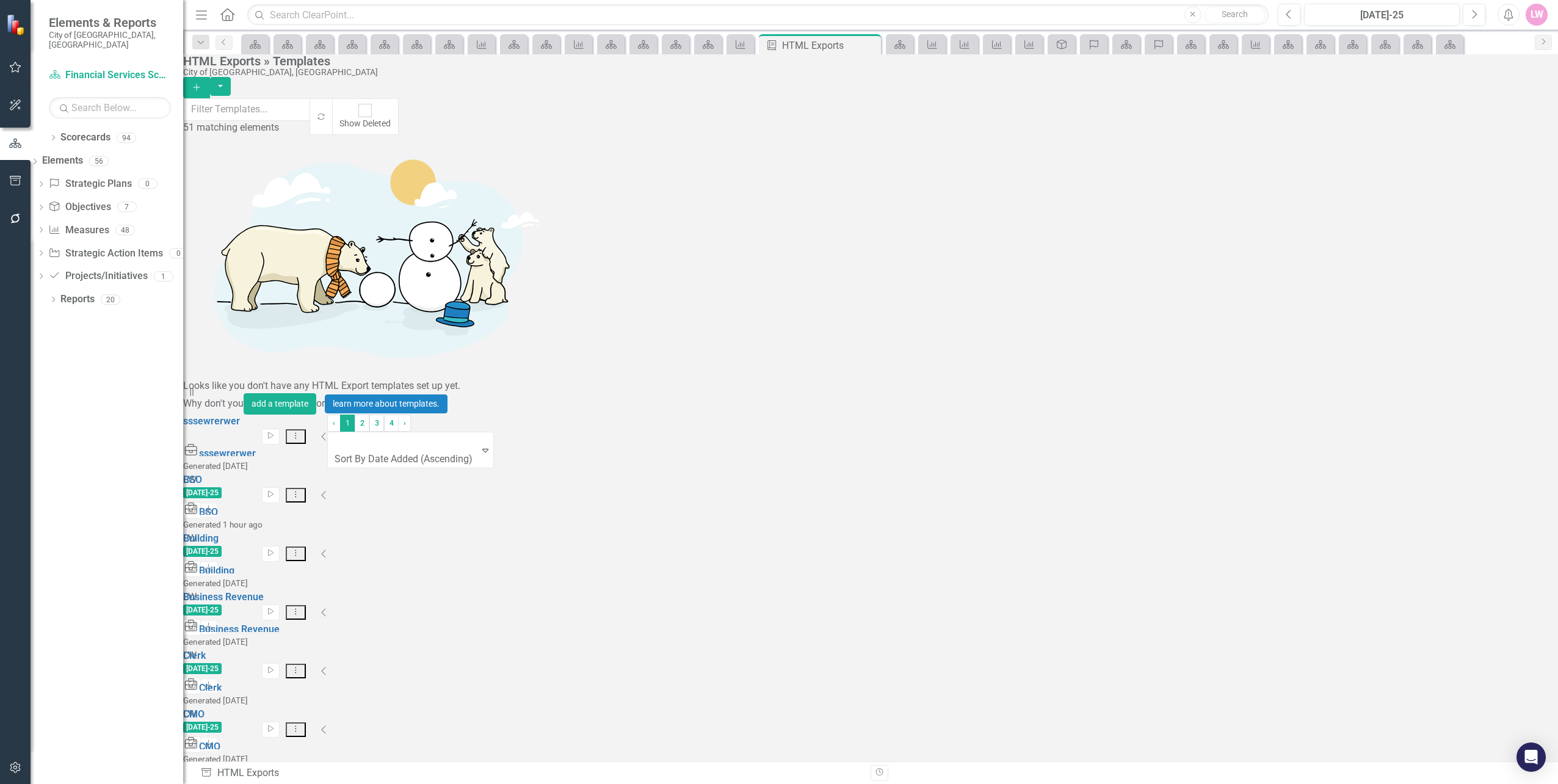
click at [1472, 526] on link "Edit Edit Template" at bounding box center [1455, 528] width 113 height 22
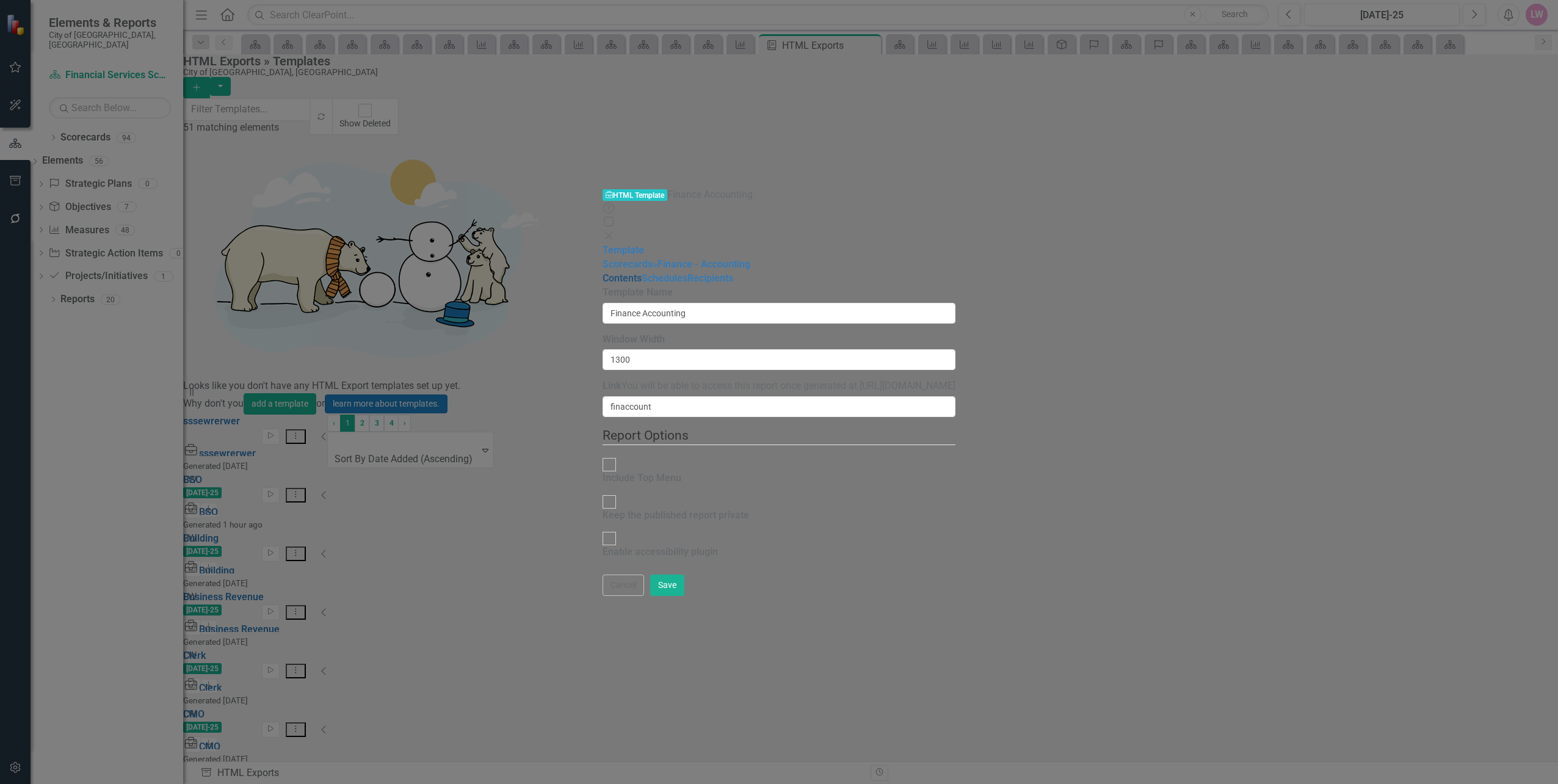
click at [602, 272] on link "Contents" at bounding box center [622, 278] width 39 height 11
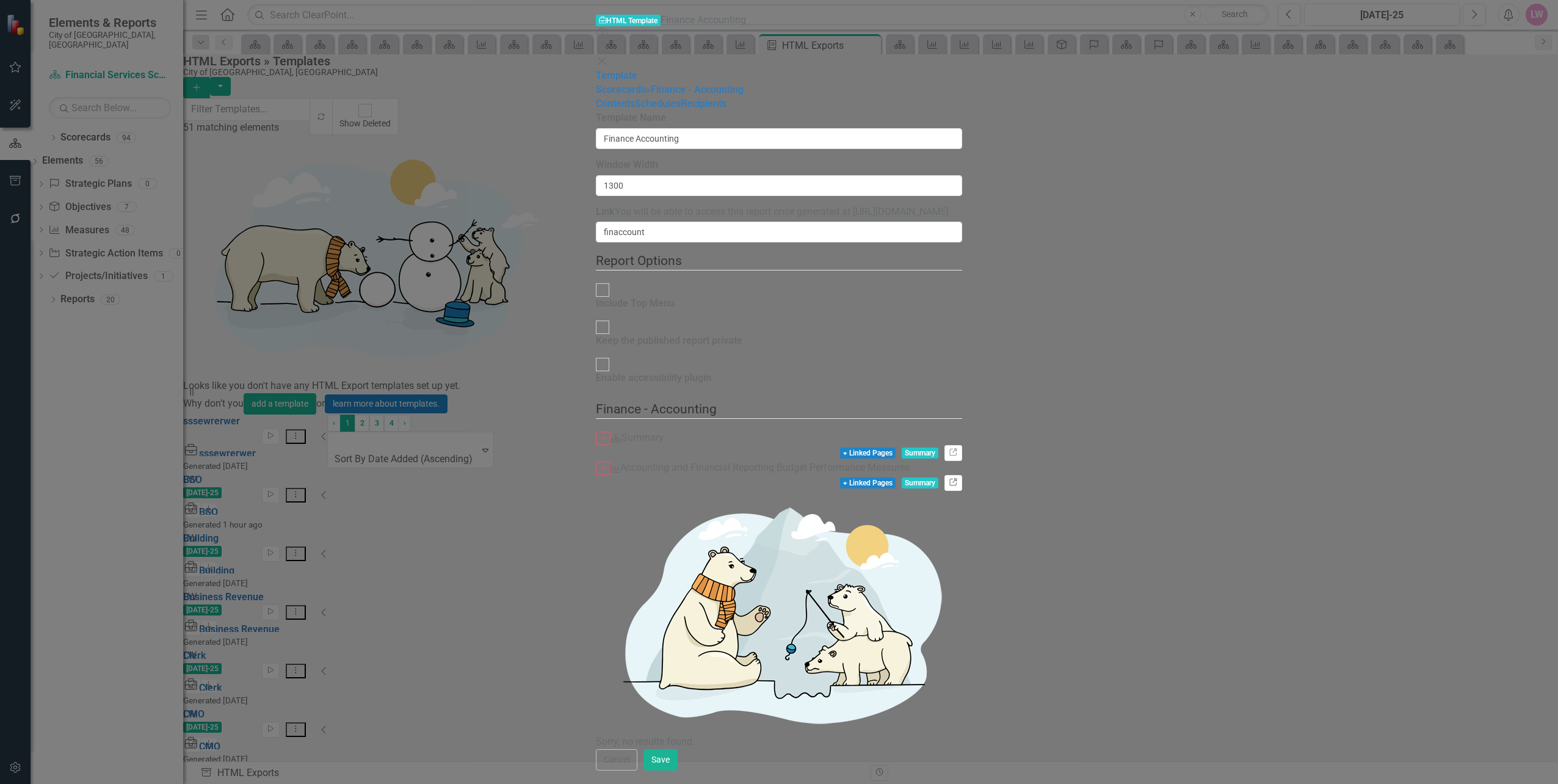
click at [958, 479] on icon "Link" at bounding box center [954, 483] width 9 height 7
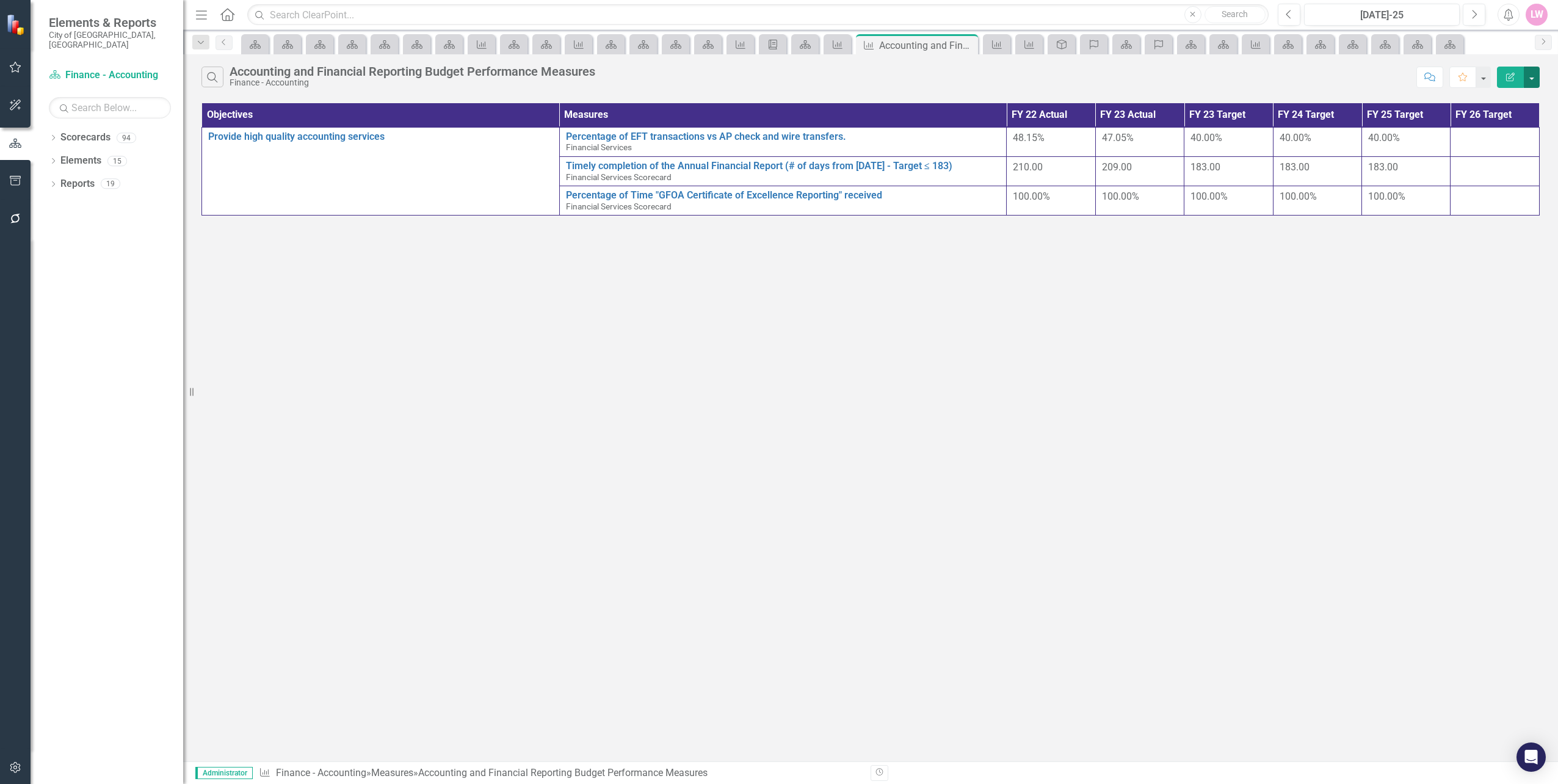
click at [1533, 84] on button "button" at bounding box center [1531, 76] width 16 height 21
click at [1495, 97] on link "Edit Report Edit Report" at bounding box center [1490, 100] width 96 height 22
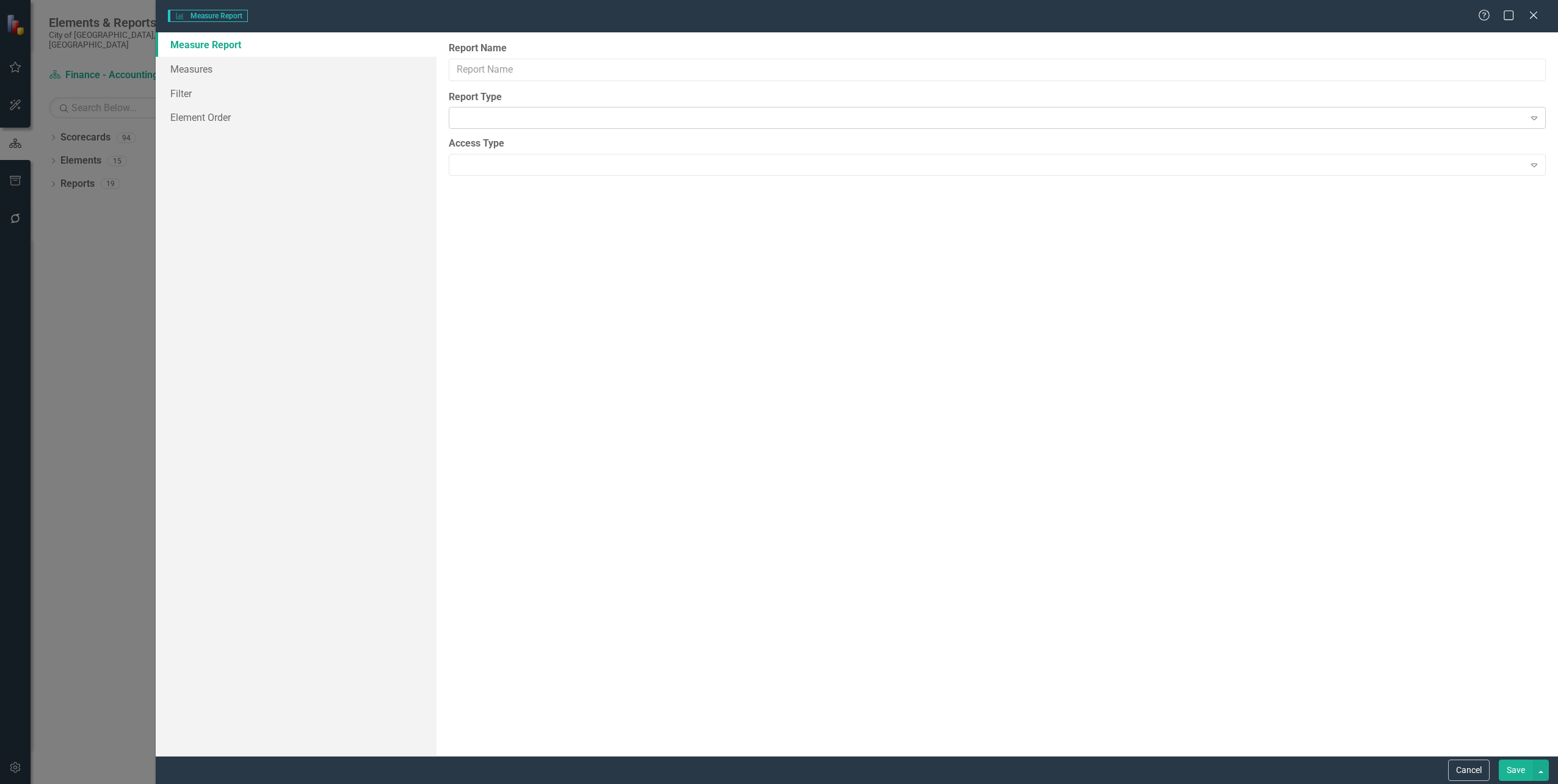
type input "Accounting and Financial Reporting Budget Performance Measures"
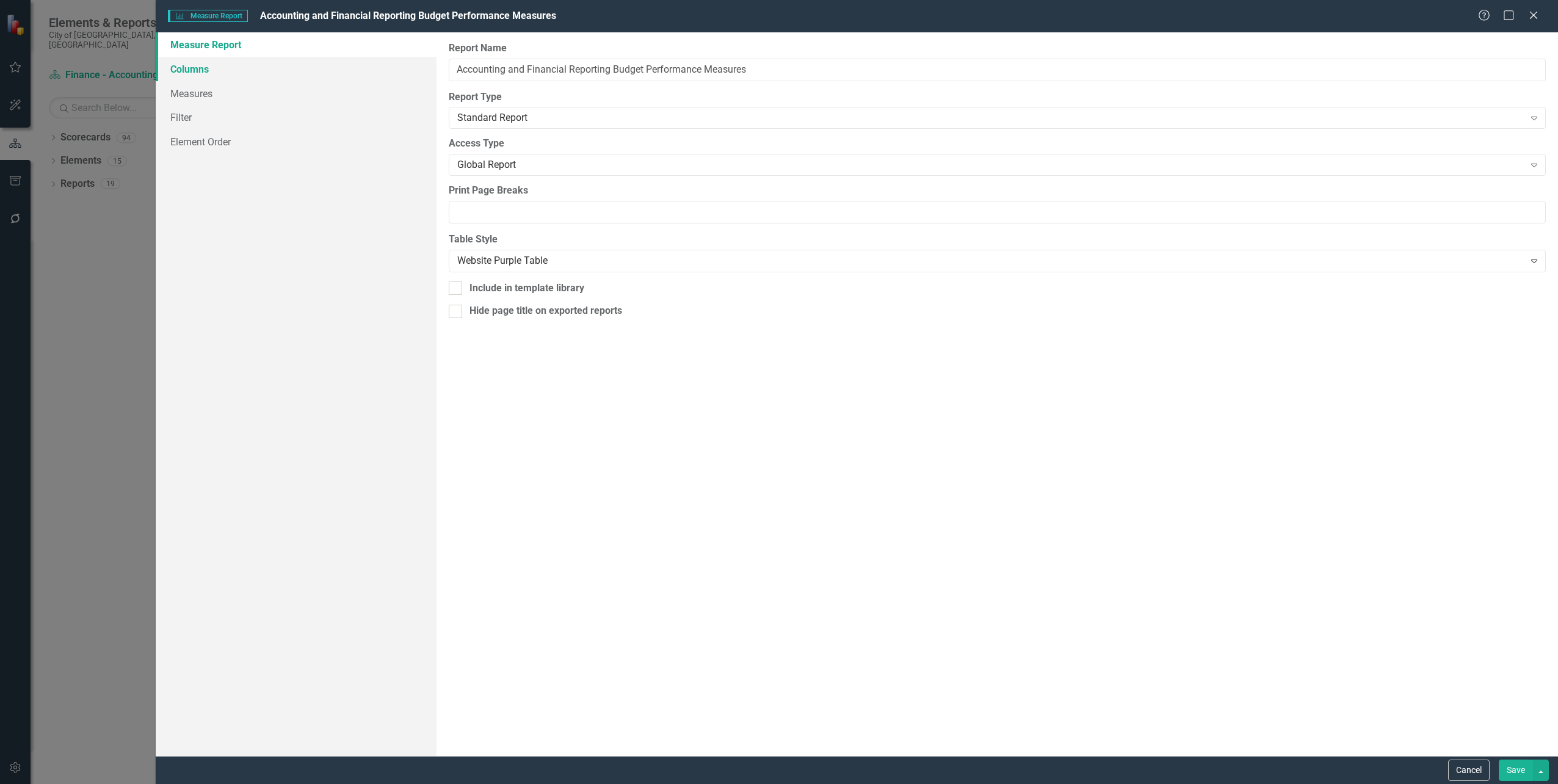
click at [180, 57] on link "Columns" at bounding box center [296, 69] width 281 height 24
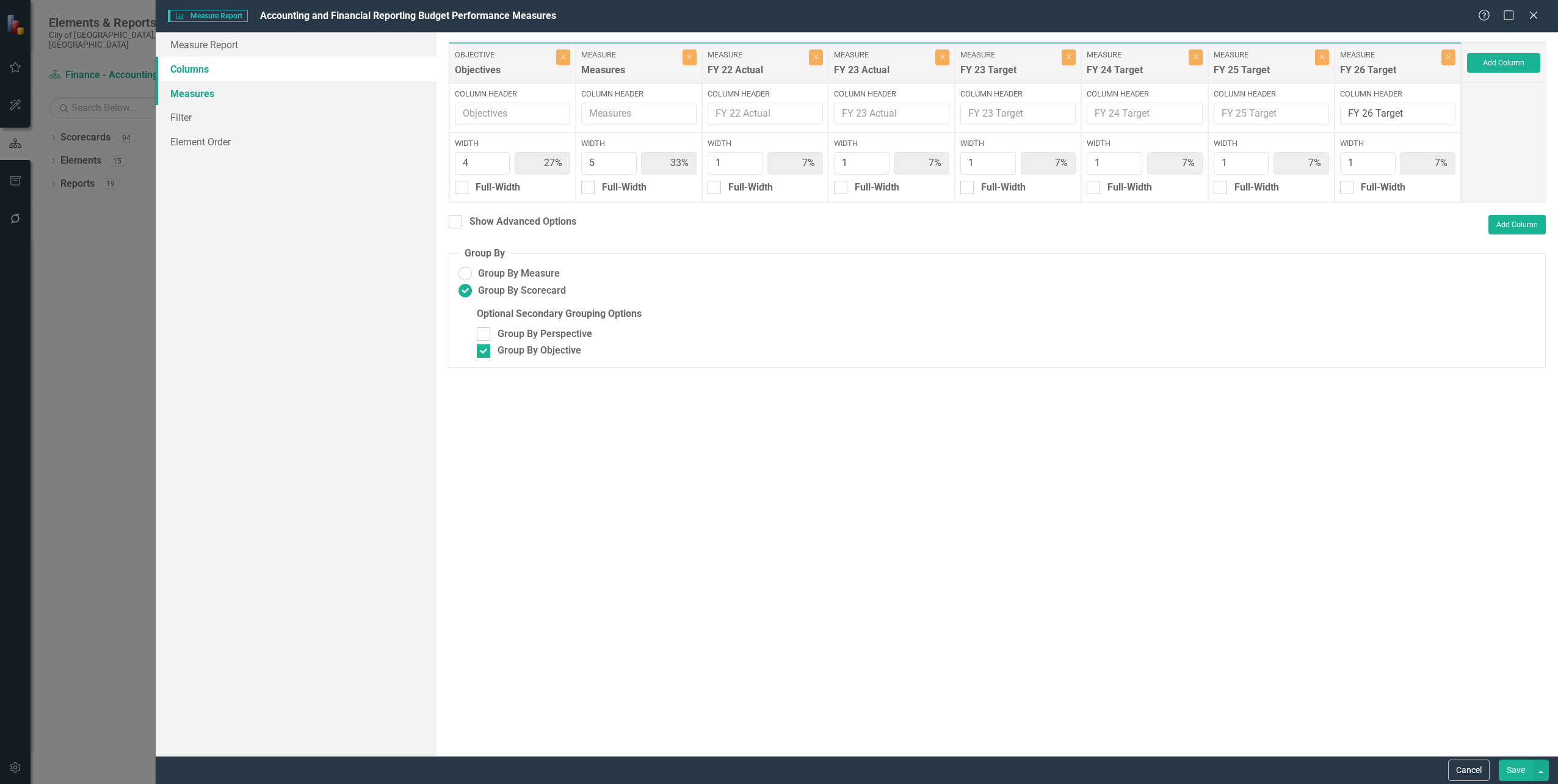
click at [199, 99] on link "Measures" at bounding box center [296, 93] width 281 height 24
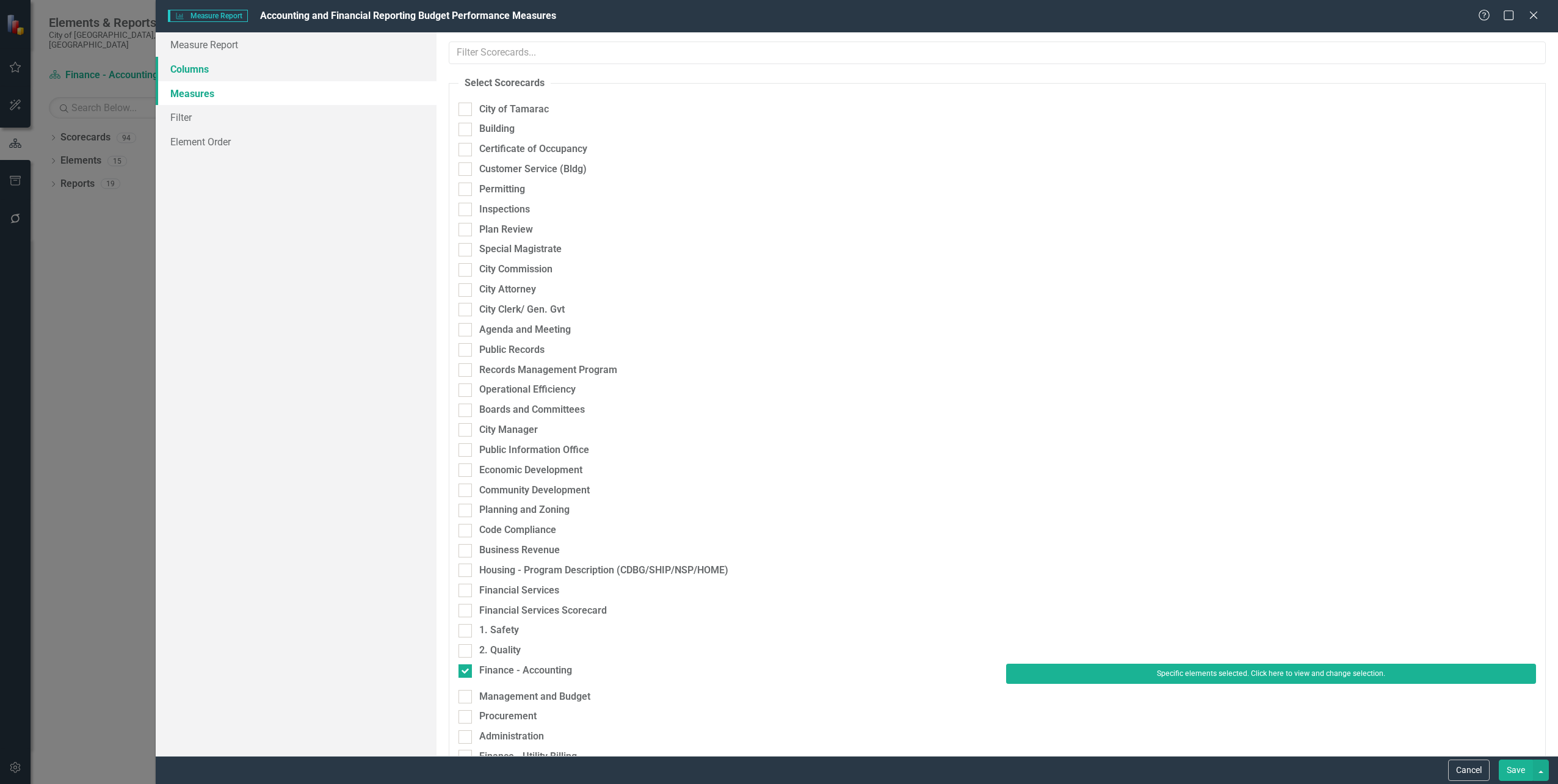
click at [211, 68] on link "Columns" at bounding box center [296, 69] width 281 height 24
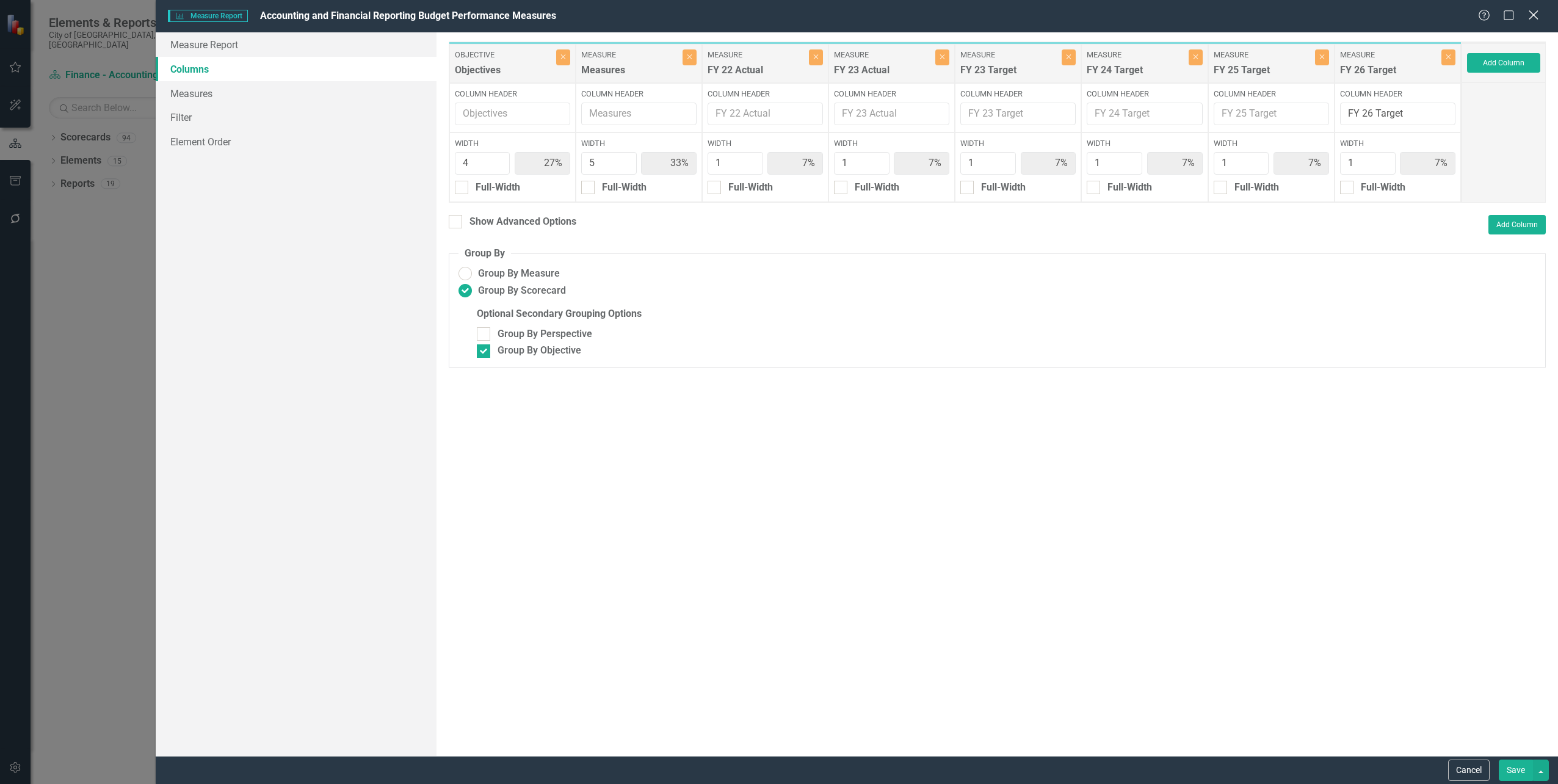
click at [1536, 14] on icon at bounding box center [1534, 15] width 9 height 9
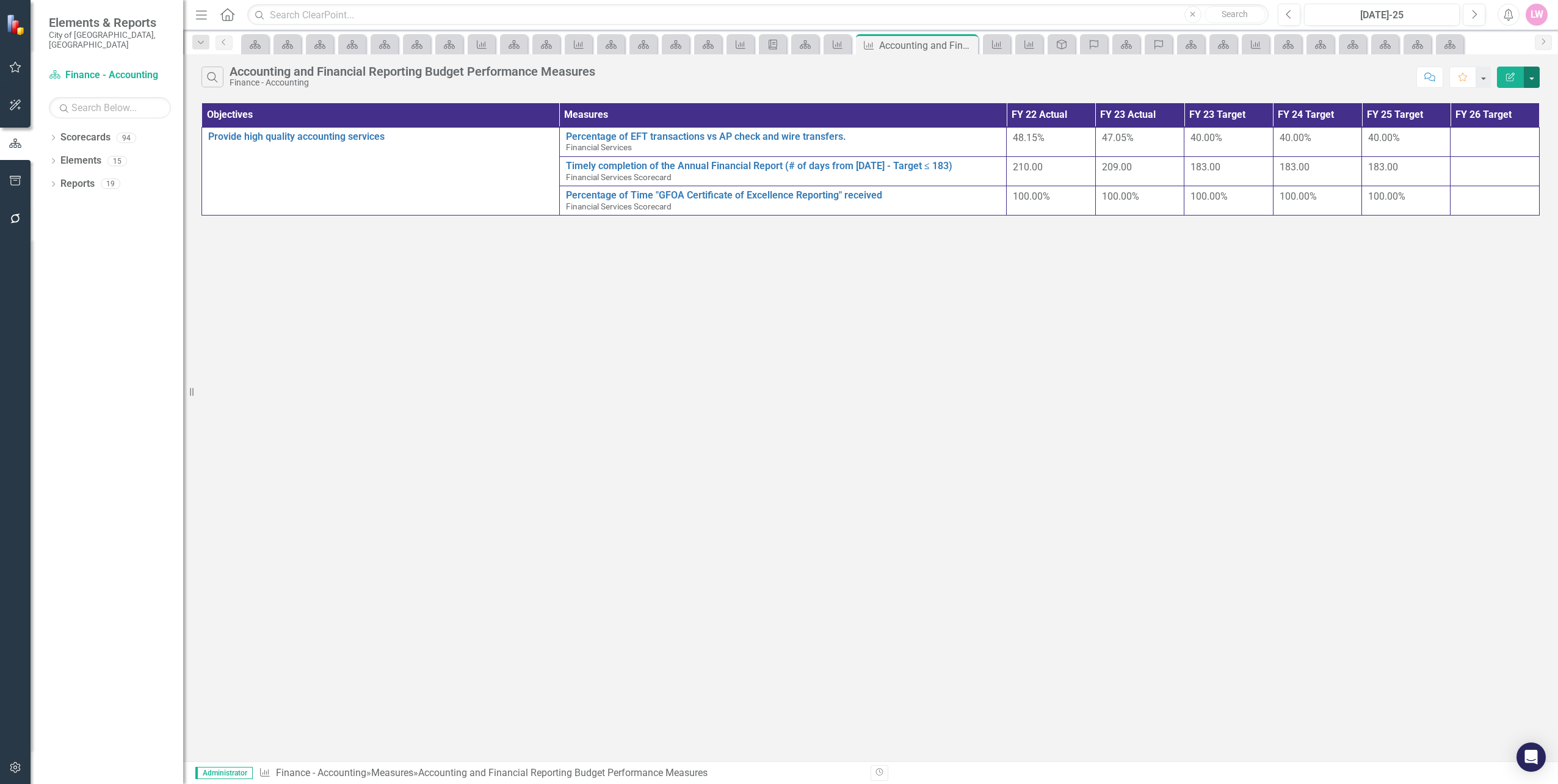
click at [1535, 80] on button "button" at bounding box center [1531, 76] width 16 height 21
click at [1524, 95] on link "Edit Report Edit Report" at bounding box center [1490, 100] width 96 height 22
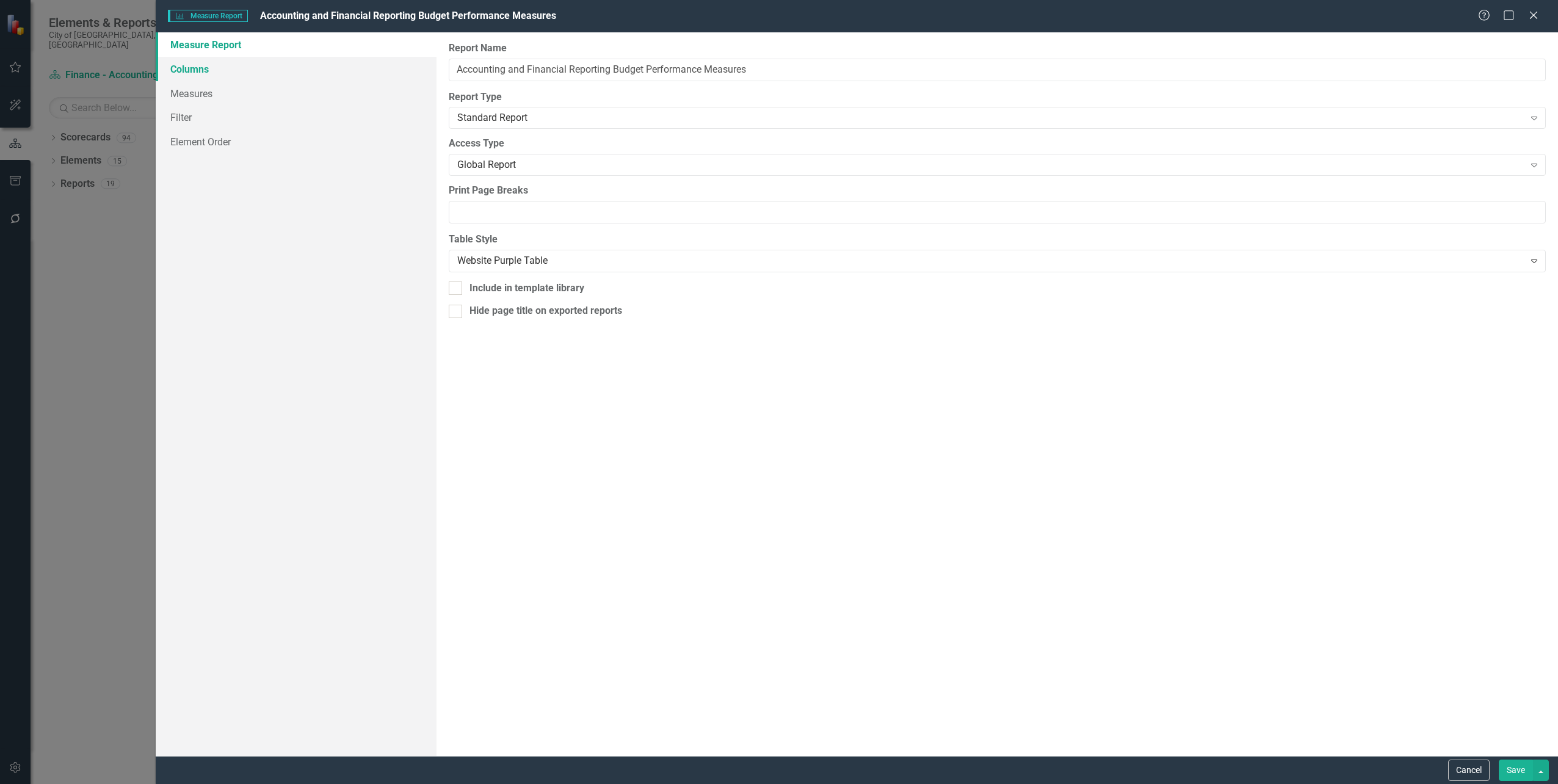
click at [186, 76] on link "Columns" at bounding box center [296, 69] width 281 height 24
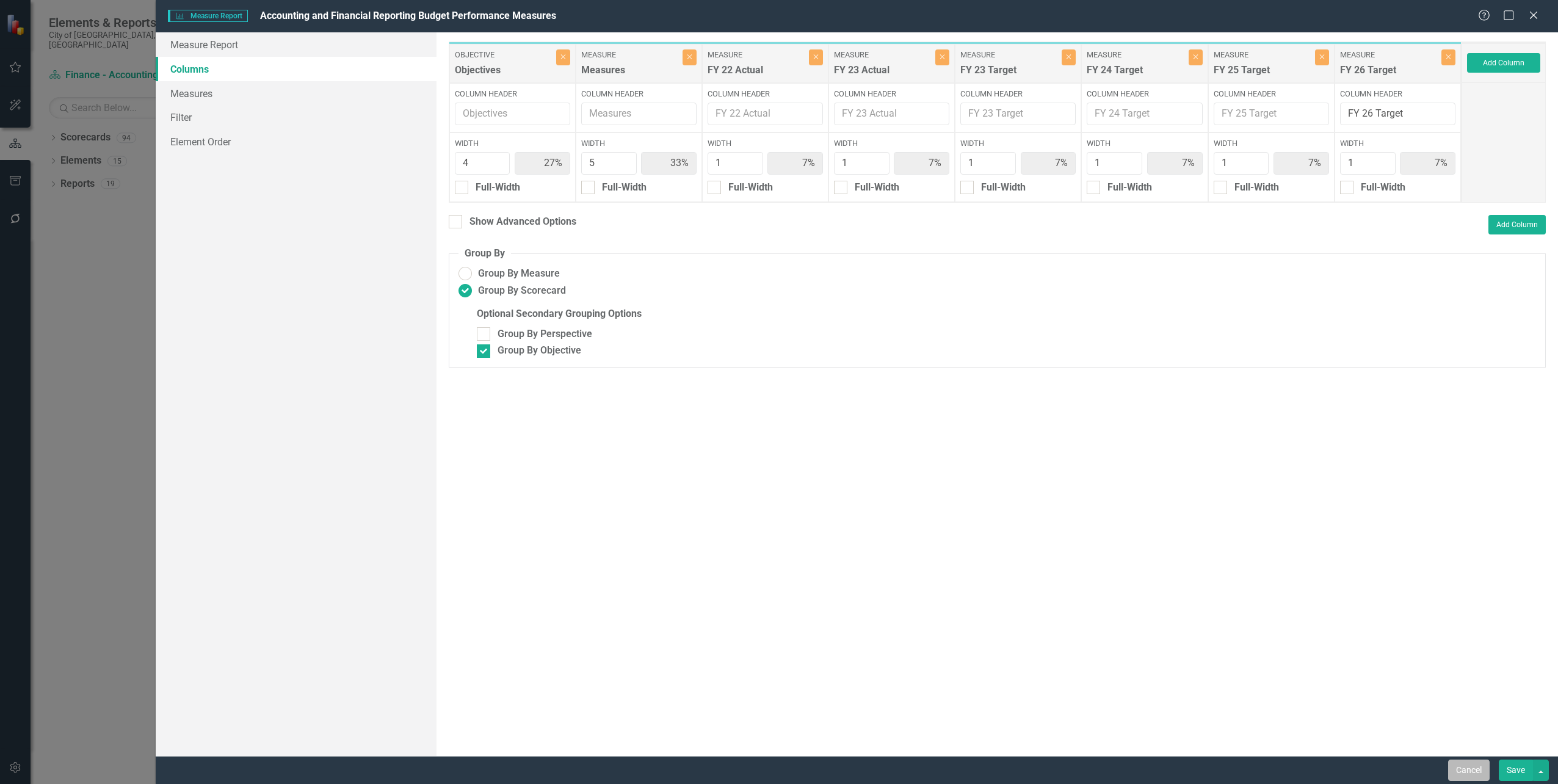
click at [1468, 769] on button "Cancel" at bounding box center [1468, 770] width 42 height 21
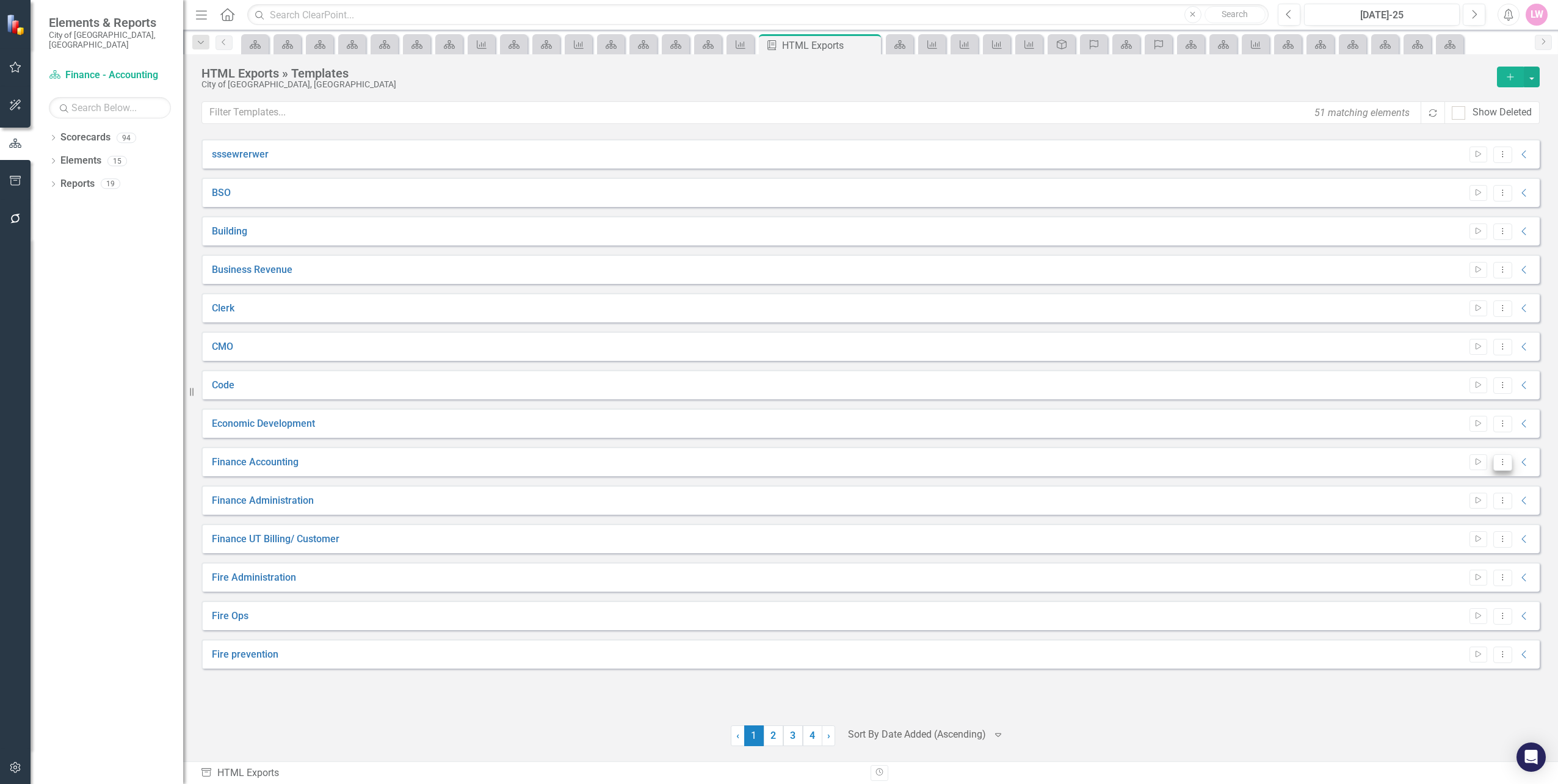
click at [1501, 461] on icon "Dropdown Menu" at bounding box center [1502, 461] width 10 height 8
click at [1478, 523] on link "Edit Edit Template" at bounding box center [1455, 528] width 113 height 22
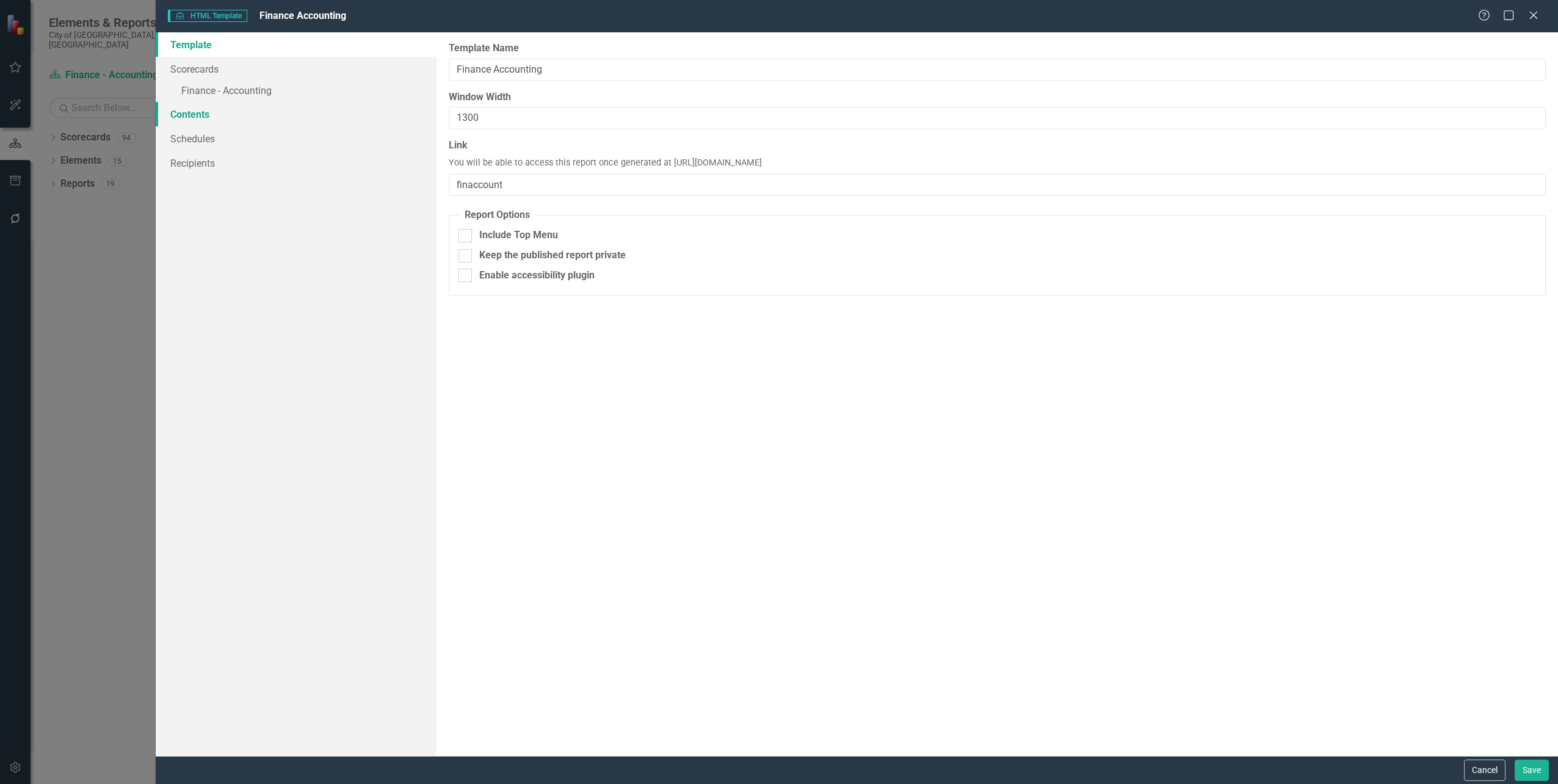
click at [195, 112] on link "Contents" at bounding box center [296, 114] width 281 height 24
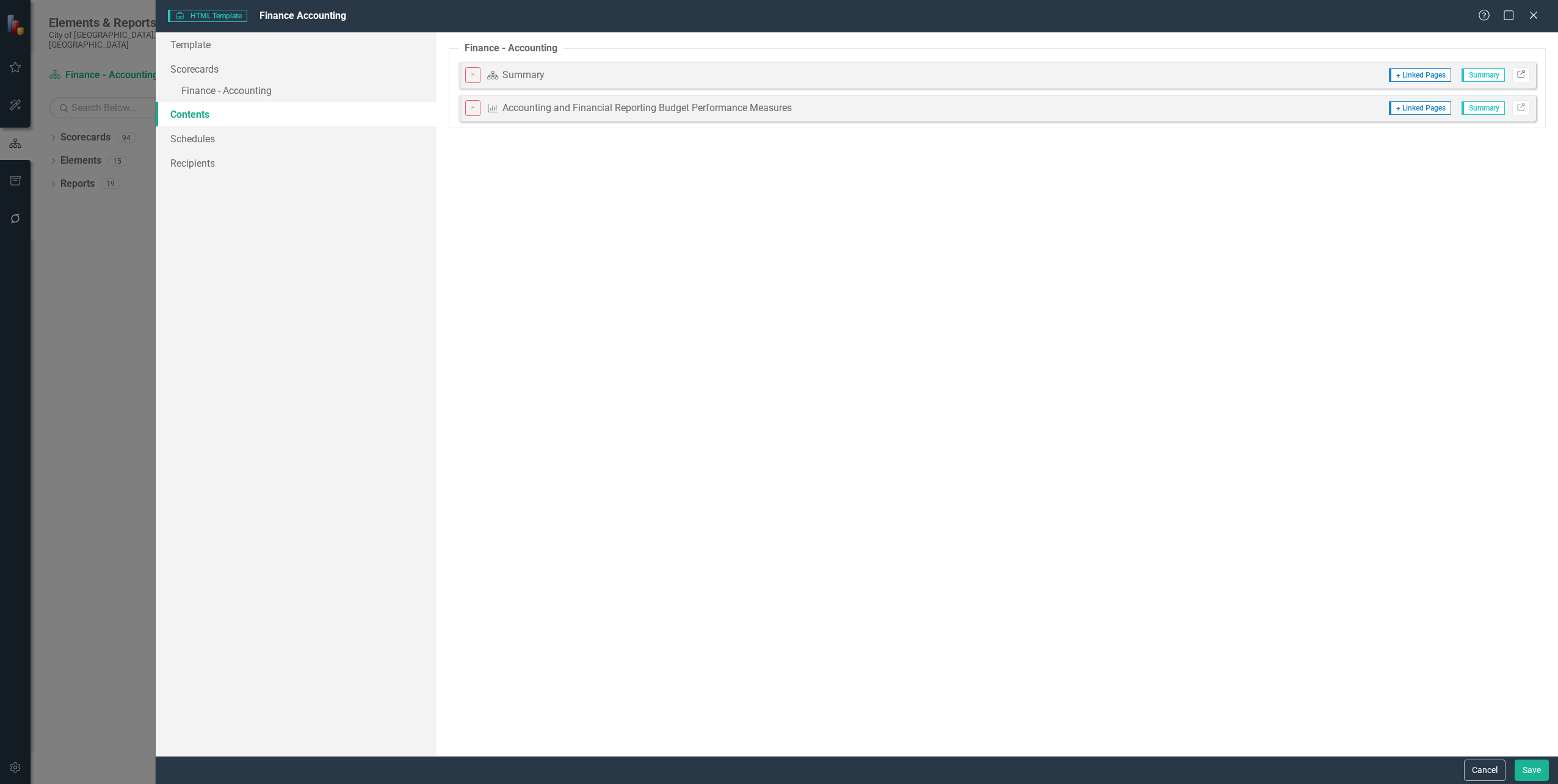
click at [1515, 74] on link "Link" at bounding box center [1521, 75] width 18 height 16
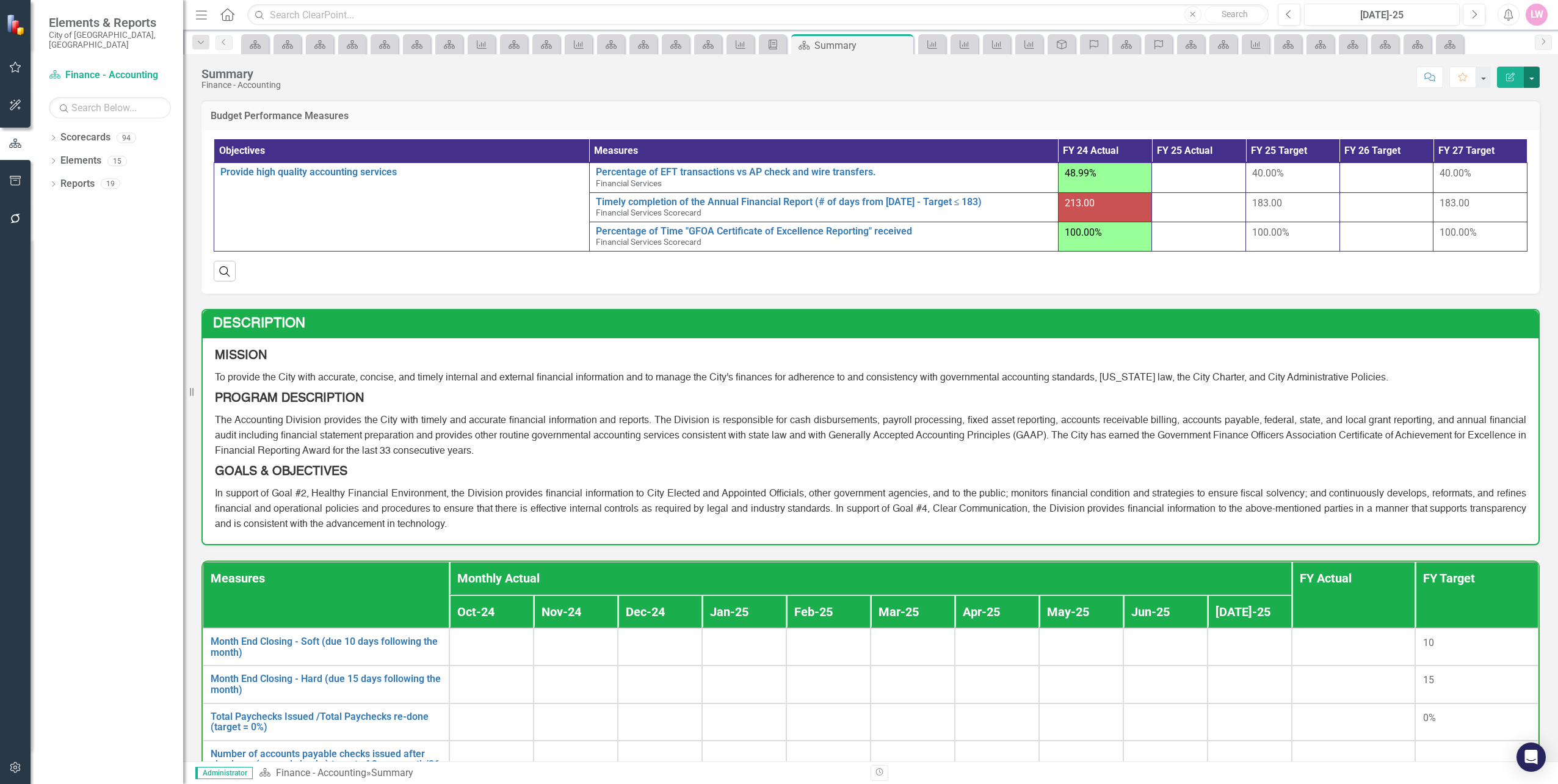
click at [1532, 86] on button "button" at bounding box center [1531, 76] width 16 height 21
click at [1510, 118] on link "Edit Report Edit Layout" at bounding box center [1490, 122] width 99 height 22
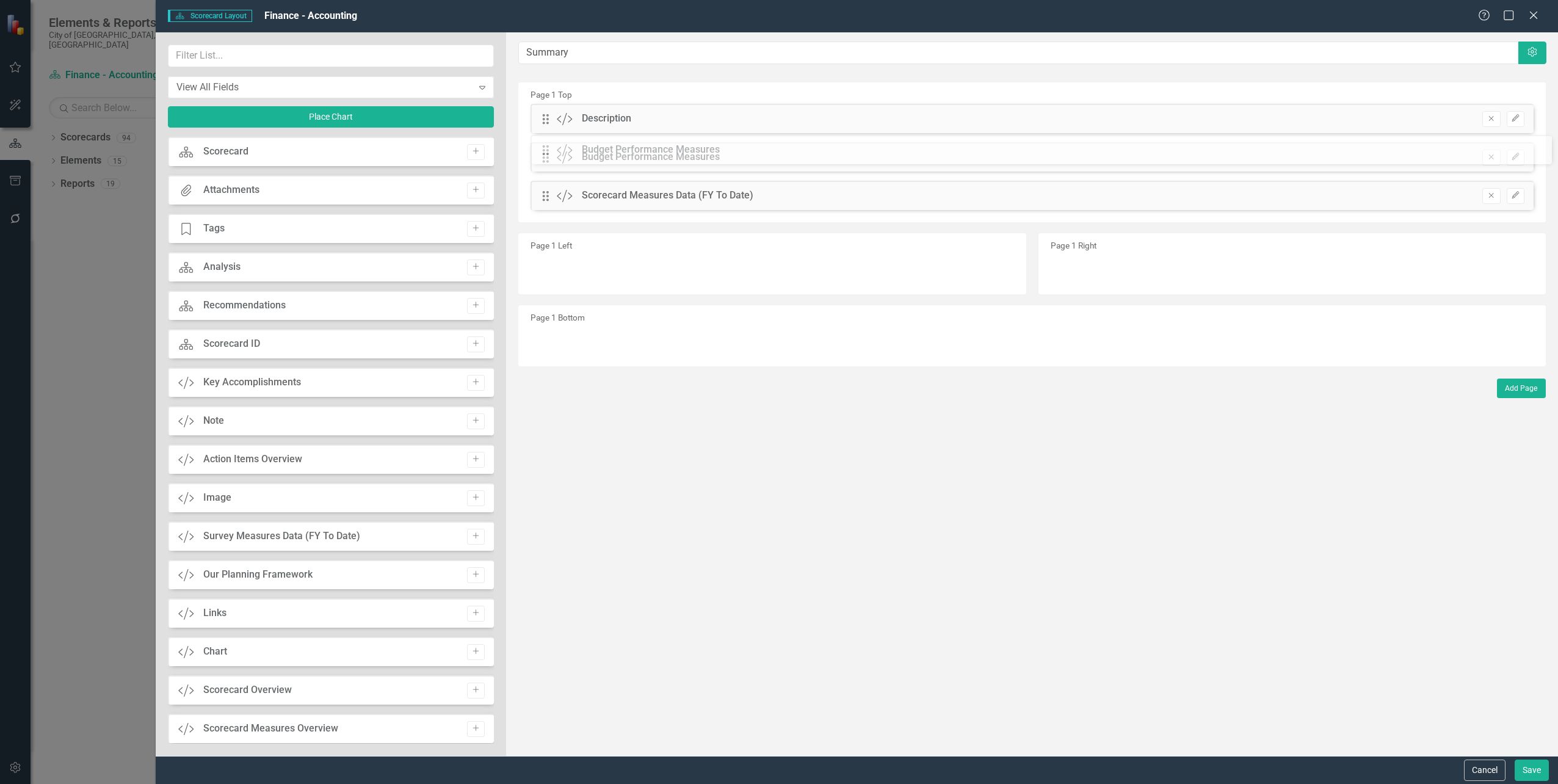
drag, startPoint x: 542, startPoint y: 119, endPoint x: 551, endPoint y: 151, distance: 33.2
click at [1486, 199] on button "Remove" at bounding box center [1491, 196] width 18 height 16
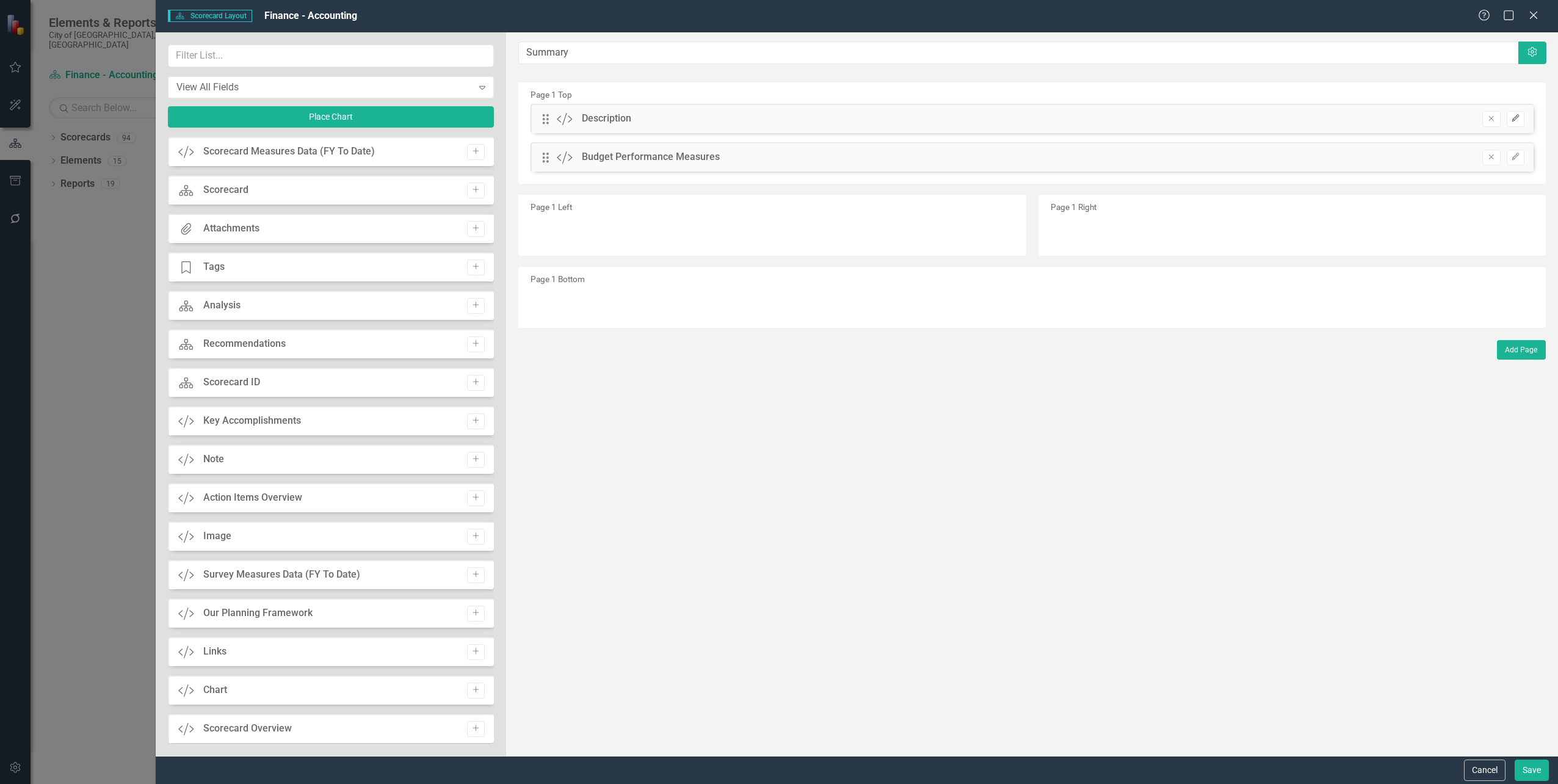
click at [1517, 115] on icon "button" at bounding box center [1515, 117] width 7 height 7
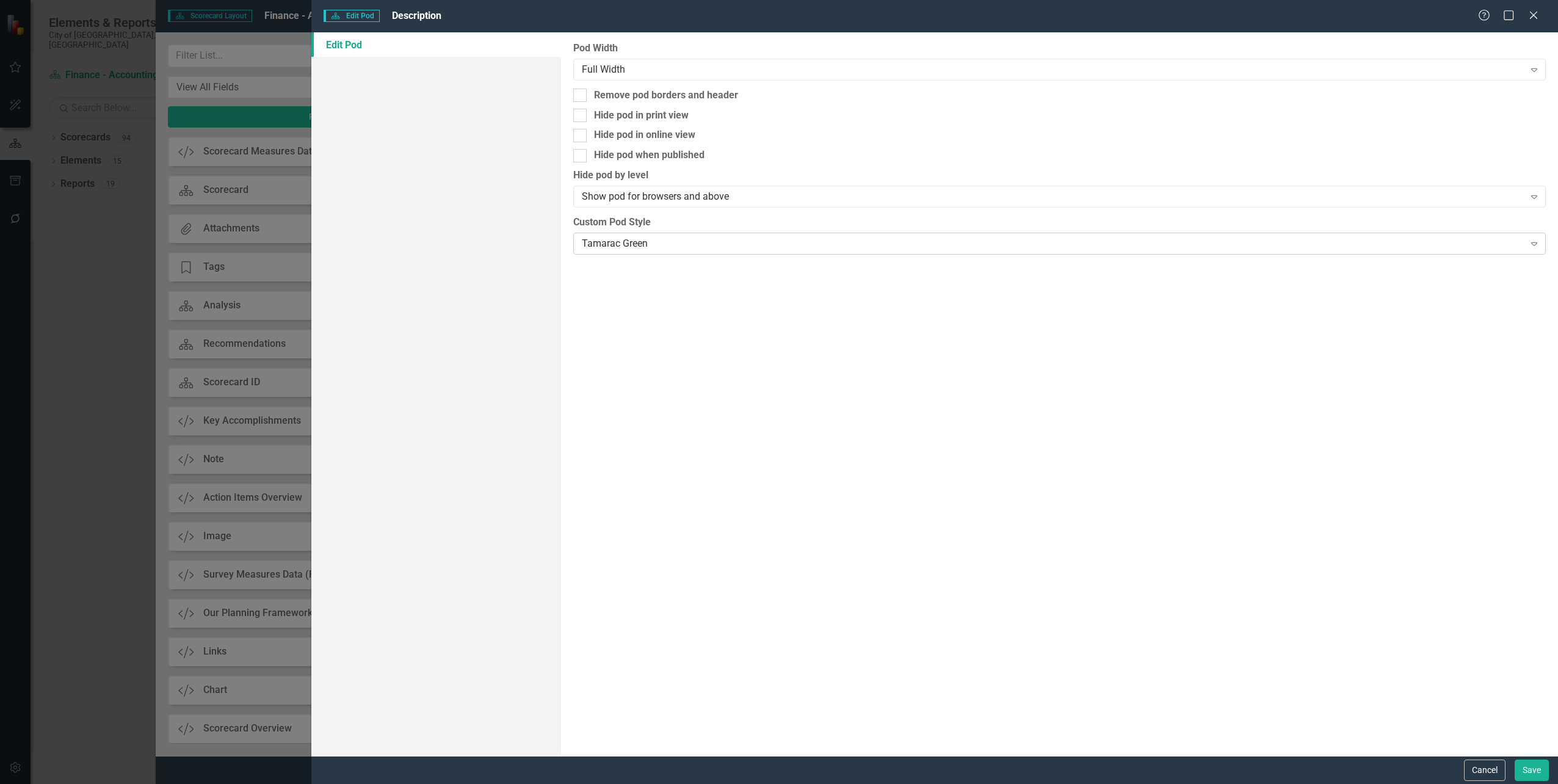
click at [657, 244] on div "Tamarac Green" at bounding box center [1053, 242] width 943 height 14
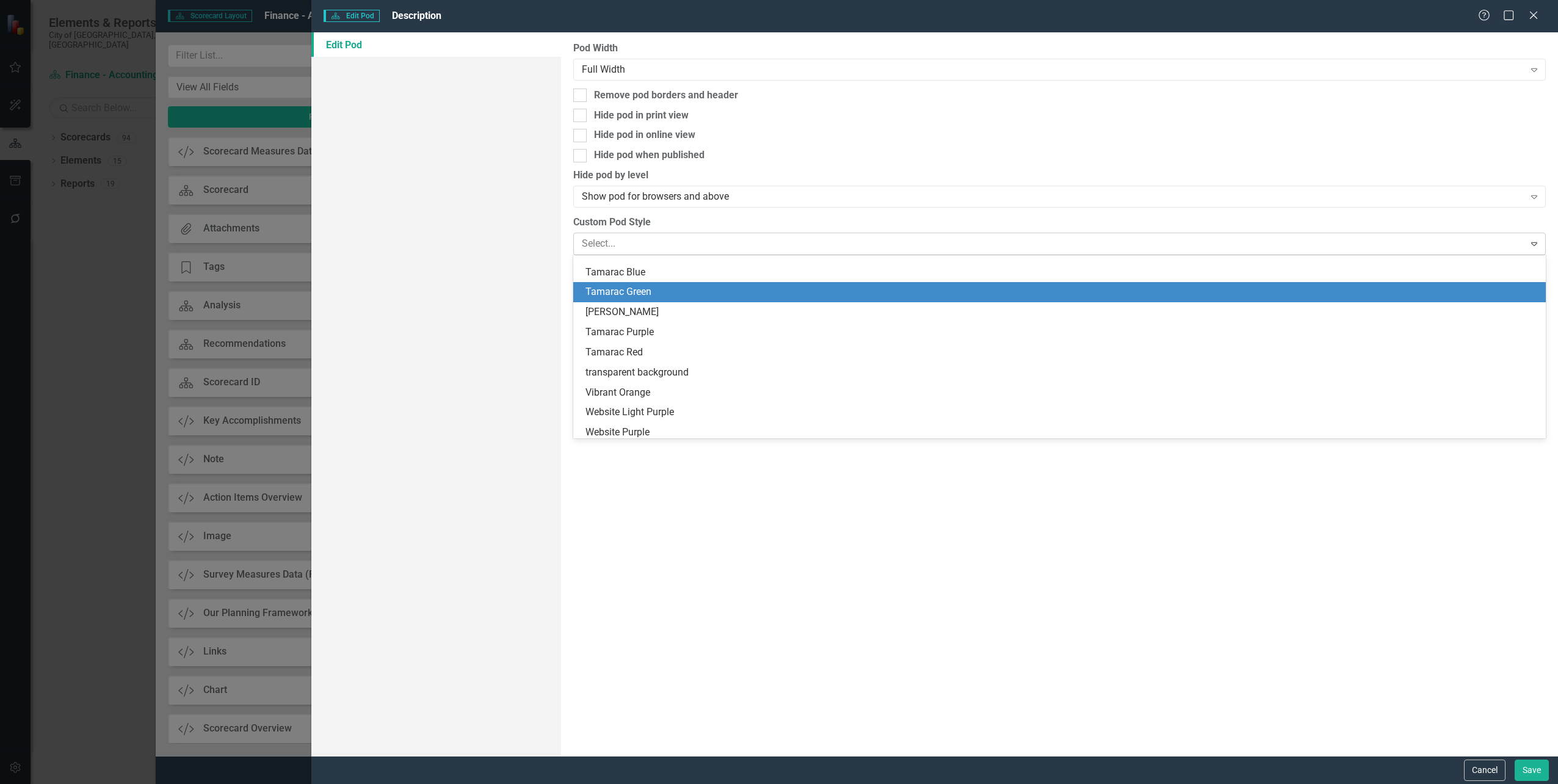
scroll to position [137, 0]
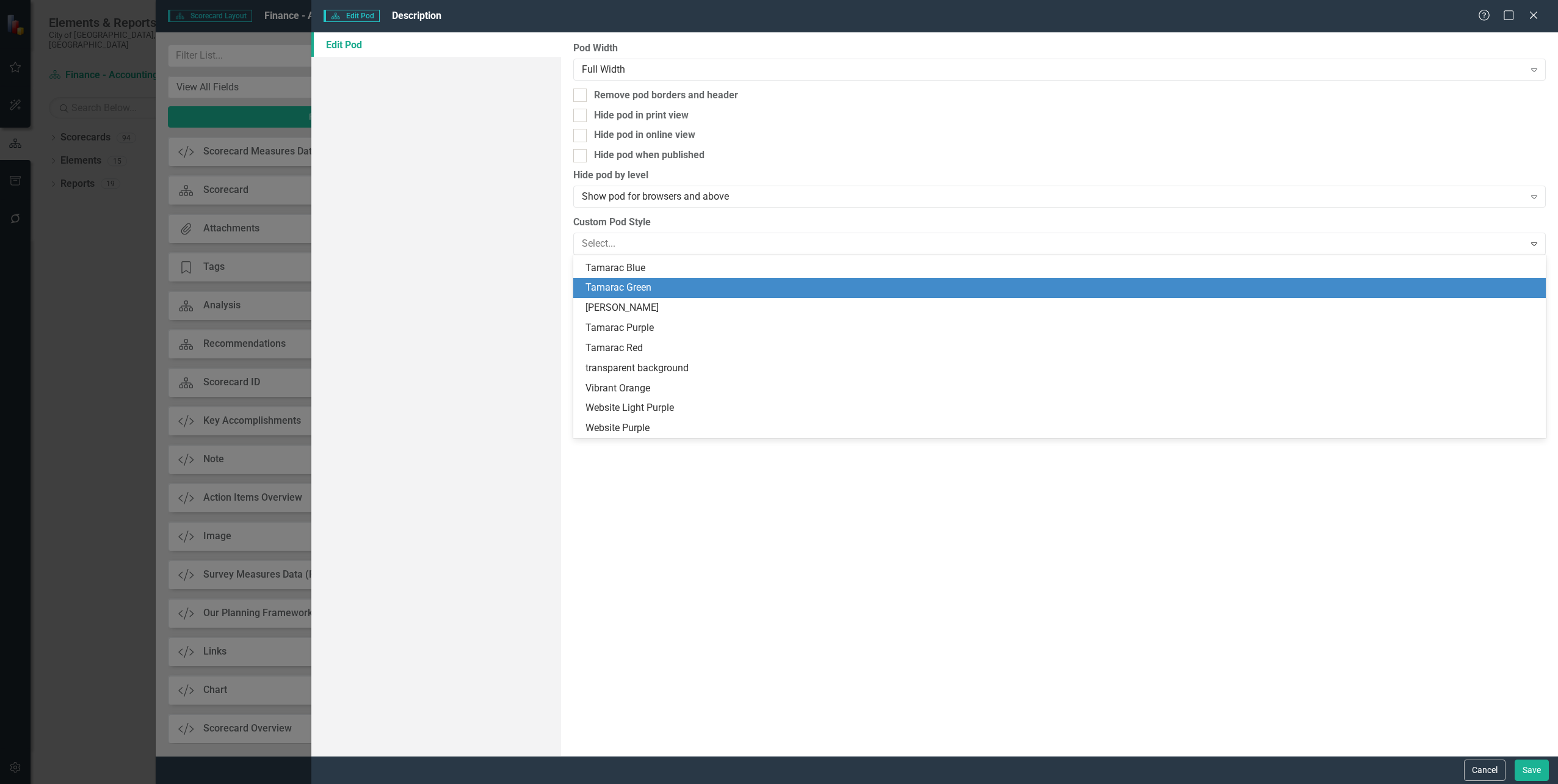
click at [644, 294] on div "Tamarac Green" at bounding box center [1062, 287] width 953 height 14
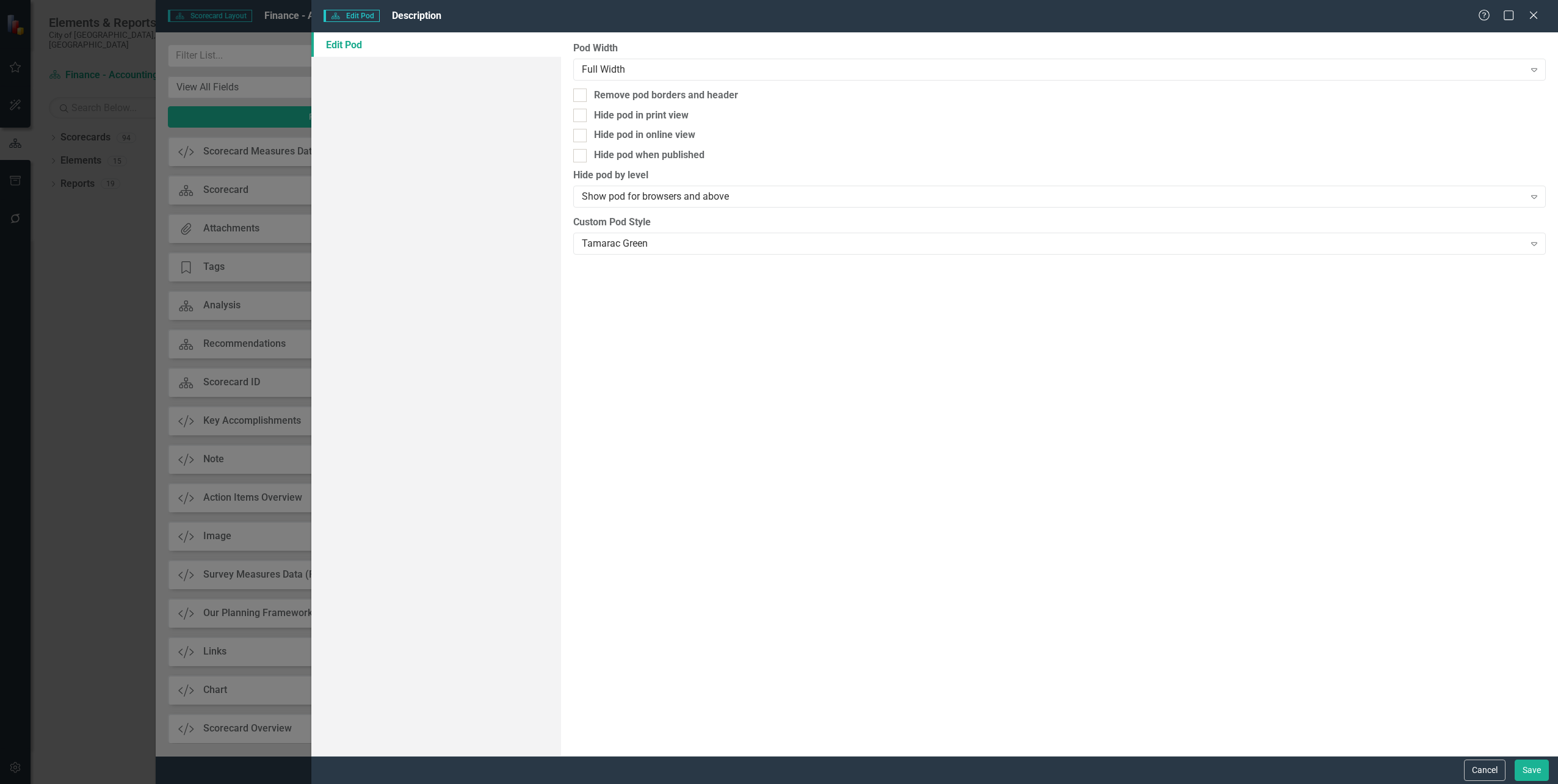
click at [706, 406] on div "Pod Width Full Width Expand Remove pod borders and header Hide pod in print vie…" at bounding box center [1059, 394] width 997 height 723
click at [1527, 764] on button "Save" at bounding box center [1532, 770] width 34 height 21
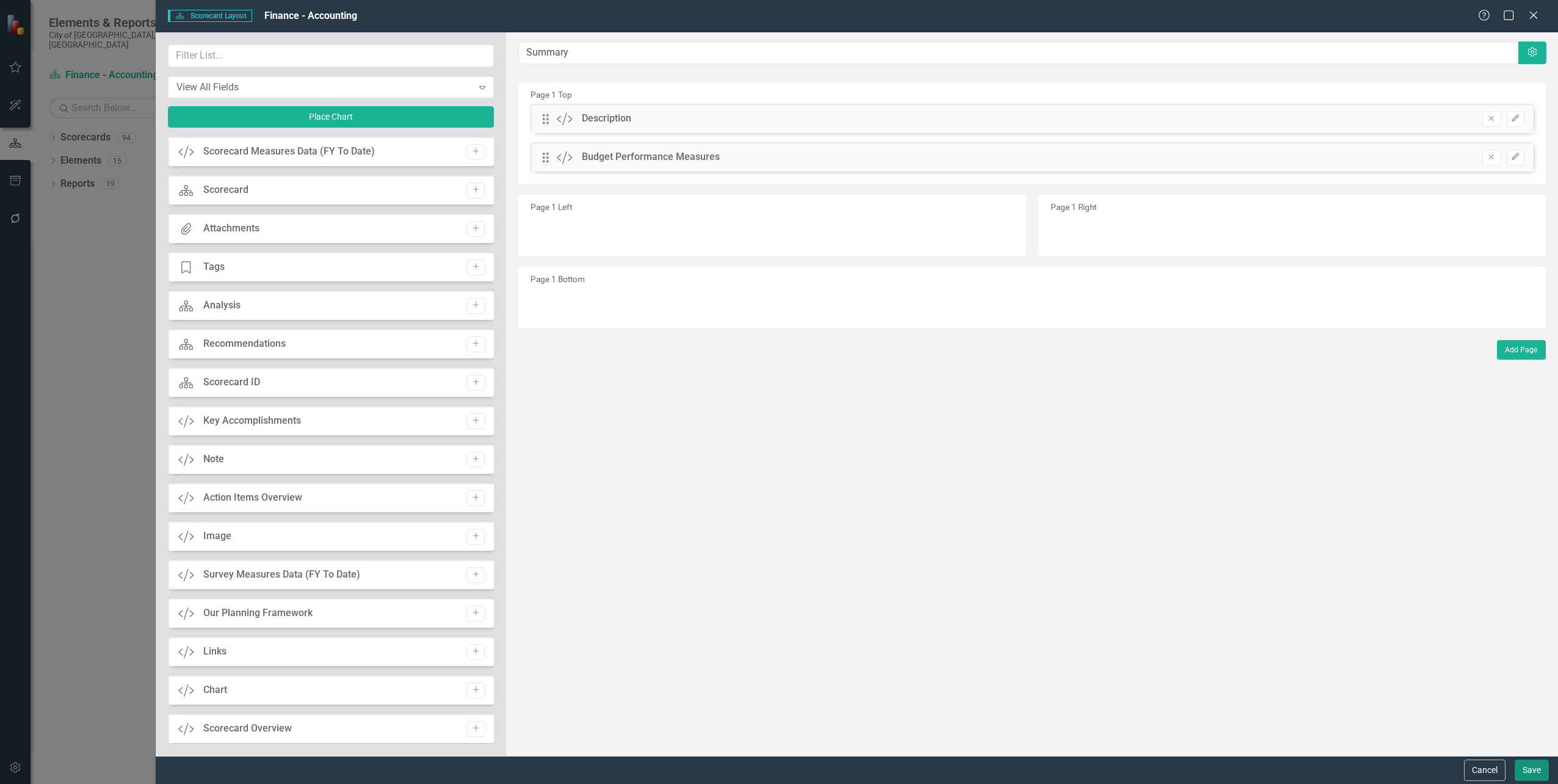
click at [1545, 776] on button "Save" at bounding box center [1532, 770] width 34 height 21
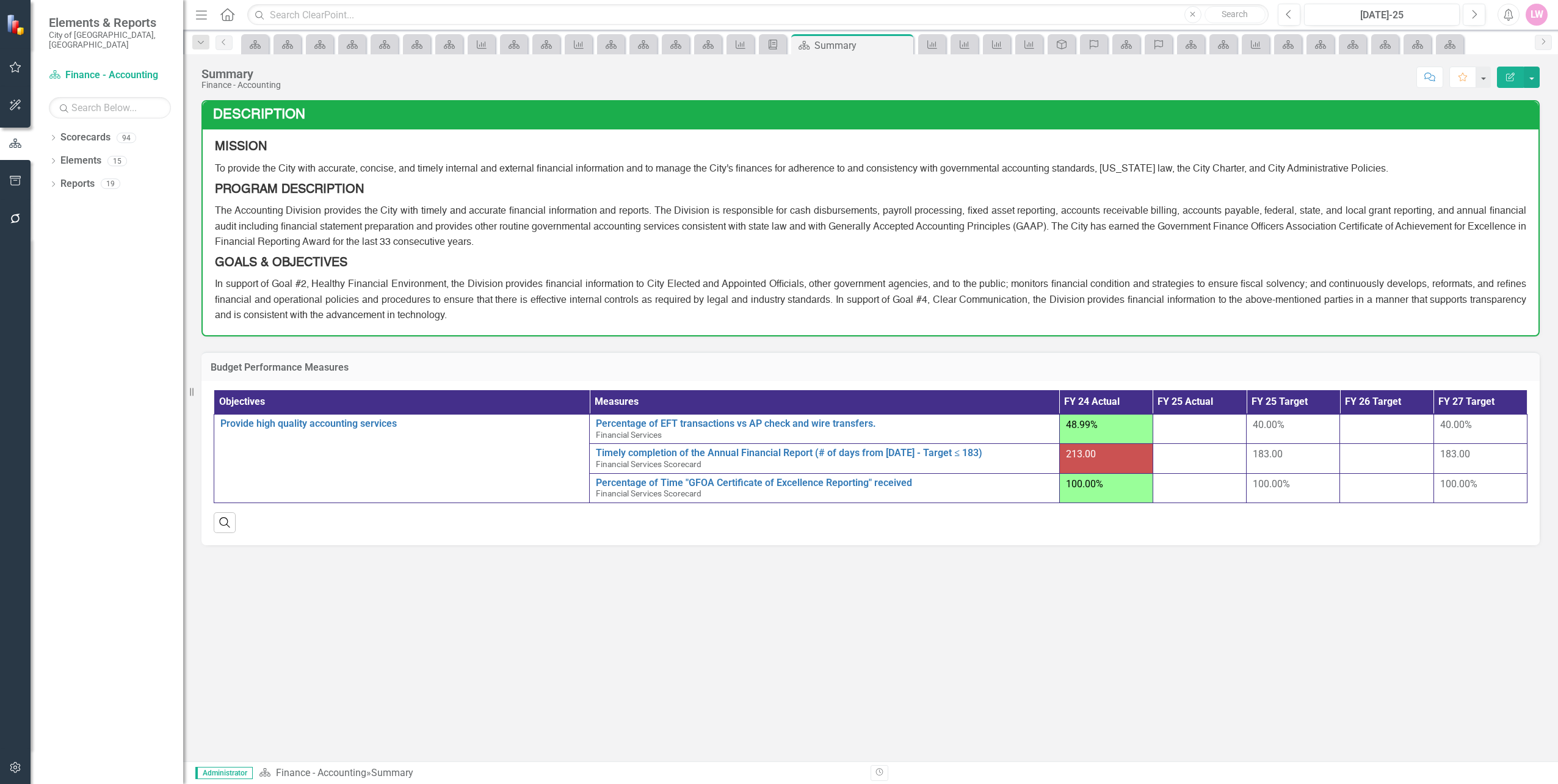
click at [1545, 80] on div "Summary Finance - Accounting Score: N/A [DATE]-25 Completed Comment Favorite Ed…" at bounding box center [870, 72] width 1375 height 36
click at [1535, 80] on button "button" at bounding box center [1531, 76] width 16 height 21
click at [1508, 127] on link "Edit Report Edit Layout" at bounding box center [1490, 122] width 99 height 22
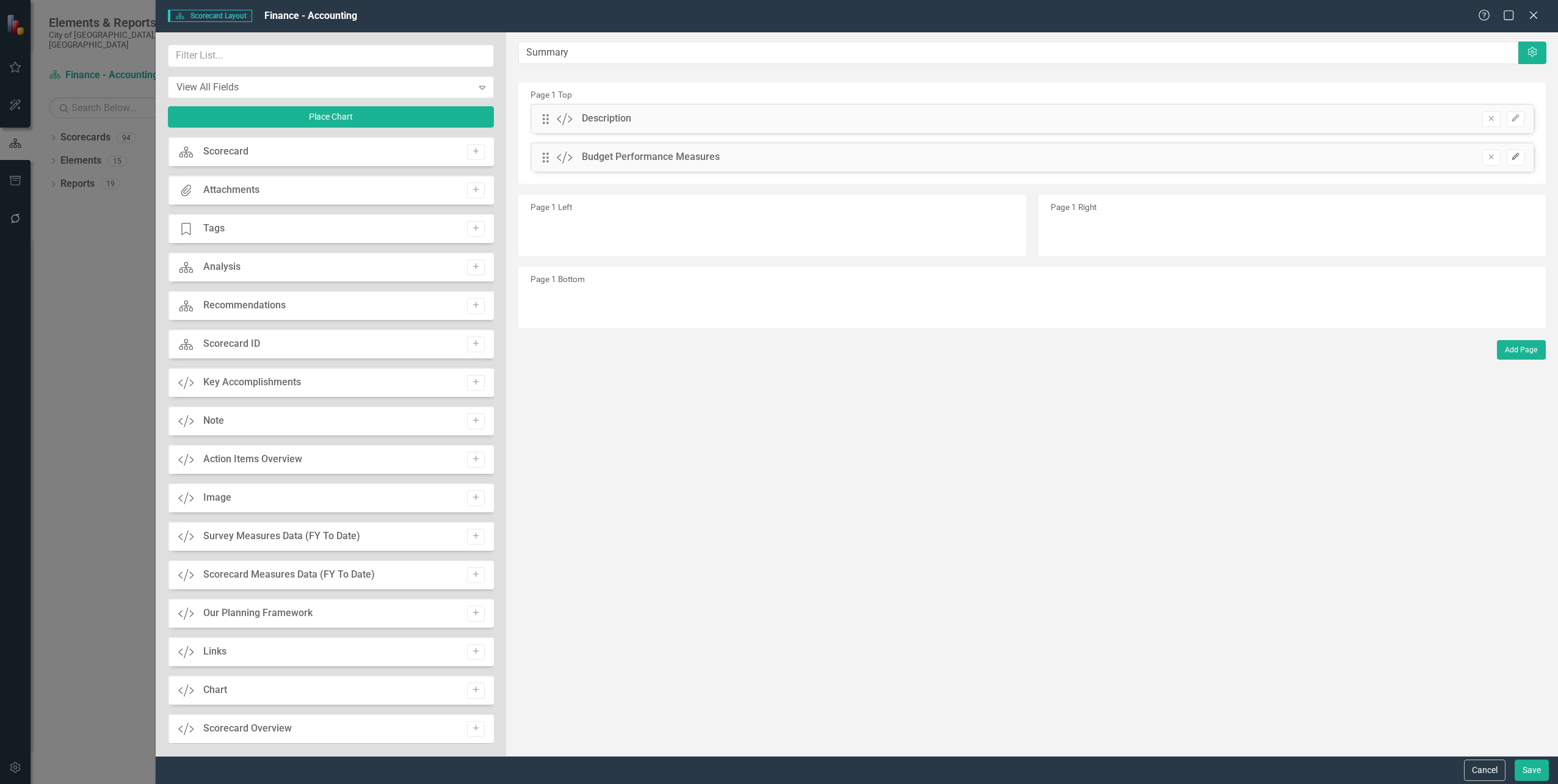
click at [1521, 161] on button "Edit" at bounding box center [1515, 157] width 18 height 16
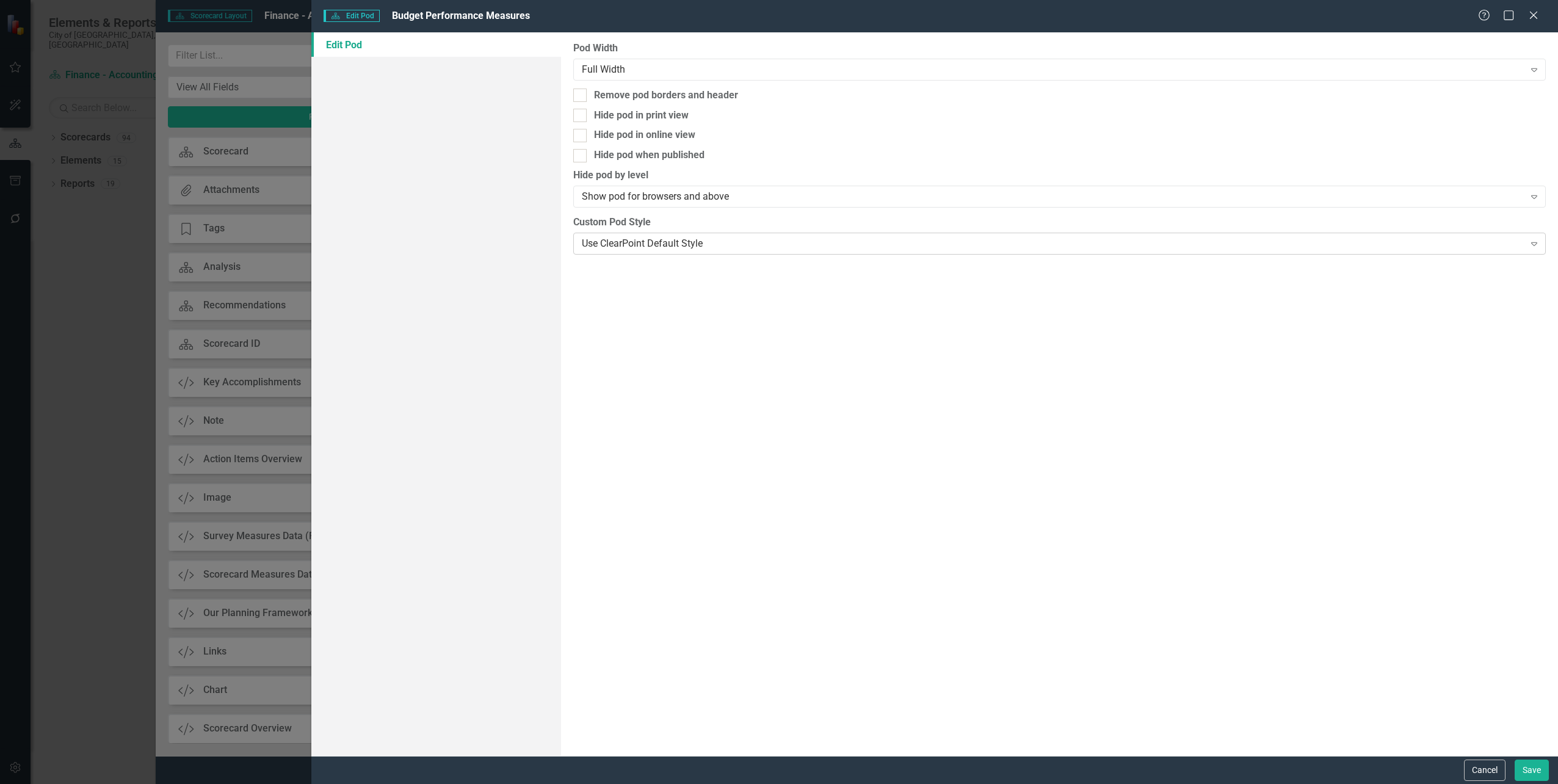
click at [647, 246] on div "Use ClearPoint Default Style" at bounding box center [1053, 242] width 943 height 14
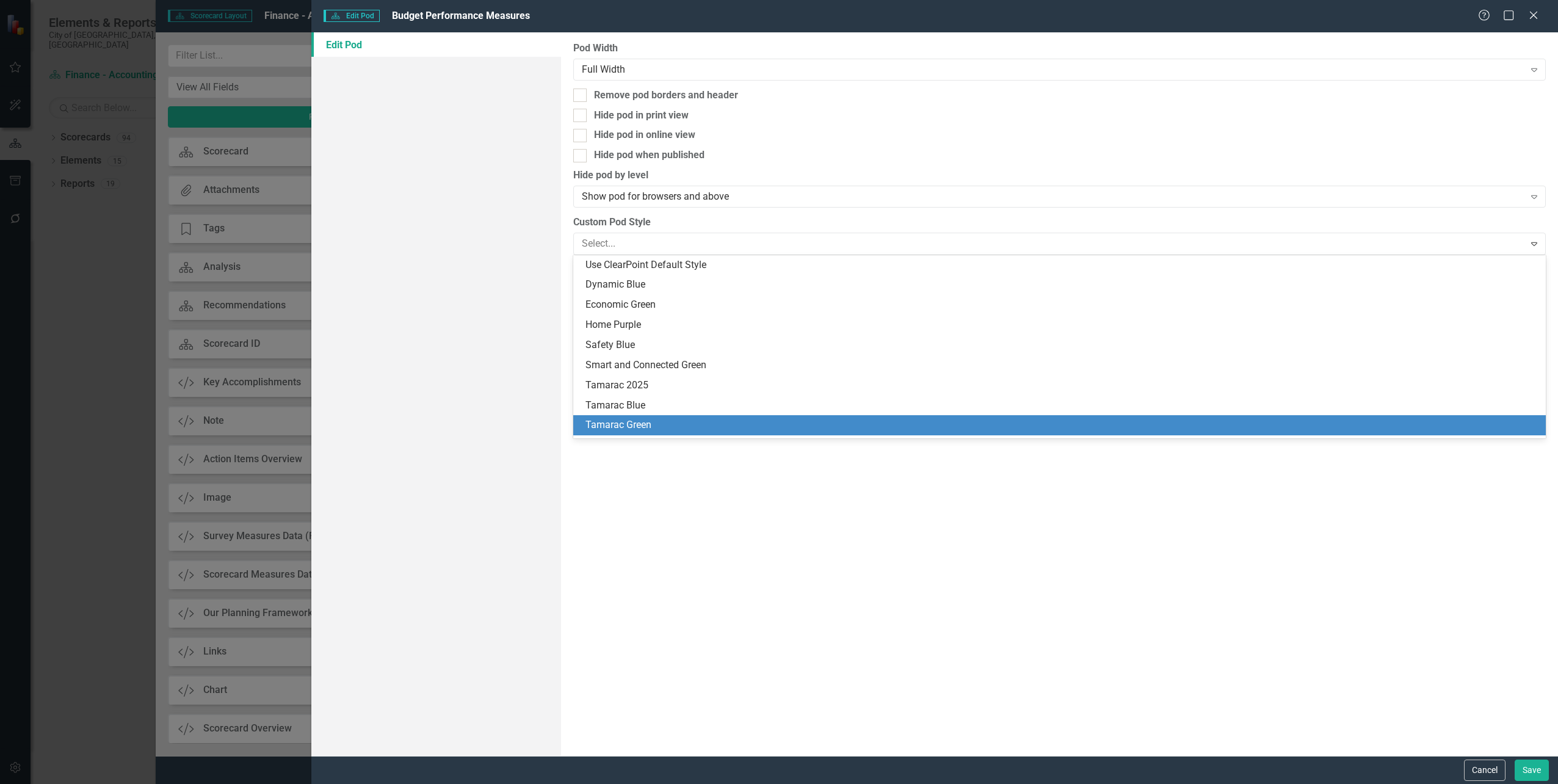
click at [647, 423] on div "Tamarac Green" at bounding box center [1062, 425] width 953 height 14
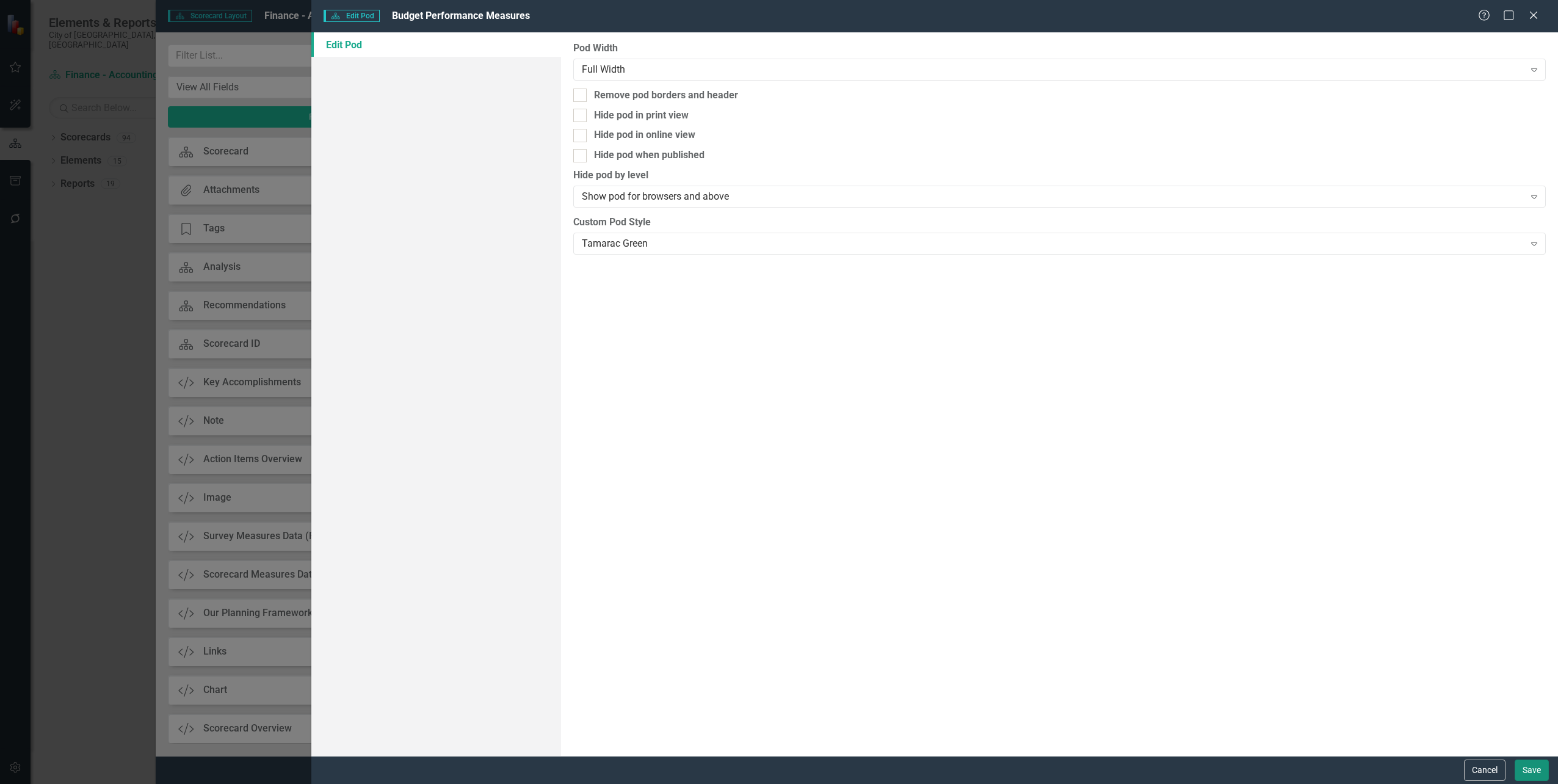
click at [1527, 776] on button "Save" at bounding box center [1532, 770] width 34 height 21
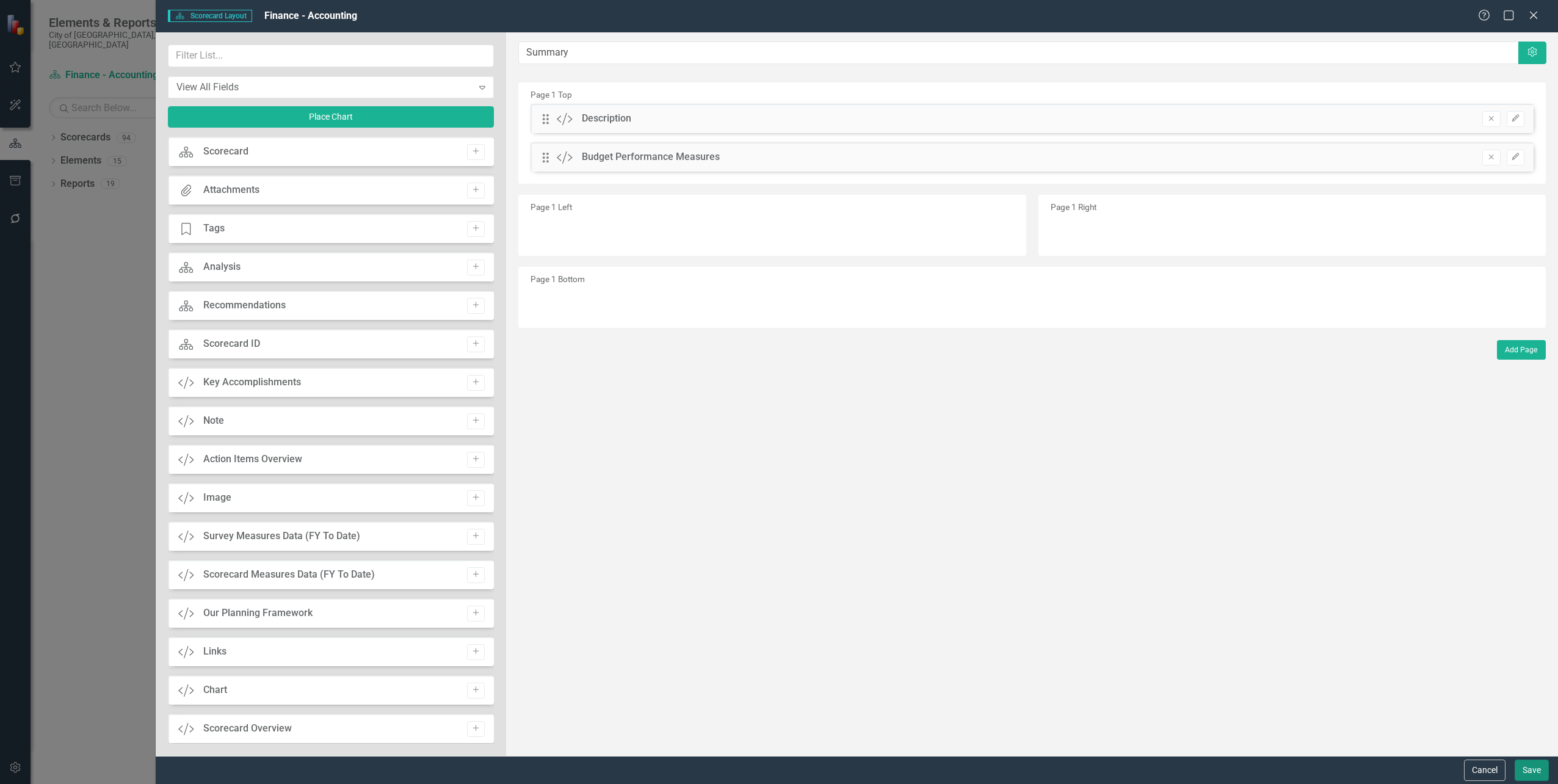
click at [1536, 766] on button "Save" at bounding box center [1532, 770] width 34 height 21
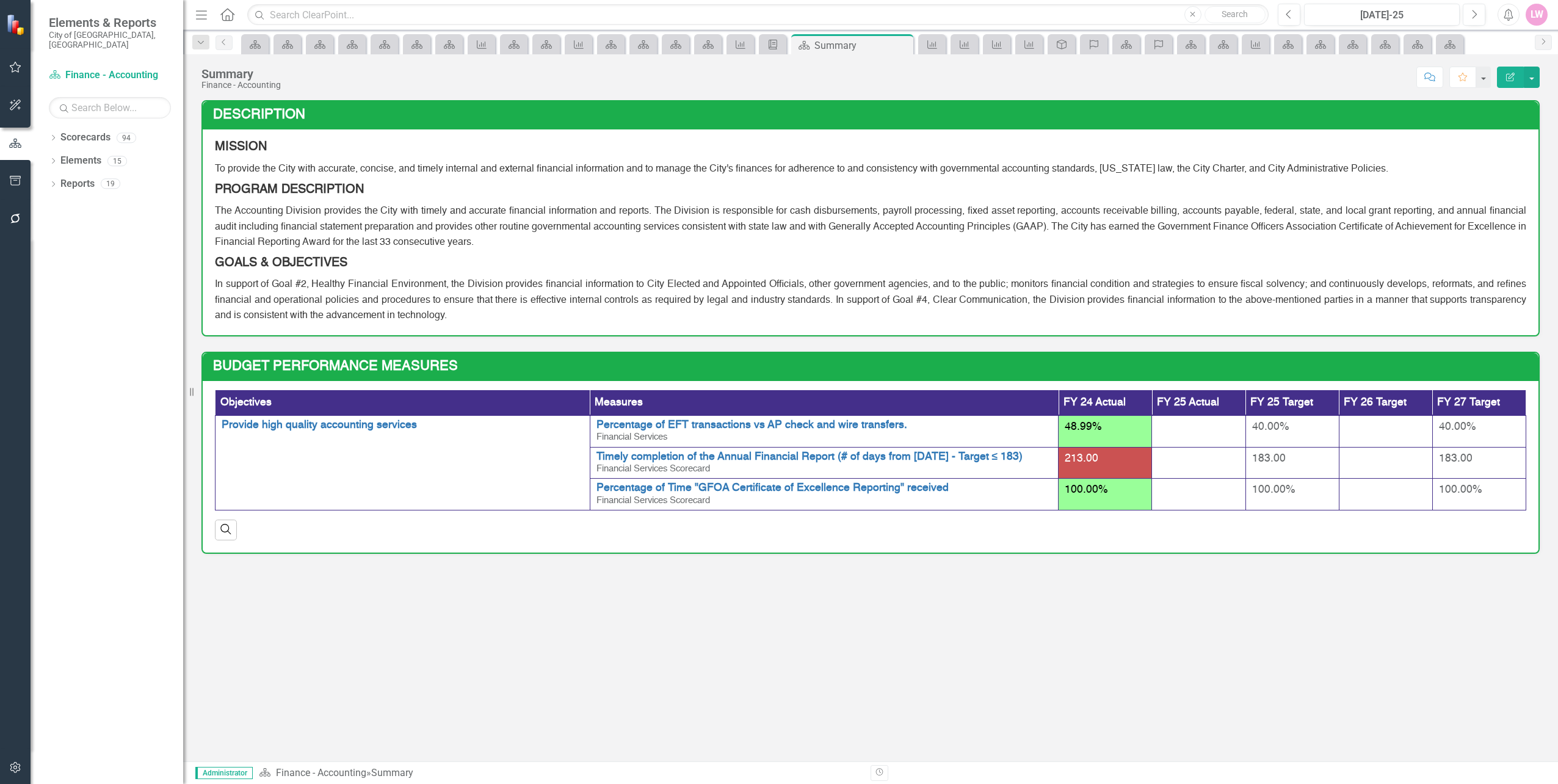
click at [1492, 378] on td "Budget Performance Measures" at bounding box center [873, 368] width 1319 height 24
click at [1537, 81] on button "button" at bounding box center [1531, 76] width 16 height 21
click at [1516, 117] on link "Edit Report Edit Layout" at bounding box center [1490, 122] width 99 height 22
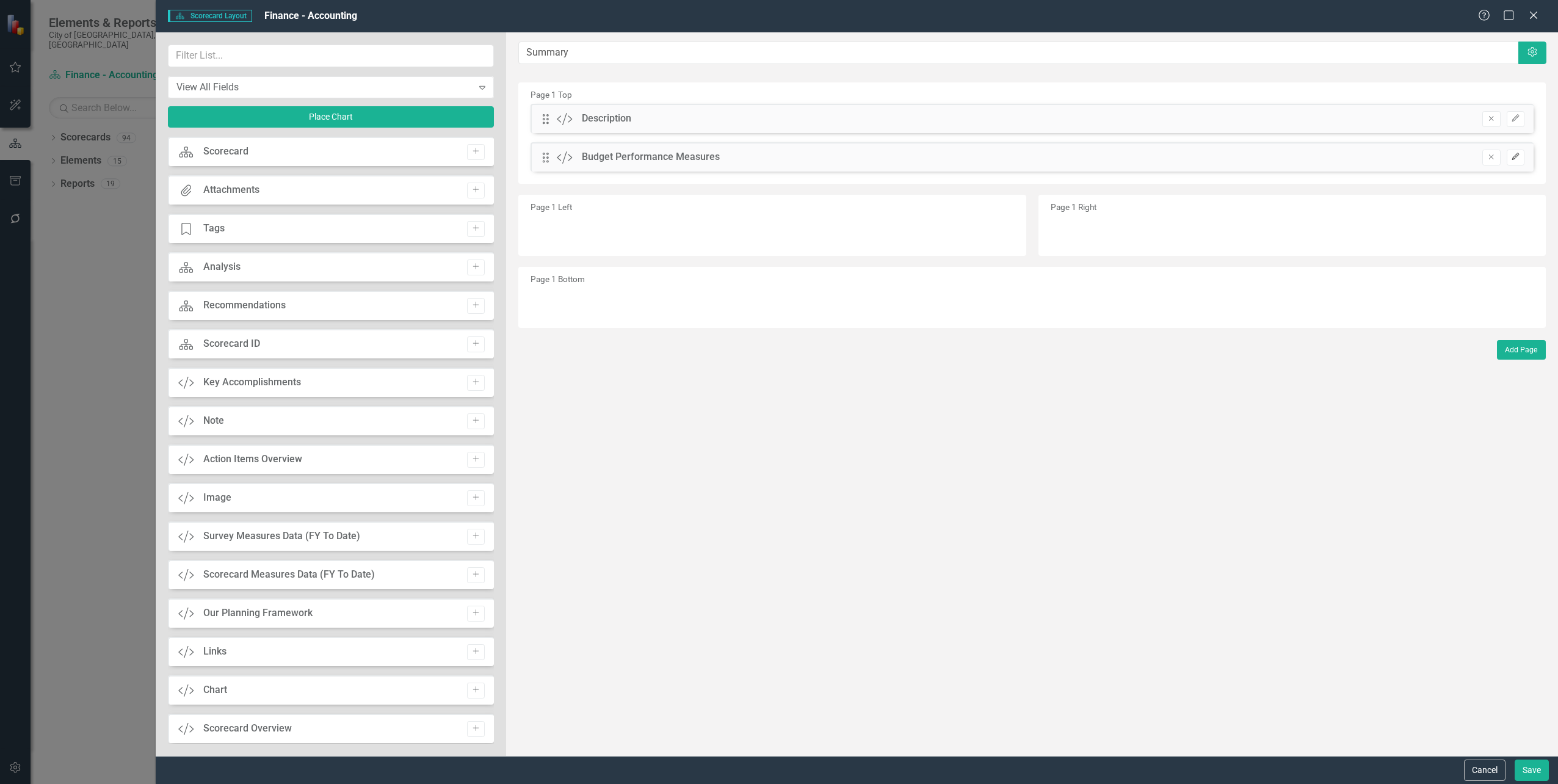
click at [1520, 158] on icon "Edit" at bounding box center [1516, 157] width 9 height 7
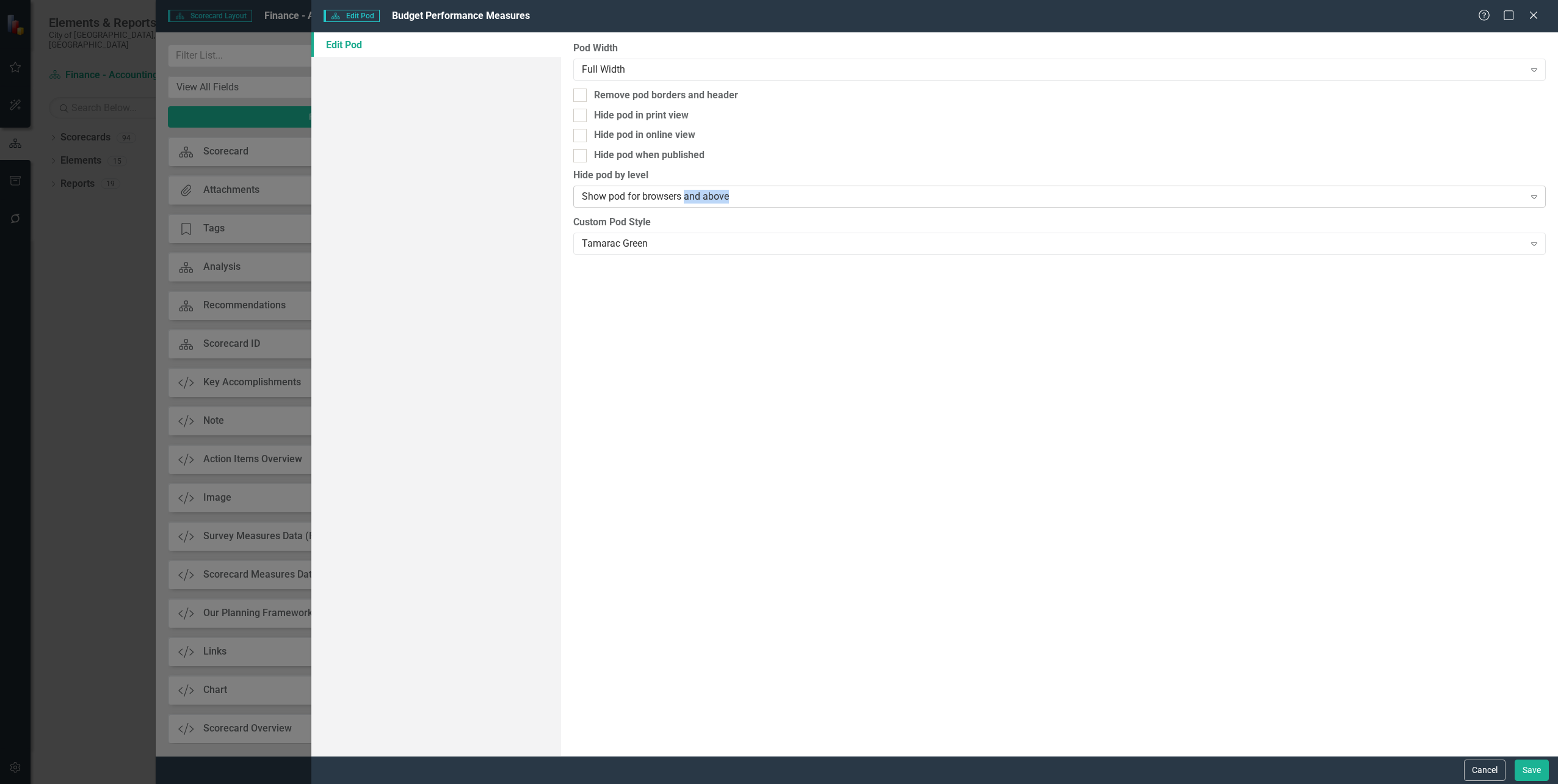
drag, startPoint x: 781, startPoint y: 191, endPoint x: 684, endPoint y: 186, distance: 97.1
click at [684, 186] on div "Show pod for browsers and above Expand" at bounding box center [1059, 197] width 972 height 22
click at [769, 422] on div "Pod Width Full Width Expand Remove pod borders and header Hide pod in print vie…" at bounding box center [1059, 394] width 997 height 723
click at [686, 247] on div "Tamarac Green" at bounding box center [1053, 242] width 943 height 14
click at [724, 553] on div "Pod Width Full Width Expand Remove pod borders and header Hide pod in print vie…" at bounding box center [1059, 394] width 997 height 723
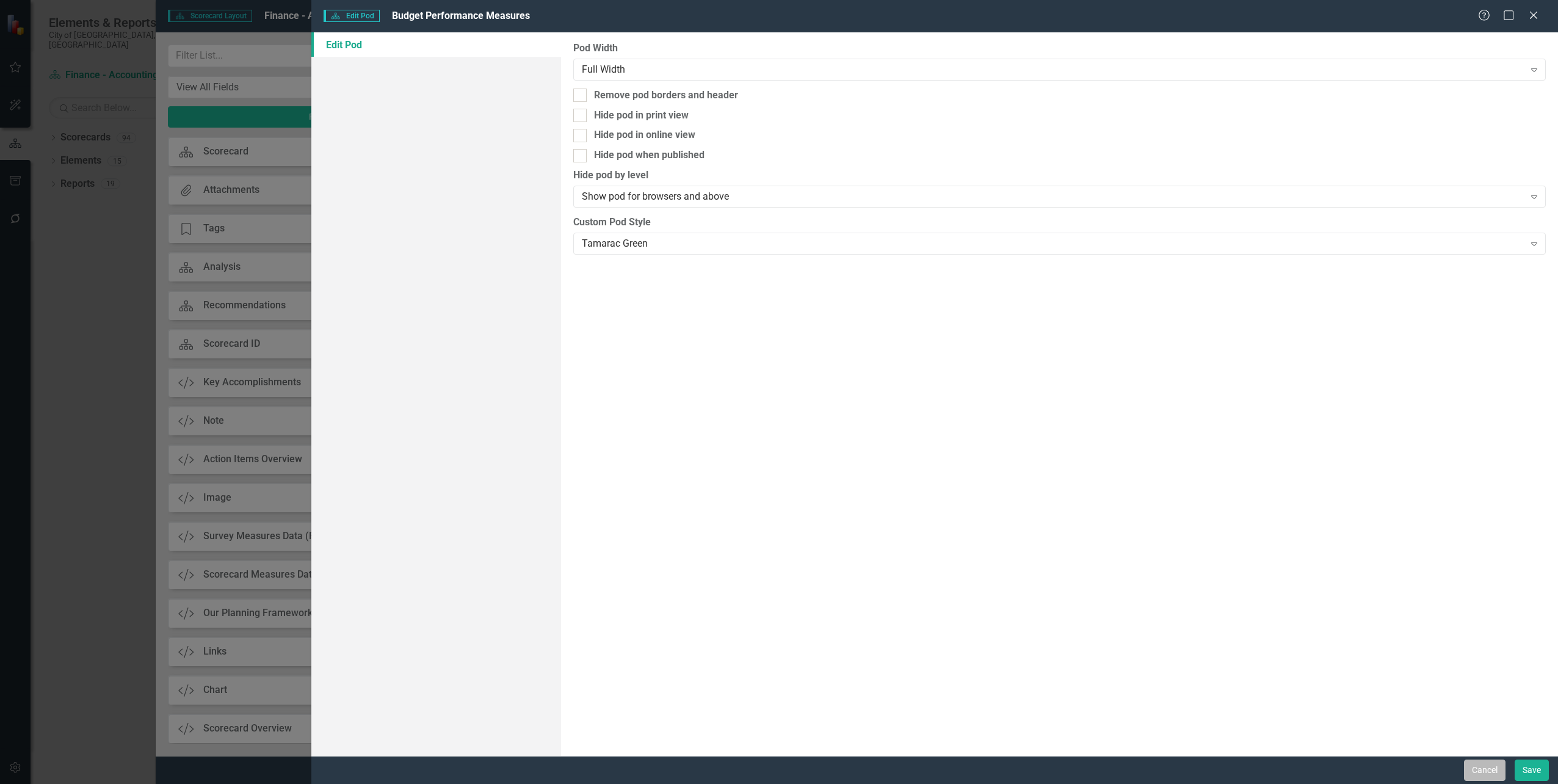
click at [1492, 768] on button "Cancel" at bounding box center [1484, 770] width 42 height 21
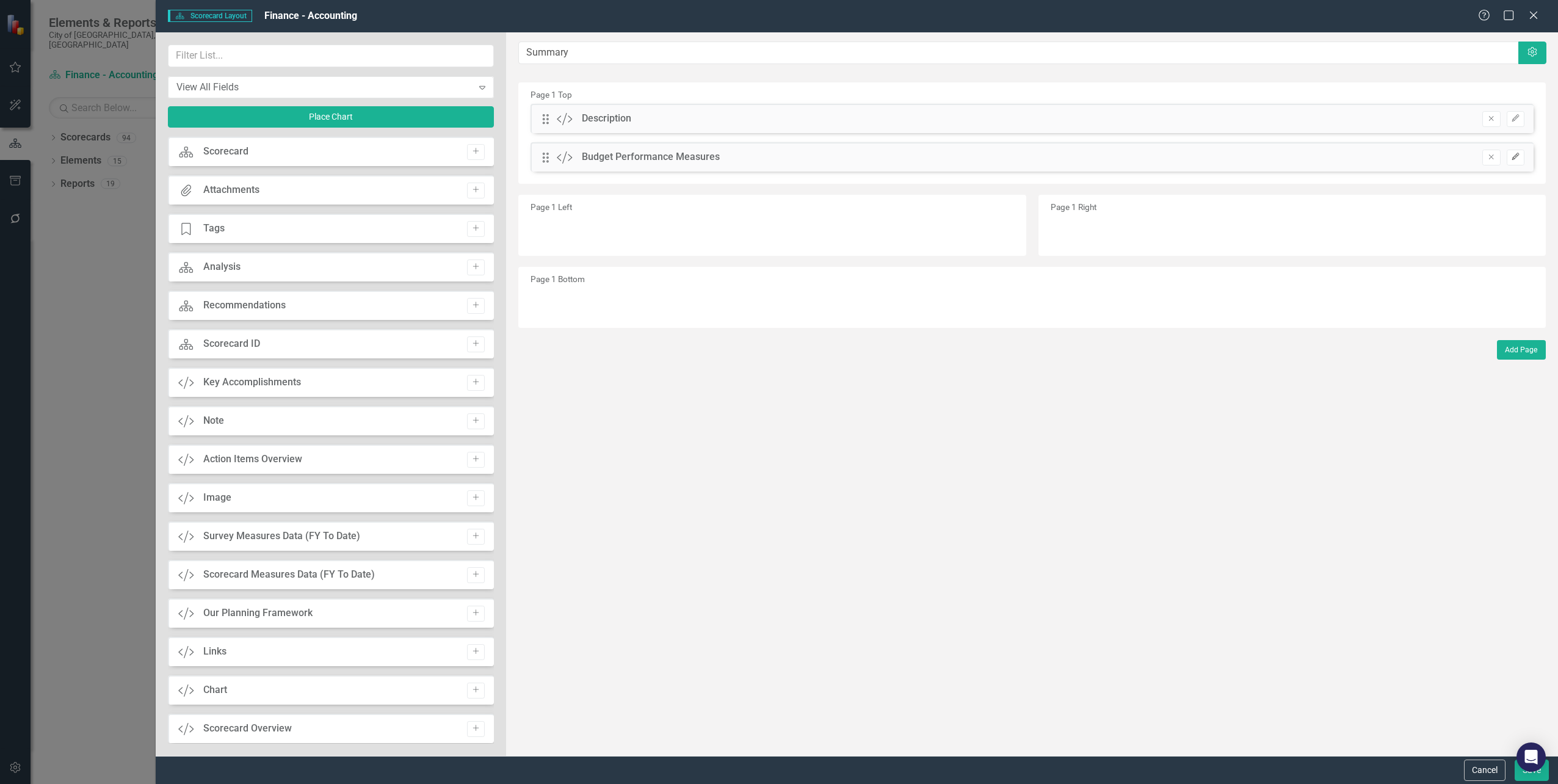
click at [1519, 158] on icon "Edit" at bounding box center [1516, 157] width 9 height 7
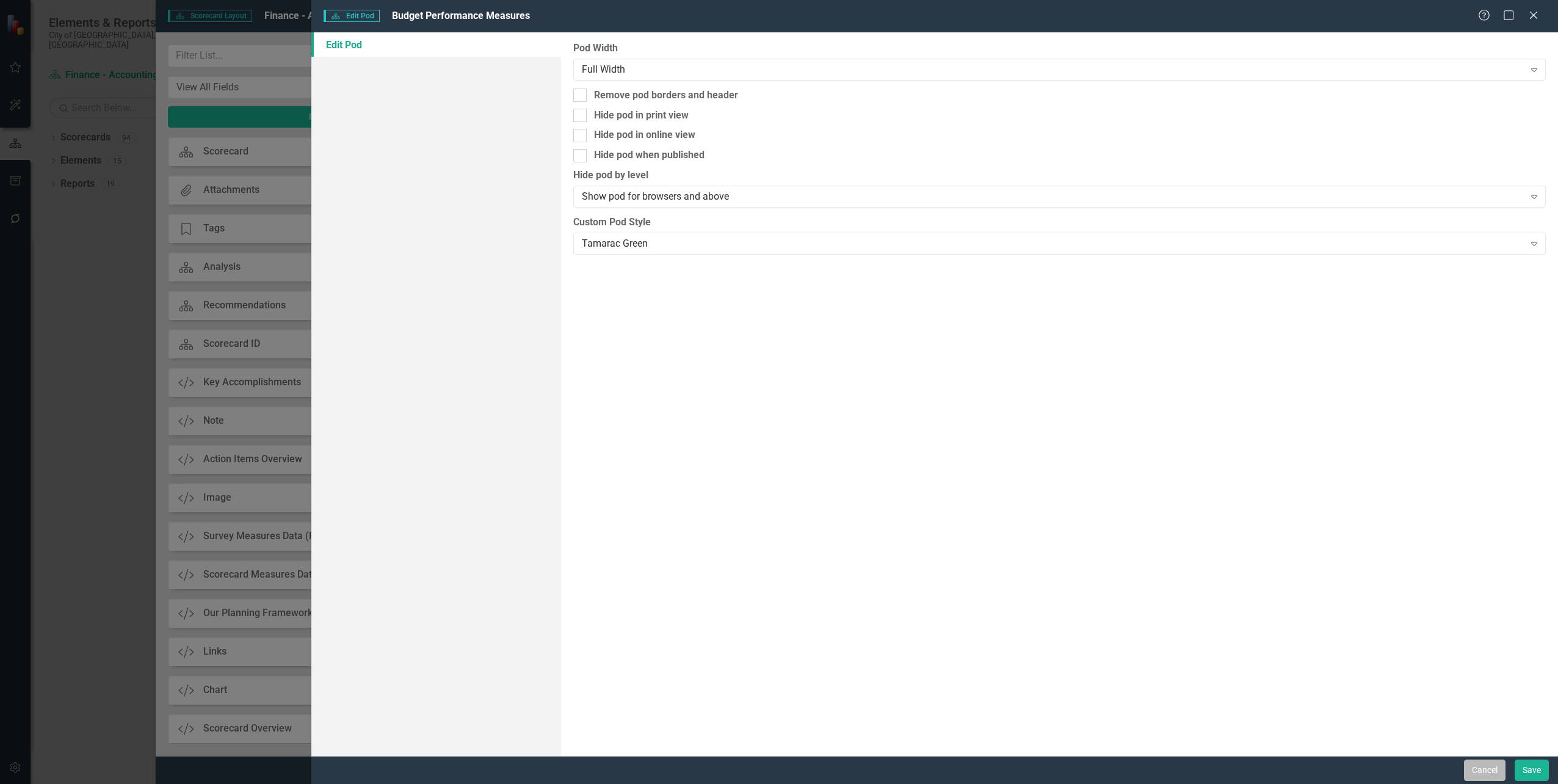
click at [1480, 779] on button "Cancel" at bounding box center [1484, 770] width 42 height 21
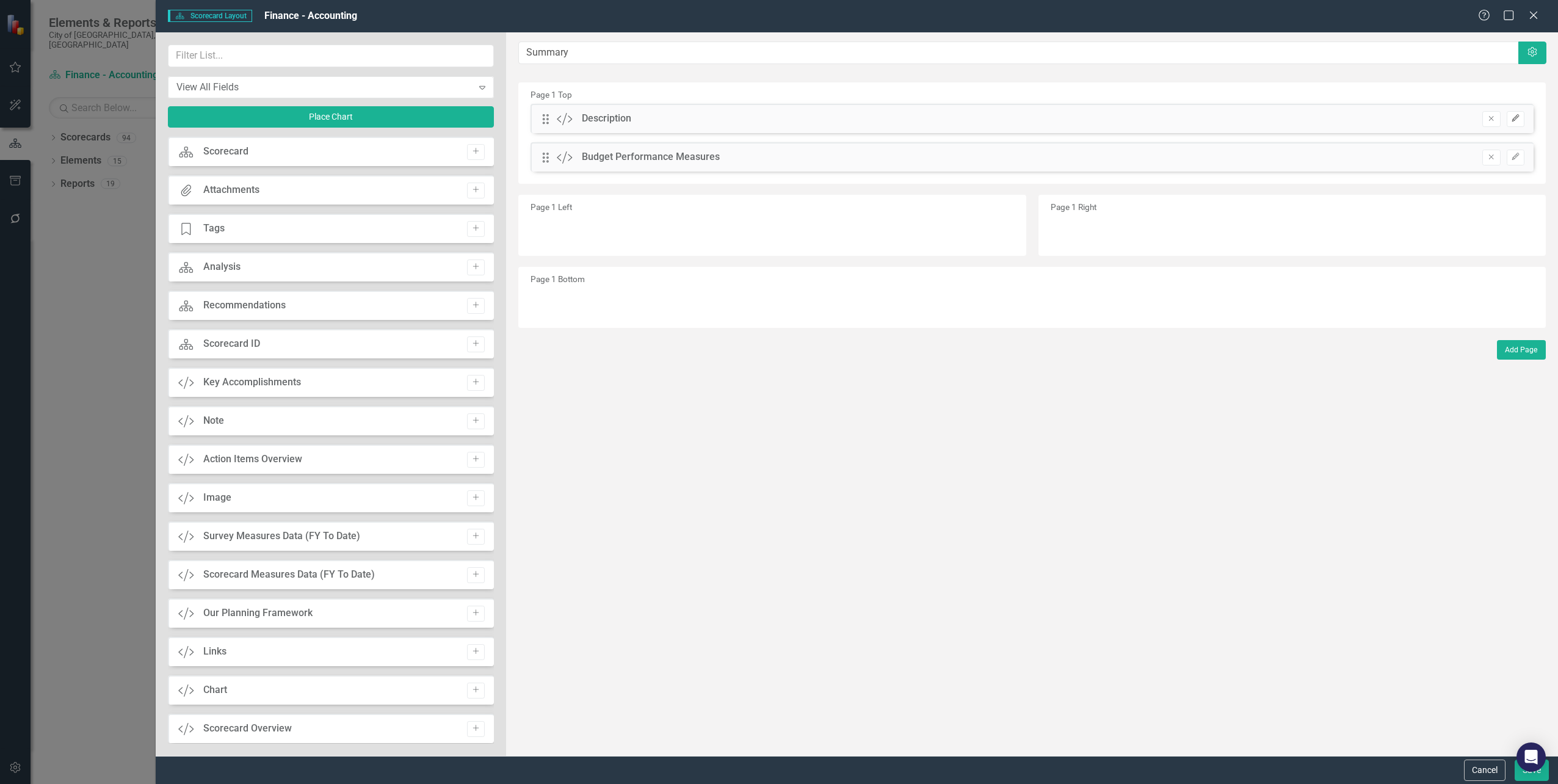
click at [1517, 117] on icon "Edit" at bounding box center [1516, 118] width 9 height 7
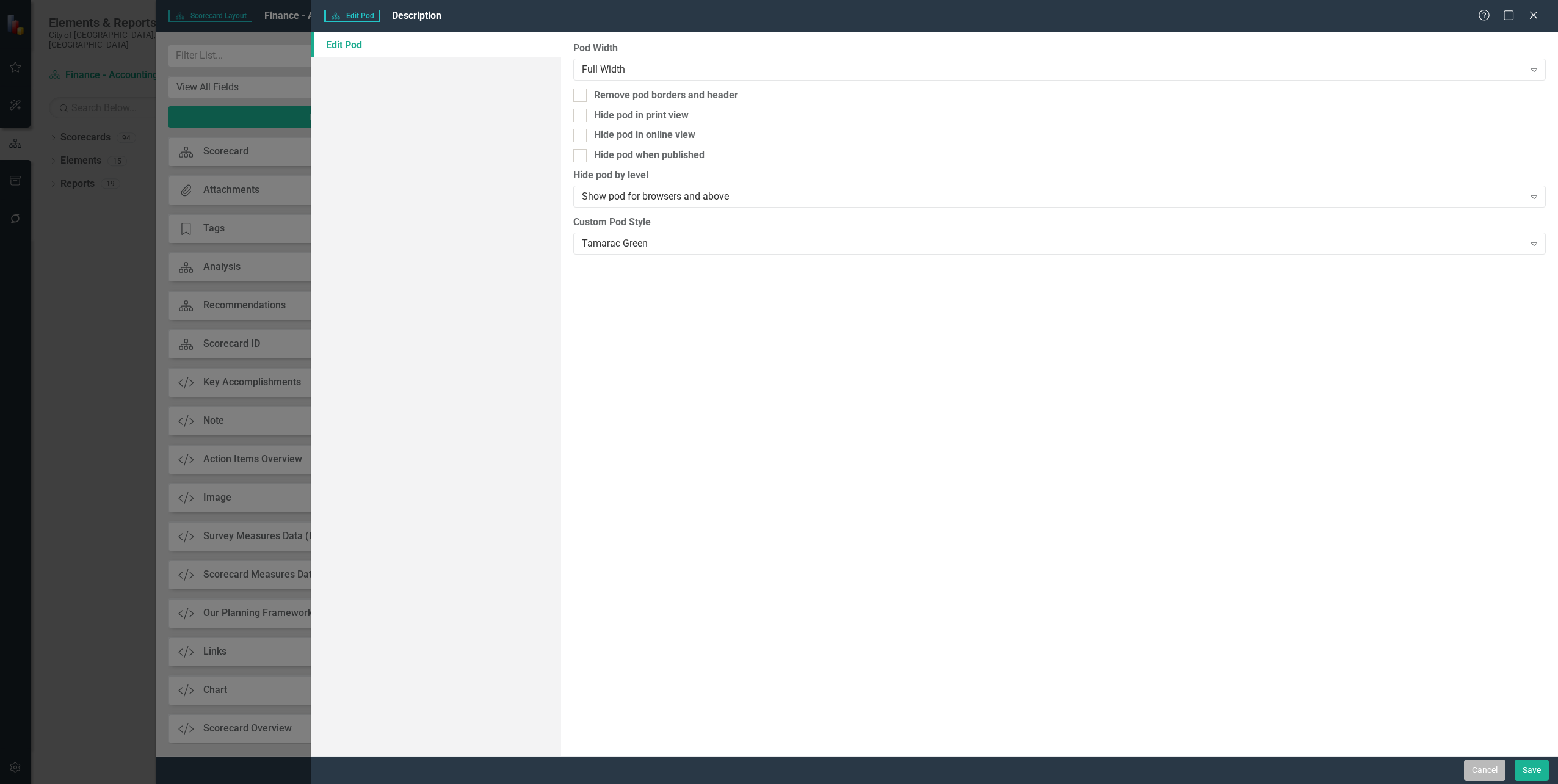
click at [1490, 766] on button "Cancel" at bounding box center [1484, 770] width 42 height 21
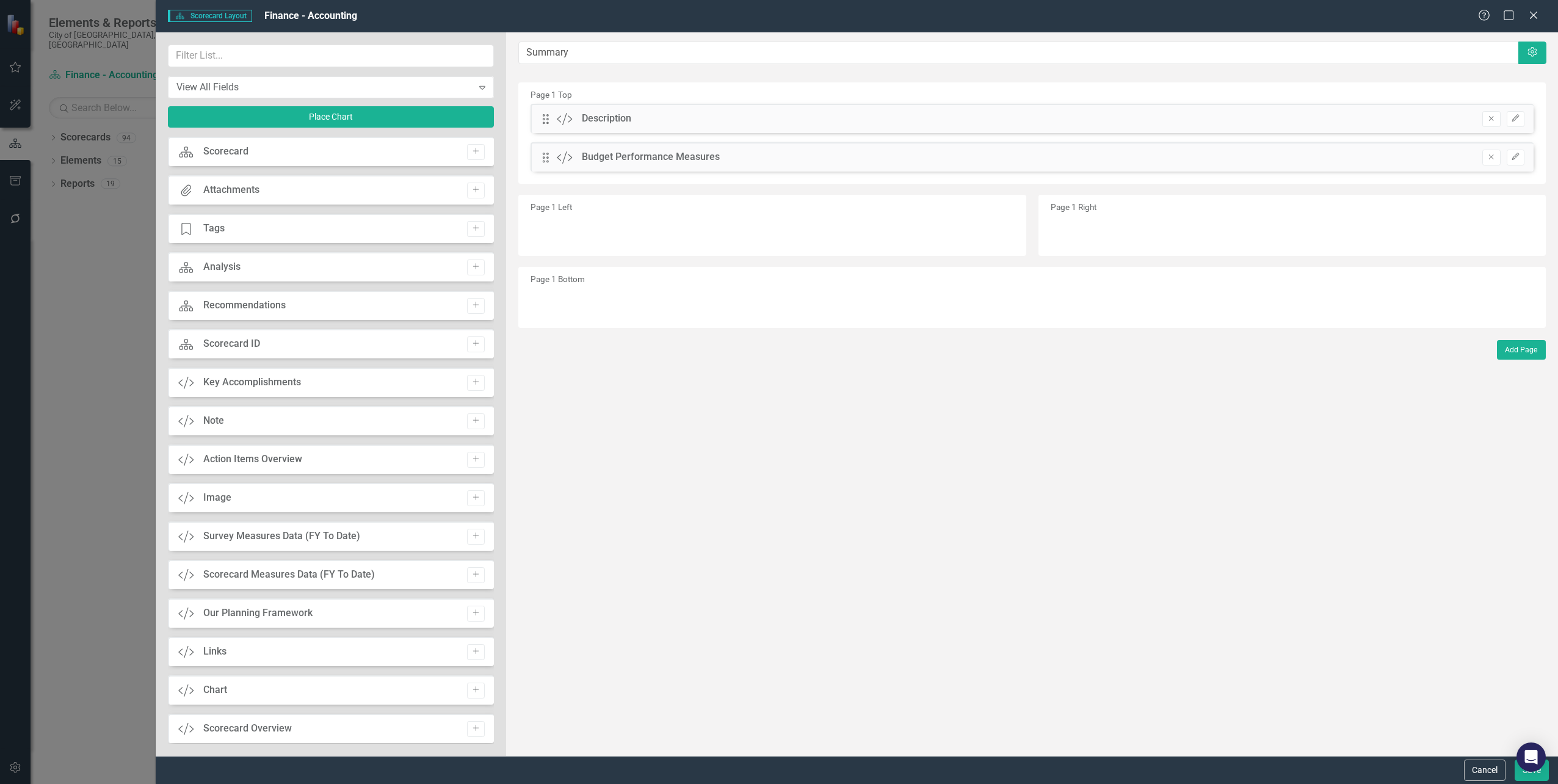
click at [1527, 155] on div "Drag Custom Budget Performance Measures Remove Edit" at bounding box center [1032, 157] width 1003 height 29
click at [1524, 157] on button "Edit" at bounding box center [1515, 157] width 18 height 16
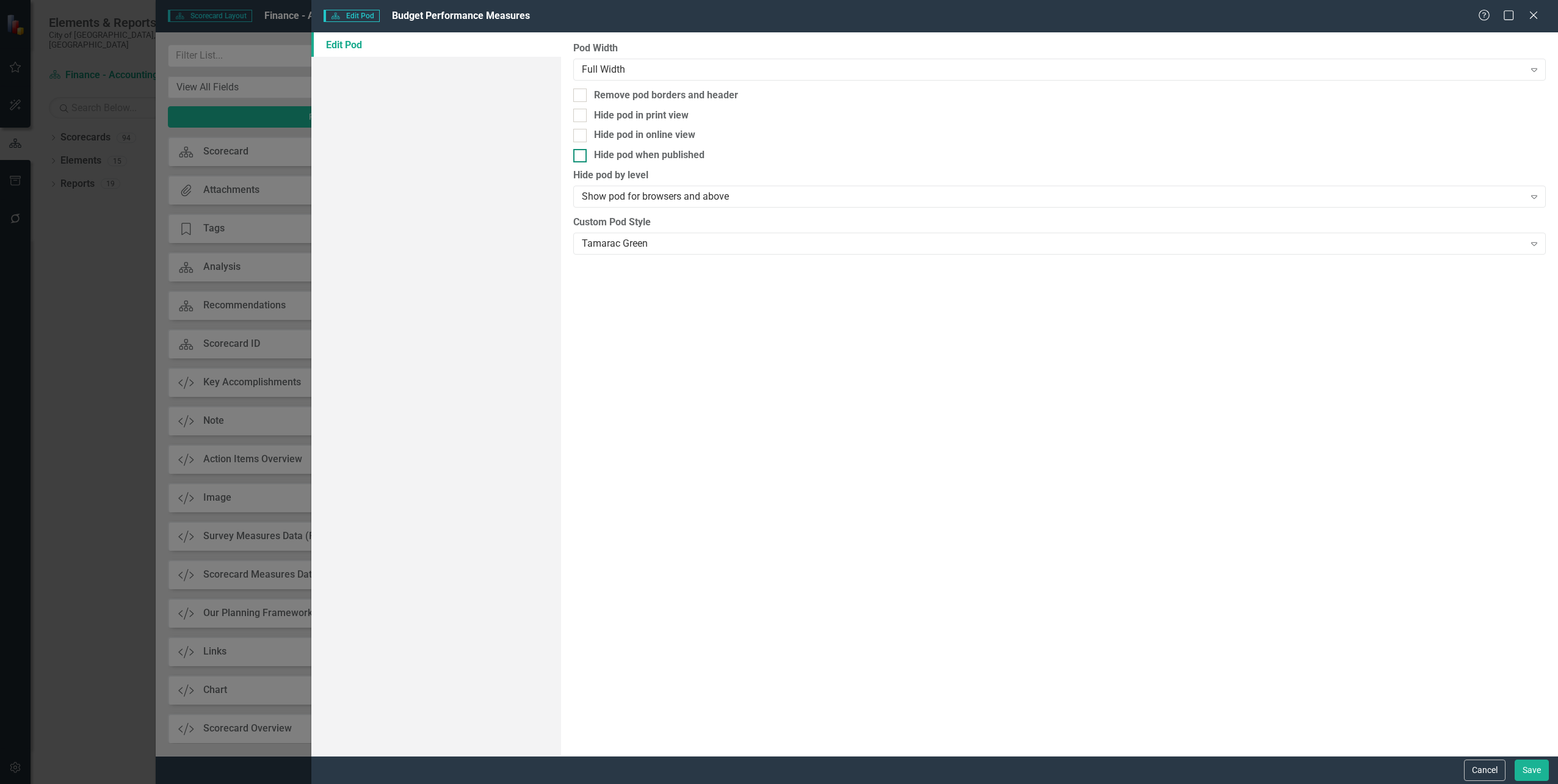
click at [592, 159] on div "Hide pod when published" at bounding box center [1059, 155] width 972 height 14
click at [581, 157] on input "Hide pod when published" at bounding box center [577, 153] width 8 height 8
checkbox input "true"
click at [585, 115] on div at bounding box center [580, 116] width 13 height 13
click at [581, 115] on input "Hide pod in print view" at bounding box center [577, 113] width 8 height 8
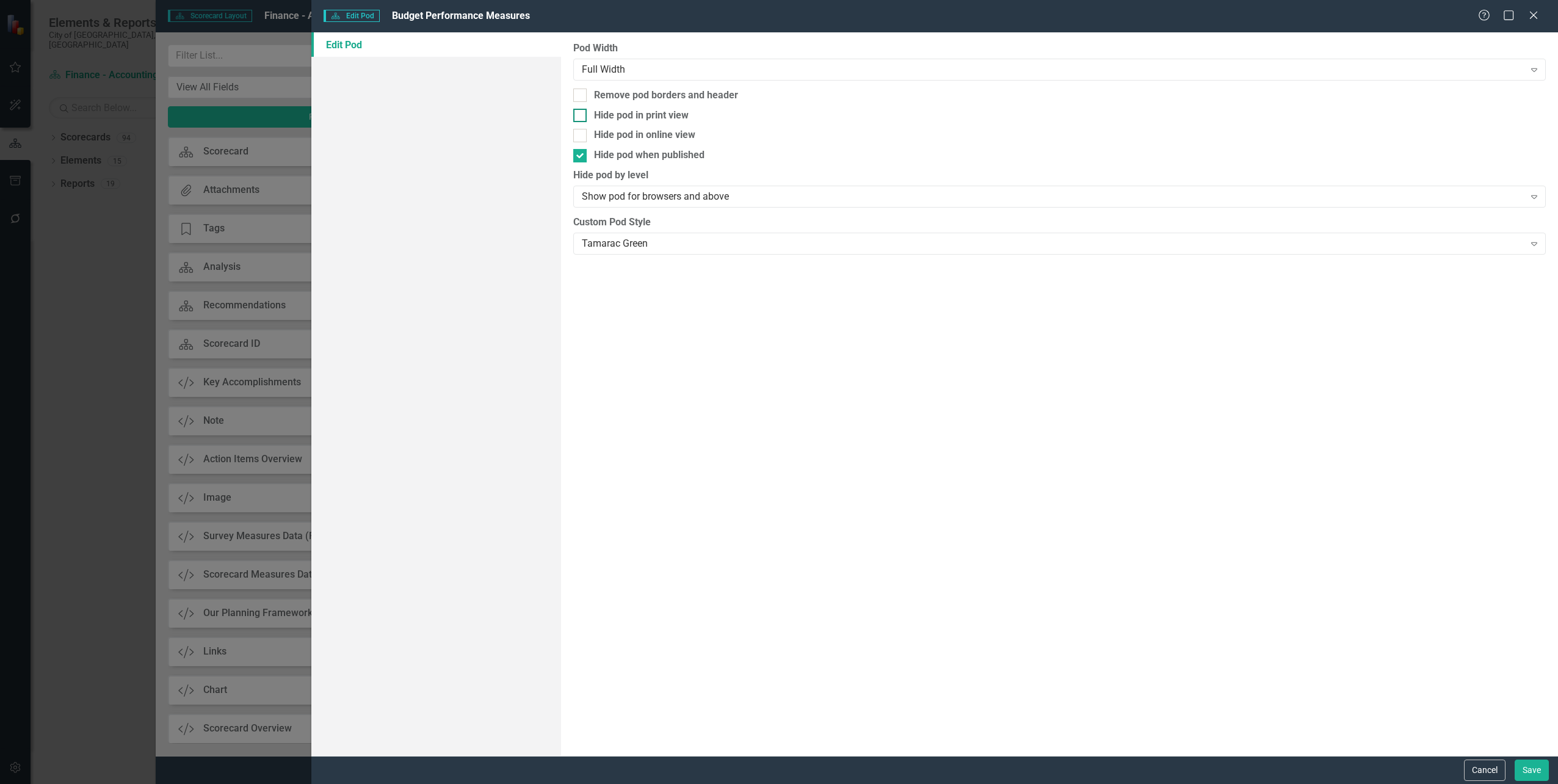
checkbox input "true"
click at [1533, 770] on button "Save" at bounding box center [1532, 770] width 34 height 21
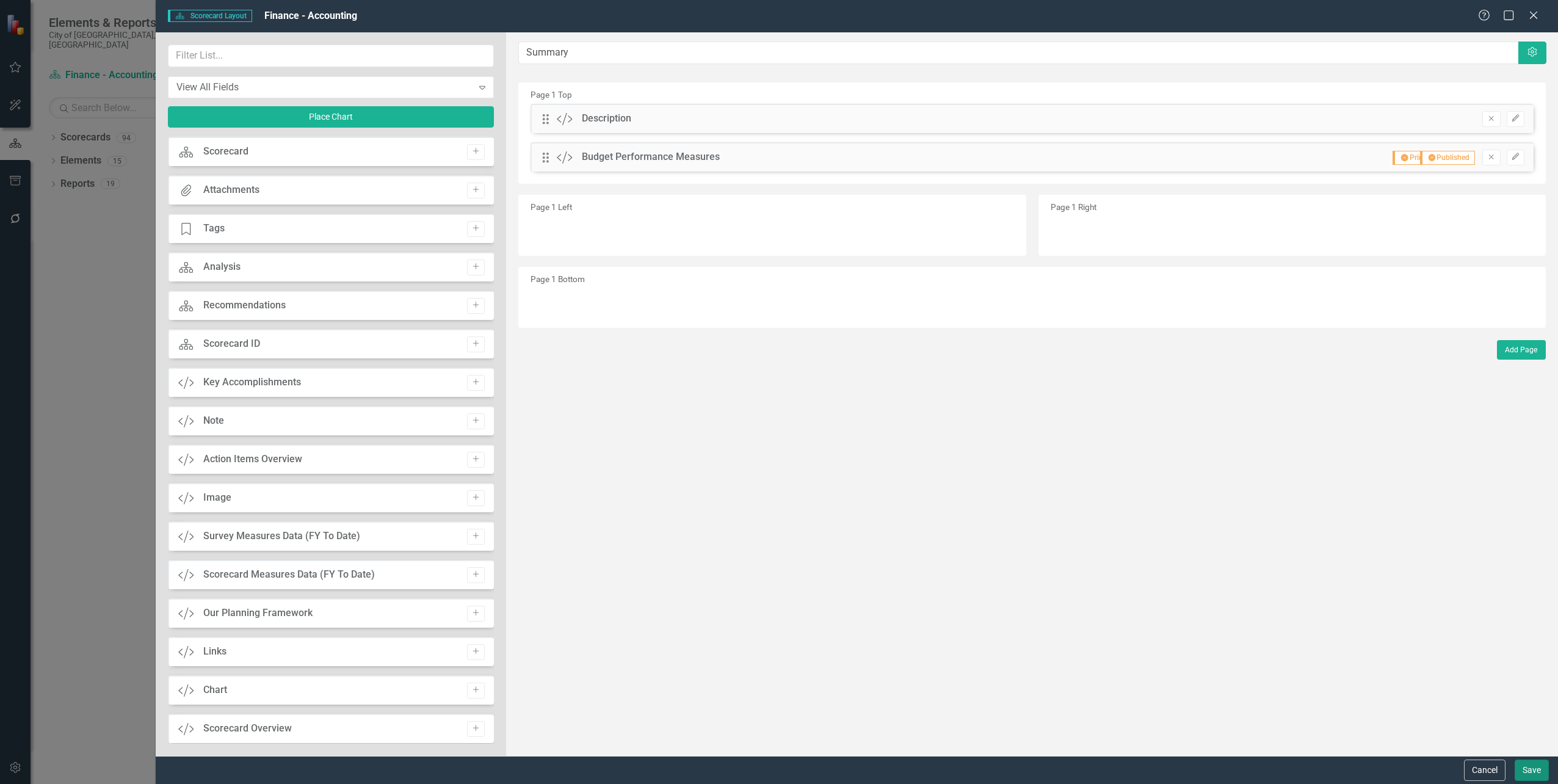
click at [1525, 763] on button "Save" at bounding box center [1532, 770] width 34 height 21
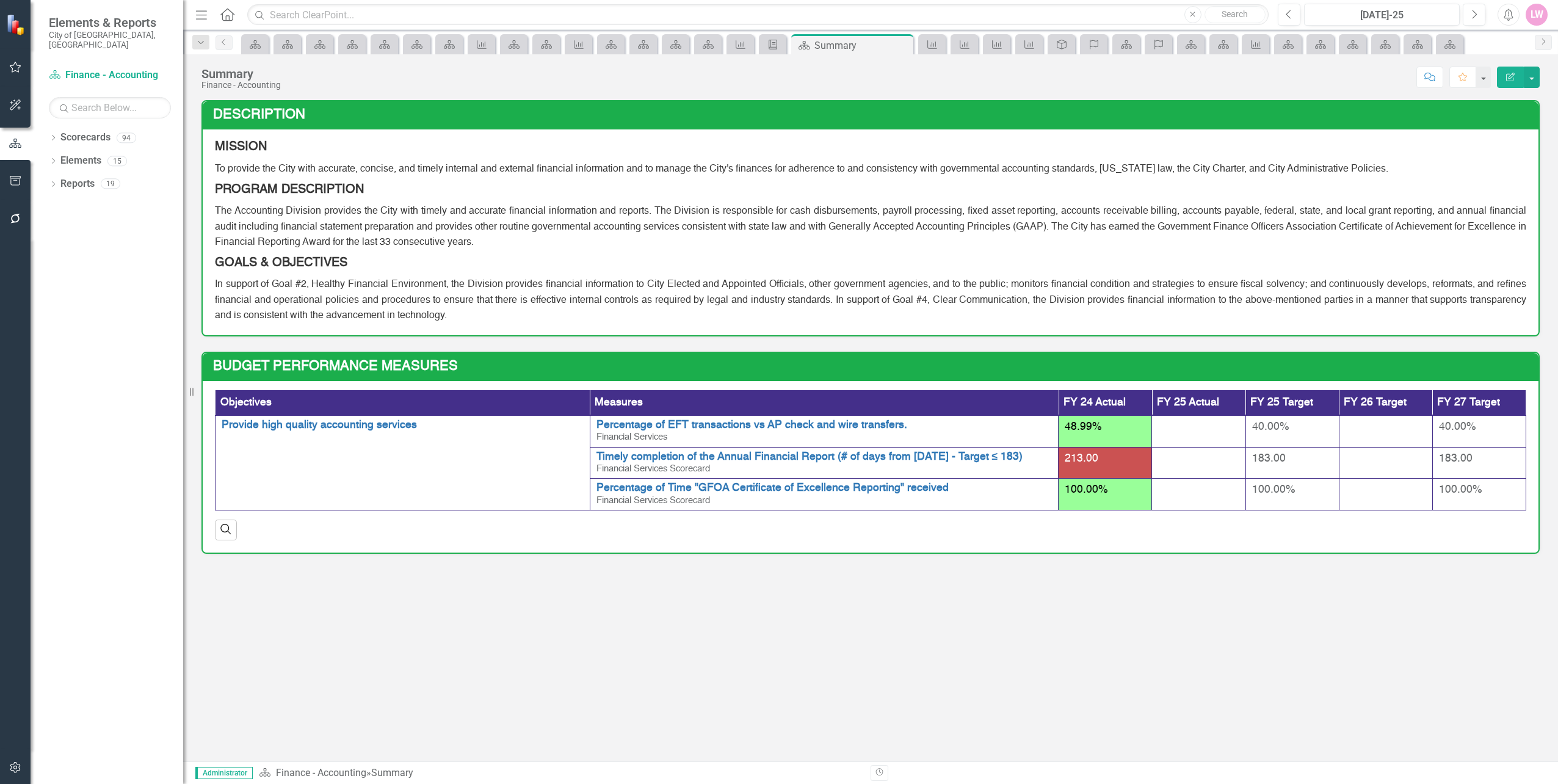
click at [370, 415] on th "Objectives" at bounding box center [403, 403] width 375 height 26
click at [376, 405] on th "Objectives" at bounding box center [403, 403] width 375 height 26
click at [1530, 78] on button "button" at bounding box center [1531, 76] width 16 height 21
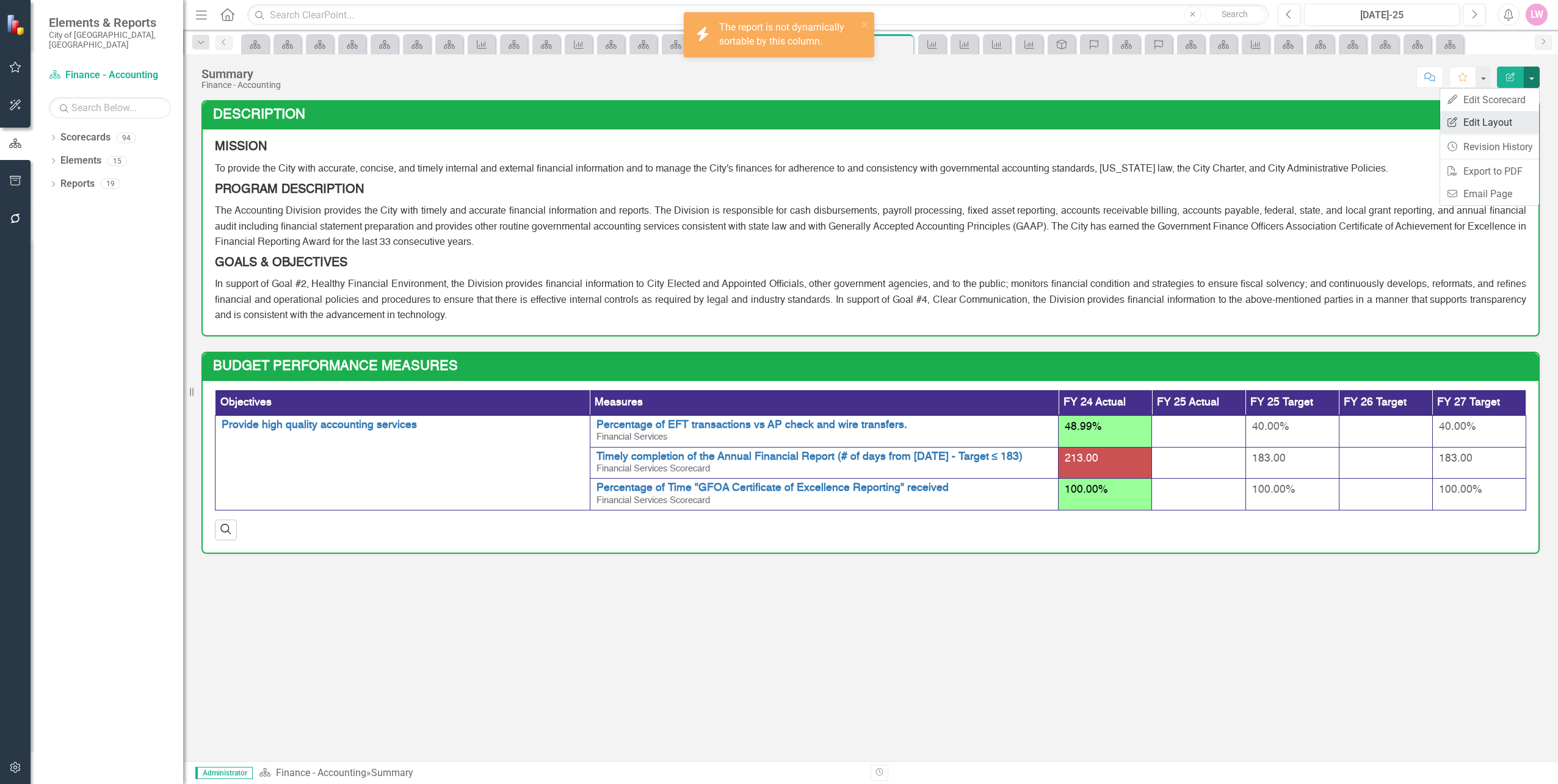
click at [1508, 123] on link "Edit Report Edit Layout" at bounding box center [1490, 122] width 99 height 22
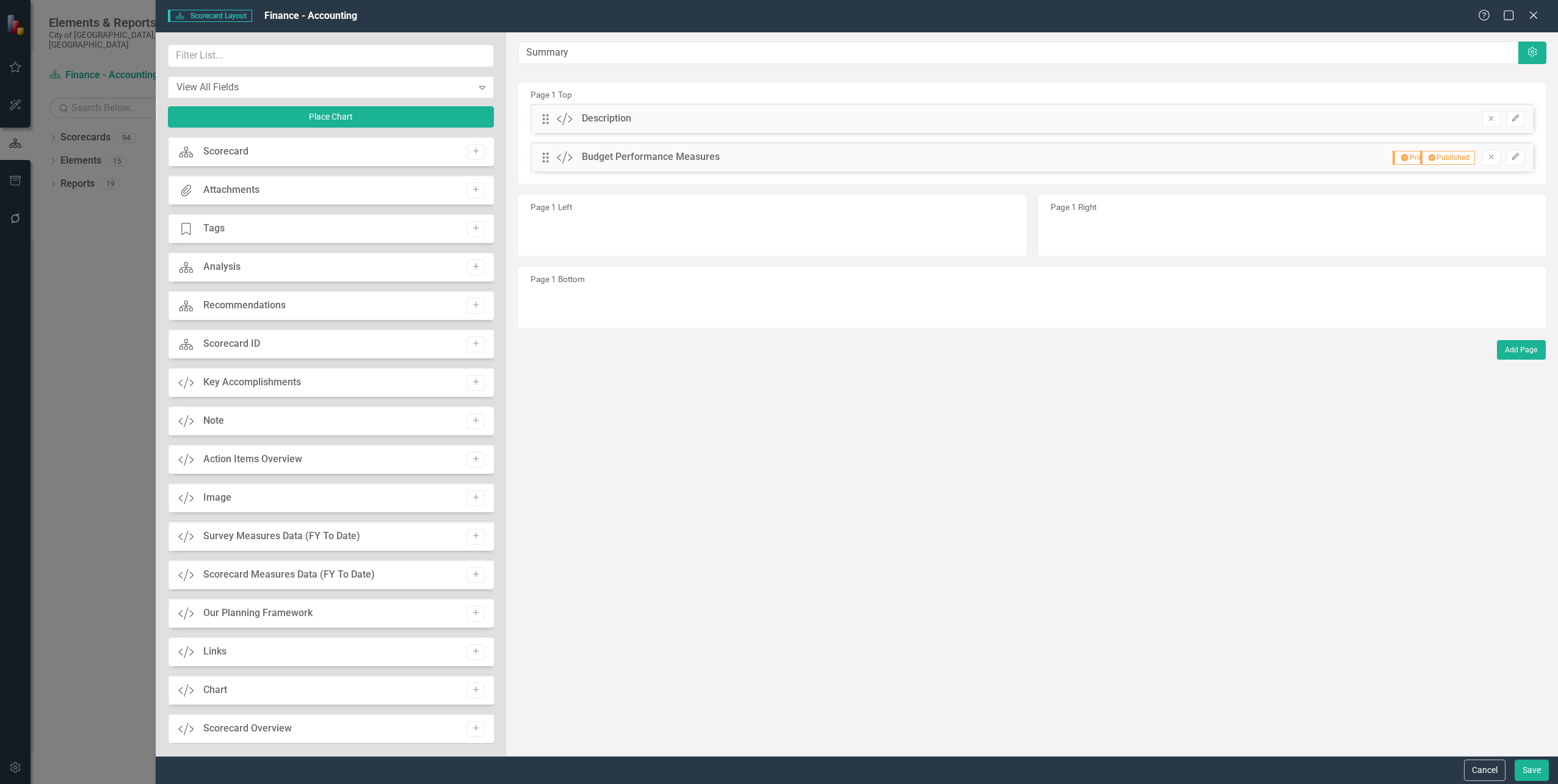
click at [642, 153] on div "Budget Performance Measures" at bounding box center [651, 157] width 138 height 14
click at [1520, 158] on icon "Edit" at bounding box center [1516, 157] width 9 height 7
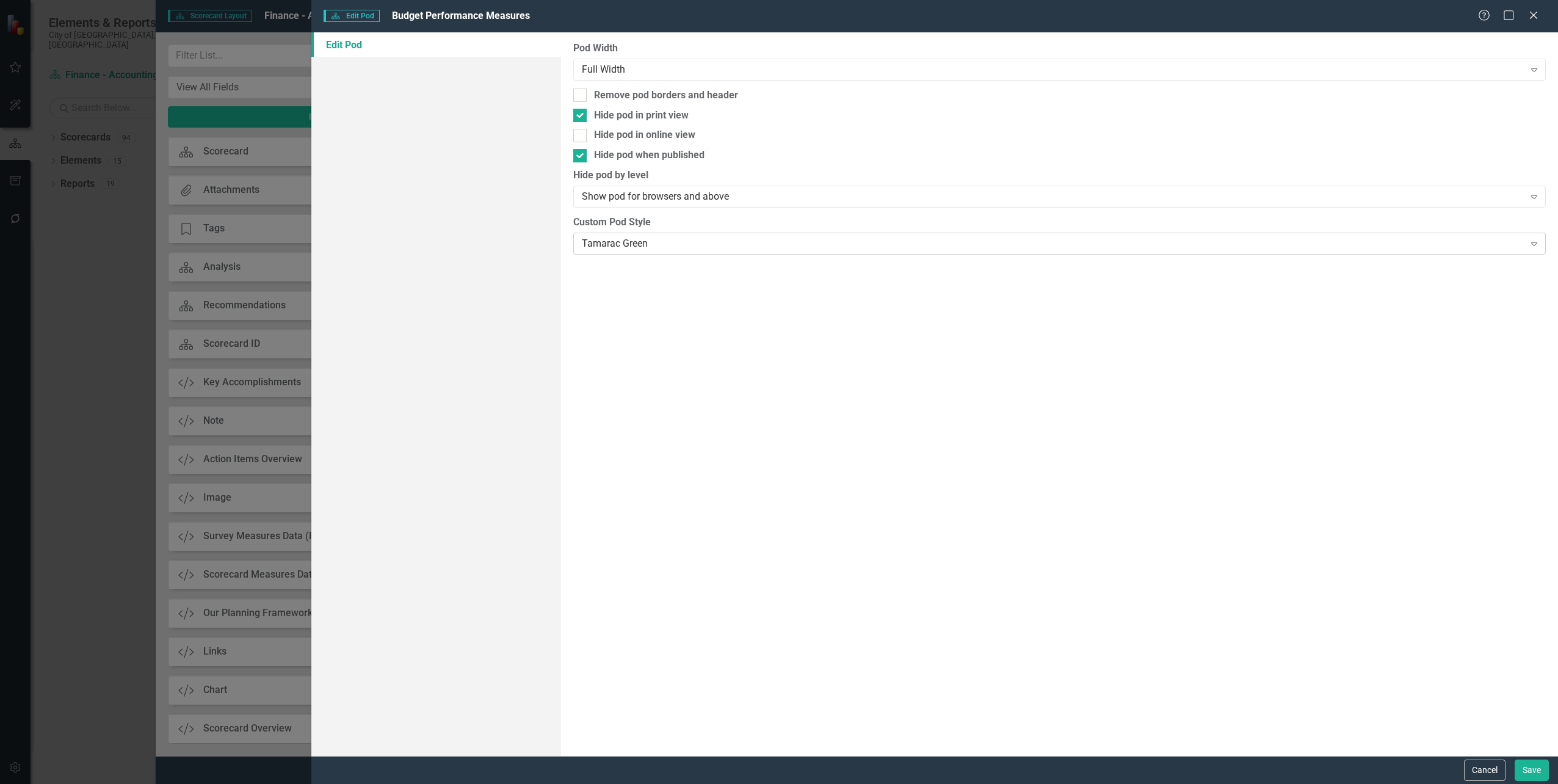
click at [629, 245] on div "Tamarac Green" at bounding box center [1053, 242] width 943 height 14
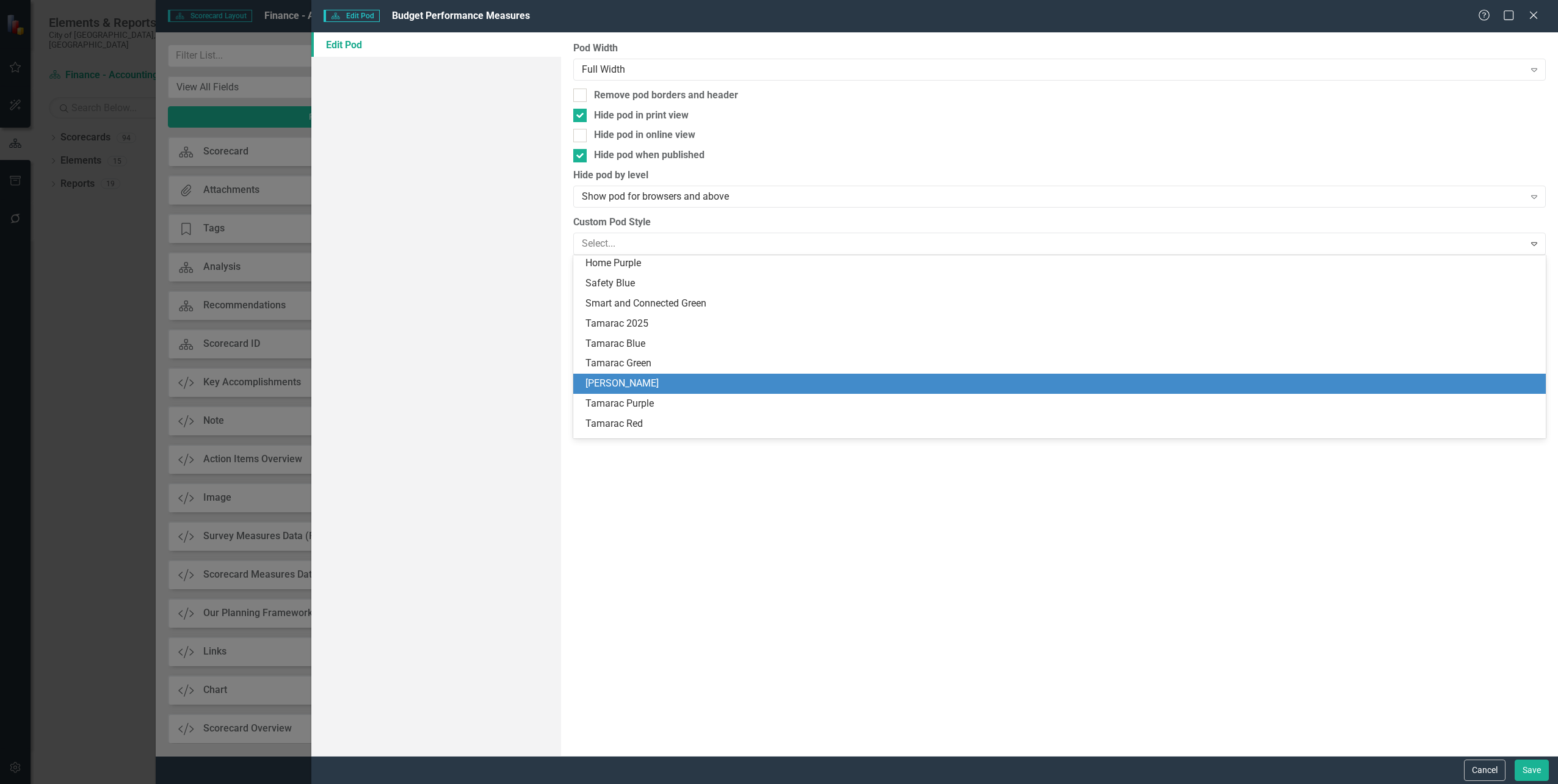
scroll to position [0, 0]
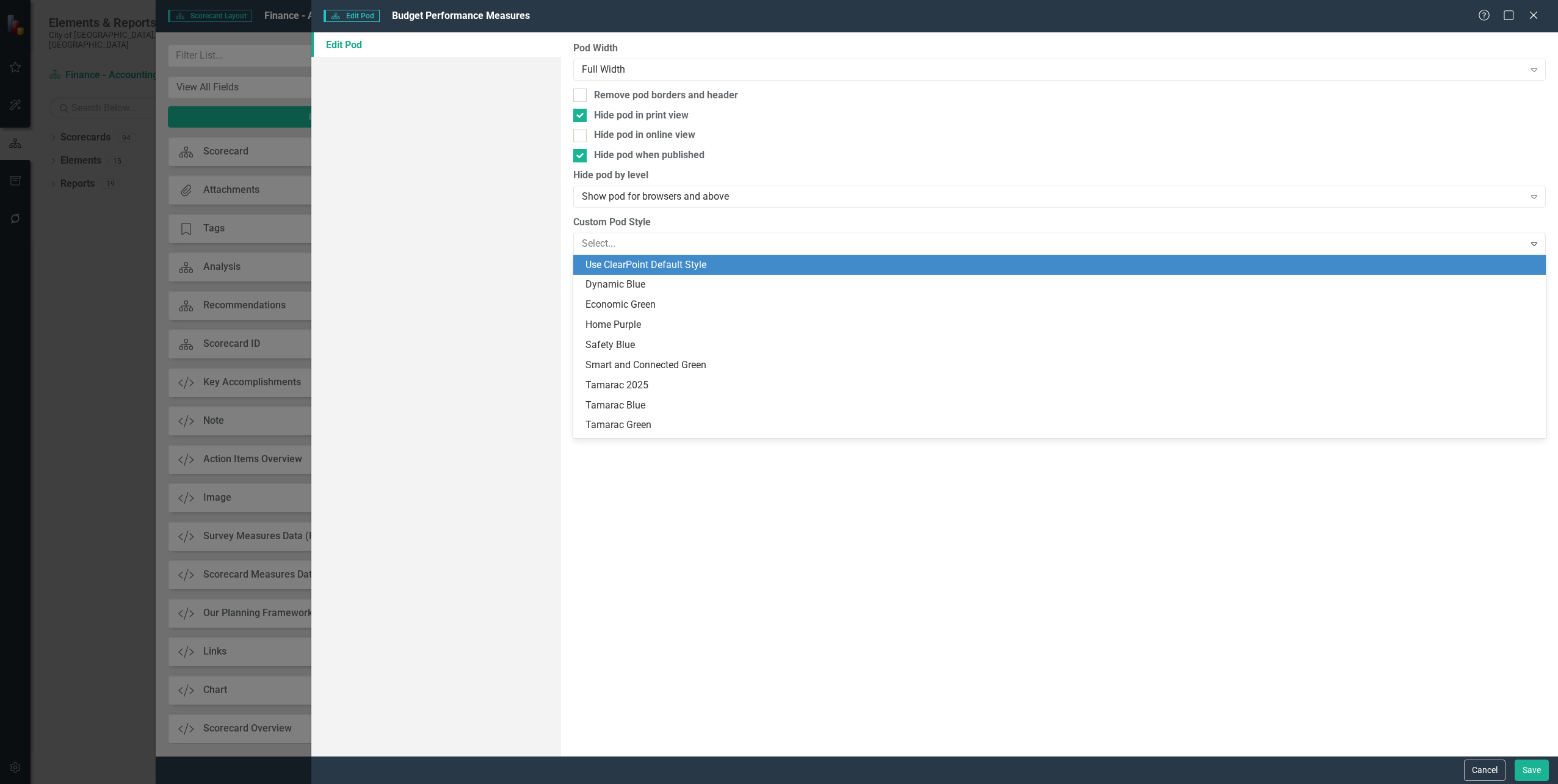
click at [669, 268] on div "Use ClearPoint Default Style" at bounding box center [1062, 265] width 953 height 14
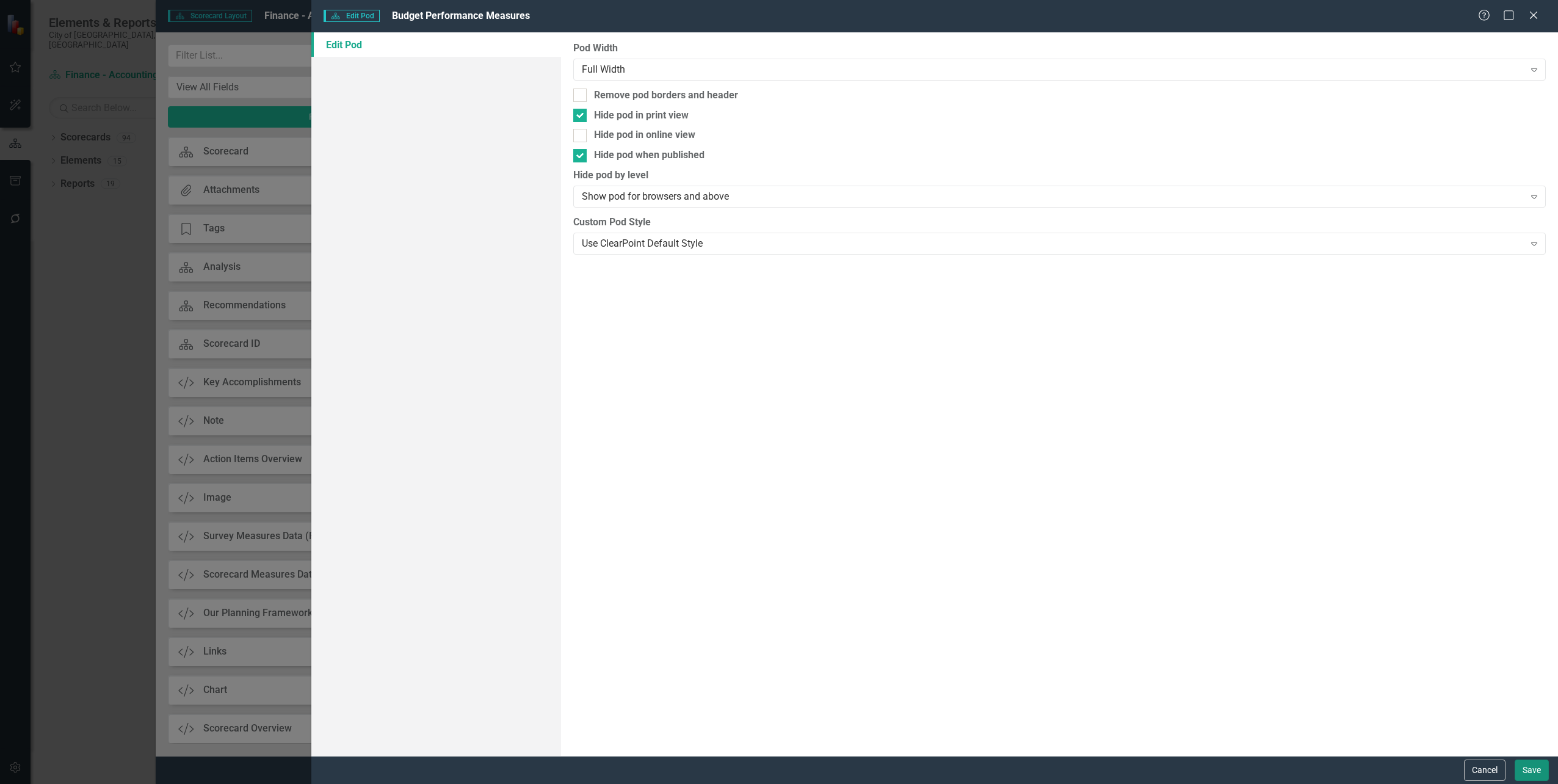
click at [1538, 767] on button "Save" at bounding box center [1532, 770] width 34 height 21
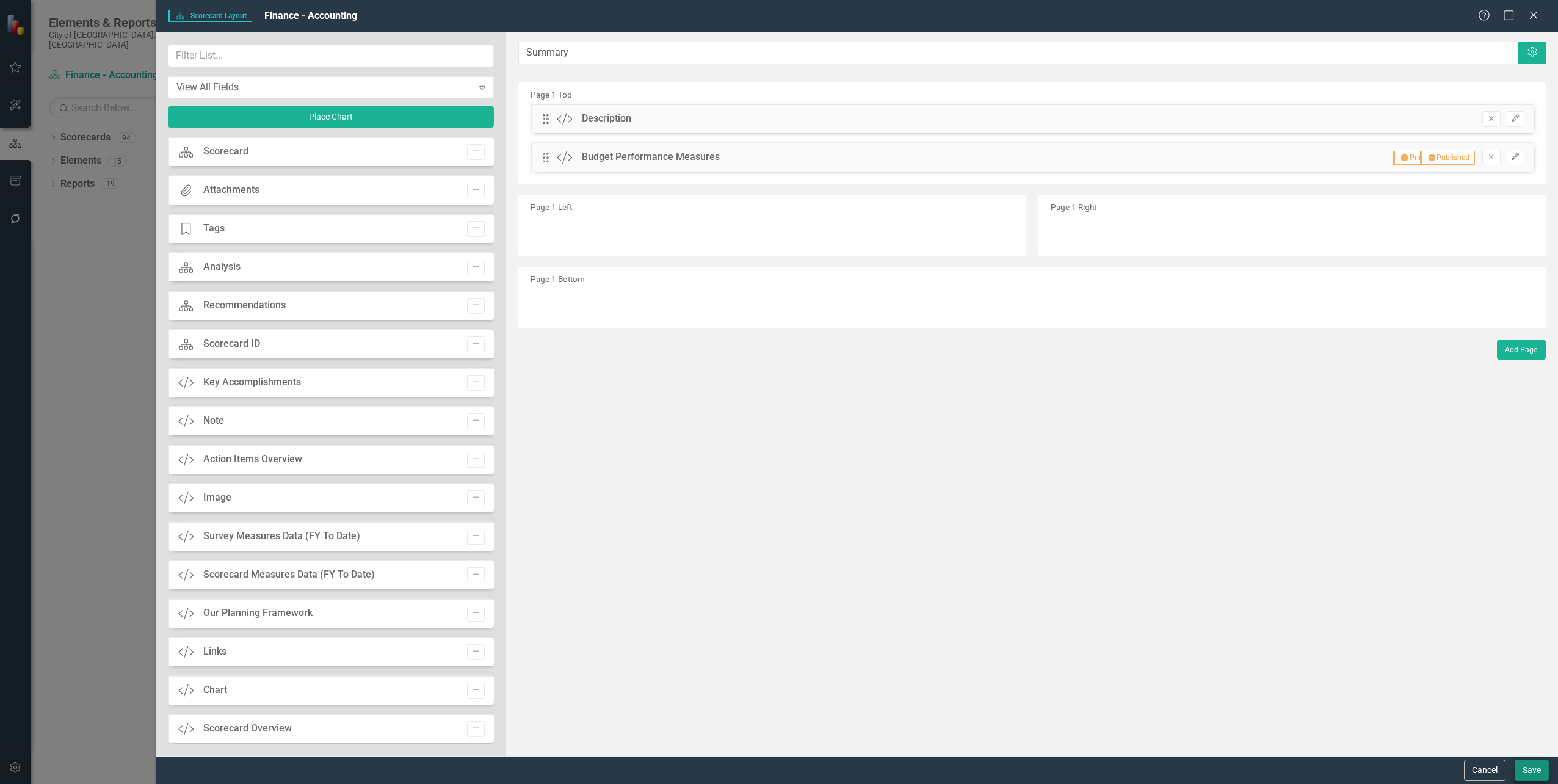
click at [1541, 780] on div "Cancel Save" at bounding box center [857, 770] width 1402 height 28
click at [1541, 778] on button "Save" at bounding box center [1532, 770] width 34 height 21
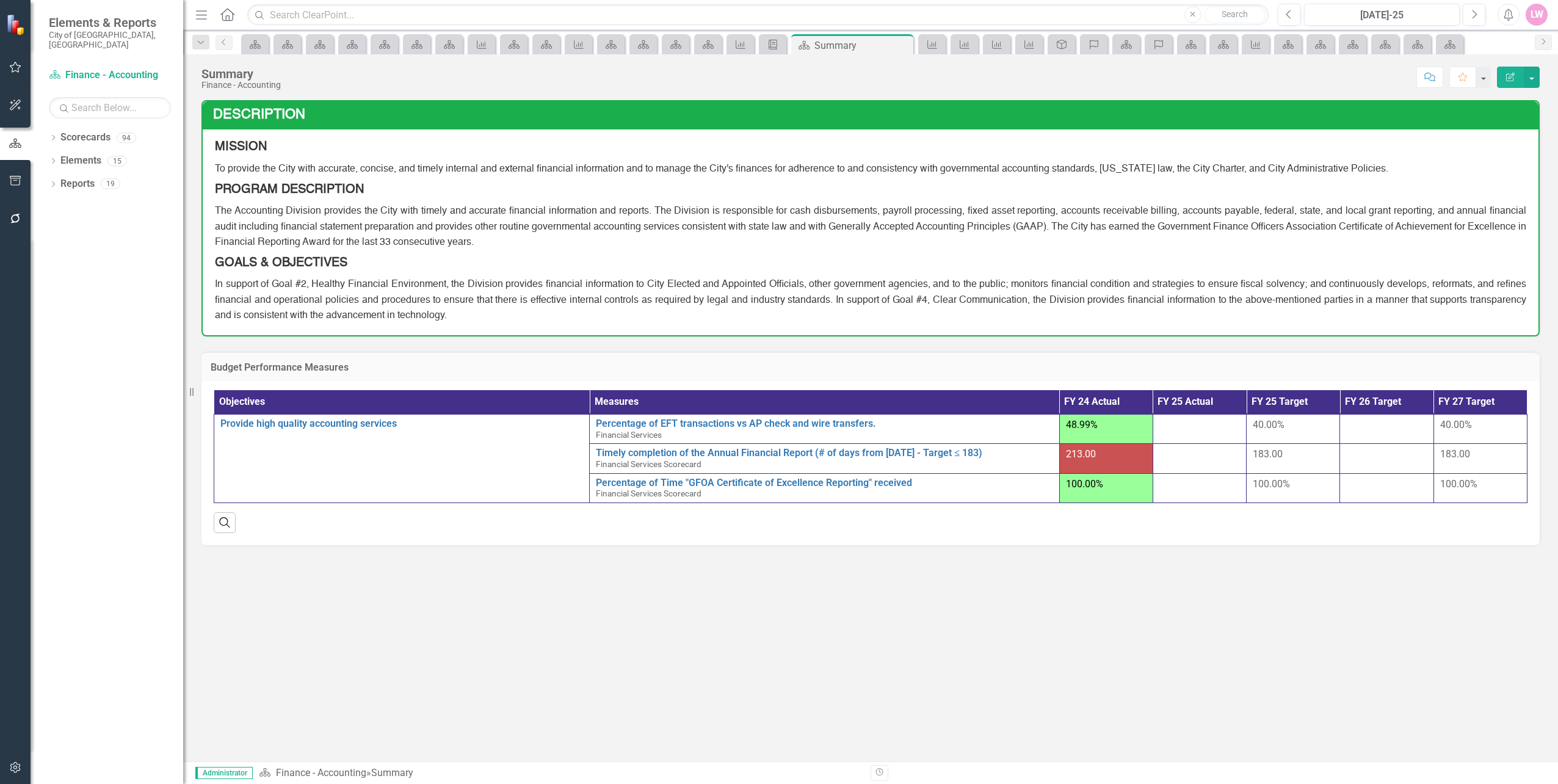
click at [387, 407] on th "Objectives" at bounding box center [402, 402] width 376 height 24
click at [696, 405] on th "Measures" at bounding box center [825, 402] width 470 height 24
click at [1096, 405] on th "FY 24 Actual" at bounding box center [1106, 402] width 93 height 24
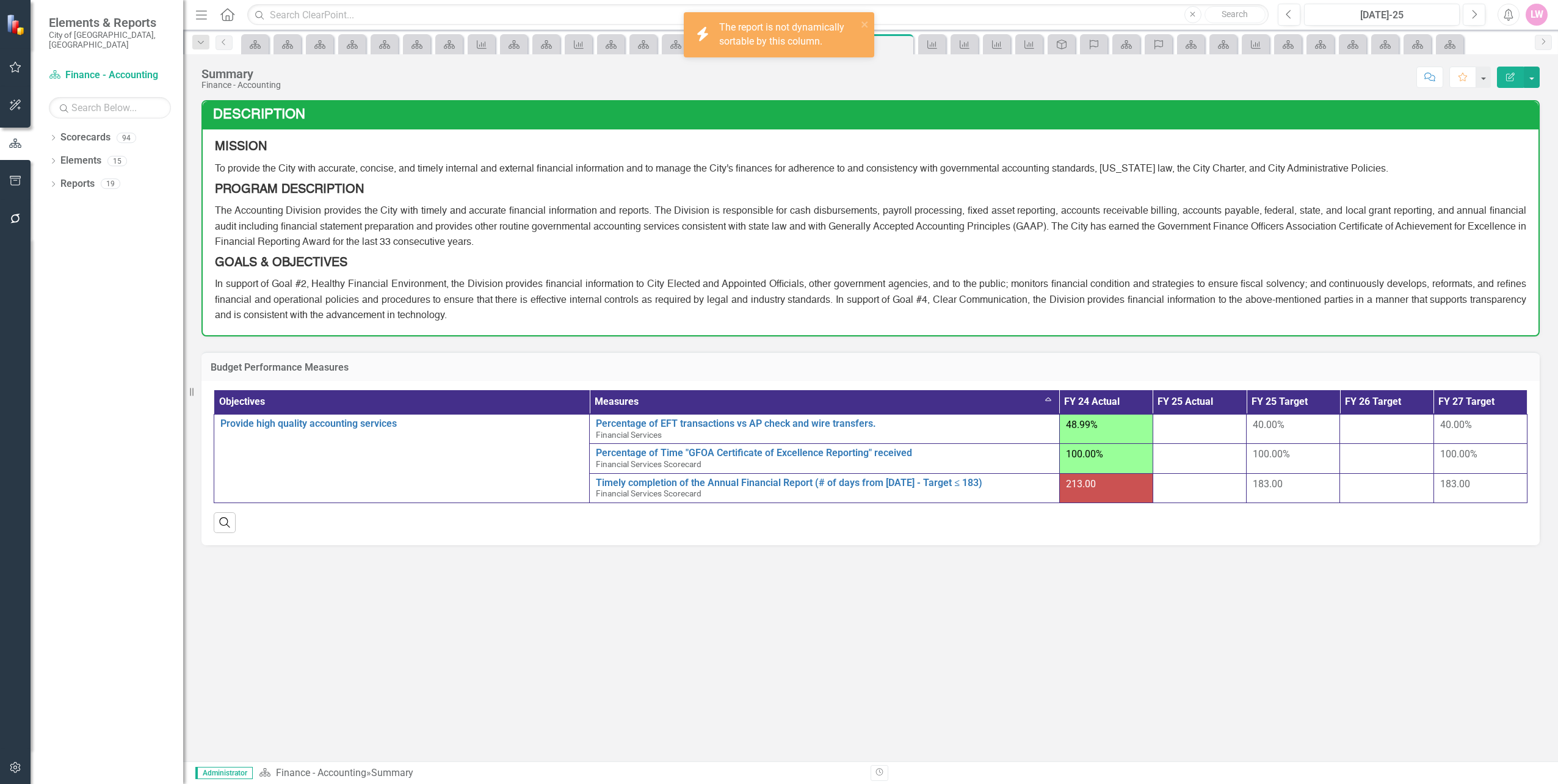
click at [1044, 406] on th "Measures Sort Ascending" at bounding box center [825, 402] width 470 height 24
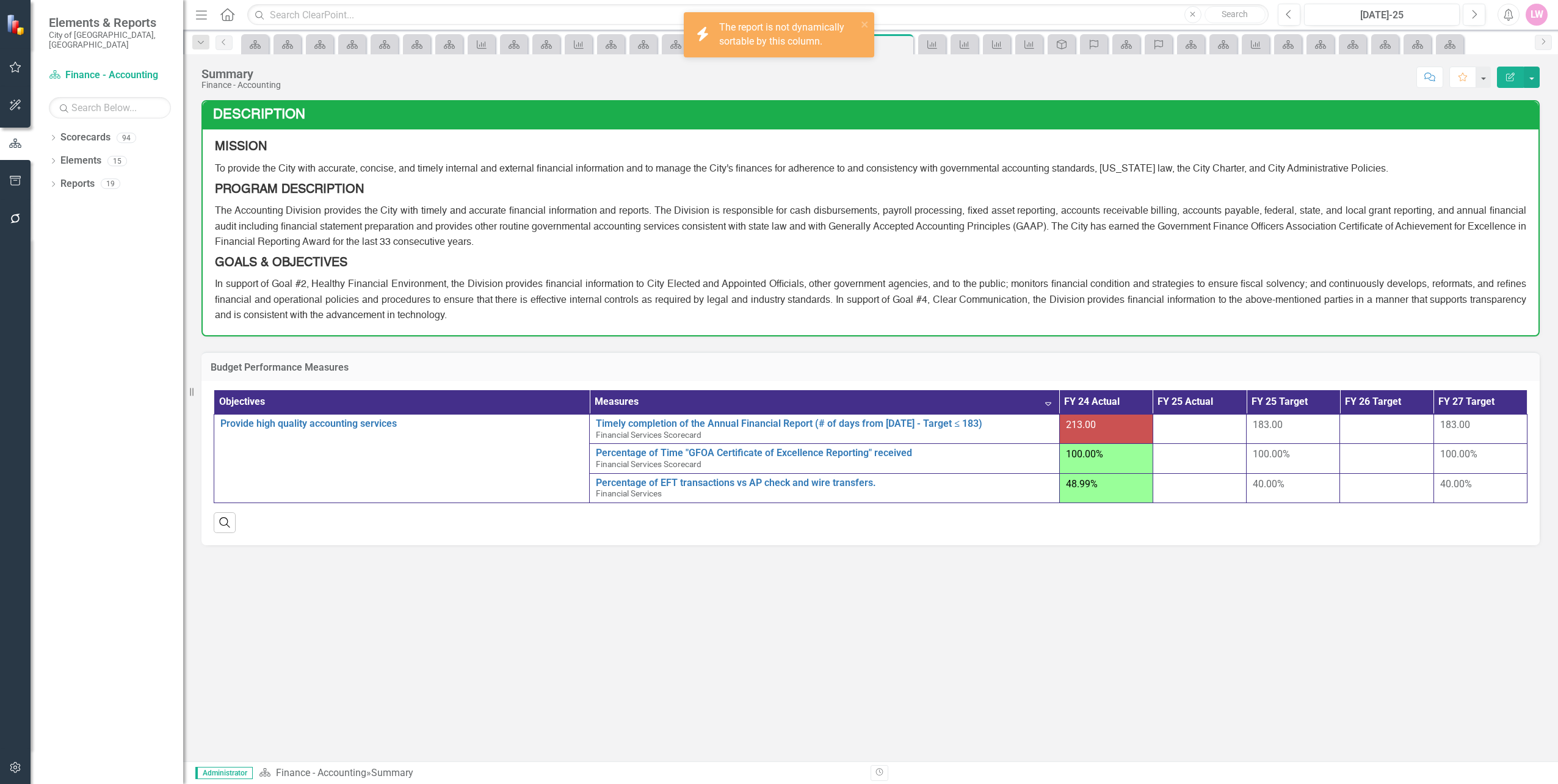
click at [1130, 406] on th "FY 24 Actual" at bounding box center [1106, 402] width 93 height 24
click at [924, 667] on div "Description MISSION To provide the City with accurate, concise, and timely inte…" at bounding box center [870, 430] width 1375 height 661
click at [1108, 411] on th "FY 24 Actual" at bounding box center [1106, 402] width 93 height 24
click at [1108, 405] on th "FY 24 Actual" at bounding box center [1106, 402] width 93 height 24
click at [1048, 406] on th "Measures Sort Descending" at bounding box center [825, 402] width 470 height 24
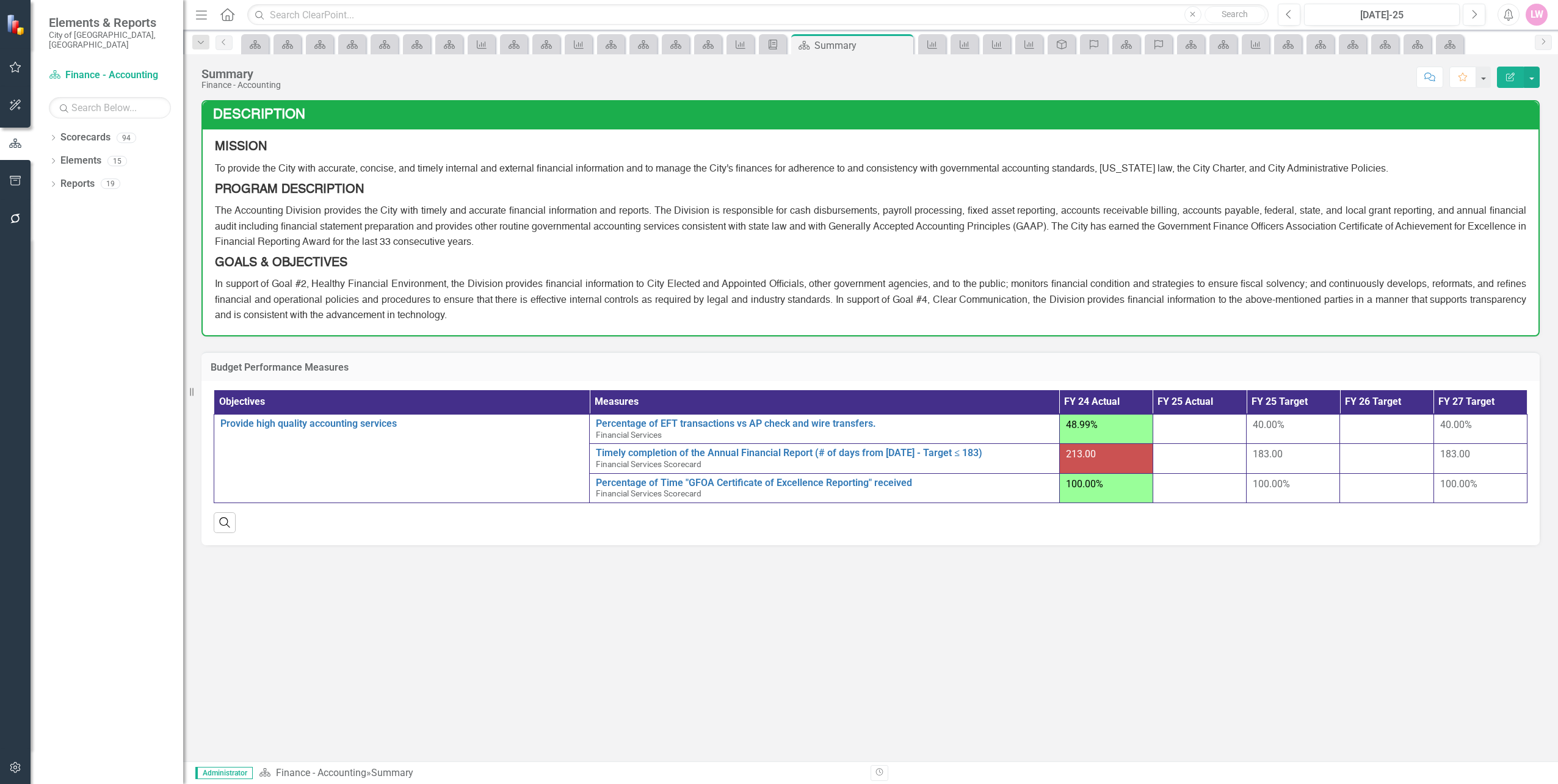
click at [1159, 620] on div "Description MISSION To provide the City with accurate, concise, and timely inte…" at bounding box center [870, 430] width 1375 height 661
click at [1535, 82] on button "button" at bounding box center [1531, 76] width 16 height 21
click at [1494, 98] on link "Edit Edit Scorecard" at bounding box center [1490, 100] width 99 height 22
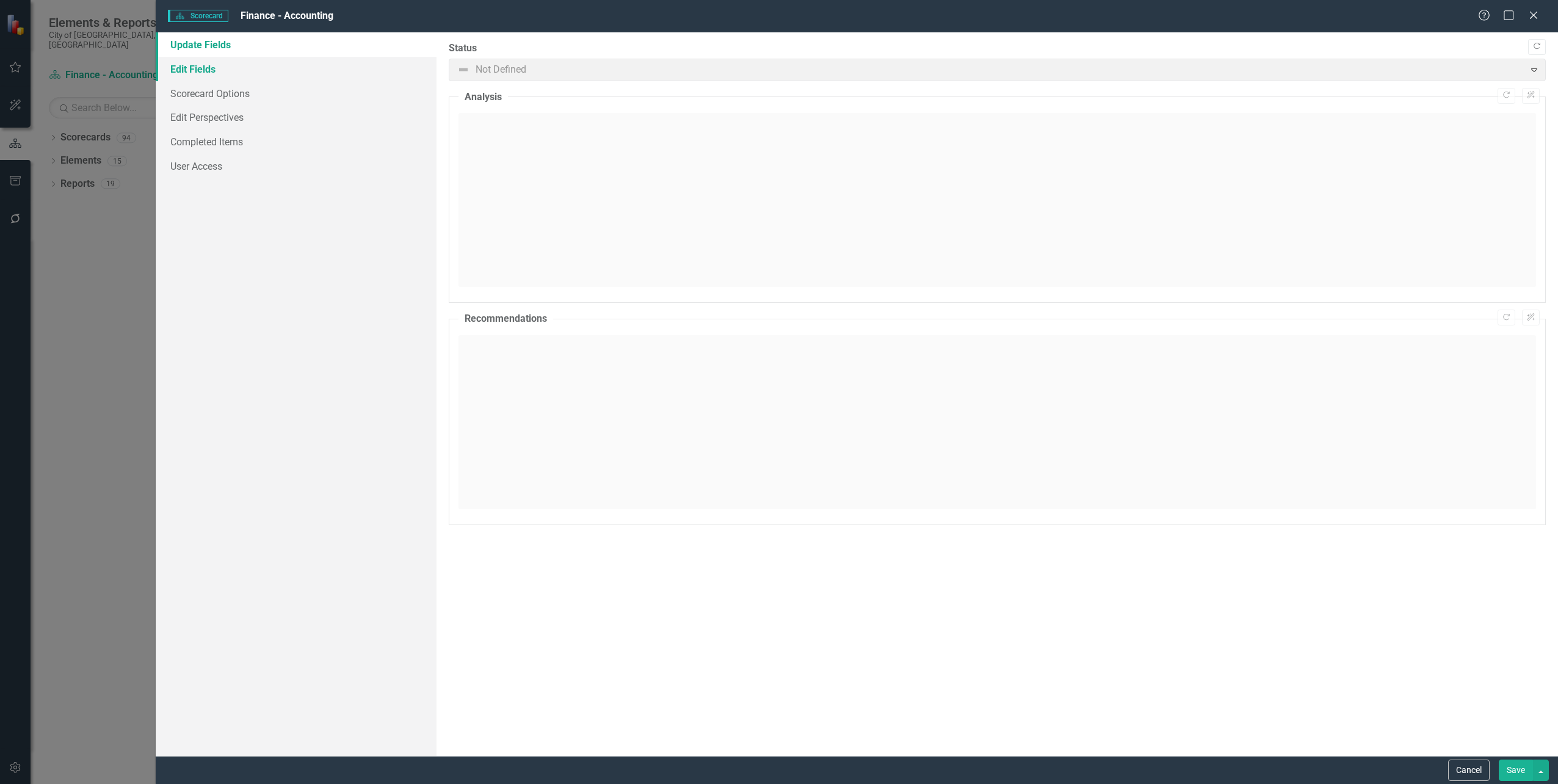
click at [225, 70] on link "Edit Fields" at bounding box center [296, 69] width 281 height 24
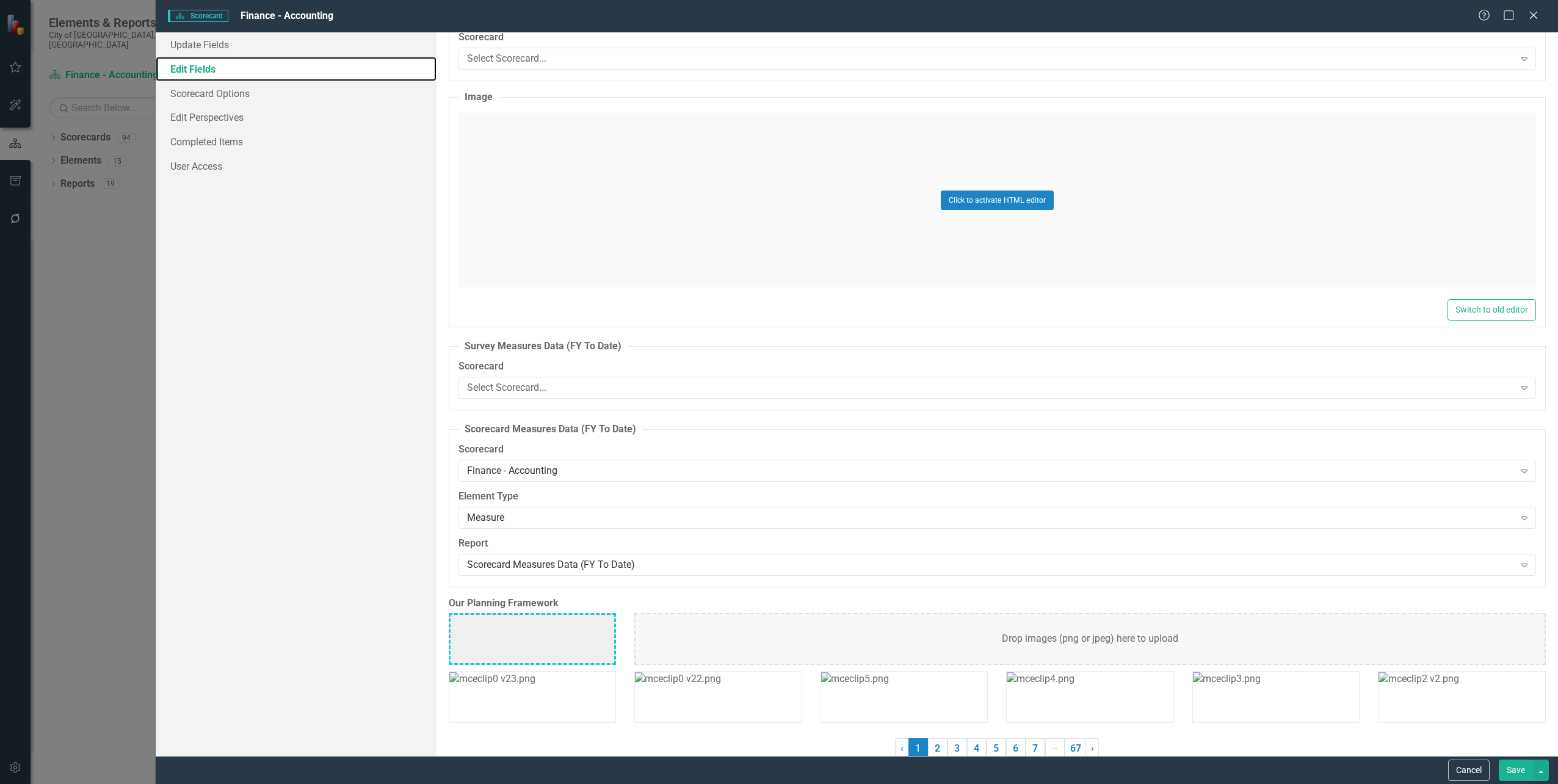
scroll to position [915, 0]
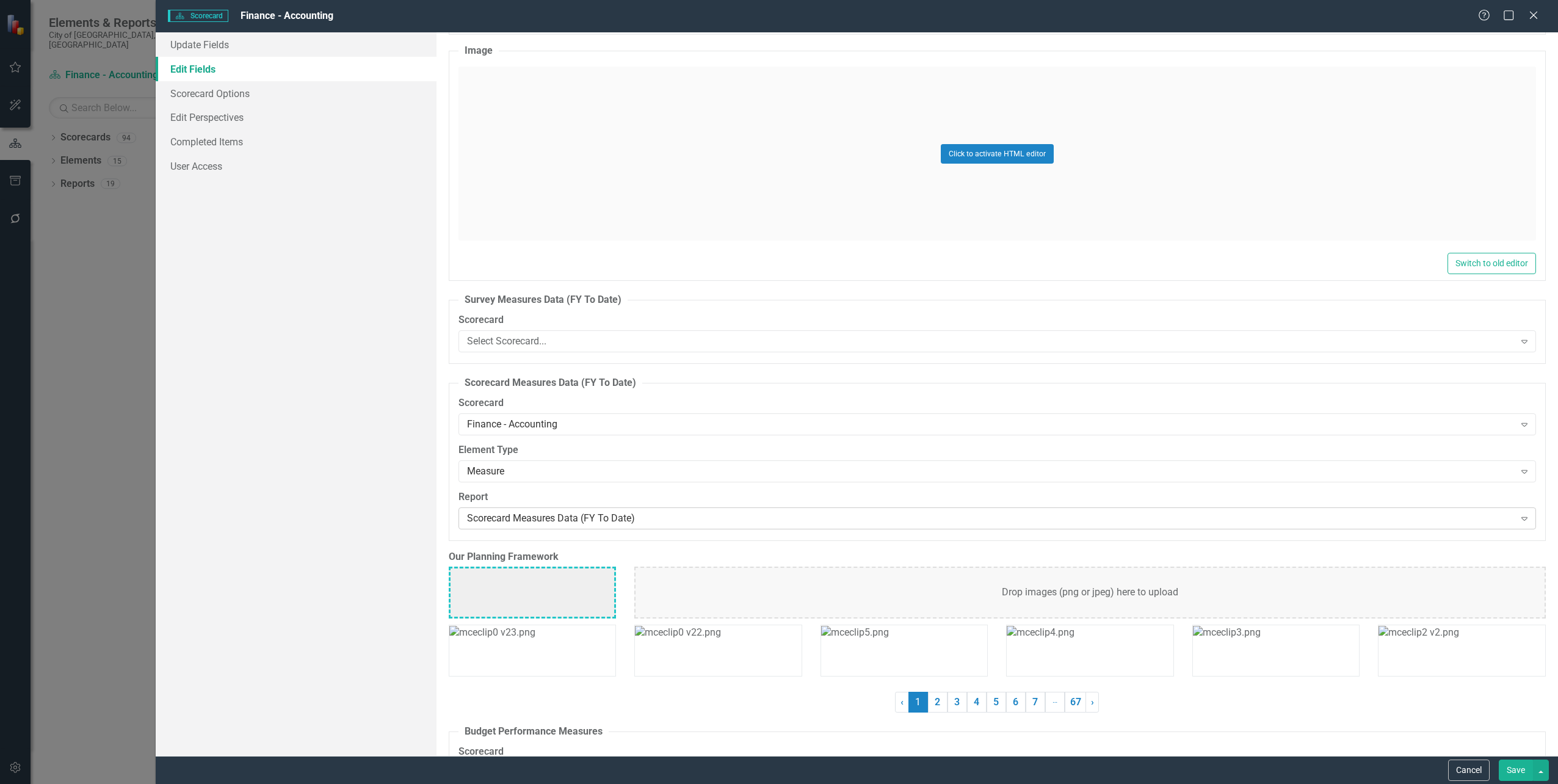
click at [696, 521] on div "Scorecard Measures Data (FY To Date)" at bounding box center [991, 517] width 1048 height 14
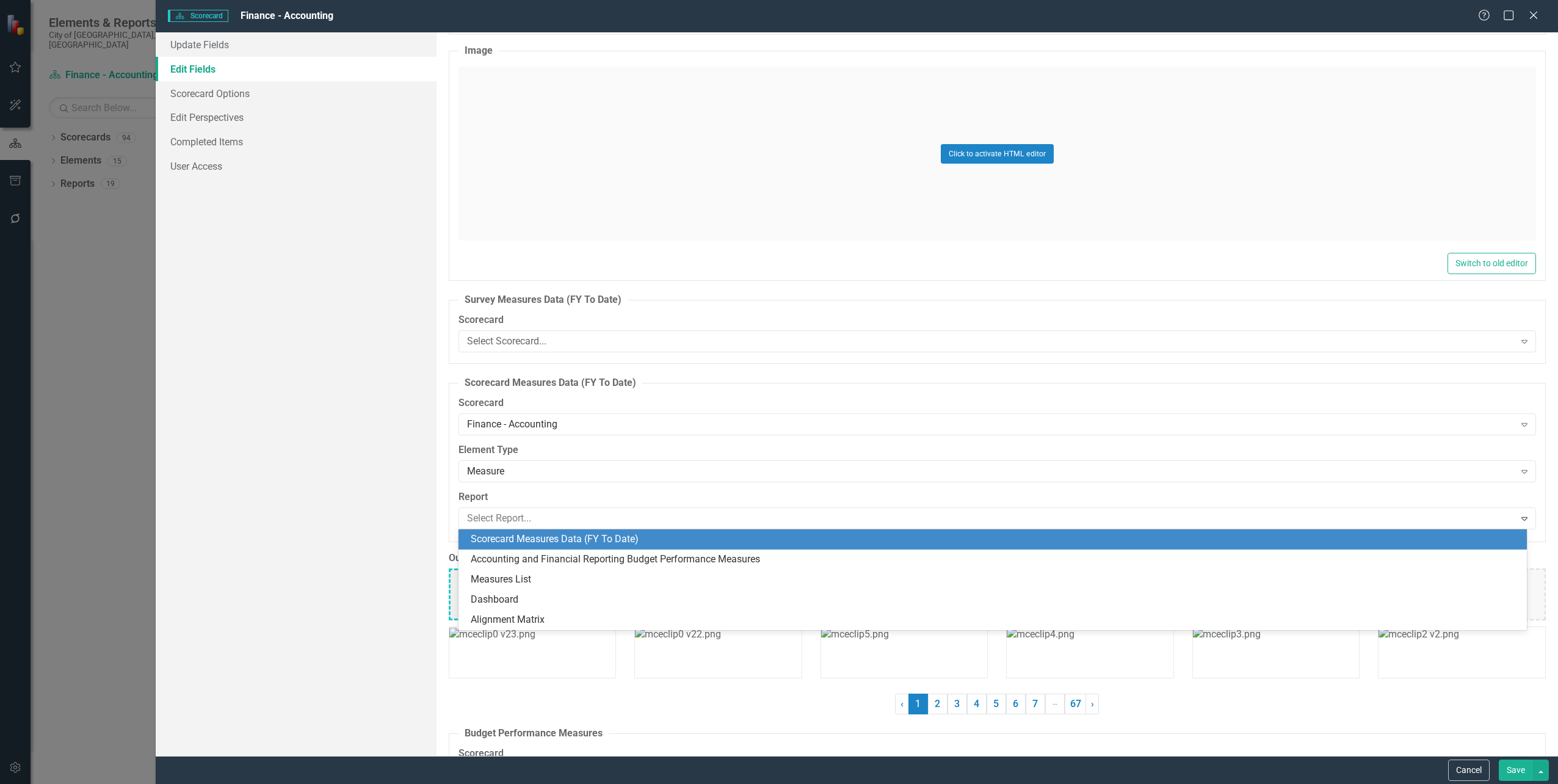
click at [336, 485] on div "Update Fields Edit Fields Scorecard Options Edit Perspectives Completed Items U…" at bounding box center [296, 394] width 281 height 723
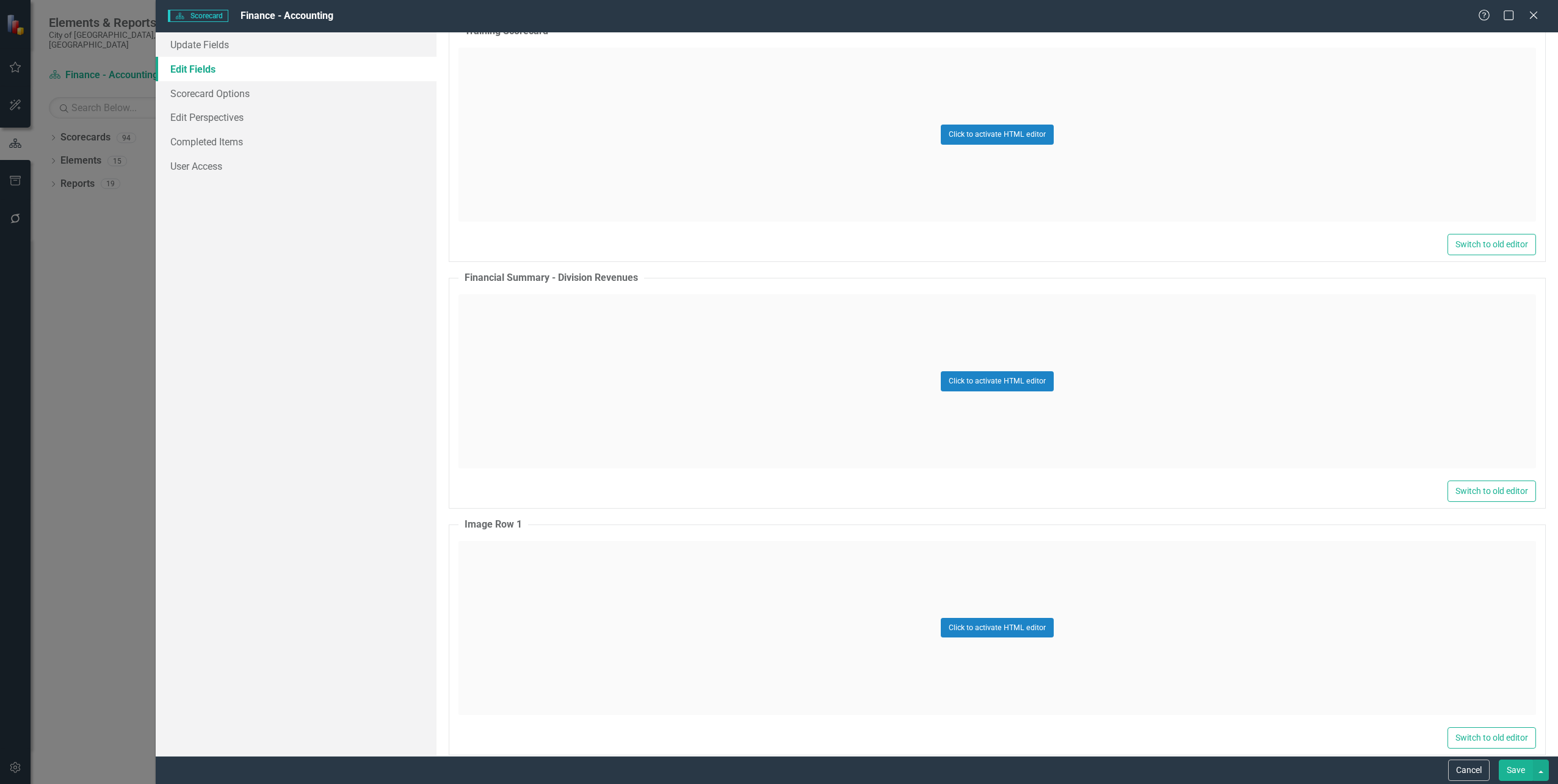
scroll to position [2869, 0]
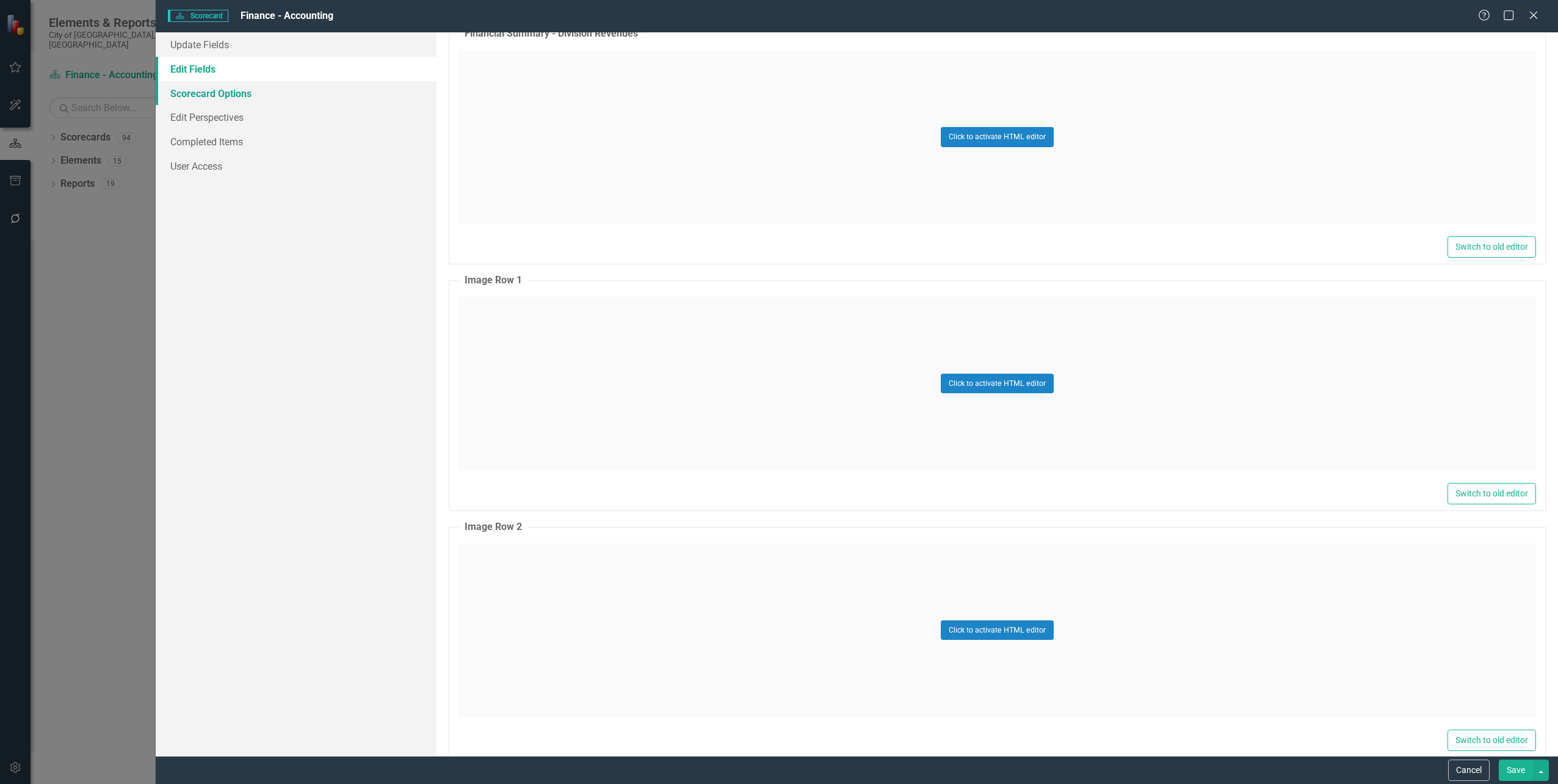
click at [222, 88] on link "Scorecard Options" at bounding box center [296, 93] width 281 height 24
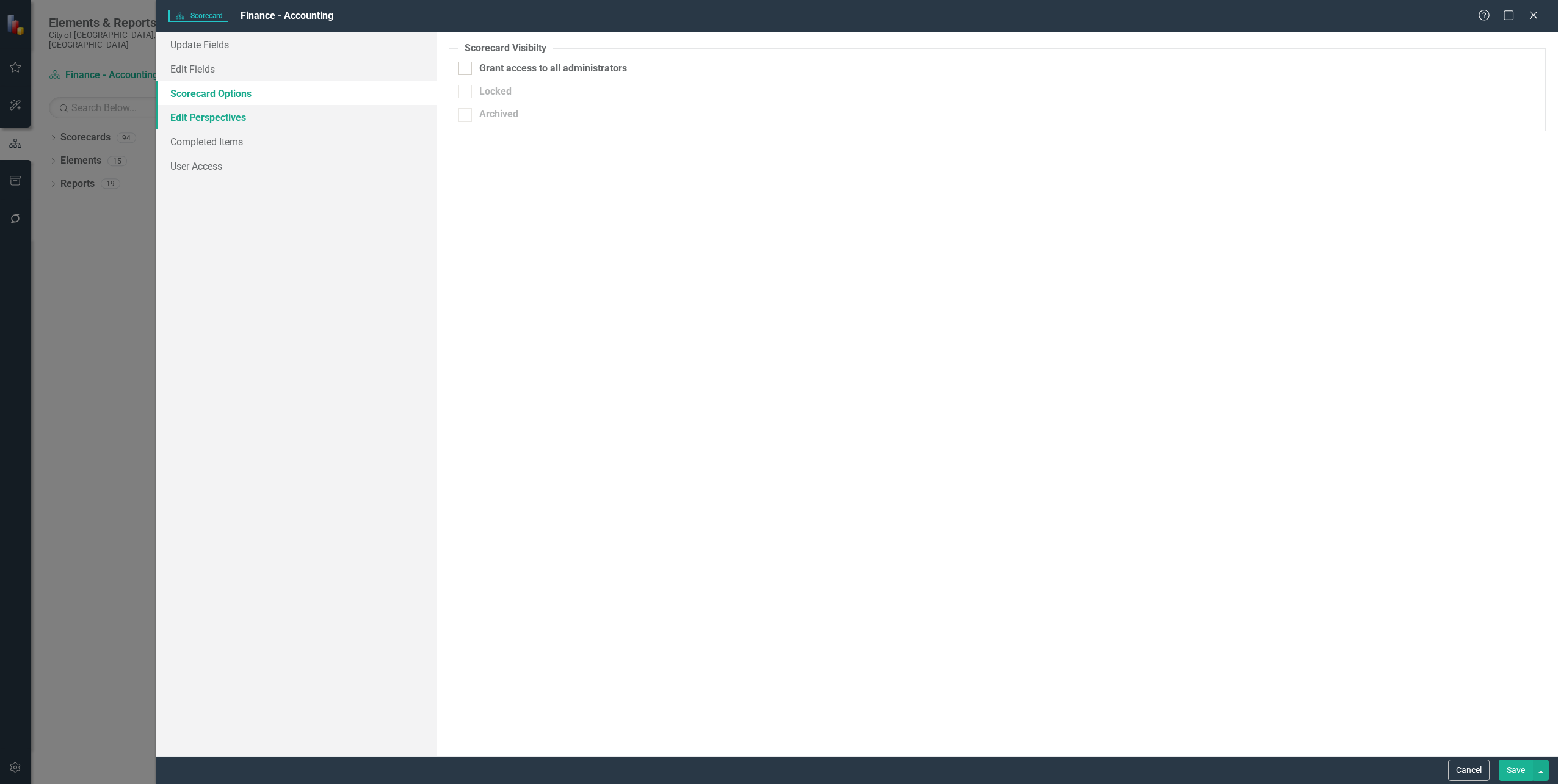
click at [224, 121] on link "Edit Perspectives" at bounding box center [296, 117] width 281 height 24
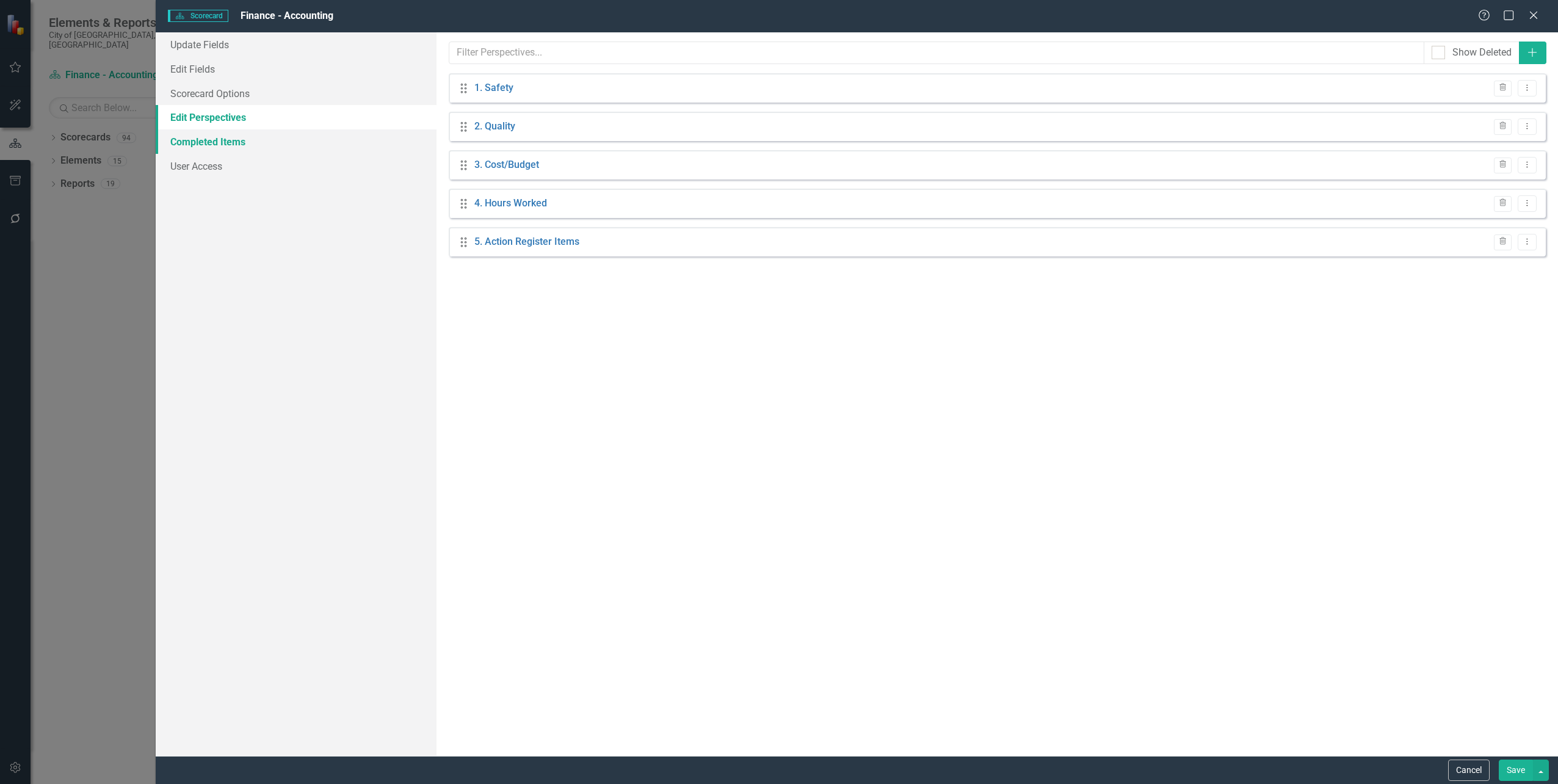
click at [229, 147] on link "Completed Items" at bounding box center [296, 142] width 281 height 24
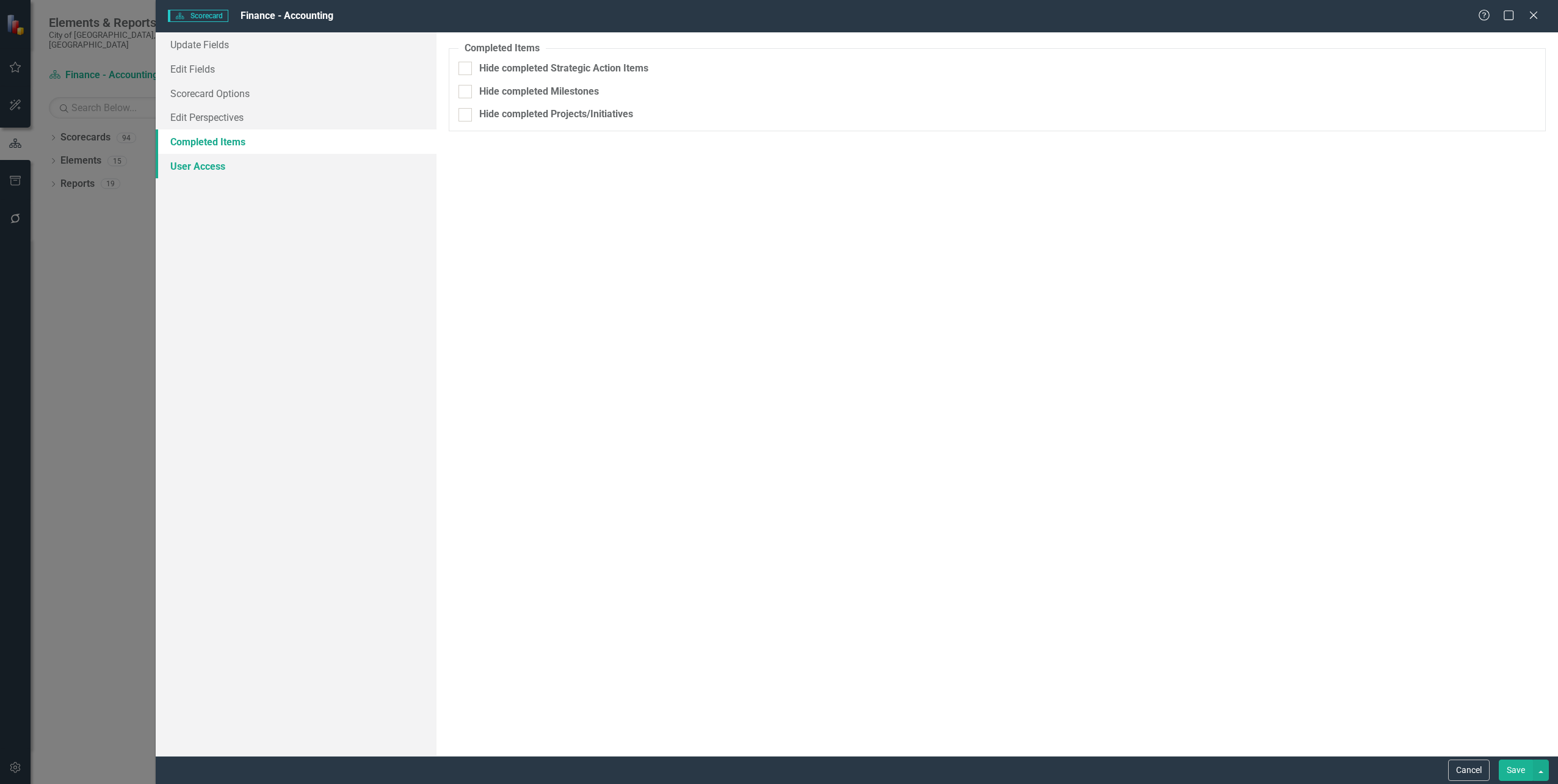
click at [214, 169] on link "User Access" at bounding box center [296, 166] width 281 height 24
click at [214, 139] on link "Completed Items" at bounding box center [296, 142] width 281 height 24
click at [200, 33] on link "Update Fields" at bounding box center [296, 45] width 281 height 24
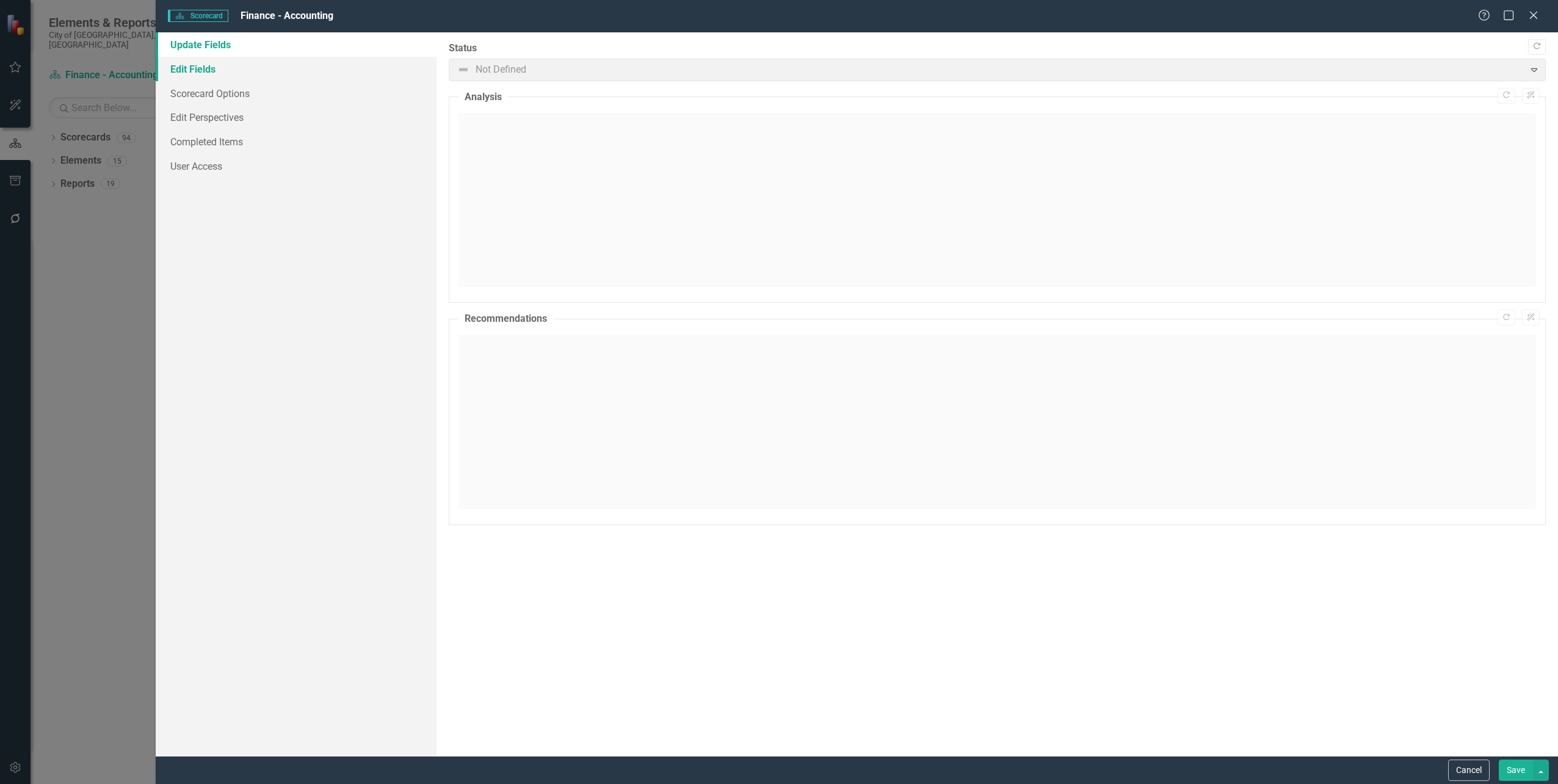
click at [197, 66] on link "Edit Fields" at bounding box center [296, 69] width 281 height 24
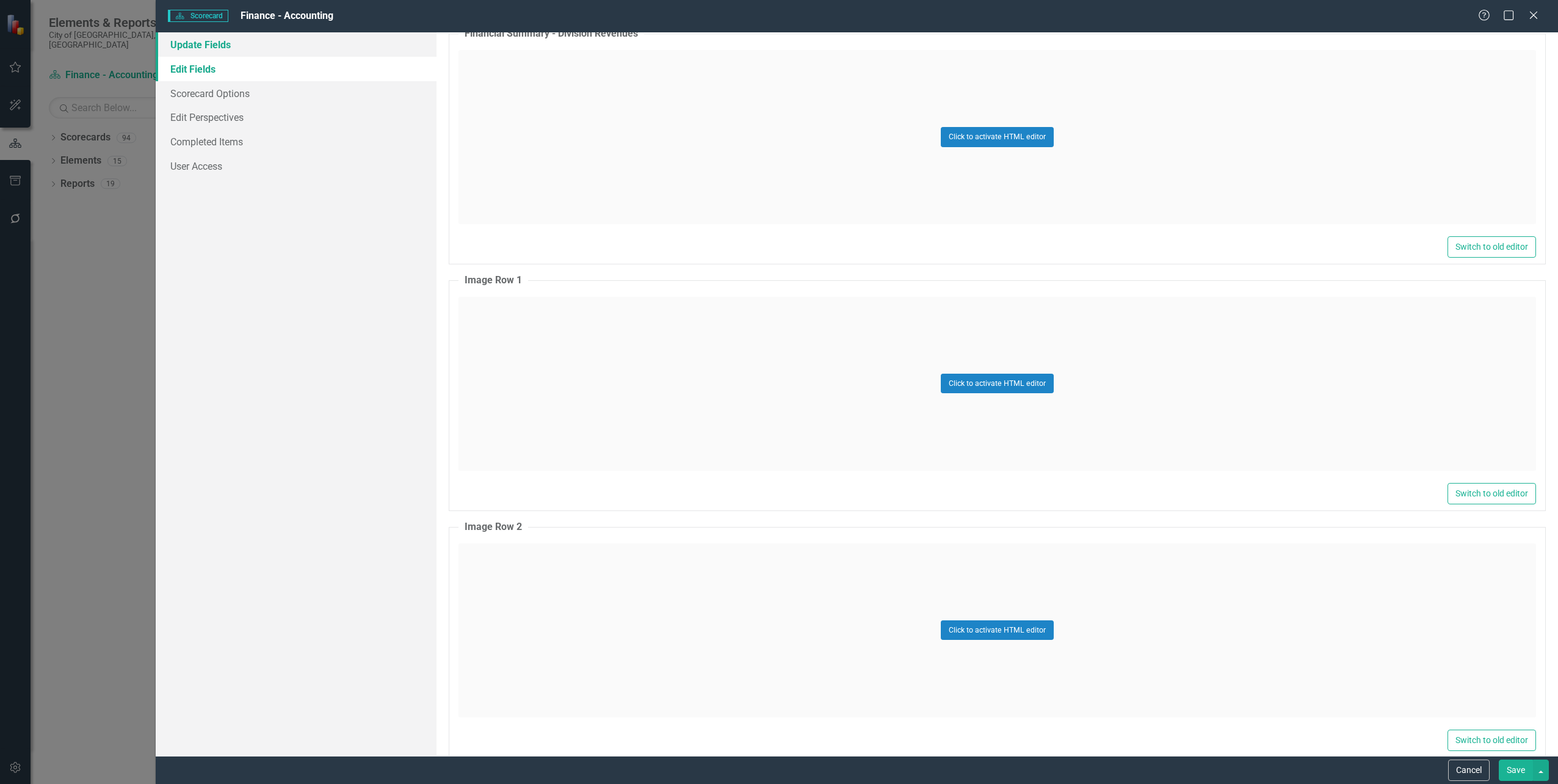
click at [207, 52] on link "Update Fields" at bounding box center [296, 45] width 281 height 24
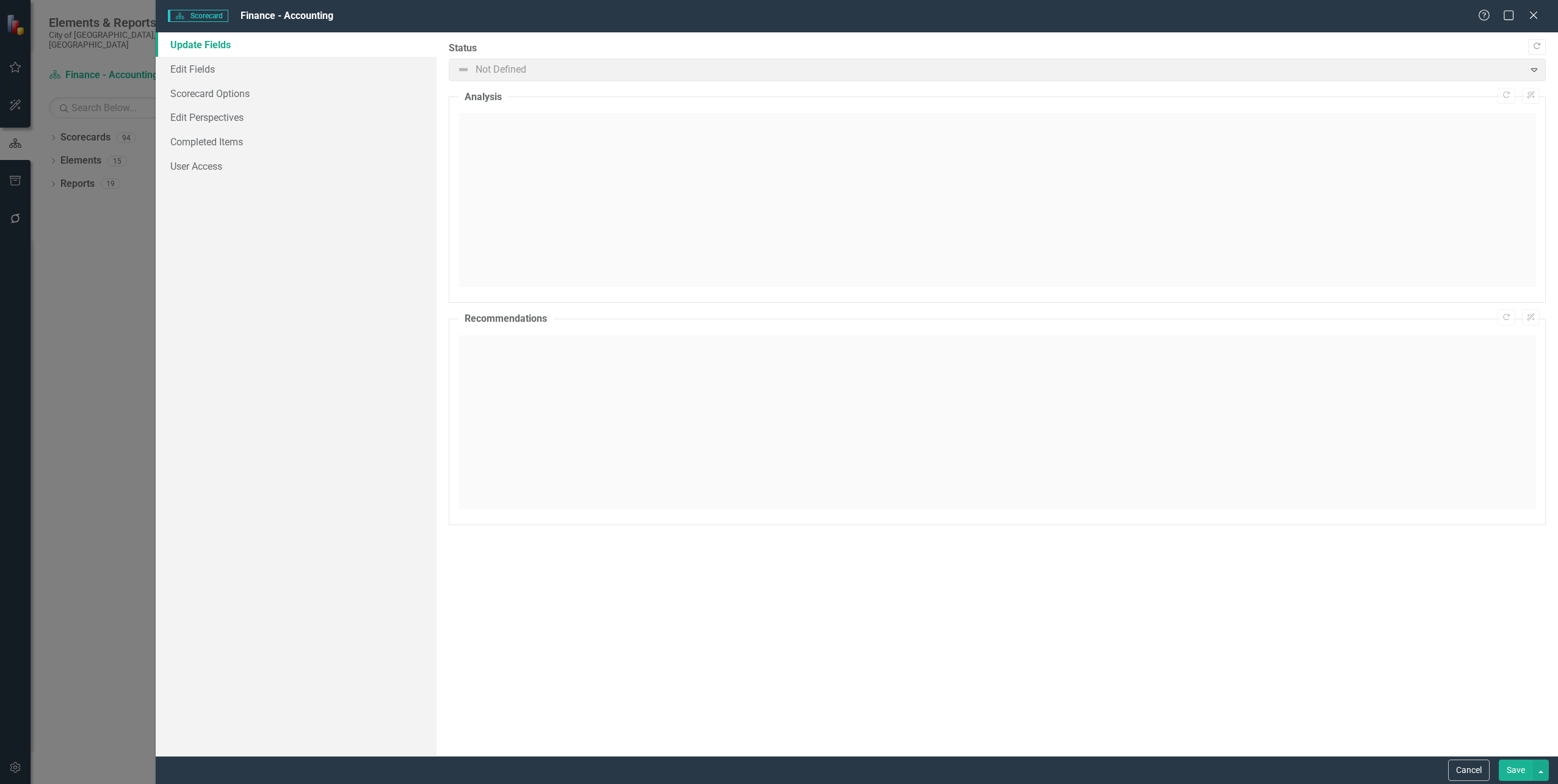
click at [1541, 17] on div "Help Maximize Close" at bounding box center [1511, 16] width 68 height 14
click at [1535, 15] on icon at bounding box center [1534, 15] width 9 height 9
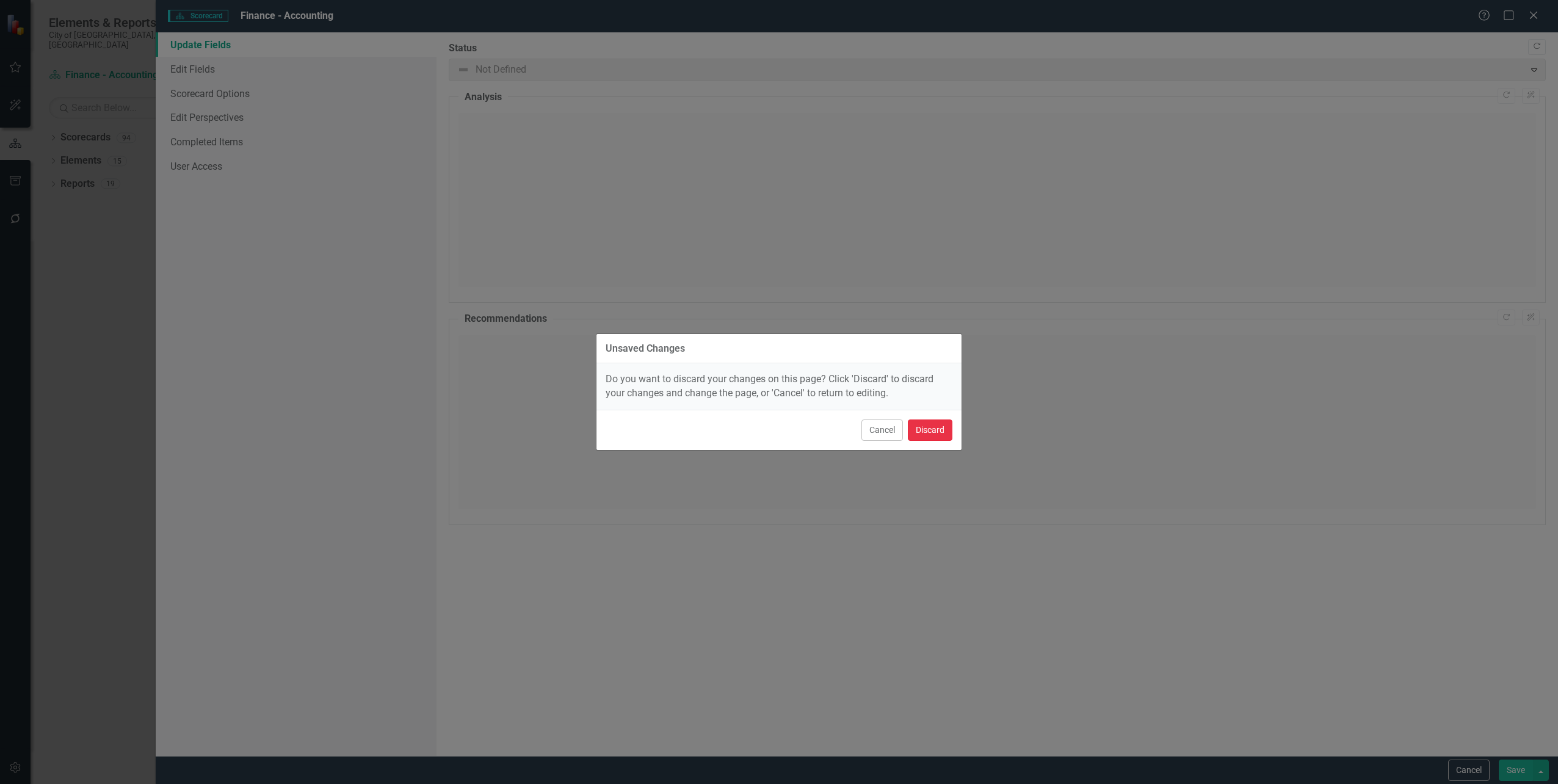
click at [919, 434] on button "Discard" at bounding box center [931, 430] width 45 height 21
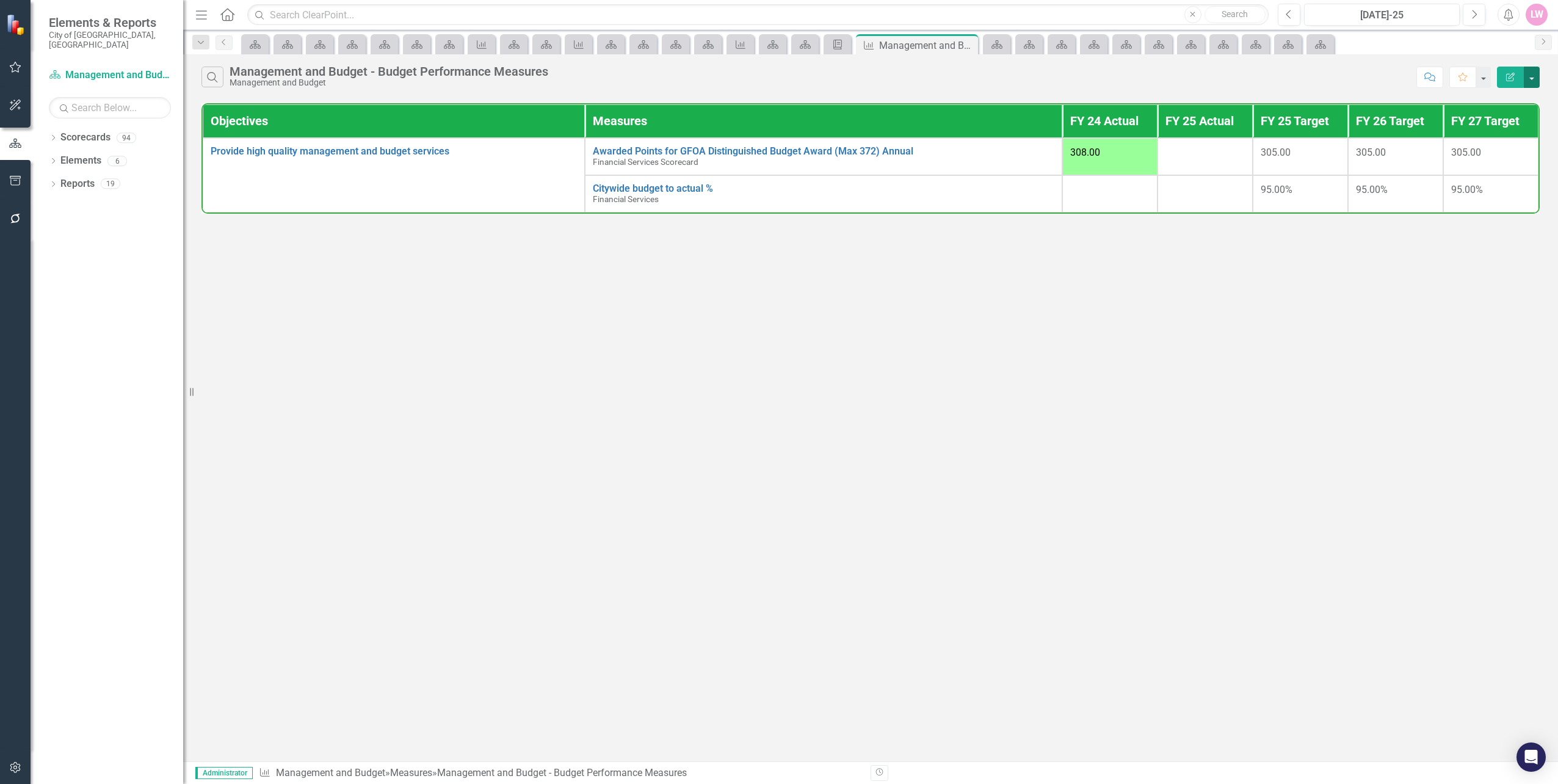
click at [1537, 77] on button "button" at bounding box center [1531, 76] width 16 height 21
click at [1514, 106] on link "Edit Report Edit Report" at bounding box center [1490, 100] width 96 height 22
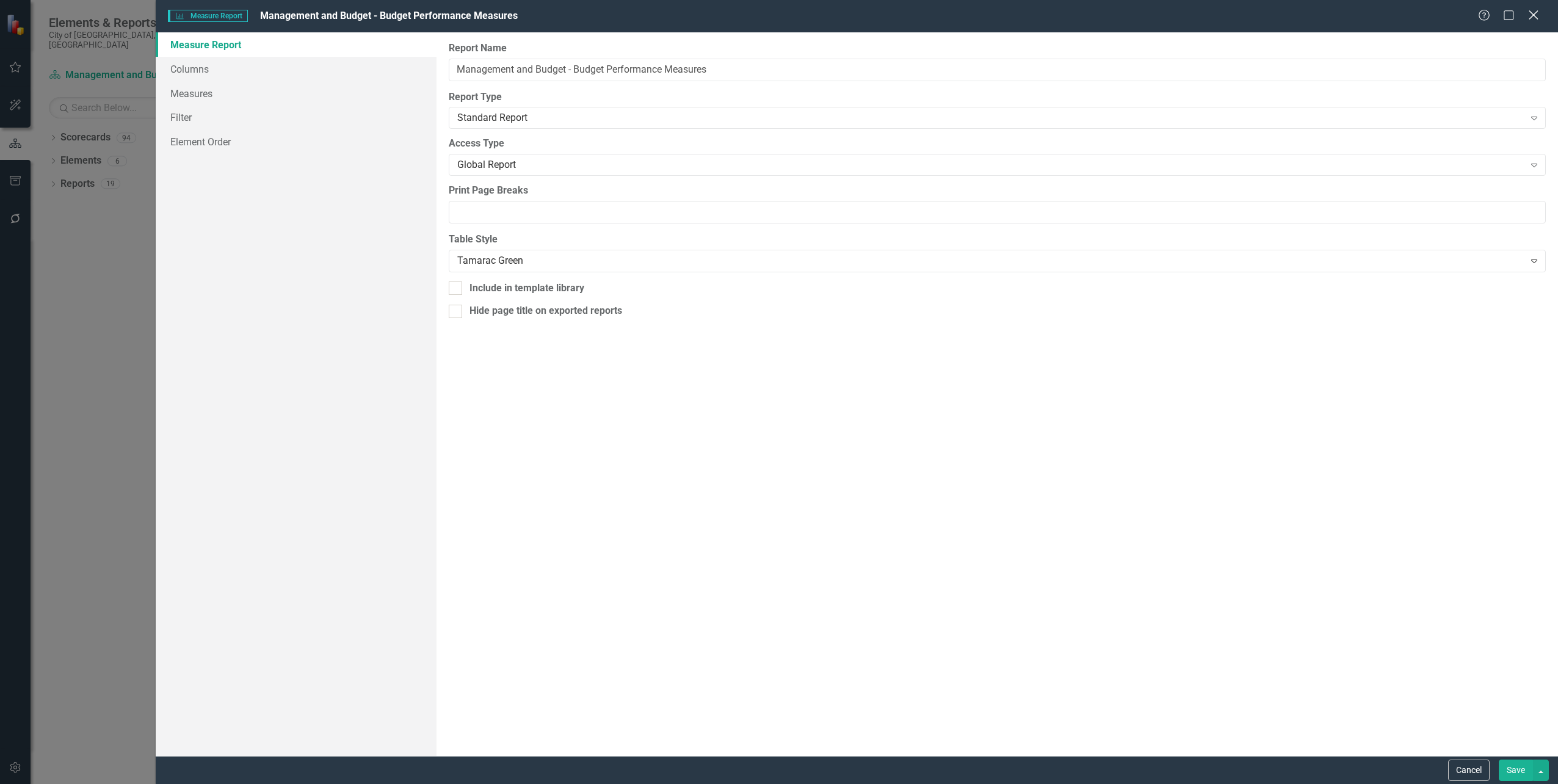
click at [1529, 15] on icon "Close" at bounding box center [1533, 15] width 15 height 11
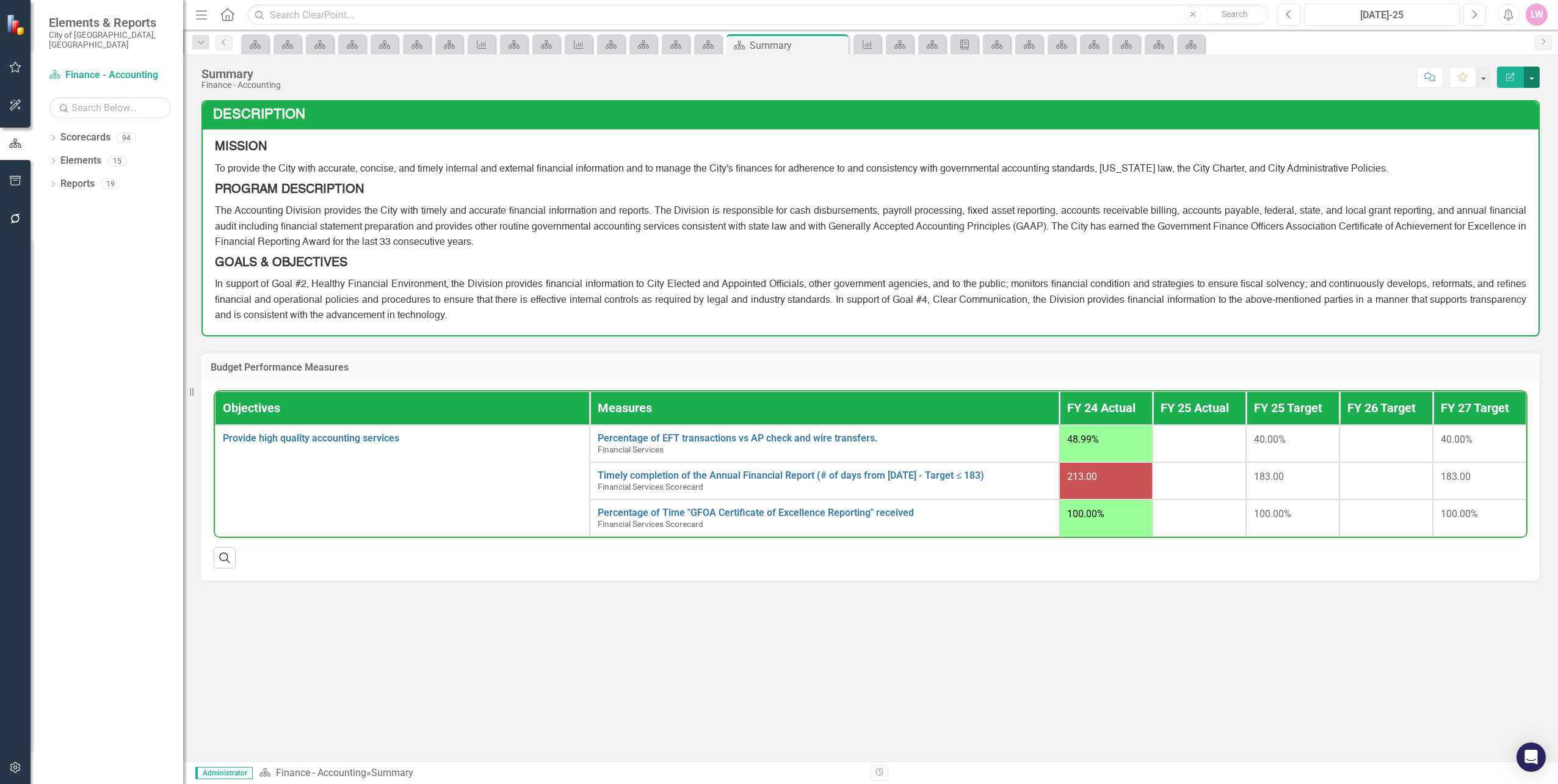
click at [1533, 80] on button "button" at bounding box center [1531, 76] width 16 height 21
click at [1499, 125] on link "Edit Report Edit Layout" at bounding box center [1490, 122] width 99 height 22
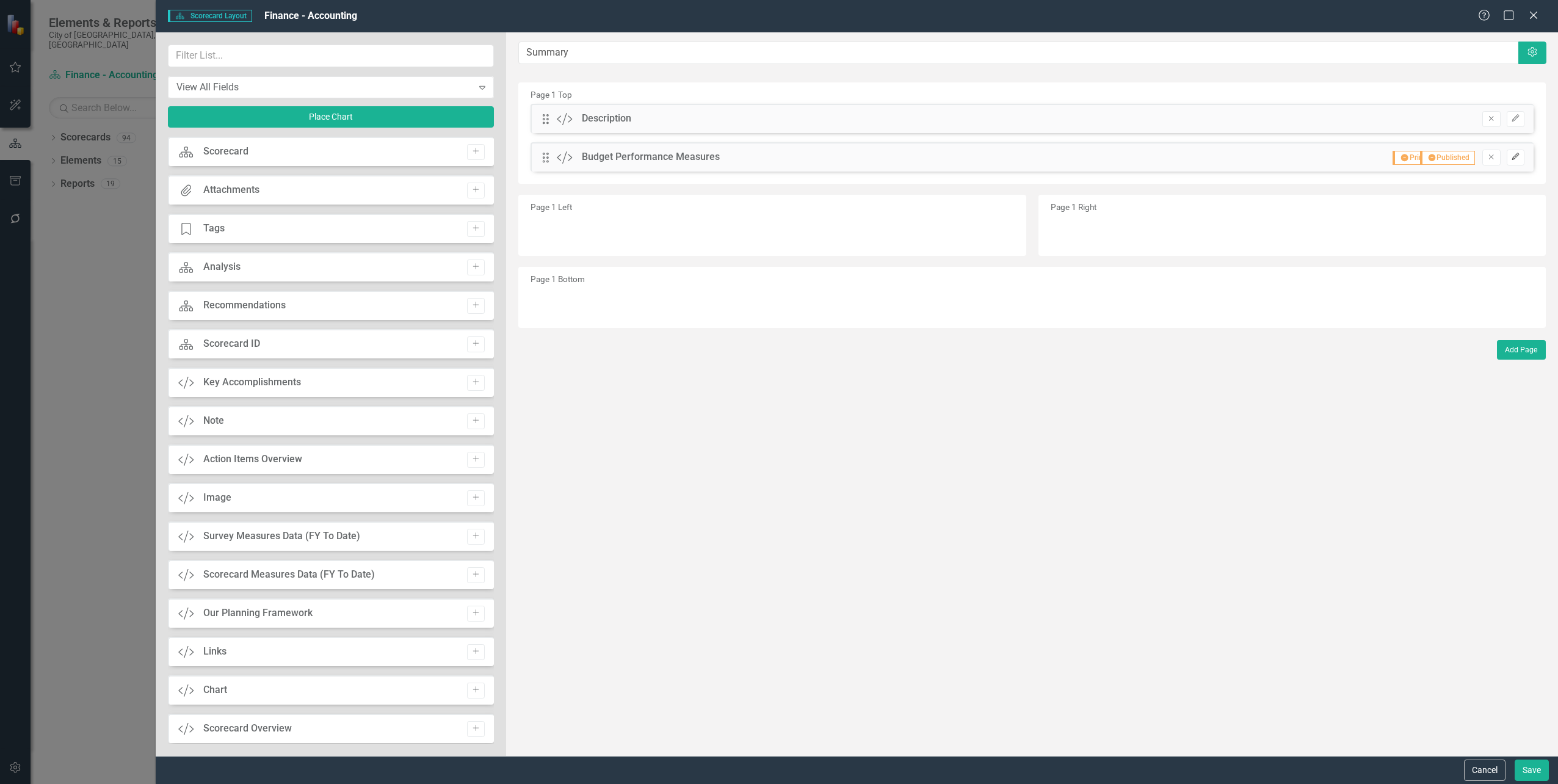
click at [1519, 158] on icon "Edit" at bounding box center [1516, 157] width 9 height 7
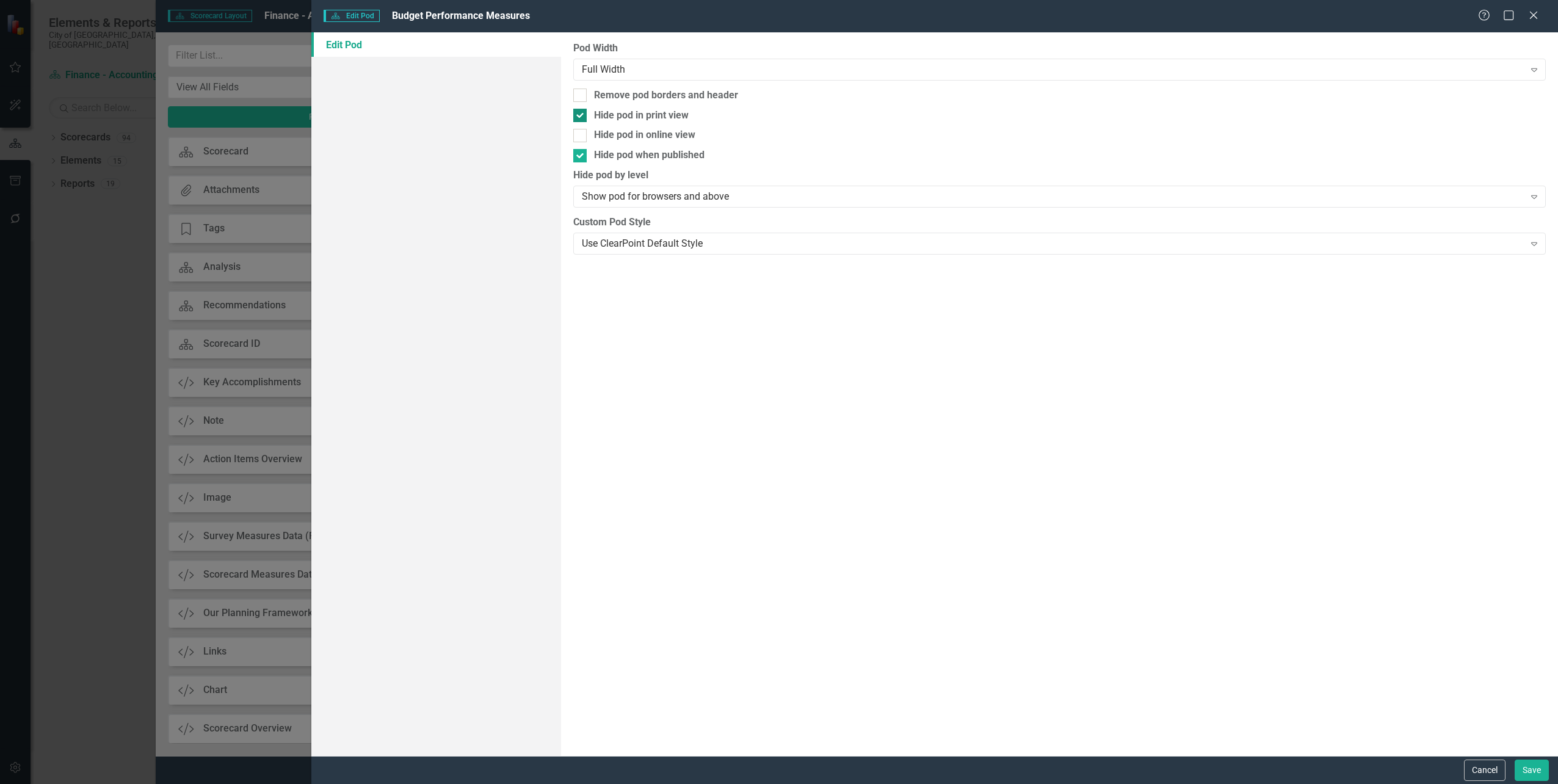
click at [581, 114] on div at bounding box center [580, 116] width 13 height 13
click at [581, 114] on input "Hide pod in print view" at bounding box center [577, 113] width 8 height 8
click at [581, 114] on div at bounding box center [580, 116] width 13 height 13
click at [581, 114] on input "Hide pod in print view" at bounding box center [577, 113] width 8 height 8
checkbox input "true"
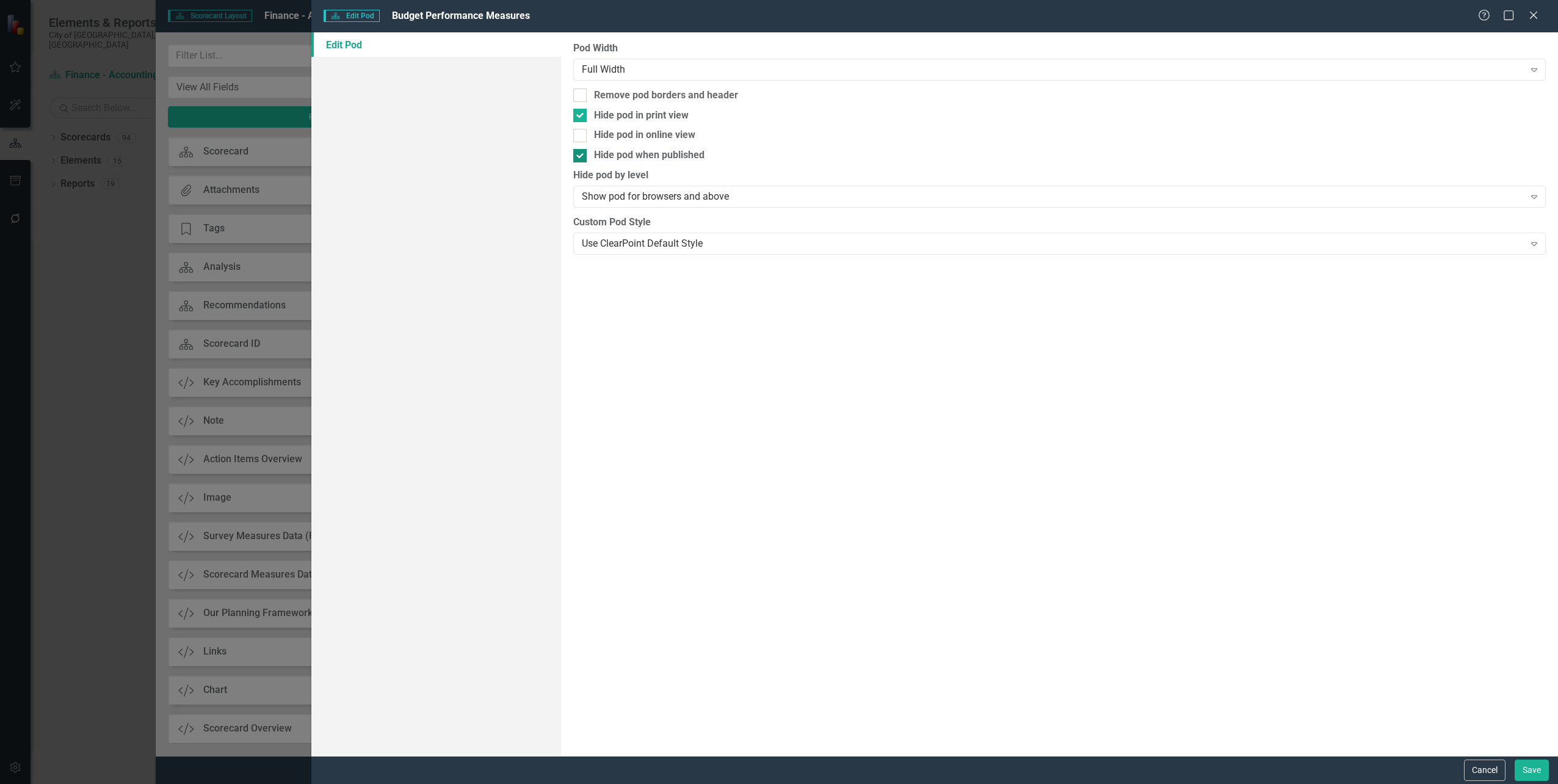
click at [579, 157] on div at bounding box center [580, 156] width 13 height 13
click at [579, 157] on input "Hide pod when published" at bounding box center [577, 153] width 8 height 8
checkbox input "false"
click at [1530, 772] on button "Save" at bounding box center [1532, 770] width 34 height 21
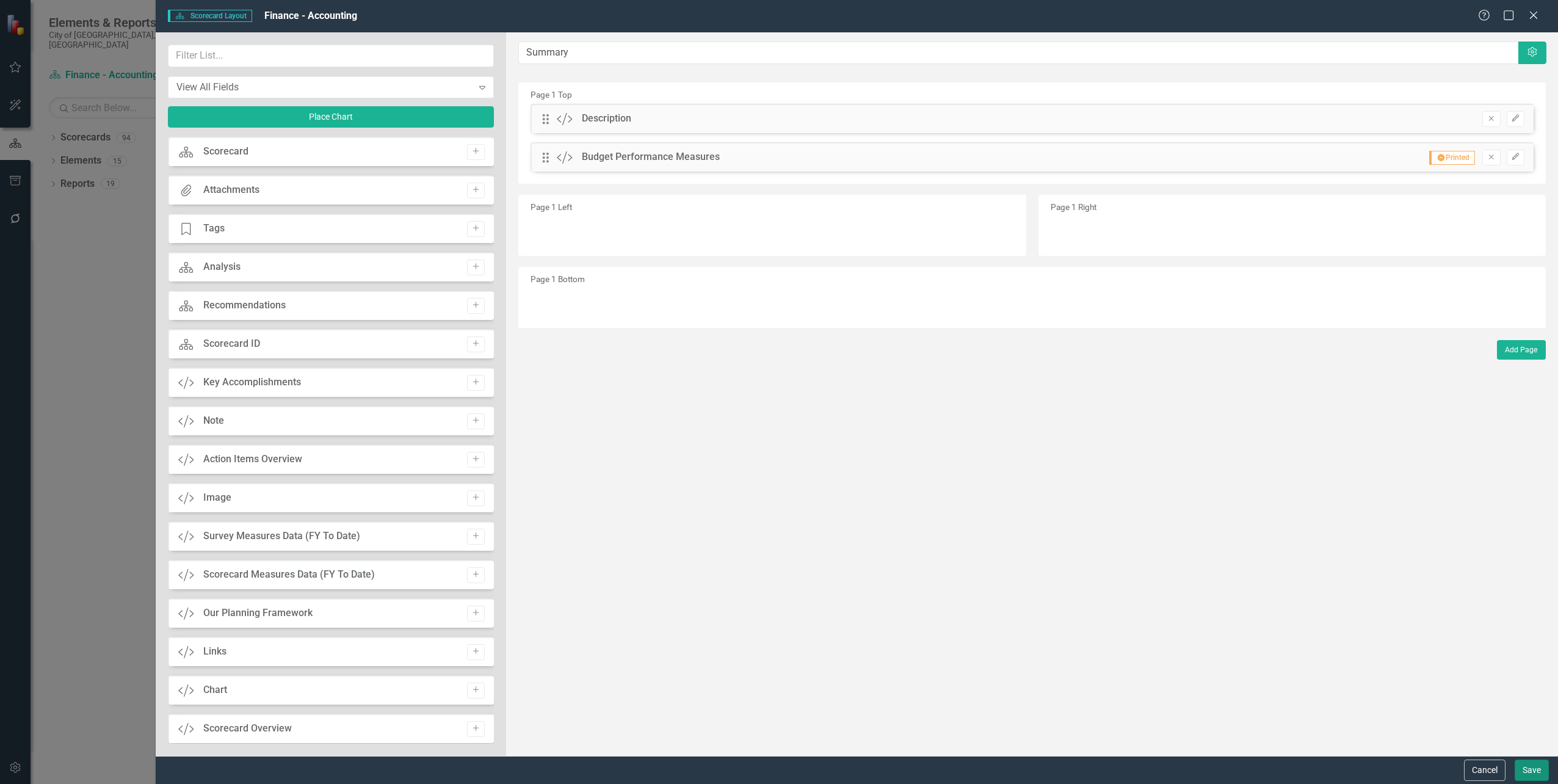
click at [1538, 773] on button "Save" at bounding box center [1532, 770] width 34 height 21
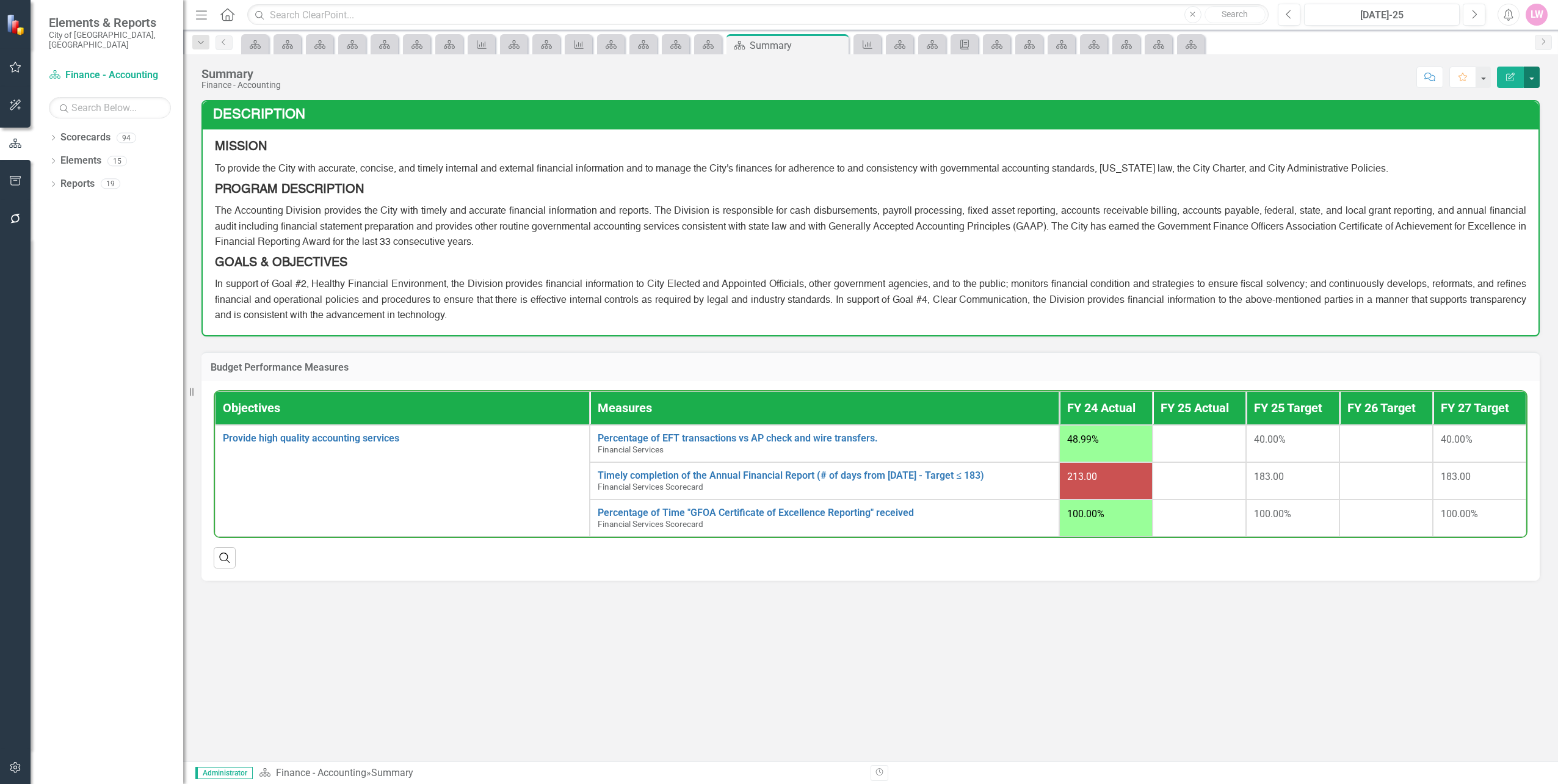
click at [1536, 75] on button "button" at bounding box center [1531, 76] width 16 height 21
click at [1506, 125] on link "Edit Report Edit Layout" at bounding box center [1490, 122] width 99 height 22
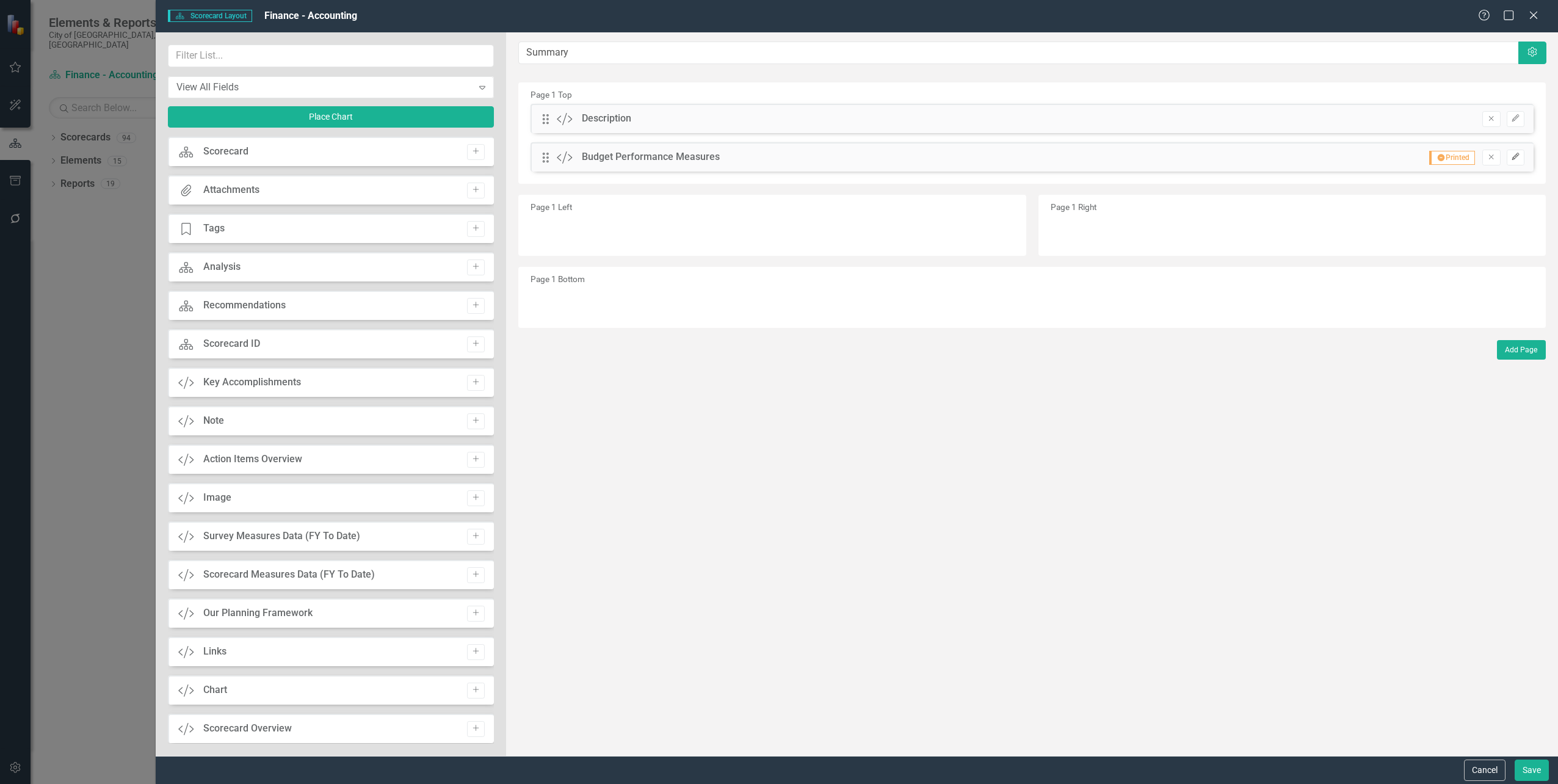
click at [1513, 158] on icon "button" at bounding box center [1515, 157] width 7 height 7
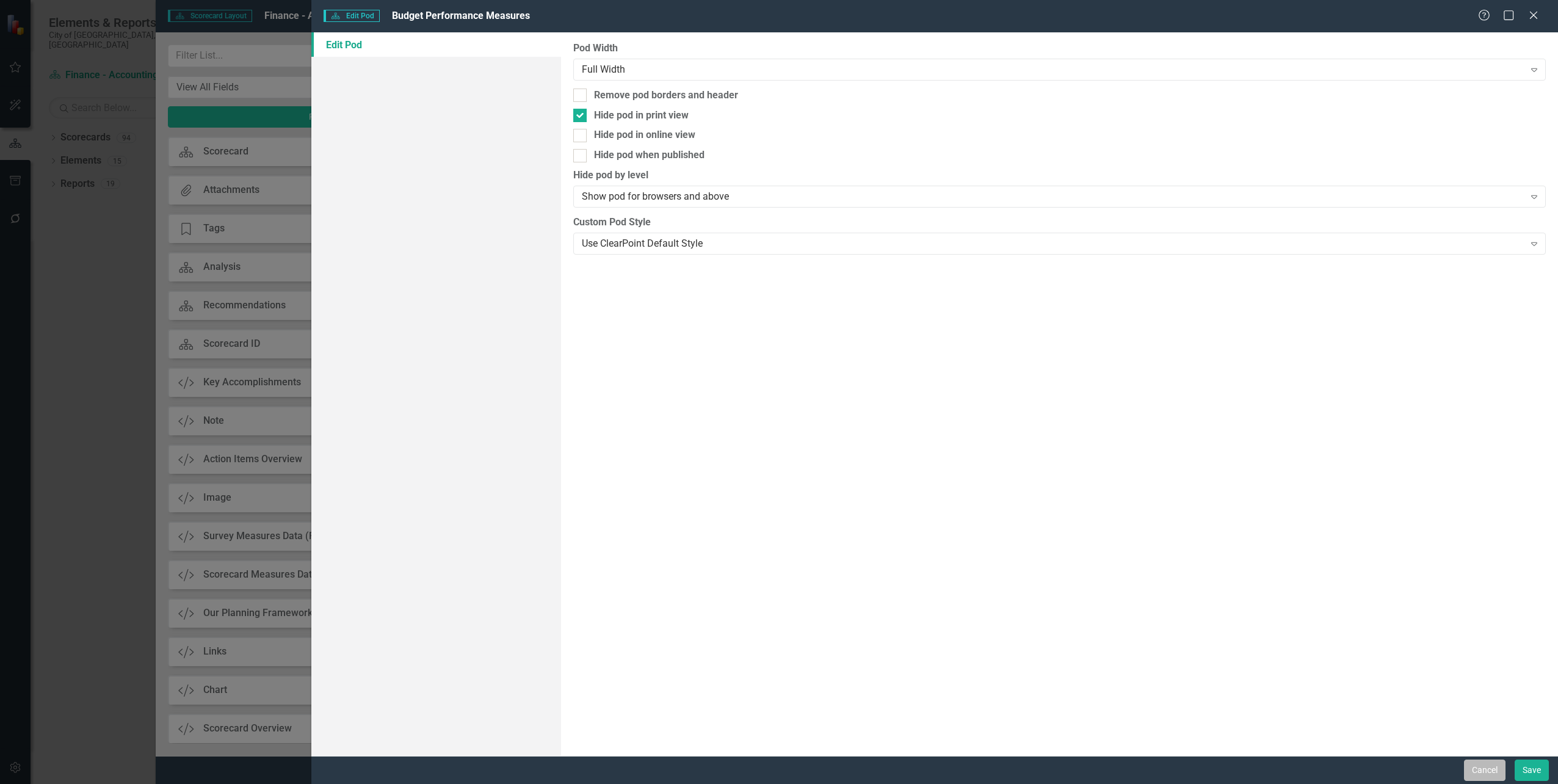
click at [1482, 770] on button "Cancel" at bounding box center [1484, 770] width 42 height 21
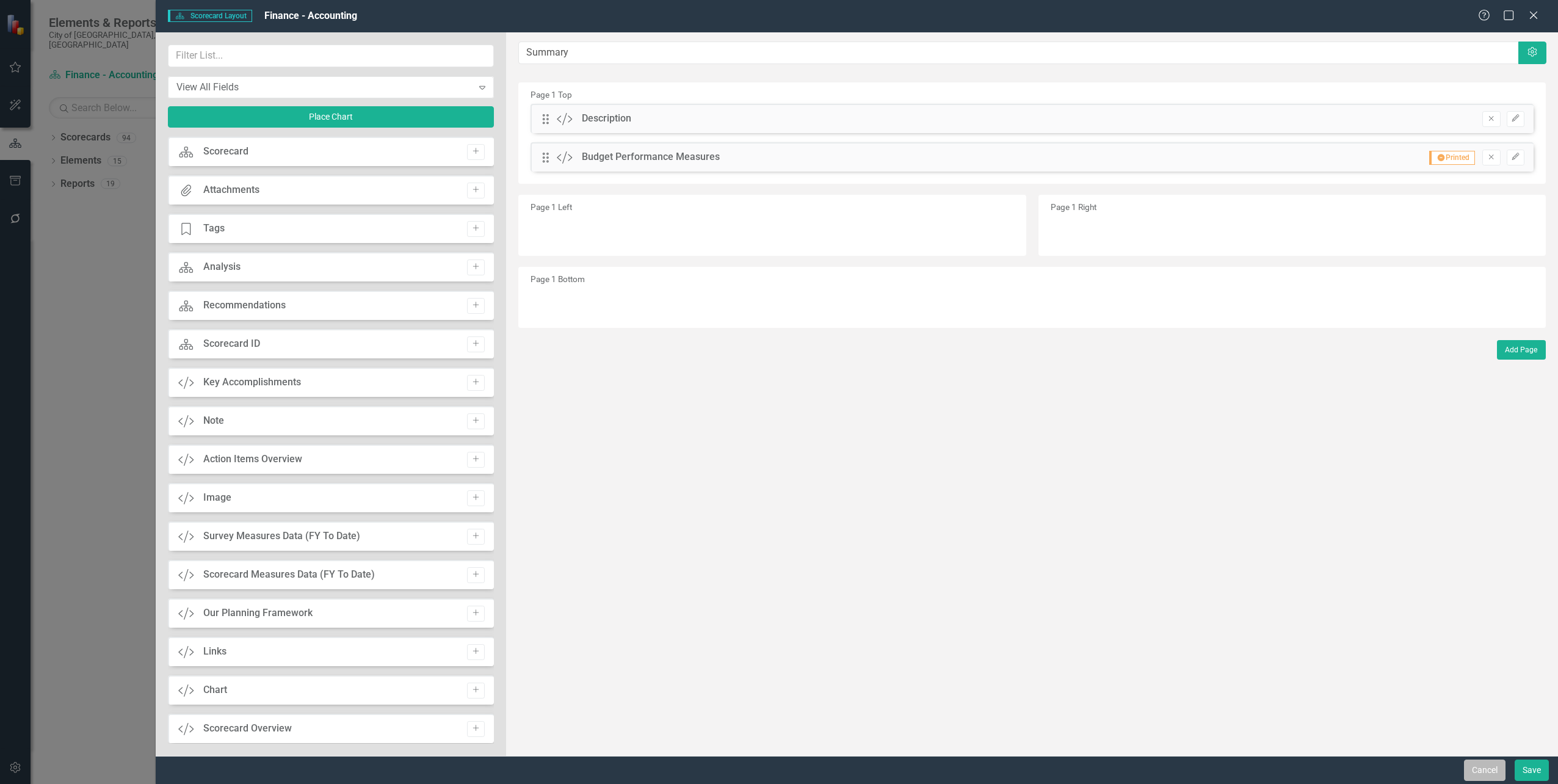
click at [1477, 762] on button "Cancel" at bounding box center [1484, 770] width 42 height 21
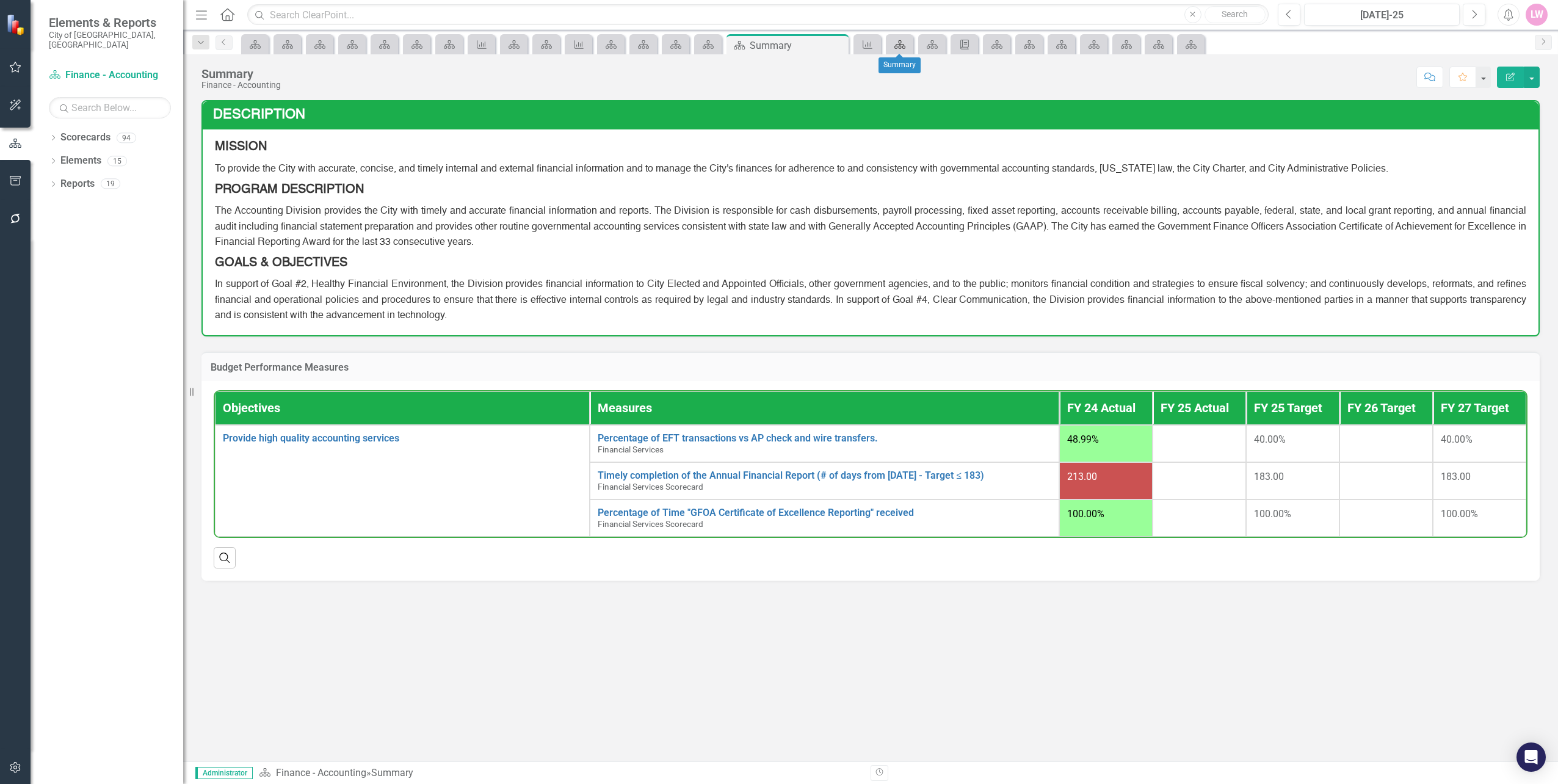
click at [900, 41] on icon "Scorecard" at bounding box center [900, 45] width 12 height 9
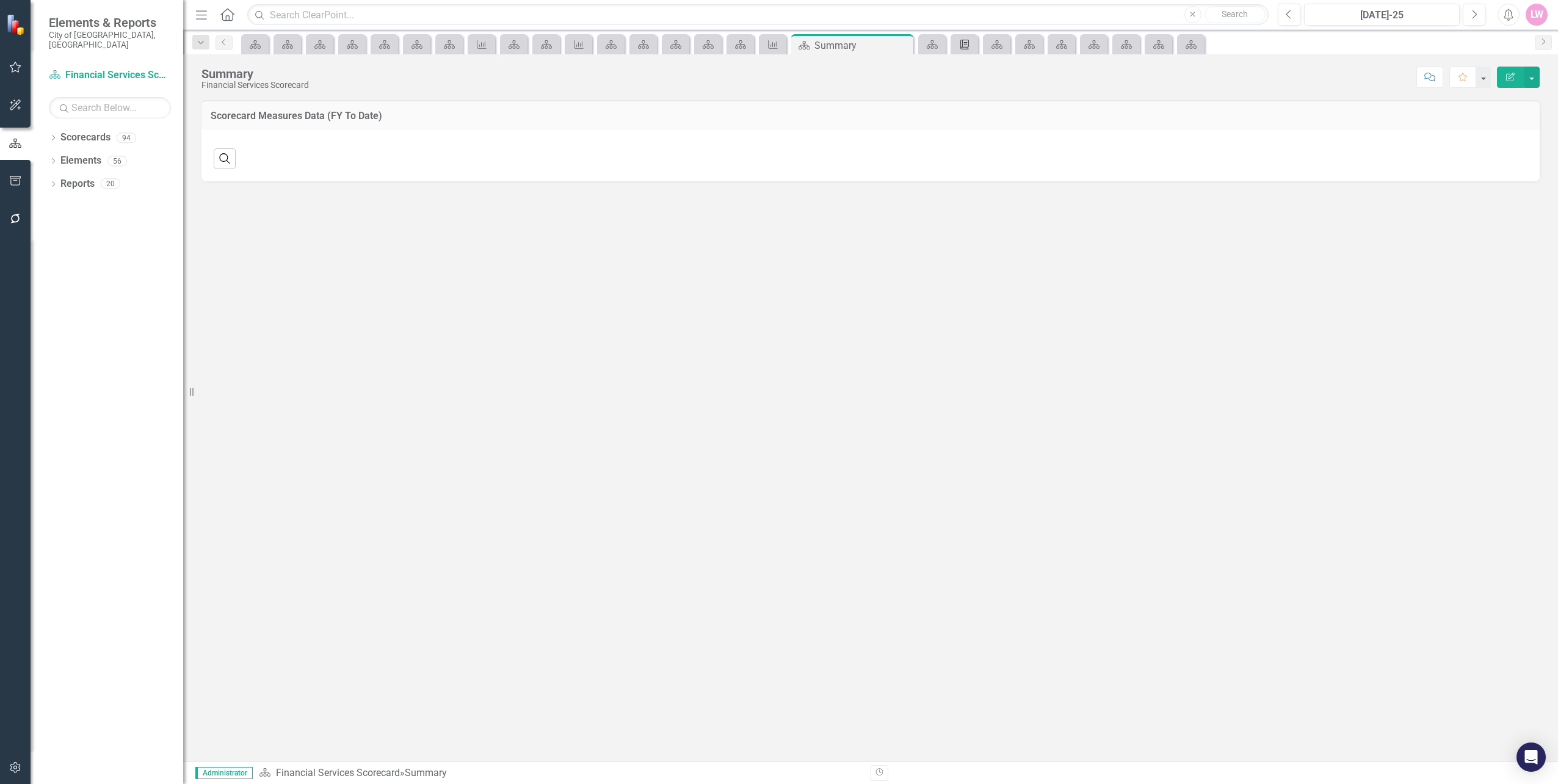
click at [961, 49] on div "Briefing Book Template" at bounding box center [962, 44] width 17 height 15
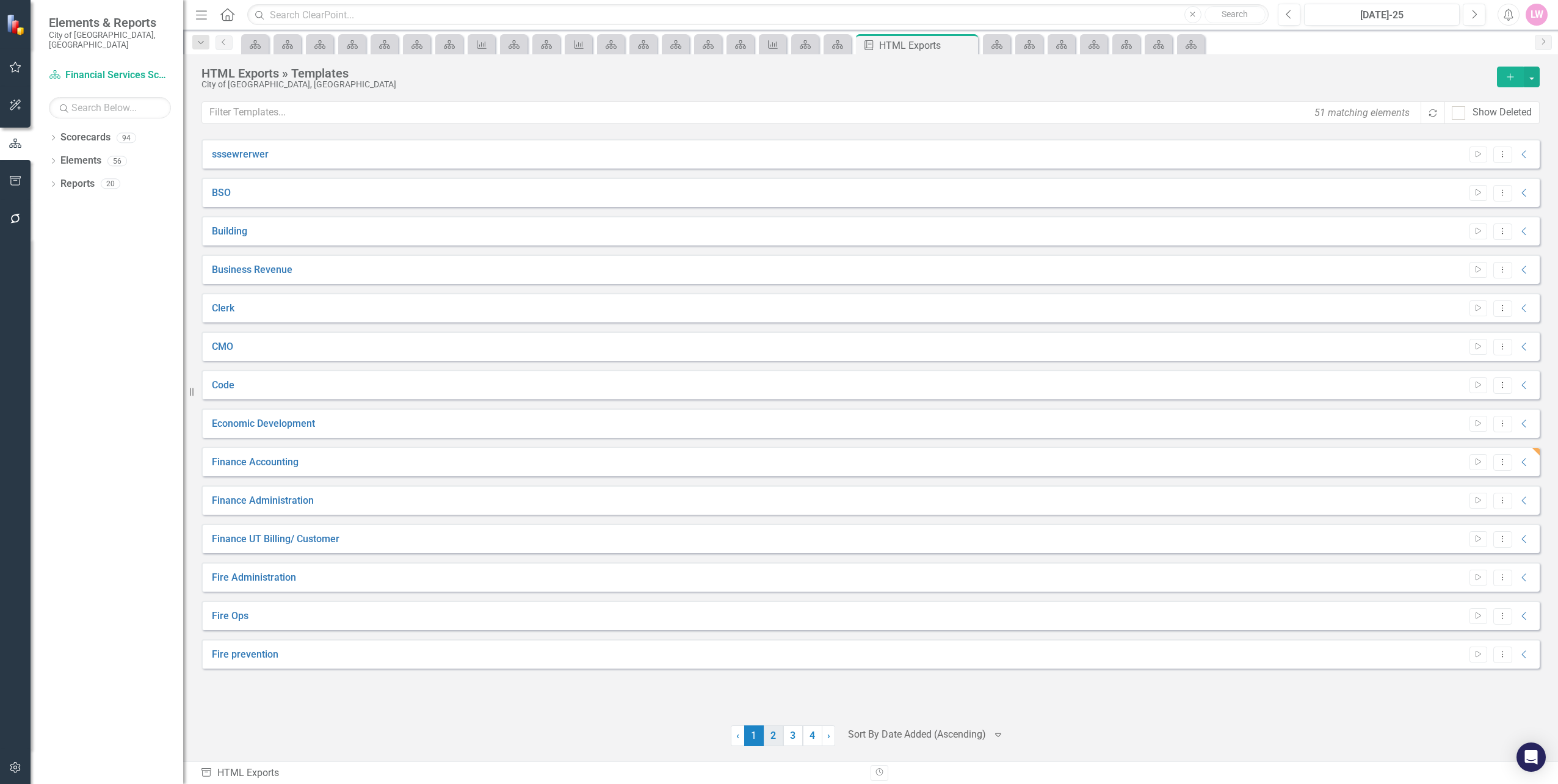
click at [779, 736] on link "2" at bounding box center [773, 736] width 20 height 21
click at [1503, 271] on icon "Dropdown Menu" at bounding box center [1502, 269] width 10 height 8
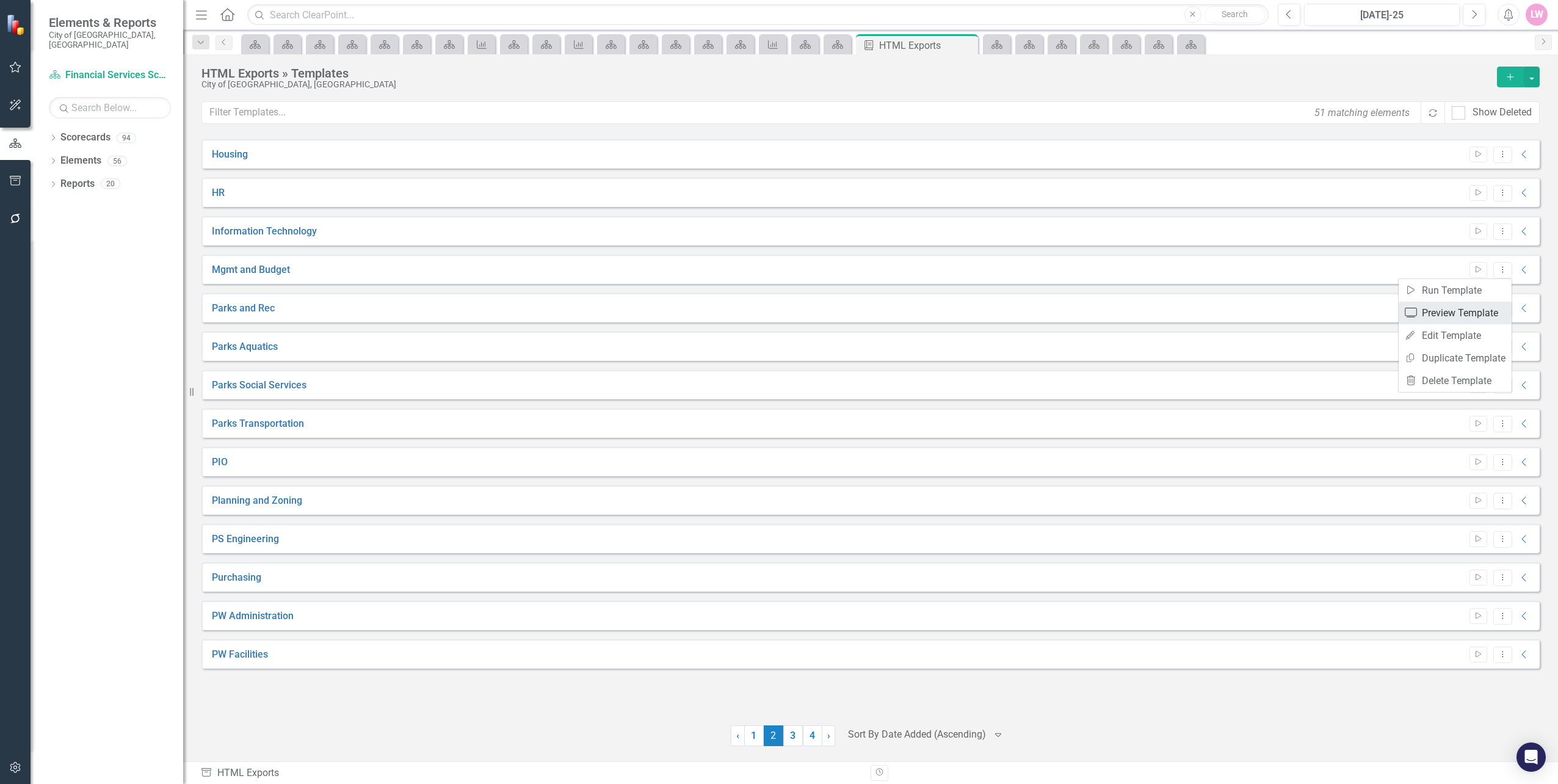
click at [1476, 310] on link "Preview Preview Template" at bounding box center [1455, 312] width 113 height 22
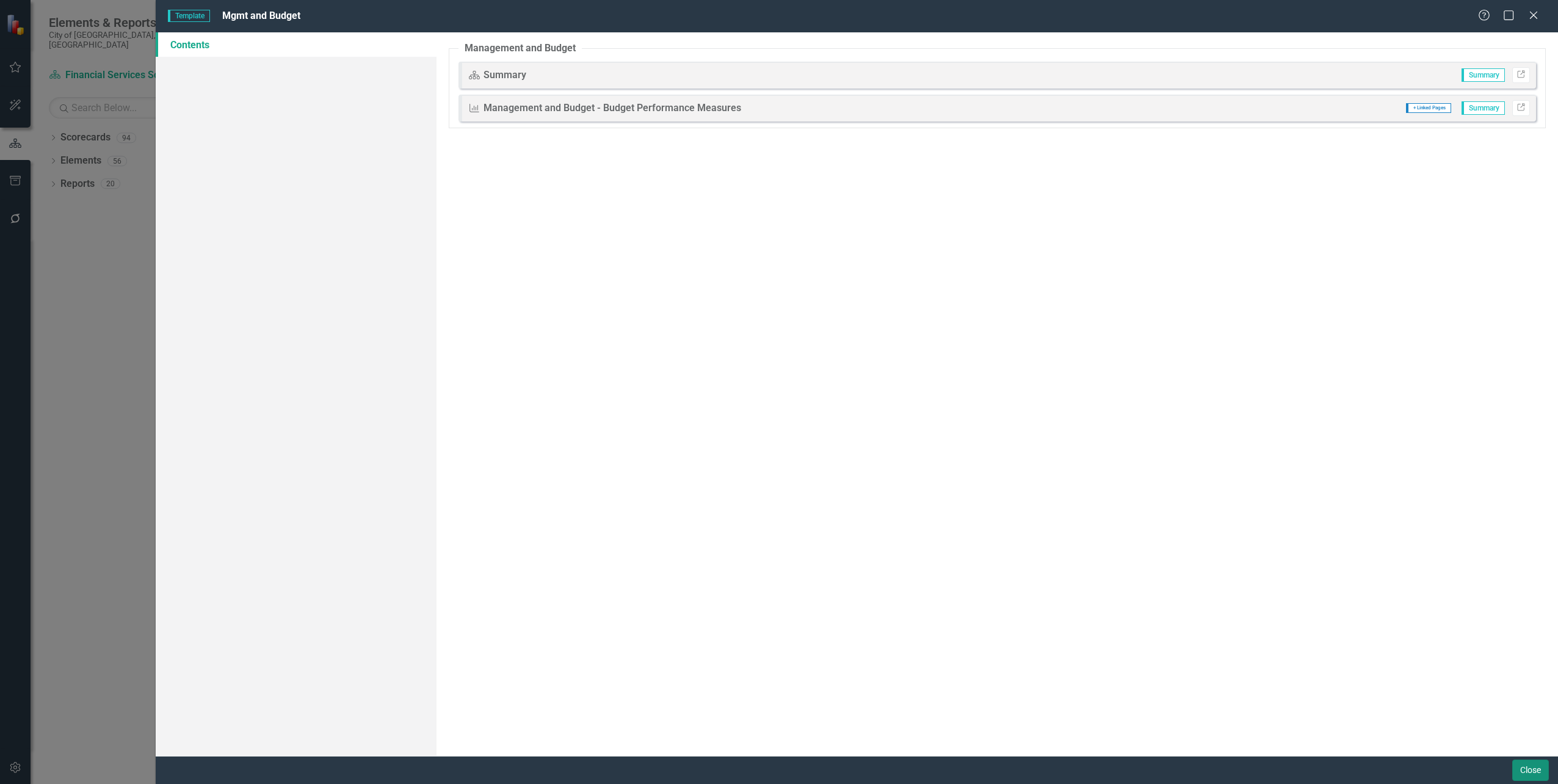
click at [1540, 774] on button "Close" at bounding box center [1530, 770] width 36 height 21
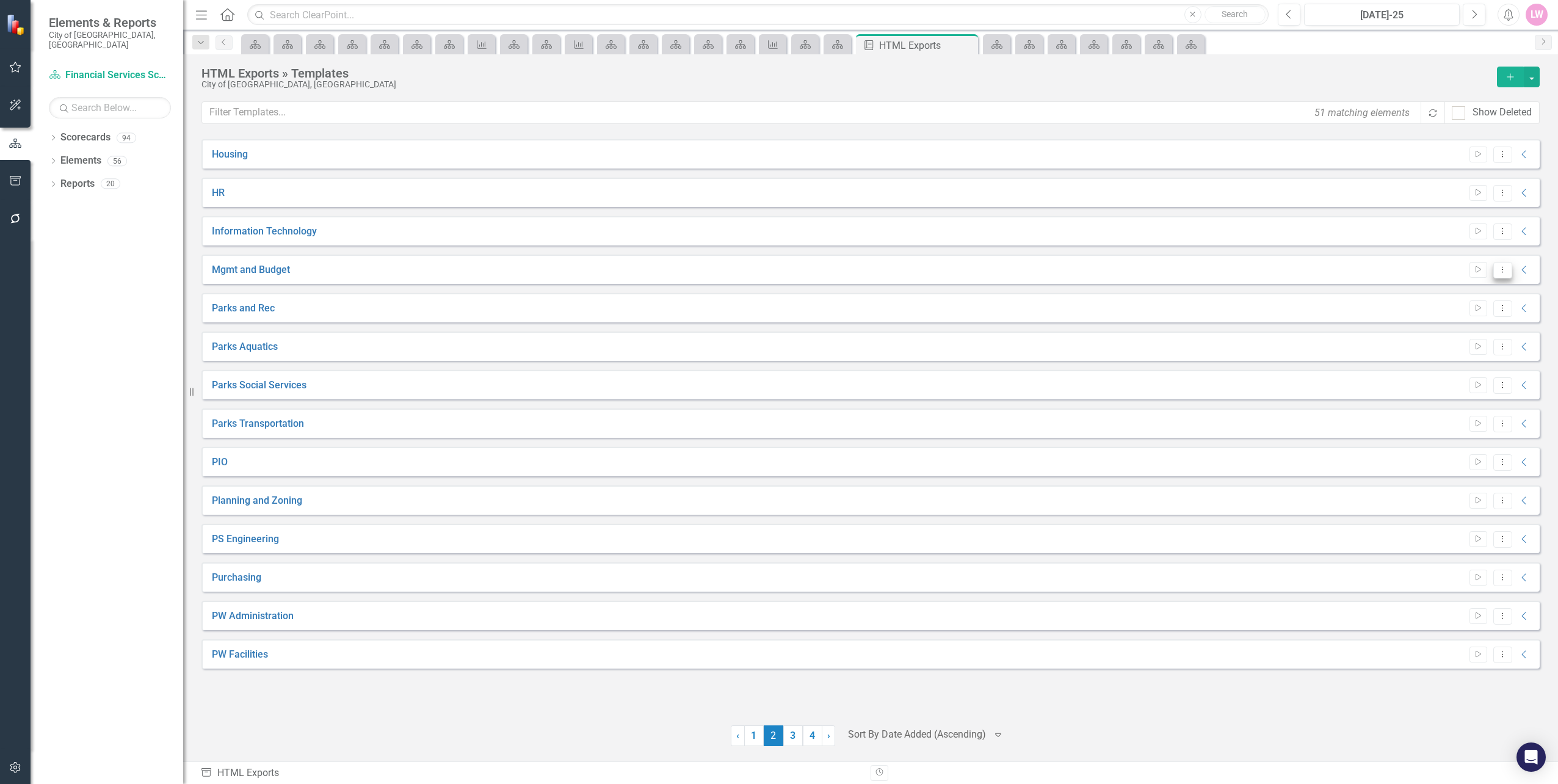
click at [1500, 274] on button "Dropdown Menu" at bounding box center [1503, 270] width 19 height 17
click at [1469, 334] on link "Edit Edit Template" at bounding box center [1455, 336] width 113 height 22
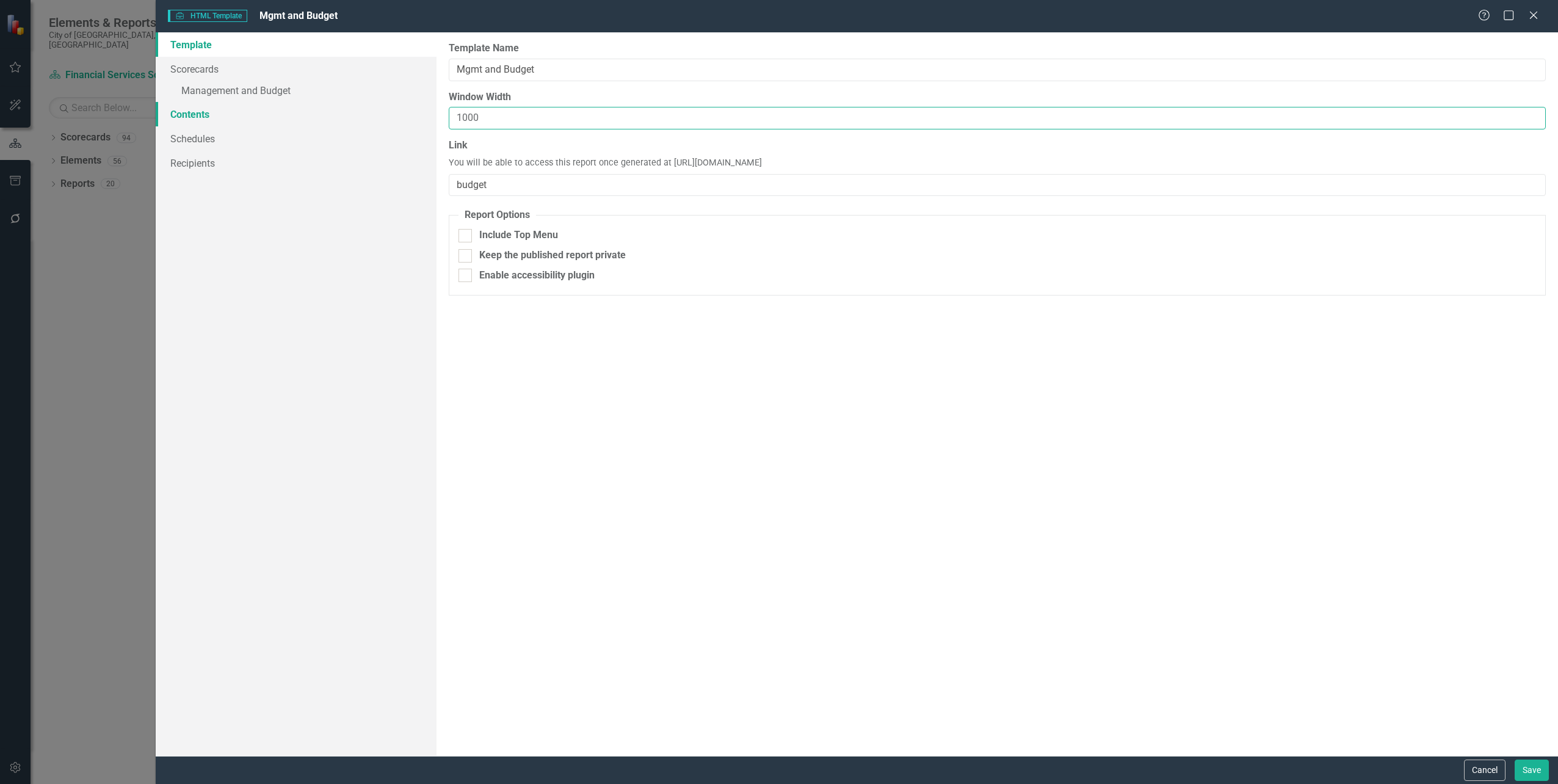
drag, startPoint x: 438, startPoint y: 112, endPoint x: 263, endPoint y: 102, distance: 175.3
click at [267, 103] on div "Template Scorecards » Management and Budget Contents Schedules Recipients Repor…" at bounding box center [857, 394] width 1402 height 723
type input "800"
click at [1533, 777] on button "Save" at bounding box center [1532, 770] width 34 height 21
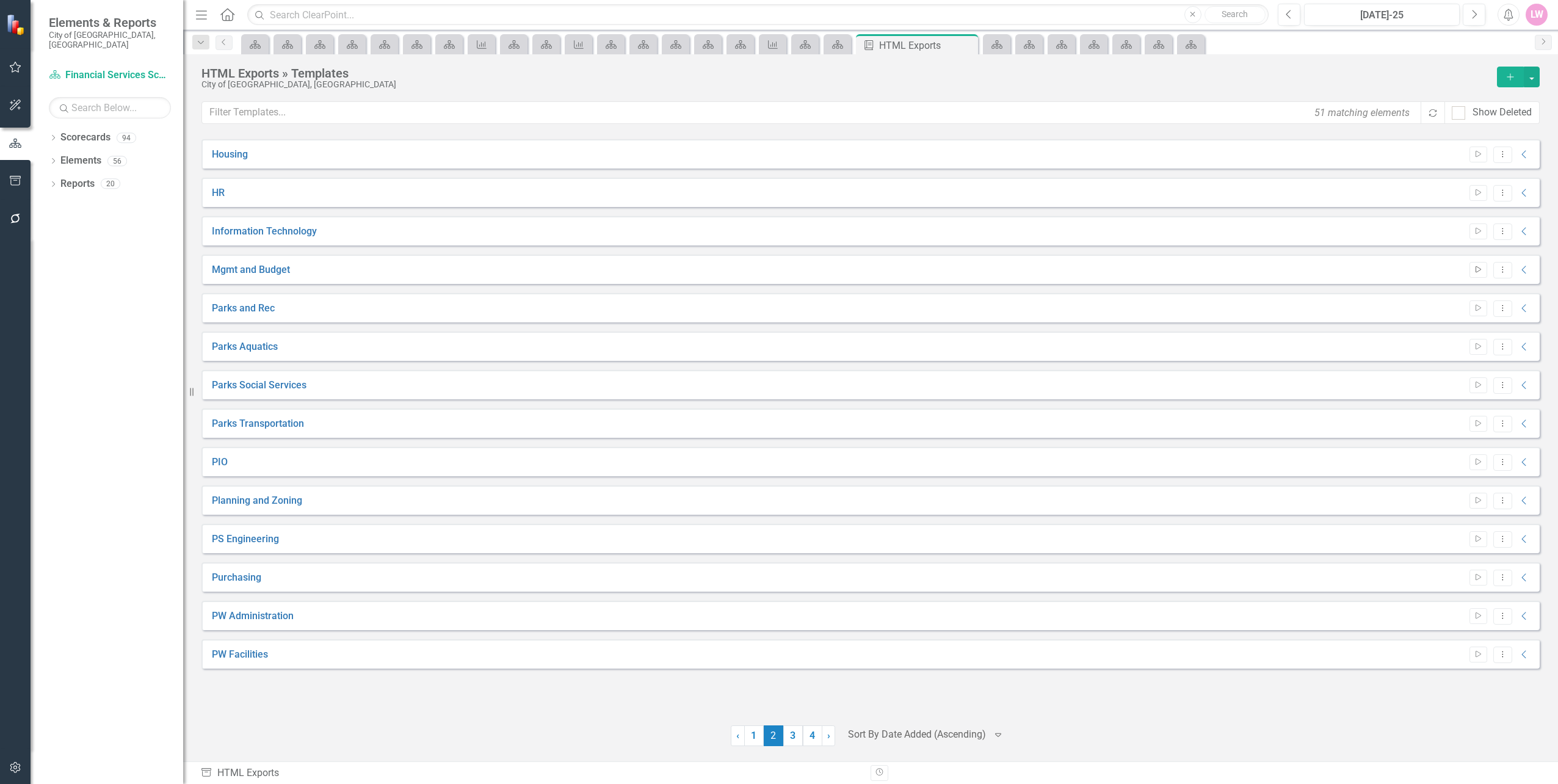
click at [1482, 268] on icon "Start" at bounding box center [1479, 270] width 9 height 7
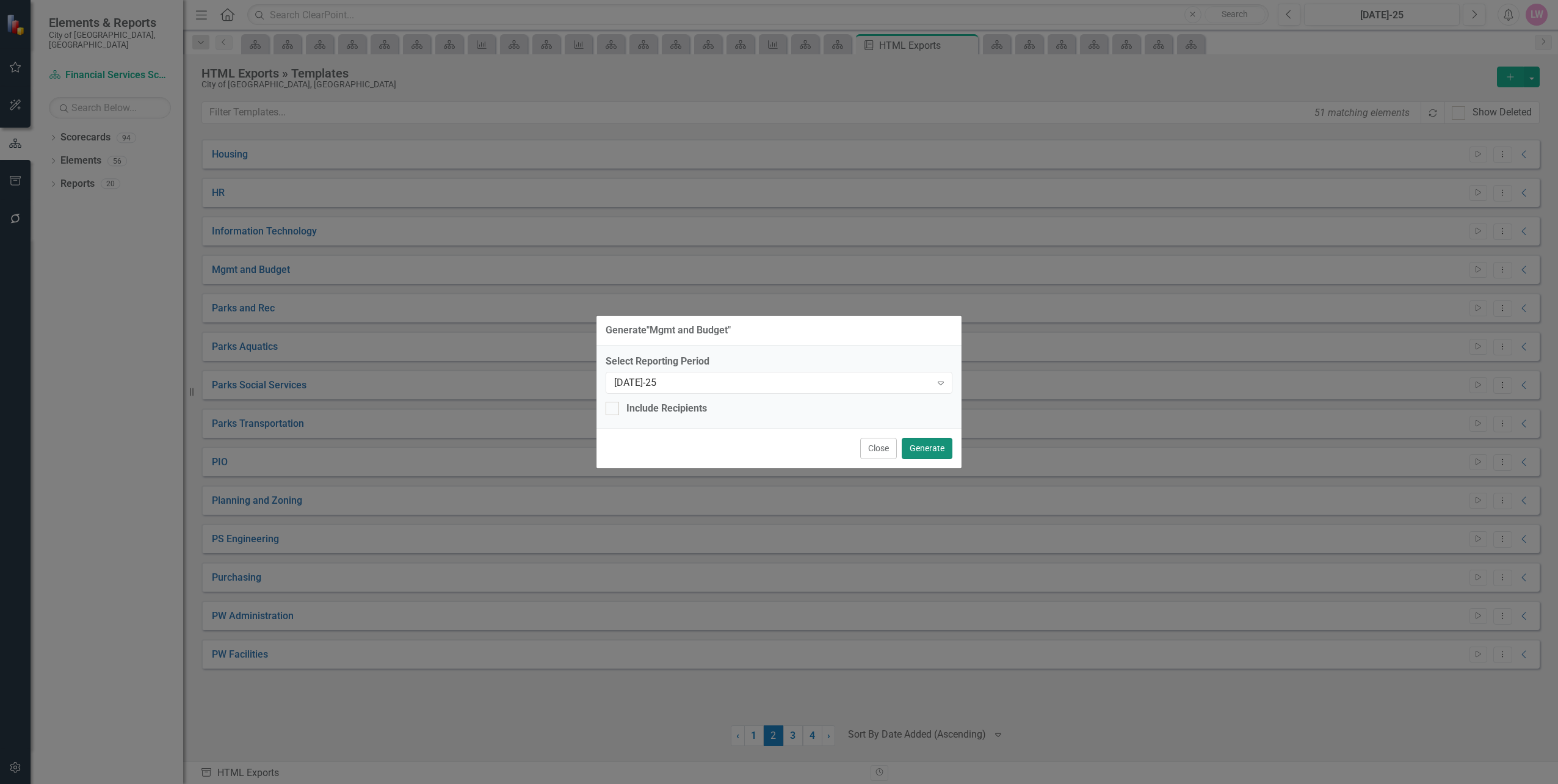
click at [935, 450] on button "Generate" at bounding box center [927, 448] width 50 height 21
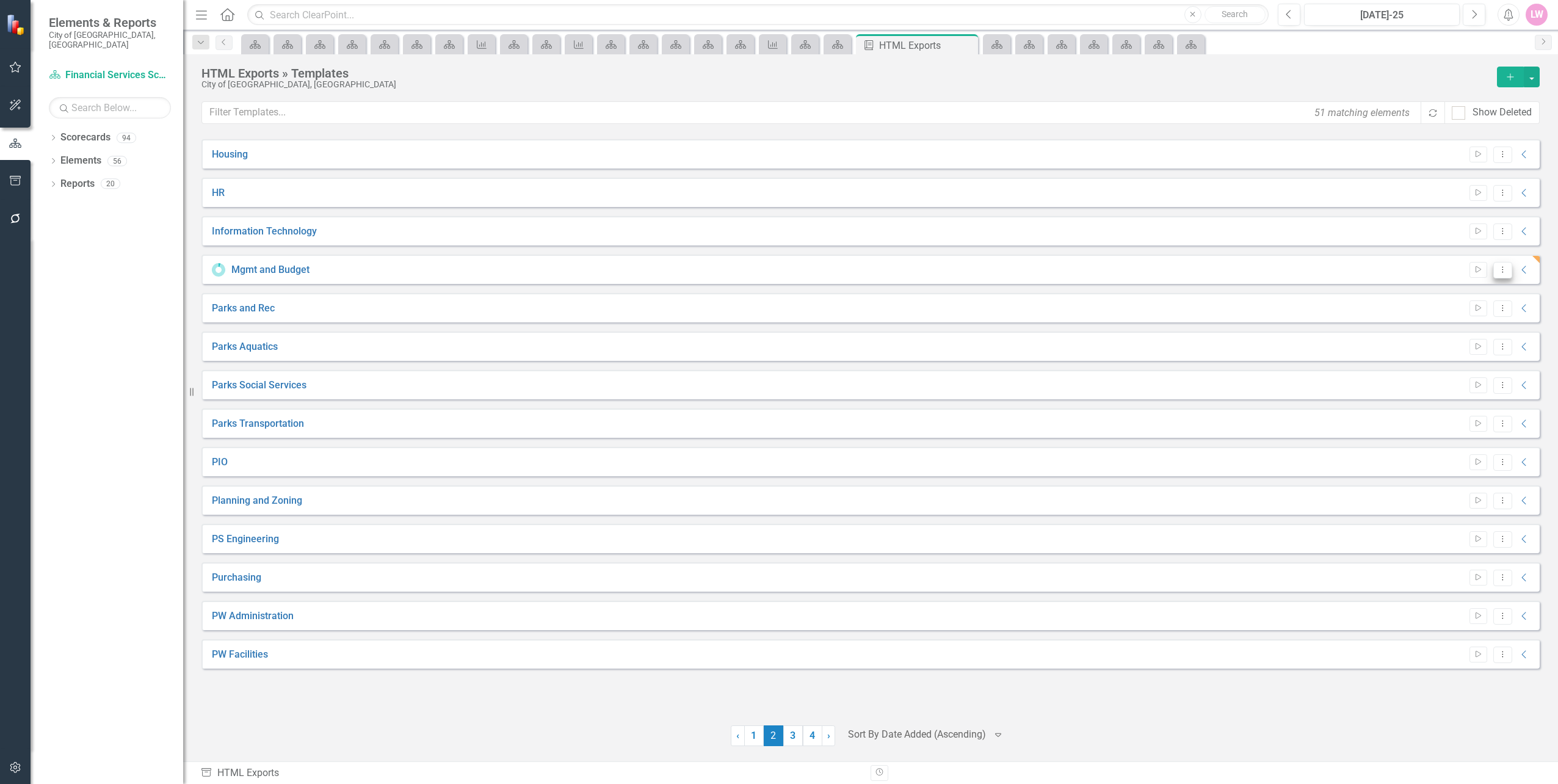
click at [1504, 268] on icon "Dropdown Menu" at bounding box center [1502, 269] width 10 height 8
click at [253, 269] on link "Mgmt and Budget" at bounding box center [270, 269] width 78 height 14
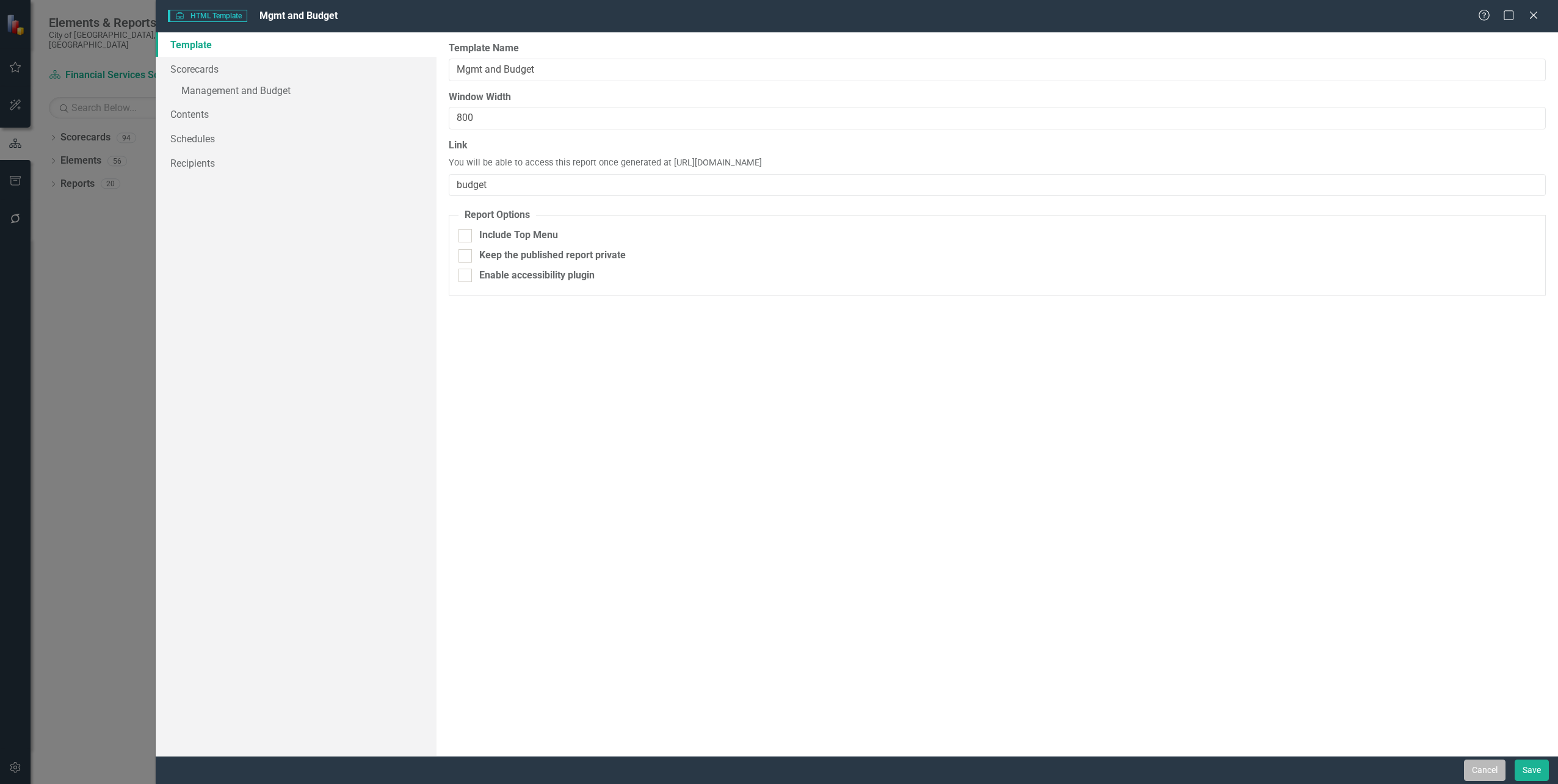
click at [1487, 768] on button "Cancel" at bounding box center [1484, 770] width 42 height 21
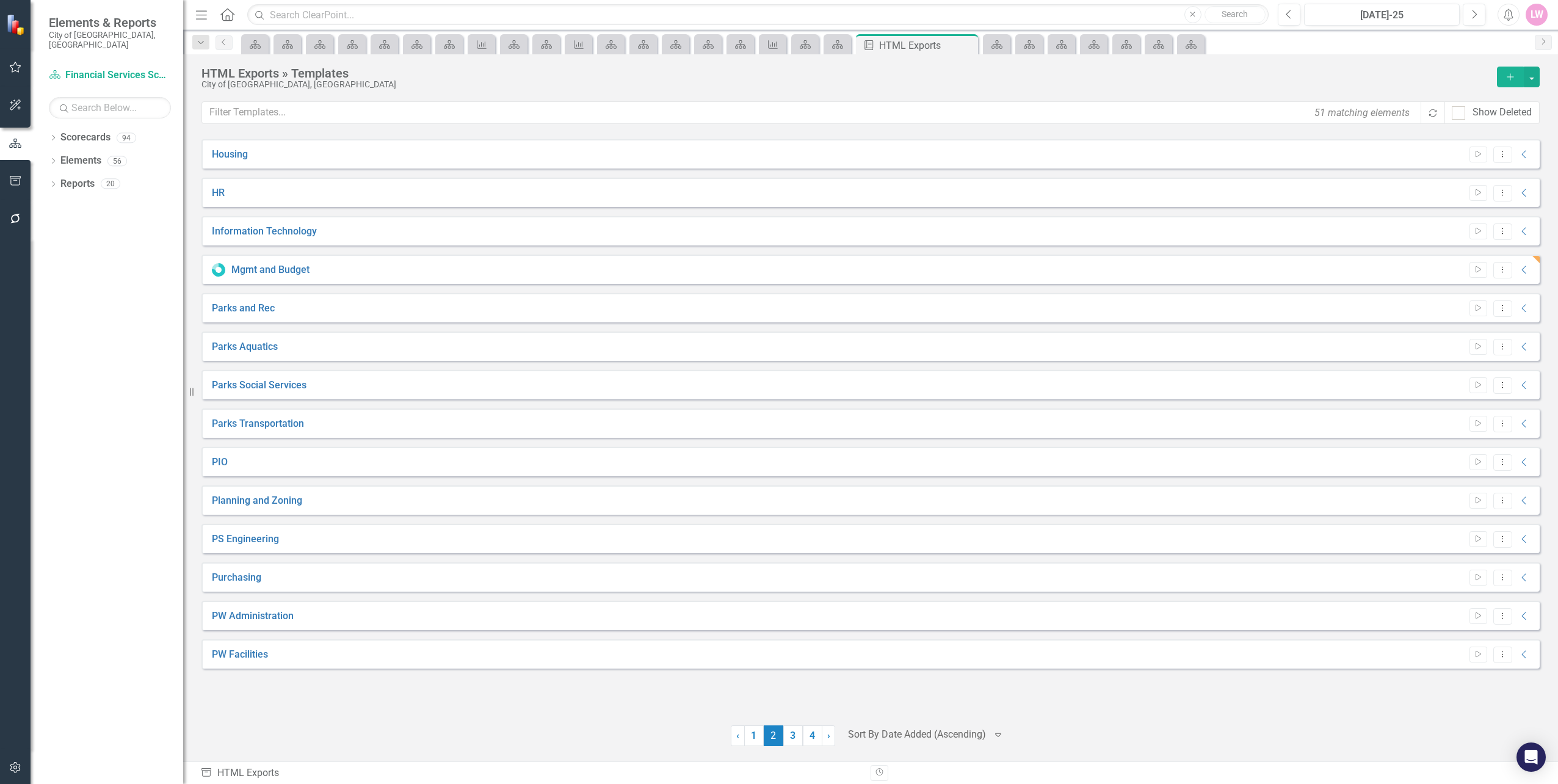
drag, startPoint x: 288, startPoint y: 265, endPoint x: 547, endPoint y: 263, distance: 259.0
drag, startPoint x: 547, startPoint y: 263, endPoint x: 450, endPoint y: 281, distance: 98.7
click at [450, 281] on div "Mgmt and Budget Start Dropdown Menu Collapse" at bounding box center [870, 268] width 1338 height 29
click at [454, 280] on div "Mgmt and Budget Start Dropdown Menu Collapse" at bounding box center [870, 268] width 1338 height 29
click at [1506, 269] on icon "Dropdown Menu" at bounding box center [1502, 269] width 10 height 8
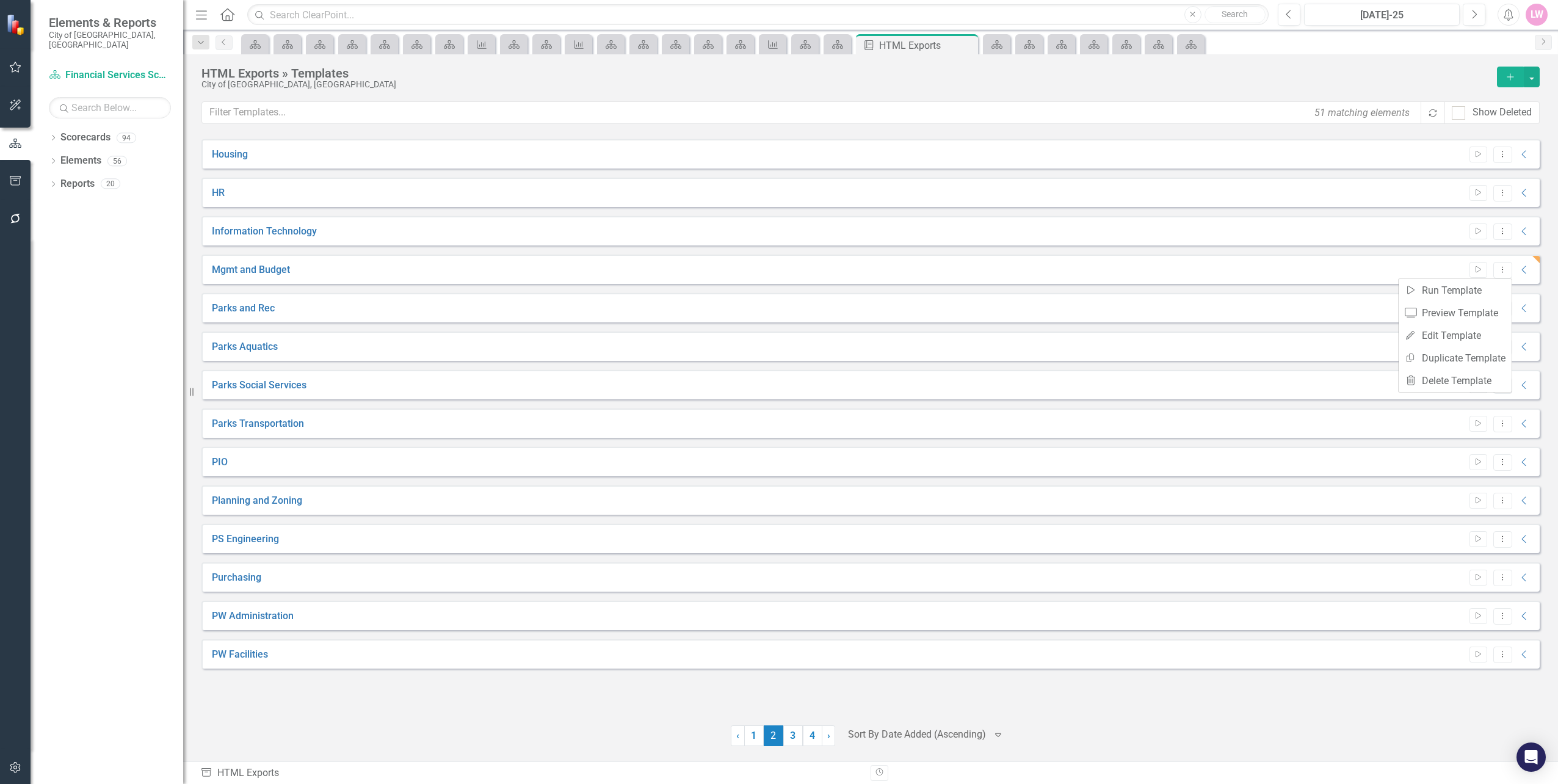
click at [1273, 9] on div "Previous Jul-25 Next Alerts LW User Edit Profile Disable Sound Silence Alerts H…" at bounding box center [1408, 15] width 285 height 22
click at [1289, 13] on icon "Previous" at bounding box center [1289, 15] width 7 height 11
click at [775, 738] on link "2" at bounding box center [773, 736] width 20 height 21
click at [1503, 273] on button "Dropdown Menu" at bounding box center [1503, 270] width 19 height 17
click at [1455, 335] on link "Edit Edit Template" at bounding box center [1455, 336] width 113 height 22
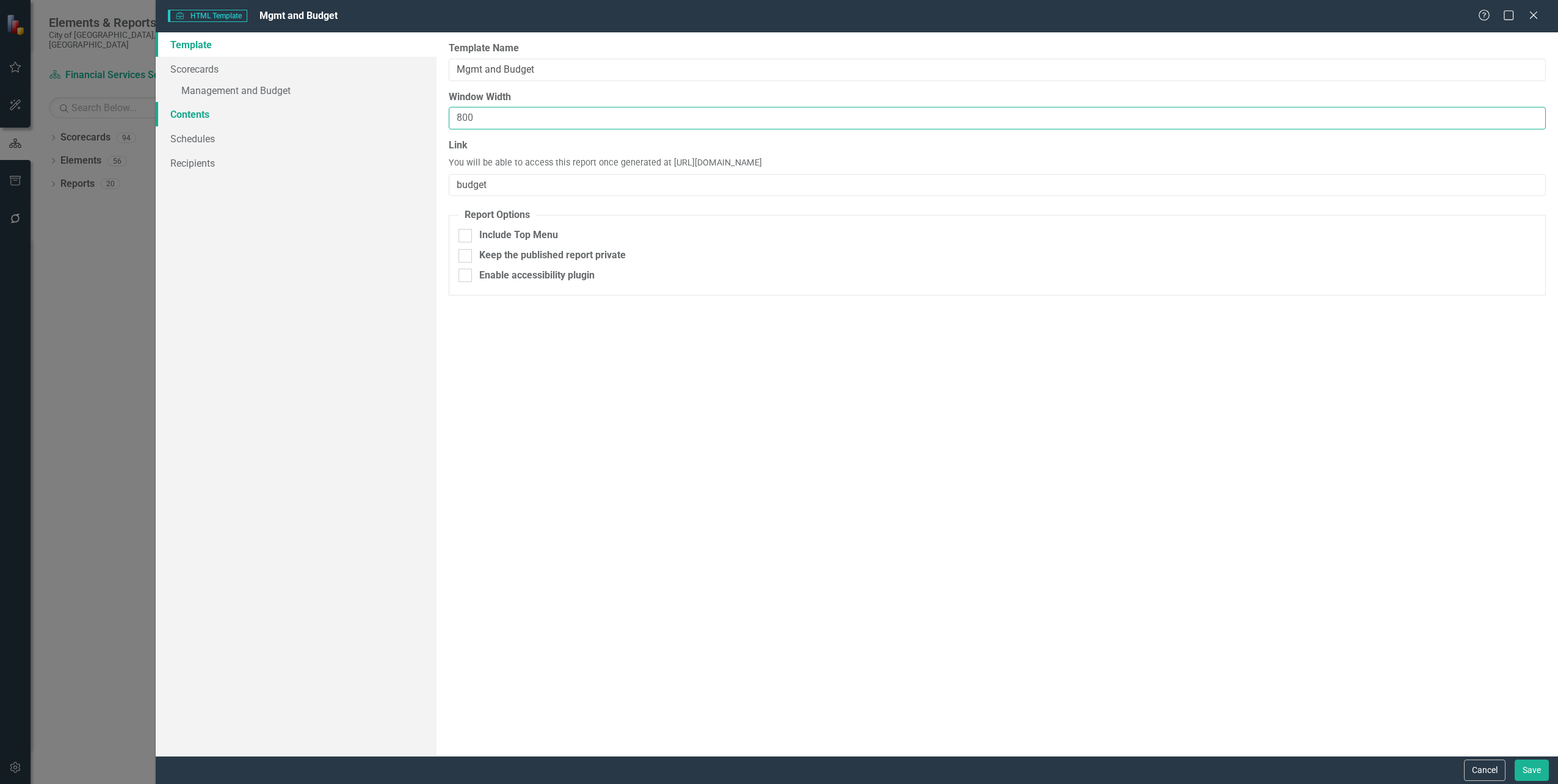
drag, startPoint x: 448, startPoint y: 114, endPoint x: 374, endPoint y: 106, distance: 74.4
click at [374, 106] on div "Template Scorecards » Management and Budget Contents Schedules Recipients Repor…" at bounding box center [857, 394] width 1402 height 723
type input "900"
click at [1533, 763] on button "Save" at bounding box center [1532, 770] width 34 height 21
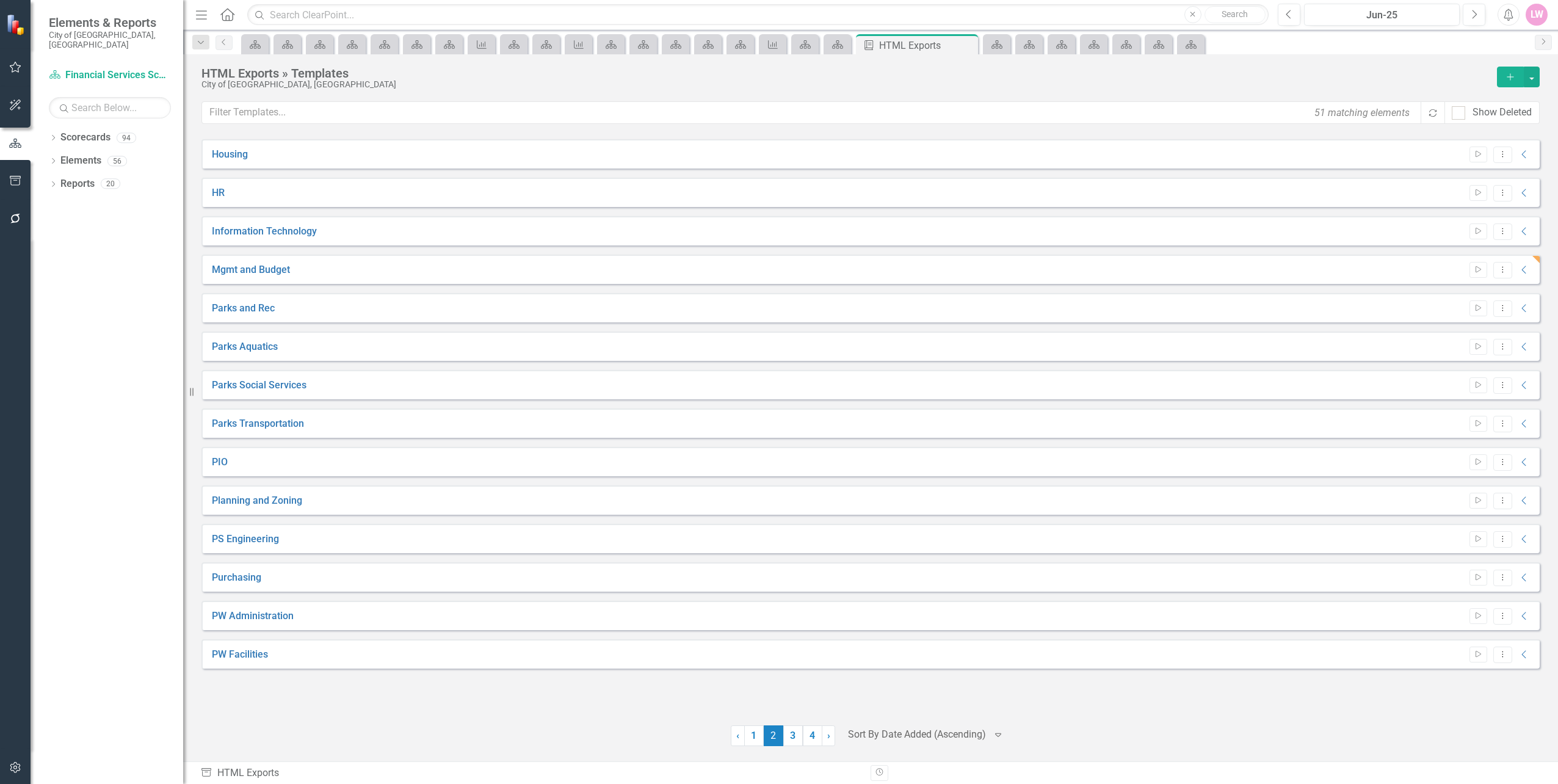
click at [1488, 273] on div "Start Dropdown Menu Collapse" at bounding box center [1497, 270] width 68 height 17
click at [1483, 273] on button "Start" at bounding box center [1478, 269] width 18 height 16
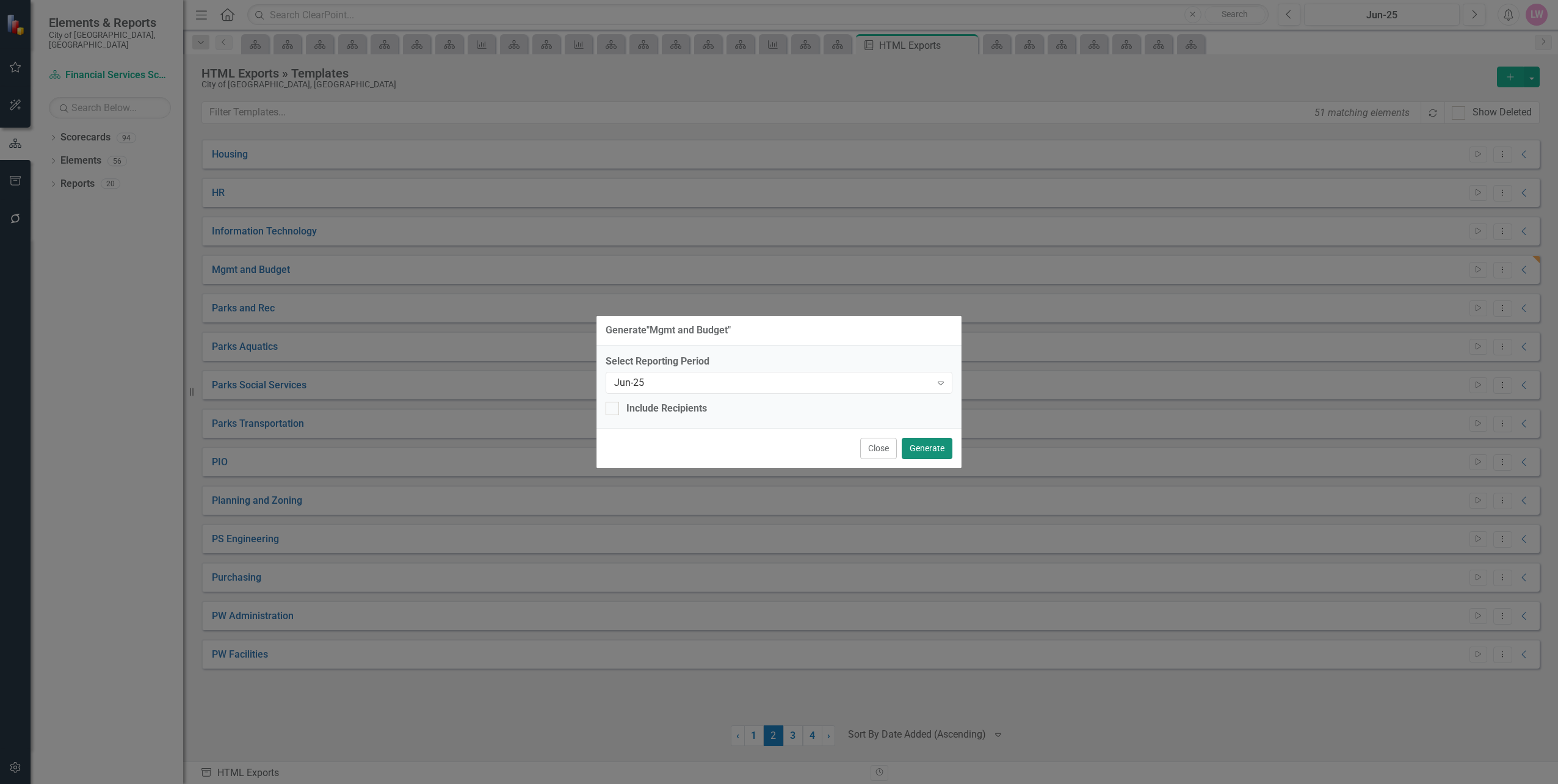
click at [924, 447] on button "Generate" at bounding box center [927, 448] width 50 height 21
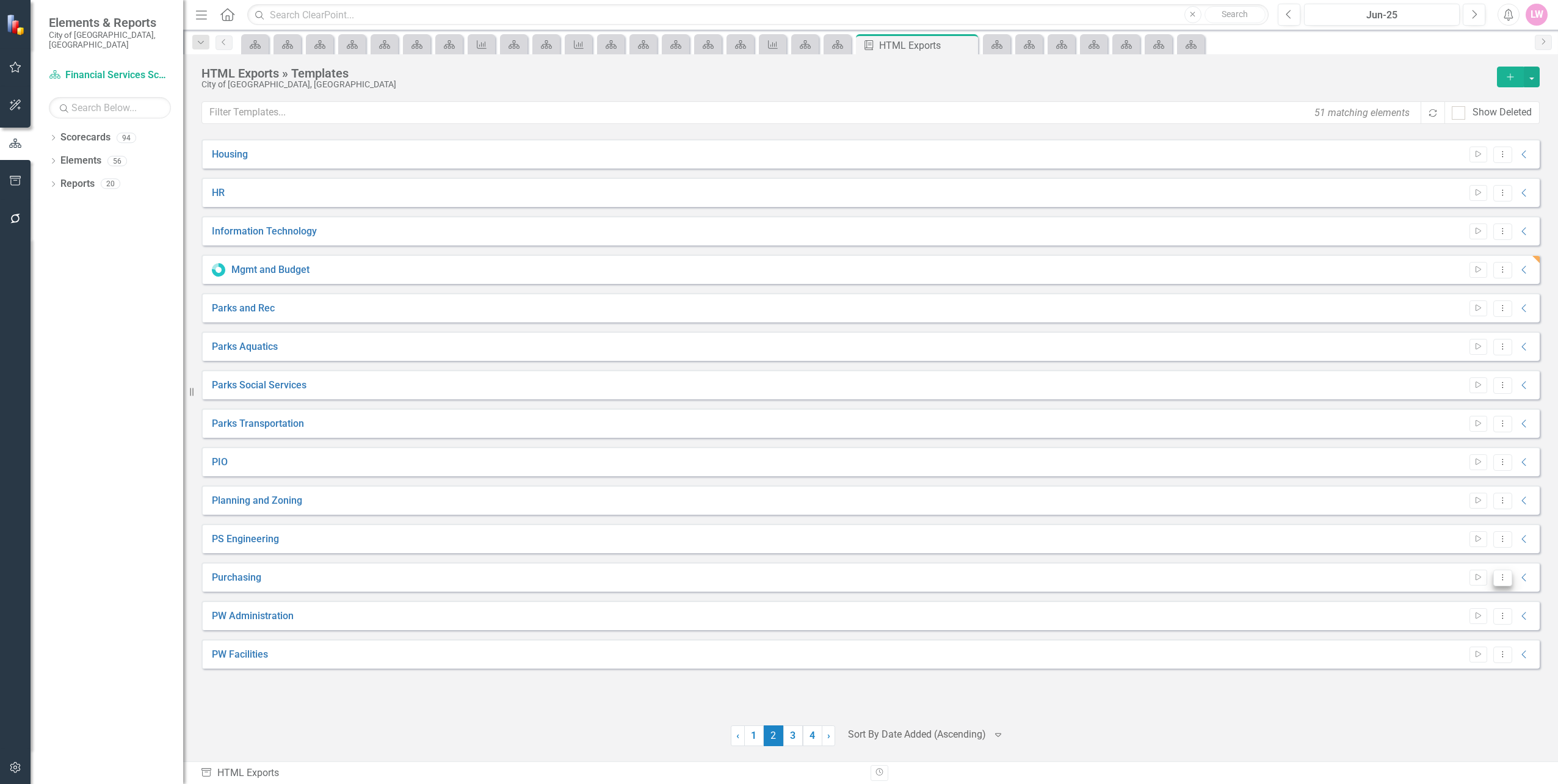
click at [1500, 575] on icon "Dropdown Menu" at bounding box center [1502, 577] width 10 height 8
click at [1485, 640] on link "Edit Edit Template" at bounding box center [1455, 643] width 113 height 22
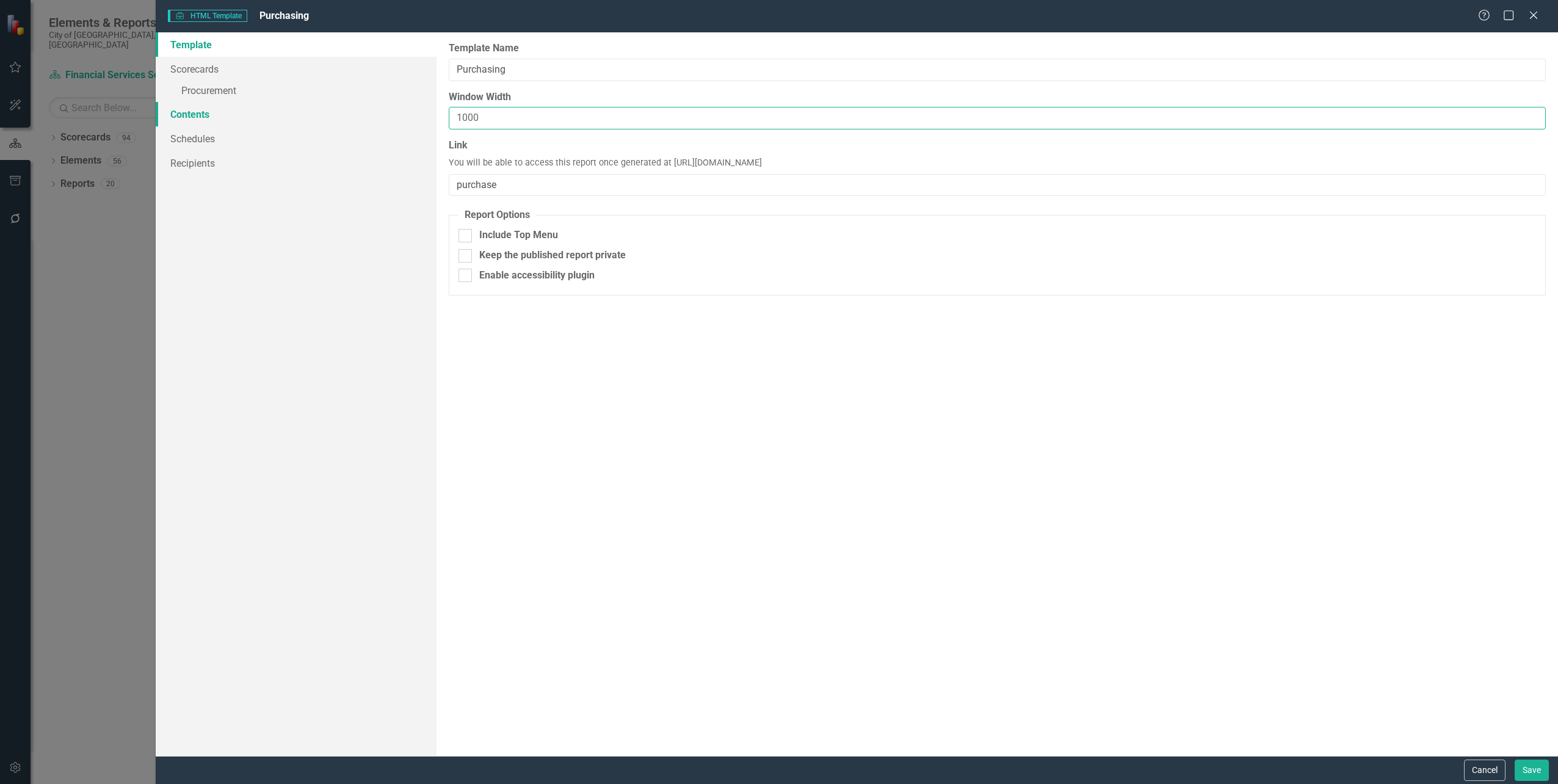
drag, startPoint x: 480, startPoint y: 114, endPoint x: 300, endPoint y: 107, distance: 180.1
click at [300, 107] on div "Template Scorecards » Procurement Contents Schedules Recipients Report template…" at bounding box center [857, 394] width 1402 height 723
type input "900"
click at [1529, 767] on button "Save" at bounding box center [1532, 770] width 34 height 21
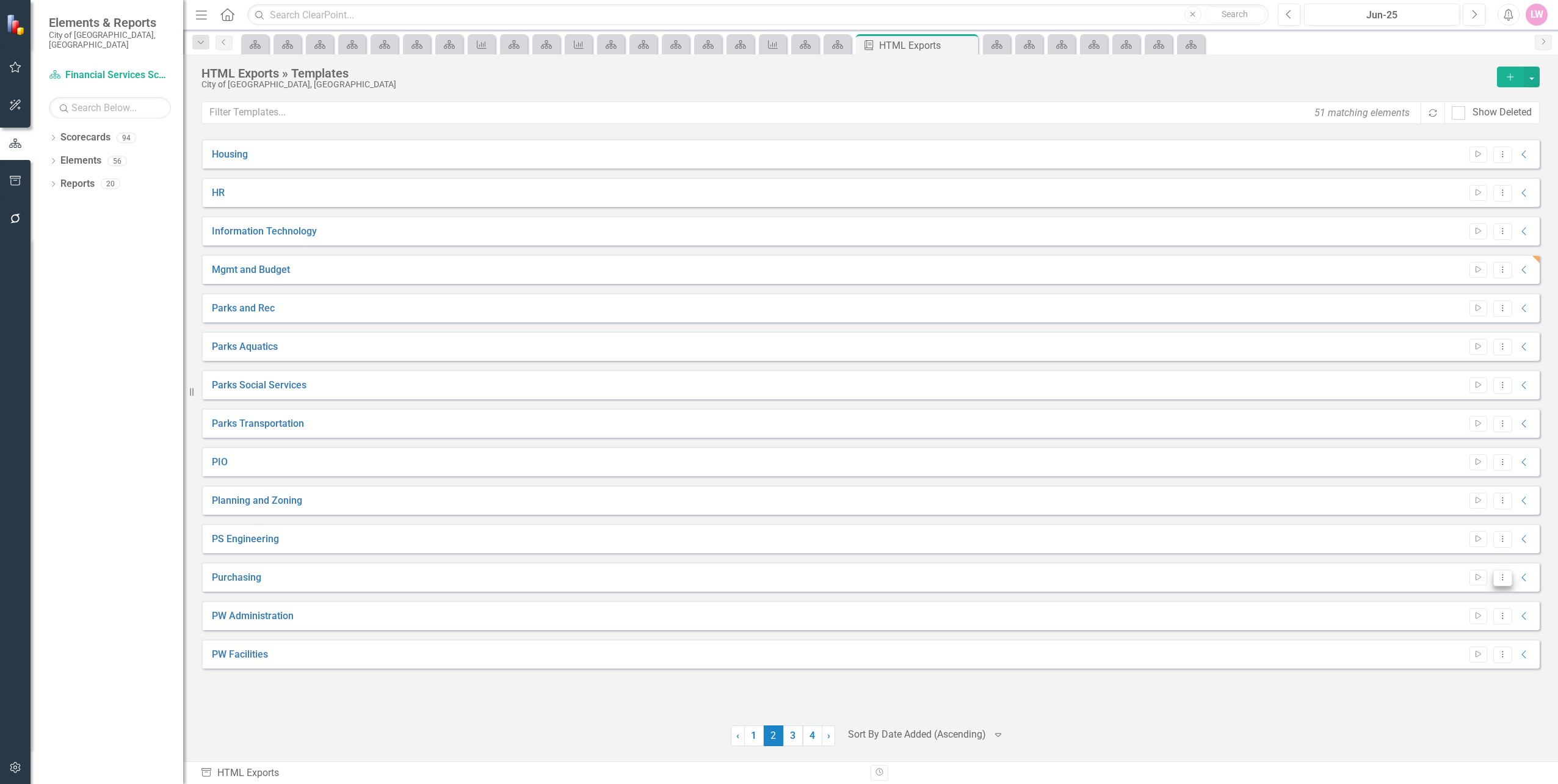
click at [1505, 581] on icon "Dropdown Menu" at bounding box center [1502, 577] width 10 height 8
click at [1468, 643] on link "Edit Edit Template" at bounding box center [1455, 643] width 113 height 22
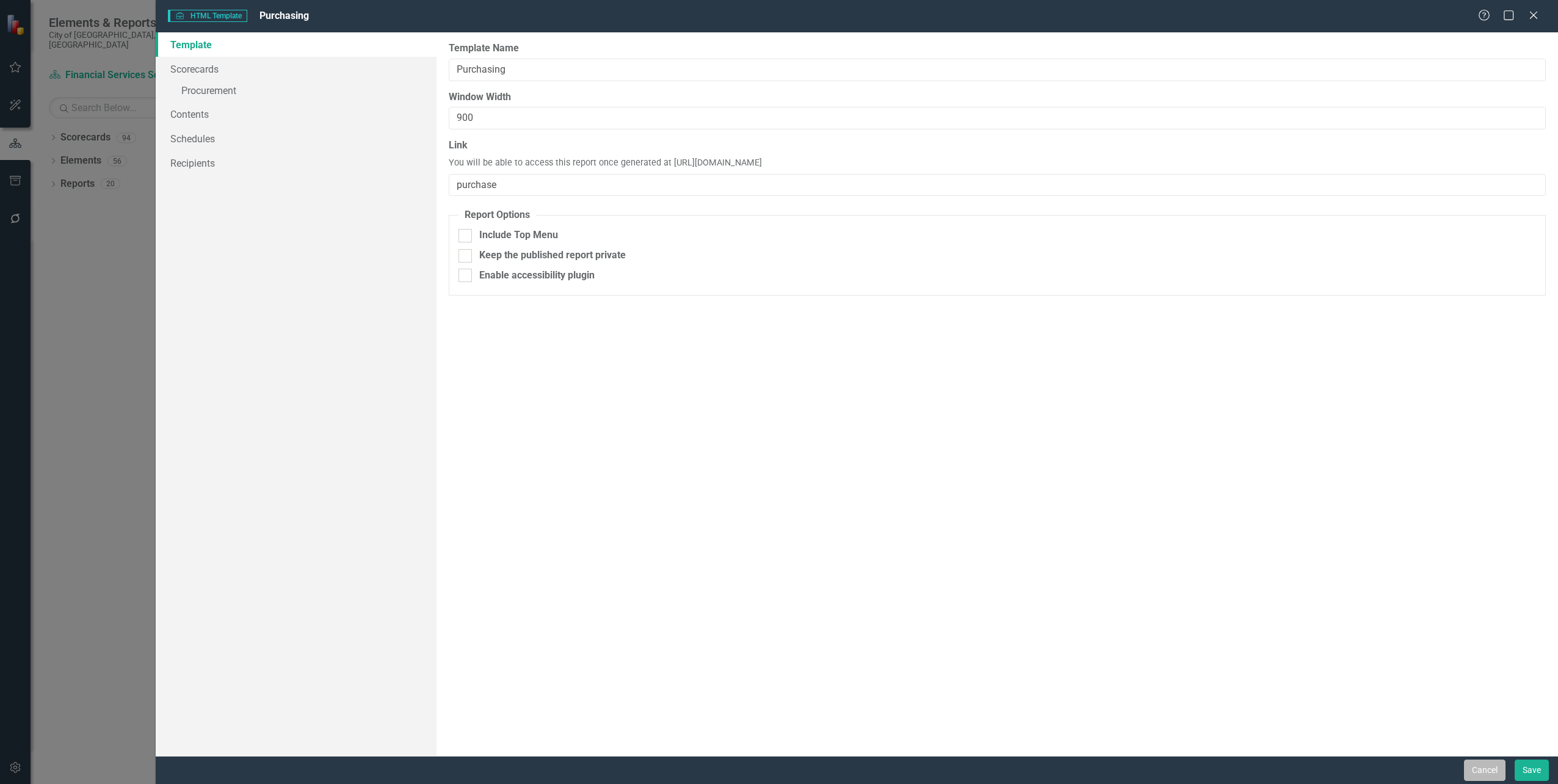
click at [1496, 776] on button "Cancel" at bounding box center [1484, 770] width 42 height 21
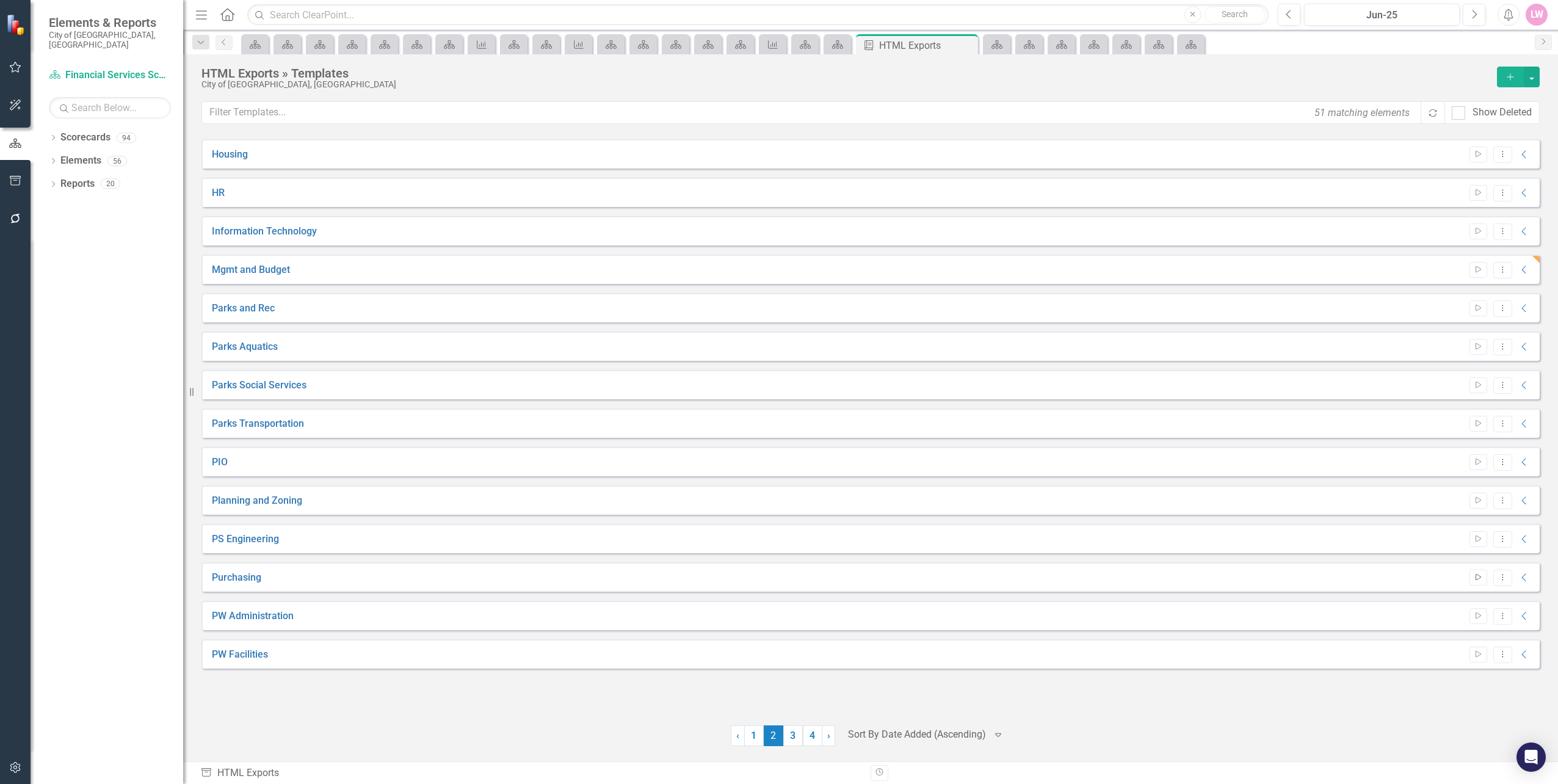
click at [1476, 577] on icon "button" at bounding box center [1479, 577] width 6 height 7
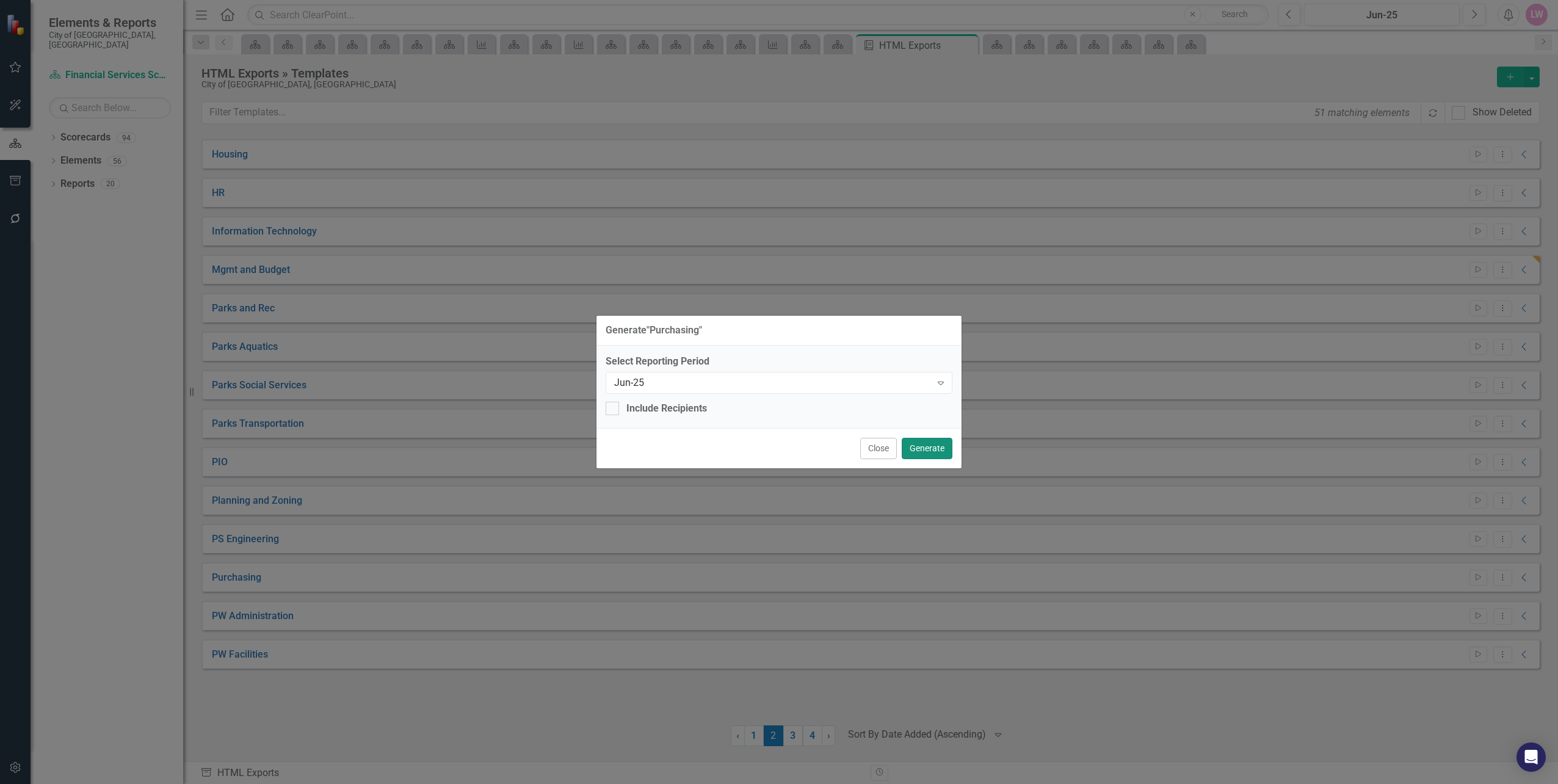
click at [945, 444] on button "Generate" at bounding box center [927, 448] width 50 height 21
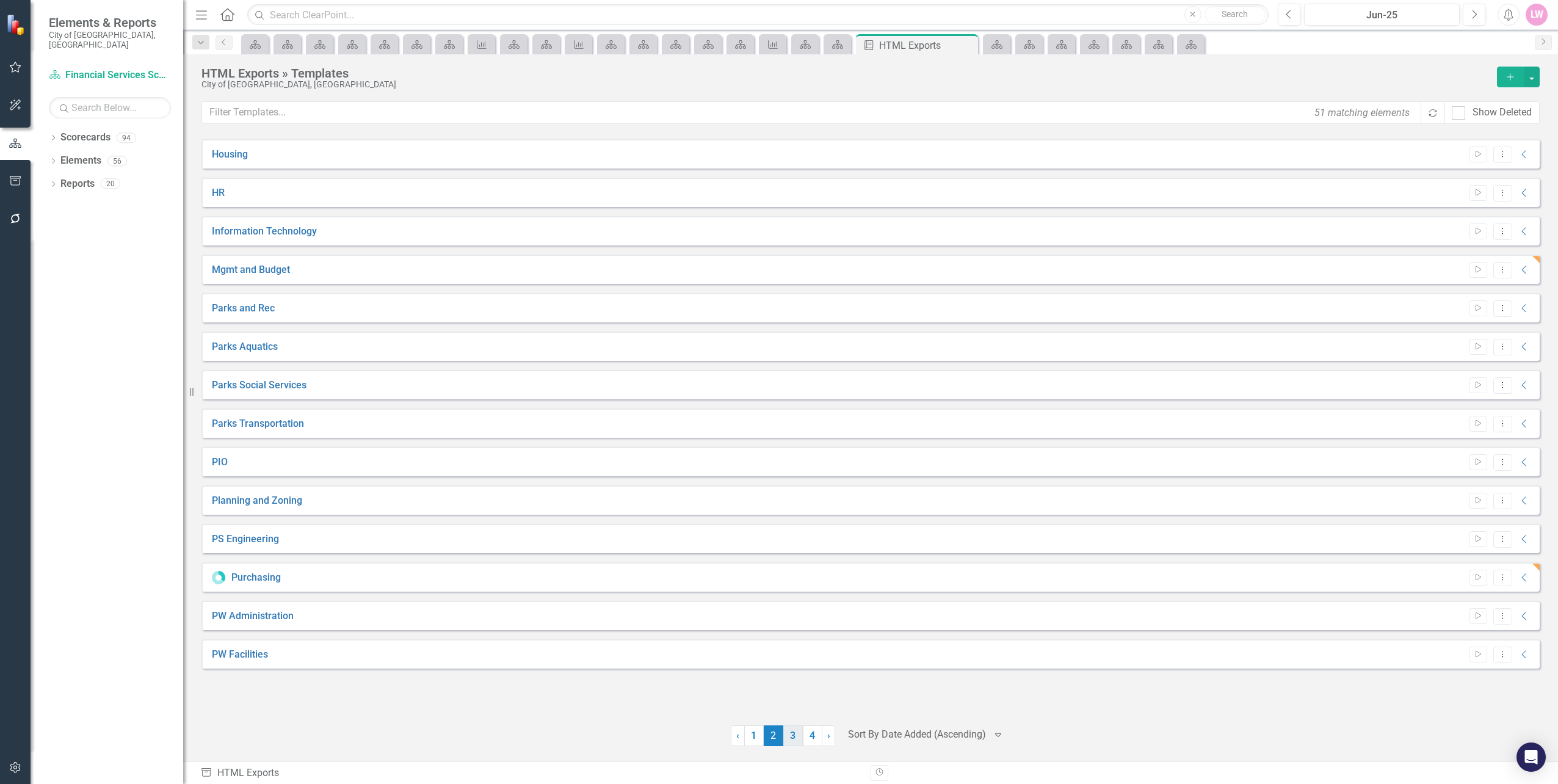
click at [792, 730] on link "3" at bounding box center [793, 736] width 20 height 21
click at [751, 738] on link "1" at bounding box center [753, 736] width 20 height 21
click at [1501, 539] on icon "Dropdown Menu" at bounding box center [1502, 539] width 10 height 8
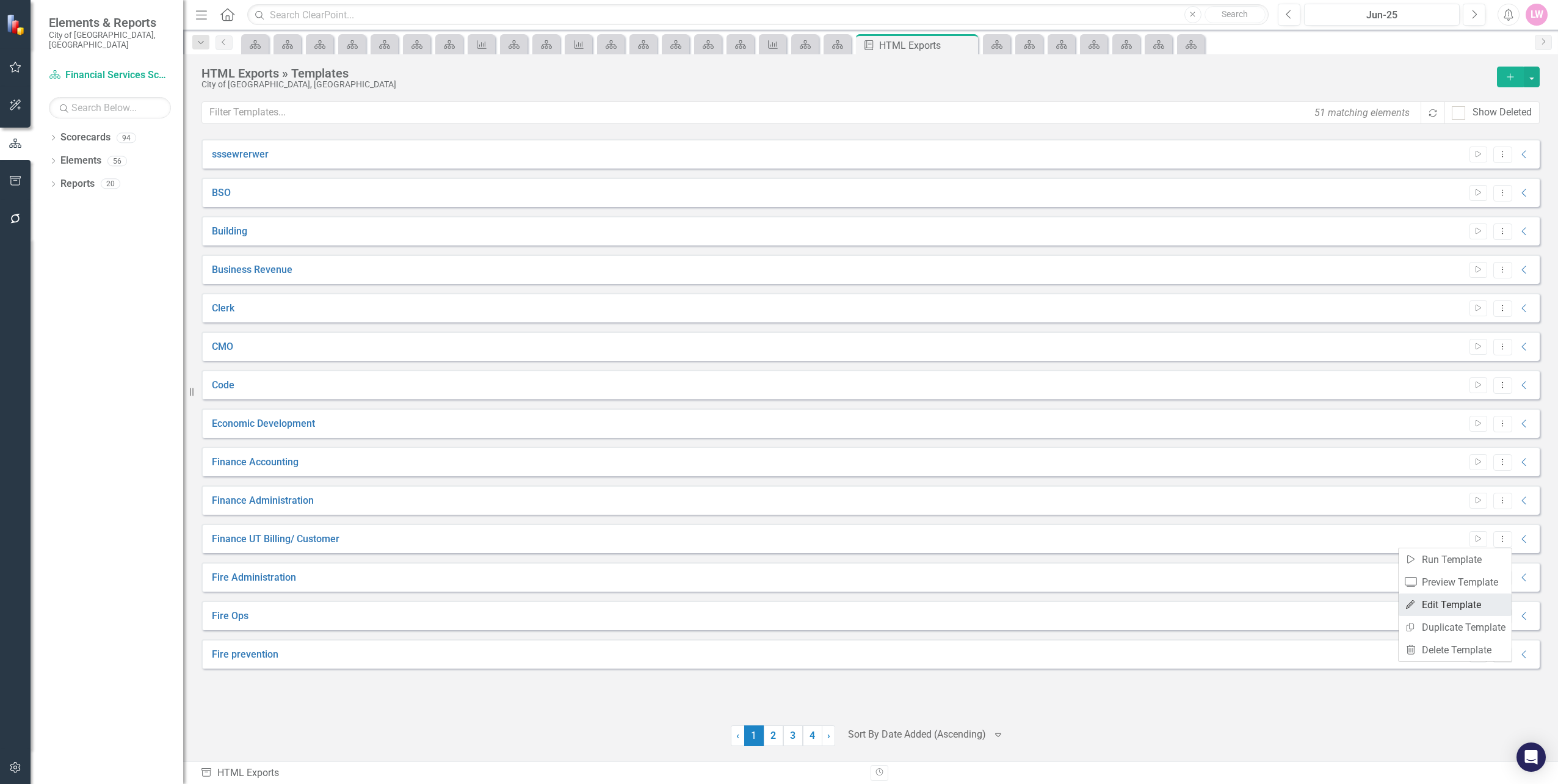
click at [1468, 598] on link "Edit Edit Template" at bounding box center [1455, 605] width 113 height 22
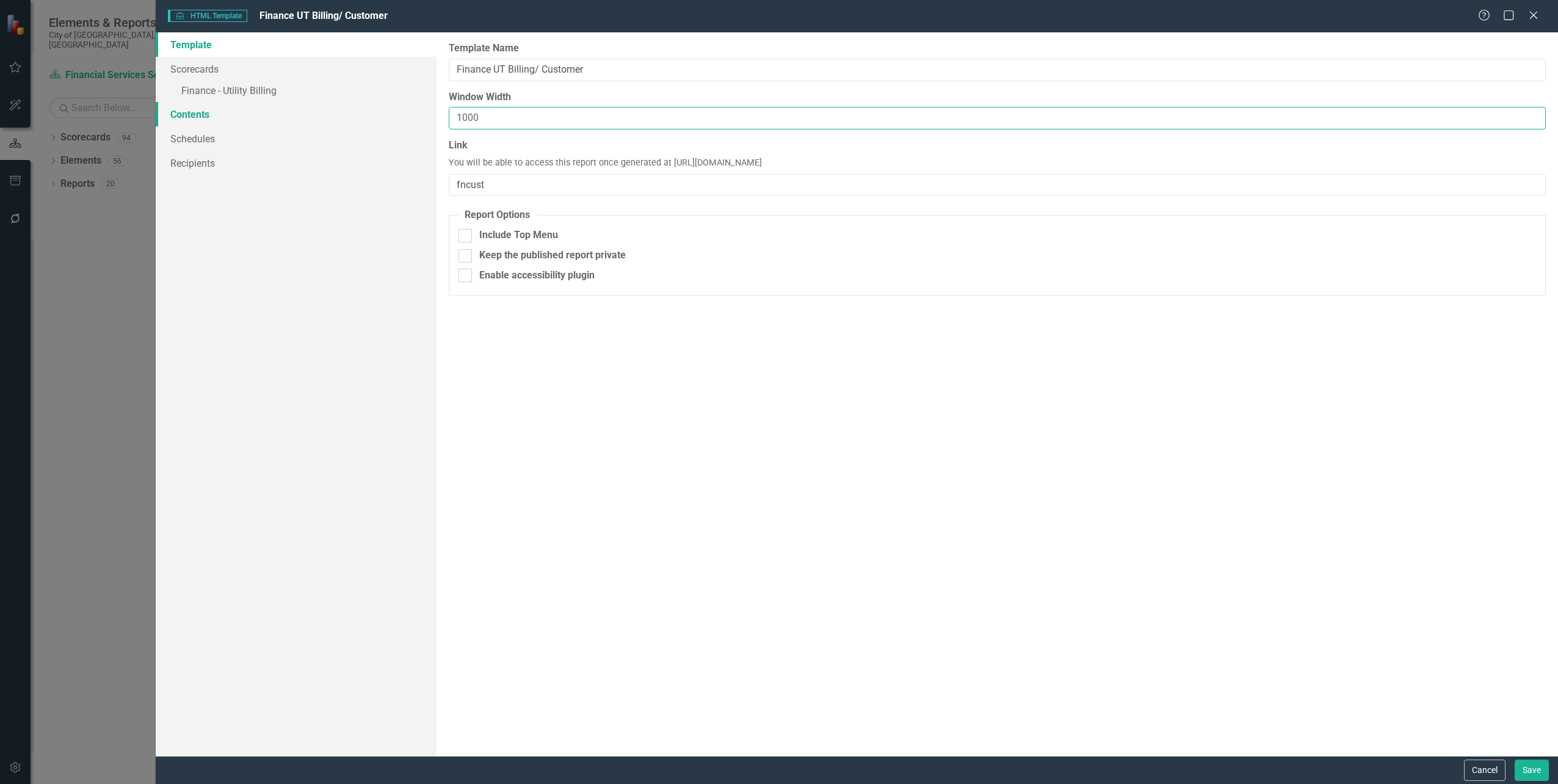
drag, startPoint x: 486, startPoint y: 112, endPoint x: 336, endPoint y: 109, distance: 150.0
click at [336, 109] on div "Template Scorecards » Finance - Utility Billing Contents Schedules Recipients R…" at bounding box center [857, 394] width 1402 height 723
type input "900"
click at [1529, 777] on button "Save" at bounding box center [1532, 770] width 34 height 21
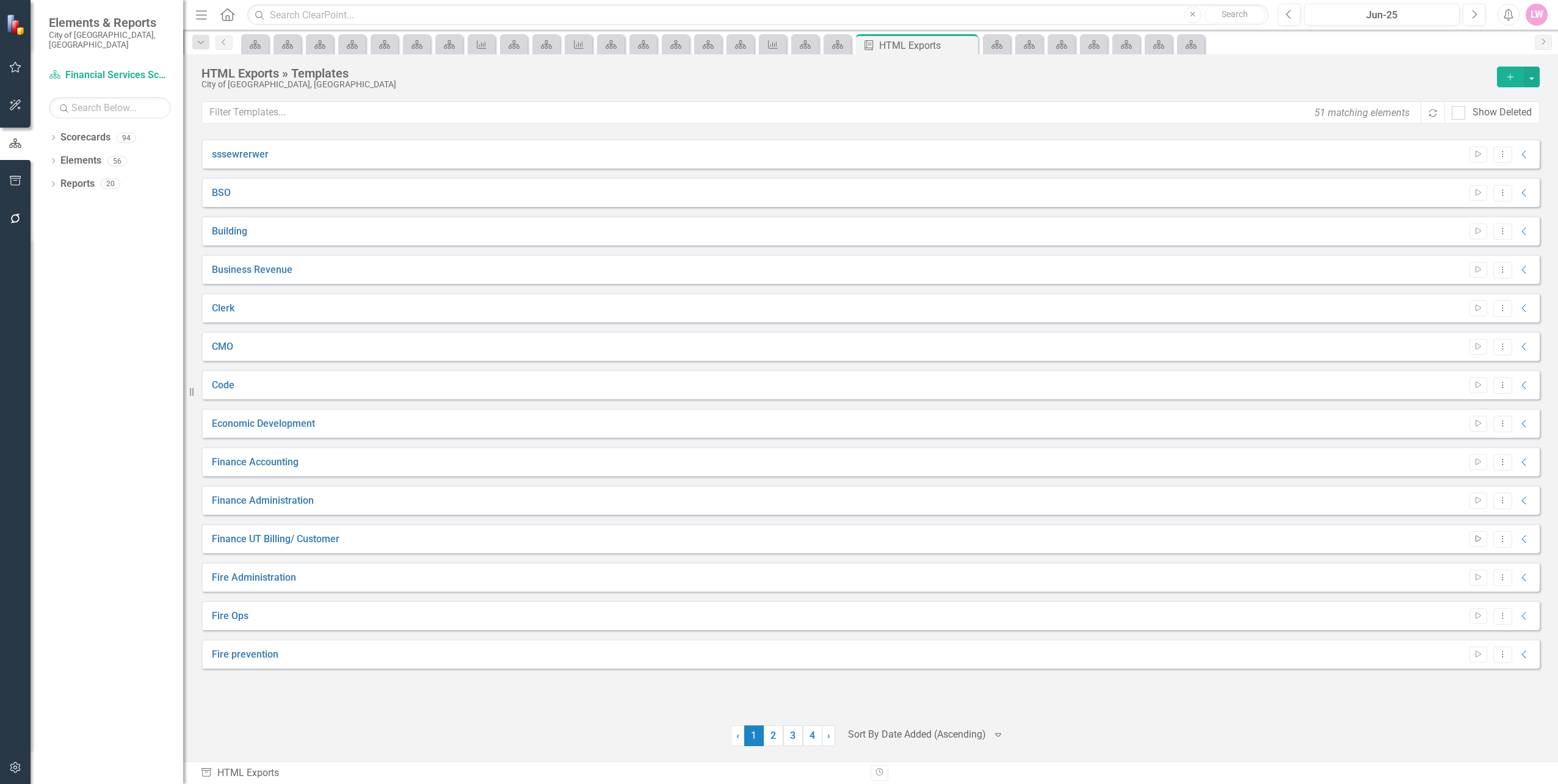
click at [1480, 543] on button "Start" at bounding box center [1478, 539] width 18 height 16
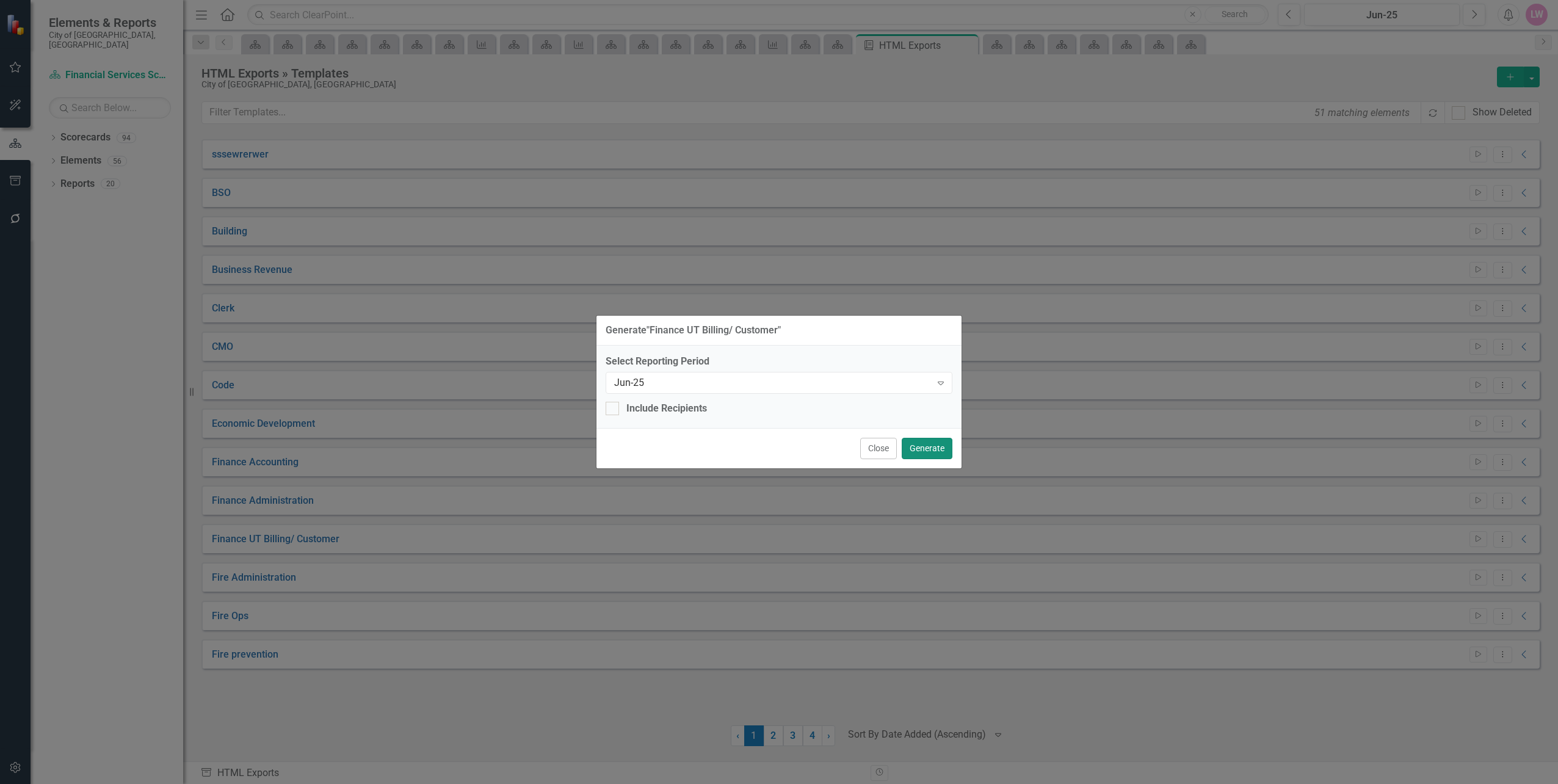
click at [917, 449] on button "Generate" at bounding box center [927, 448] width 50 height 21
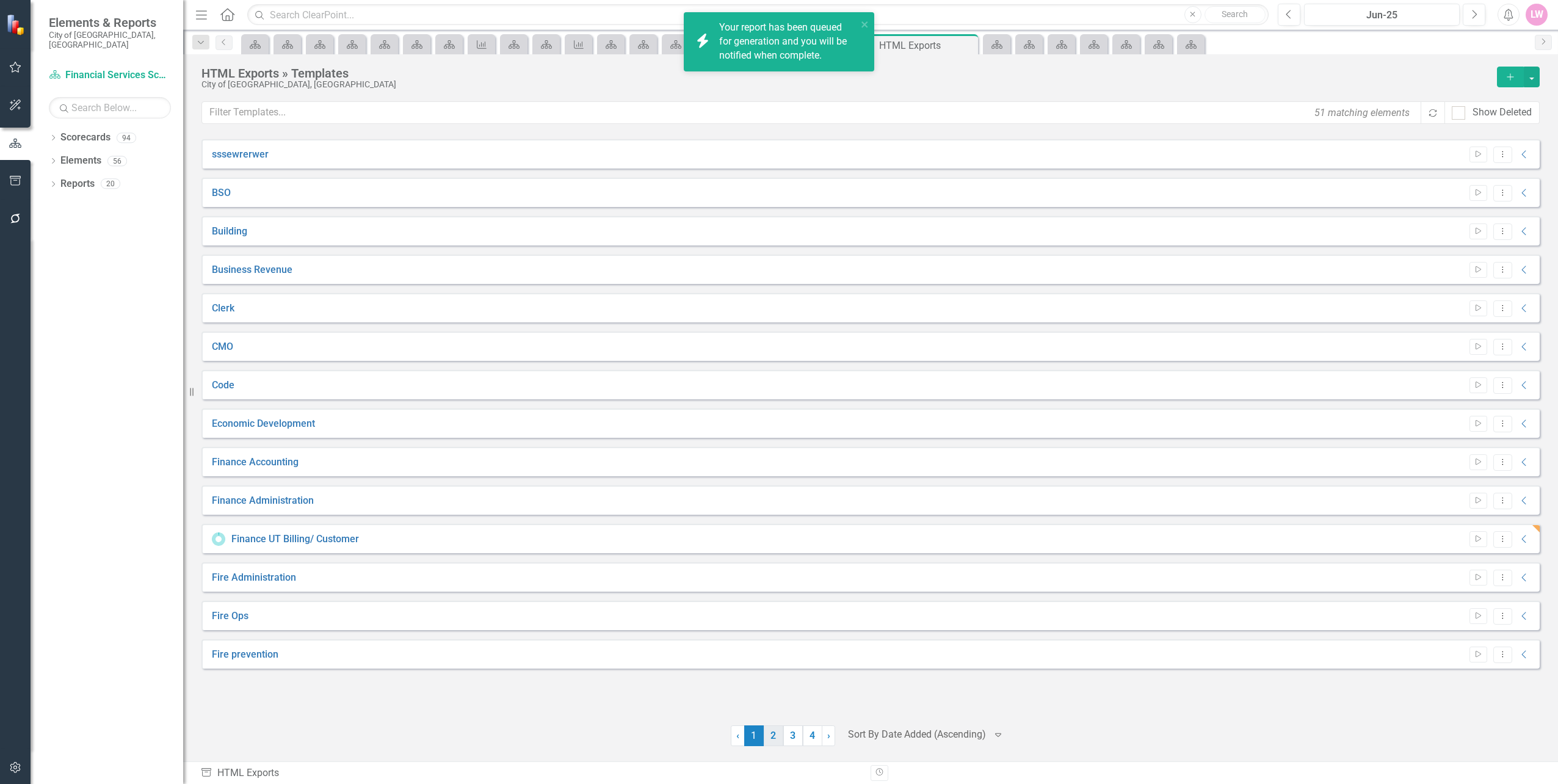
click at [773, 736] on link "2" at bounding box center [773, 736] width 20 height 21
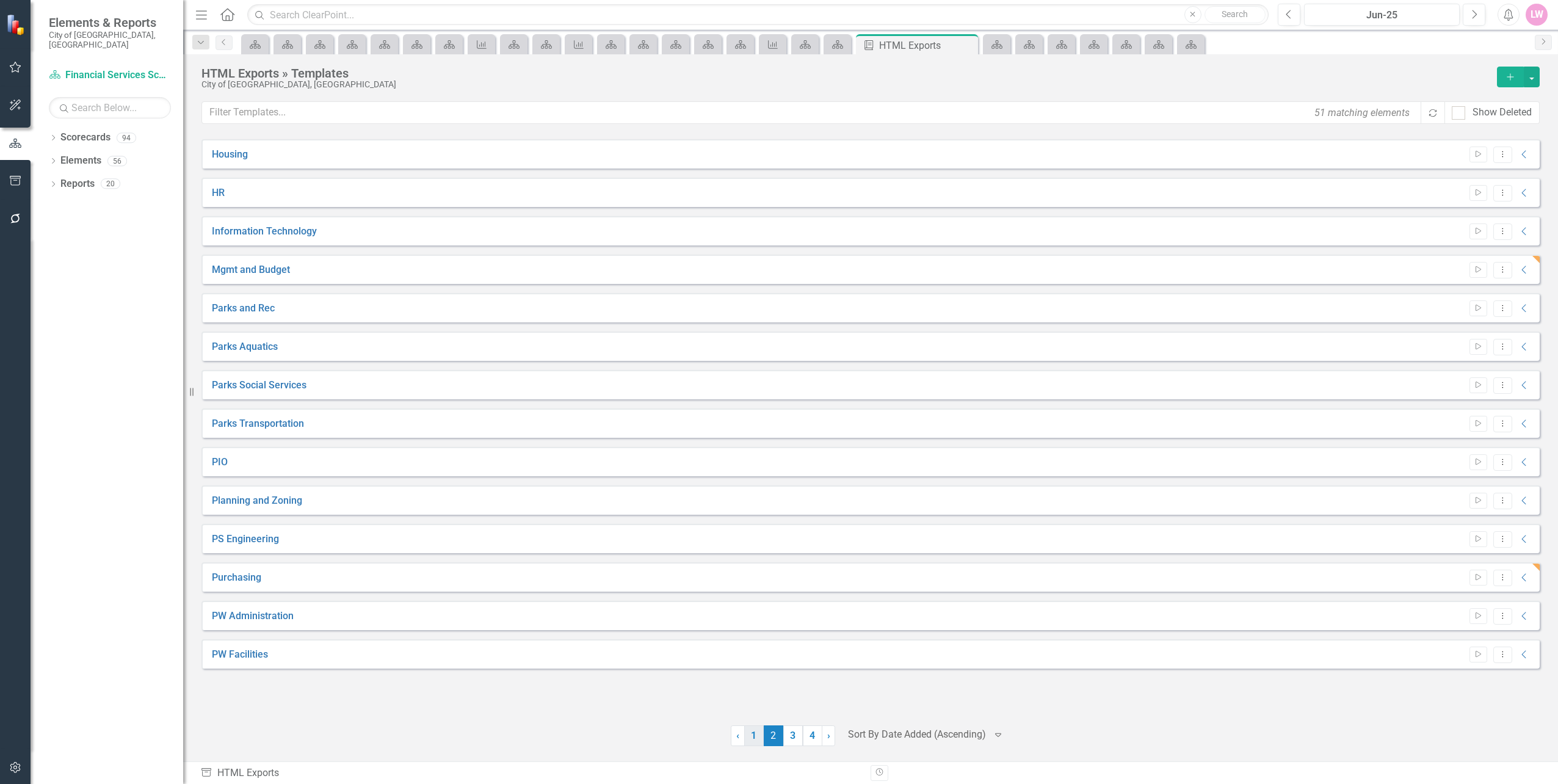
click at [756, 735] on link "1" at bounding box center [753, 736] width 20 height 21
click at [1507, 541] on icon "Dropdown Menu" at bounding box center [1502, 539] width 10 height 8
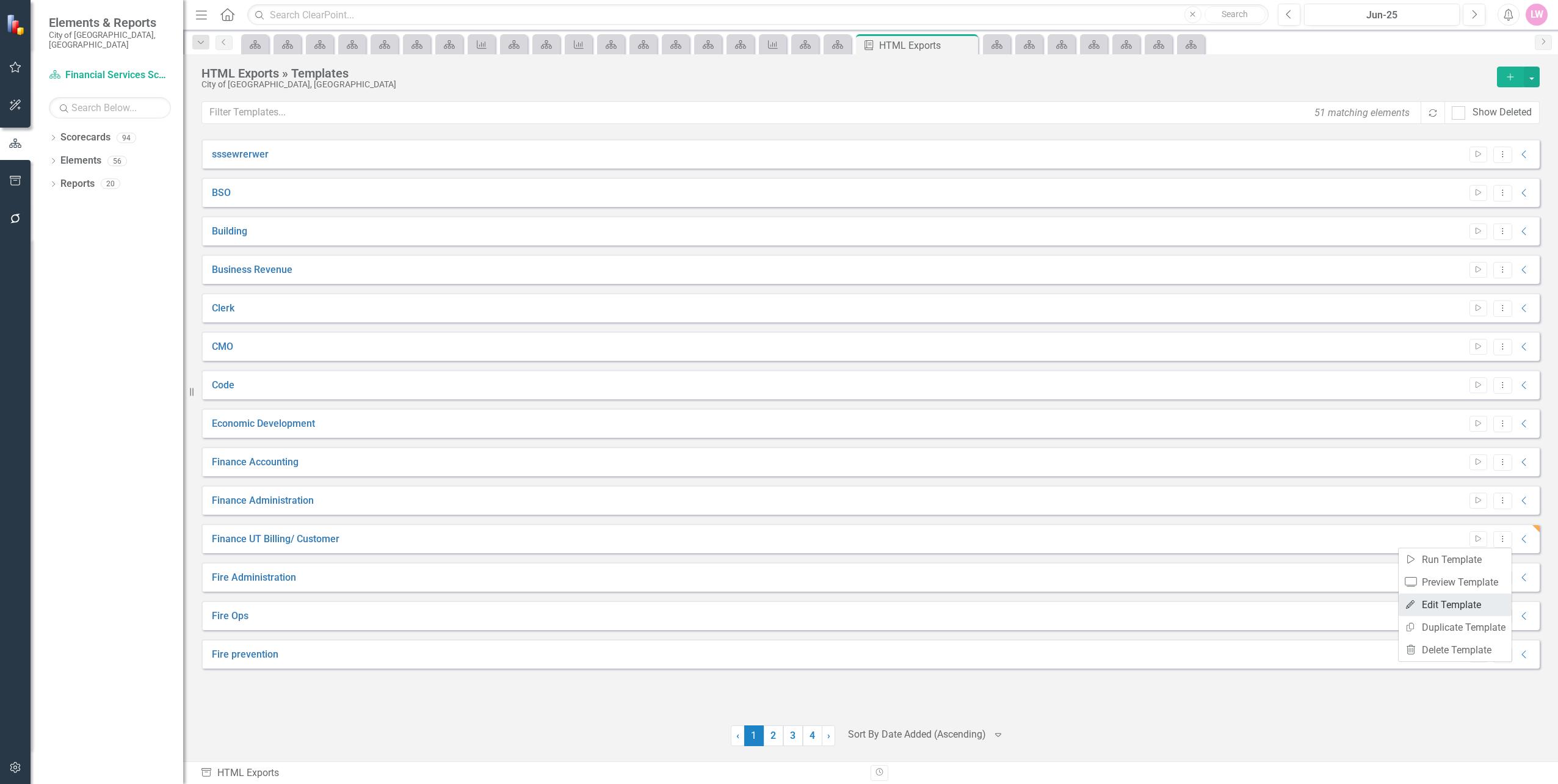
click at [1460, 601] on link "Edit Edit Template" at bounding box center [1455, 605] width 113 height 22
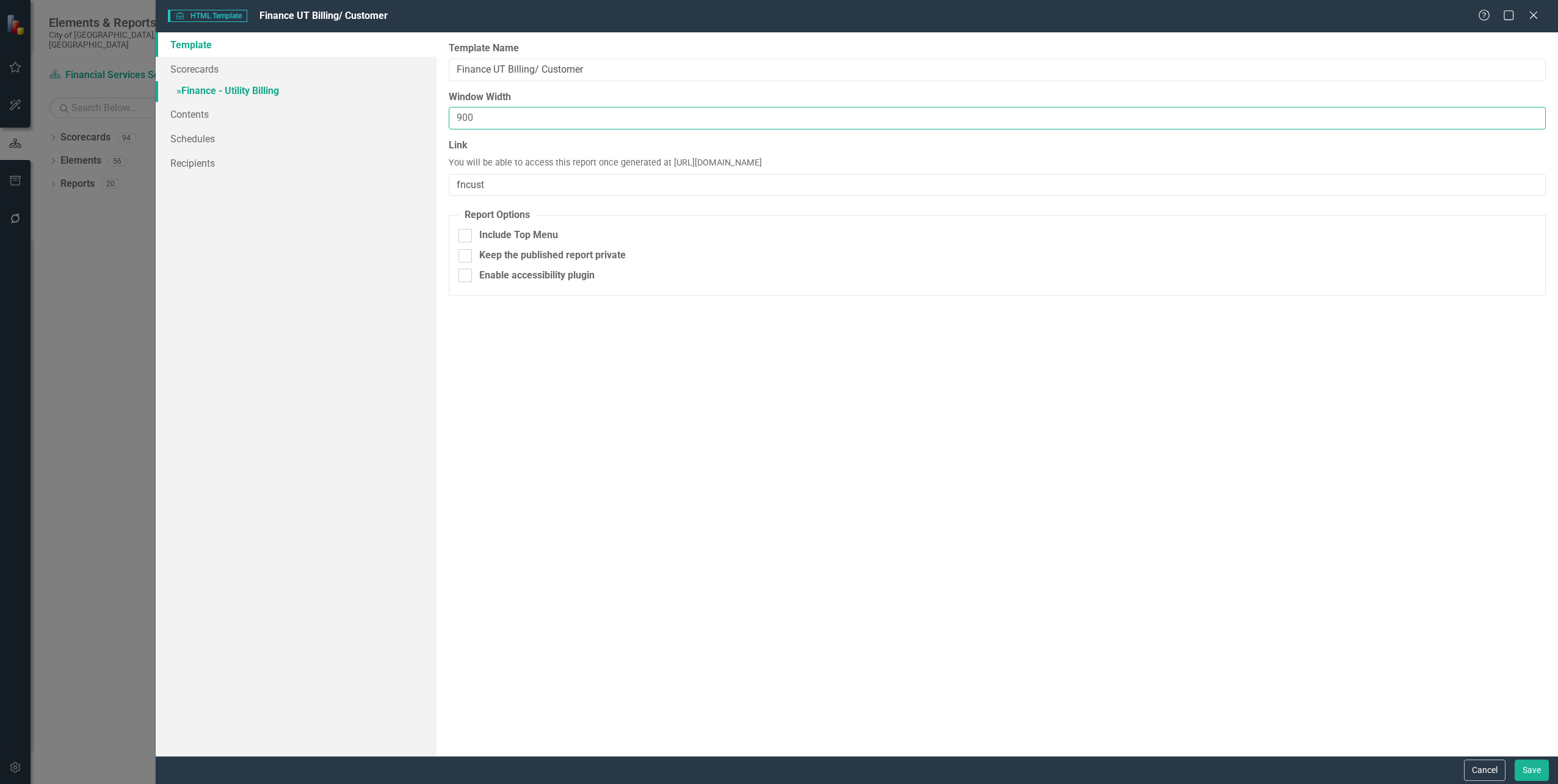
drag, startPoint x: 488, startPoint y: 122, endPoint x: 259, endPoint y: 89, distance: 231.4
click at [259, 89] on div "Template Scorecards » Finance - Utility Billing Contents Schedules Recipients R…" at bounding box center [857, 394] width 1402 height 723
type input "1100"
click at [1528, 767] on button "Save" at bounding box center [1532, 770] width 34 height 21
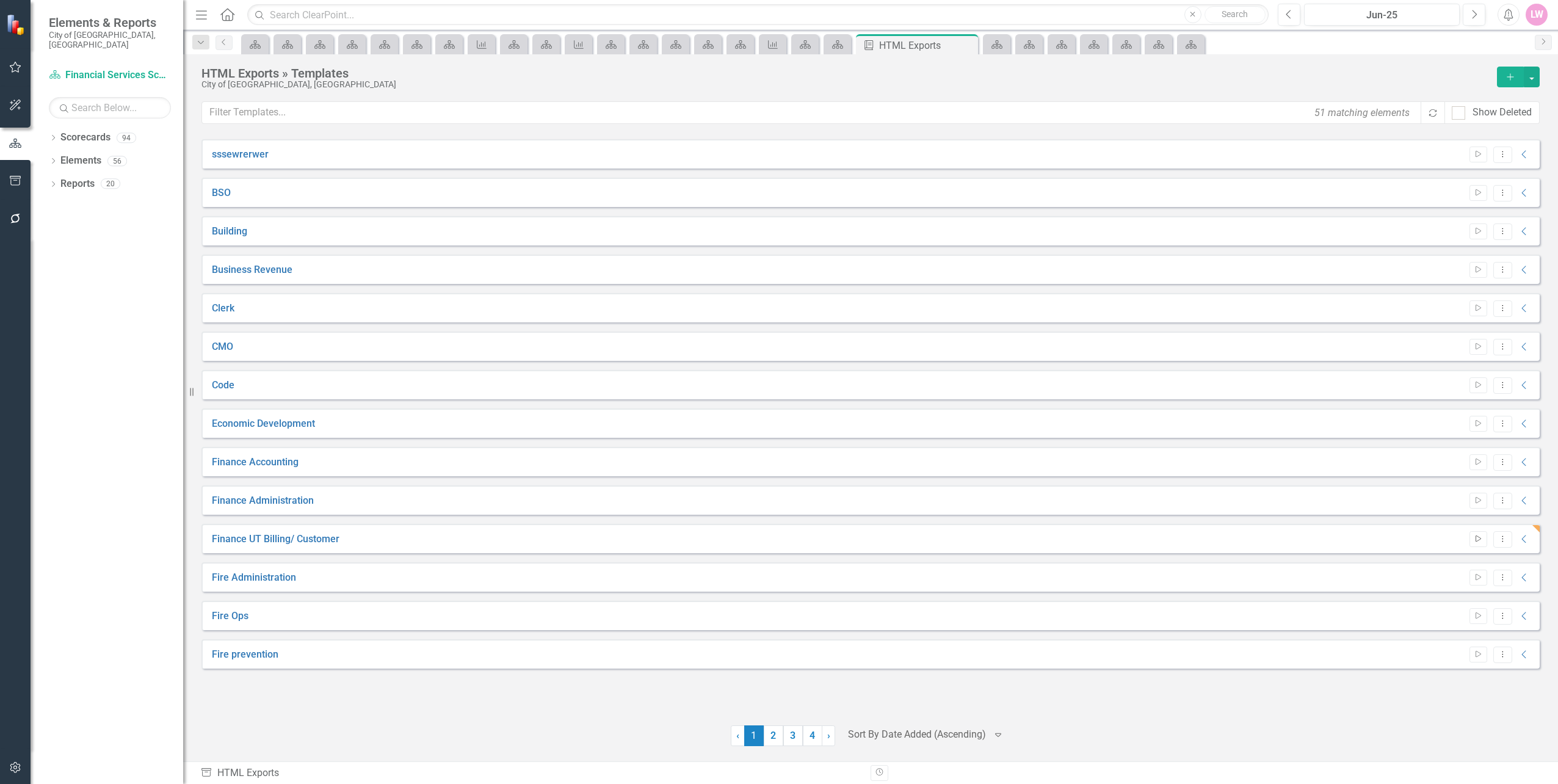
click at [1477, 542] on icon "Start" at bounding box center [1479, 539] width 9 height 7
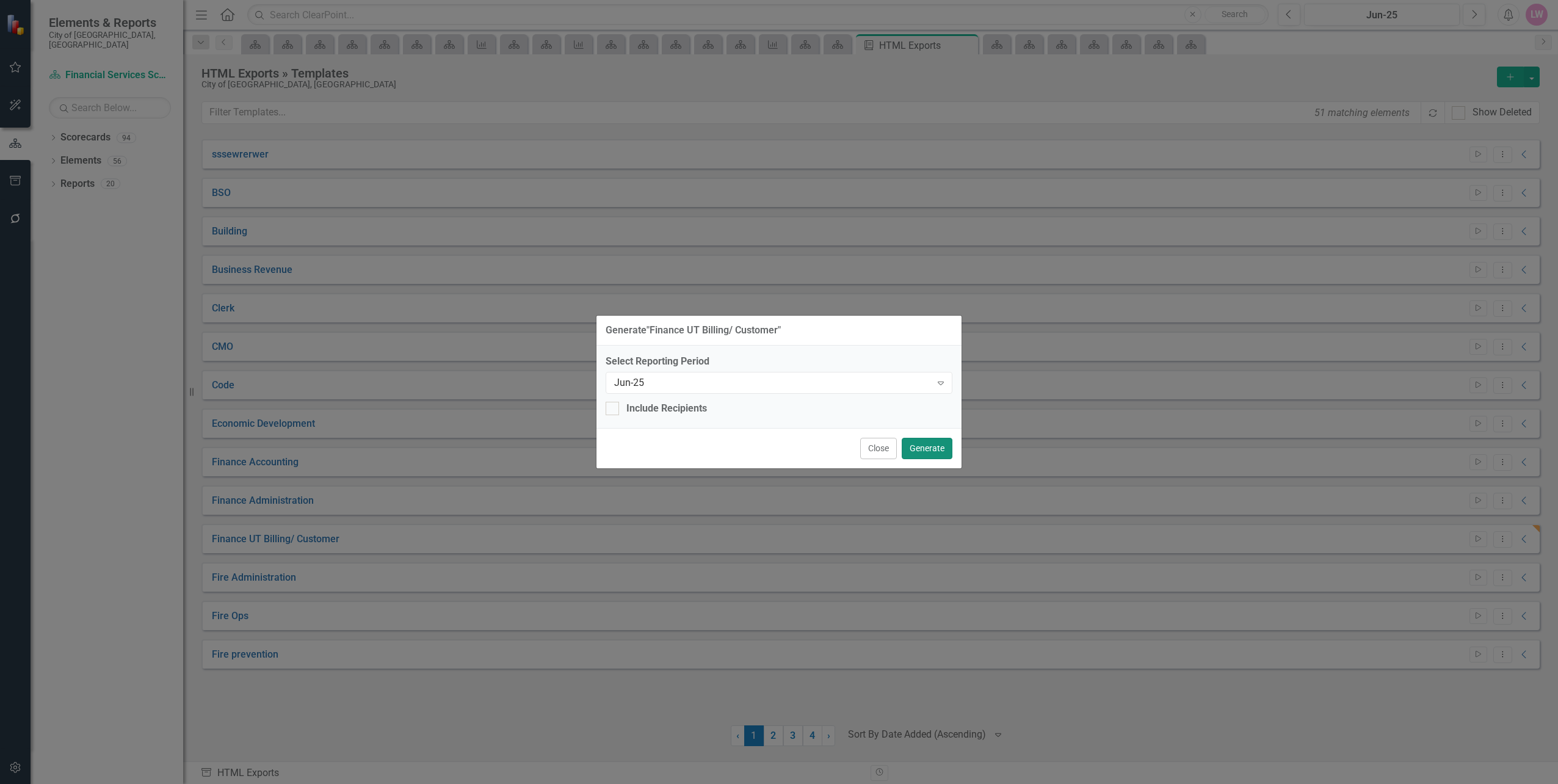
click at [931, 443] on button "Generate" at bounding box center [927, 448] width 50 height 21
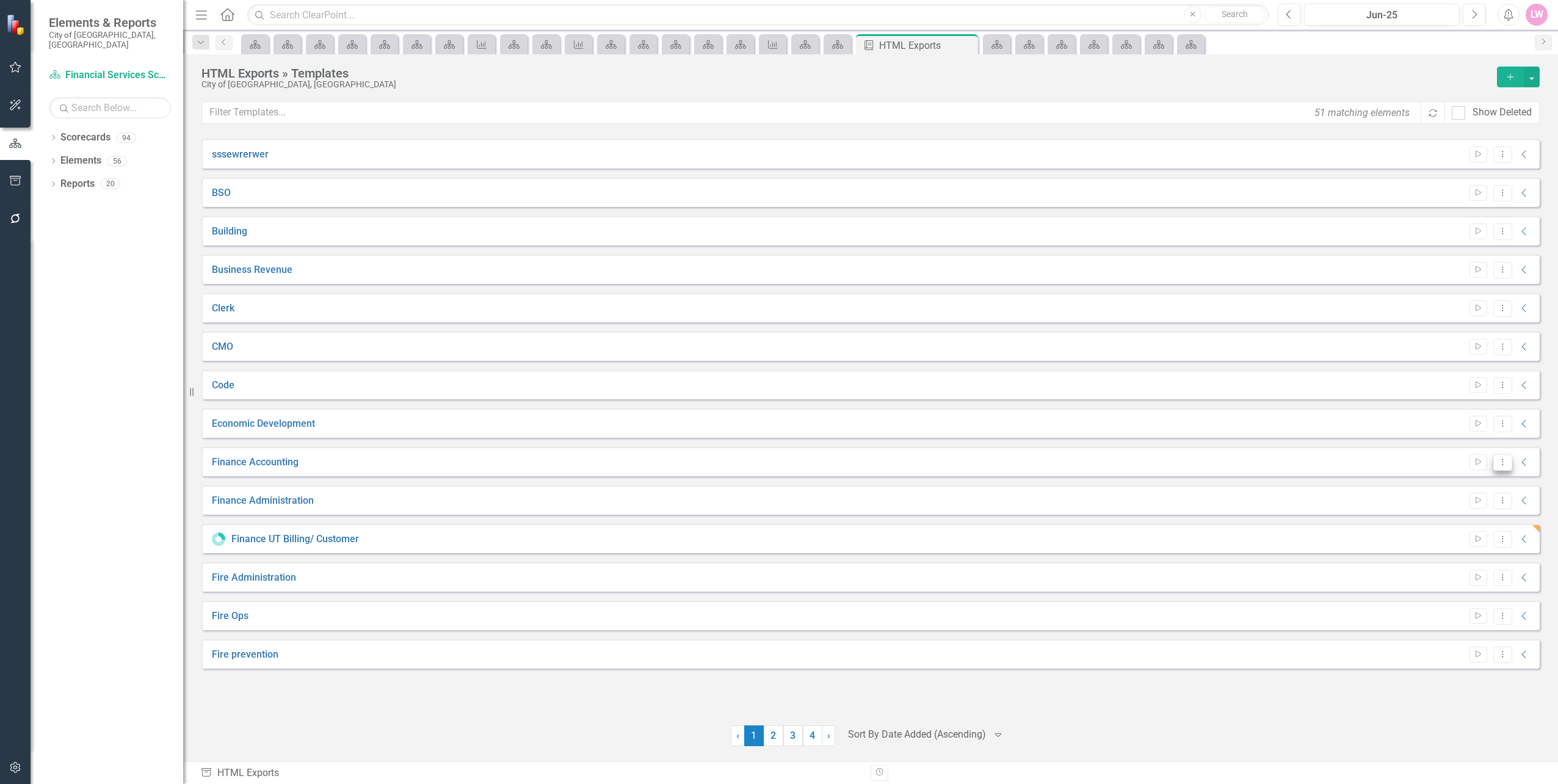
click at [1505, 464] on icon "Dropdown Menu" at bounding box center [1502, 461] width 10 height 8
click at [1478, 519] on link "Edit Edit Template" at bounding box center [1455, 528] width 113 height 22
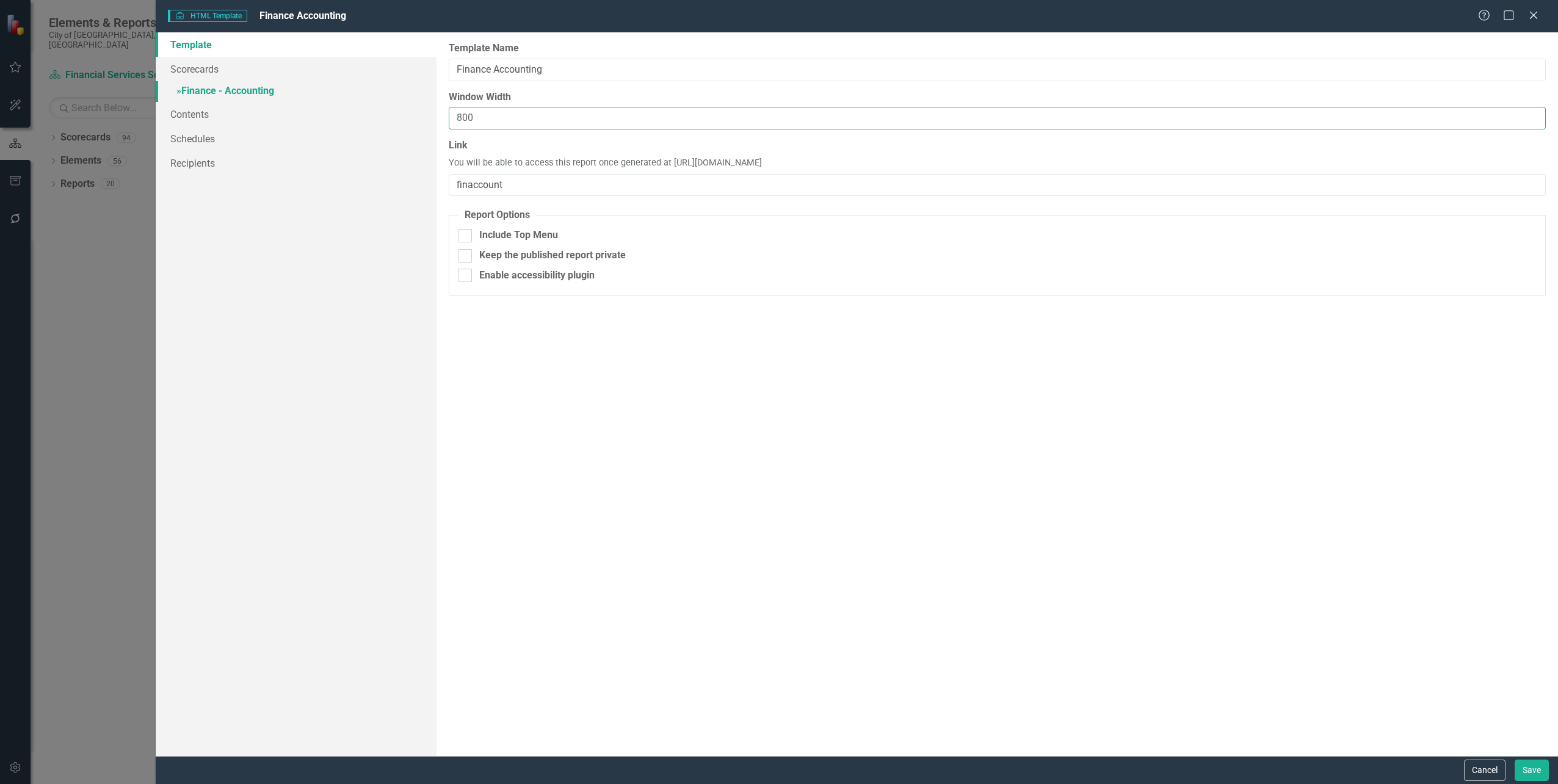
drag, startPoint x: 486, startPoint y: 119, endPoint x: 209, endPoint y: 91, distance: 278.4
click at [212, 95] on div "Template Scorecards » Finance - Accounting Contents Schedules Recipients Report…" at bounding box center [857, 394] width 1402 height 723
type input "1000"
click at [1537, 771] on button "Save" at bounding box center [1532, 770] width 34 height 21
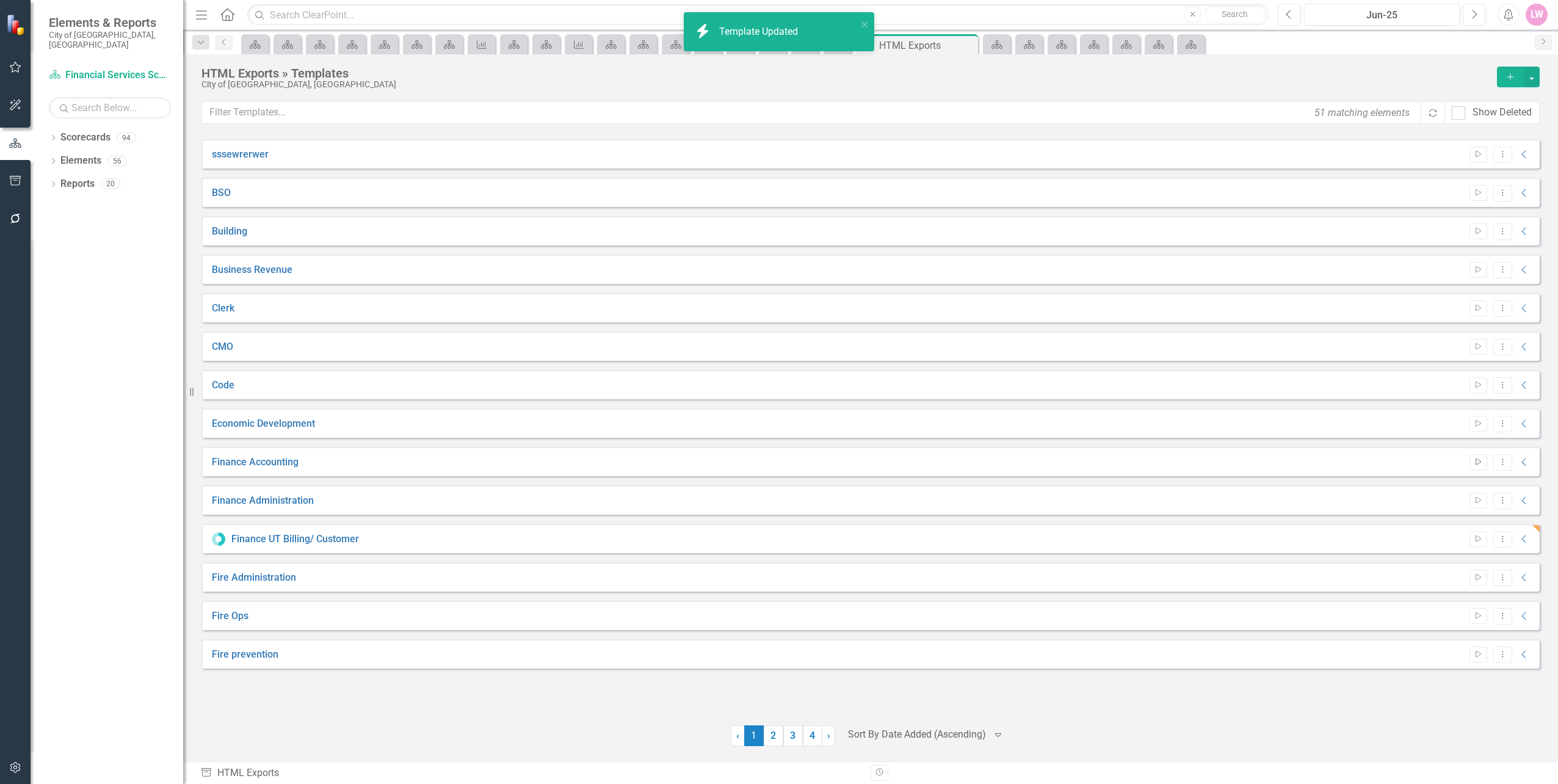
click at [1482, 463] on icon "Start" at bounding box center [1479, 462] width 9 height 7
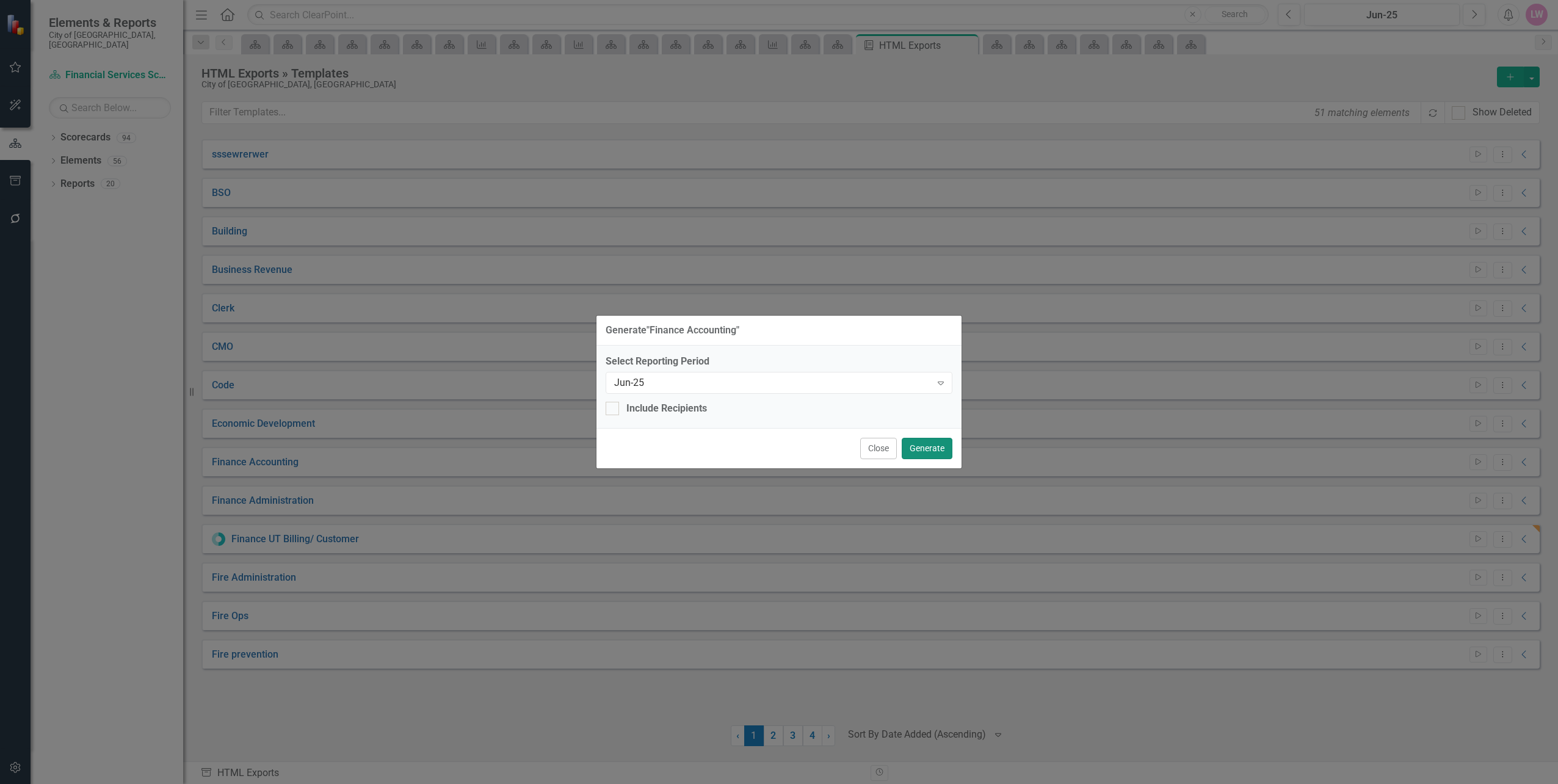
click at [936, 458] on button "Generate" at bounding box center [927, 448] width 50 height 21
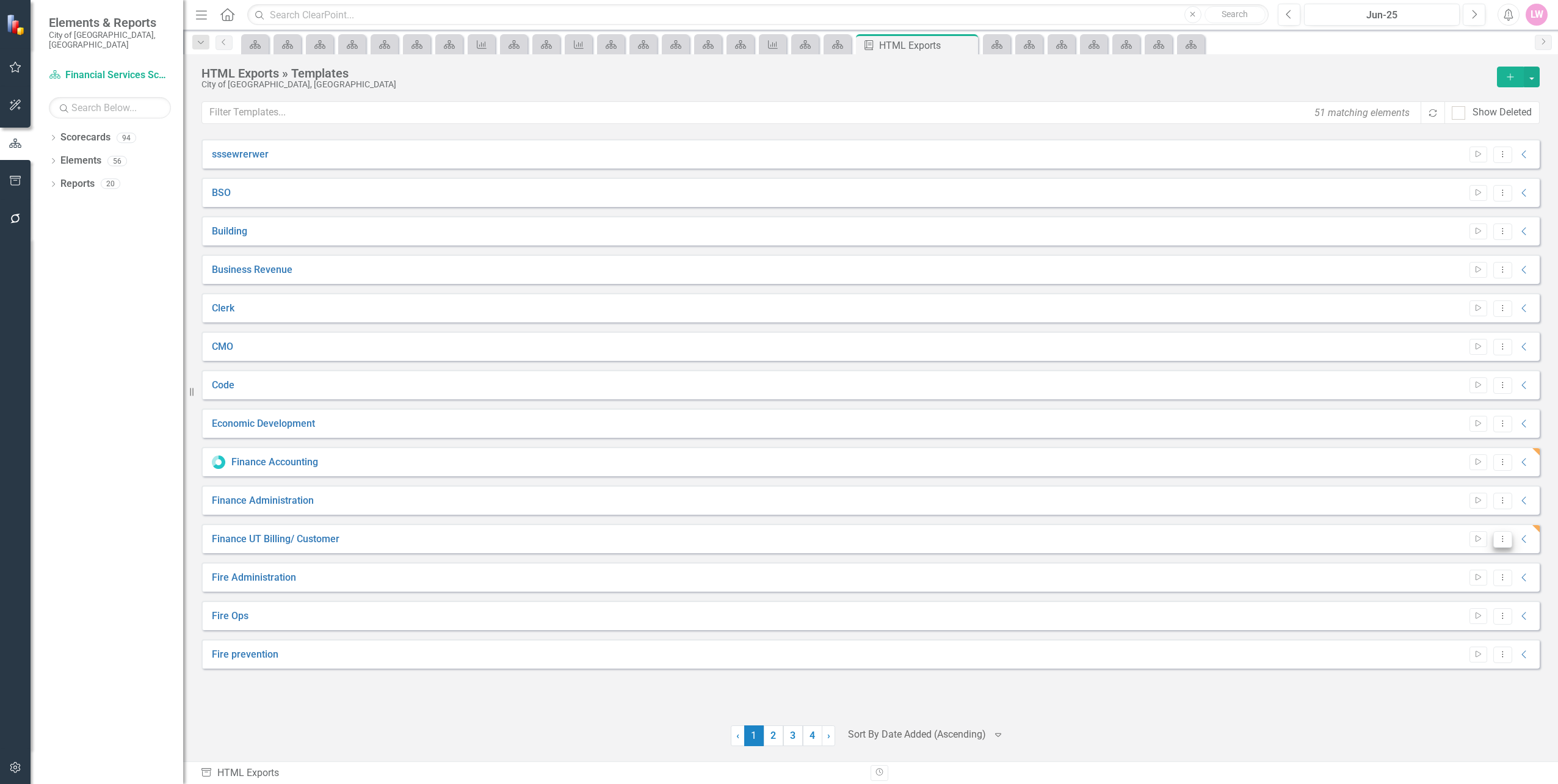
click at [1504, 541] on icon "Dropdown Menu" at bounding box center [1502, 539] width 10 height 8
click at [1468, 600] on link "Edit Edit Template" at bounding box center [1455, 605] width 113 height 22
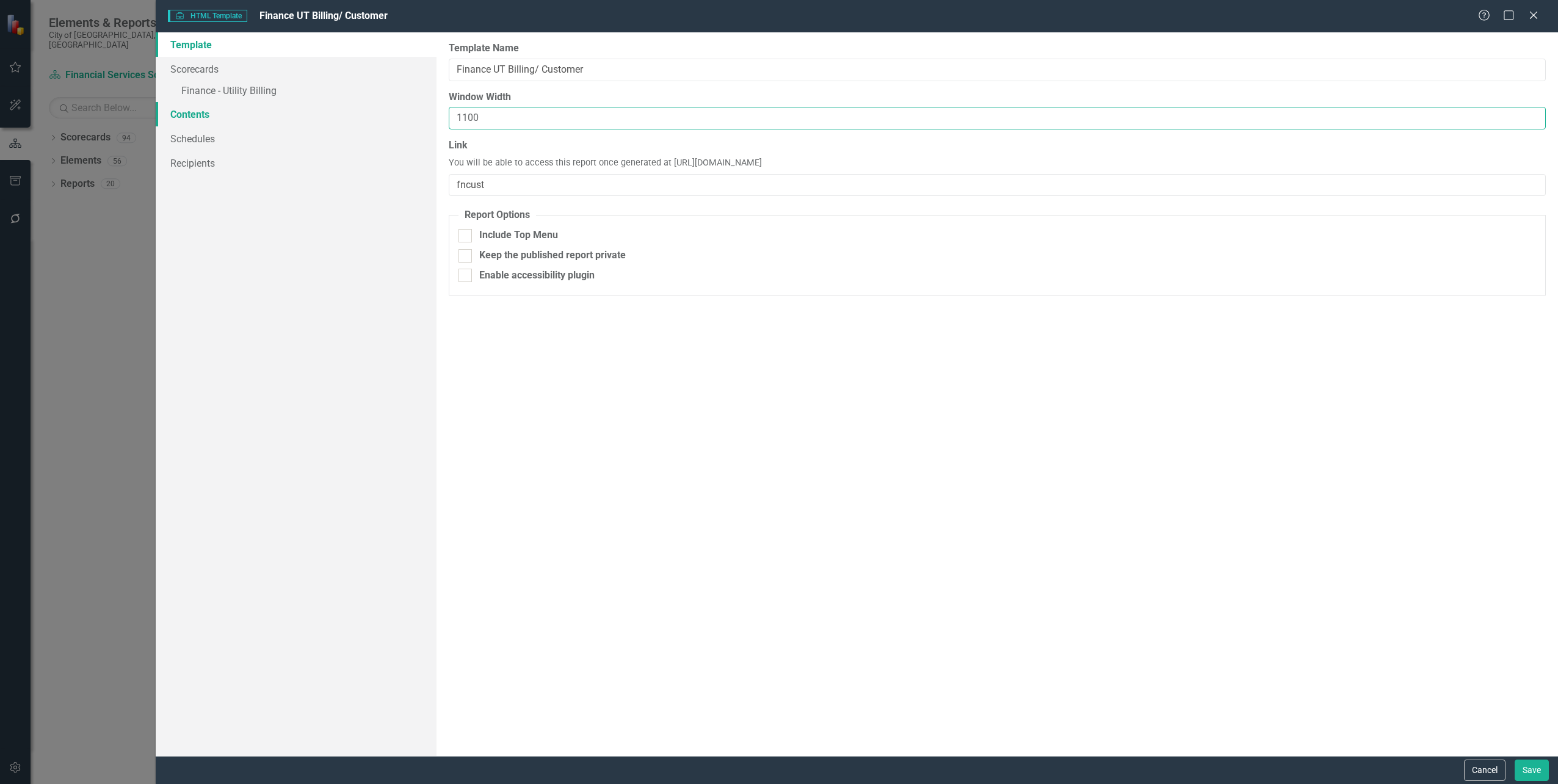
drag, startPoint x: 495, startPoint y: 120, endPoint x: 416, endPoint y: 112, distance: 79.4
click at [417, 112] on div "Template Scorecards » Finance - Utility Billing Contents Schedules Recipients R…" at bounding box center [857, 394] width 1402 height 723
type input "1000"
click at [1531, 770] on button "Save" at bounding box center [1532, 770] width 34 height 21
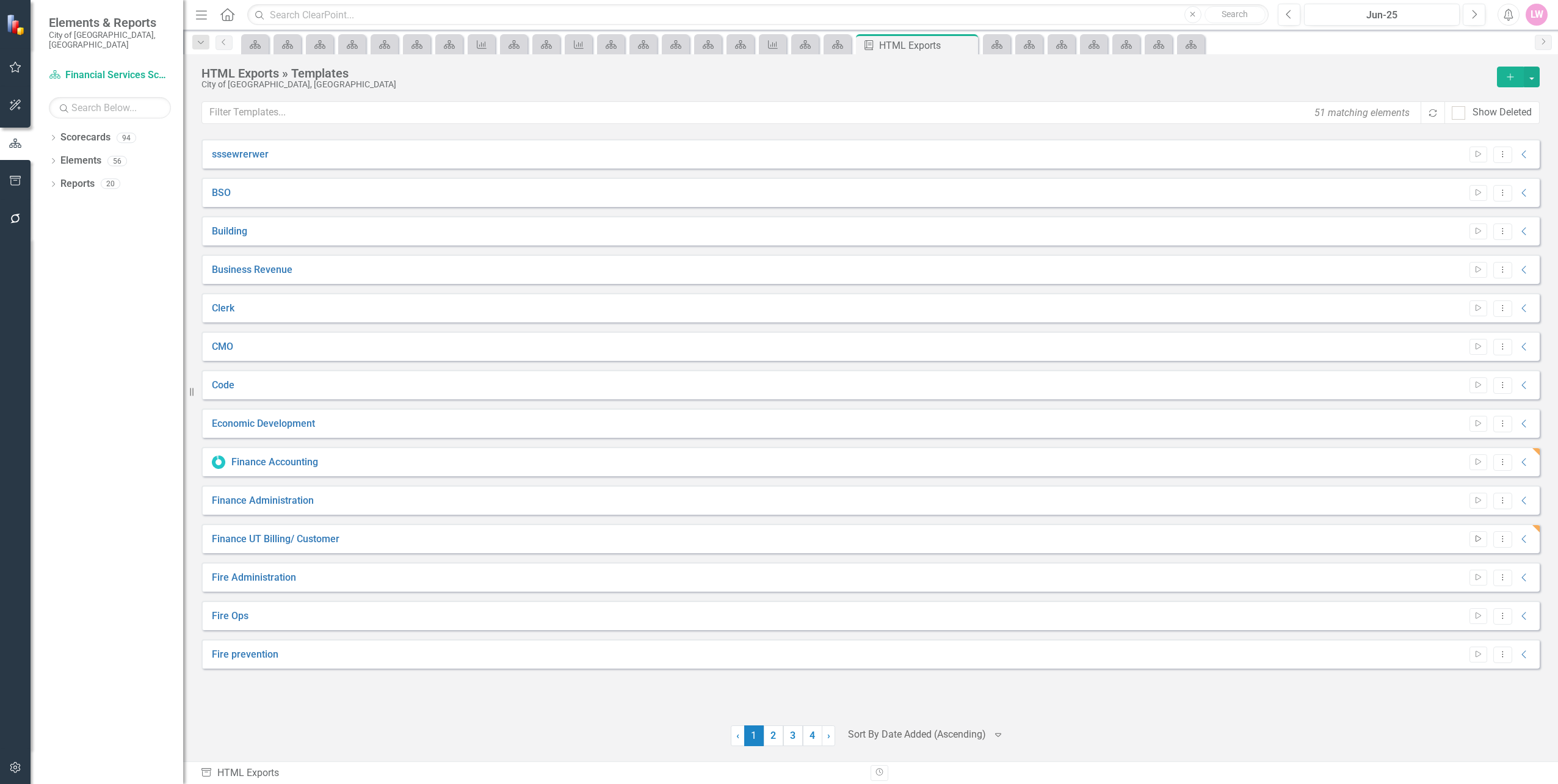
click at [1477, 542] on icon "Start" at bounding box center [1479, 539] width 9 height 7
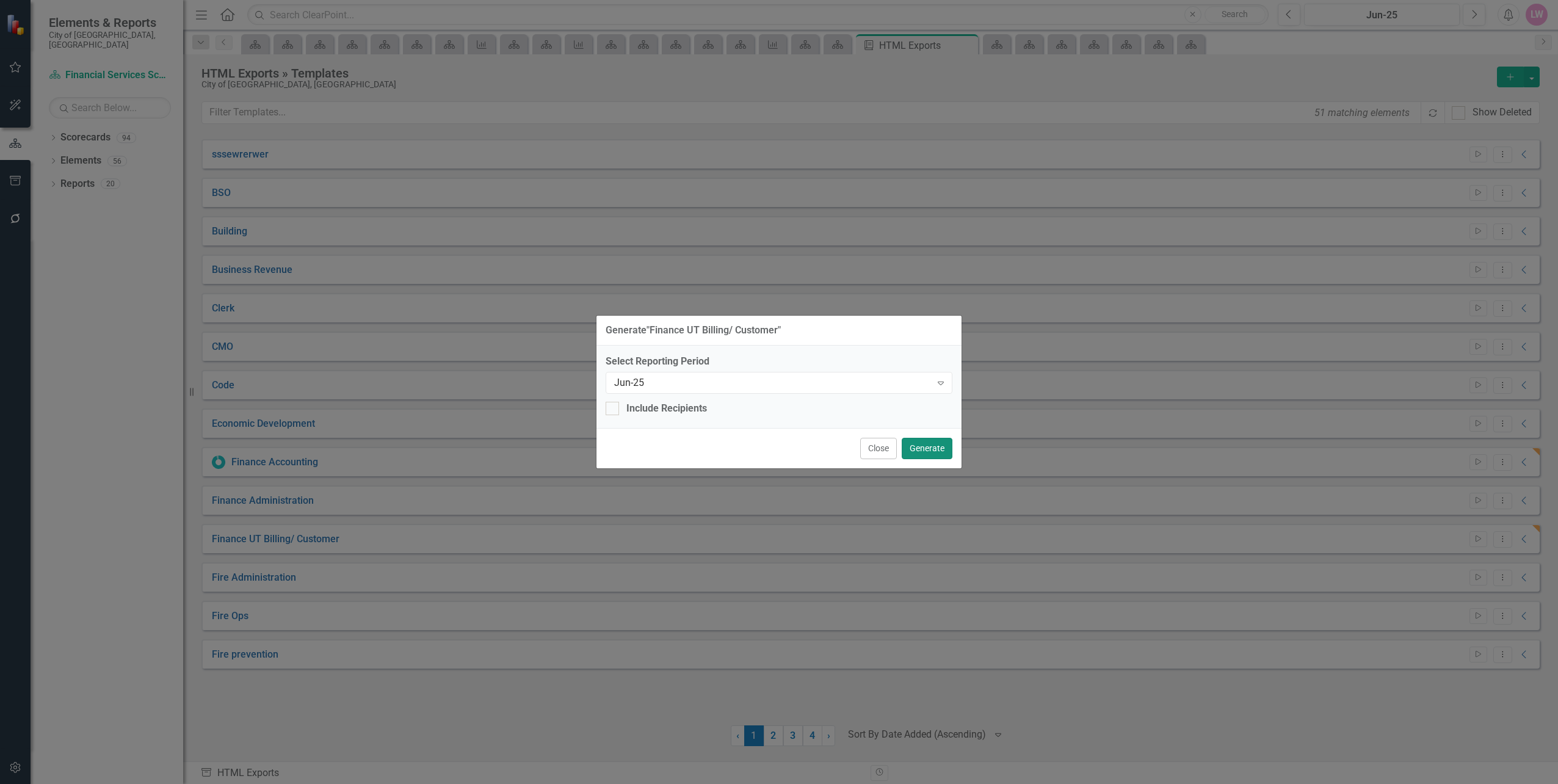
click at [924, 447] on button "Generate" at bounding box center [927, 448] width 50 height 21
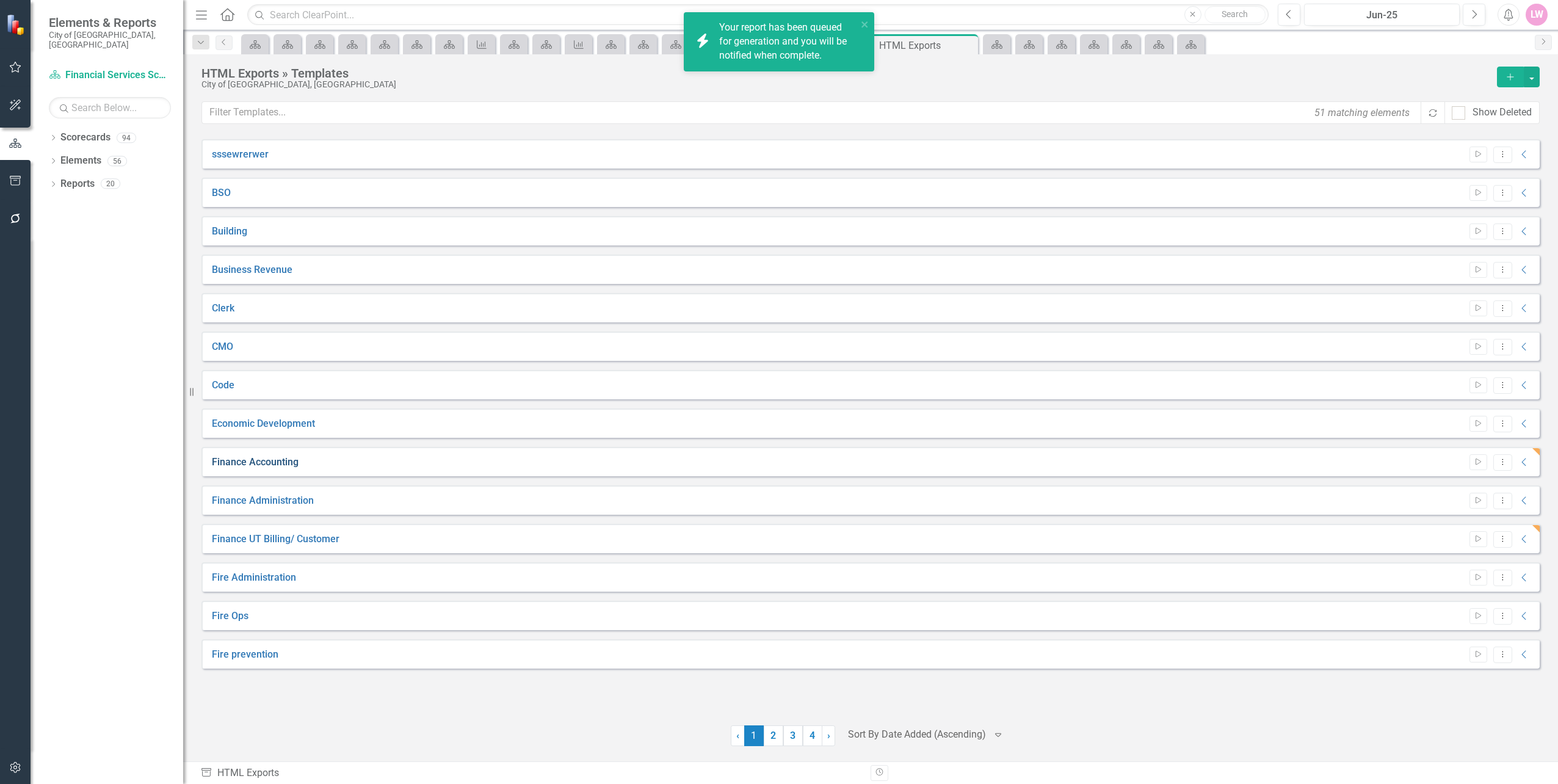
click at [264, 461] on link "Finance Accounting" at bounding box center [255, 462] width 87 height 14
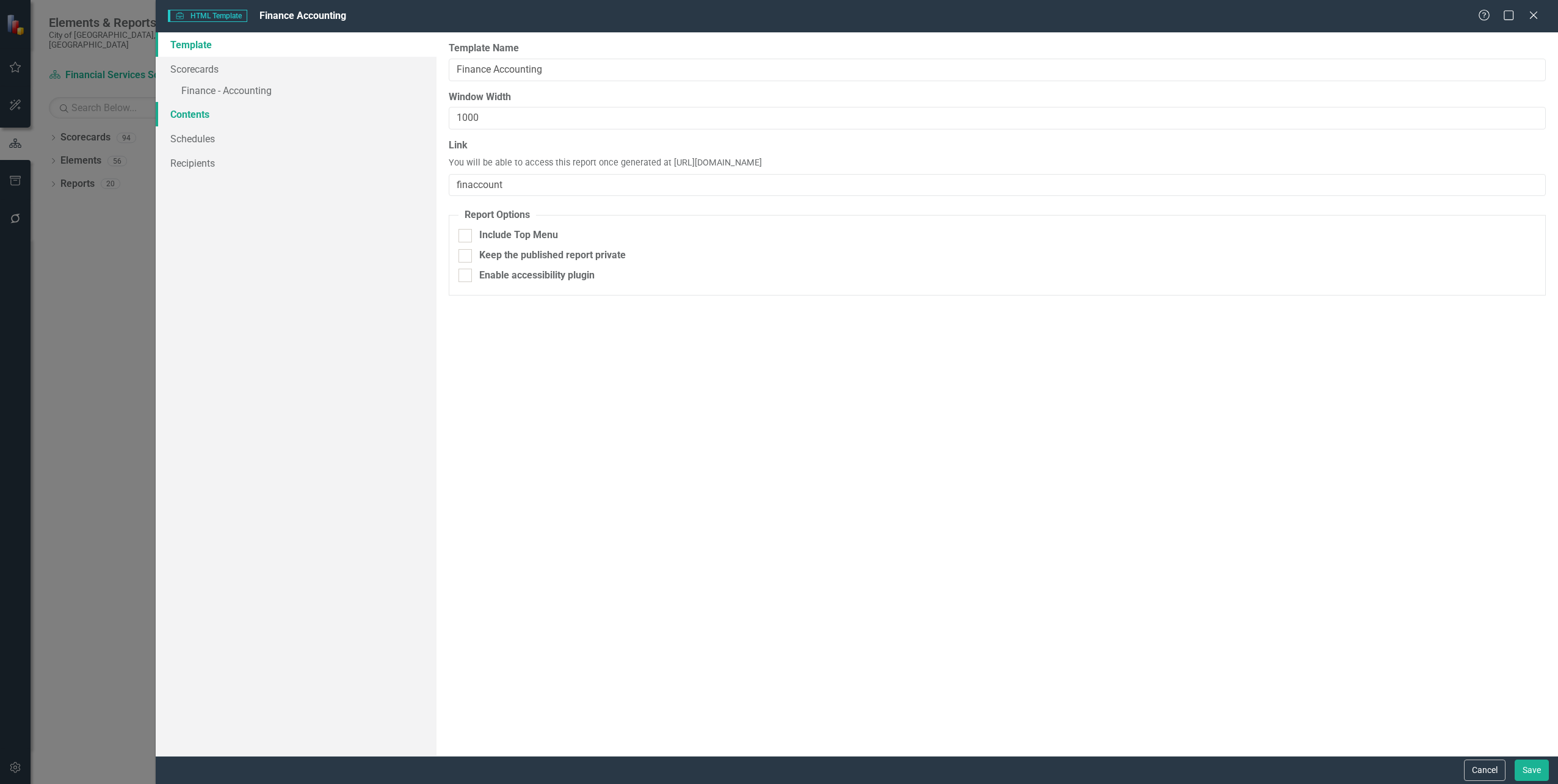
click at [183, 116] on link "Contents" at bounding box center [296, 114] width 281 height 24
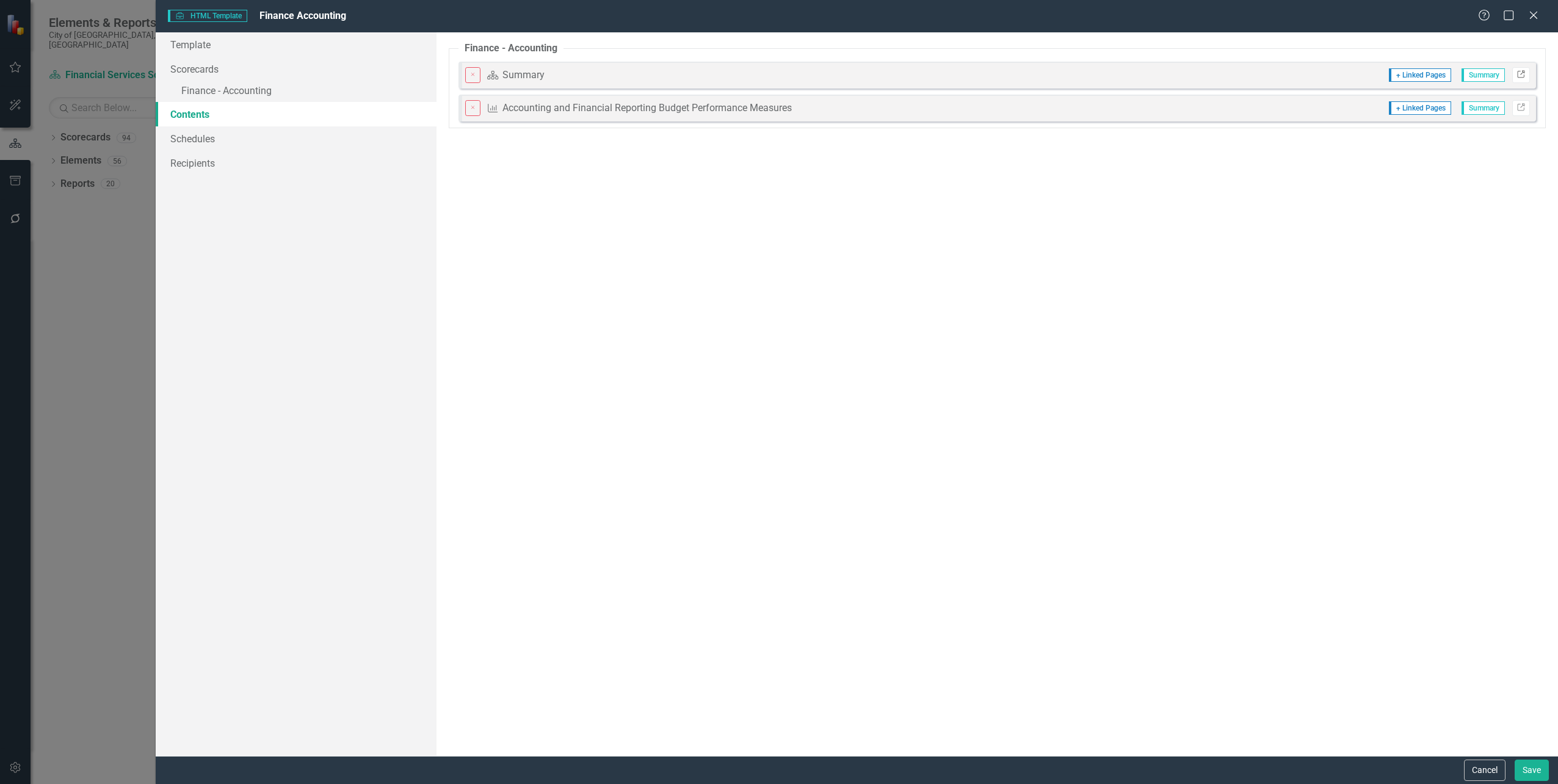
click at [1525, 76] on icon "Link" at bounding box center [1522, 76] width 9 height 7
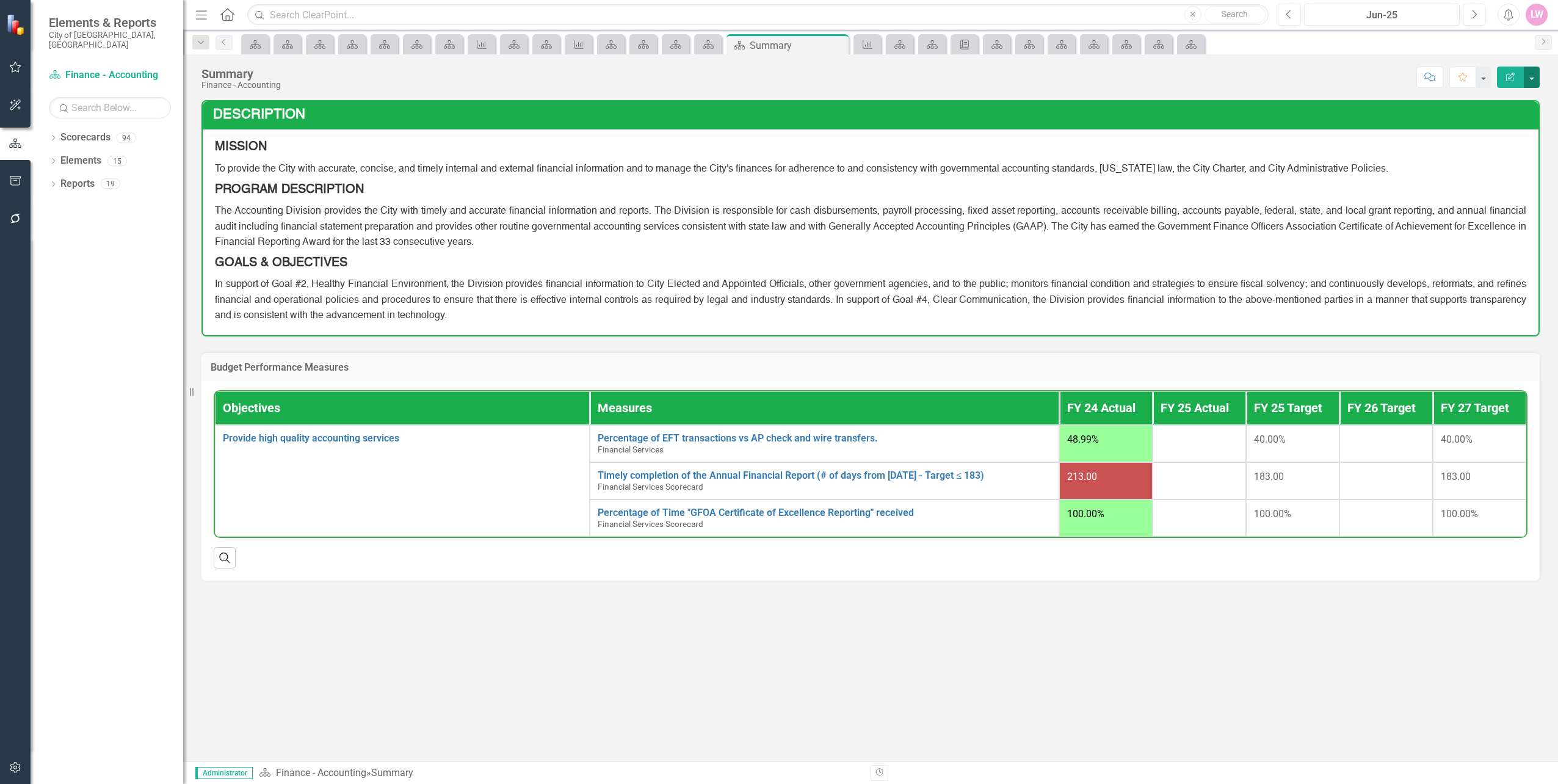
click at [1535, 82] on button "button" at bounding box center [1531, 76] width 16 height 21
click at [1515, 116] on link "Edit Report Edit Layout" at bounding box center [1490, 122] width 99 height 22
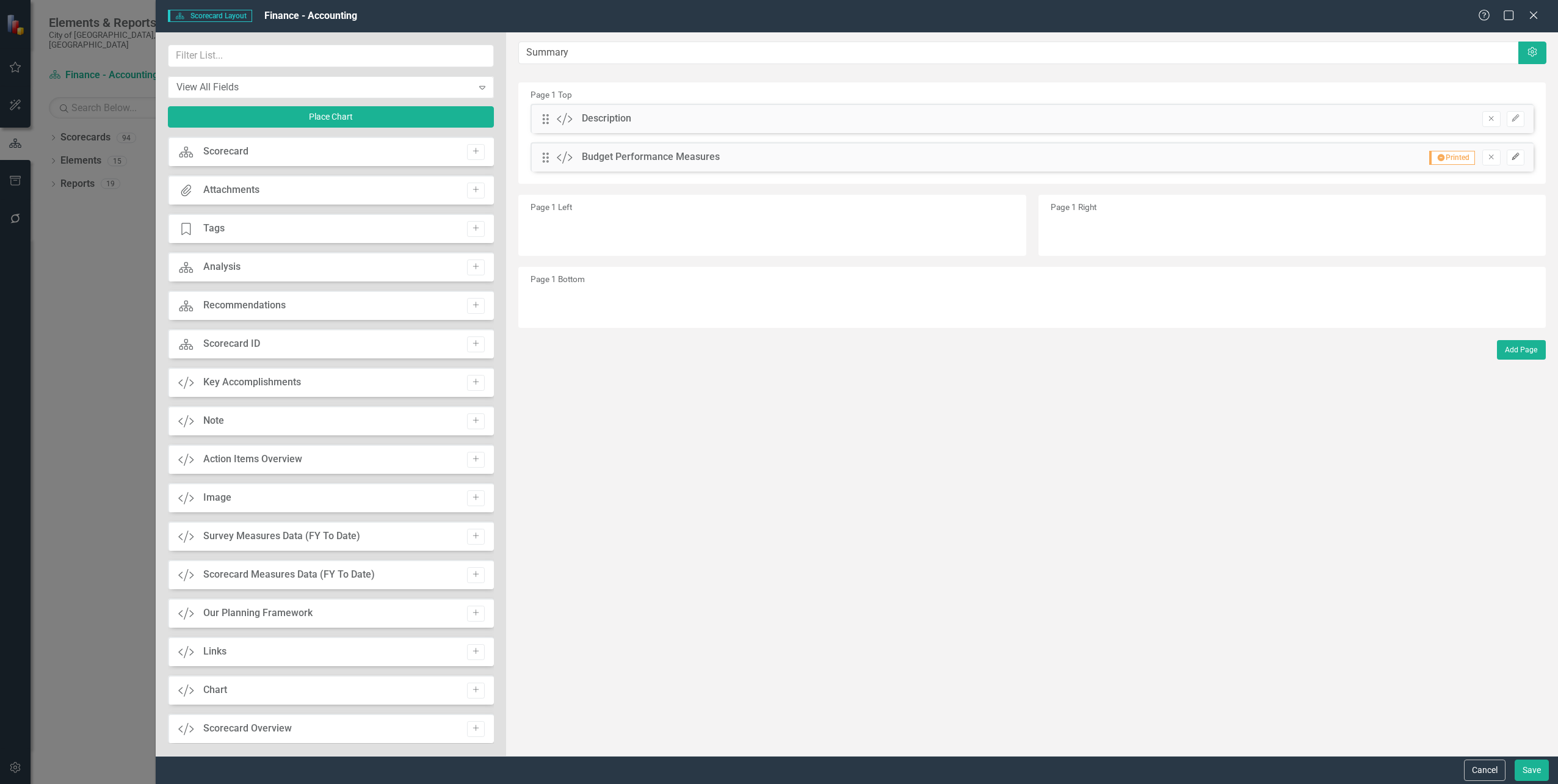
click at [1522, 156] on button "Edit" at bounding box center [1515, 157] width 18 height 16
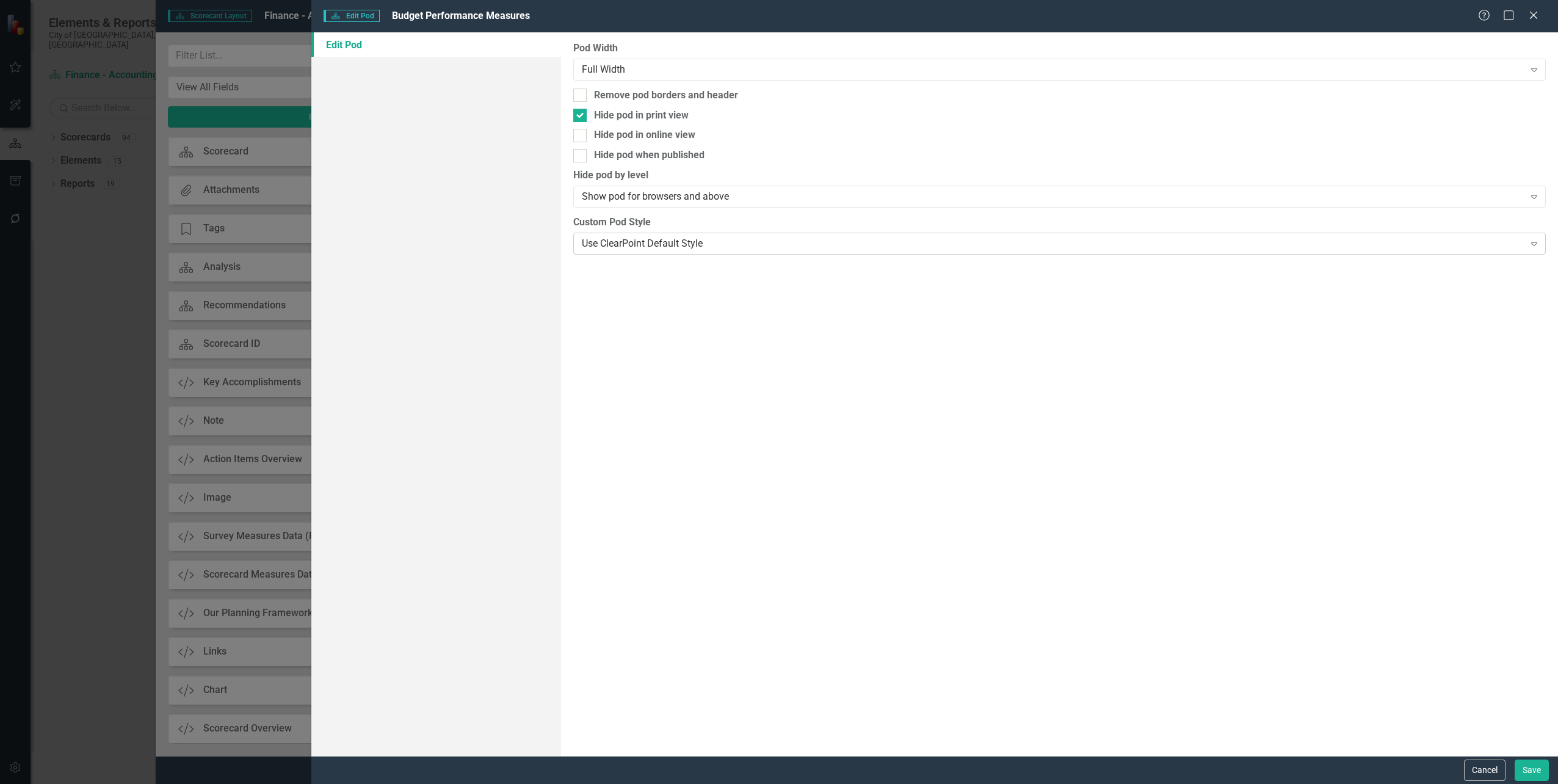
click at [655, 246] on div "Use ClearPoint Default Style" at bounding box center [1053, 242] width 943 height 14
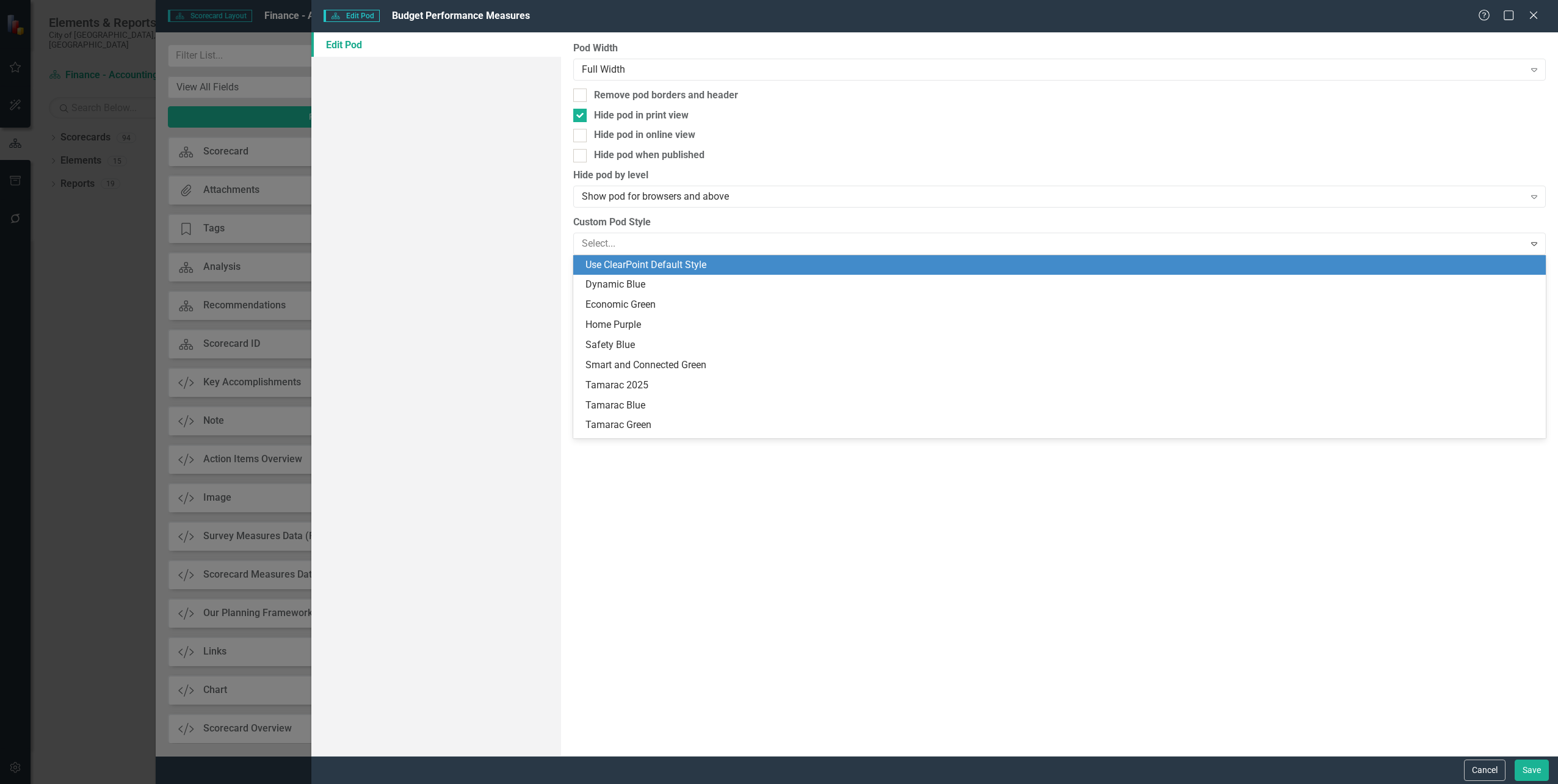
click at [682, 264] on div "Use ClearPoint Default Style" at bounding box center [1062, 265] width 953 height 14
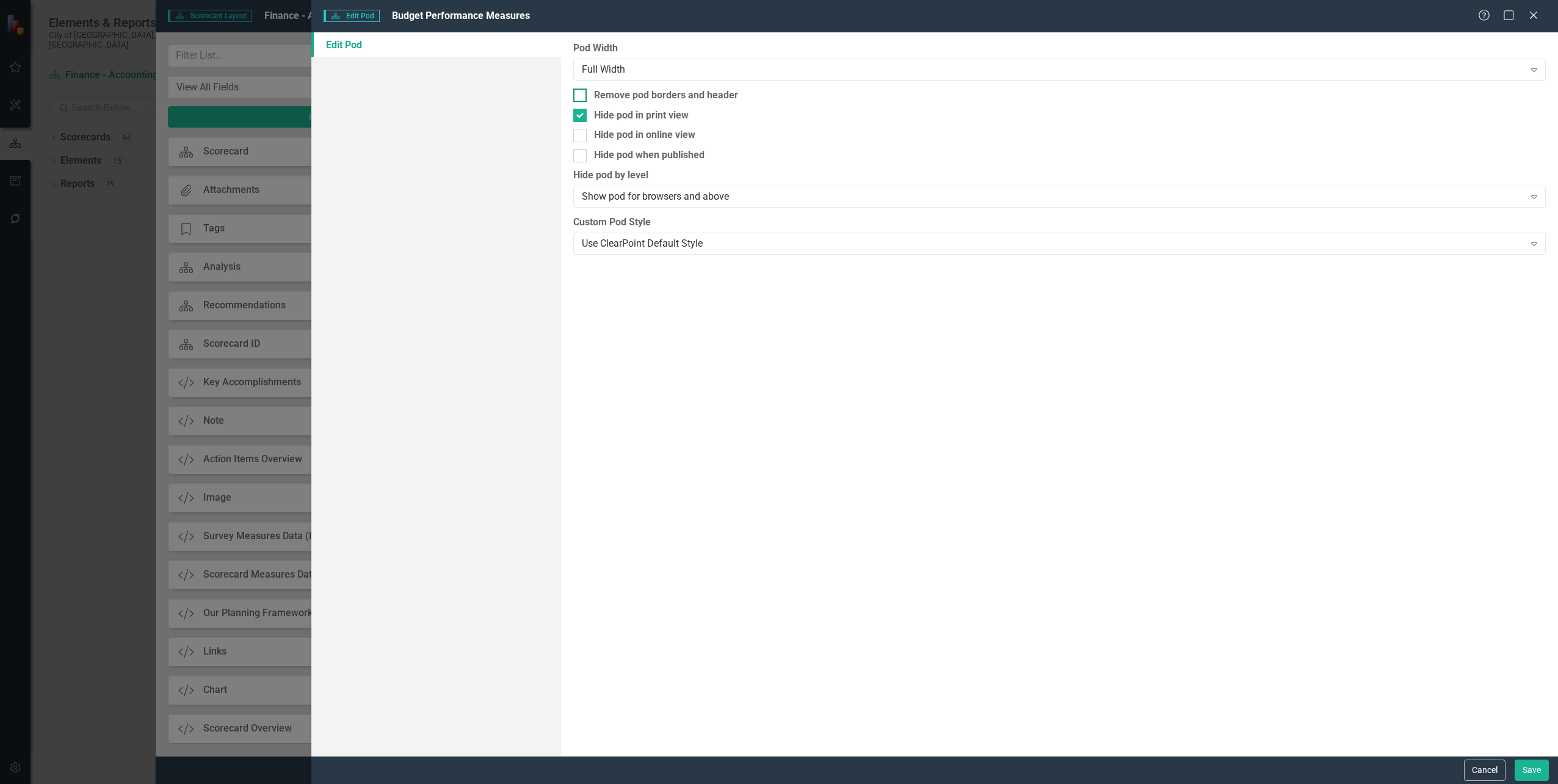
click at [583, 95] on div at bounding box center [580, 95] width 13 height 13
click at [581, 95] on input "Remove pod borders and header" at bounding box center [577, 92] width 8 height 8
checkbox input "true"
click at [1536, 771] on button "Save" at bounding box center [1532, 770] width 34 height 21
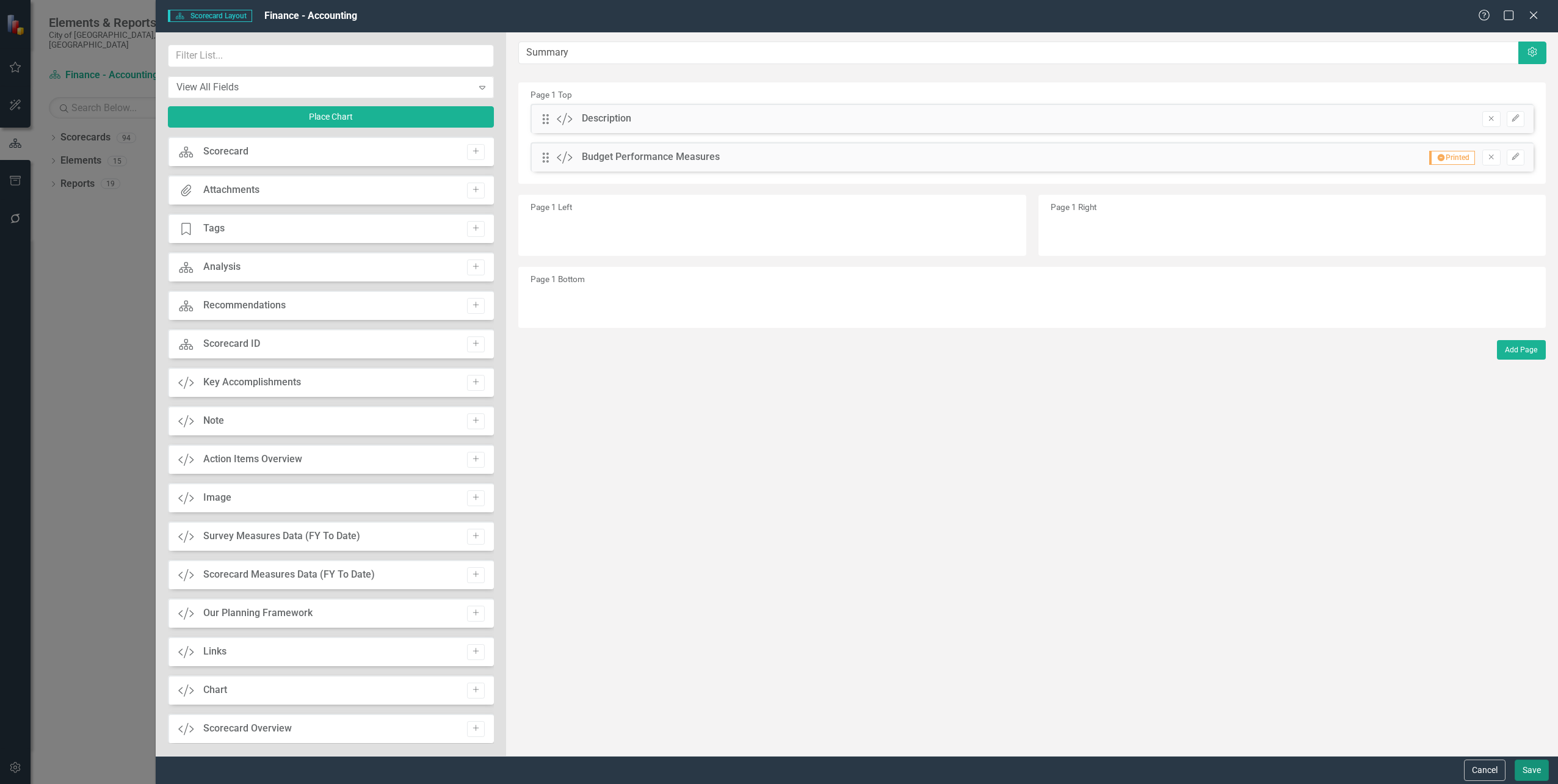
click at [1533, 765] on button "Save" at bounding box center [1532, 770] width 34 height 21
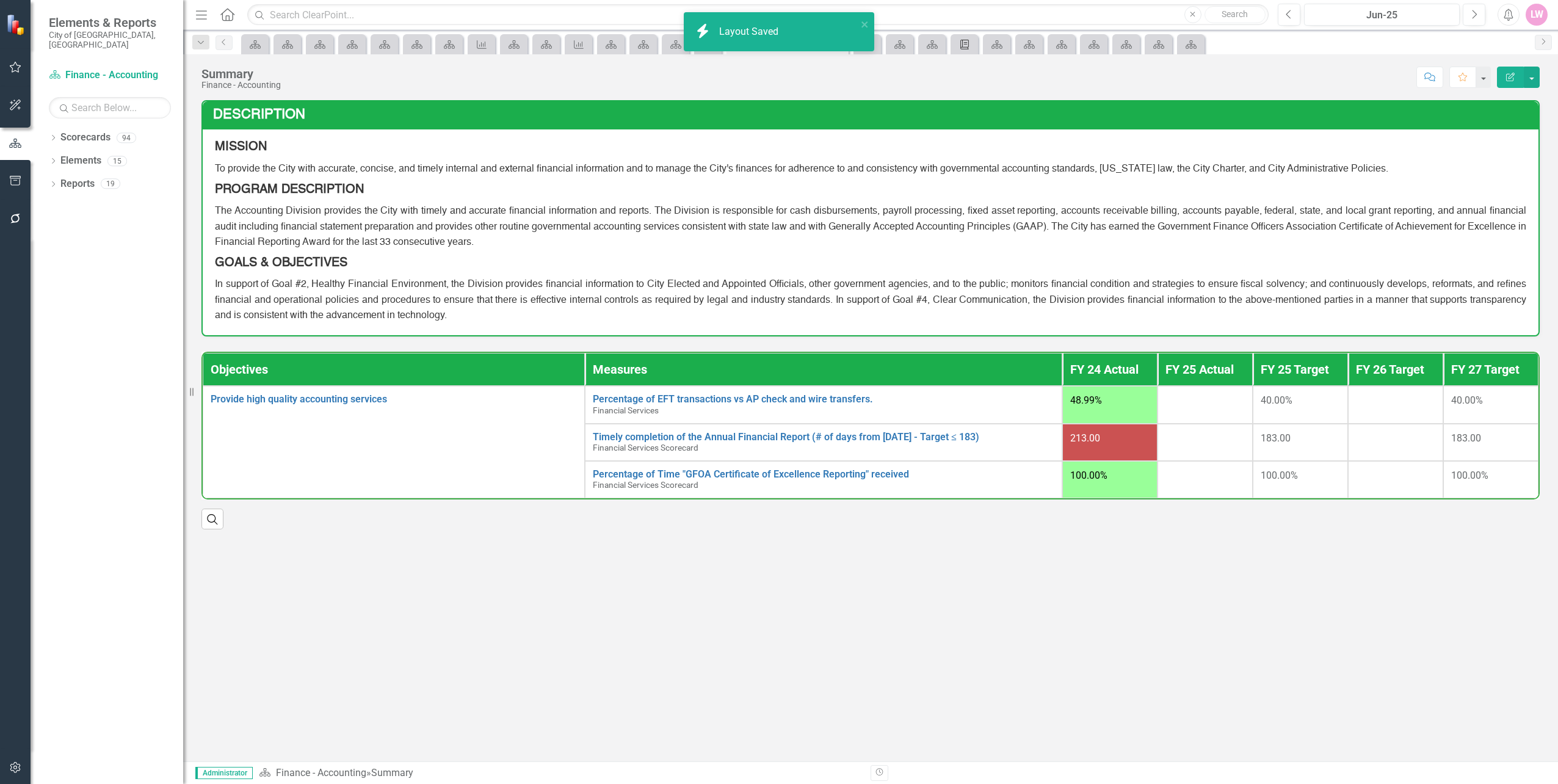
click at [963, 42] on icon at bounding box center [964, 45] width 8 height 9
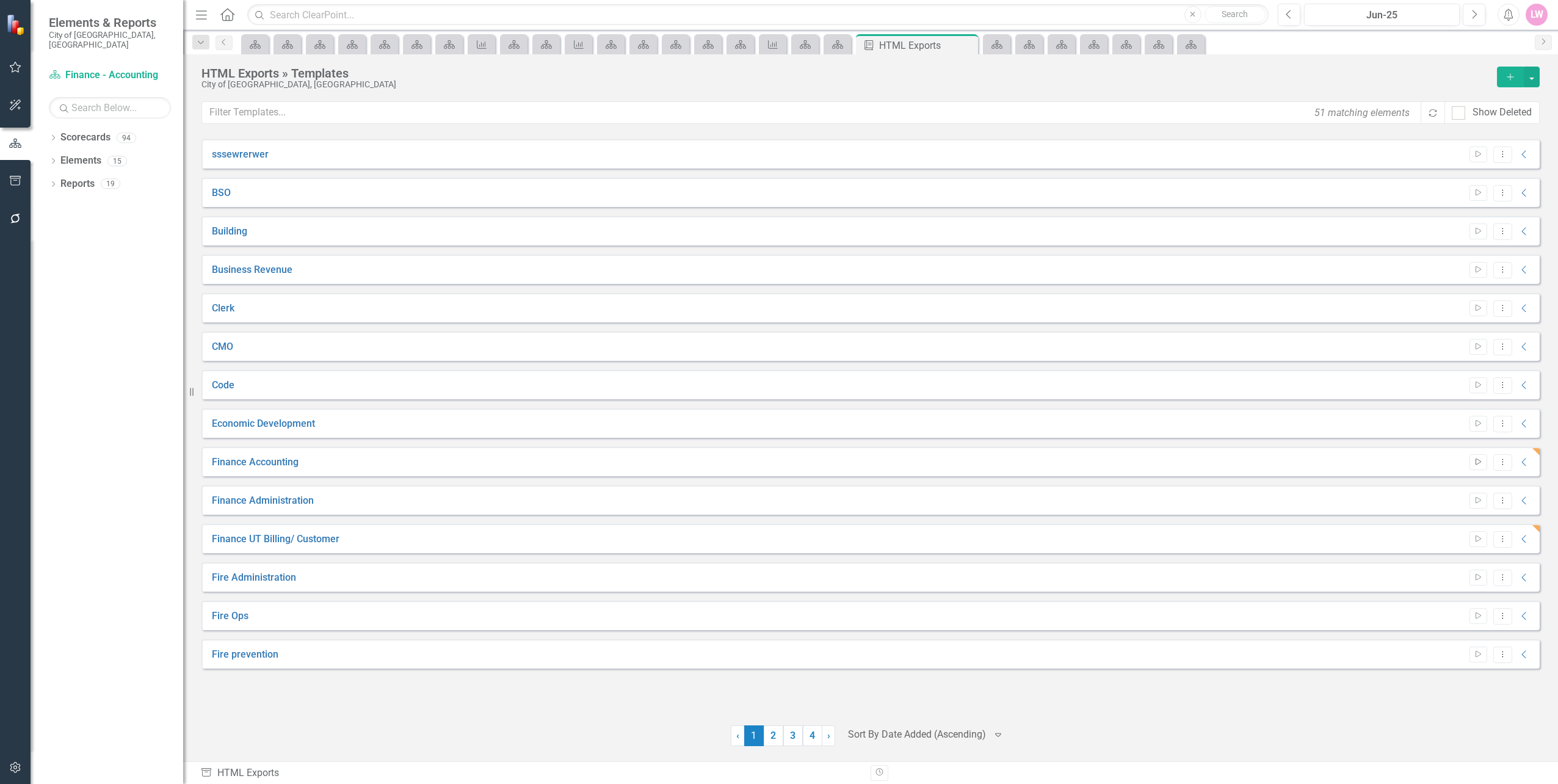
click at [1482, 463] on icon "Start" at bounding box center [1479, 462] width 9 height 7
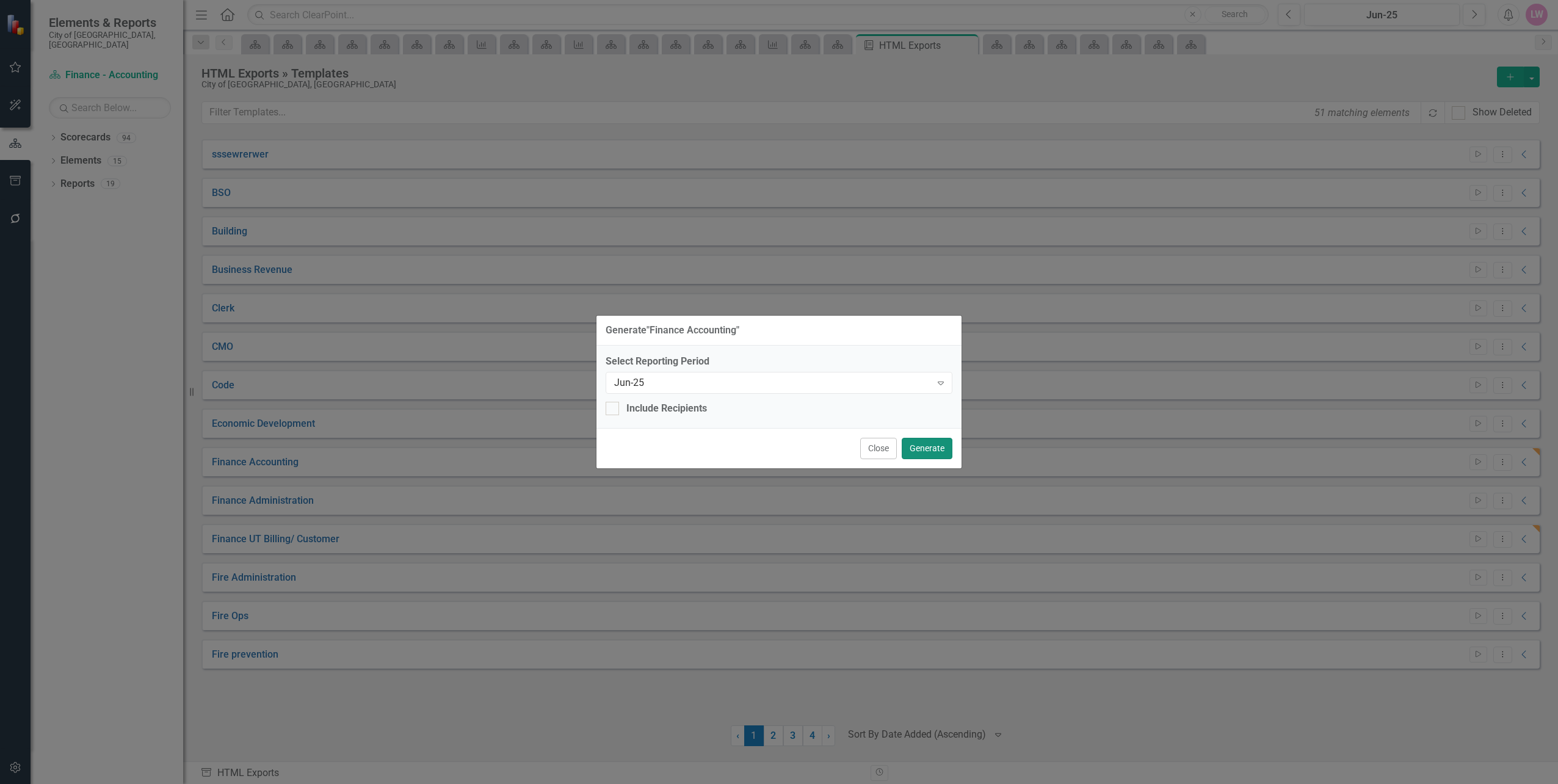
drag, startPoint x: 926, startPoint y: 448, endPoint x: 944, endPoint y: 448, distance: 18.0
click at [926, 448] on button "Generate" at bounding box center [927, 448] width 50 height 21
